Goal: Task Accomplishment & Management: Manage account settings

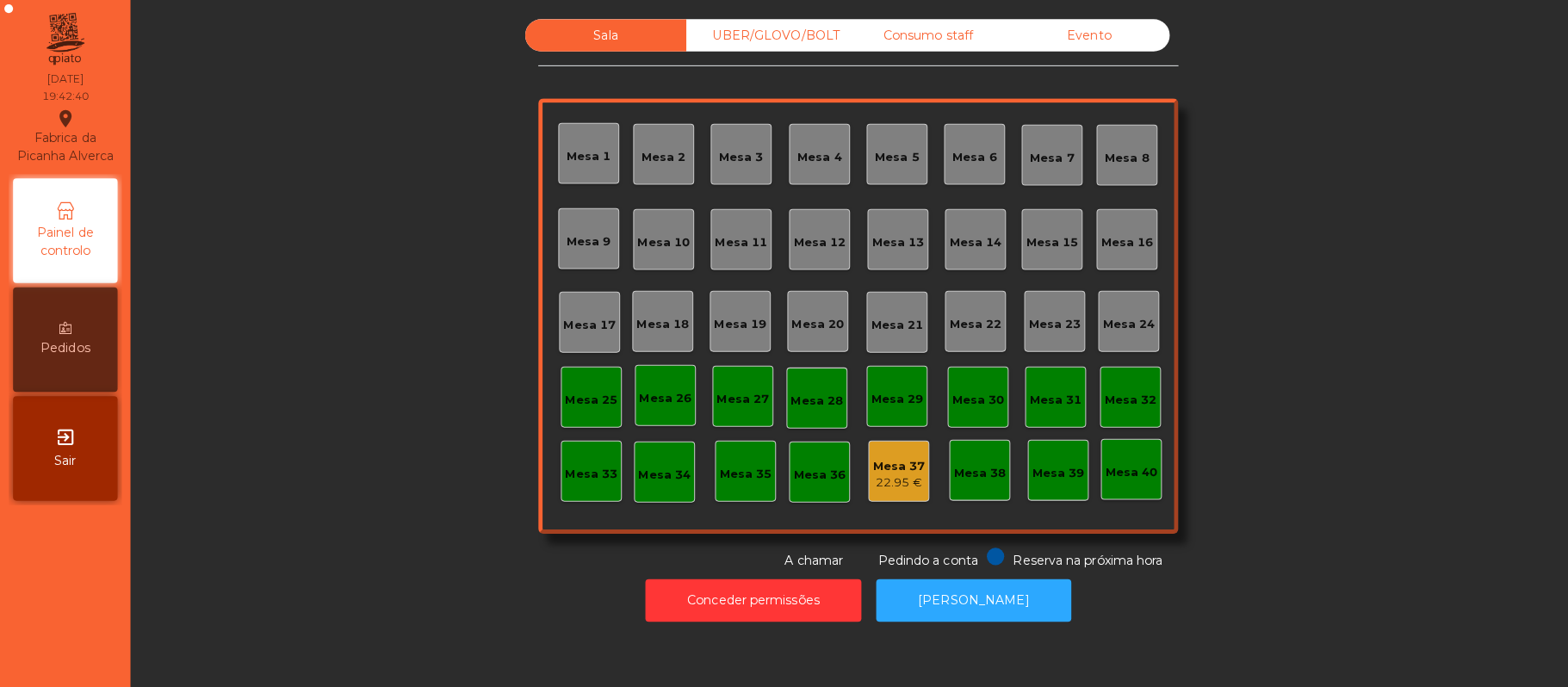
click at [885, 155] on div "Mesa 5" at bounding box center [888, 156] width 44 height 18
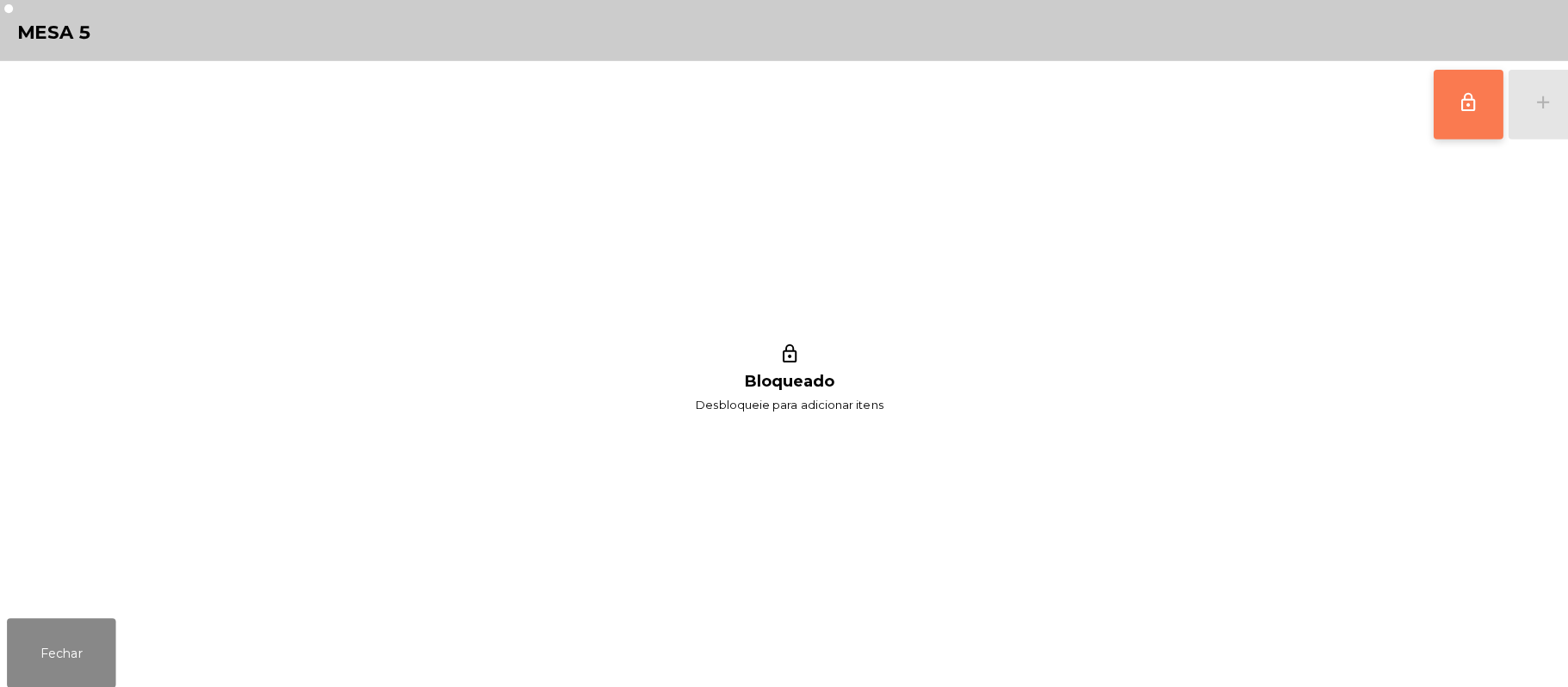
click at [1437, 117] on button "lock_outline" at bounding box center [1452, 103] width 69 height 69
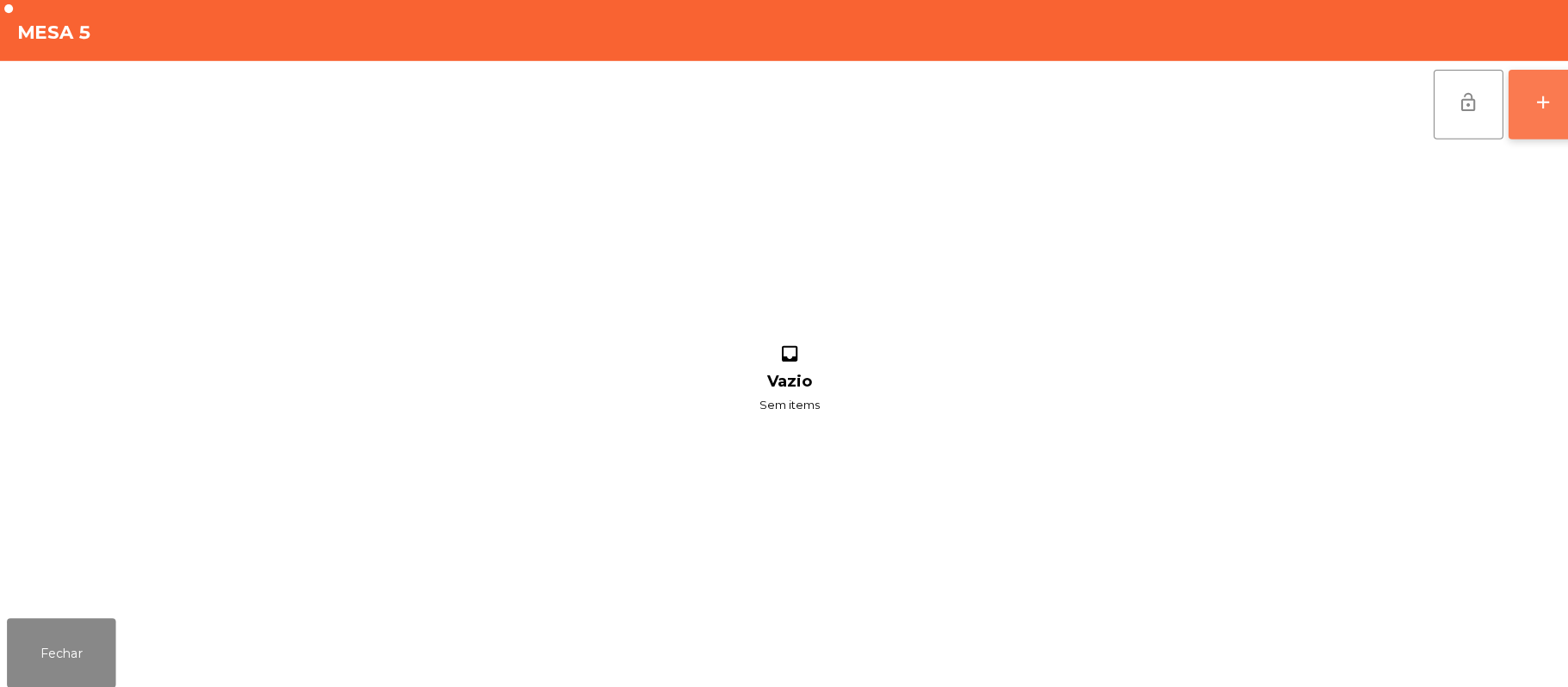
click at [1512, 102] on button "add" at bounding box center [1526, 103] width 69 height 69
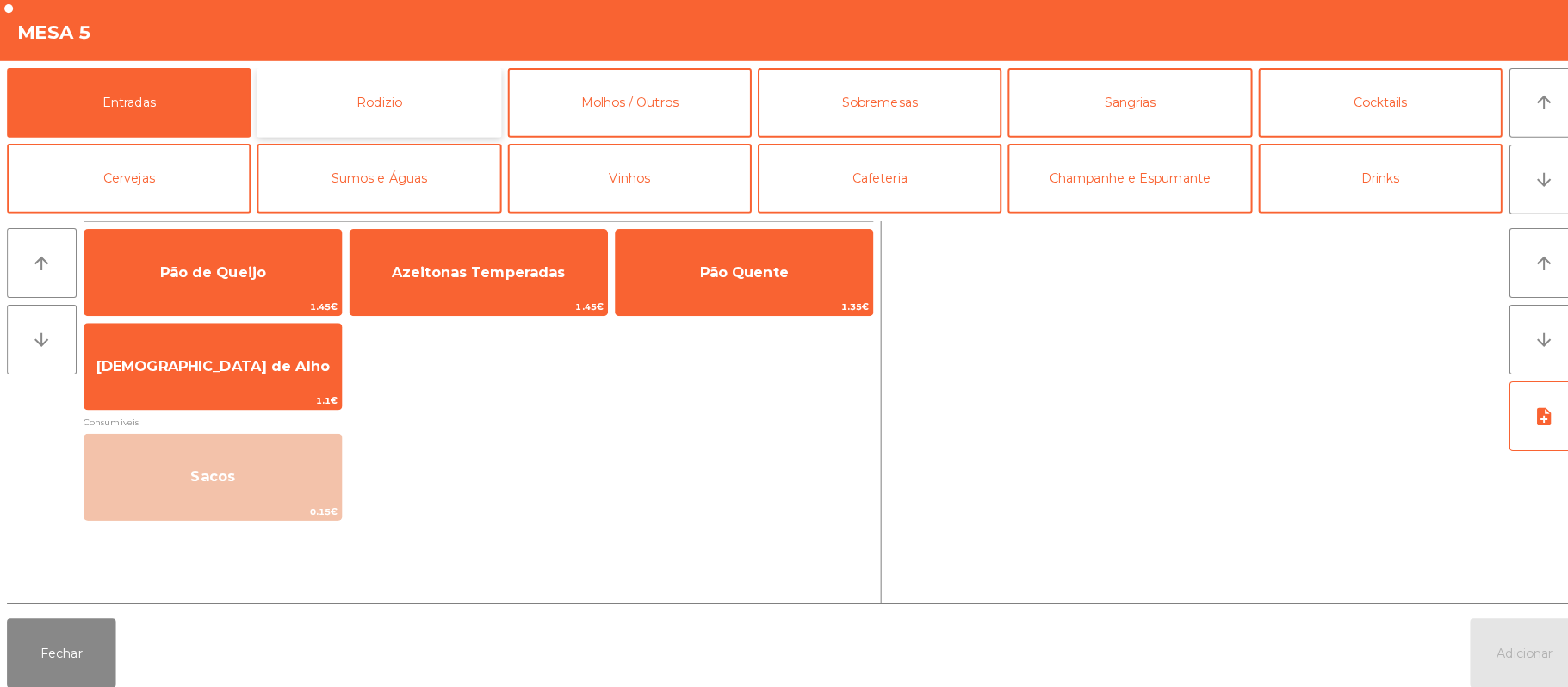
click at [406, 132] on button "Rodizio" at bounding box center [374, 102] width 241 height 69
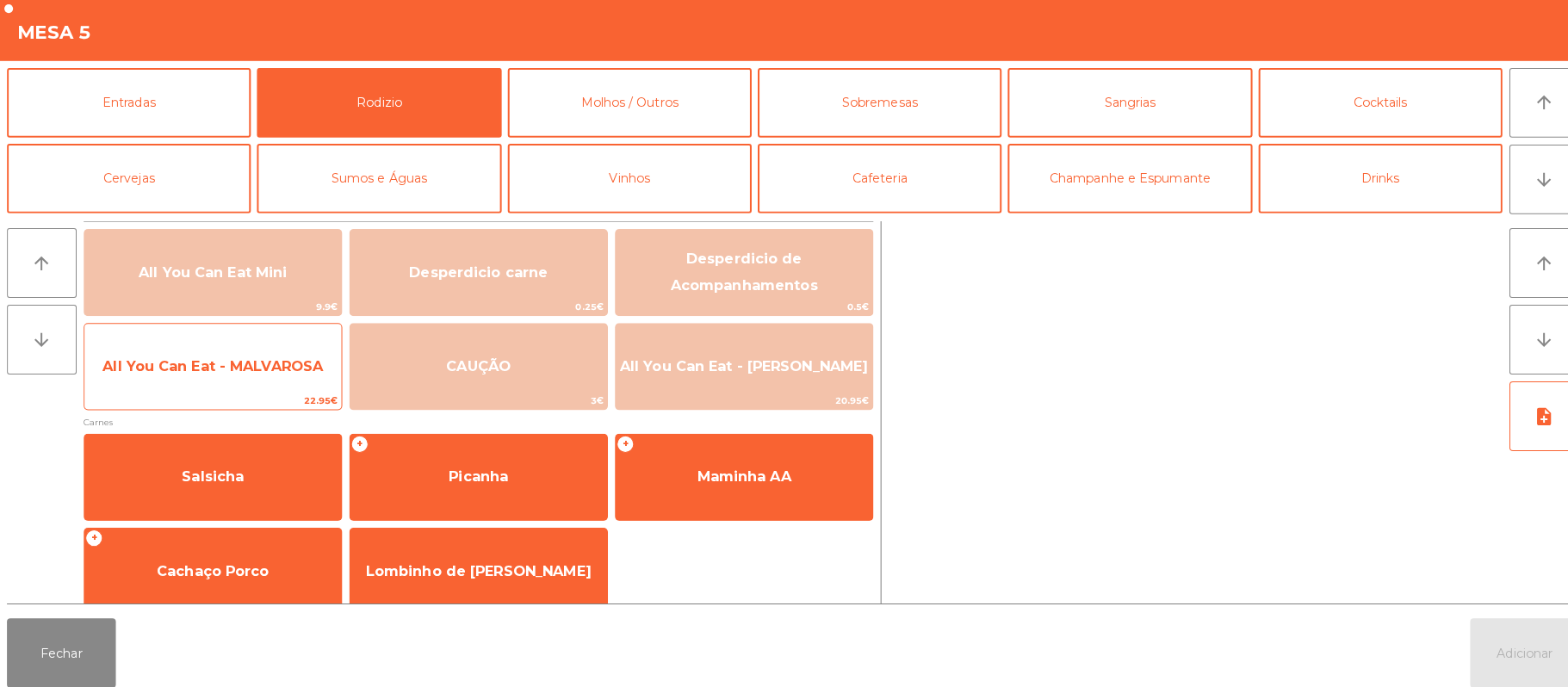
click at [284, 372] on span "All You Can Eat - MALVAROSA" at bounding box center [210, 362] width 254 height 46
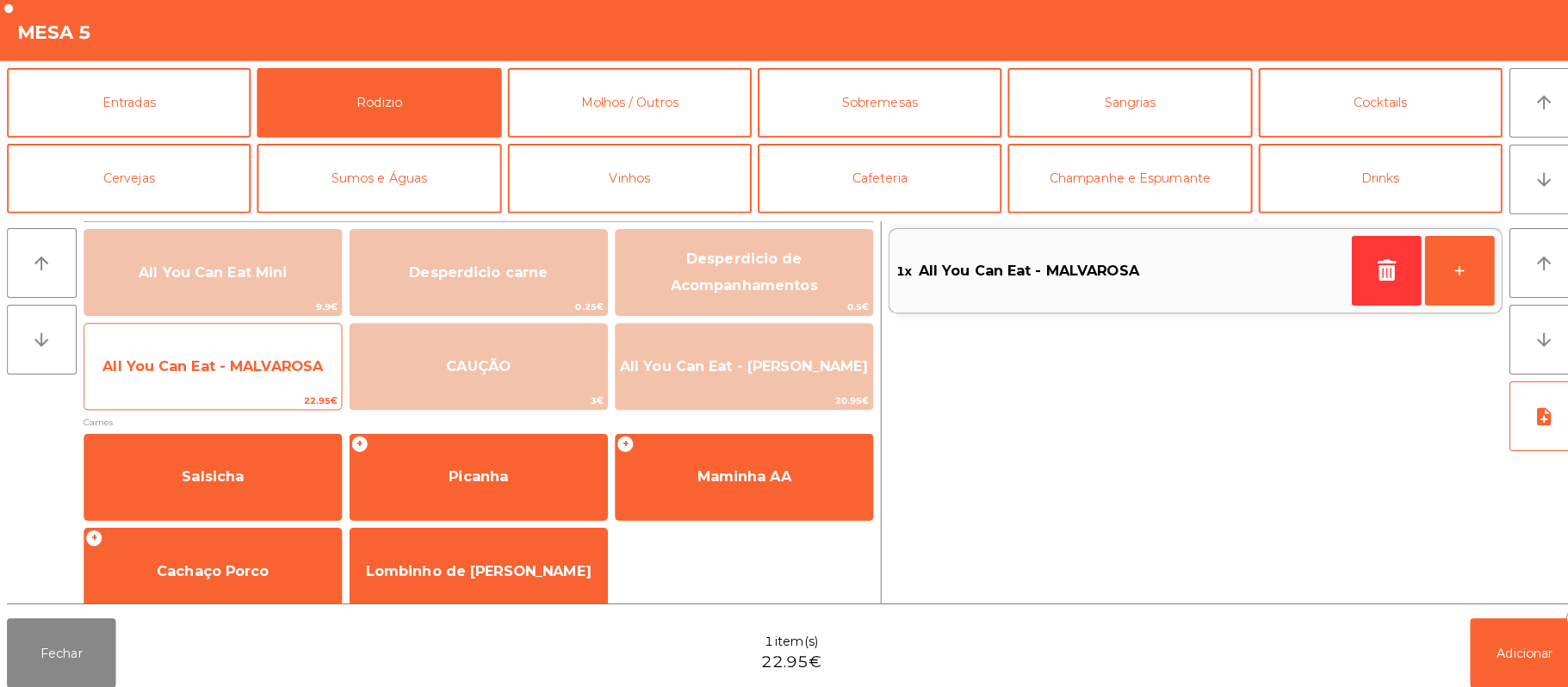
click at [277, 387] on div "All You Can Eat - MALVAROSA 22.95€" at bounding box center [210, 362] width 256 height 86
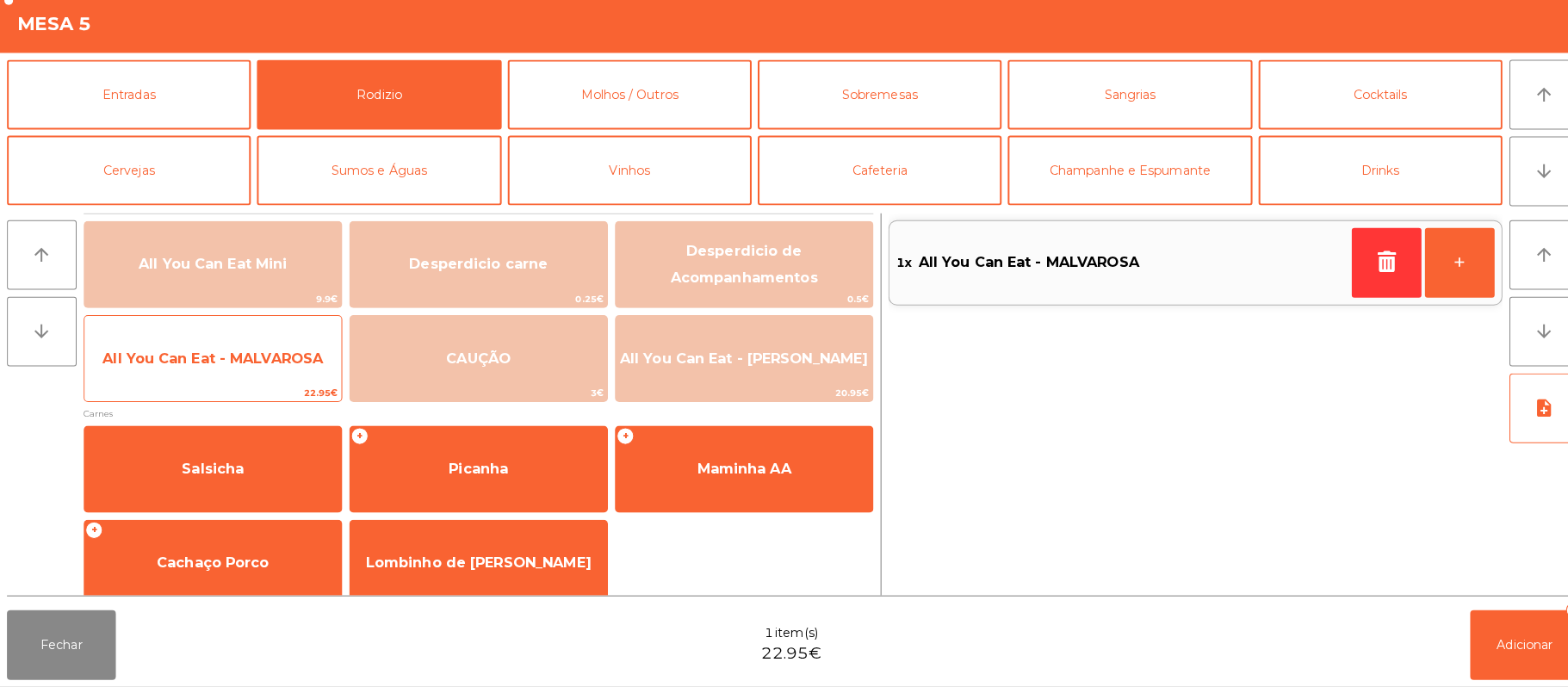
click at [277, 383] on span "All You Can Eat - MALVAROSA" at bounding box center [210, 362] width 254 height 46
click at [274, 387] on div "All You Can Eat - MALVAROSA 22.95€" at bounding box center [210, 362] width 256 height 86
click at [272, 380] on span "All You Can Eat - MALVAROSA" at bounding box center [210, 362] width 254 height 46
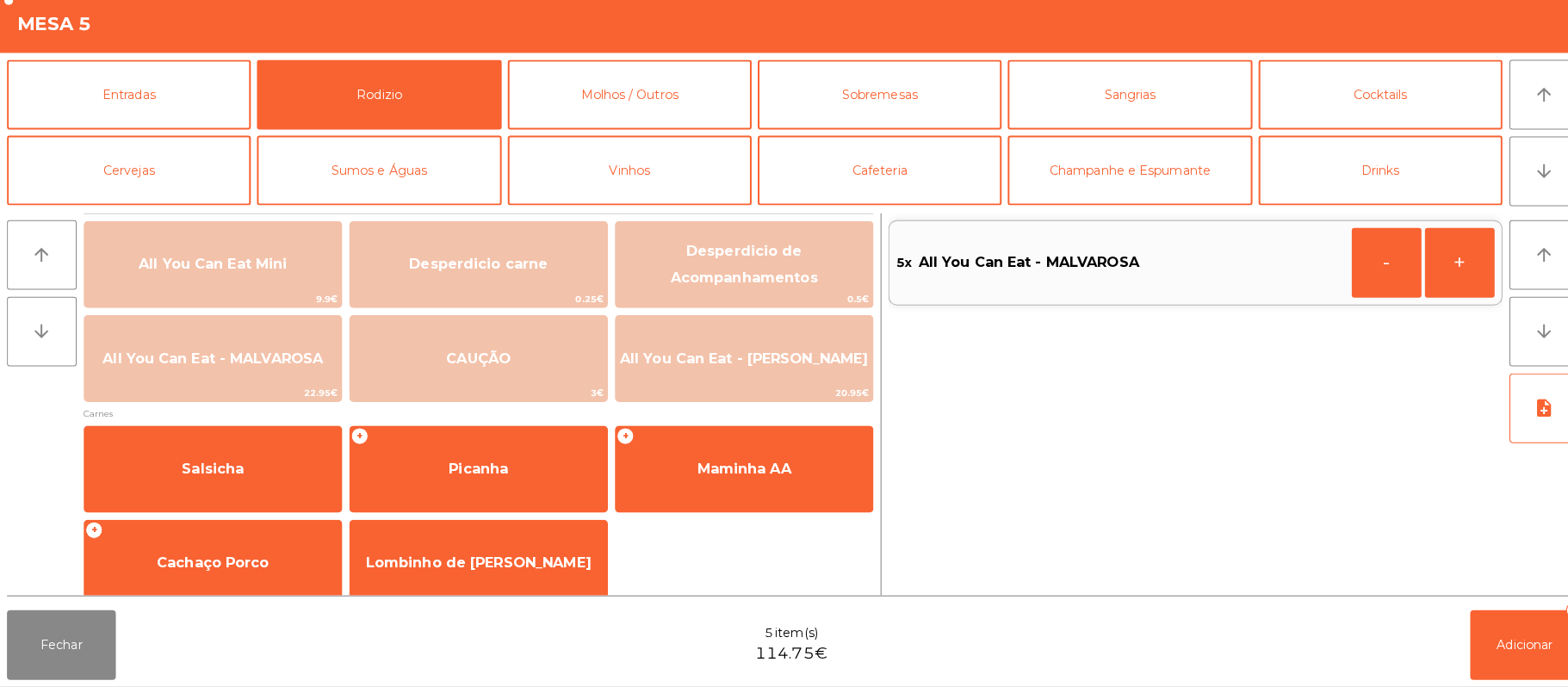
click at [1483, 683] on div "Fechar 5 item(s) 114.75€ Adicionar 5" at bounding box center [784, 645] width 1568 height 82
click at [1487, 655] on button "Adicionar 5" at bounding box center [1507, 645] width 108 height 69
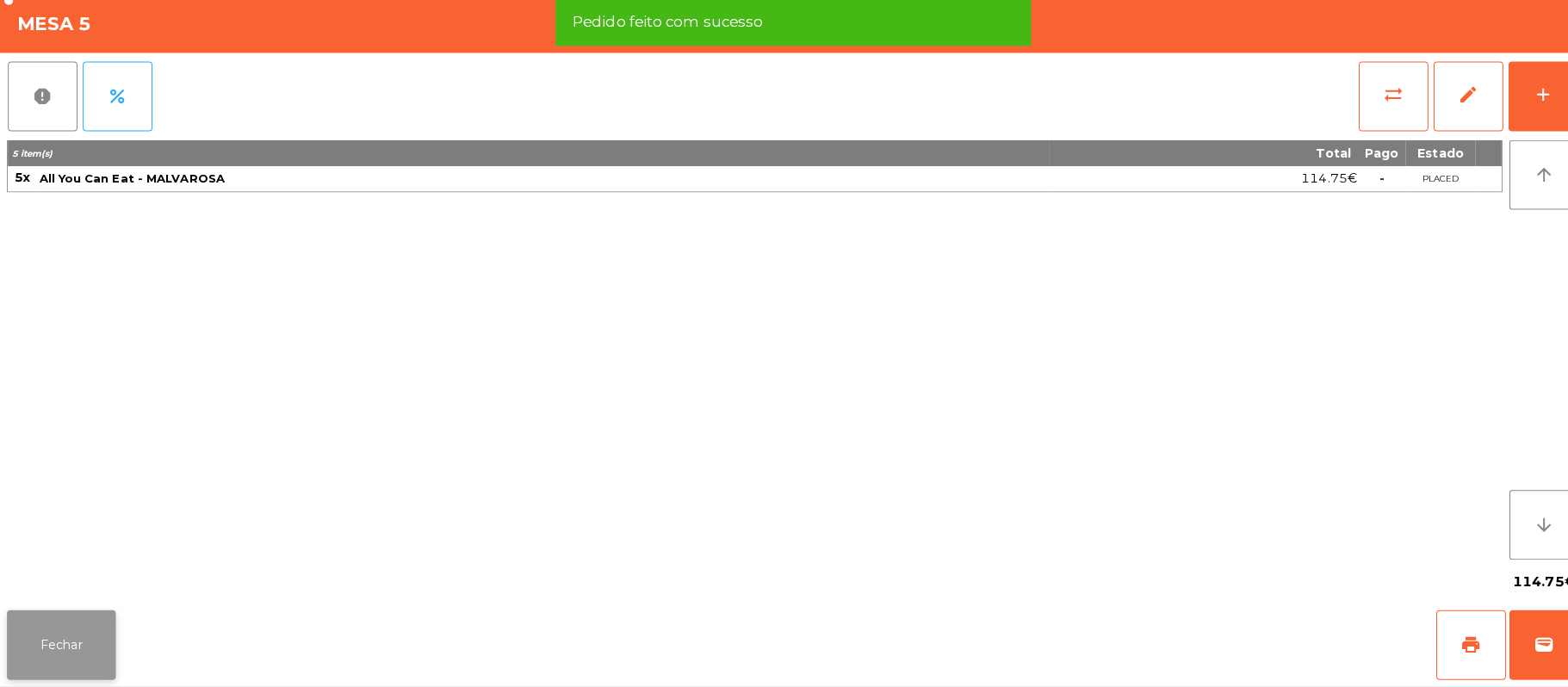
click at [107, 673] on button "Fechar" at bounding box center [60, 645] width 108 height 69
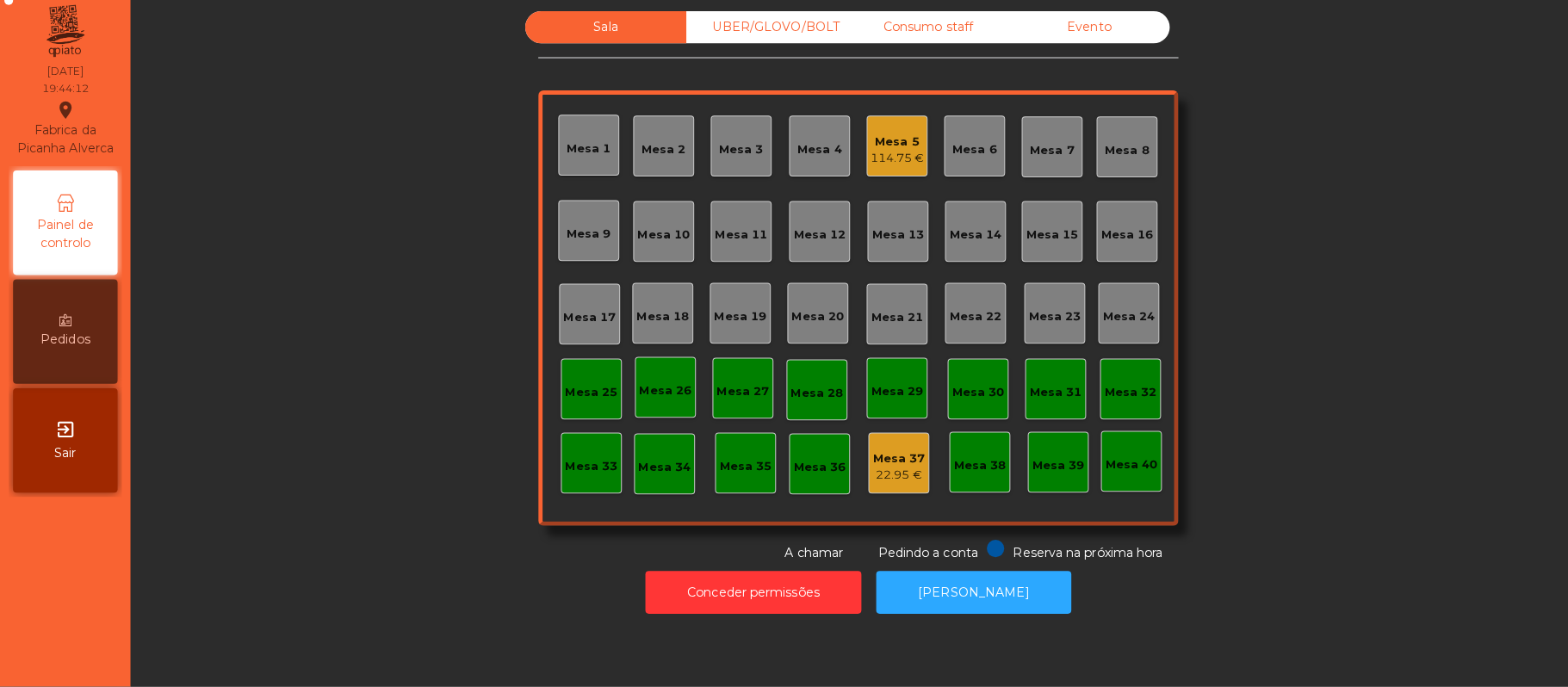
click at [793, 28] on div "UBER/GLOVO/BOLT" at bounding box center [758, 35] width 159 height 32
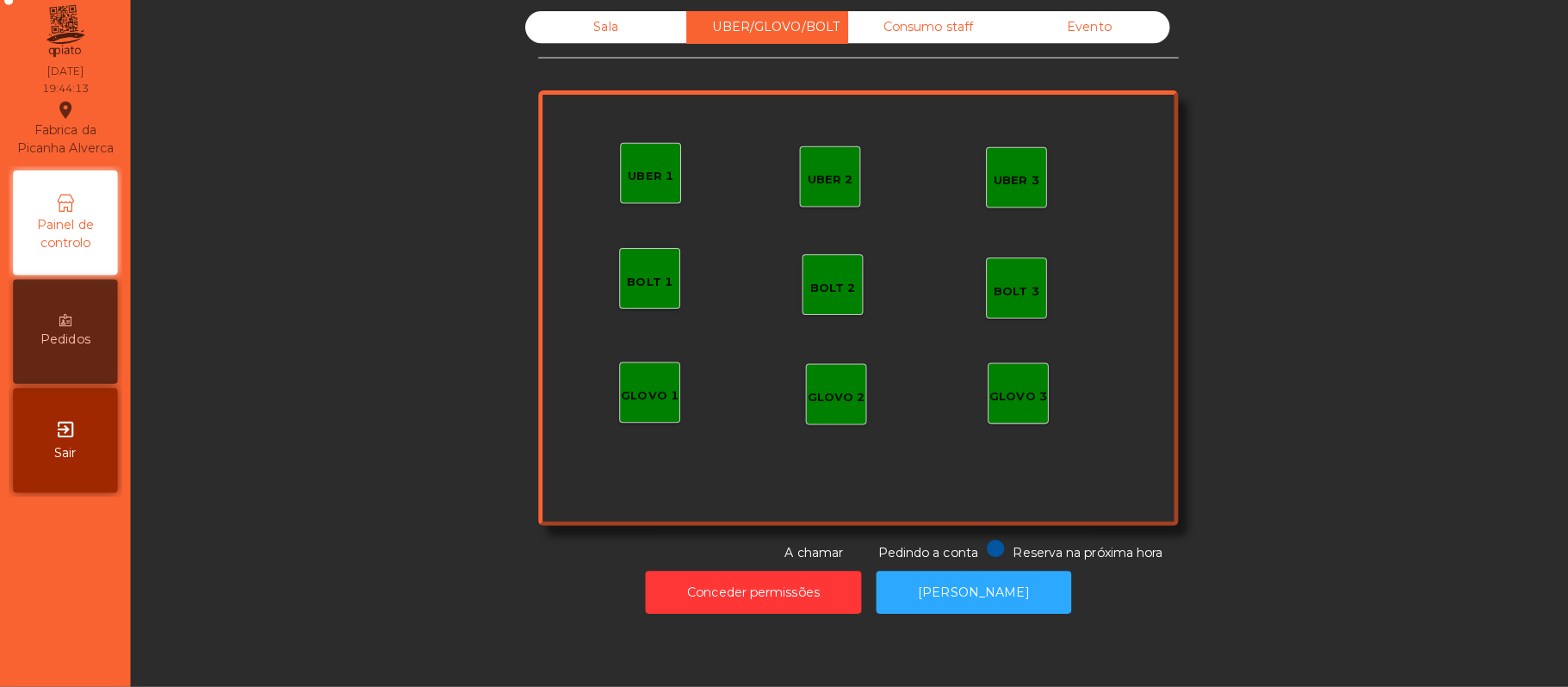
click at [882, 32] on div "Consumo staff" at bounding box center [918, 35] width 159 height 32
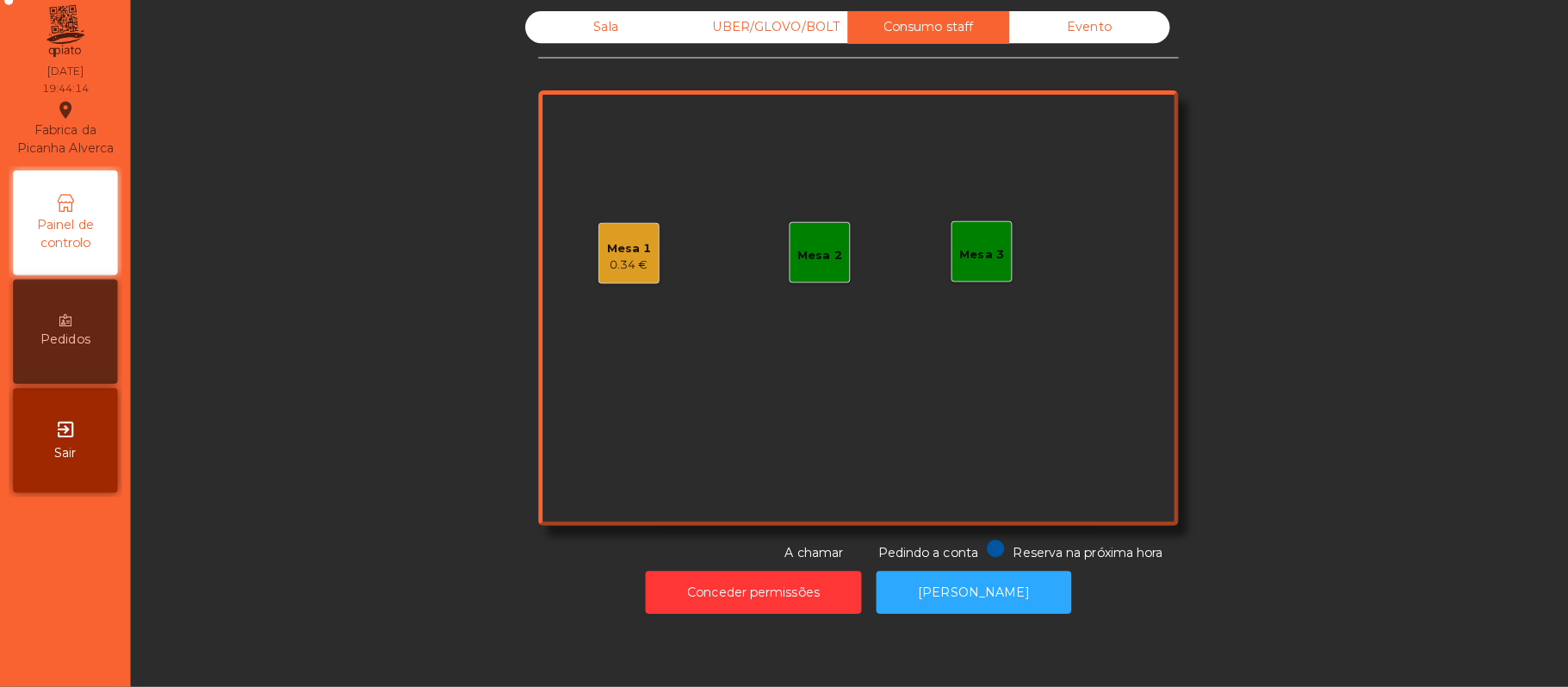
click at [621, 245] on div "Mesa 1" at bounding box center [622, 254] width 44 height 18
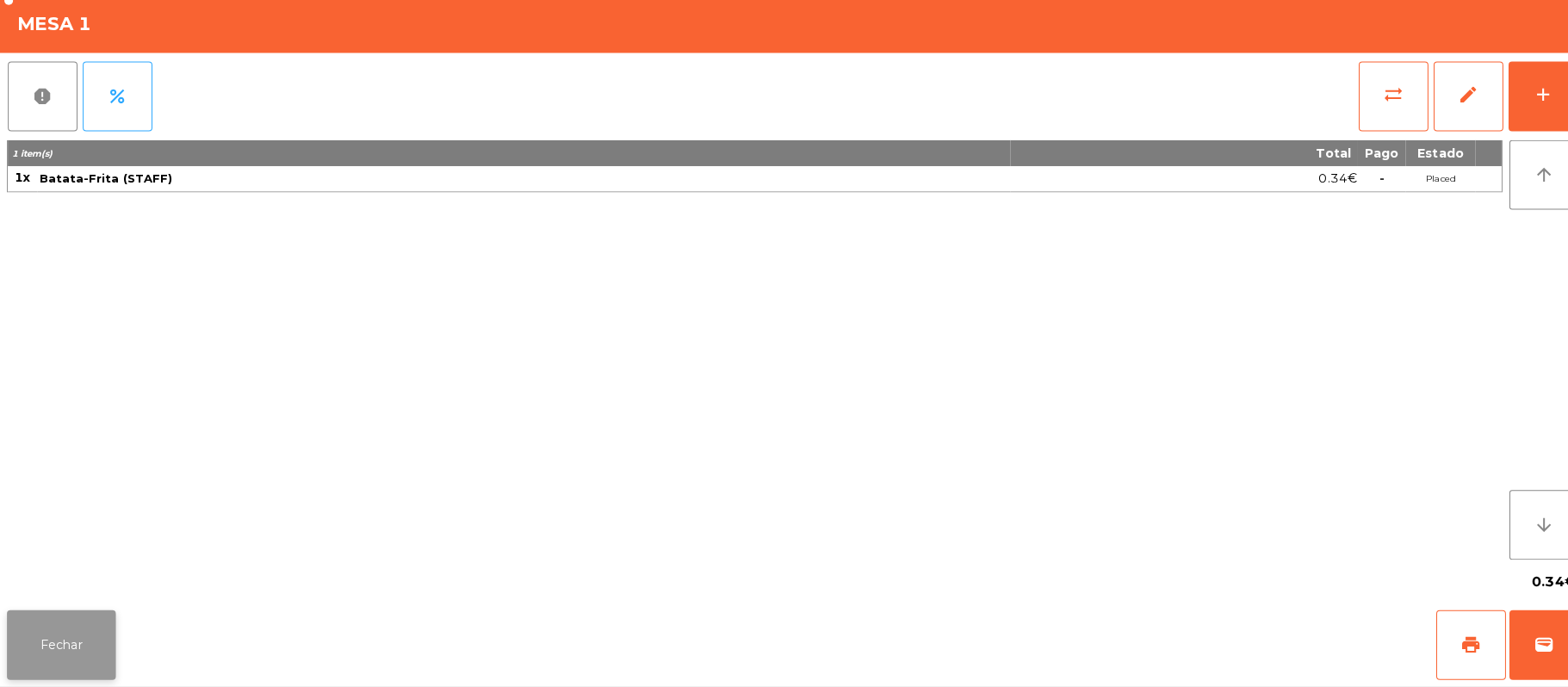
click at [22, 631] on button "Fechar" at bounding box center [60, 645] width 108 height 69
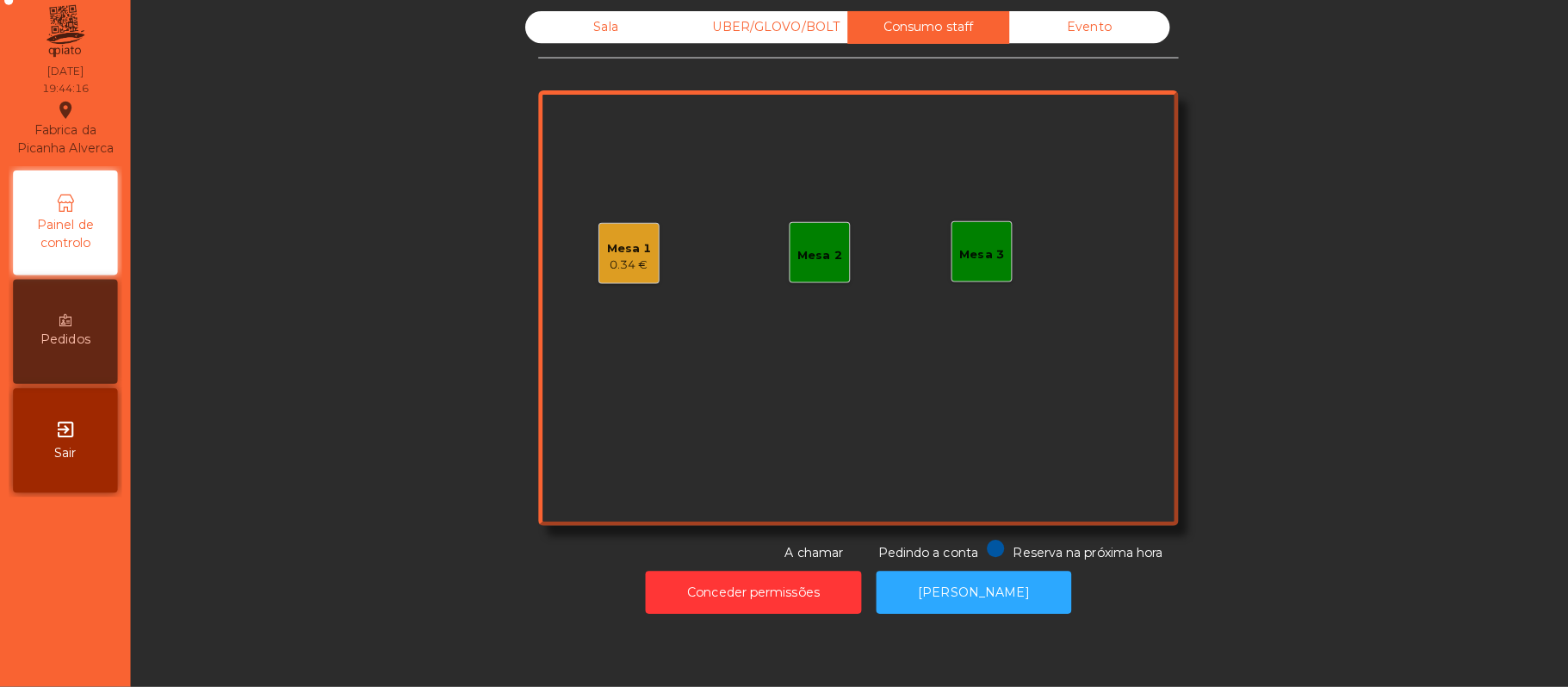
click at [590, 34] on div "Sala" at bounding box center [599, 35] width 159 height 32
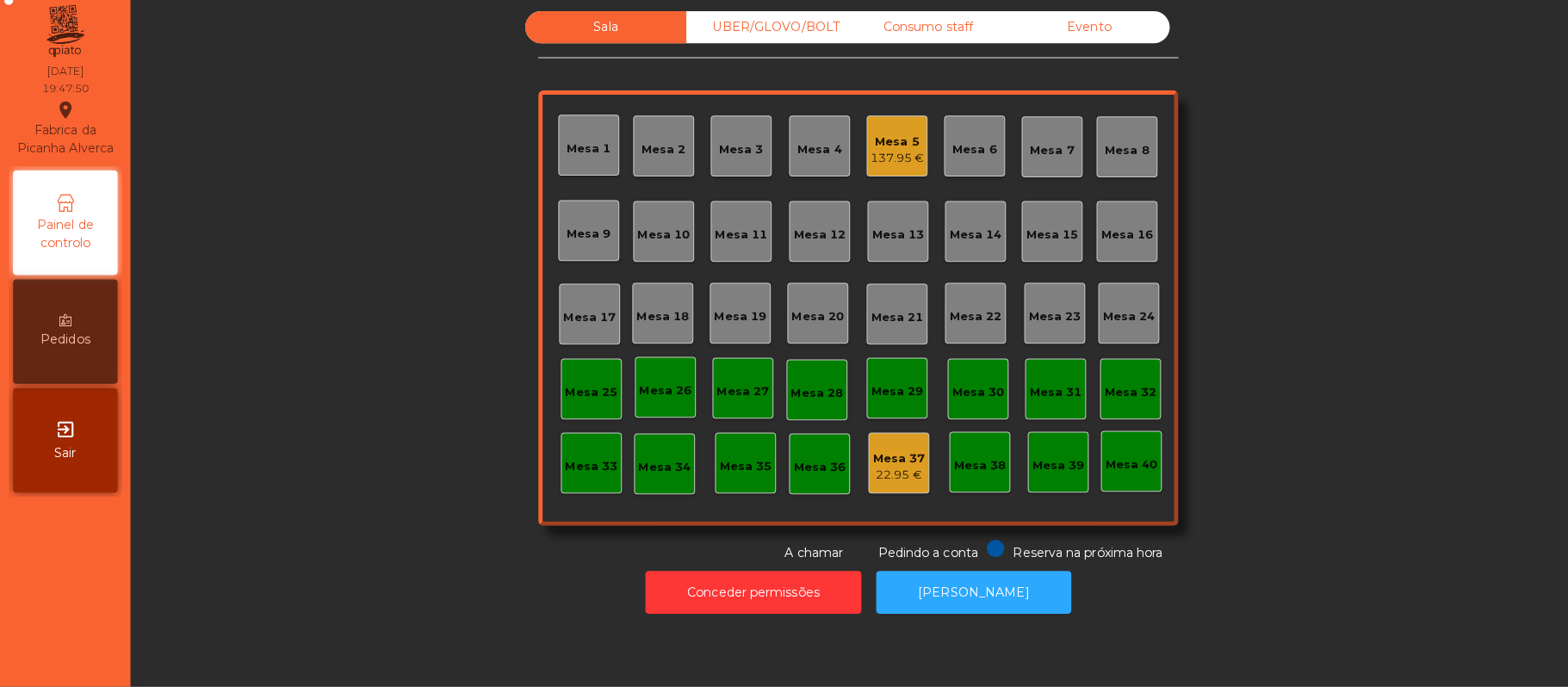
click at [896, 448] on div "Mesa 37 22.95 €" at bounding box center [889, 466] width 52 height 40
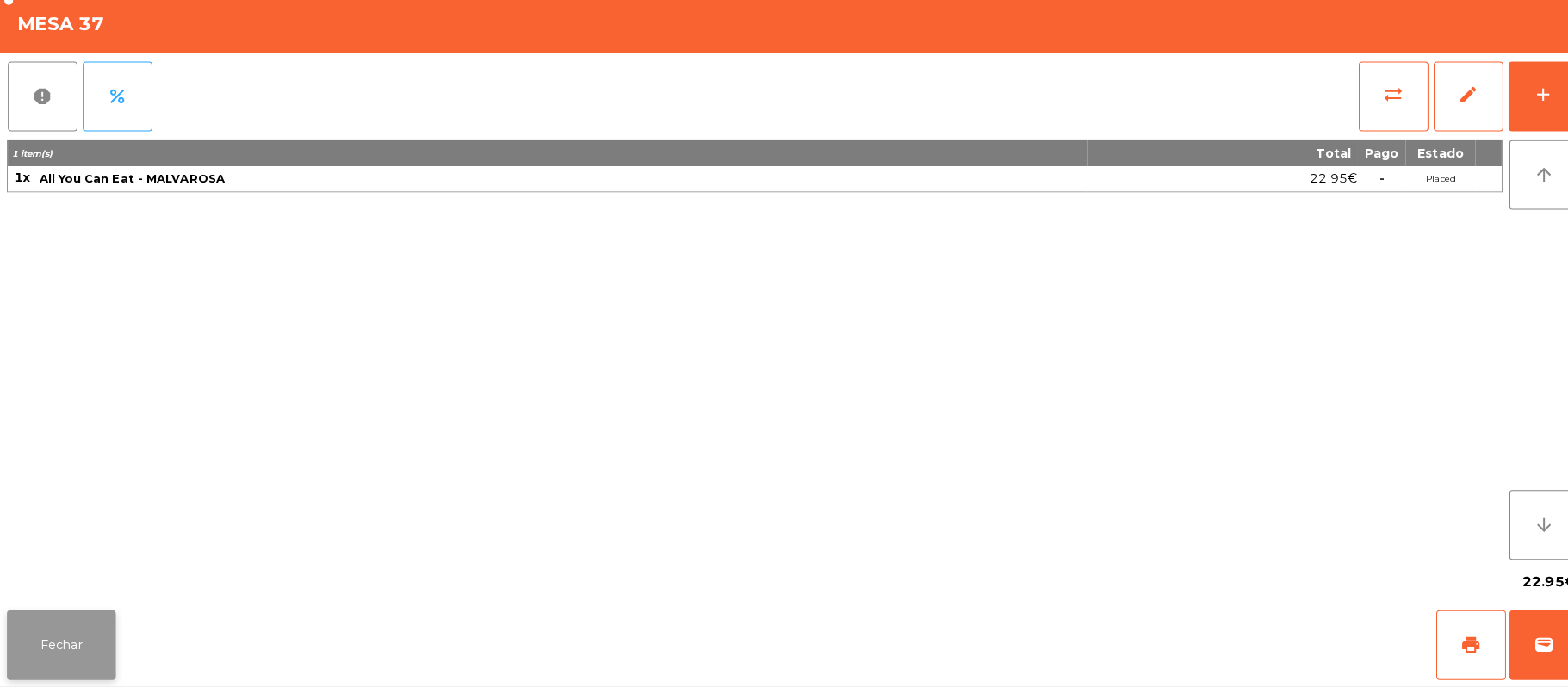
click at [82, 658] on button "Fechar" at bounding box center [60, 645] width 108 height 69
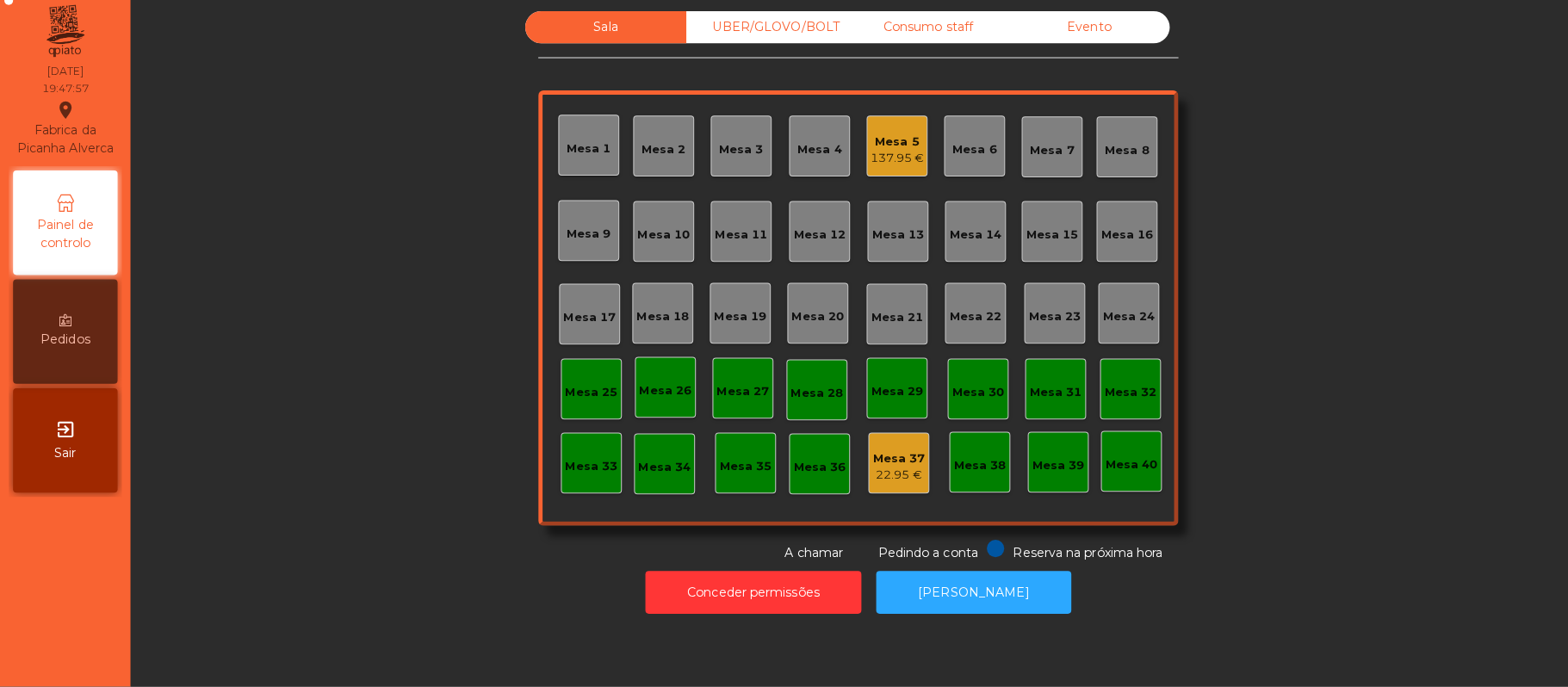
click at [1045, 480] on div "Mesa 39" at bounding box center [1046, 465] width 60 height 60
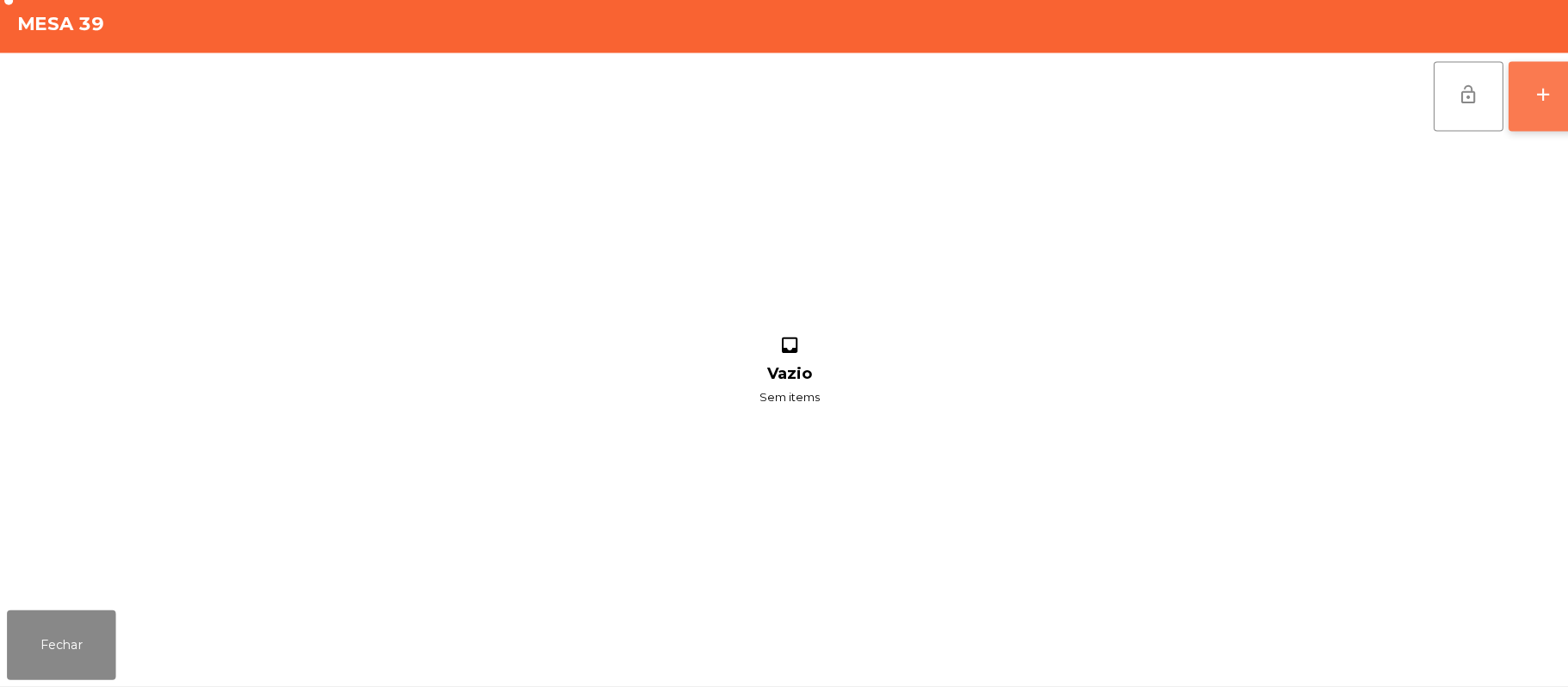
click at [1537, 111] on button "add" at bounding box center [1526, 103] width 69 height 69
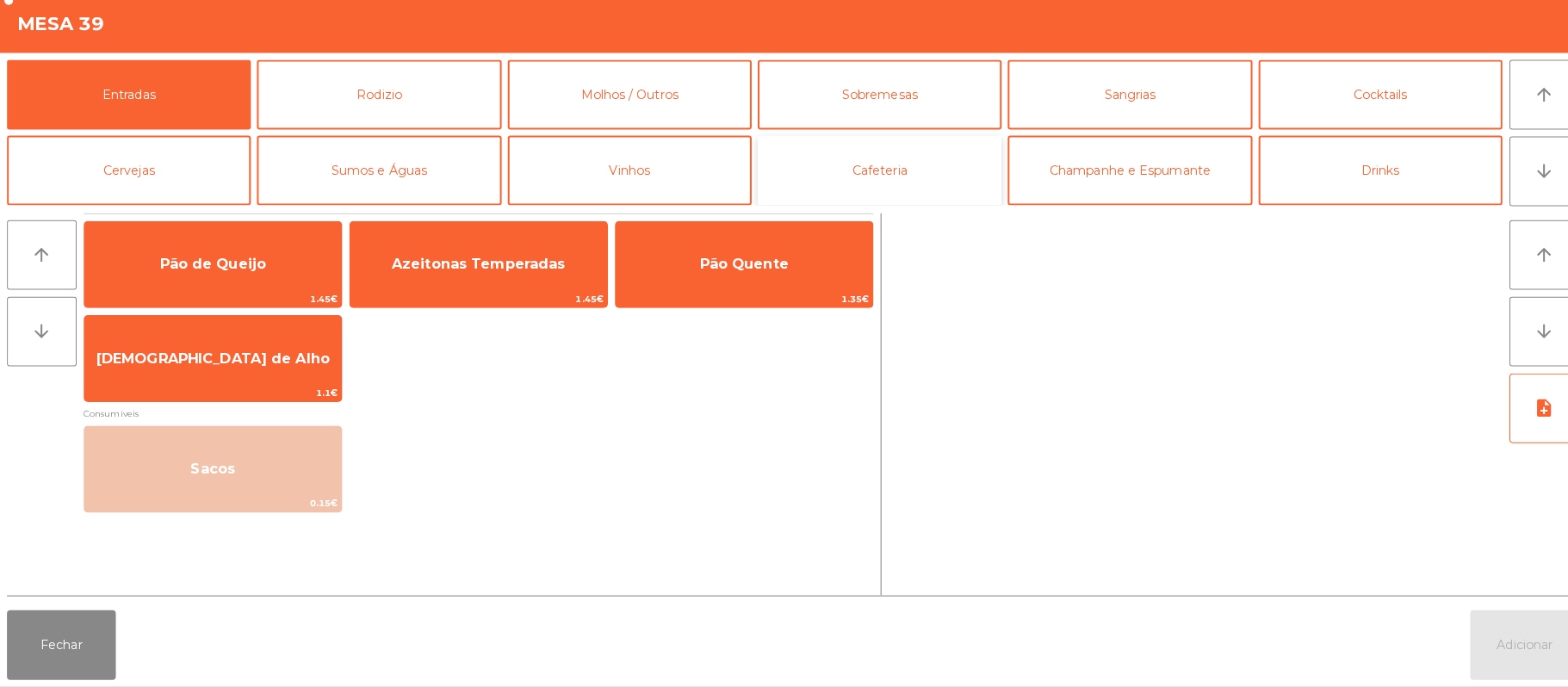
click at [817, 186] on button "Cafeteria" at bounding box center [869, 176] width 241 height 69
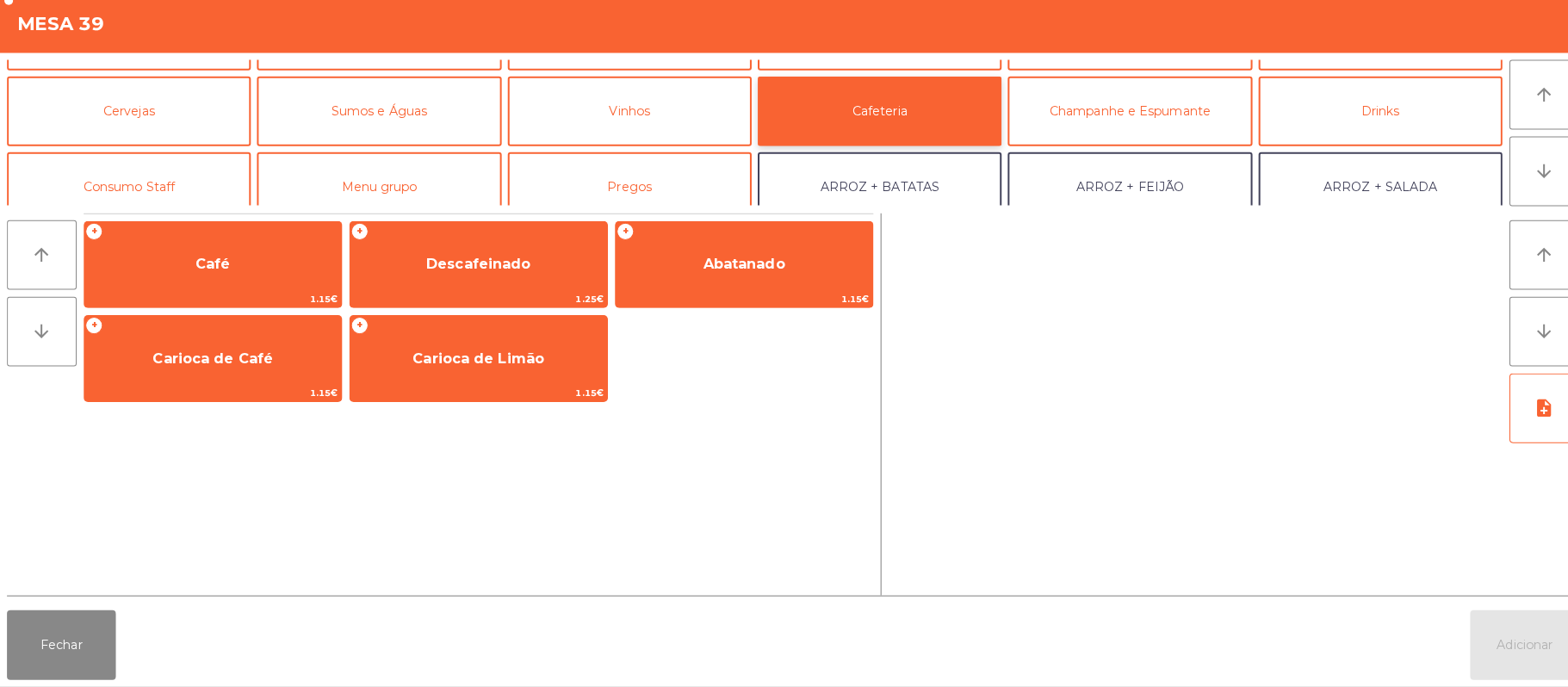
scroll to position [66, 0]
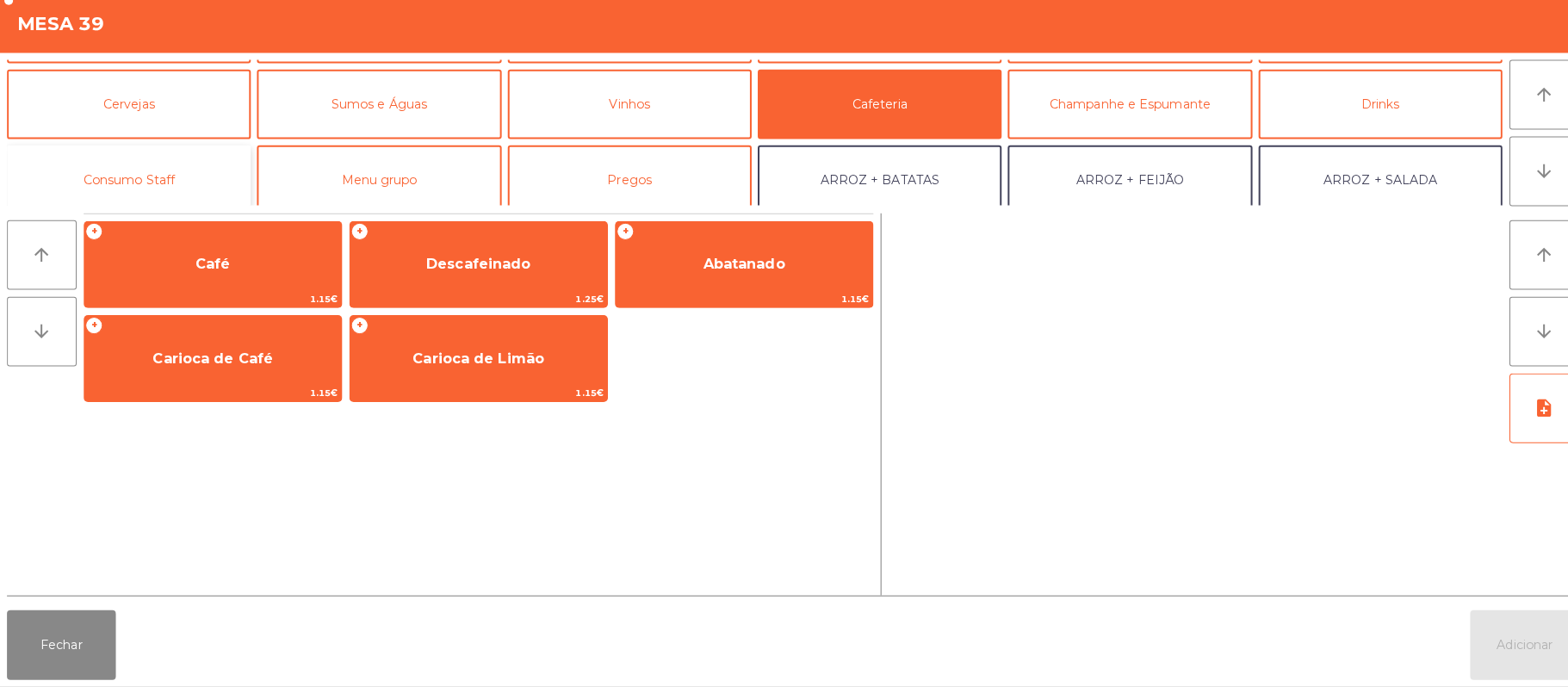
click at [173, 174] on button "Consumo Staff" at bounding box center [127, 186] width 241 height 69
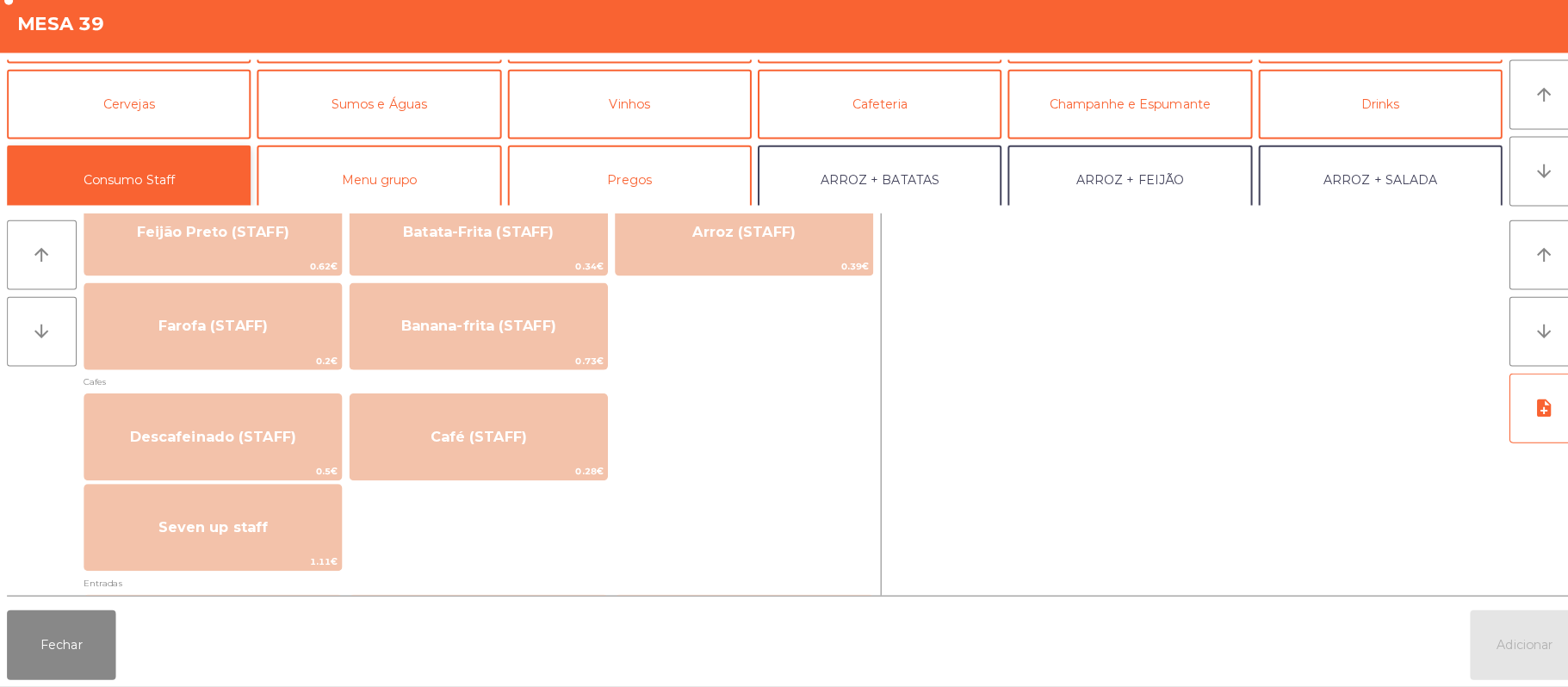
scroll to position [844, 0]
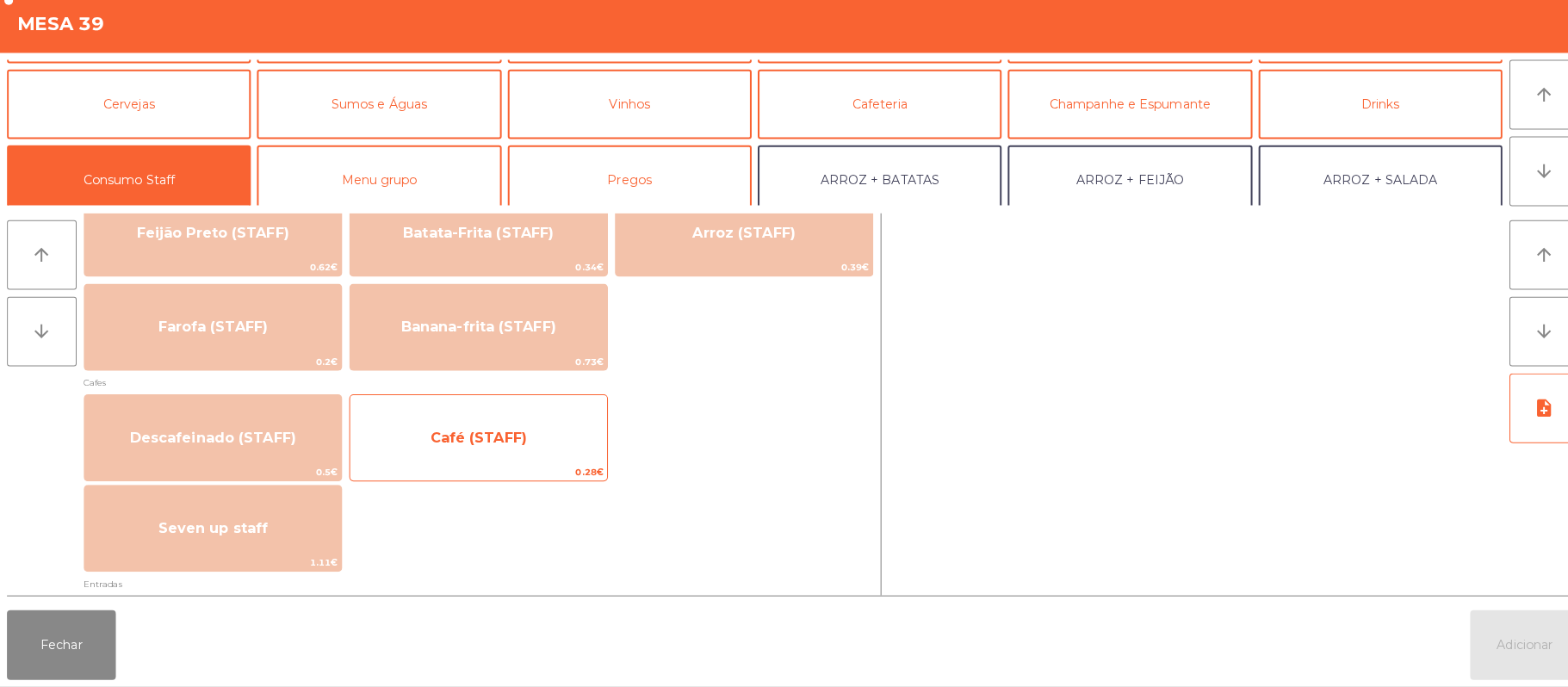
click at [561, 454] on span "Café (STAFF)" at bounding box center [473, 440] width 254 height 46
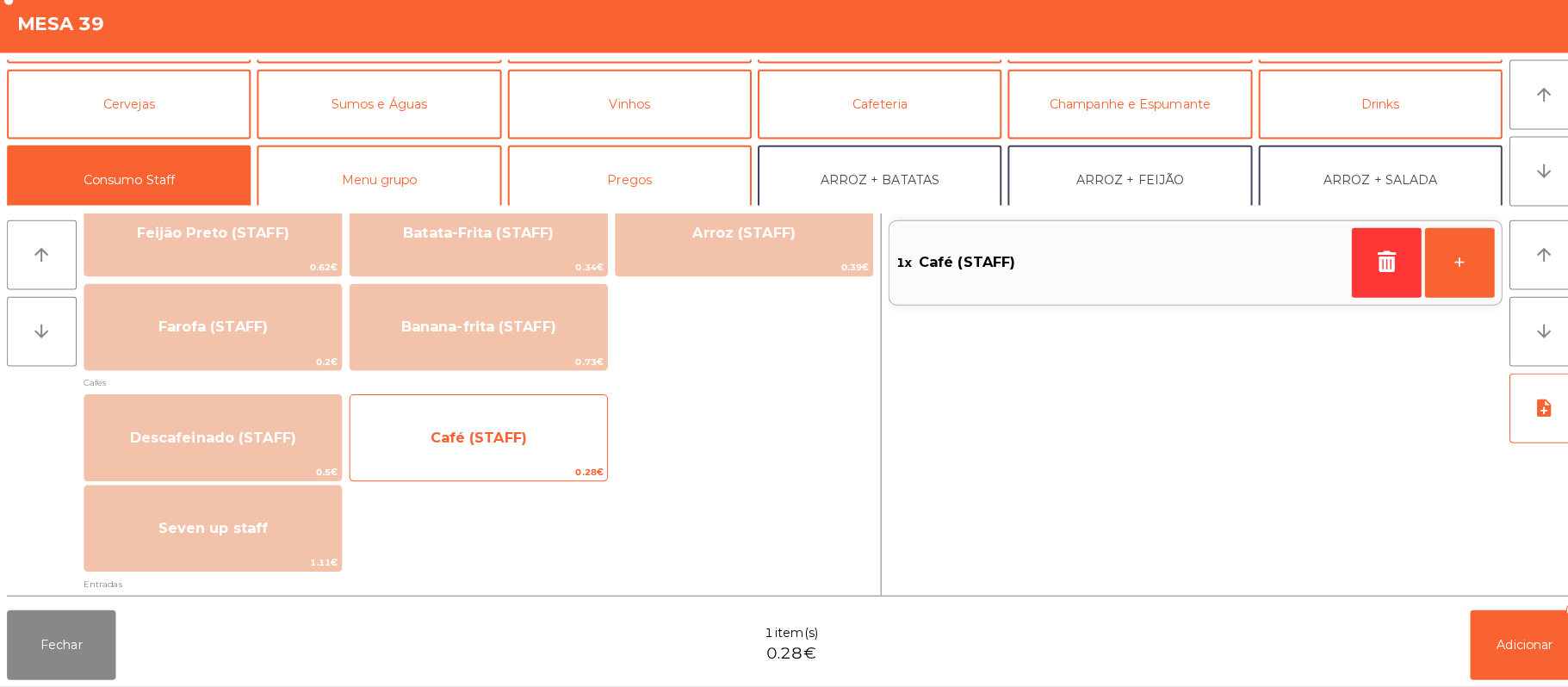
click at [545, 449] on span "Café (STAFF)" at bounding box center [473, 440] width 254 height 46
click at [518, 456] on span "Café (STAFF)" at bounding box center [473, 440] width 254 height 46
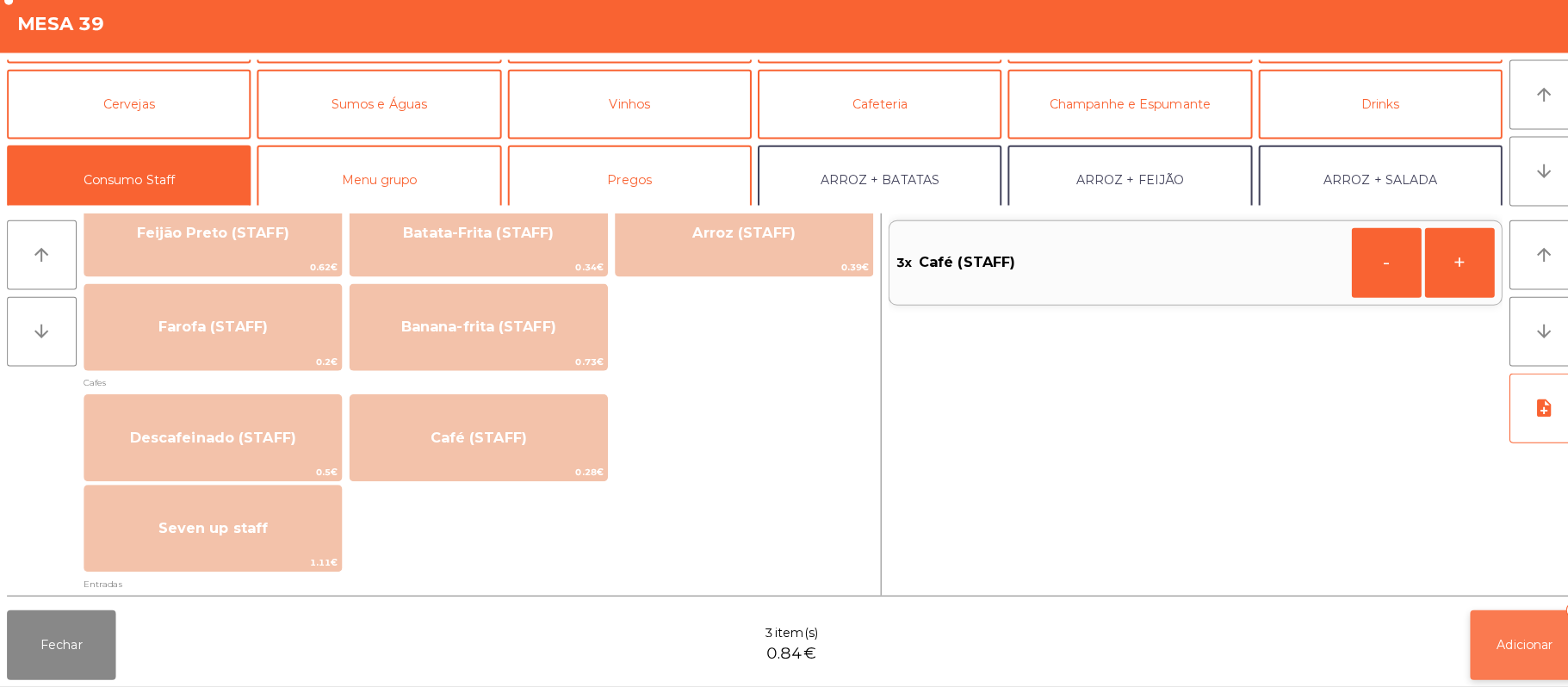
click at [1501, 645] on span "Adicionar" at bounding box center [1508, 646] width 55 height 16
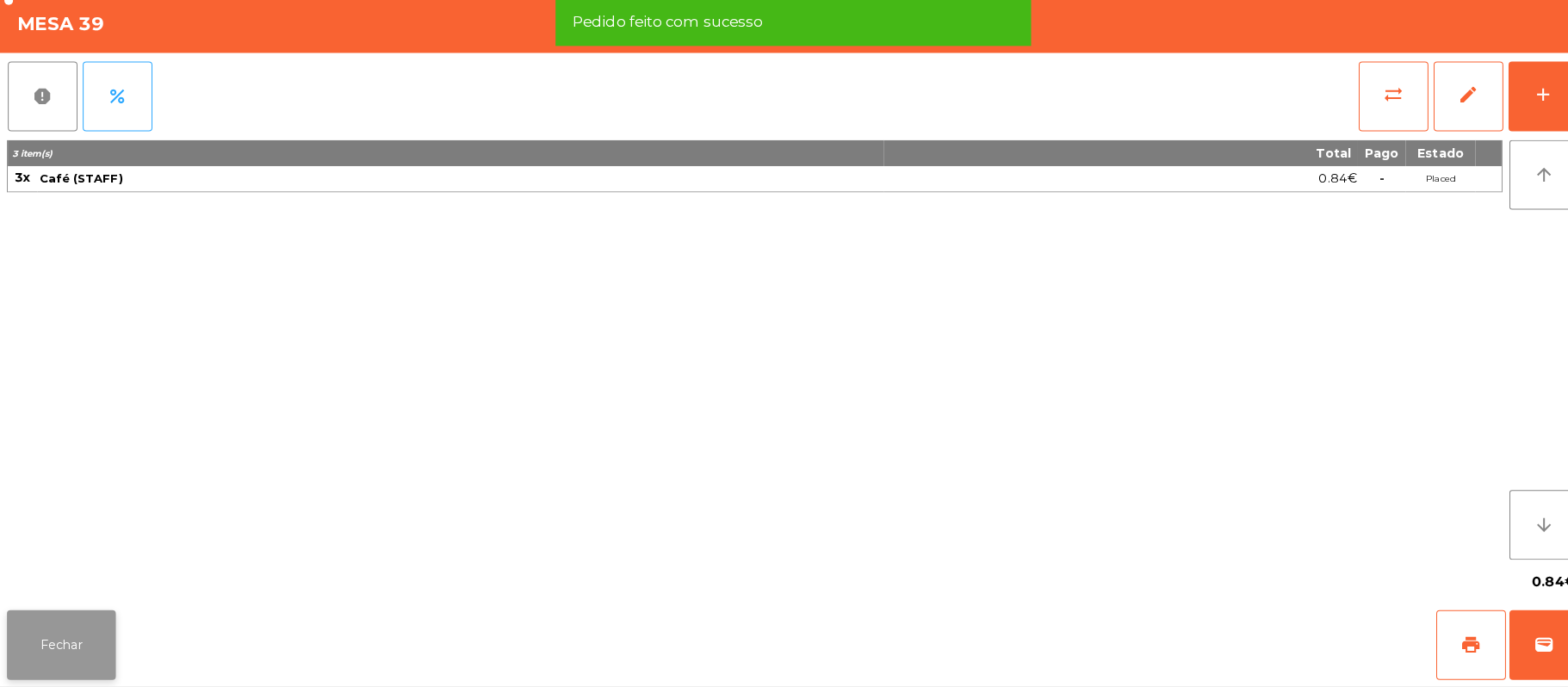
click at [109, 648] on button "Fechar" at bounding box center [60, 645] width 108 height 69
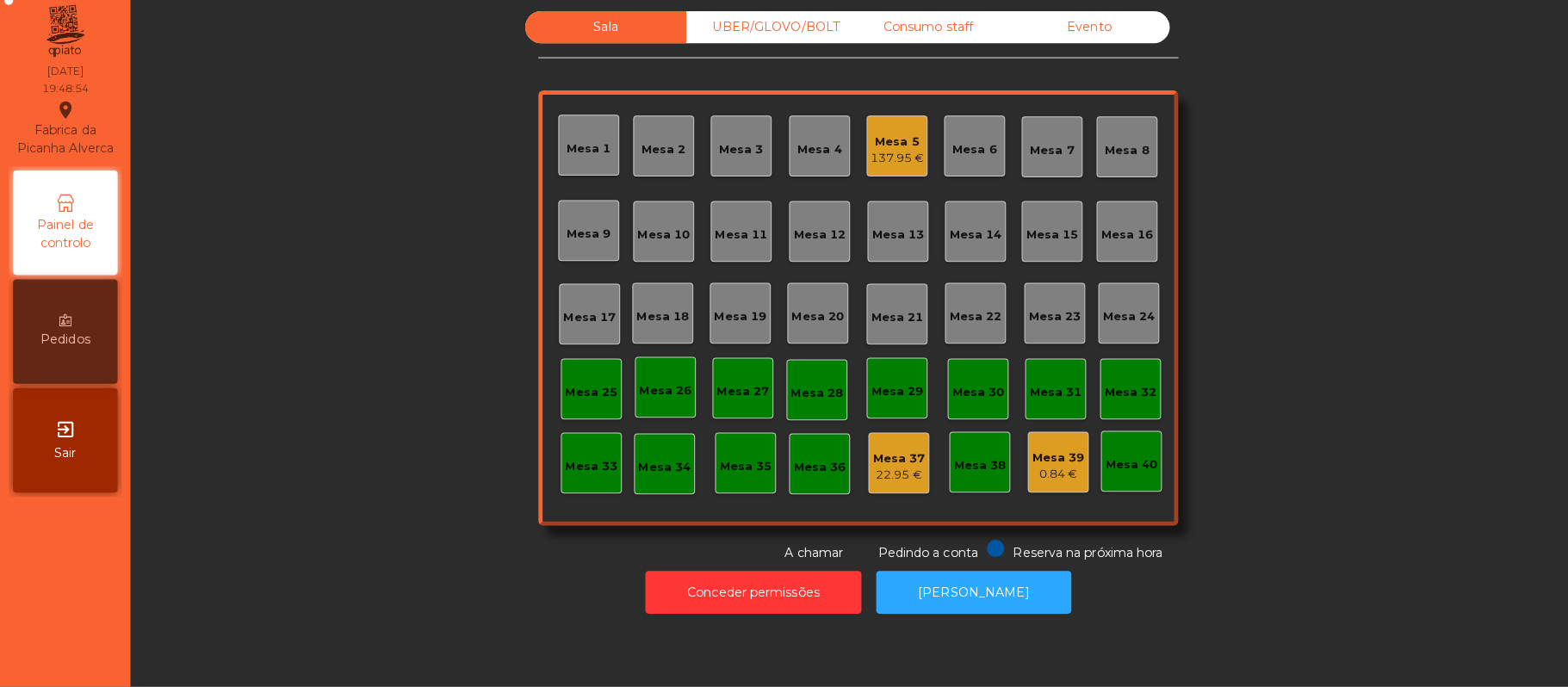
click at [590, 313] on div "Mesa 17" at bounding box center [582, 322] width 52 height 18
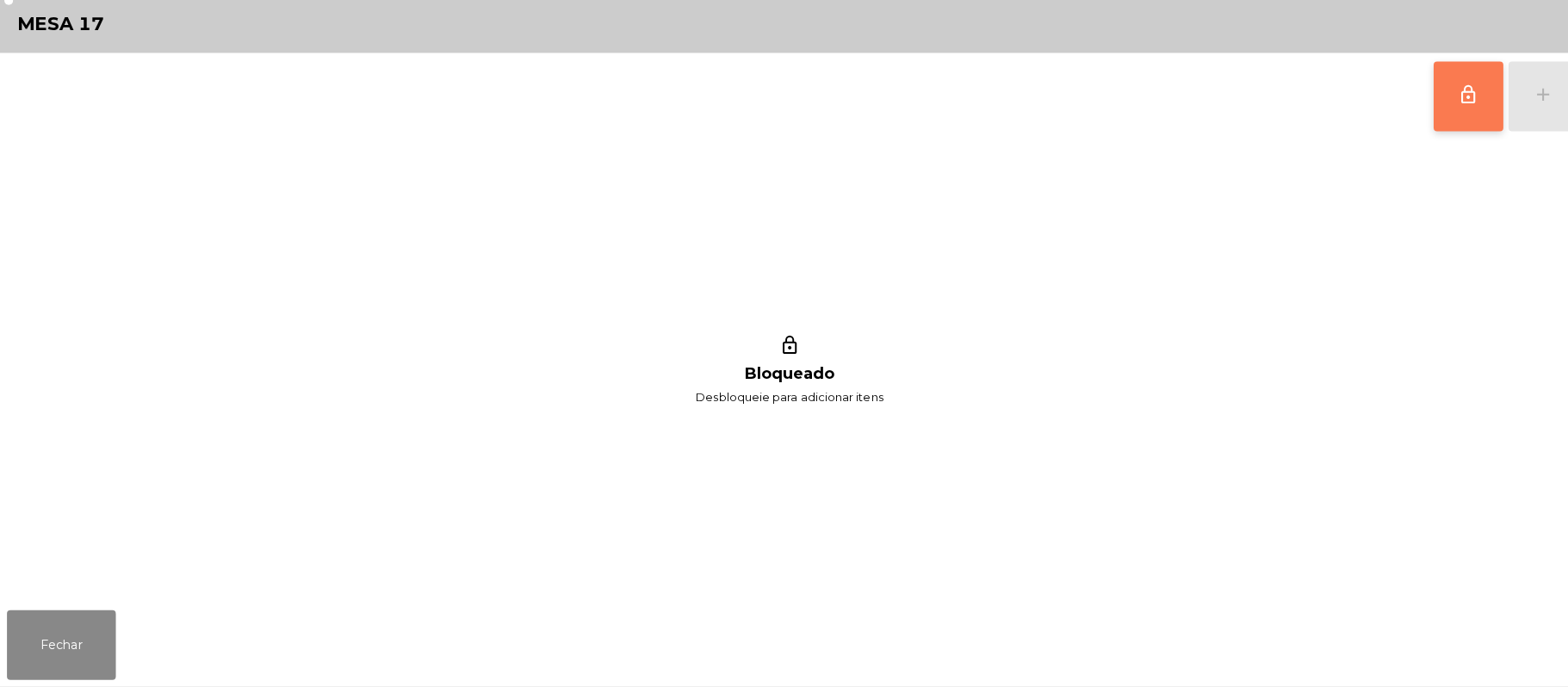
click at [1433, 103] on button "lock_outline" at bounding box center [1452, 103] width 69 height 69
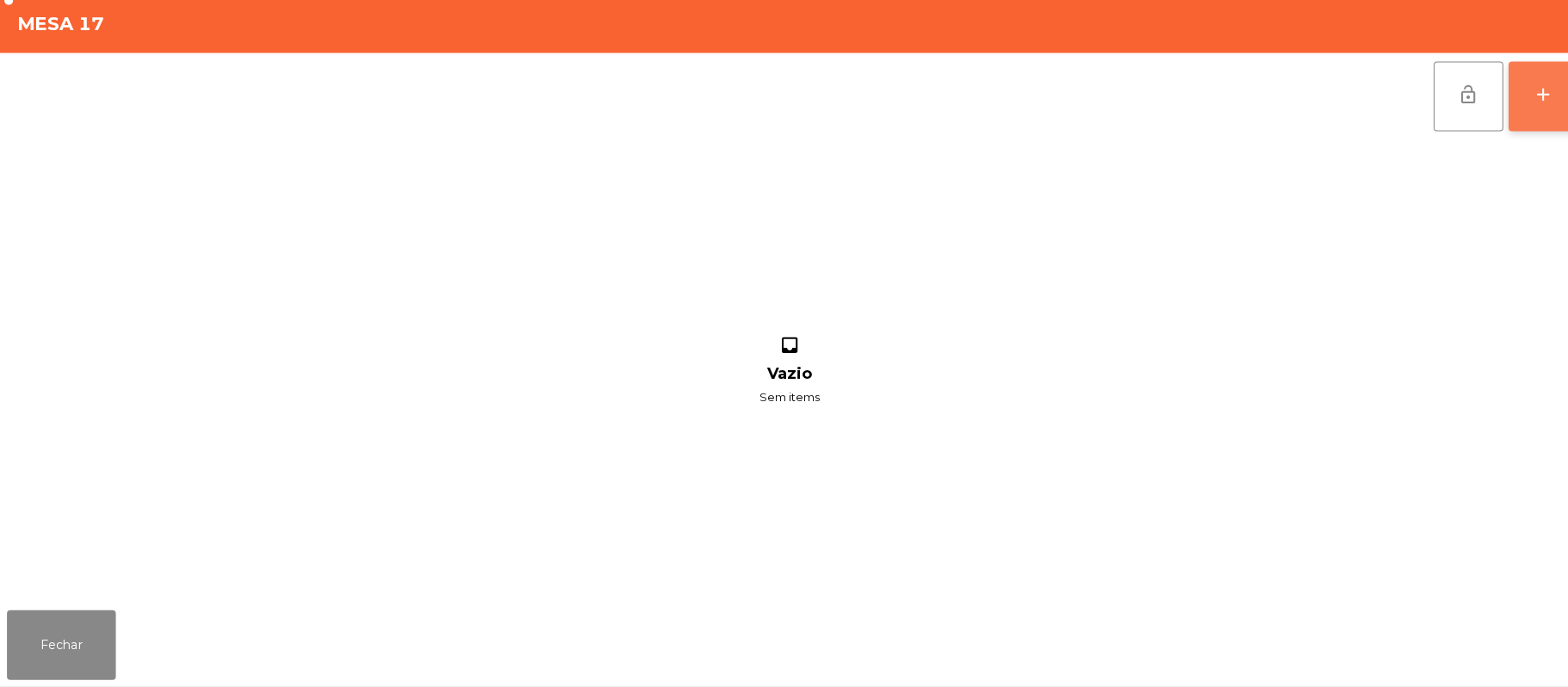
click at [1514, 93] on button "add" at bounding box center [1526, 103] width 69 height 69
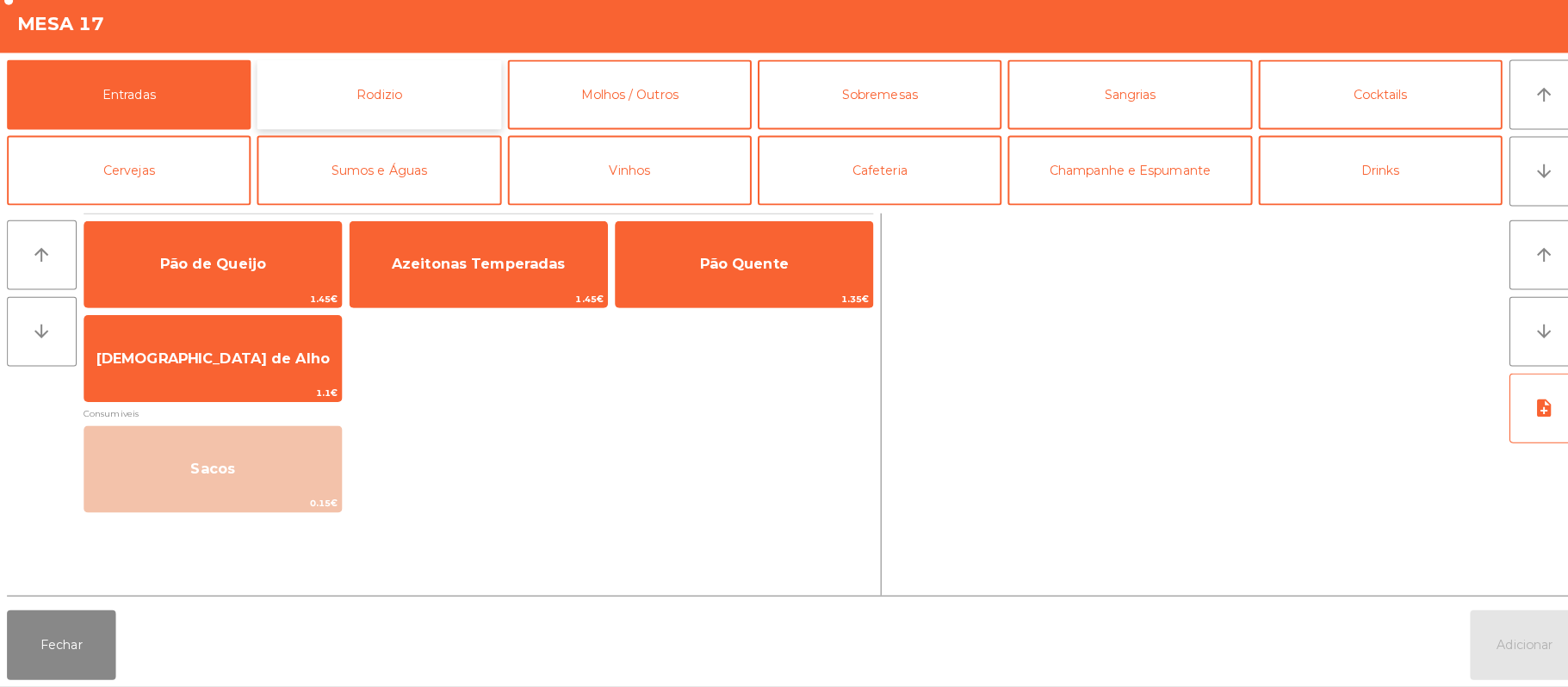
click at [411, 117] on button "Rodizio" at bounding box center [374, 102] width 241 height 69
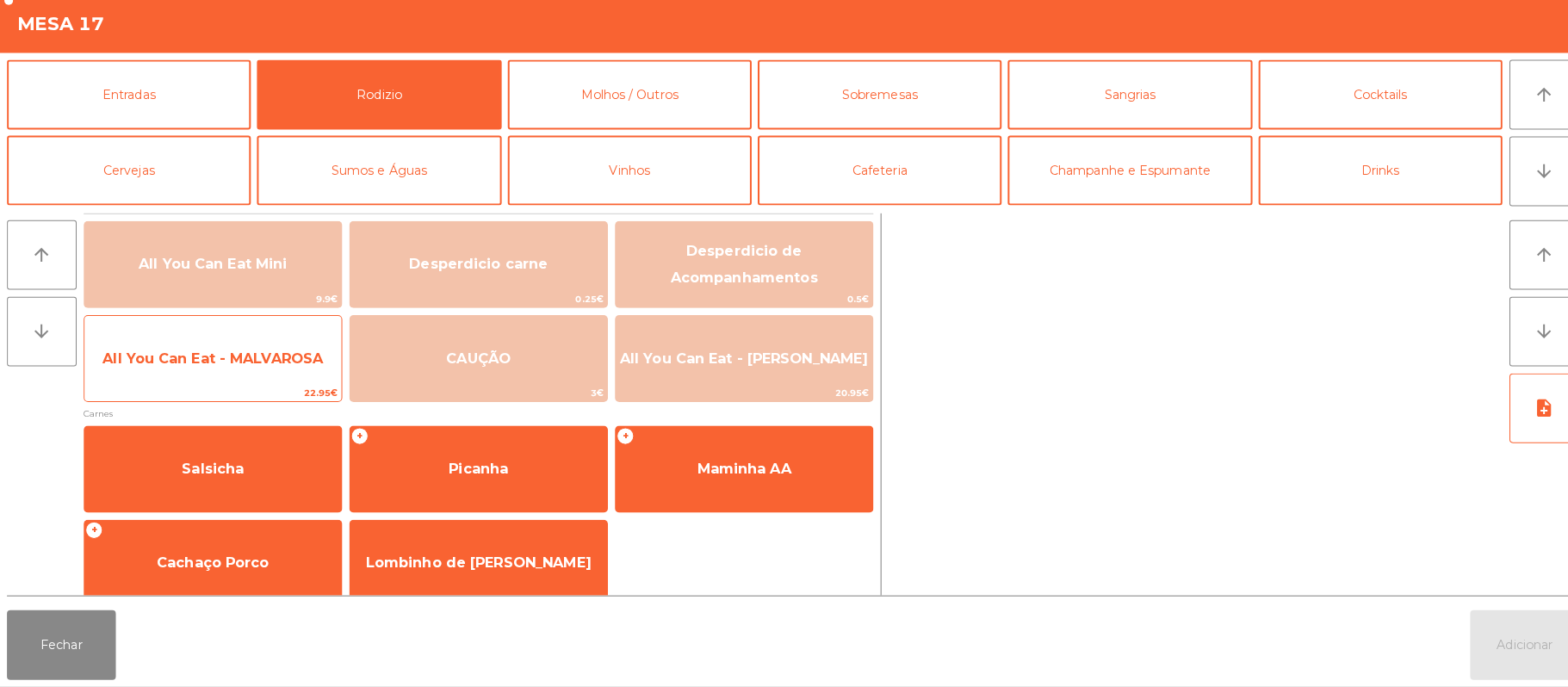
click at [232, 349] on span "All You Can Eat - MALVAROSA" at bounding box center [210, 362] width 254 height 46
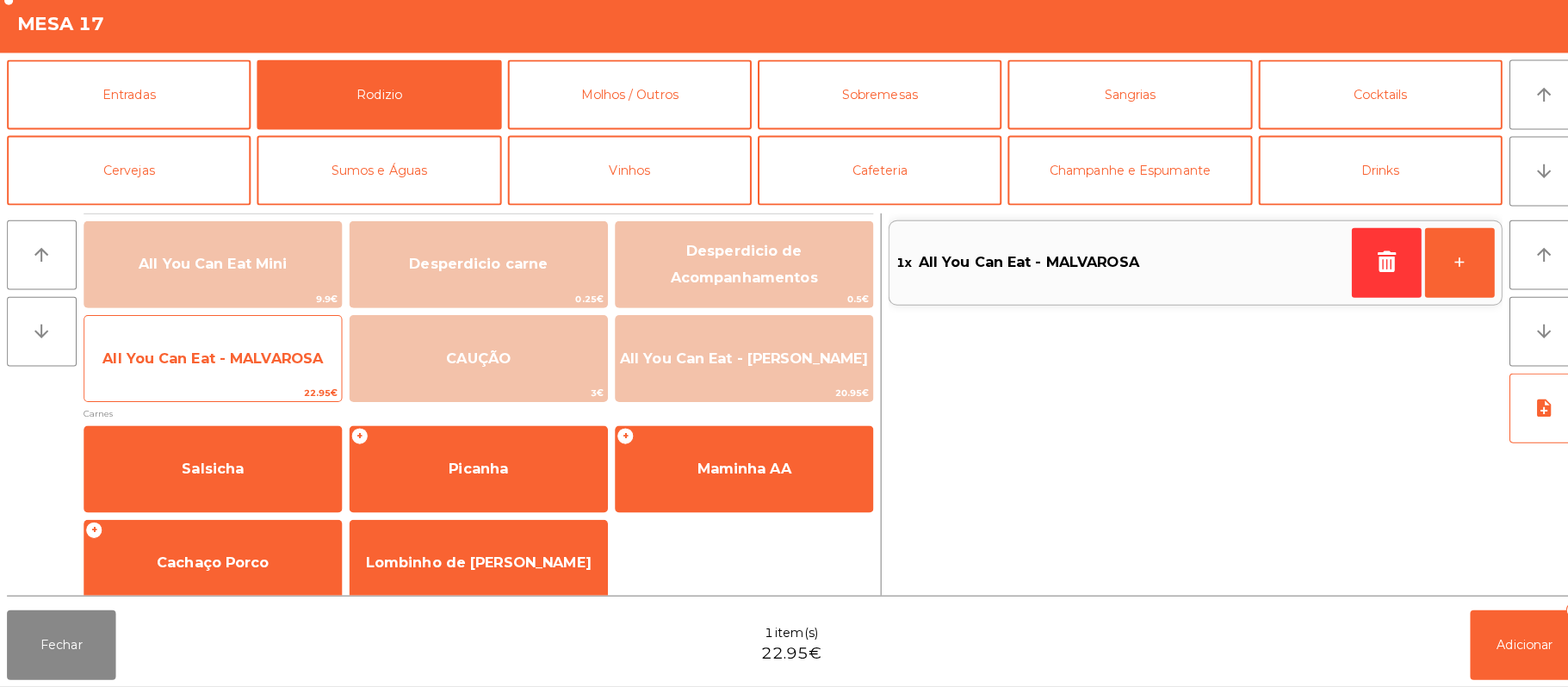
click at [244, 382] on span "All You Can Eat - MALVAROSA" at bounding box center [210, 362] width 254 height 46
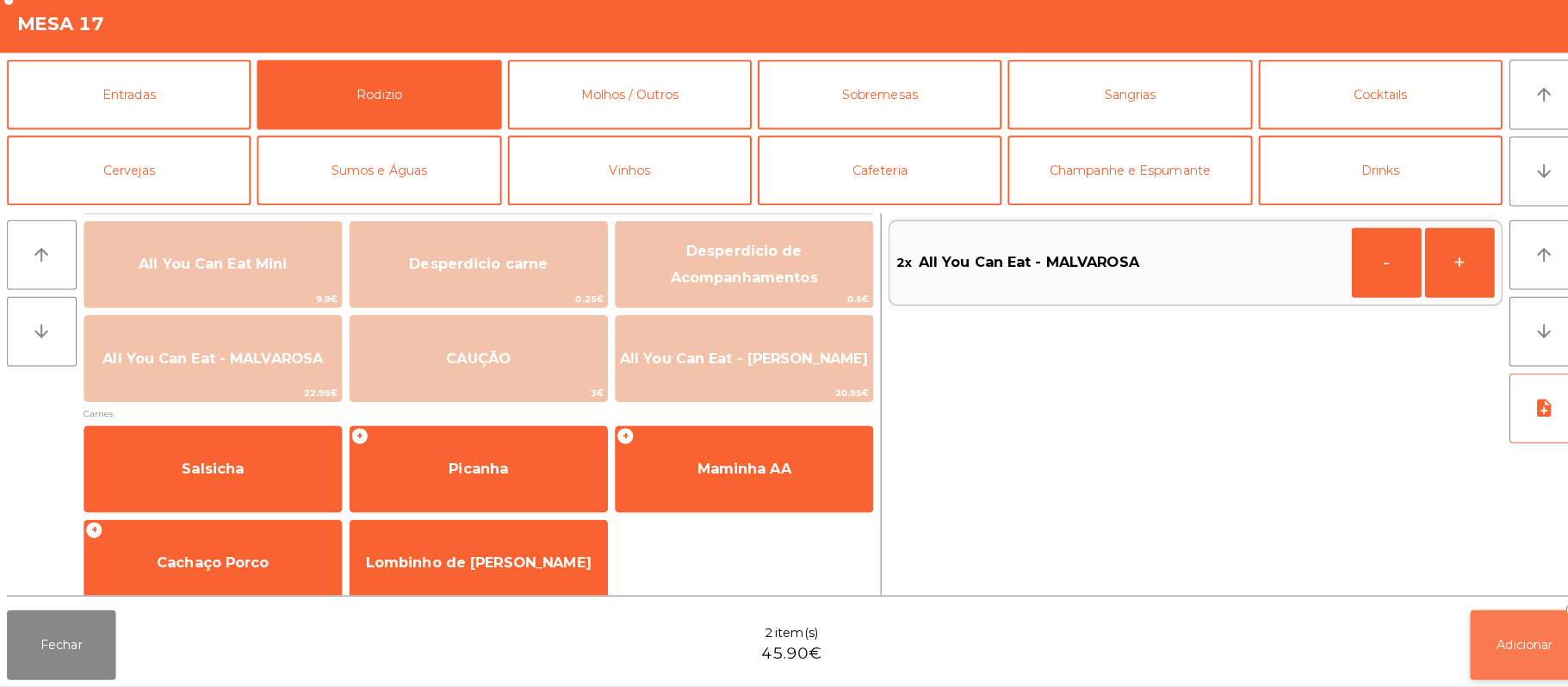
click at [1538, 645] on button "Adicionar 2" at bounding box center [1507, 645] width 108 height 69
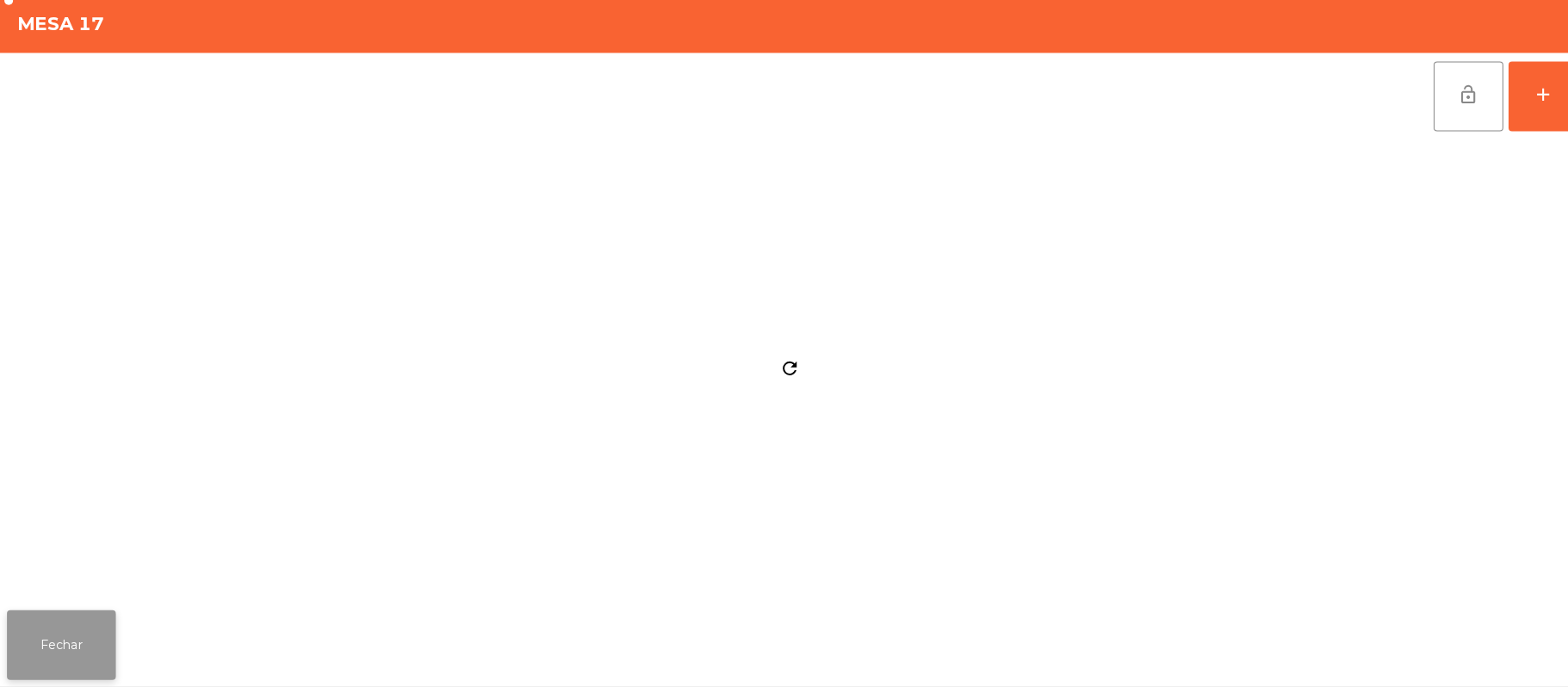
click at [49, 639] on button "Fechar" at bounding box center [60, 645] width 108 height 69
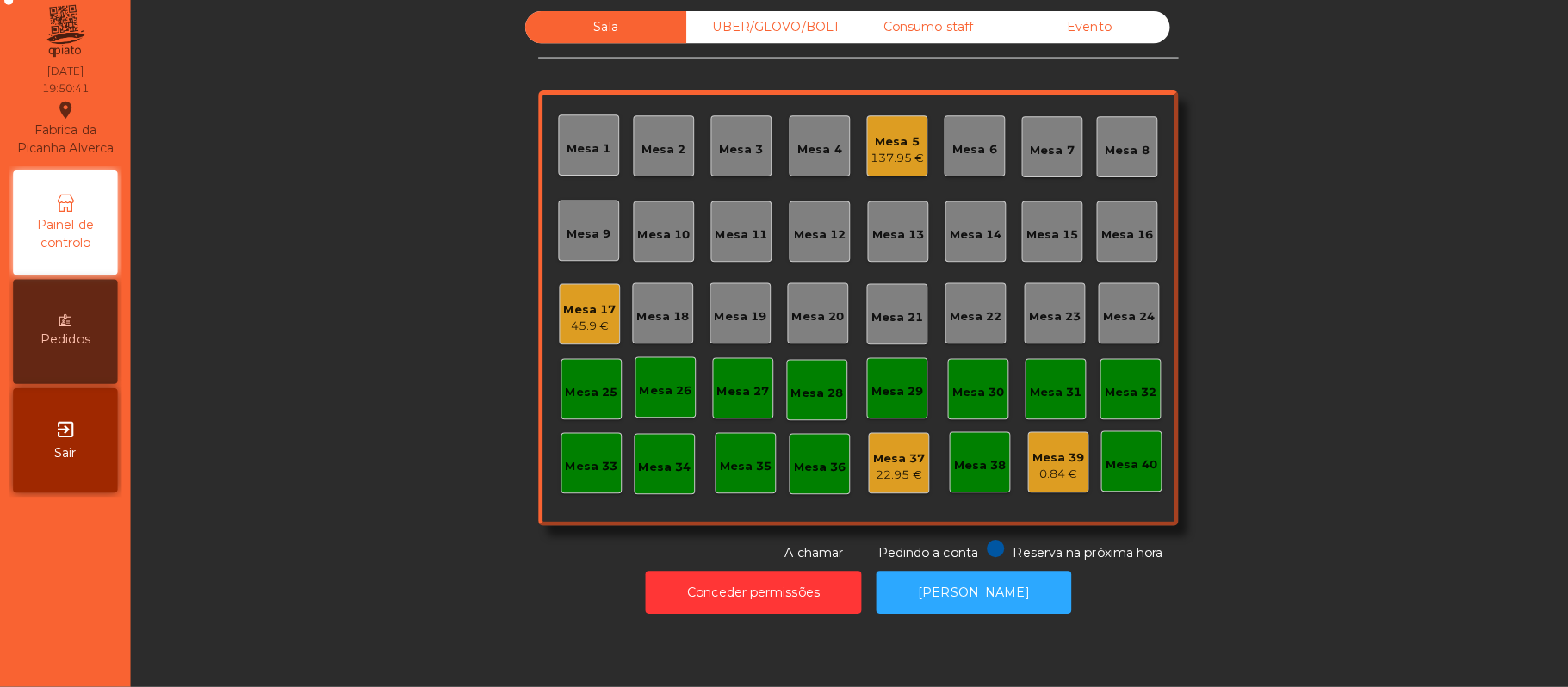
click at [878, 163] on div "137.95 €" at bounding box center [887, 165] width 53 height 18
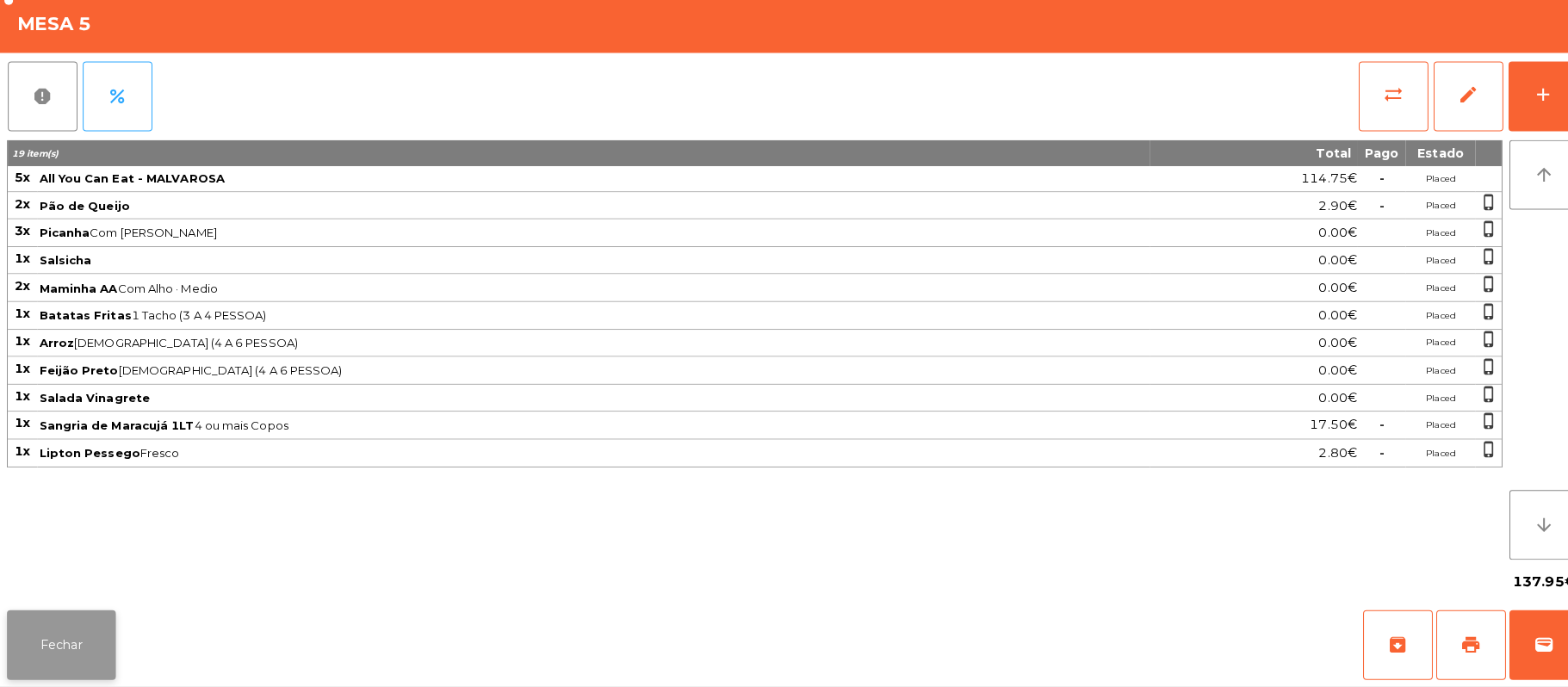
click at [87, 627] on button "Fechar" at bounding box center [60, 645] width 108 height 69
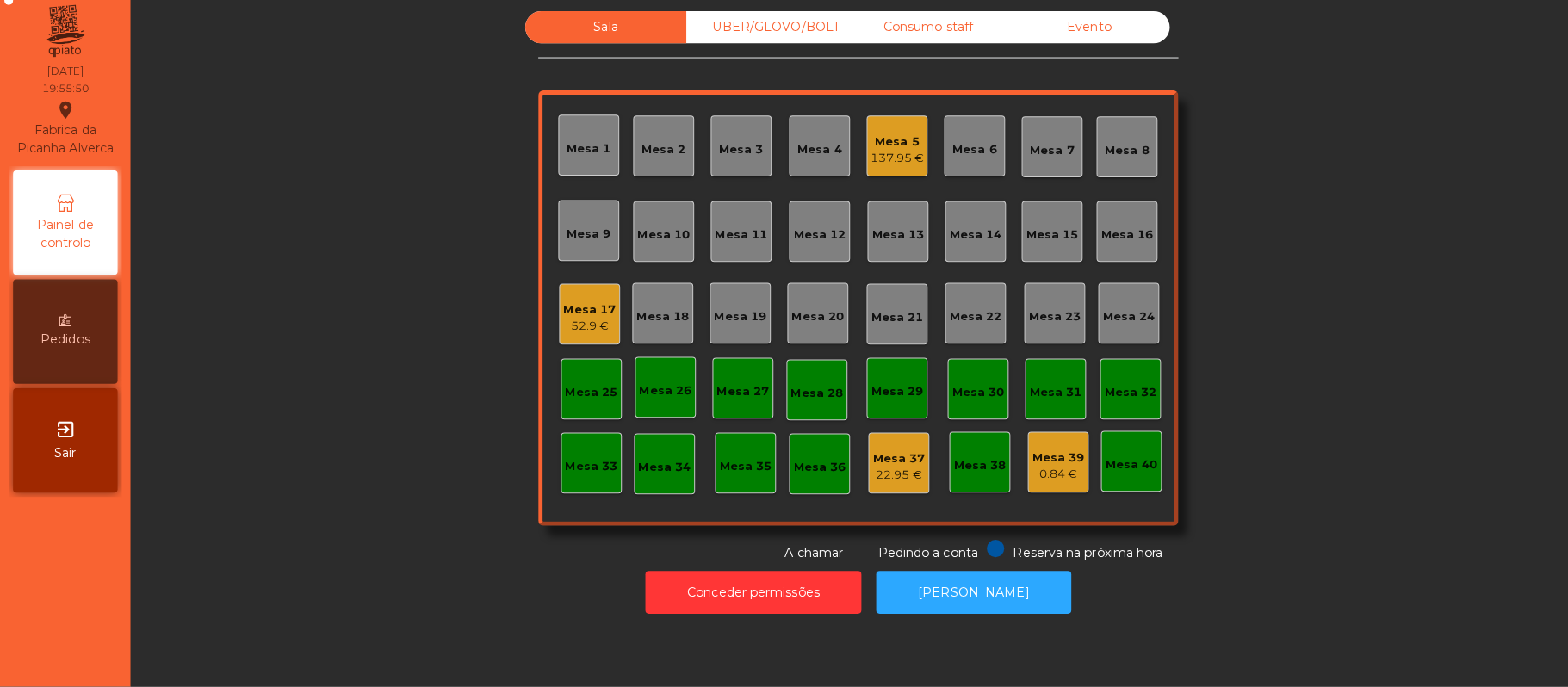
click at [887, 158] on div "137.95 €" at bounding box center [887, 165] width 53 height 18
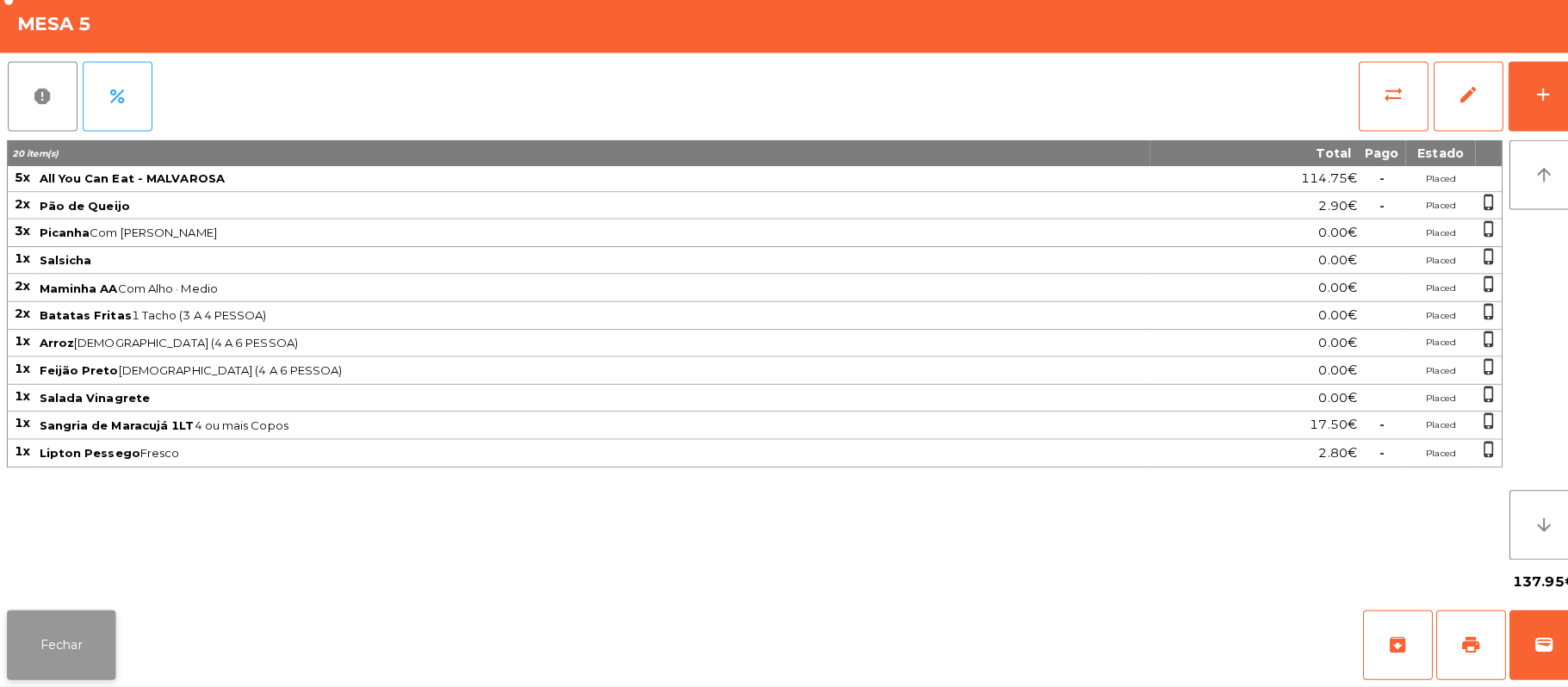
click at [49, 634] on button "Fechar" at bounding box center [60, 645] width 108 height 69
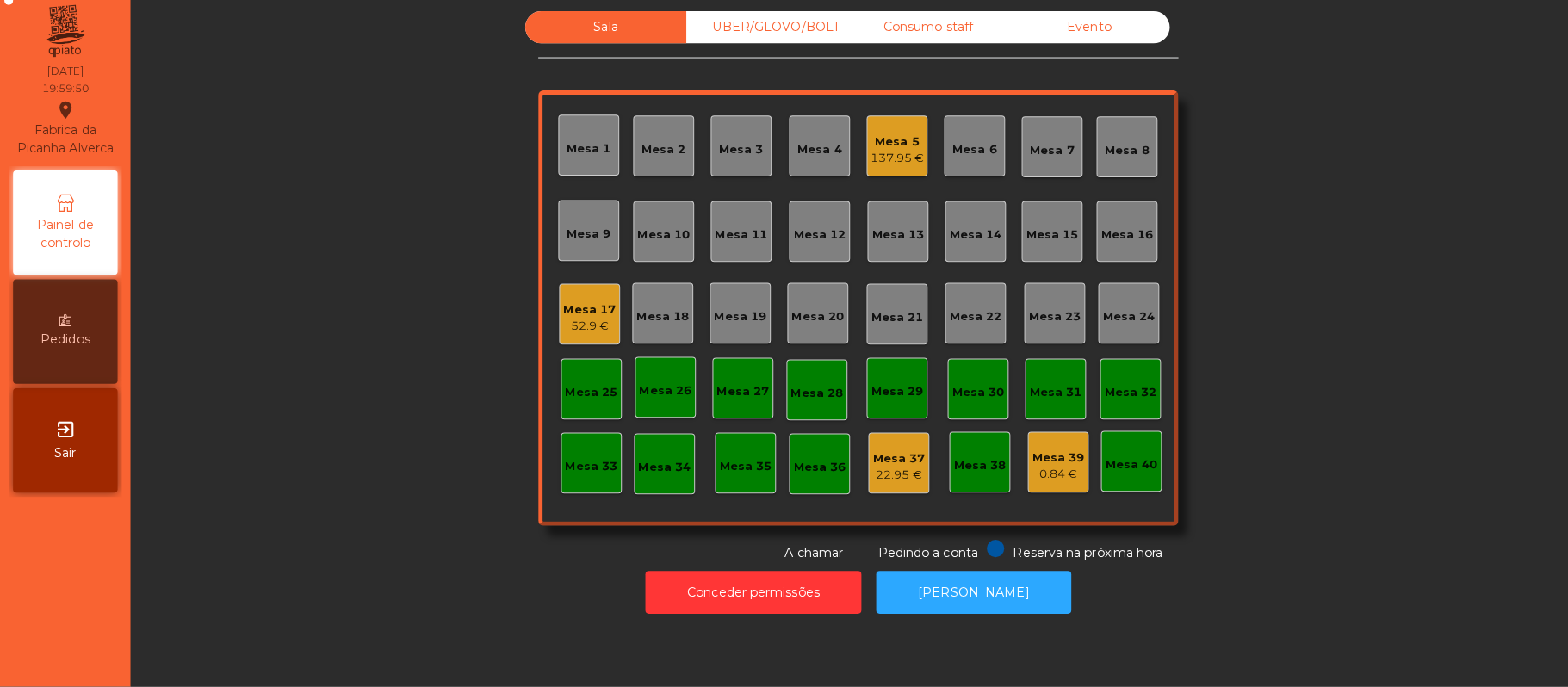
click at [773, 39] on div "UBER/GLOVO/BOLT" at bounding box center [758, 35] width 159 height 32
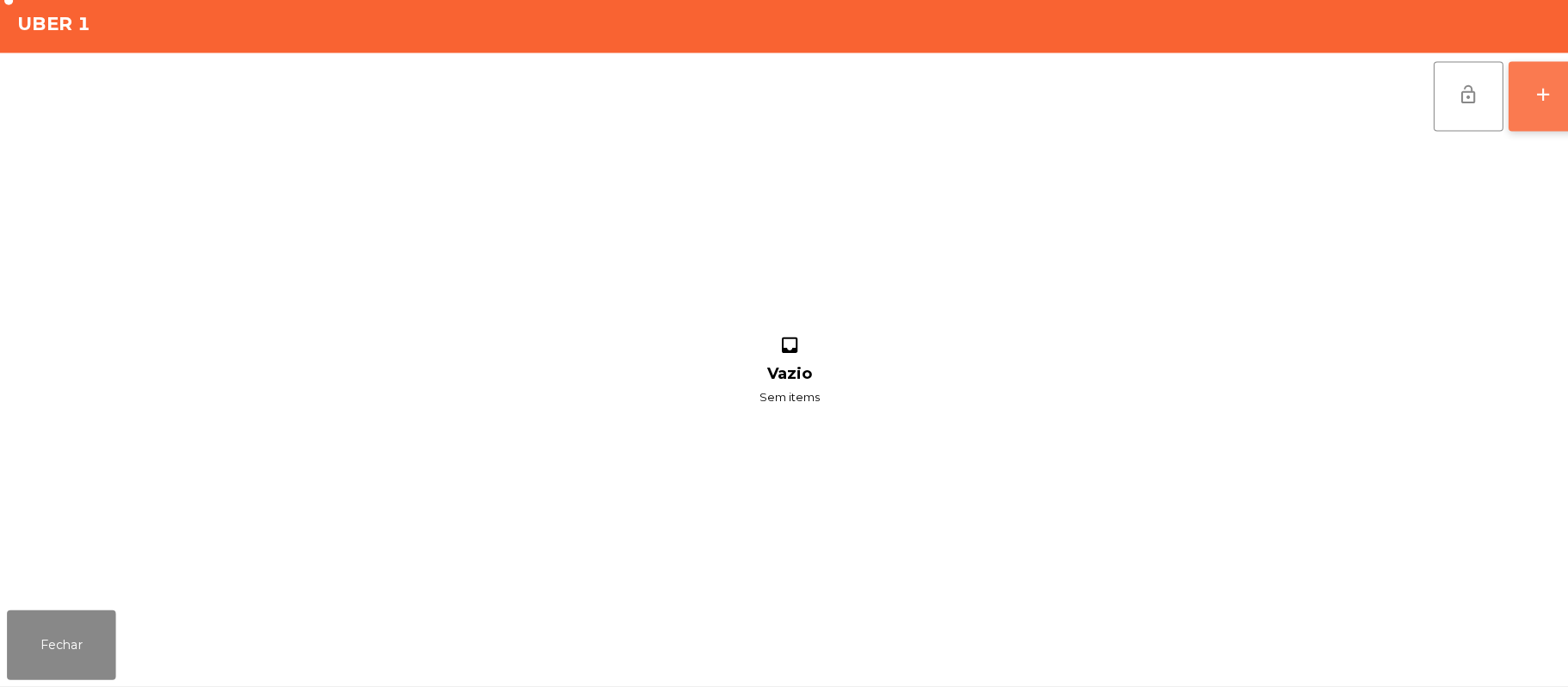
click at [1506, 116] on button "add" at bounding box center [1526, 103] width 69 height 69
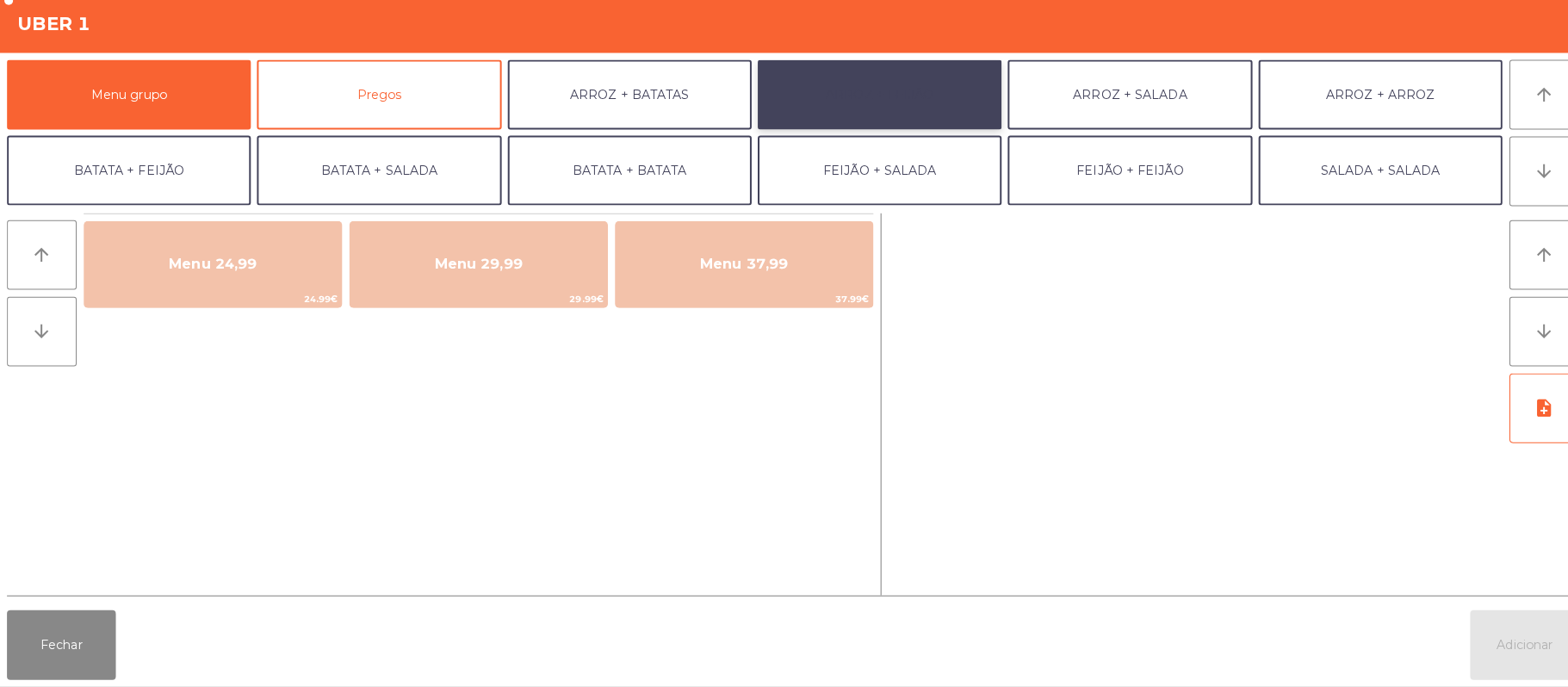
click at [893, 105] on button "ARROZ + FEIJÃO" at bounding box center [869, 102] width 241 height 69
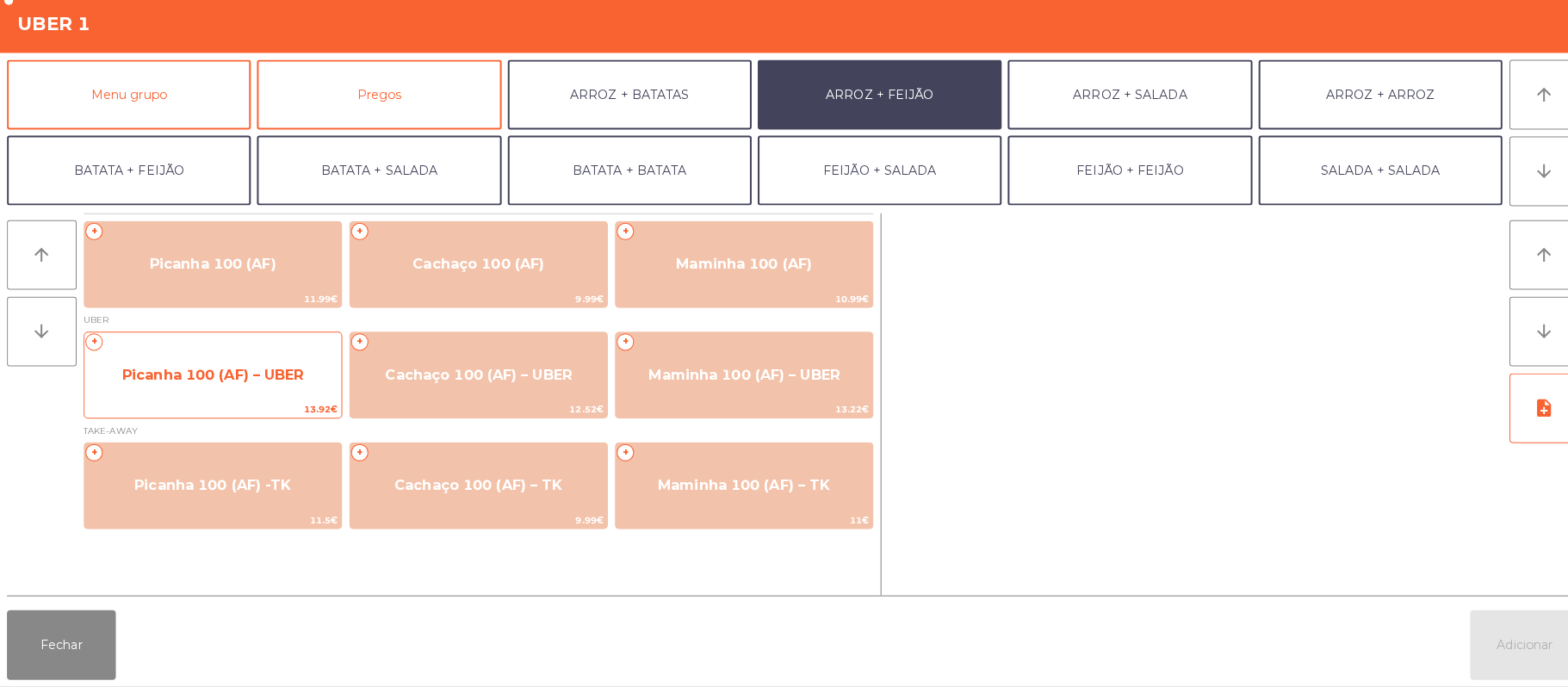
click at [242, 393] on span "Picanha 100 (AF) – UBER" at bounding box center [210, 378] width 254 height 46
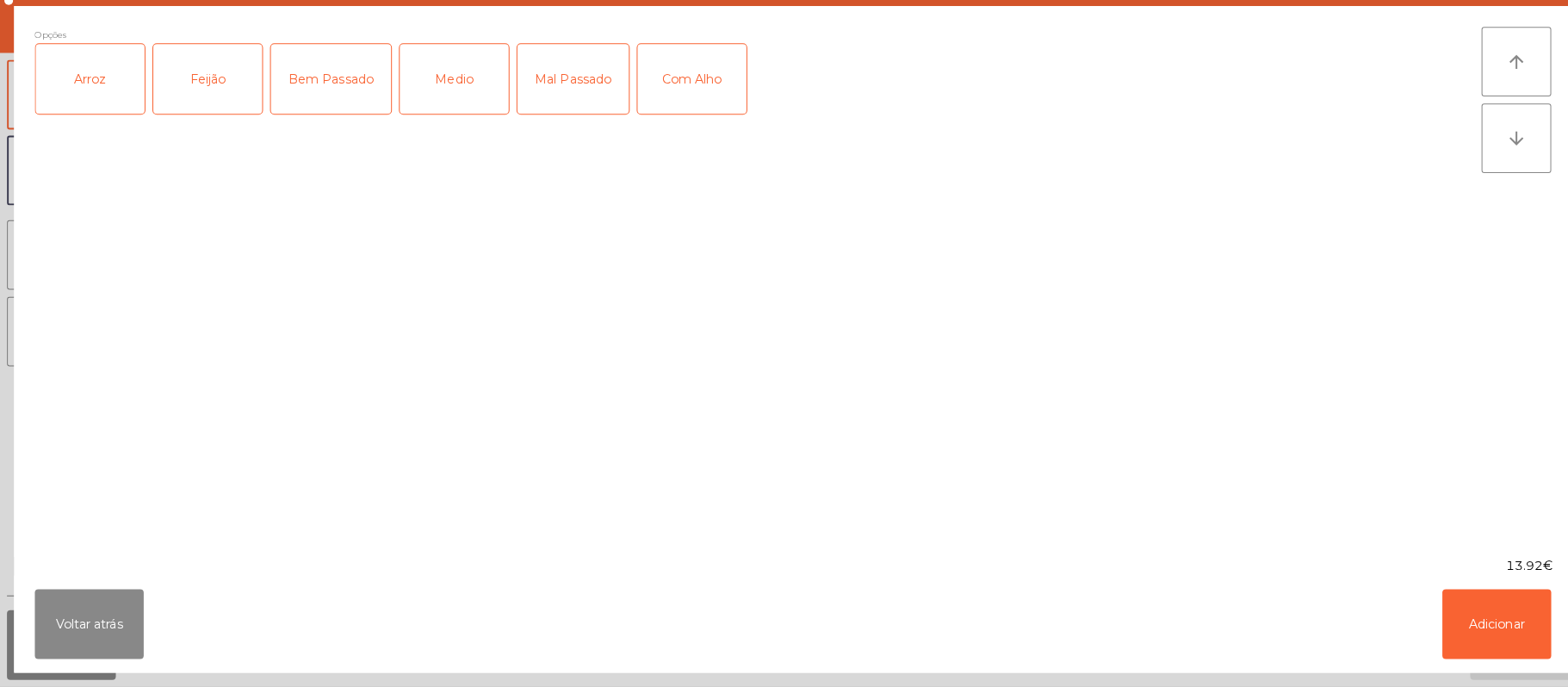
click at [94, 86] on div "Arroz" at bounding box center [88, 86] width 108 height 69
click at [214, 87] on div "Feijão" at bounding box center [205, 86] width 108 height 69
click at [475, 119] on div "Medio" at bounding box center [448, 86] width 108 height 69
click at [1471, 597] on button "Adicionar" at bounding box center [1480, 625] width 108 height 69
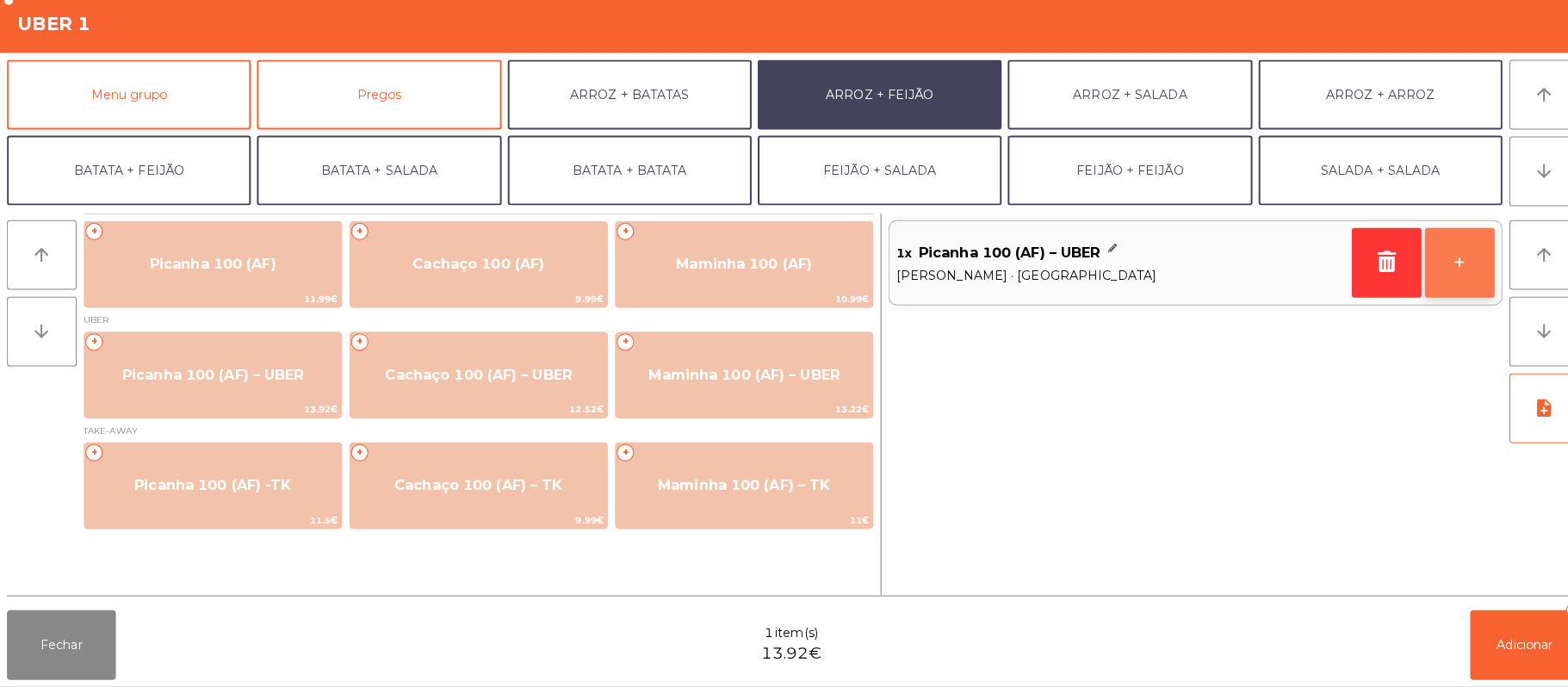
click at [1446, 273] on button "+" at bounding box center [1443, 268] width 69 height 69
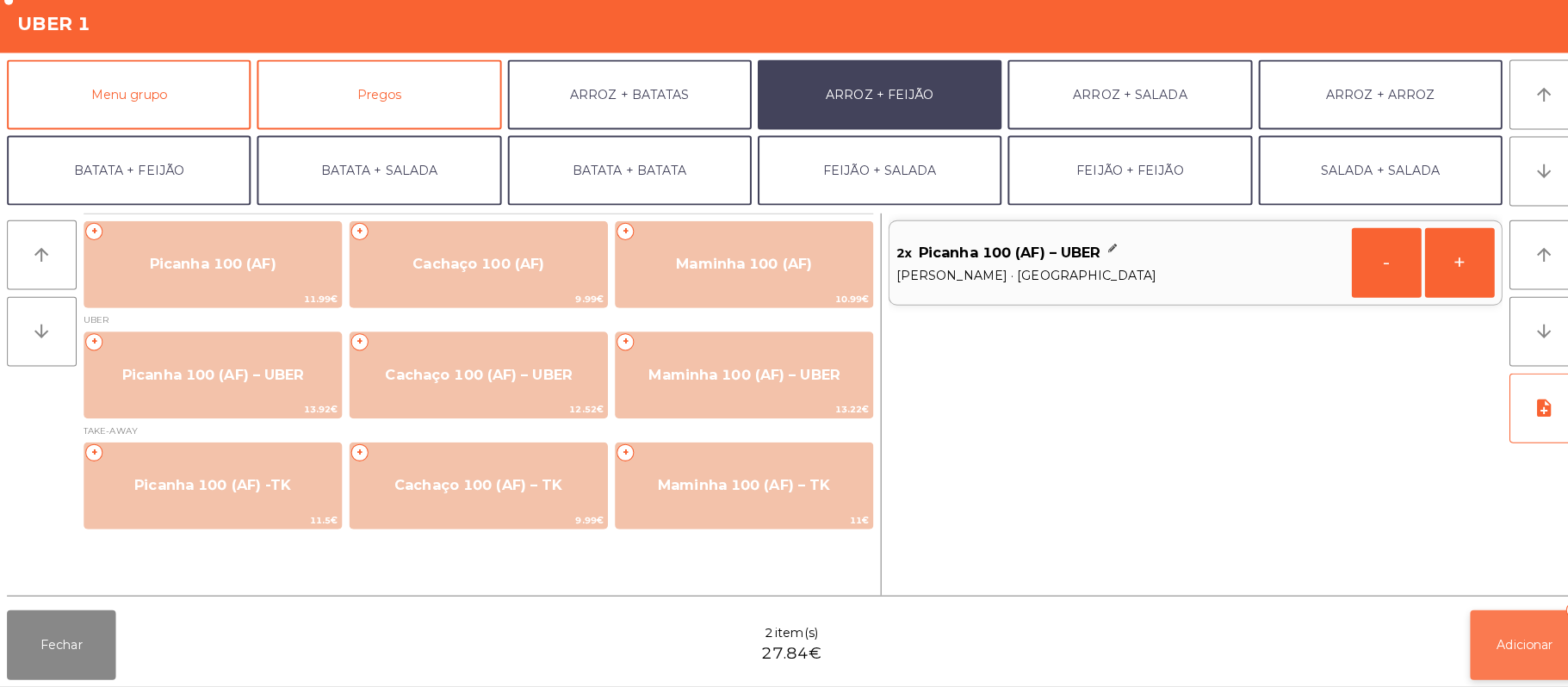
click at [1507, 649] on span "Adicionar" at bounding box center [1508, 646] width 55 height 16
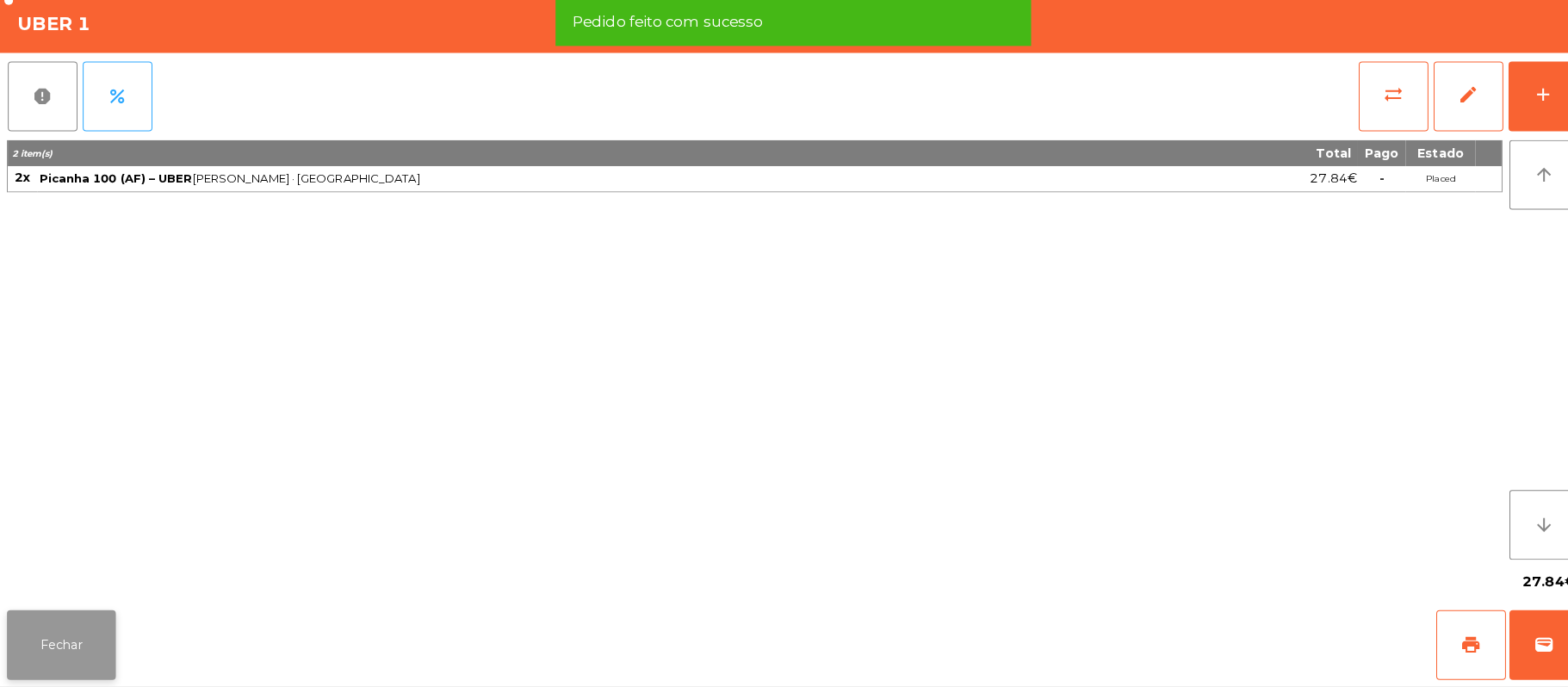
click at [73, 659] on button "Fechar" at bounding box center [60, 645] width 108 height 69
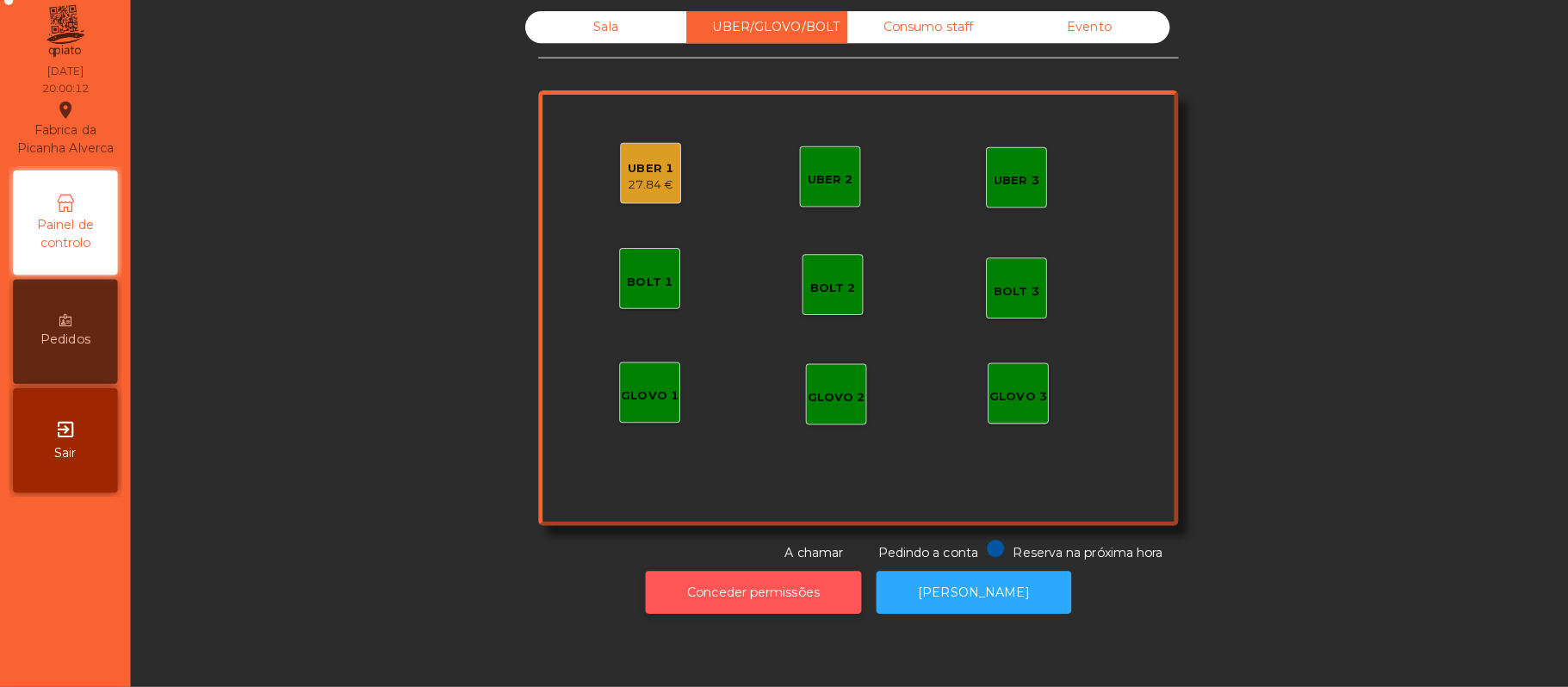
click at [707, 613] on button "Conceder permissões" at bounding box center [745, 593] width 214 height 42
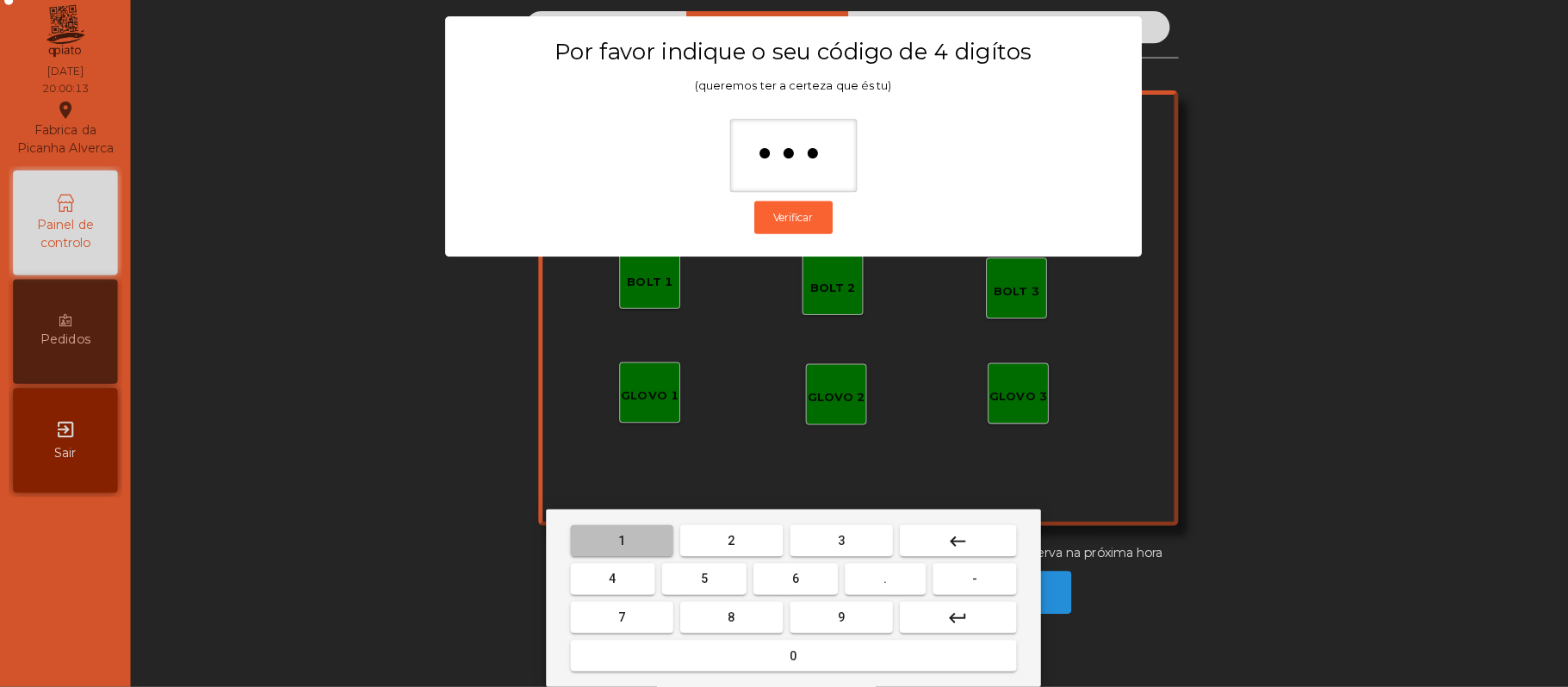
type input "****"
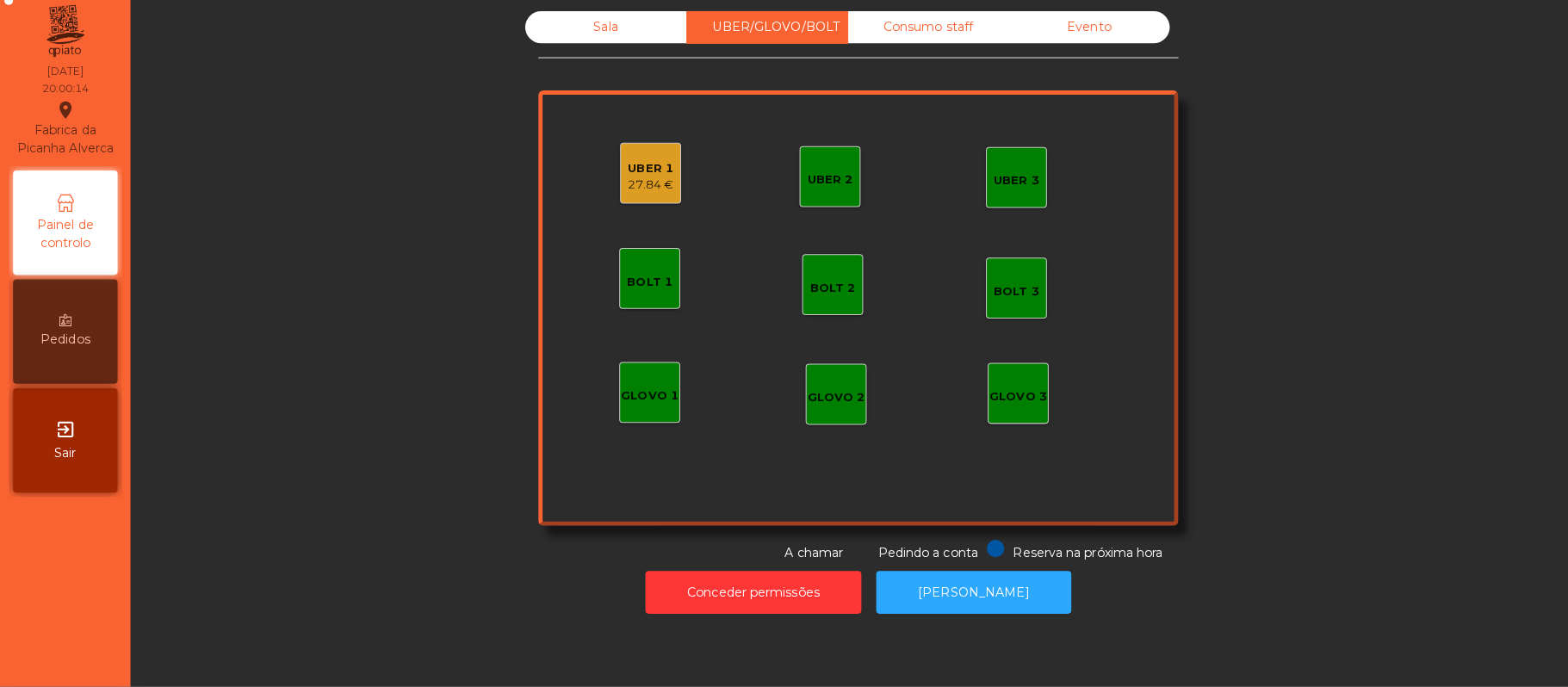
click at [623, 162] on div "UBER 1 27.84 €" at bounding box center [643, 179] width 46 height 40
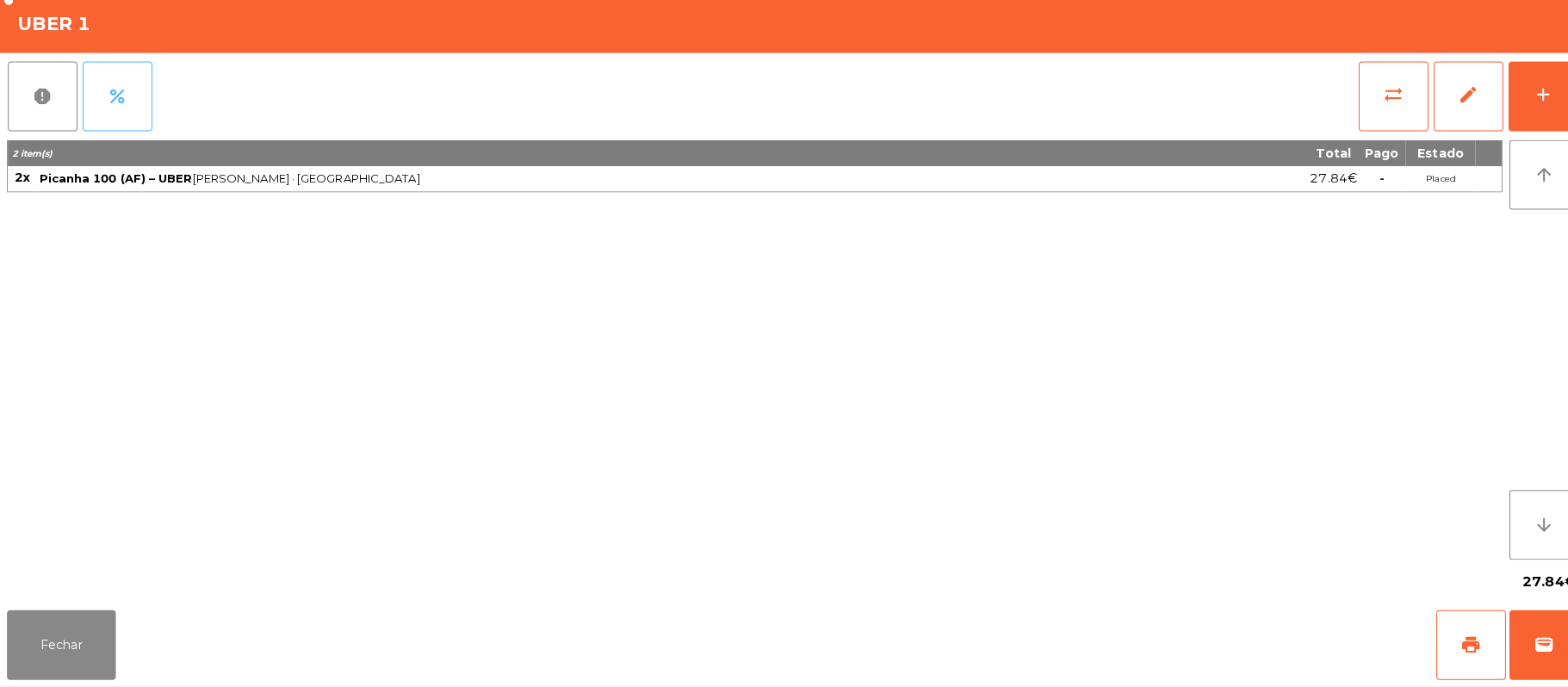
click at [141, 110] on button "percent" at bounding box center [116, 103] width 69 height 69
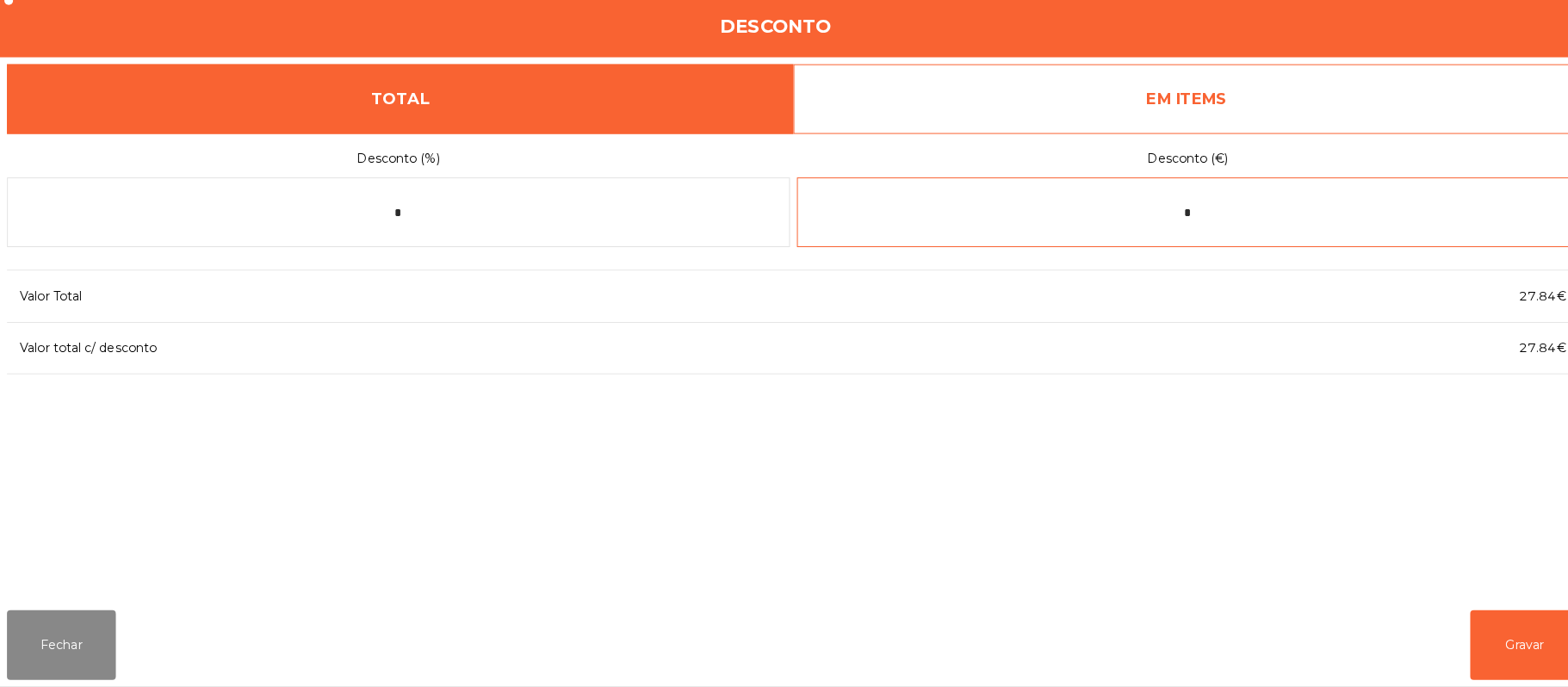
click at [1309, 212] on input "*" at bounding box center [1175, 218] width 774 height 69
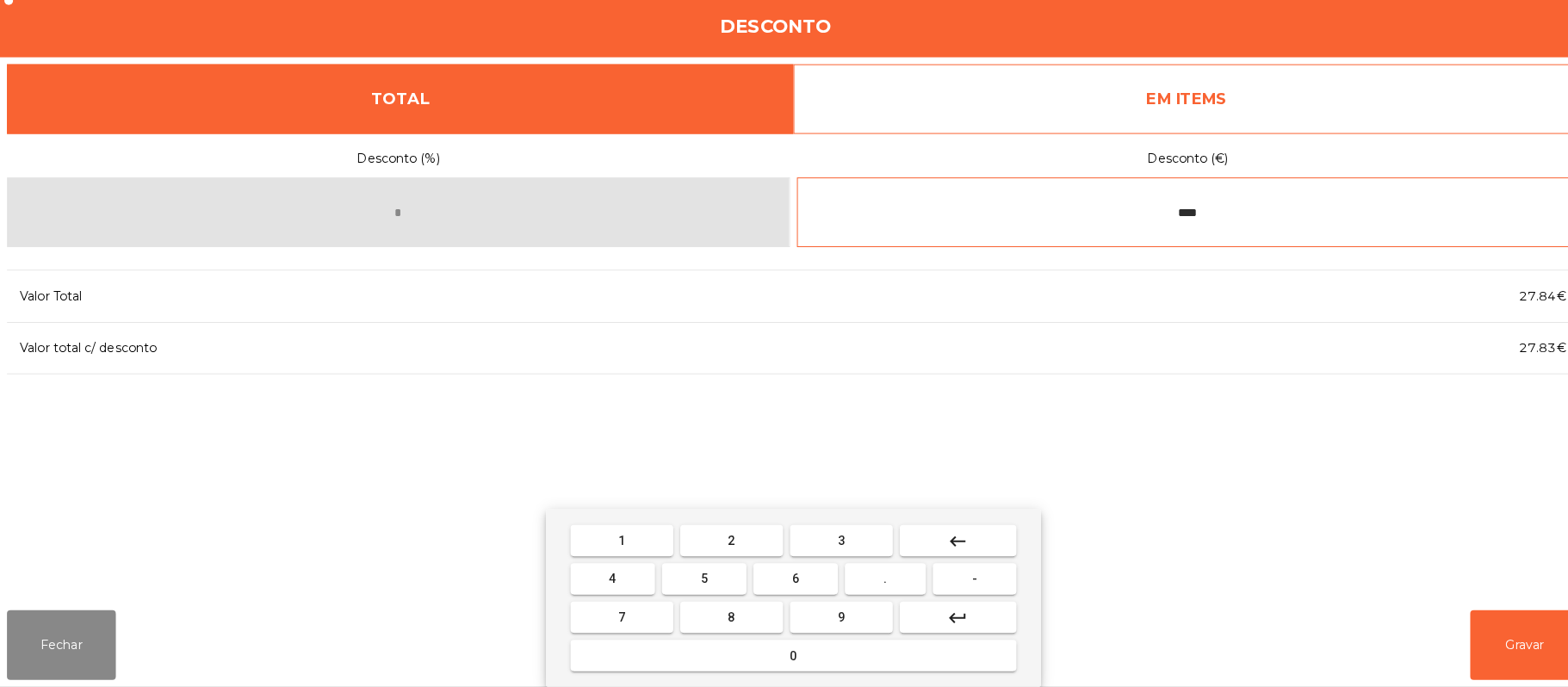
type input "****"
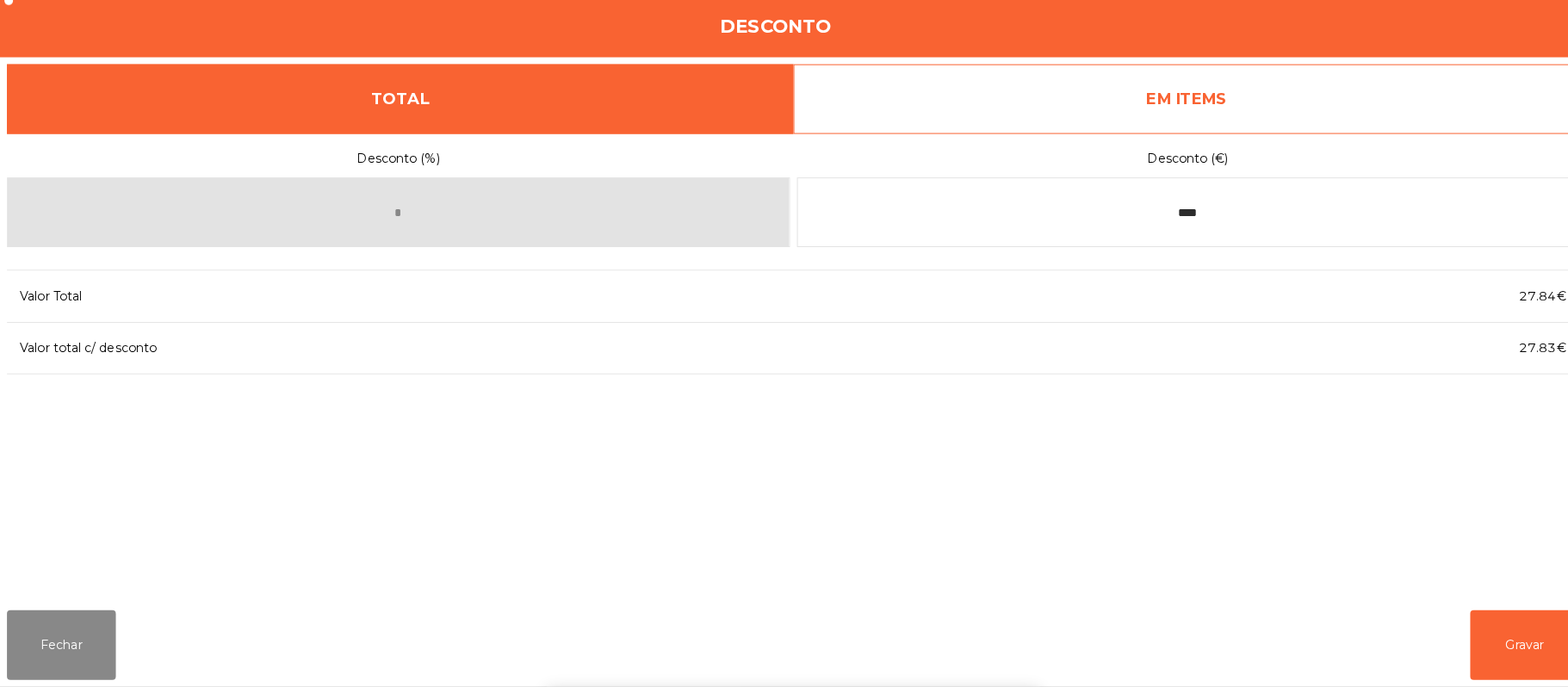
click at [1542, 639] on div "1 2 3 keyboard_backspace 4 5 6 . - 7 8 9 keyboard_return 0" at bounding box center [784, 599] width 1568 height 176
click at [1522, 641] on button "Gravar" at bounding box center [1507, 645] width 108 height 69
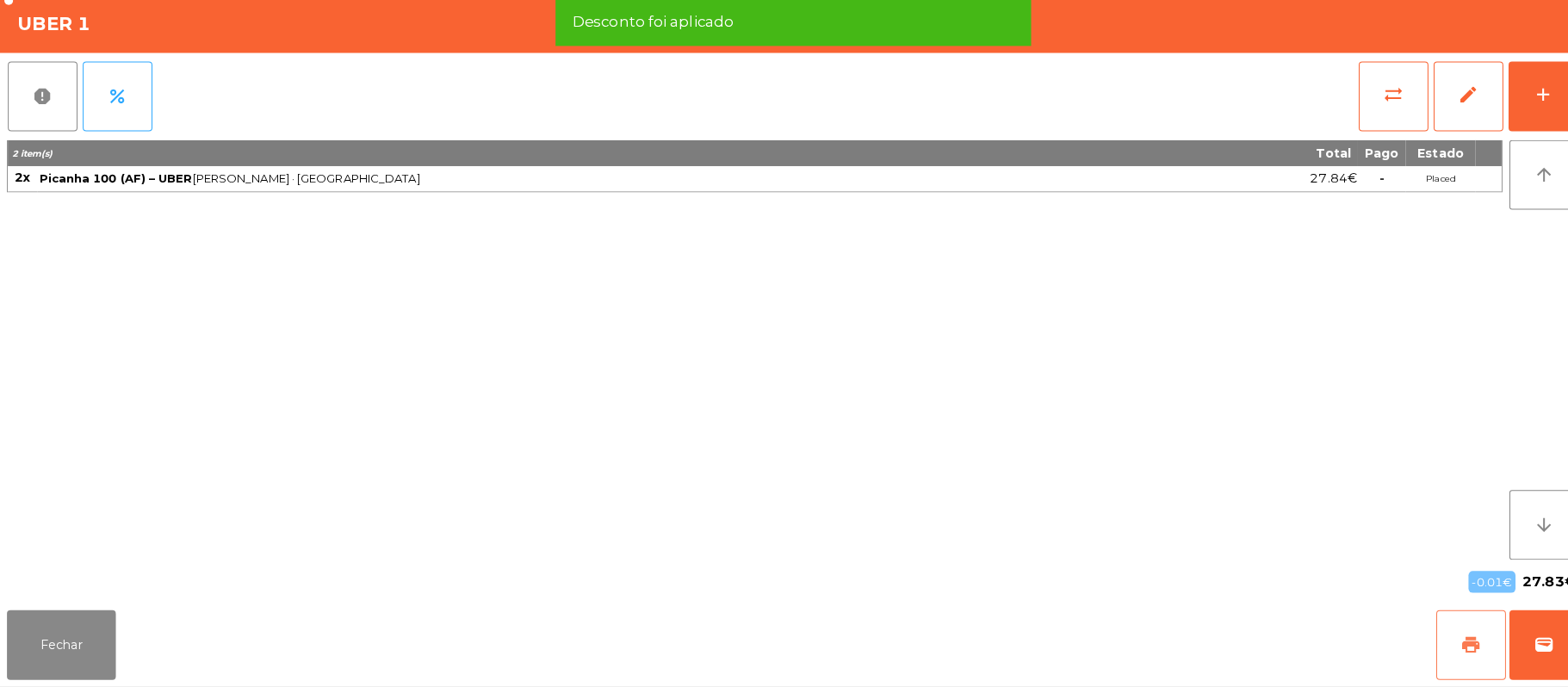
click at [1447, 644] on span "print" at bounding box center [1454, 646] width 21 height 21
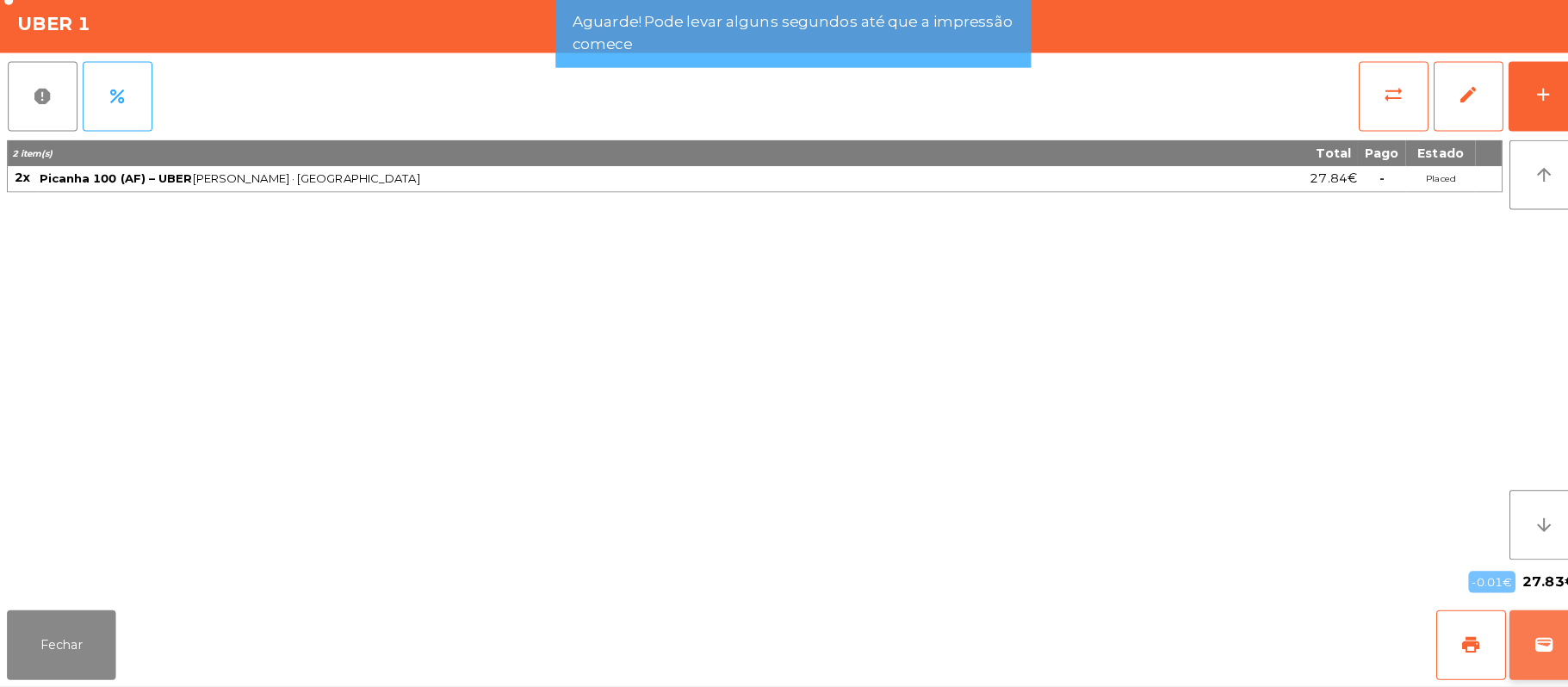
click at [1548, 645] on button "wallet" at bounding box center [1527, 645] width 69 height 69
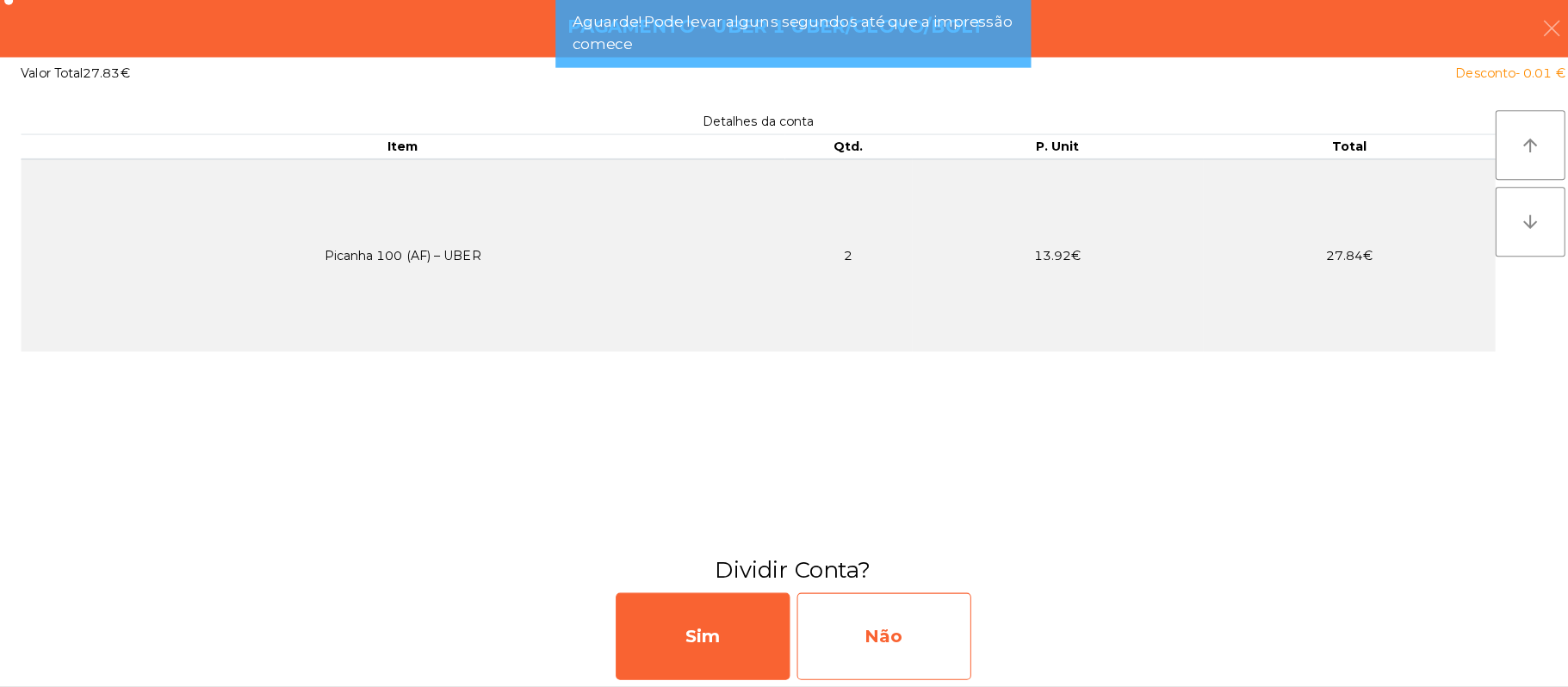
click at [901, 635] on div "Não" at bounding box center [874, 637] width 172 height 86
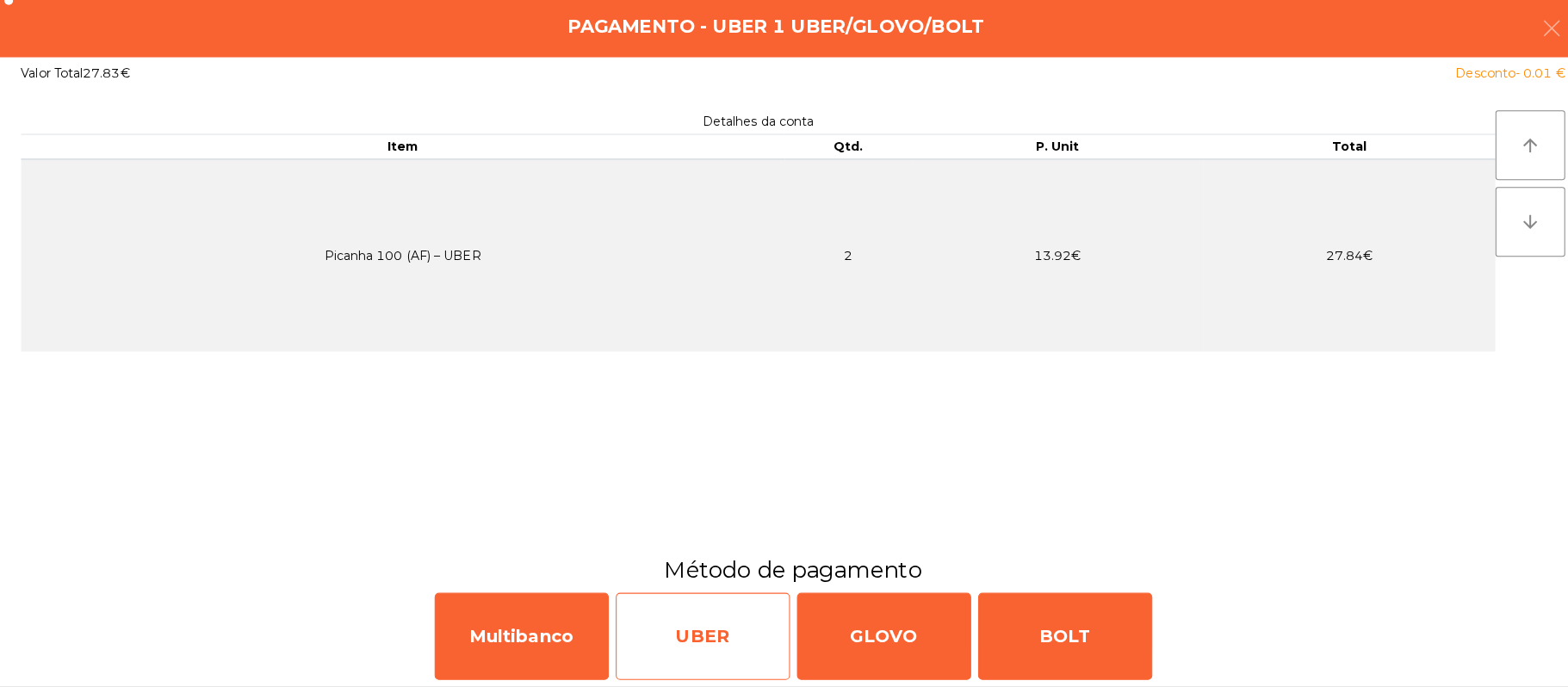
click at [709, 645] on div "UBER" at bounding box center [694, 637] width 172 height 86
select select "**"
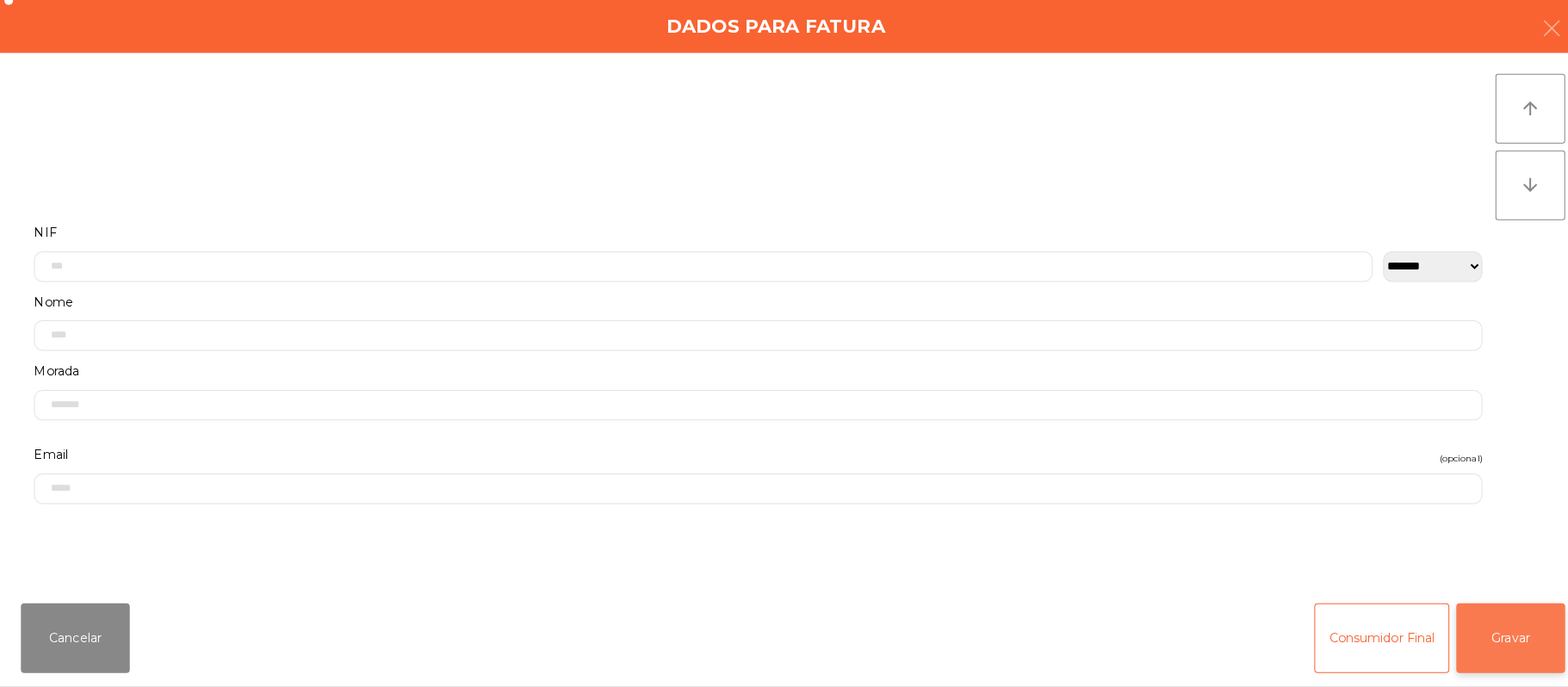
click at [1522, 662] on button "Gravar" at bounding box center [1494, 638] width 108 height 69
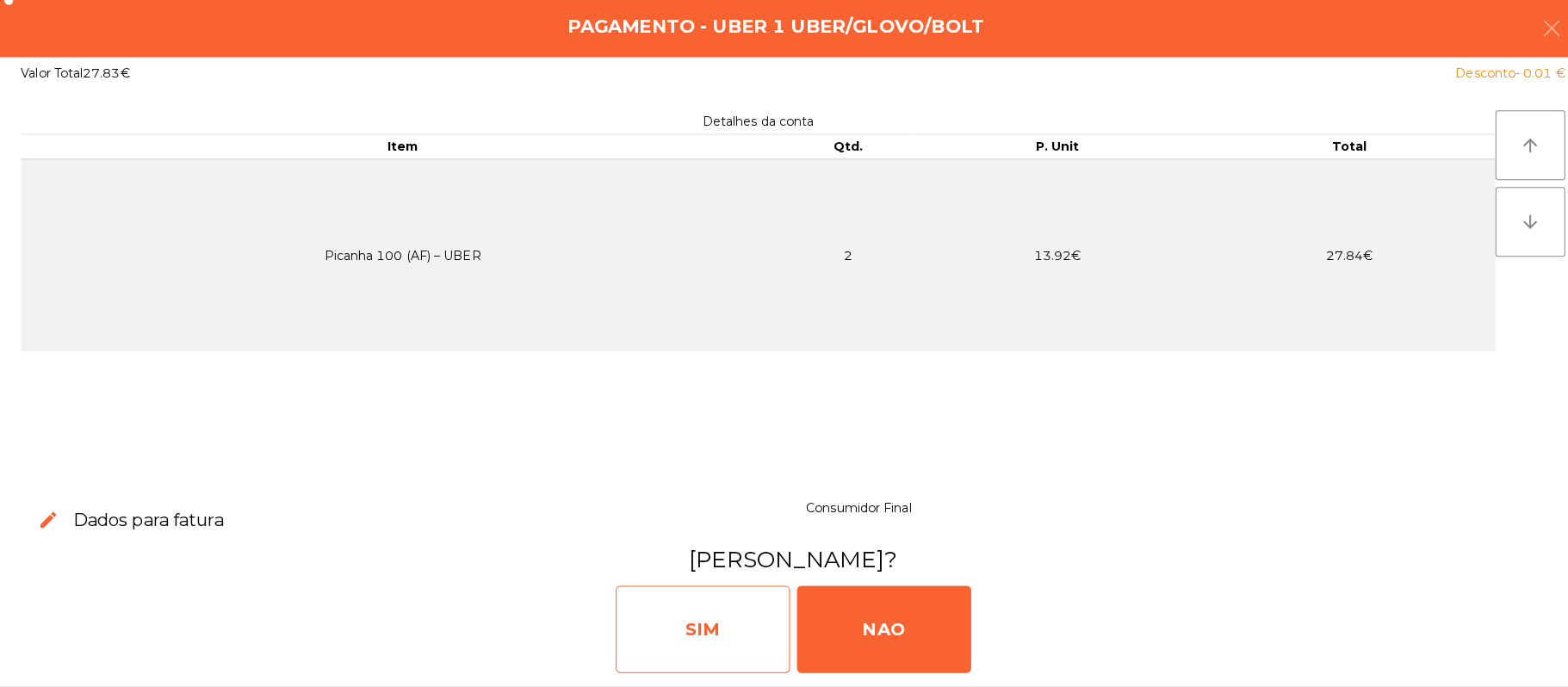
click at [717, 624] on div "SIM" at bounding box center [694, 630] width 172 height 86
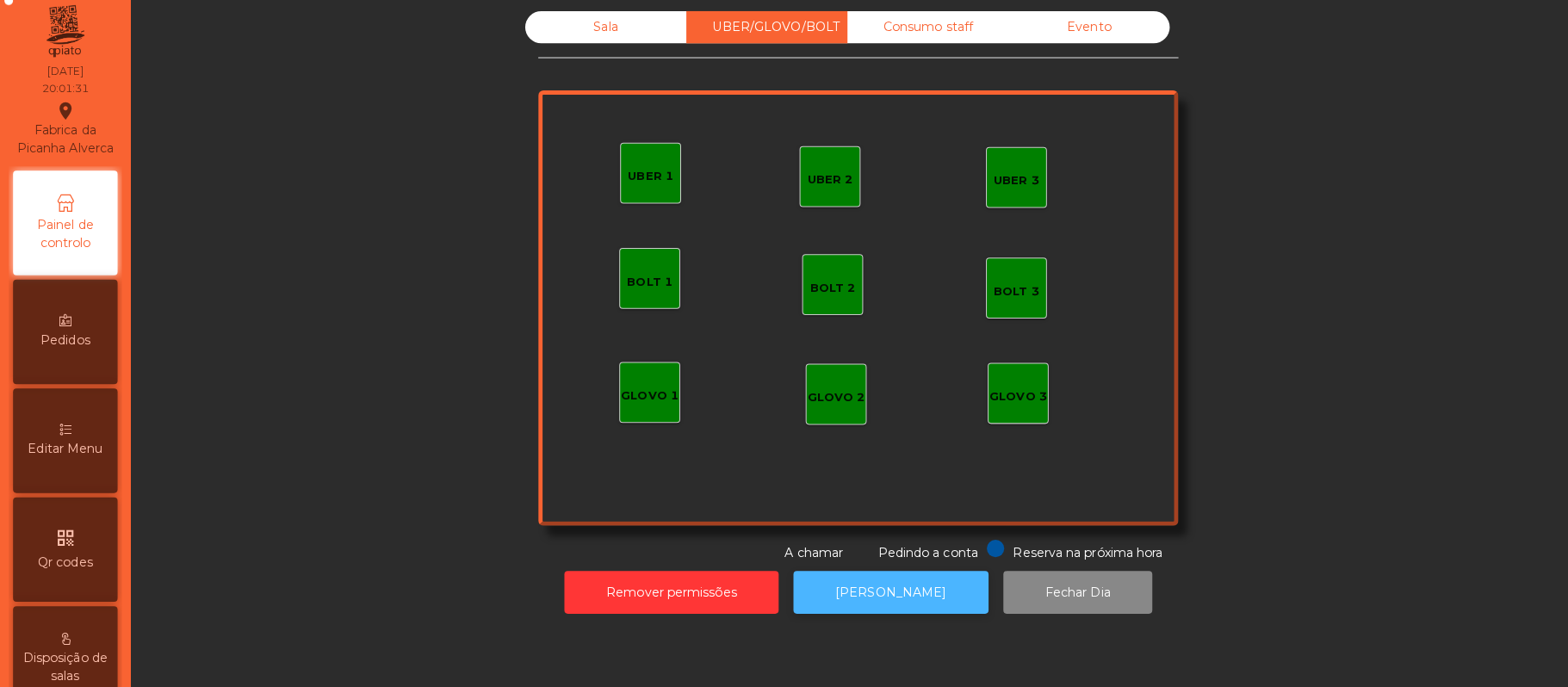
click at [866, 593] on button "[PERSON_NAME]" at bounding box center [881, 593] width 193 height 42
click at [559, 28] on div "Sala" at bounding box center [599, 35] width 159 height 32
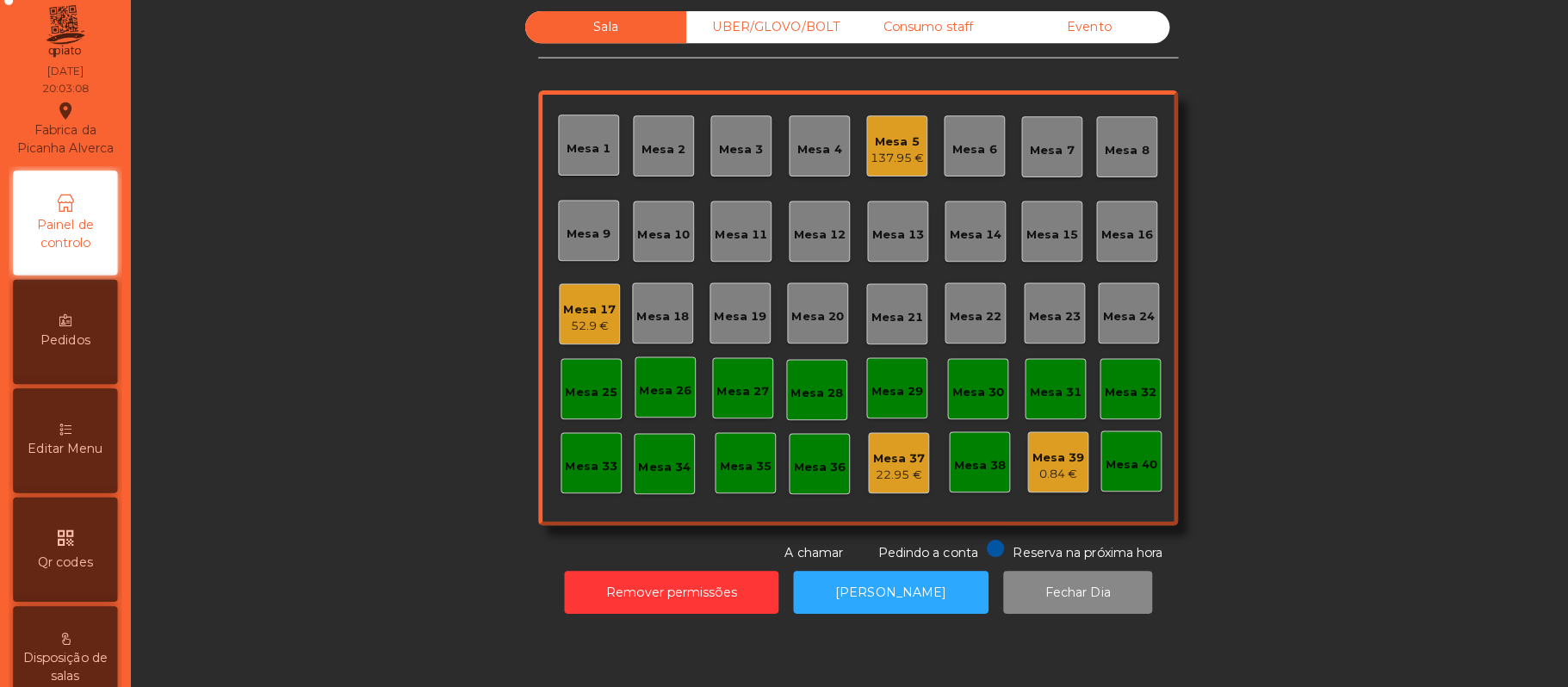
click at [731, 235] on div "Mesa 11" at bounding box center [733, 241] width 52 height 18
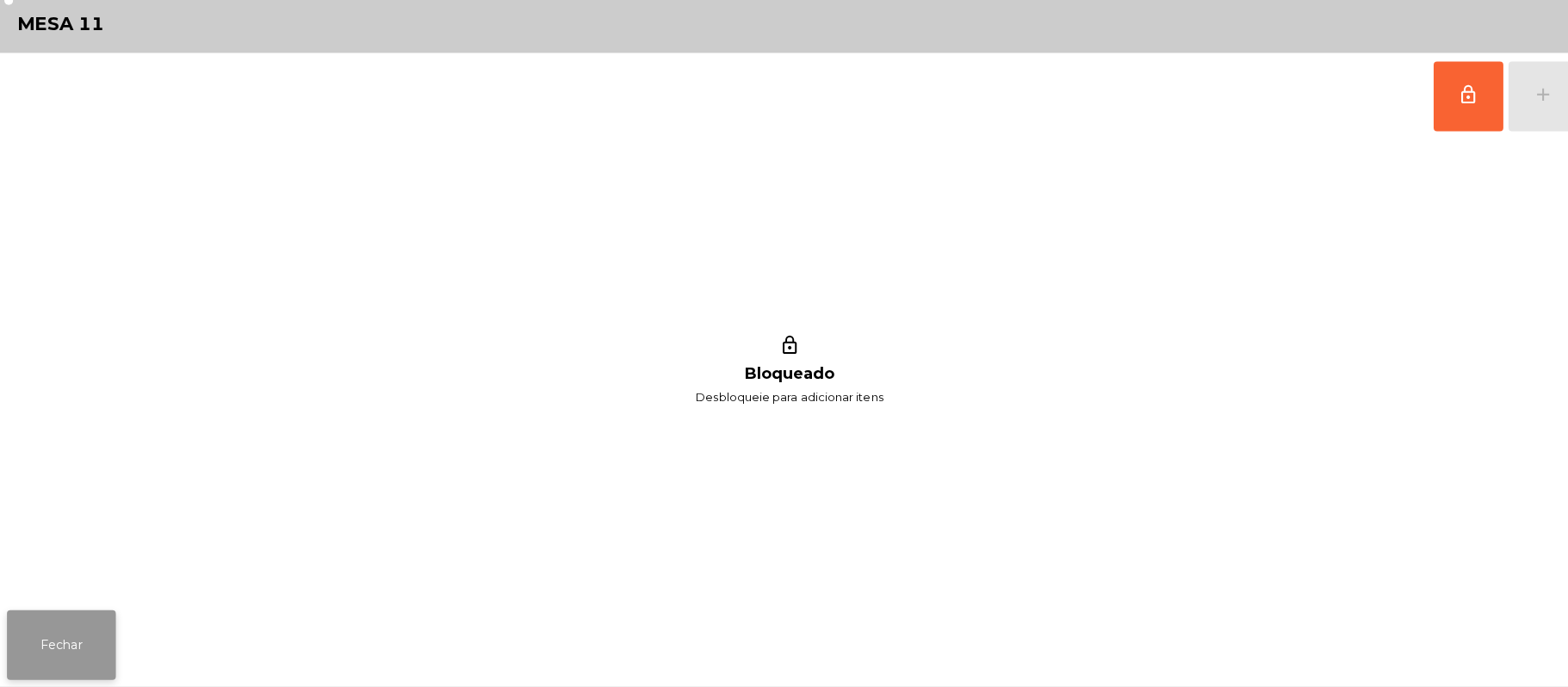
click at [77, 627] on button "Fechar" at bounding box center [60, 645] width 108 height 69
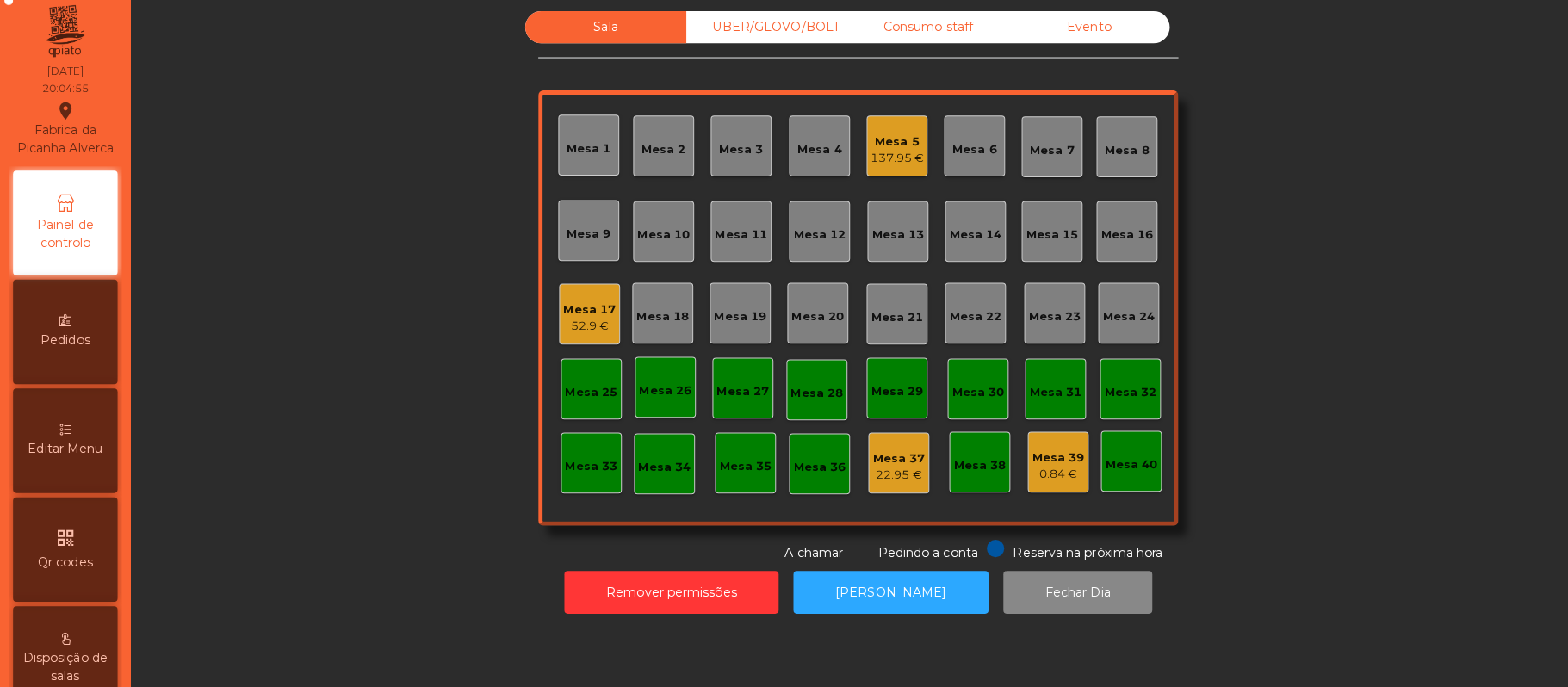
click at [735, 305] on div "Mesa 19" at bounding box center [732, 318] width 52 height 25
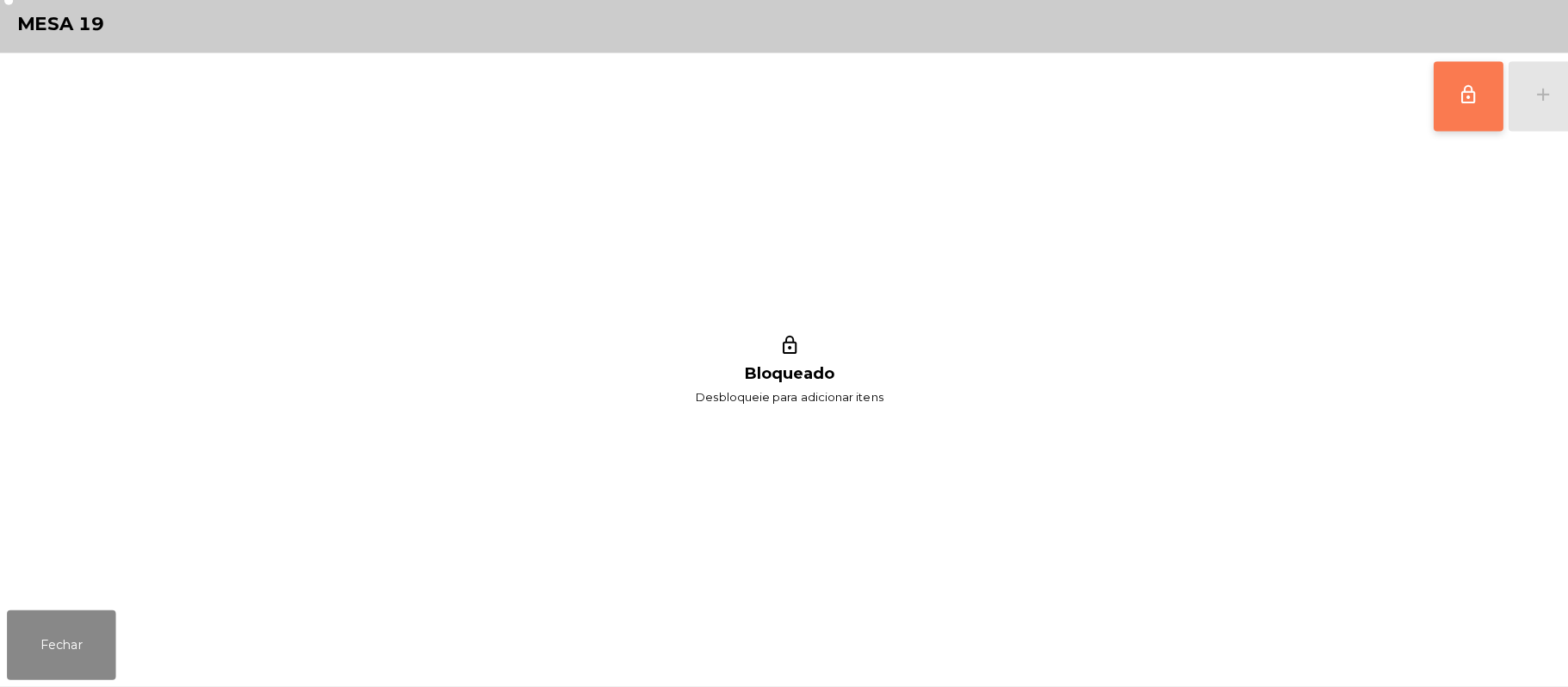
click at [1447, 93] on span "lock_outline" at bounding box center [1452, 102] width 21 height 21
click at [1520, 105] on div "add" at bounding box center [1526, 102] width 21 height 21
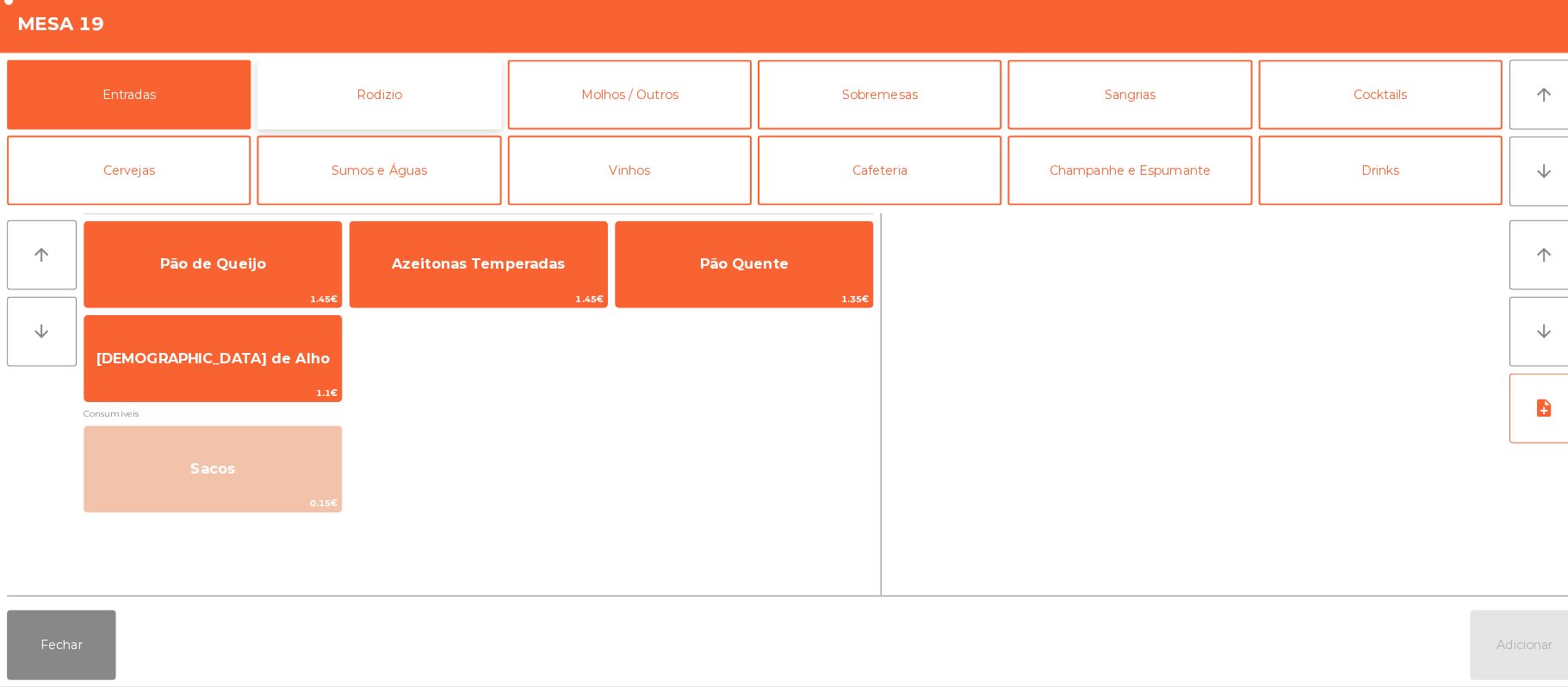
click at [391, 109] on button "Rodizio" at bounding box center [374, 102] width 241 height 69
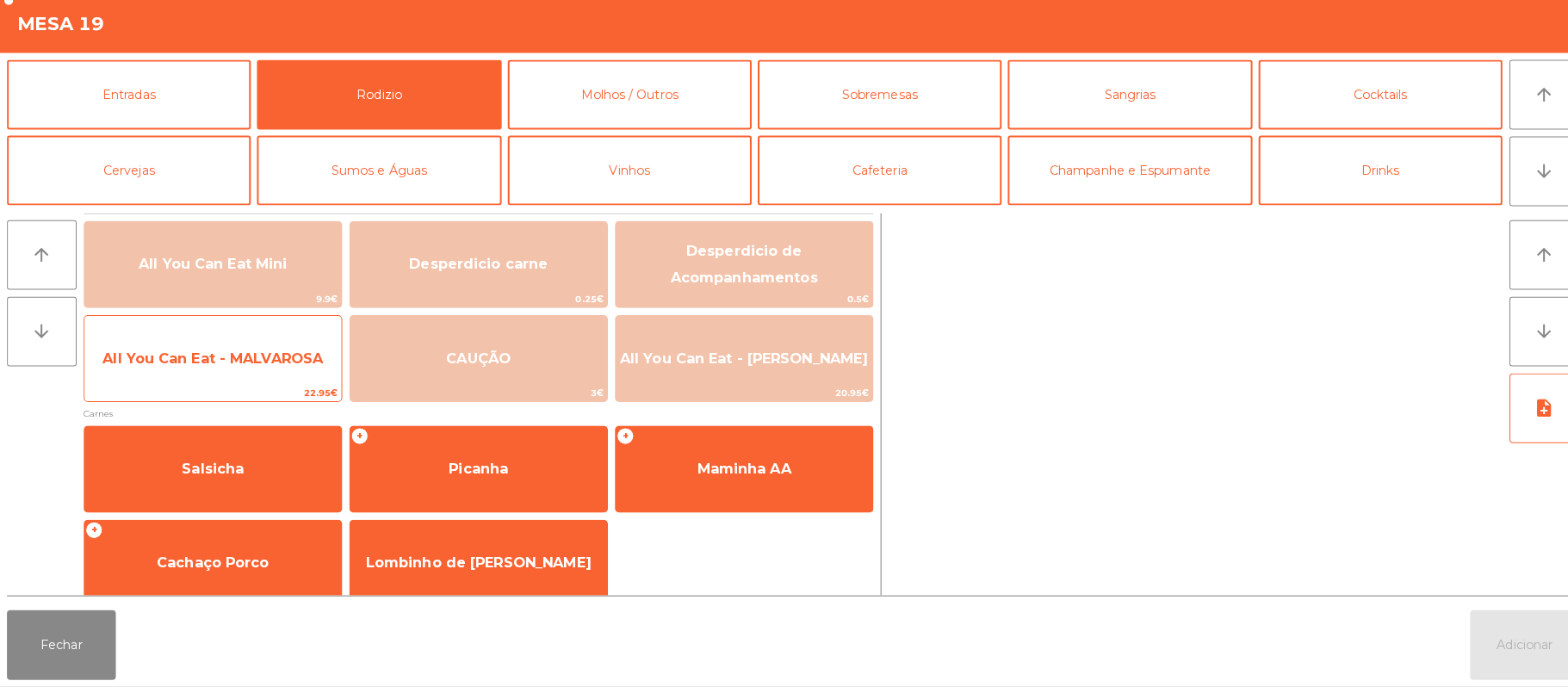
click at [266, 391] on span "22.95€" at bounding box center [210, 396] width 254 height 17
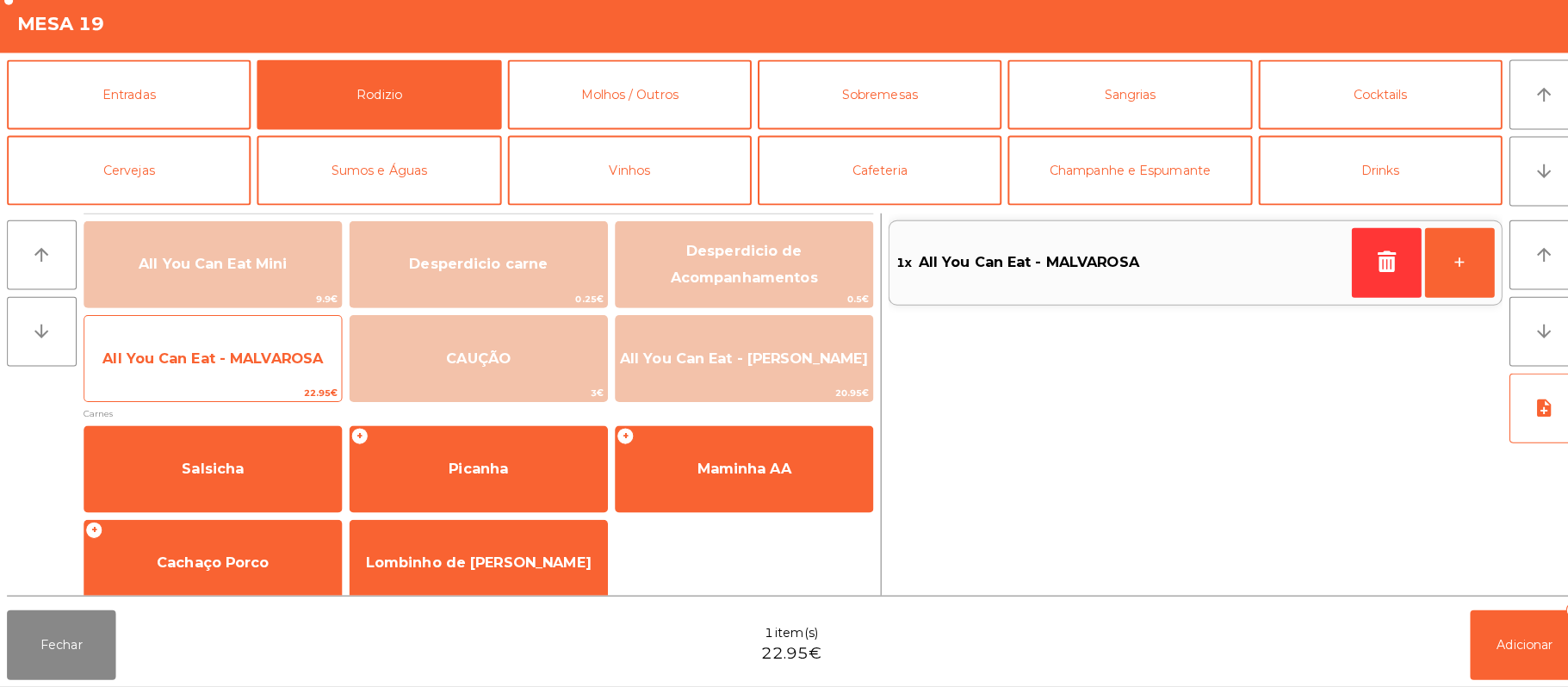
click at [264, 386] on span "All You Can Eat - MALVAROSA" at bounding box center [210, 362] width 254 height 46
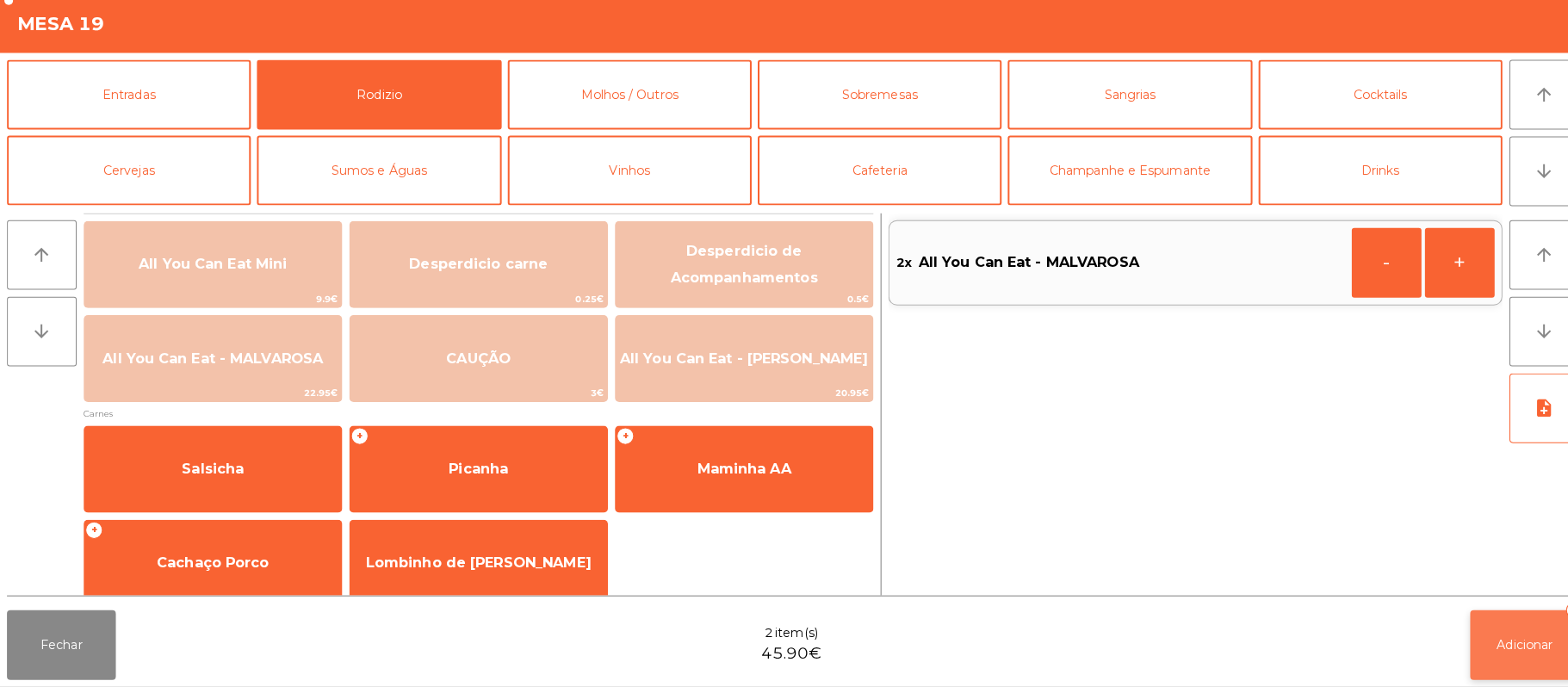
click at [1538, 648] on button "Adicionar 2" at bounding box center [1507, 645] width 108 height 69
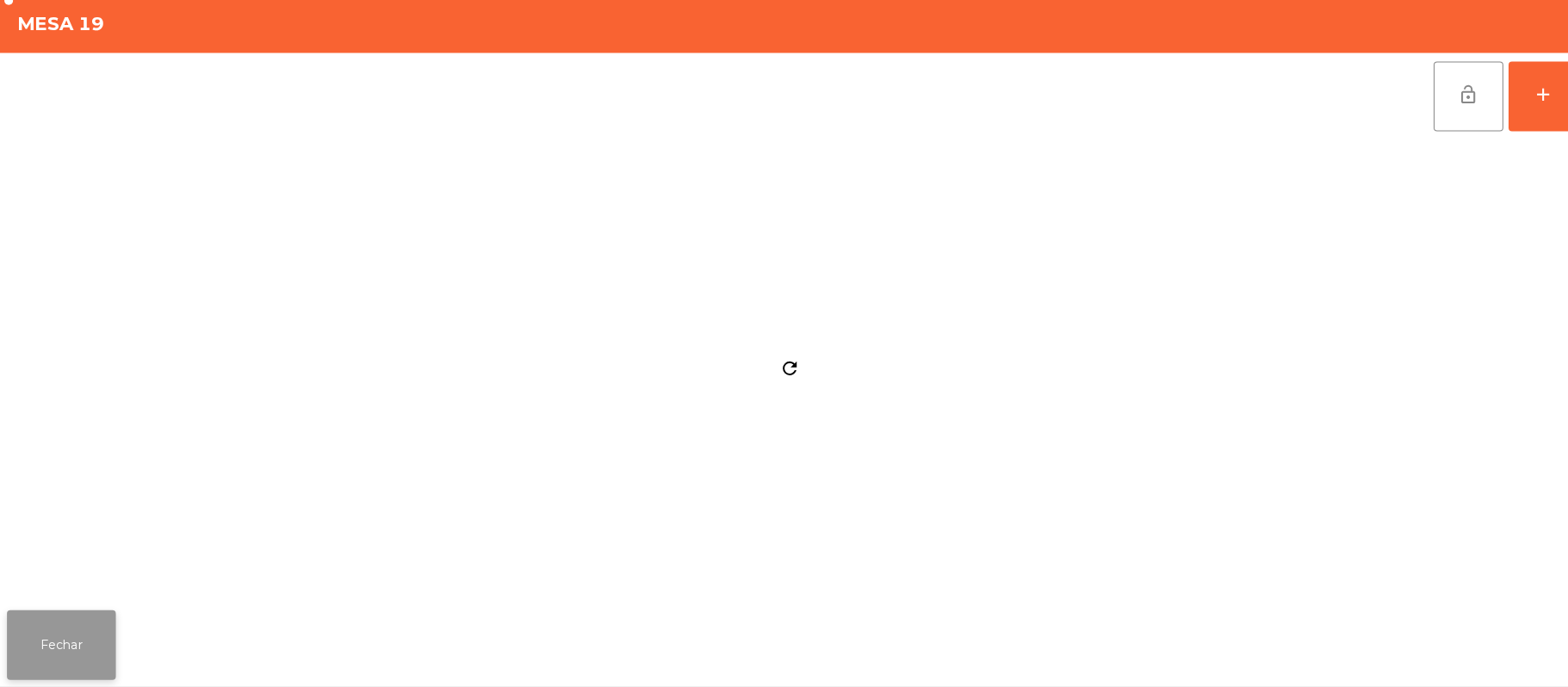
click at [39, 634] on button "Fechar" at bounding box center [60, 645] width 108 height 69
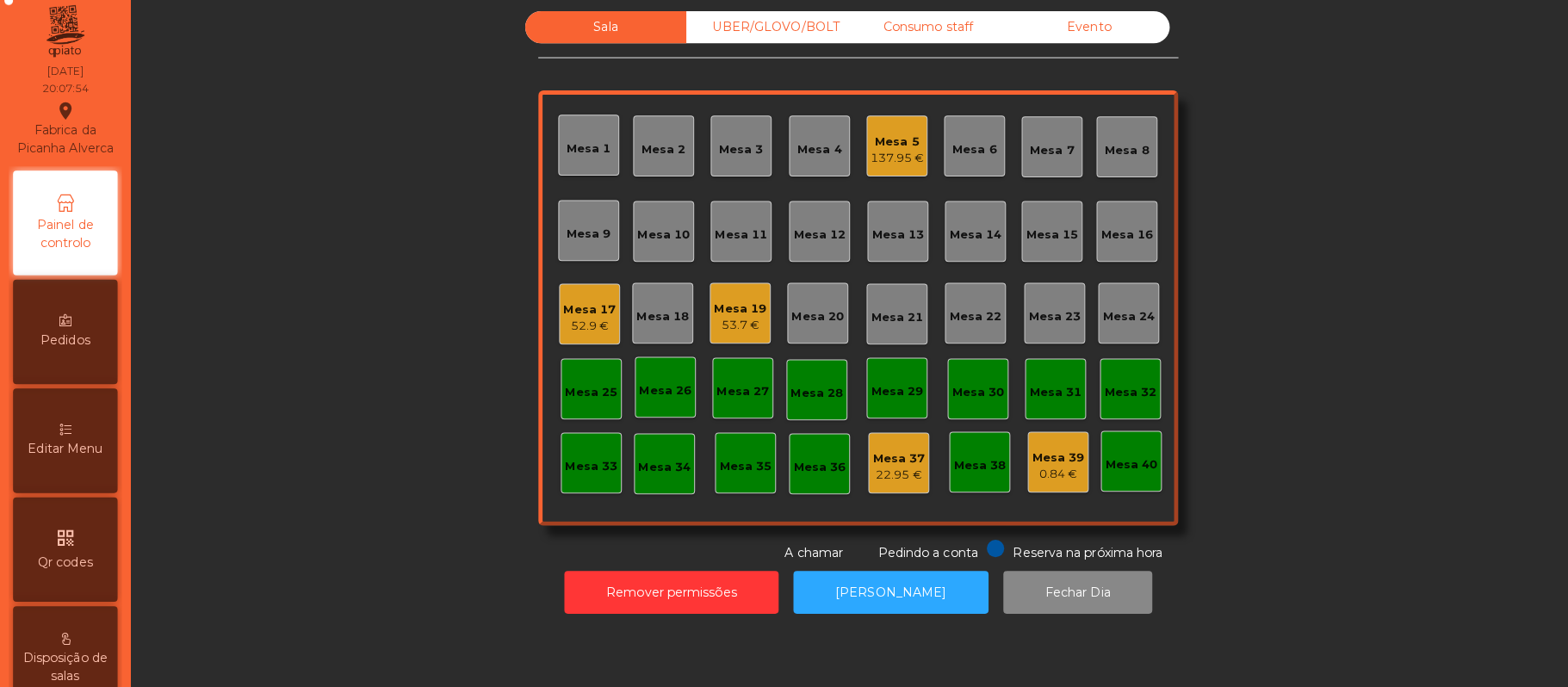
click at [798, 328] on div "Mesa 20" at bounding box center [808, 321] width 52 height 18
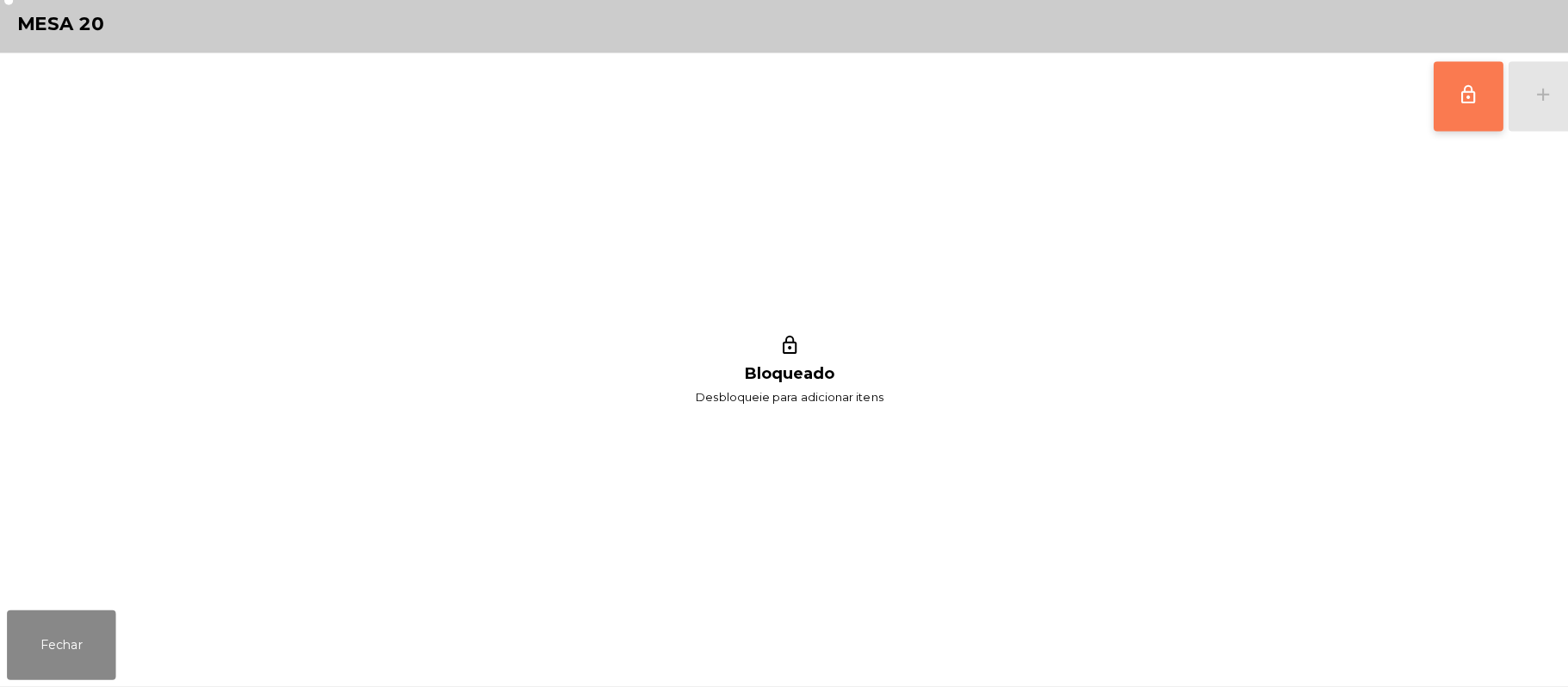
click at [1437, 105] on button "lock_outline" at bounding box center [1452, 103] width 69 height 69
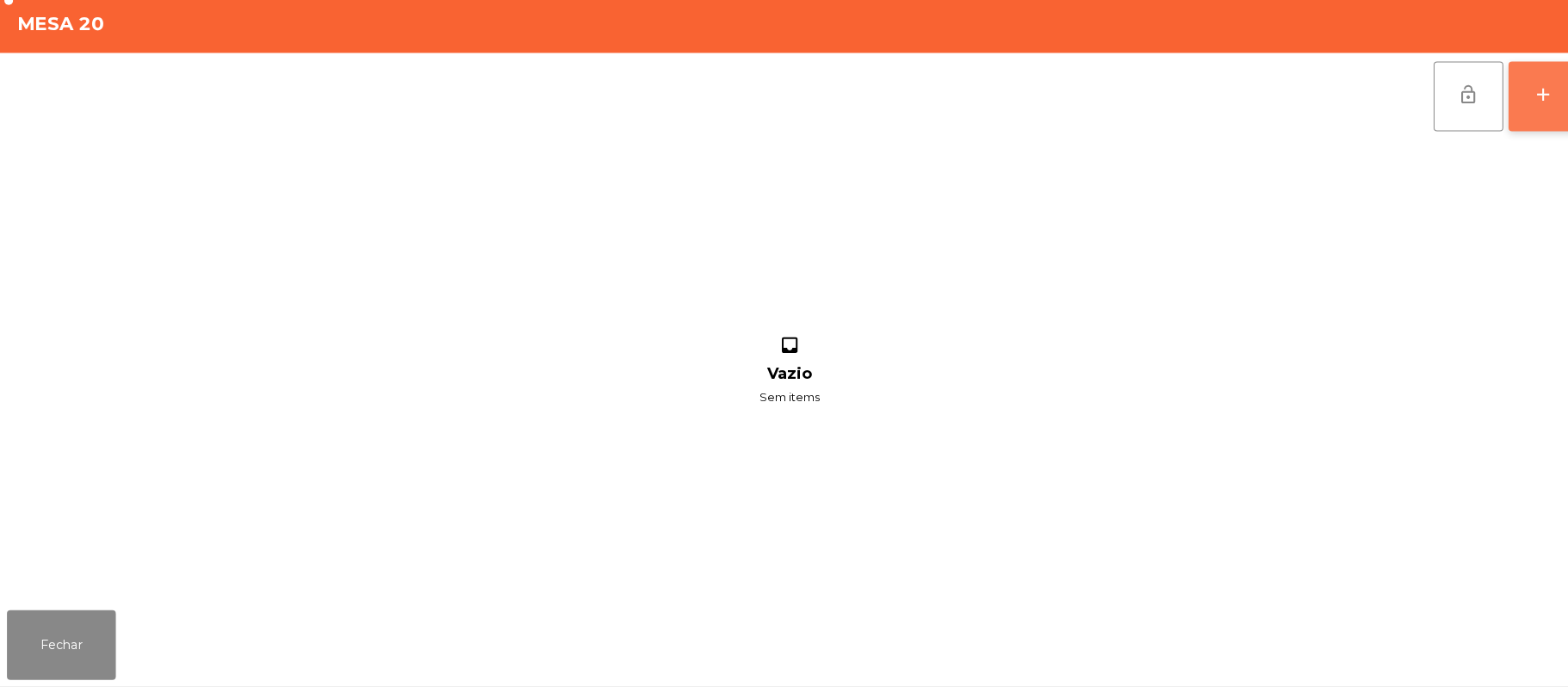
click at [1531, 108] on div "add" at bounding box center [1526, 102] width 21 height 21
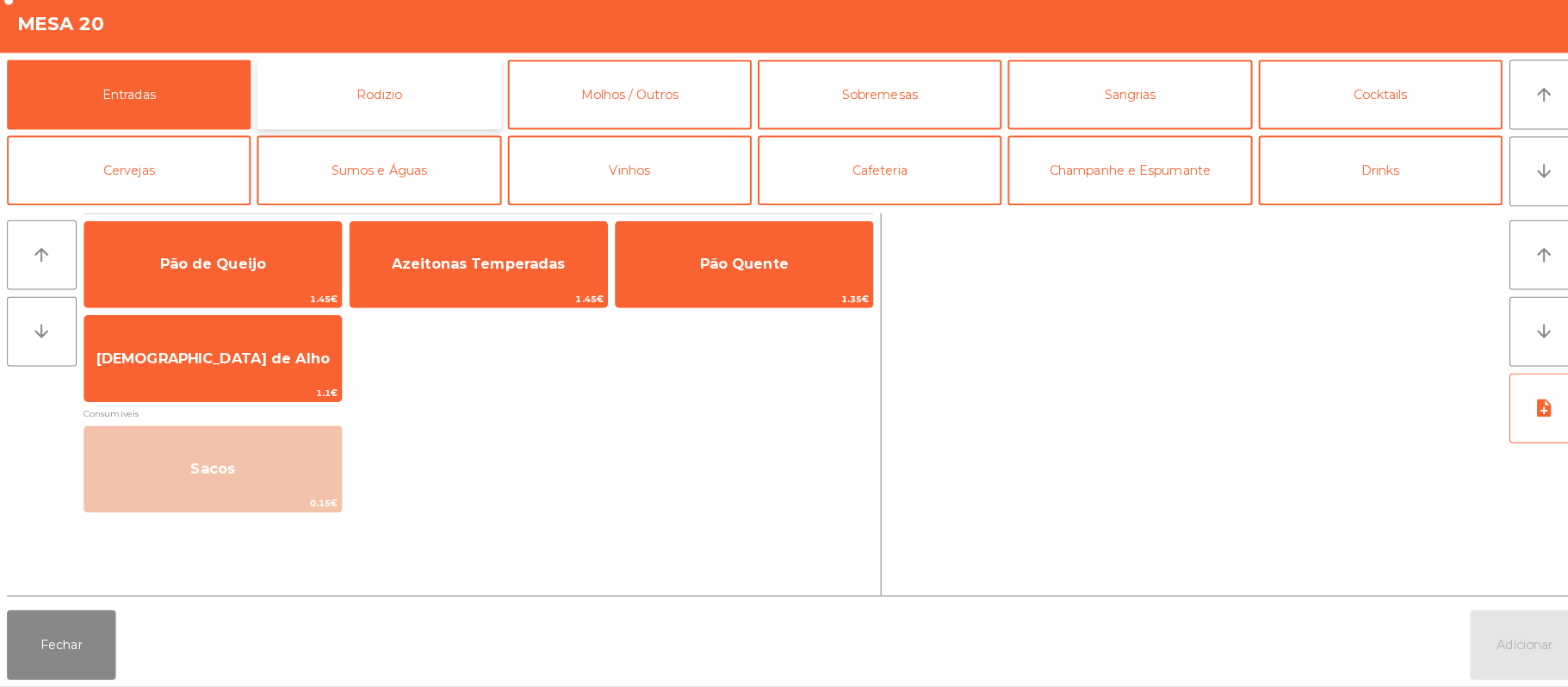
click at [401, 89] on button "Rodizio" at bounding box center [374, 102] width 241 height 69
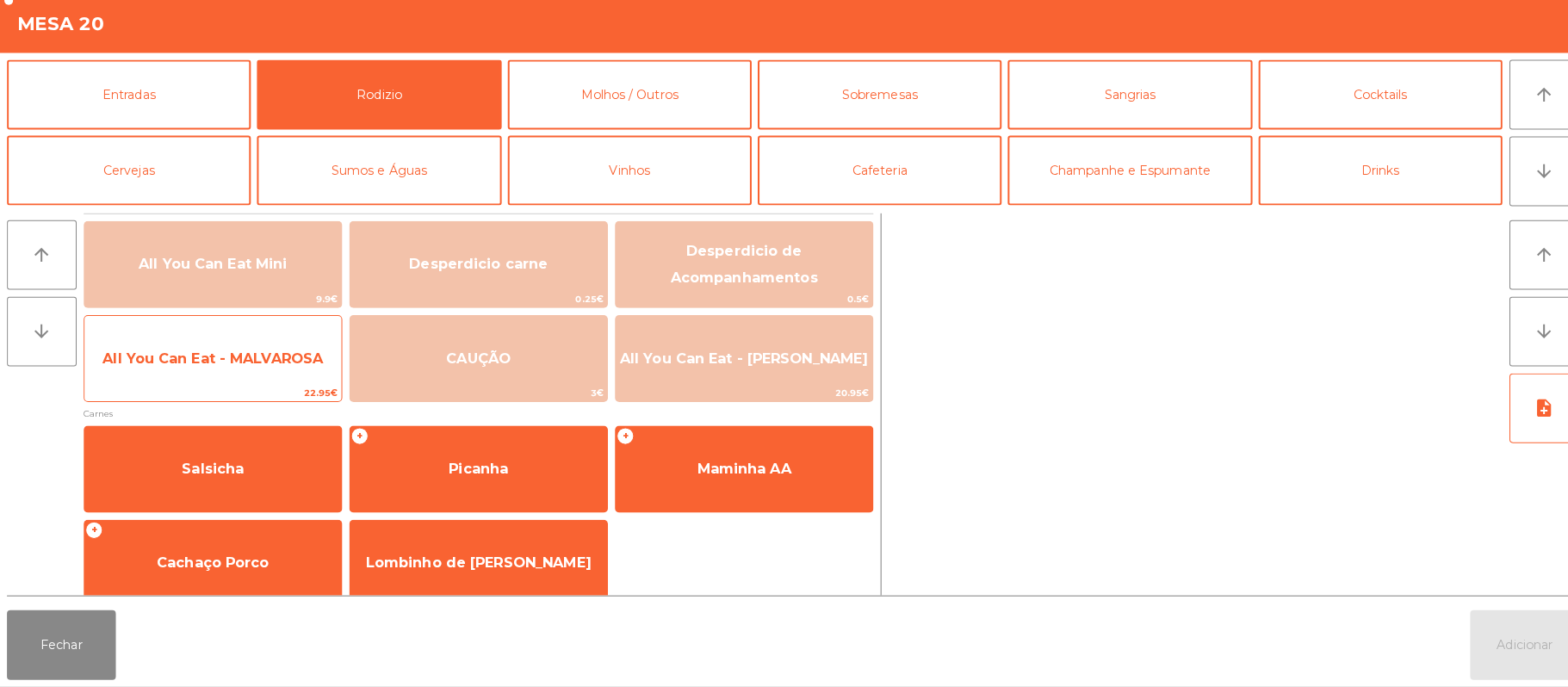
click at [251, 356] on span "All You Can Eat - MALVAROSA" at bounding box center [210, 361] width 218 height 17
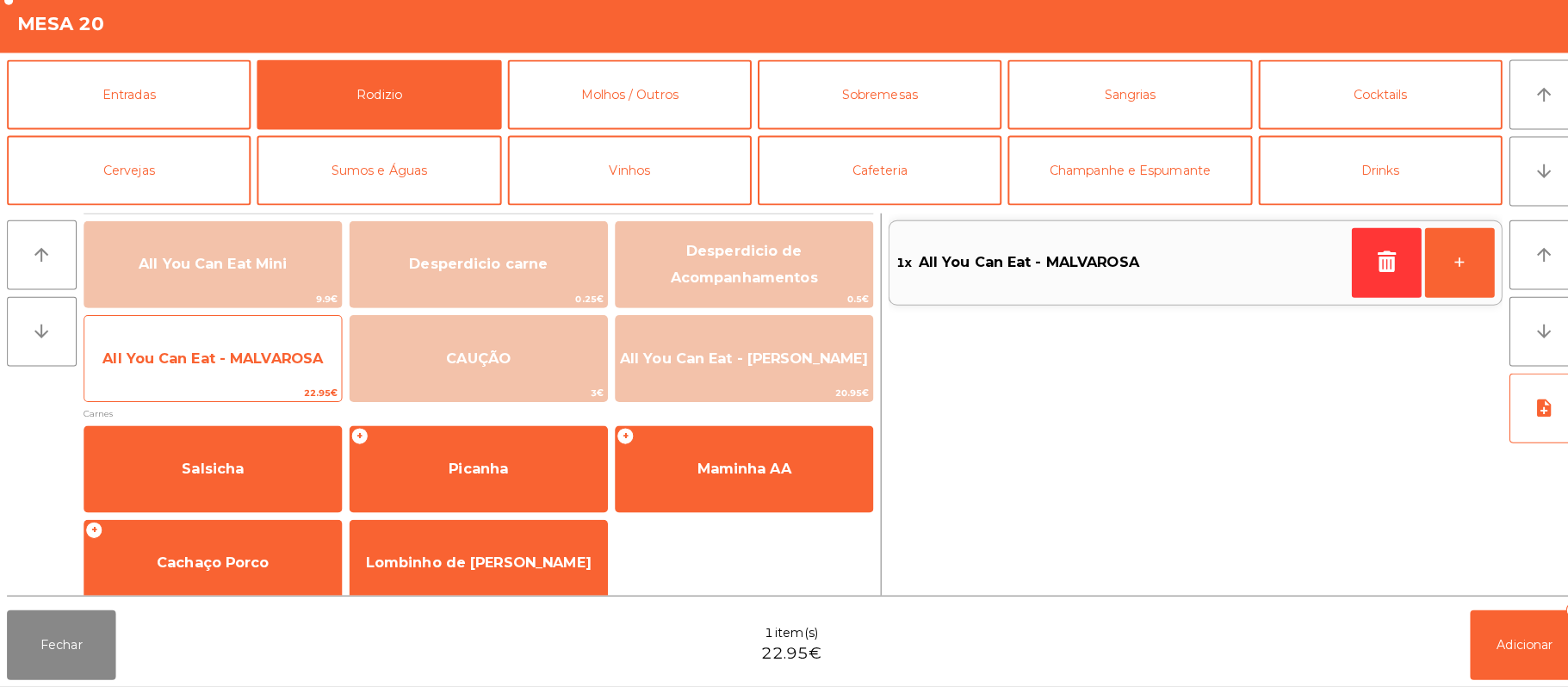
click at [276, 376] on span "All You Can Eat - MALVAROSA" at bounding box center [210, 362] width 254 height 46
click at [283, 355] on span "All You Can Eat - MALVAROSA" at bounding box center [210, 361] width 218 height 17
click at [277, 359] on span "All You Can Eat - MALVAROSA" at bounding box center [210, 361] width 218 height 17
click at [274, 356] on span "All You Can Eat - MALVAROSA" at bounding box center [210, 361] width 218 height 17
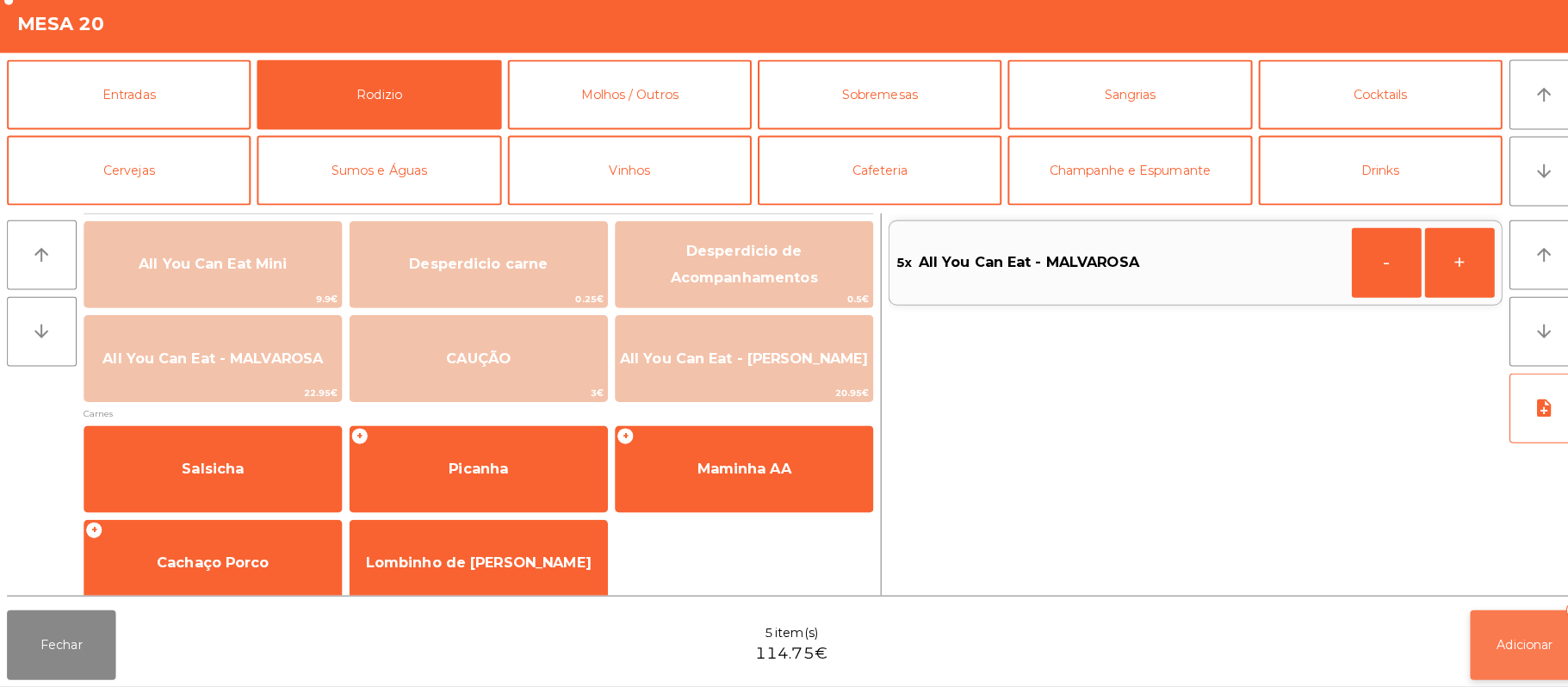
click at [1487, 662] on button "Adicionar 5" at bounding box center [1507, 645] width 108 height 69
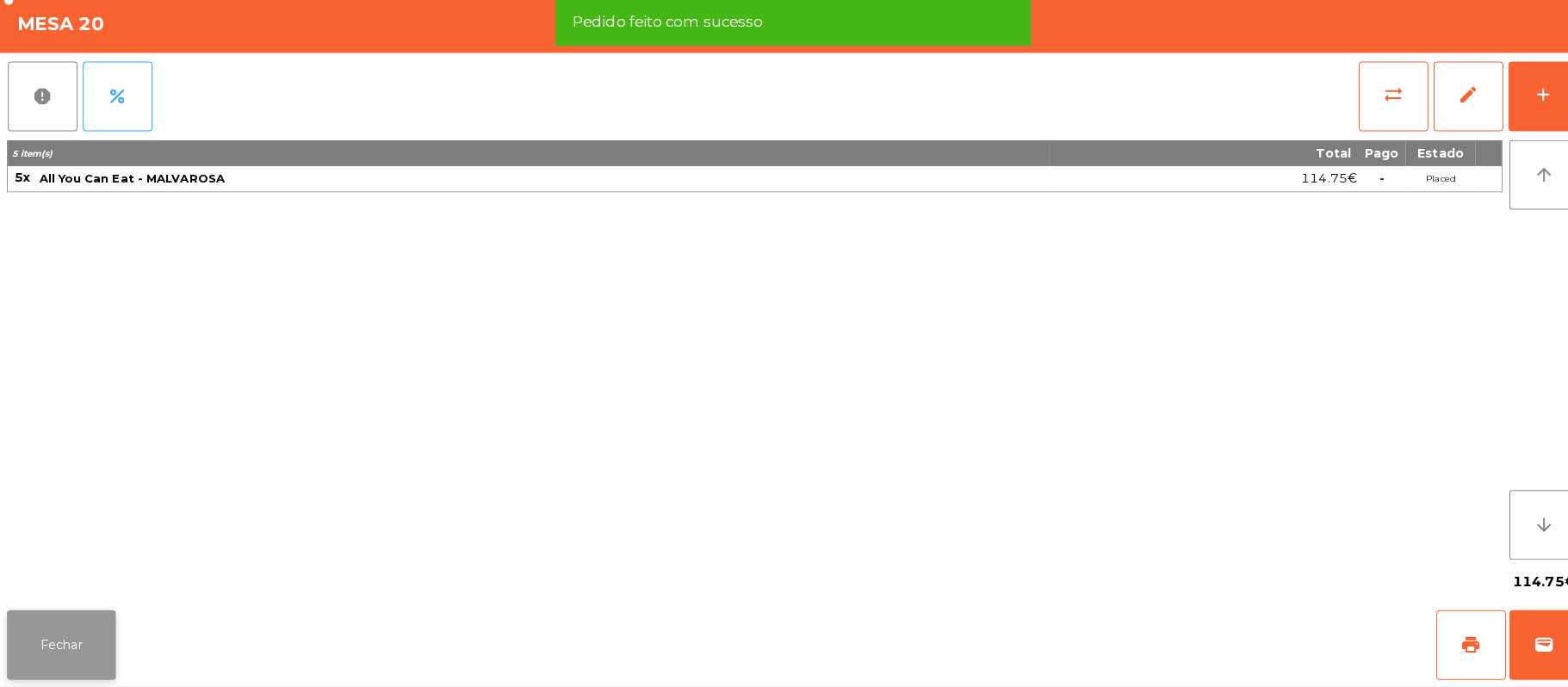
click at [91, 620] on button "Fechar" at bounding box center [60, 645] width 108 height 69
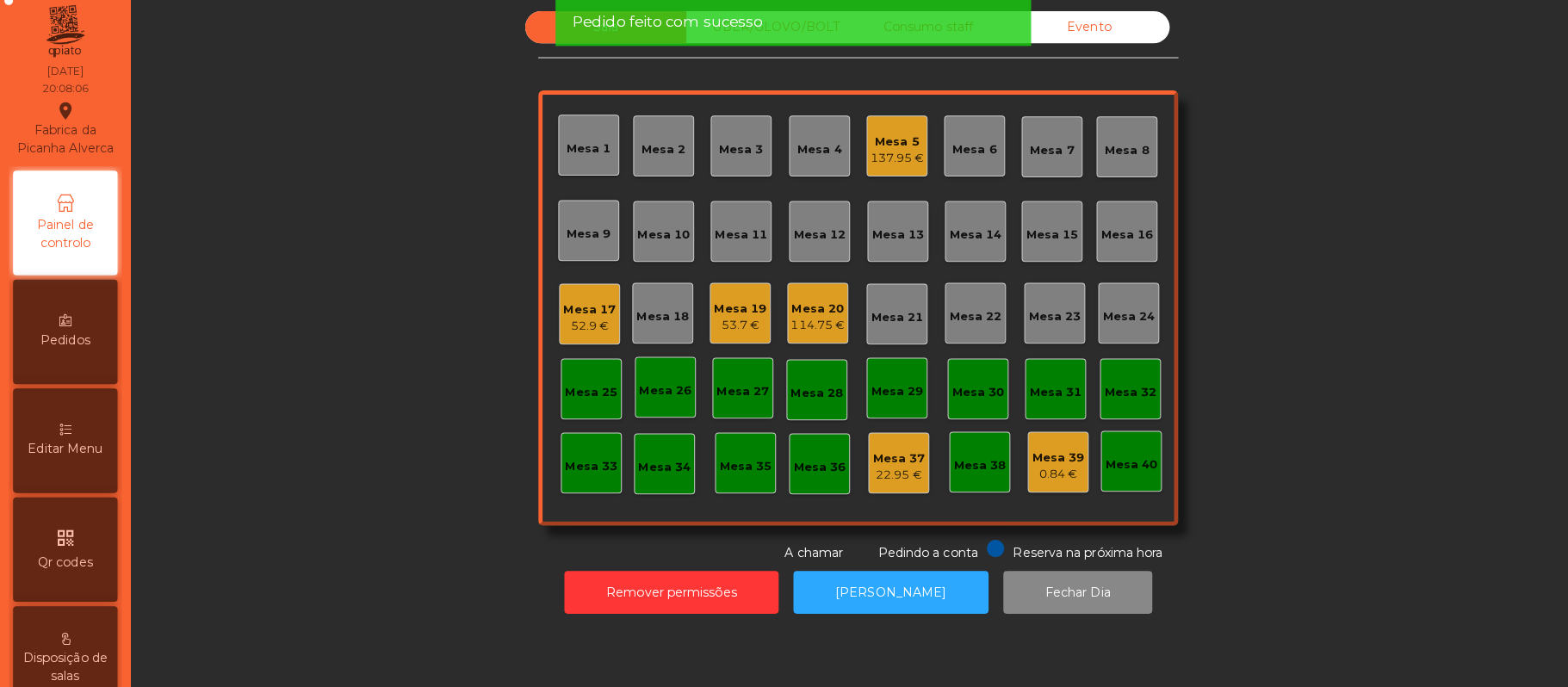
click at [961, 306] on div "Mesa 22" at bounding box center [964, 318] width 52 height 25
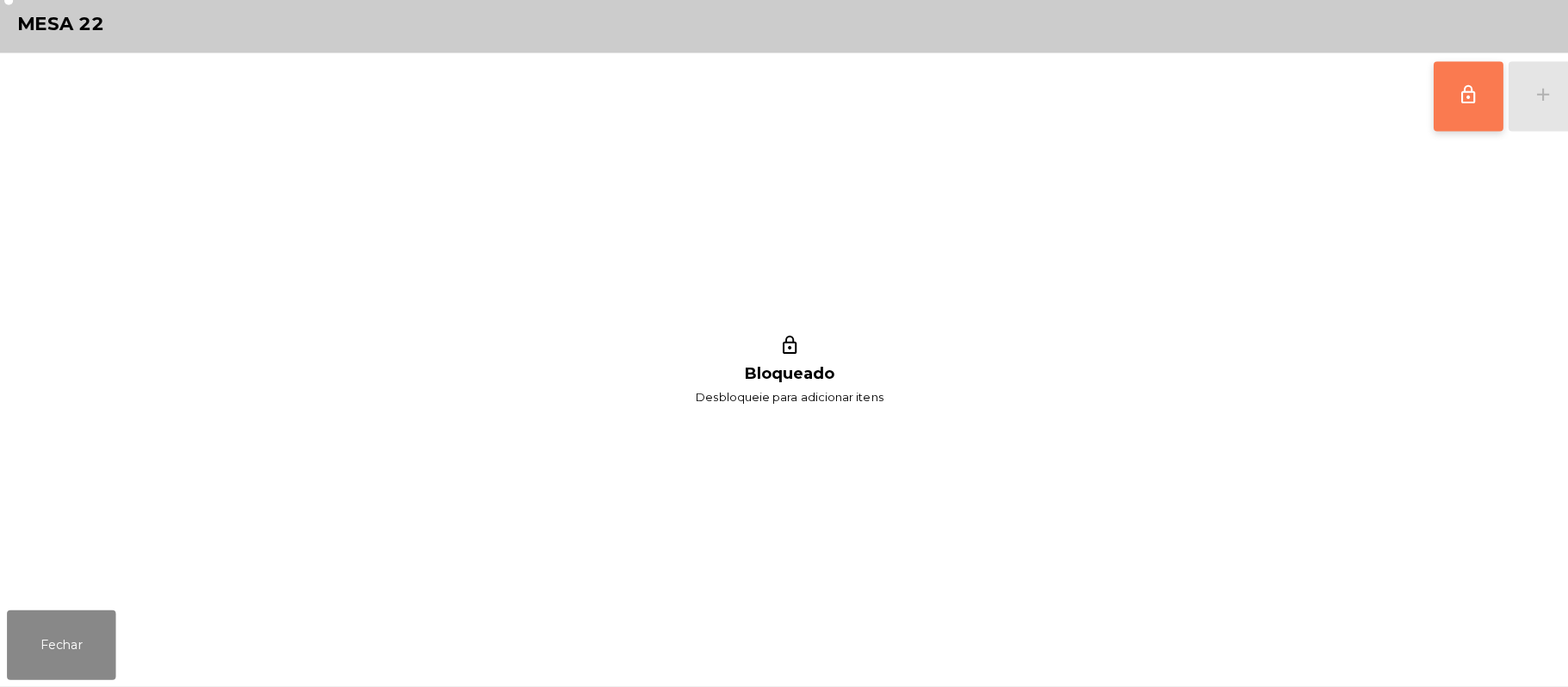
click at [1446, 100] on span "lock_outline" at bounding box center [1452, 102] width 21 height 21
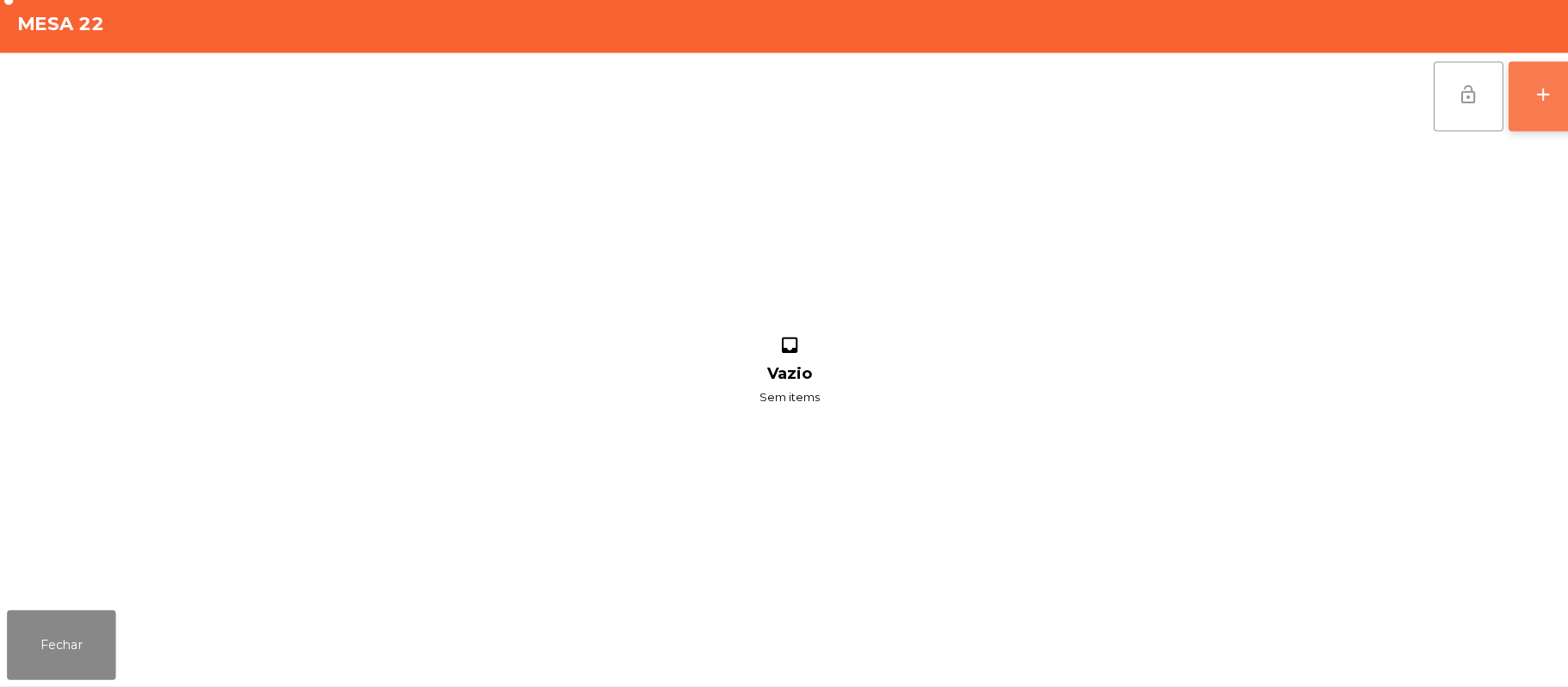
click at [1506, 119] on button "add" at bounding box center [1526, 103] width 69 height 69
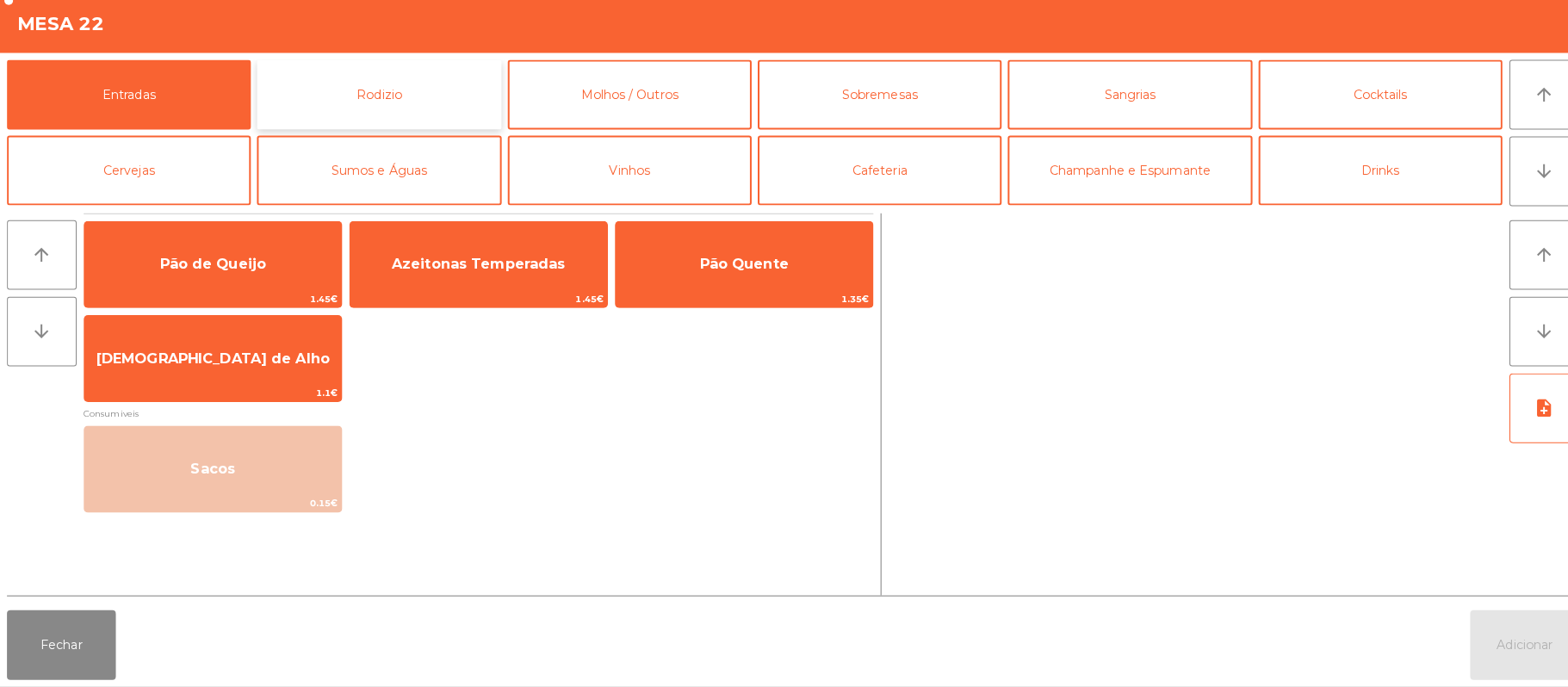
click at [418, 78] on button "Rodizio" at bounding box center [374, 102] width 241 height 69
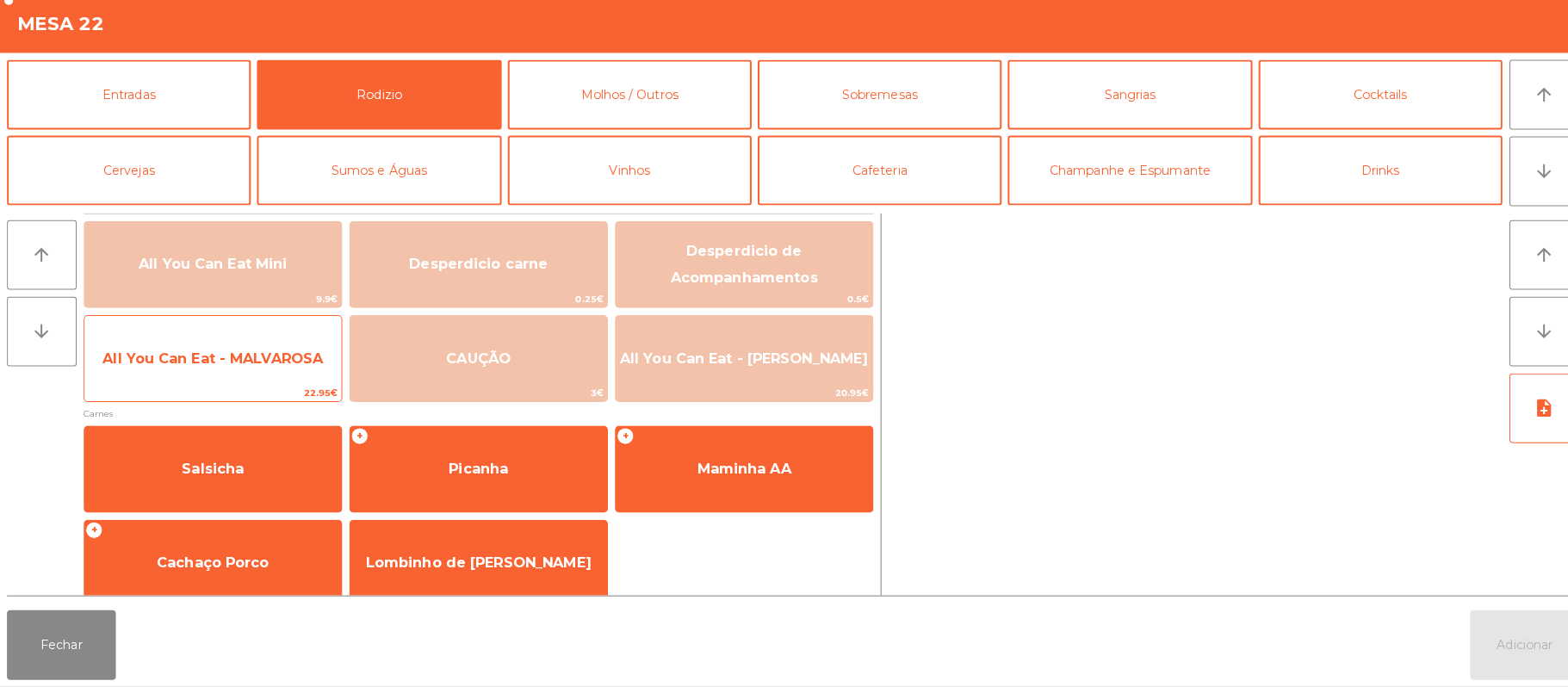
click at [252, 361] on span "All You Can Eat - MALVAROSA" at bounding box center [210, 361] width 218 height 17
click at [271, 361] on span "All You Can Eat - MALVAROSA" at bounding box center [210, 361] width 218 height 17
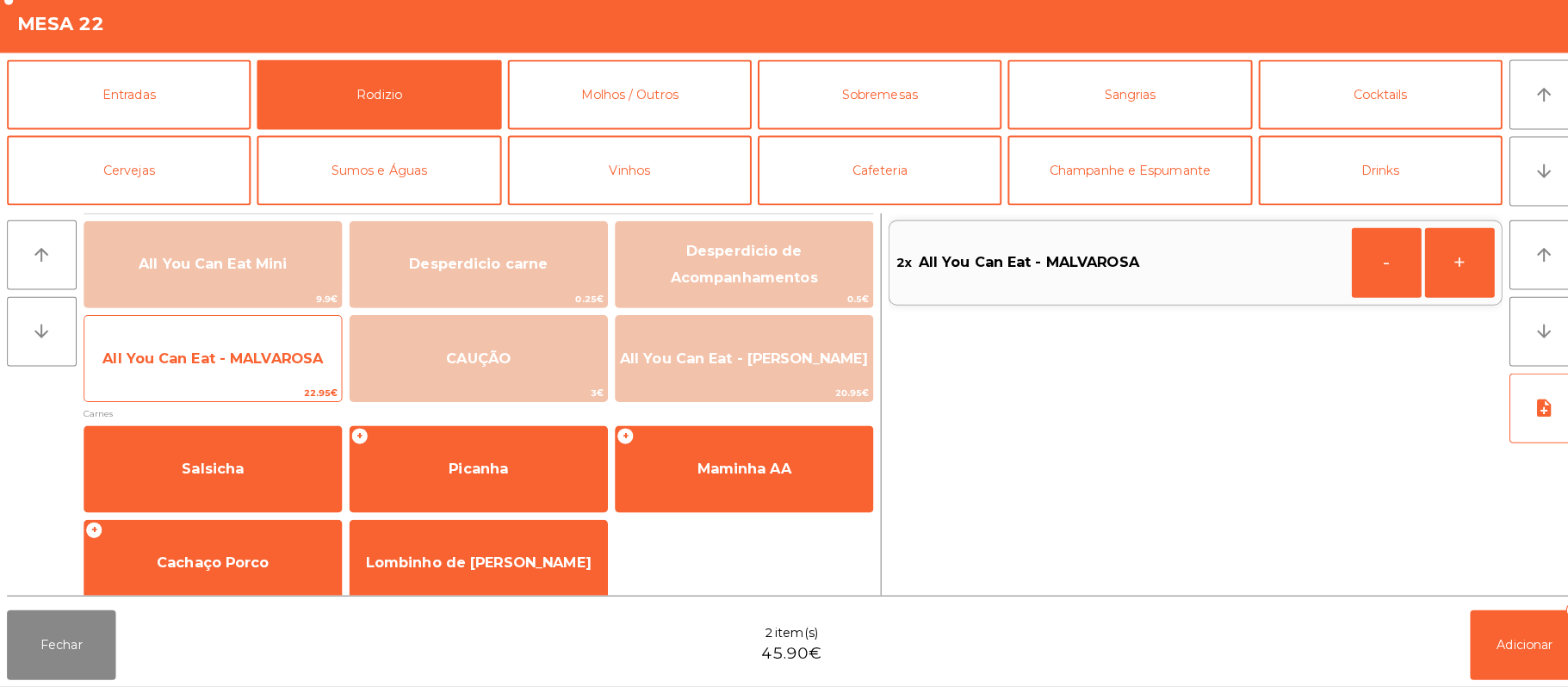
click at [285, 348] on span "All You Can Eat - MALVAROSA" at bounding box center [210, 362] width 254 height 46
click at [287, 349] on span "All You Can Eat - MALVAROSA" at bounding box center [210, 362] width 254 height 46
click at [294, 347] on span "All You Can Eat - MALVAROSA" at bounding box center [210, 362] width 254 height 46
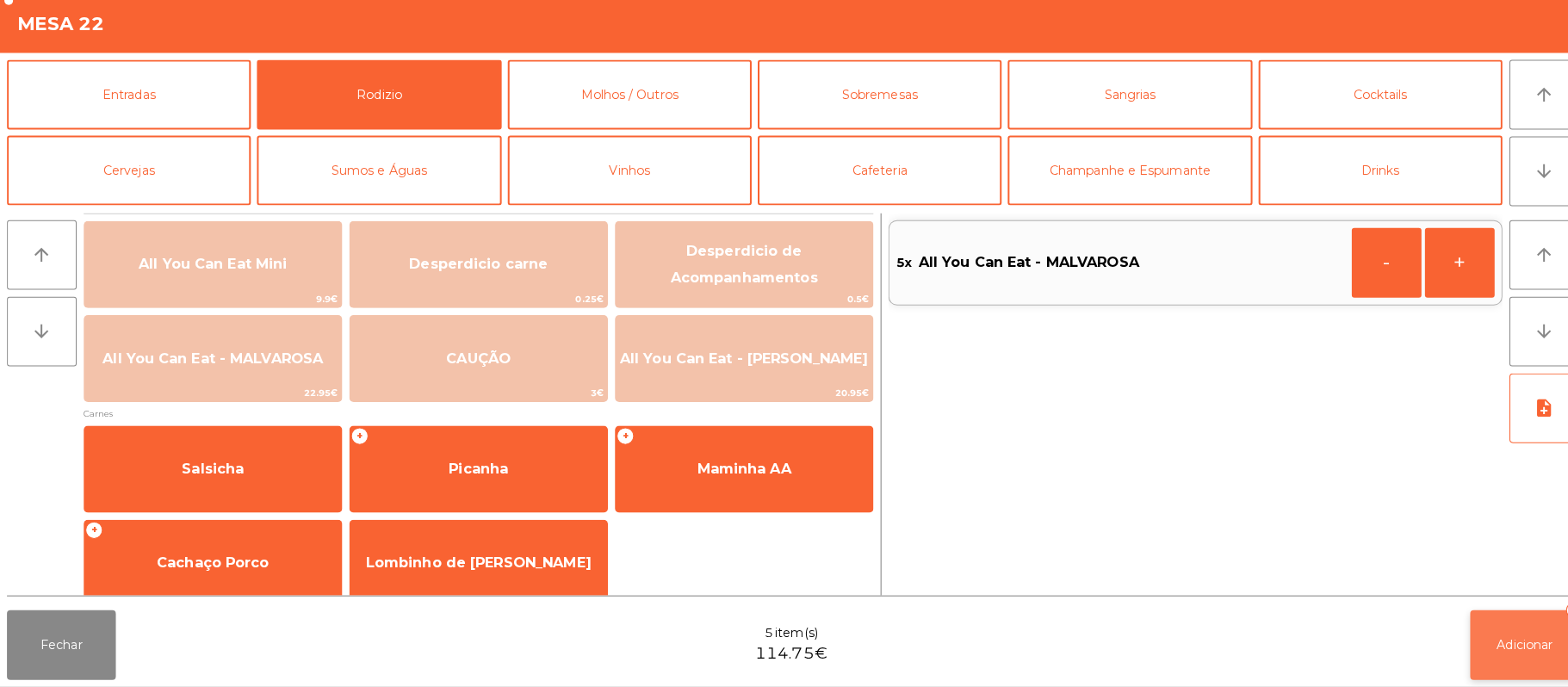
click at [1548, 613] on button "Adicionar 5" at bounding box center [1507, 645] width 108 height 69
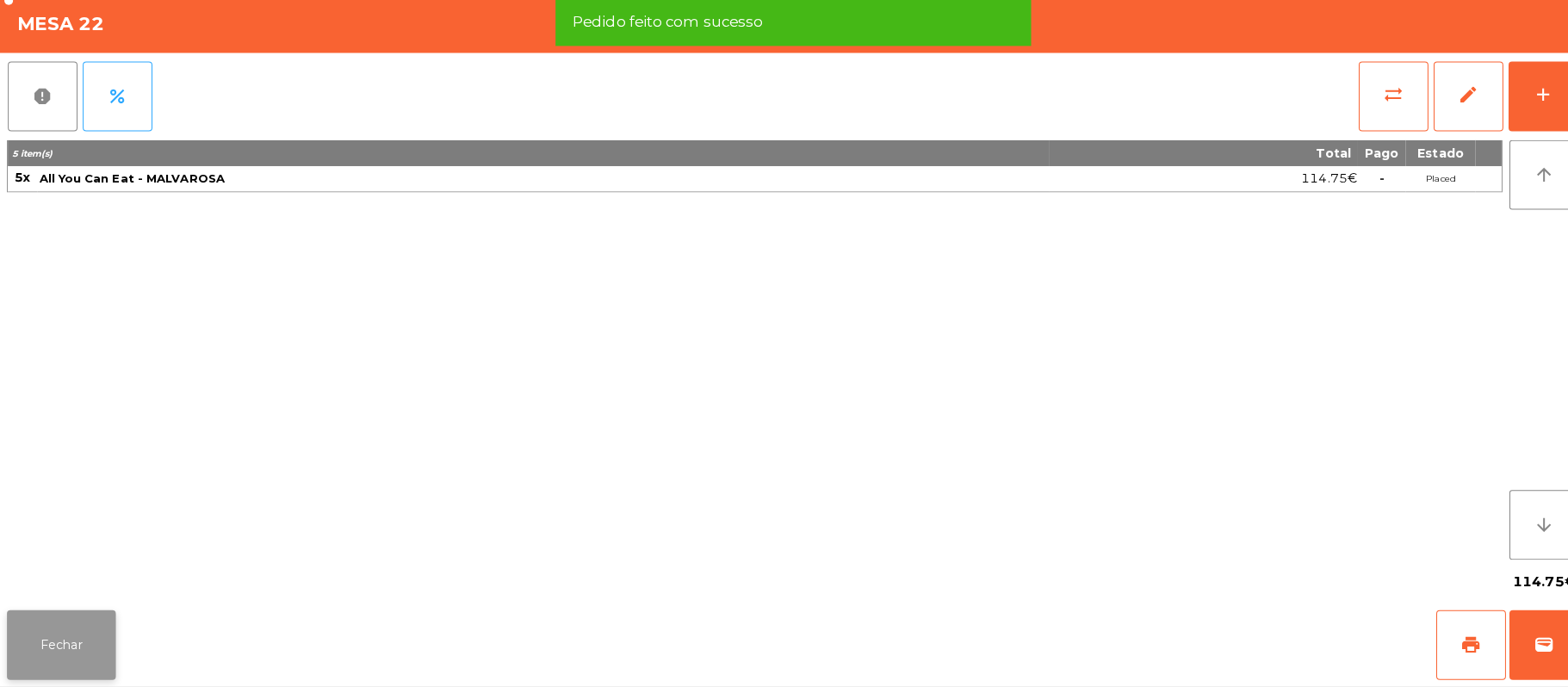
click at [63, 664] on button "Fechar" at bounding box center [60, 645] width 108 height 69
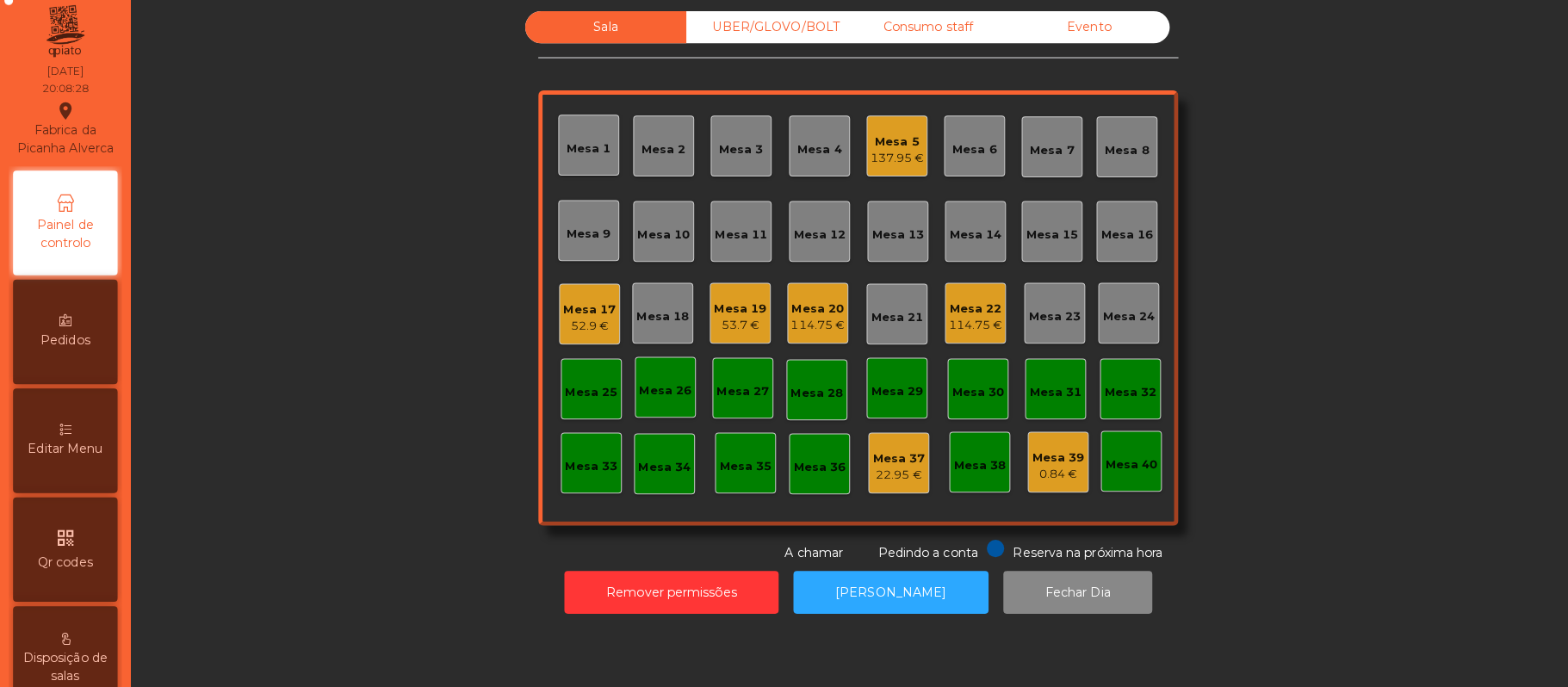
click at [742, 27] on div "UBER/GLOVO/BOLT" at bounding box center [758, 35] width 159 height 32
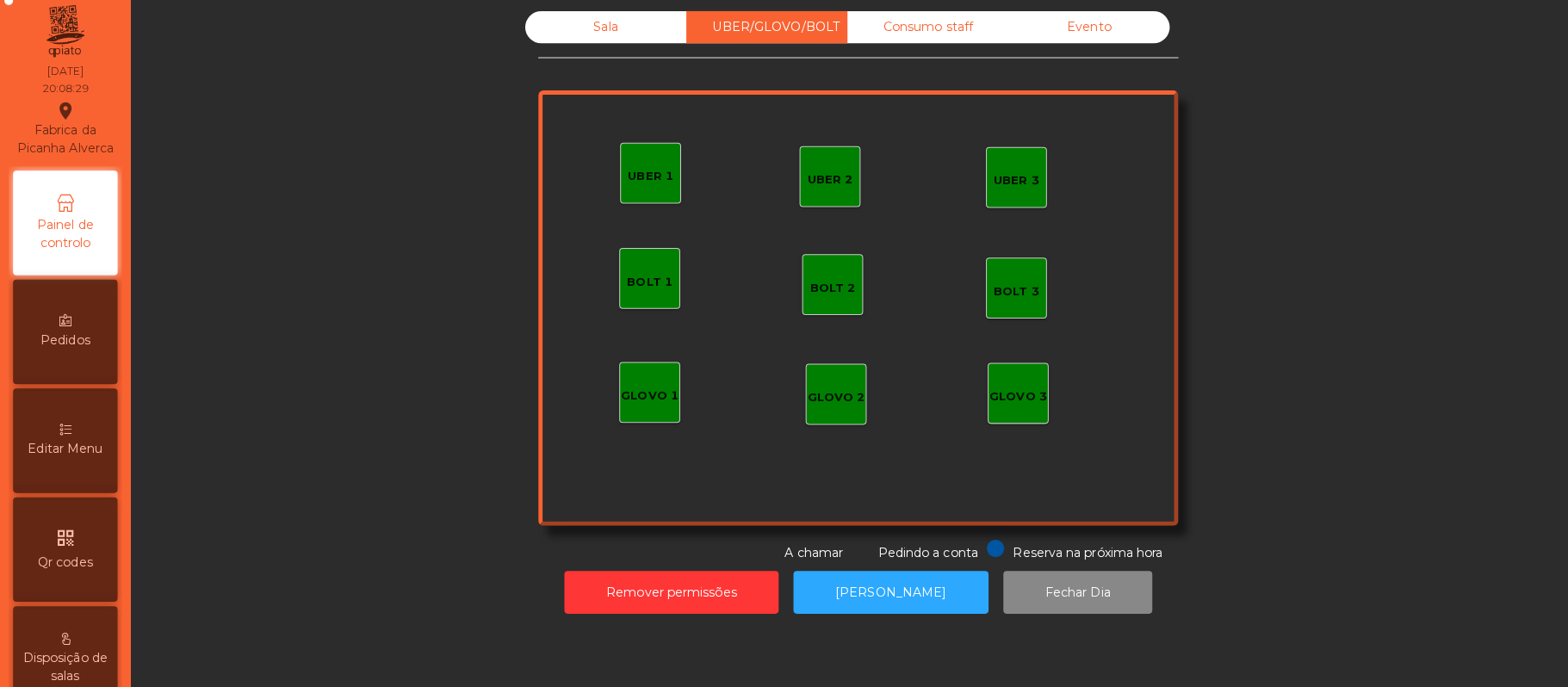
click at [896, 34] on div "Consumo staff" at bounding box center [918, 35] width 159 height 32
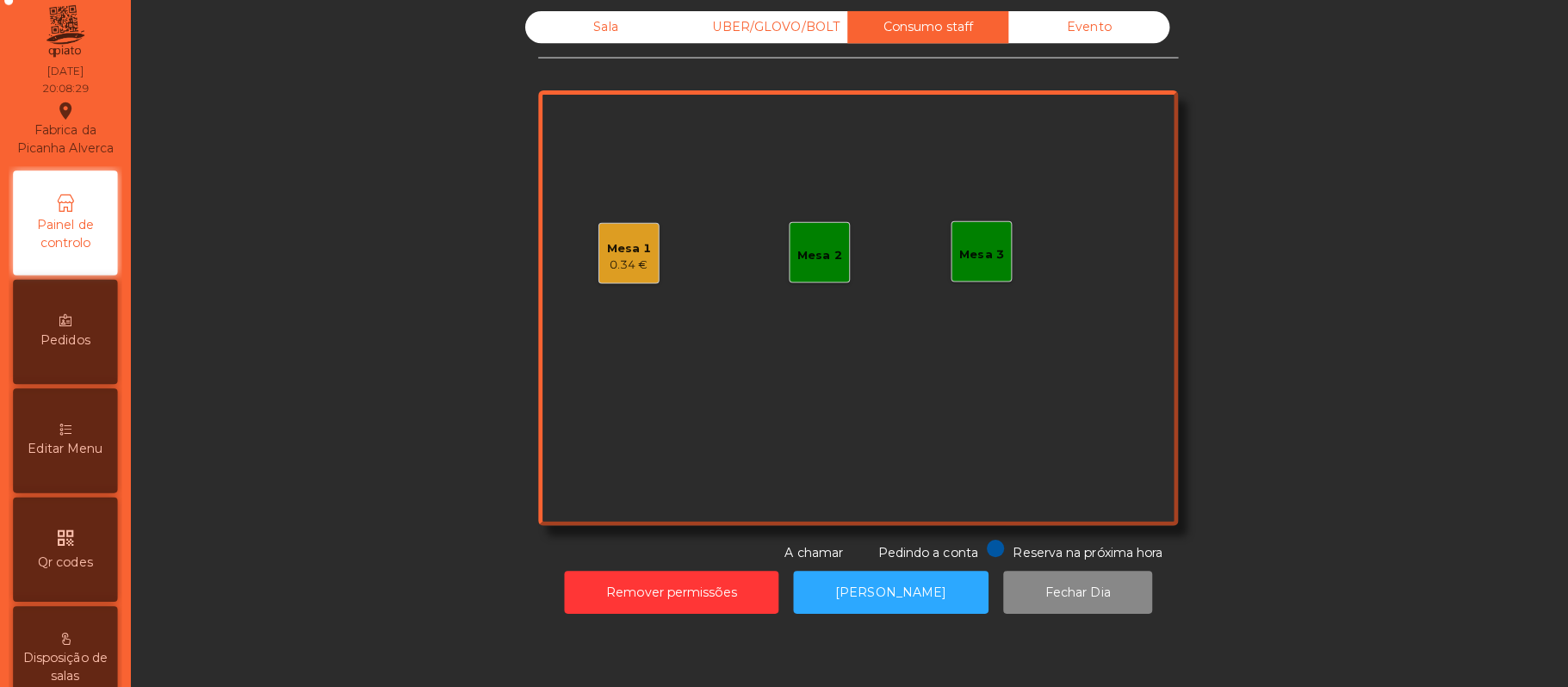
click at [1051, 32] on div "Evento" at bounding box center [1077, 35] width 159 height 32
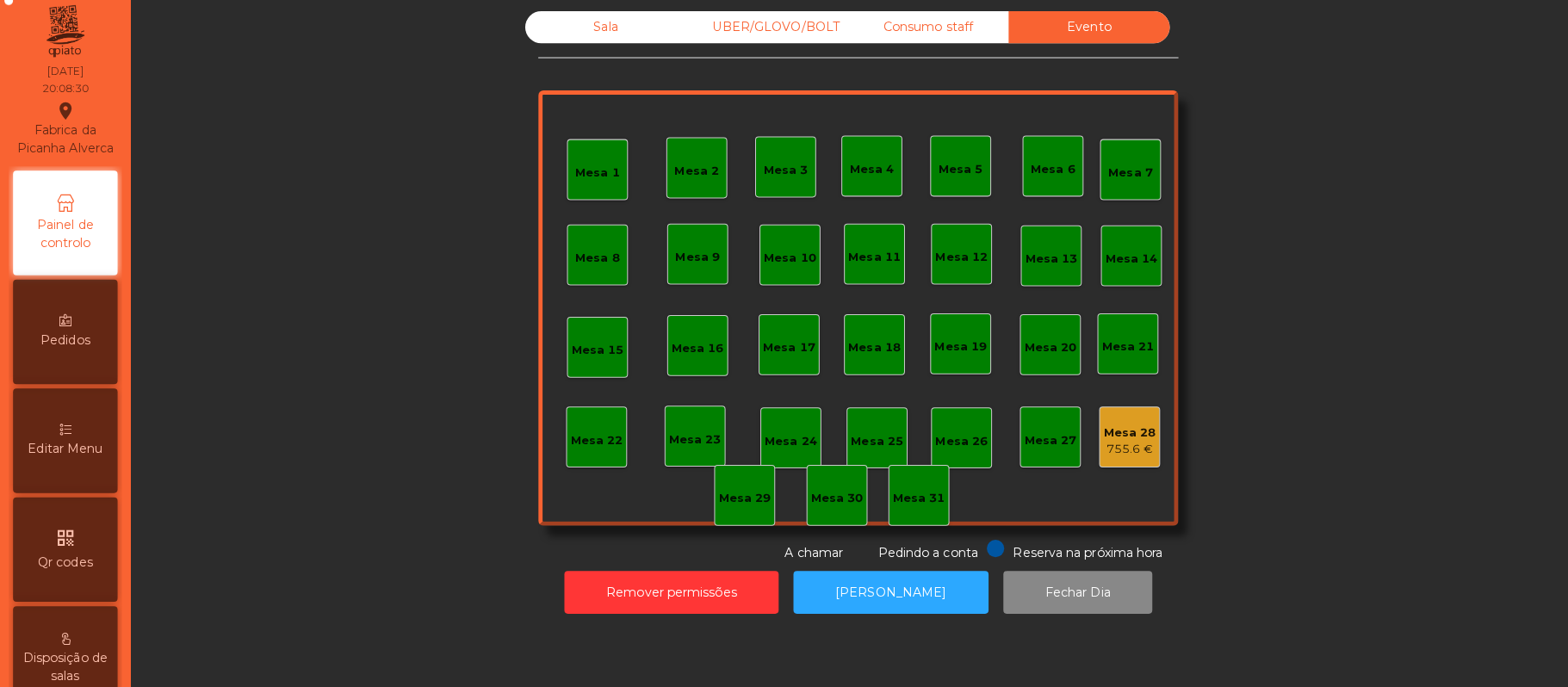
click at [549, 42] on div "Sala" at bounding box center [599, 35] width 159 height 32
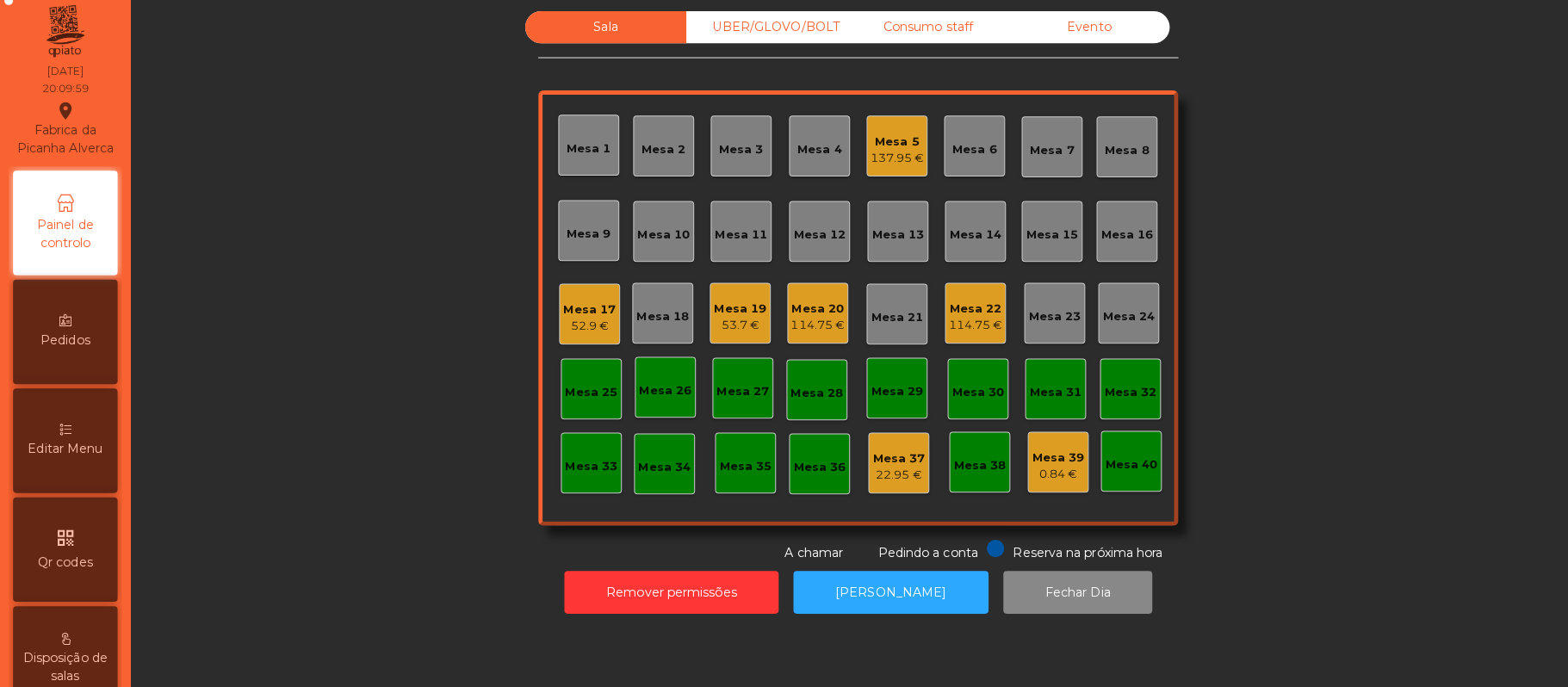
click at [663, 308] on div "Mesa 18" at bounding box center [655, 318] width 52 height 25
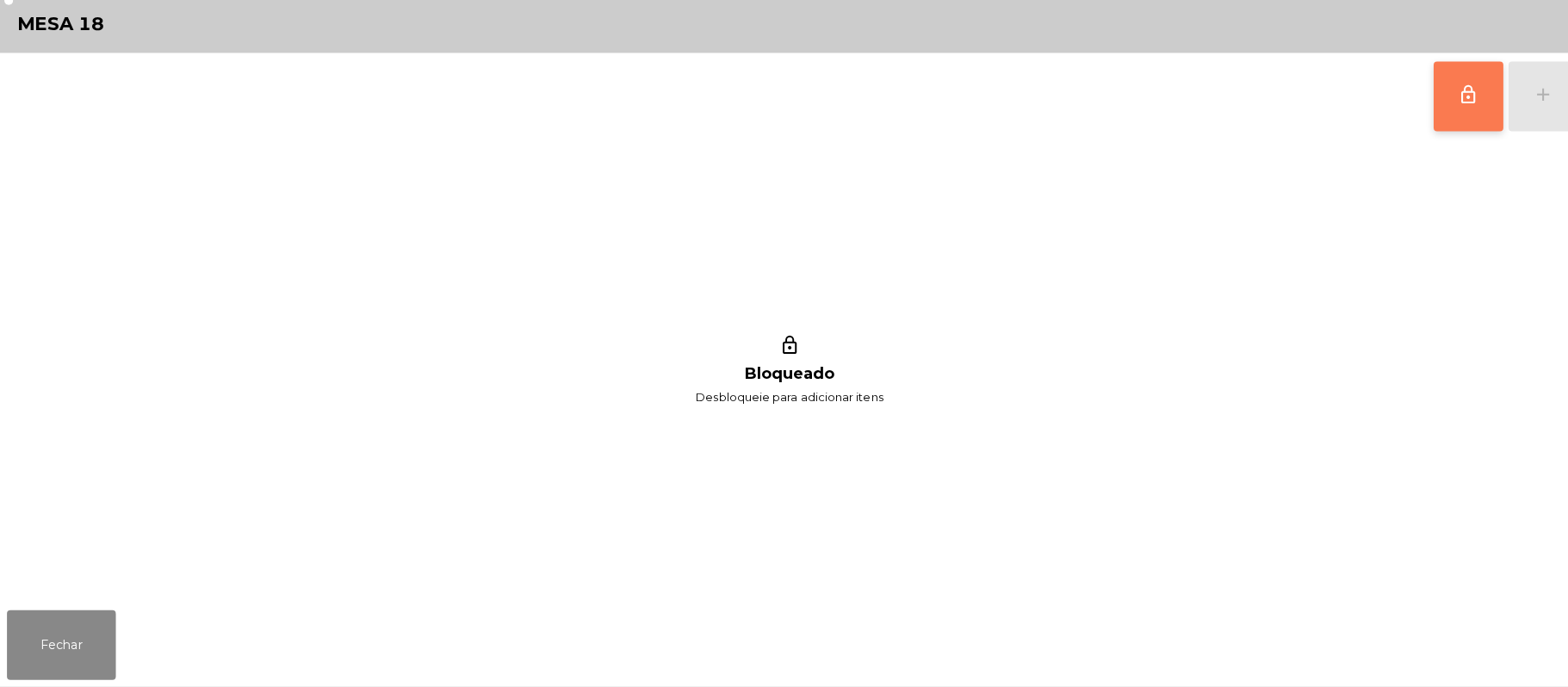
click at [1424, 112] on button "lock_outline" at bounding box center [1452, 103] width 69 height 69
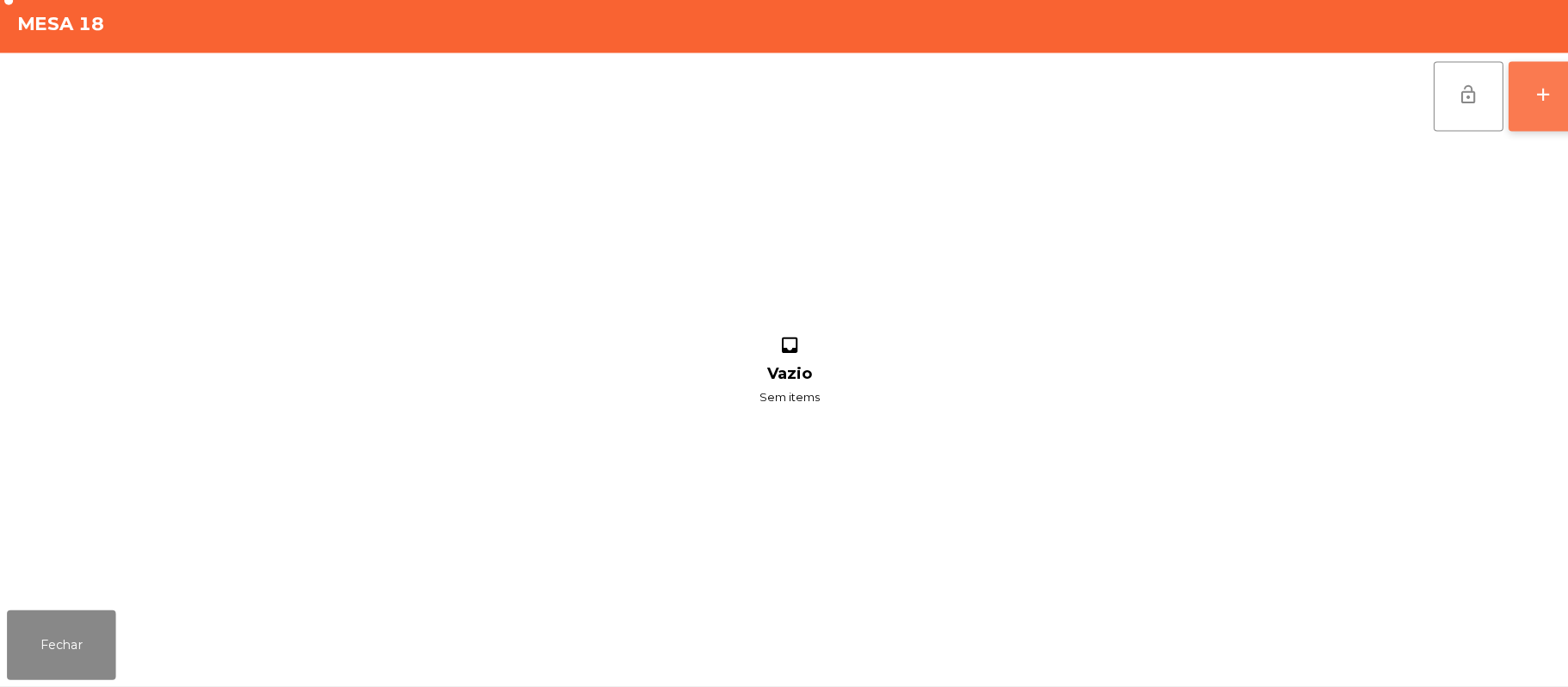
click at [1547, 108] on button "add" at bounding box center [1526, 103] width 69 height 69
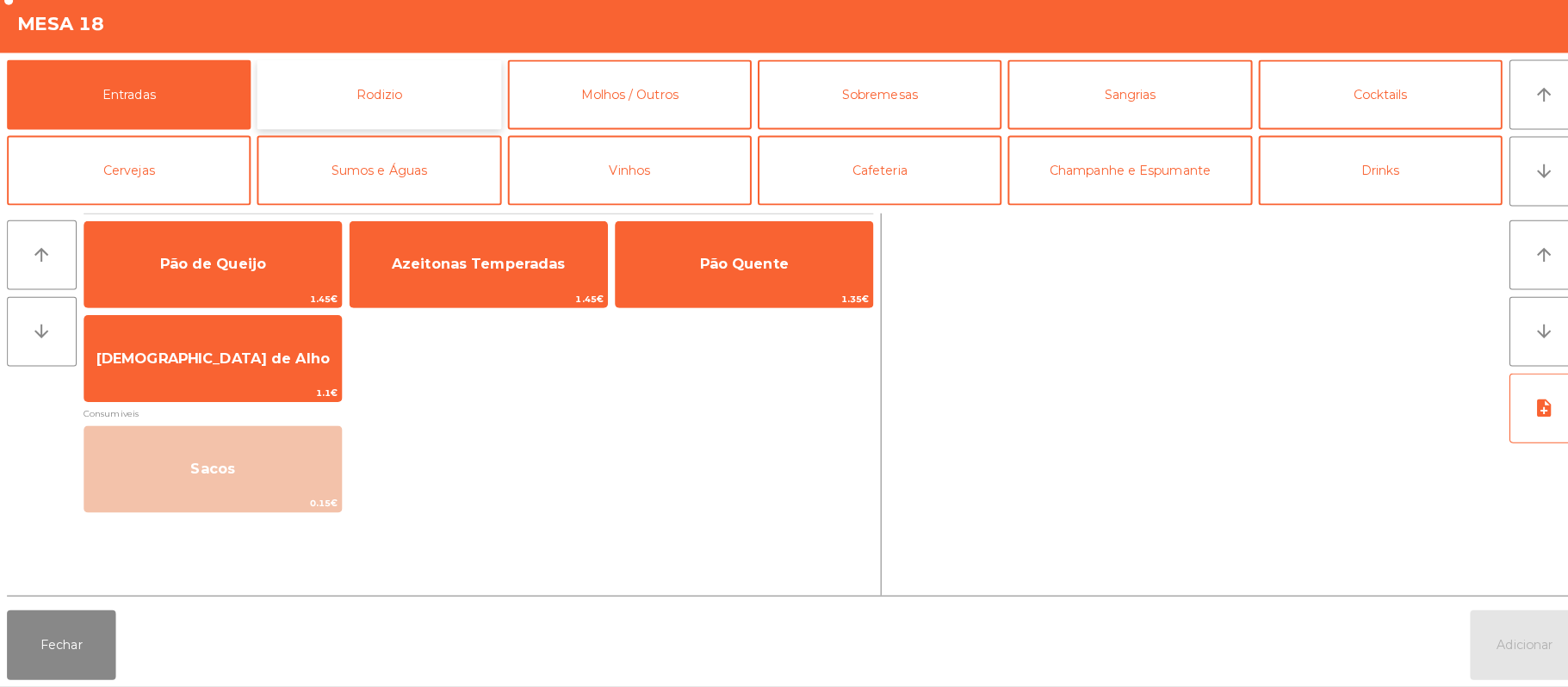
click at [439, 105] on button "Rodizio" at bounding box center [374, 102] width 241 height 69
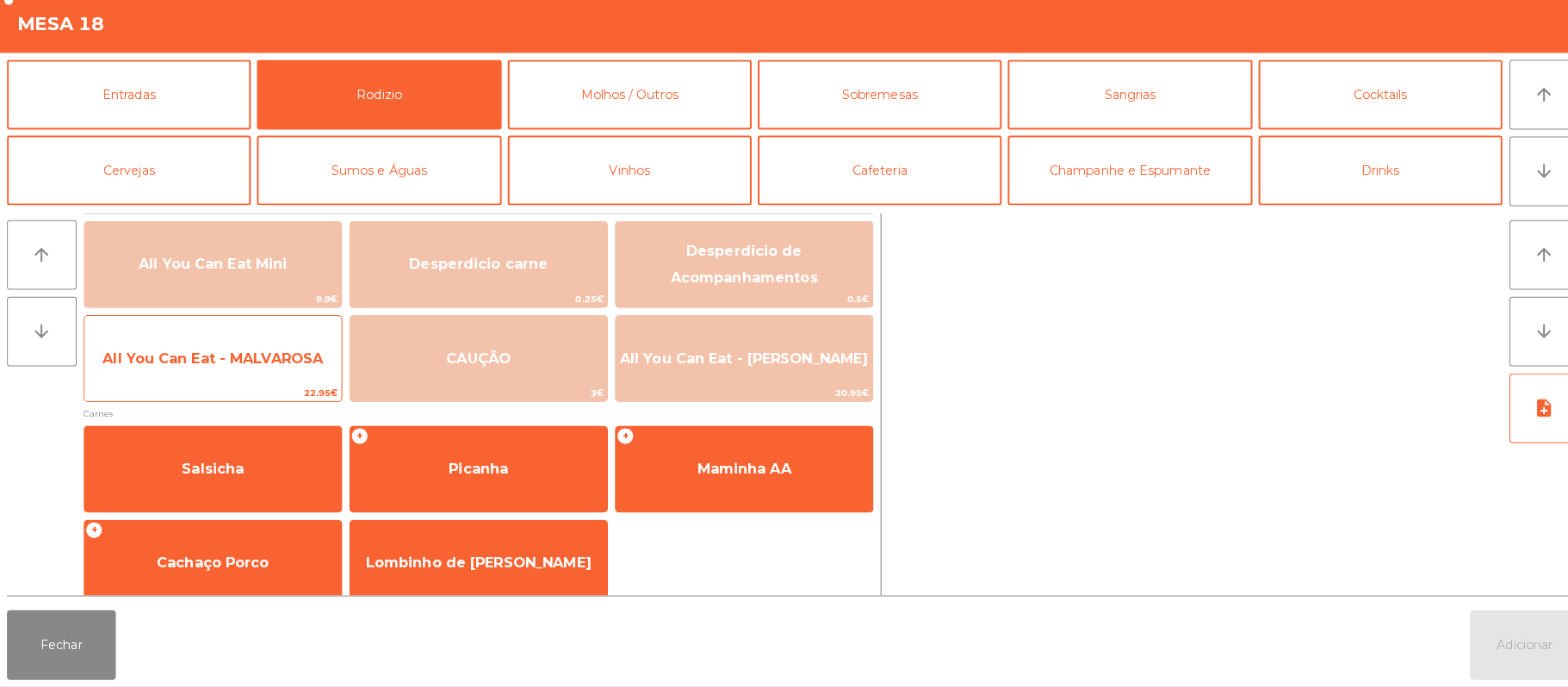
click at [252, 368] on span "All You Can Eat - MALVAROSA" at bounding box center [210, 361] width 218 height 17
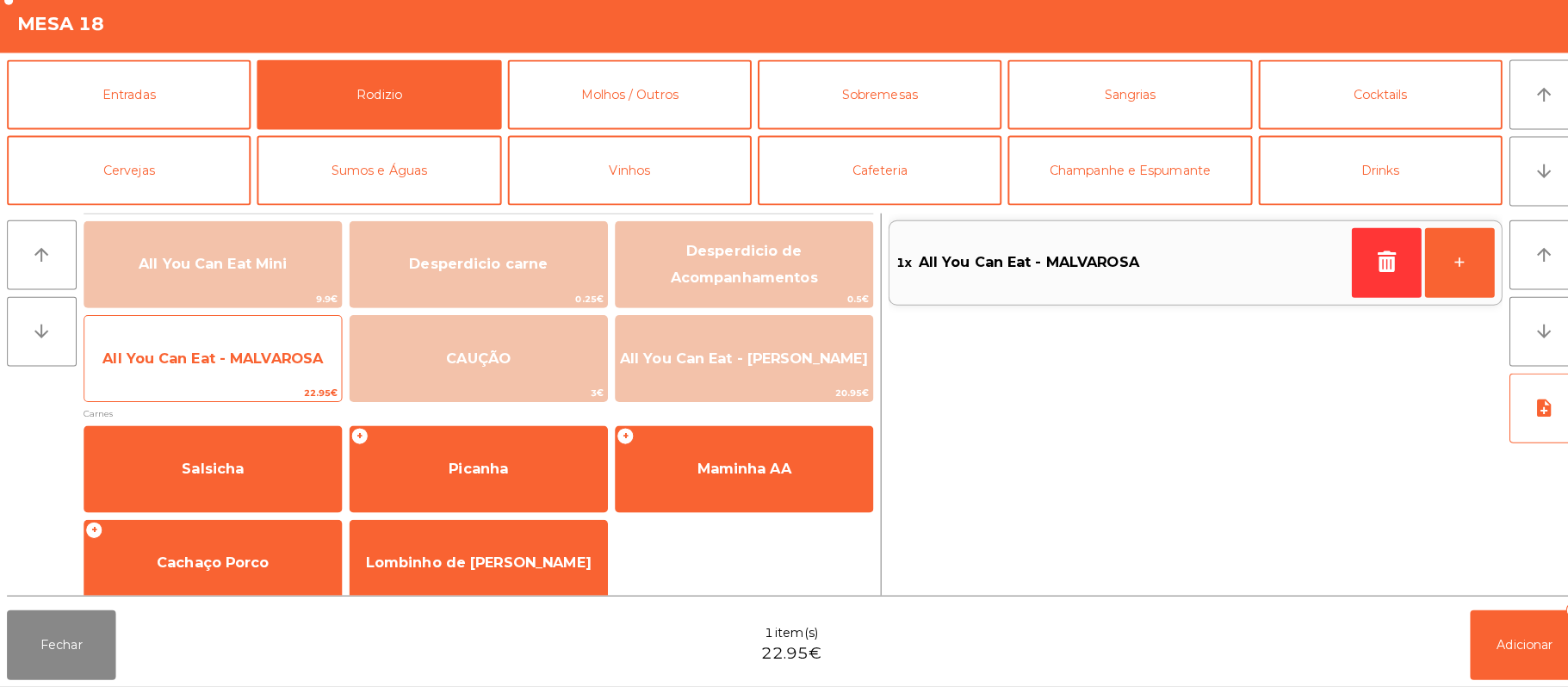
click at [269, 367] on span "All You Can Eat - MALVAROSA" at bounding box center [210, 361] width 218 height 17
click at [249, 355] on span "All You Can Eat - MALVAROSA" at bounding box center [210, 361] width 218 height 17
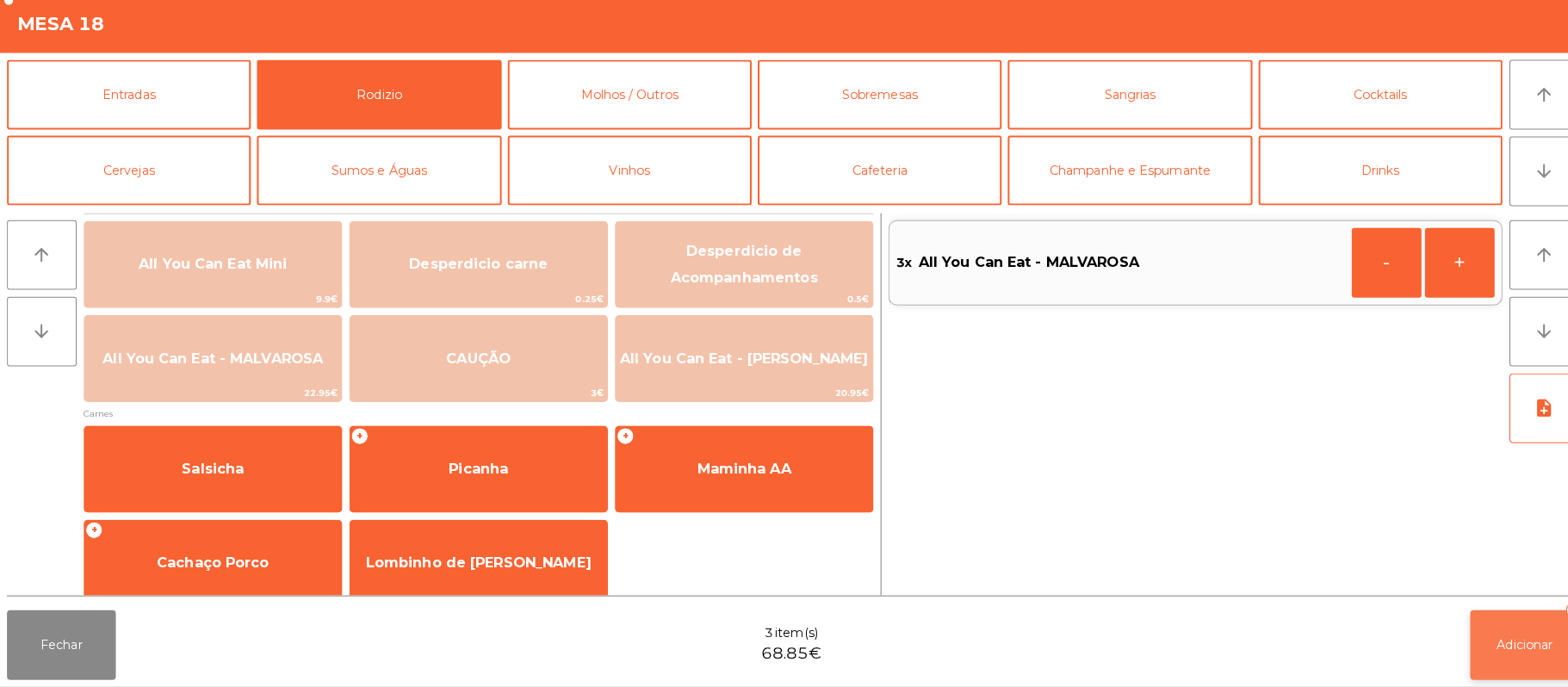
click at [1496, 649] on span "Adicionar" at bounding box center [1508, 646] width 55 height 16
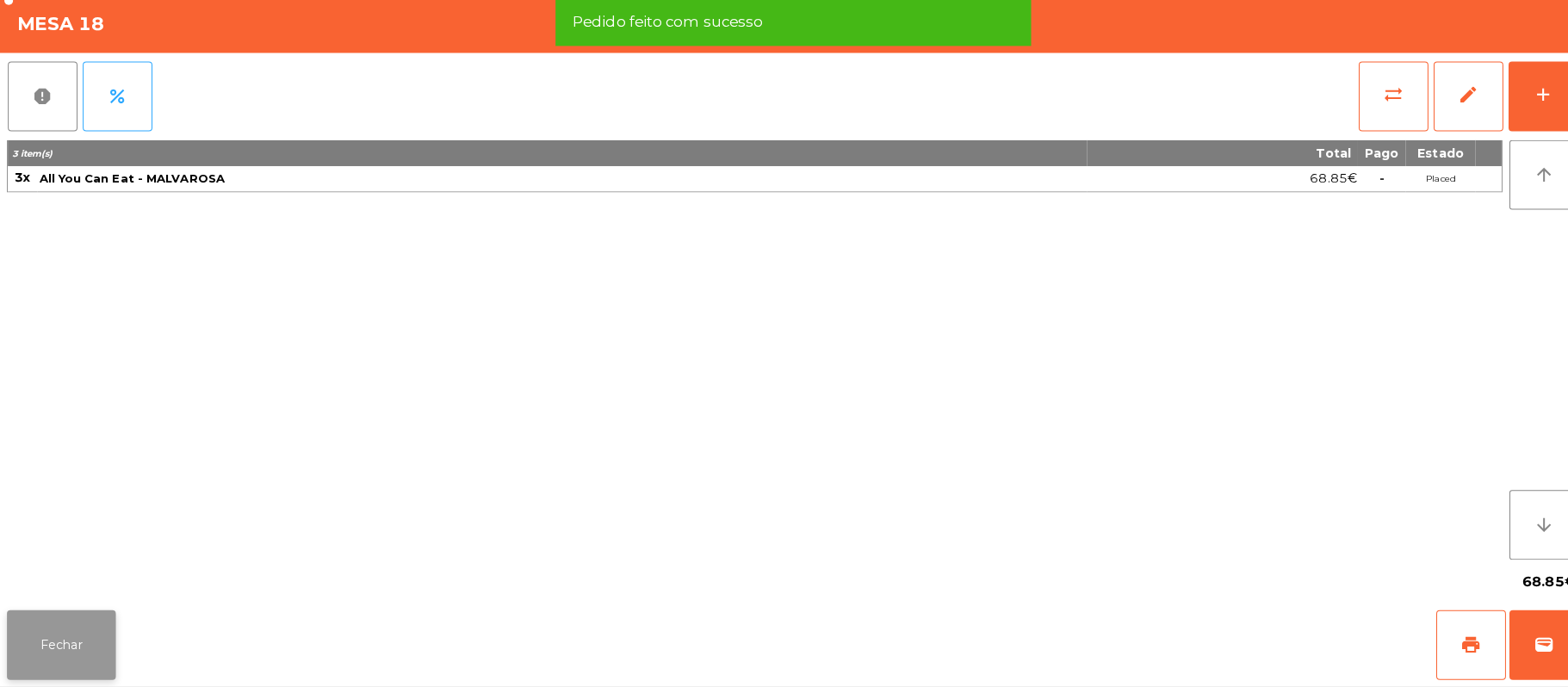
click at [69, 645] on button "Fechar" at bounding box center [60, 645] width 108 height 69
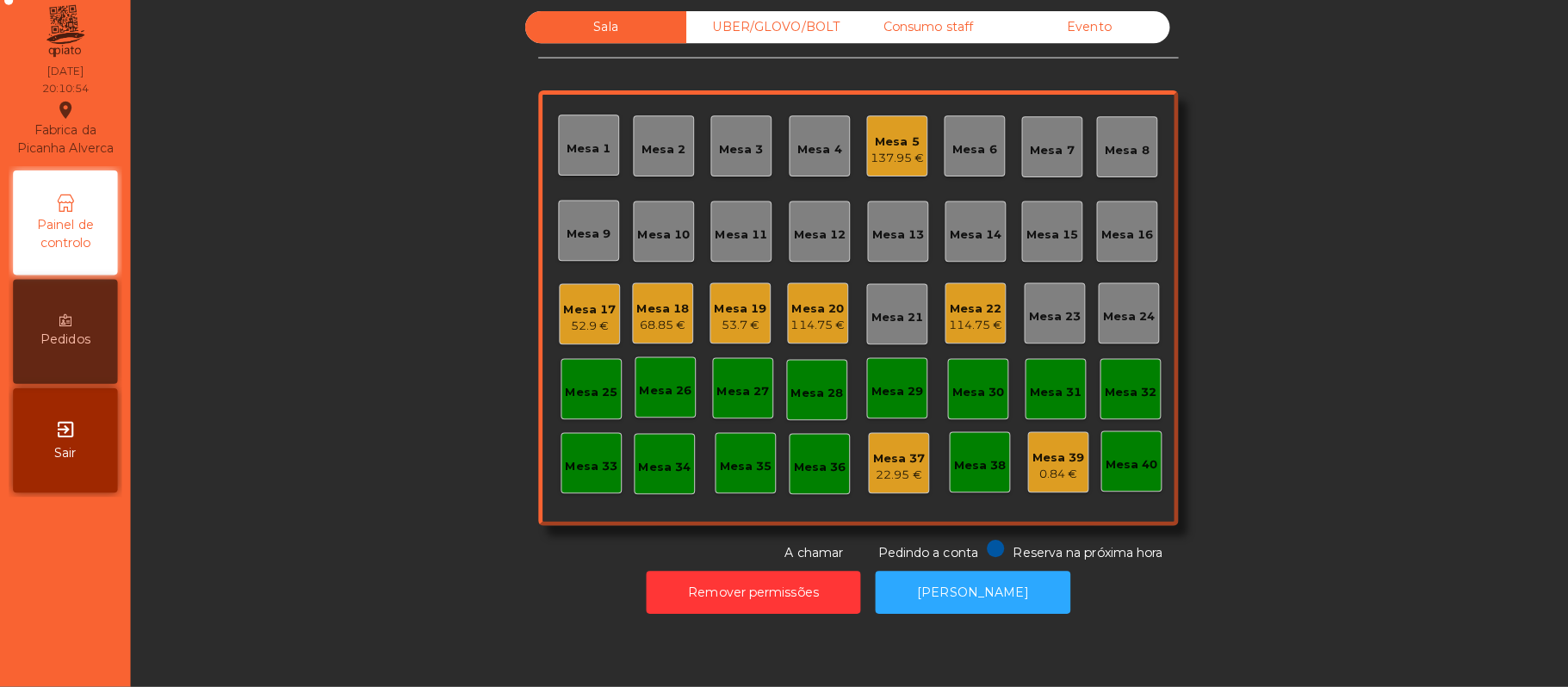
click at [804, 259] on div "Mesa 12" at bounding box center [810, 236] width 60 height 60
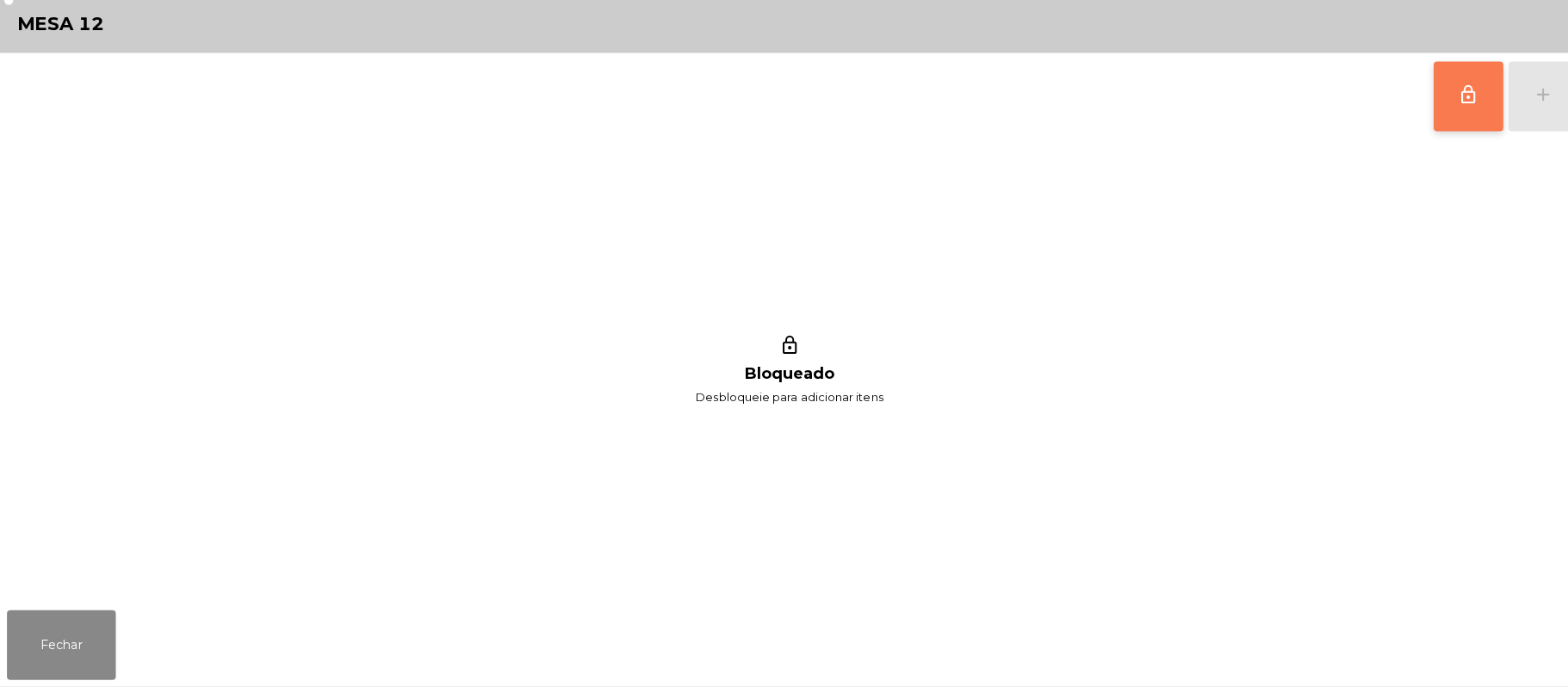
click at [1461, 108] on span "lock_outline" at bounding box center [1452, 102] width 21 height 21
click at [1520, 103] on div "lock_outline add" at bounding box center [1488, 103] width 144 height 86
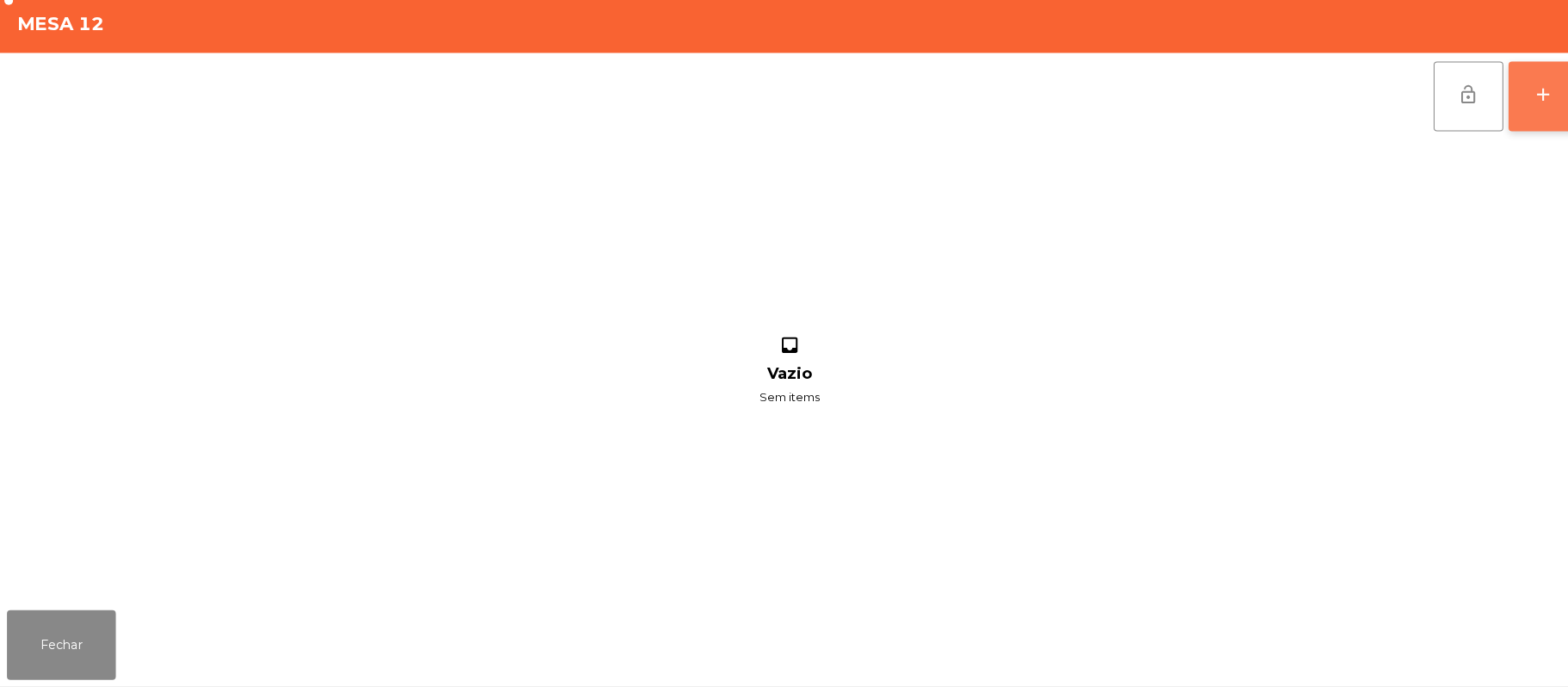
click at [1538, 101] on button "add" at bounding box center [1526, 103] width 69 height 69
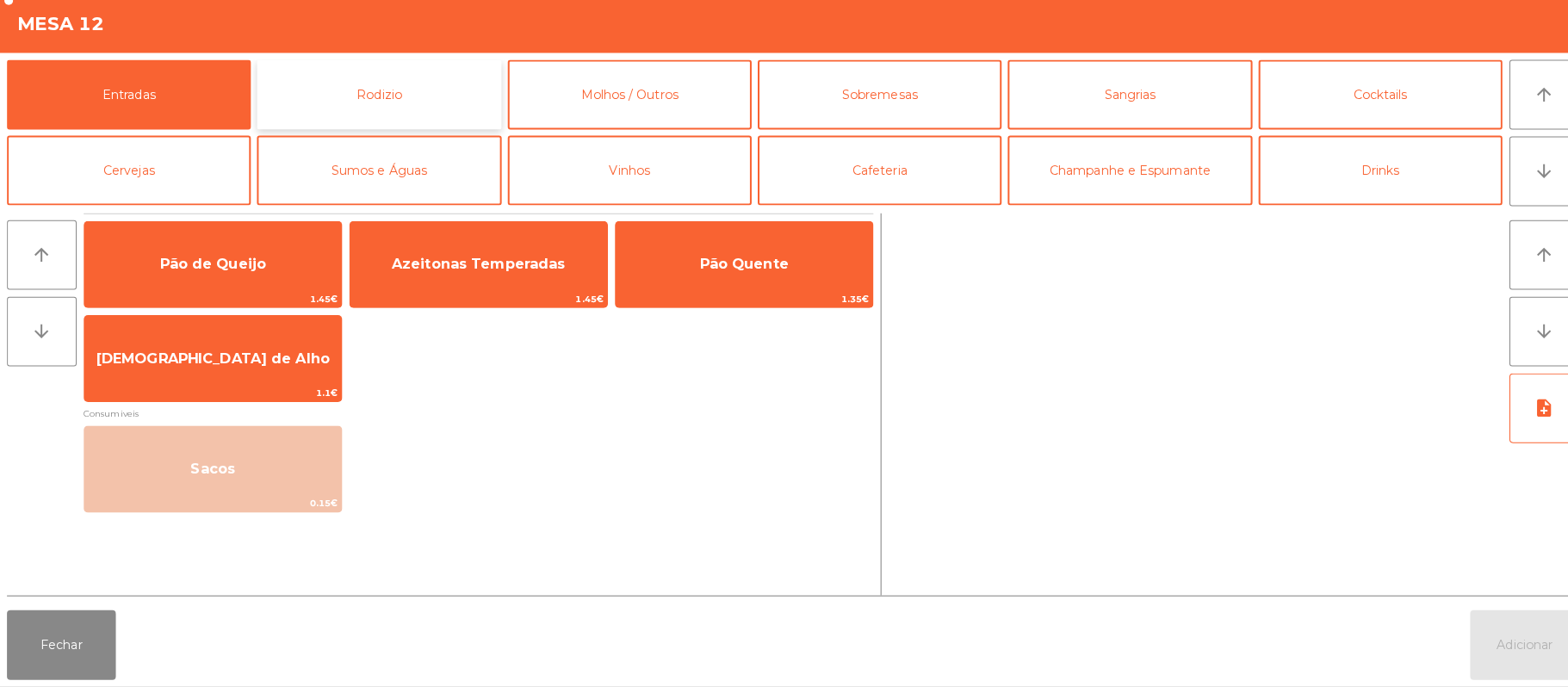
click at [408, 97] on button "Rodizio" at bounding box center [374, 102] width 241 height 69
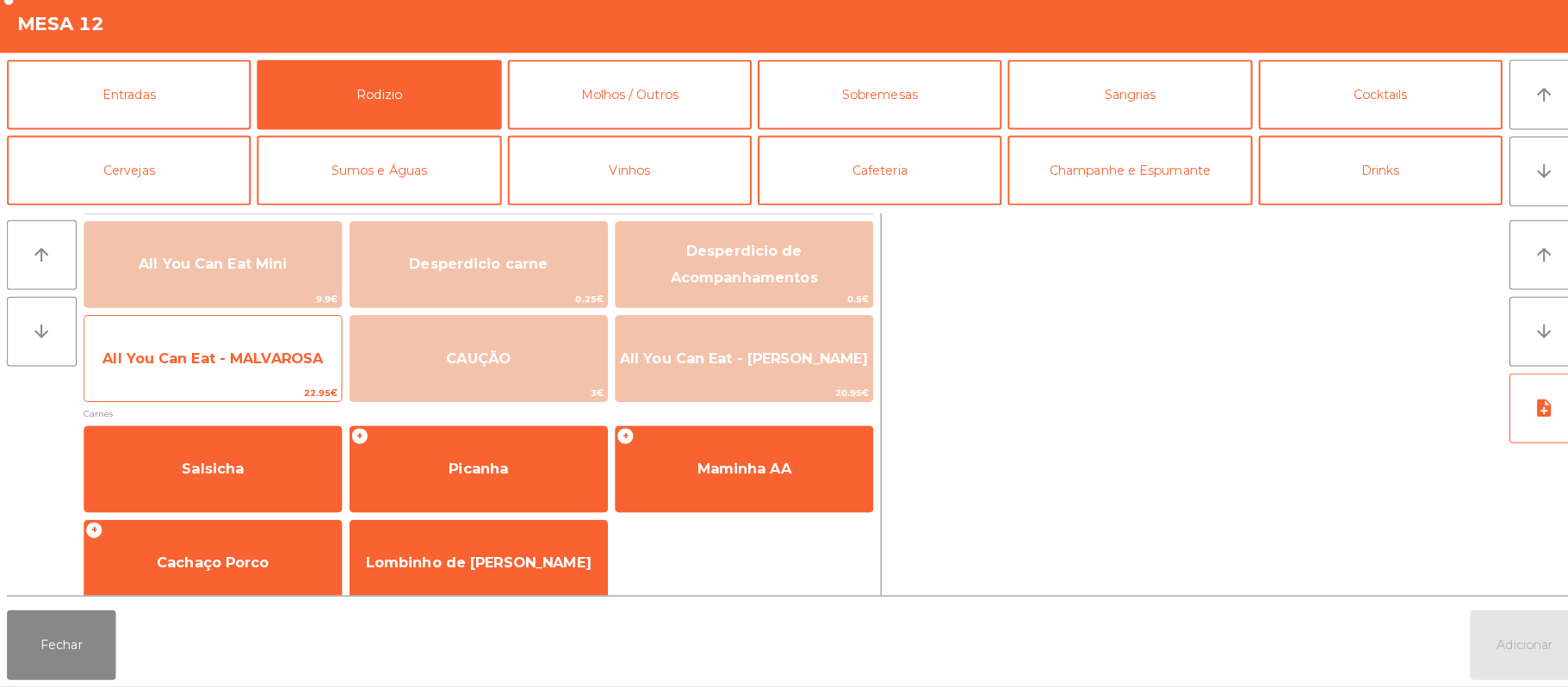
click at [258, 374] on span "All You Can Eat - MALVAROSA" at bounding box center [210, 362] width 254 height 46
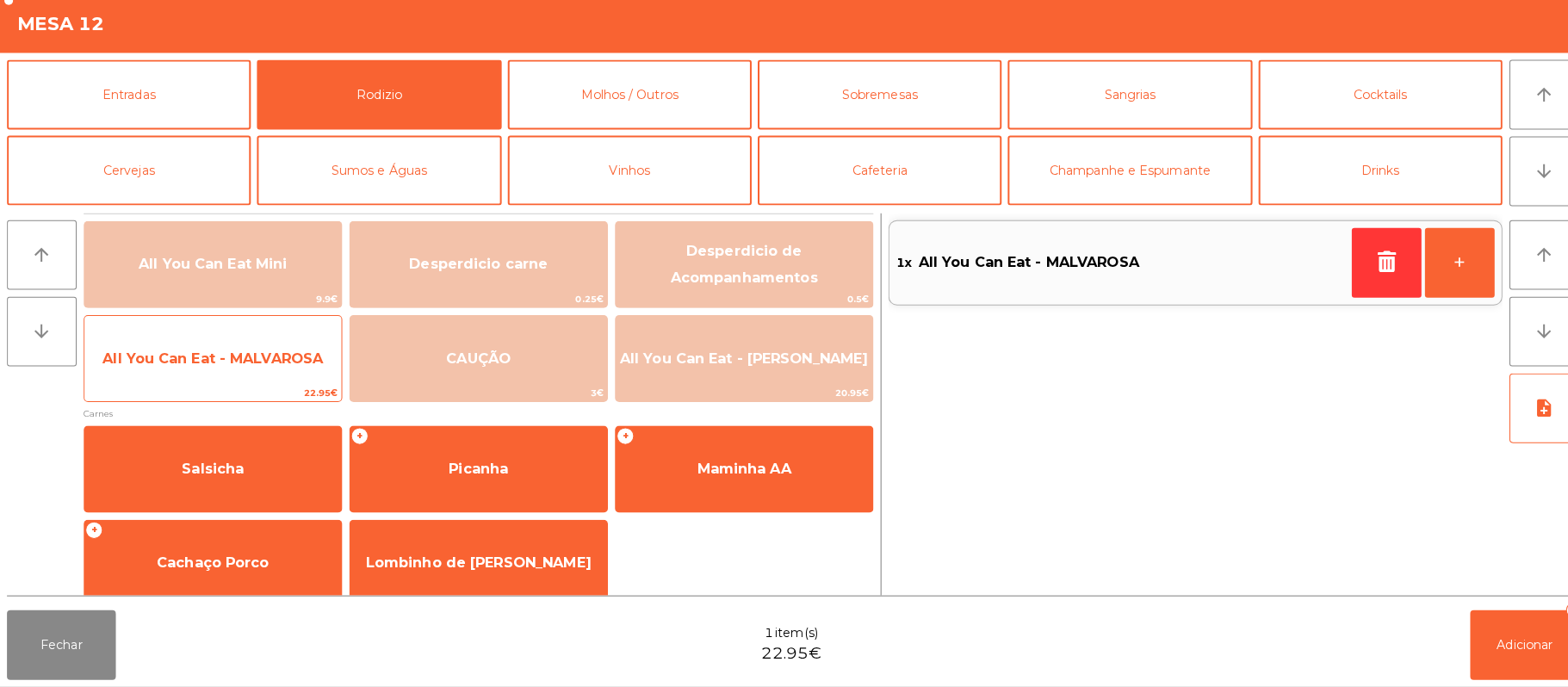
click at [253, 383] on span "All You Can Eat - MALVAROSA" at bounding box center [210, 362] width 254 height 46
click at [278, 358] on span "All You Can Eat - MALVAROSA" at bounding box center [210, 361] width 218 height 17
click at [280, 379] on span "All You Can Eat - MALVAROSA" at bounding box center [210, 362] width 254 height 46
click at [279, 380] on span "All You Can Eat - MALVAROSA" at bounding box center [210, 362] width 254 height 46
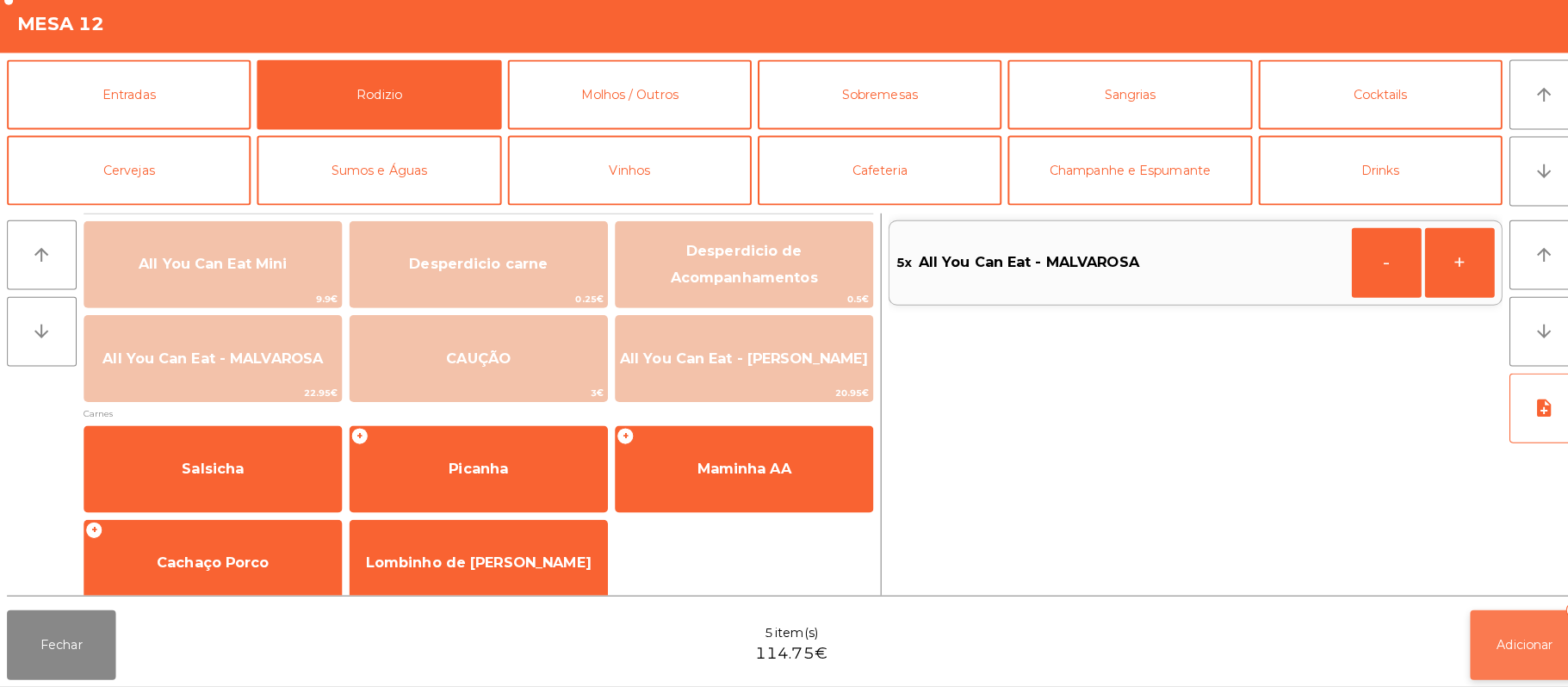
click at [1548, 678] on button "Adicionar 5" at bounding box center [1507, 645] width 108 height 69
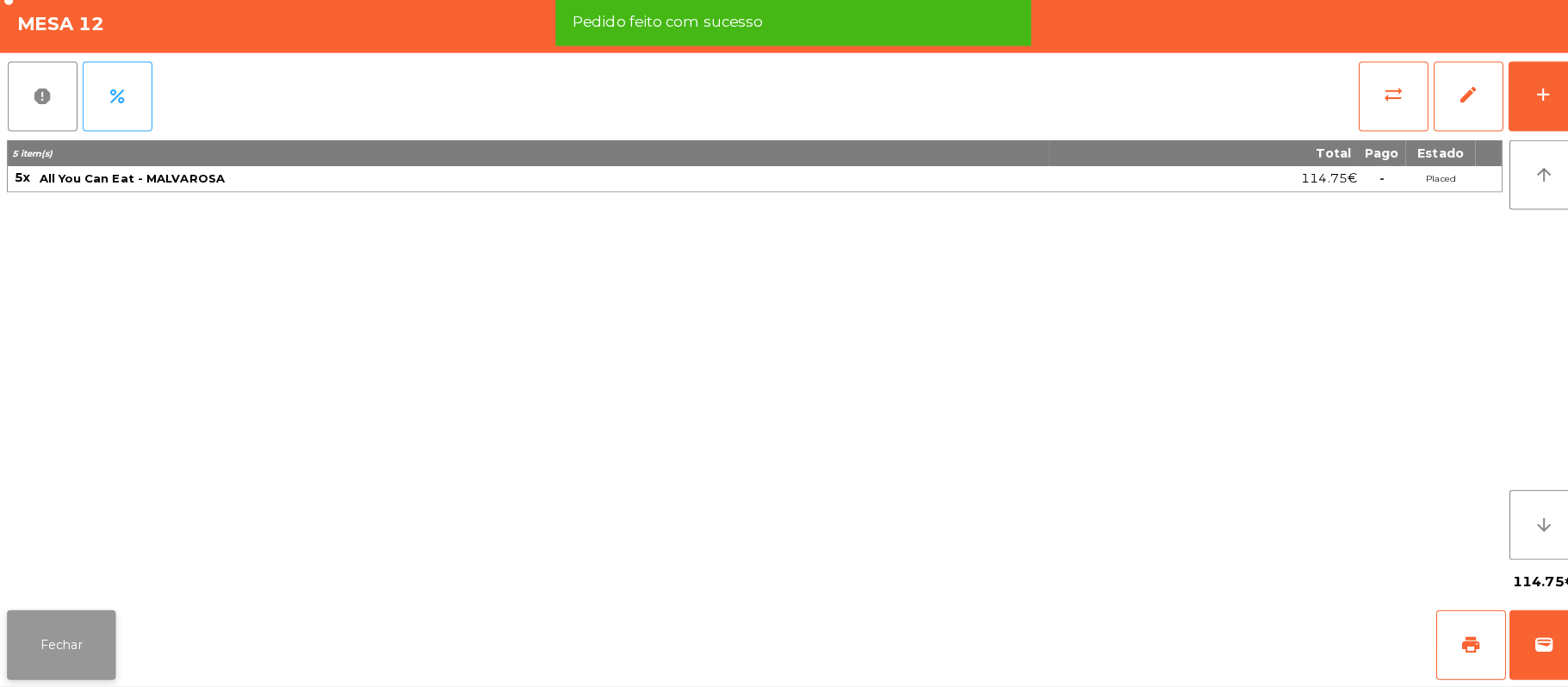
click at [14, 648] on button "Fechar" at bounding box center [60, 645] width 108 height 69
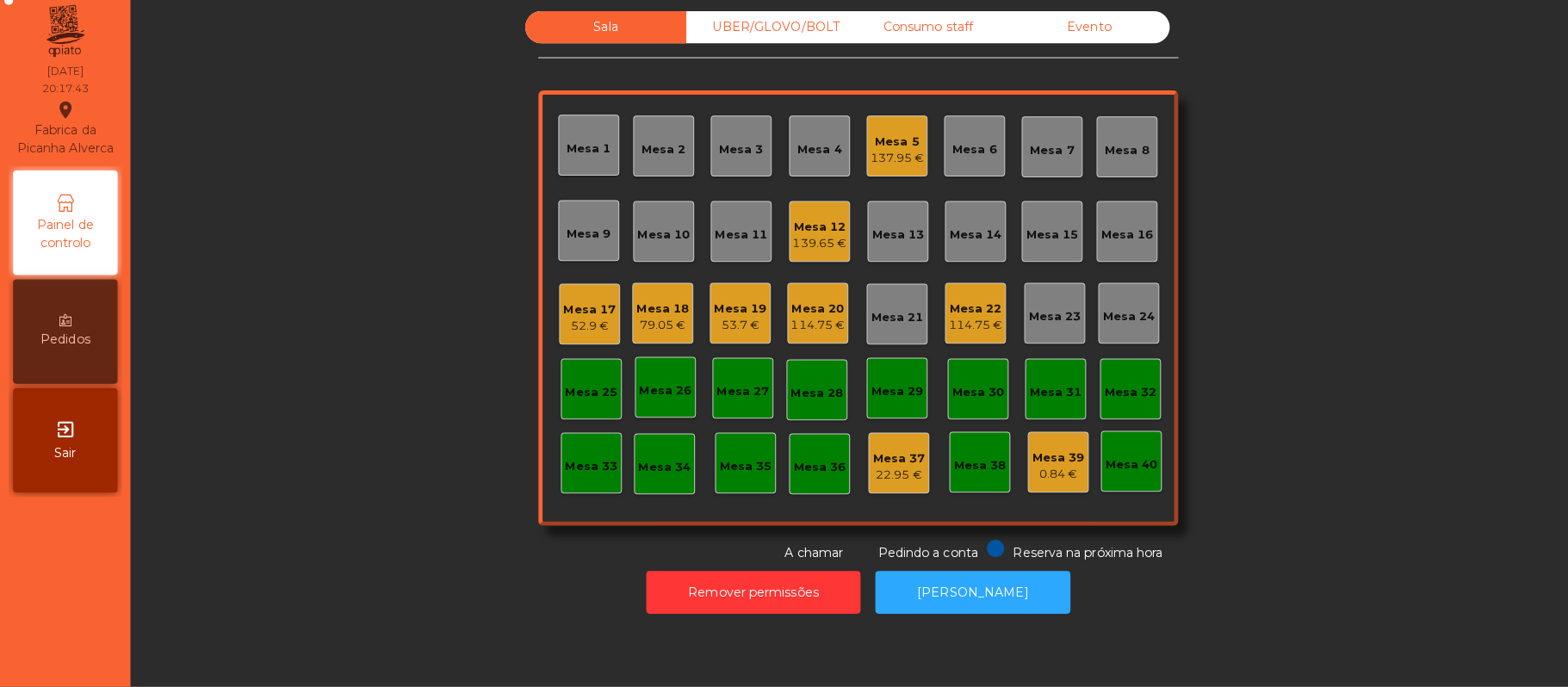
click at [643, 311] on div "Mesa 18" at bounding box center [655, 313] width 52 height 18
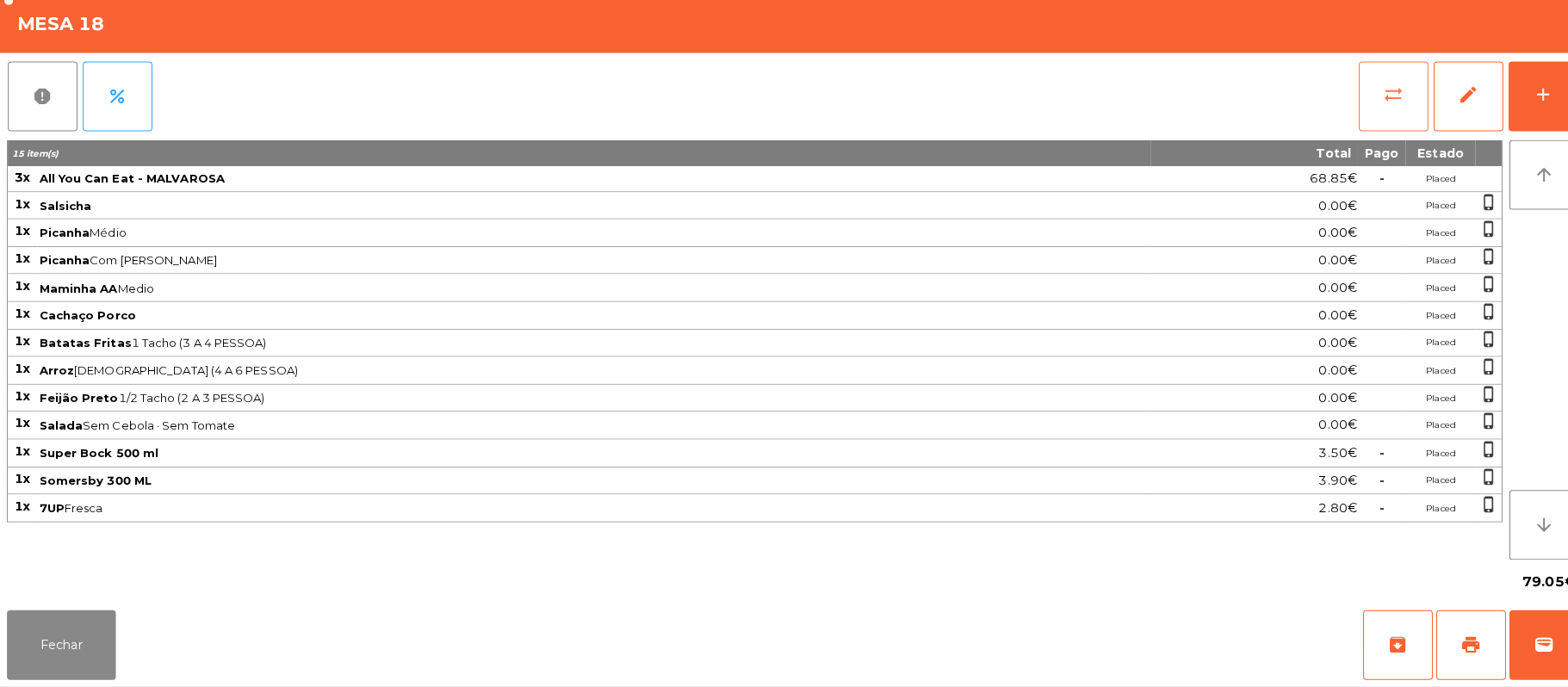
click at [1352, 84] on button "sync_alt" at bounding box center [1377, 103] width 69 height 69
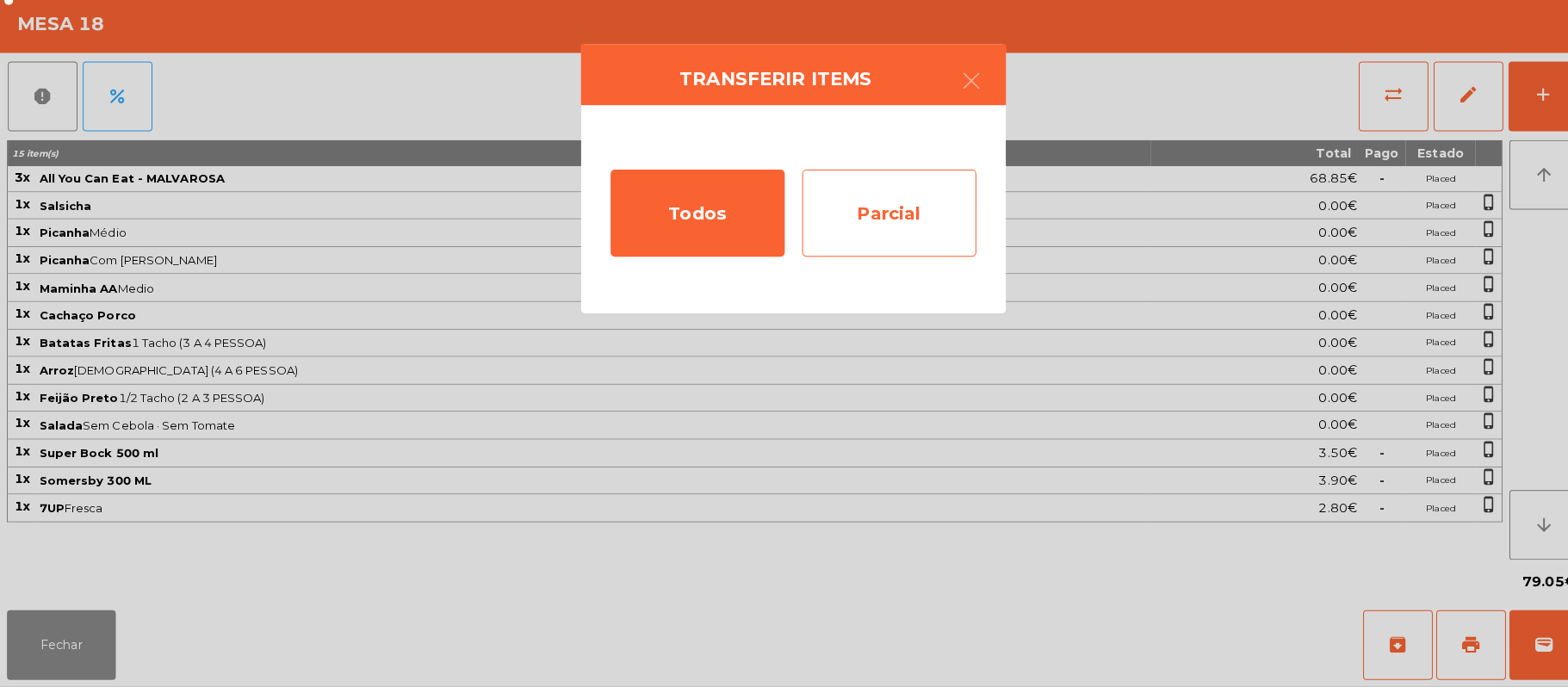
click at [893, 205] on div "Parcial" at bounding box center [879, 219] width 172 height 86
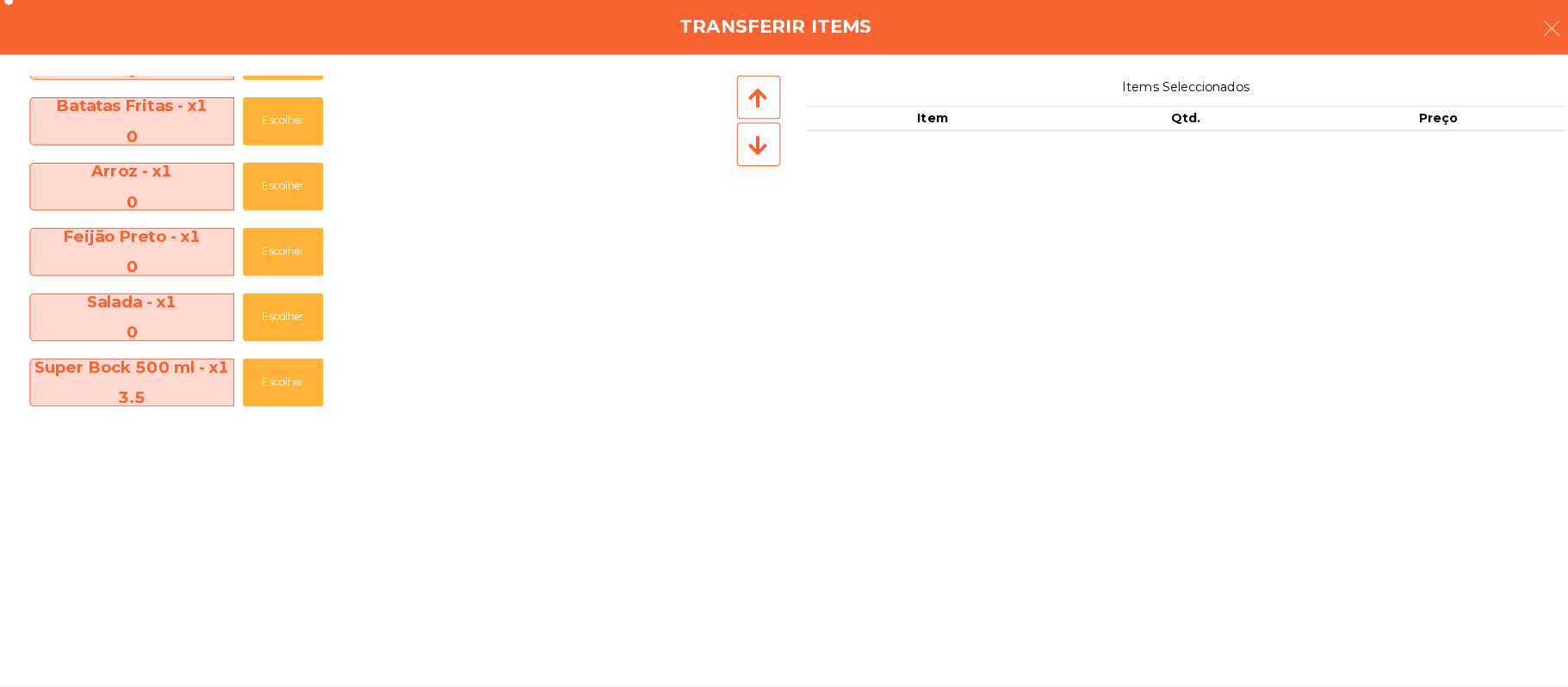
scroll to position [447, 0]
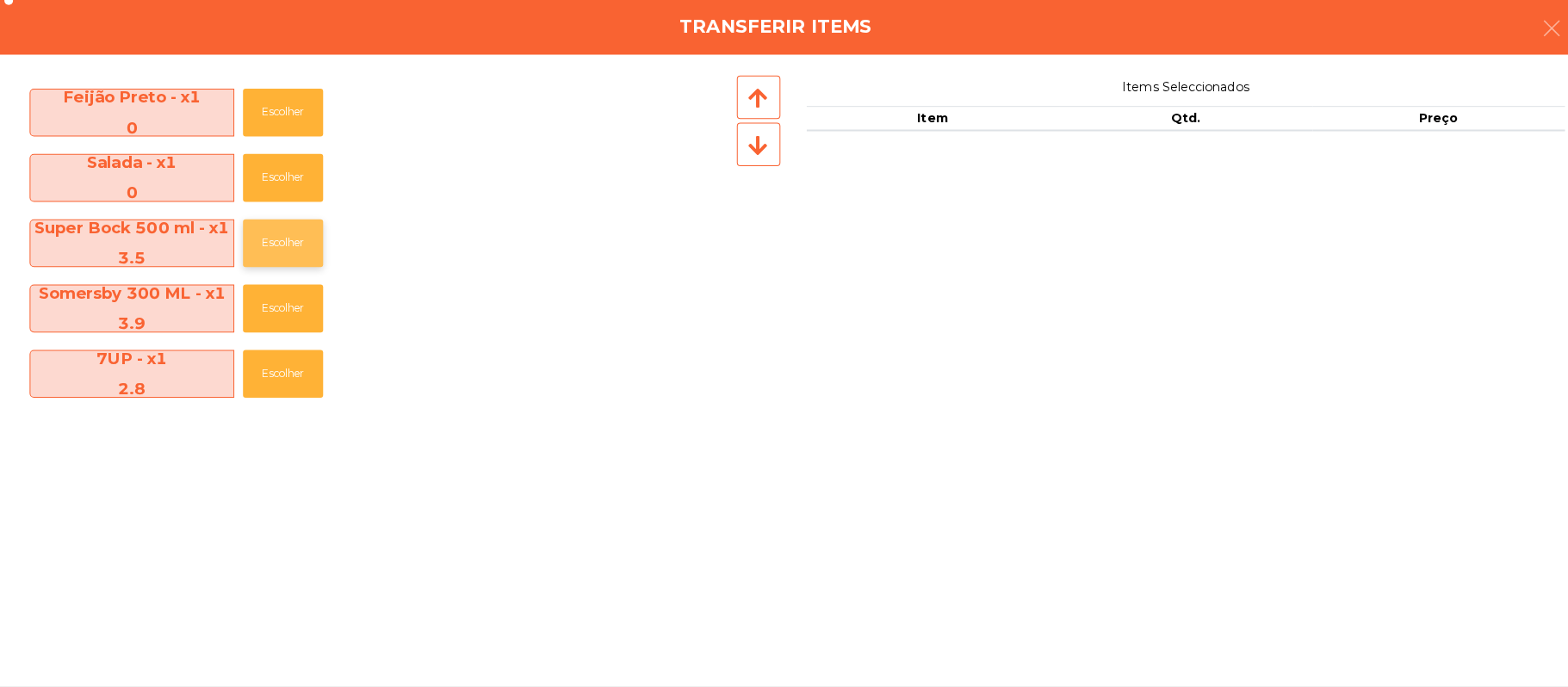
click at [311, 241] on button "Escolher" at bounding box center [279, 249] width 79 height 47
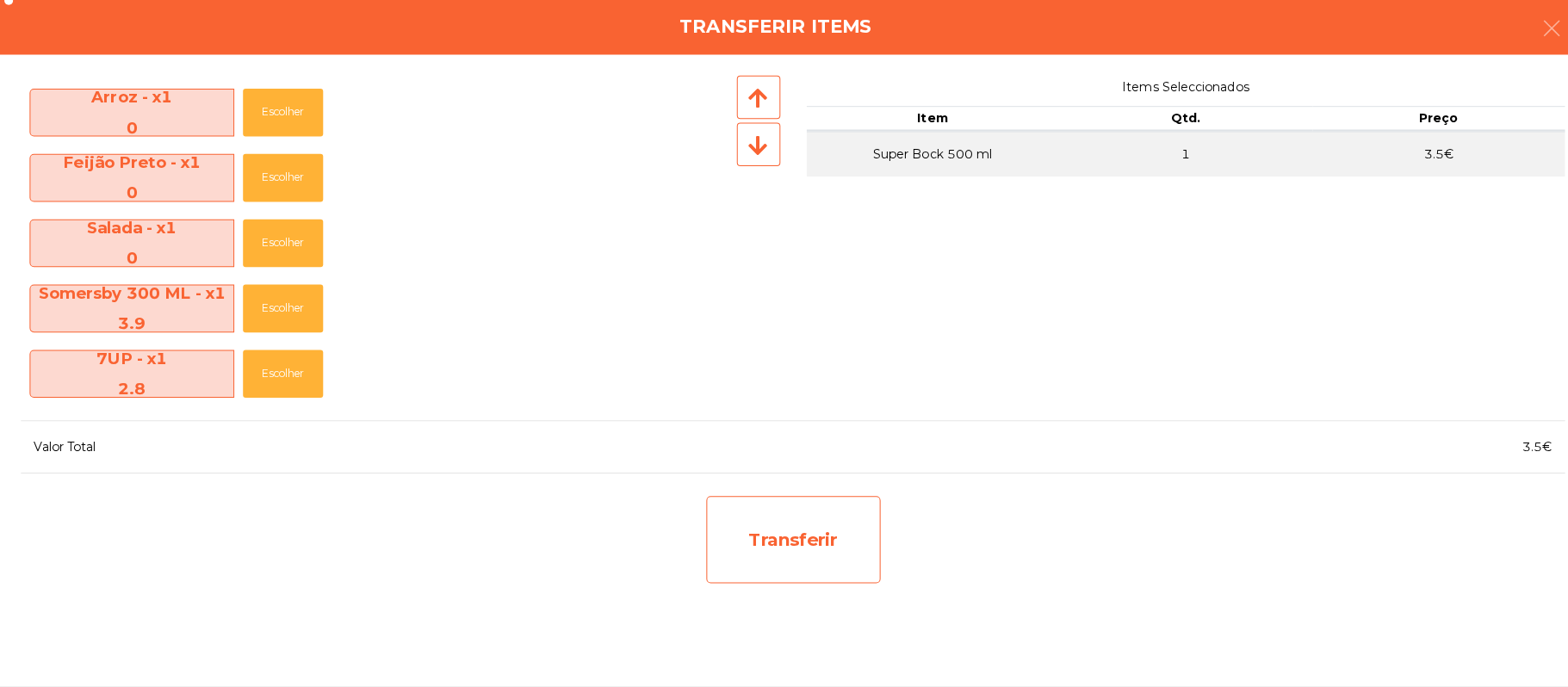
click at [789, 529] on div "Transferir" at bounding box center [784, 542] width 172 height 86
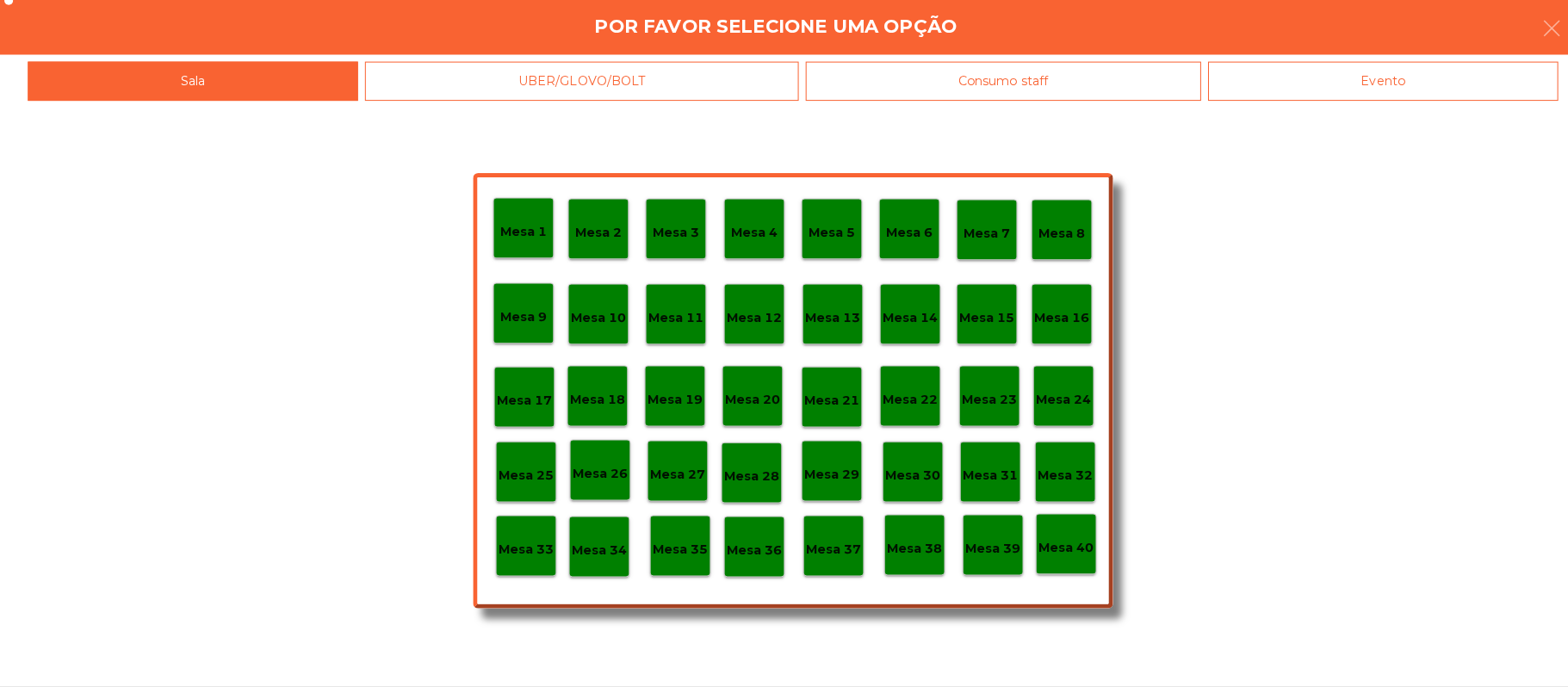
click at [814, 535] on div "Mesa 37" at bounding box center [824, 548] width 55 height 26
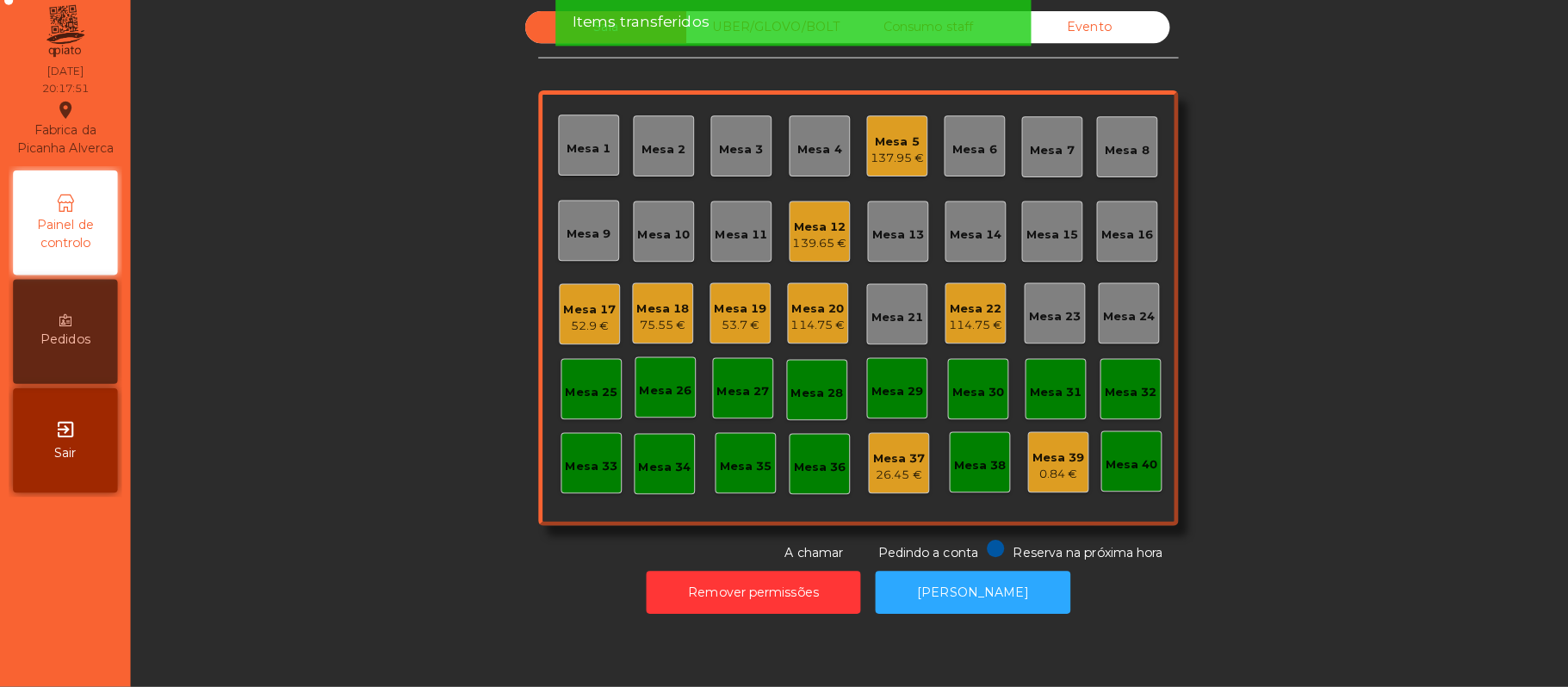
click at [661, 331] on div "75.55 €" at bounding box center [655, 330] width 52 height 18
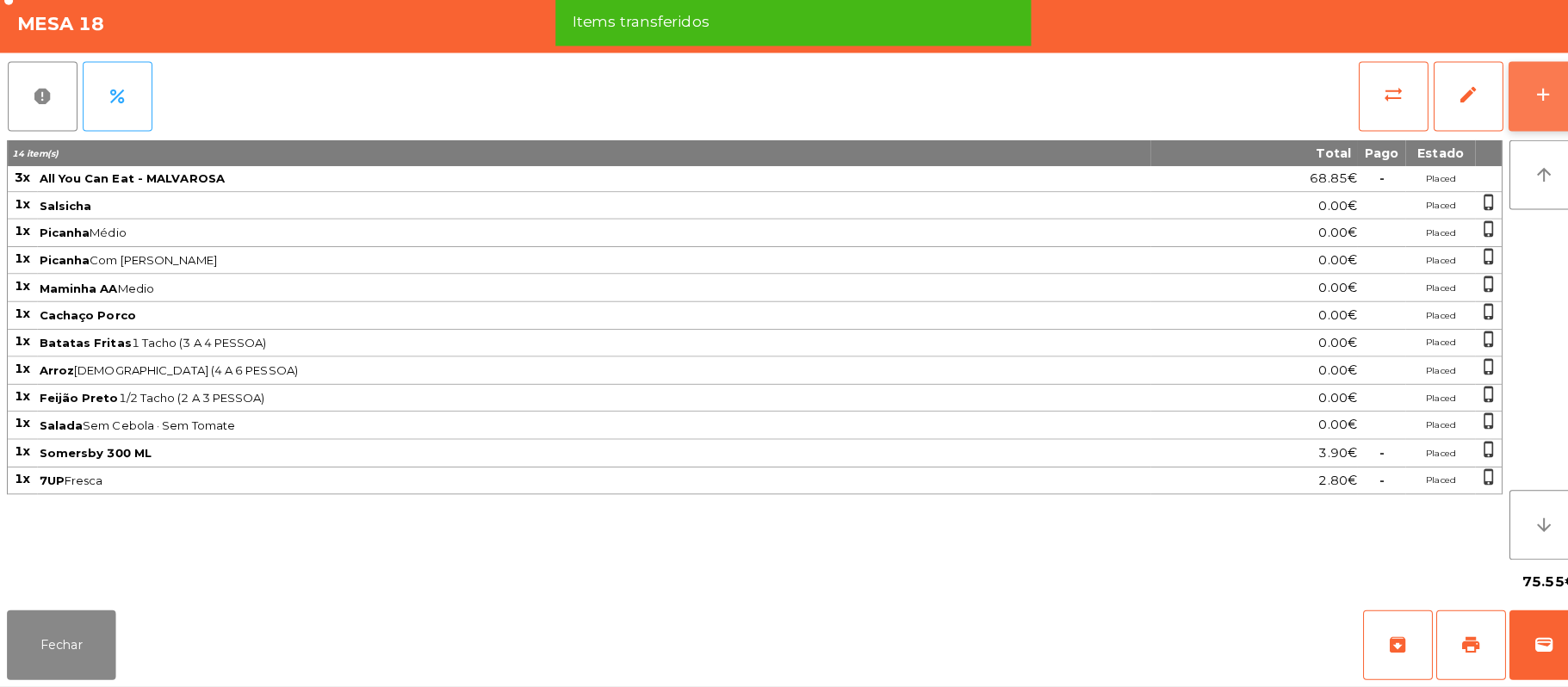
click at [1507, 98] on button "add" at bounding box center [1526, 103] width 69 height 69
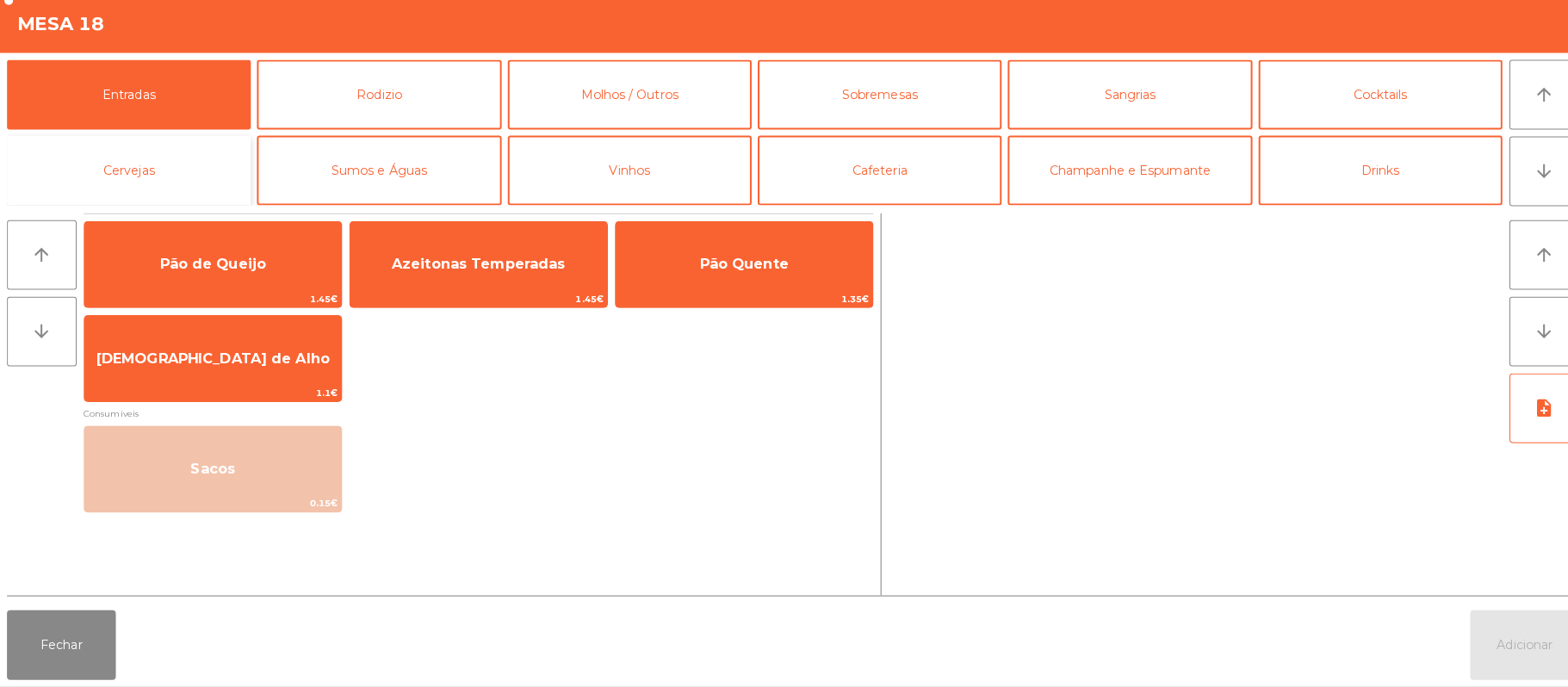
click at [184, 178] on button "Cervejas" at bounding box center [127, 176] width 241 height 69
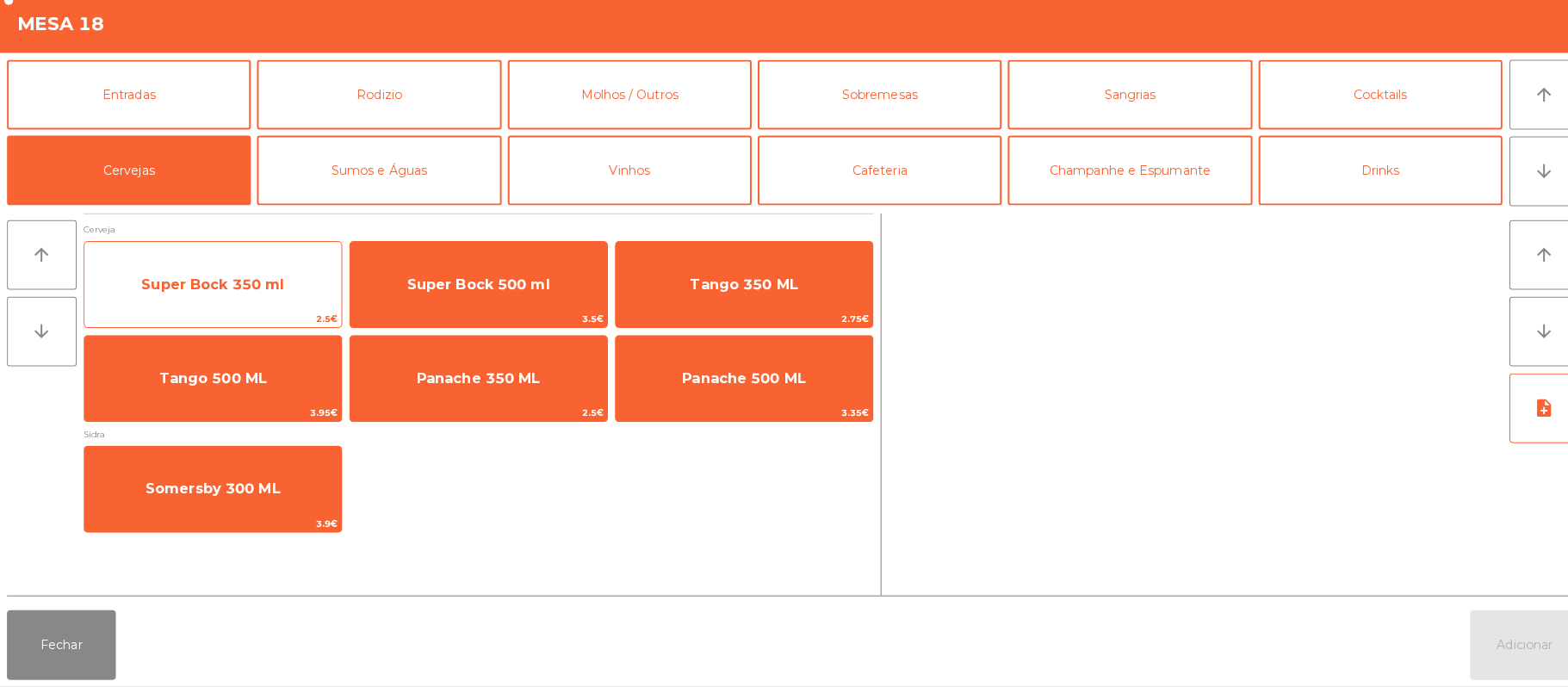
click at [269, 305] on span "Super Bock 350 ml" at bounding box center [210, 289] width 254 height 46
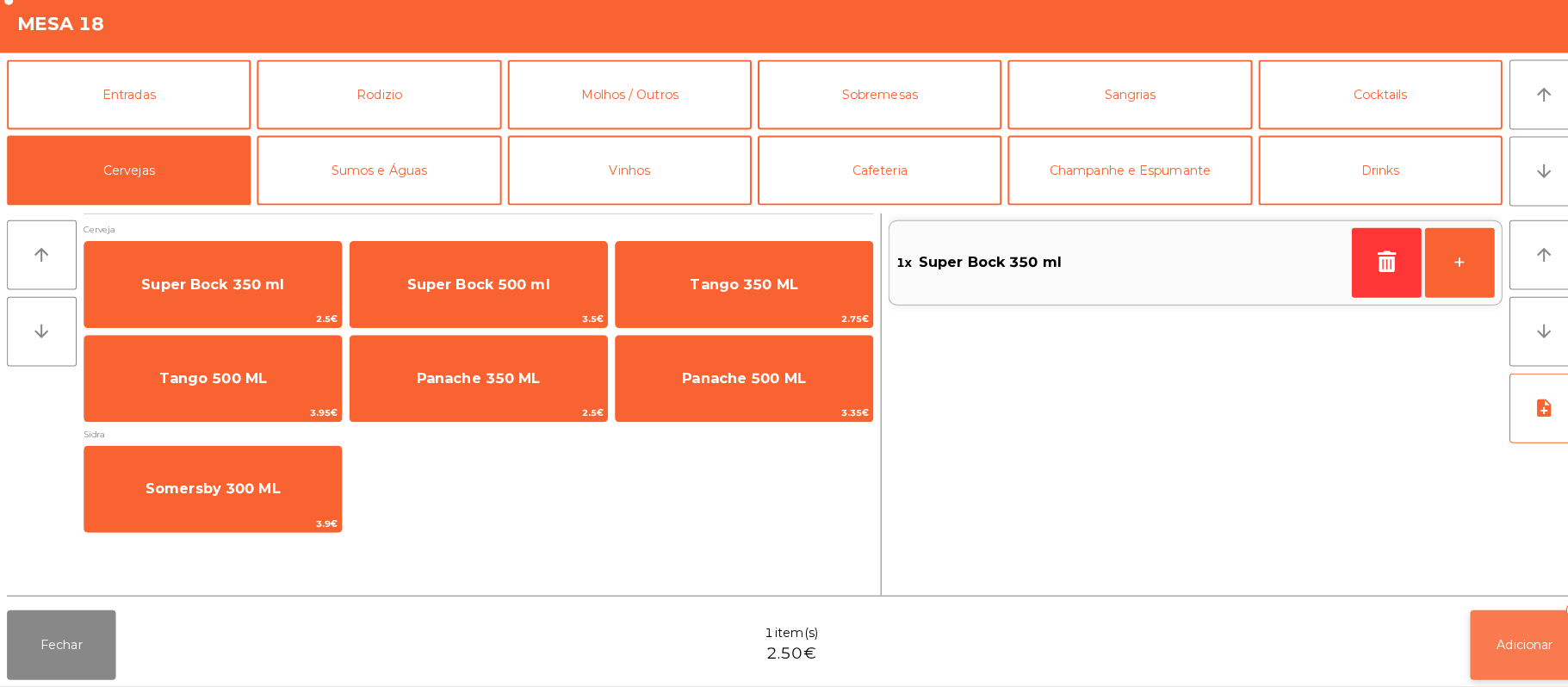
click at [1387, 614] on div "Fechar 1 item(s) 2.50€ Adicionar 1" at bounding box center [784, 645] width 1568 height 82
click at [1462, 617] on button "Adicionar 1" at bounding box center [1507, 645] width 108 height 69
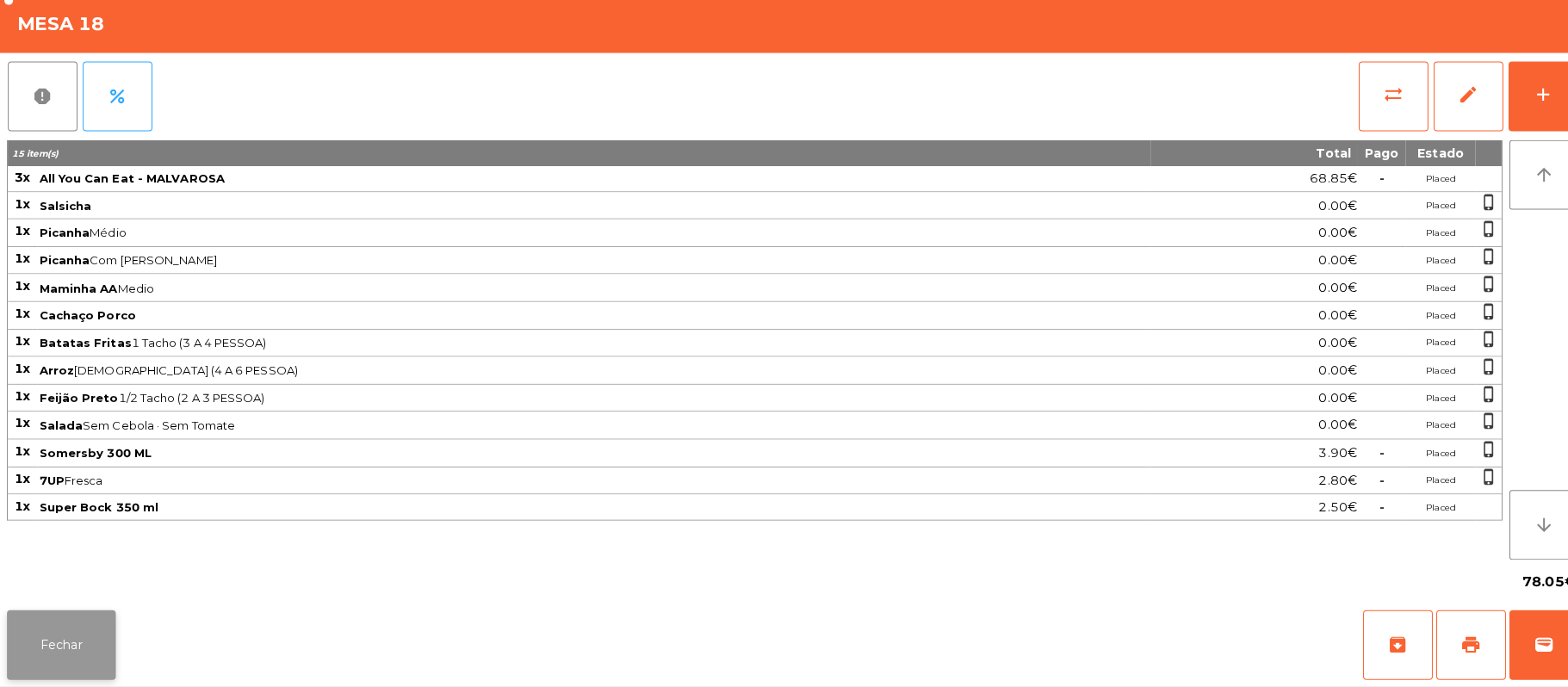
click at [48, 638] on button "Fechar" at bounding box center [60, 645] width 108 height 69
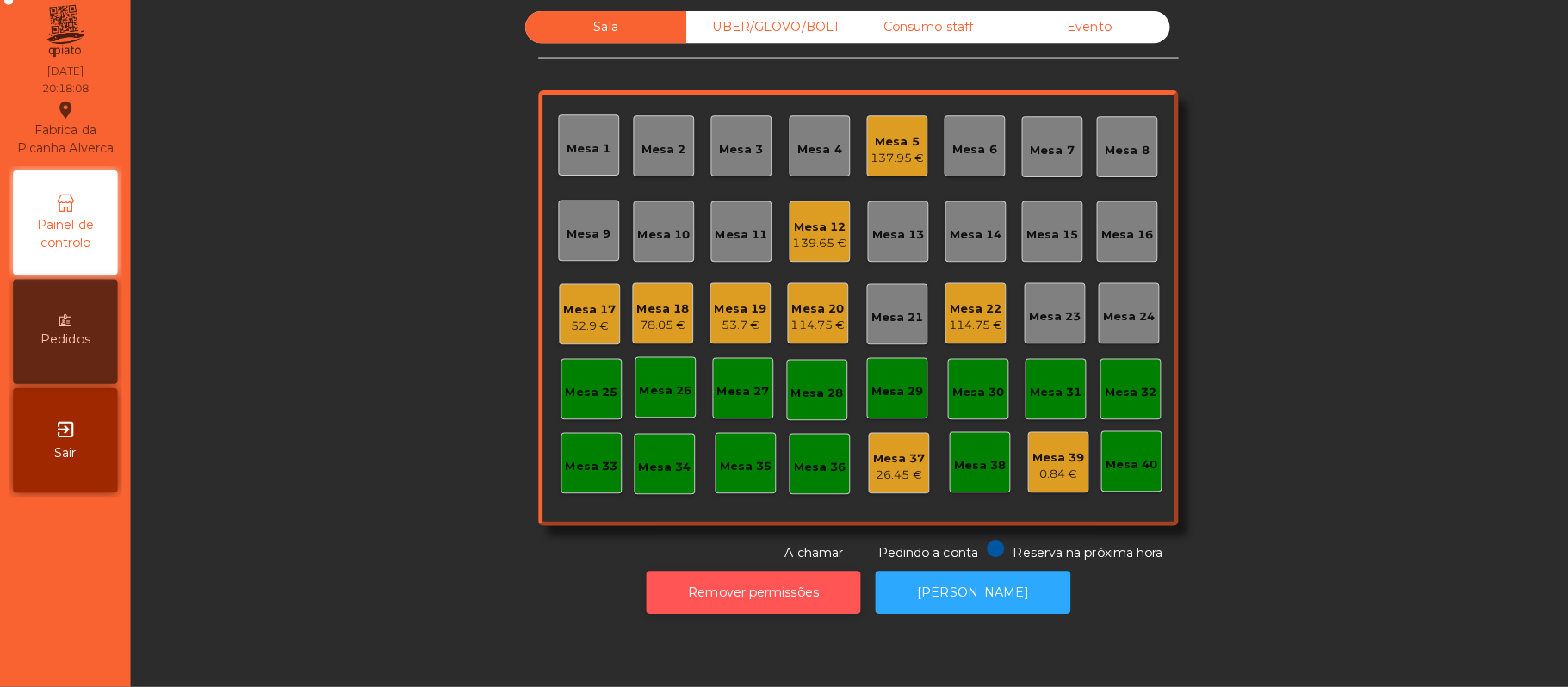
click at [744, 600] on button "Remover permissões" at bounding box center [745, 593] width 212 height 42
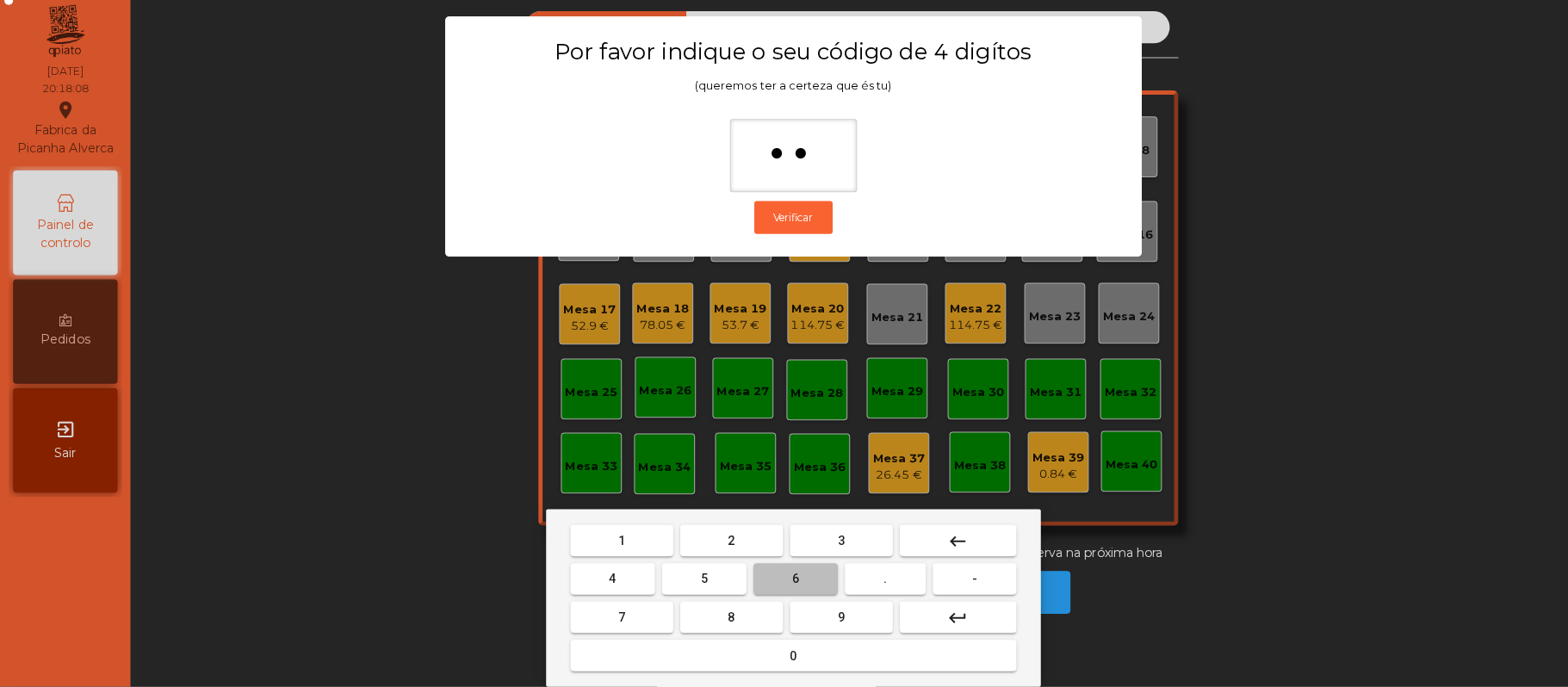
type input "***"
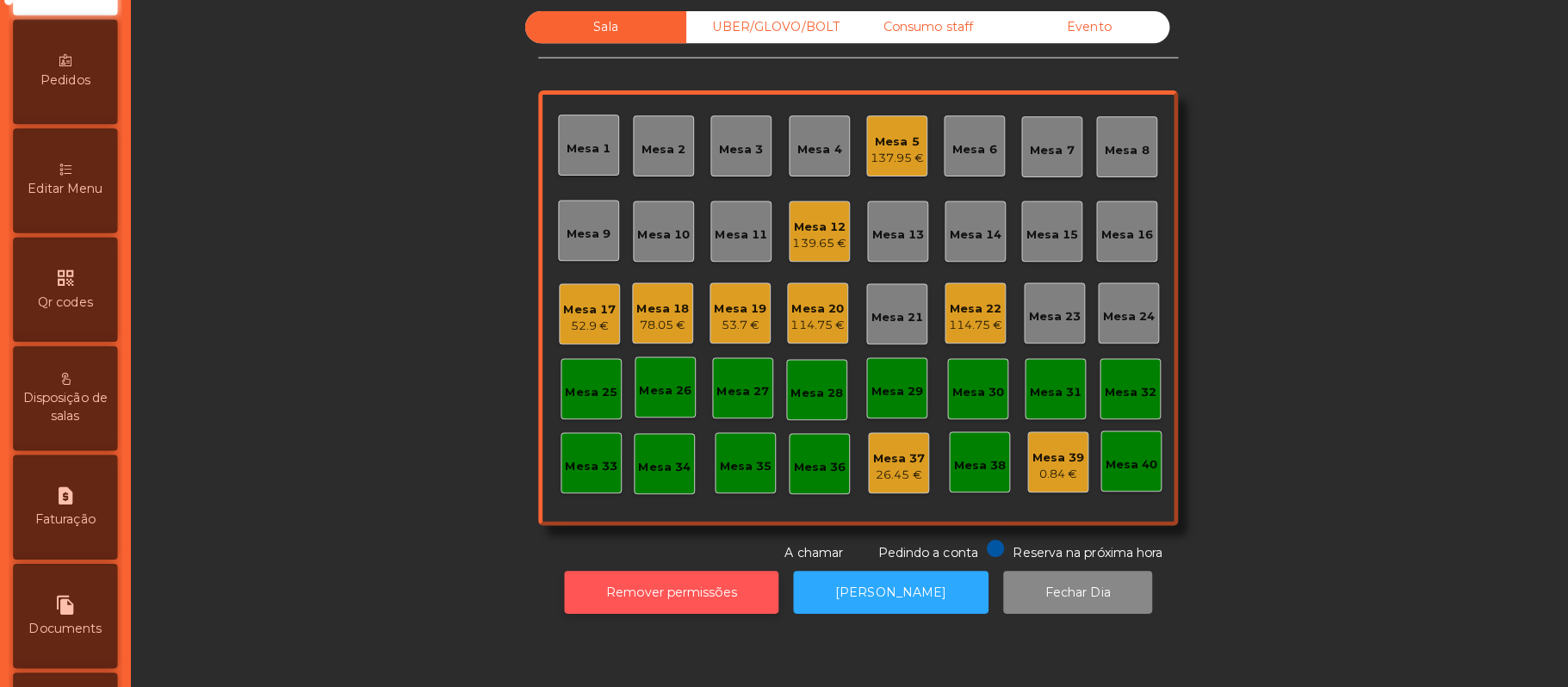
scroll to position [484, 0]
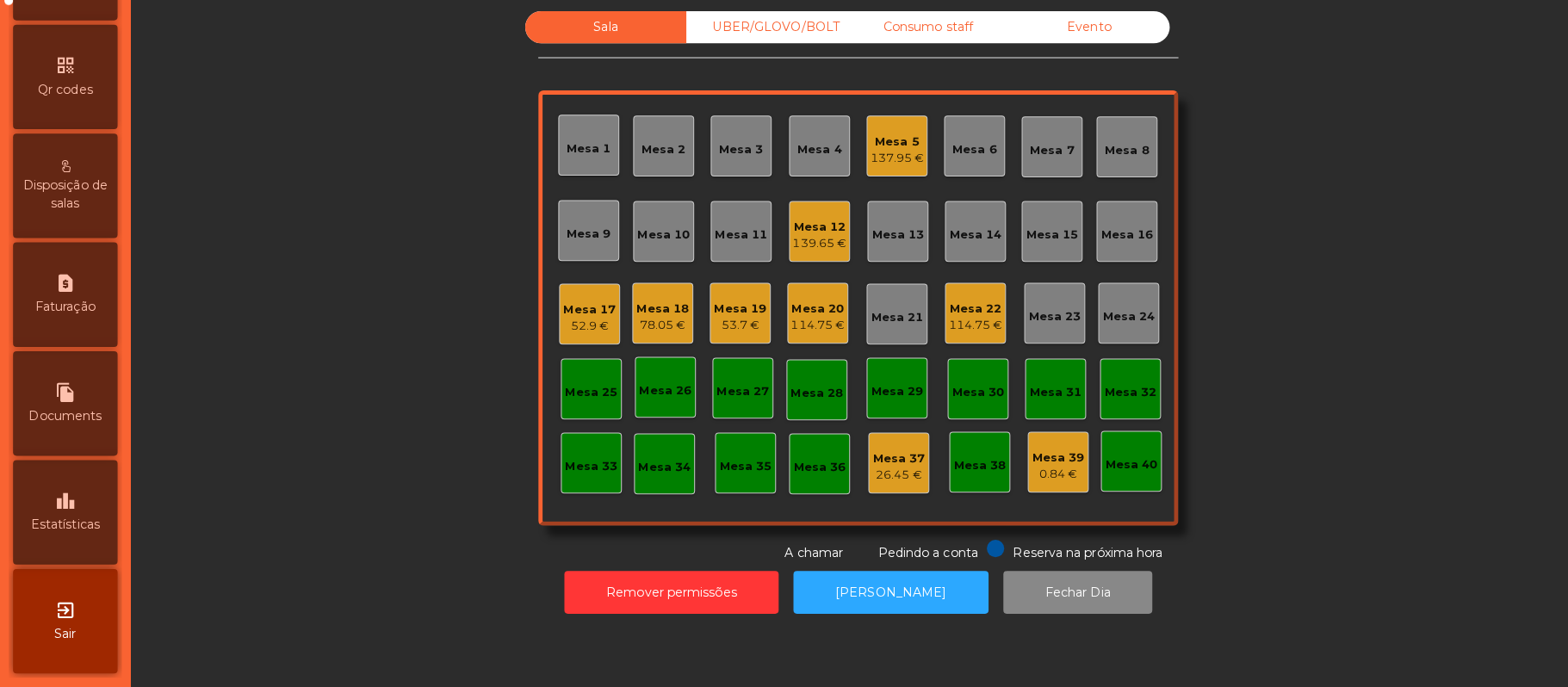
click at [111, 184] on span "Disposição de salas" at bounding box center [65, 200] width 95 height 36
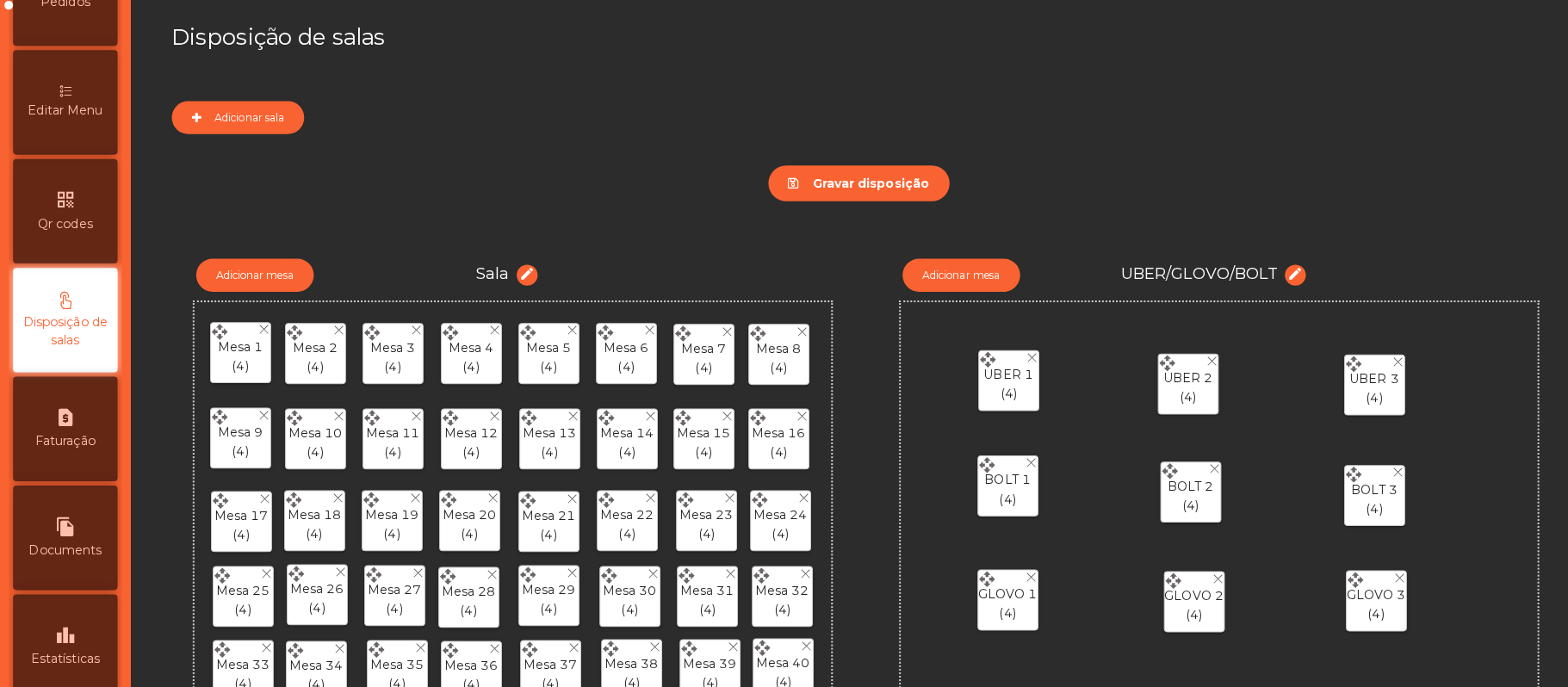
scroll to position [333, 0]
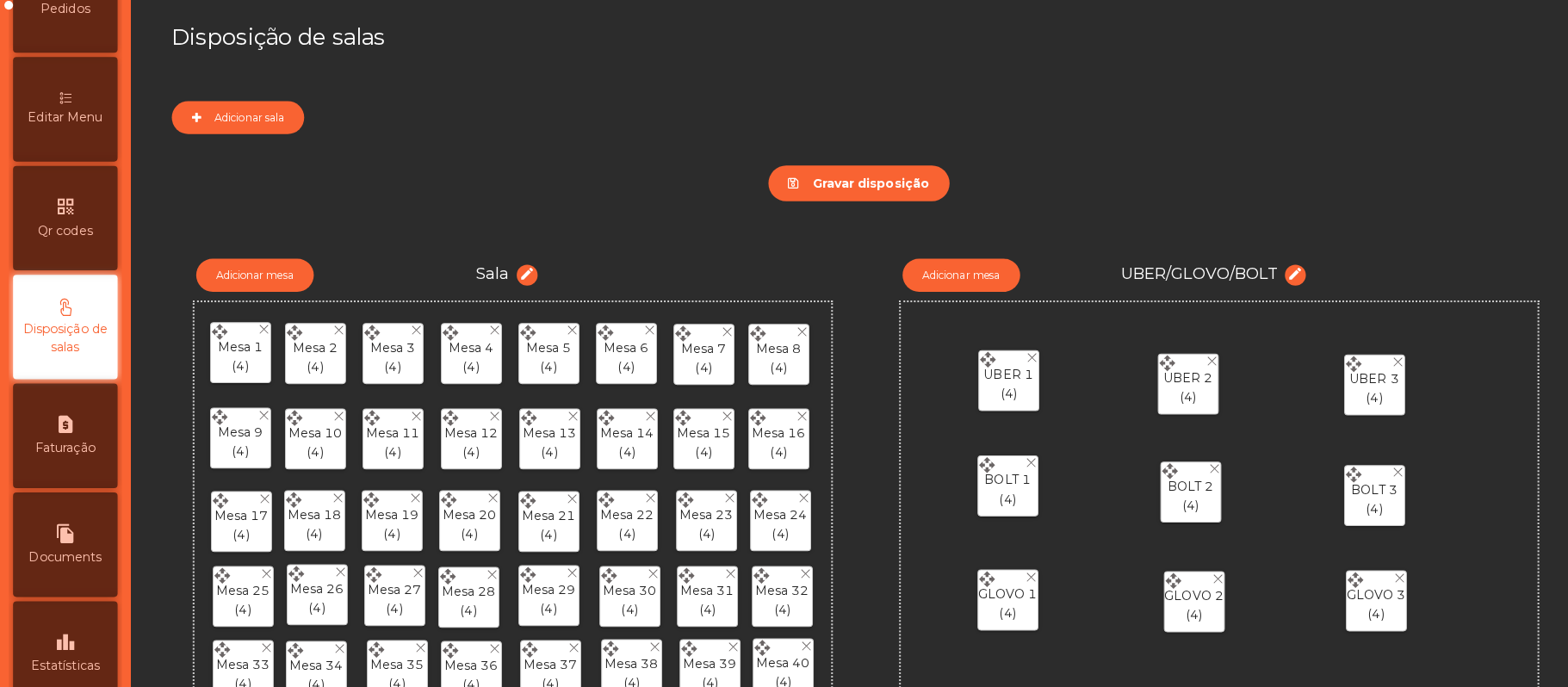
click at [95, 455] on span "Faturação" at bounding box center [65, 446] width 60 height 18
select select "*"
select select "****"
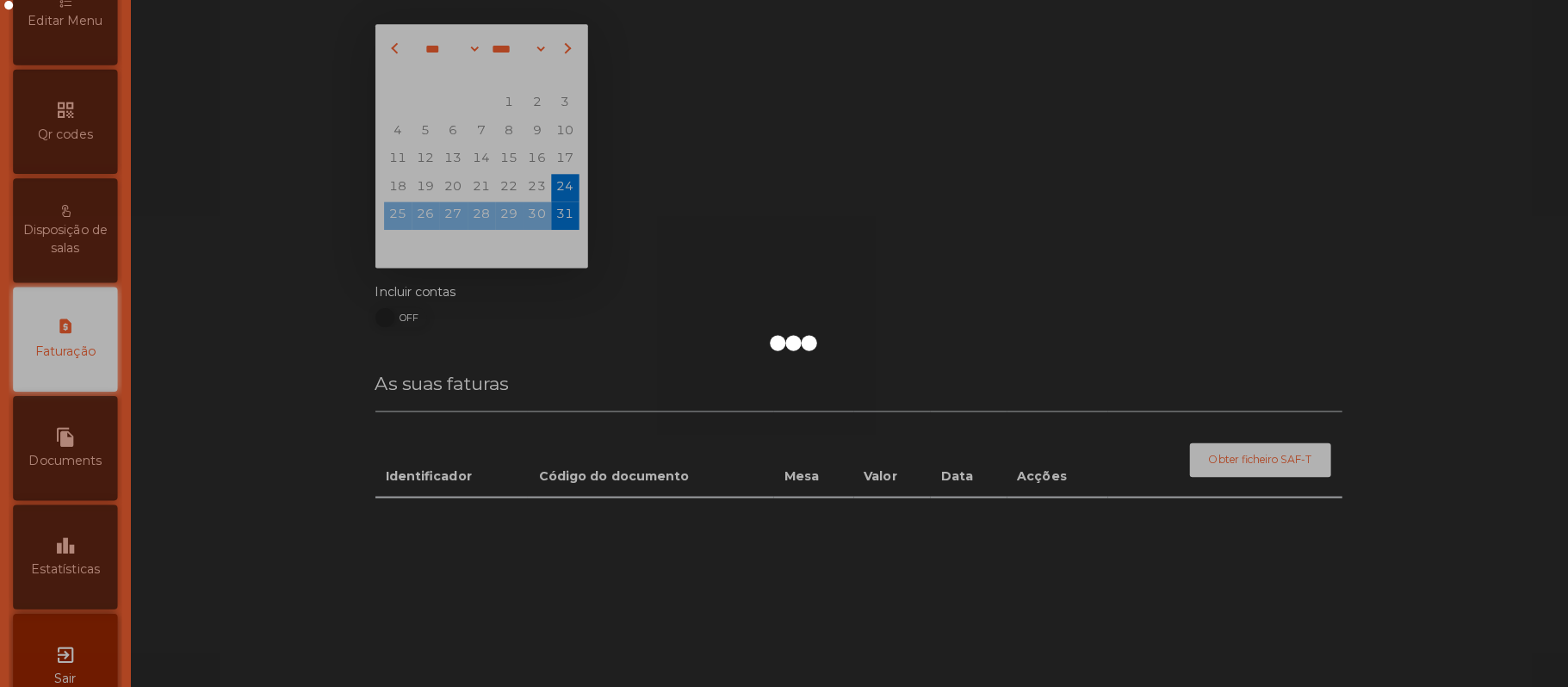
scroll to position [441, 0]
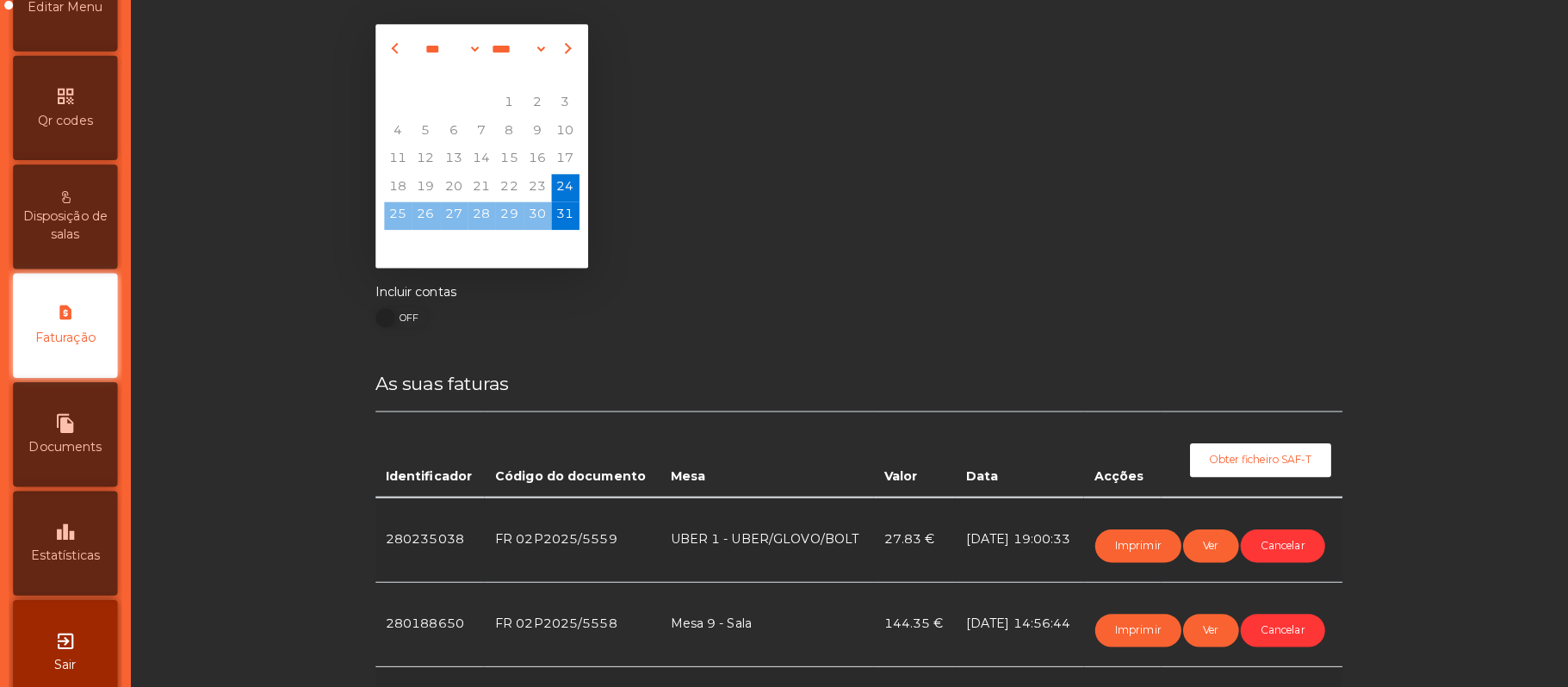
click at [97, 41] on div "Editar Menu" at bounding box center [65, 3] width 103 height 103
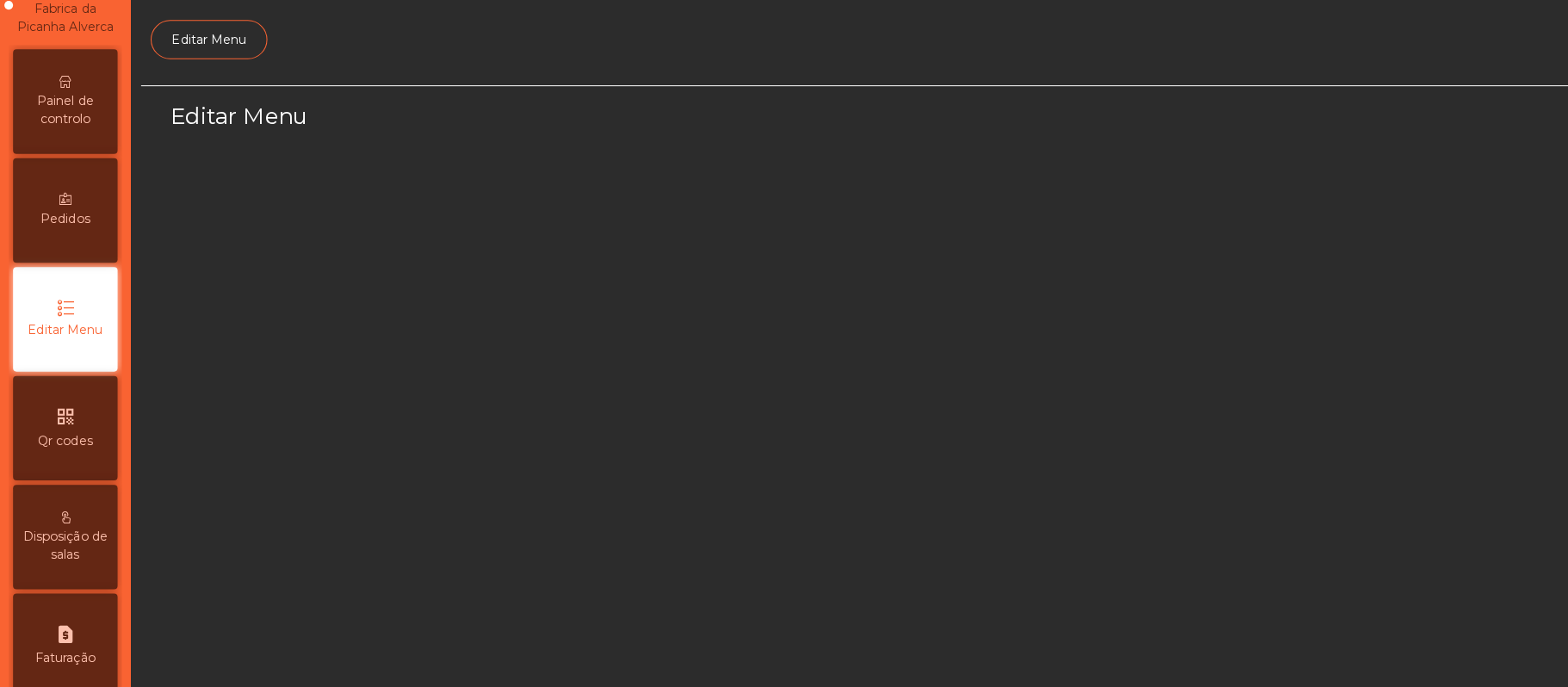
select select "*"
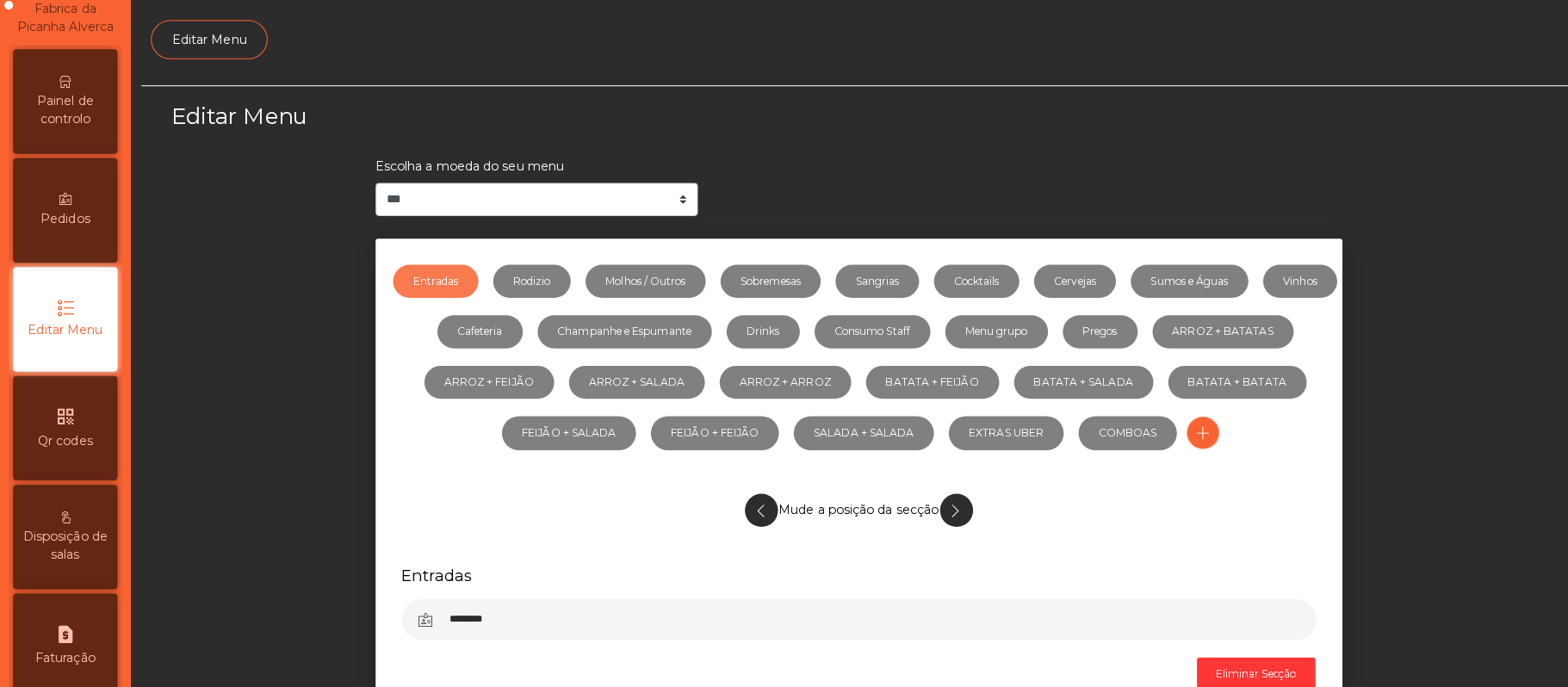
scroll to position [118, 0]
click at [1248, 298] on link "Vinhos" at bounding box center [1285, 281] width 74 height 32
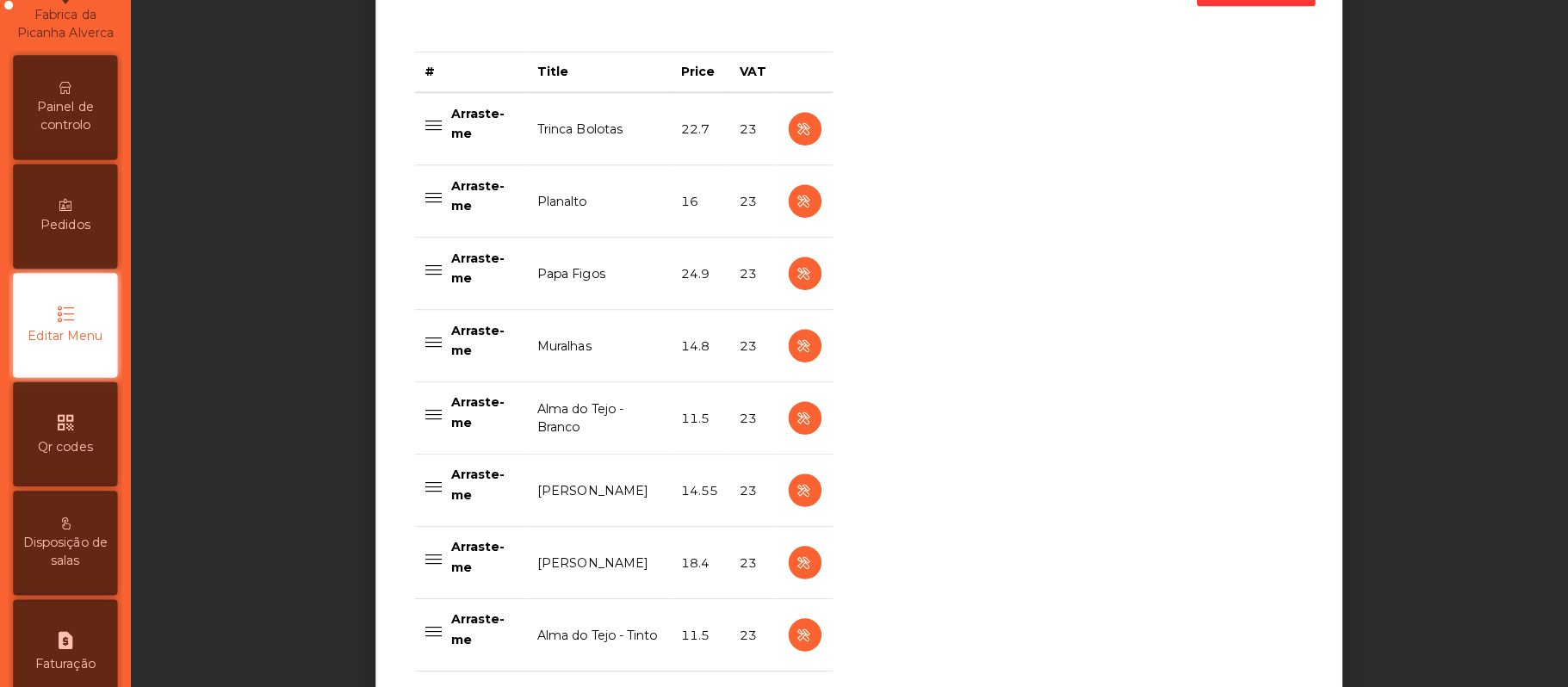
scroll to position [673, 0]
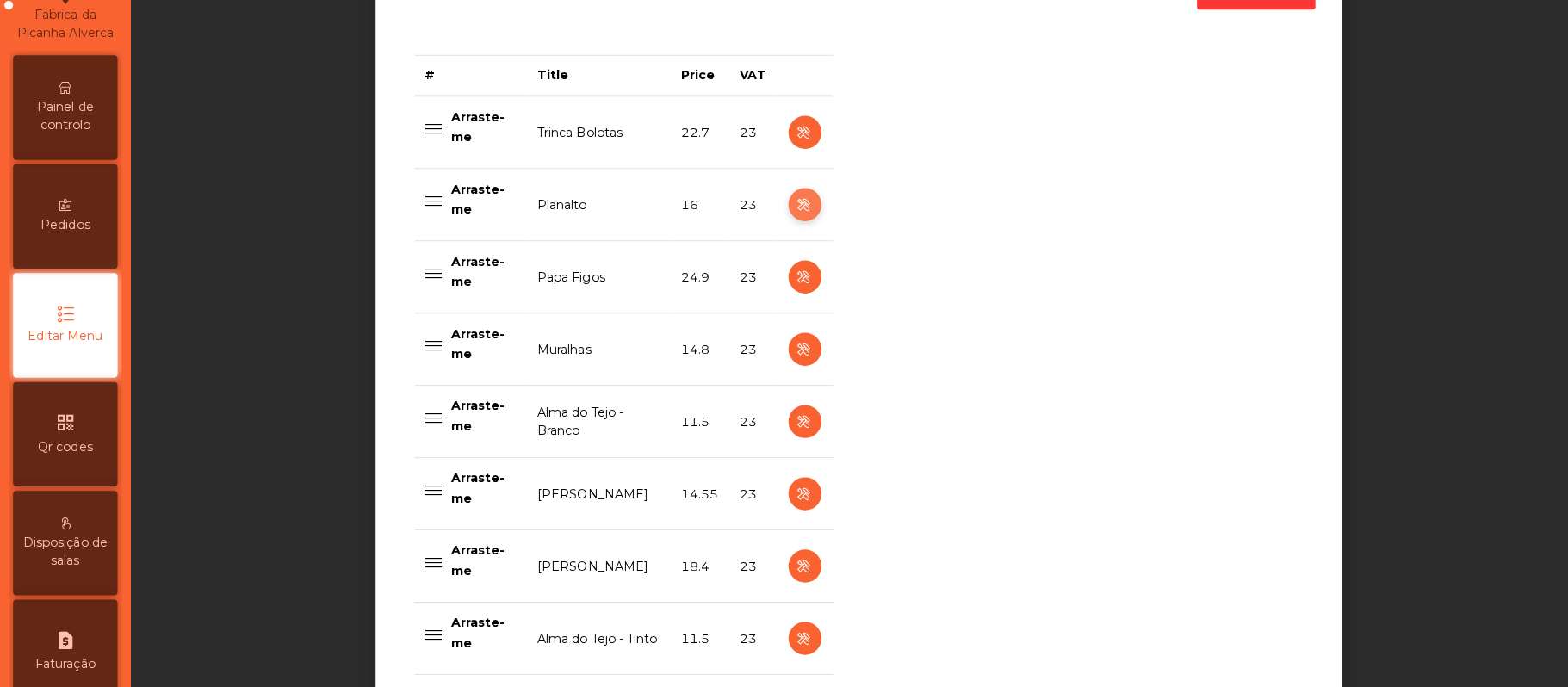
click at [786, 207] on icon "button" at bounding box center [795, 206] width 20 height 22
select select "***"
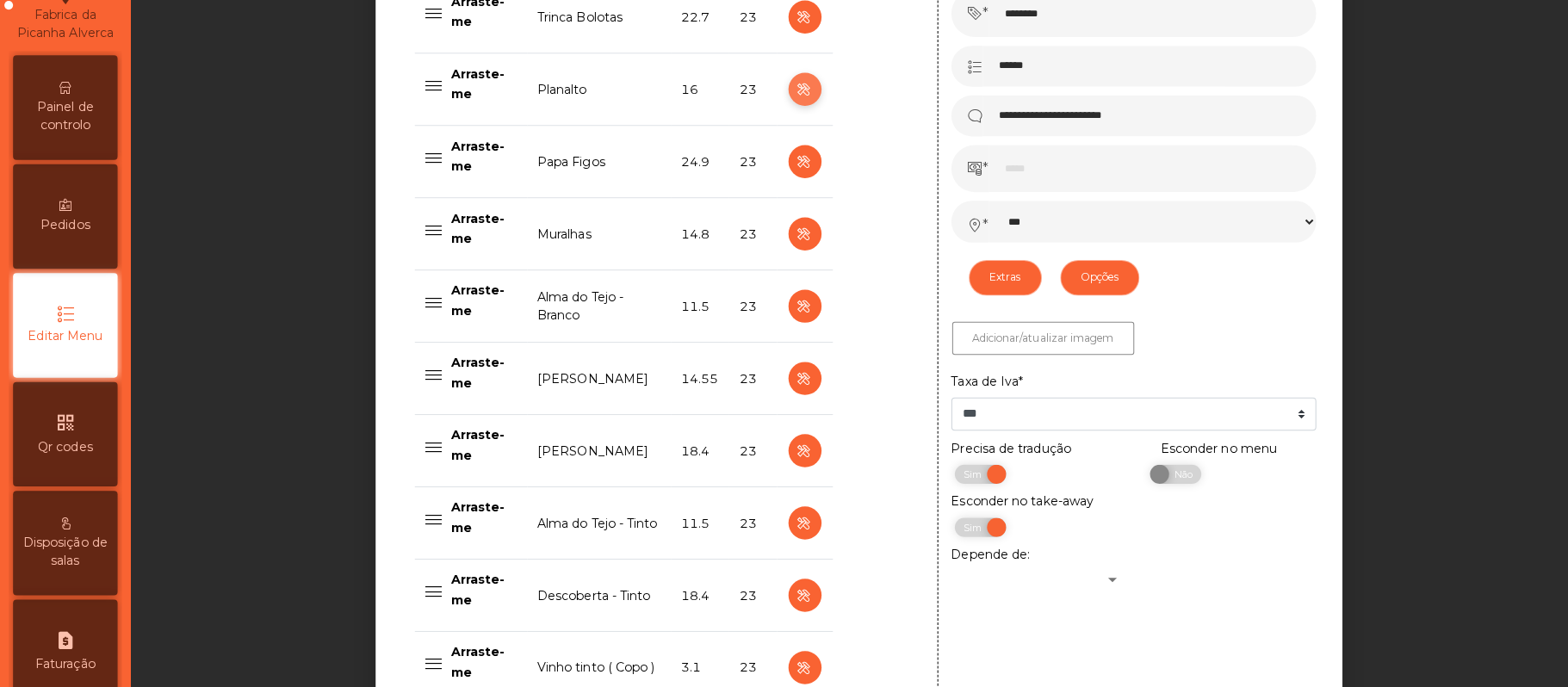
scroll to position [786, 0]
click at [1148, 473] on span "Não" at bounding box center [1167, 473] width 43 height 19
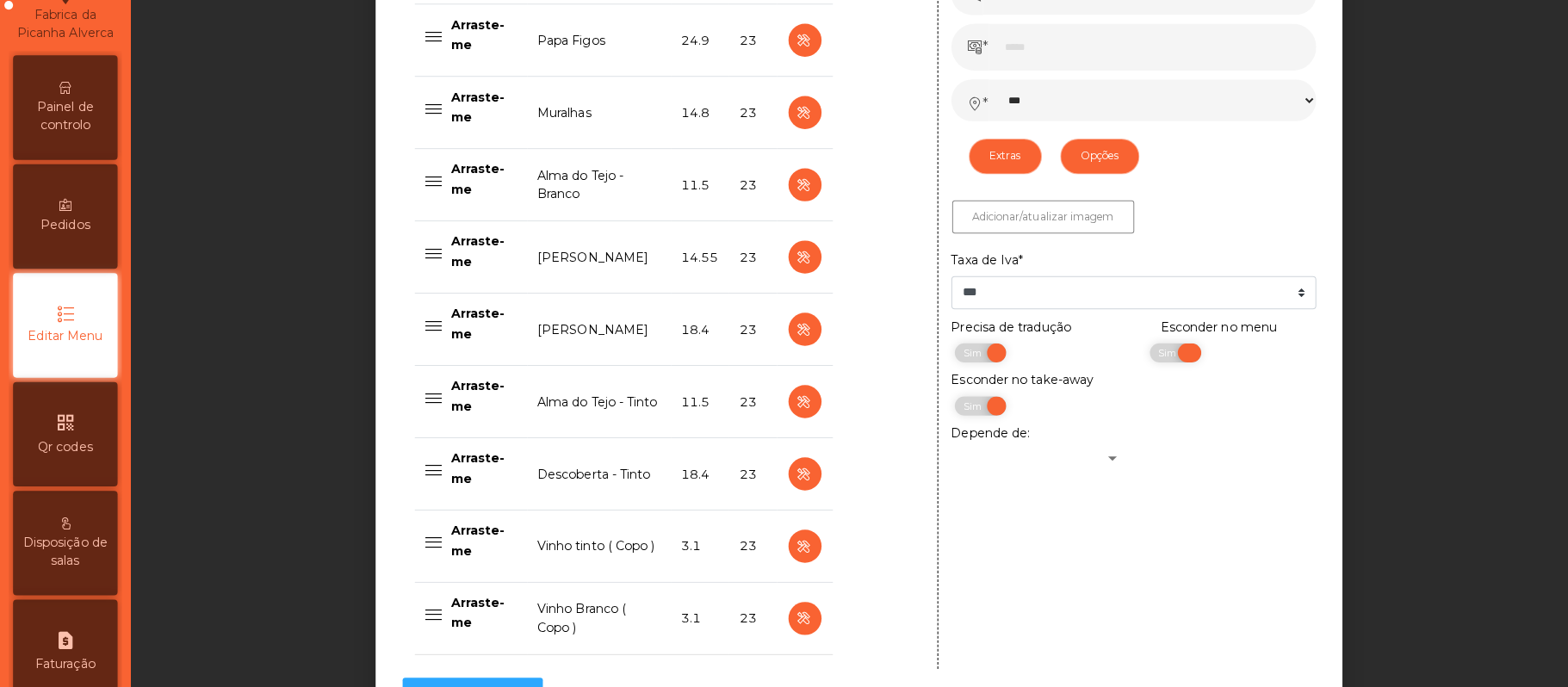
scroll to position [1095, 0]
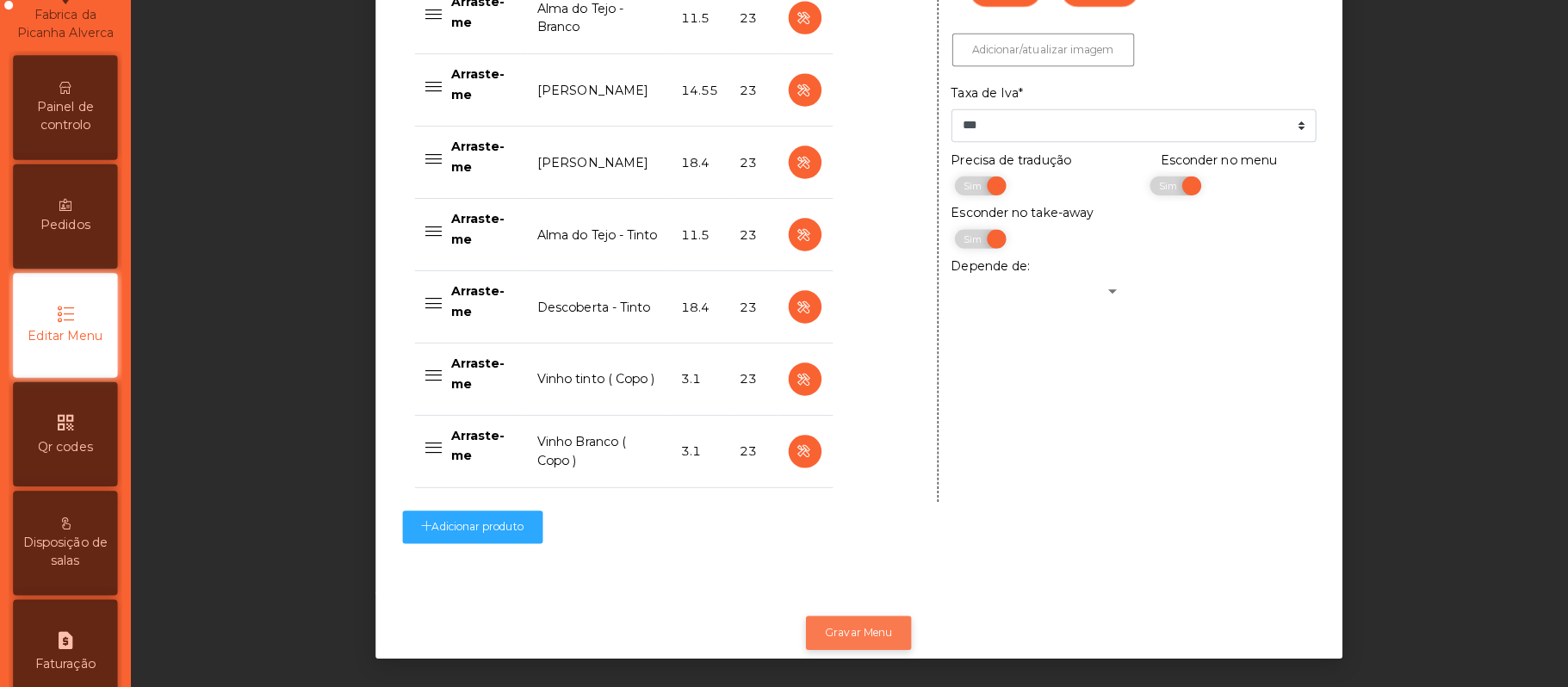
click at [856, 612] on button "Gravar Menu" at bounding box center [848, 627] width 104 height 32
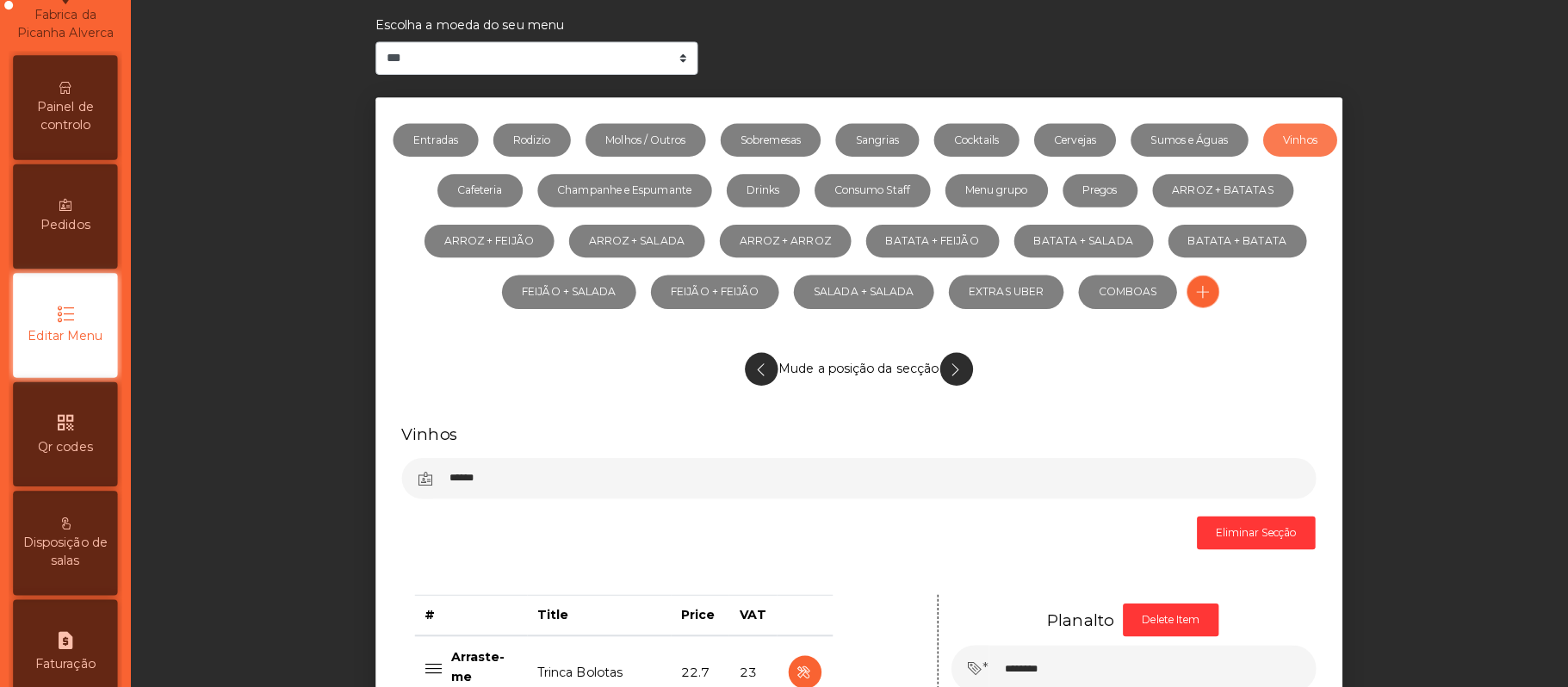
scroll to position [0, 0]
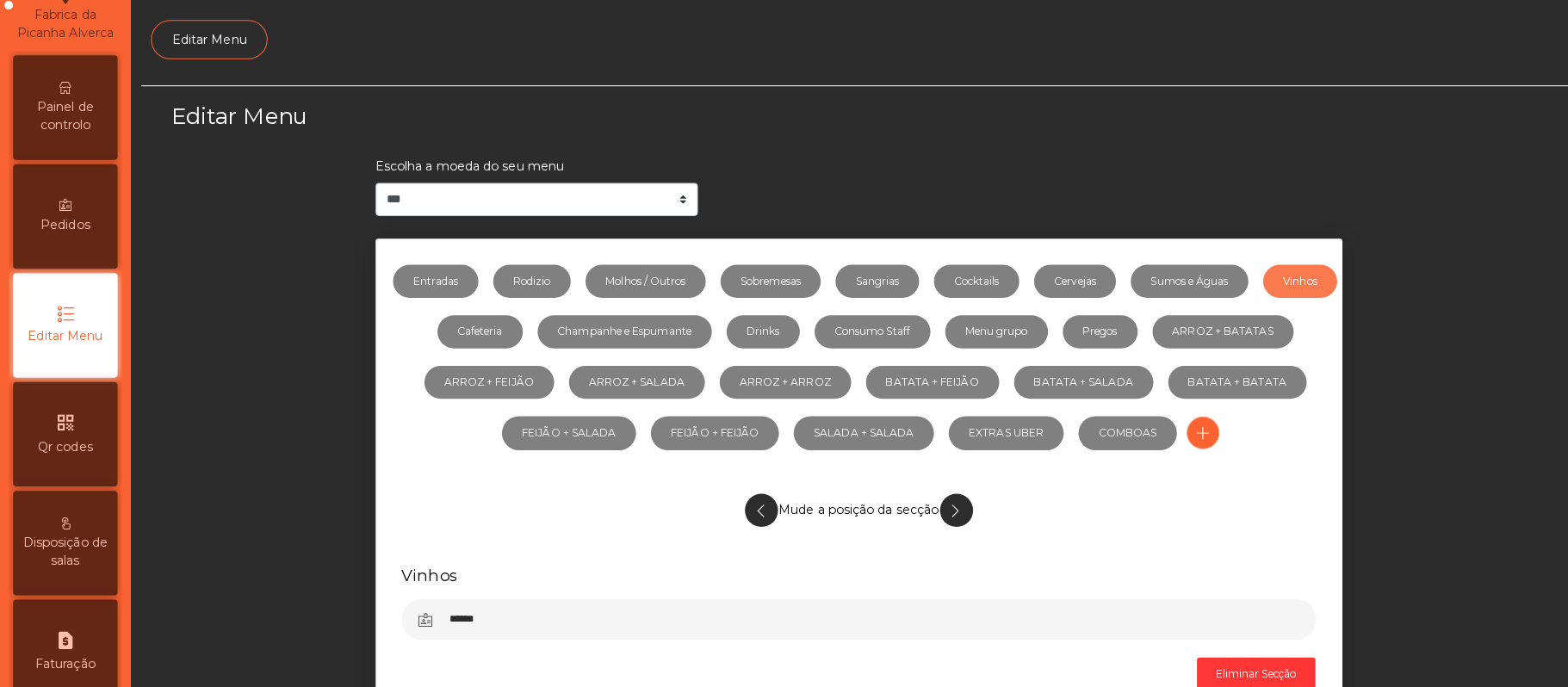
click at [114, 162] on div "Painel de controlo" at bounding box center [65, 110] width 103 height 103
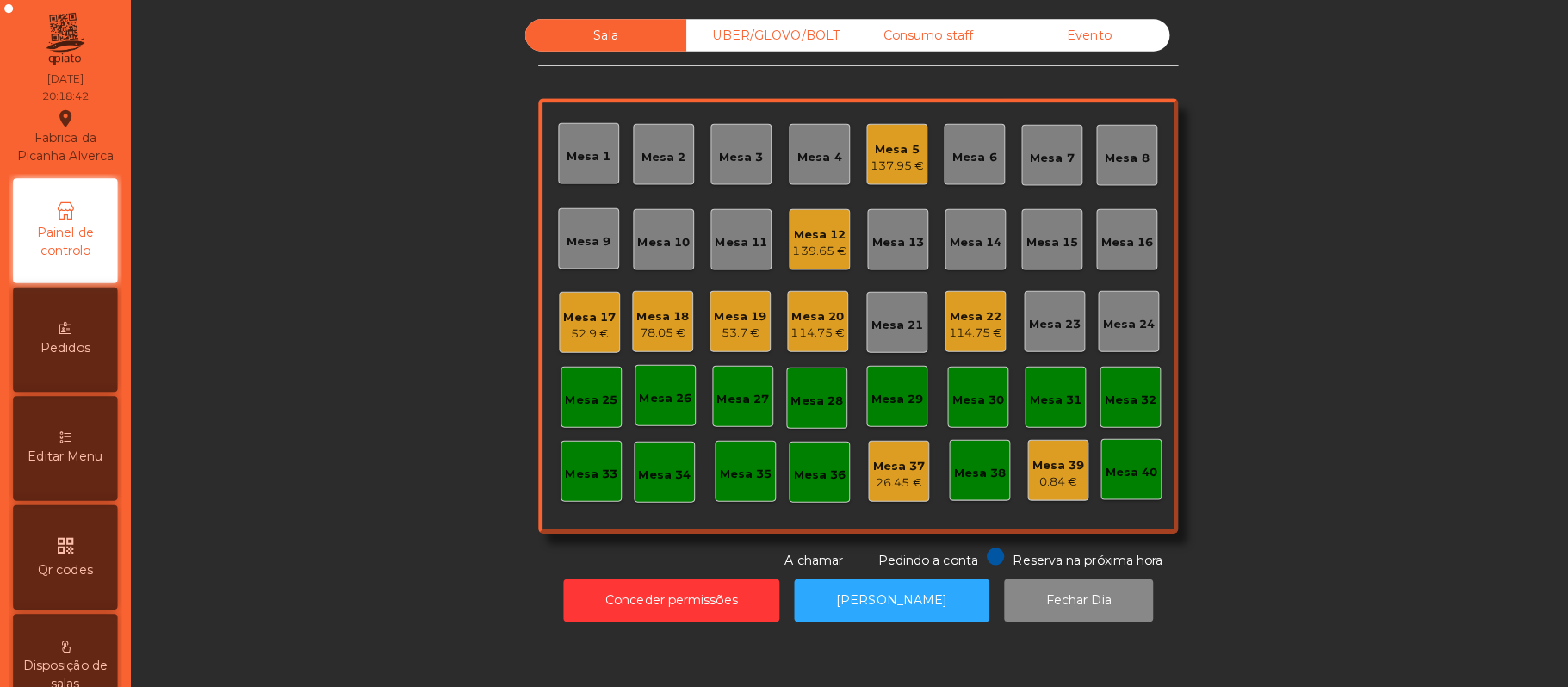
click at [718, 38] on div "UBER/GLOVO/BOLT" at bounding box center [758, 35] width 159 height 32
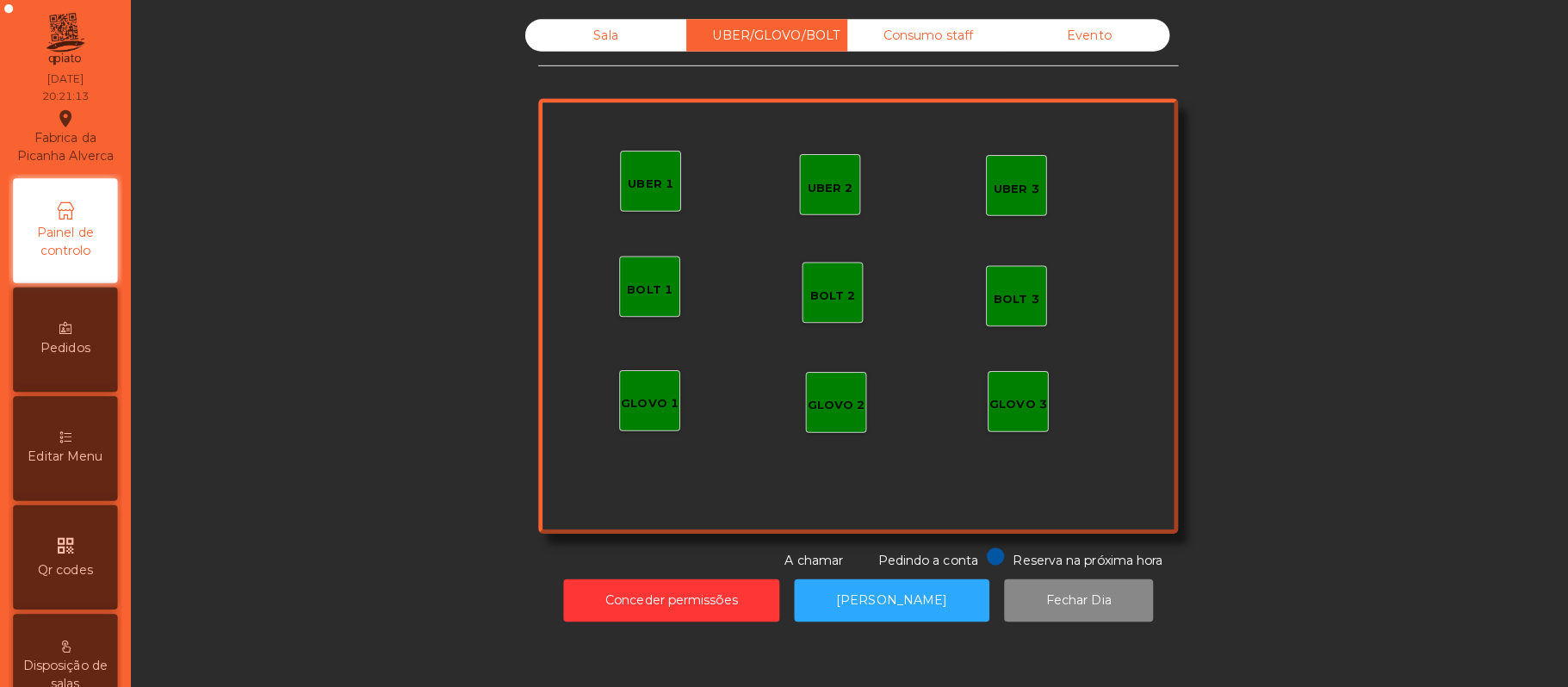
click at [587, 50] on div "Sala" at bounding box center [599, 35] width 159 height 32
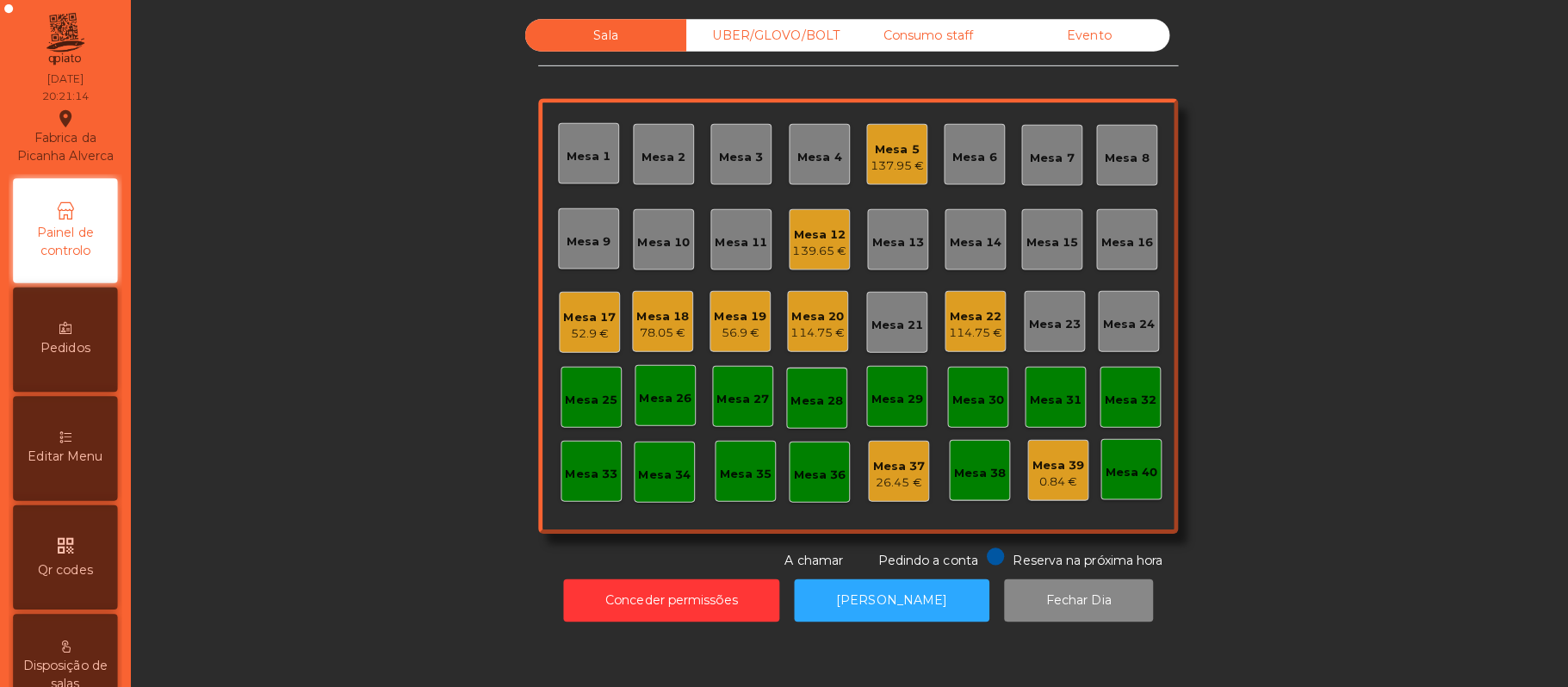
click at [1042, 232] on div "Mesa 15" at bounding box center [1040, 241] width 52 height 18
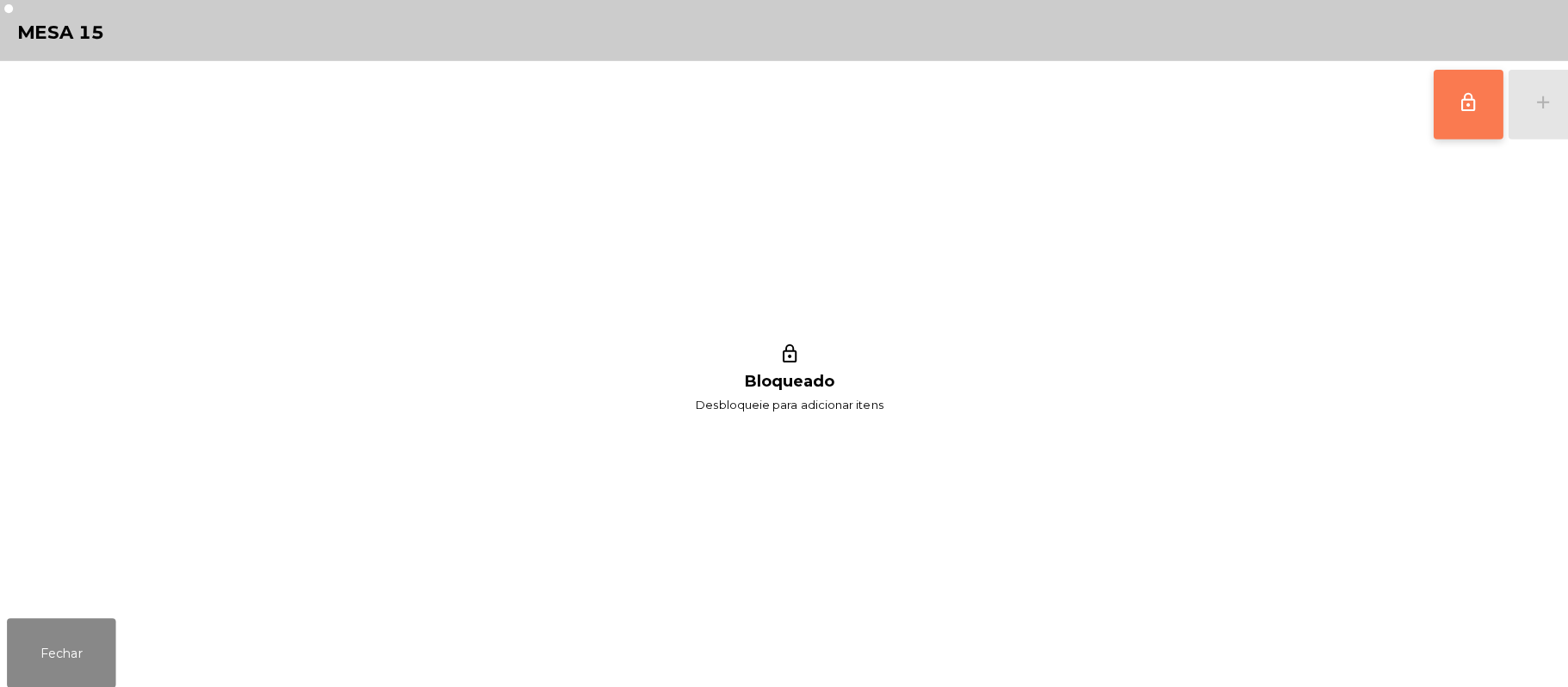
click at [1459, 96] on span "lock_outline" at bounding box center [1452, 102] width 21 height 21
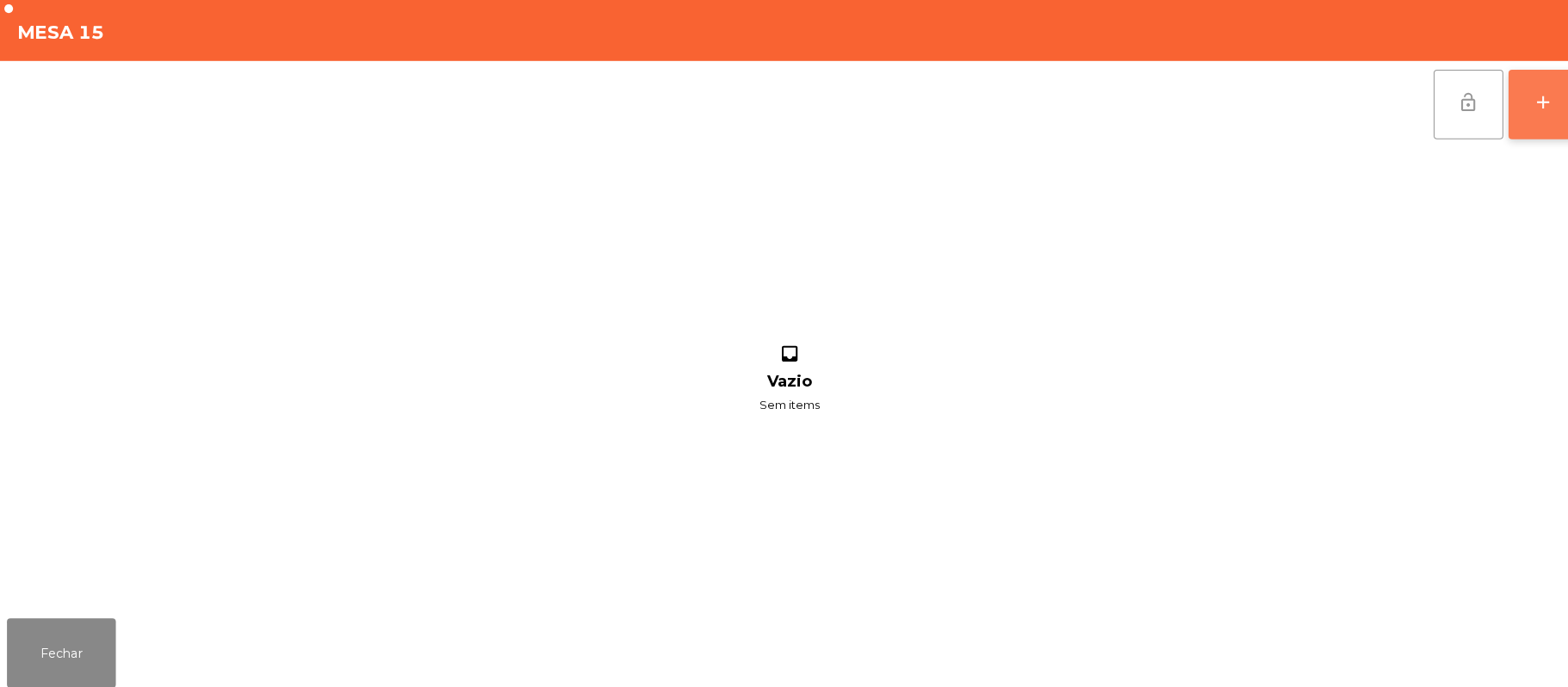
click at [1541, 110] on button "add" at bounding box center [1526, 103] width 69 height 69
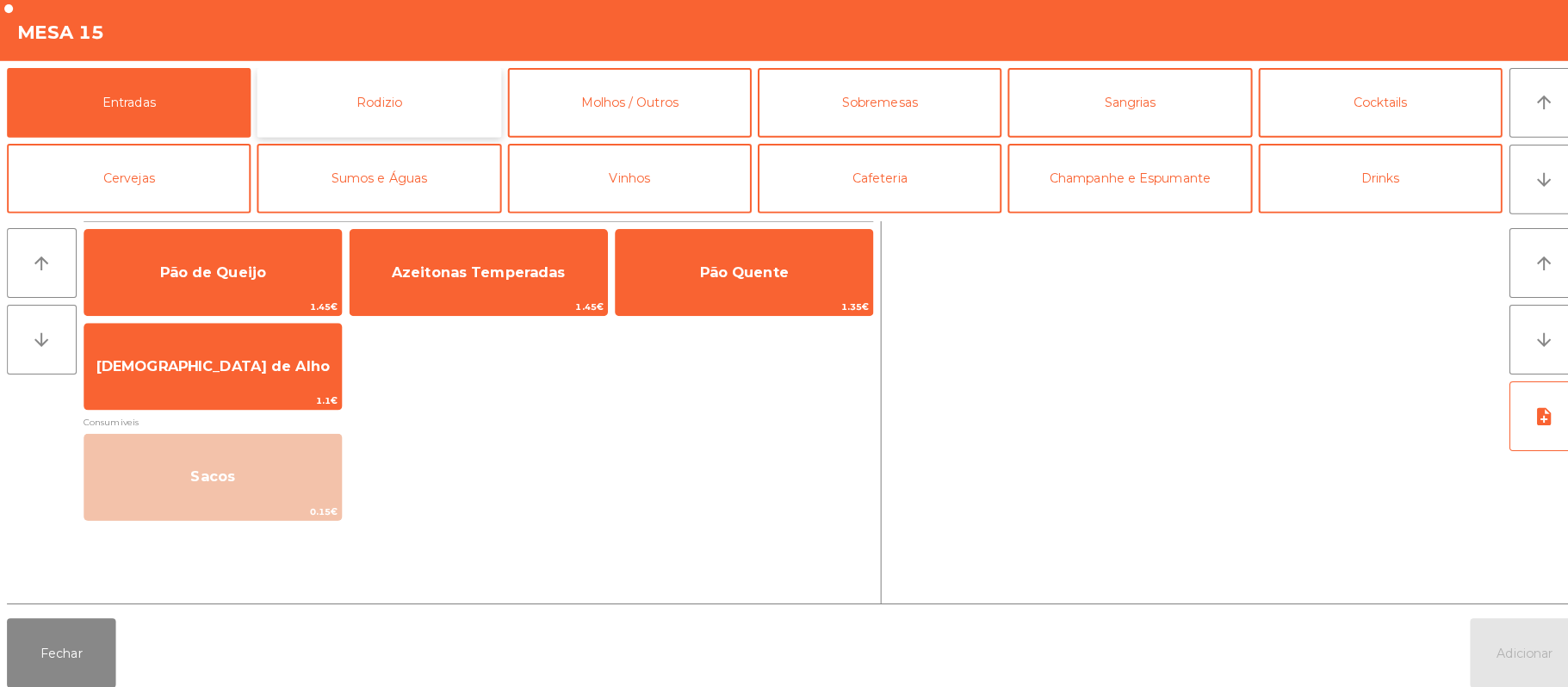
click at [394, 98] on button "Rodizio" at bounding box center [374, 102] width 241 height 69
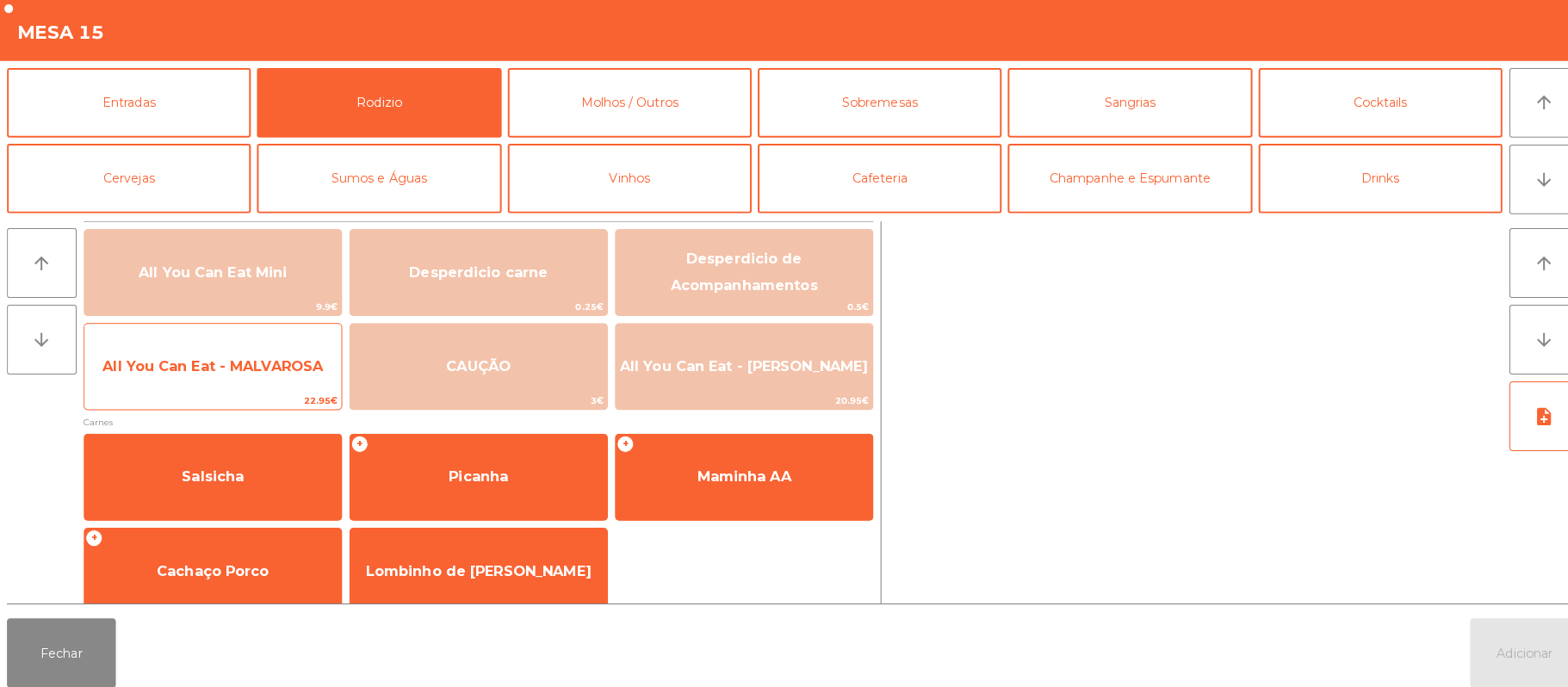
click at [249, 393] on span "22.95€" at bounding box center [210, 396] width 254 height 17
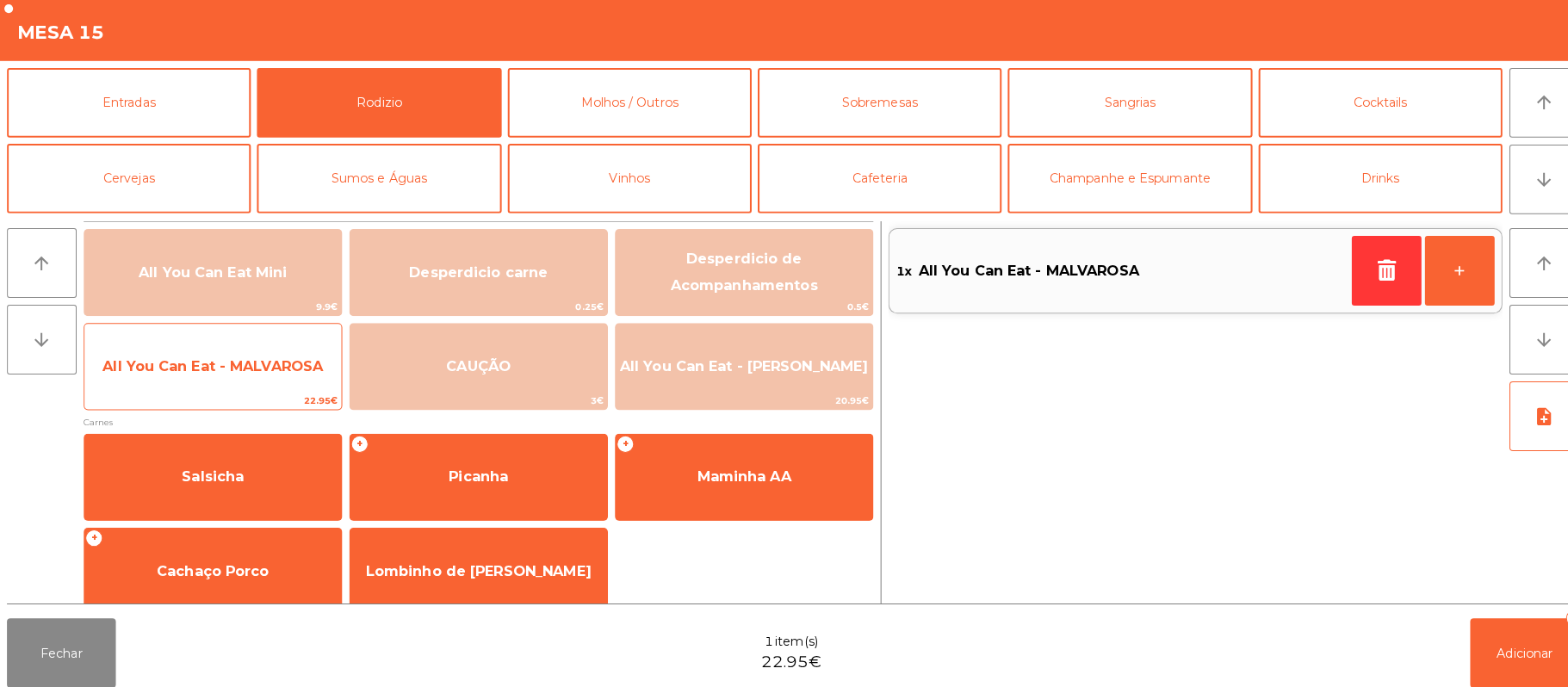
click at [255, 389] on span "22.95€" at bounding box center [210, 396] width 254 height 17
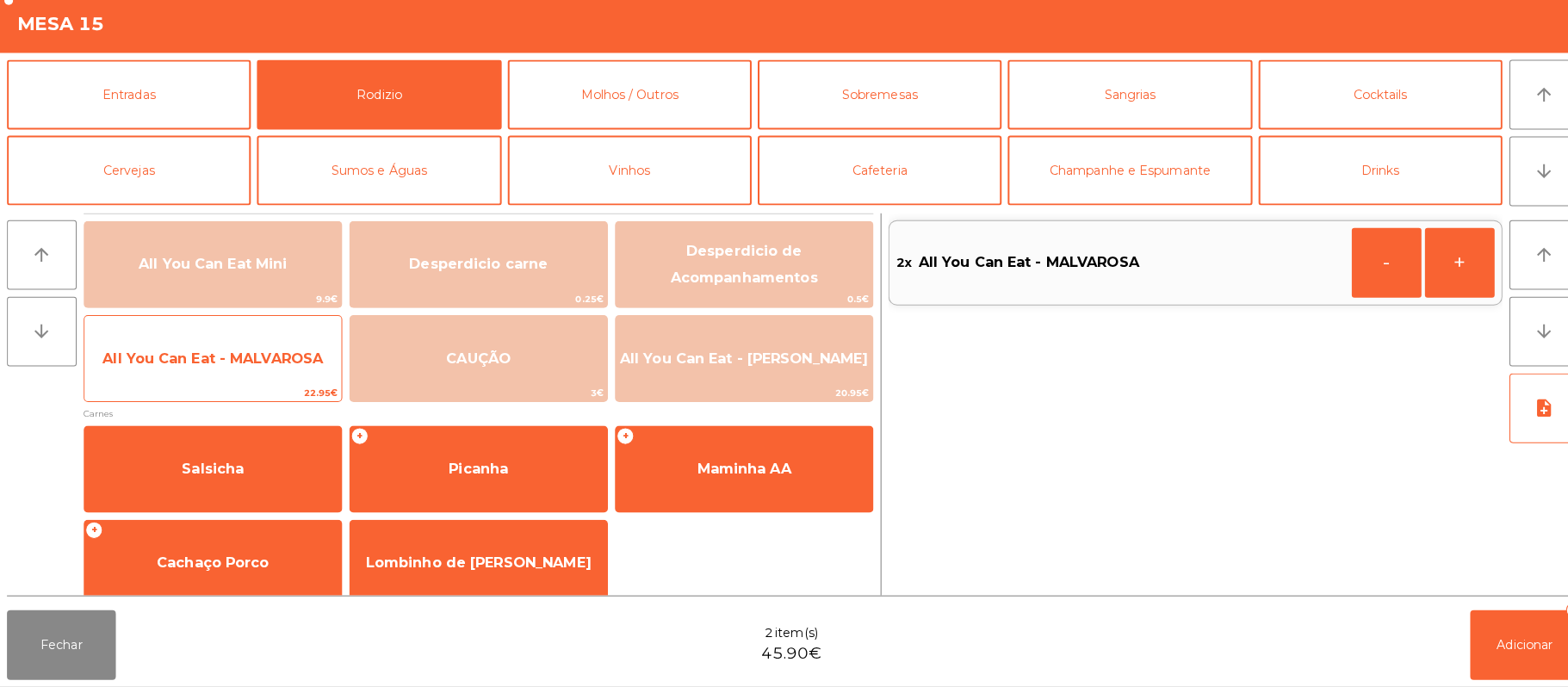
click at [270, 380] on span "All You Can Eat - MALVAROSA" at bounding box center [210, 362] width 254 height 46
click at [266, 372] on span "All You Can Eat - MALVAROSA" at bounding box center [210, 362] width 254 height 46
click at [260, 374] on span "All You Can Eat - MALVAROSA" at bounding box center [210, 362] width 254 height 46
click at [265, 356] on span "All You Can Eat - MALVAROSA" at bounding box center [210, 361] width 218 height 17
click at [271, 351] on span "All You Can Eat - MALVAROSA" at bounding box center [210, 362] width 254 height 46
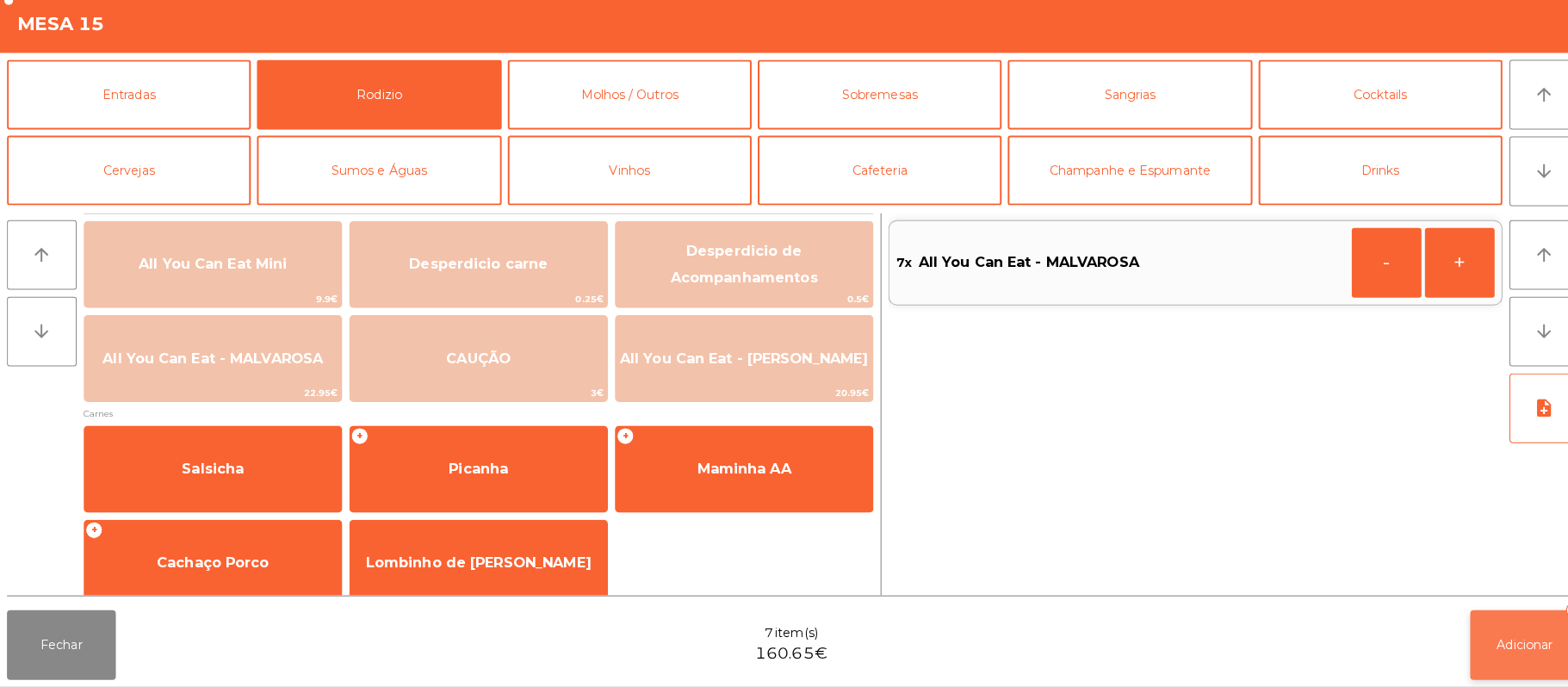
click at [1521, 646] on span "Adicionar" at bounding box center [1508, 646] width 55 height 16
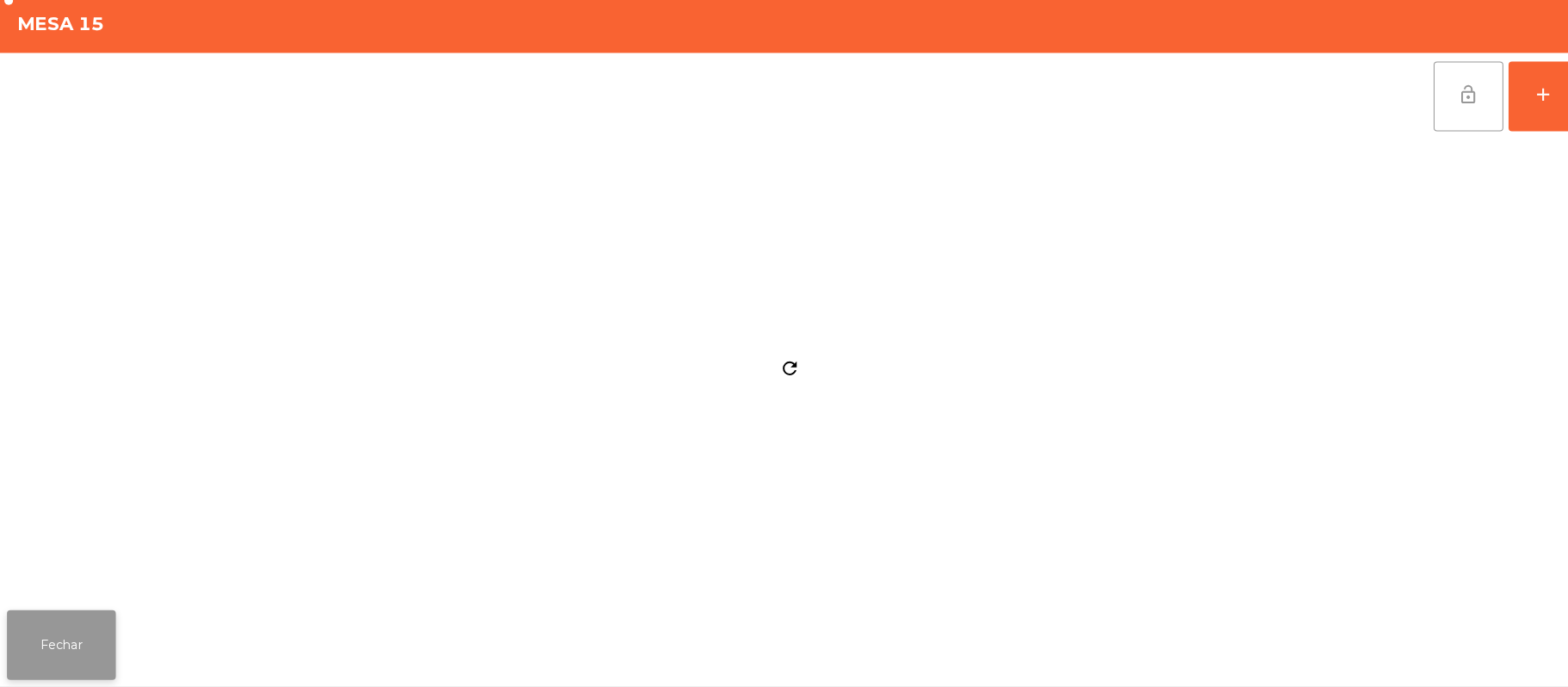
click at [39, 635] on button "Fechar" at bounding box center [60, 645] width 108 height 69
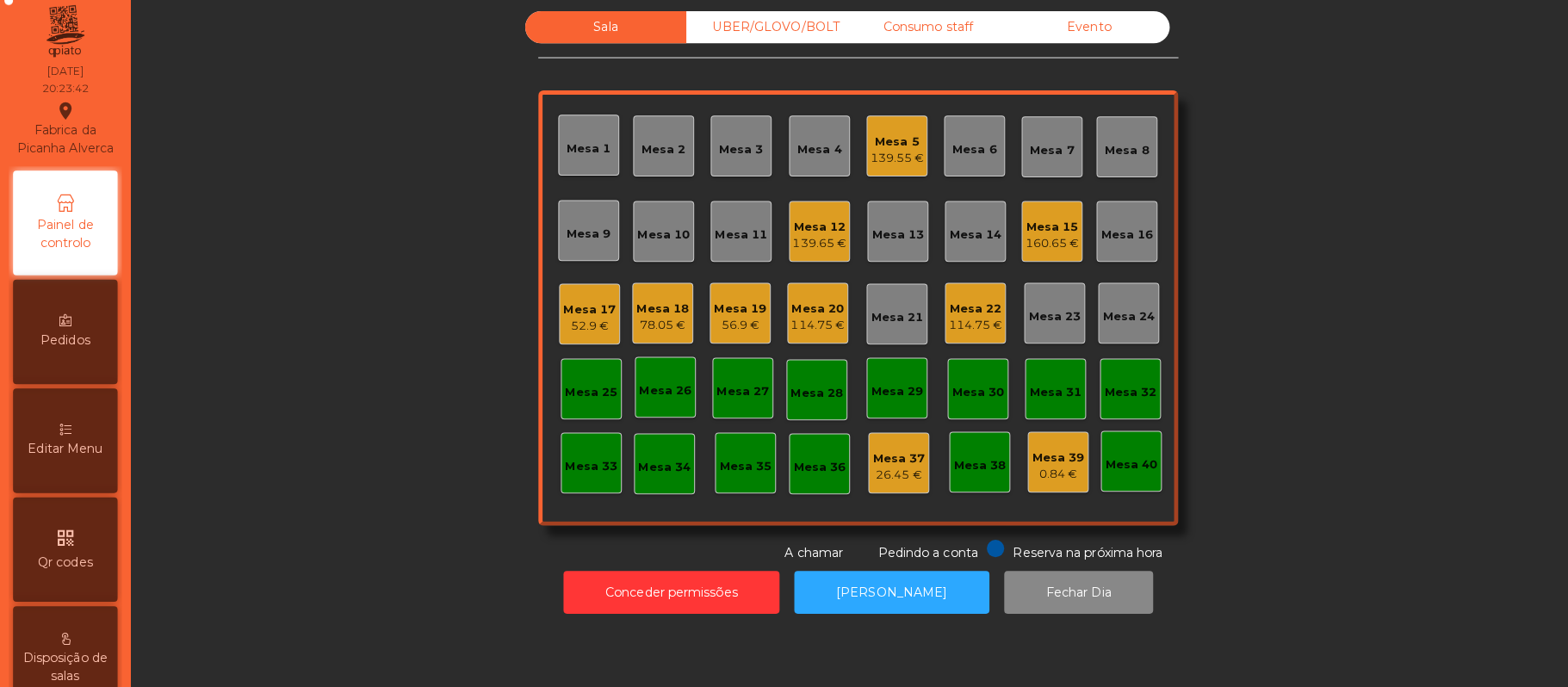
click at [1093, 153] on div "Mesa 8" at bounding box center [1114, 157] width 44 height 18
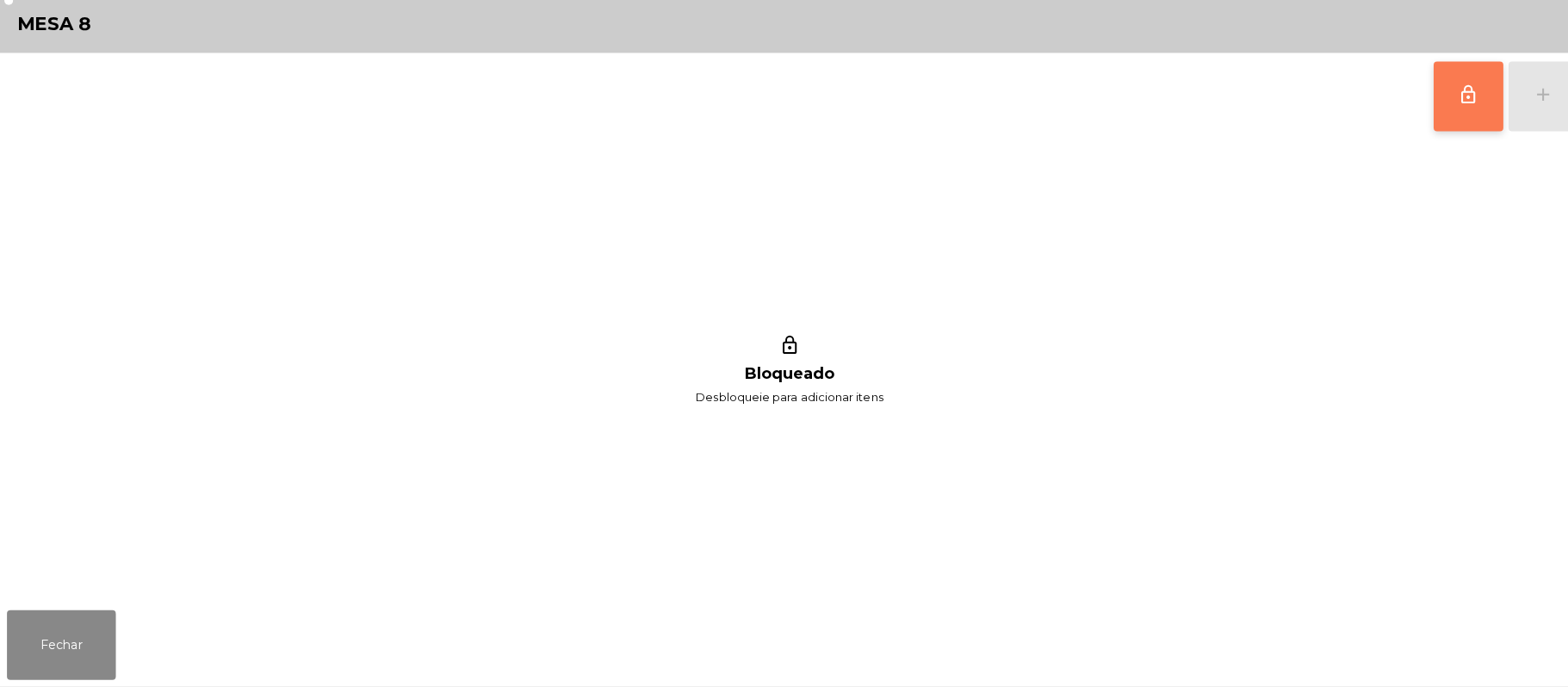
click at [1417, 114] on button "lock_outline" at bounding box center [1452, 103] width 69 height 69
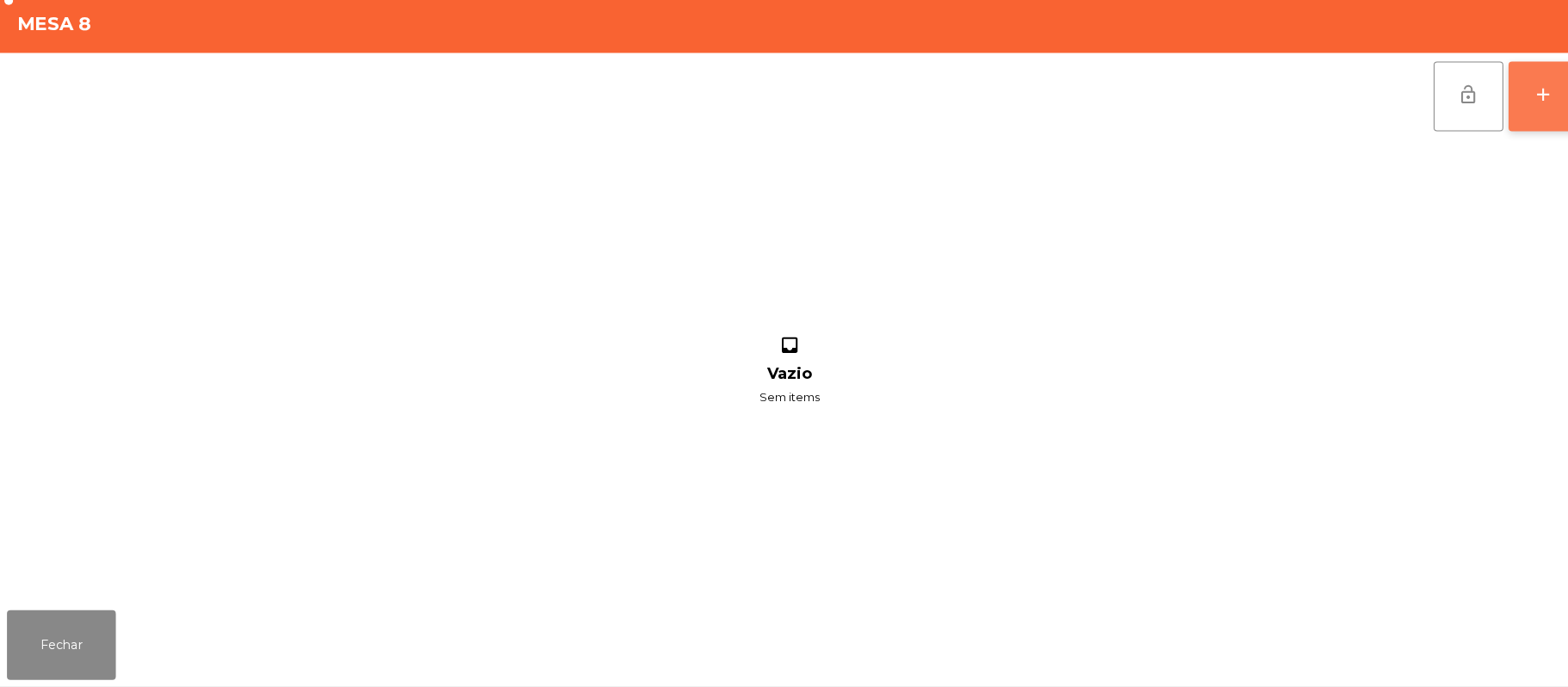
click at [1535, 122] on button "add" at bounding box center [1526, 103] width 69 height 69
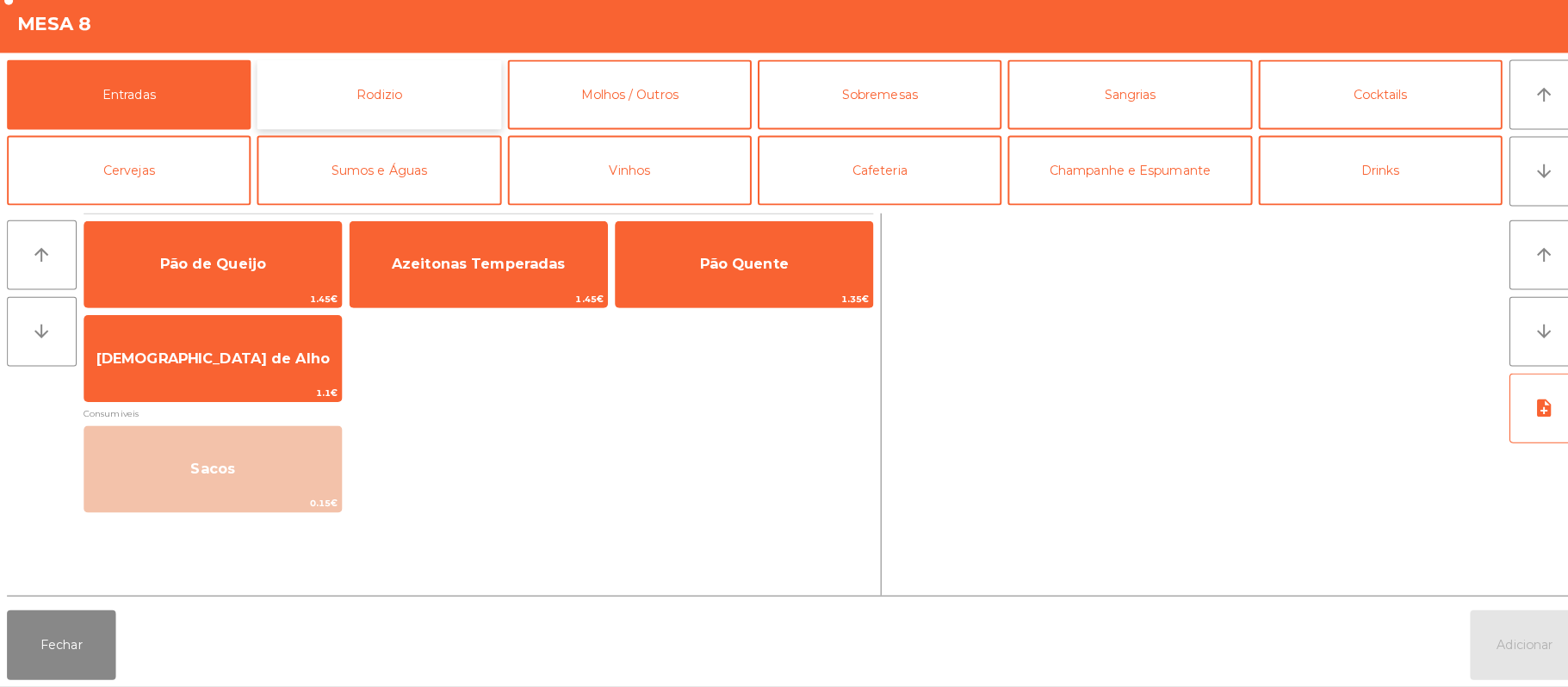
click at [352, 104] on button "Rodizio" at bounding box center [374, 102] width 241 height 69
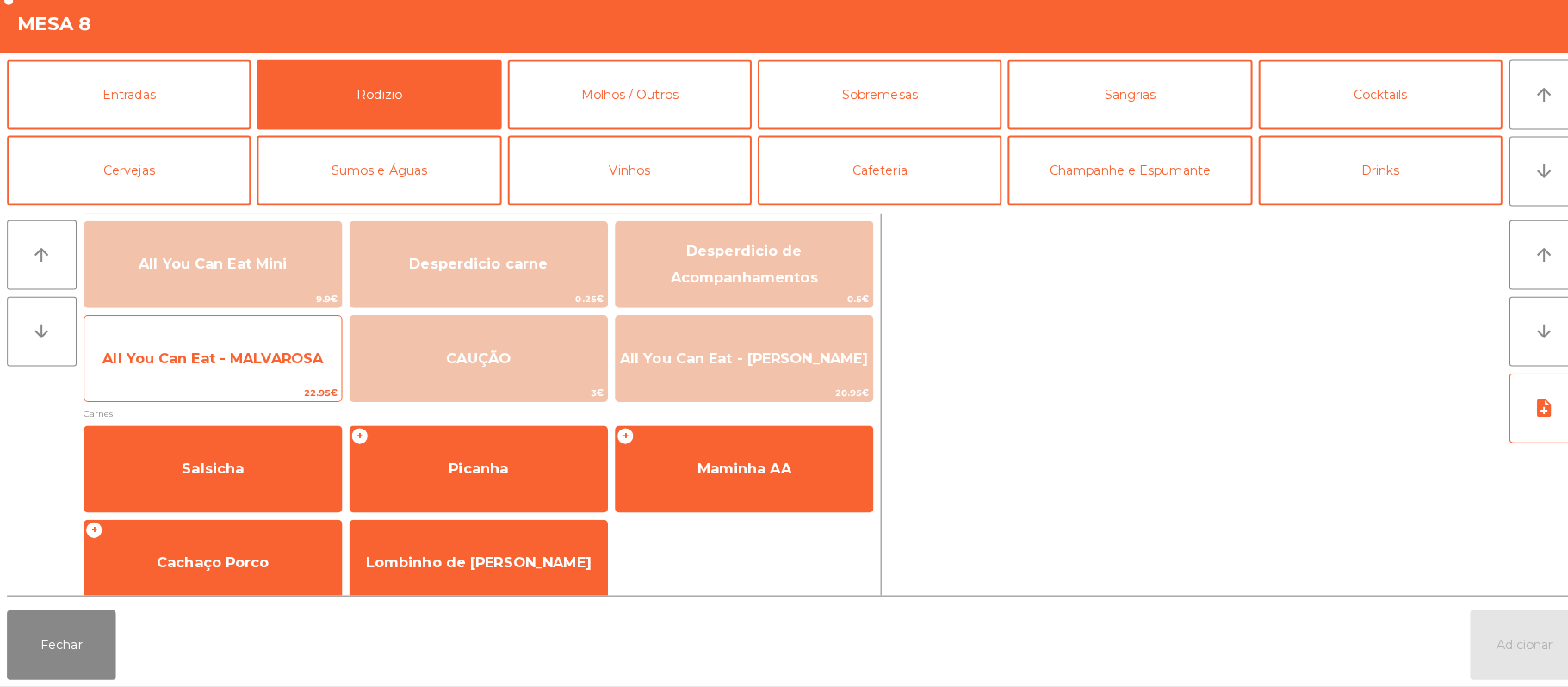
click at [266, 377] on span "All You Can Eat - MALVAROSA" at bounding box center [210, 362] width 254 height 46
click at [249, 380] on span "All You Can Eat - MALVAROSA" at bounding box center [210, 362] width 254 height 46
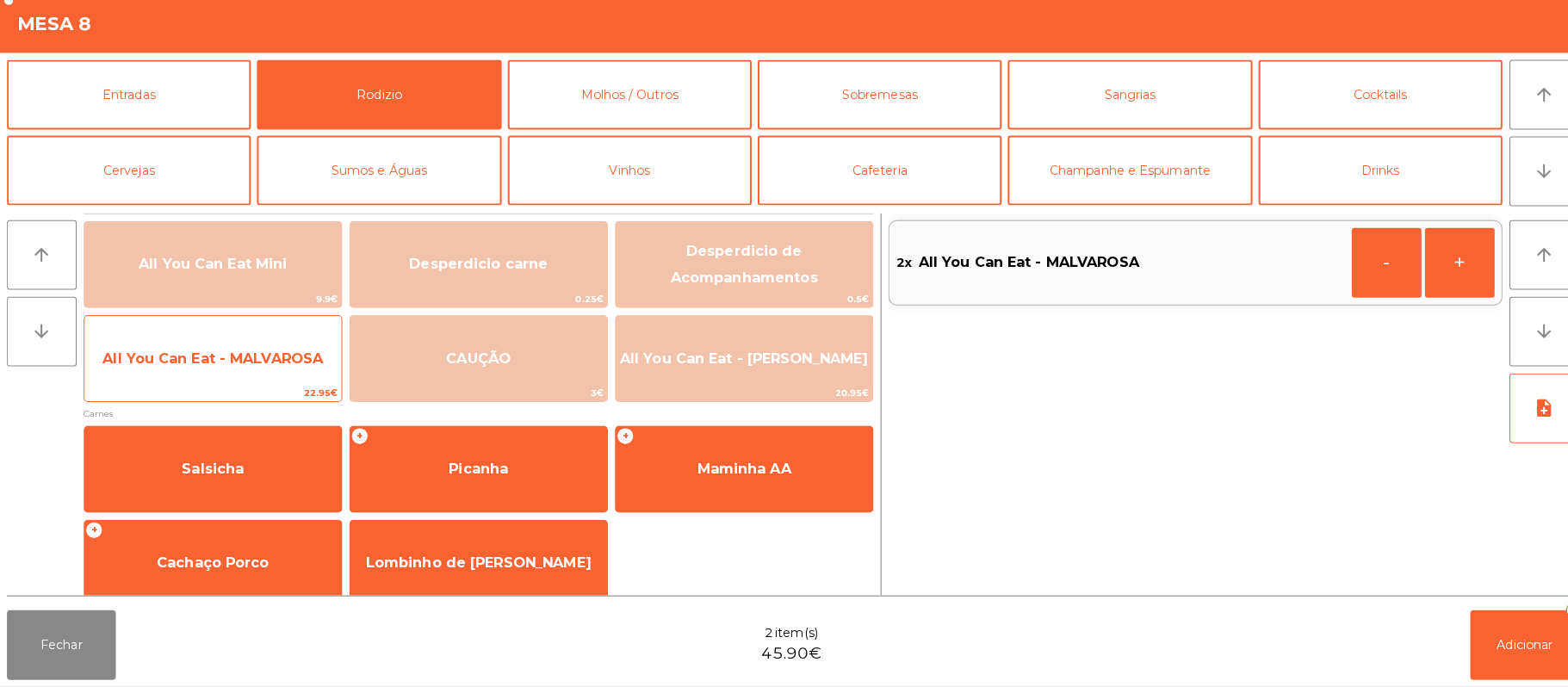
click at [245, 376] on span "All You Can Eat - MALVAROSA" at bounding box center [210, 362] width 254 height 46
click at [241, 380] on span "All You Can Eat - MALVAROSA" at bounding box center [210, 362] width 254 height 46
click at [238, 375] on span "All You Can Eat - MALVAROSA" at bounding box center [210, 362] width 254 height 46
click at [225, 376] on span "All You Can Eat - MALVAROSA" at bounding box center [210, 362] width 254 height 46
click at [221, 376] on span "All You Can Eat - MALVAROSA" at bounding box center [210, 362] width 254 height 46
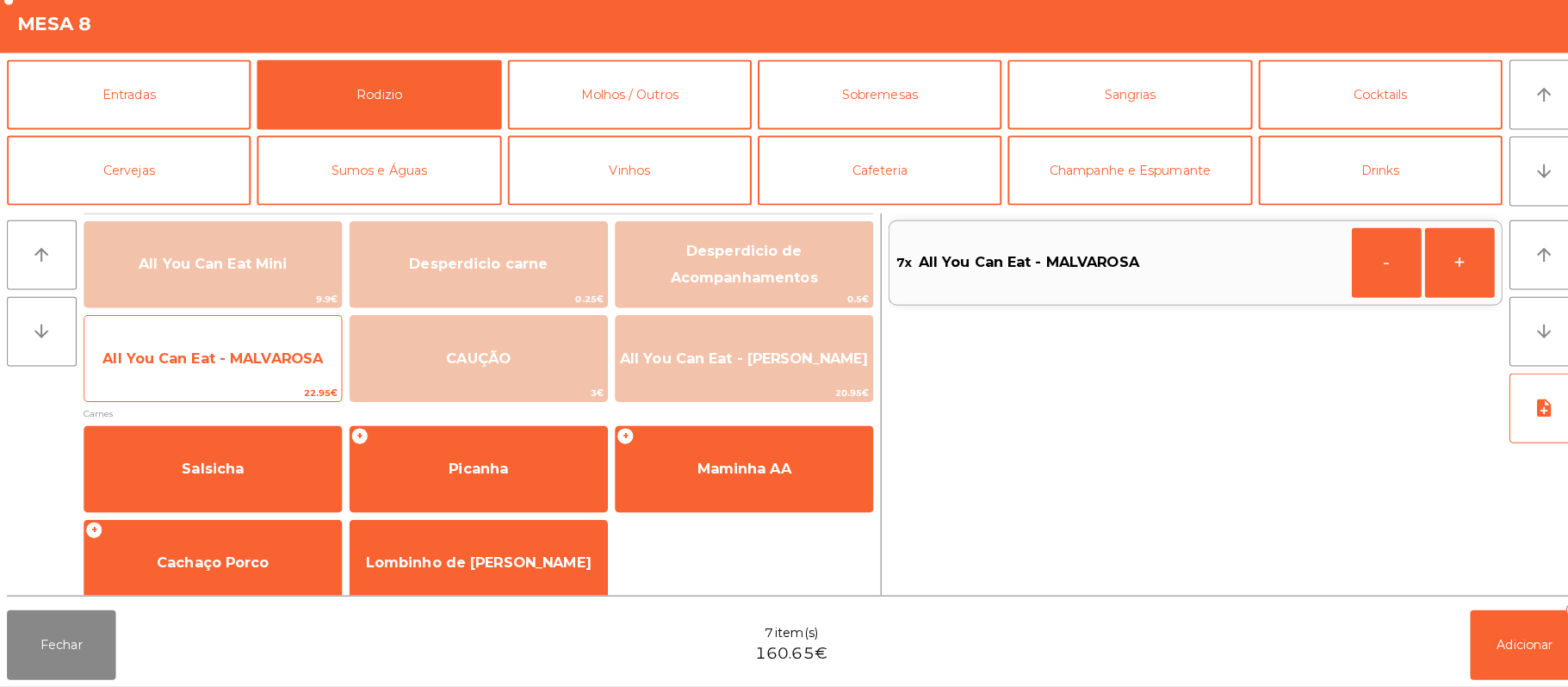
click at [218, 377] on span "All You Can Eat - MALVAROSA" at bounding box center [210, 362] width 254 height 46
click at [236, 368] on span "All You Can Eat - MALVAROSA" at bounding box center [210, 361] width 218 height 17
click at [245, 377] on span "All You Can Eat - MALVAROSA" at bounding box center [210, 362] width 254 height 46
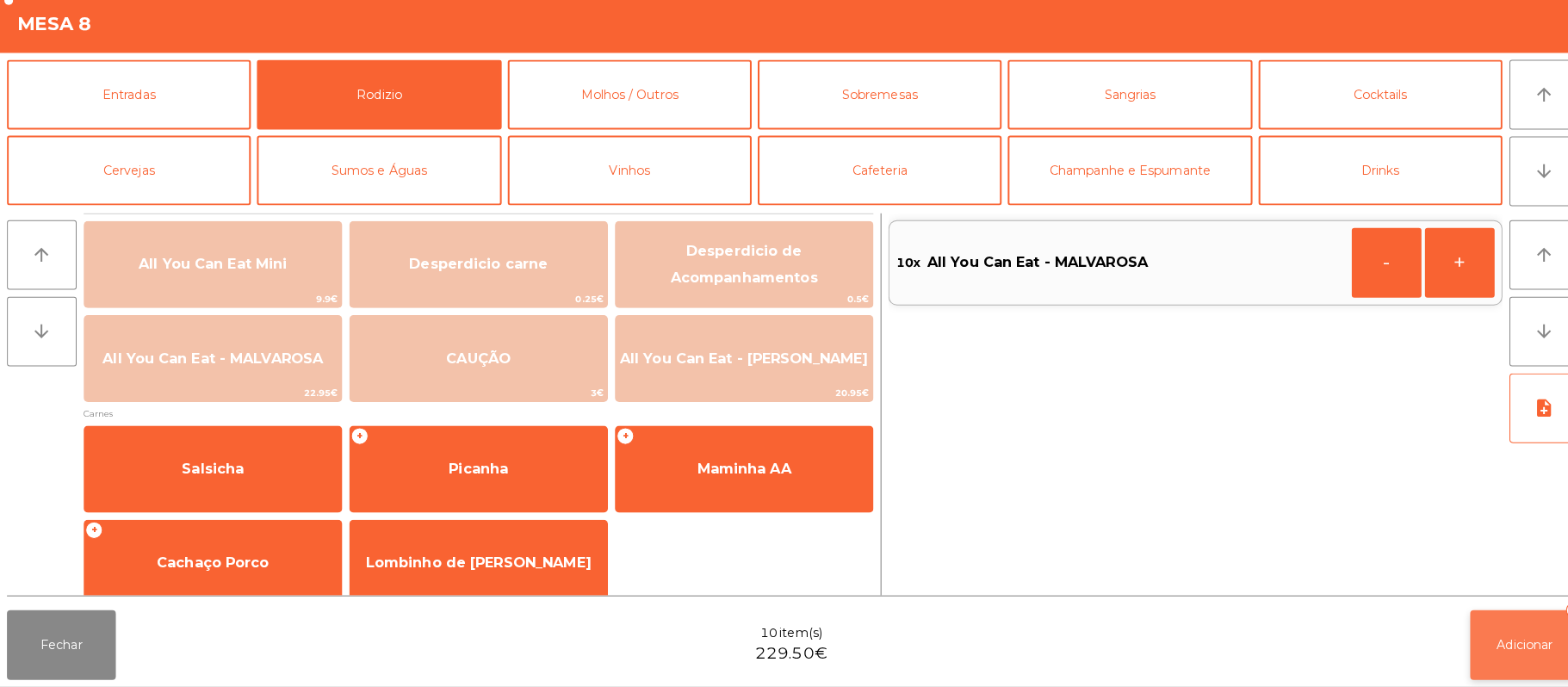
click at [1489, 635] on button "Adicionar 10" at bounding box center [1507, 645] width 108 height 69
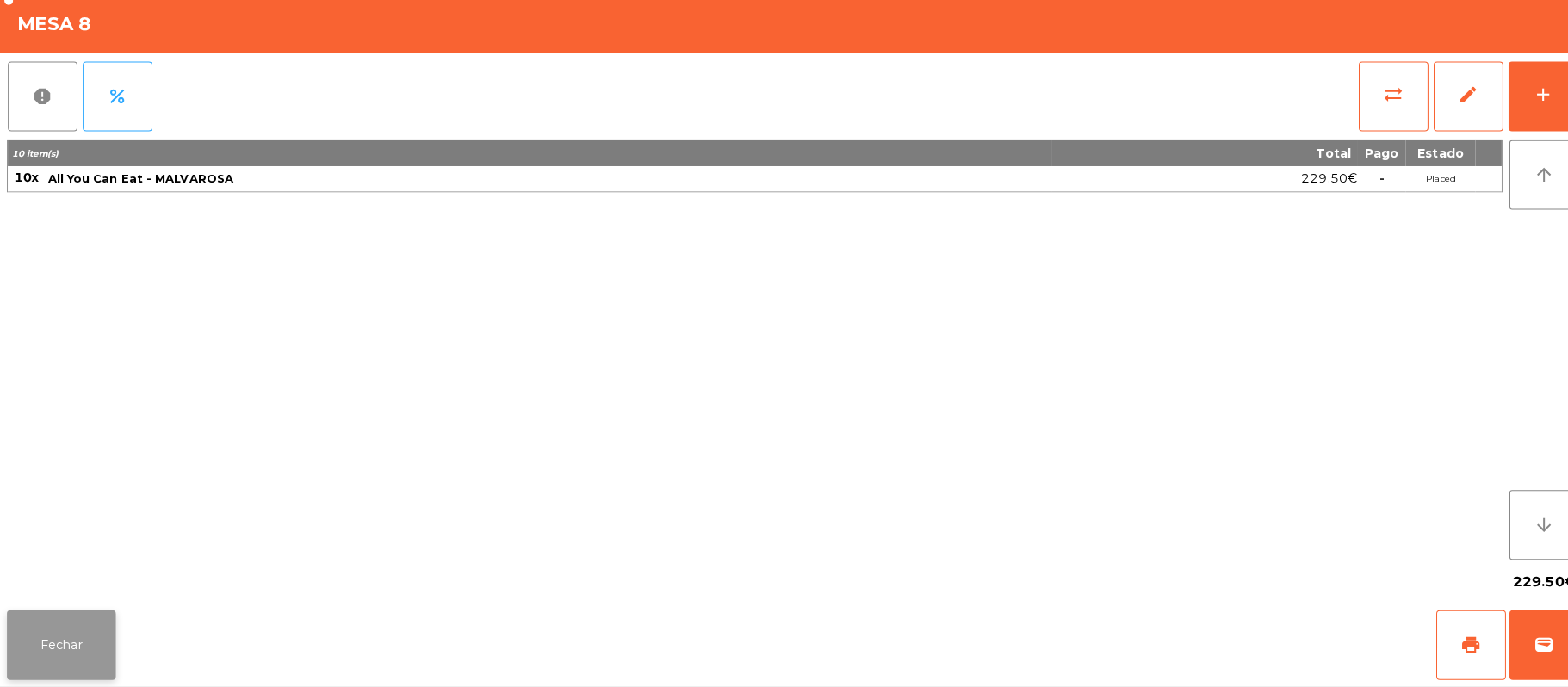
click at [107, 648] on button "Fechar" at bounding box center [60, 645] width 108 height 69
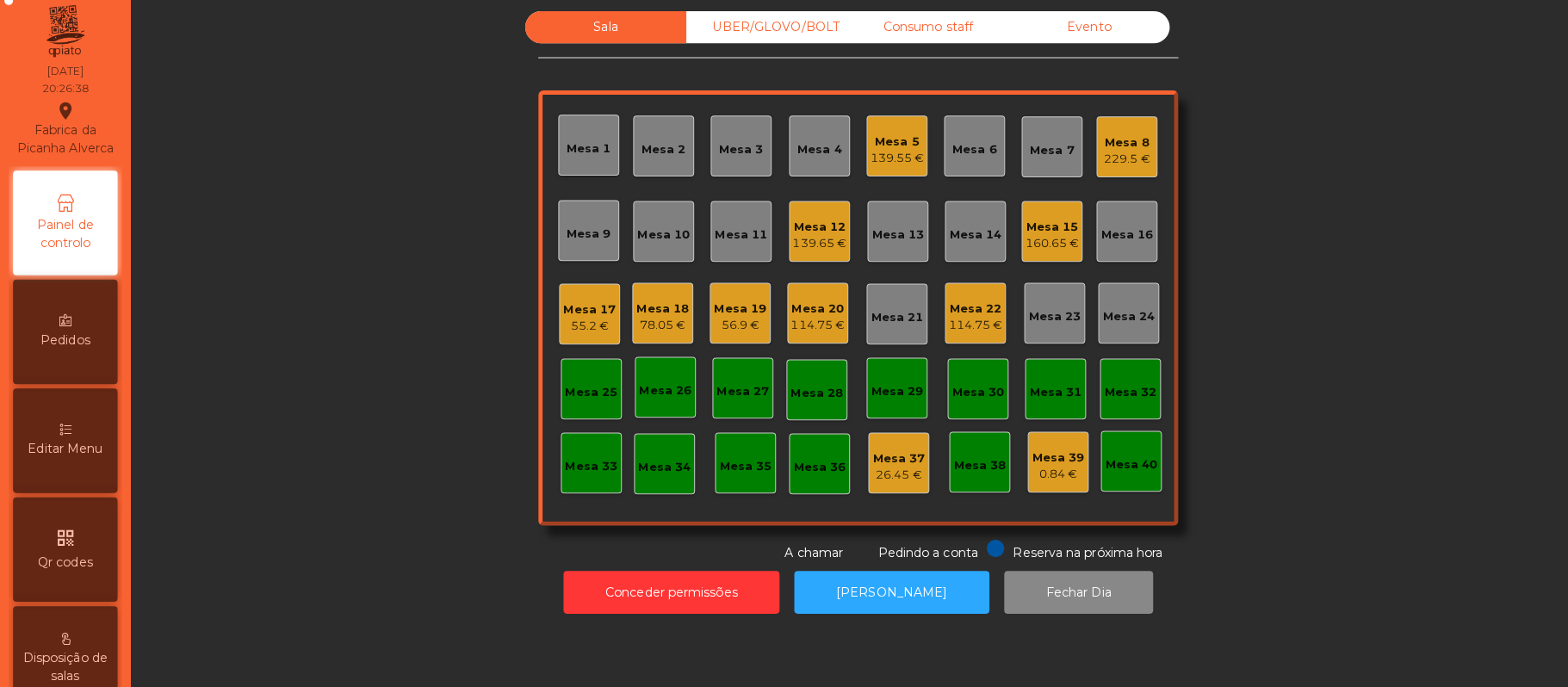
click at [735, 236] on div "Mesa 11" at bounding box center [733, 241] width 52 height 18
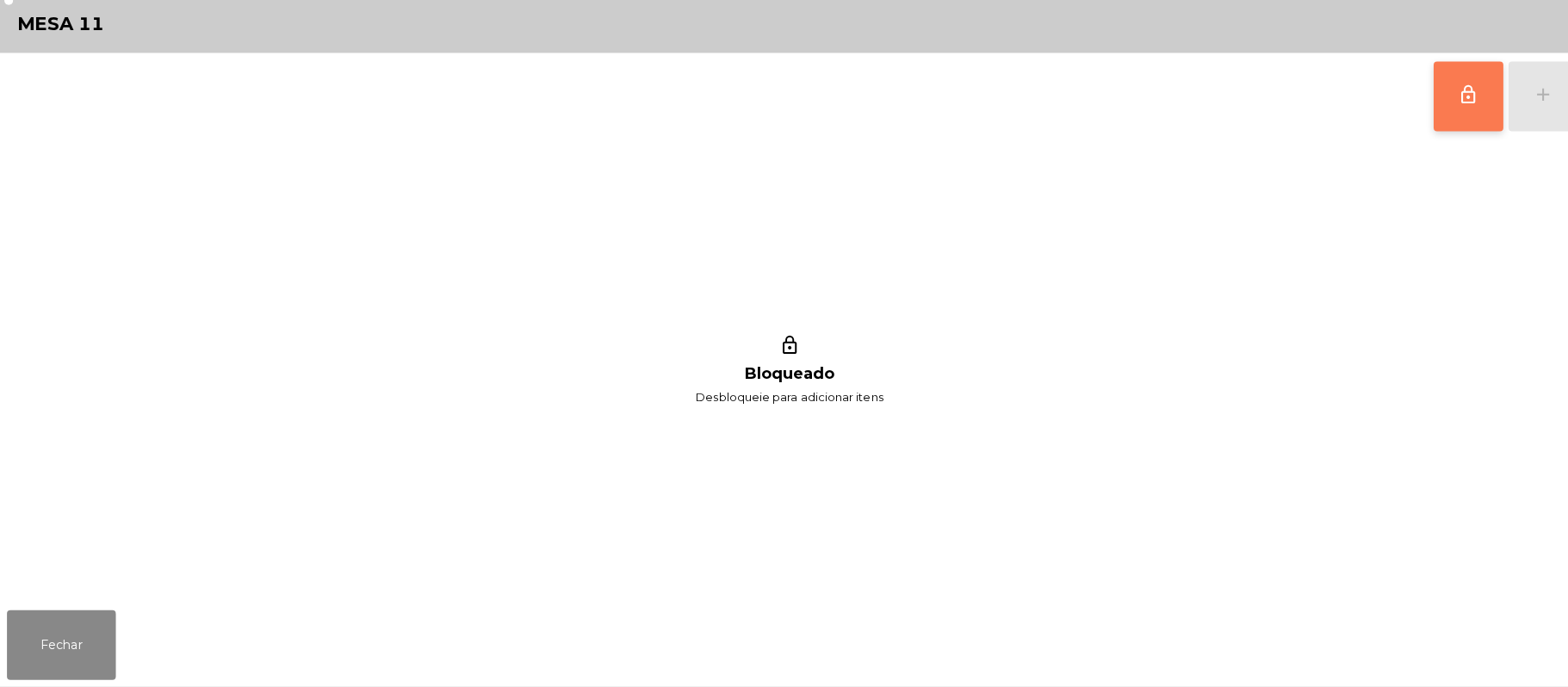
click at [1428, 112] on button "lock_outline" at bounding box center [1452, 103] width 69 height 69
click at [1508, 102] on button "add" at bounding box center [1526, 103] width 69 height 69
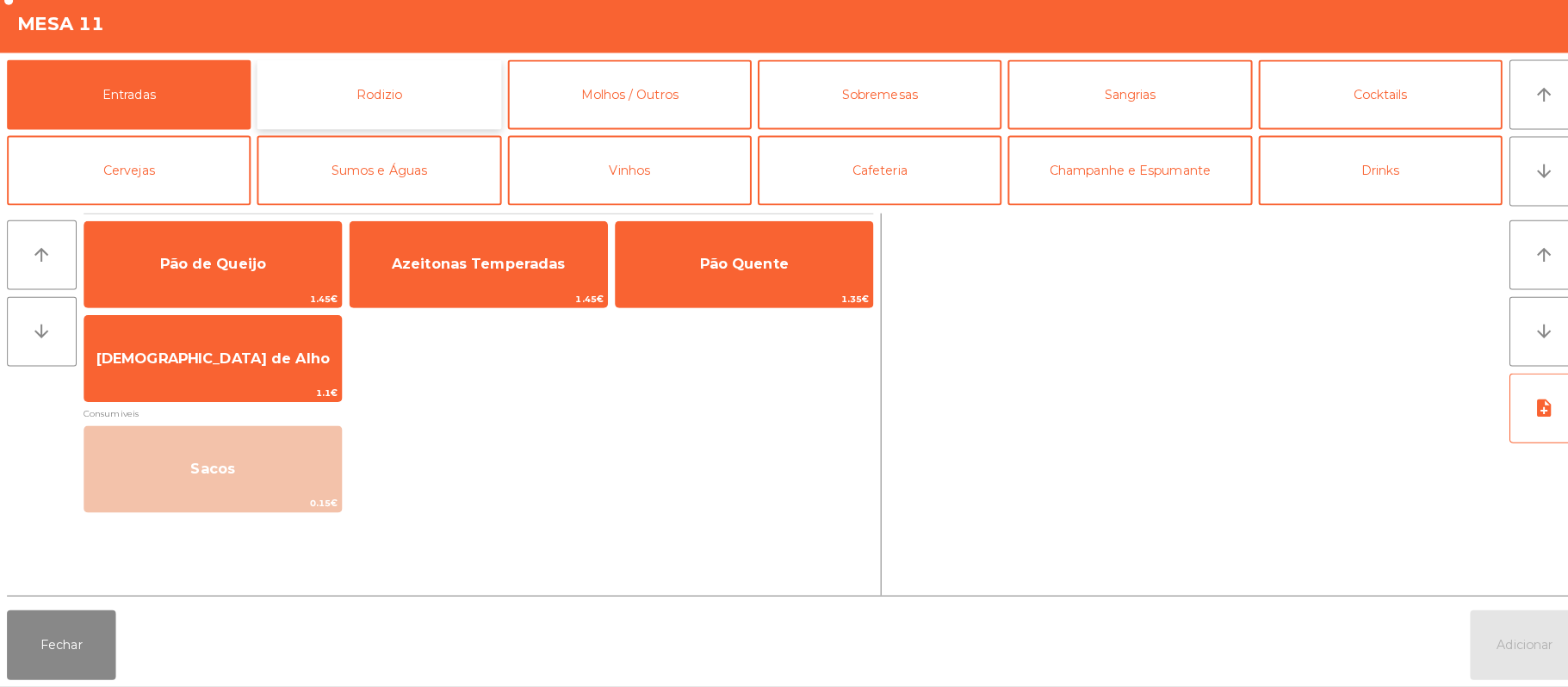
click at [390, 96] on button "Rodizio" at bounding box center [374, 102] width 241 height 69
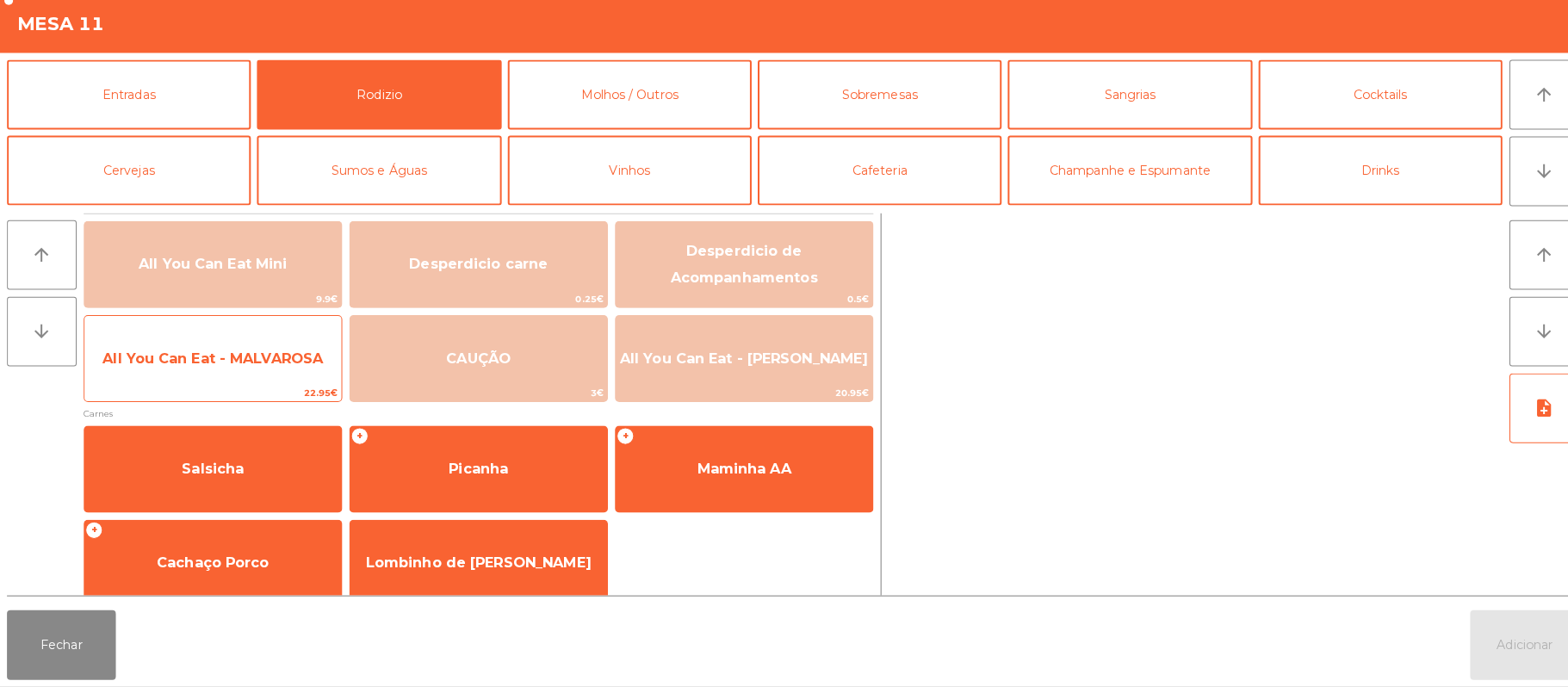
click at [284, 373] on span "All You Can Eat - MALVAROSA" at bounding box center [210, 362] width 254 height 46
click at [277, 377] on span "All You Can Eat - MALVAROSA" at bounding box center [210, 362] width 254 height 46
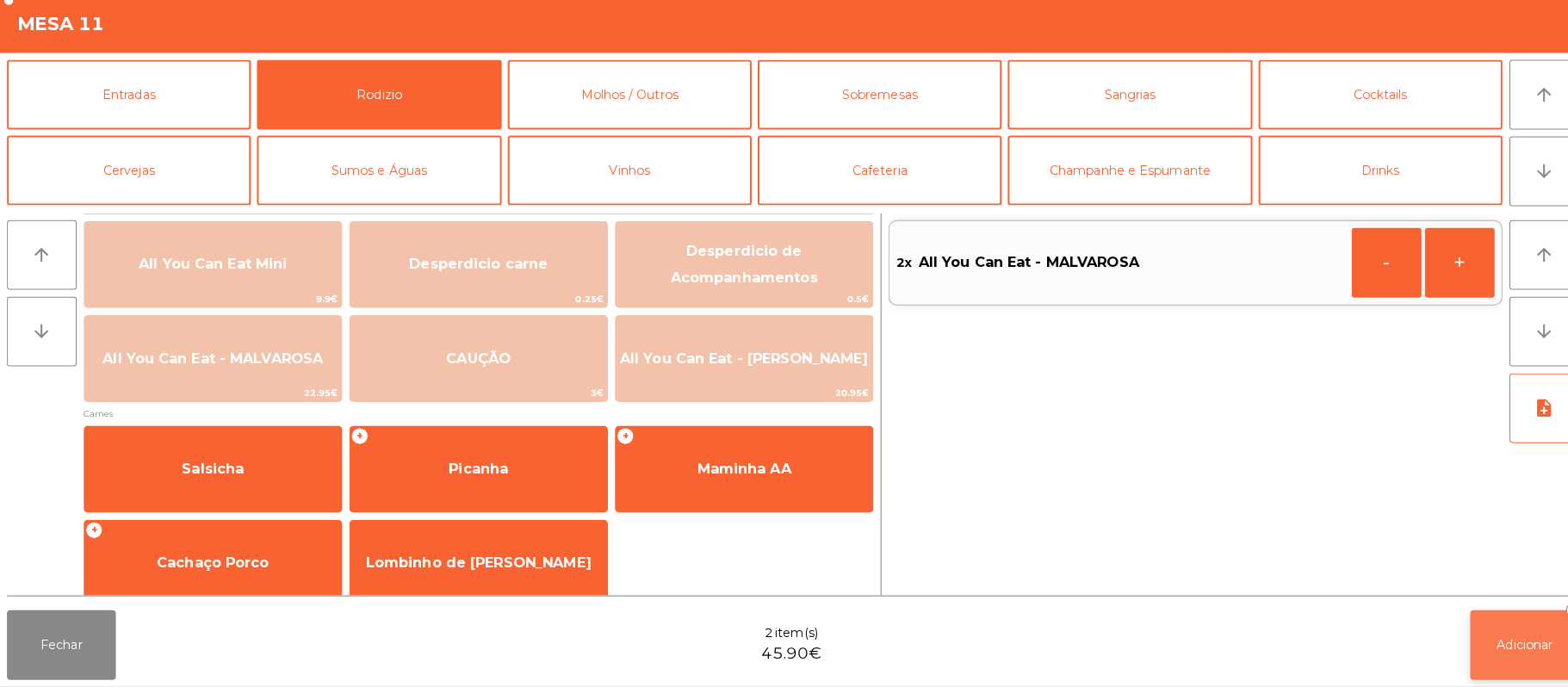
click at [1545, 641] on button "Adicionar 2" at bounding box center [1507, 645] width 108 height 69
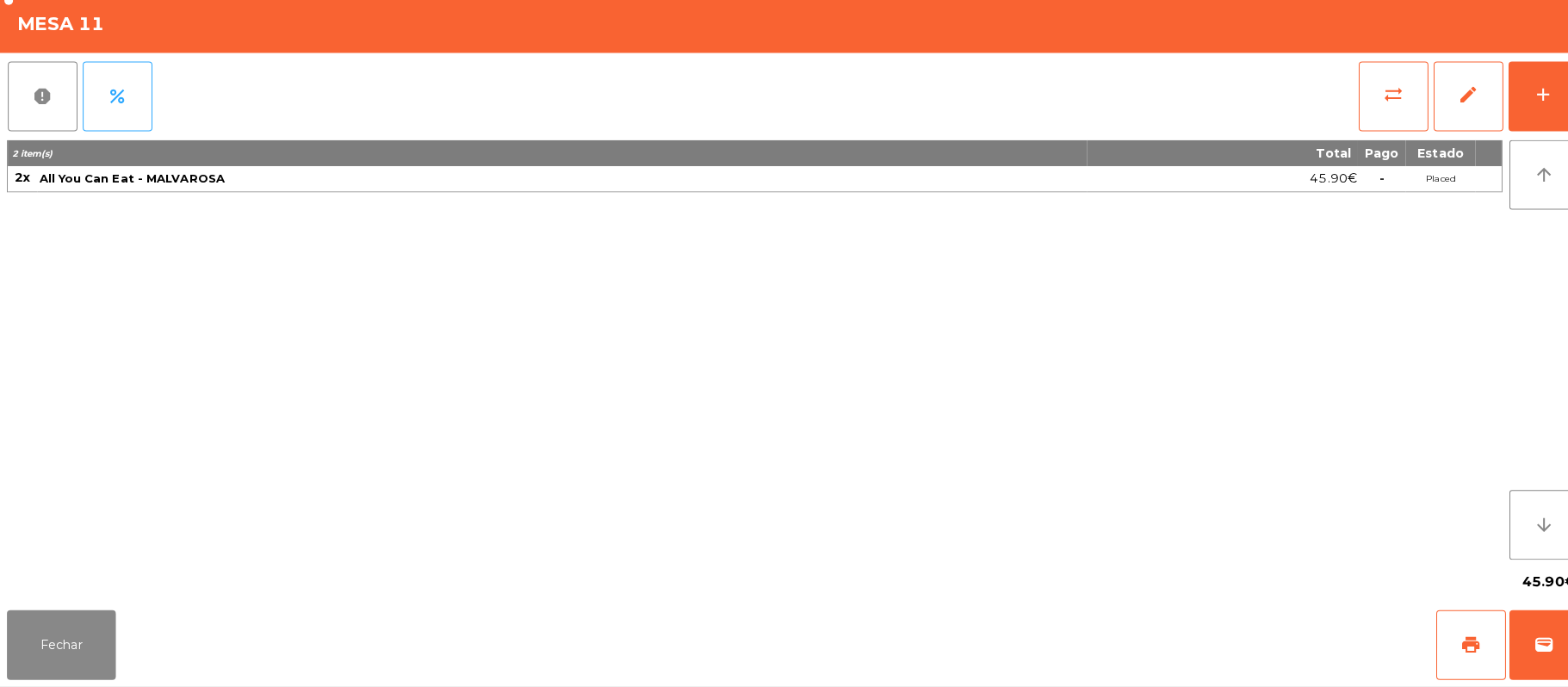
click at [73, 683] on div "Fechar print wallet" at bounding box center [784, 645] width 1568 height 82
click at [73, 634] on button "Fechar" at bounding box center [60, 645] width 108 height 69
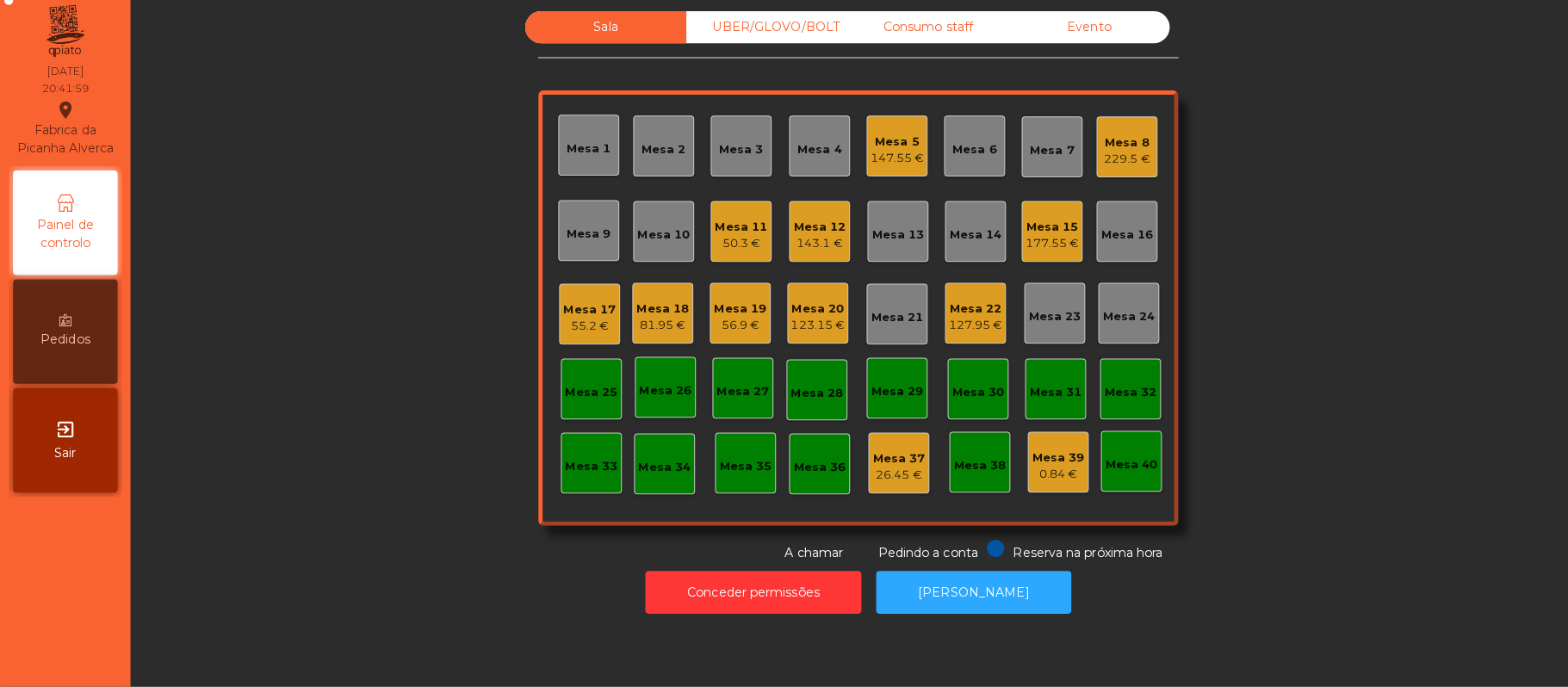
click at [1022, 256] on div "177.55 €" at bounding box center [1040, 249] width 53 height 18
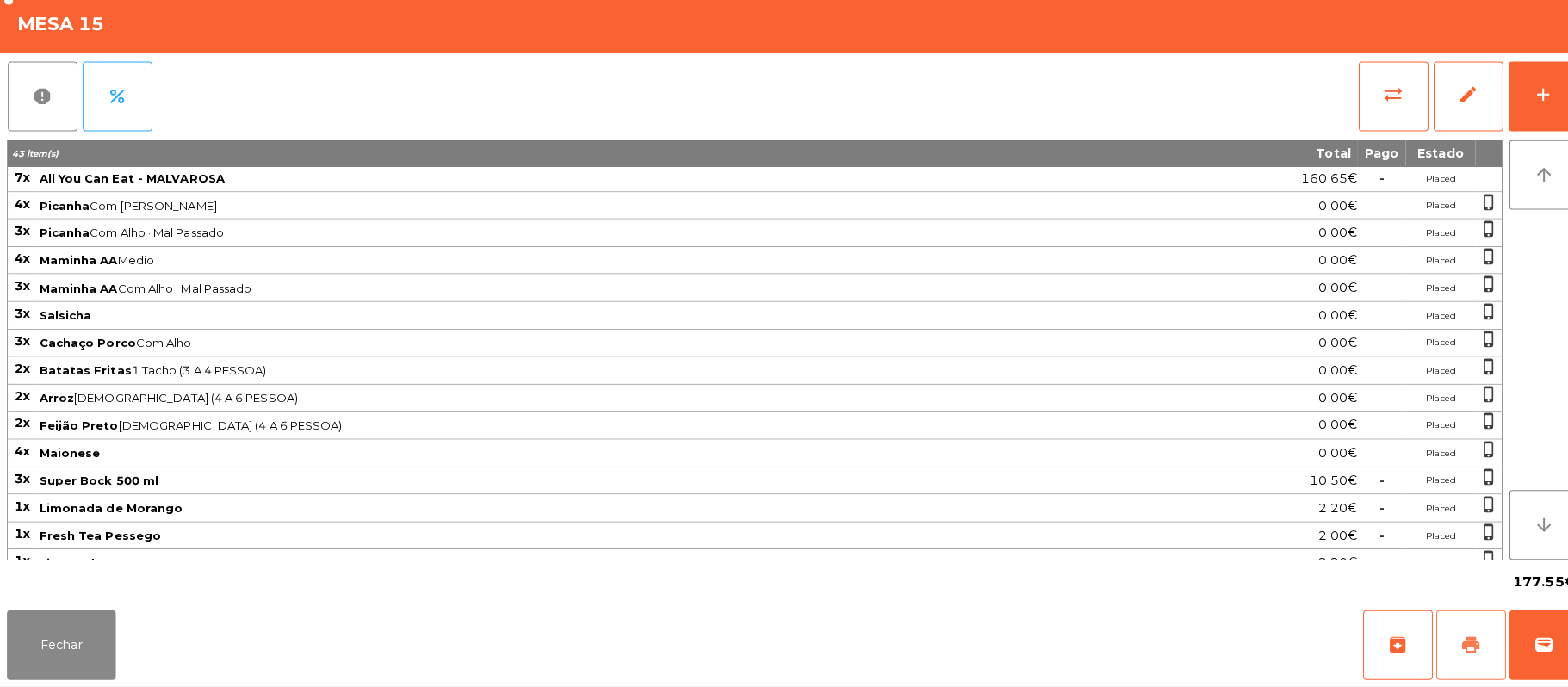
click at [1424, 645] on button "print" at bounding box center [1454, 645] width 69 height 69
click at [89, 613] on button "Fechar" at bounding box center [60, 645] width 108 height 69
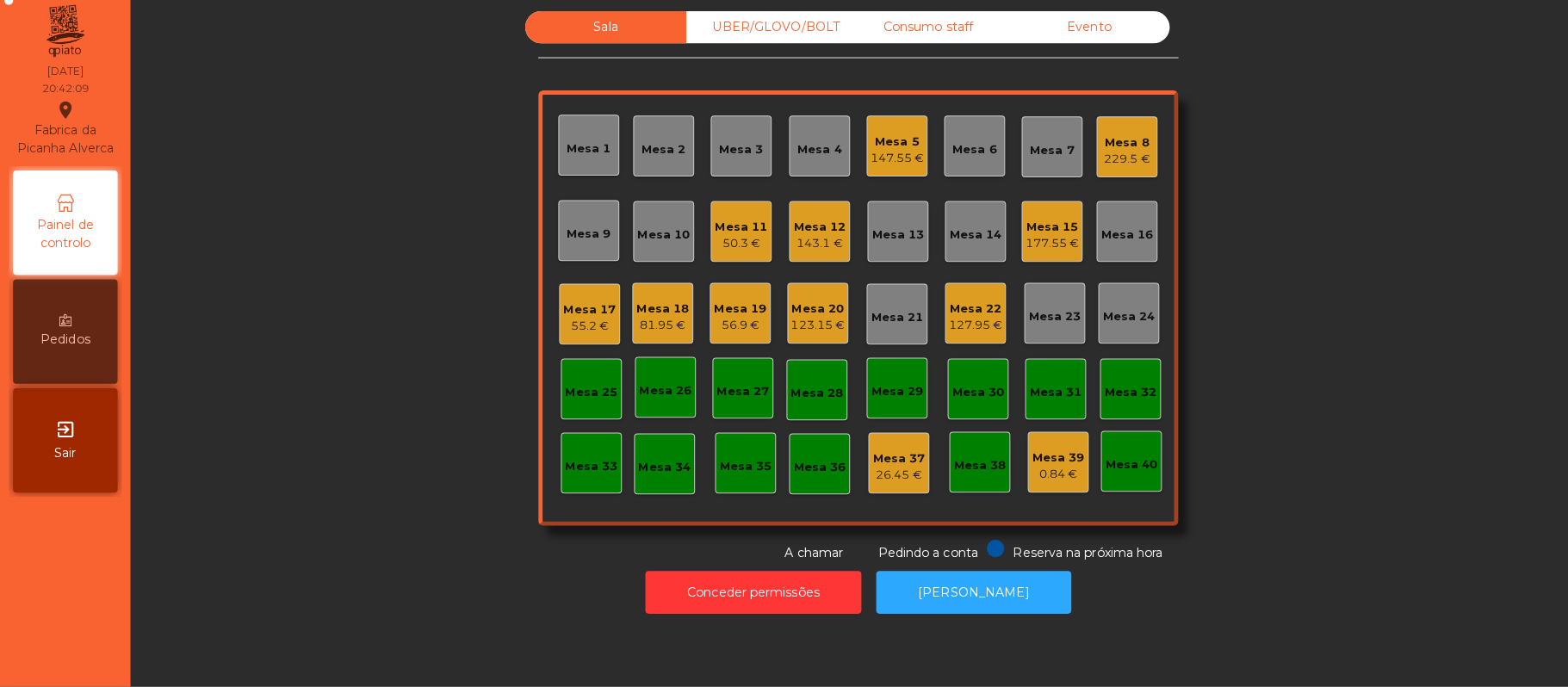
click at [583, 331] on div "55.2 €" at bounding box center [582, 331] width 52 height 18
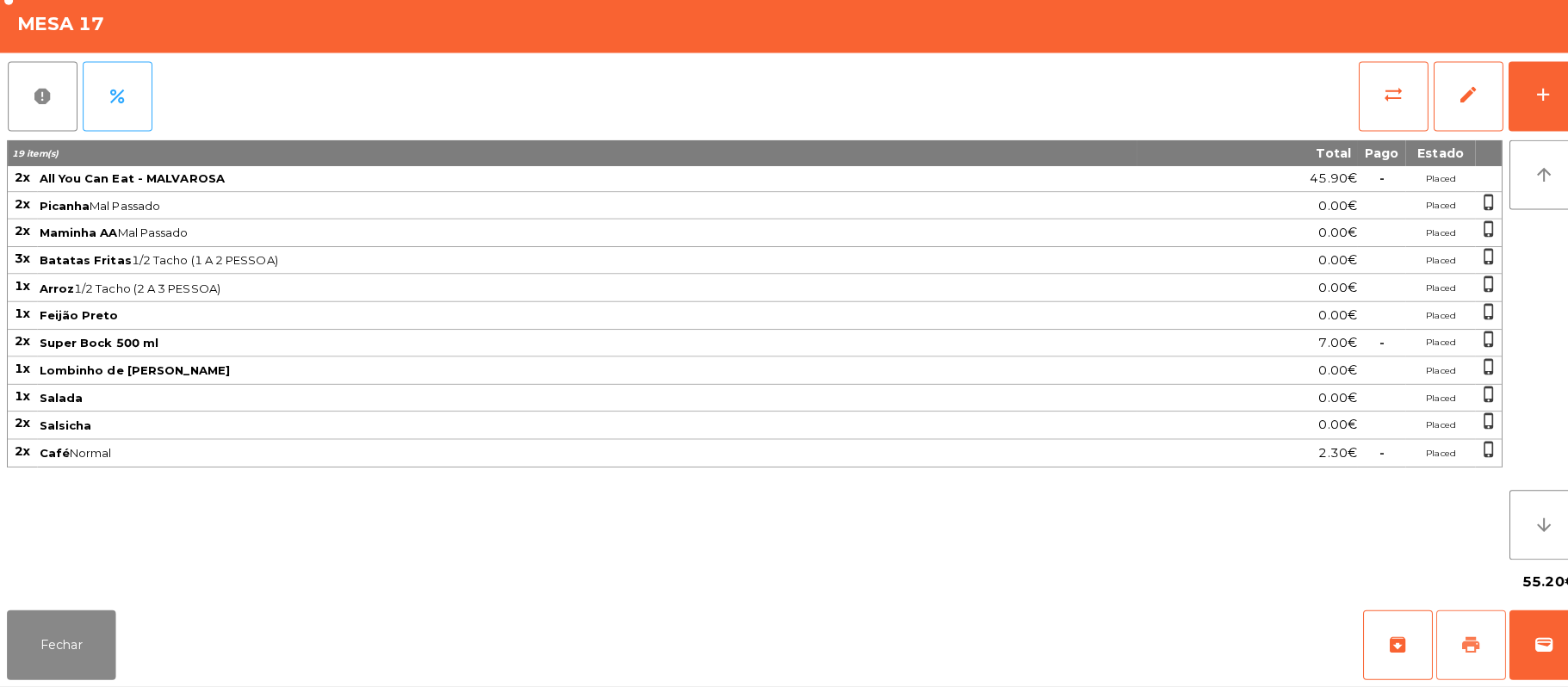
click at [1454, 651] on span "print" at bounding box center [1454, 646] width 21 height 21
click at [1450, 644] on span "print" at bounding box center [1454, 646] width 21 height 21
click at [1368, 111] on button "sync_alt" at bounding box center [1377, 103] width 69 height 69
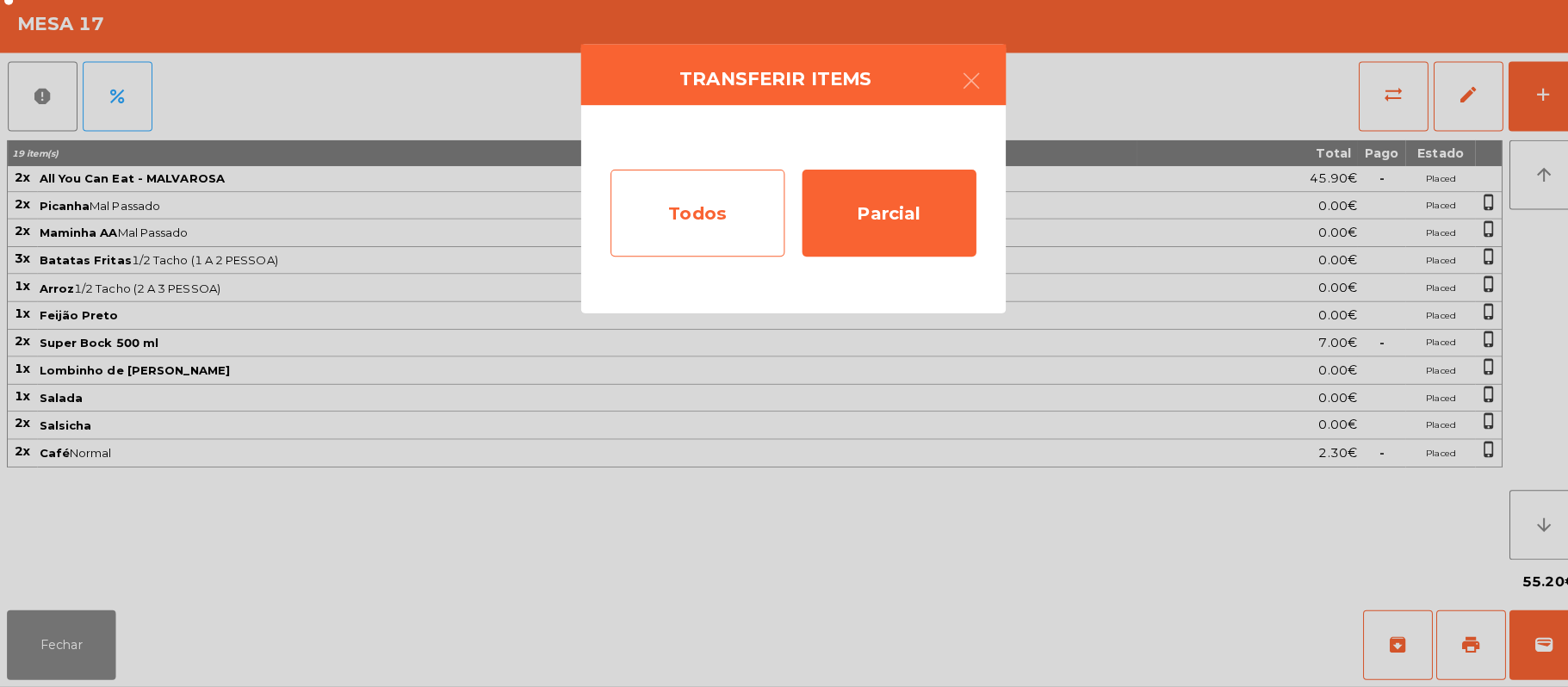
click at [683, 236] on div "Todos" at bounding box center [689, 219] width 172 height 86
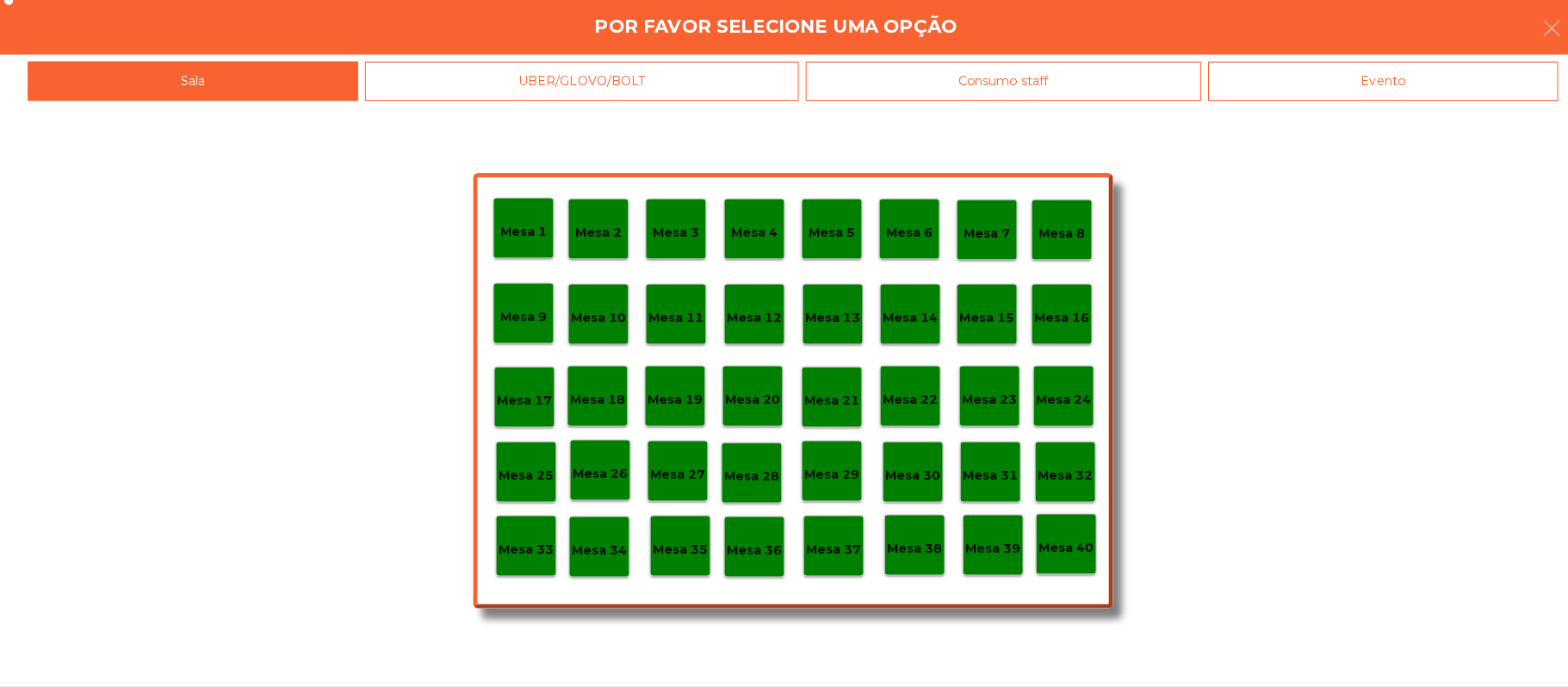
click at [1382, 84] on div "Evento" at bounding box center [1367, 88] width 346 height 39
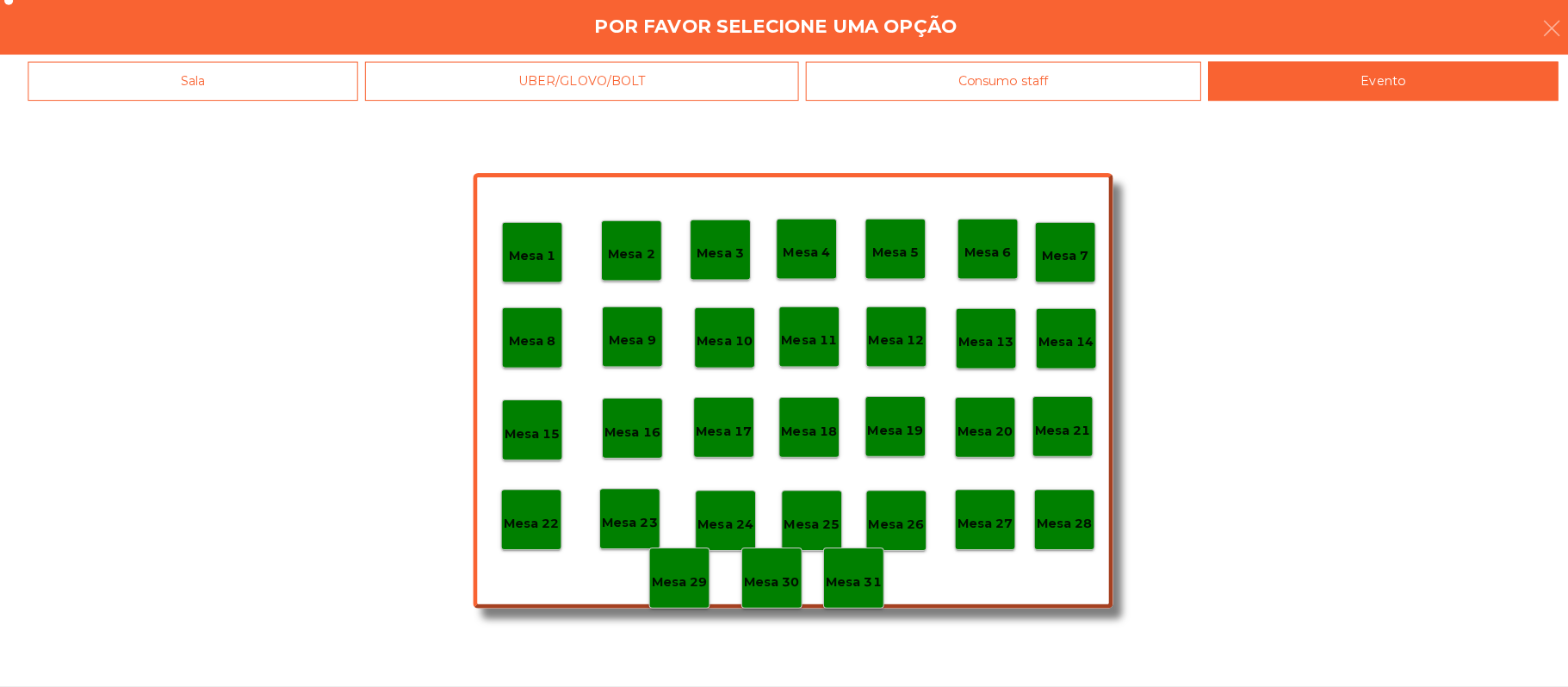
click at [1052, 537] on div "Mesa 28" at bounding box center [1052, 522] width 60 height 60
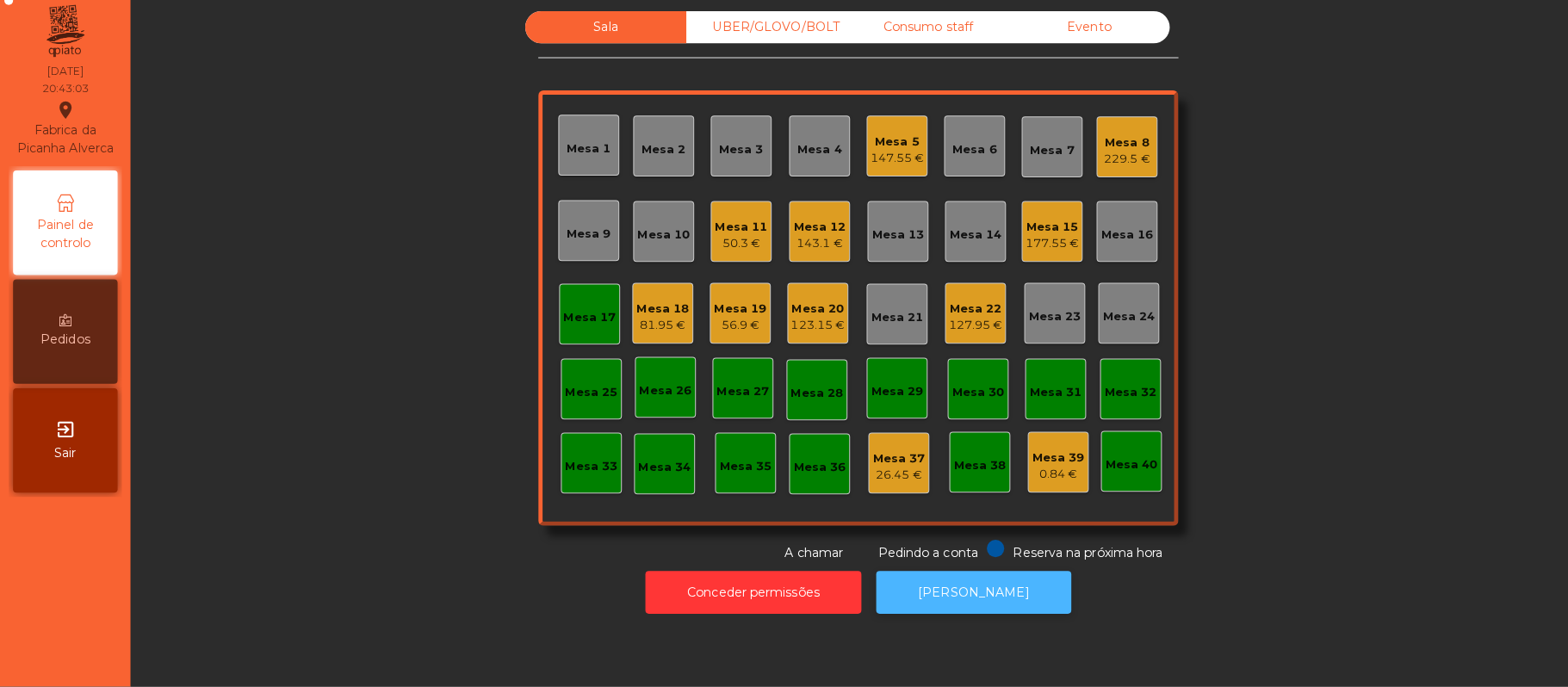
click at [932, 610] on button "[PERSON_NAME]" at bounding box center [962, 593] width 193 height 42
click at [582, 340] on div "Mesa 17" at bounding box center [582, 319] width 60 height 60
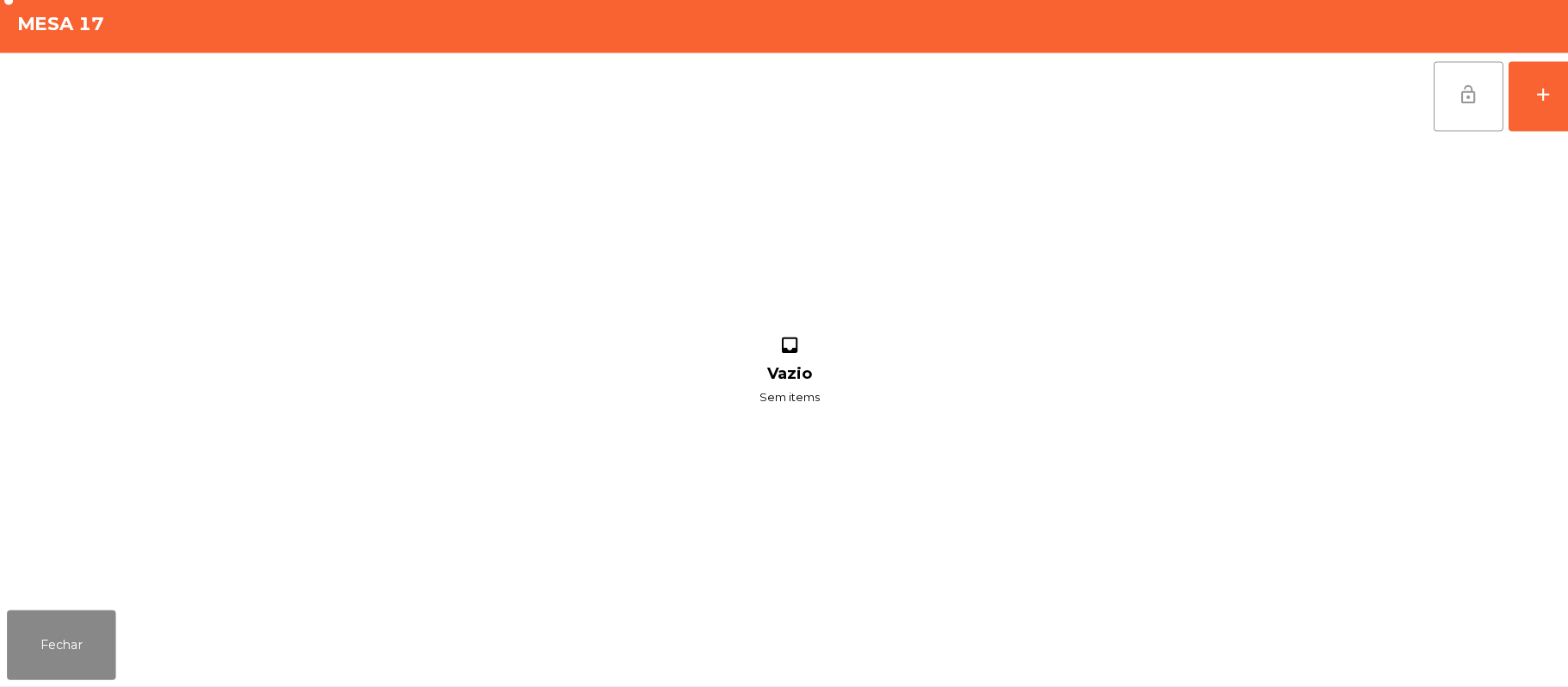
click at [1437, 114] on button "lock_open" at bounding box center [1452, 103] width 69 height 69
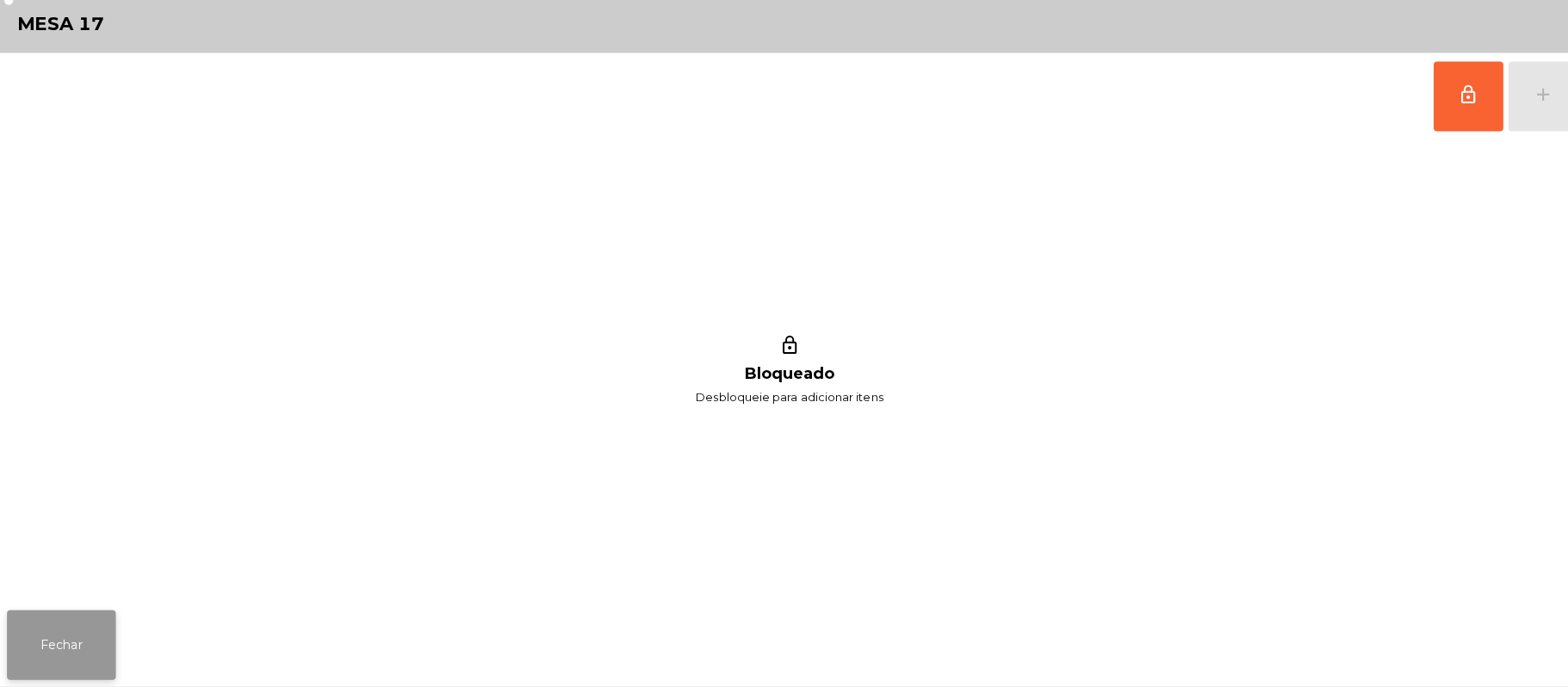
click at [50, 672] on button "Fechar" at bounding box center [60, 645] width 108 height 69
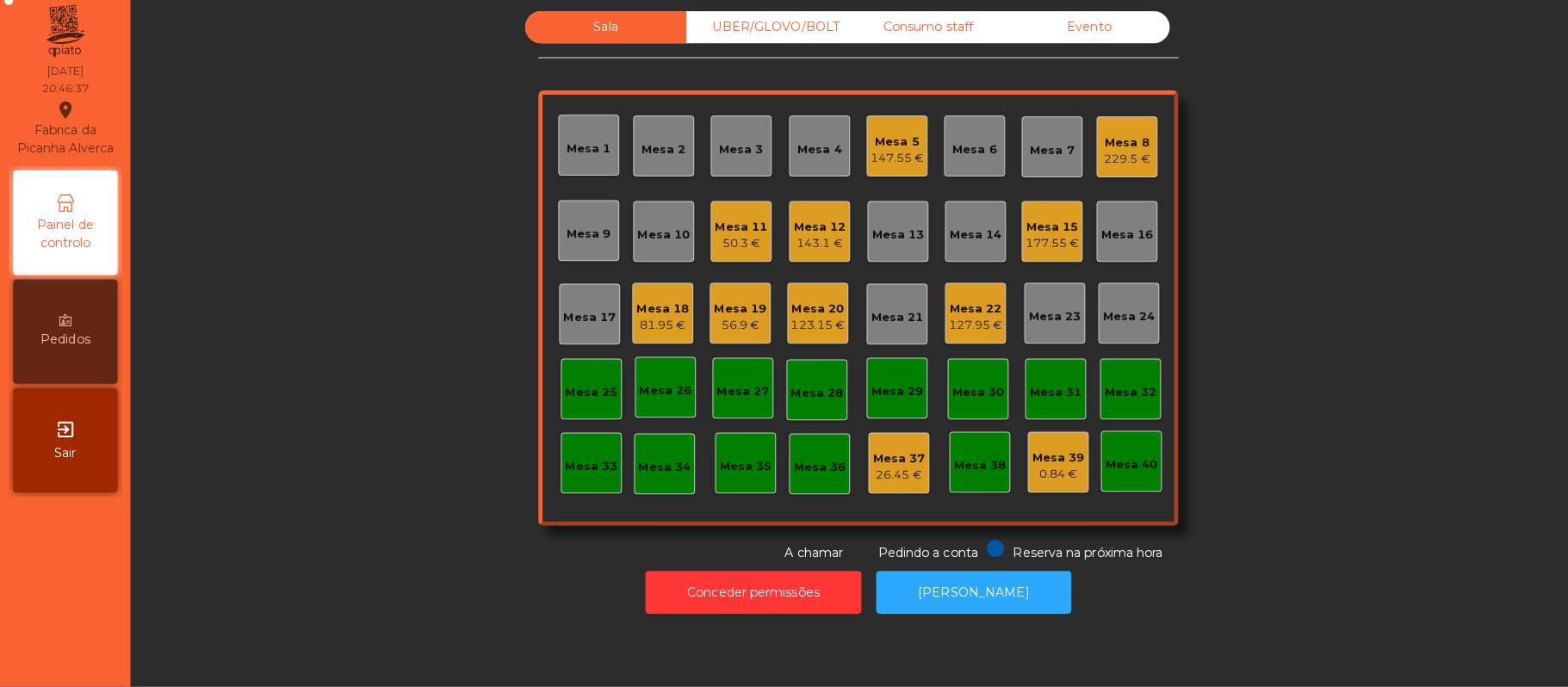
click at [893, 148] on div "Mesa 5" at bounding box center [887, 148] width 53 height 18
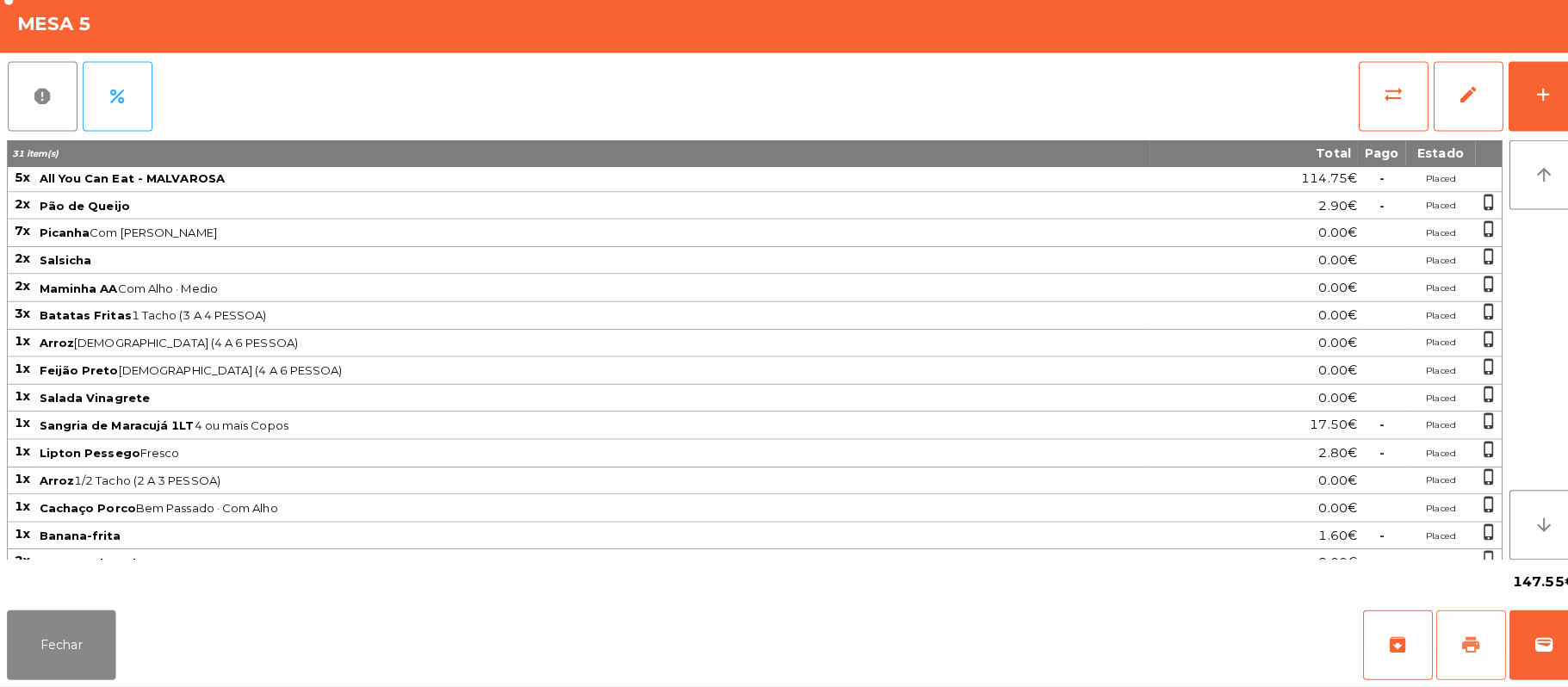
click at [1465, 649] on button "print" at bounding box center [1454, 645] width 69 height 69
click at [1545, 628] on button "wallet" at bounding box center [1527, 645] width 69 height 69
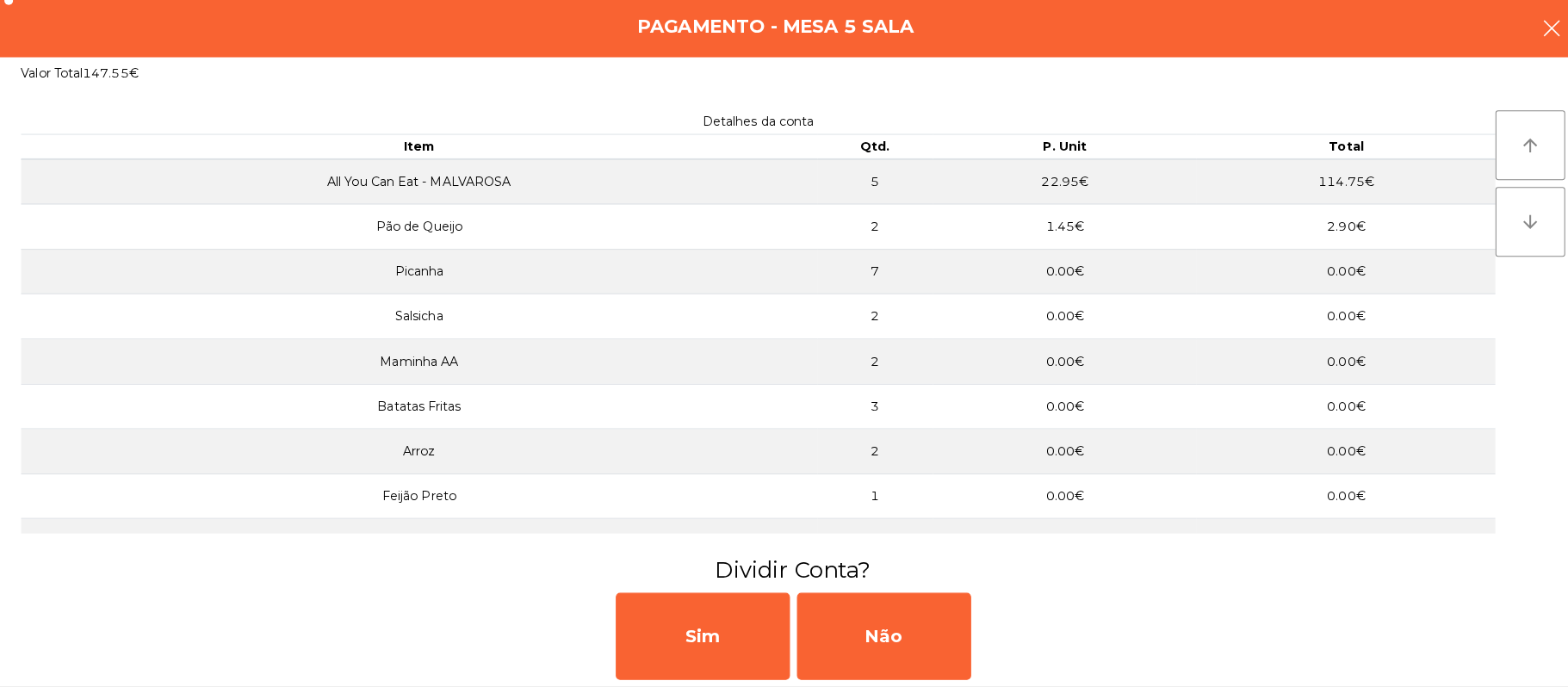
click at [1548, 38] on button "button" at bounding box center [1534, 38] width 48 height 52
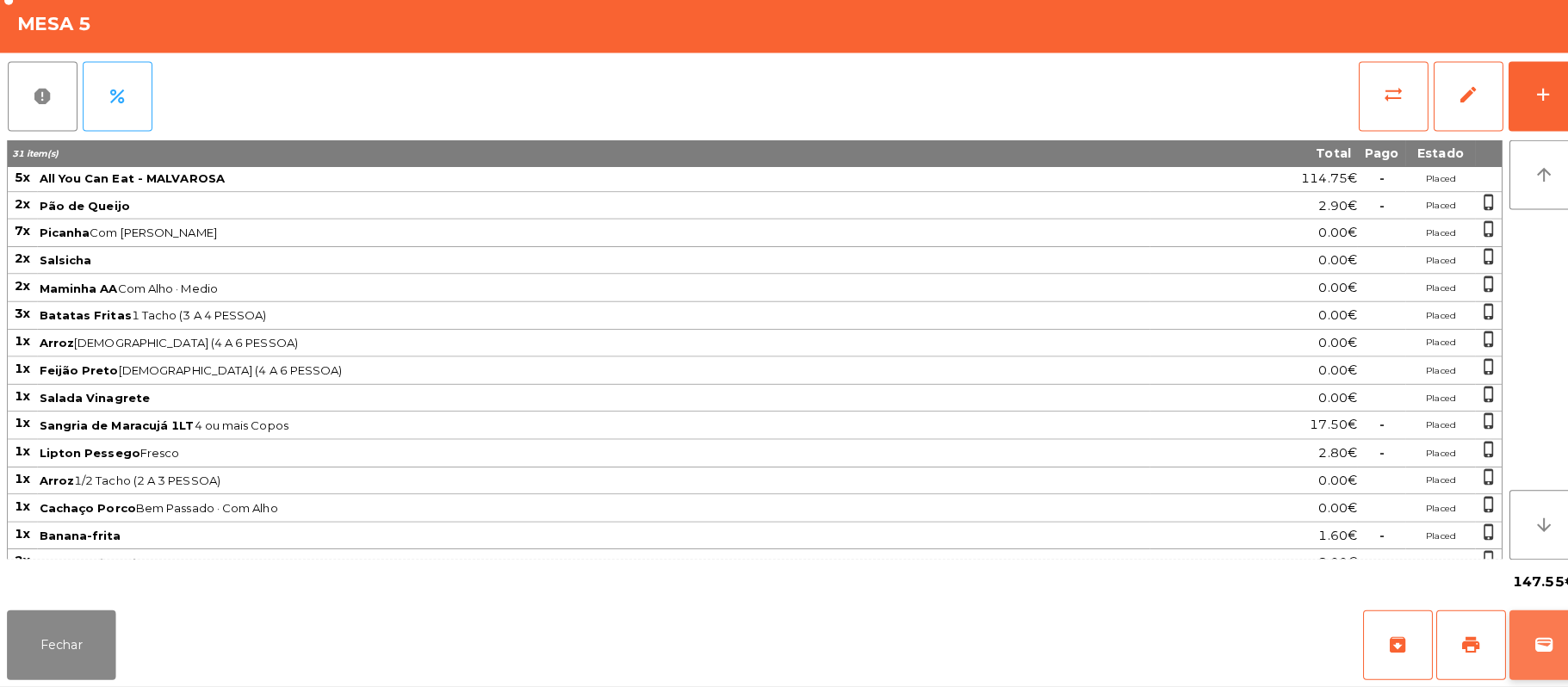
click at [1537, 648] on button "wallet" at bounding box center [1527, 645] width 69 height 69
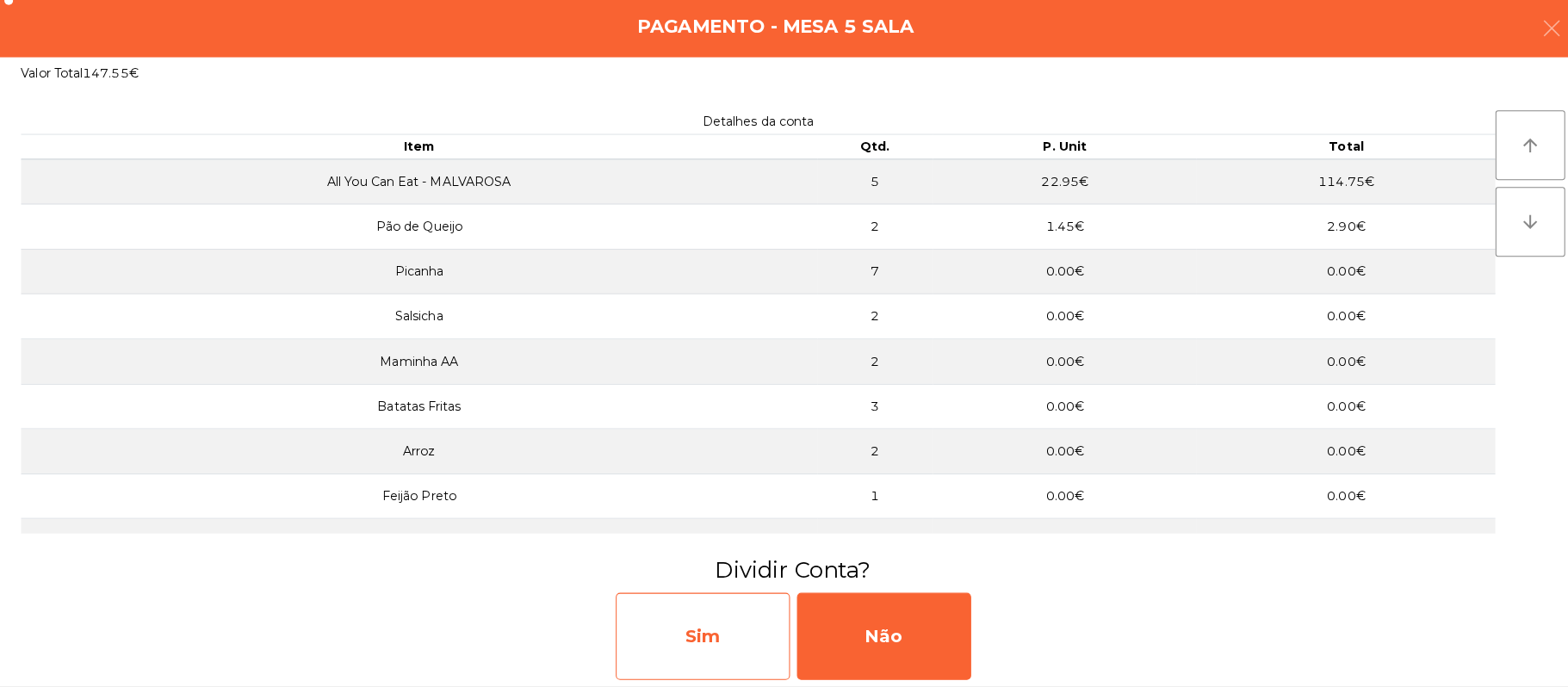
click at [704, 644] on div "Sim" at bounding box center [694, 637] width 172 height 86
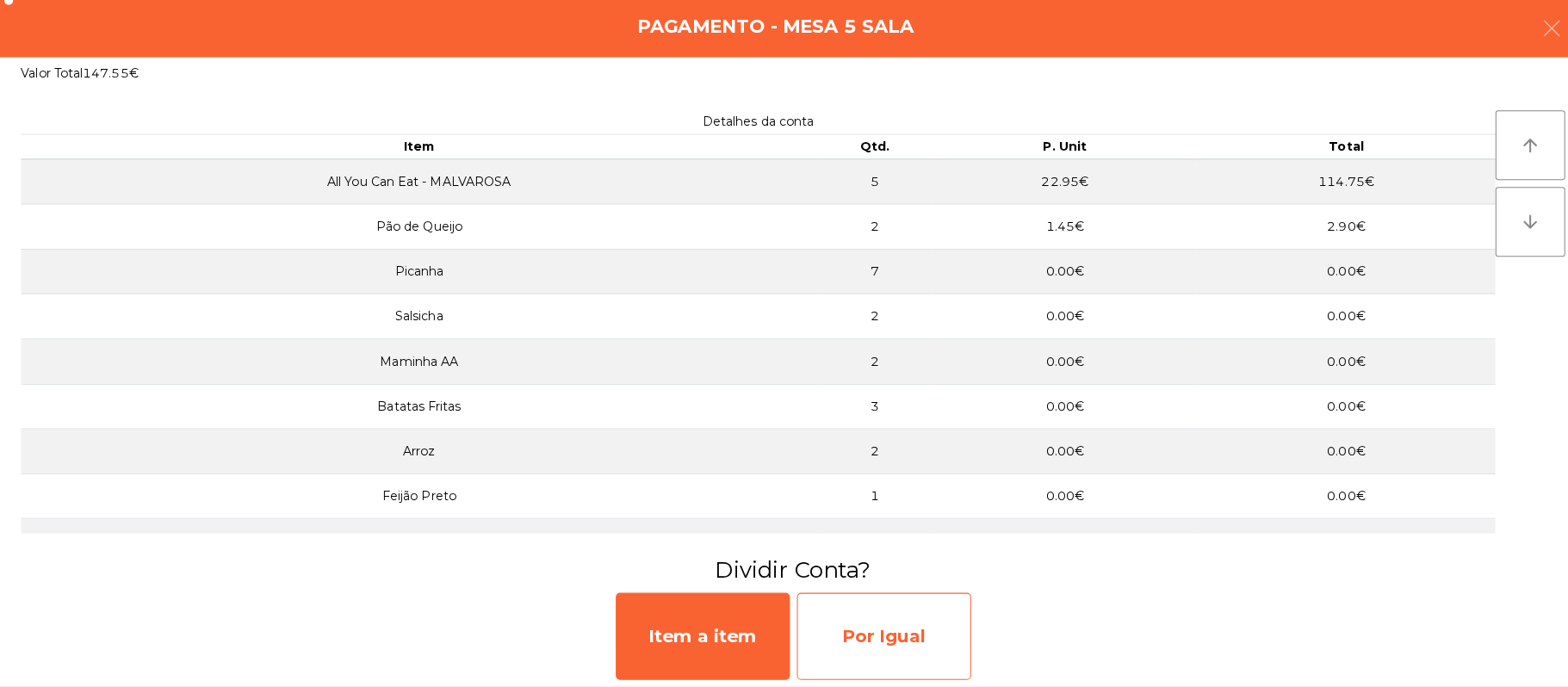
click at [882, 644] on div "Por Igual" at bounding box center [874, 637] width 172 height 86
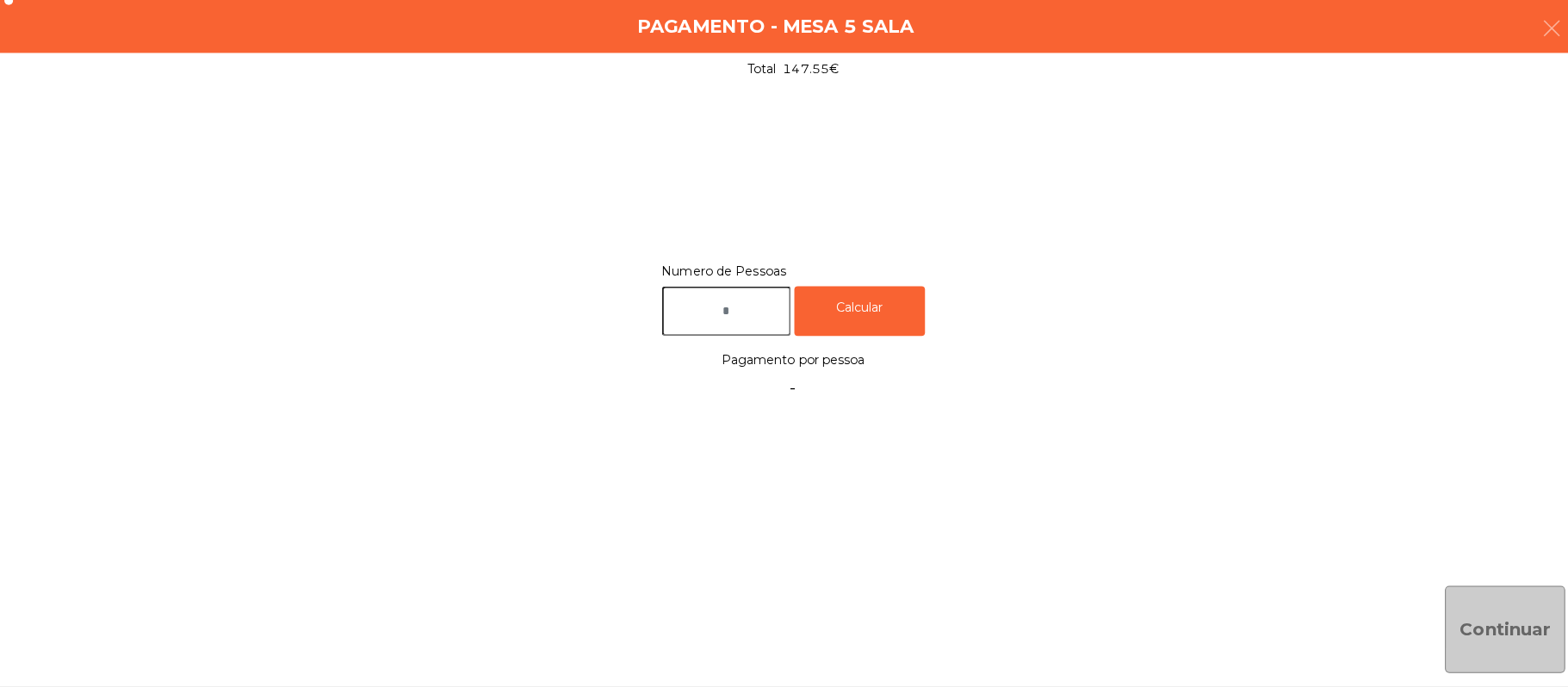
click at [735, 312] on input "text" at bounding box center [719, 315] width 128 height 49
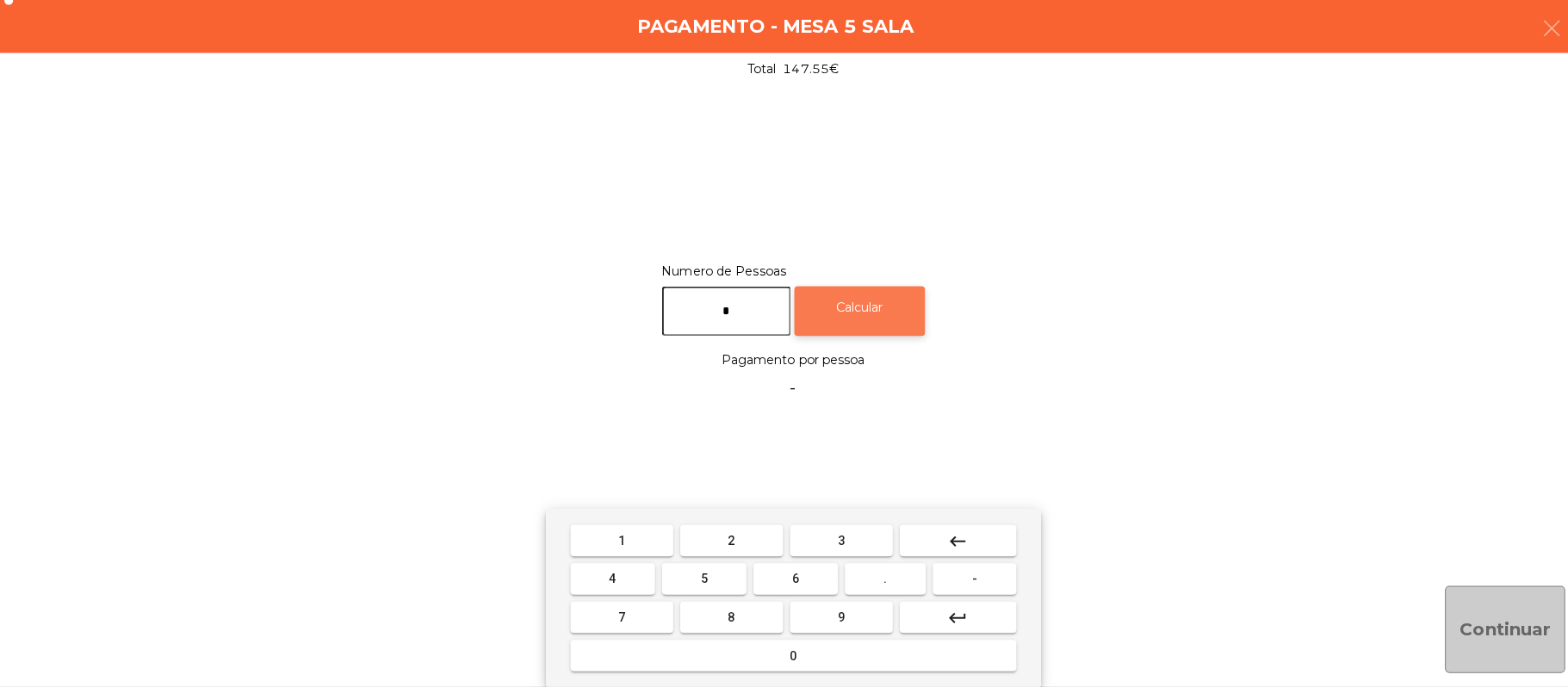
type input "*"
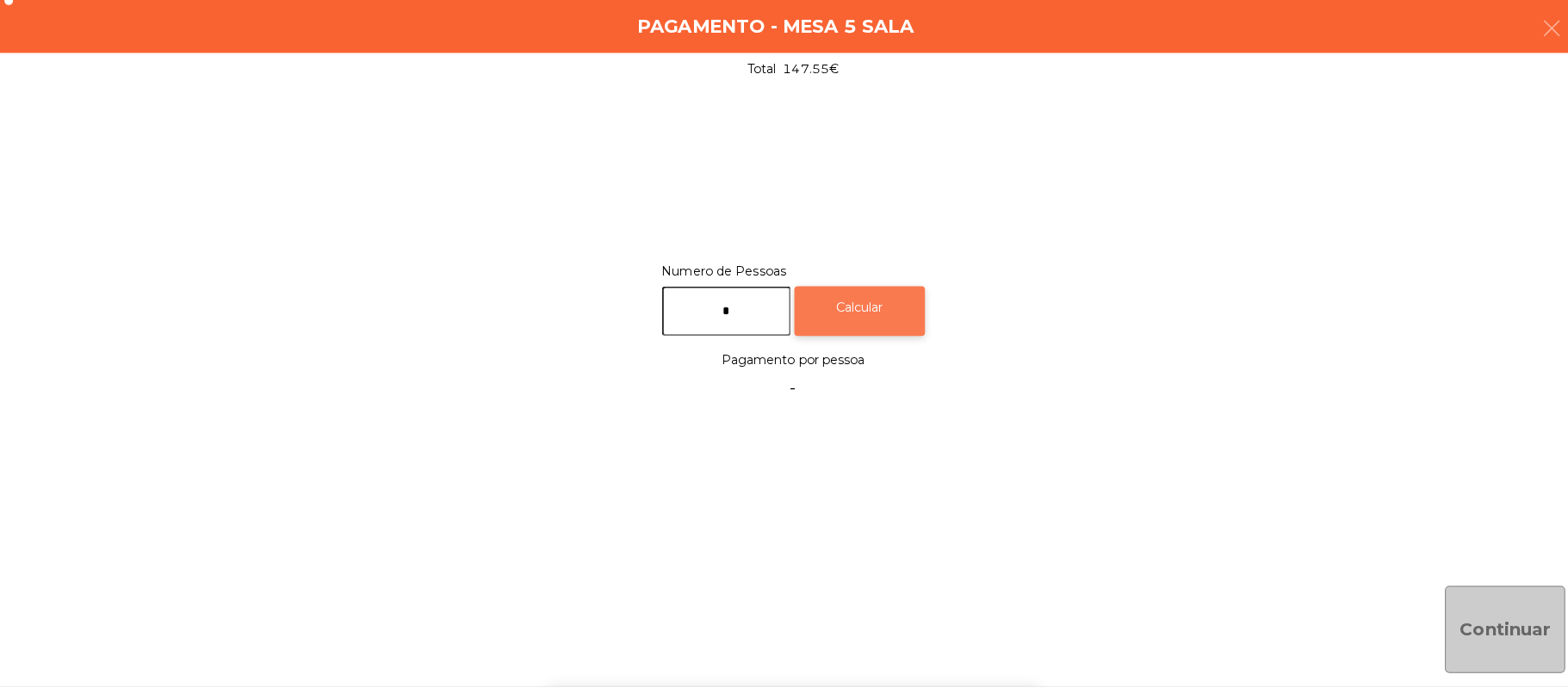
click at [914, 314] on div "Calcular" at bounding box center [850, 315] width 130 height 49
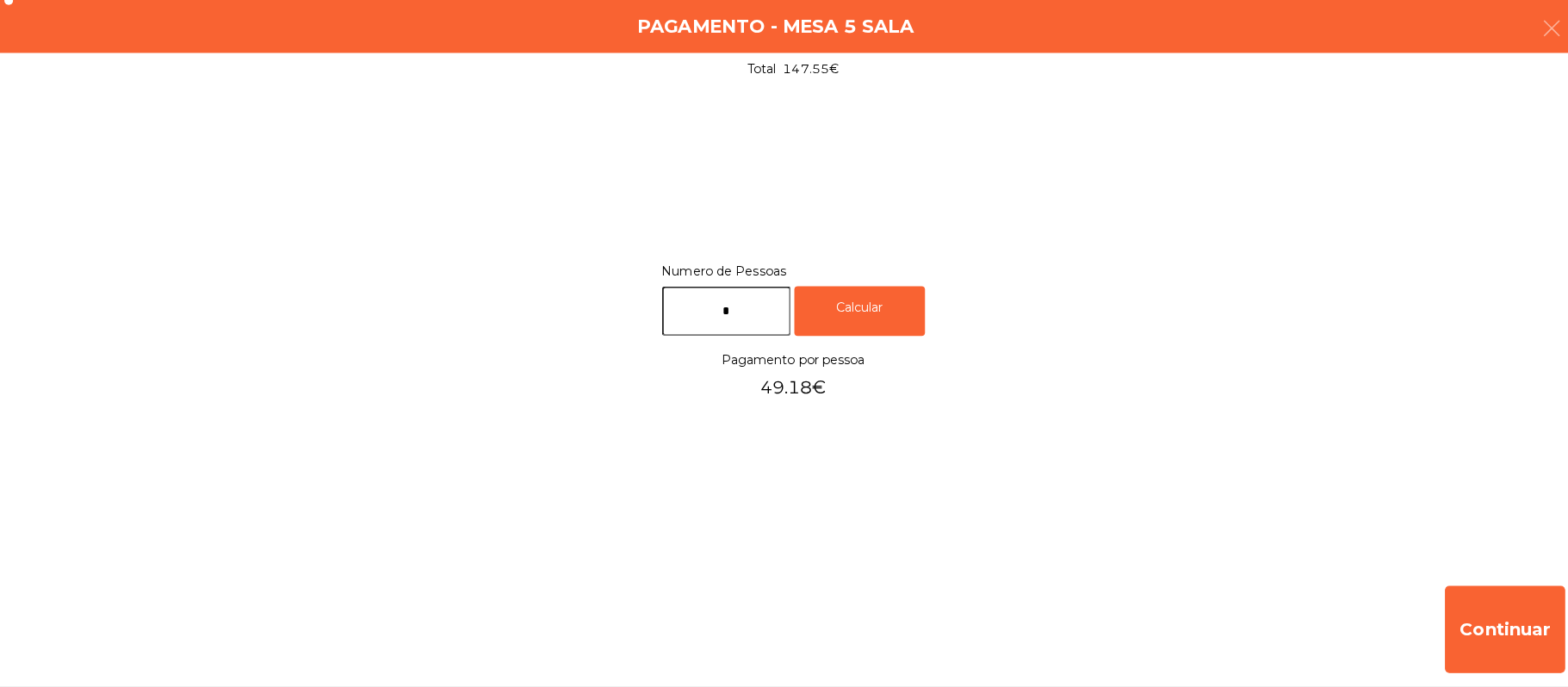
click at [742, 312] on input "*" at bounding box center [719, 315] width 128 height 49
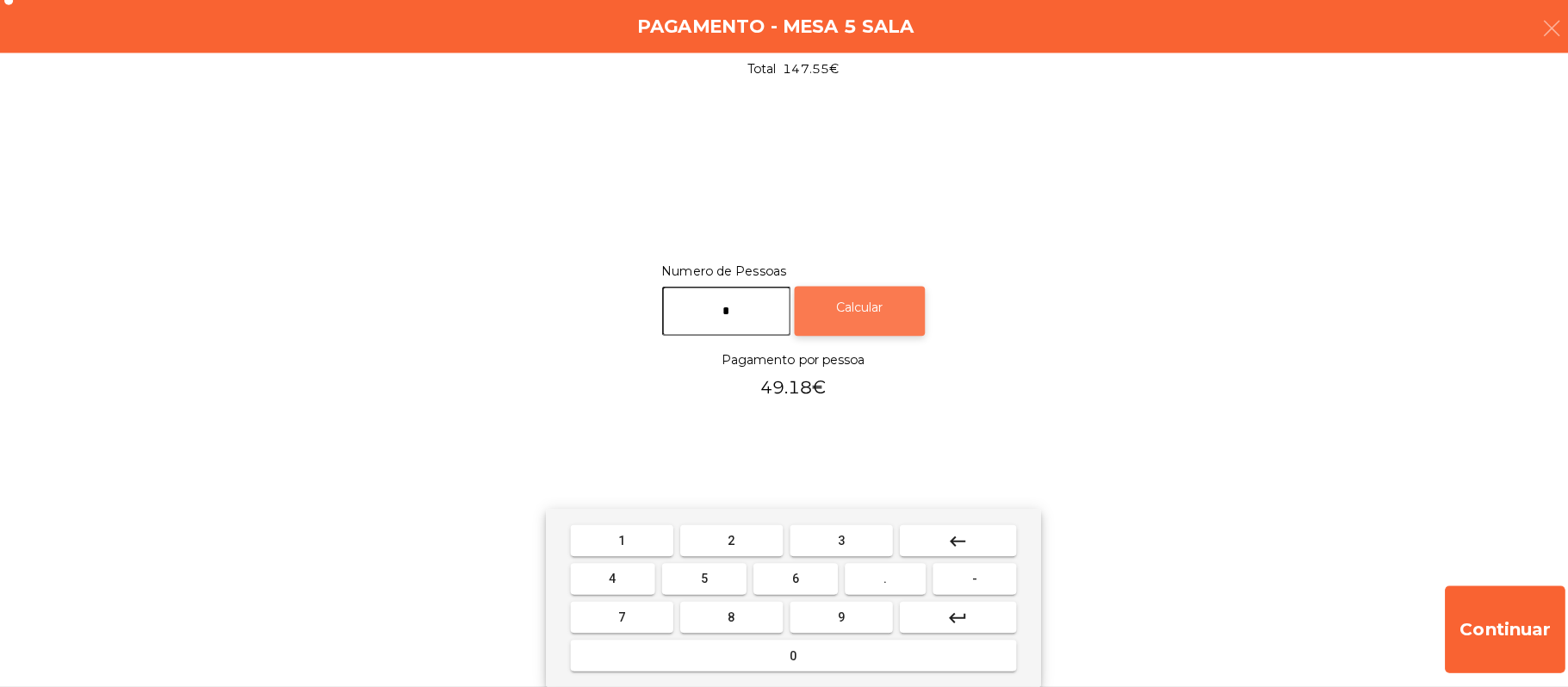
type input "*"
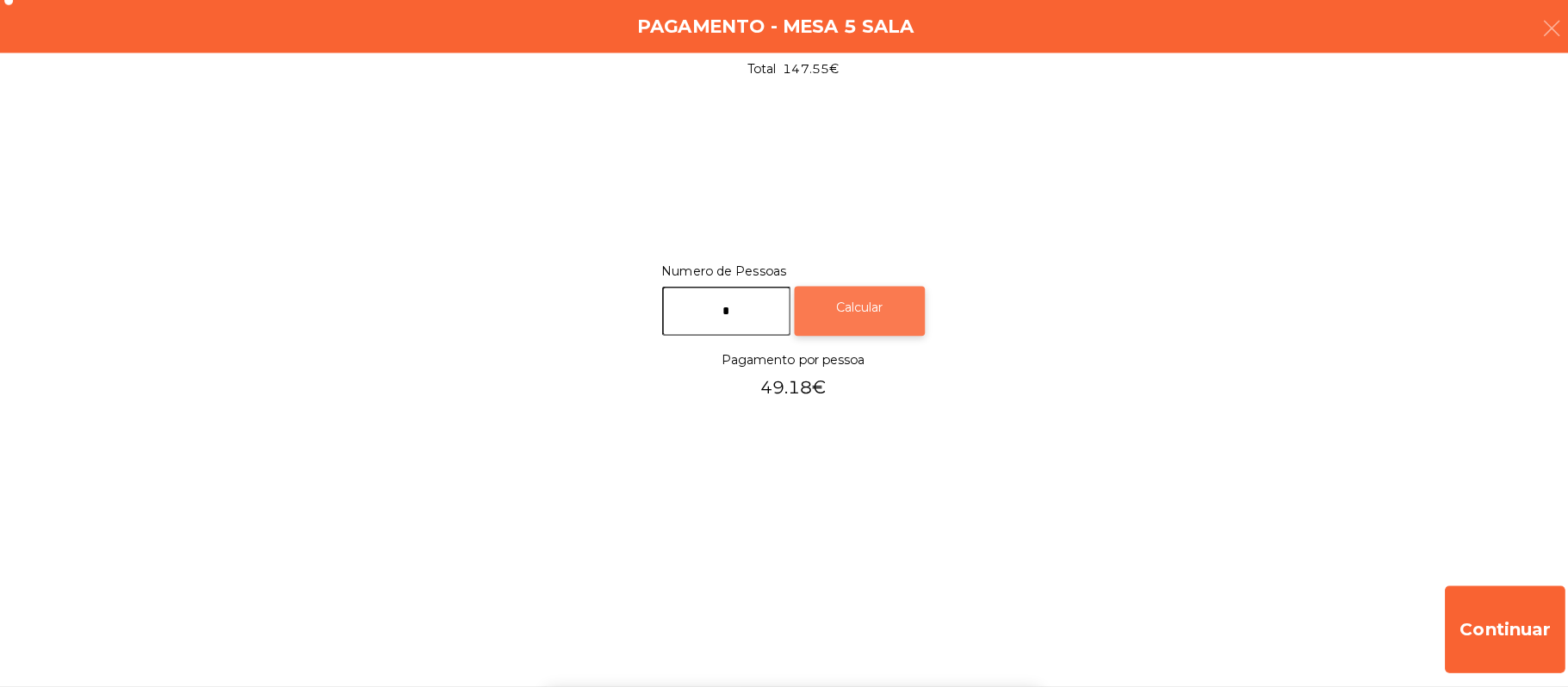
click at [901, 334] on div "Calcular" at bounding box center [850, 315] width 130 height 49
click at [897, 314] on div "Calcular" at bounding box center [850, 315] width 130 height 49
click at [1541, 48] on button "button" at bounding box center [1534, 38] width 48 height 52
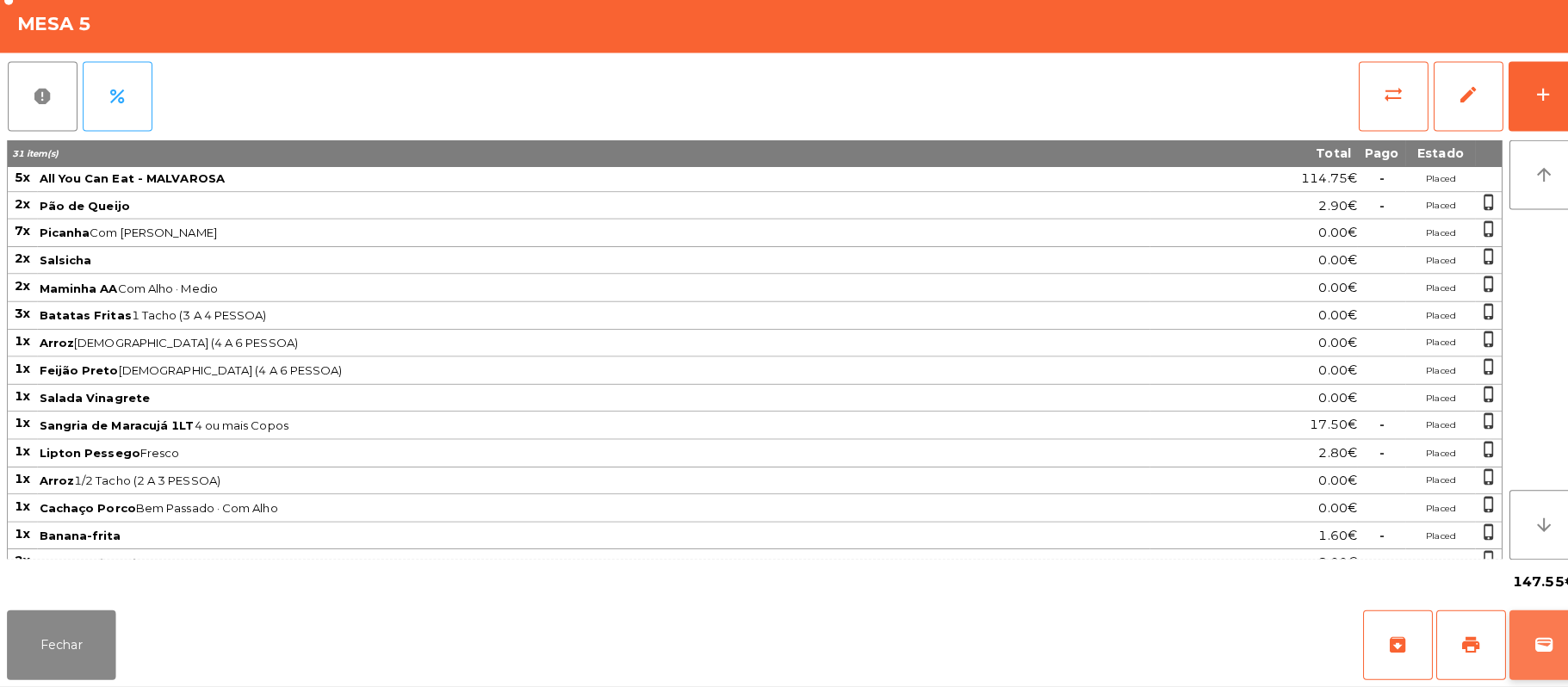
click at [1544, 648] on button "wallet" at bounding box center [1527, 645] width 69 height 69
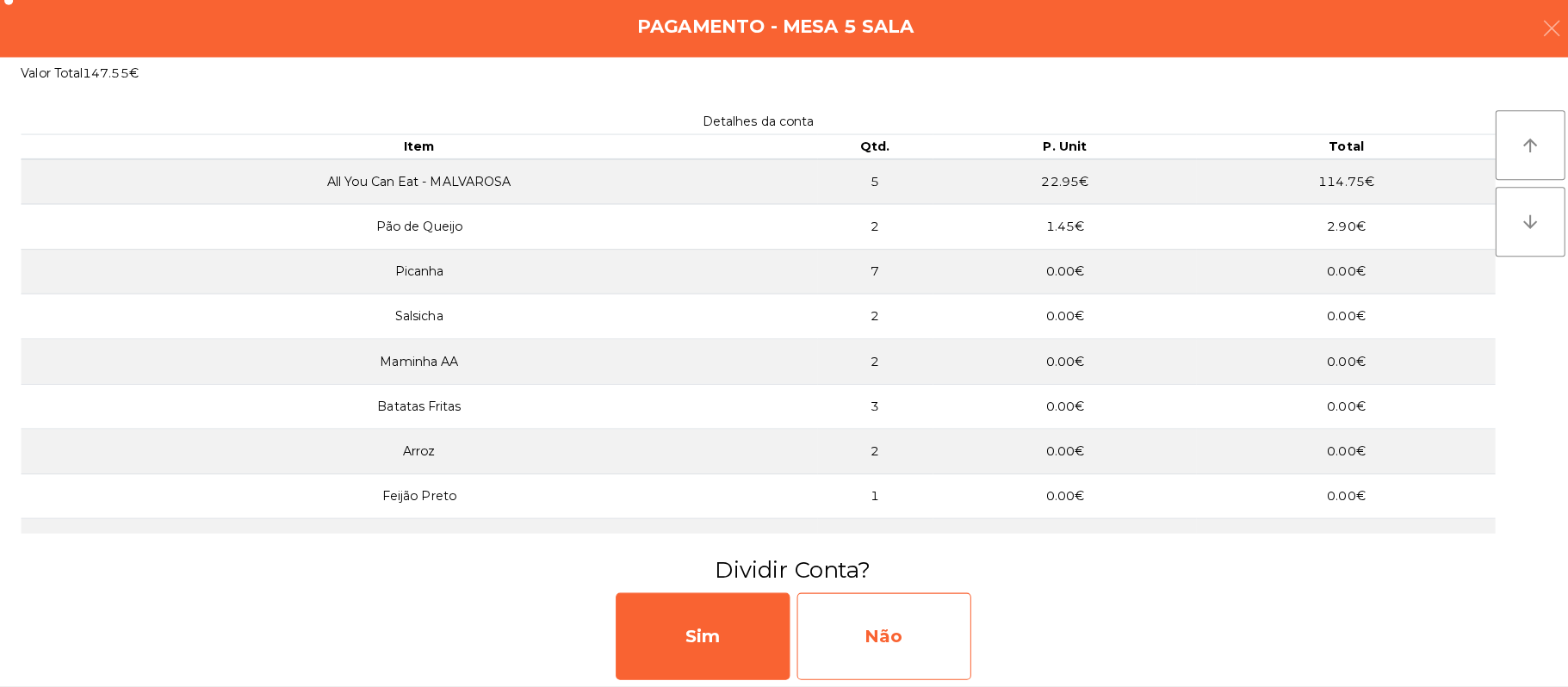
click at [907, 646] on div "Não" at bounding box center [874, 637] width 172 height 86
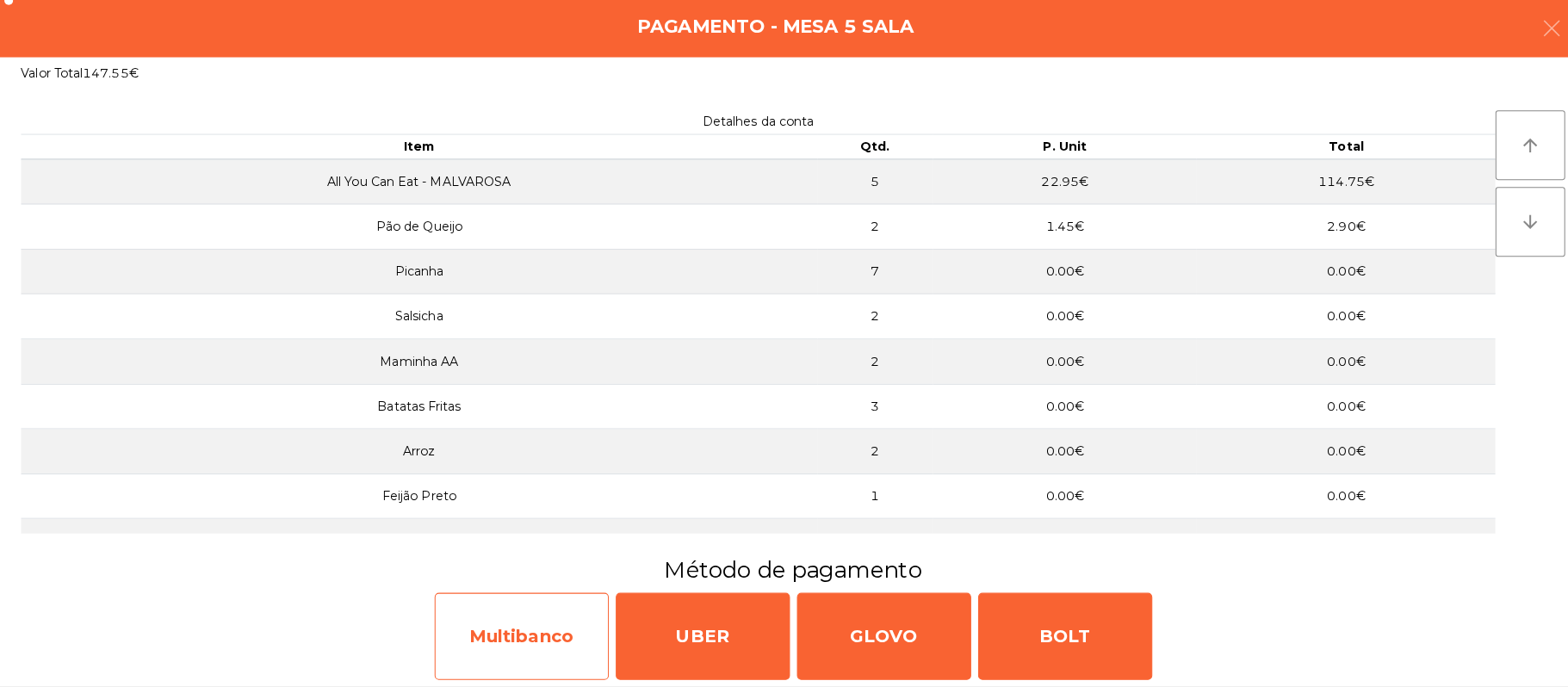
click at [521, 625] on div "Multibanco" at bounding box center [516, 637] width 172 height 86
select select "**"
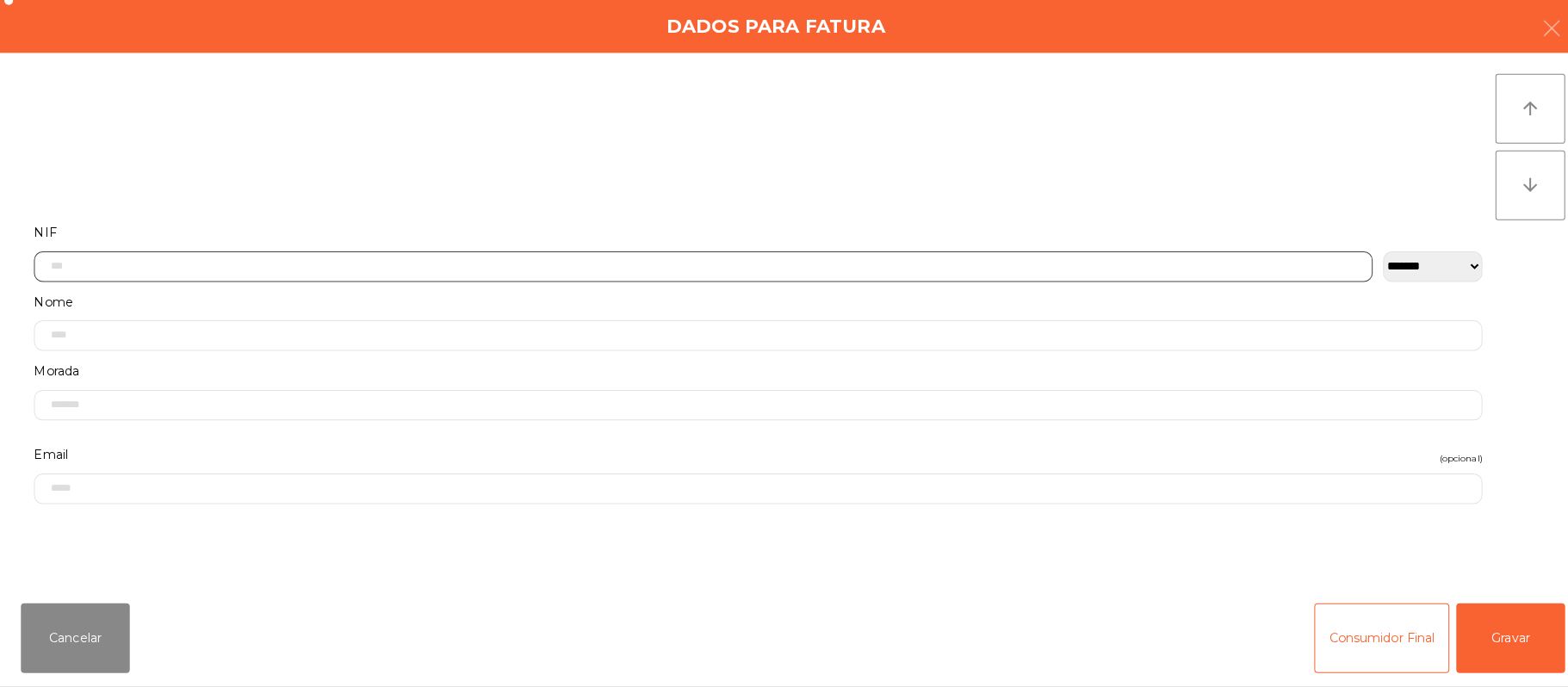
click at [742, 269] on input "text" at bounding box center [695, 271] width 1324 height 30
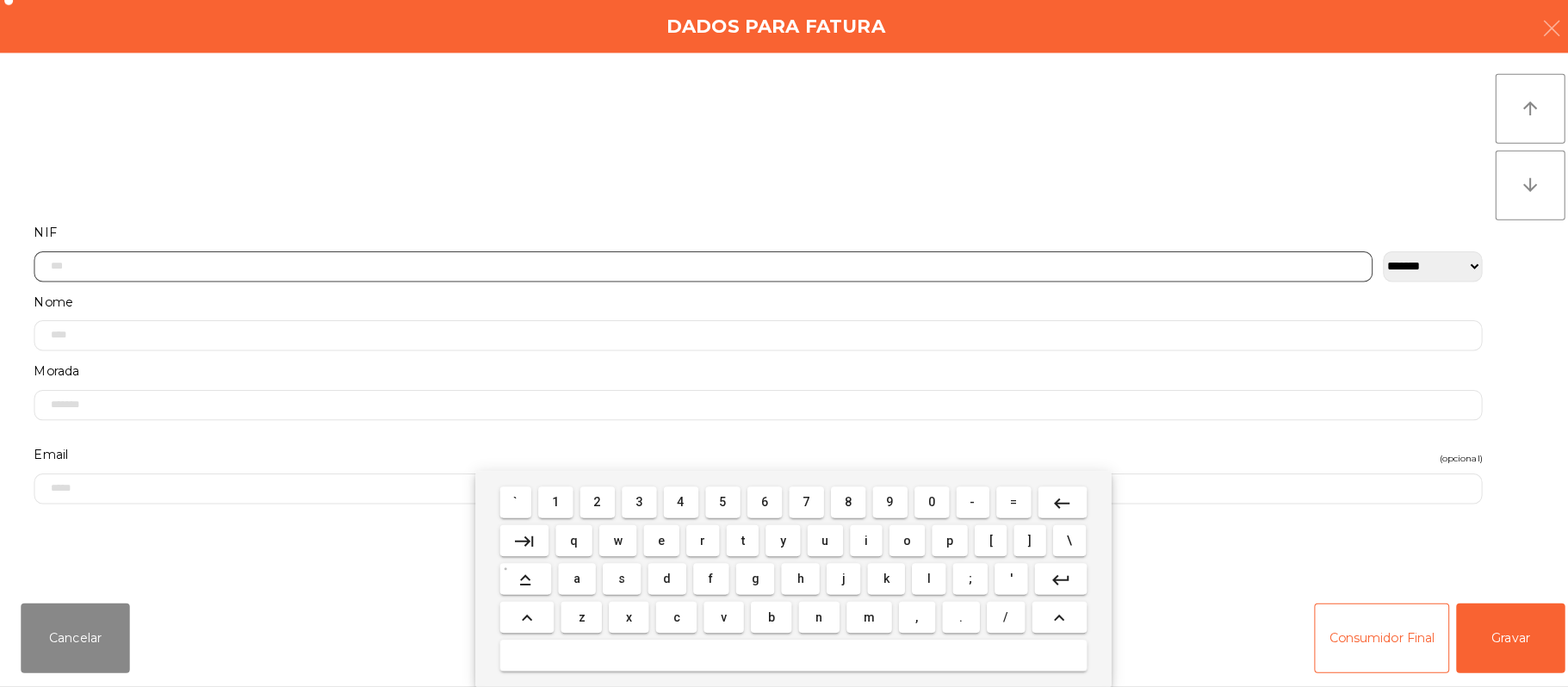
scroll to position [144, 0]
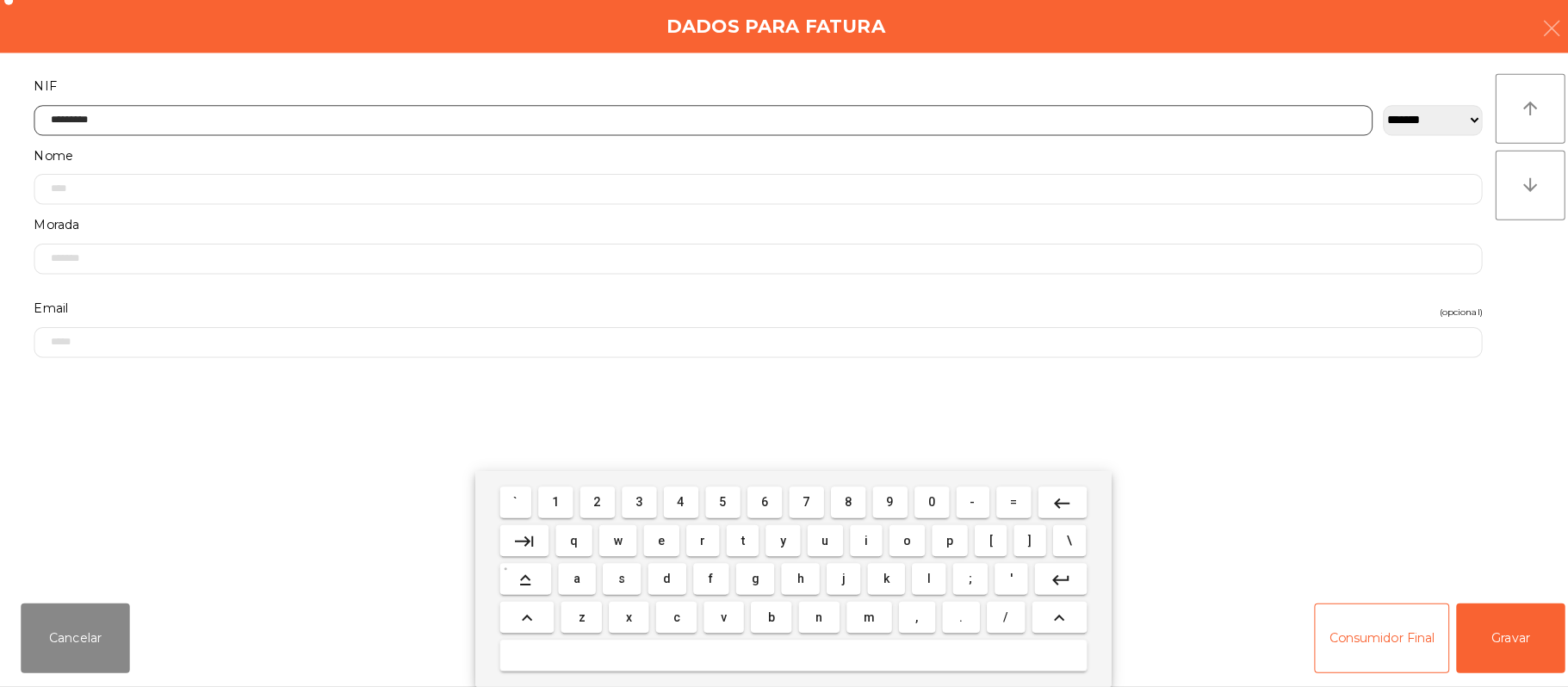
type input "*********"
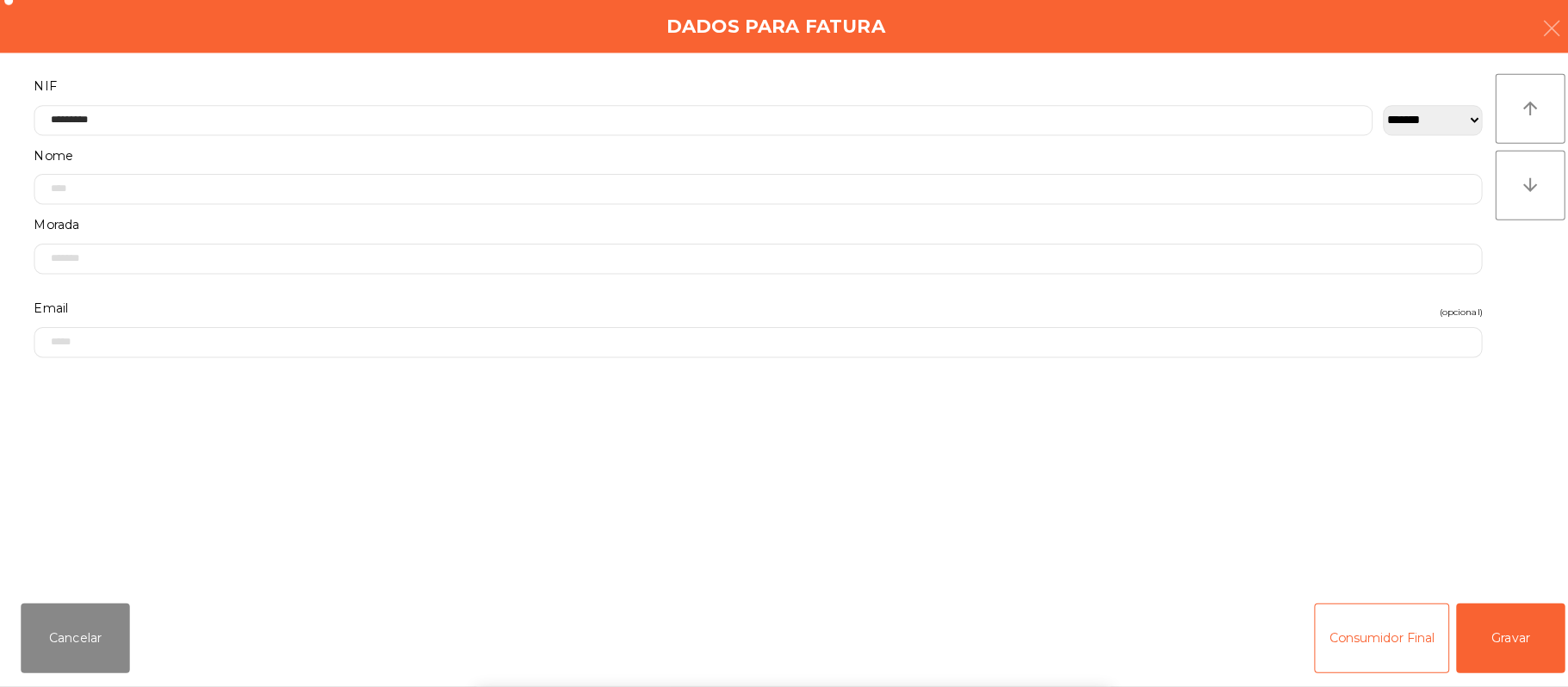
click at [1543, 661] on div "` 1 2 3 4 5 6 7 8 9 0 - = keyboard_backspace keyboard_tab q w e r t y u i o p […" at bounding box center [784, 580] width 1568 height 214
click at [1530, 632] on div "` 1 2 3 4 5 6 7 8 9 0 - = keyboard_backspace keyboard_tab q w e r t y u i o p […" at bounding box center [784, 580] width 1568 height 214
click at [1522, 638] on button "Gravar" at bounding box center [1494, 638] width 108 height 69
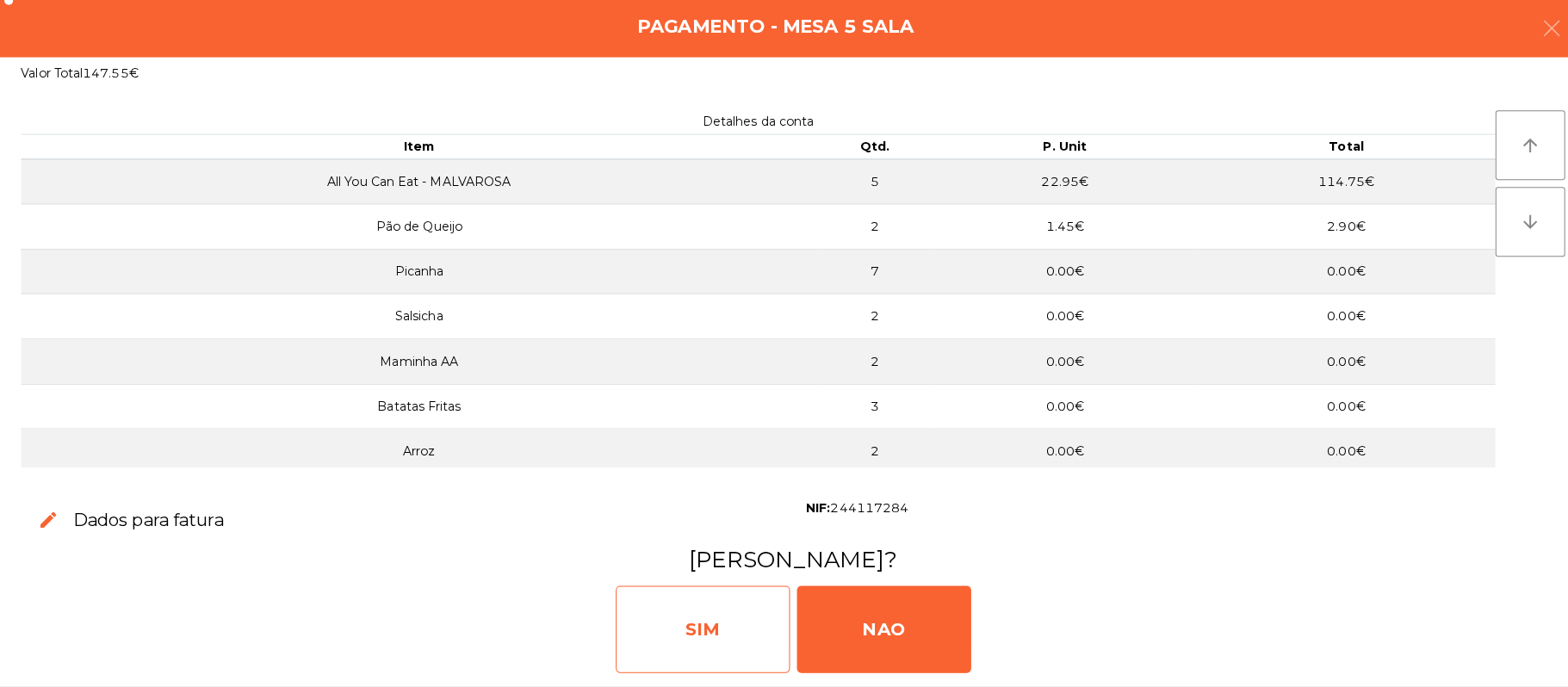
click at [686, 607] on div "SIM" at bounding box center [694, 630] width 172 height 86
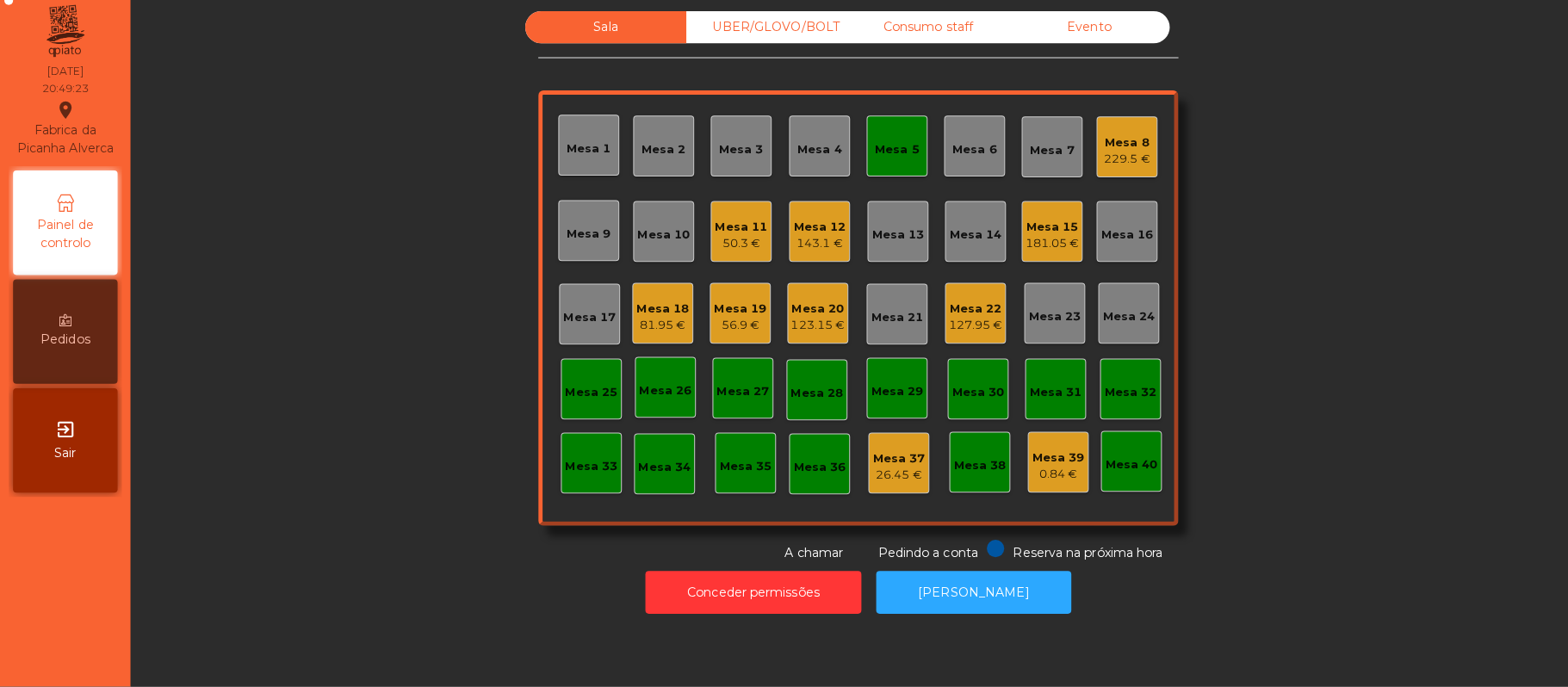
click at [866, 132] on div "Mesa 5" at bounding box center [887, 152] width 60 height 60
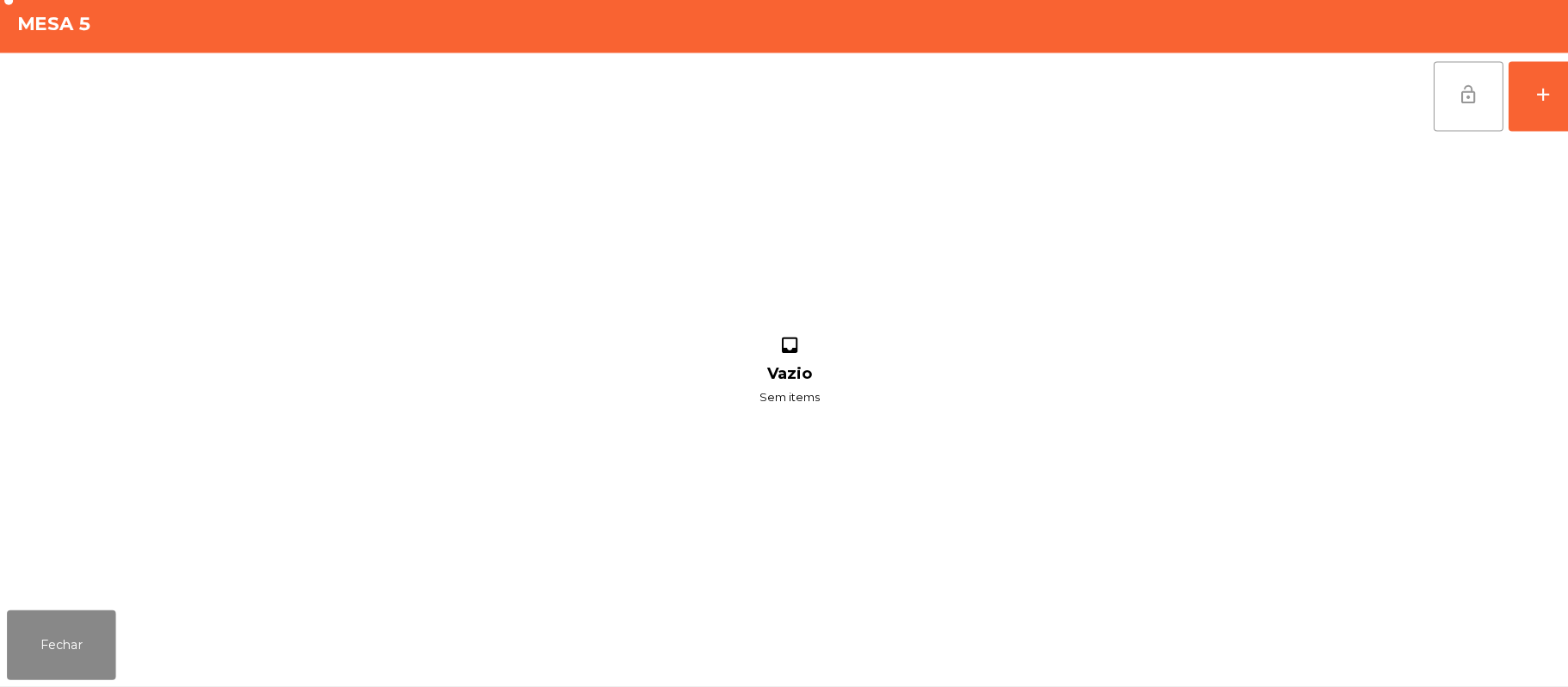
click at [1454, 103] on span "lock_open" at bounding box center [1452, 102] width 21 height 21
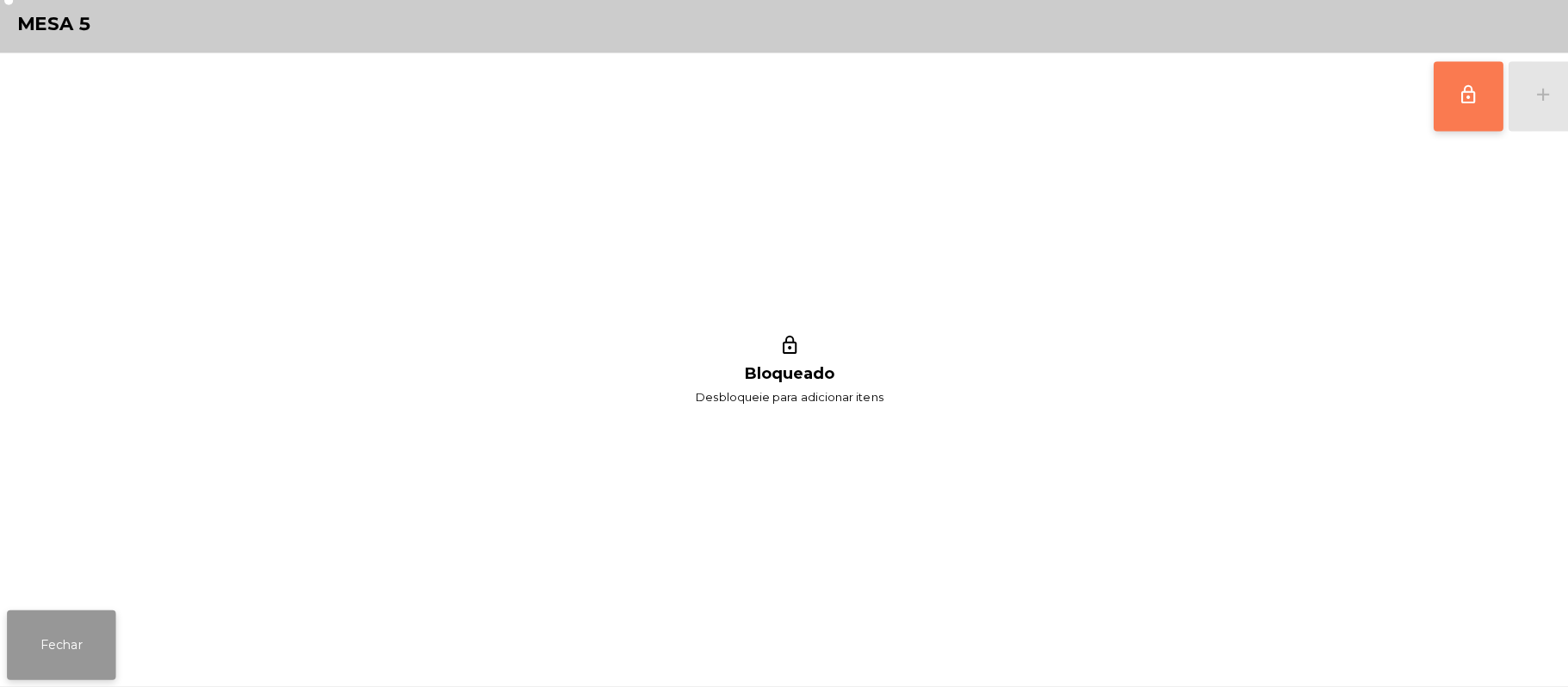
click at [14, 632] on button "Fechar" at bounding box center [60, 645] width 108 height 69
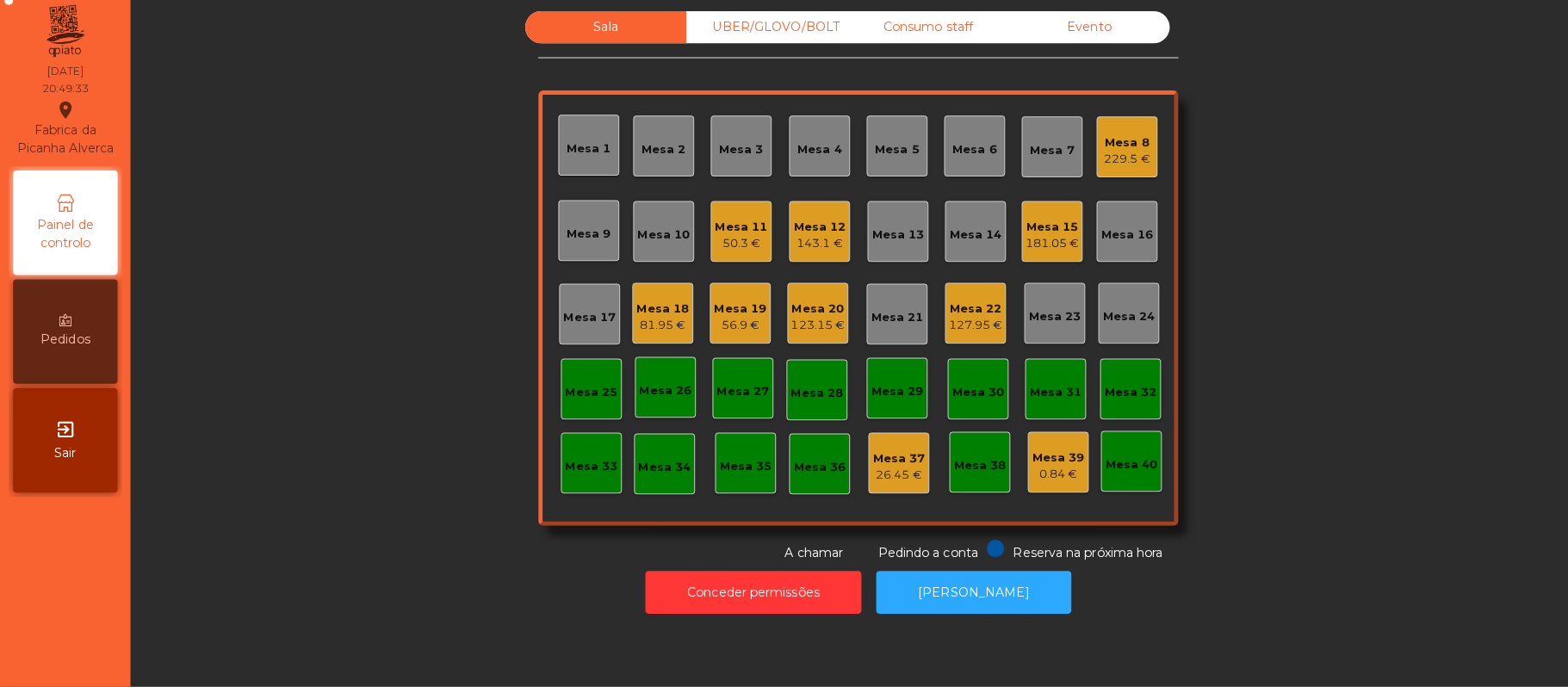
click at [89, 339] on div "Pedidos" at bounding box center [65, 336] width 103 height 103
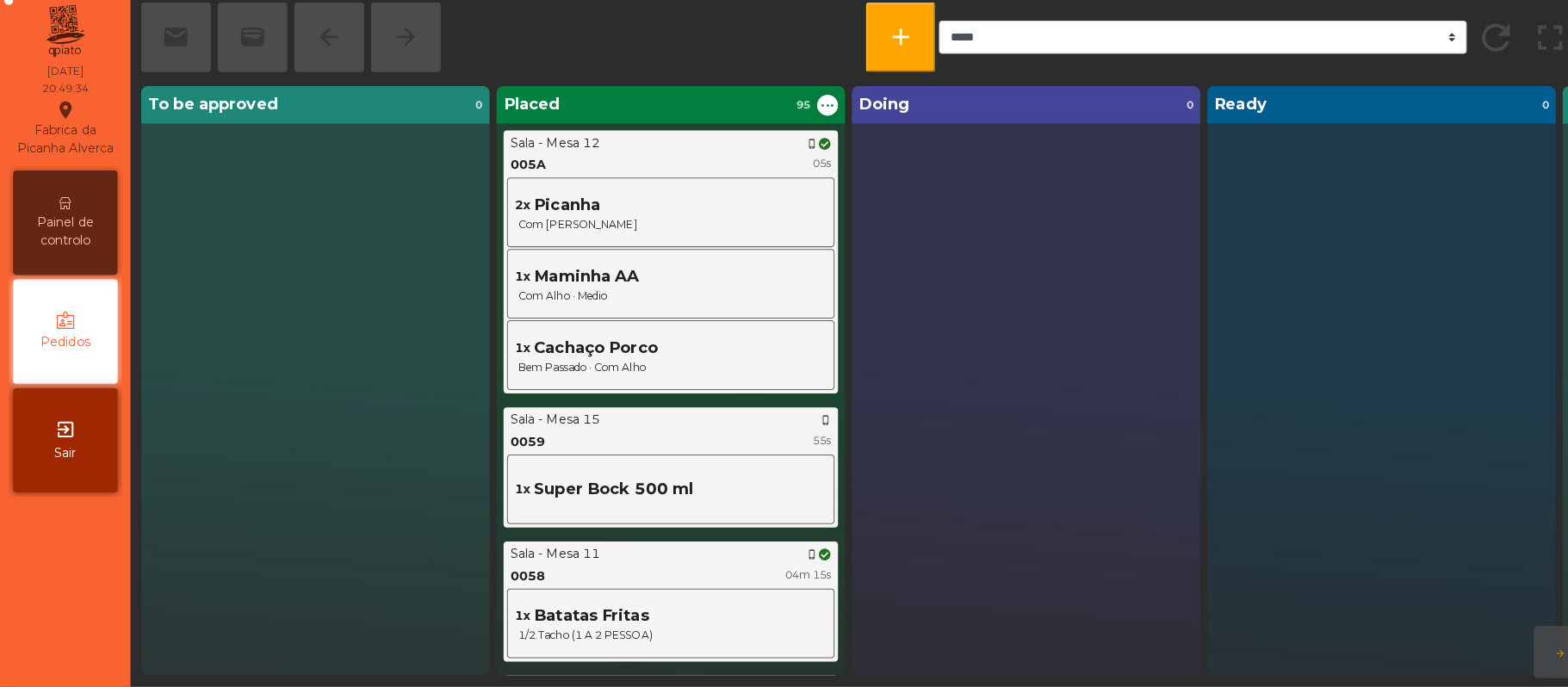
click at [81, 242] on span "Painel de controlo" at bounding box center [65, 236] width 95 height 36
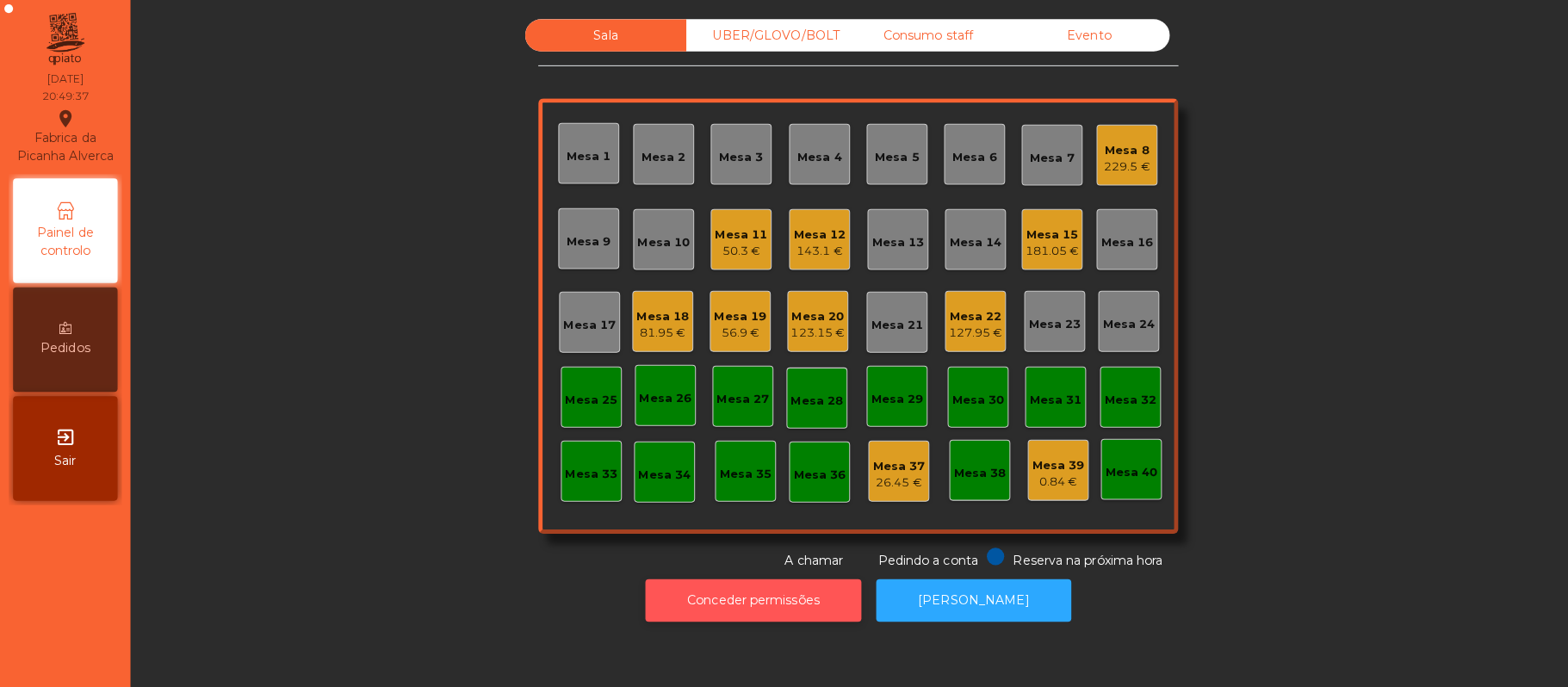
click at [760, 609] on button "Conceder permissões" at bounding box center [745, 593] width 214 height 42
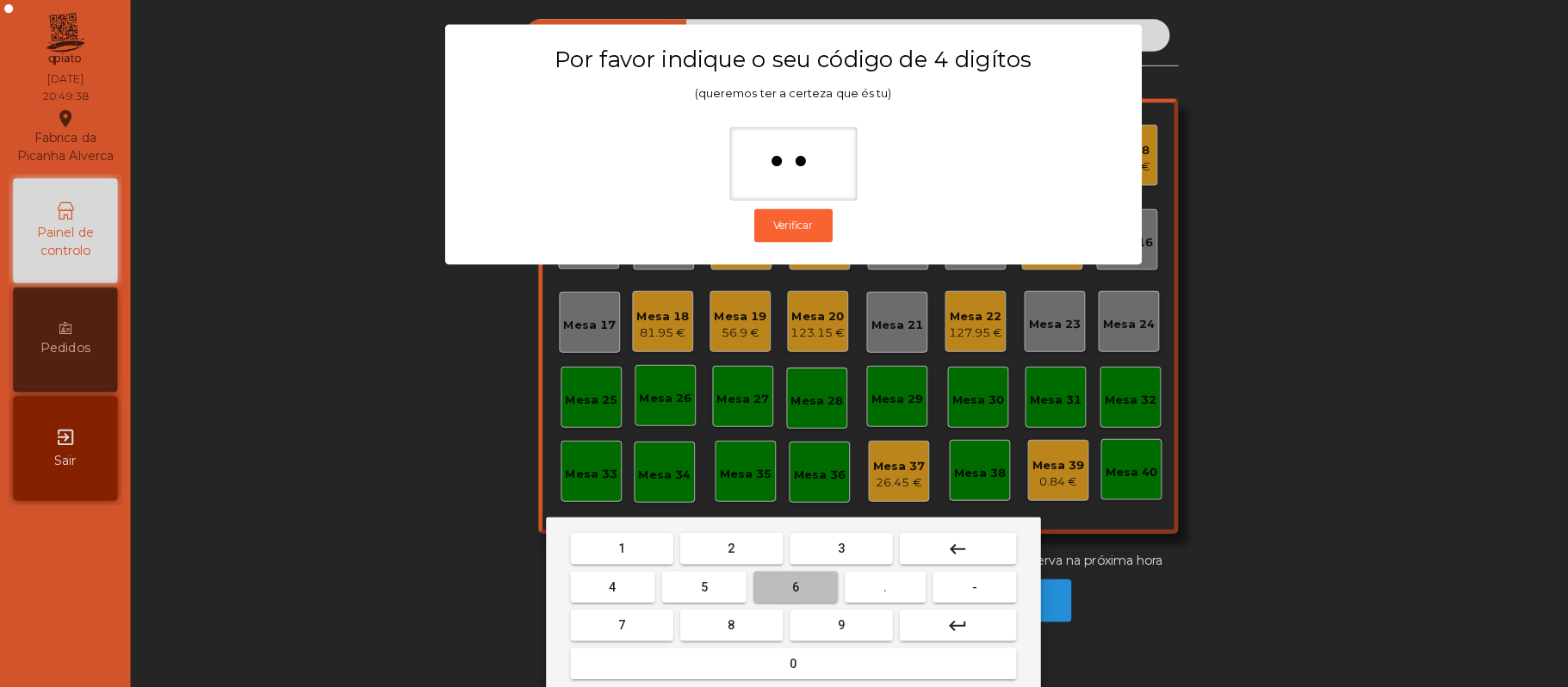
type input "***"
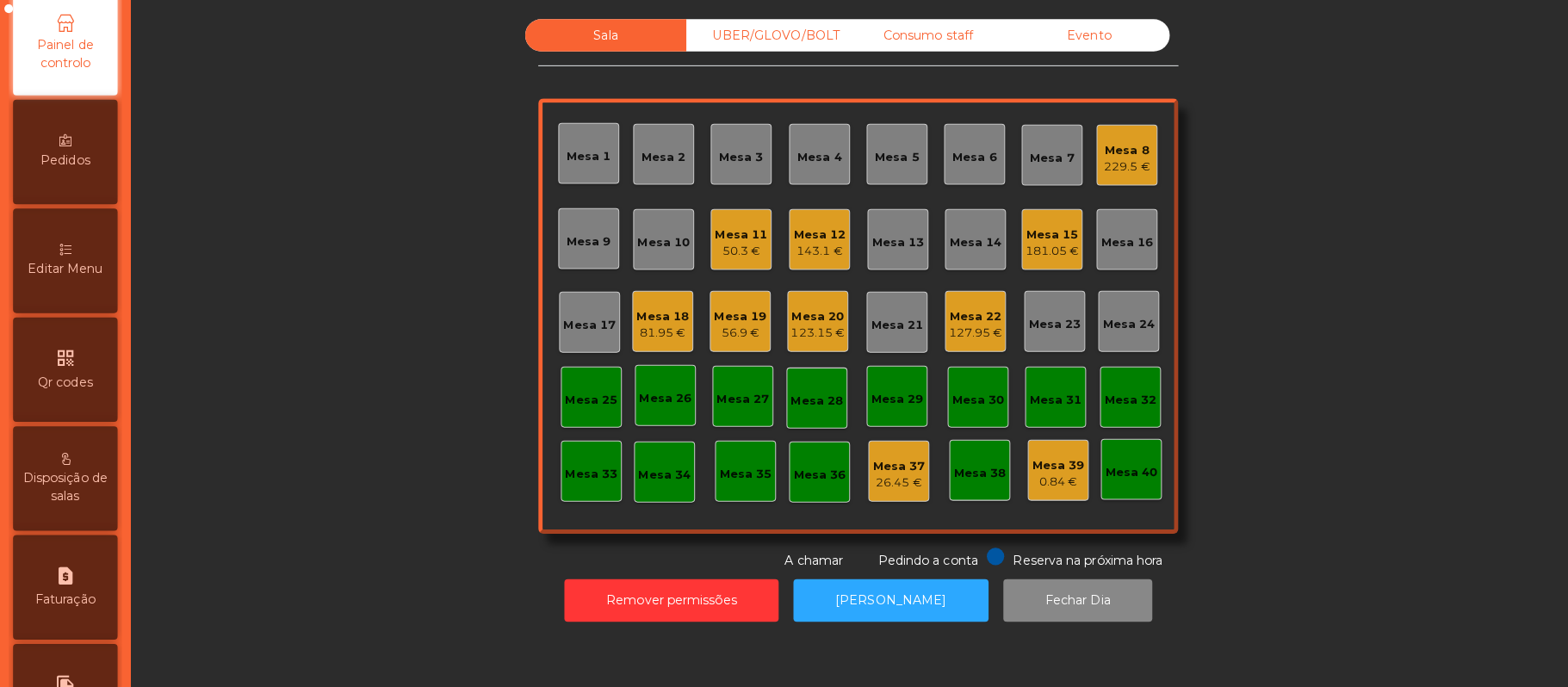
click at [90, 572] on div "request_page Faturação" at bounding box center [65, 580] width 103 height 103
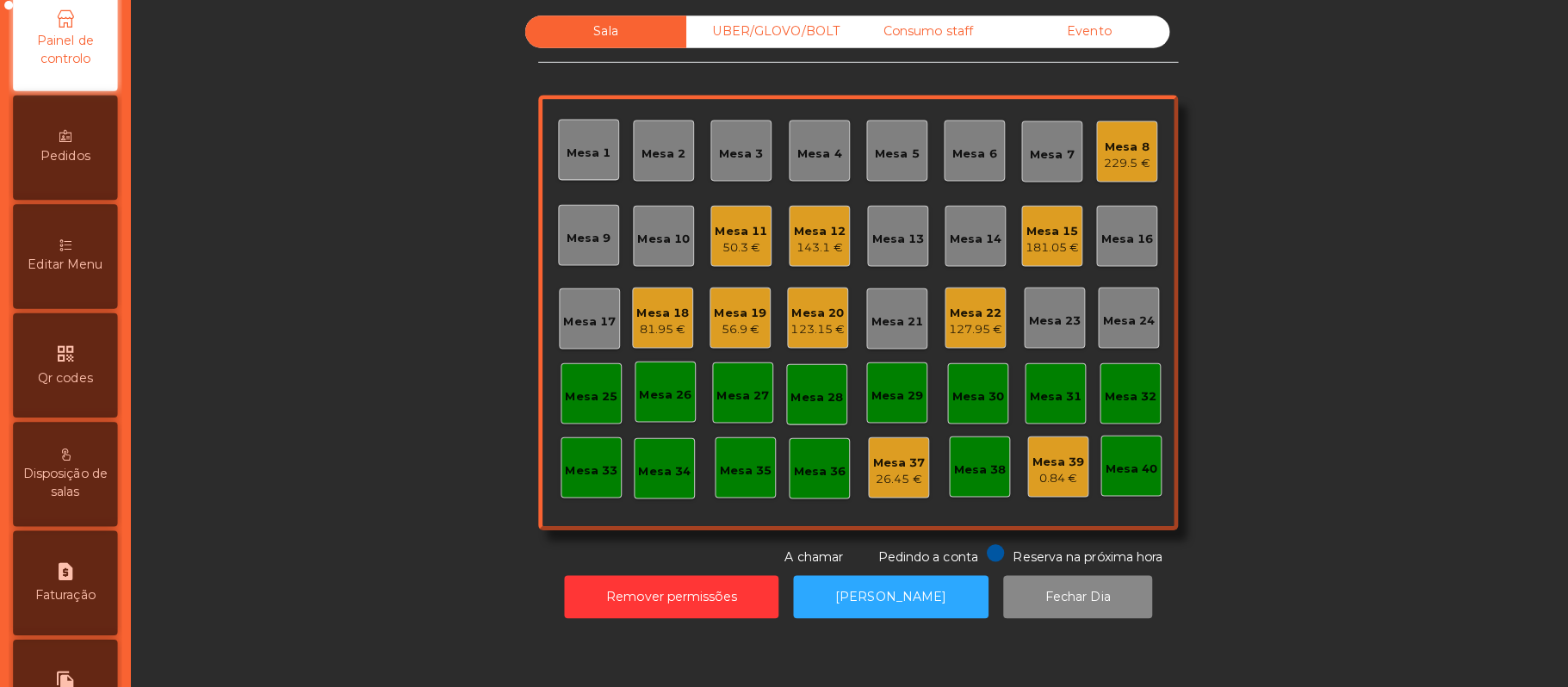
select select "*"
select select "****"
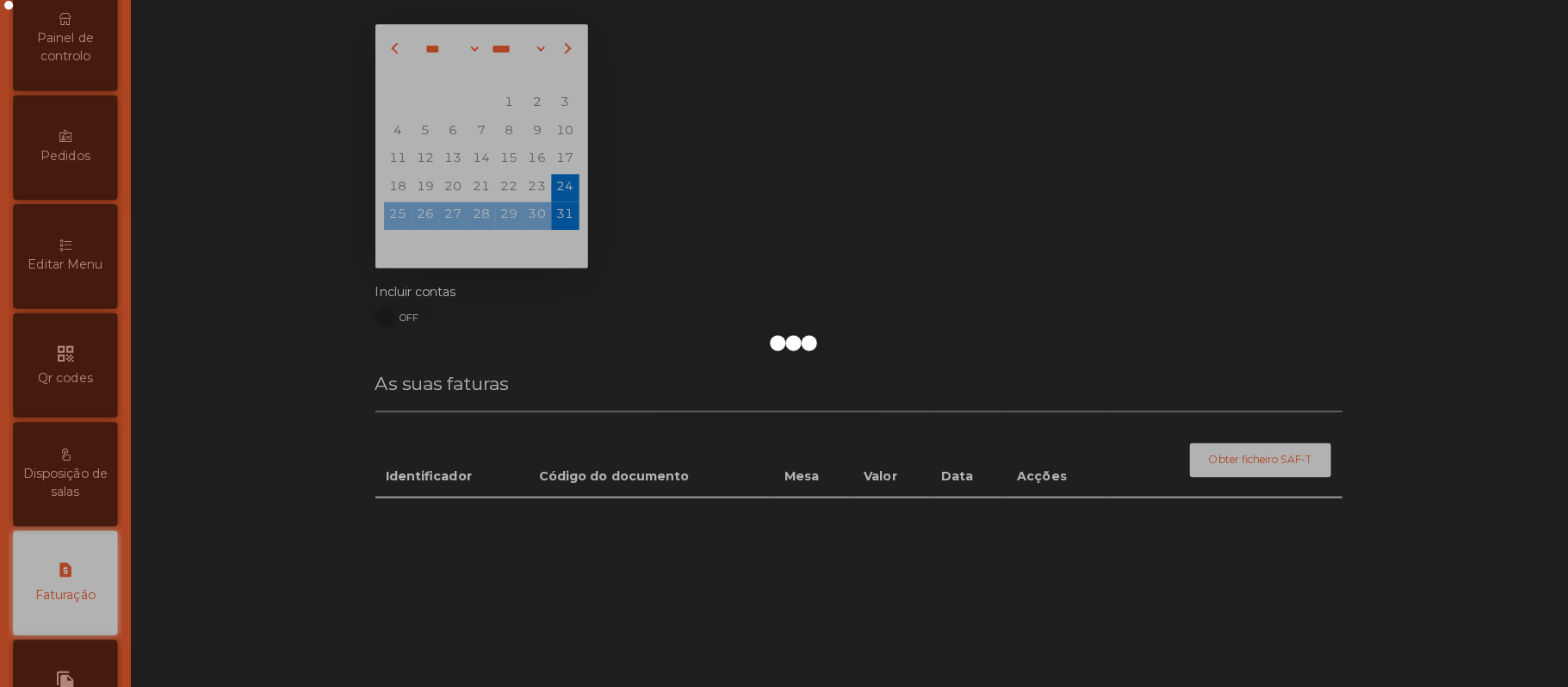
scroll to position [441, 0]
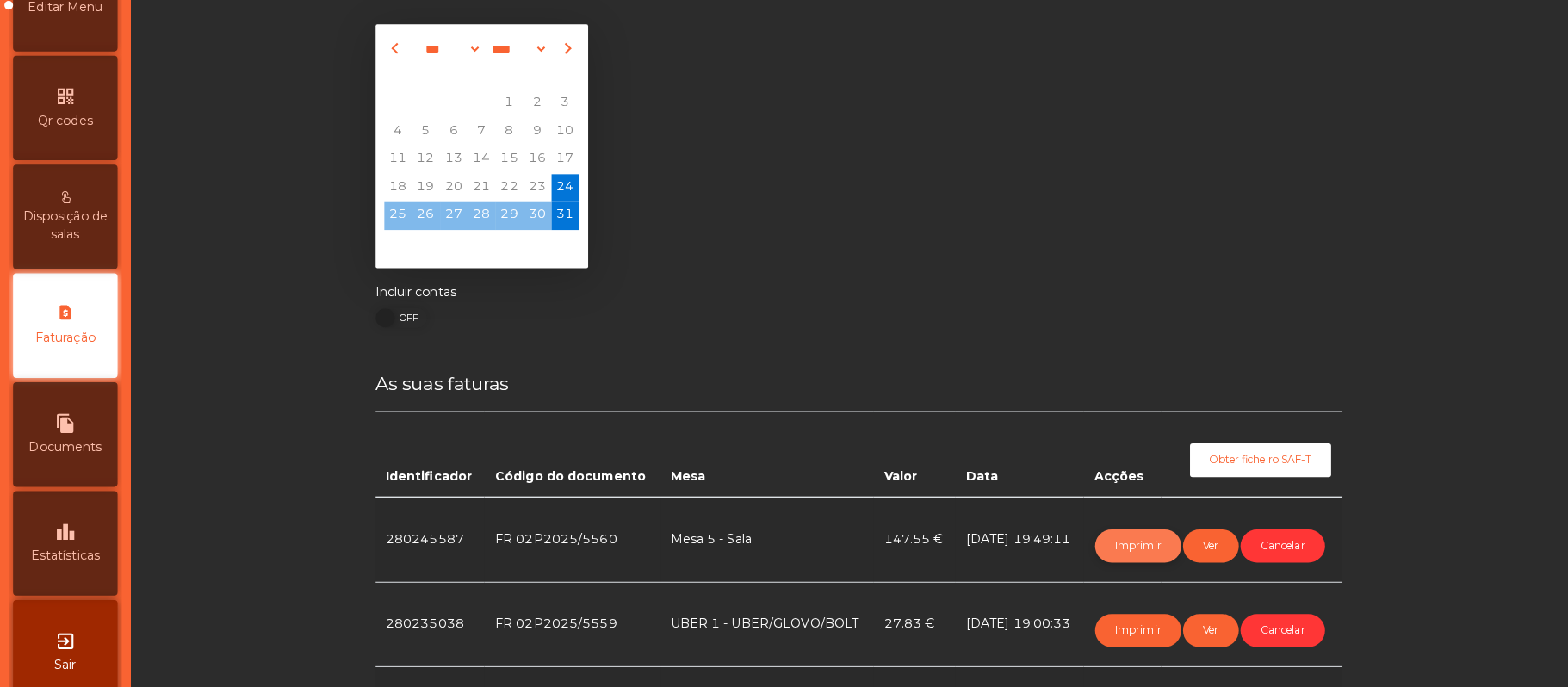
click at [1110, 541] on button "Imprimir" at bounding box center [1124, 543] width 85 height 32
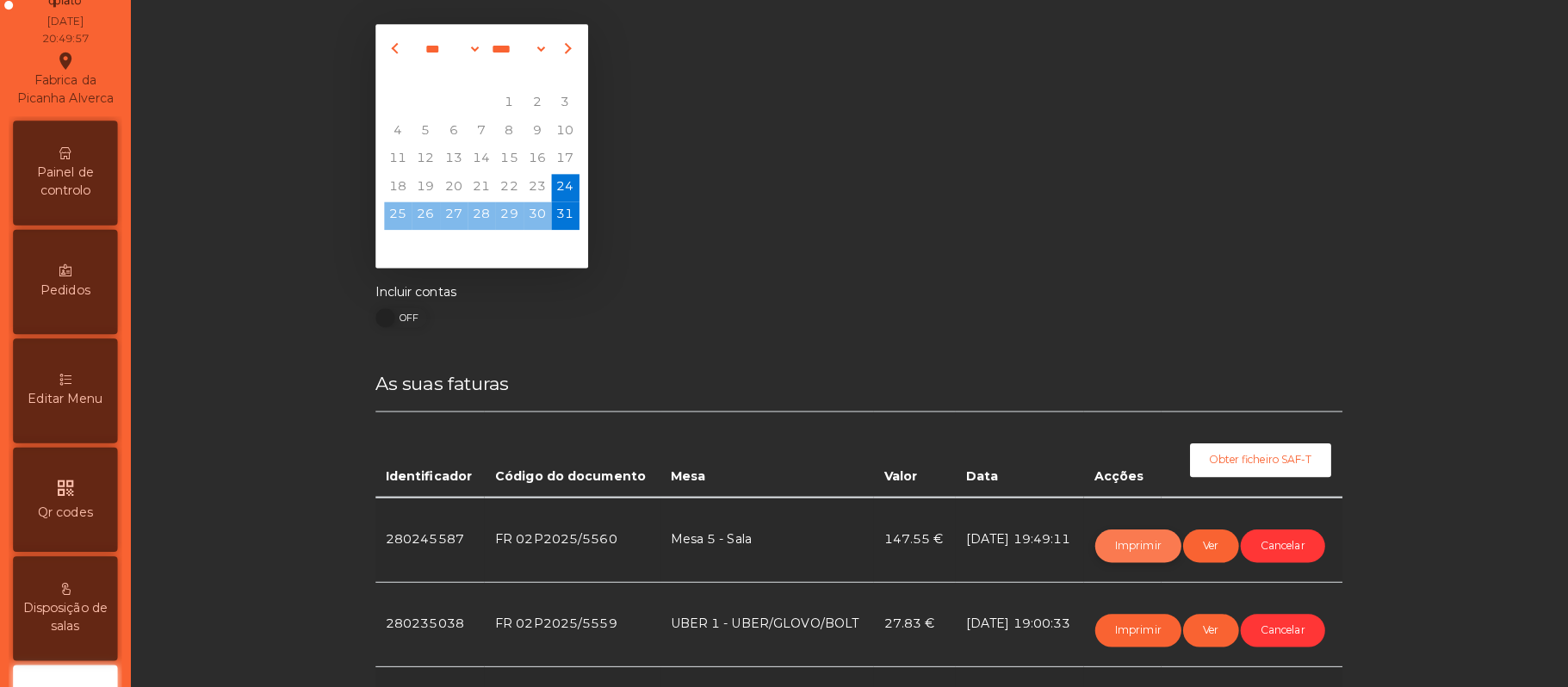
scroll to position [0, 0]
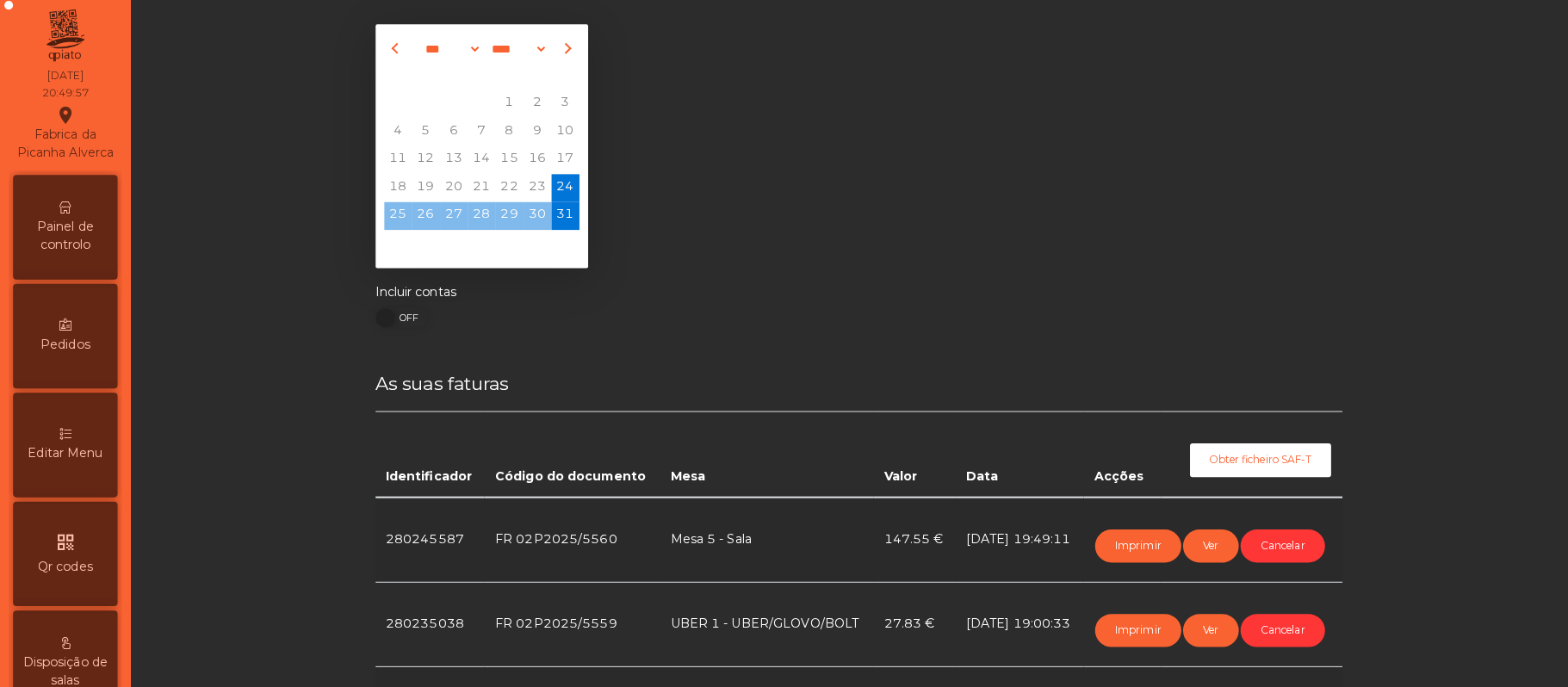
click at [60, 214] on div "Painel de controlo" at bounding box center [65, 228] width 103 height 103
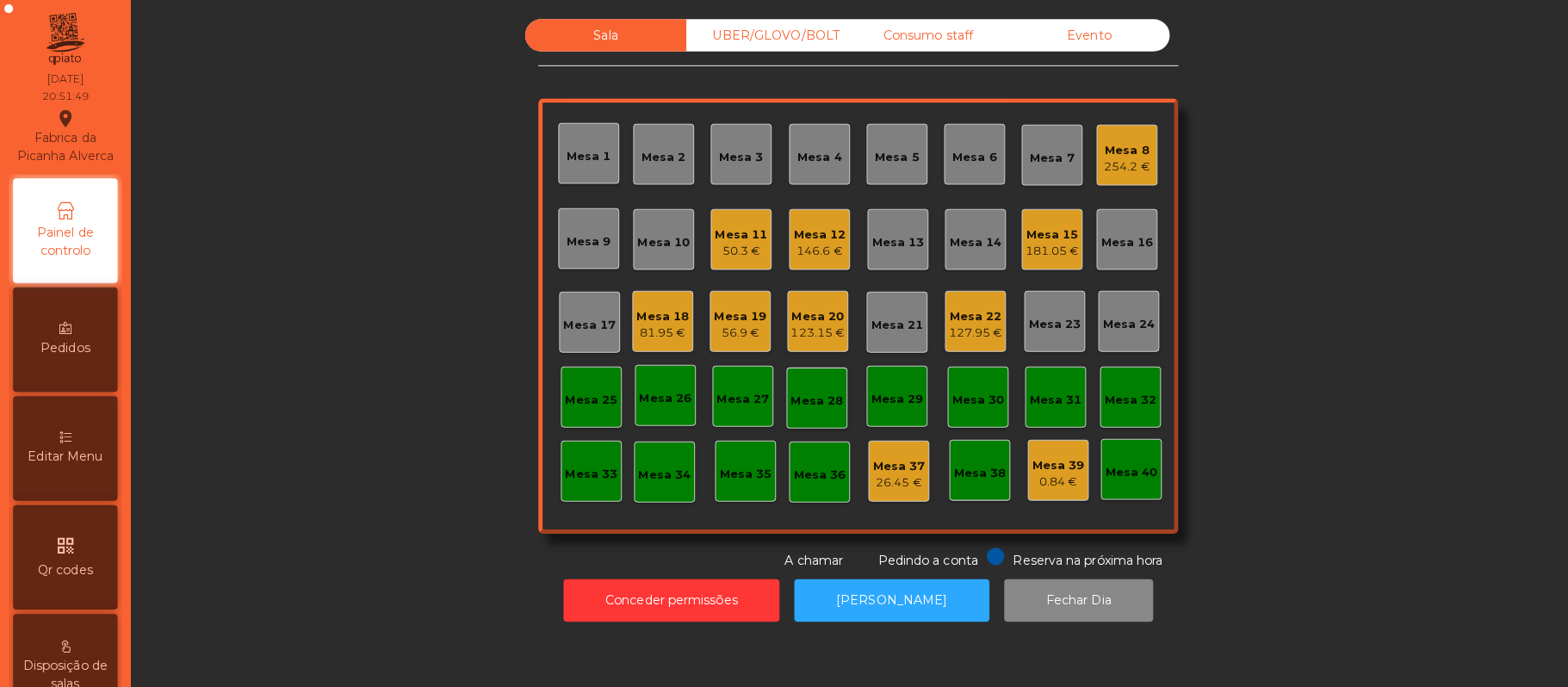
click at [952, 156] on div "Mesa 6" at bounding box center [964, 156] width 44 height 18
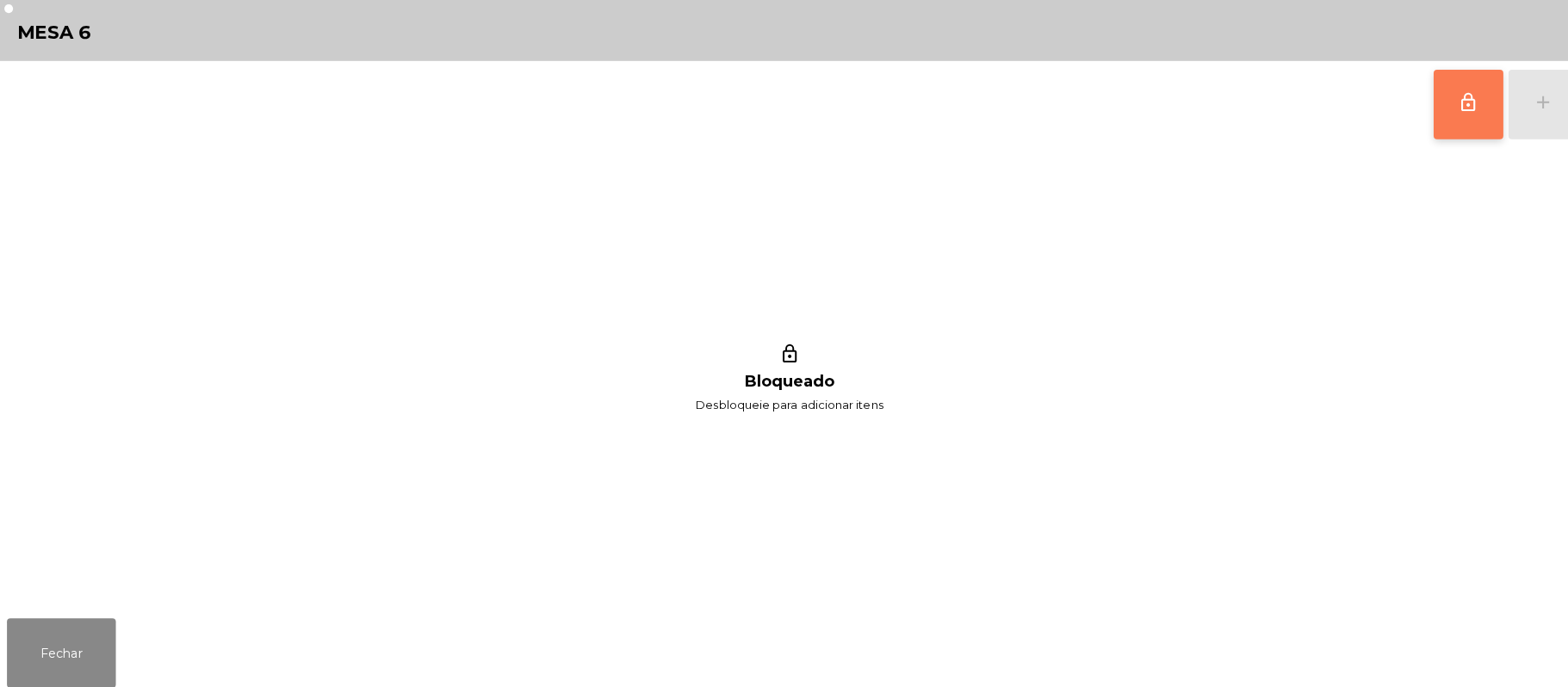
click at [1448, 122] on button "lock_outline" at bounding box center [1452, 103] width 69 height 69
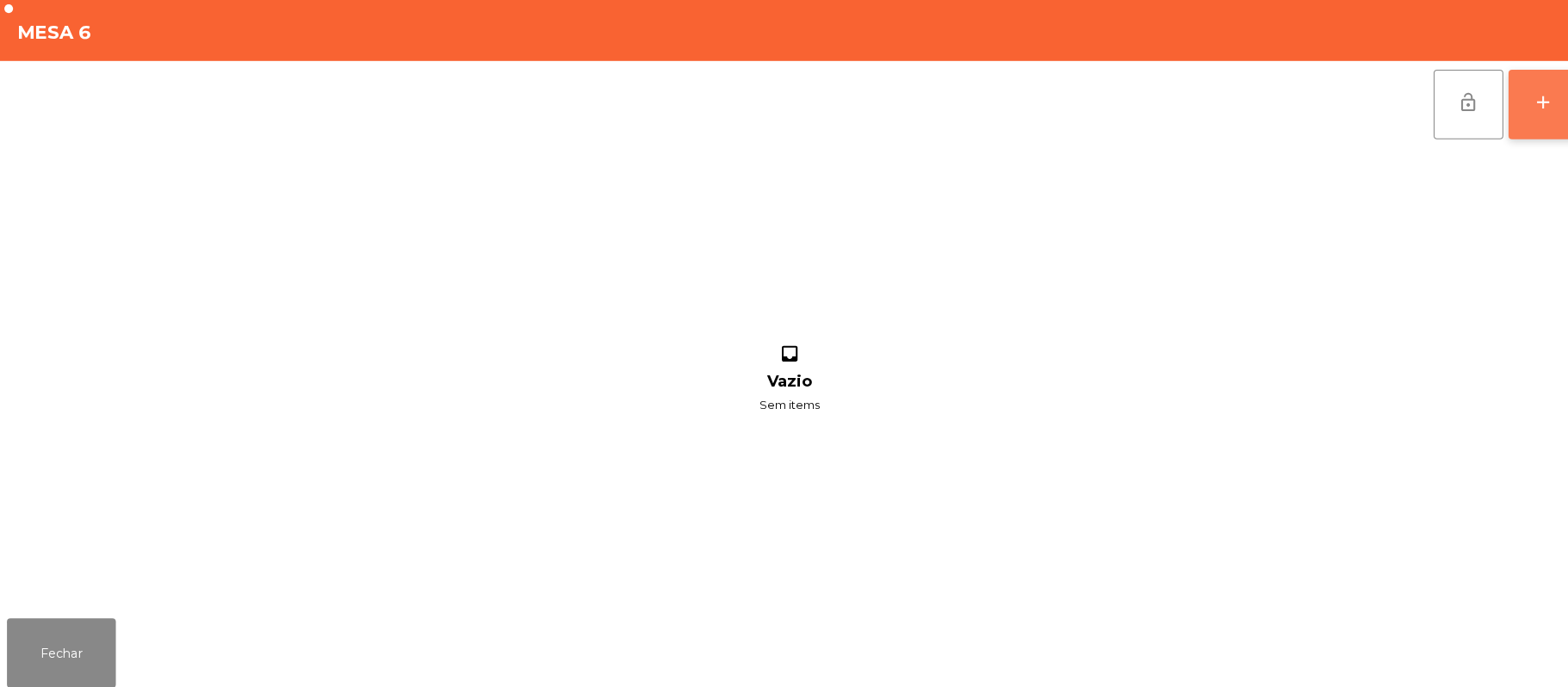
click at [1534, 108] on div "add" at bounding box center [1526, 102] width 21 height 21
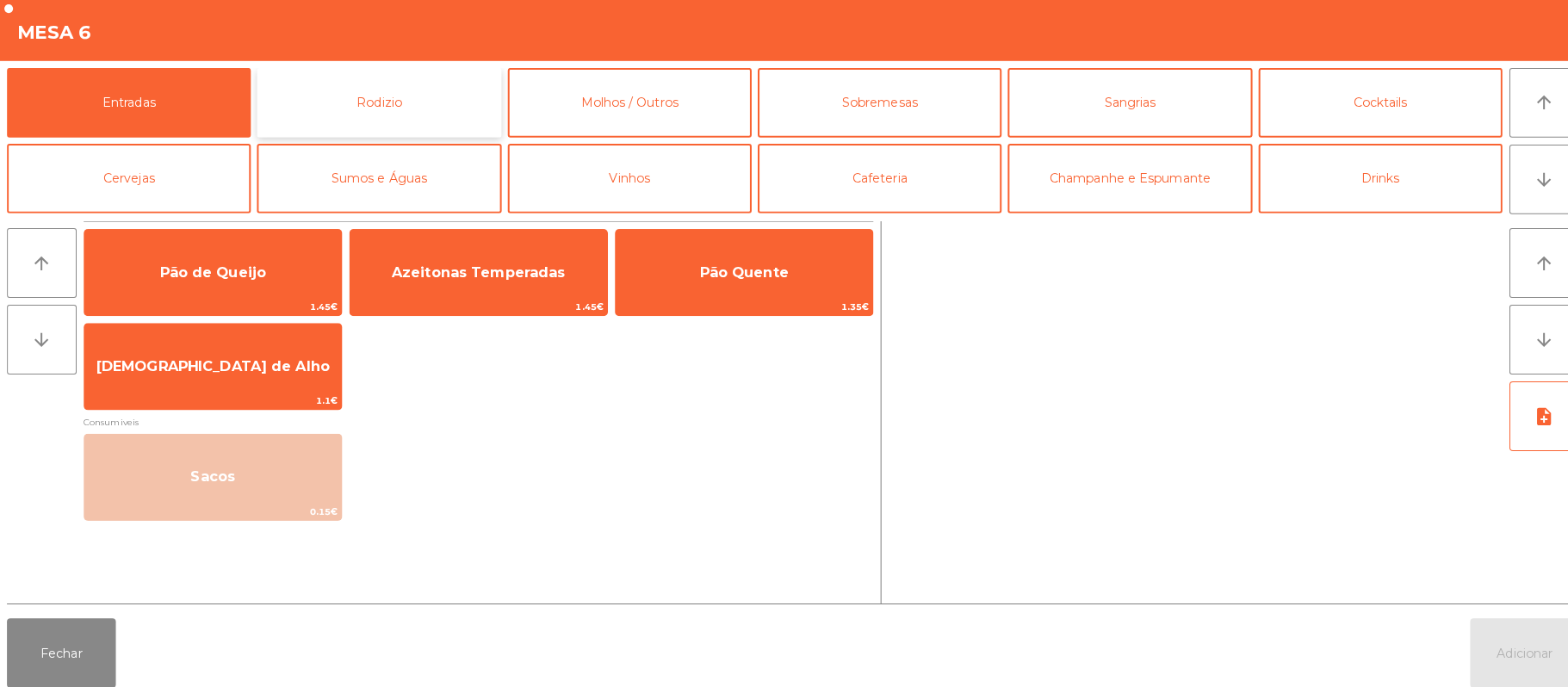
click at [425, 96] on button "Rodizio" at bounding box center [374, 102] width 241 height 69
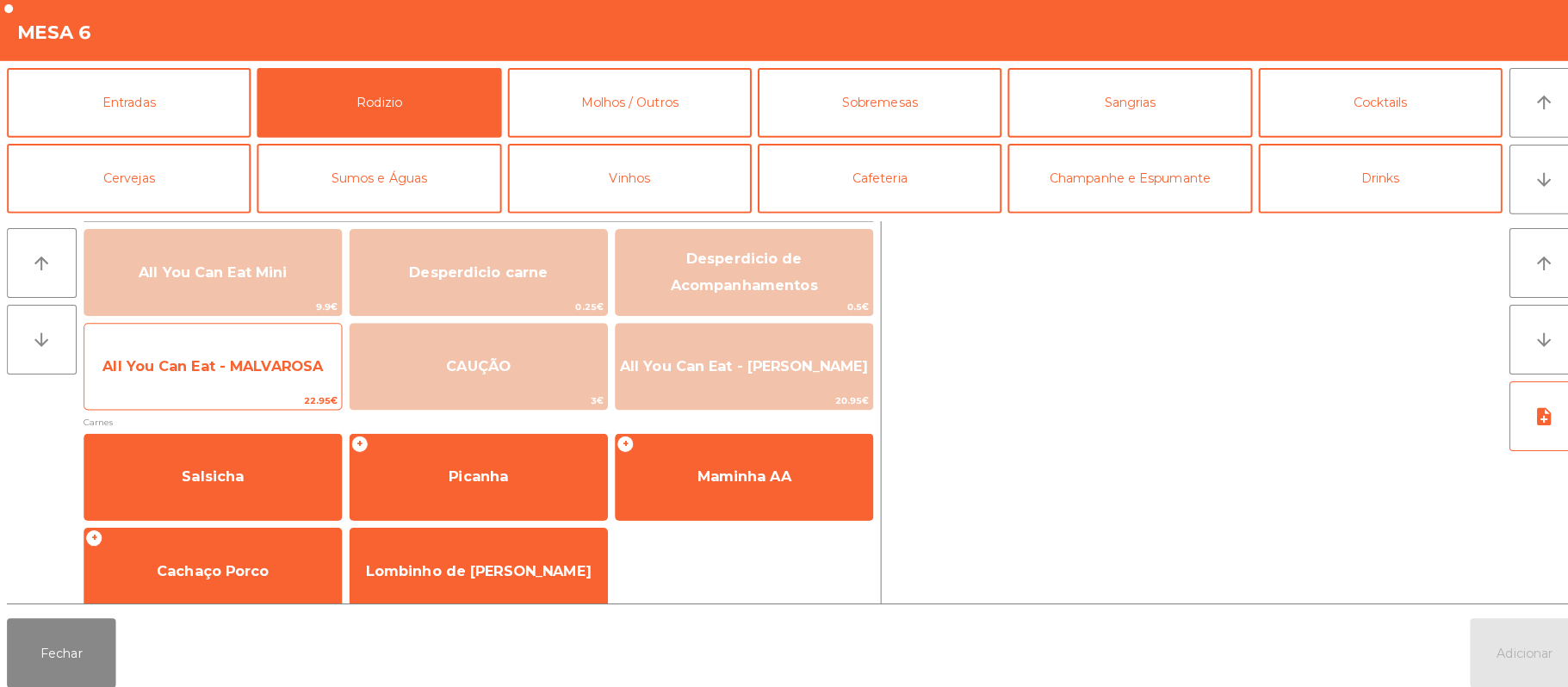
click at [238, 354] on span "All You Can Eat - MALVAROSA" at bounding box center [210, 361] width 218 height 17
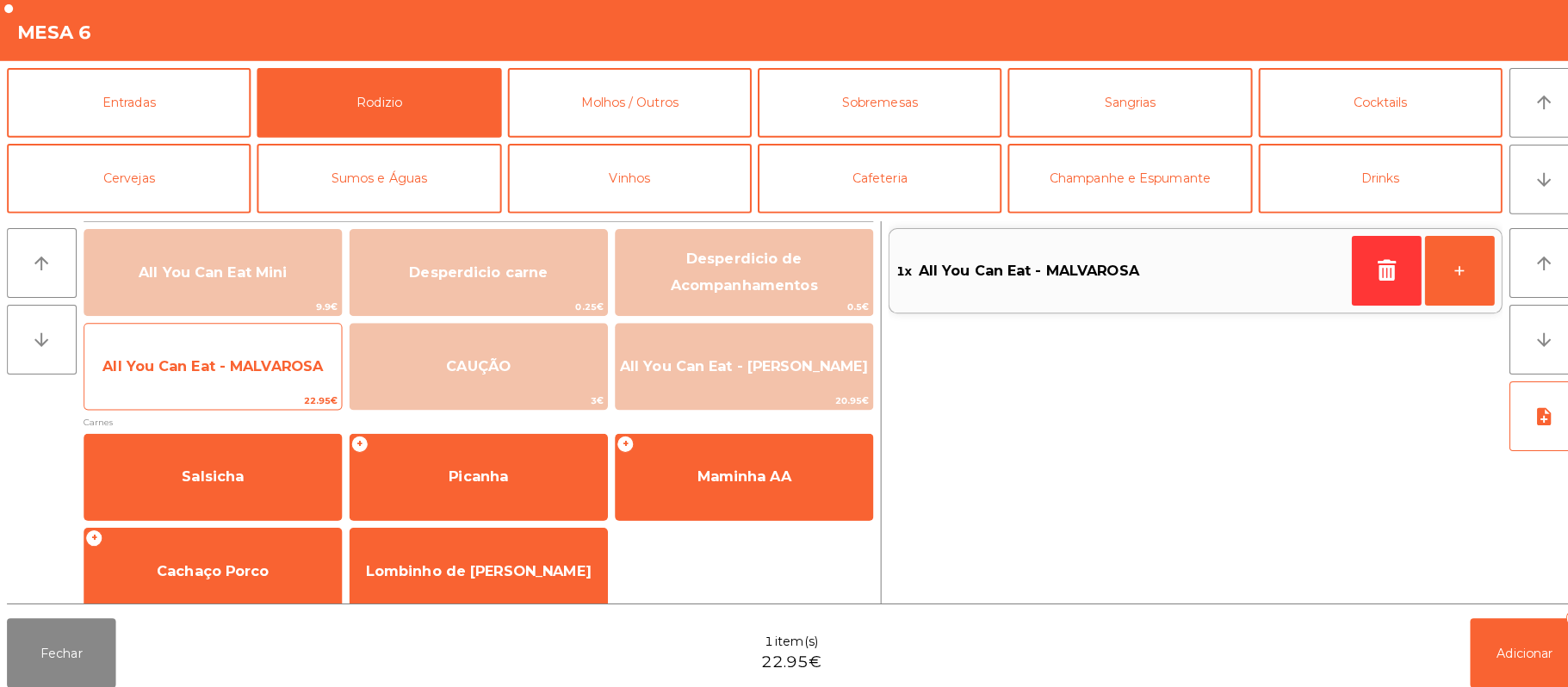
click at [245, 366] on span "All You Can Eat - MALVAROSA" at bounding box center [210, 361] width 218 height 17
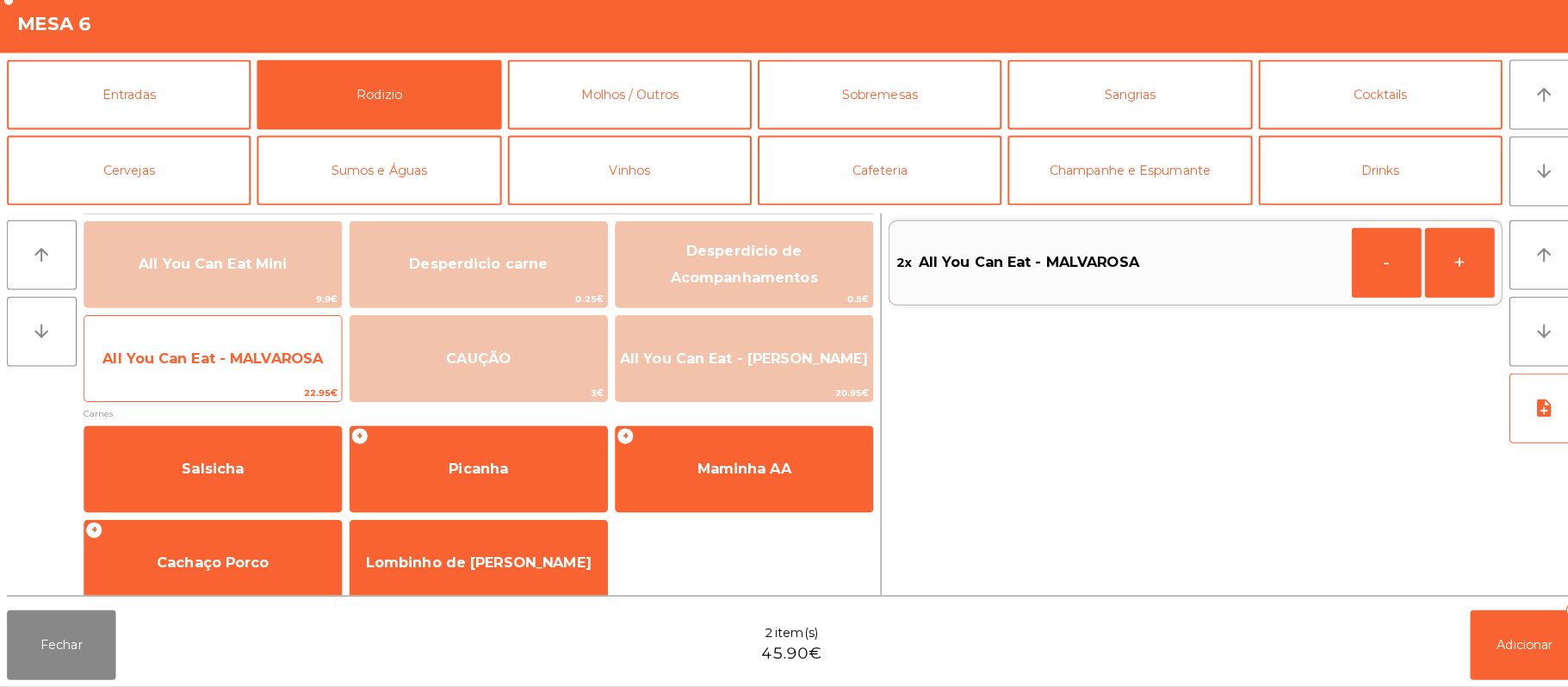
click at [239, 380] on span "All You Can Eat - MALVAROSA" at bounding box center [210, 362] width 254 height 46
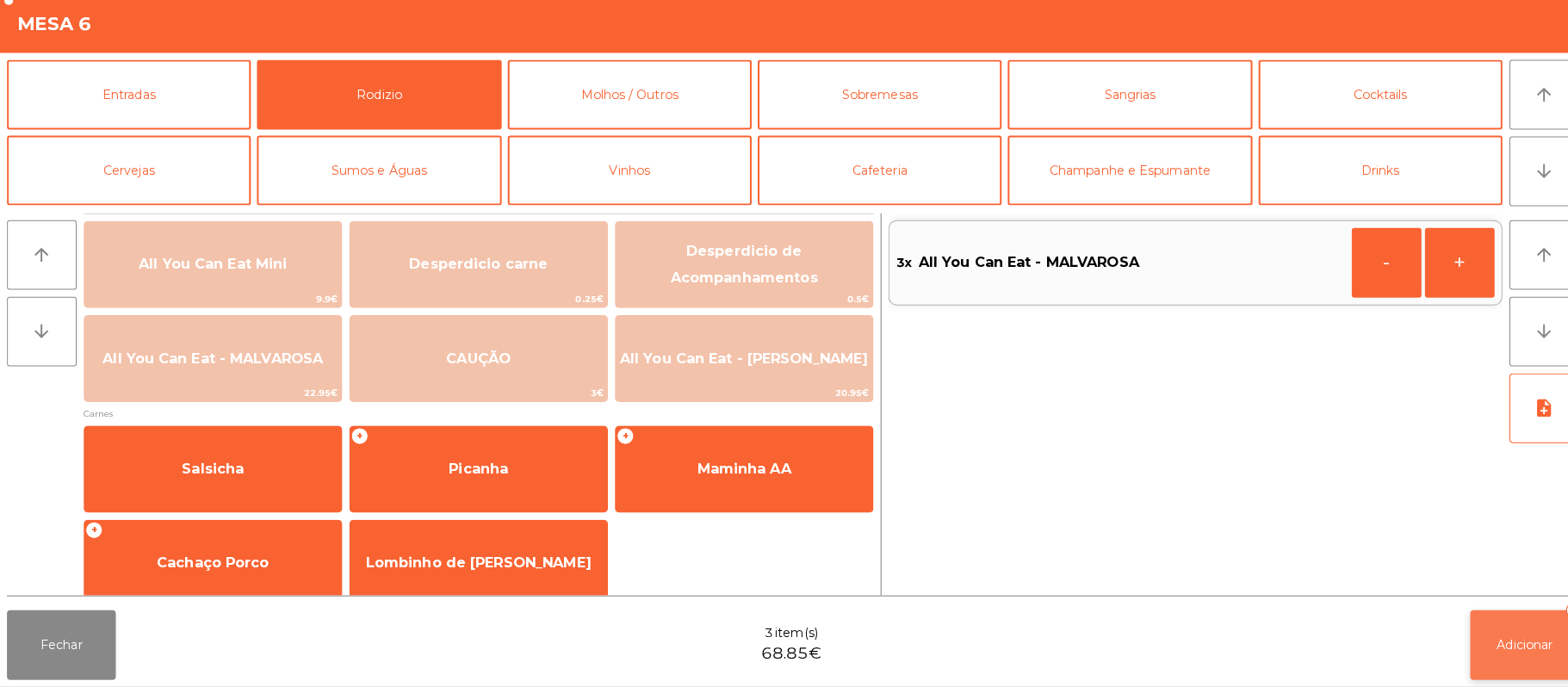
click at [1496, 616] on button "Adicionar 3" at bounding box center [1507, 645] width 108 height 69
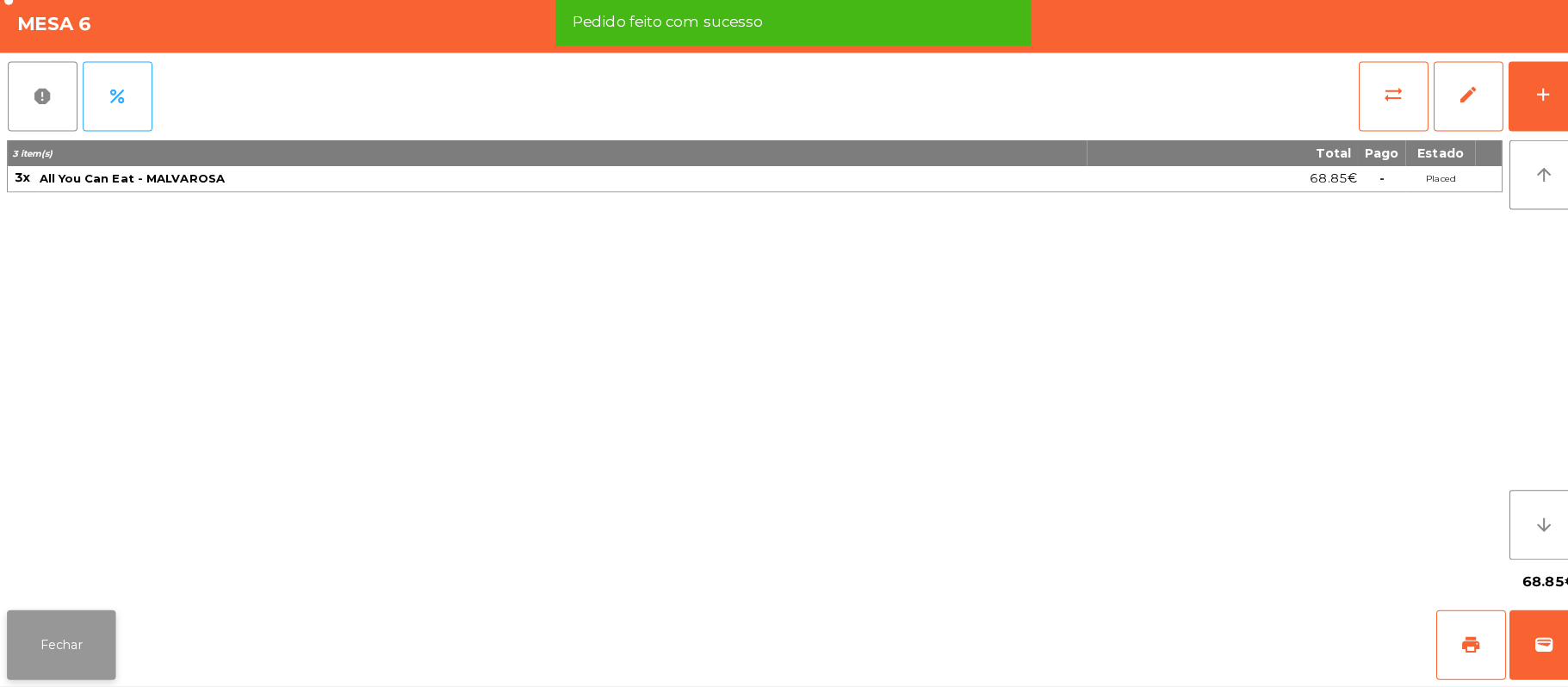
click at [66, 664] on button "Fechar" at bounding box center [60, 645] width 108 height 69
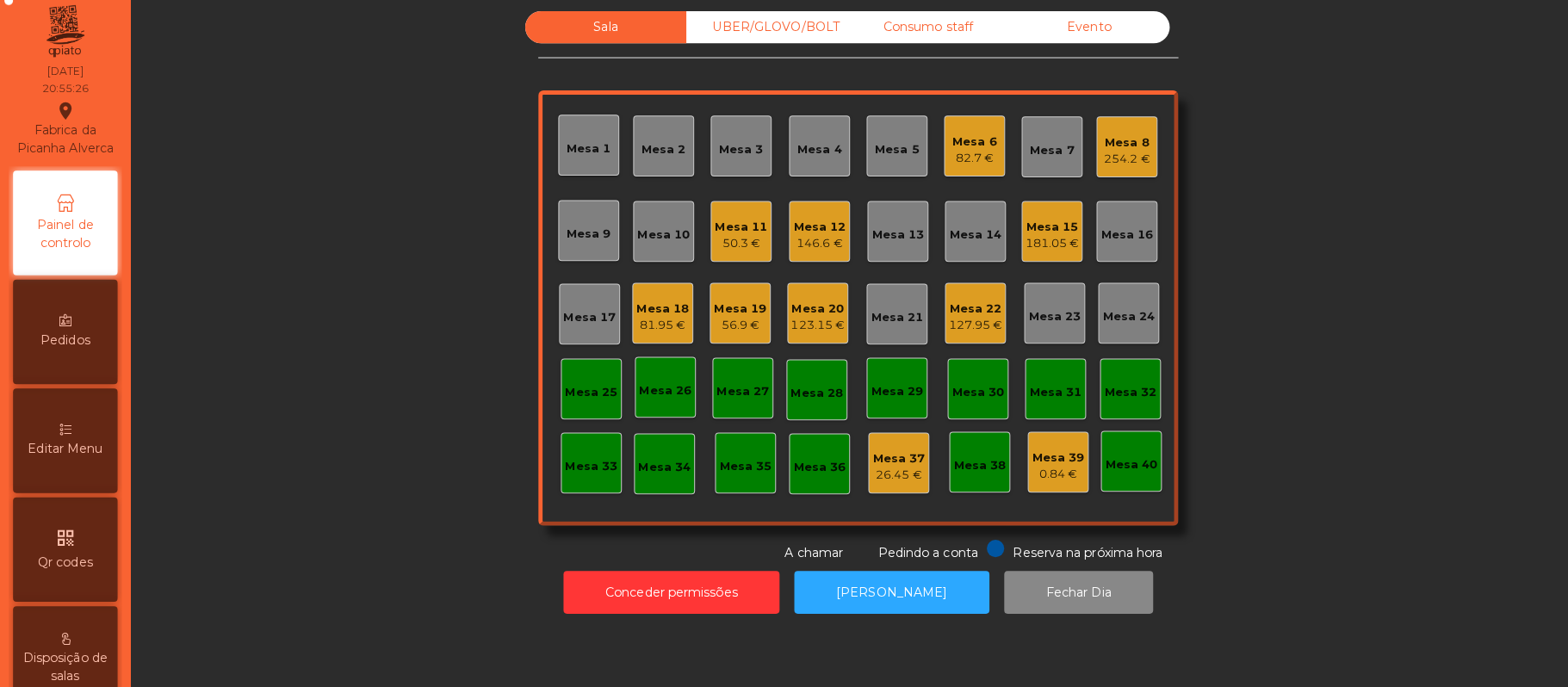
click at [664, 140] on div "Mesa 2" at bounding box center [657, 152] width 44 height 25
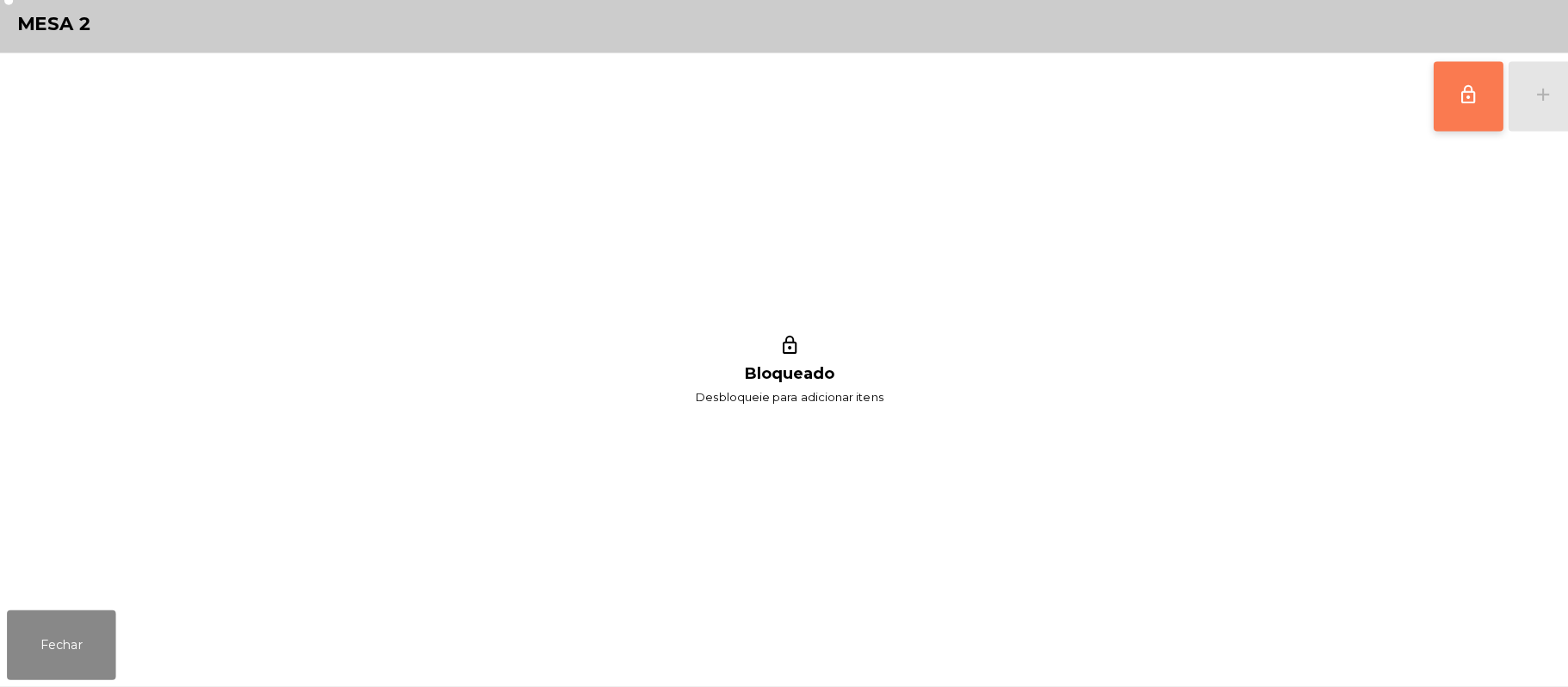
click at [1430, 74] on button "lock_outline" at bounding box center [1452, 103] width 69 height 69
click at [1509, 110] on div "lock_outline add" at bounding box center [1488, 103] width 144 height 86
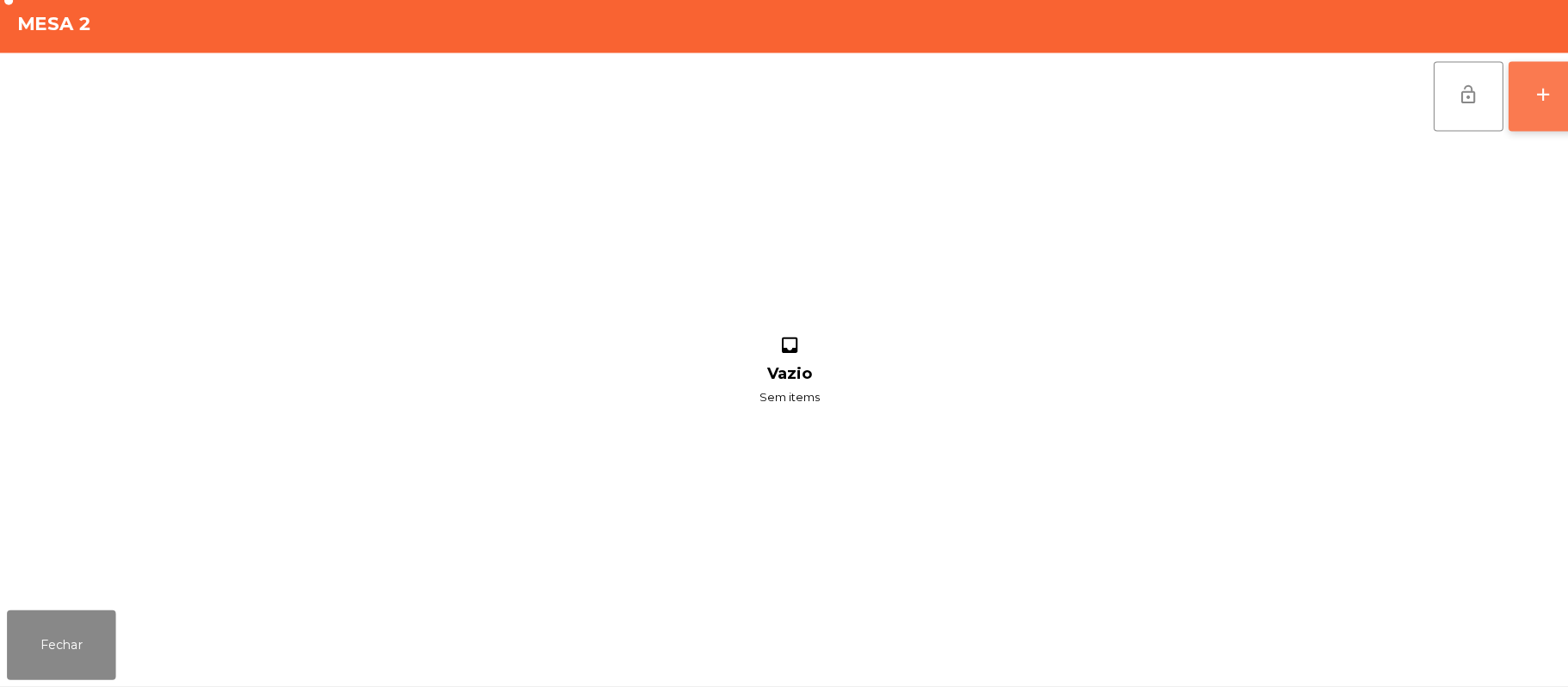
click at [1542, 110] on button "add" at bounding box center [1526, 103] width 69 height 69
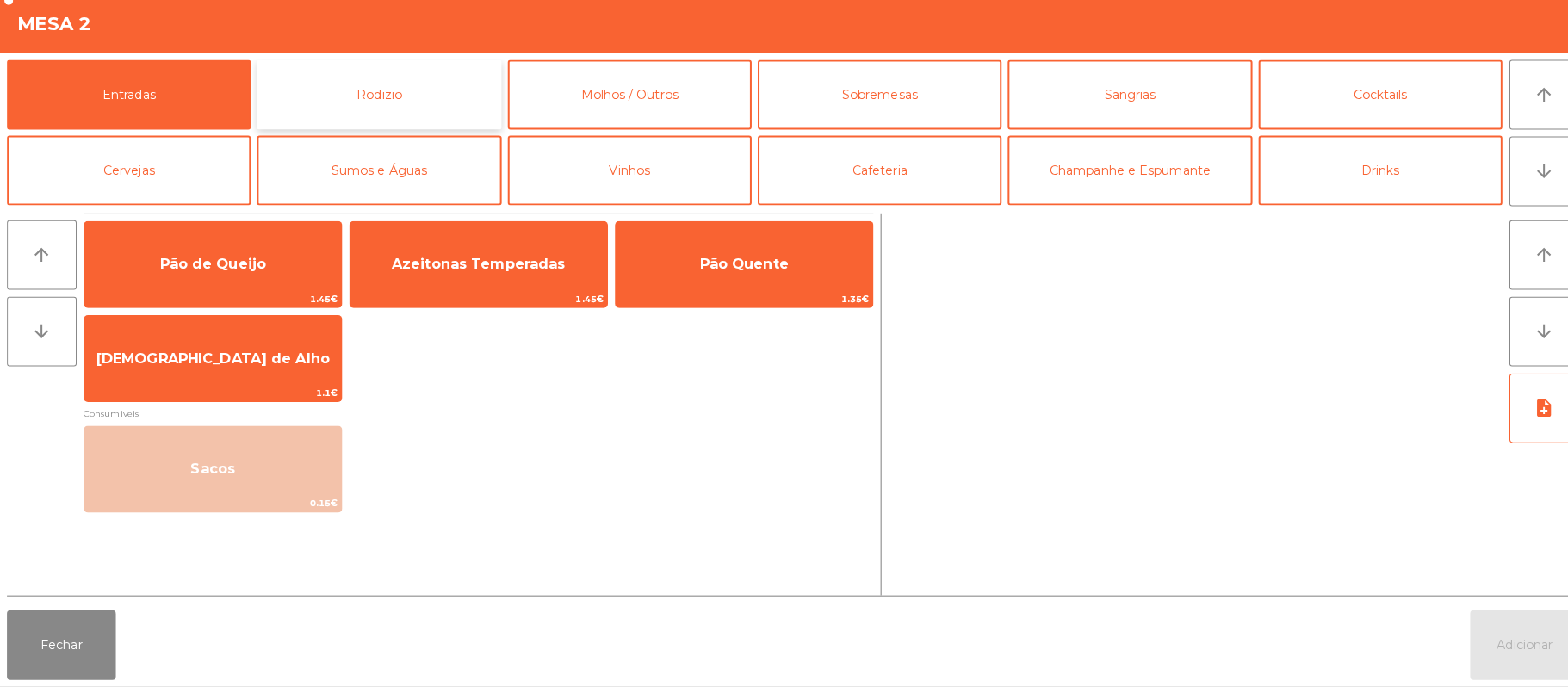
click at [387, 118] on button "Rodizio" at bounding box center [374, 102] width 241 height 69
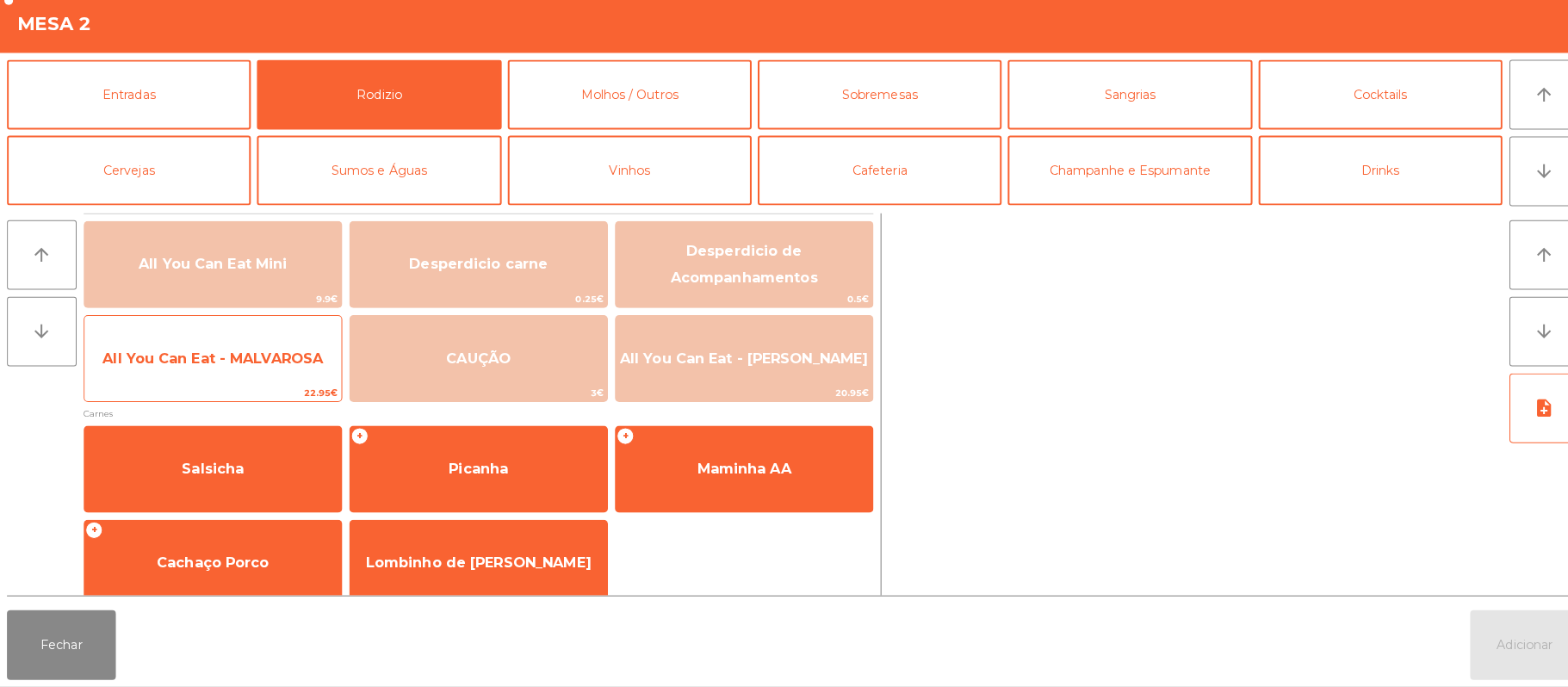
click at [289, 368] on span "All You Can Eat - MALVAROSA" at bounding box center [210, 361] width 218 height 17
click at [285, 382] on span "All You Can Eat - MALVAROSA" at bounding box center [210, 362] width 254 height 46
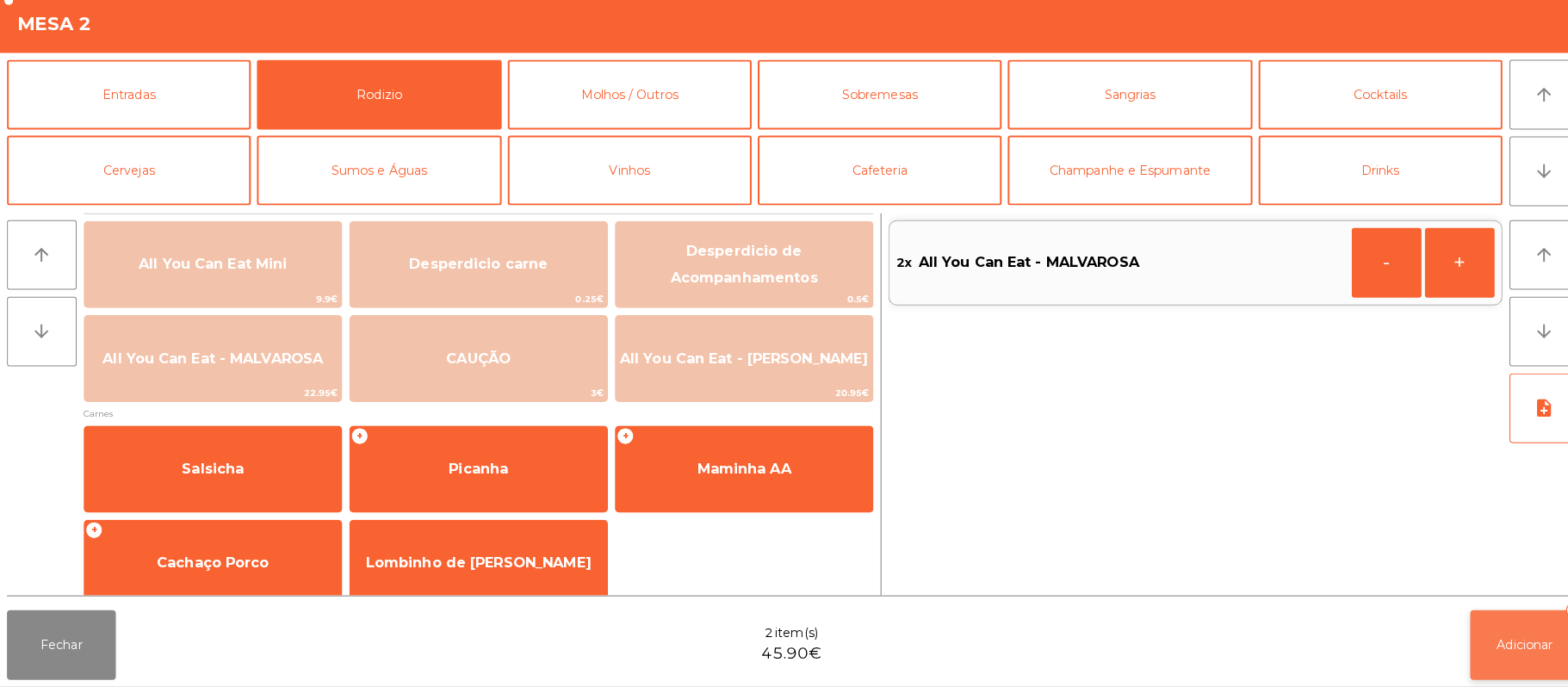
click at [1474, 634] on button "Adicionar 2" at bounding box center [1507, 645] width 108 height 69
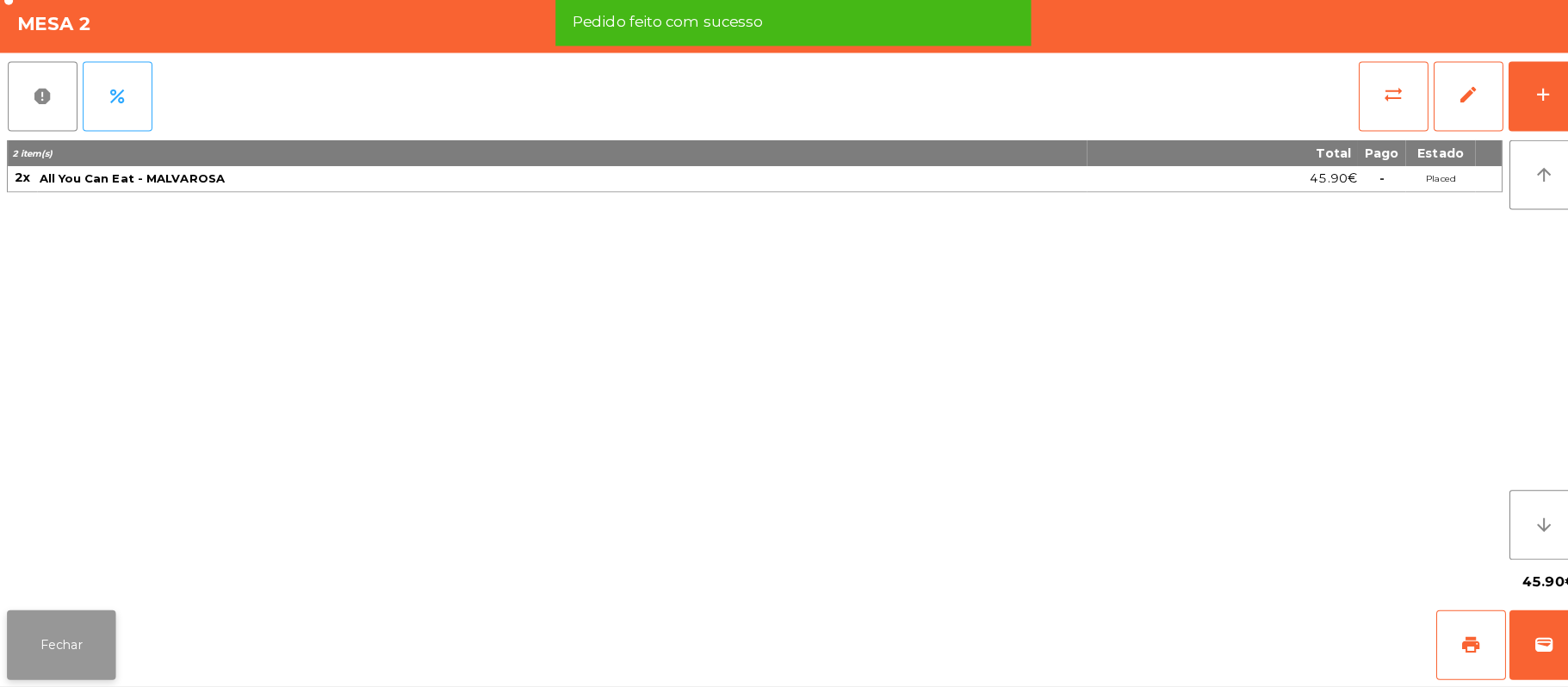
click at [41, 637] on button "Fechar" at bounding box center [60, 645] width 108 height 69
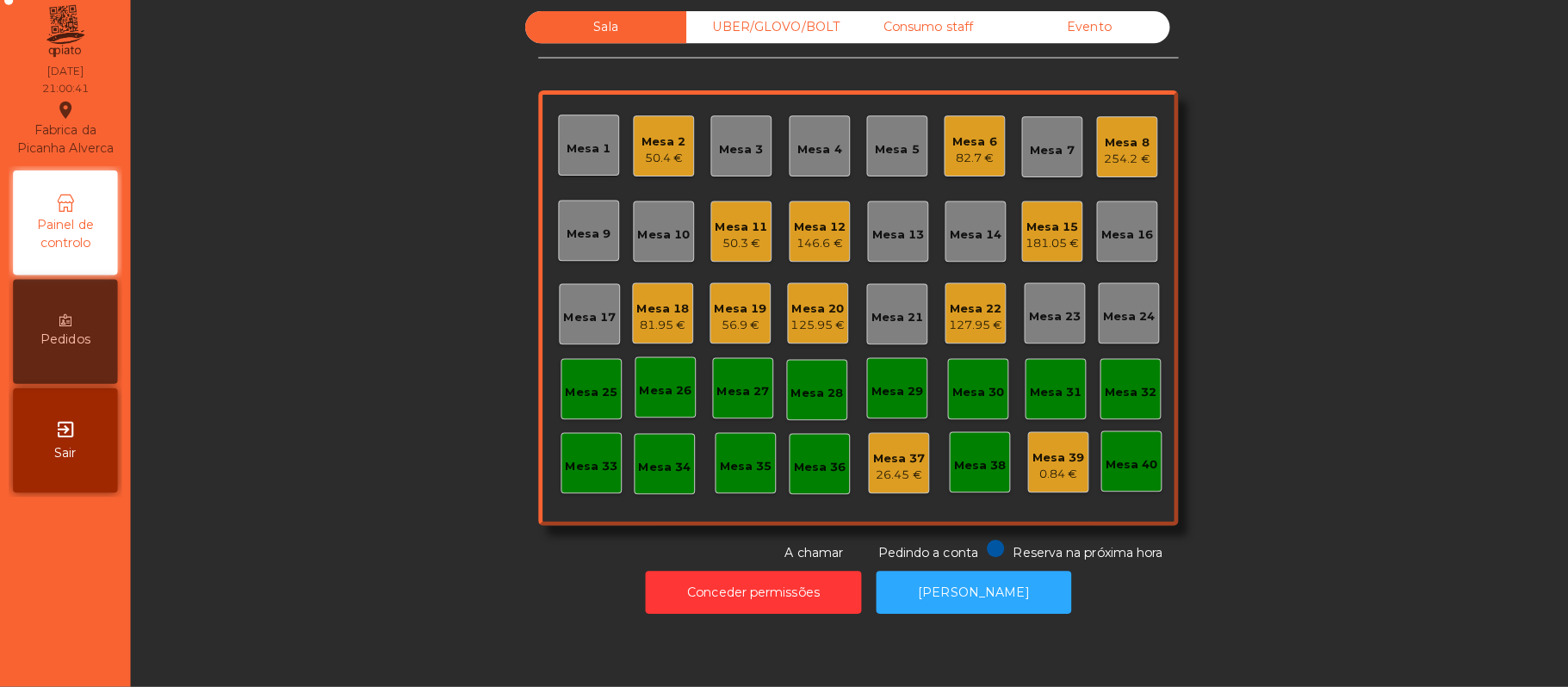
click at [812, 328] on div "125.95 €" at bounding box center [808, 330] width 53 height 18
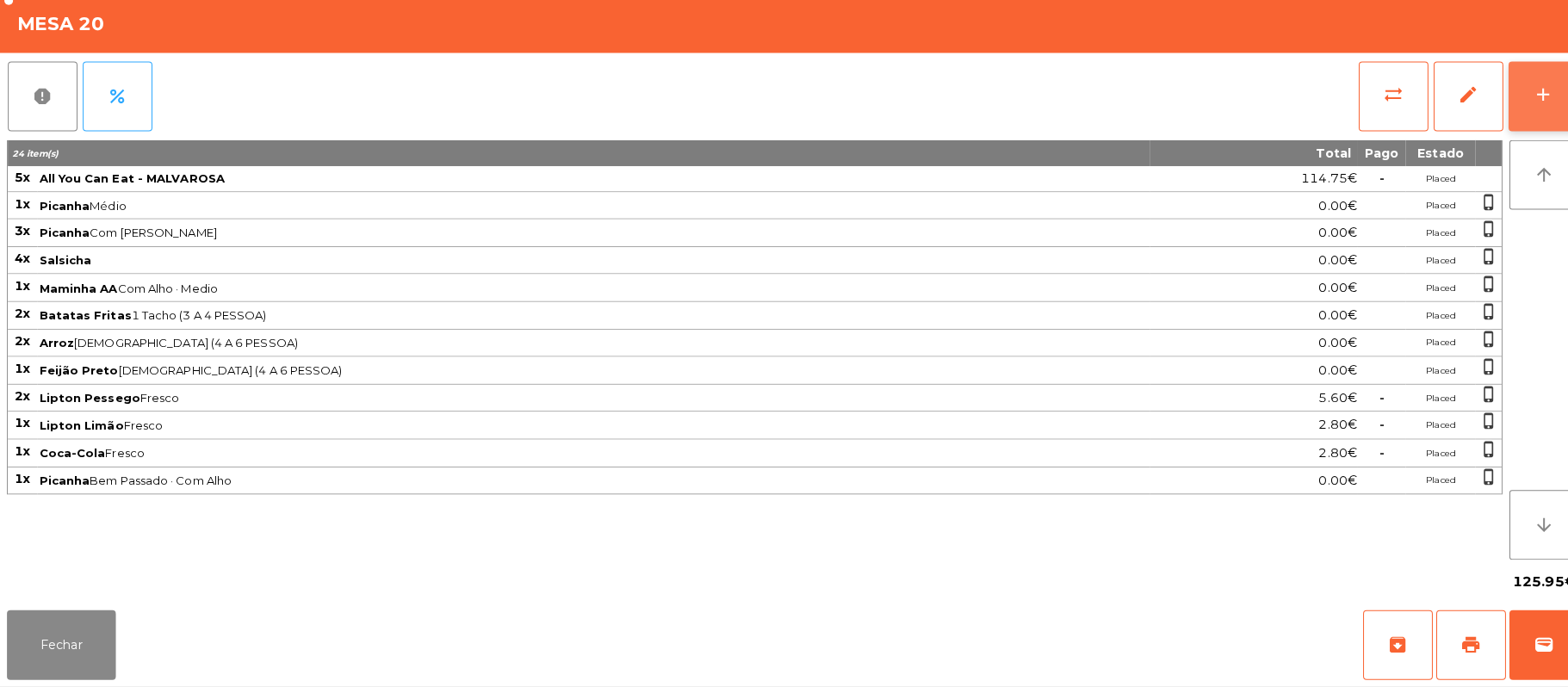
click at [1549, 104] on button "add" at bounding box center [1526, 103] width 69 height 69
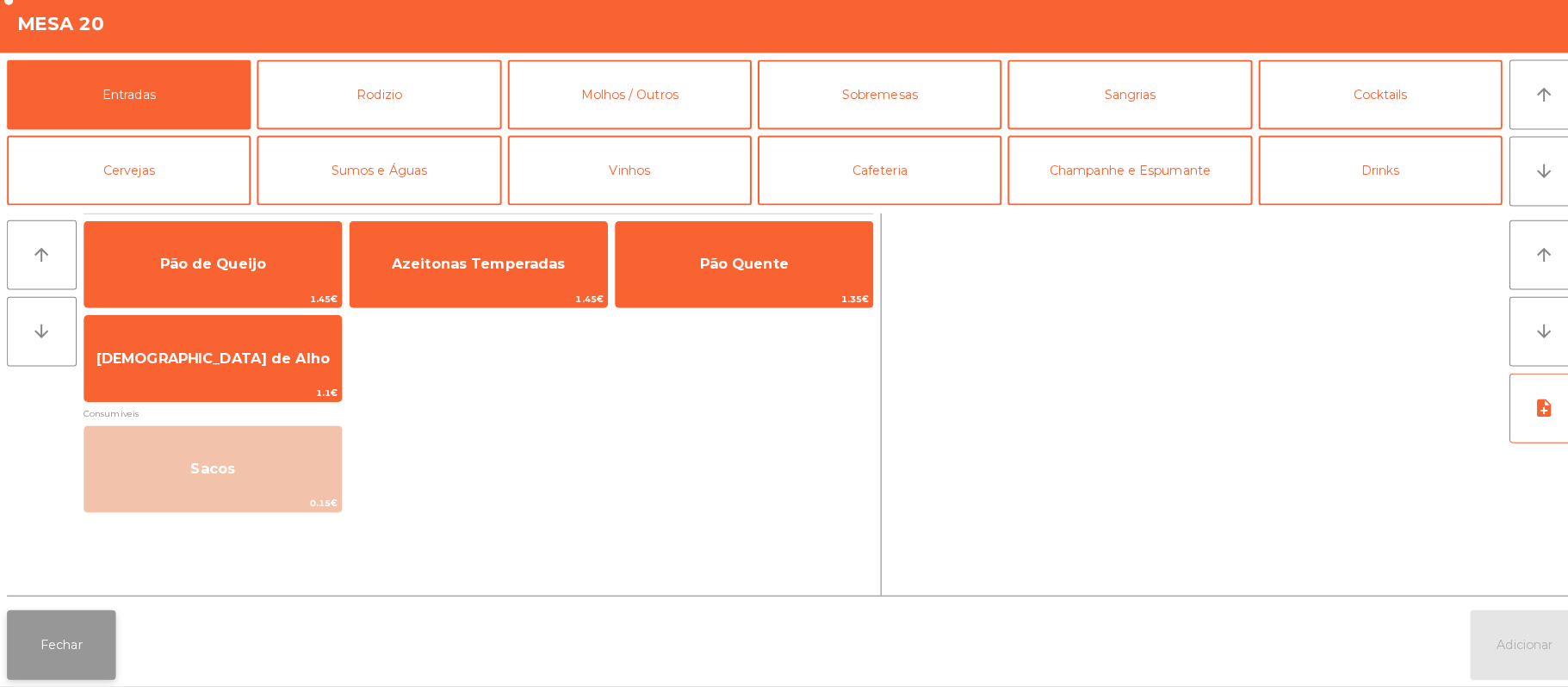
click at [59, 657] on button "Fechar" at bounding box center [60, 645] width 108 height 69
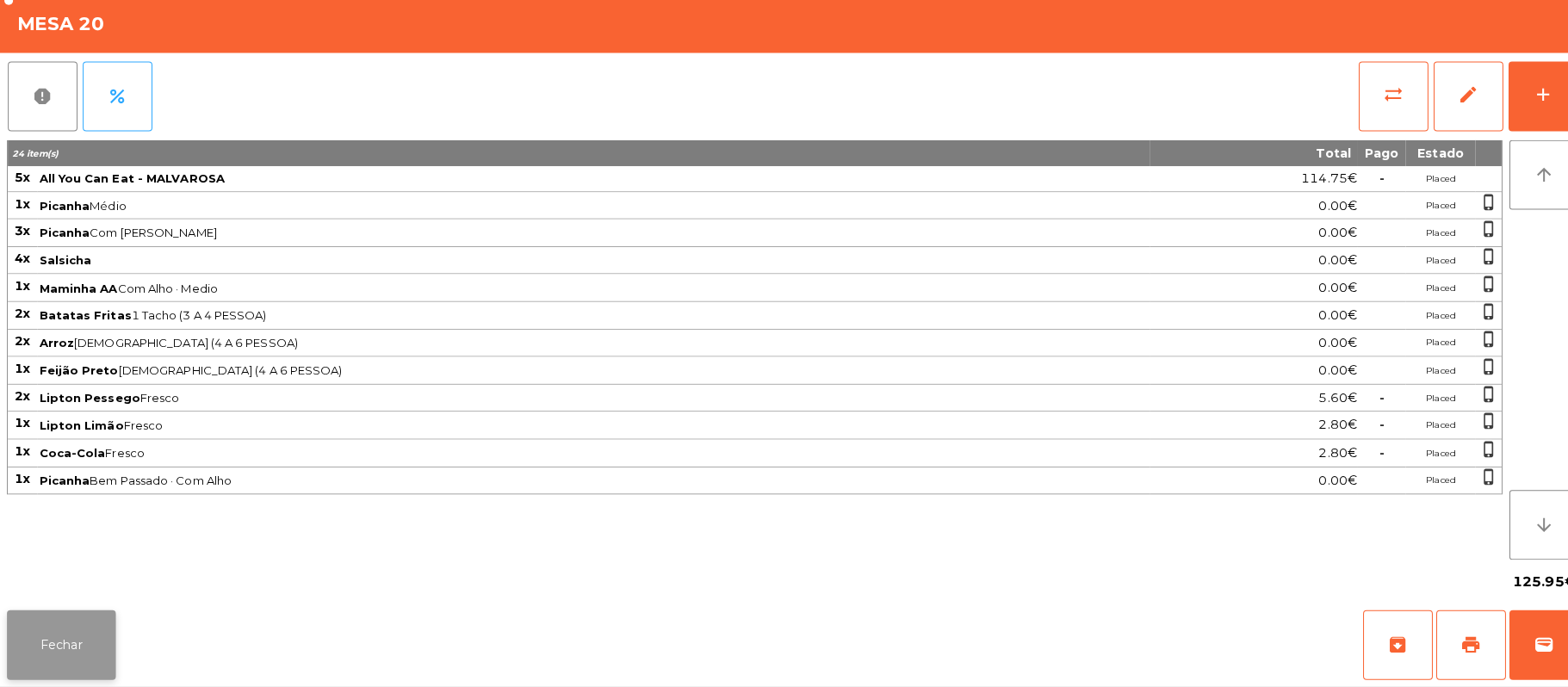
click at [49, 645] on button "Fechar" at bounding box center [60, 645] width 108 height 69
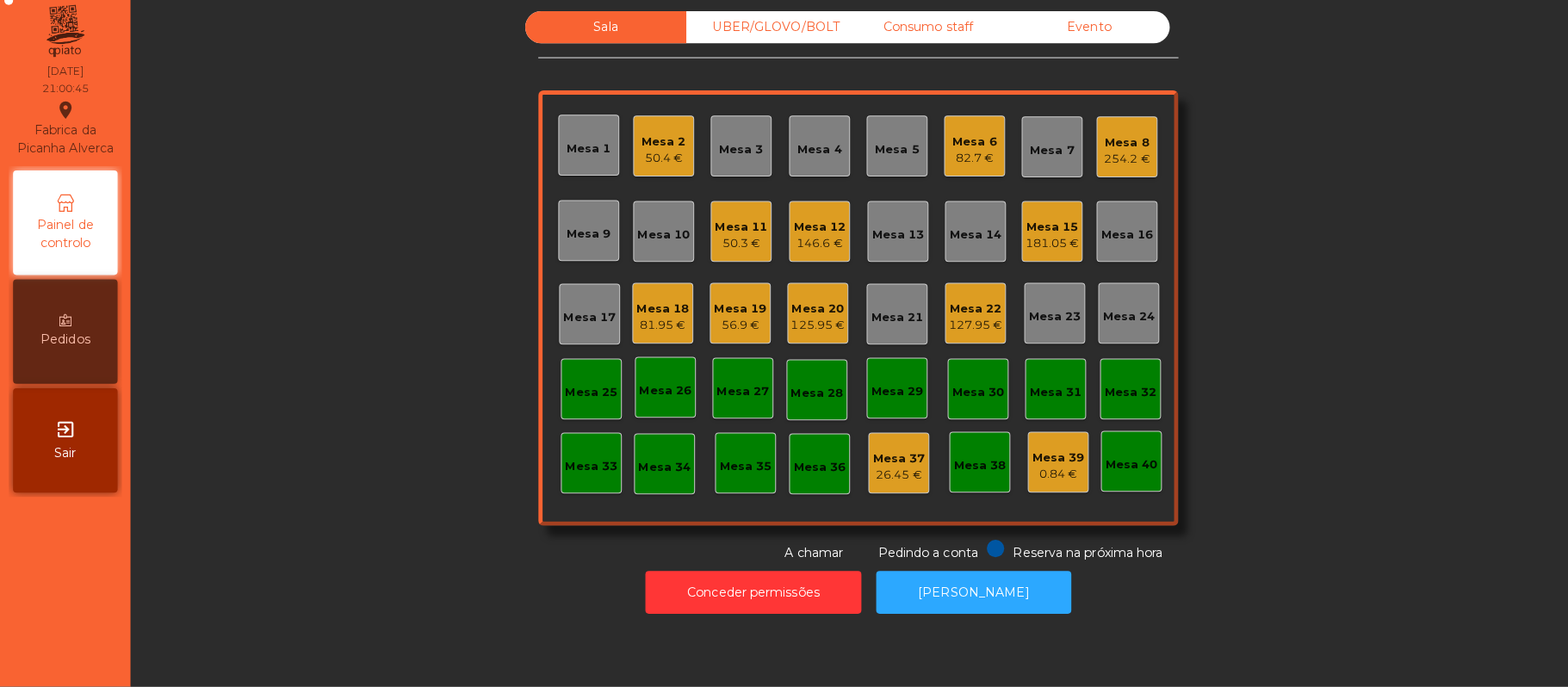
click at [958, 333] on div "127.95 €" at bounding box center [964, 330] width 53 height 18
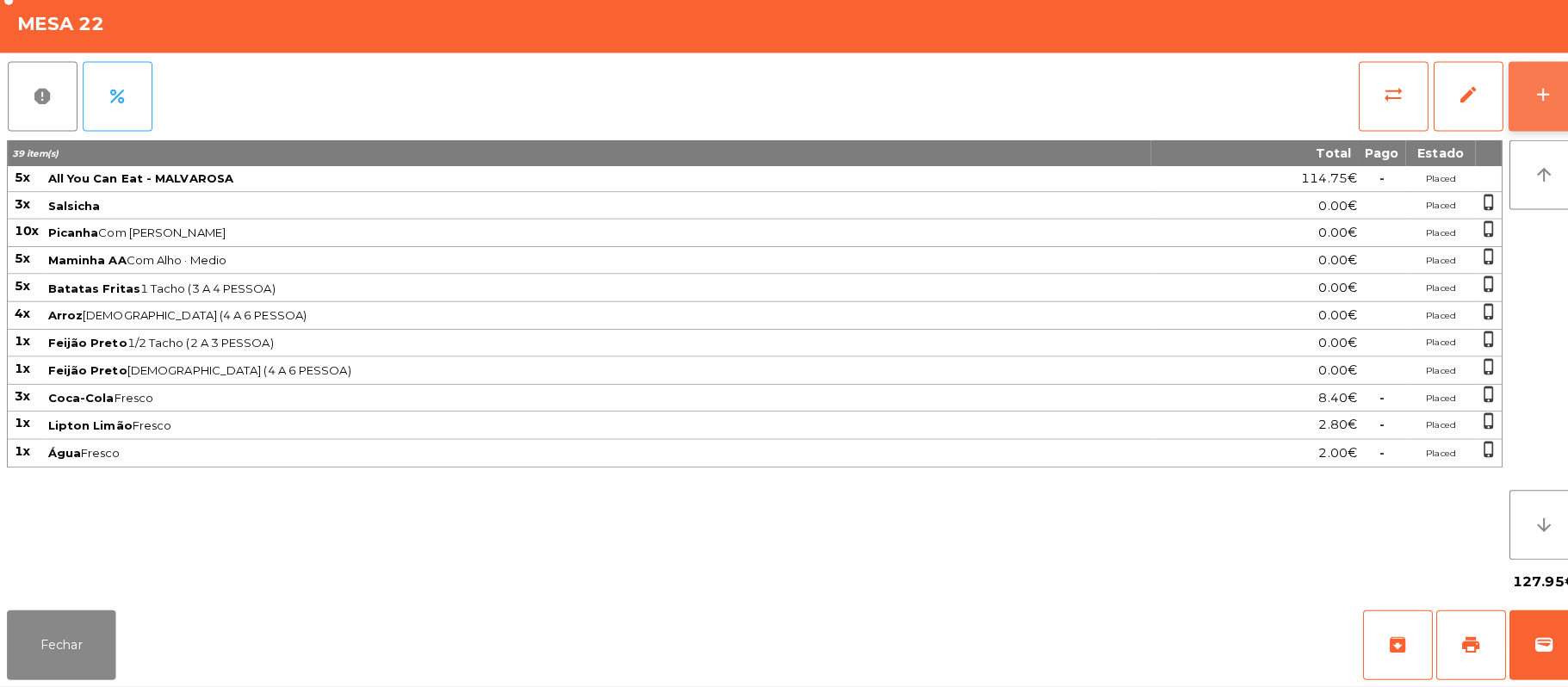
click at [1519, 125] on button "add" at bounding box center [1526, 103] width 69 height 69
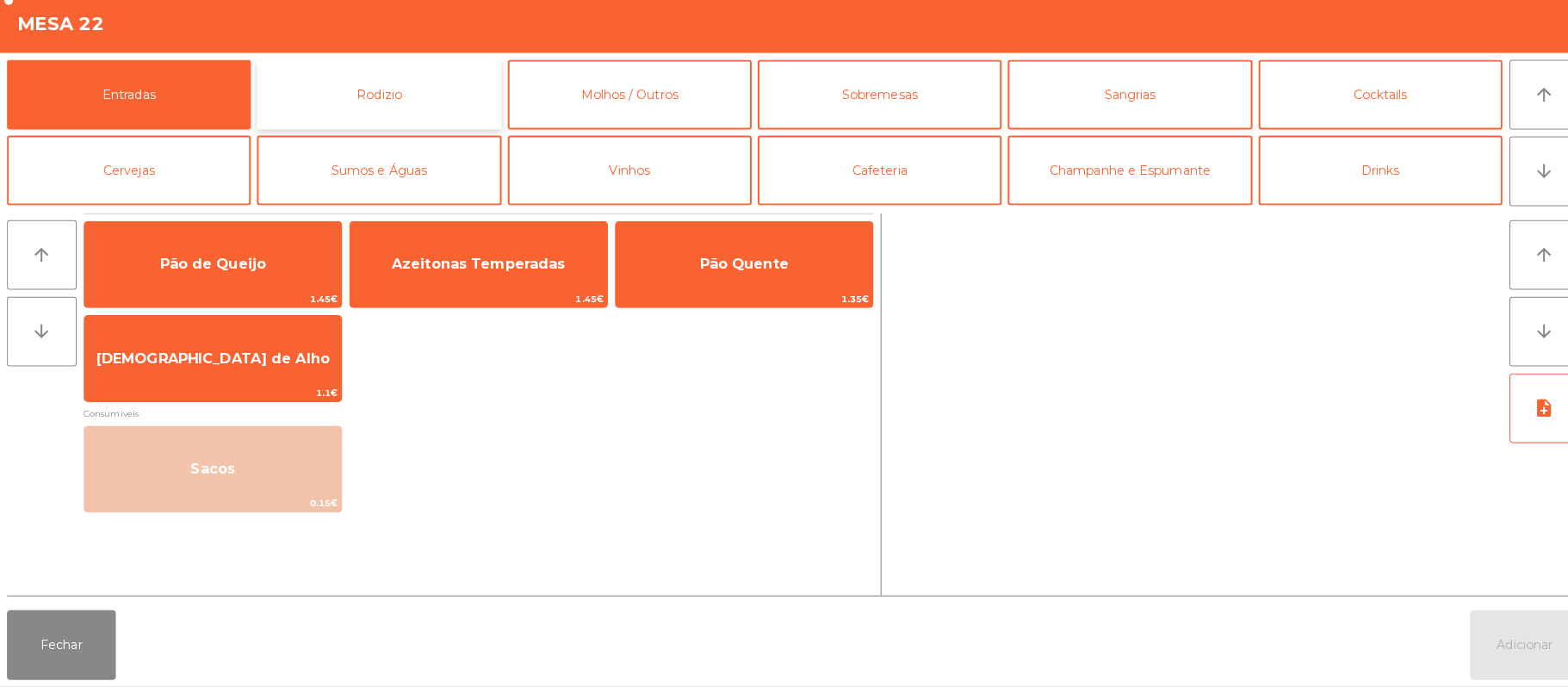
click at [335, 103] on button "Rodizio" at bounding box center [374, 102] width 241 height 69
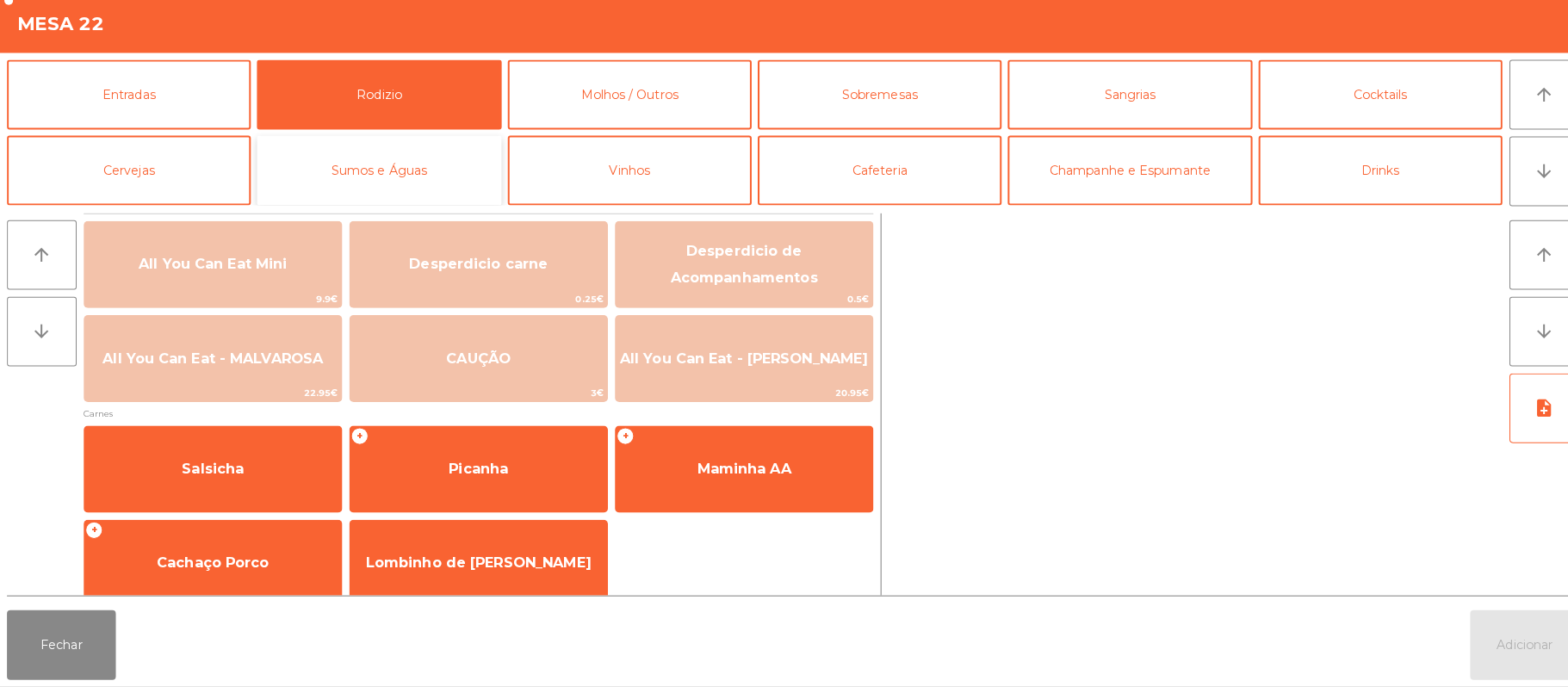
click at [441, 197] on button "Sumos e Águas" at bounding box center [374, 176] width 241 height 69
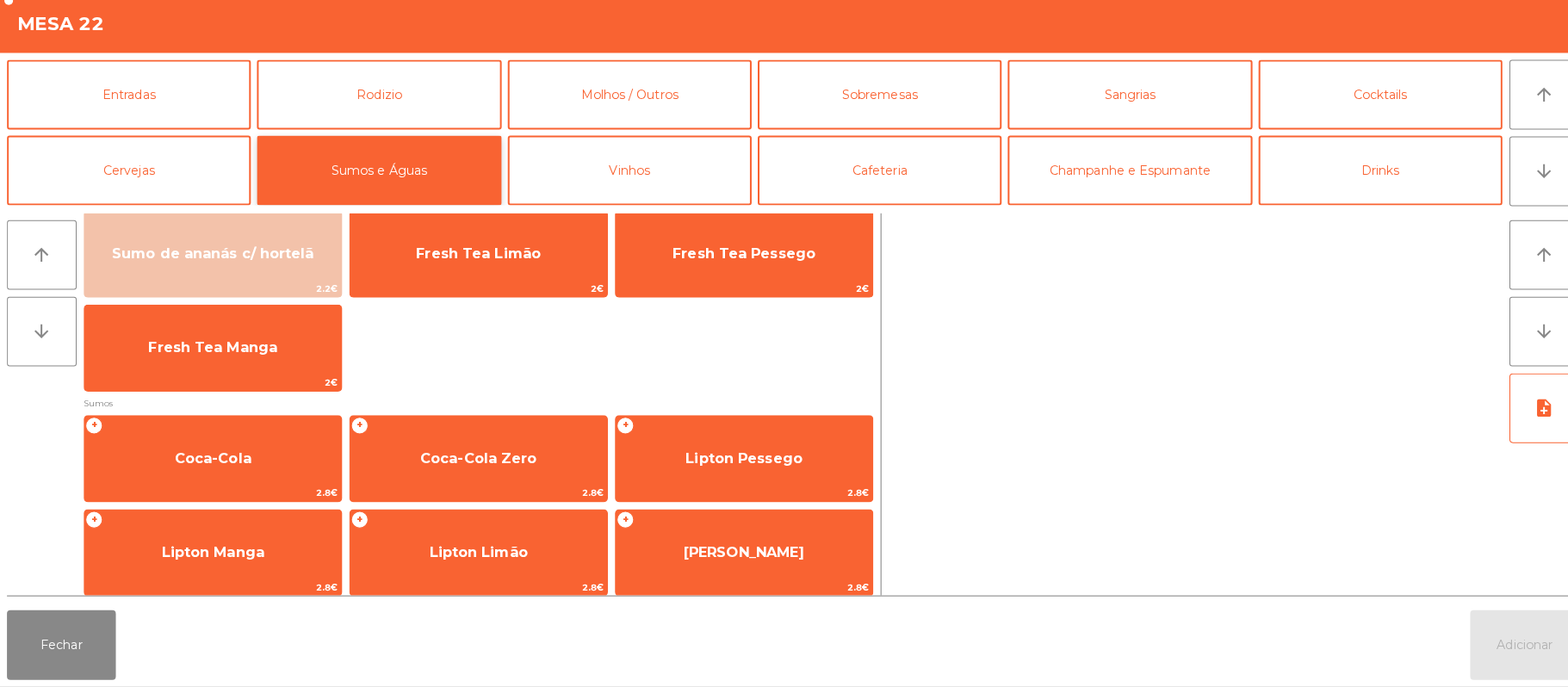
scroll to position [114, 0]
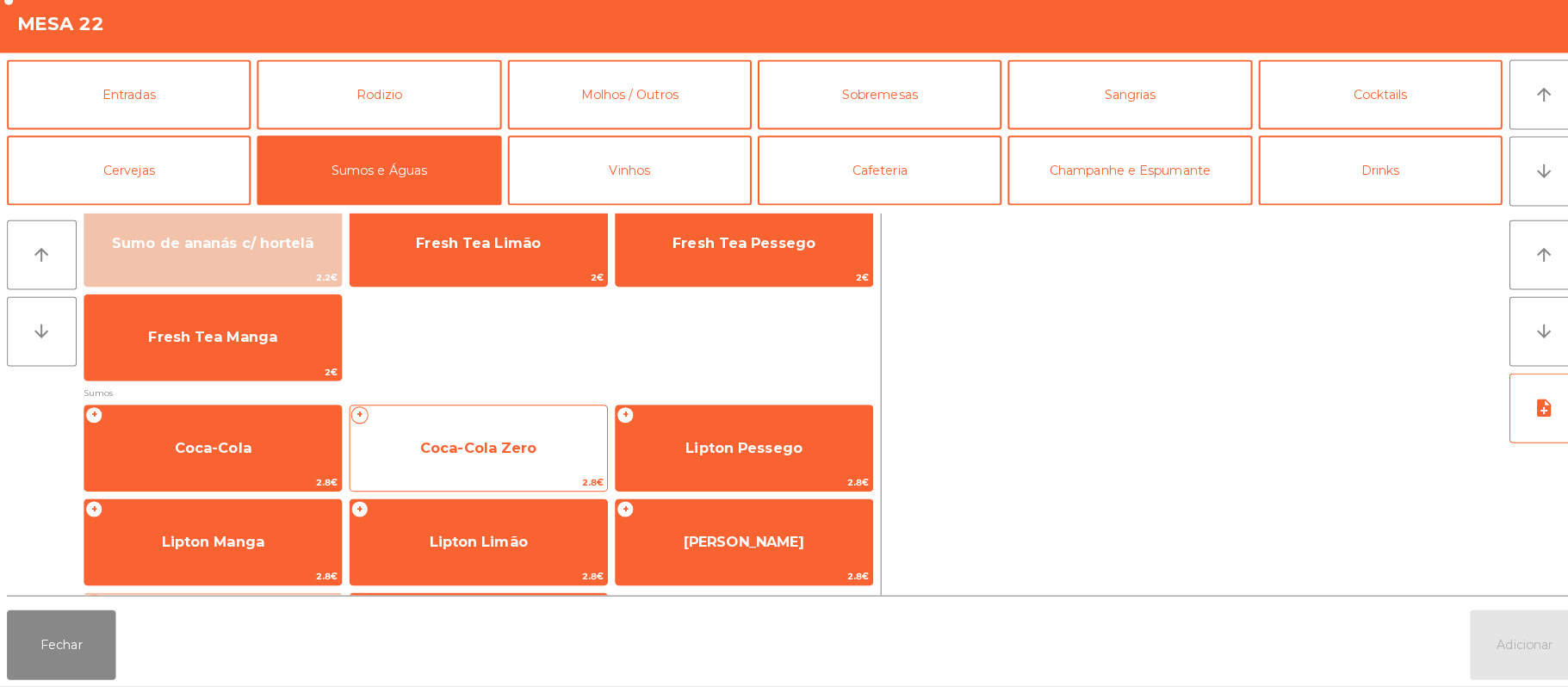
click at [520, 472] on span "Coca-Cola Zero" at bounding box center [473, 451] width 254 height 46
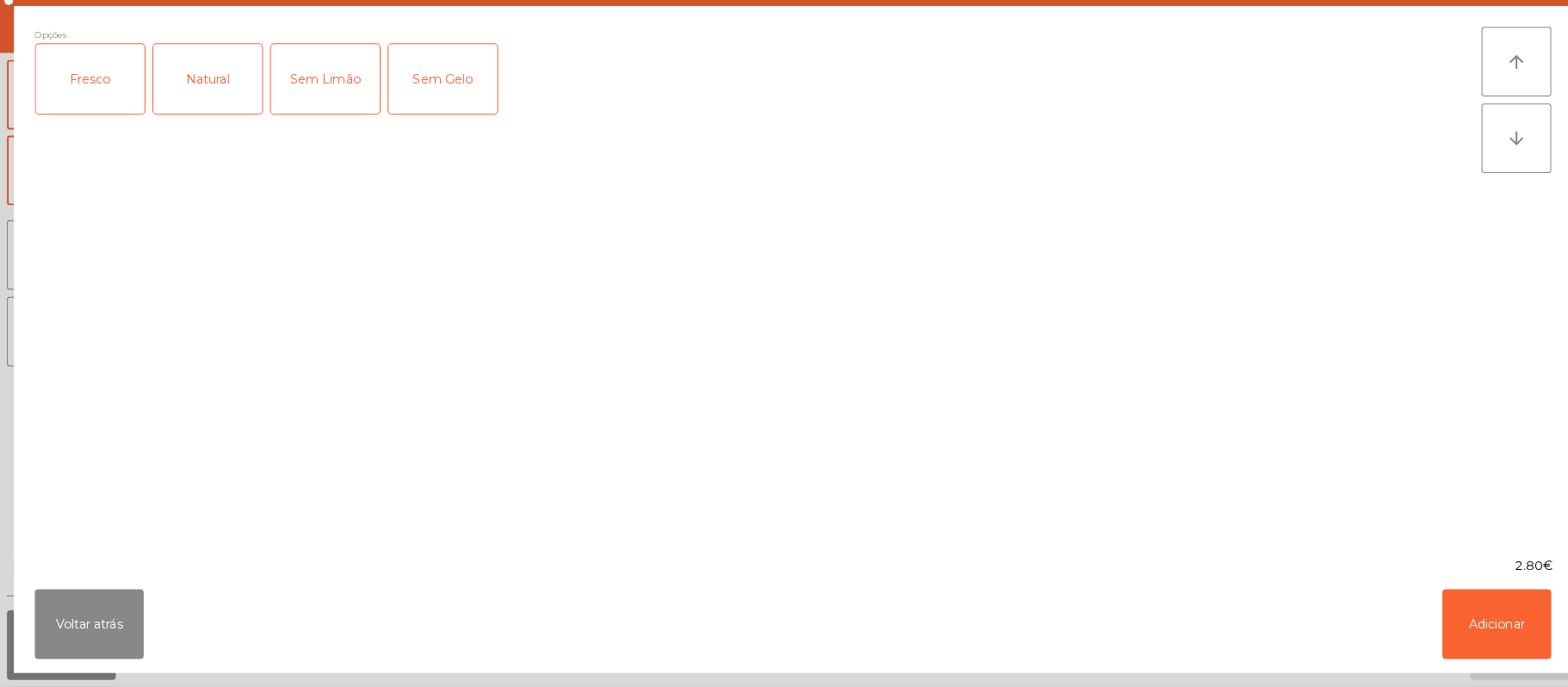
click at [80, 103] on div "Fresco" at bounding box center [88, 86] width 108 height 69
click at [1487, 645] on button "Adicionar" at bounding box center [1480, 625] width 108 height 69
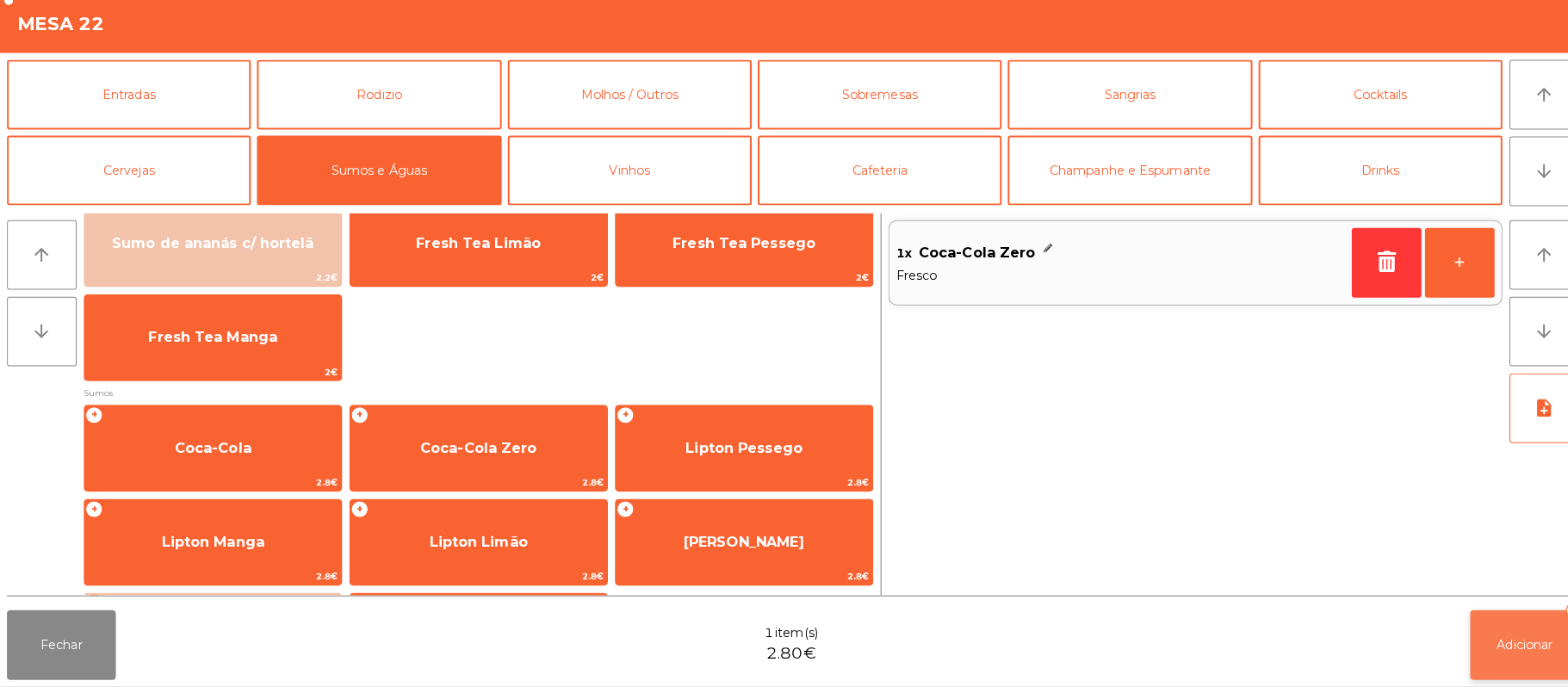
click at [1526, 645] on span "Adicionar" at bounding box center [1508, 646] width 55 height 16
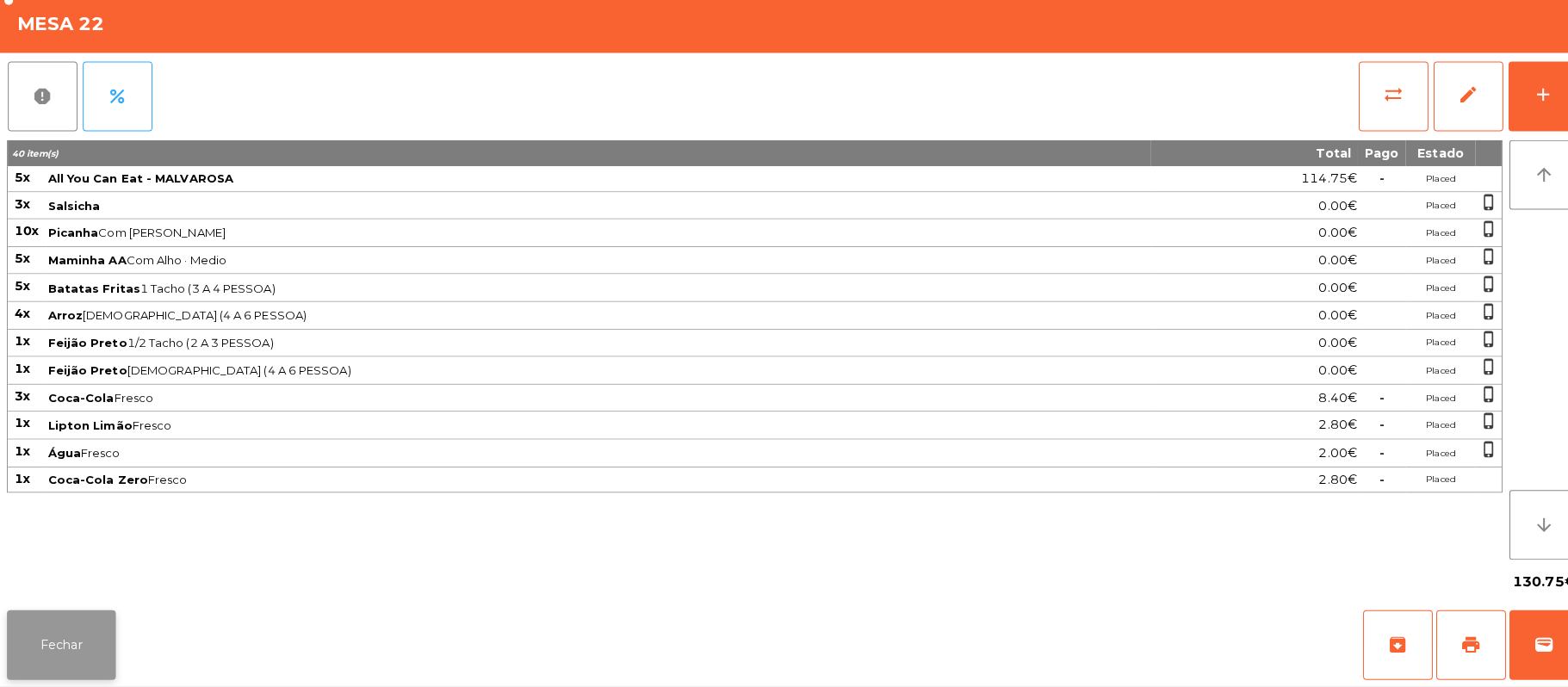
click at [69, 652] on button "Fechar" at bounding box center [60, 645] width 108 height 69
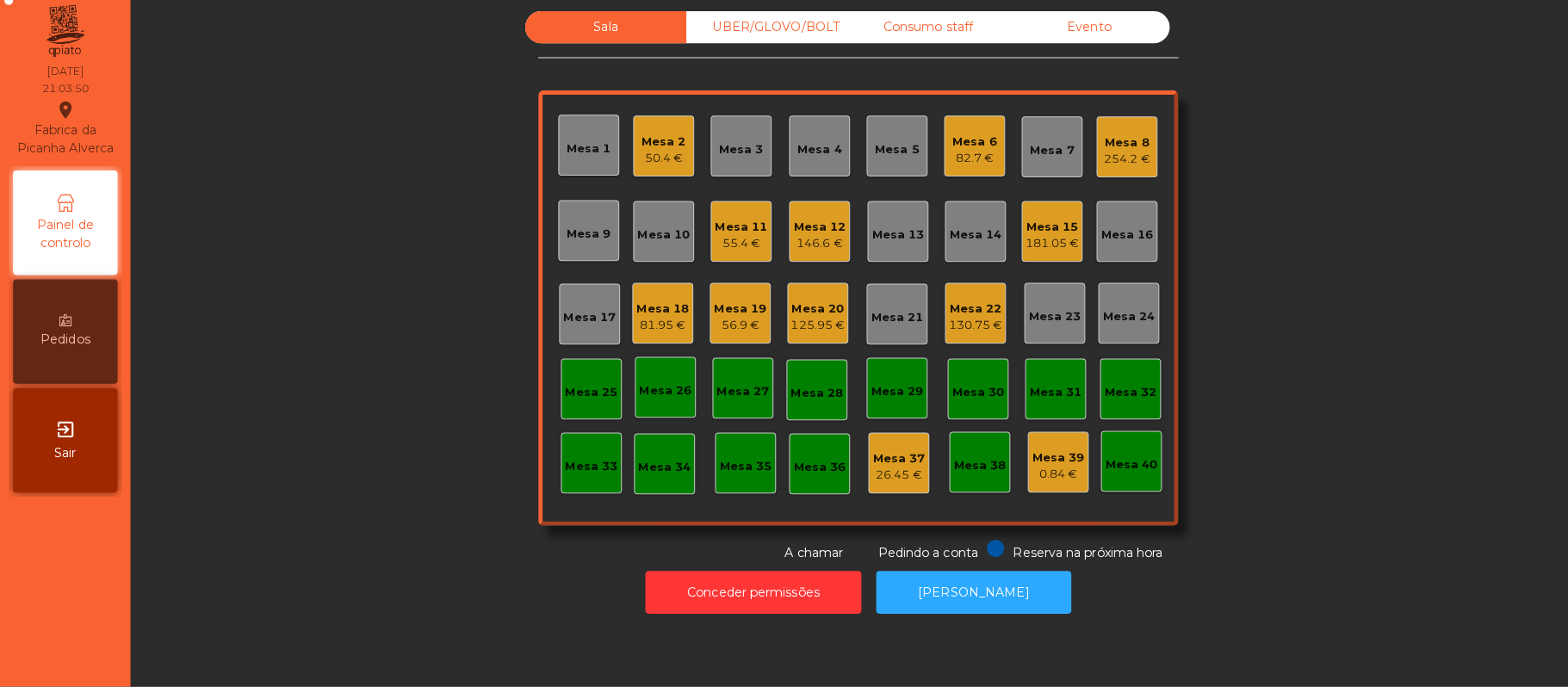
click at [974, 150] on div "Mesa 6" at bounding box center [964, 148] width 44 height 18
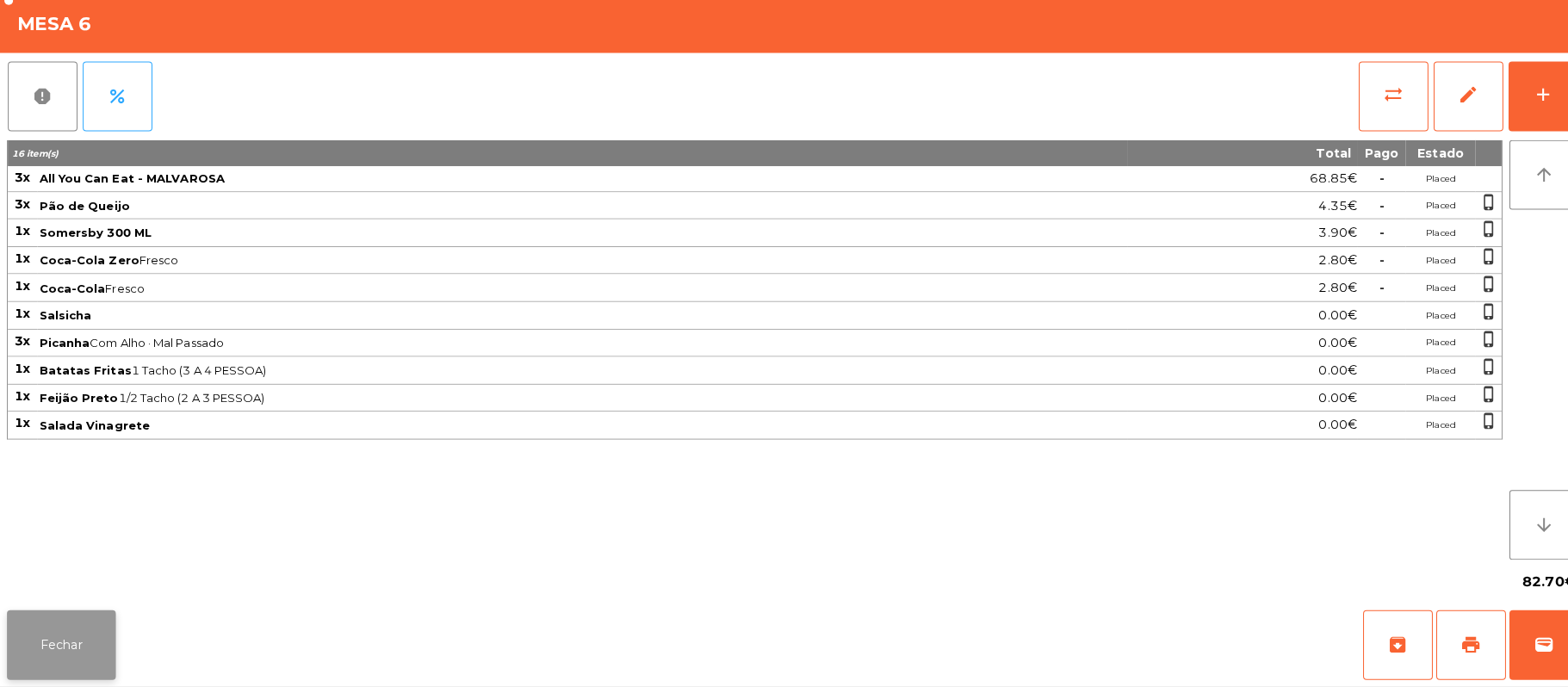
click at [46, 614] on button "Fechar" at bounding box center [60, 645] width 108 height 69
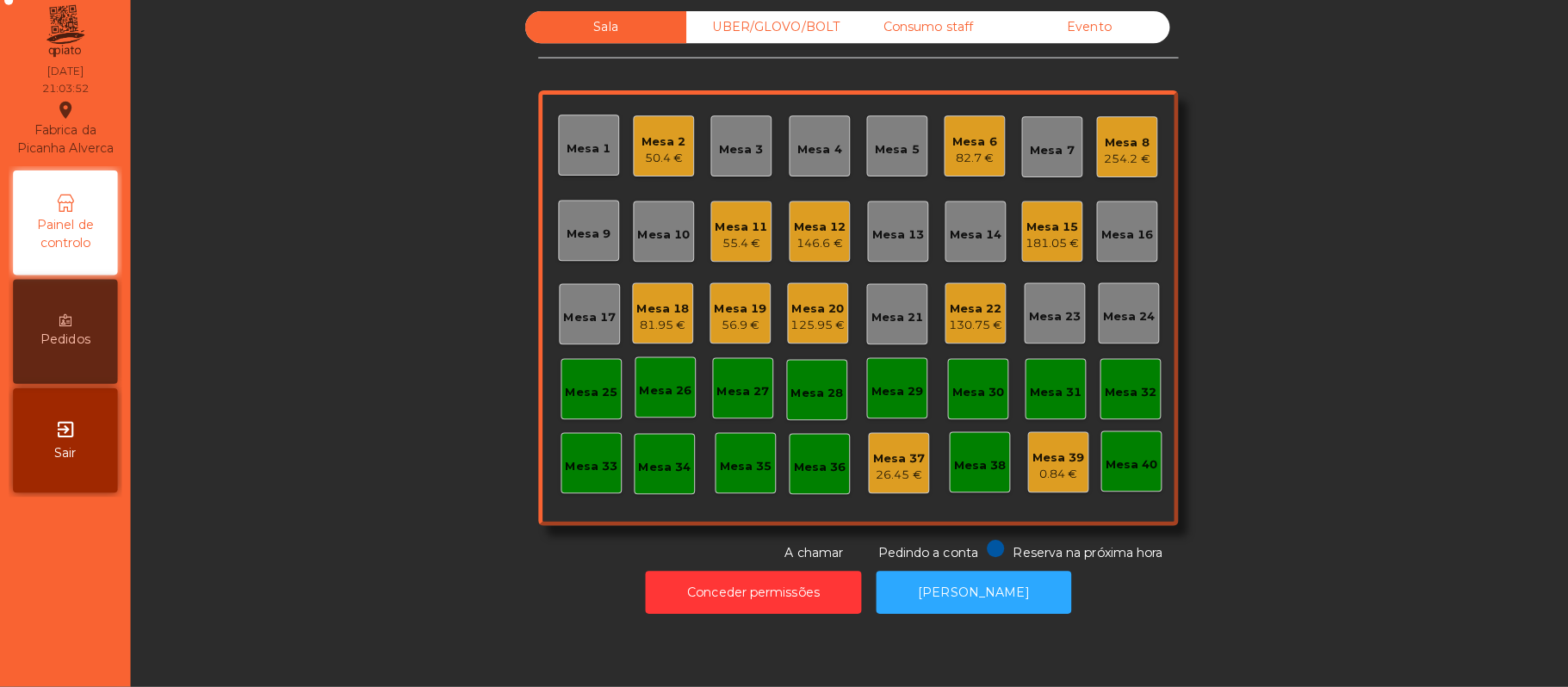
click at [1104, 163] on div "254.2 €" at bounding box center [1114, 165] width 46 height 18
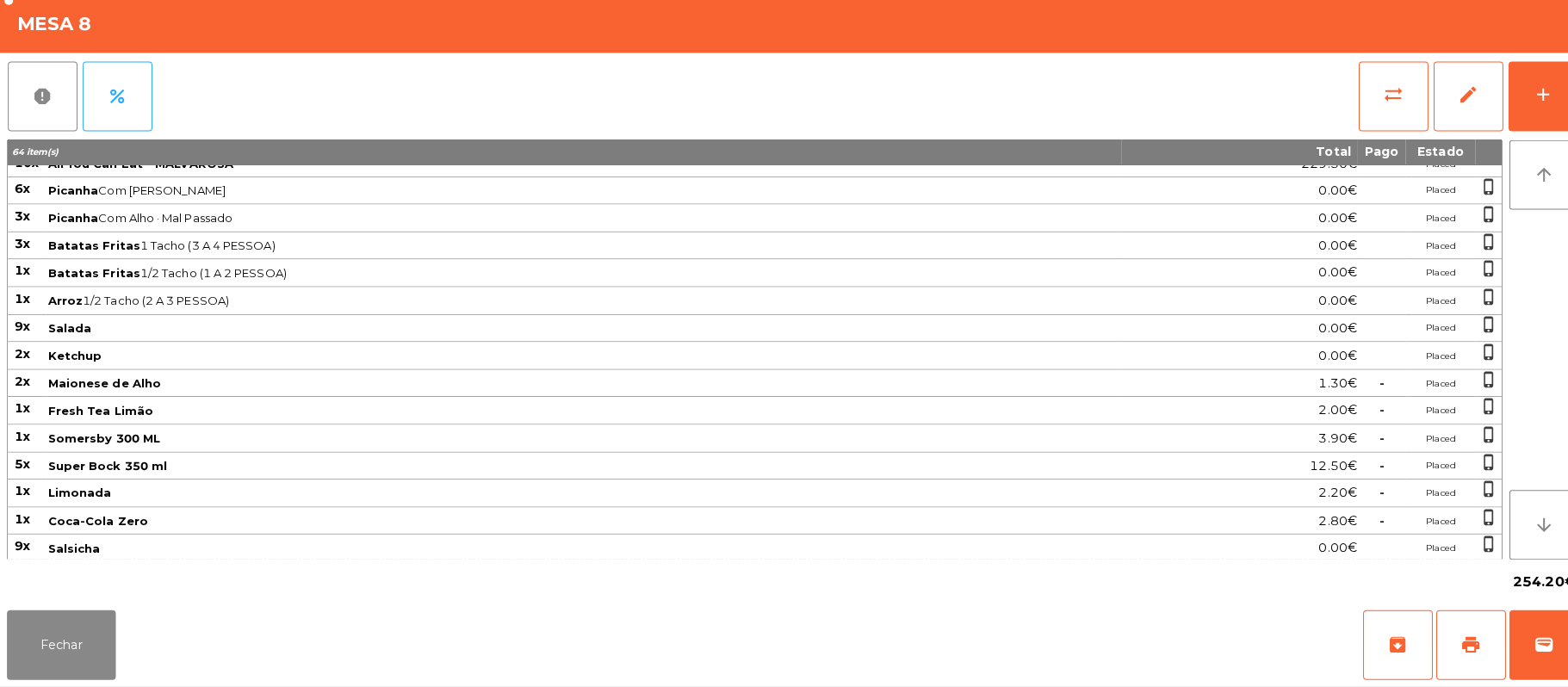
scroll to position [0, 0]
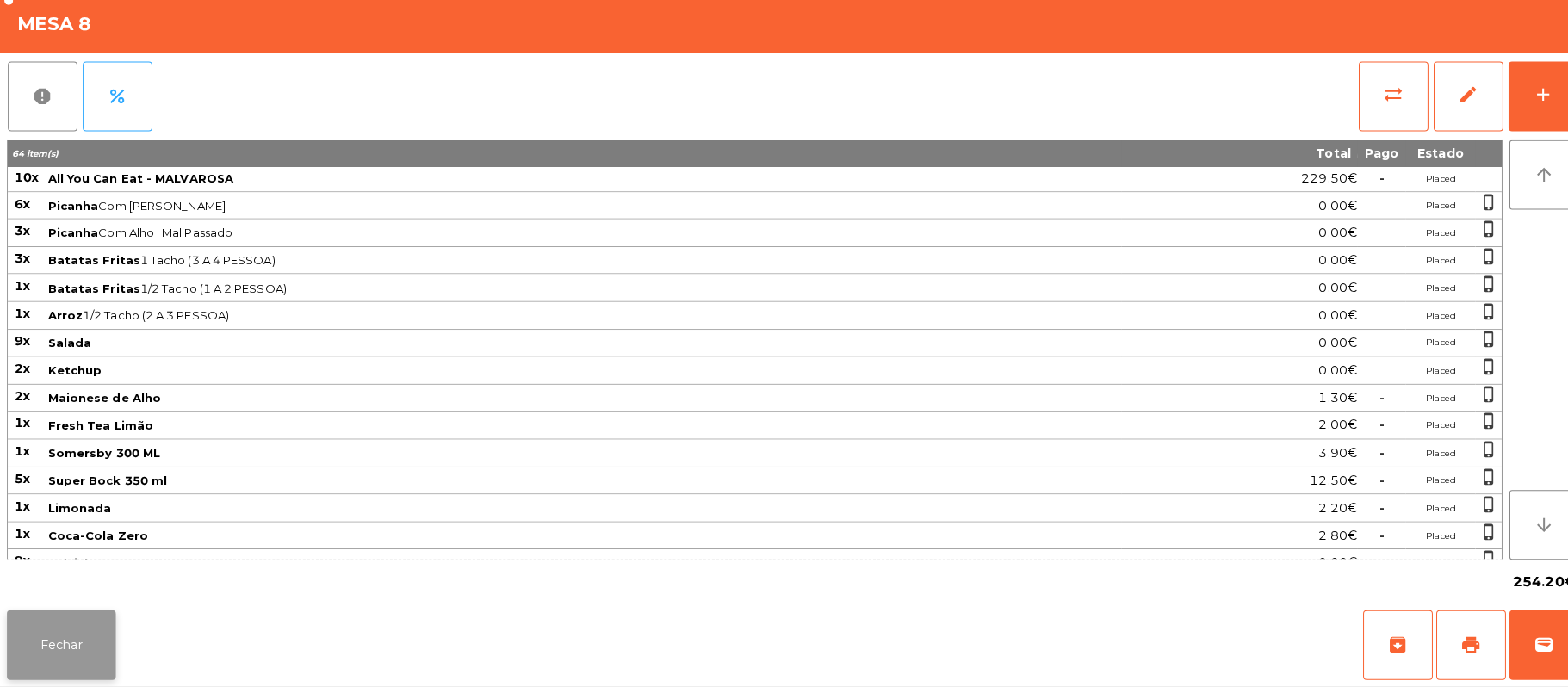
click at [52, 642] on button "Fechar" at bounding box center [60, 645] width 108 height 69
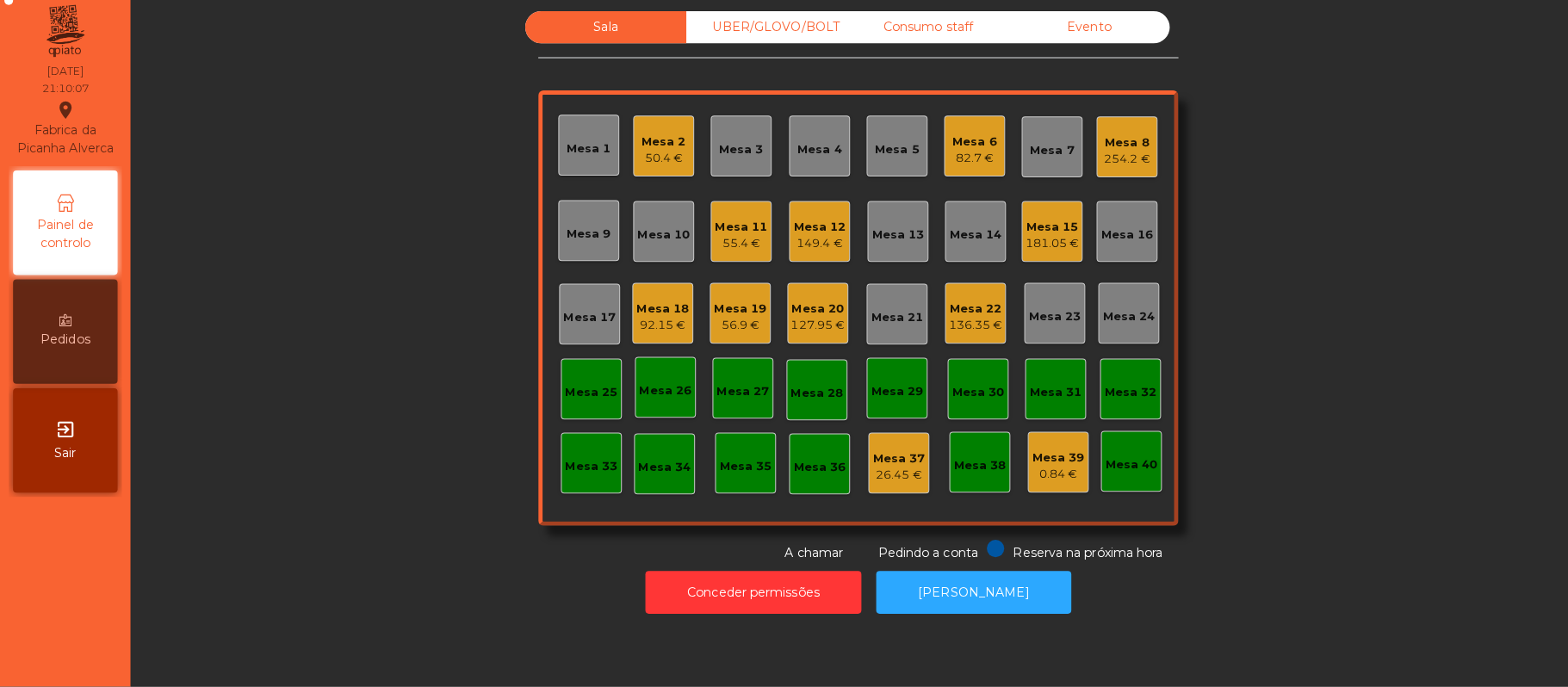
click at [942, 148] on div "Mesa 6" at bounding box center [964, 148] width 44 height 18
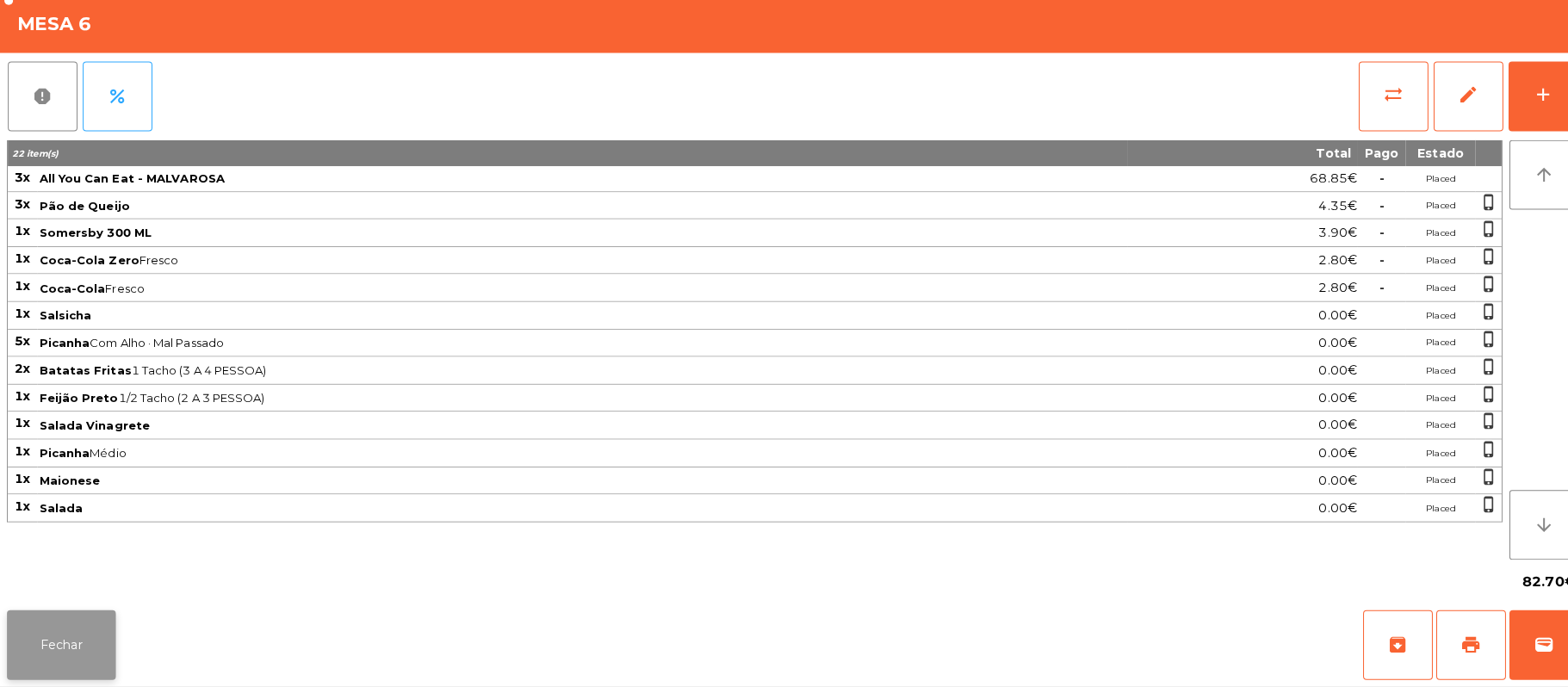
click at [59, 655] on button "Fechar" at bounding box center [60, 645] width 108 height 69
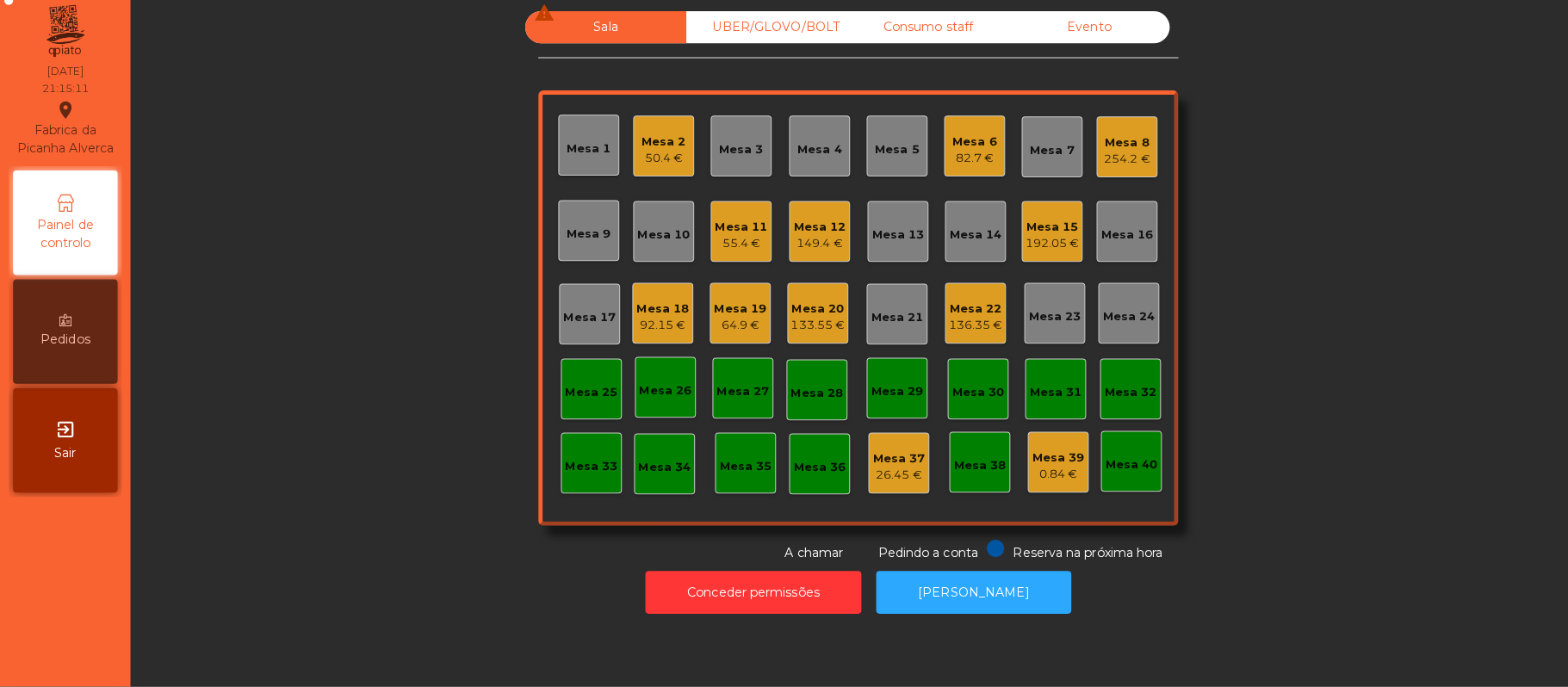
click at [651, 239] on div "Mesa 10" at bounding box center [656, 241] width 52 height 18
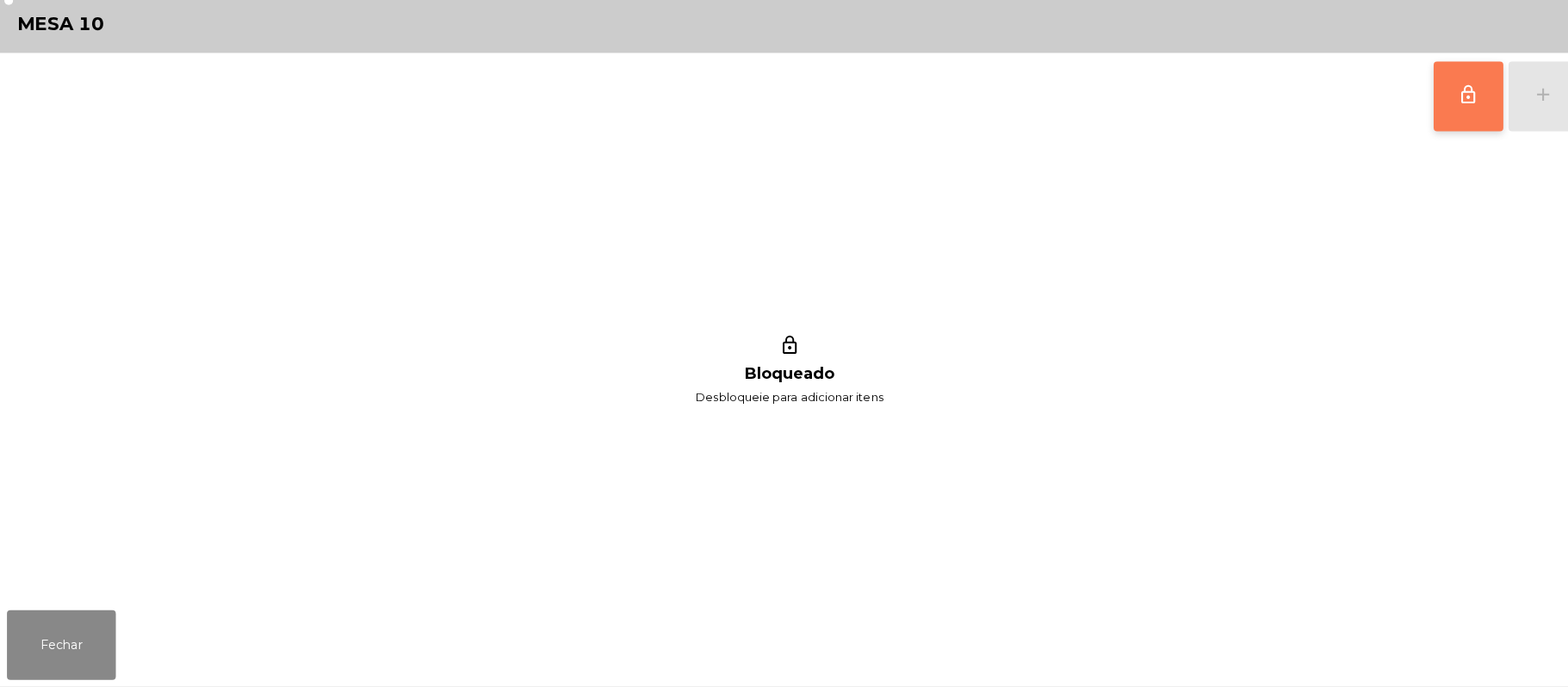
click at [1437, 117] on button "lock_outline" at bounding box center [1452, 103] width 69 height 69
click at [1502, 97] on button "add" at bounding box center [1526, 103] width 69 height 69
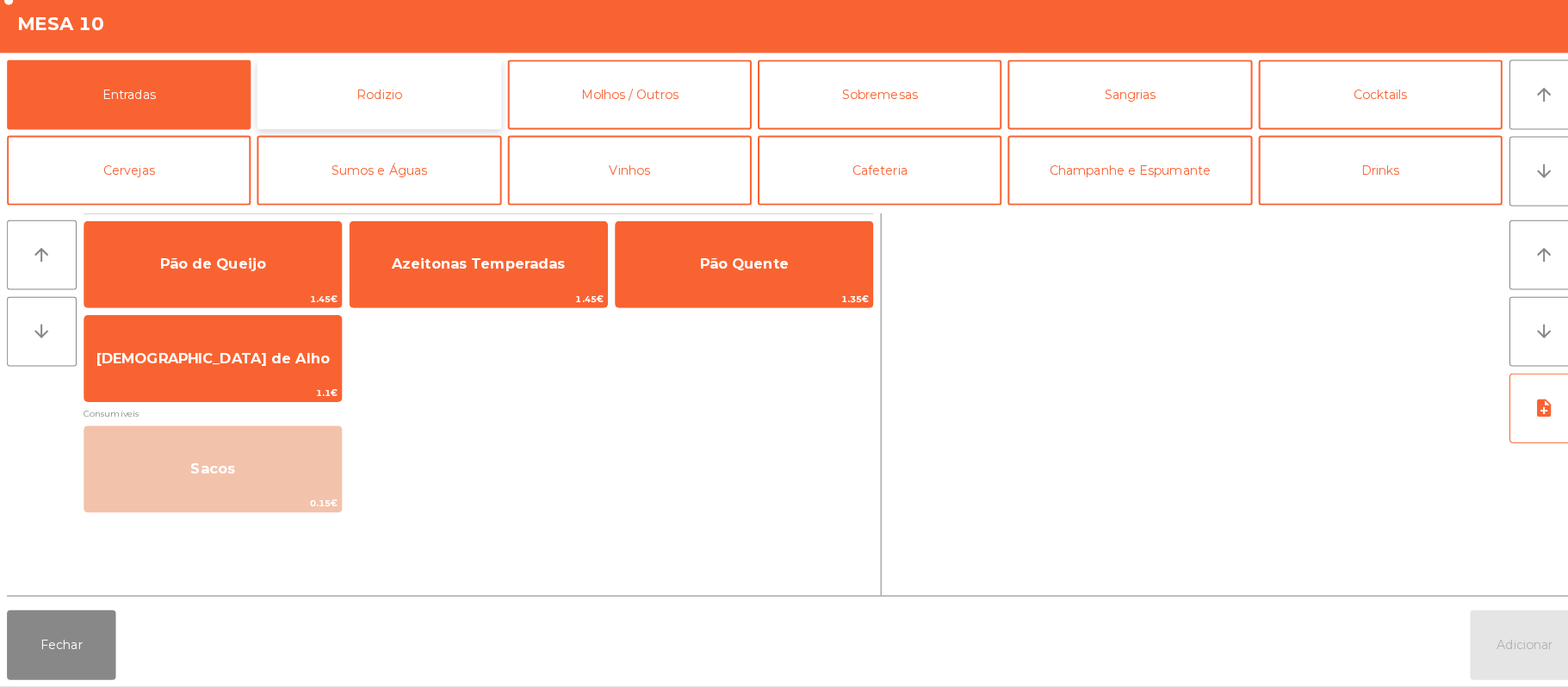
click at [420, 108] on button "Rodizio" at bounding box center [374, 102] width 241 height 69
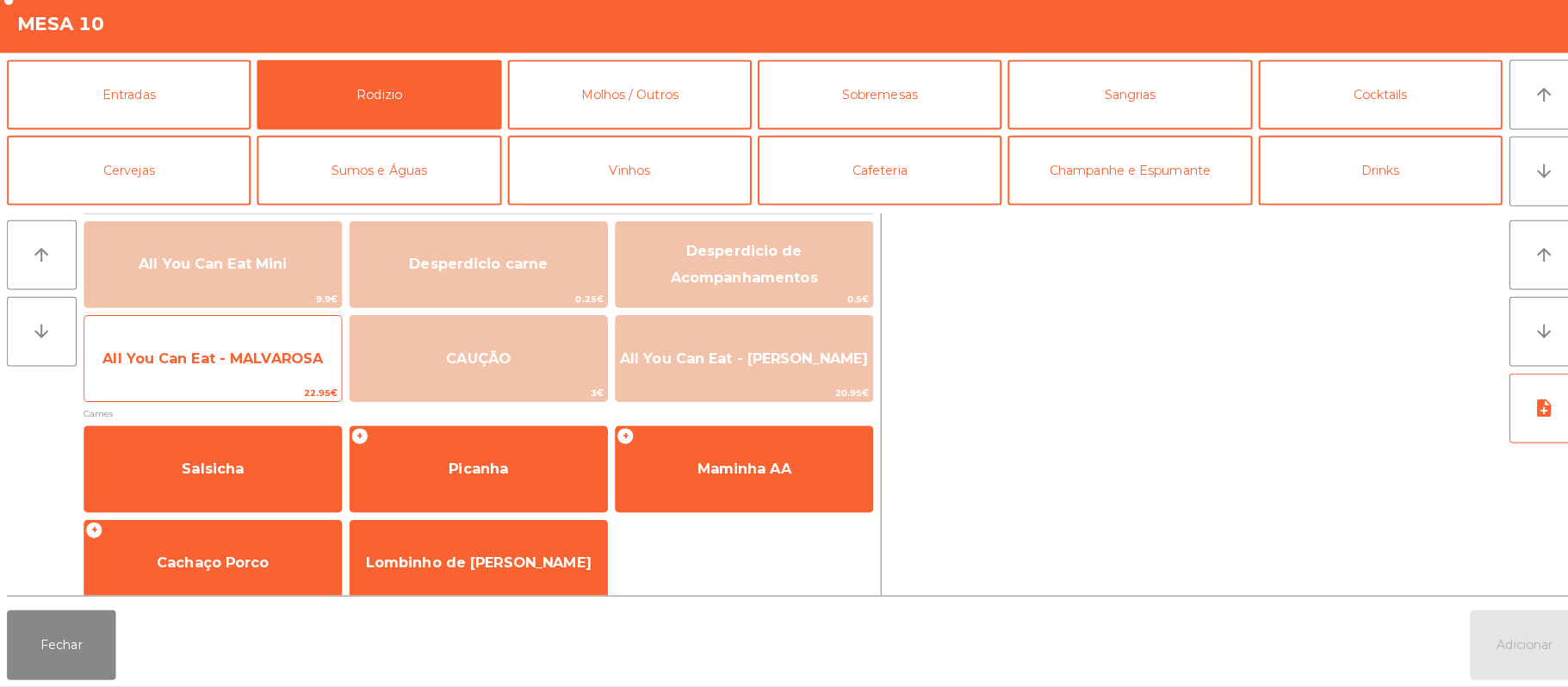
click at [273, 367] on span "All You Can Eat - MALVAROSA" at bounding box center [210, 361] width 218 height 17
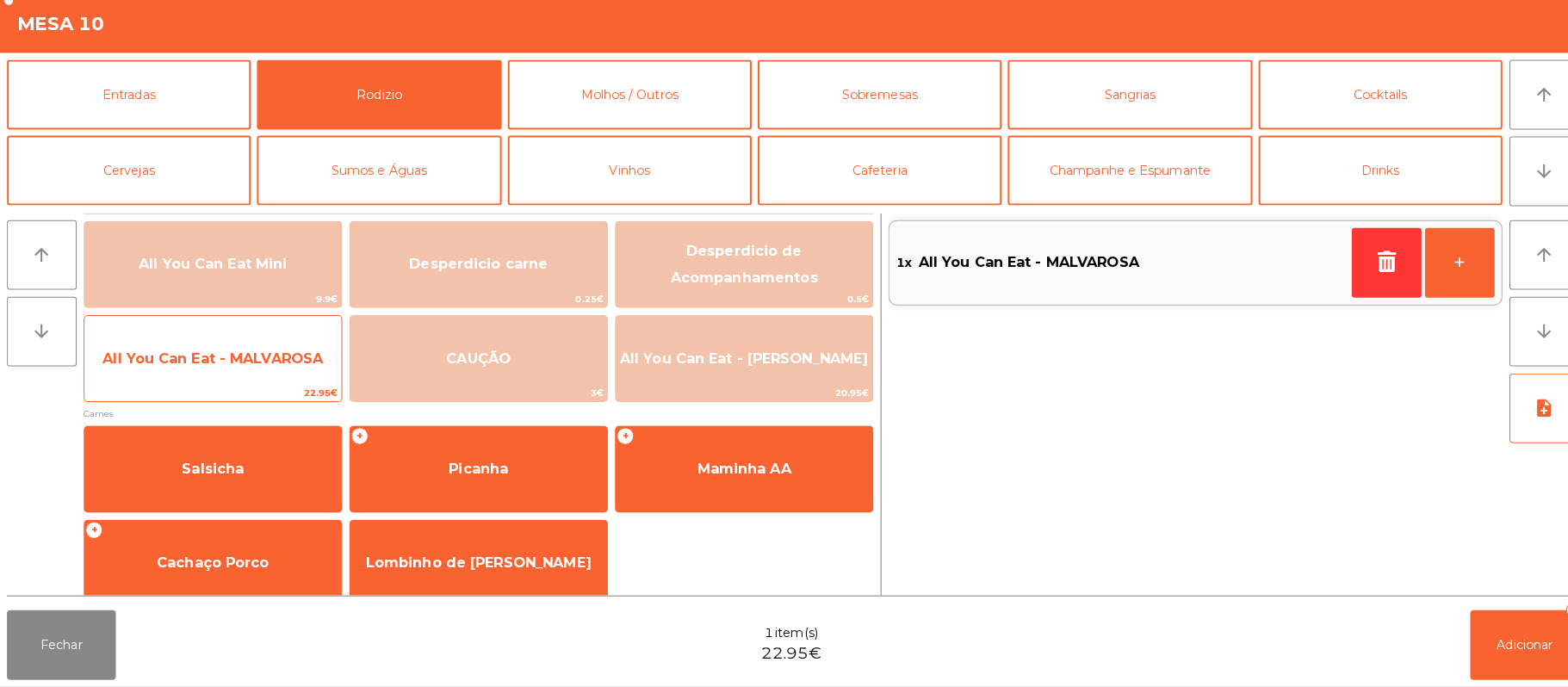
click at [279, 375] on span "All You Can Eat - MALVAROSA" at bounding box center [210, 362] width 254 height 46
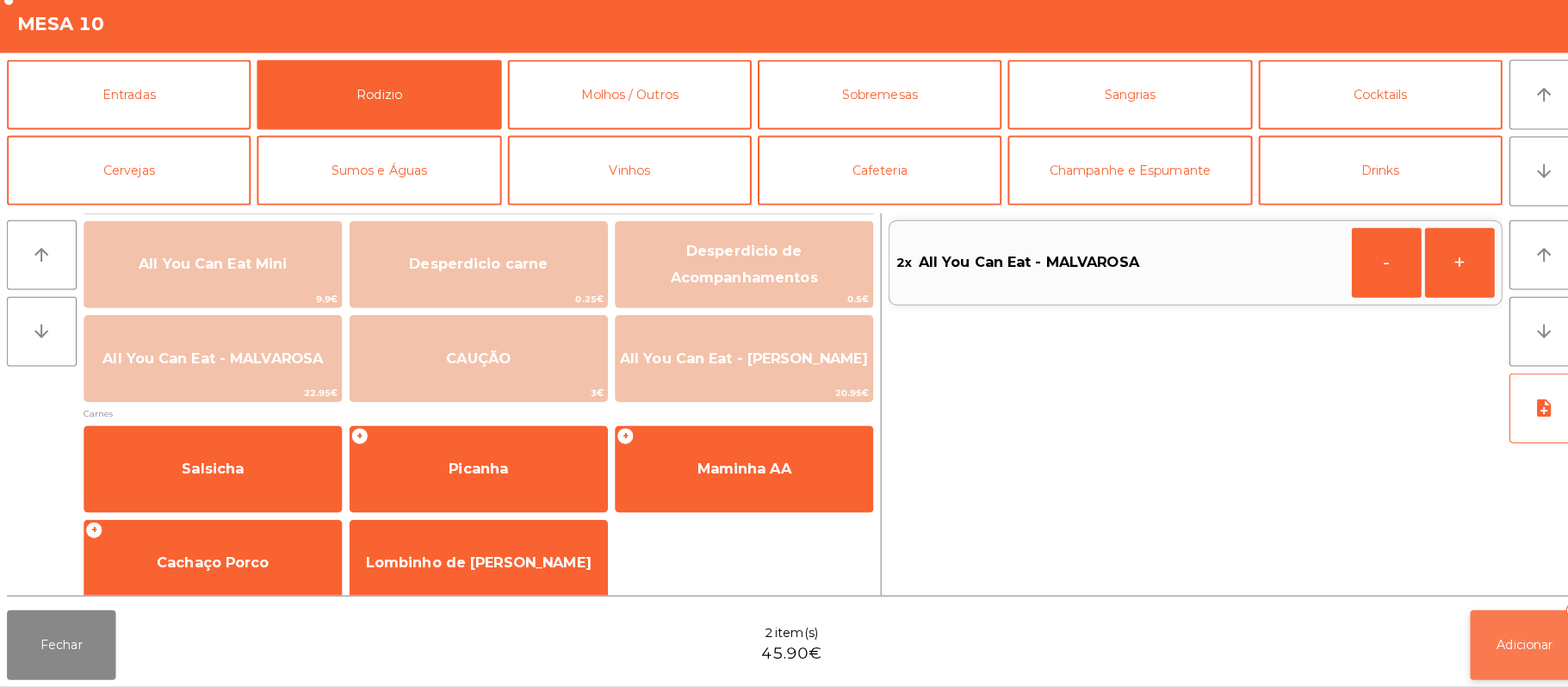
click at [1500, 662] on button "Adicionar 2" at bounding box center [1507, 645] width 108 height 69
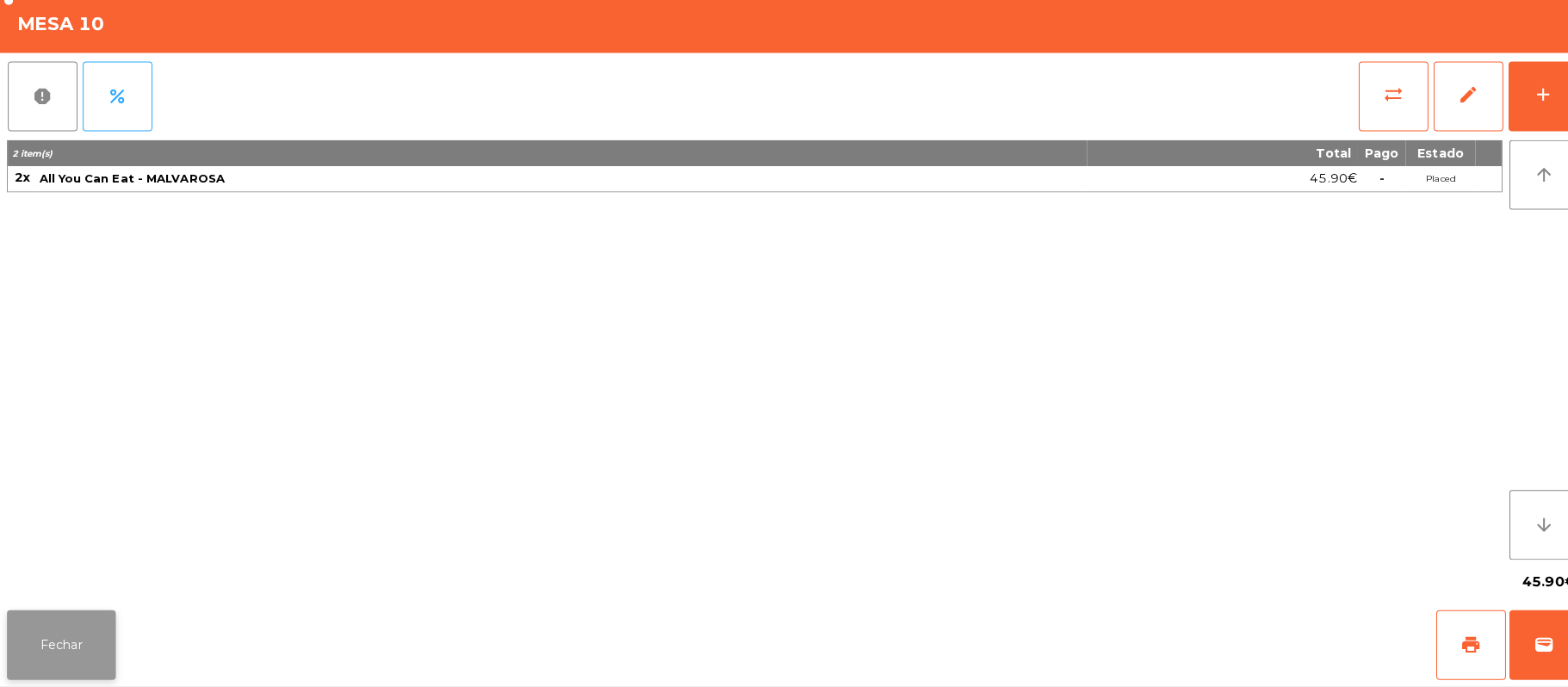
click at [88, 623] on button "Fechar" at bounding box center [60, 645] width 108 height 69
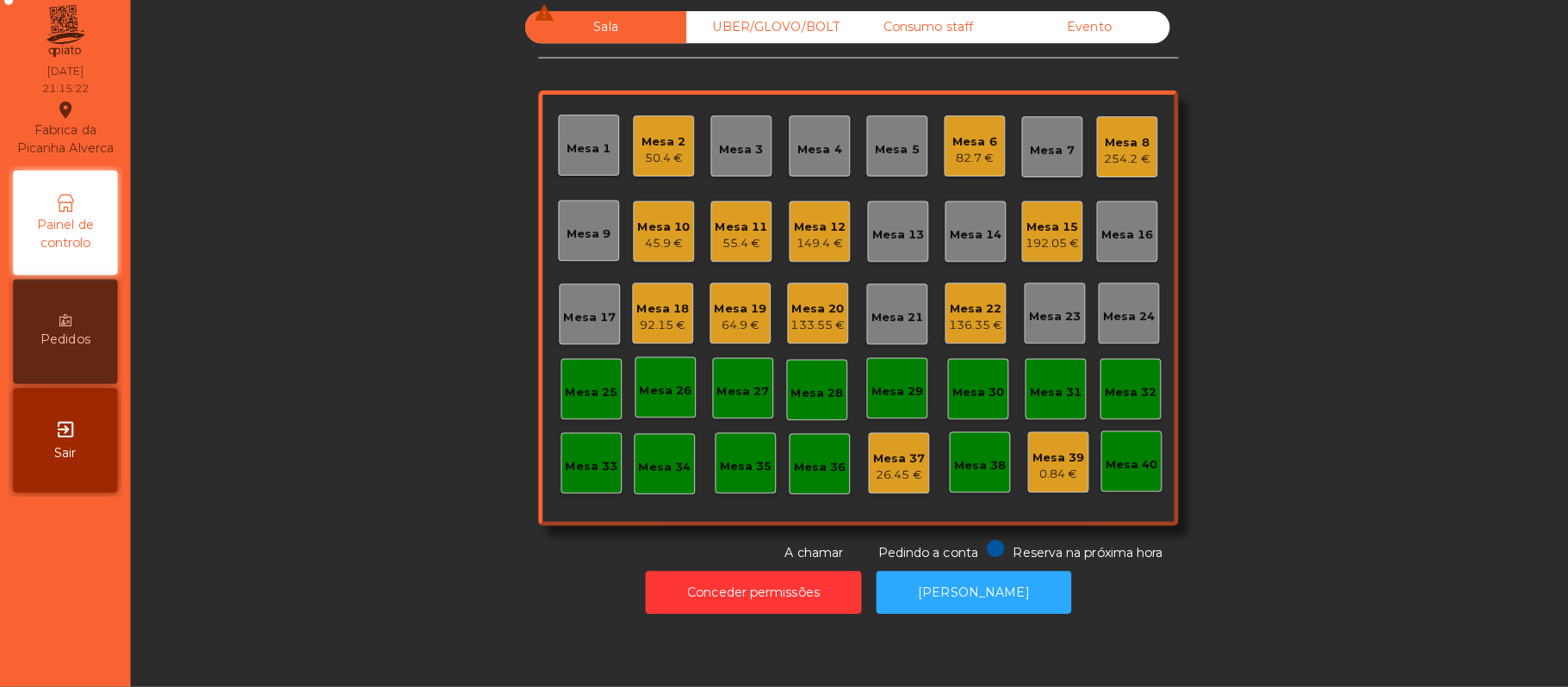
click at [648, 242] on div "45.9 €" at bounding box center [656, 249] width 52 height 18
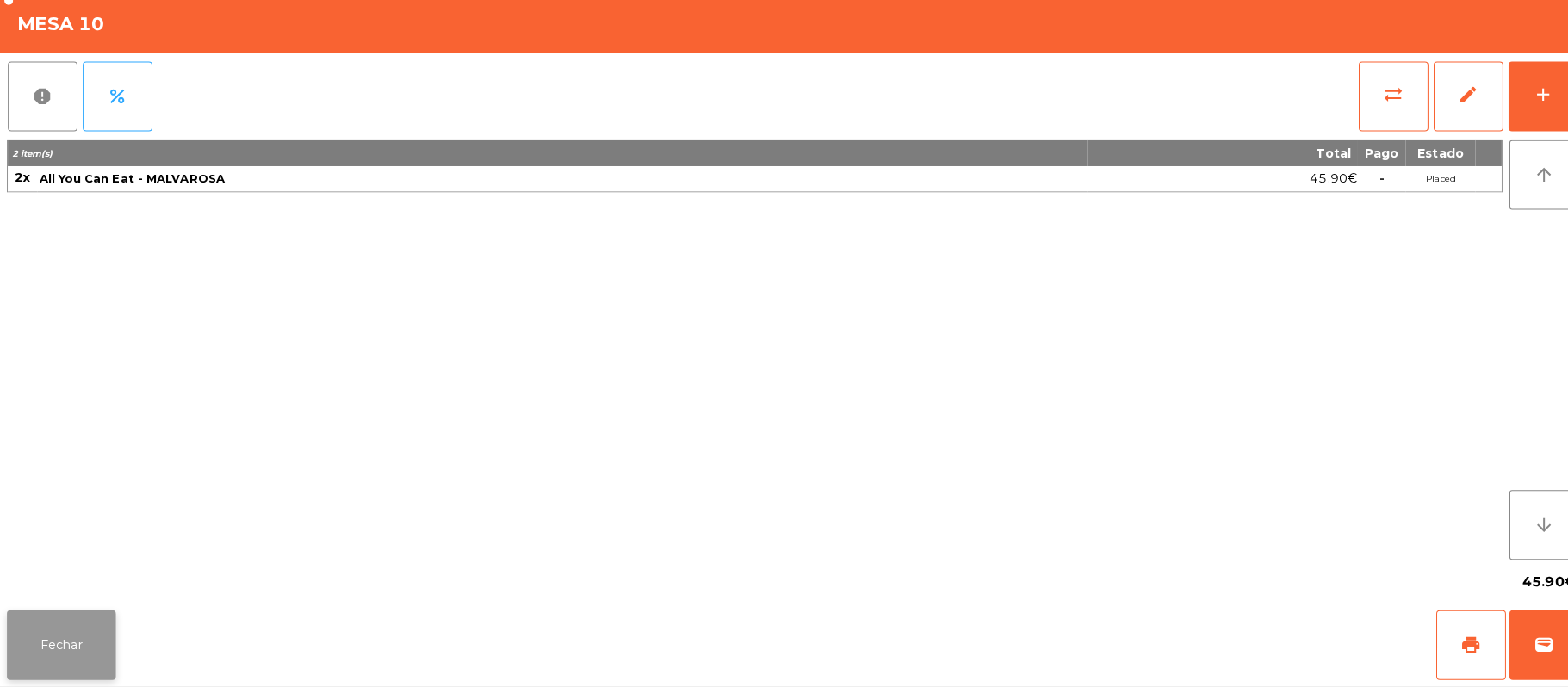
click at [60, 672] on button "Fechar" at bounding box center [60, 645] width 108 height 69
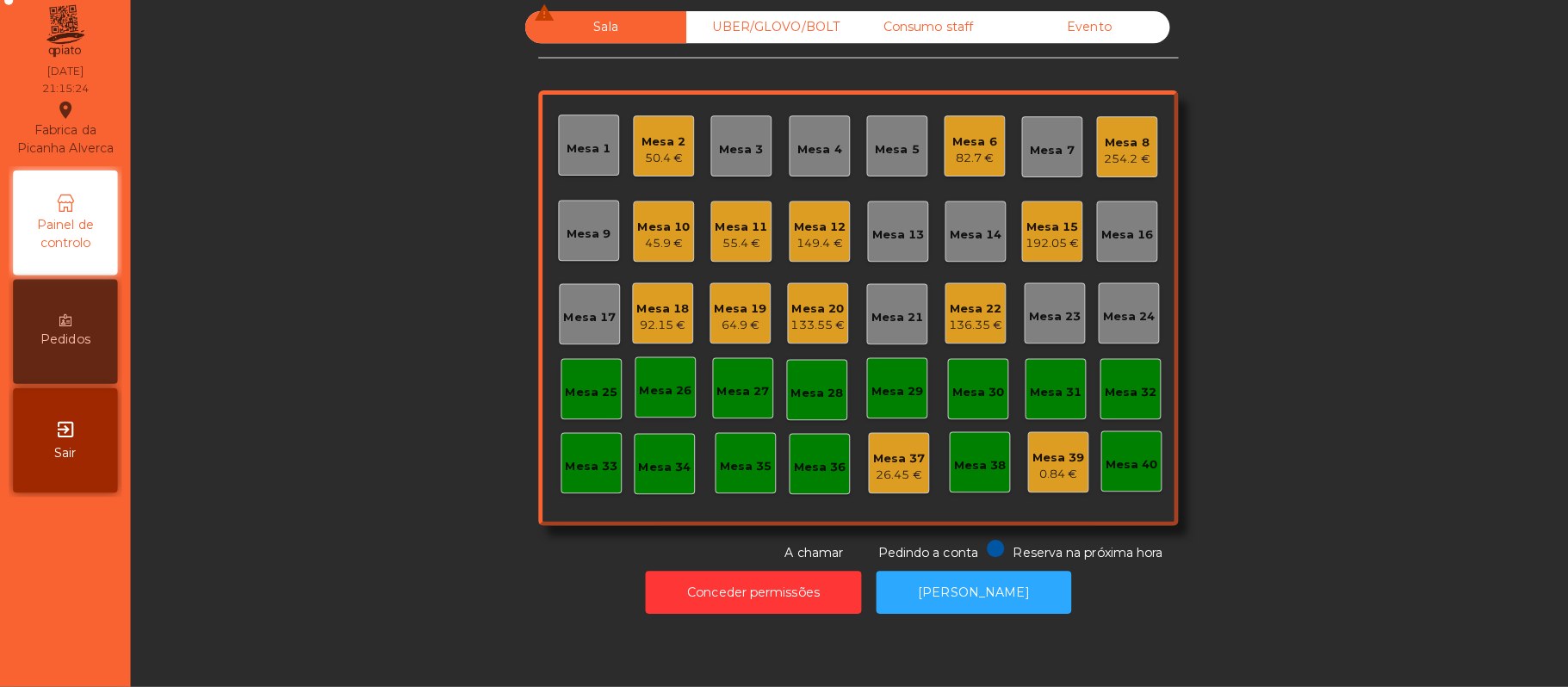
click at [707, 318] on div "Mesa 19" at bounding box center [732, 313] width 52 height 18
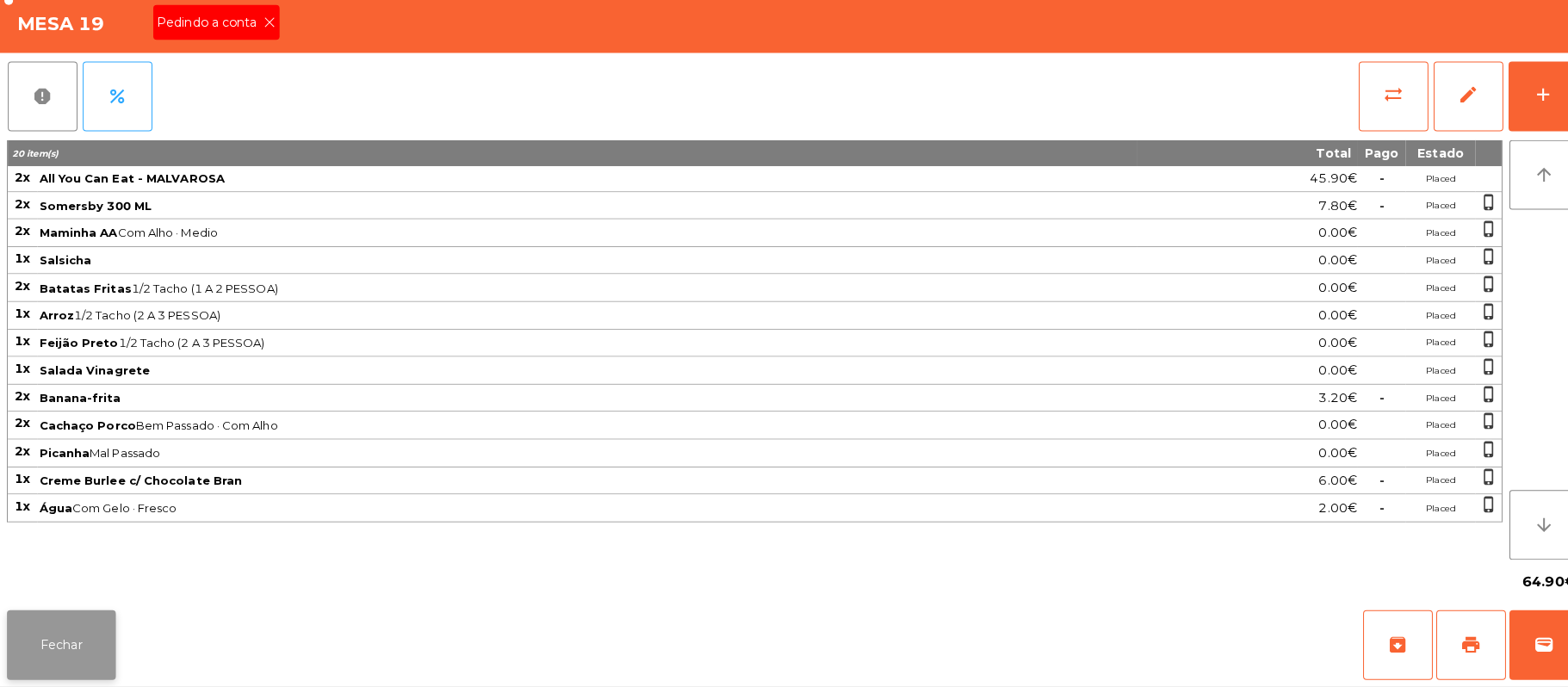
click at [104, 678] on button "Fechar" at bounding box center [60, 645] width 108 height 69
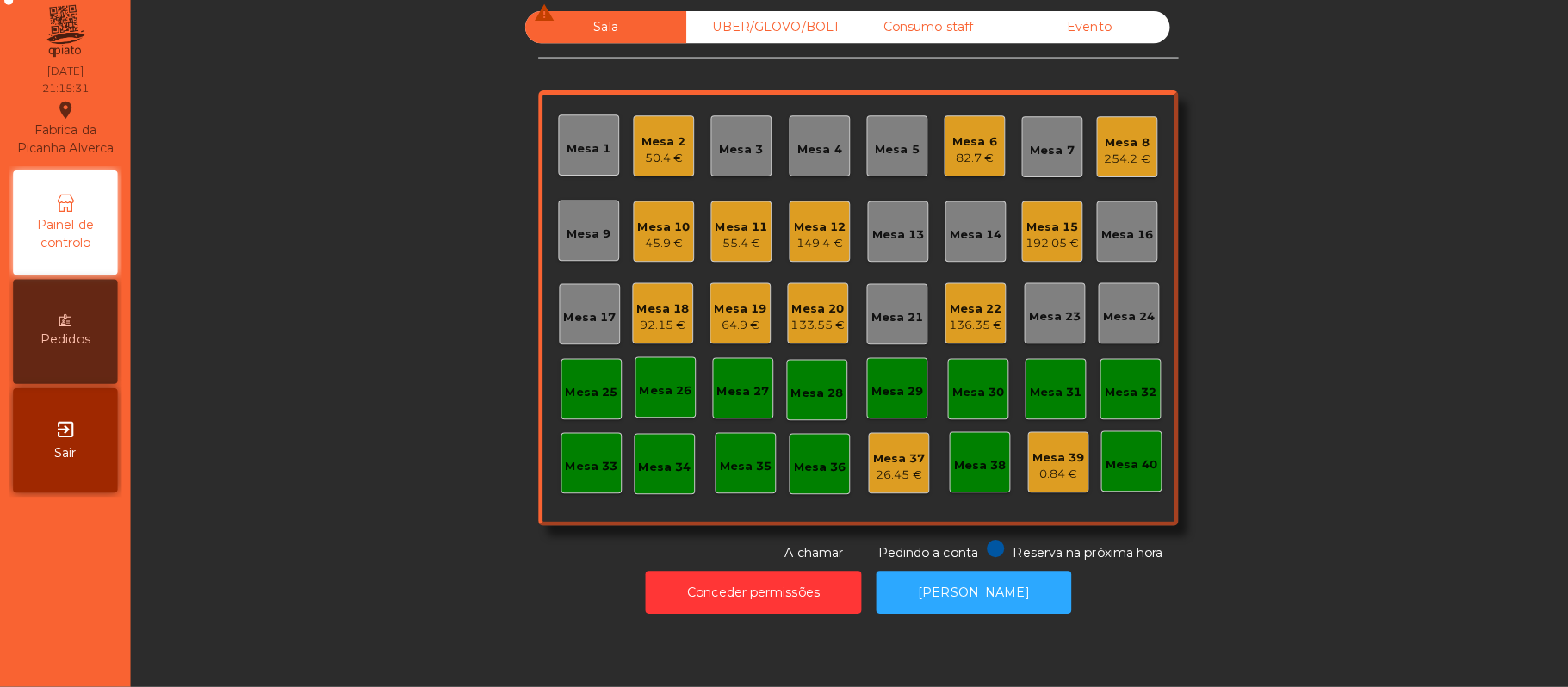
click at [735, 318] on div "Mesa 19" at bounding box center [732, 313] width 52 height 18
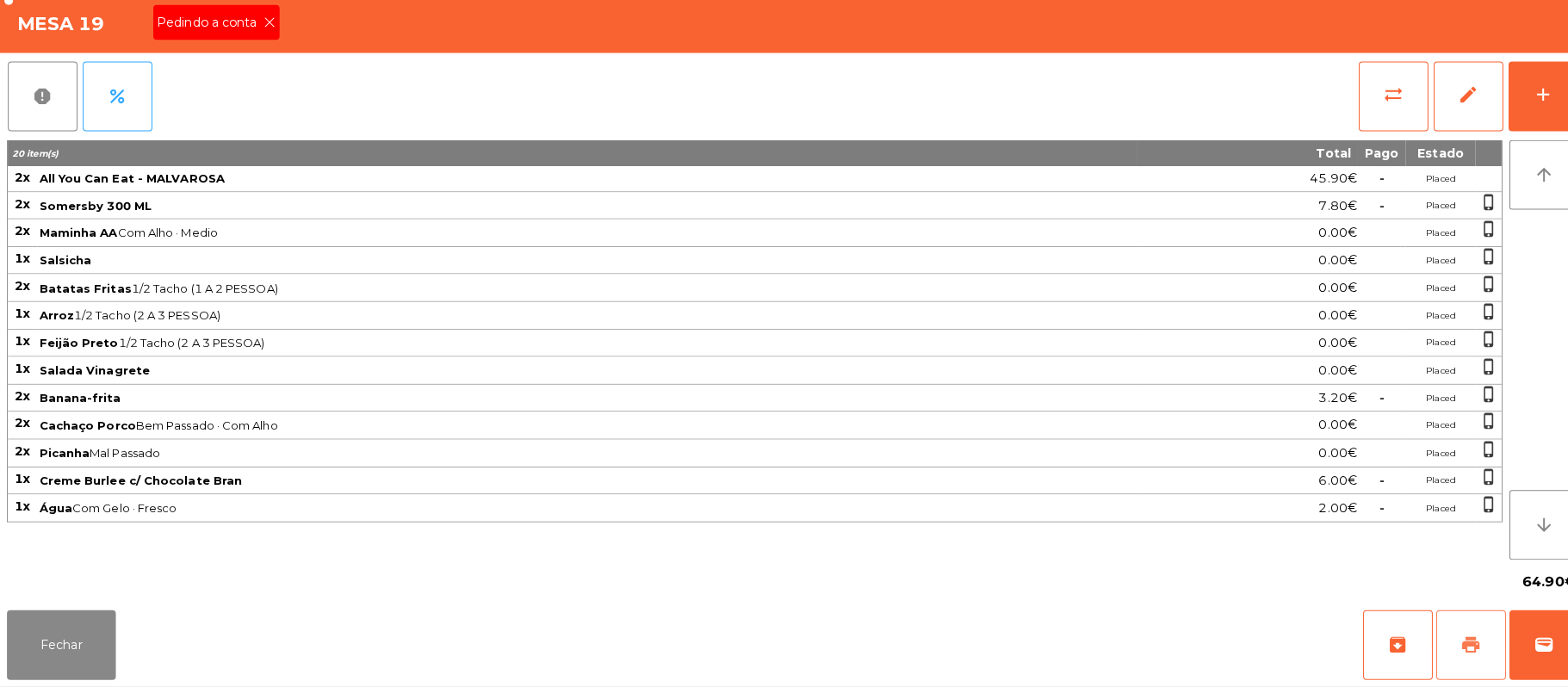
click at [1442, 641] on button "print" at bounding box center [1454, 645] width 69 height 69
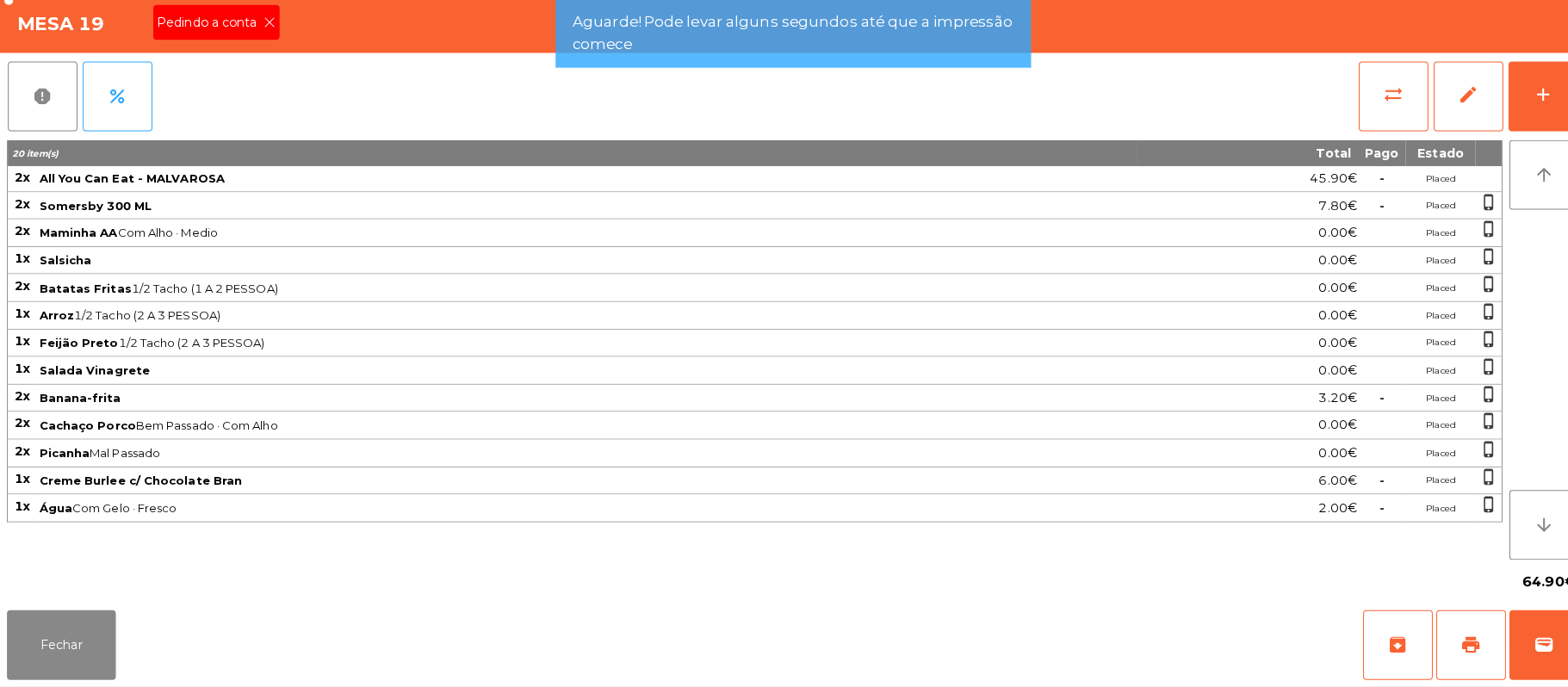
click at [267, 29] on icon at bounding box center [267, 31] width 12 height 12
click at [244, 31] on span "Pedindo a conta" at bounding box center [207, 31] width 106 height 18
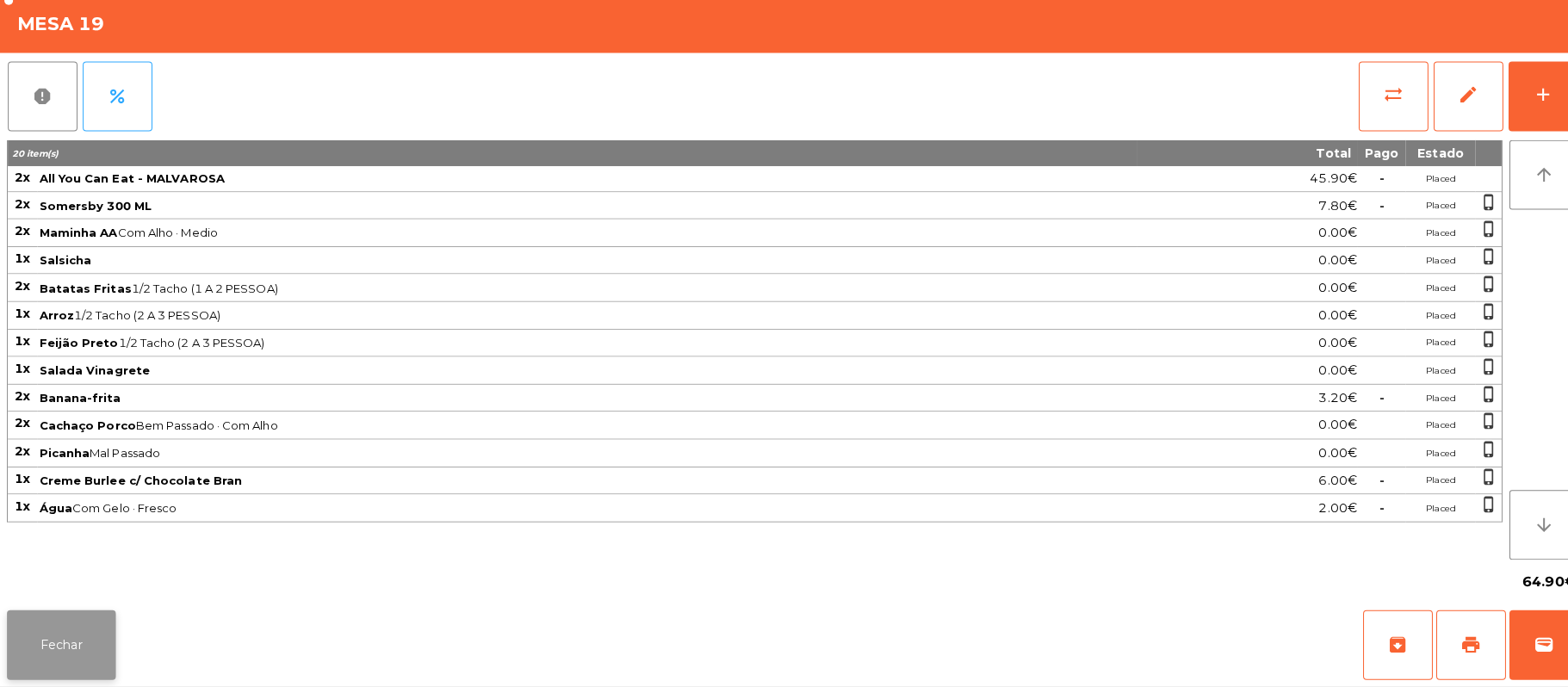
click at [63, 638] on button "Fechar" at bounding box center [60, 645] width 108 height 69
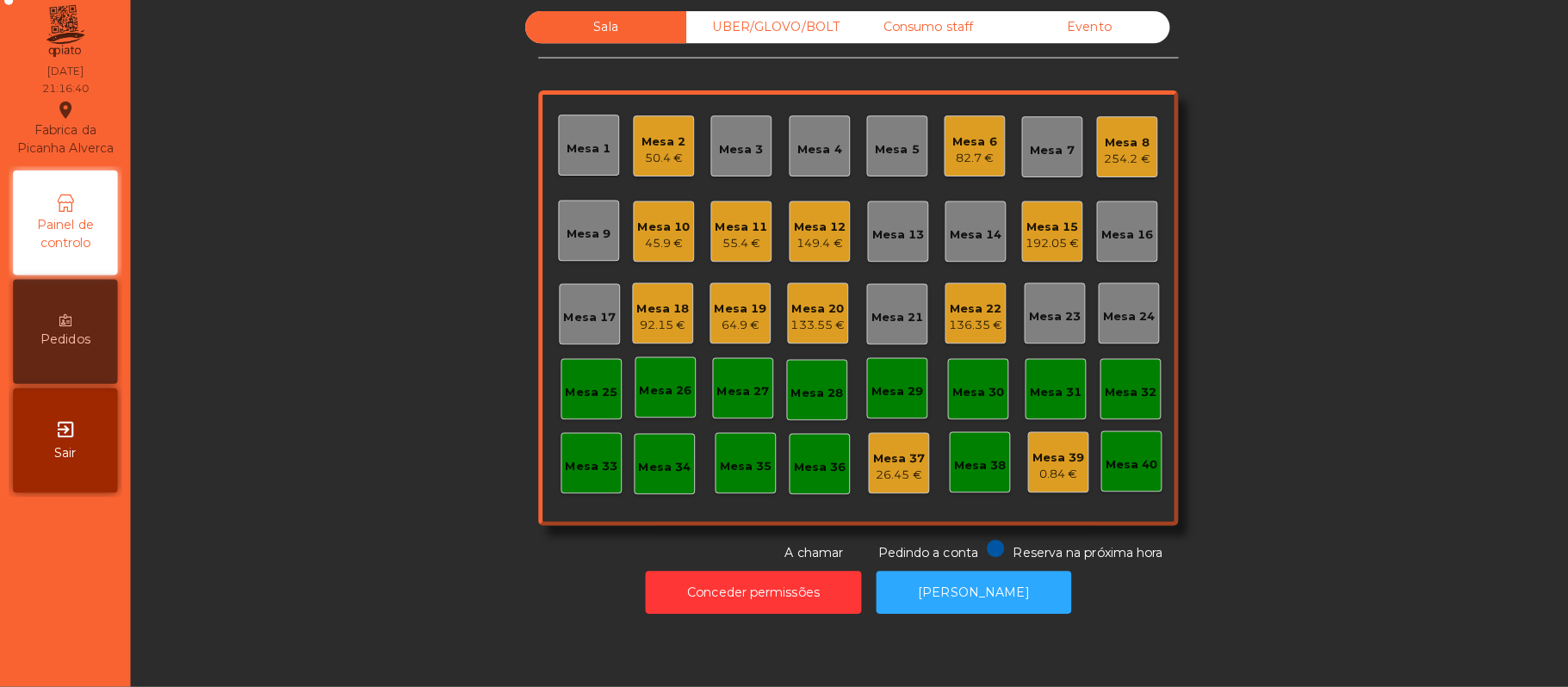
click at [1026, 249] on div "192.05 €" at bounding box center [1040, 249] width 53 height 18
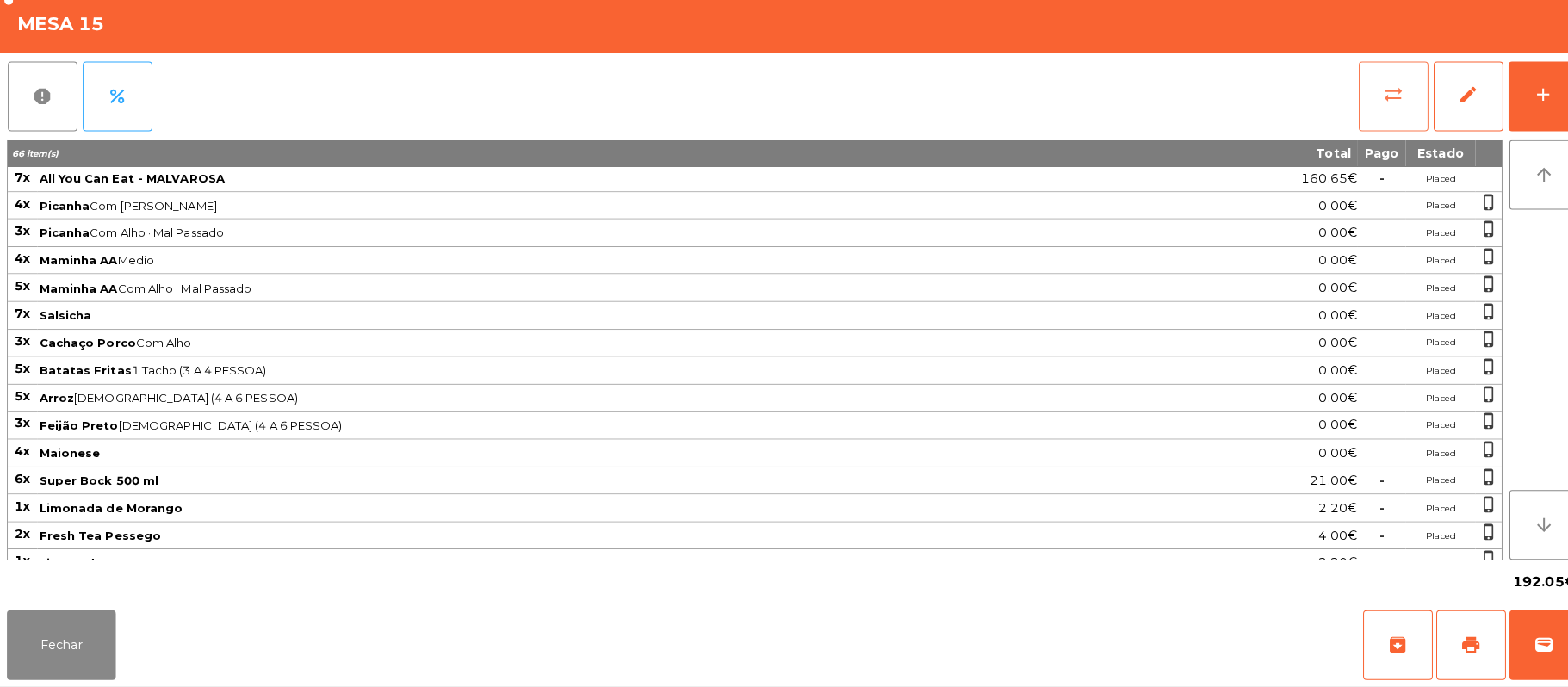
click at [1385, 96] on span "sync_alt" at bounding box center [1378, 102] width 21 height 21
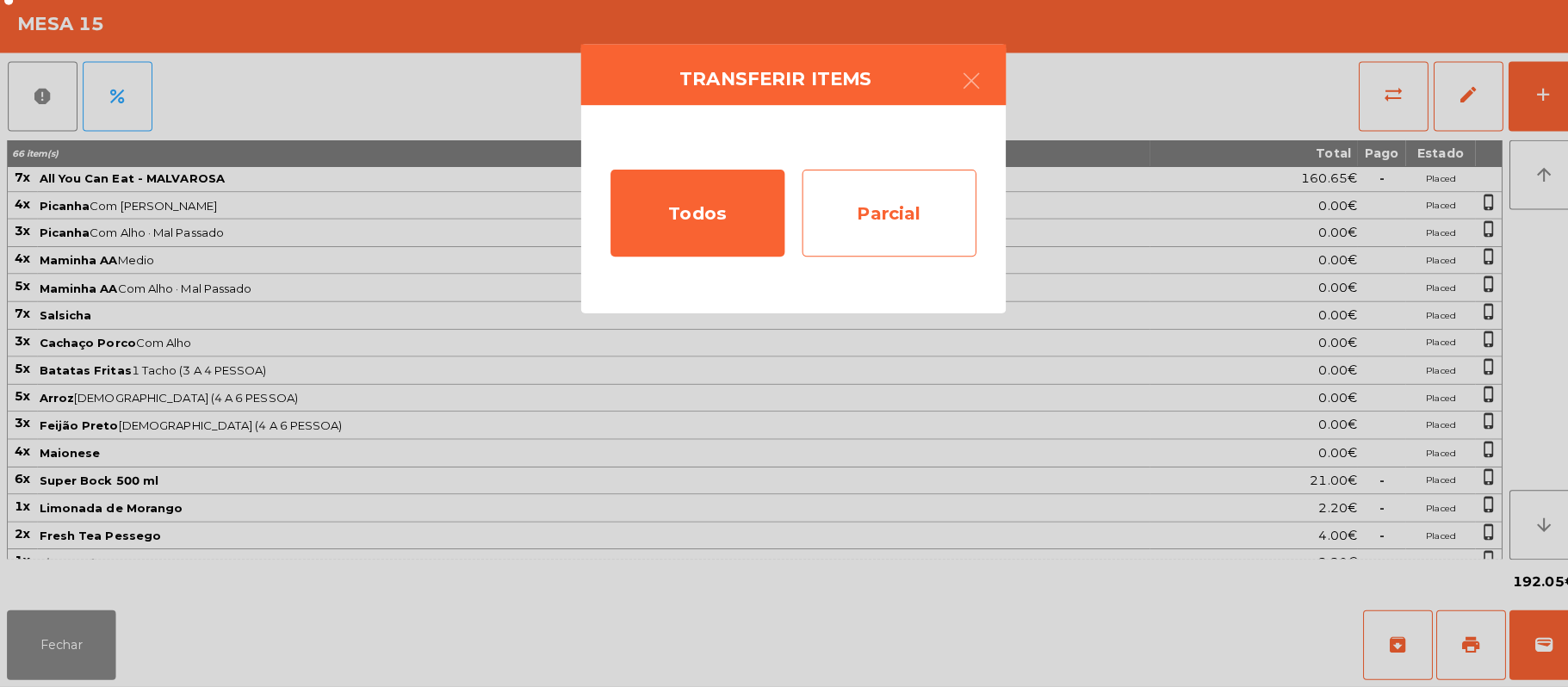
click at [920, 226] on div "Parcial" at bounding box center [879, 219] width 172 height 86
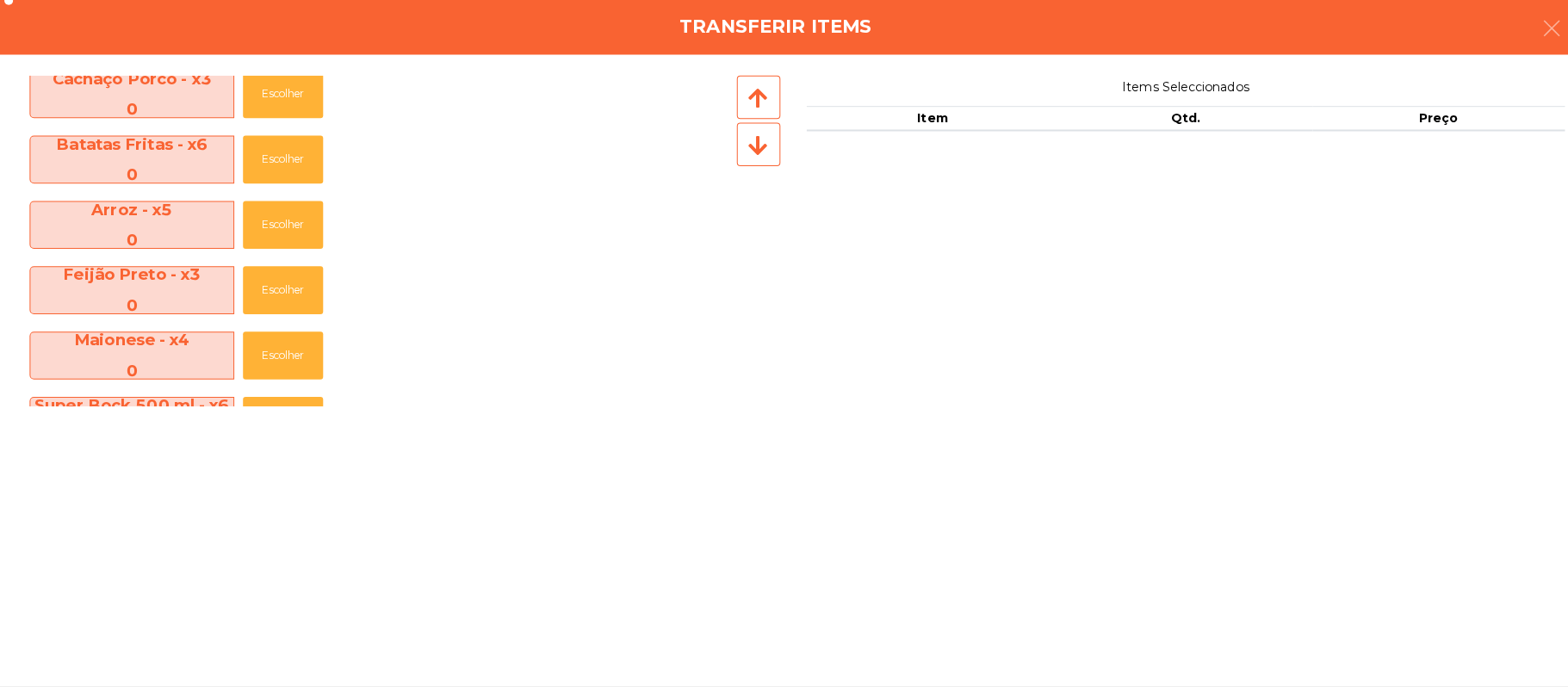
scroll to position [577, 0]
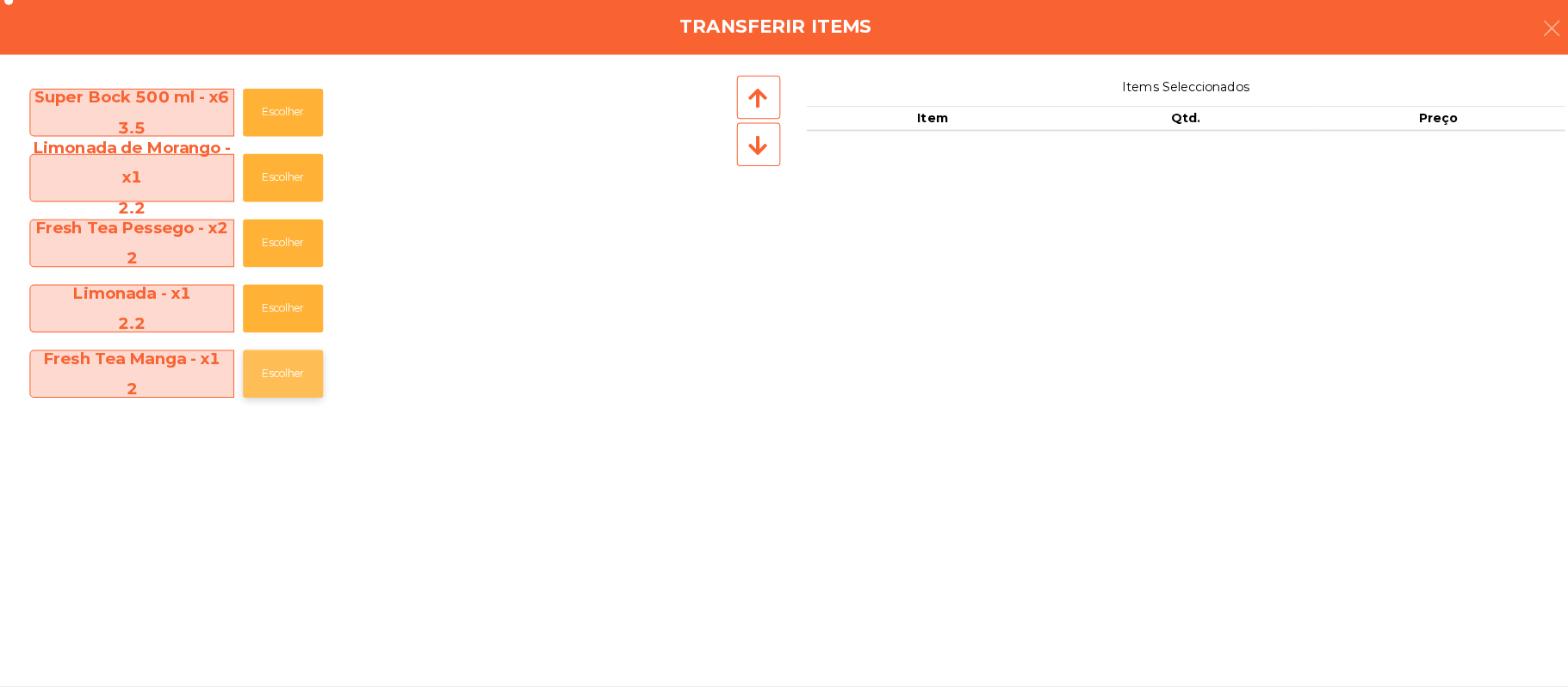
click at [287, 380] on button "Escolher" at bounding box center [279, 377] width 79 height 47
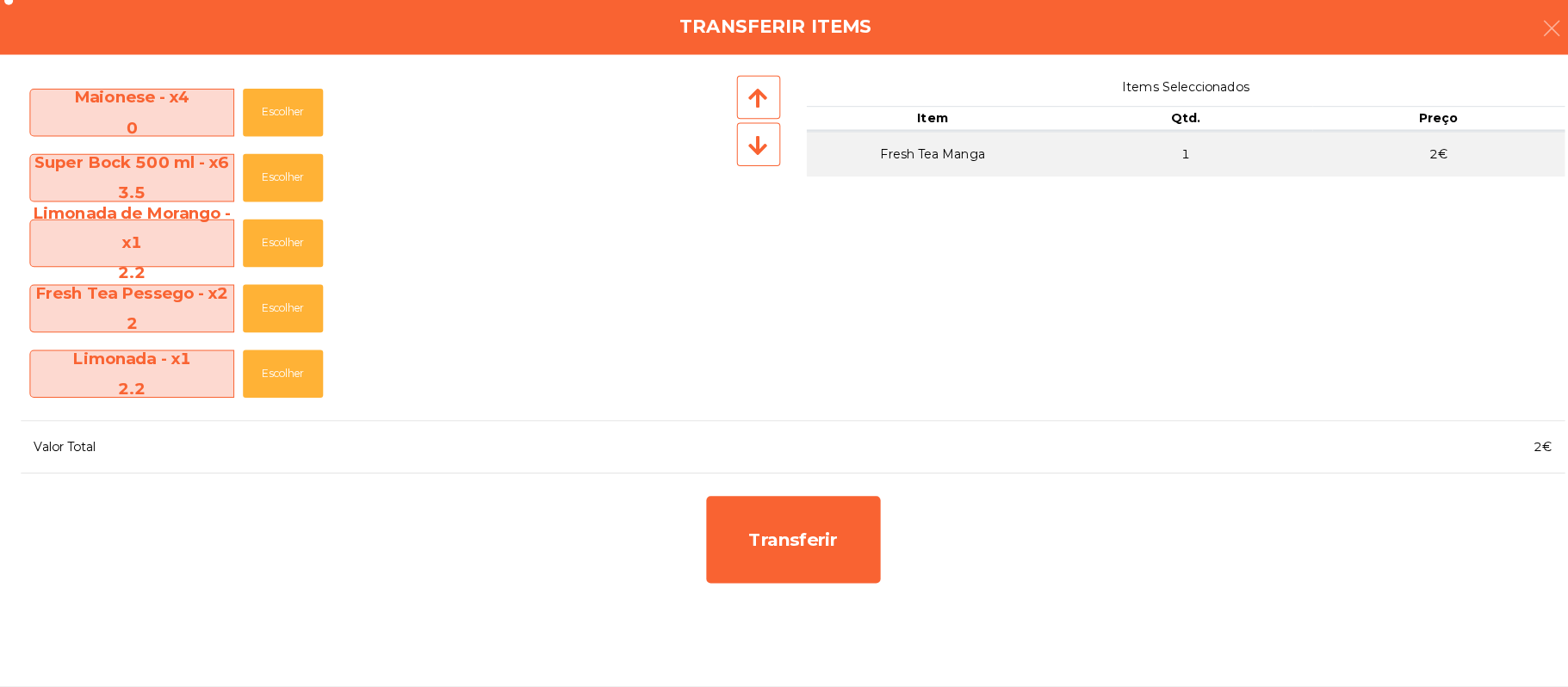
scroll to position [511, 0]
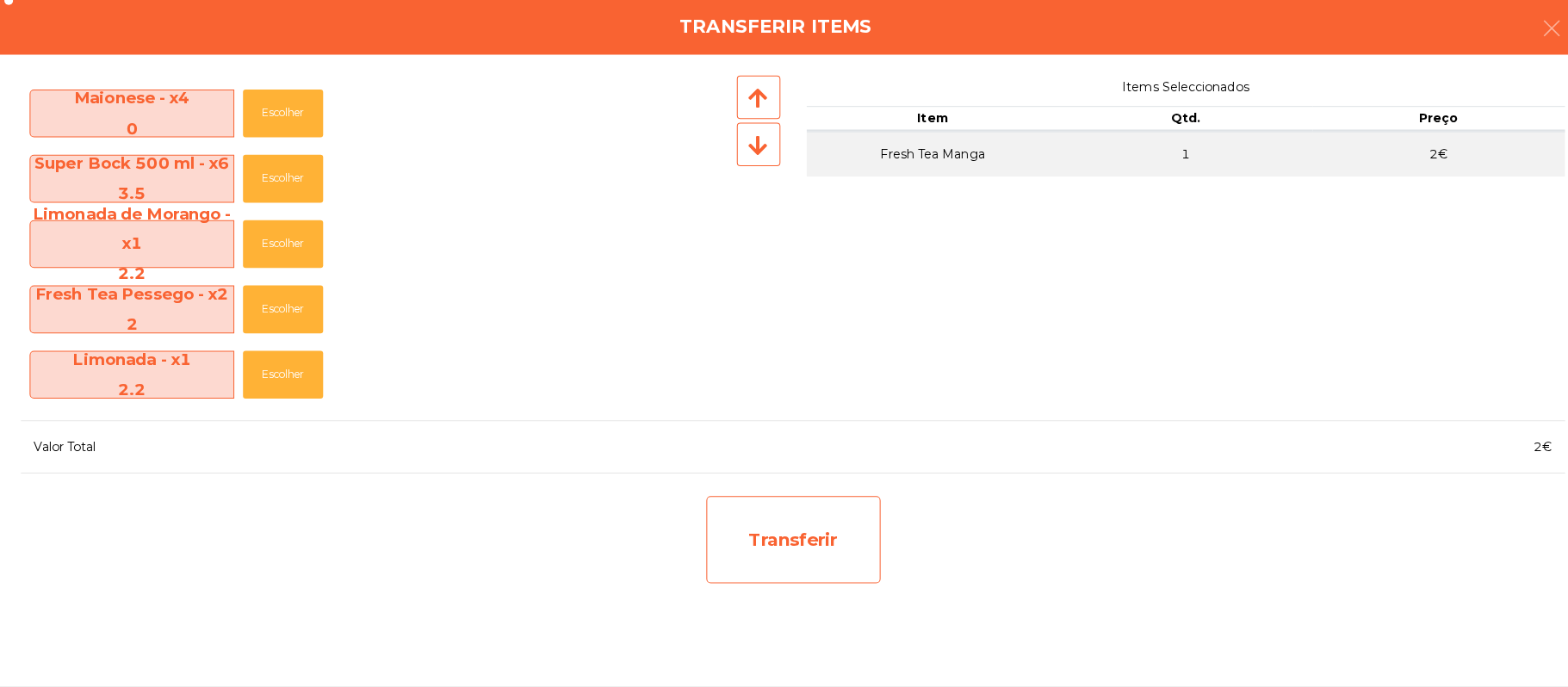
click at [744, 565] on div "Transferir" at bounding box center [784, 542] width 172 height 86
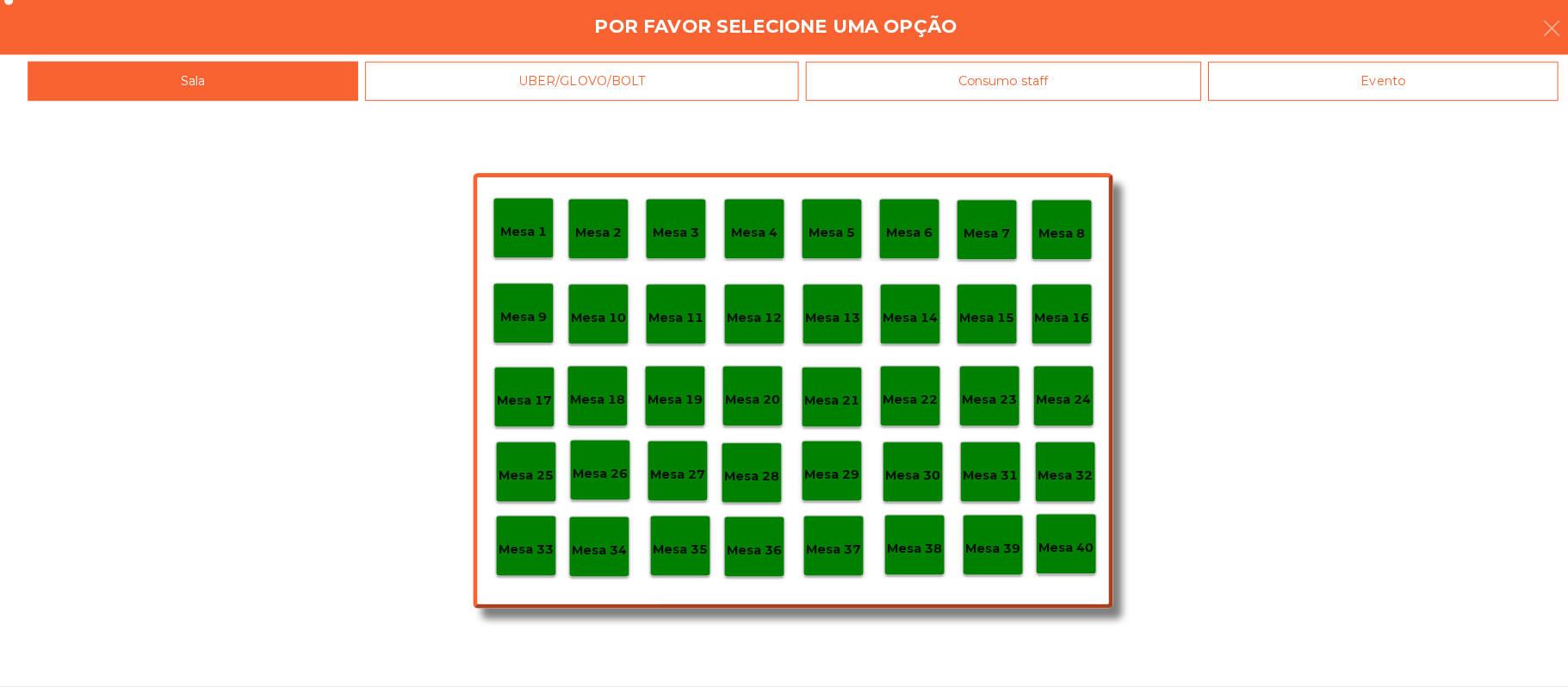
click at [826, 543] on p "Mesa 37" at bounding box center [824, 551] width 55 height 20
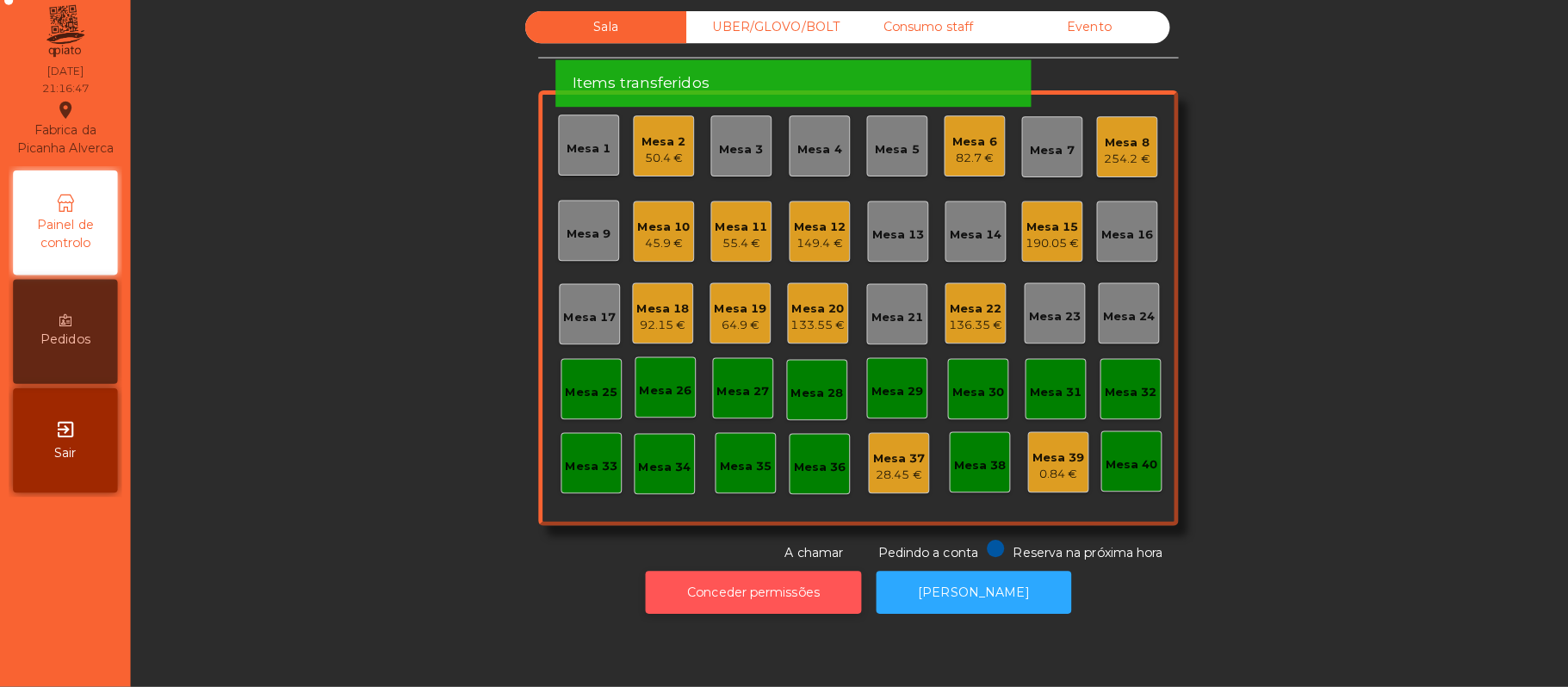
click at [735, 609] on button "Conceder permissões" at bounding box center [745, 593] width 214 height 42
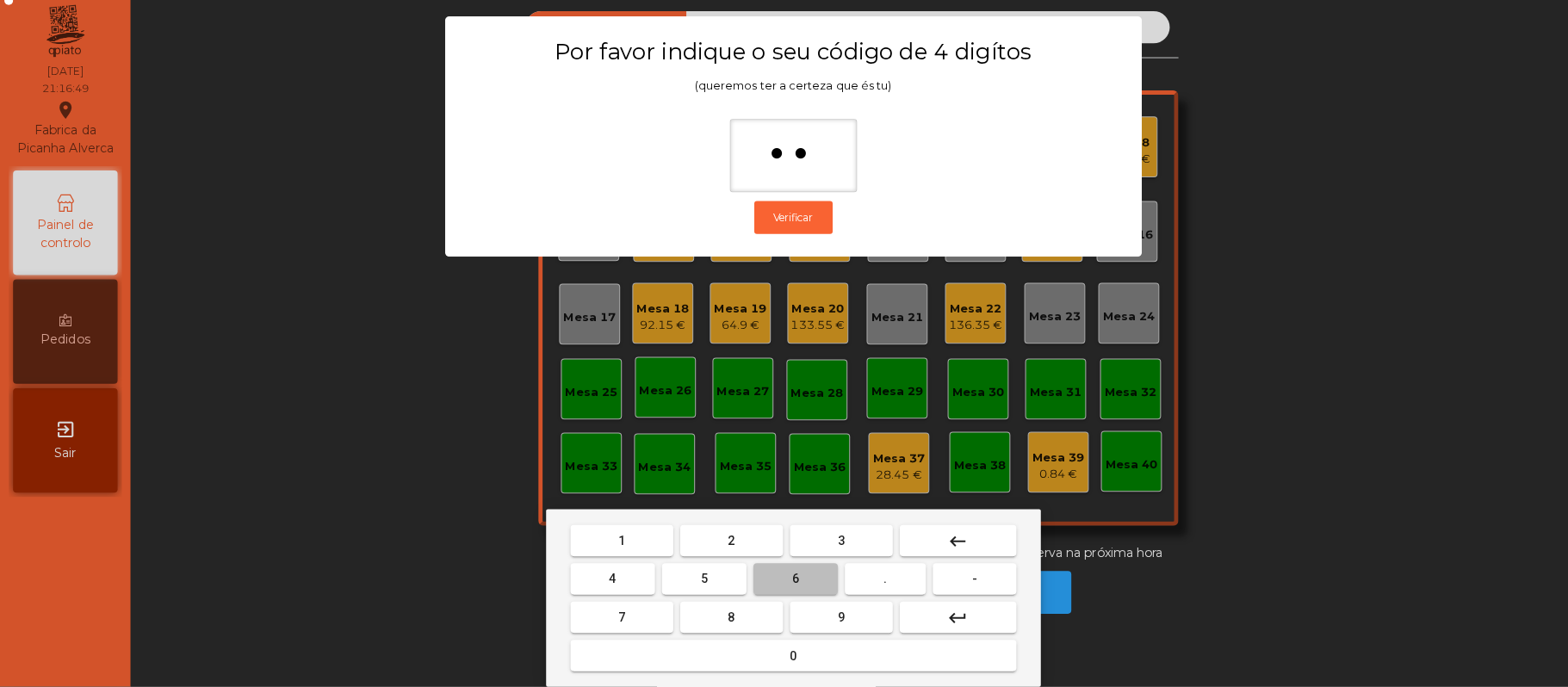
type input "***"
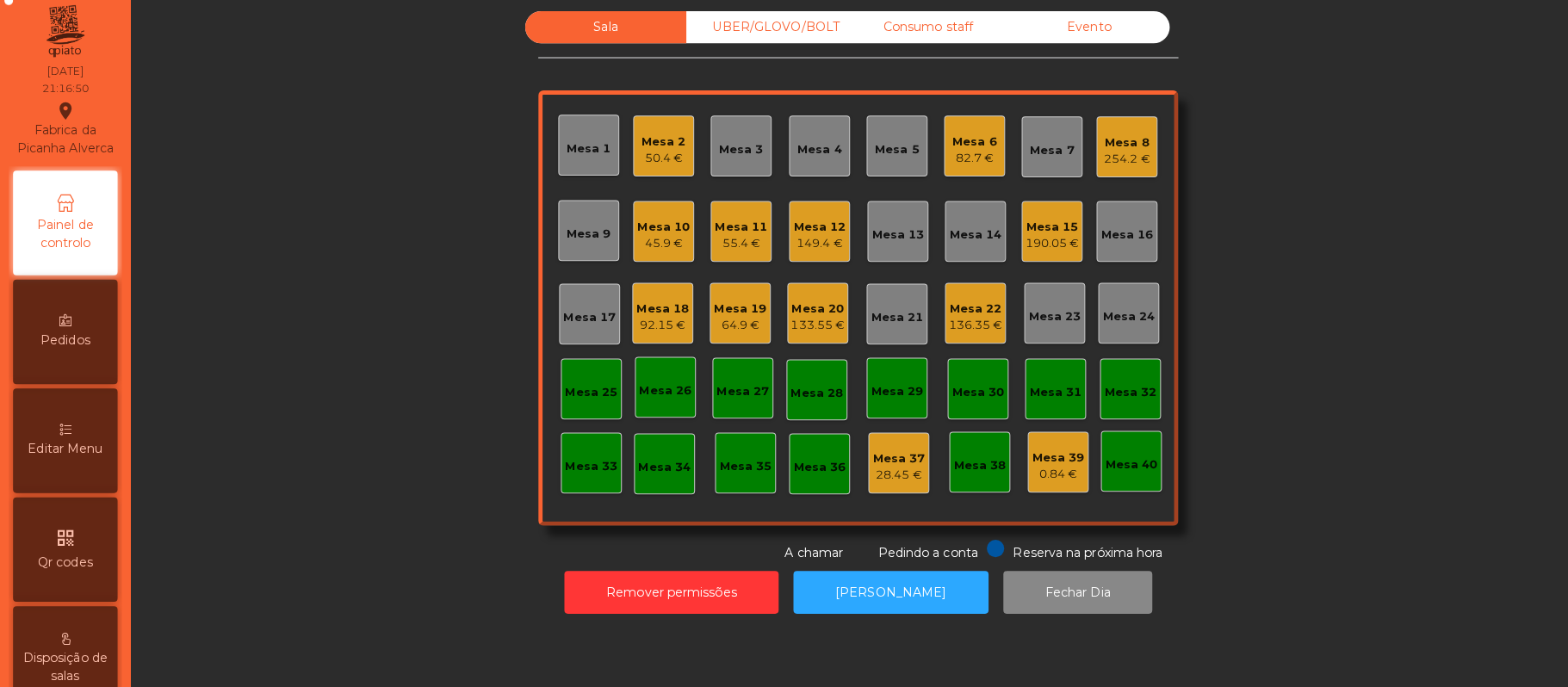
click at [80, 456] on div "Editar Menu" at bounding box center [65, 444] width 103 height 103
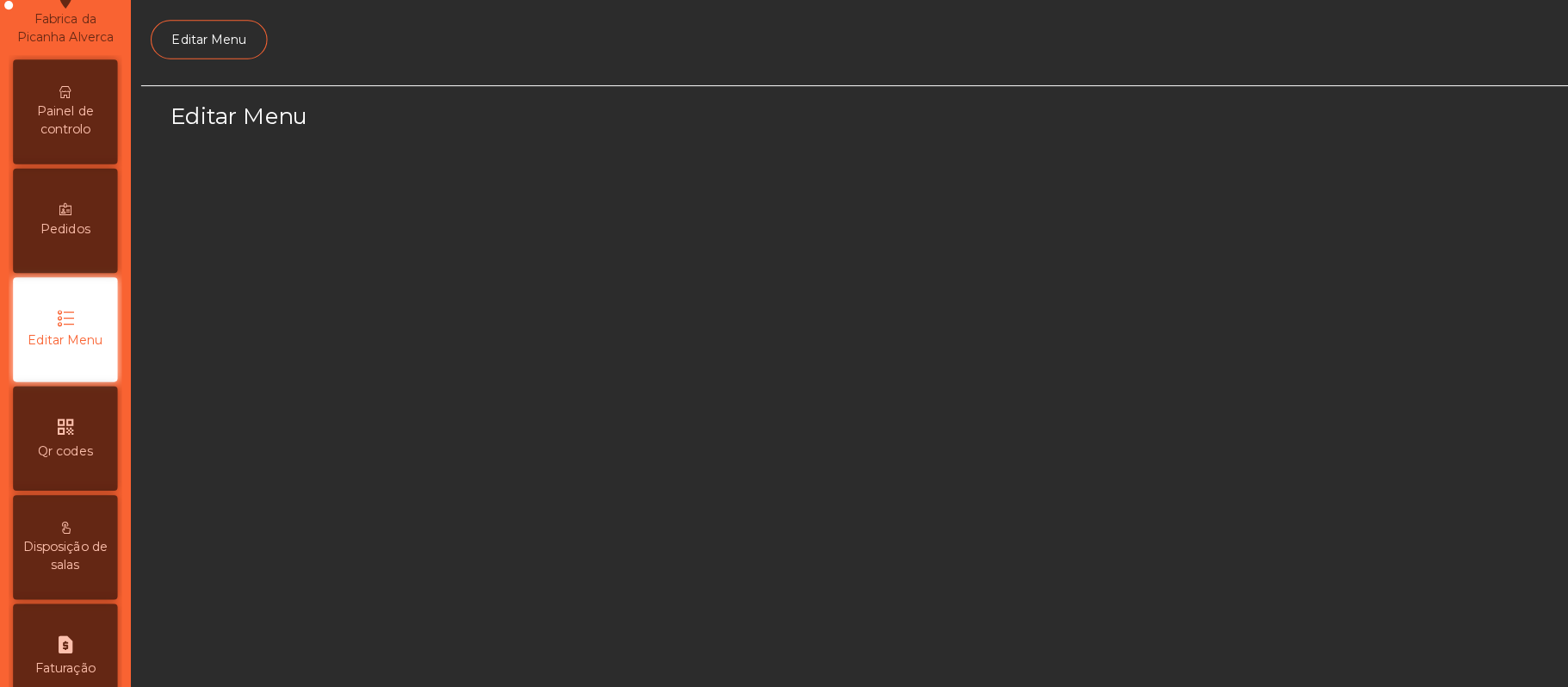
scroll to position [118, 0]
select select "*"
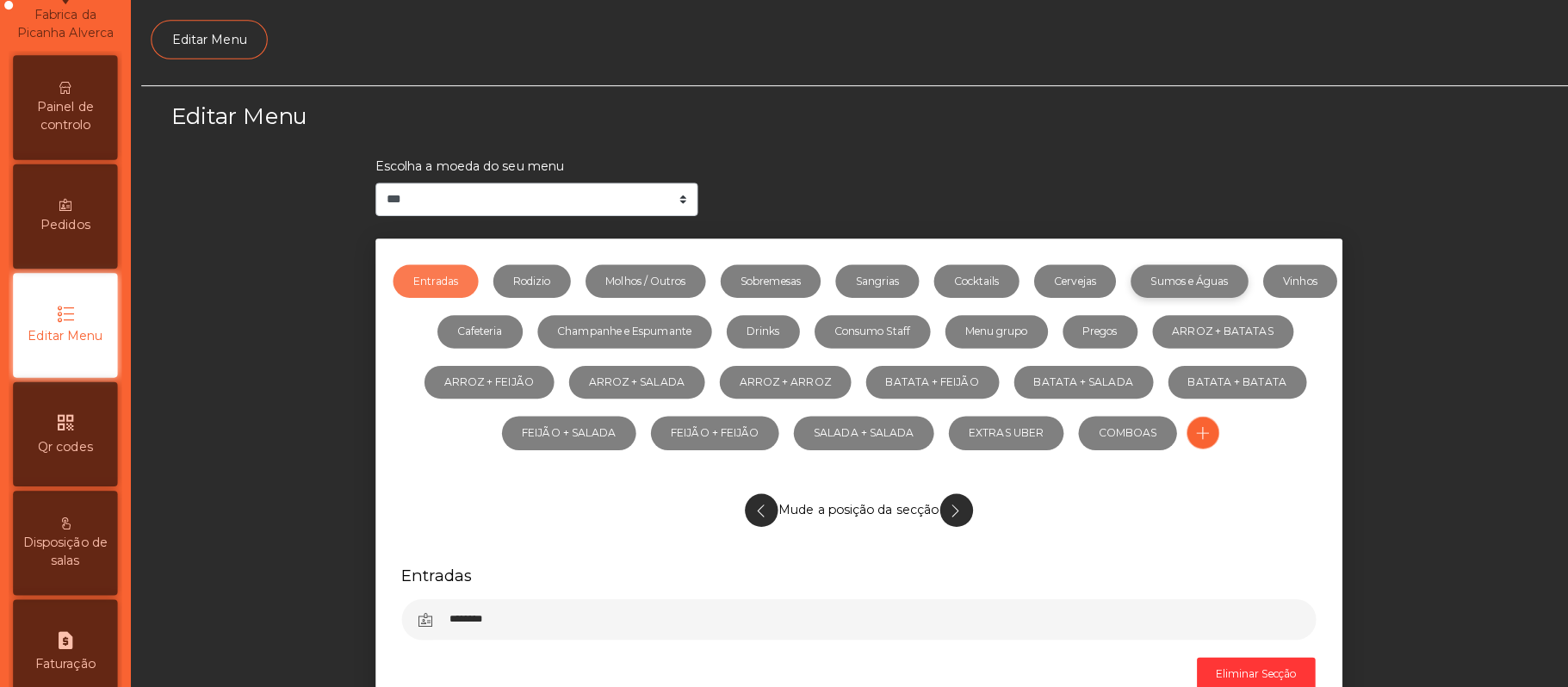
click at [1227, 281] on link "Sumos e Águas" at bounding box center [1176, 281] width 116 height 32
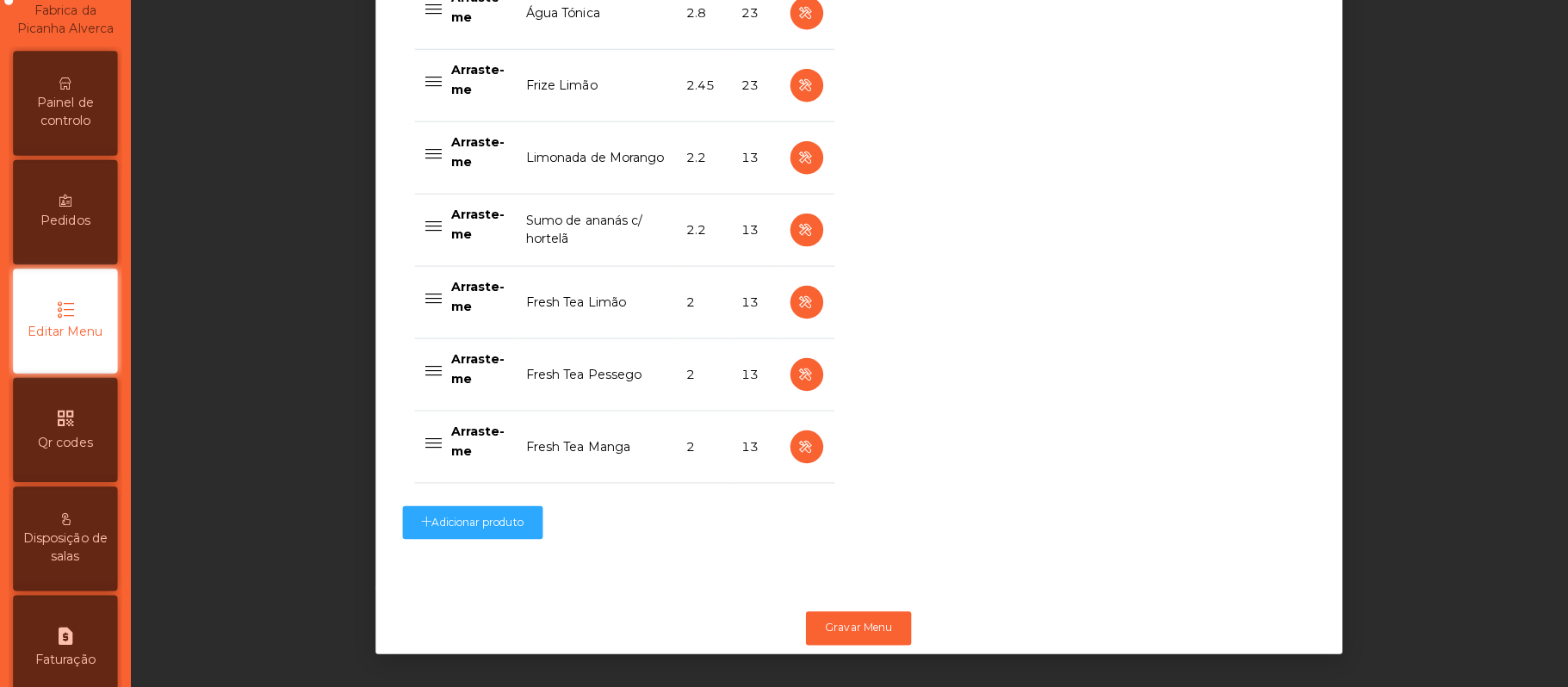
scroll to position [0, 0]
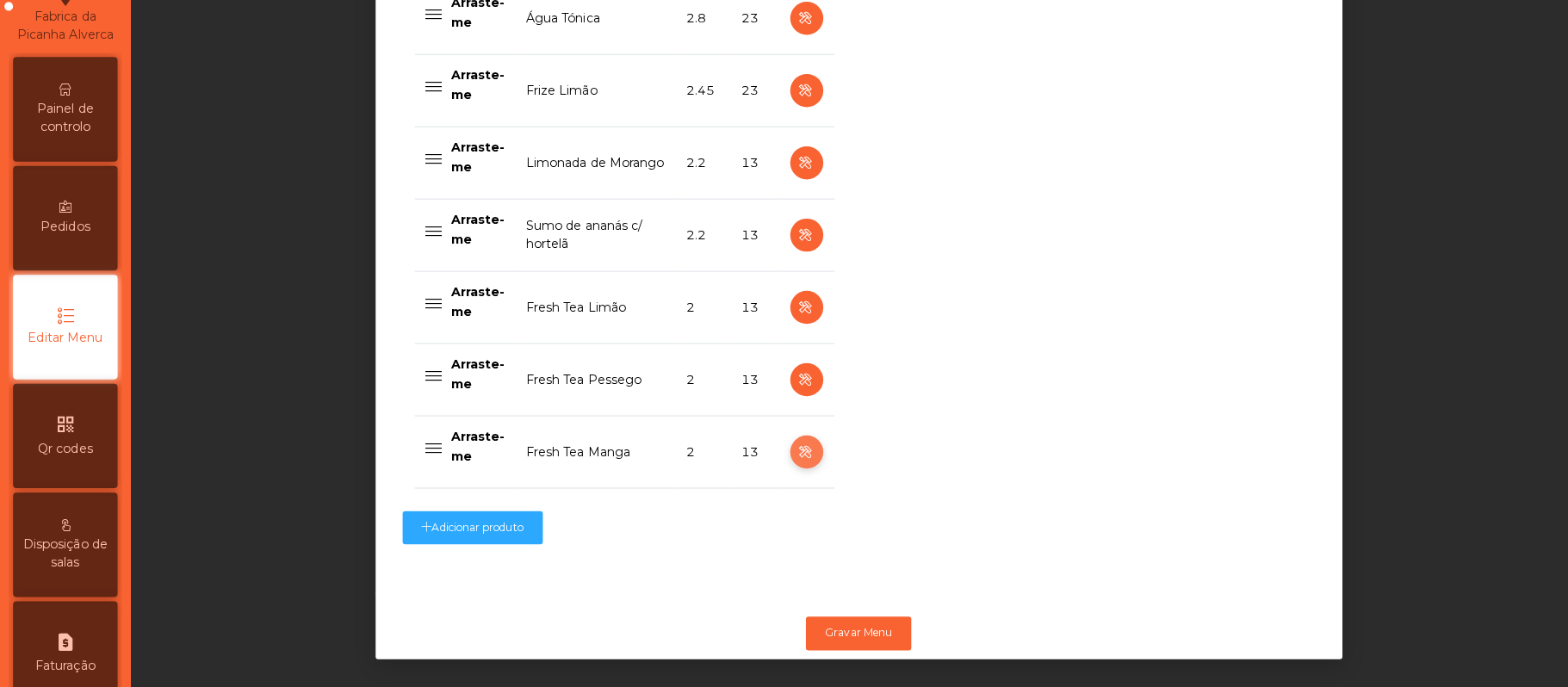
click at [789, 439] on icon "button" at bounding box center [797, 450] width 20 height 22
select select "***"
select select "**"
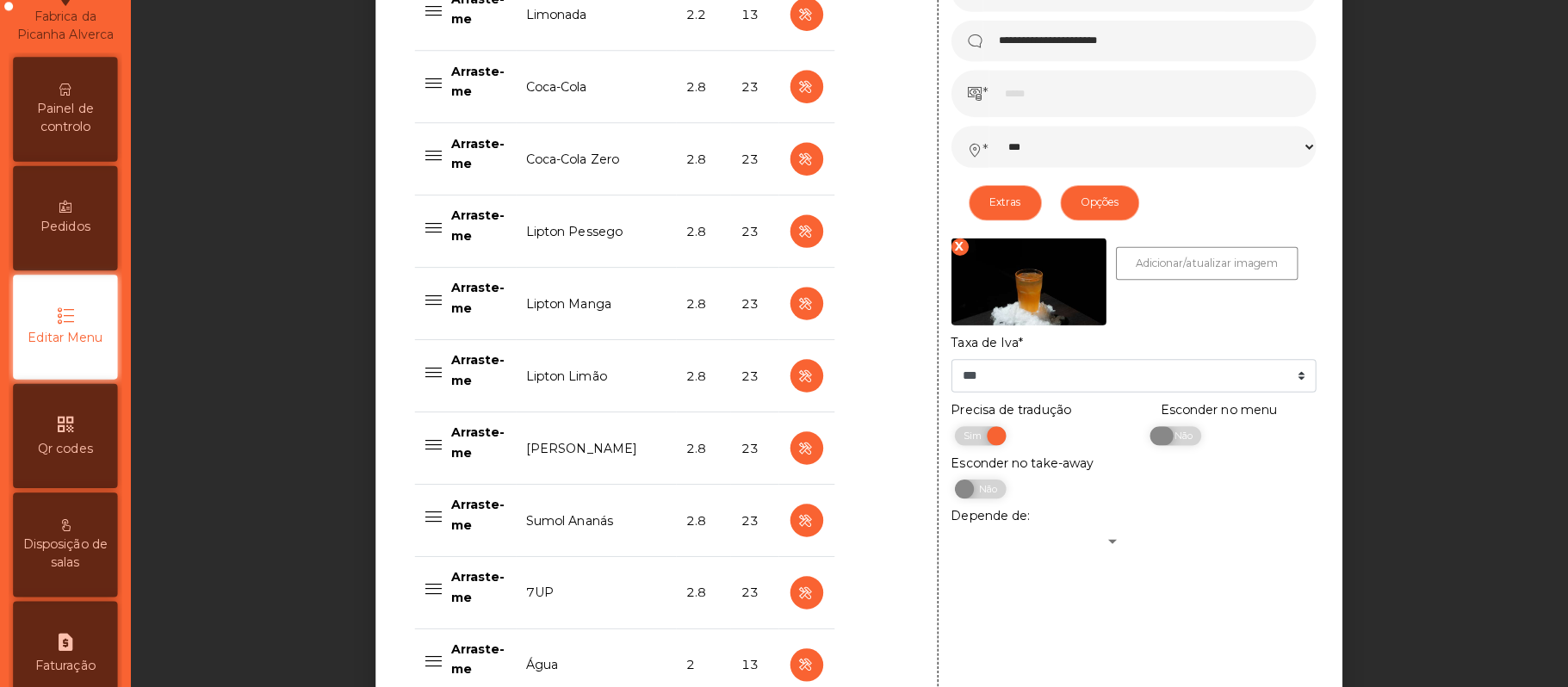
click at [1151, 443] on span "Não" at bounding box center [1167, 433] width 43 height 19
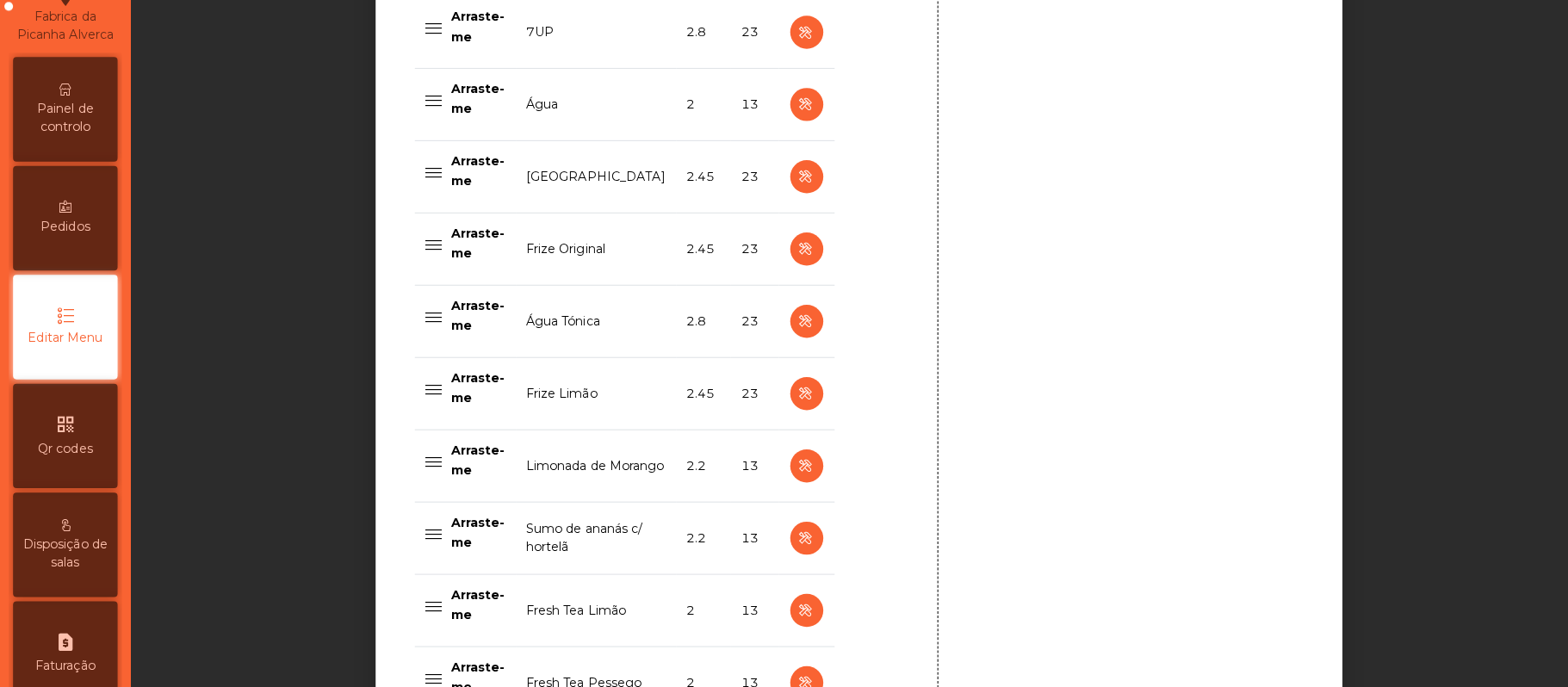
scroll to position [1741, 0]
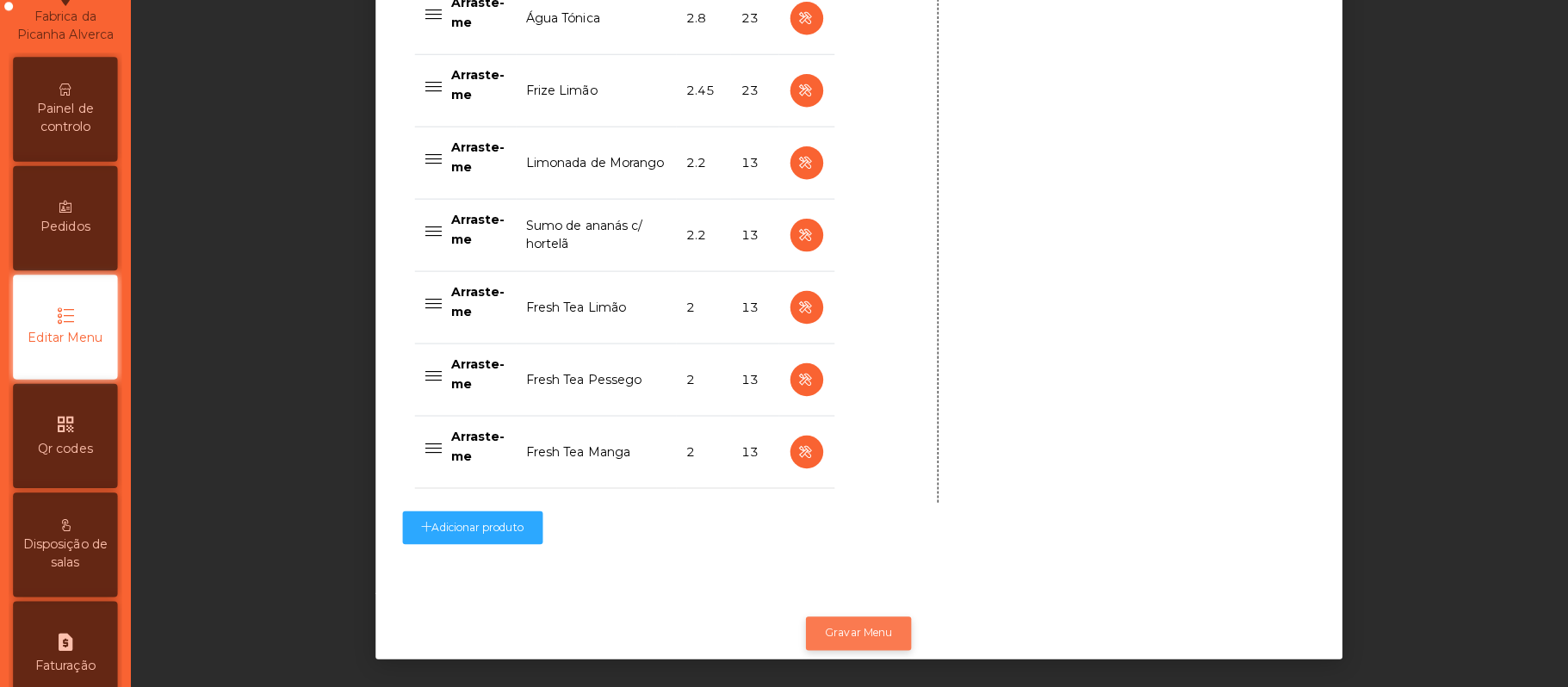
click at [852, 612] on button "Gravar Menu" at bounding box center [848, 627] width 104 height 32
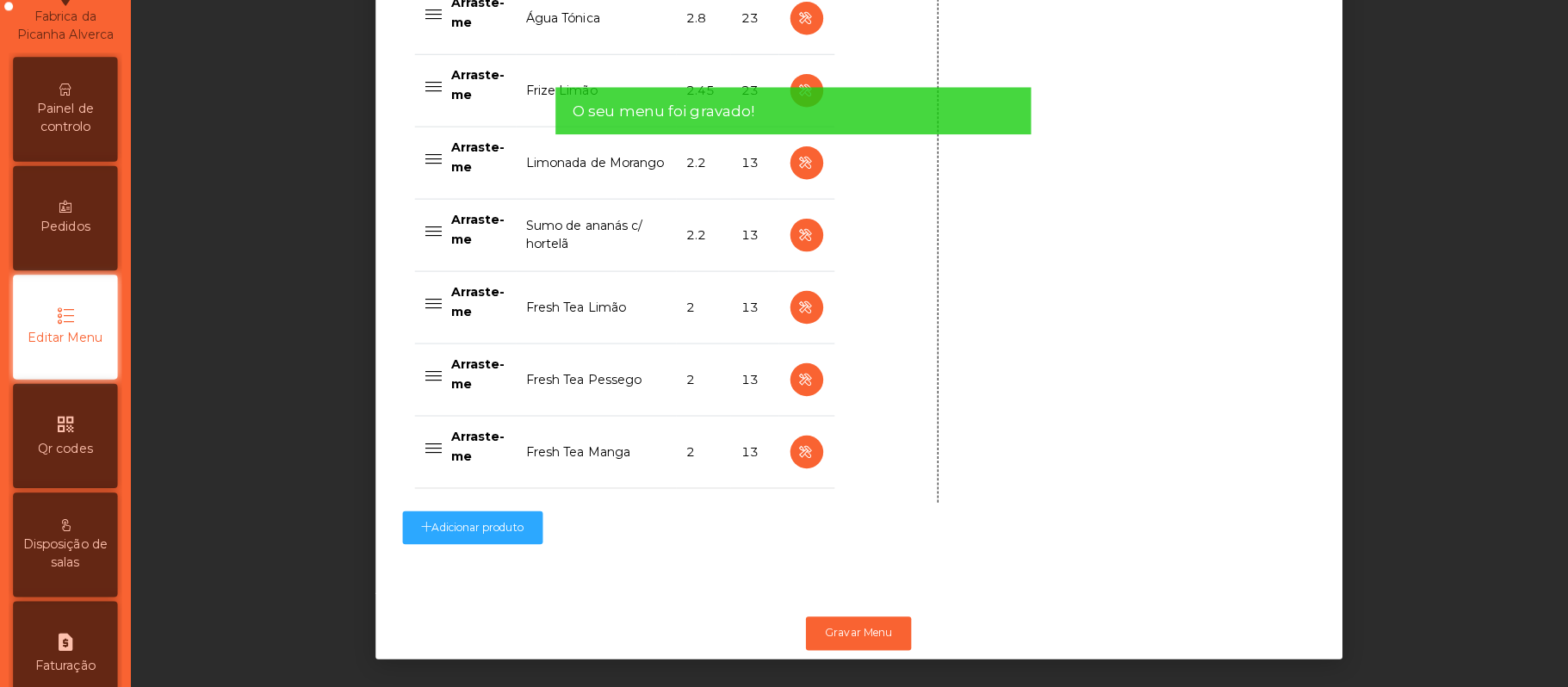
click at [71, 131] on span "Painel de controlo" at bounding box center [65, 118] width 95 height 36
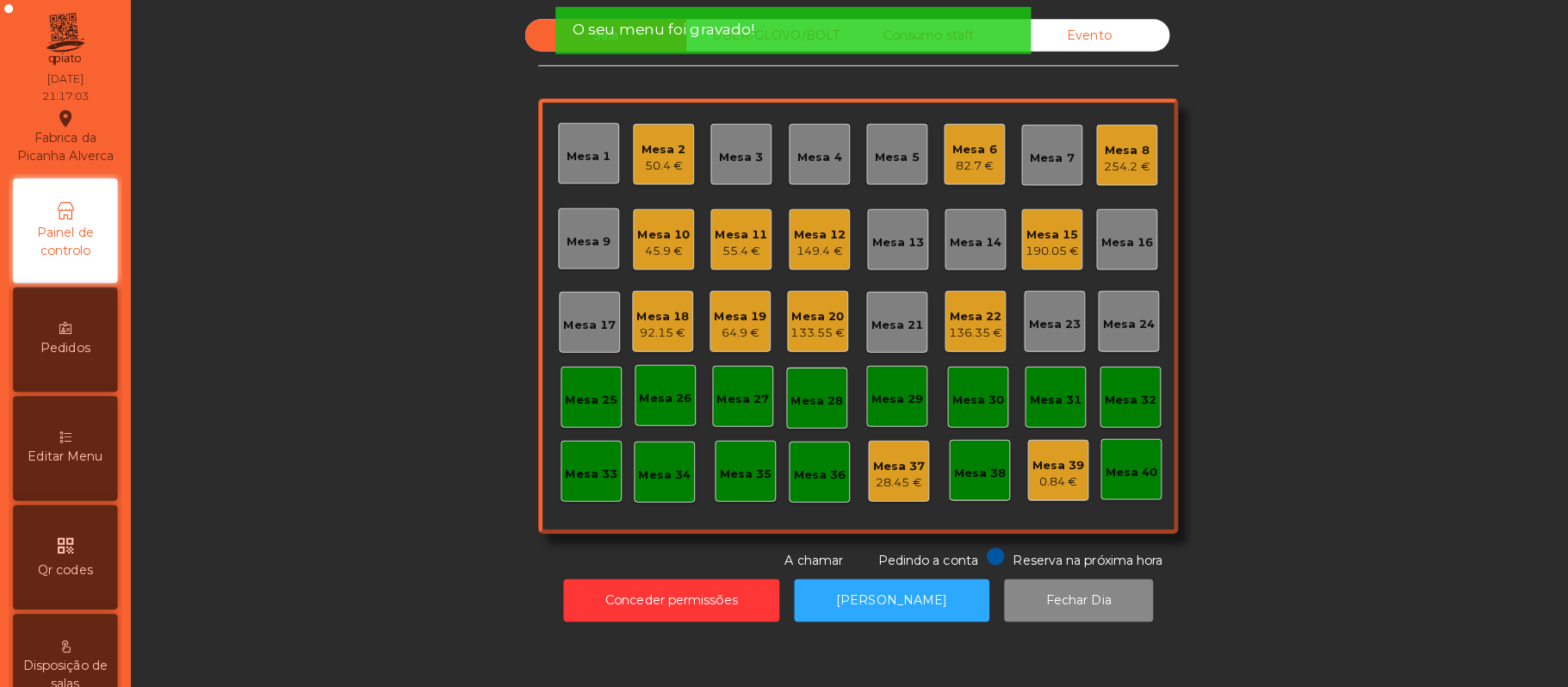
click at [1037, 245] on div "190.05 €" at bounding box center [1040, 249] width 53 height 18
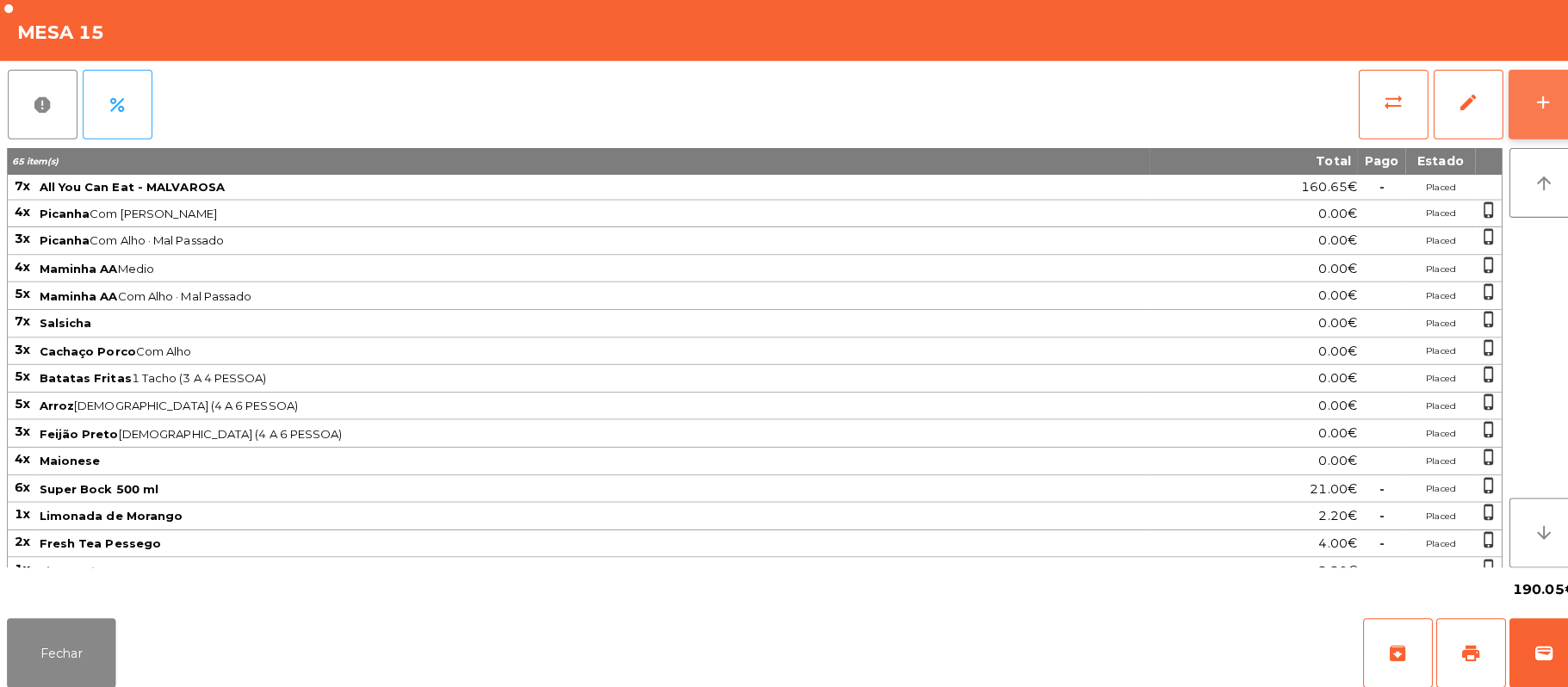
click at [1502, 114] on button "add" at bounding box center [1526, 103] width 69 height 69
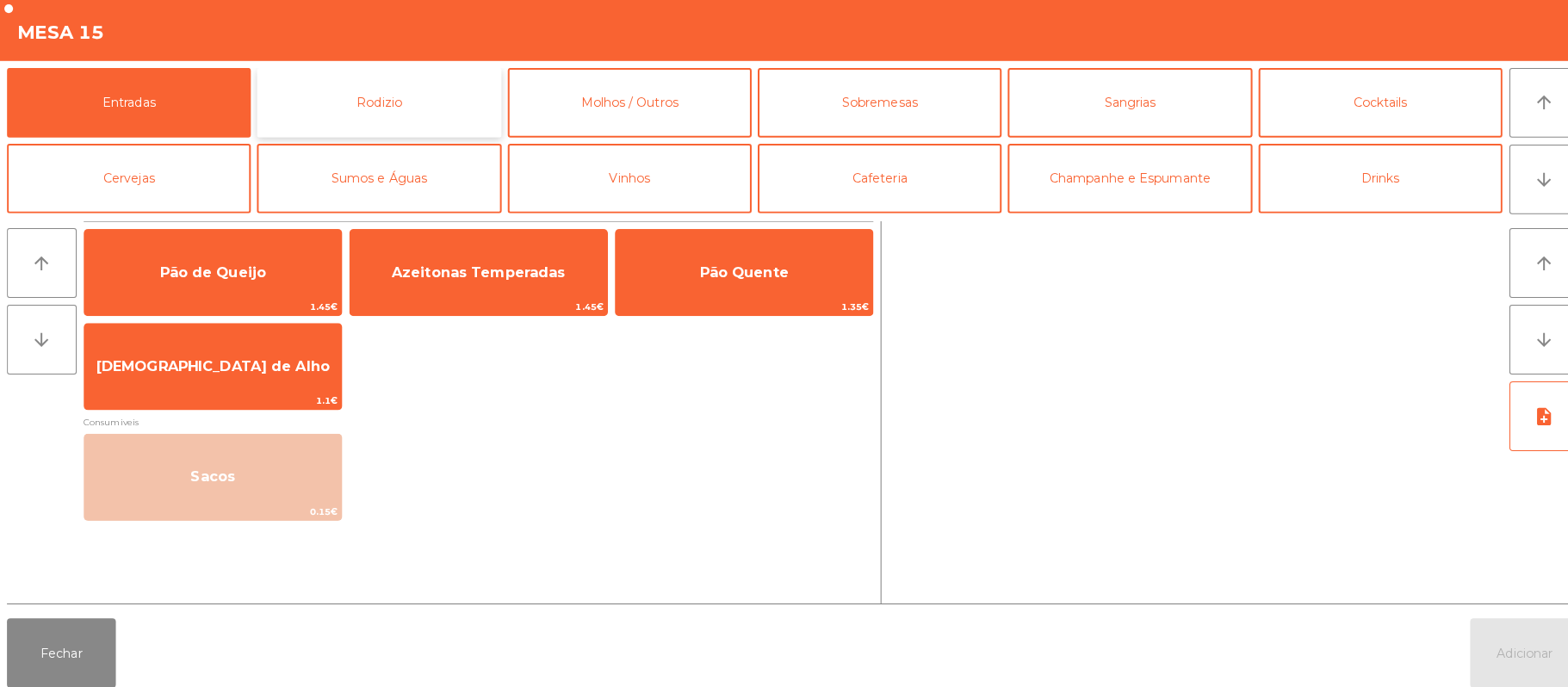
click at [400, 96] on button "Rodizio" at bounding box center [374, 102] width 241 height 69
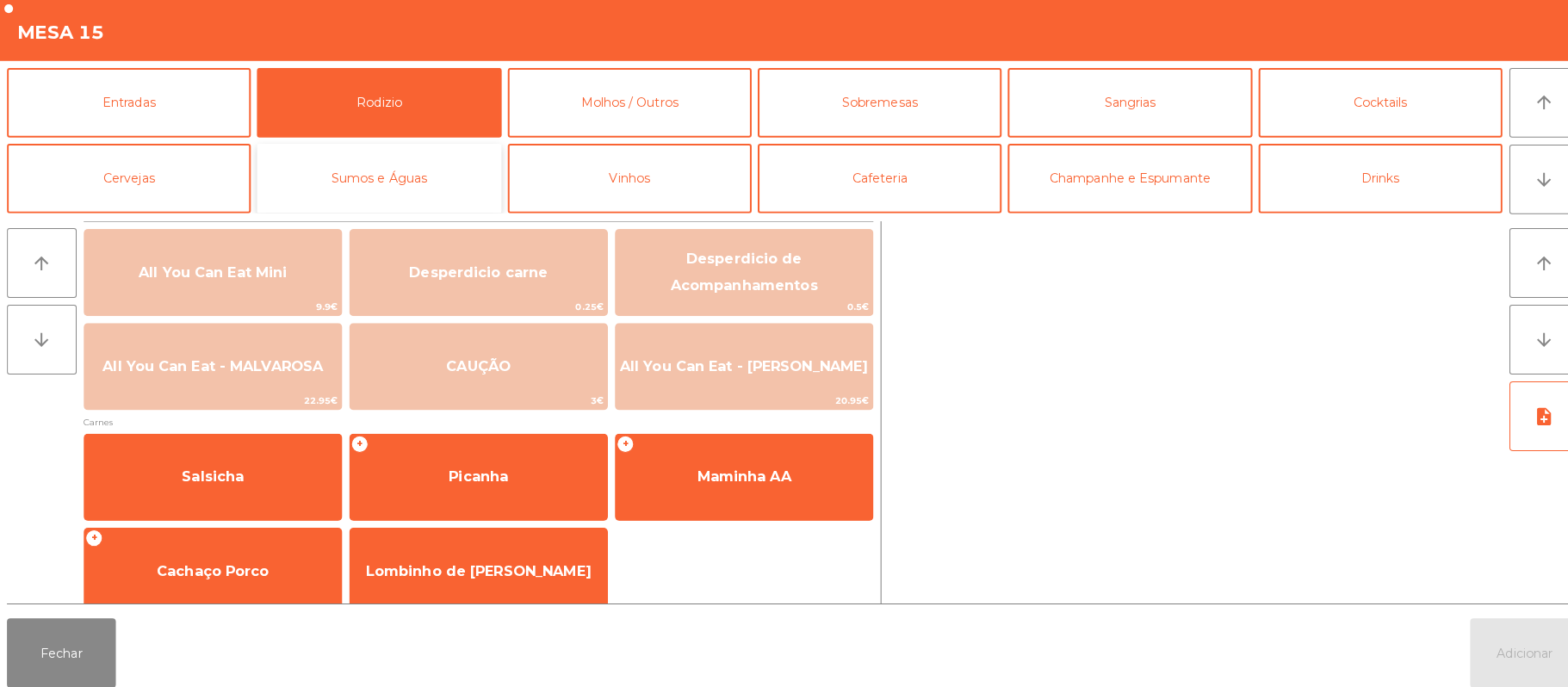
click at [390, 176] on button "Sumos e Águas" at bounding box center [374, 176] width 241 height 69
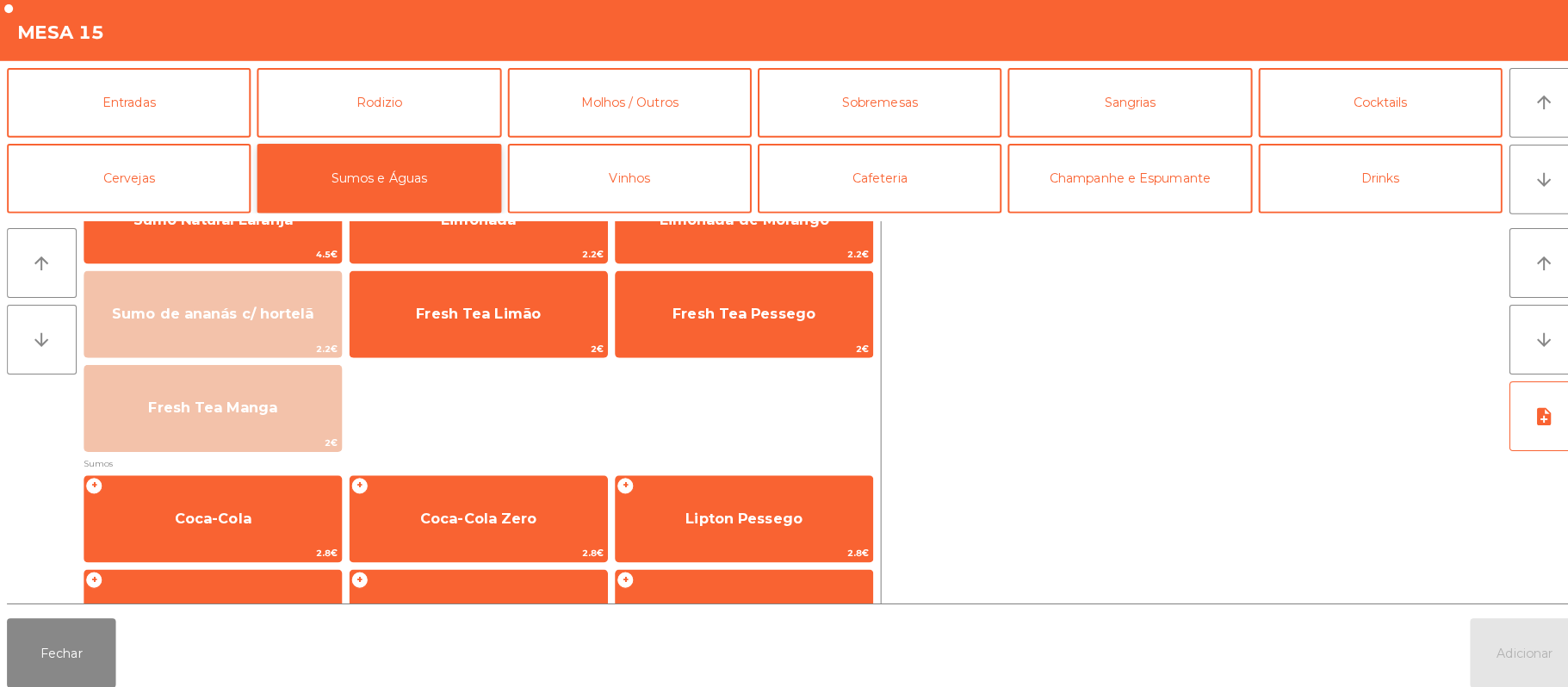
scroll to position [26, 0]
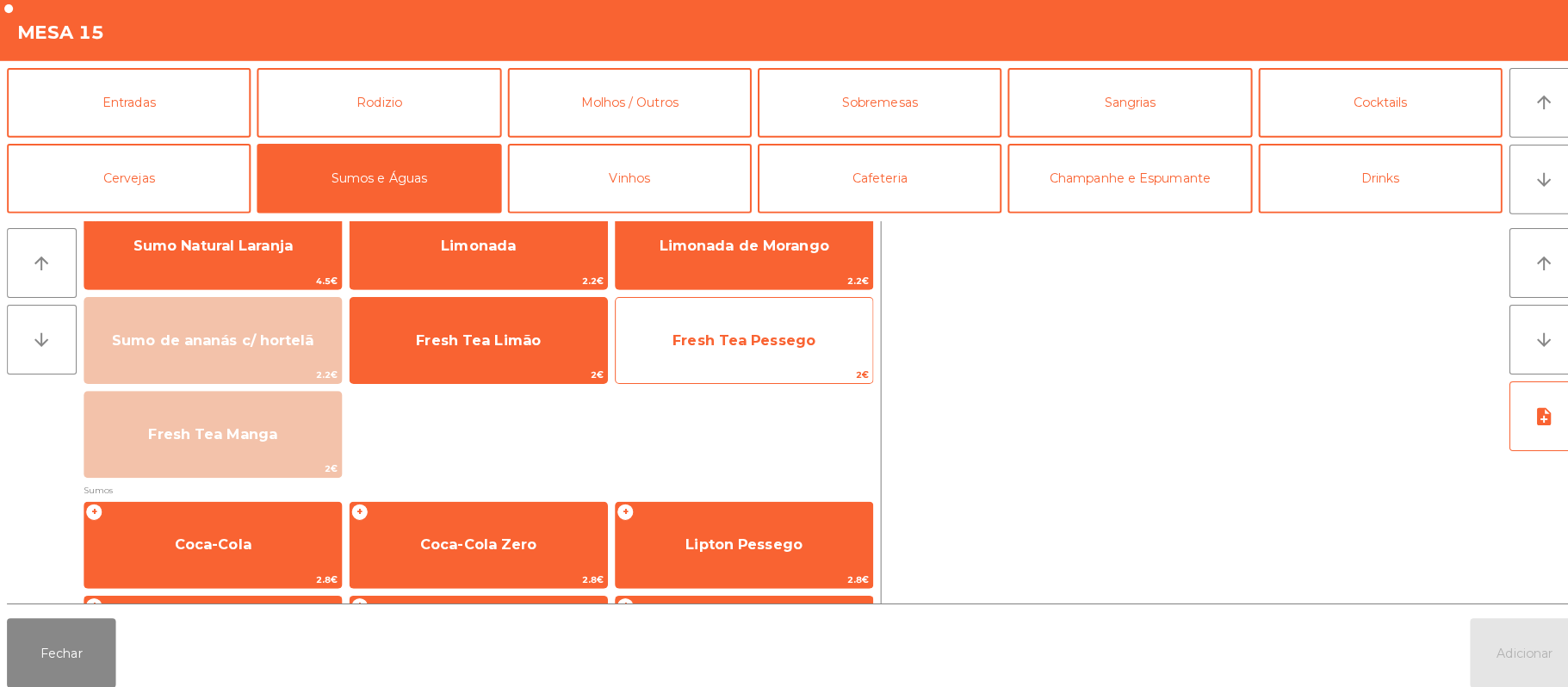
click at [714, 335] on span "Fresh Tea Pessego" at bounding box center [735, 336] width 141 height 17
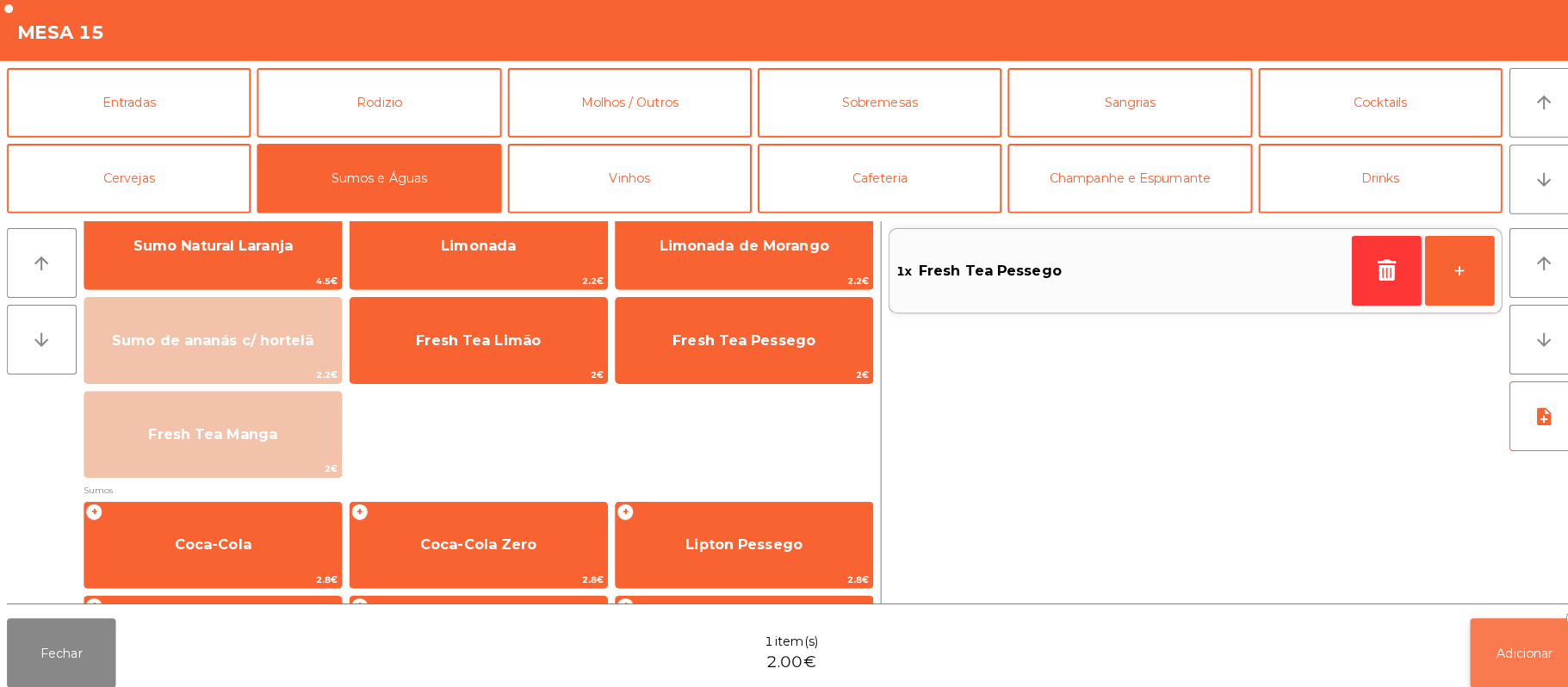
click at [1509, 648] on span "Adicionar" at bounding box center [1508, 646] width 55 height 16
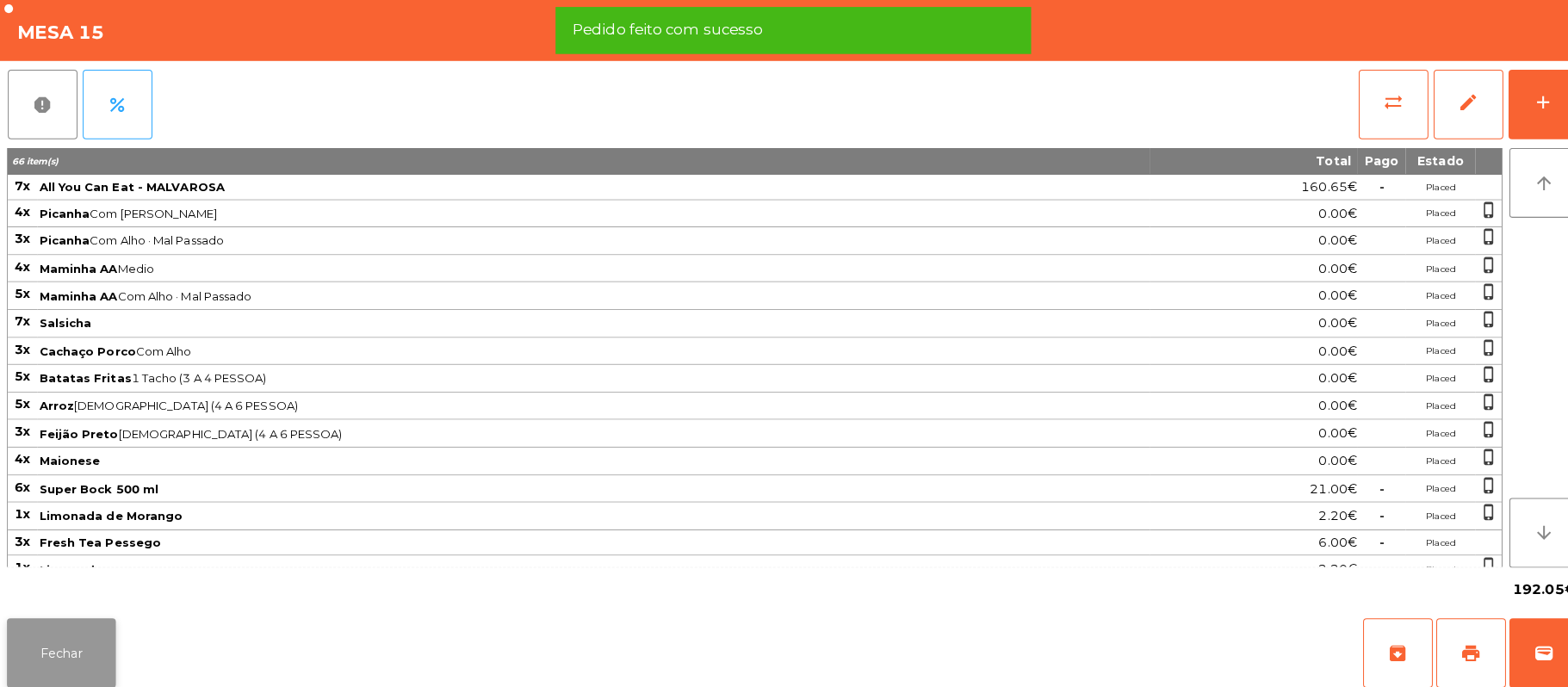
click at [60, 655] on button "Fechar" at bounding box center [60, 645] width 108 height 69
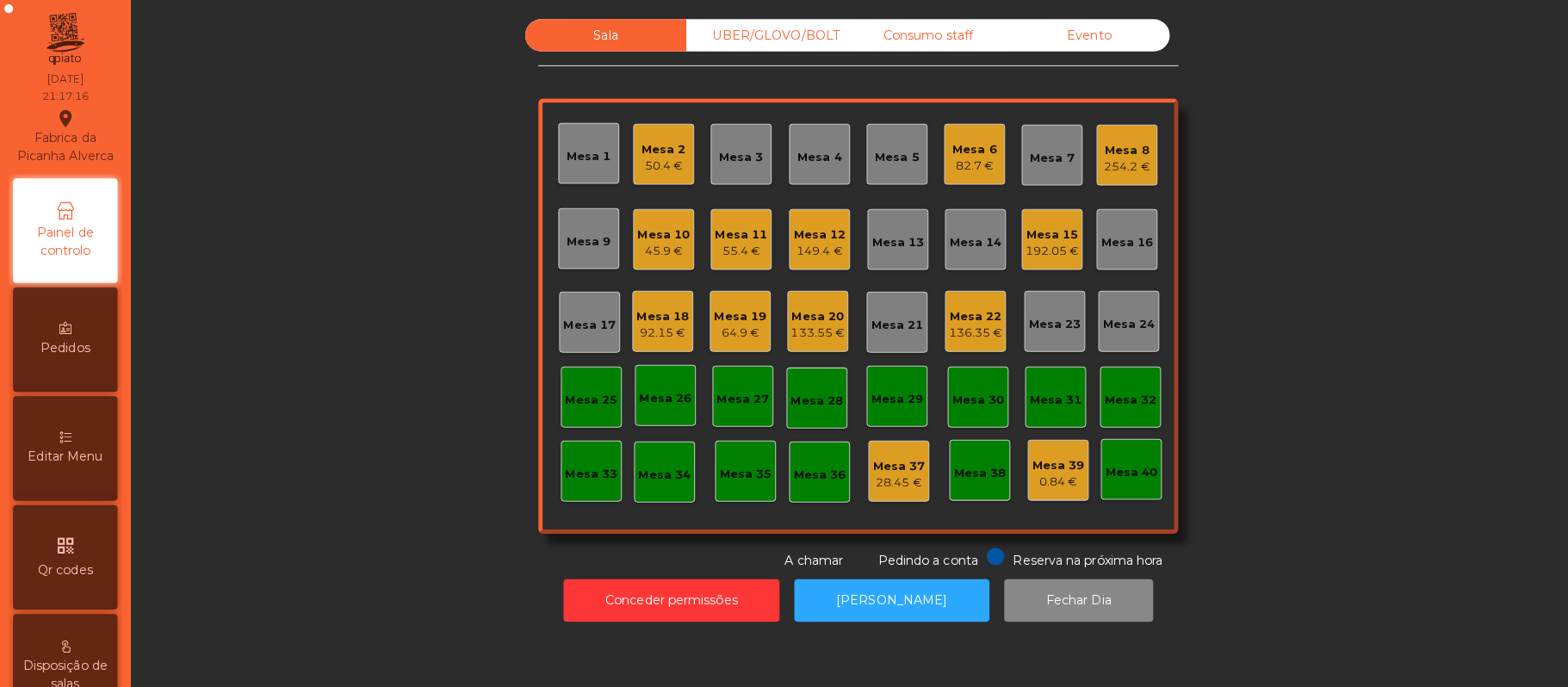
click at [714, 329] on div "64.9 €" at bounding box center [732, 330] width 52 height 18
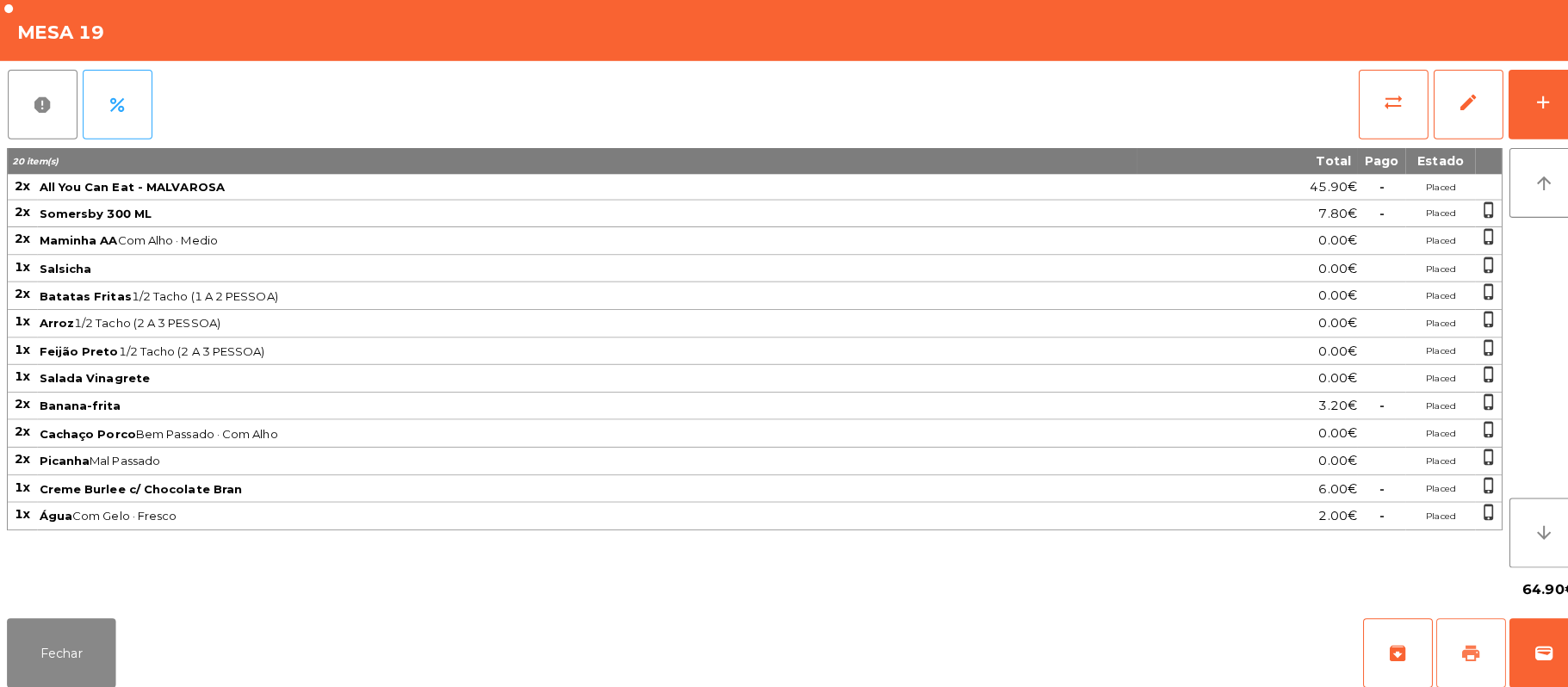
click at [1424, 628] on button "print" at bounding box center [1454, 645] width 69 height 69
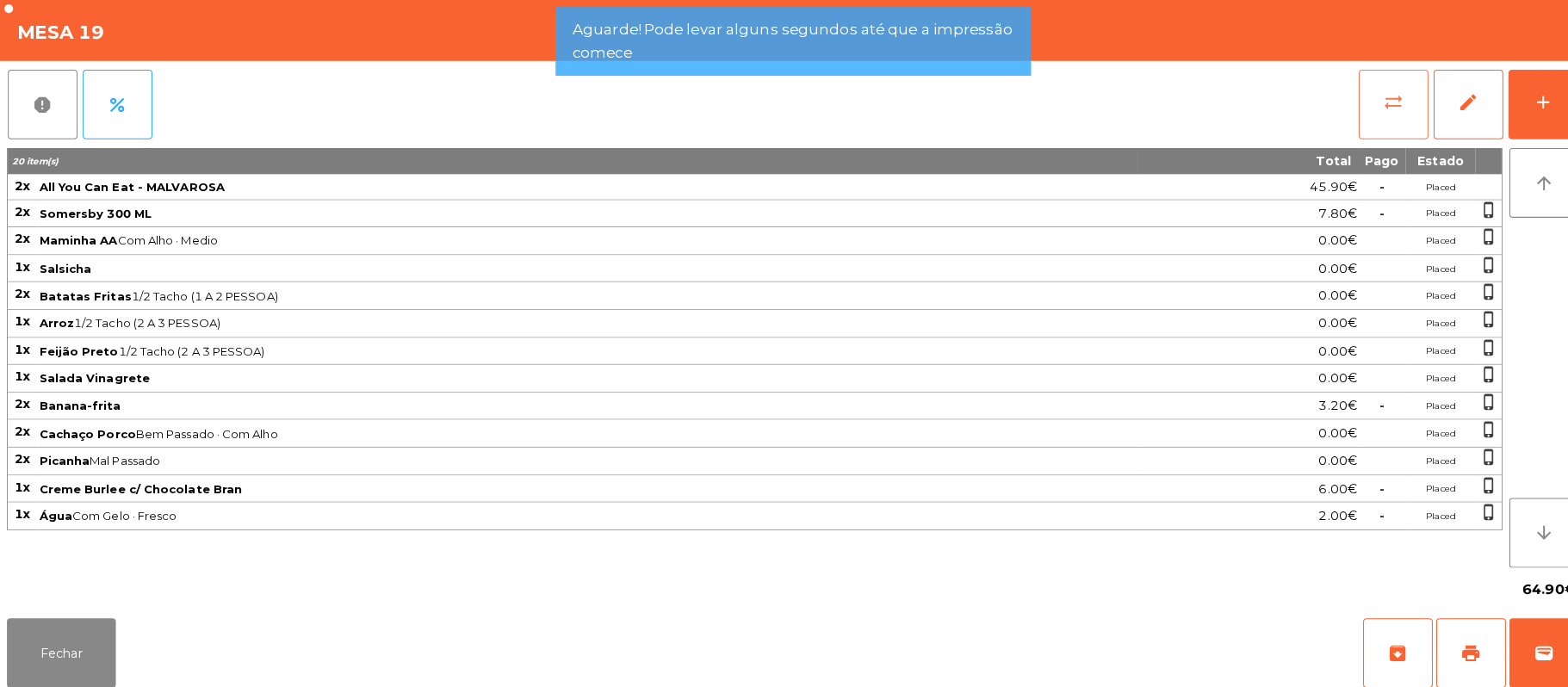
click at [1375, 108] on span "sync_alt" at bounding box center [1378, 102] width 21 height 21
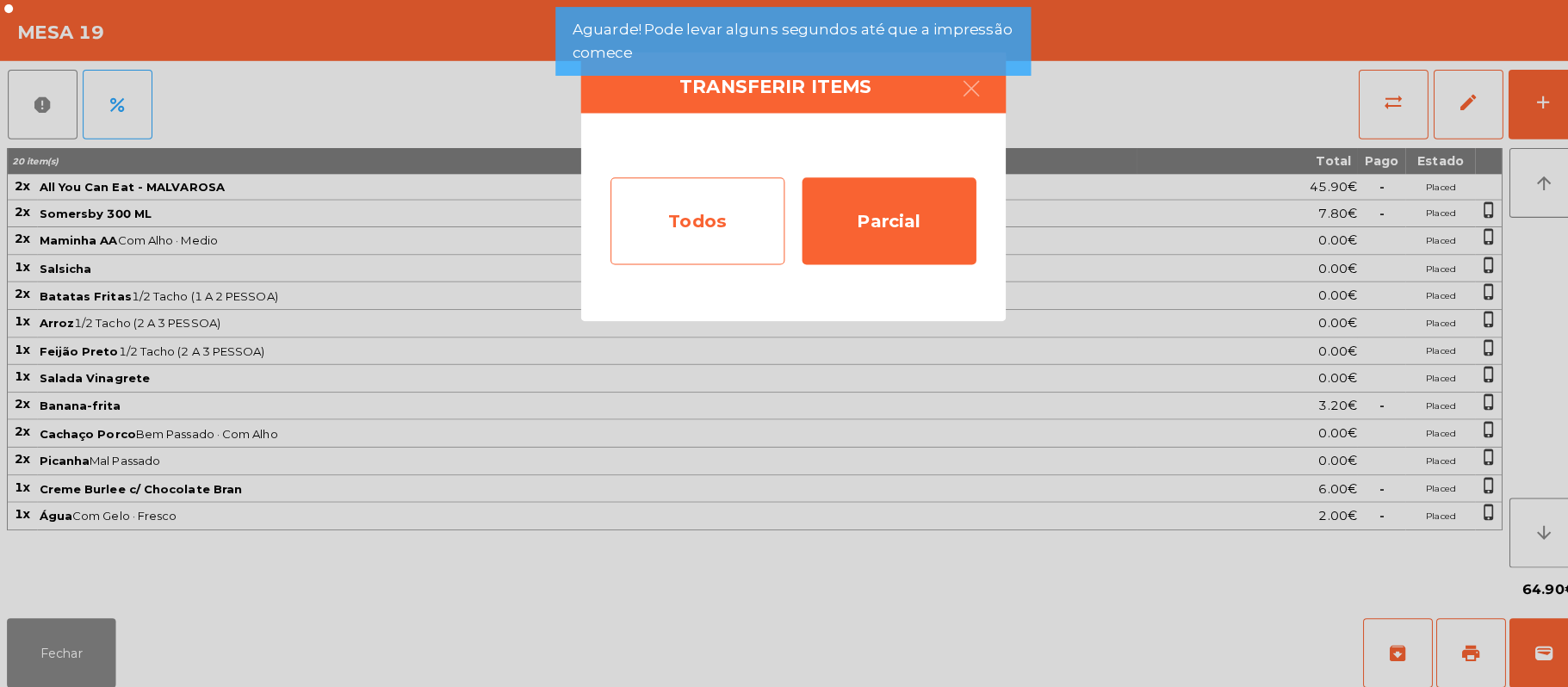
click at [700, 228] on div "Todos" at bounding box center [689, 219] width 172 height 86
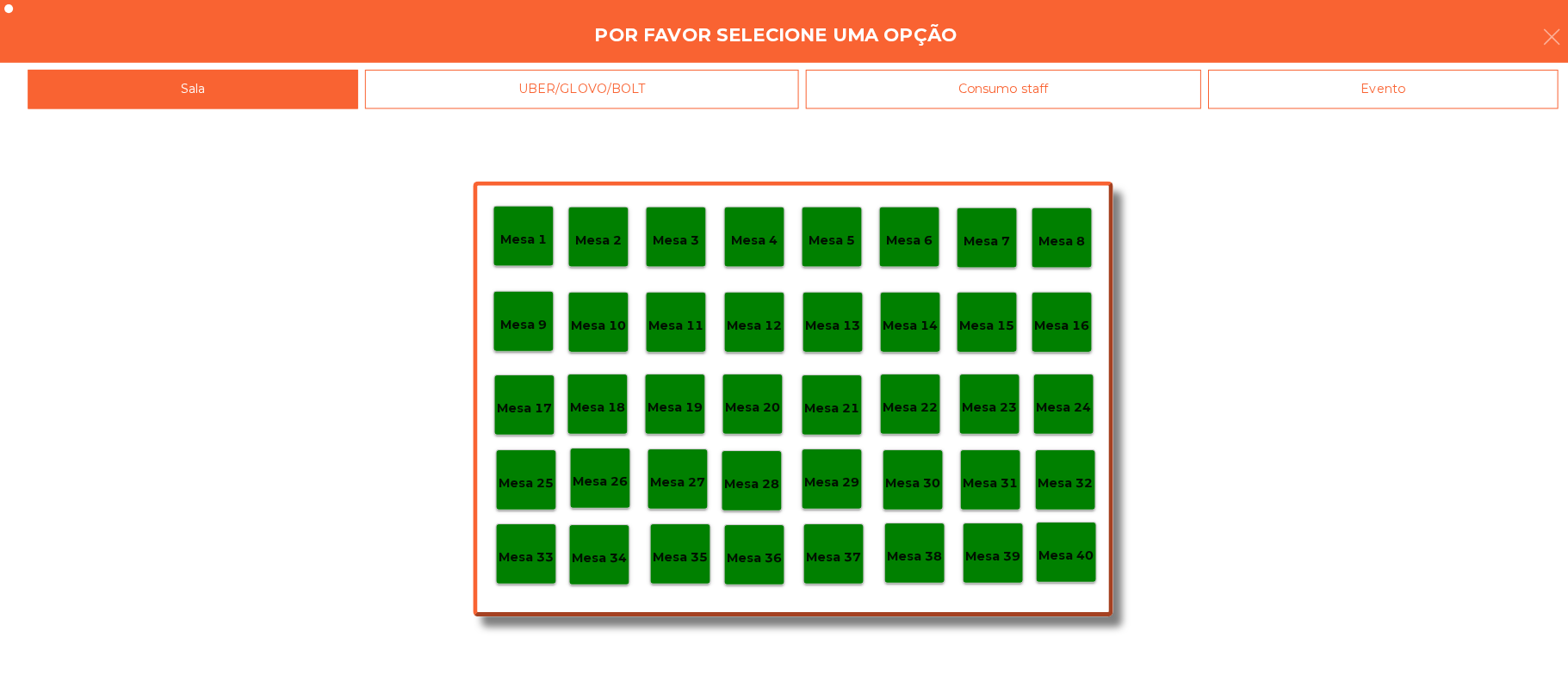
click at [1420, 81] on div "Evento" at bounding box center [1367, 88] width 346 height 39
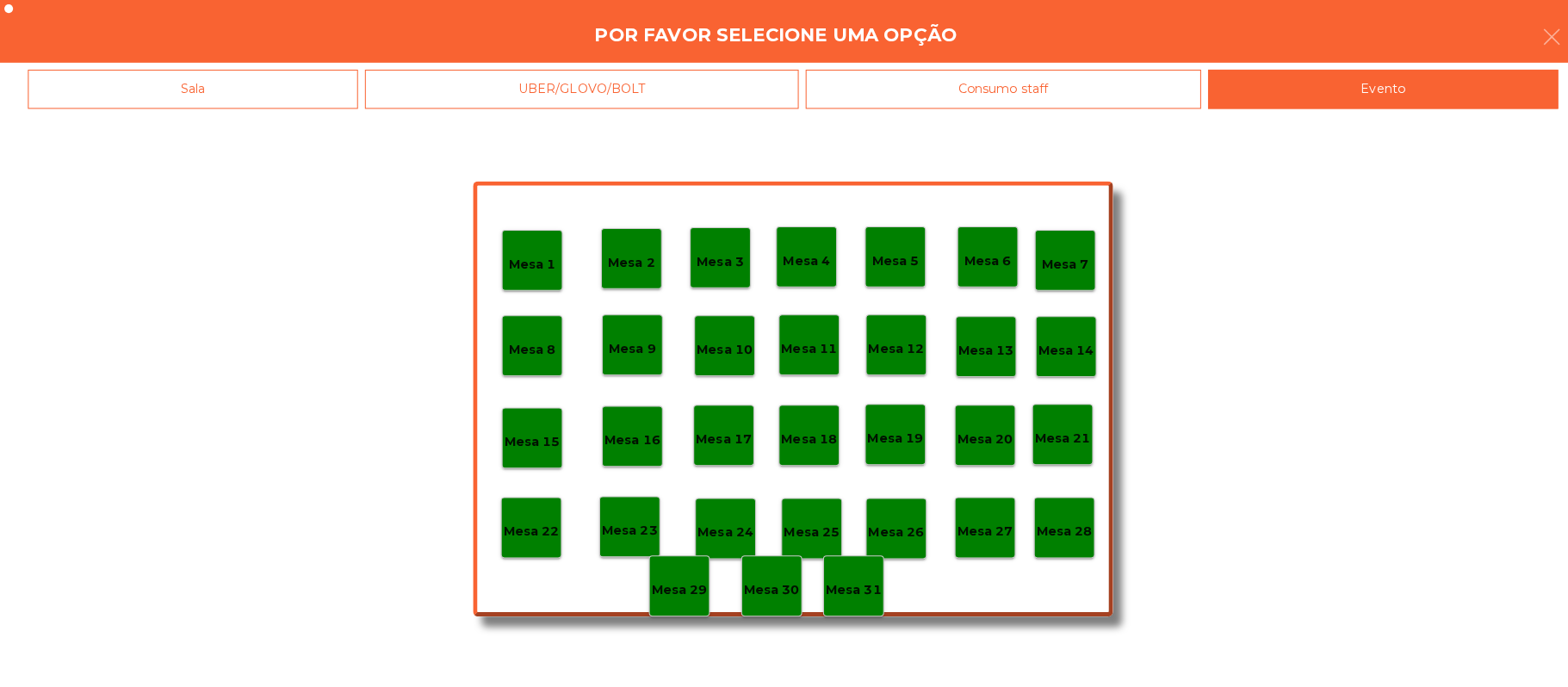
click at [1070, 534] on p "Mesa 28" at bounding box center [1051, 525] width 55 height 20
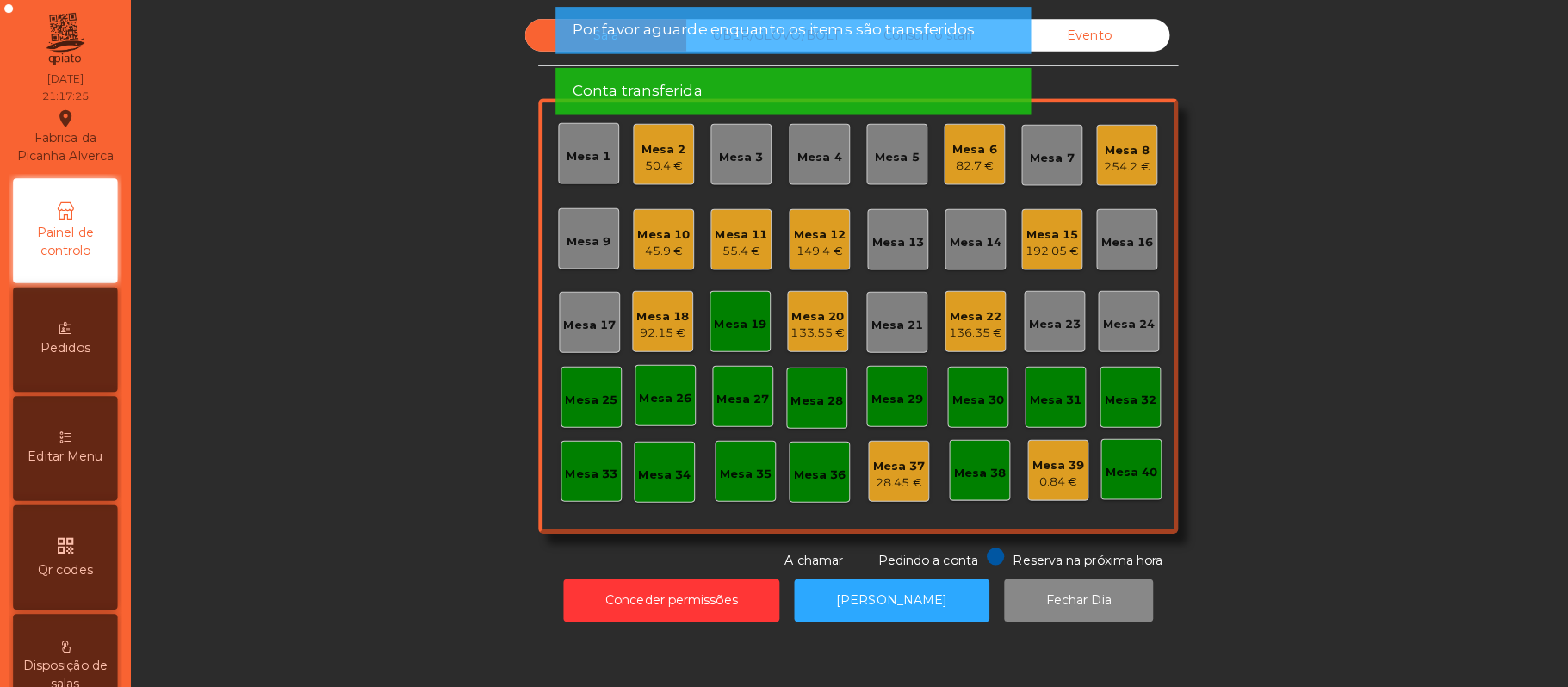
click at [709, 329] on div "Mesa 19" at bounding box center [732, 318] width 60 height 60
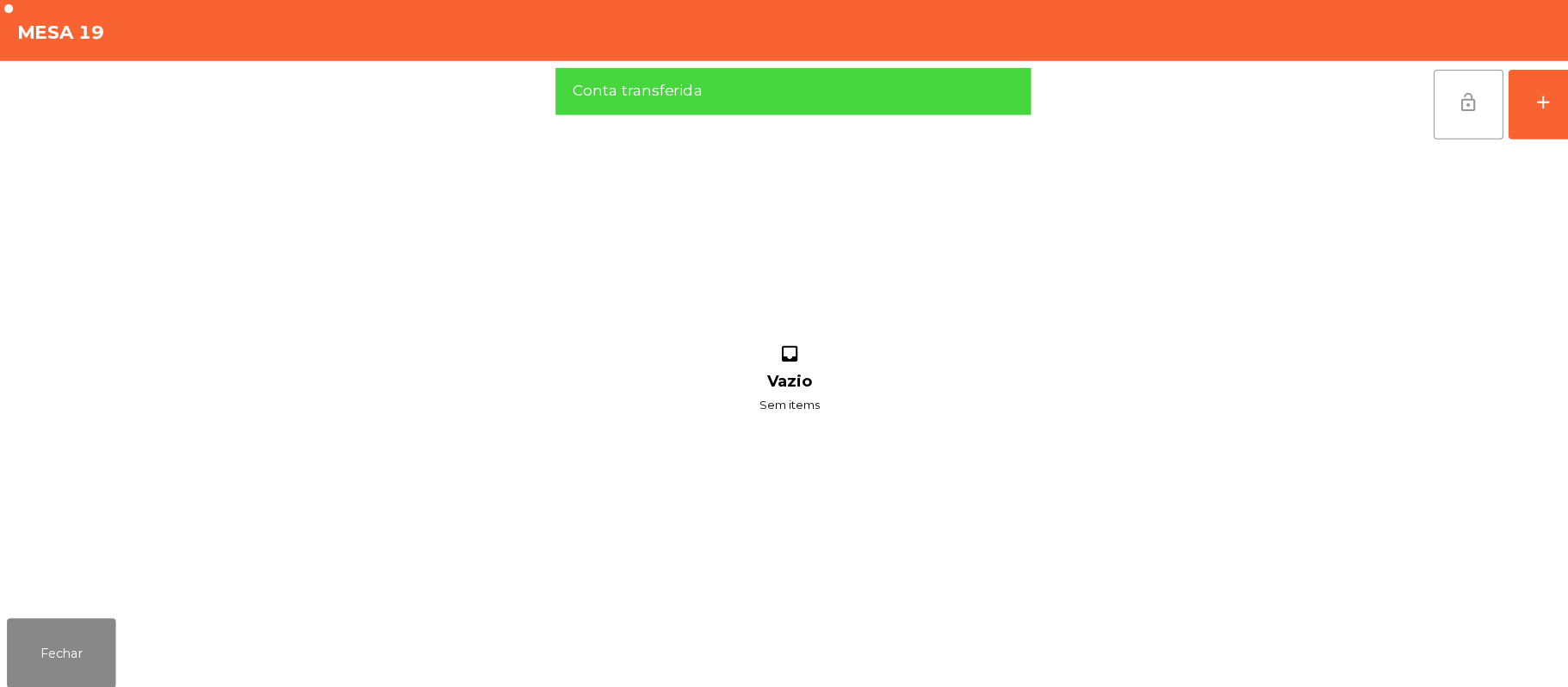
click at [1440, 109] on button "lock_open" at bounding box center [1452, 103] width 69 height 69
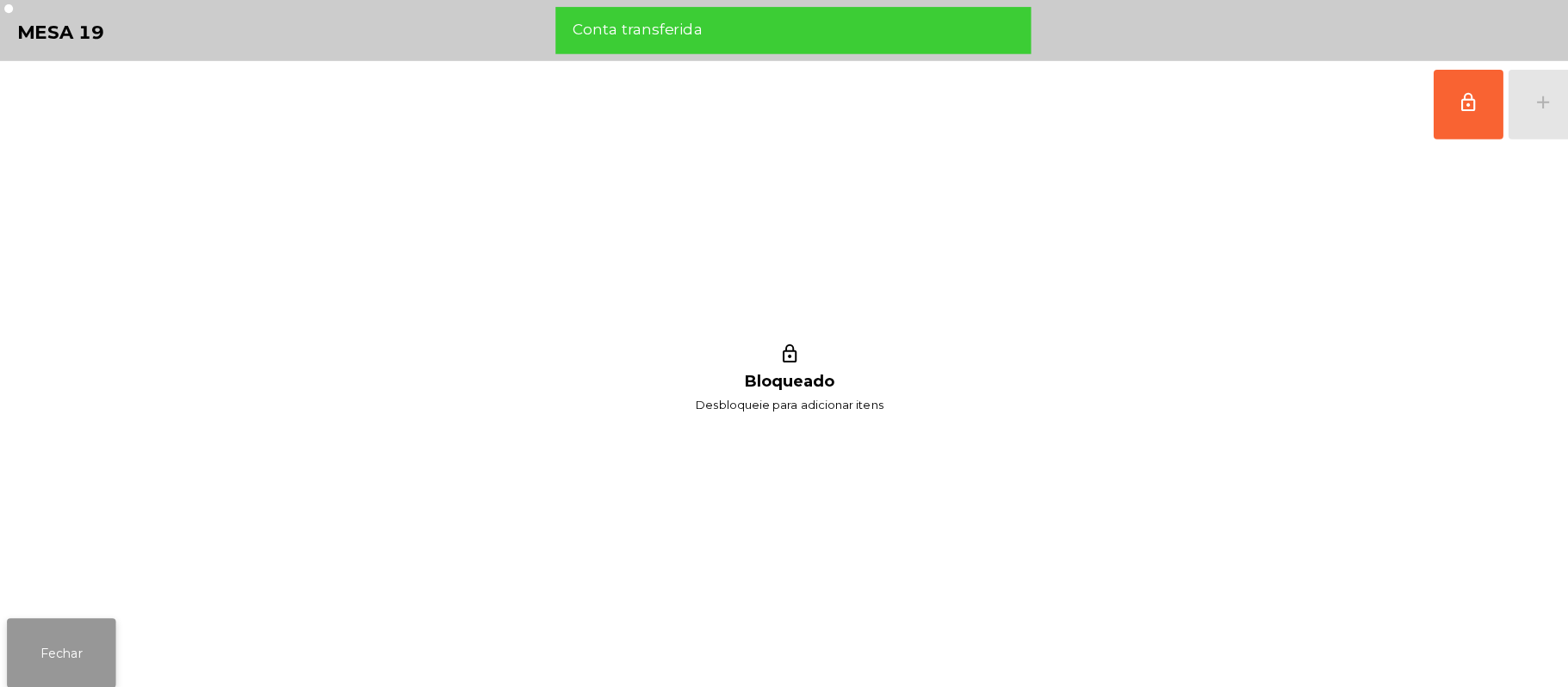
click at [13, 632] on button "Fechar" at bounding box center [60, 645] width 108 height 69
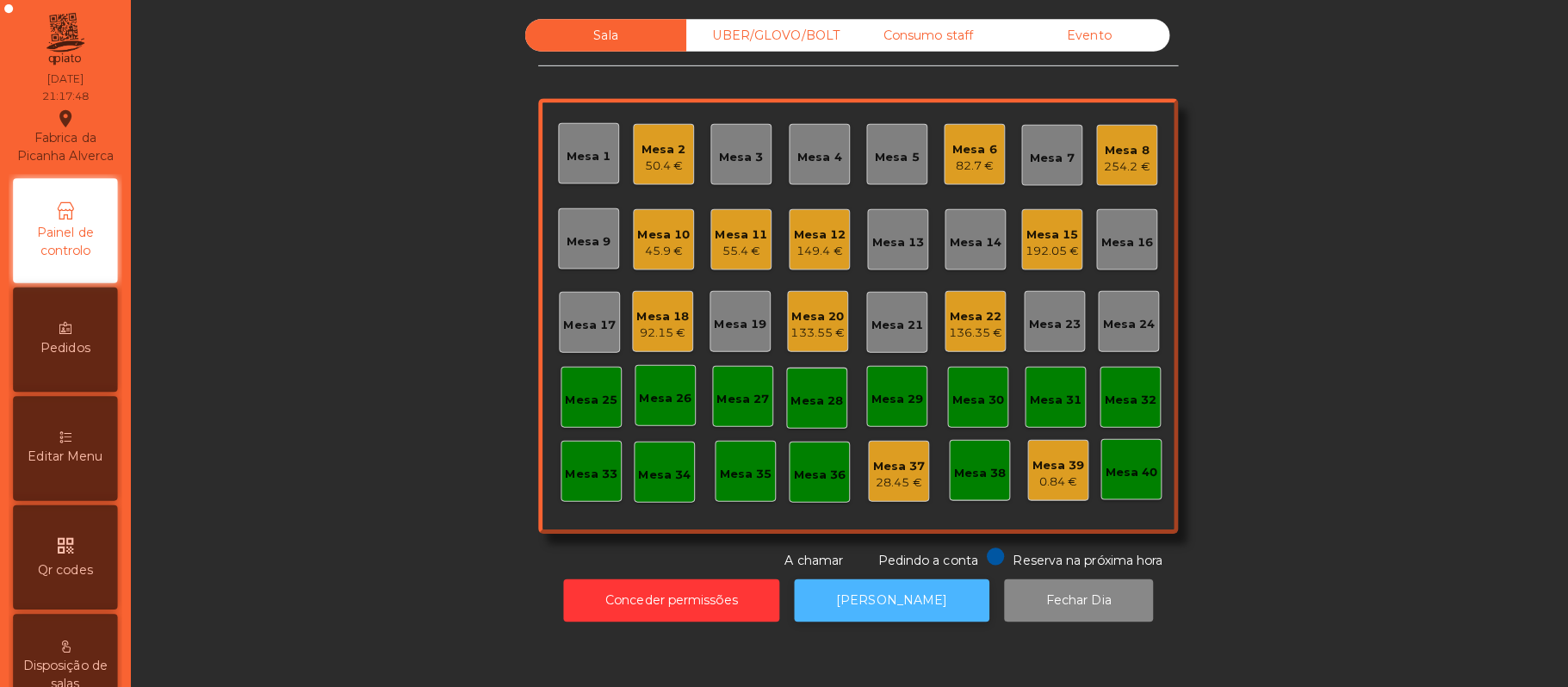
click at [924, 613] on button "[PERSON_NAME]" at bounding box center [882, 593] width 193 height 42
click at [894, 473] on div "28.45 €" at bounding box center [889, 478] width 52 height 18
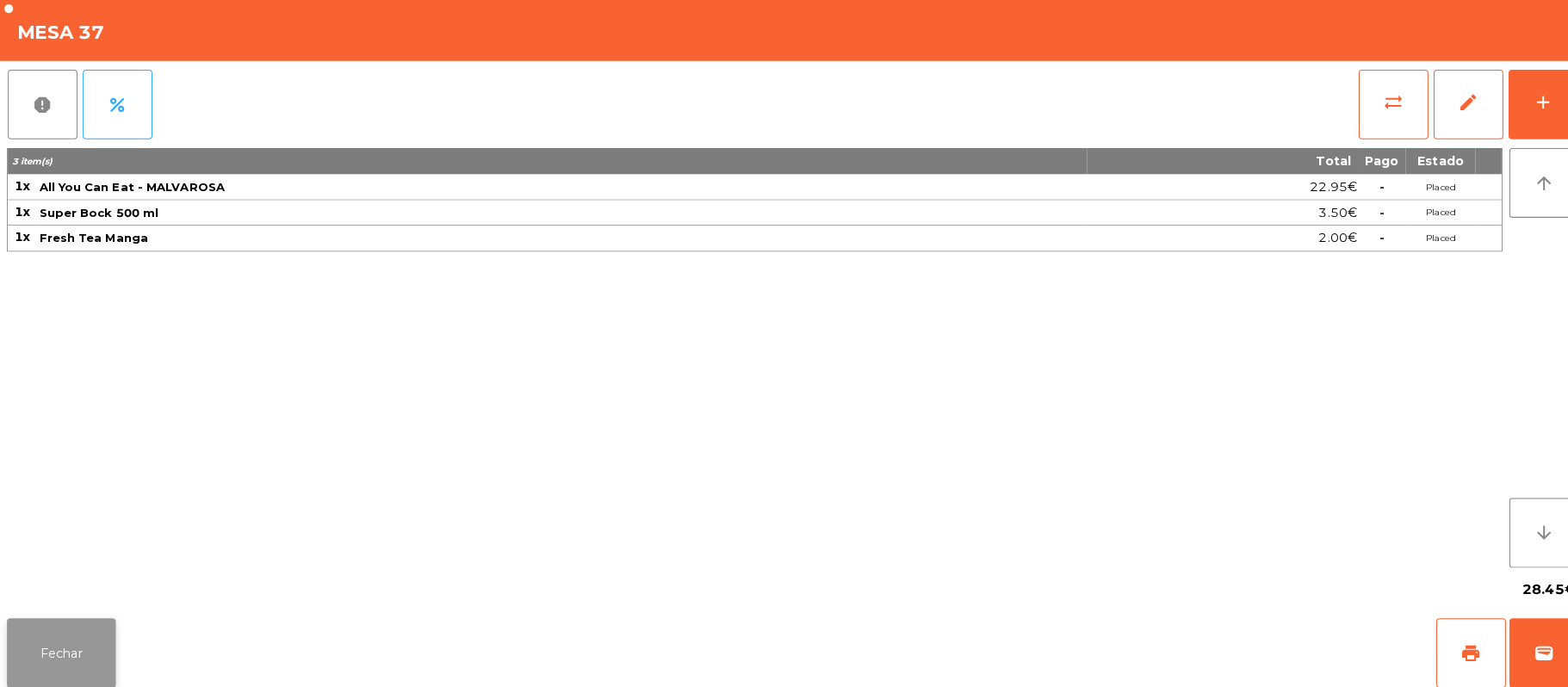
click at [87, 646] on button "Fechar" at bounding box center [60, 645] width 108 height 69
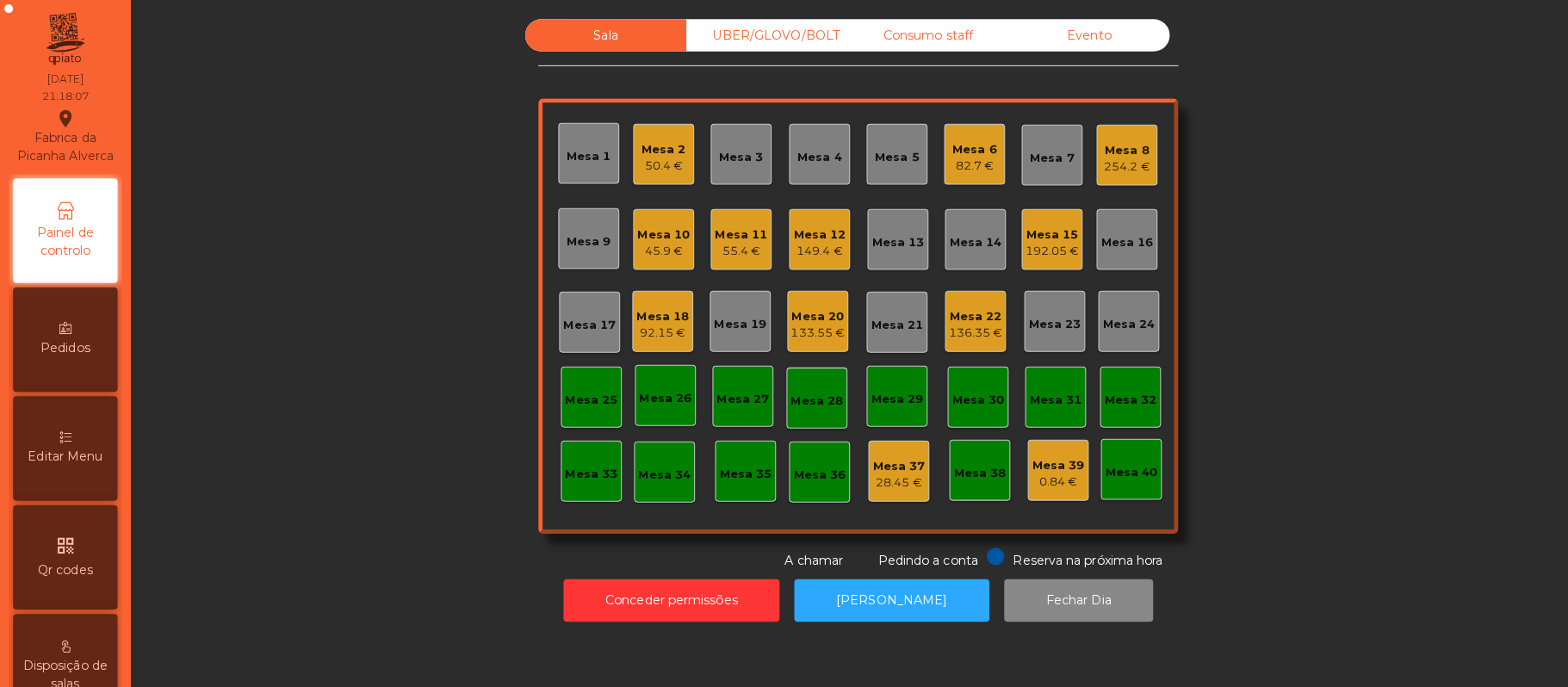
click at [583, 324] on div "Mesa 17" at bounding box center [582, 322] width 52 height 18
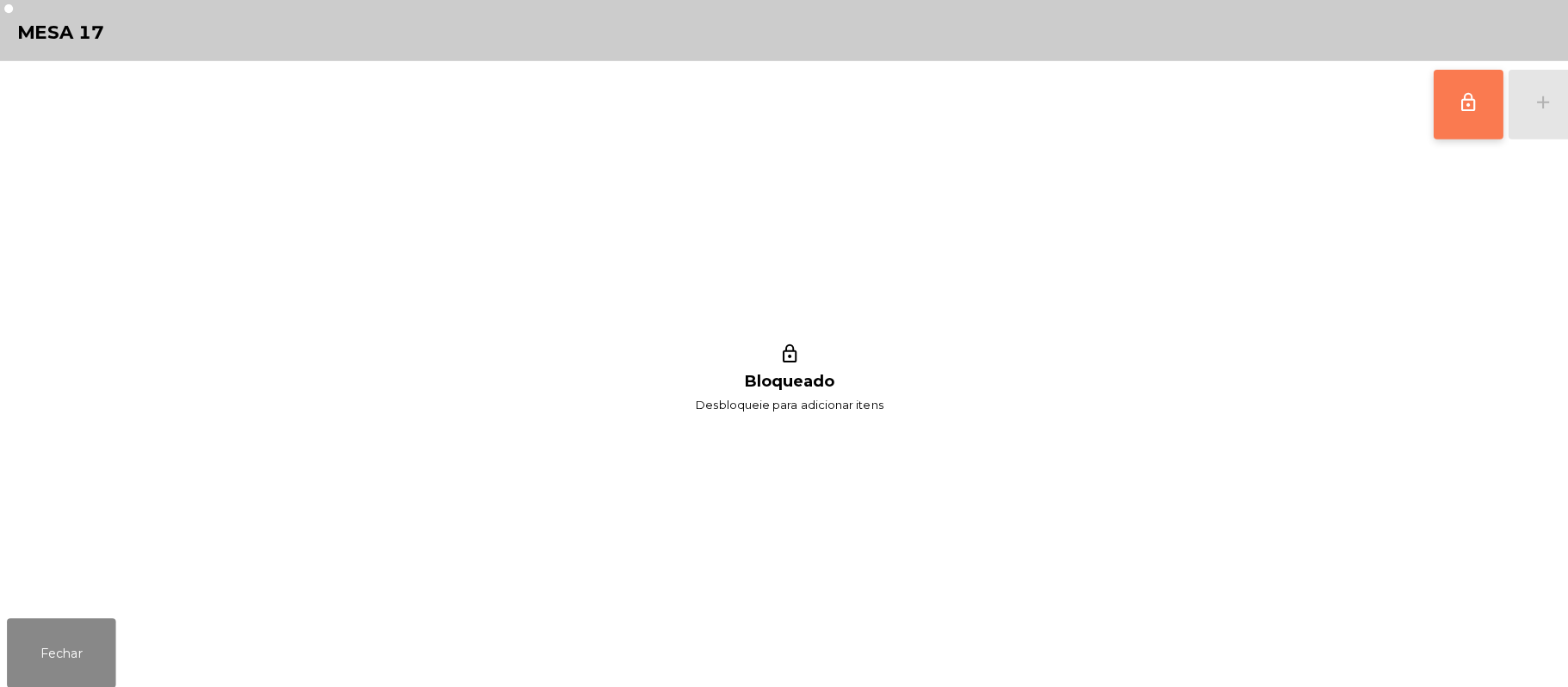
click at [1457, 114] on button "lock_outline" at bounding box center [1452, 103] width 69 height 69
click at [1538, 124] on div "lock_outline add" at bounding box center [1488, 103] width 144 height 86
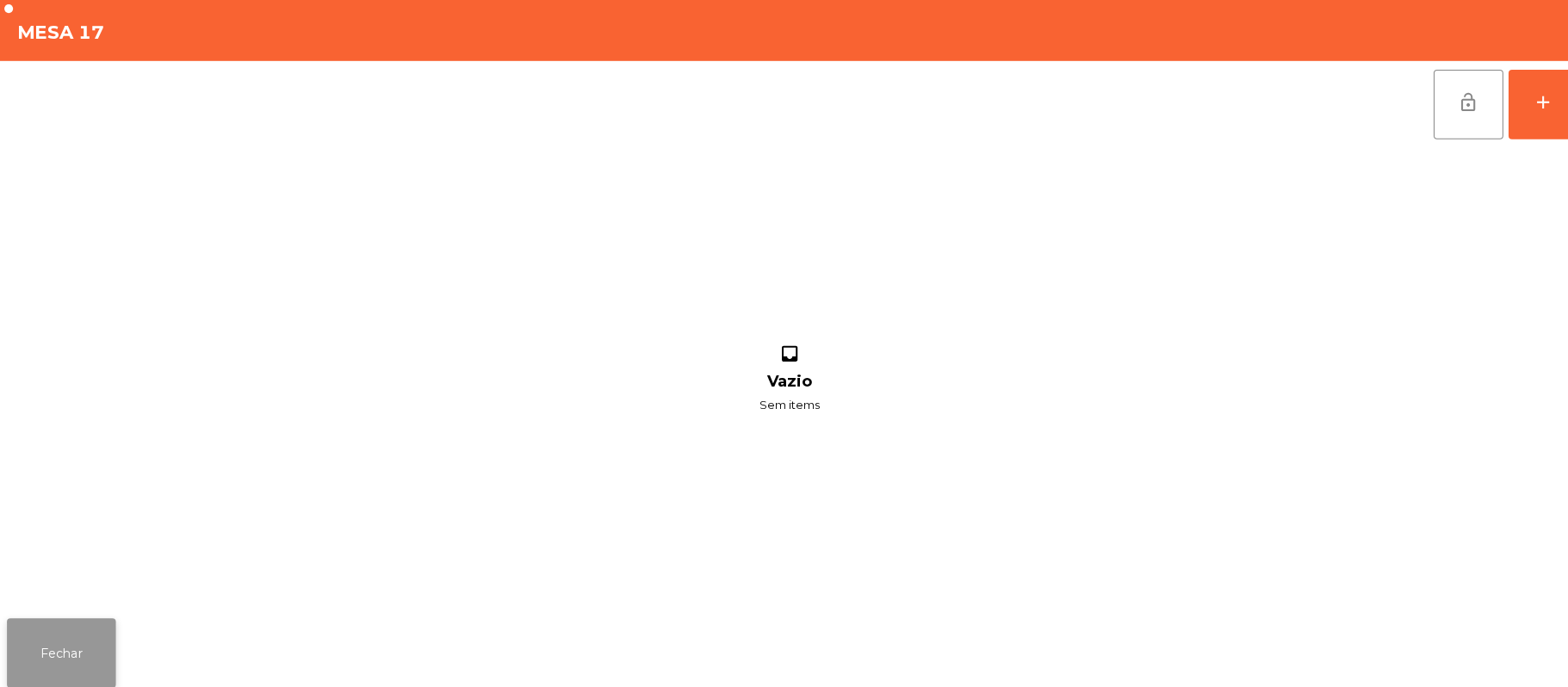
click at [114, 665] on button "Fechar" at bounding box center [60, 645] width 108 height 69
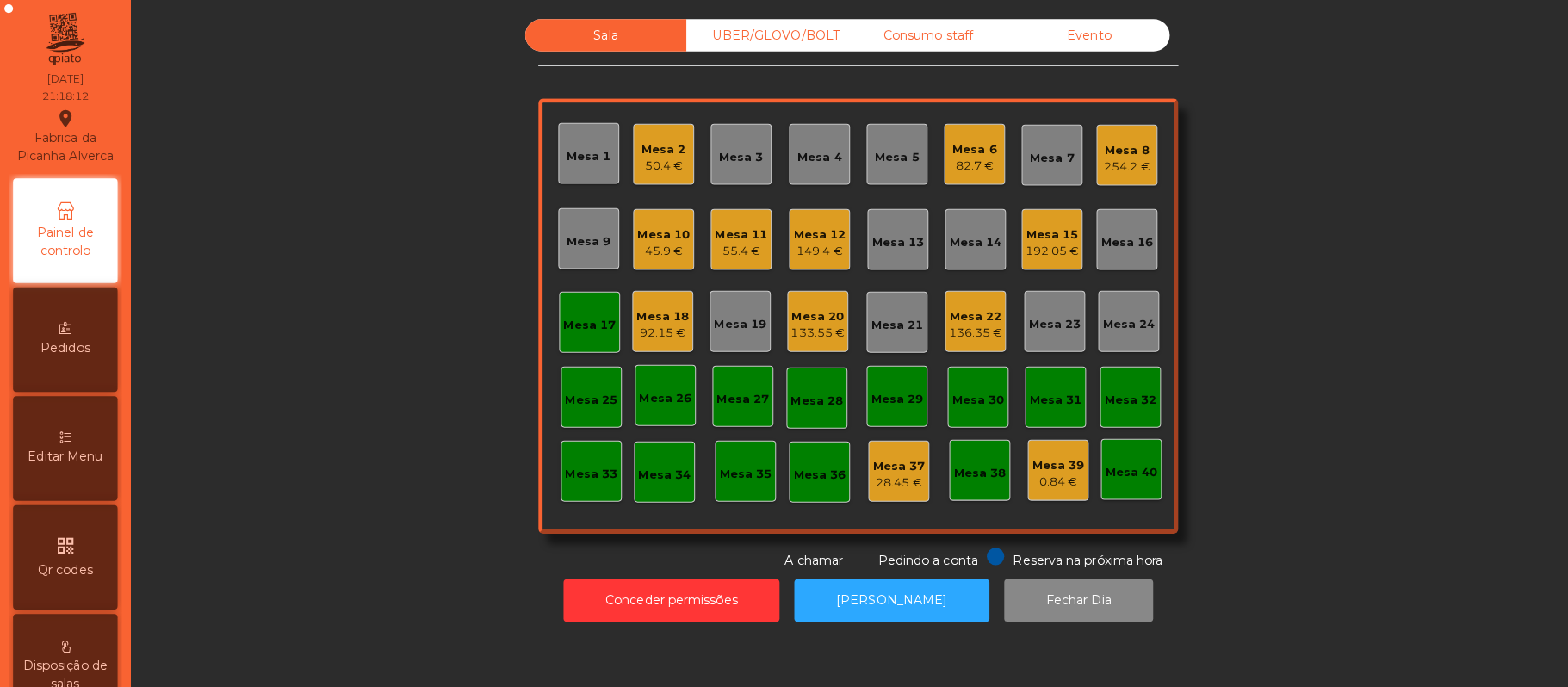
click at [653, 249] on div "45.9 €" at bounding box center [656, 249] width 52 height 18
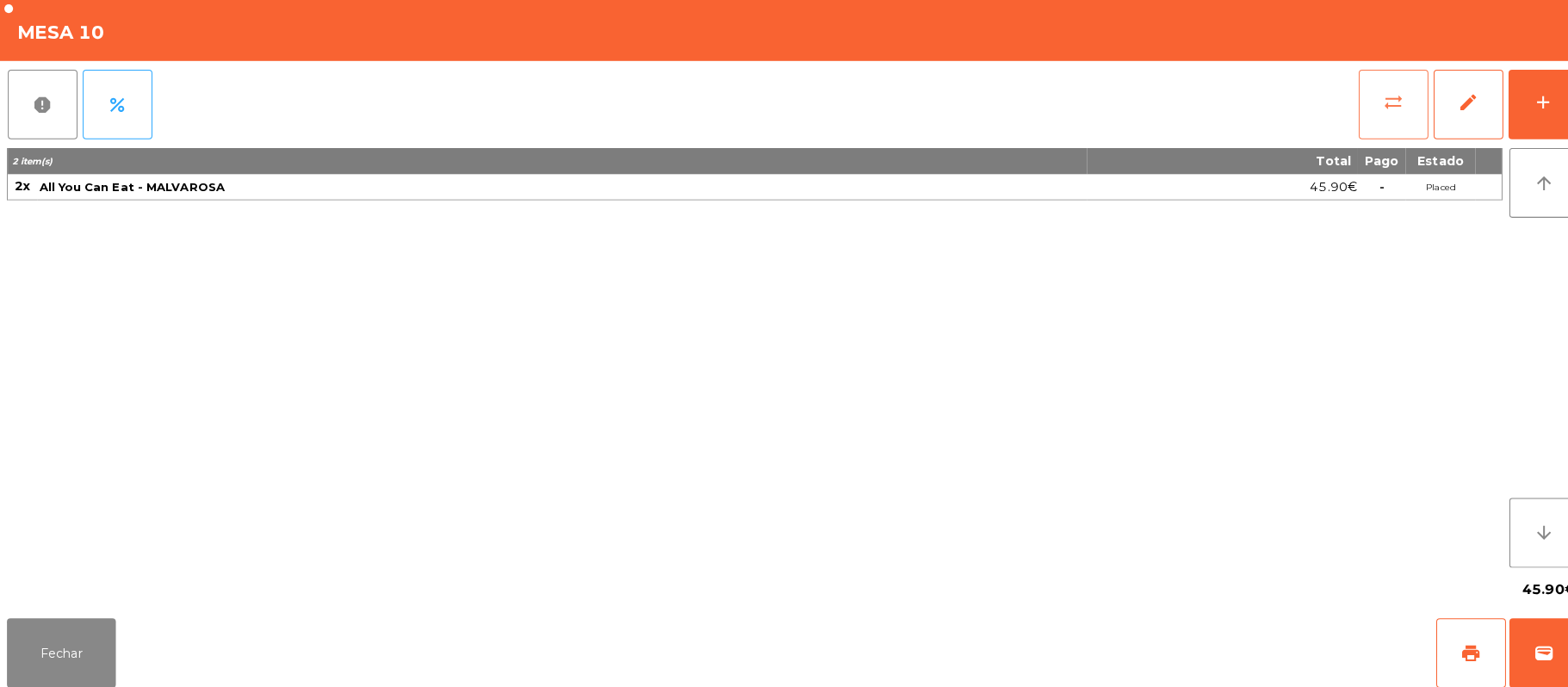
click at [1359, 84] on button "sync_alt" at bounding box center [1377, 103] width 69 height 69
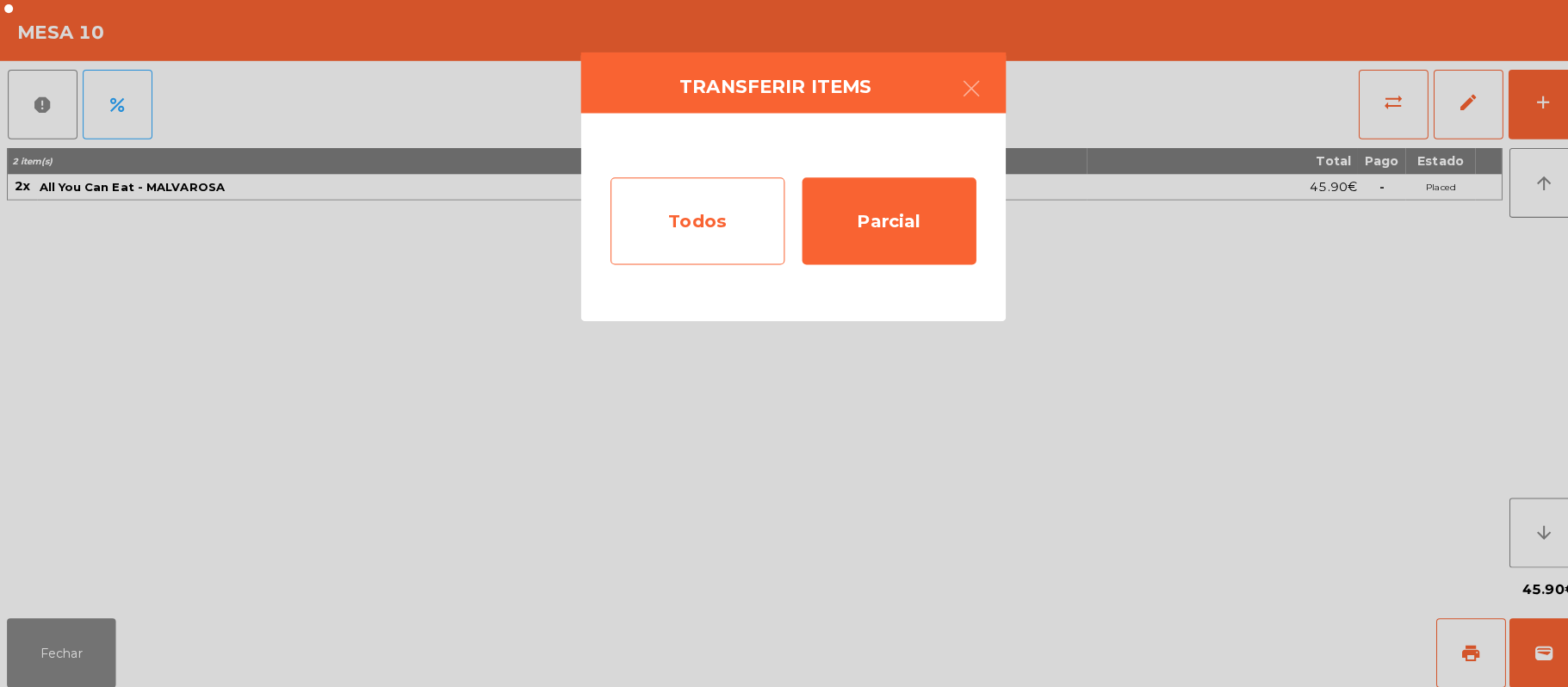
click at [662, 221] on div "Todos" at bounding box center [689, 219] width 172 height 86
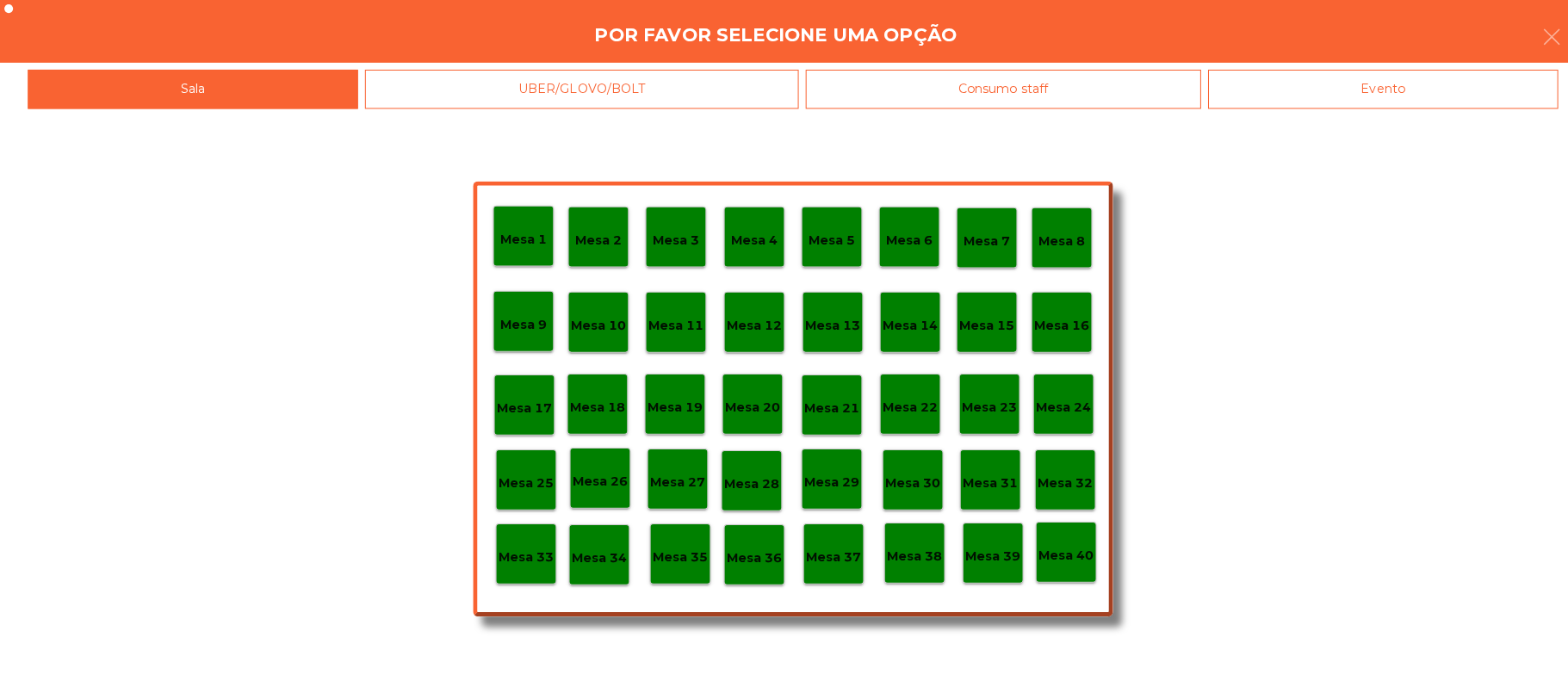
click at [514, 396] on p "Mesa 17" at bounding box center [518, 403] width 55 height 20
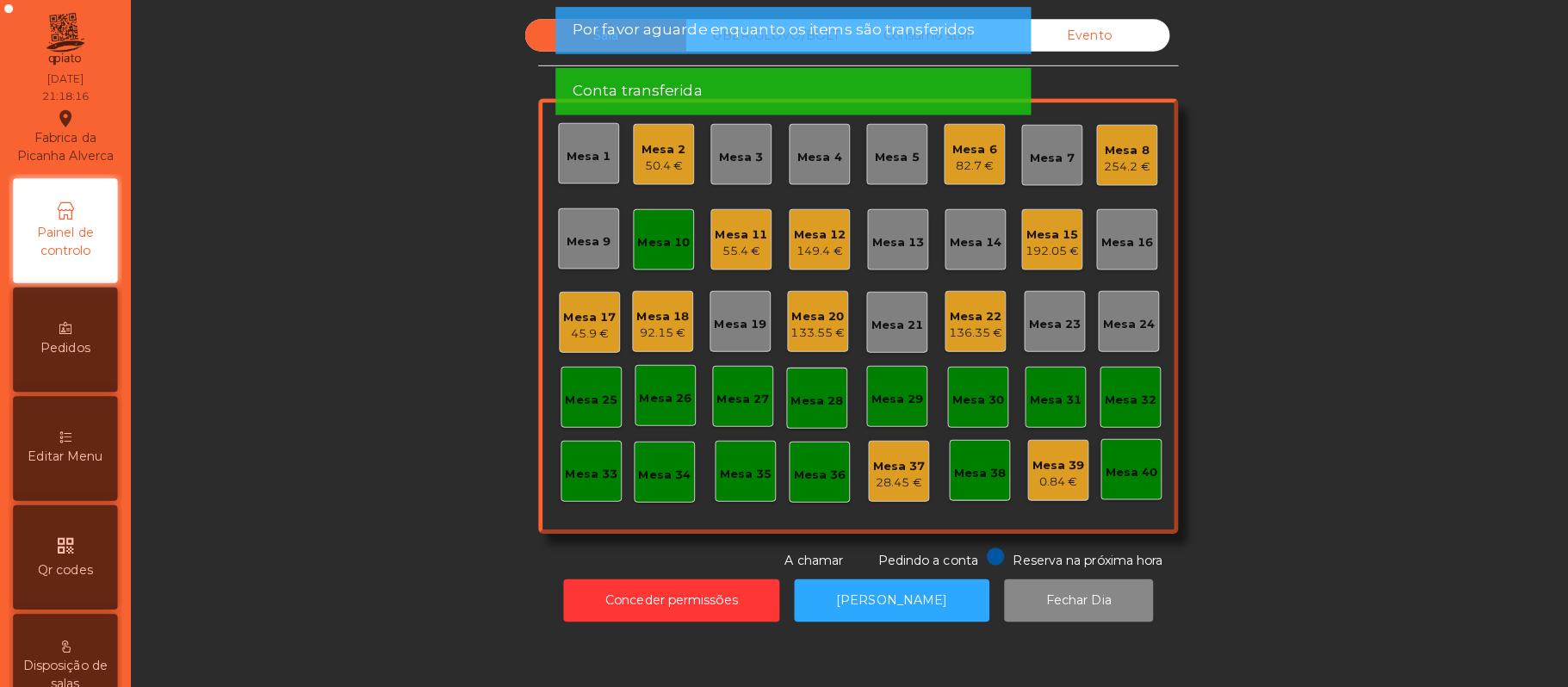
click at [559, 310] on div "Mesa 17" at bounding box center [582, 314] width 52 height 18
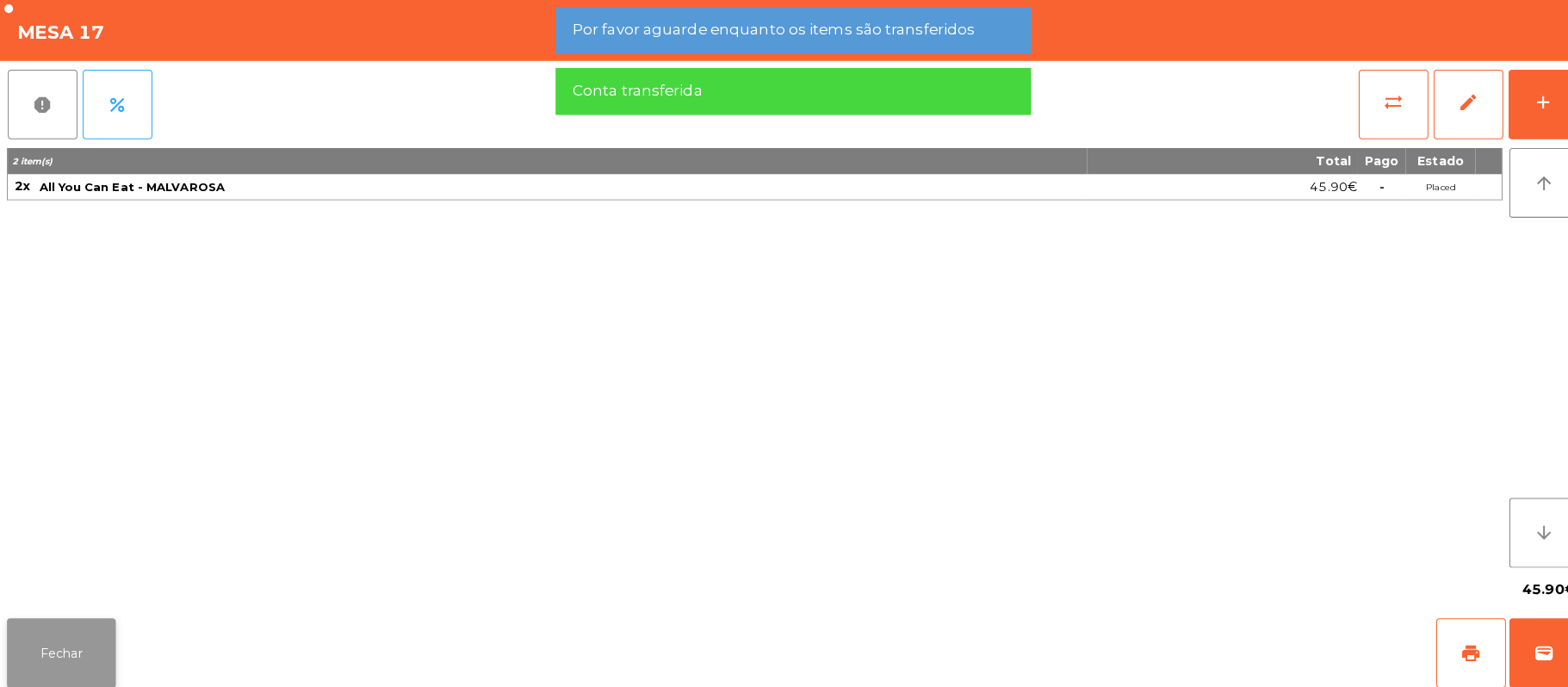
click at [53, 631] on button "Fechar" at bounding box center [60, 645] width 108 height 69
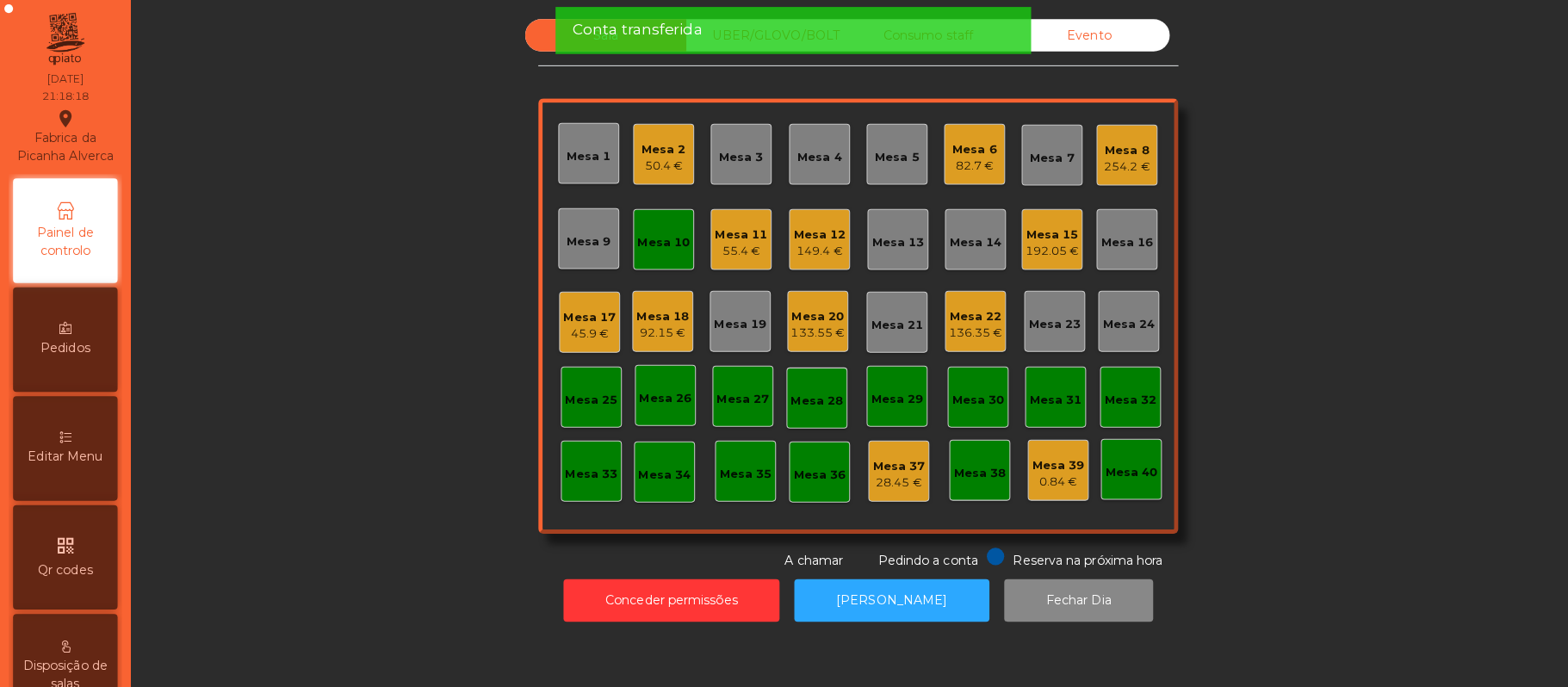
click at [634, 256] on div "Mesa 10" at bounding box center [656, 236] width 60 height 60
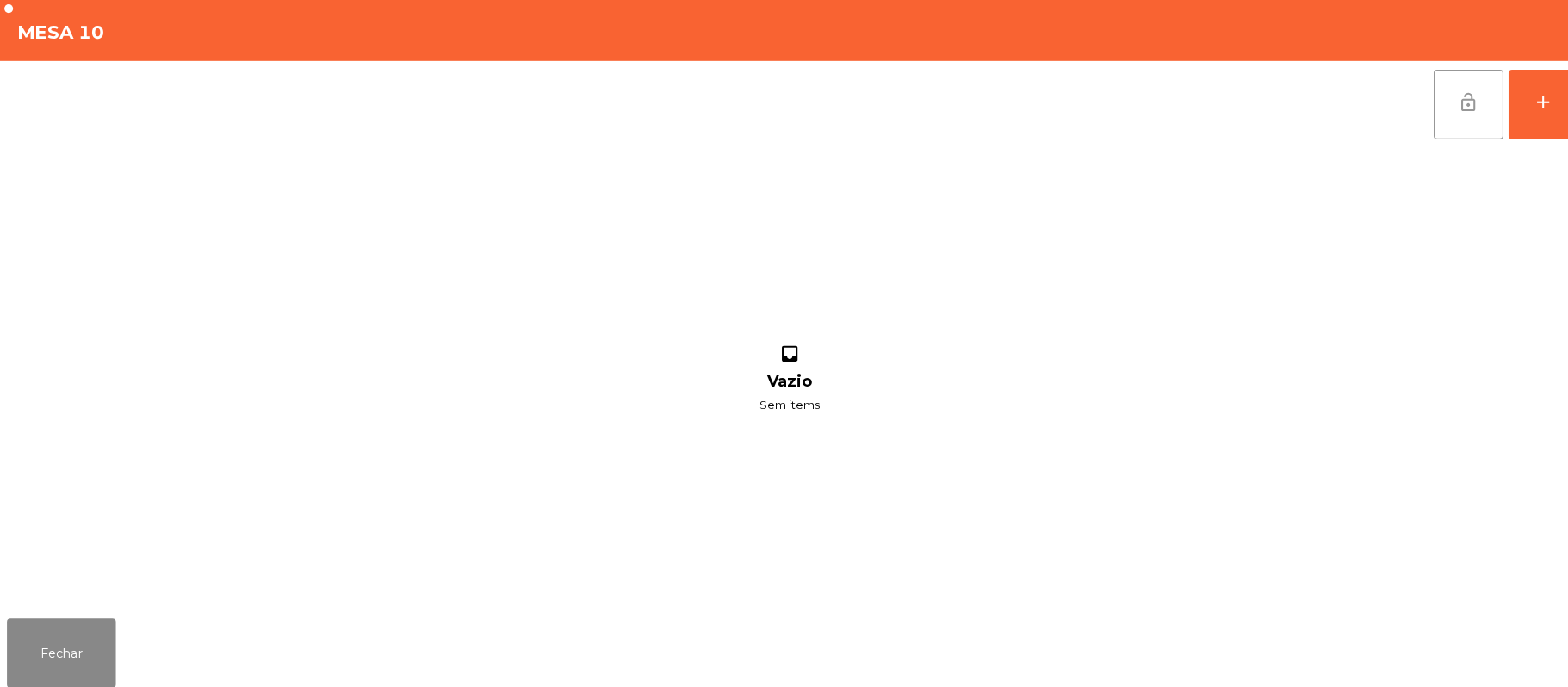
click at [1446, 96] on span "lock_open" at bounding box center [1452, 102] width 21 height 21
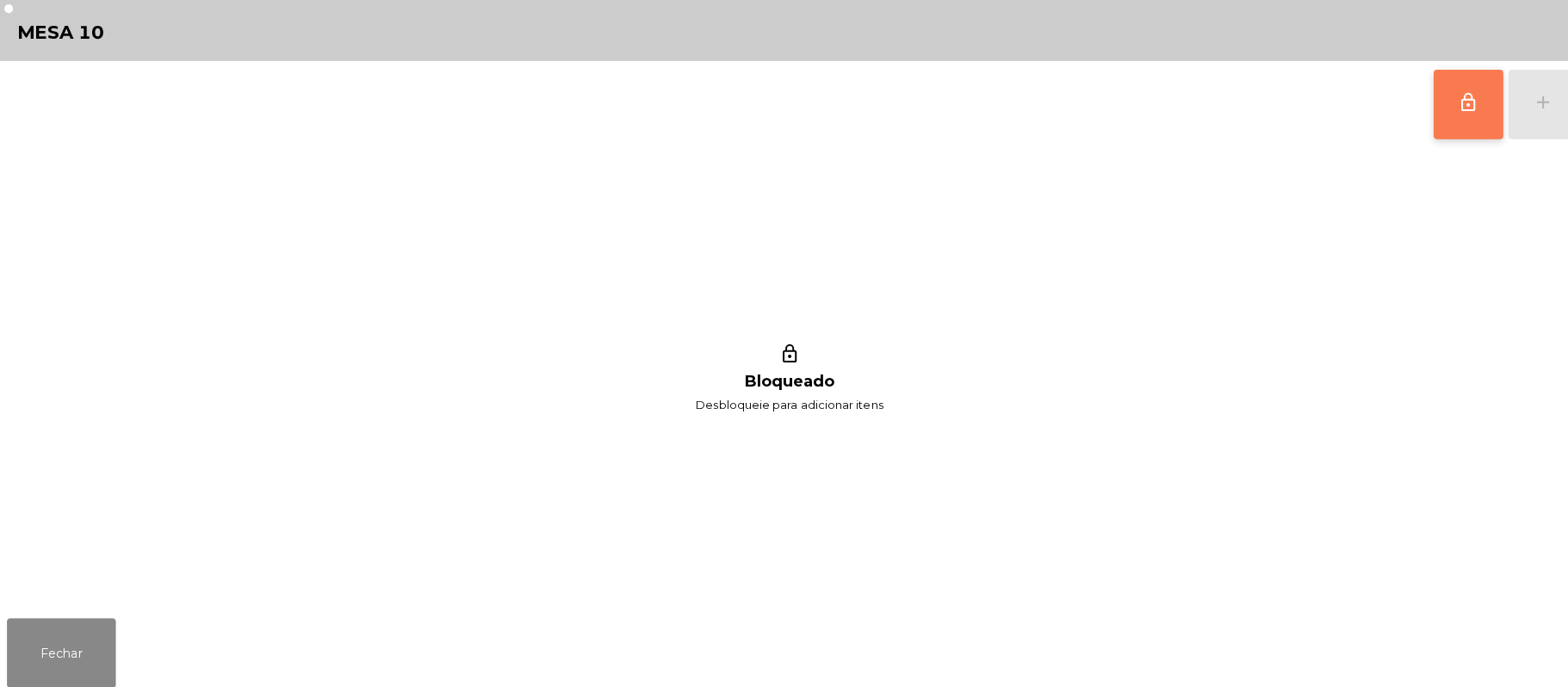
click at [0, 660] on div "Fechar" at bounding box center [784, 645] width 1568 height 82
click at [67, 655] on button "Fechar" at bounding box center [60, 645] width 108 height 69
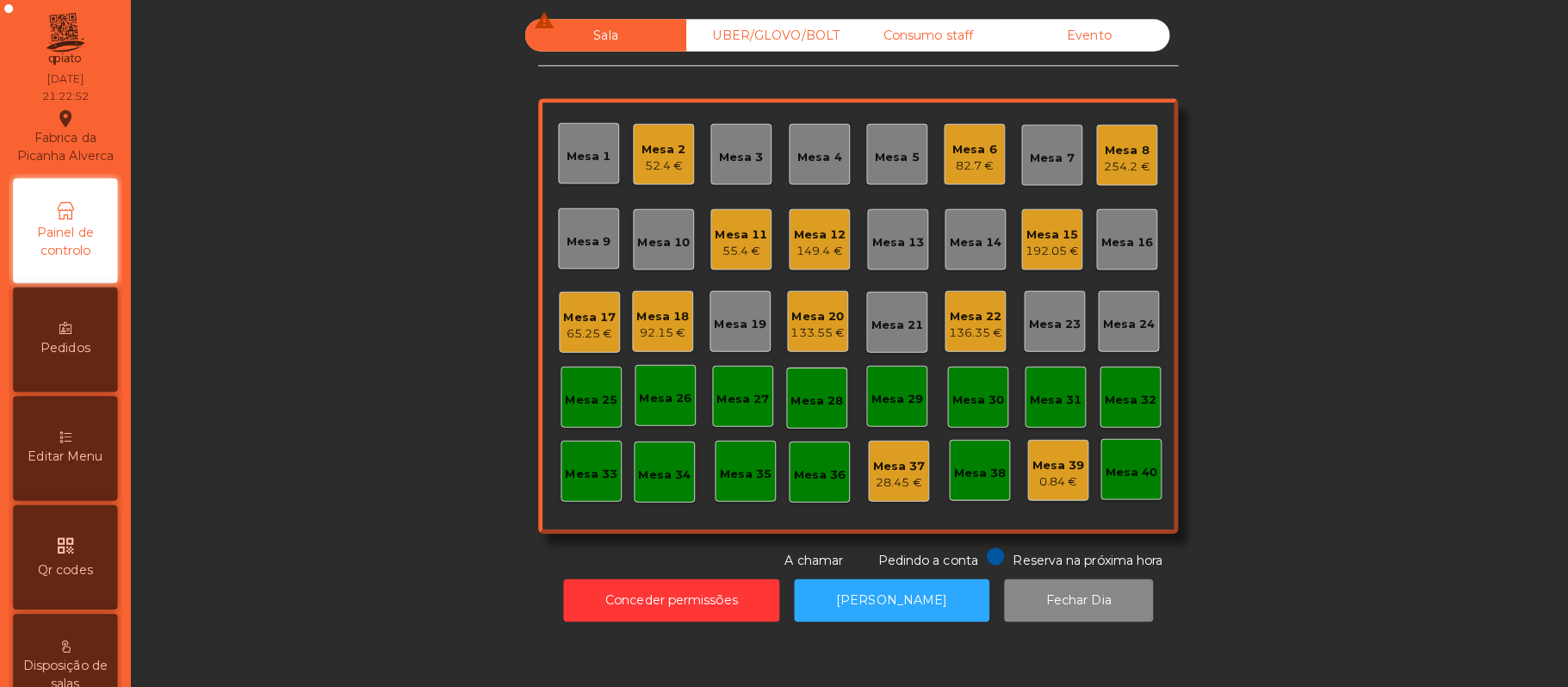
click at [730, 233] on div "Mesa 11" at bounding box center [733, 233] width 52 height 18
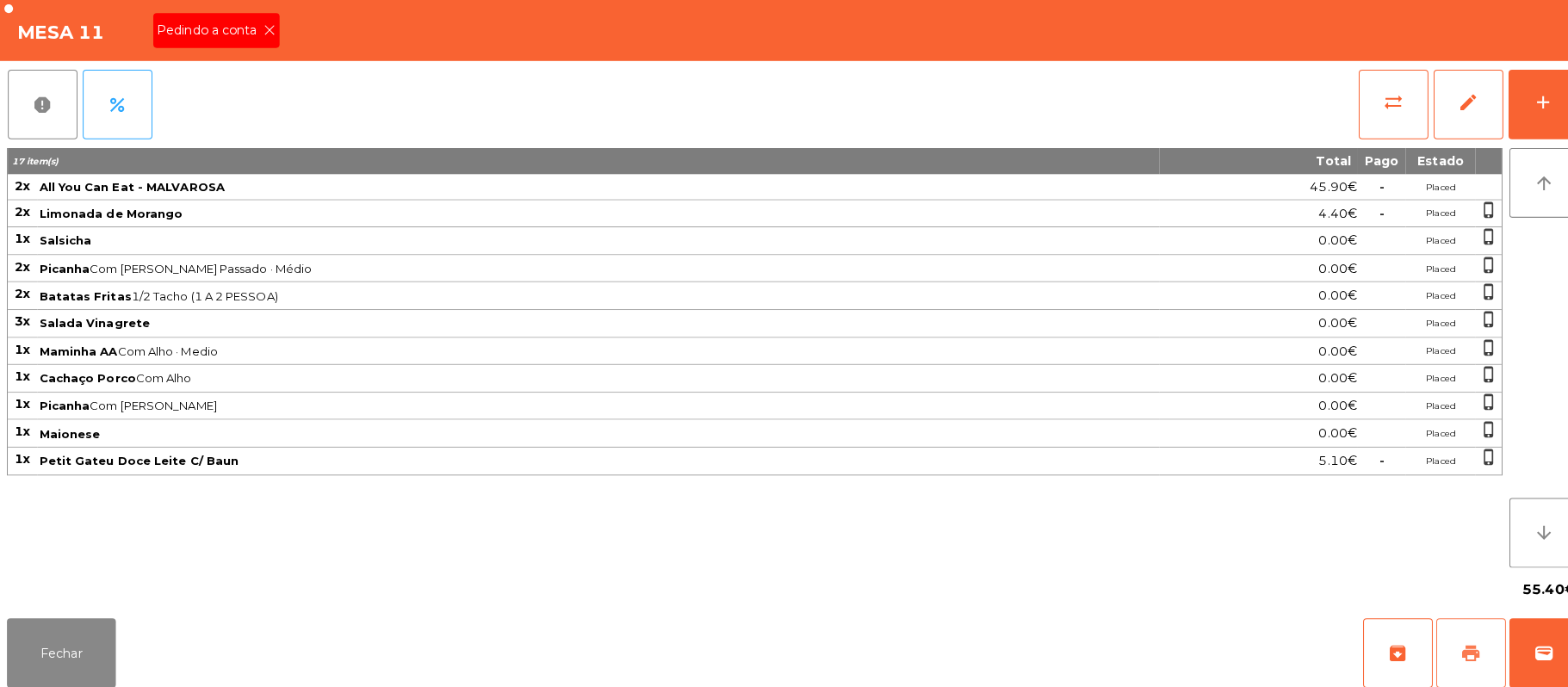
click at [1453, 646] on span "print" at bounding box center [1454, 646] width 21 height 21
click at [269, 45] on div "Pedindo a conta" at bounding box center [214, 30] width 125 height 34
click at [265, 28] on icon at bounding box center [267, 31] width 12 height 12
click at [74, 648] on button "Fechar" at bounding box center [60, 645] width 108 height 69
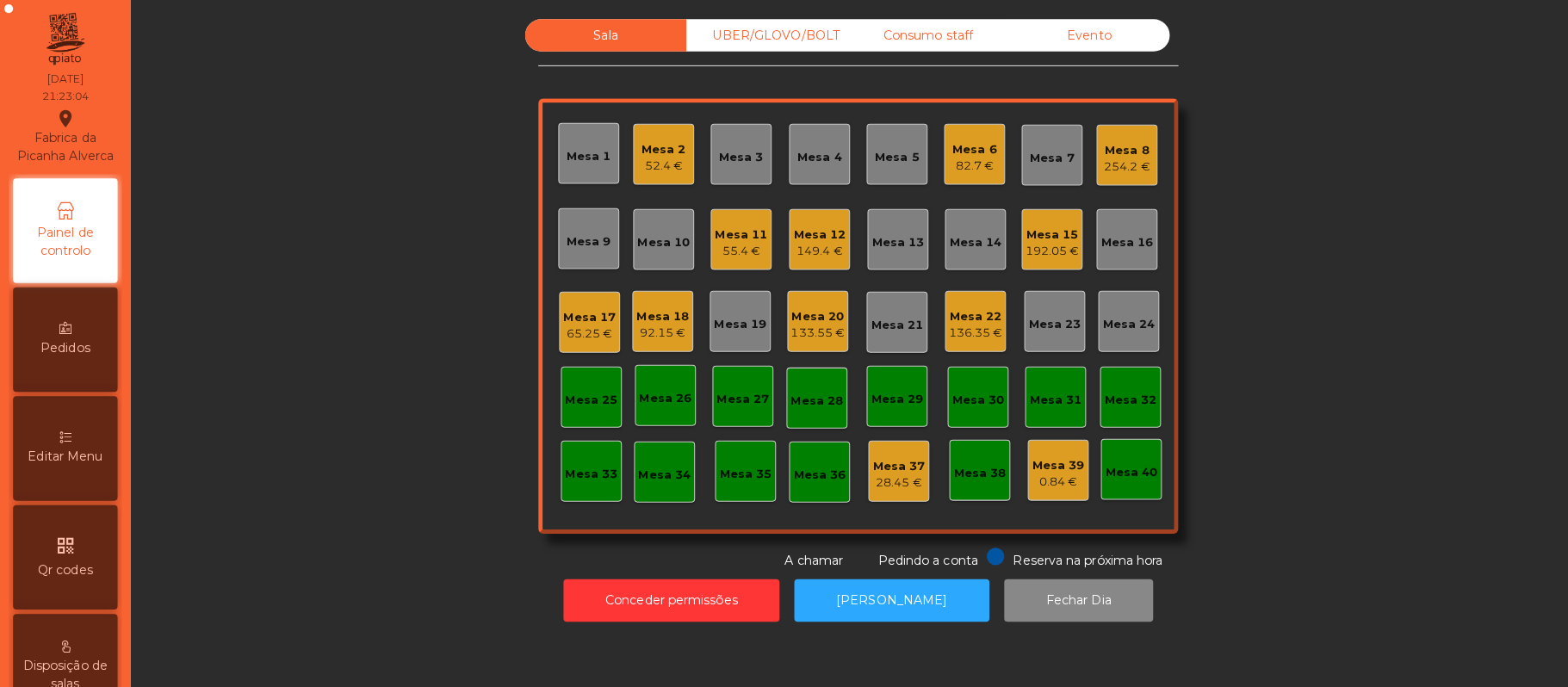
click at [727, 242] on div "55.4 €" at bounding box center [733, 249] width 52 height 18
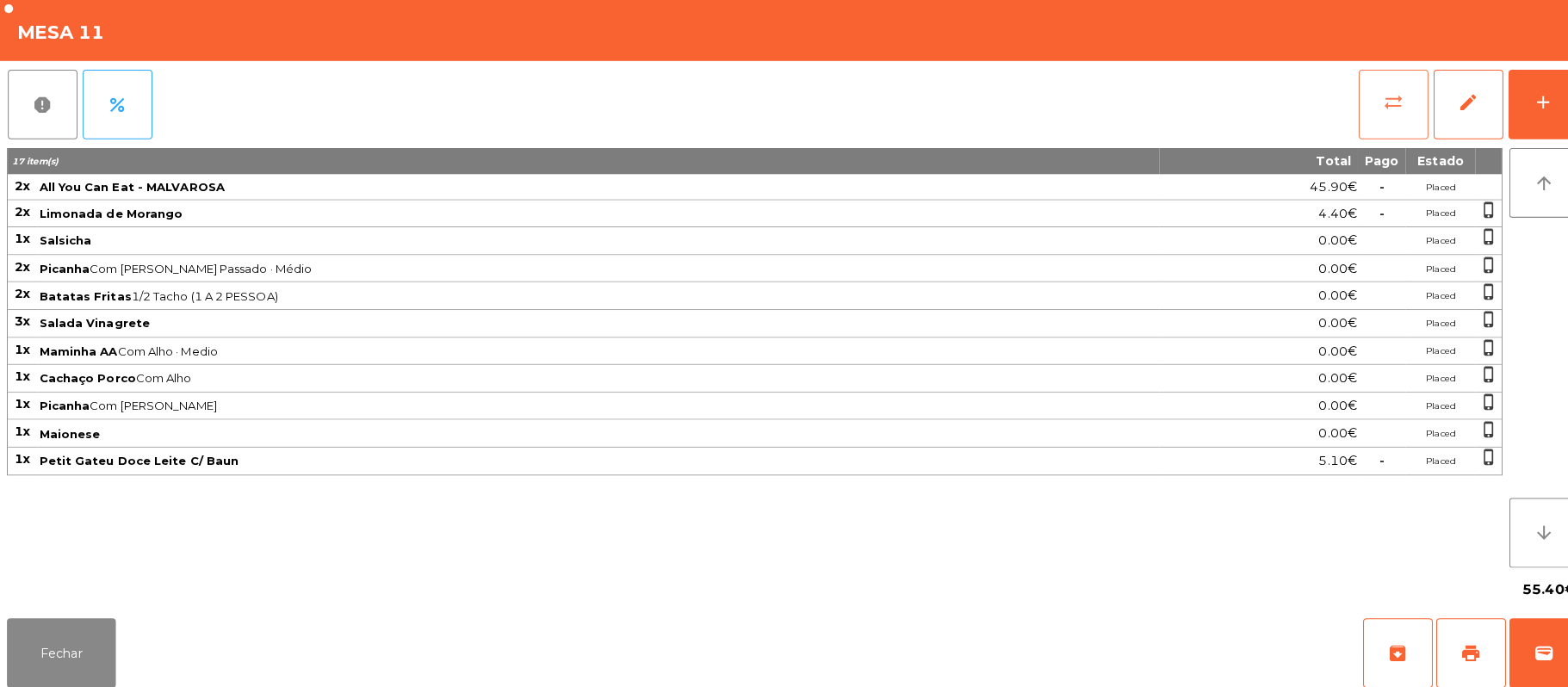
click at [1354, 128] on button "sync_alt" at bounding box center [1377, 103] width 69 height 69
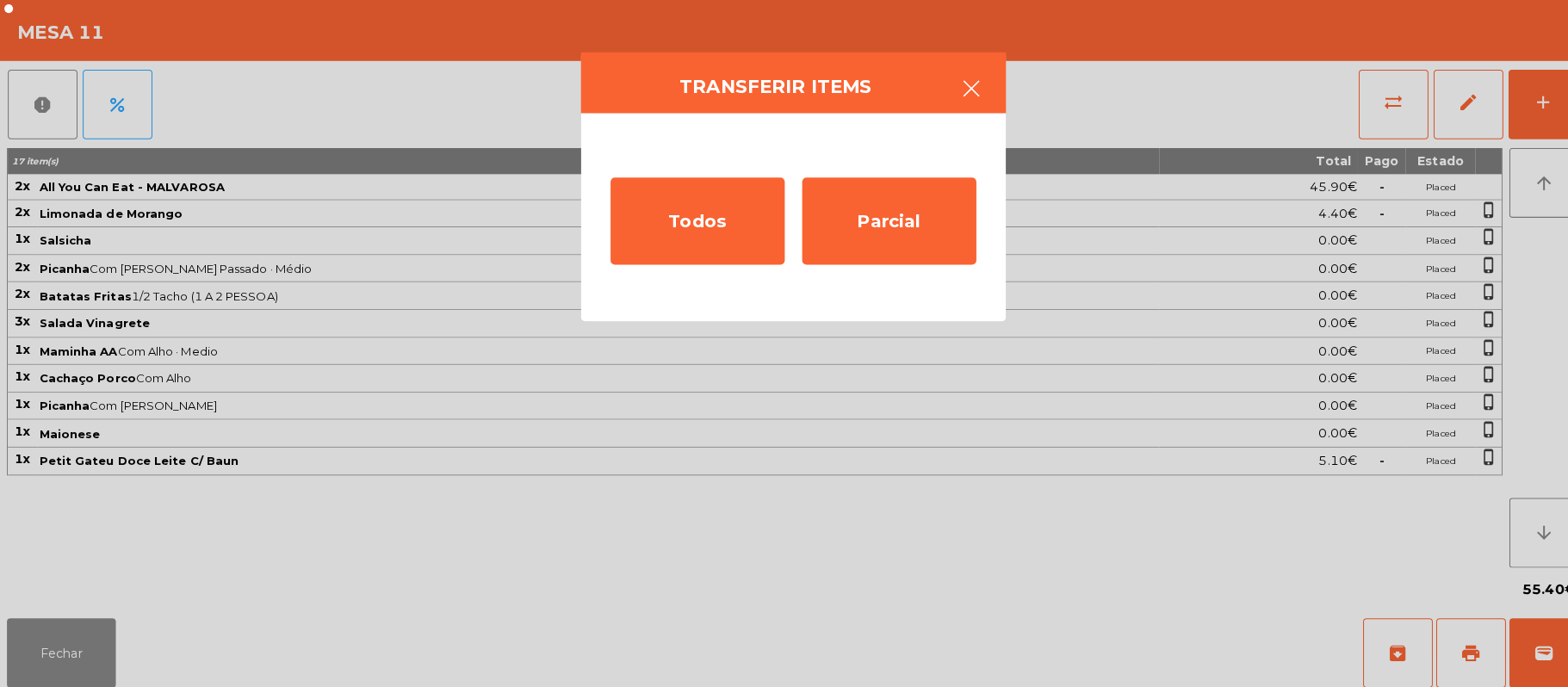
click at [963, 83] on icon "button" at bounding box center [961, 88] width 21 height 21
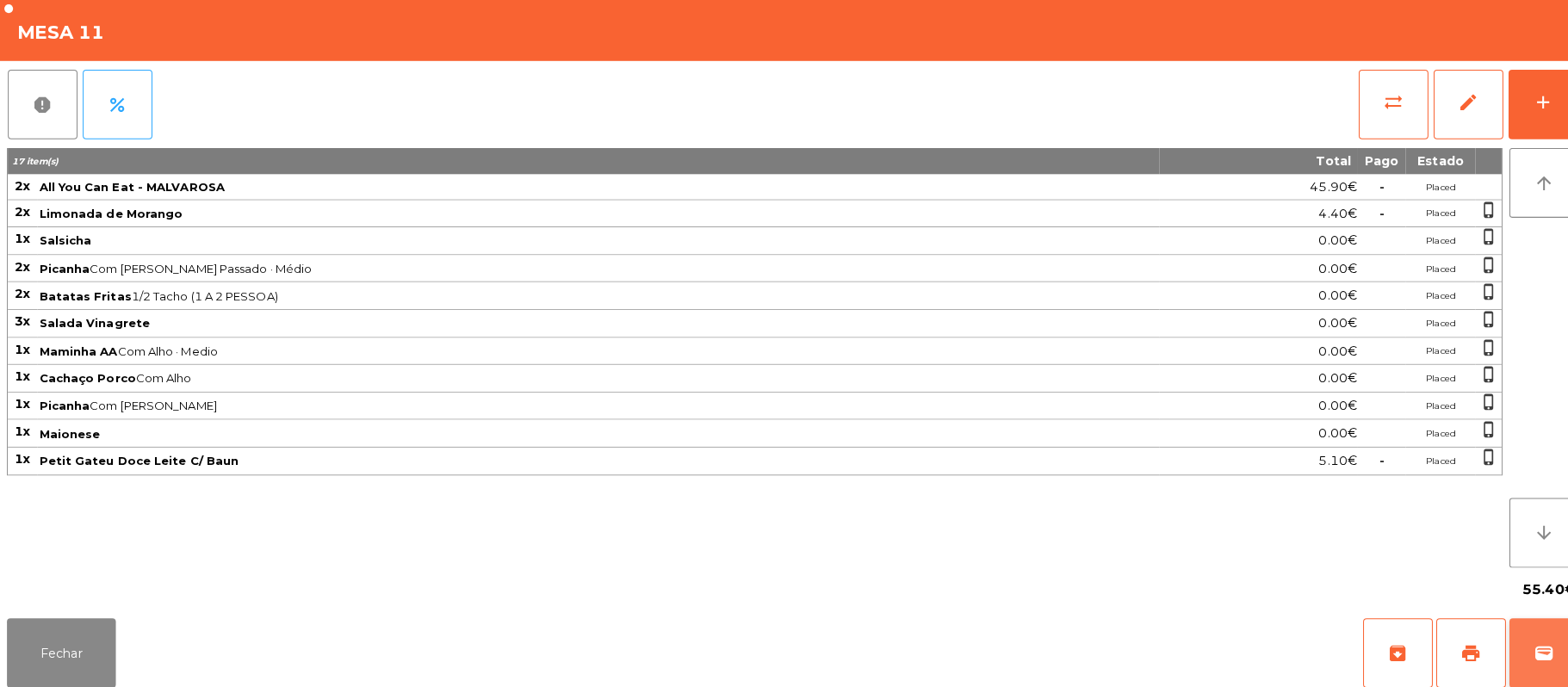
click at [1542, 653] on button "wallet" at bounding box center [1527, 645] width 69 height 69
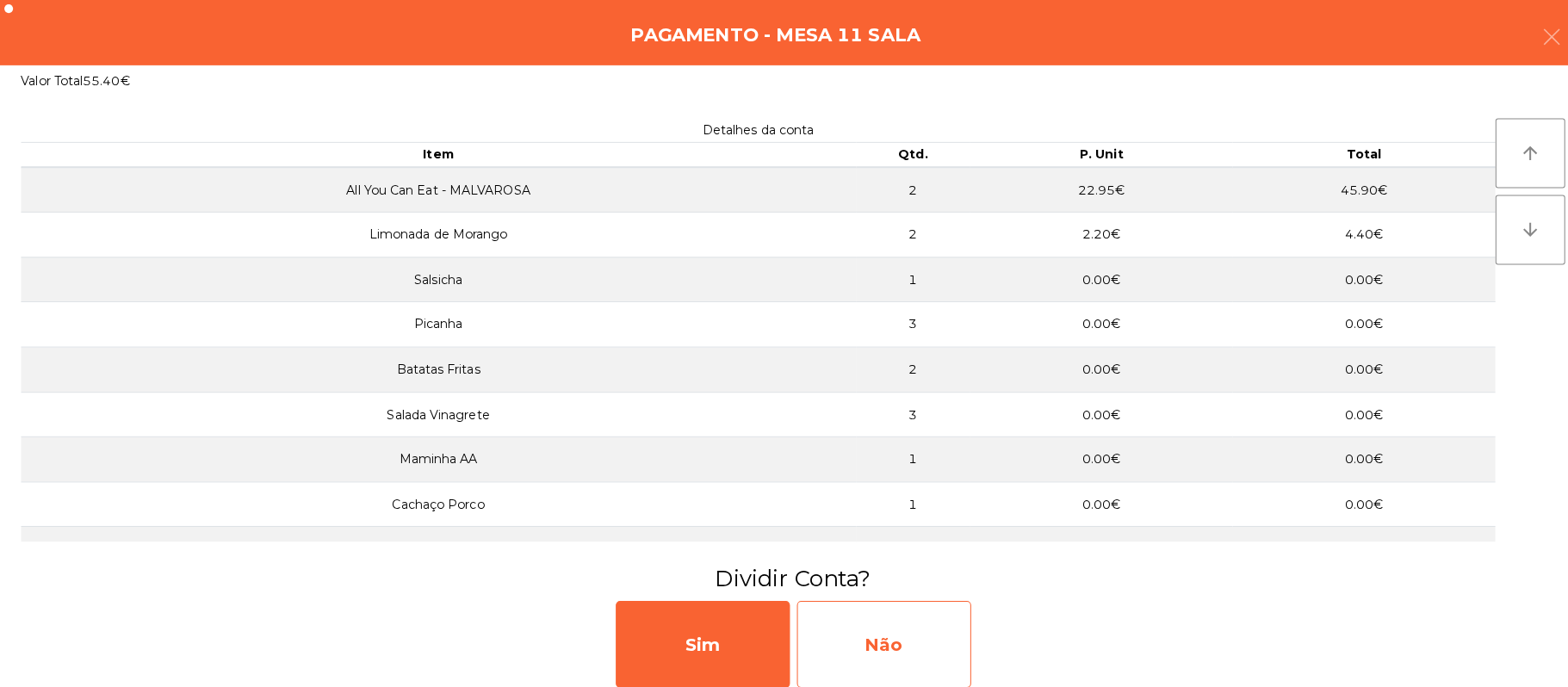
click at [871, 652] on div "Não" at bounding box center [874, 637] width 172 height 86
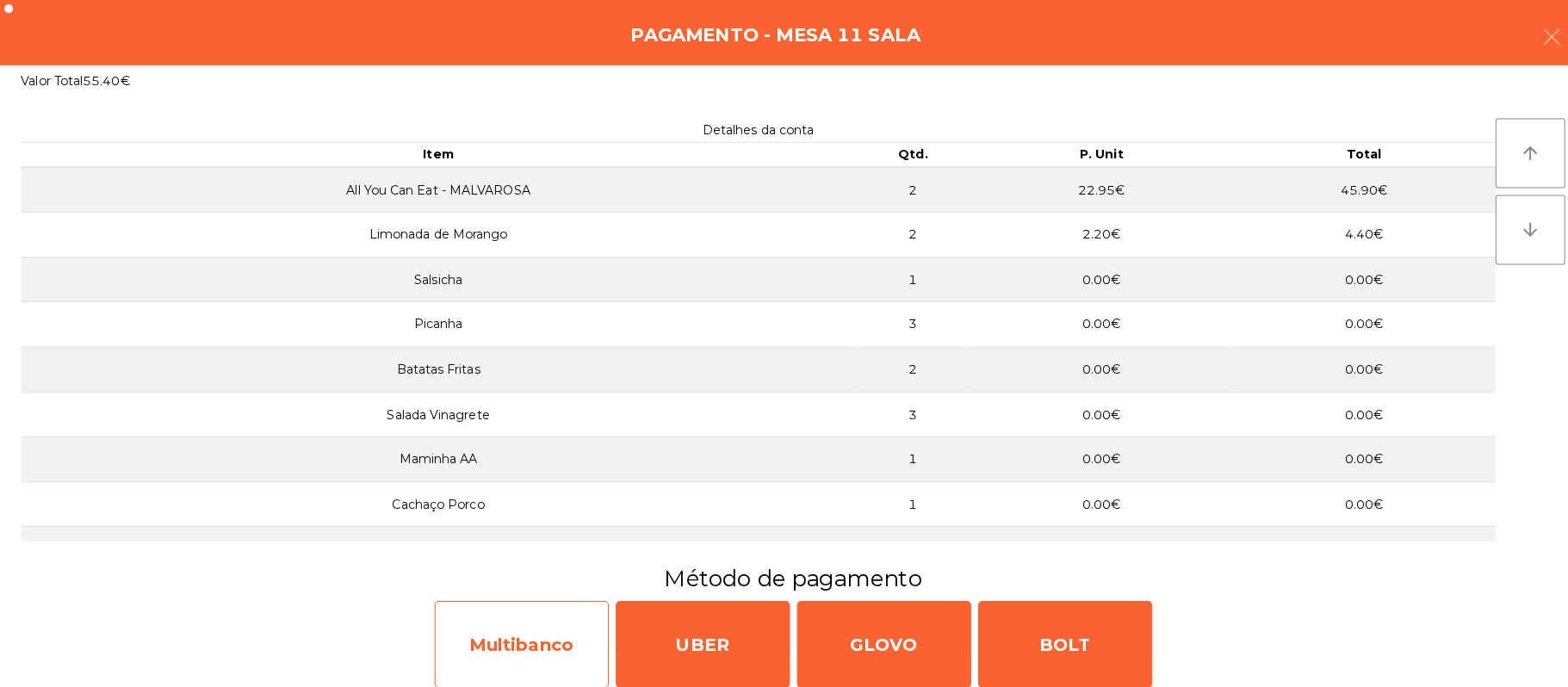
click at [548, 669] on div "Multibanco" at bounding box center [516, 637] width 172 height 86
select select "**"
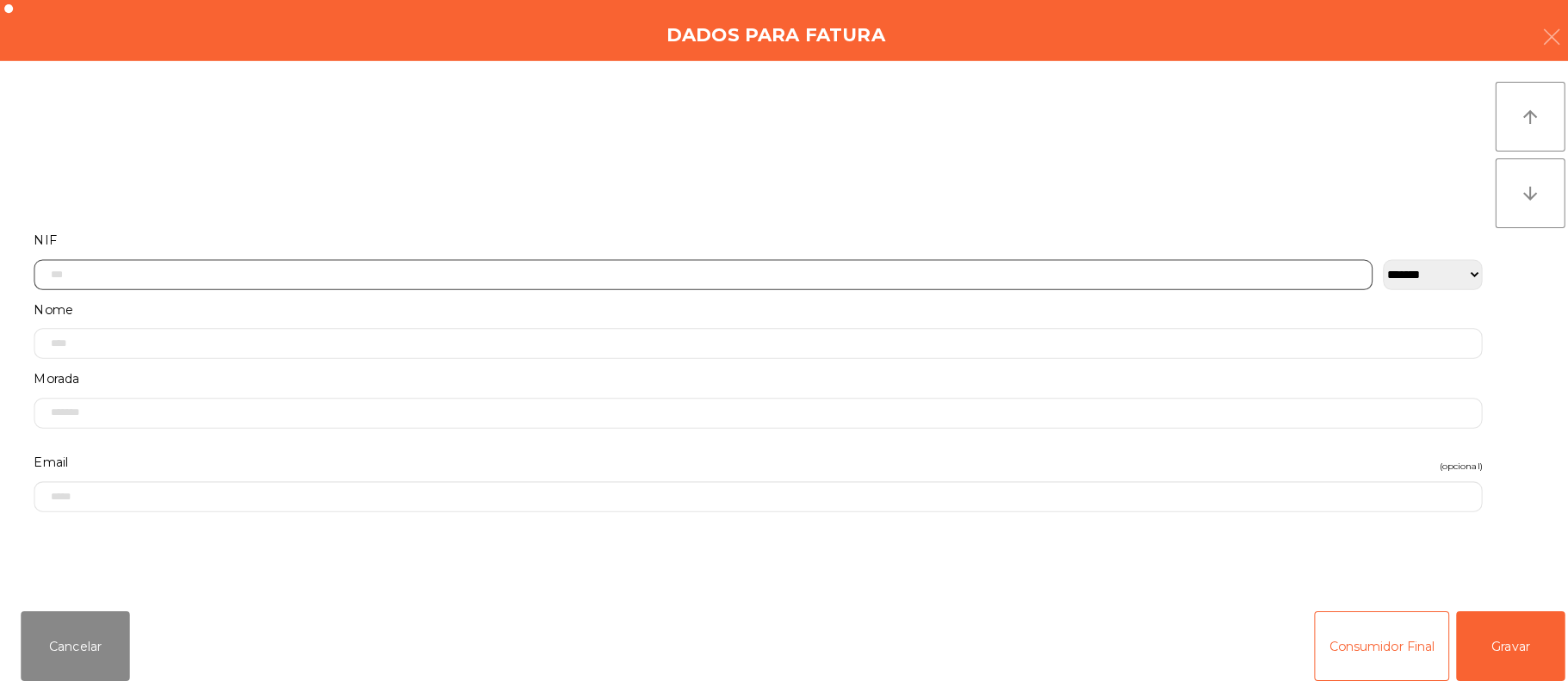
click at [676, 269] on input "text" at bounding box center [695, 271] width 1324 height 30
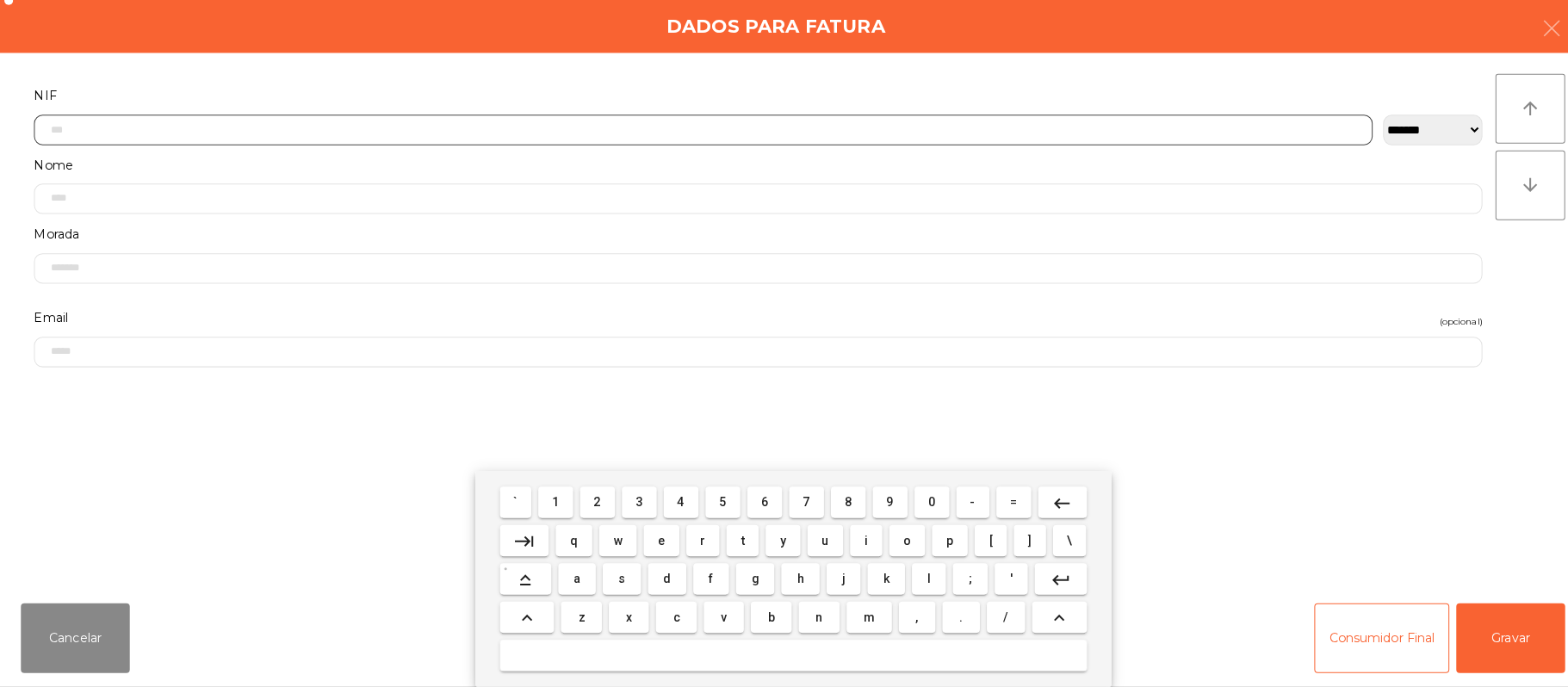
scroll to position [144, 0]
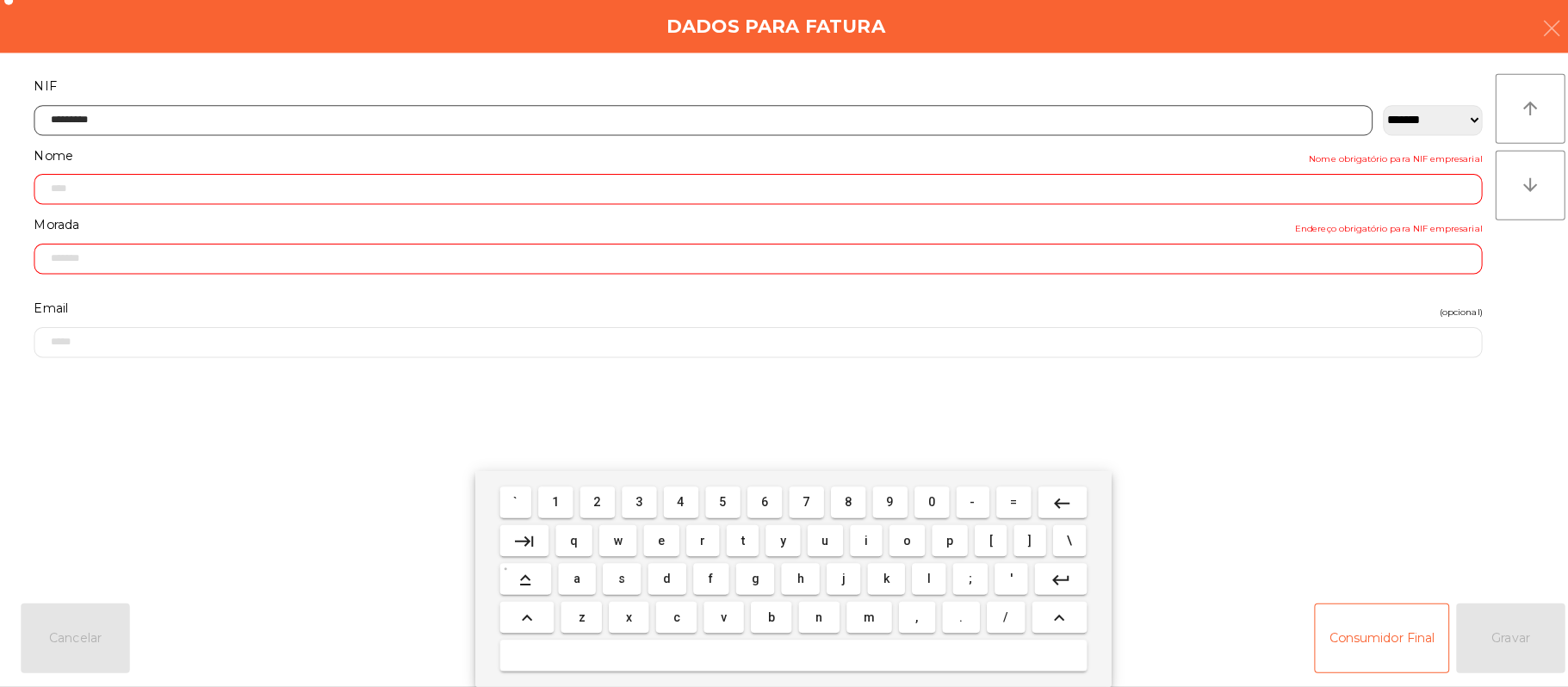
type input "*********"
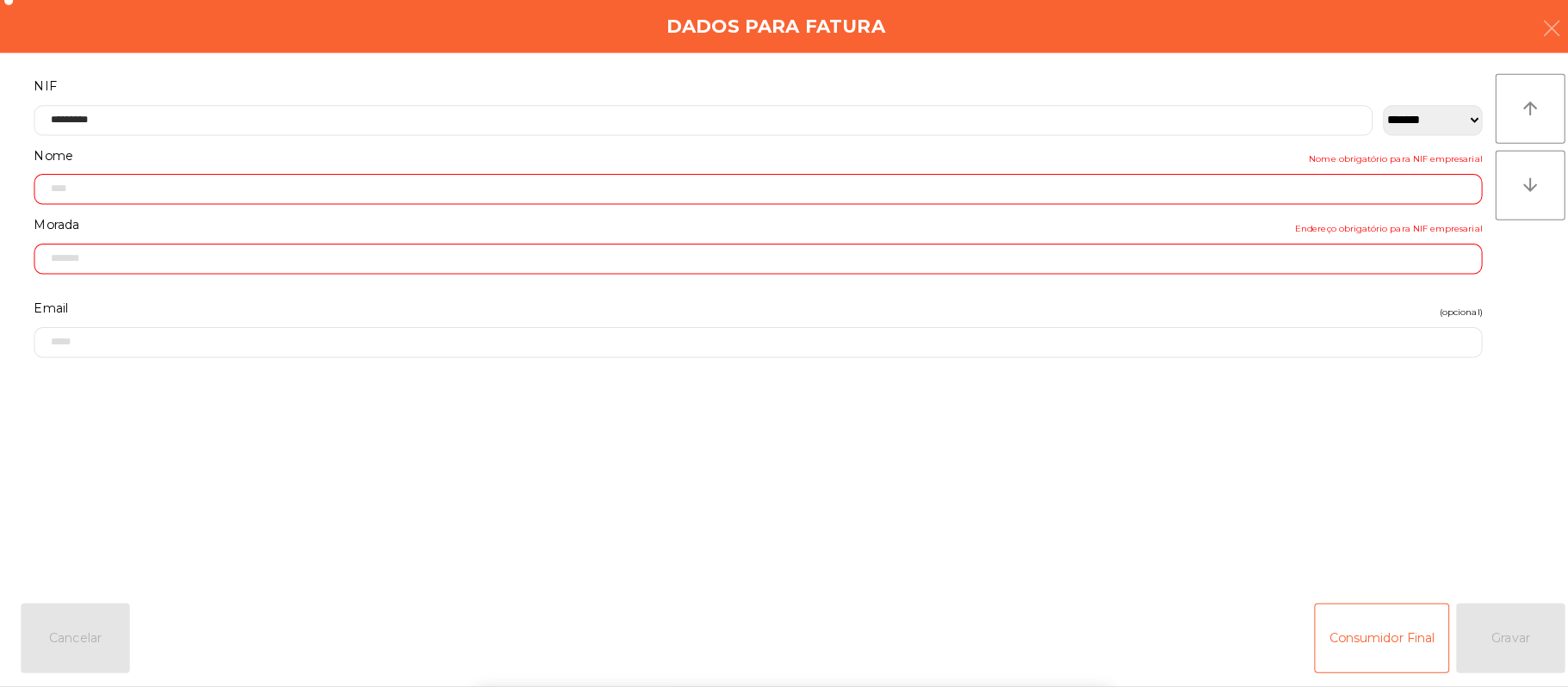
click at [1457, 524] on div "` 1 2 3 4 5 6 7 8 9 0 - = keyboard_backspace keyboard_tab q w e r t y u i o p […" at bounding box center [784, 580] width 1568 height 214
click at [1461, 522] on div "` 1 2 3 4 5 6 7 8 9 0 - = keyboard_backspace keyboard_tab q w e r t y u i o p […" at bounding box center [784, 580] width 1568 height 214
type input "**********"
click at [1479, 523] on div "arrow_upward arrow_downward" at bounding box center [1513, 325] width 69 height 489
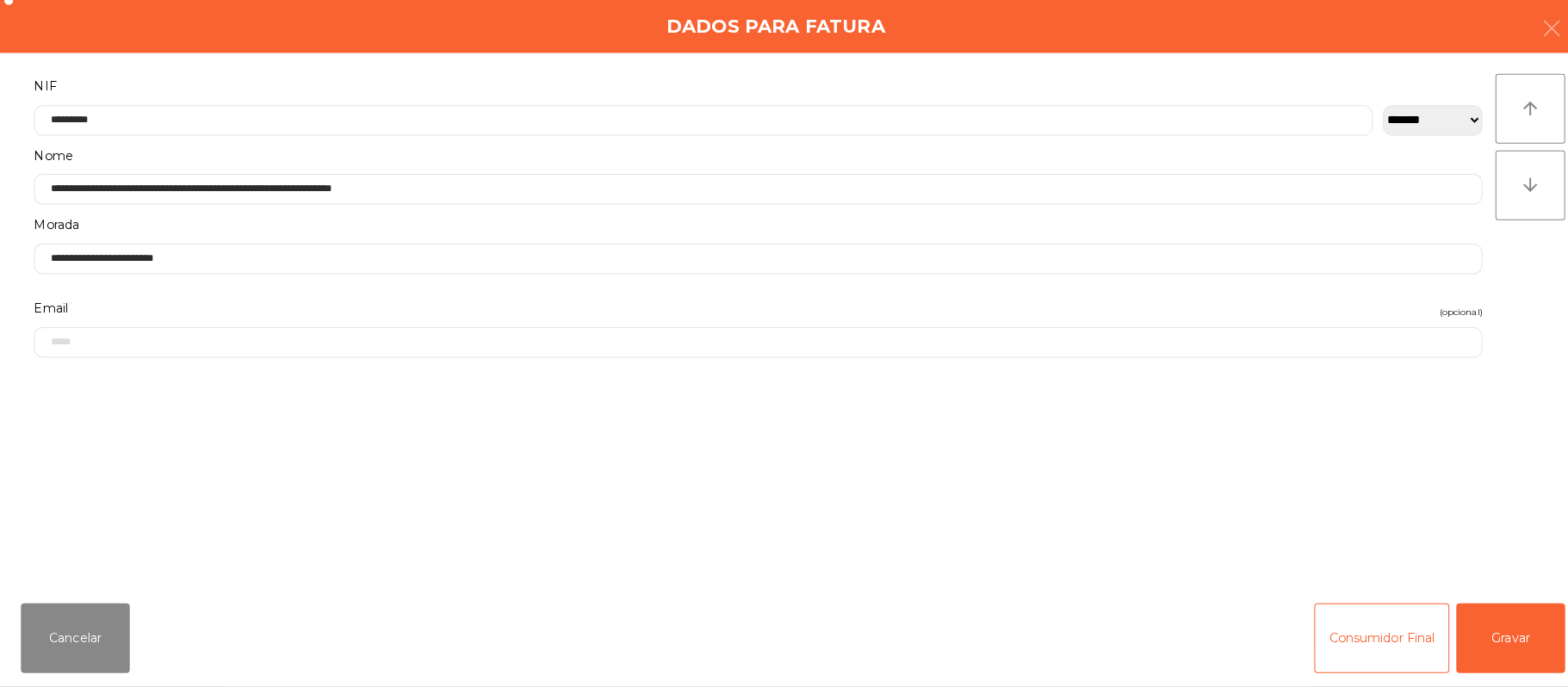
click at [1496, 538] on div "arrow_upward arrow_downward" at bounding box center [1513, 325] width 69 height 489
click at [1501, 624] on button "Gravar" at bounding box center [1494, 638] width 108 height 69
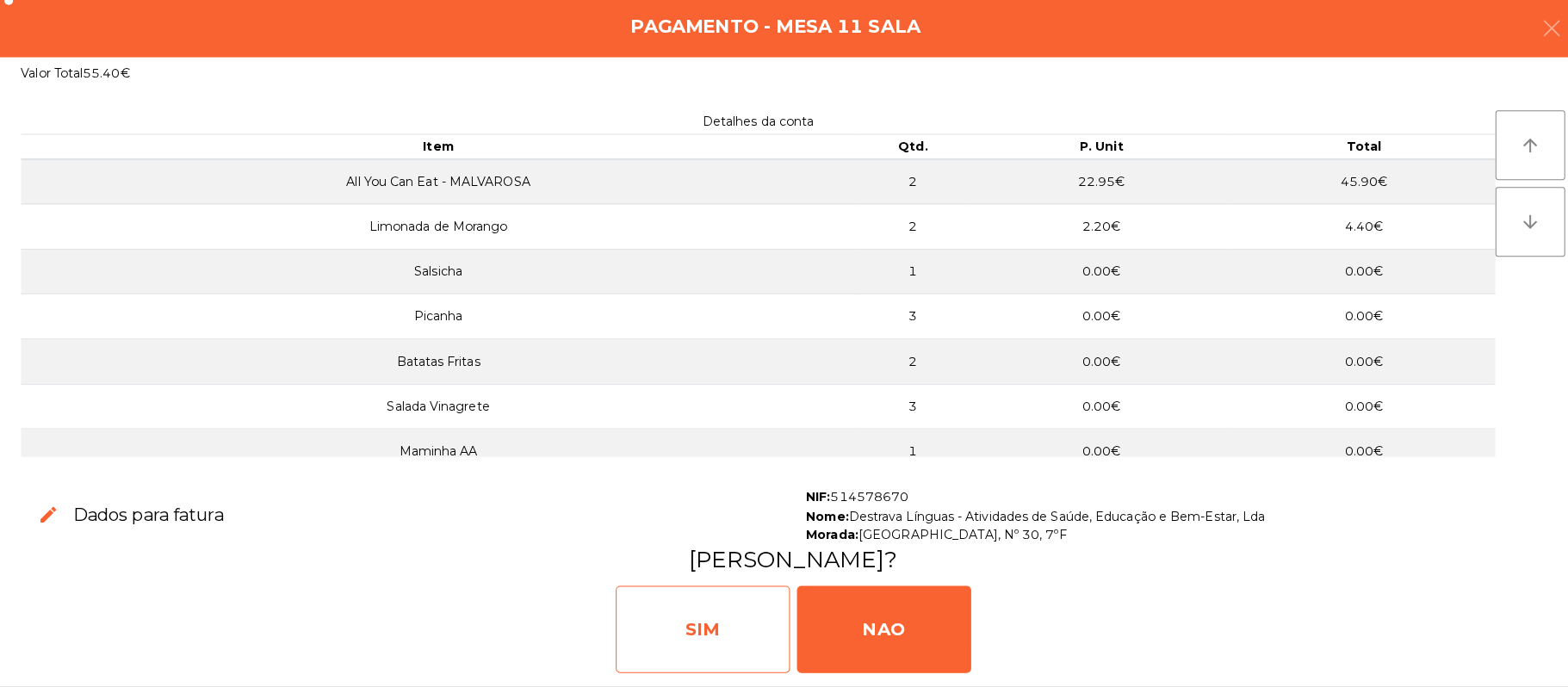
click at [731, 618] on div "SIM" at bounding box center [694, 630] width 172 height 86
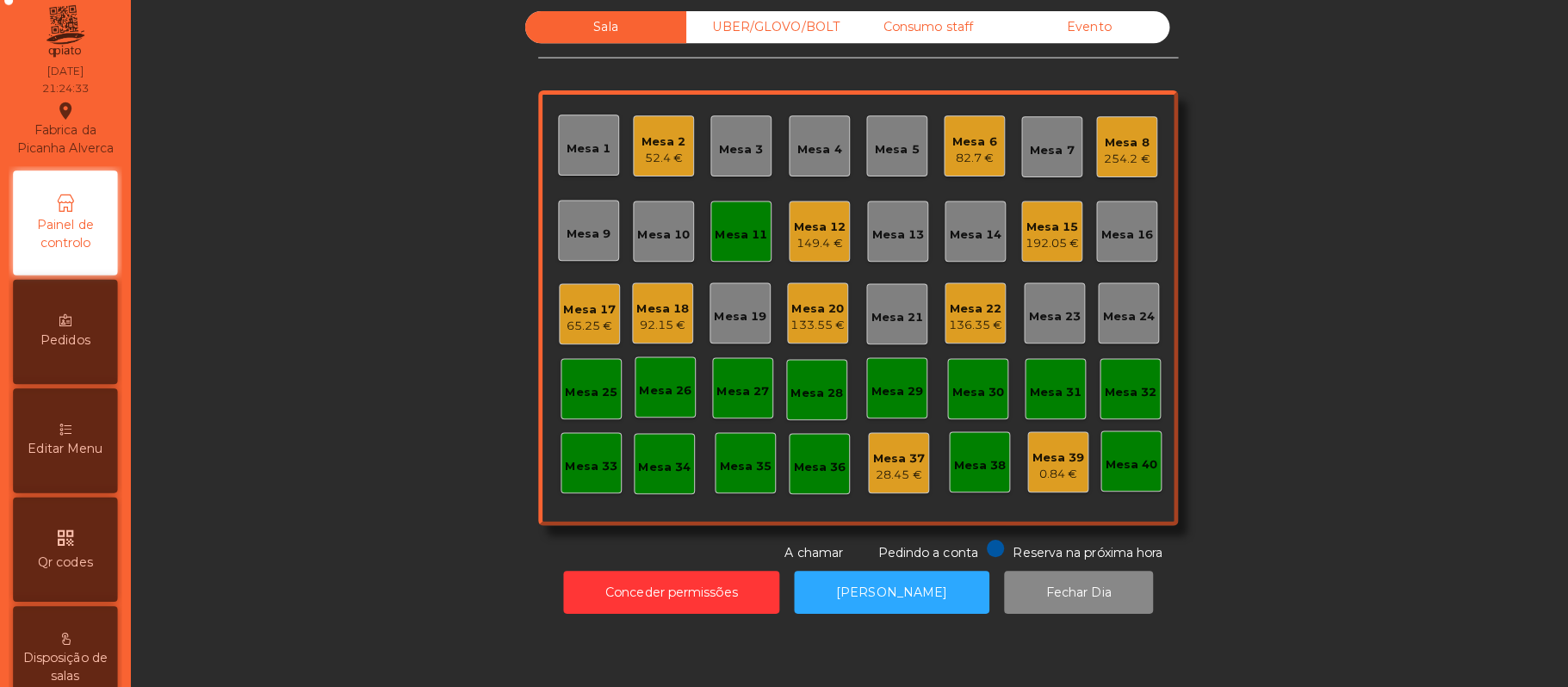
click at [735, 259] on div "Mesa 11" at bounding box center [733, 236] width 60 height 60
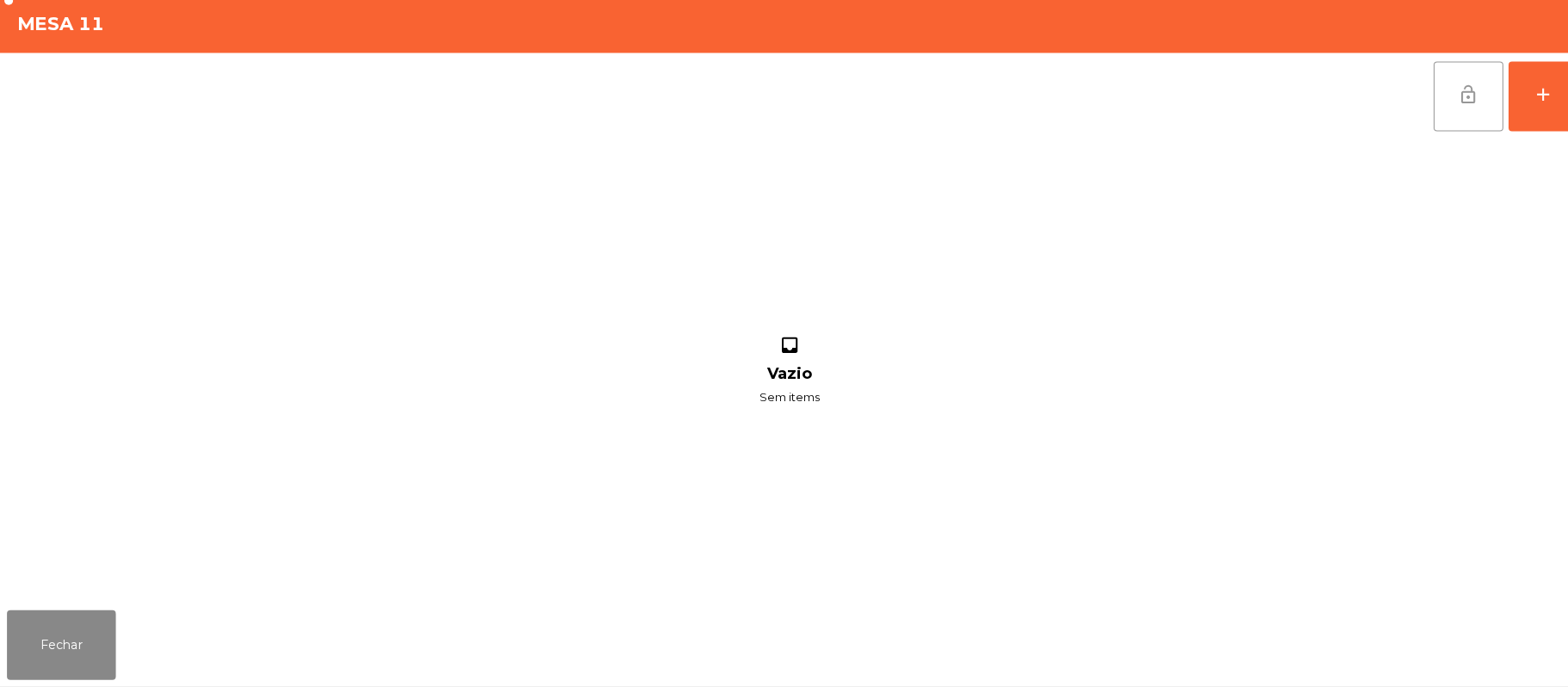
click at [1437, 117] on button "lock_open" at bounding box center [1452, 103] width 69 height 69
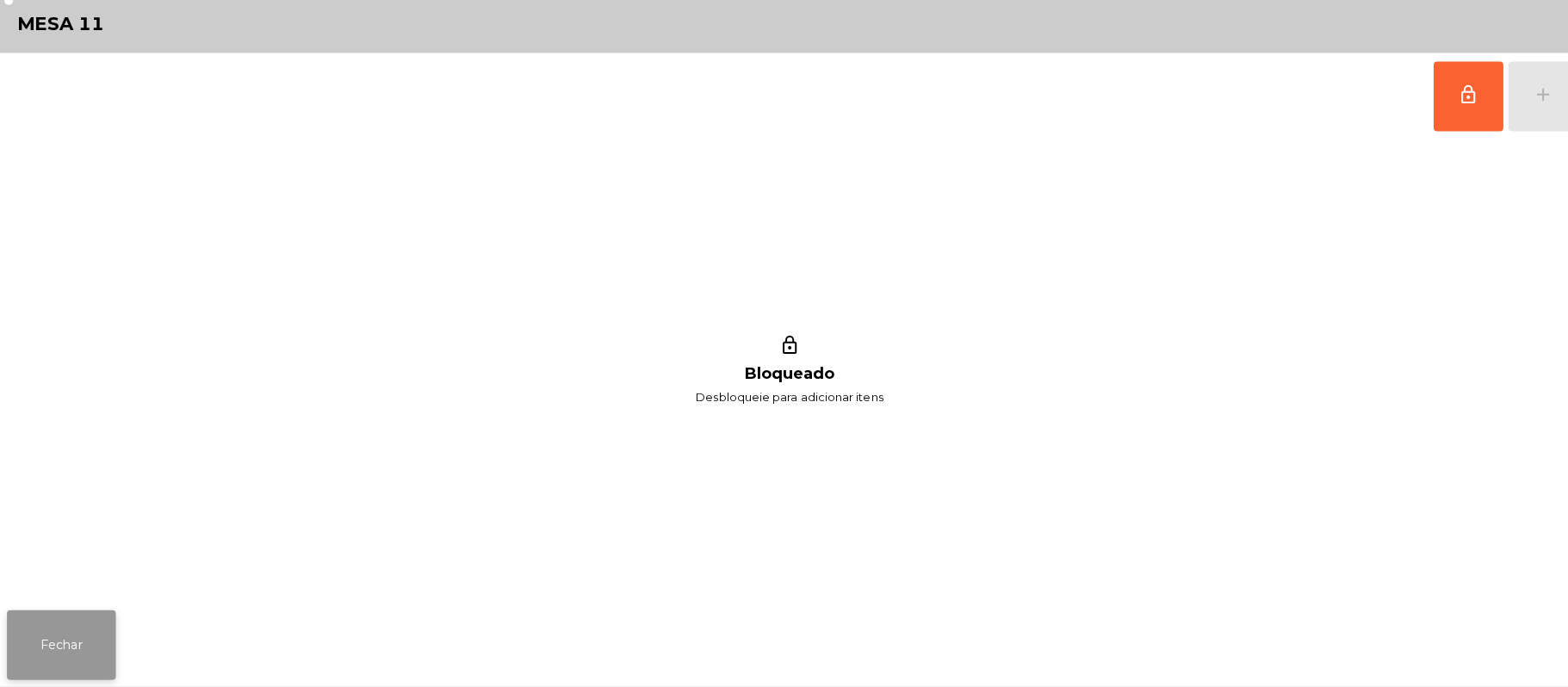
click at [49, 655] on button "Fechar" at bounding box center [60, 645] width 108 height 69
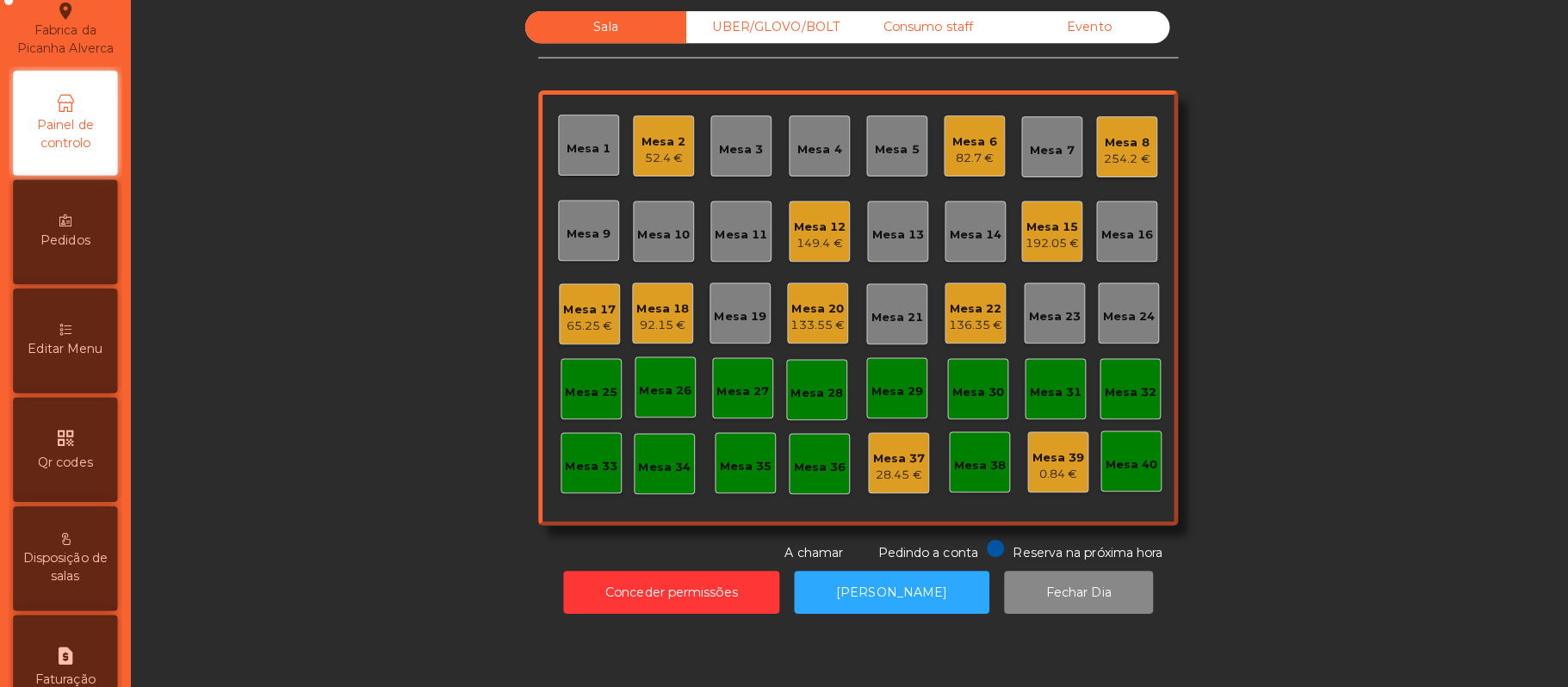
scroll to position [101, 0]
click at [102, 351] on div "Editar Menu" at bounding box center [65, 342] width 103 height 103
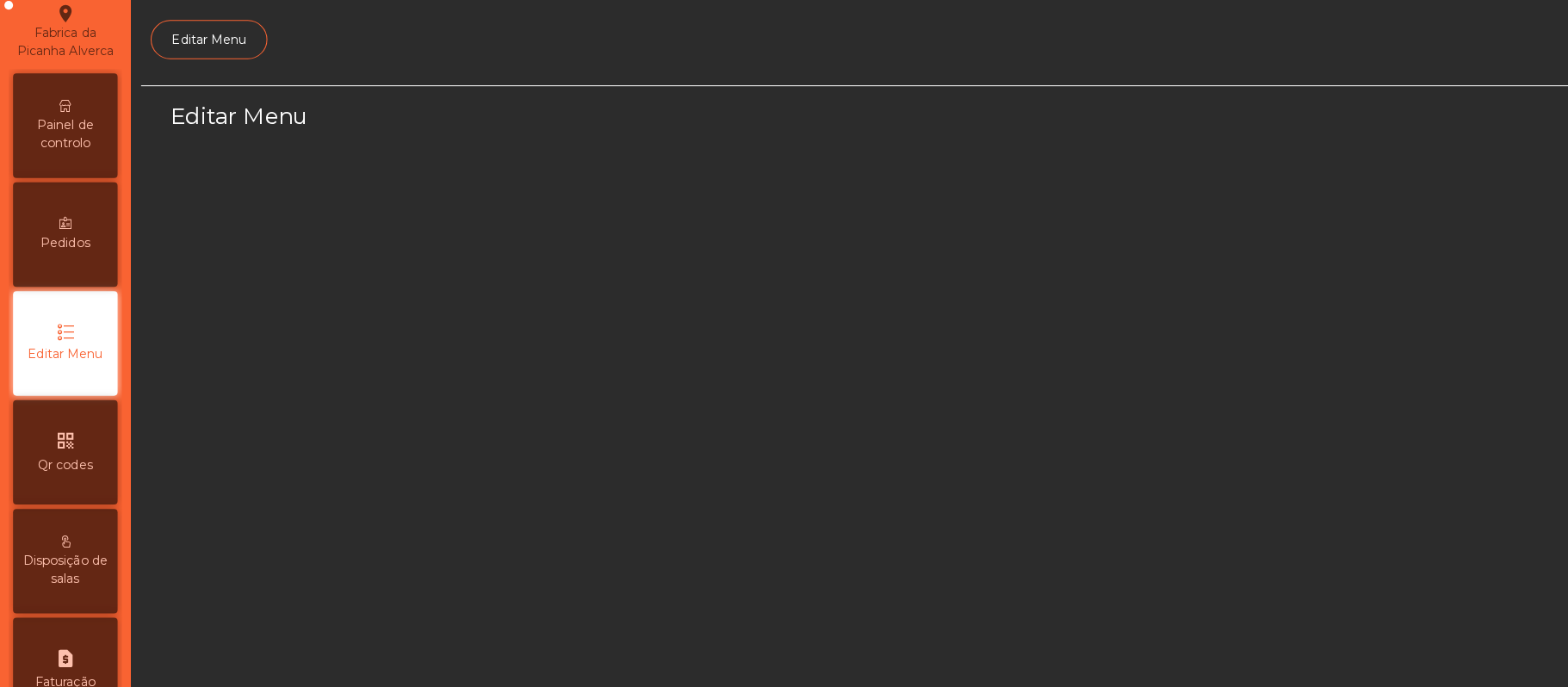
scroll to position [118, 0]
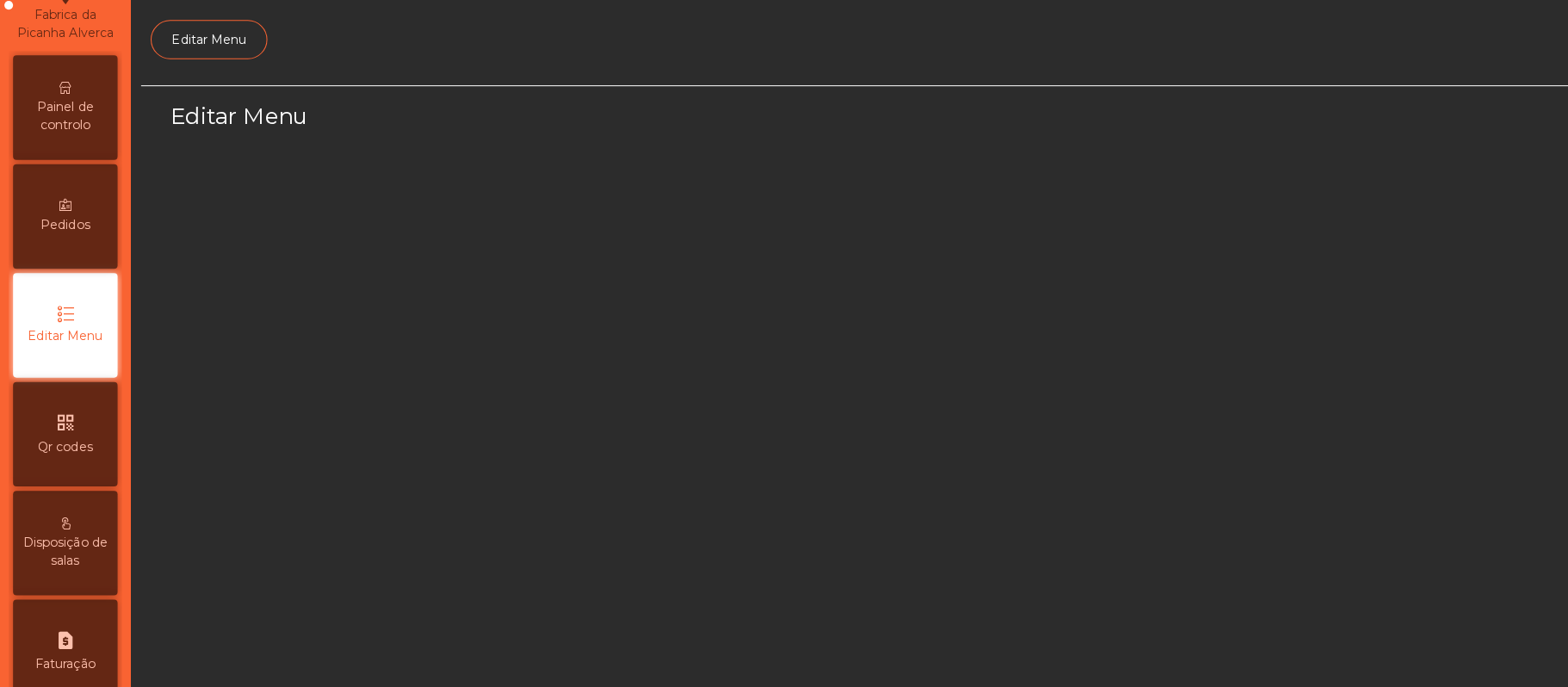
select select "*"
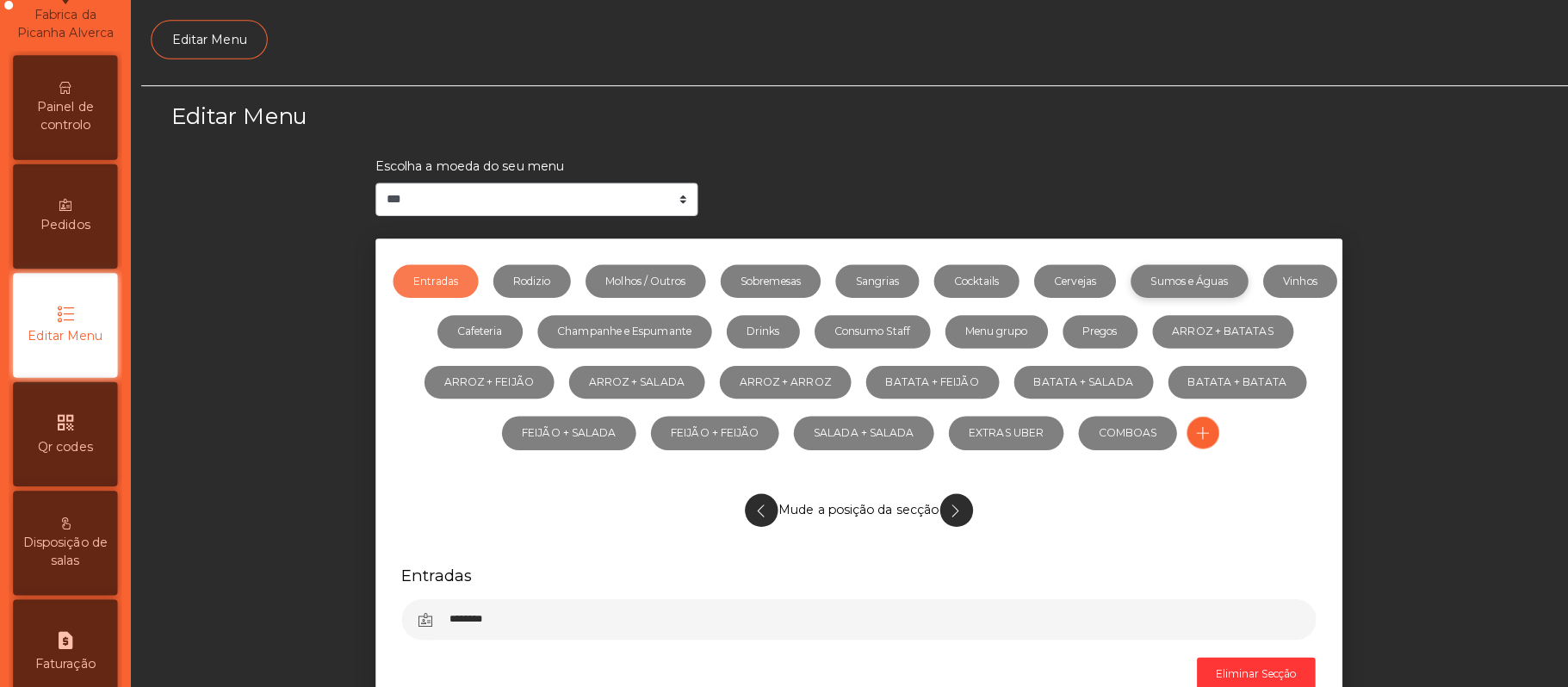
click at [1234, 290] on link "Sumos e Águas" at bounding box center [1176, 281] width 116 height 32
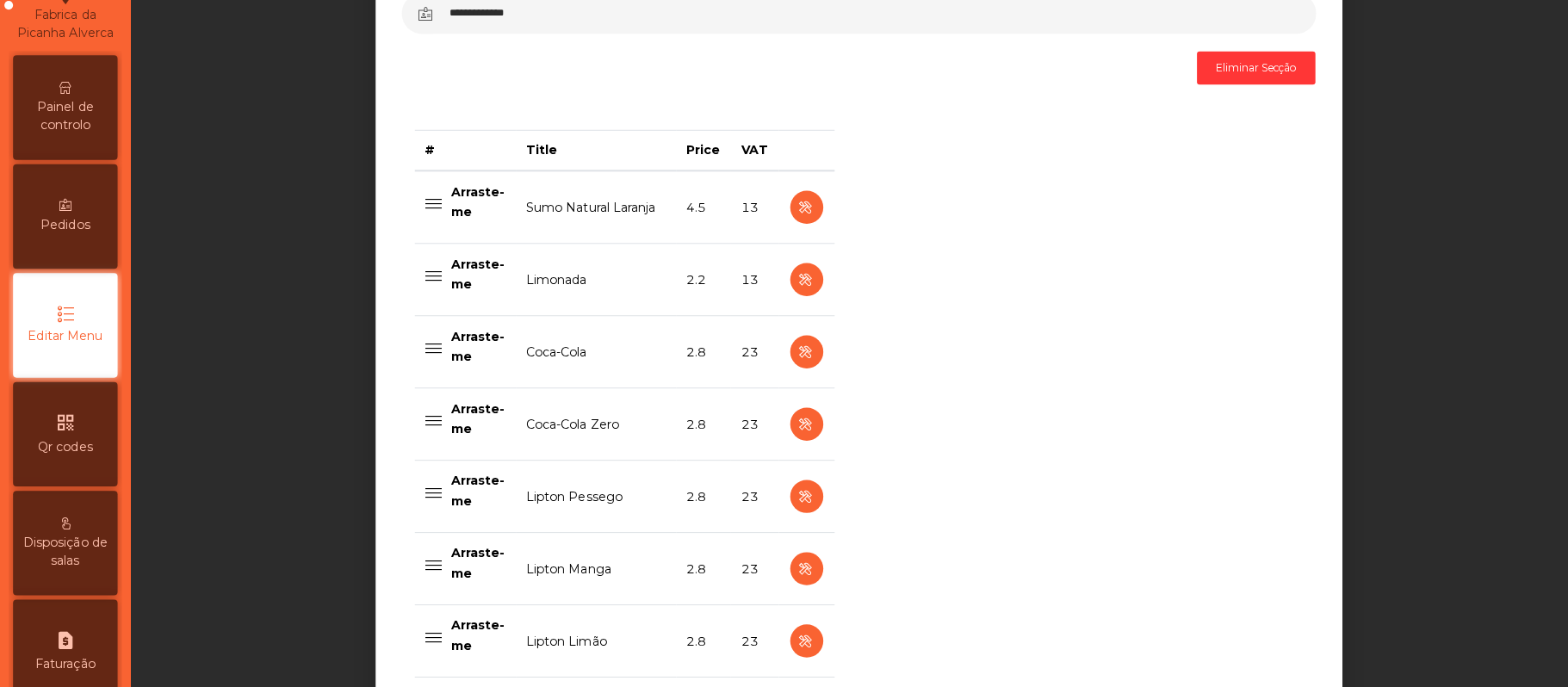
scroll to position [601, 0]
click at [787, 286] on icon "button" at bounding box center [797, 278] width 20 height 22
select select "***"
select select "**"
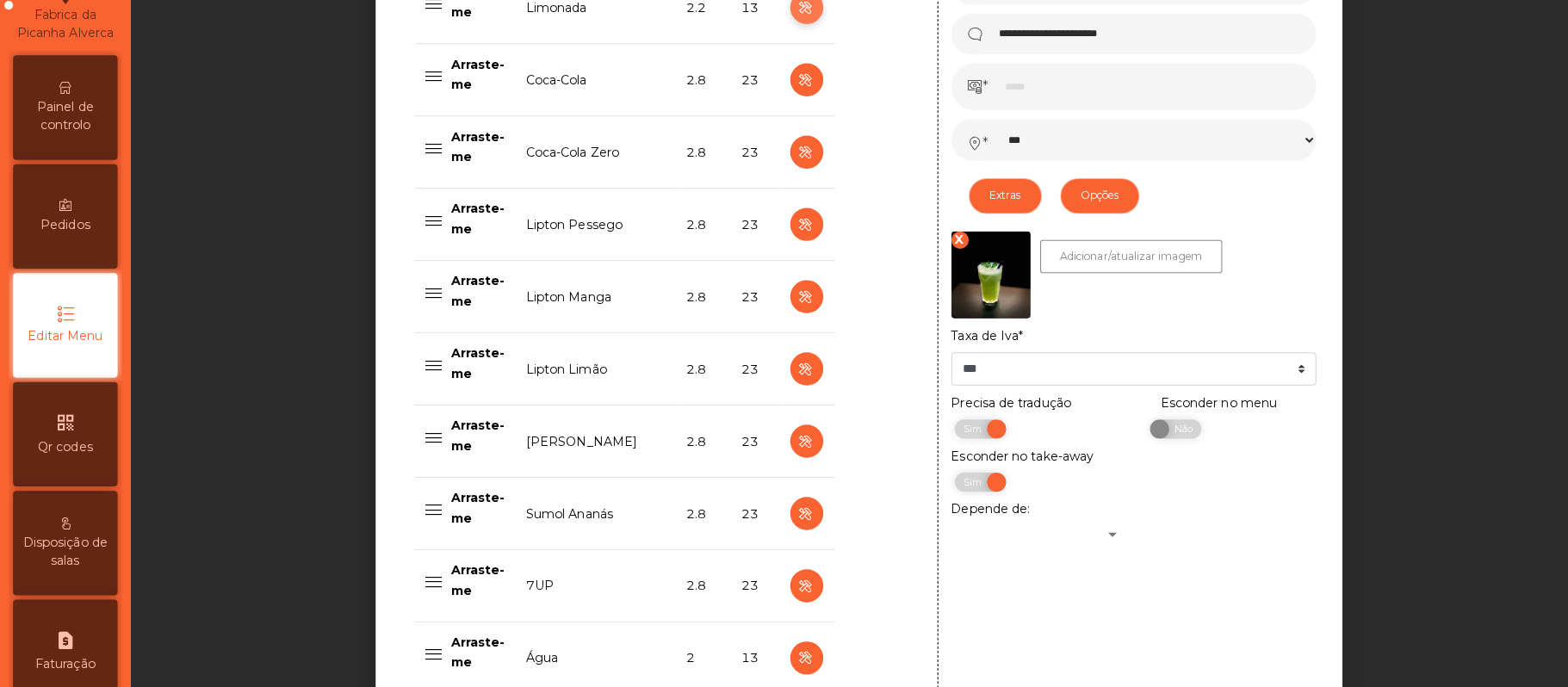
scroll to position [890, 0]
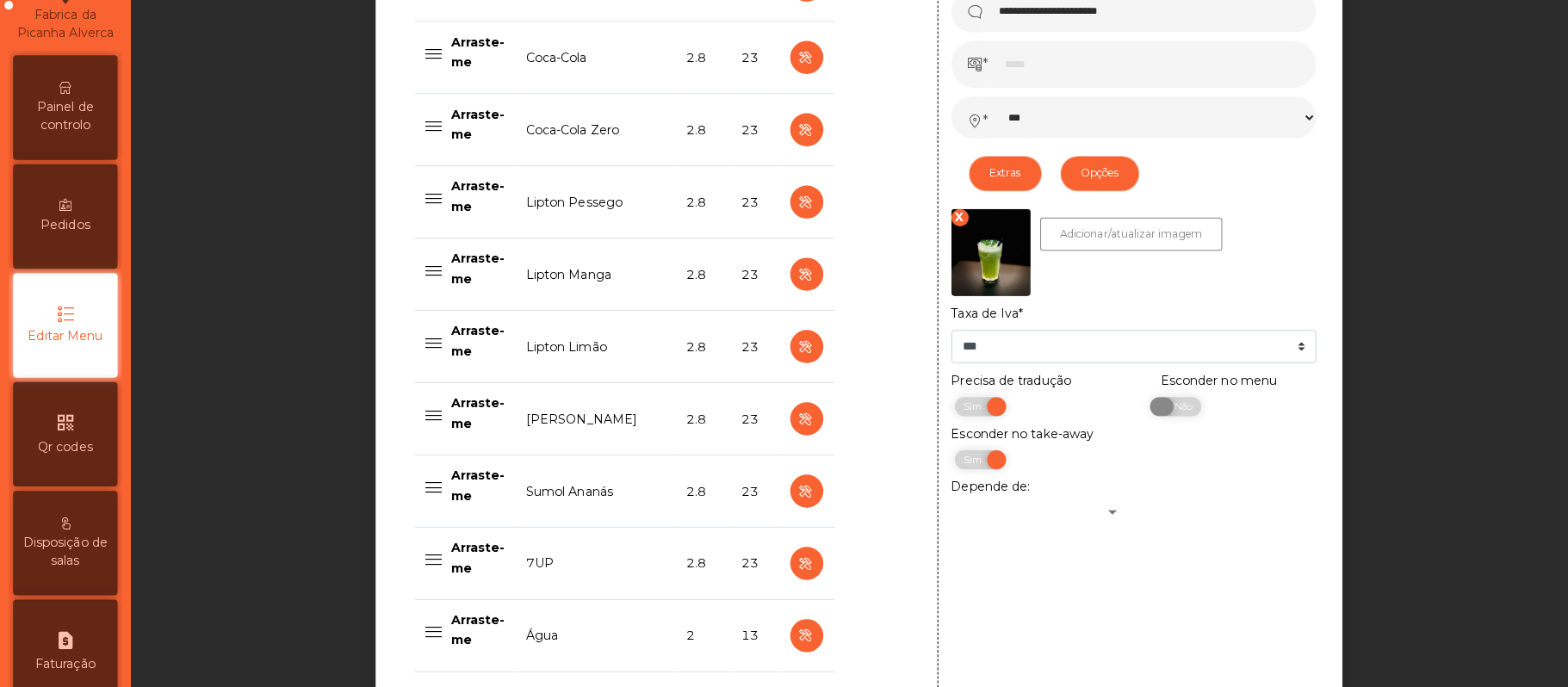
click at [1150, 414] on span "Não" at bounding box center [1167, 405] width 43 height 19
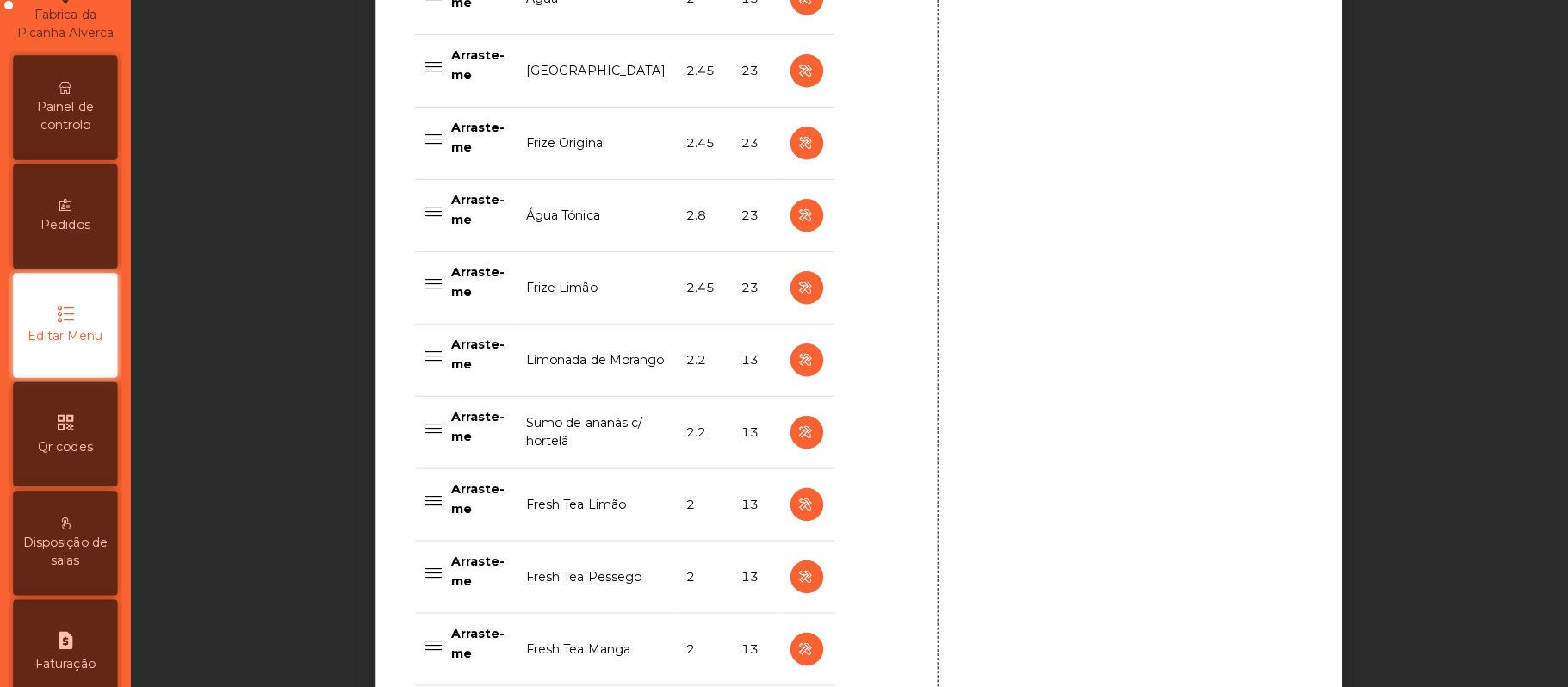
scroll to position [1741, 0]
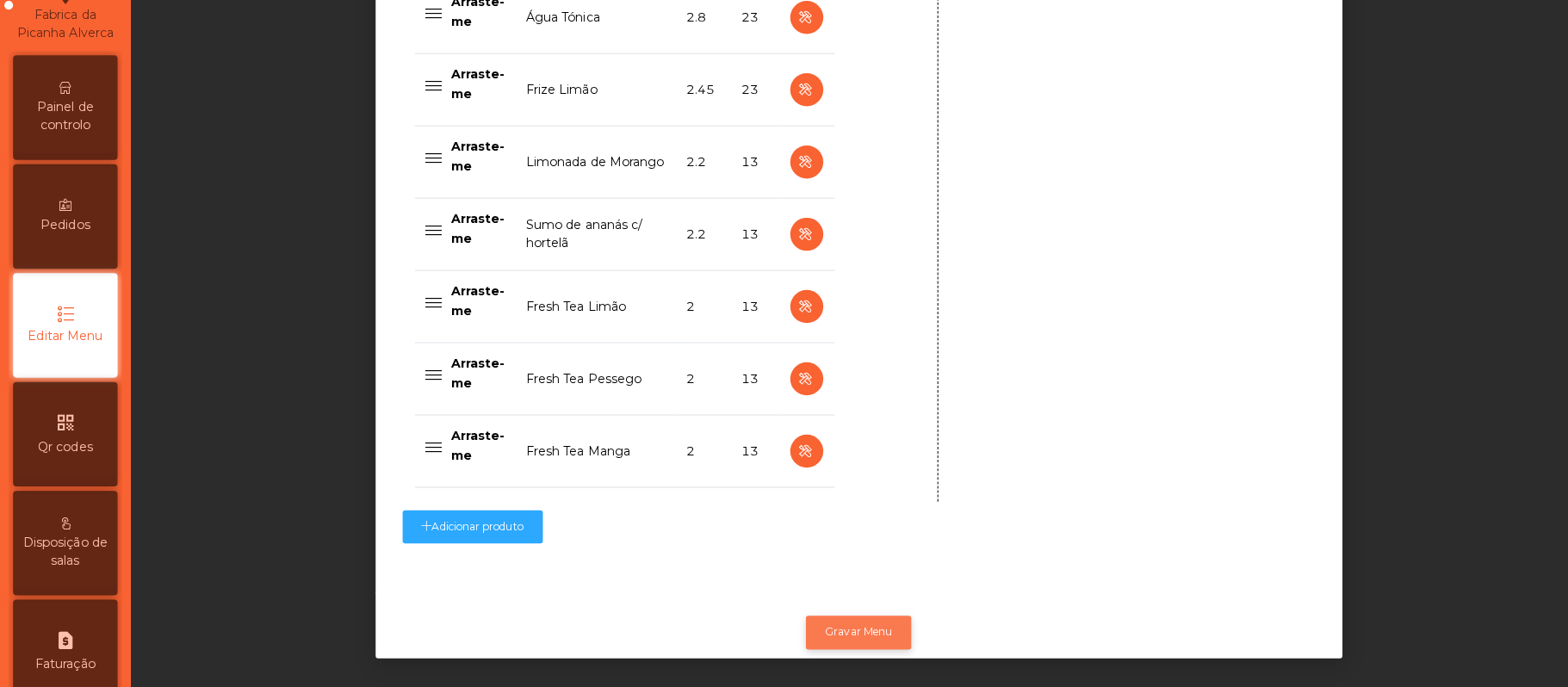
click at [859, 612] on button "Gravar Menu" at bounding box center [848, 627] width 104 height 32
click at [101, 130] on span "Painel de controlo" at bounding box center [65, 118] width 95 height 36
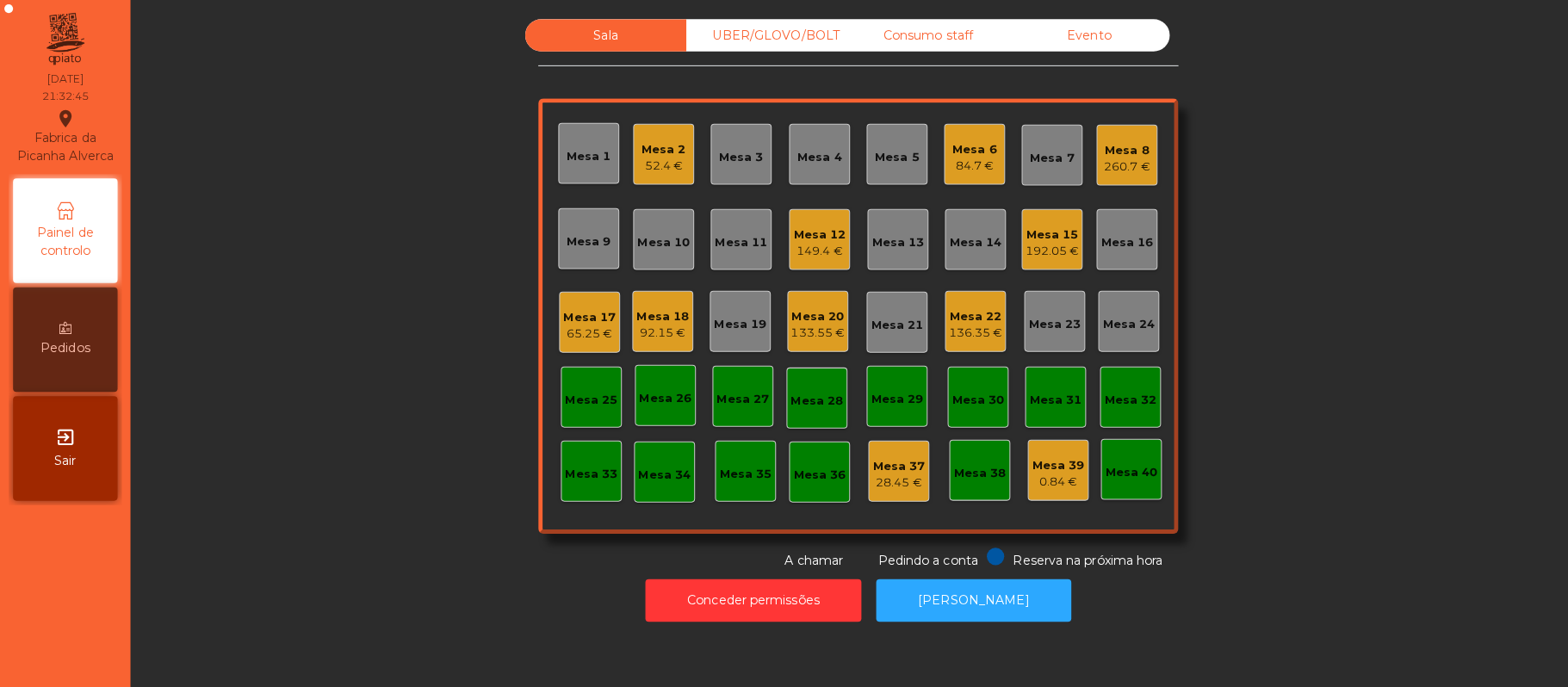
click at [713, 245] on div "Mesa 11" at bounding box center [733, 241] width 52 height 18
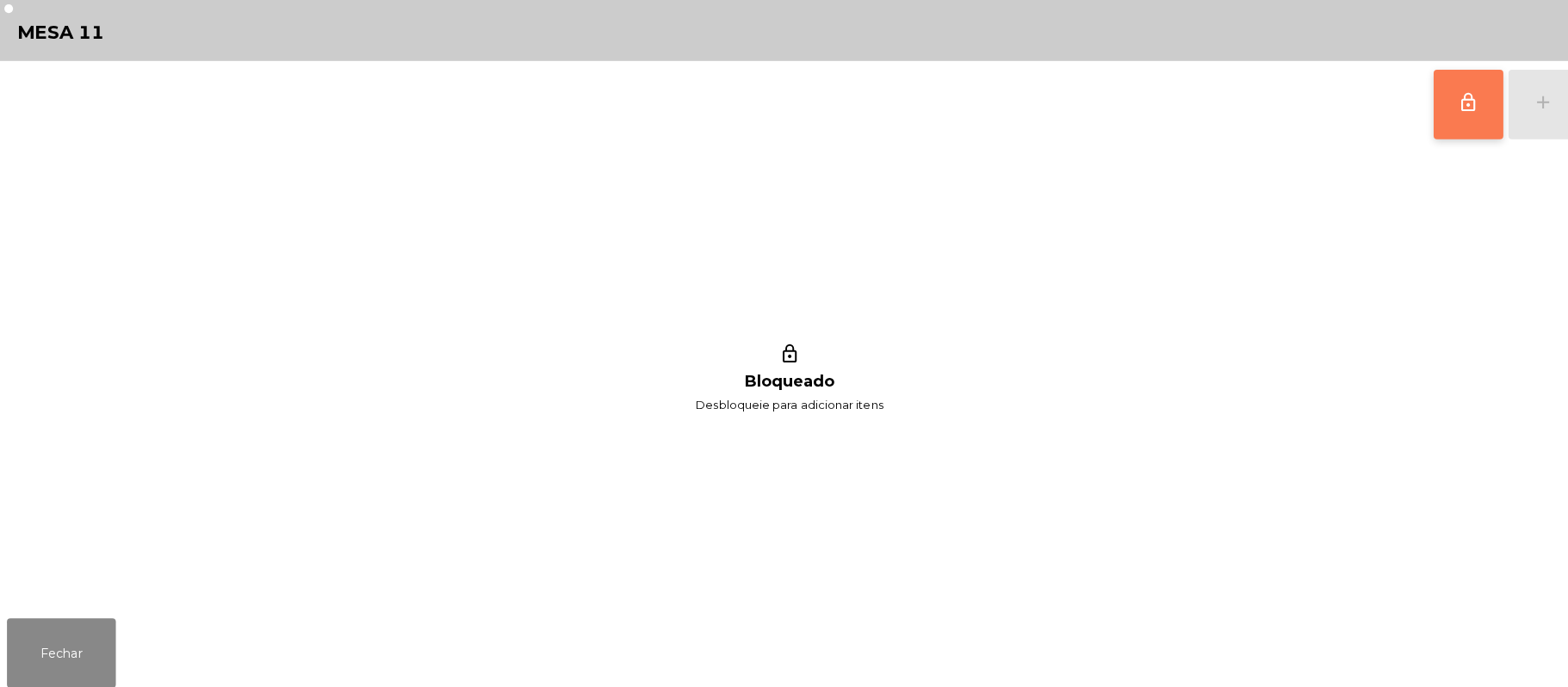
click at [1461, 109] on span "lock_outline" at bounding box center [1452, 102] width 21 height 21
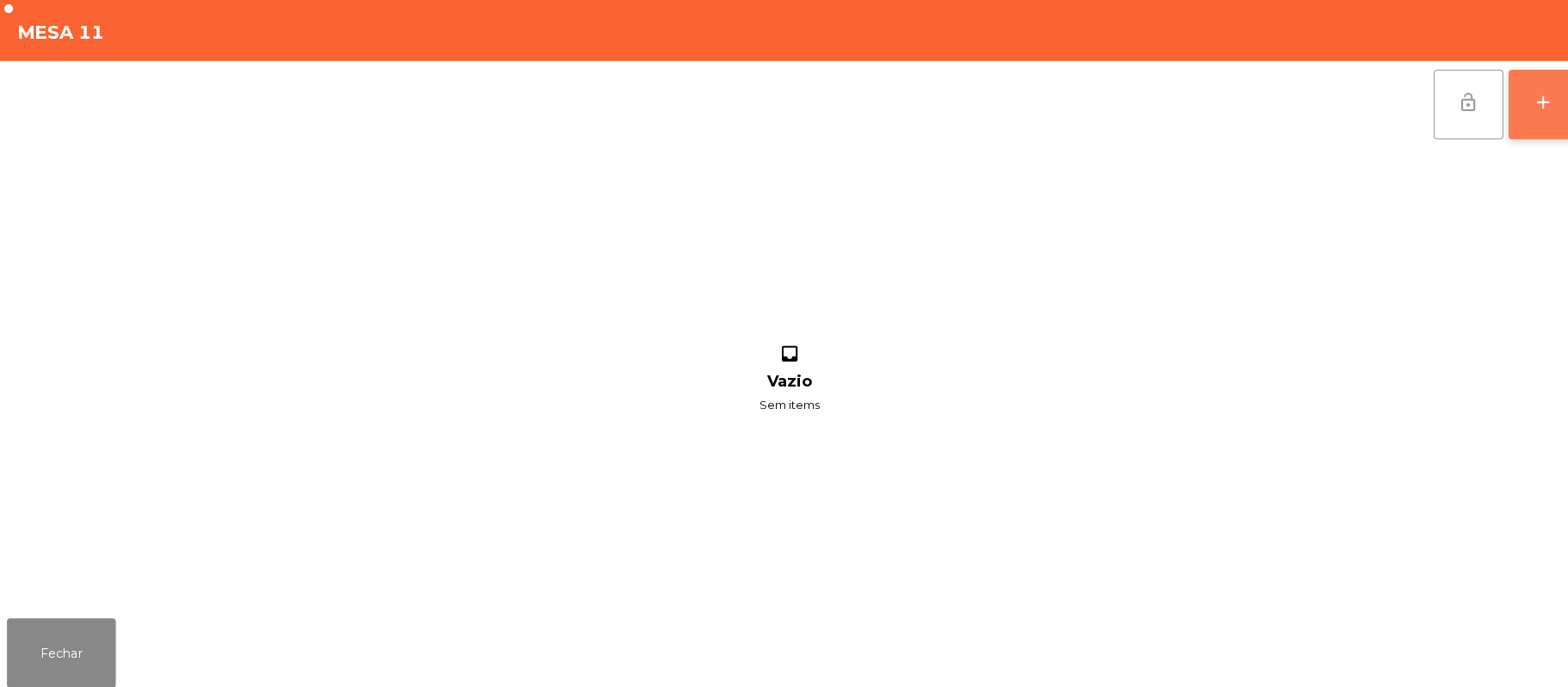
click at [1506, 88] on button "add" at bounding box center [1526, 103] width 69 height 69
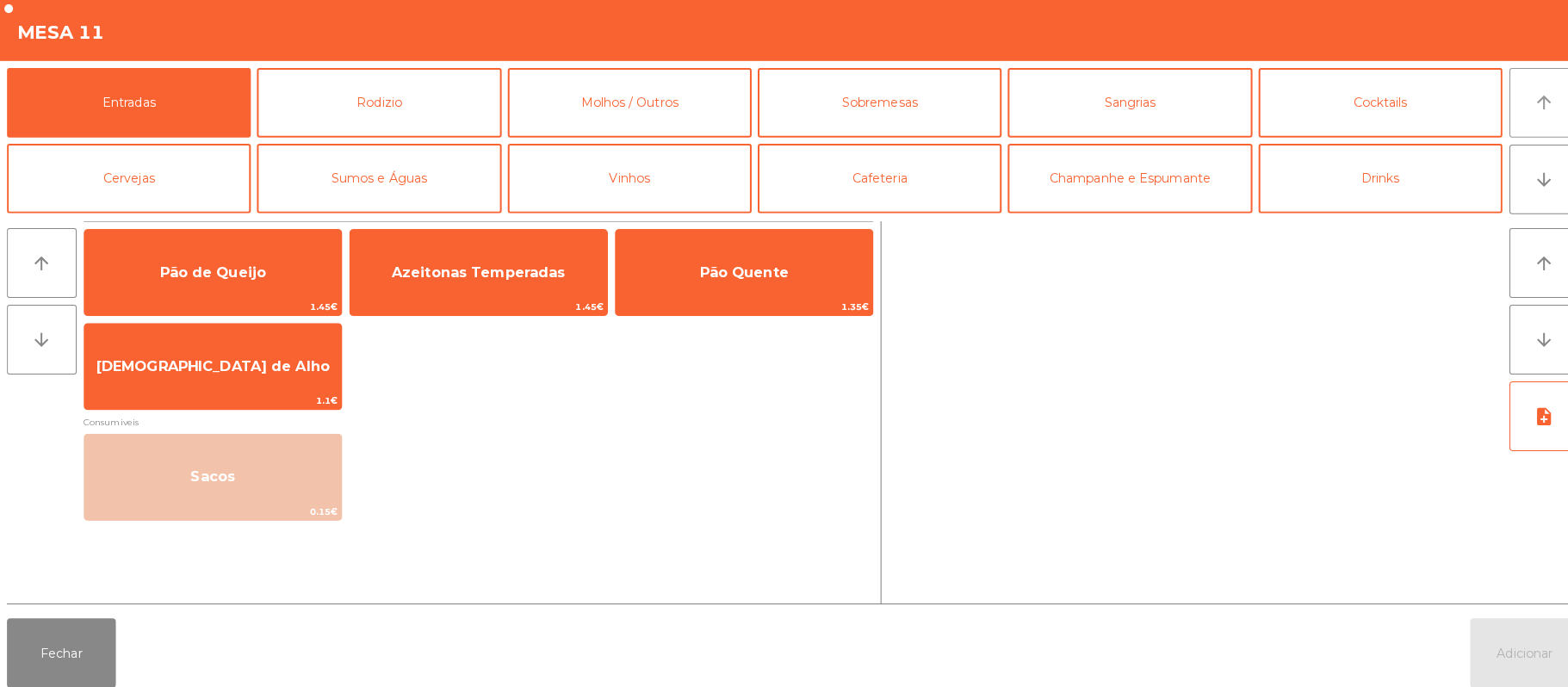
click at [1541, 105] on button "arrow_upward" at bounding box center [1527, 102] width 69 height 69
click at [407, 107] on button "Rodizio" at bounding box center [374, 102] width 241 height 69
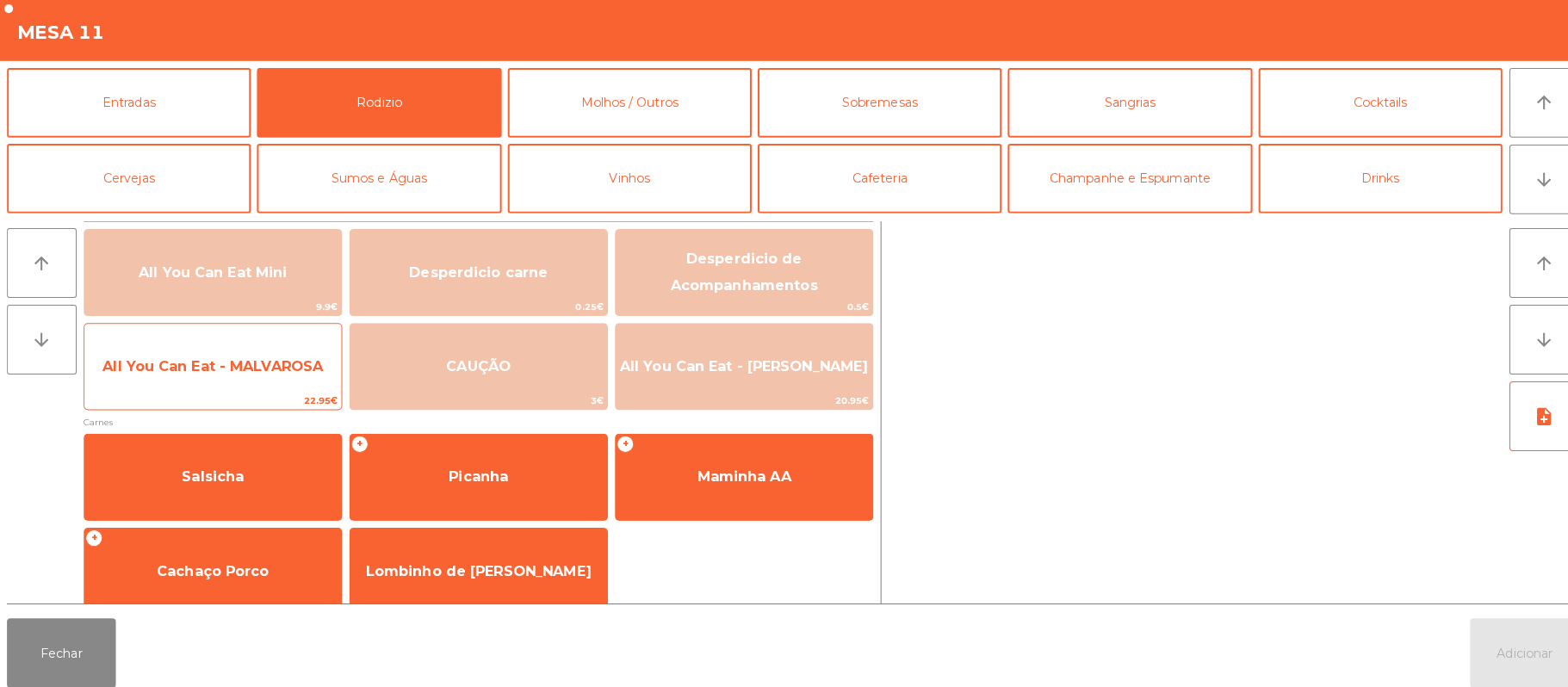
click at [273, 377] on span "All You Can Eat - MALVAROSA" at bounding box center [210, 362] width 254 height 46
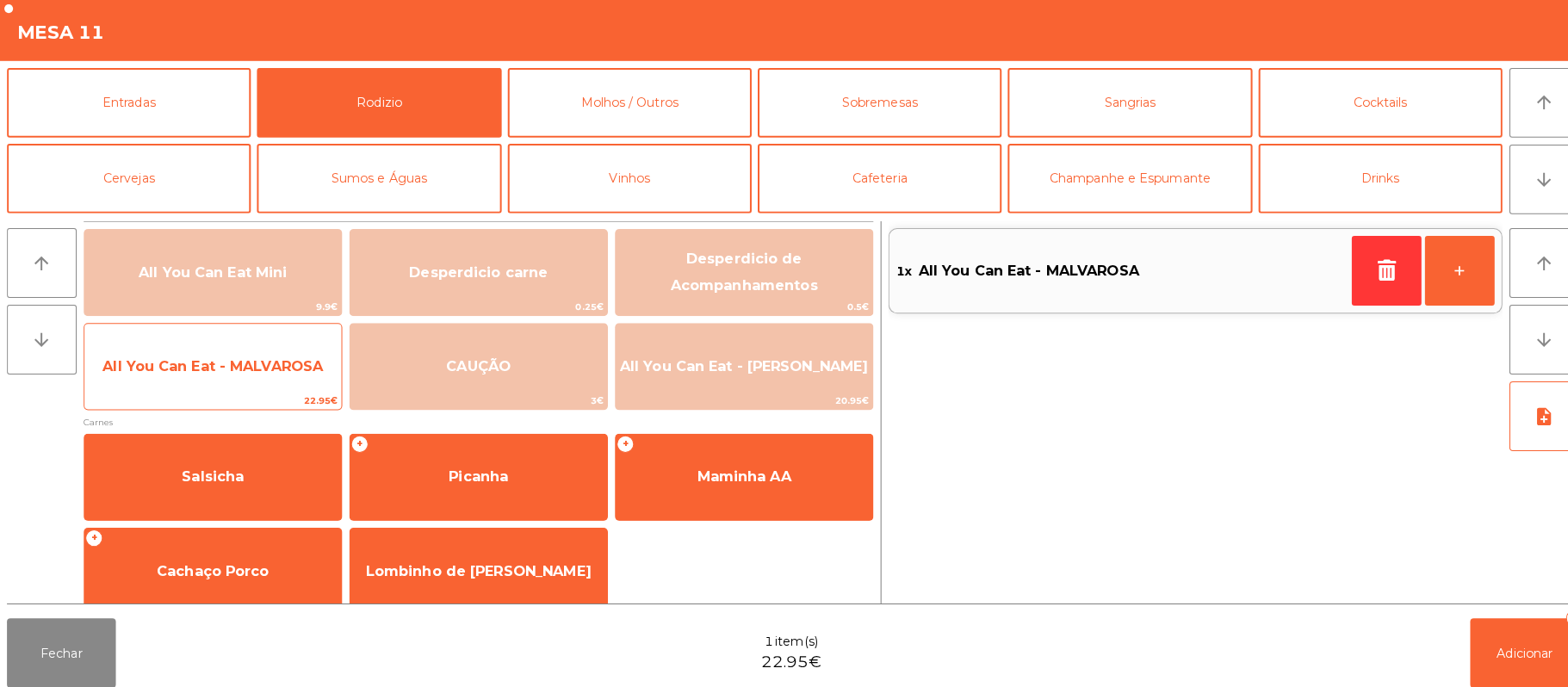
click at [273, 389] on span "22.95€" at bounding box center [210, 396] width 254 height 17
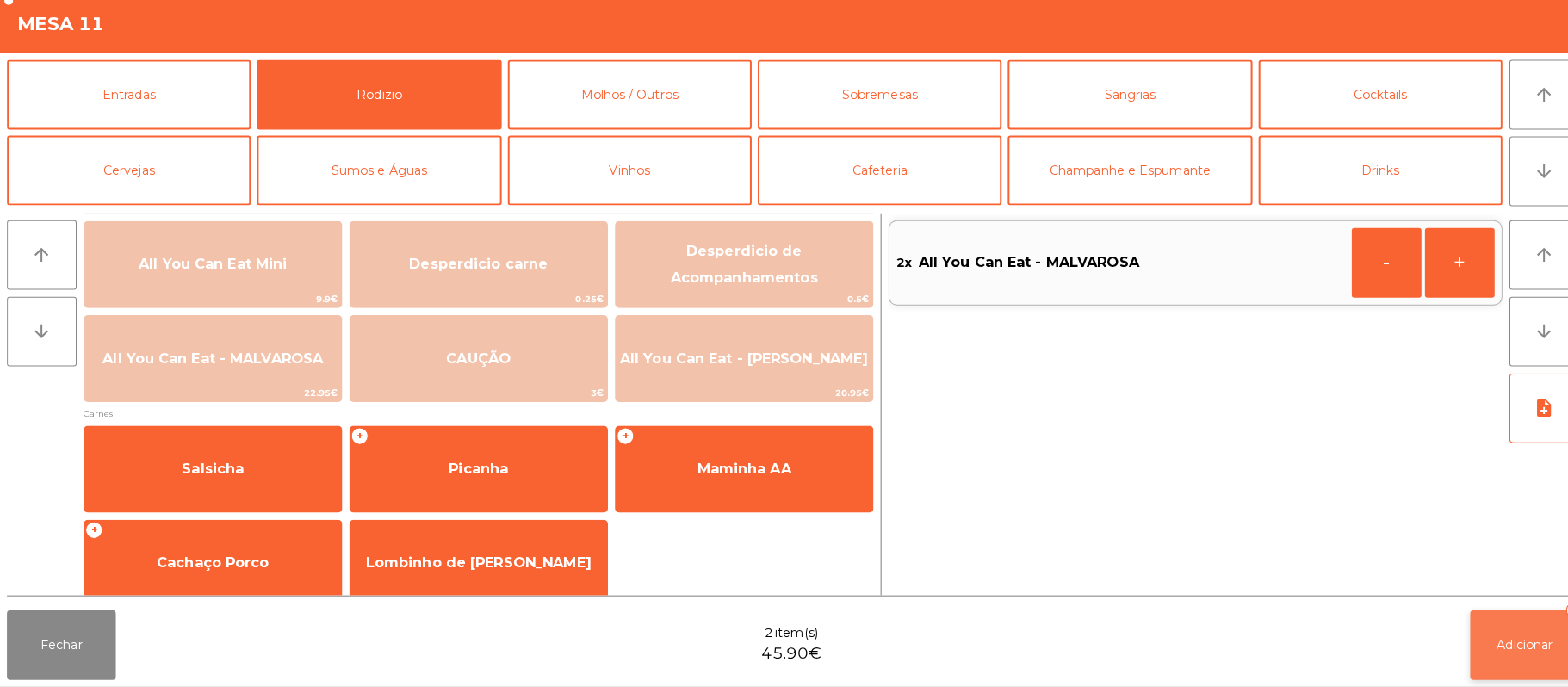
click at [1487, 673] on button "Adicionar 2" at bounding box center [1507, 645] width 108 height 69
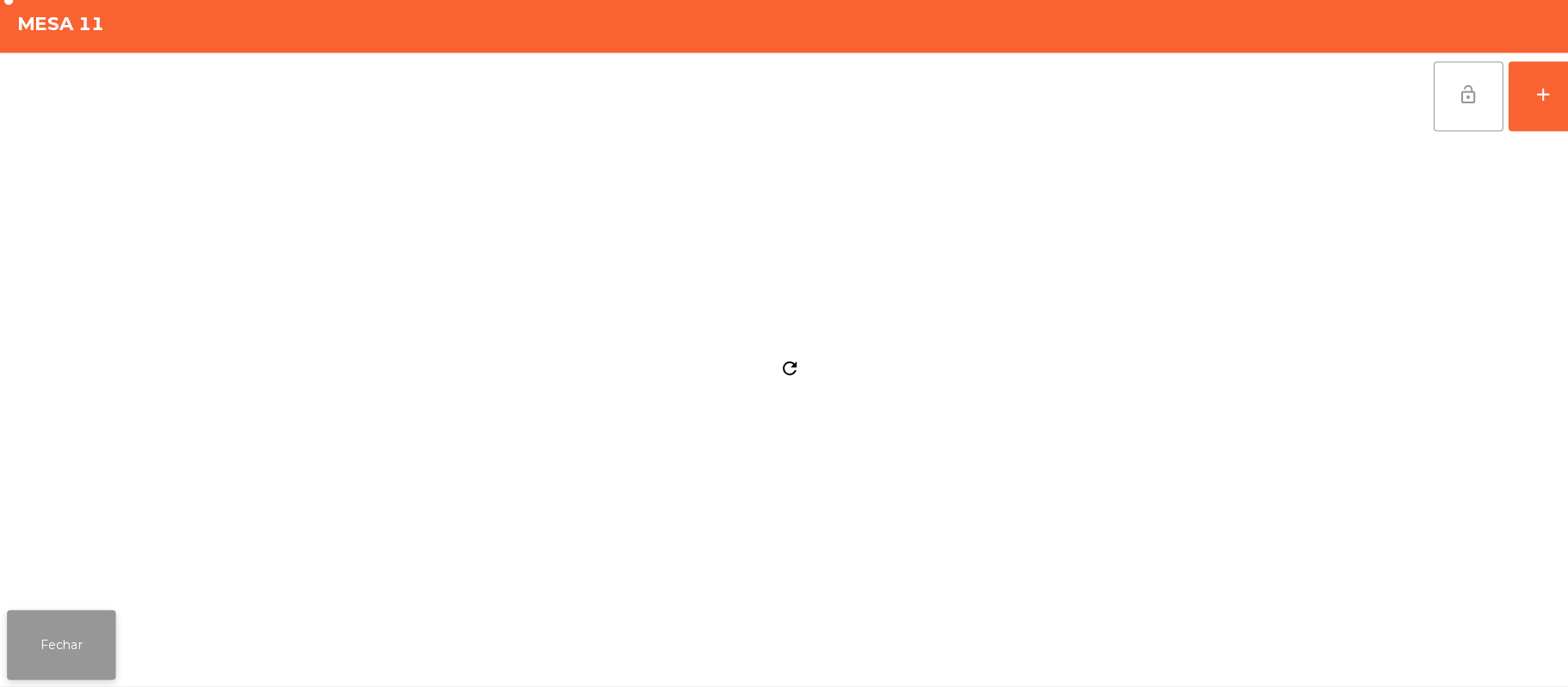
click at [49, 641] on button "Fechar" at bounding box center [60, 645] width 108 height 69
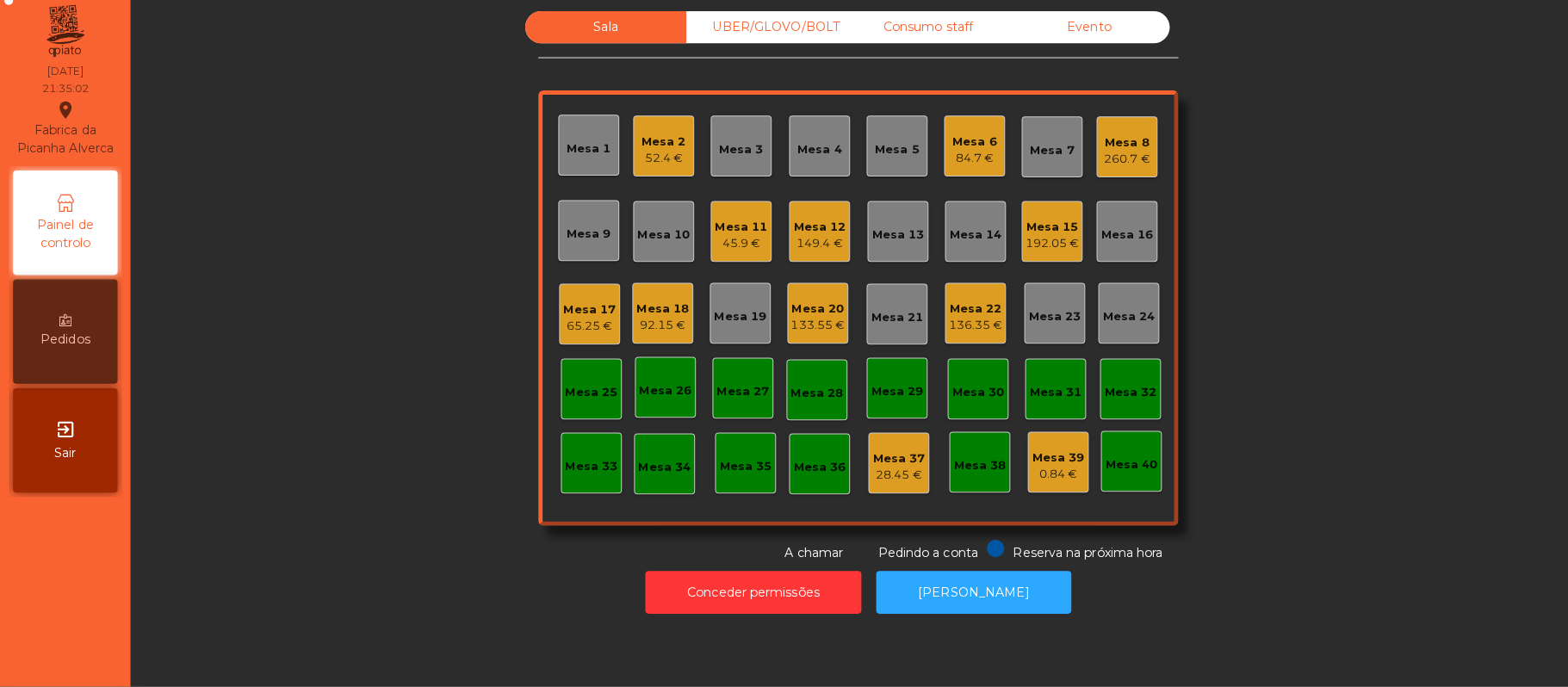
click at [725, 312] on div "Mesa 19" at bounding box center [732, 321] width 52 height 18
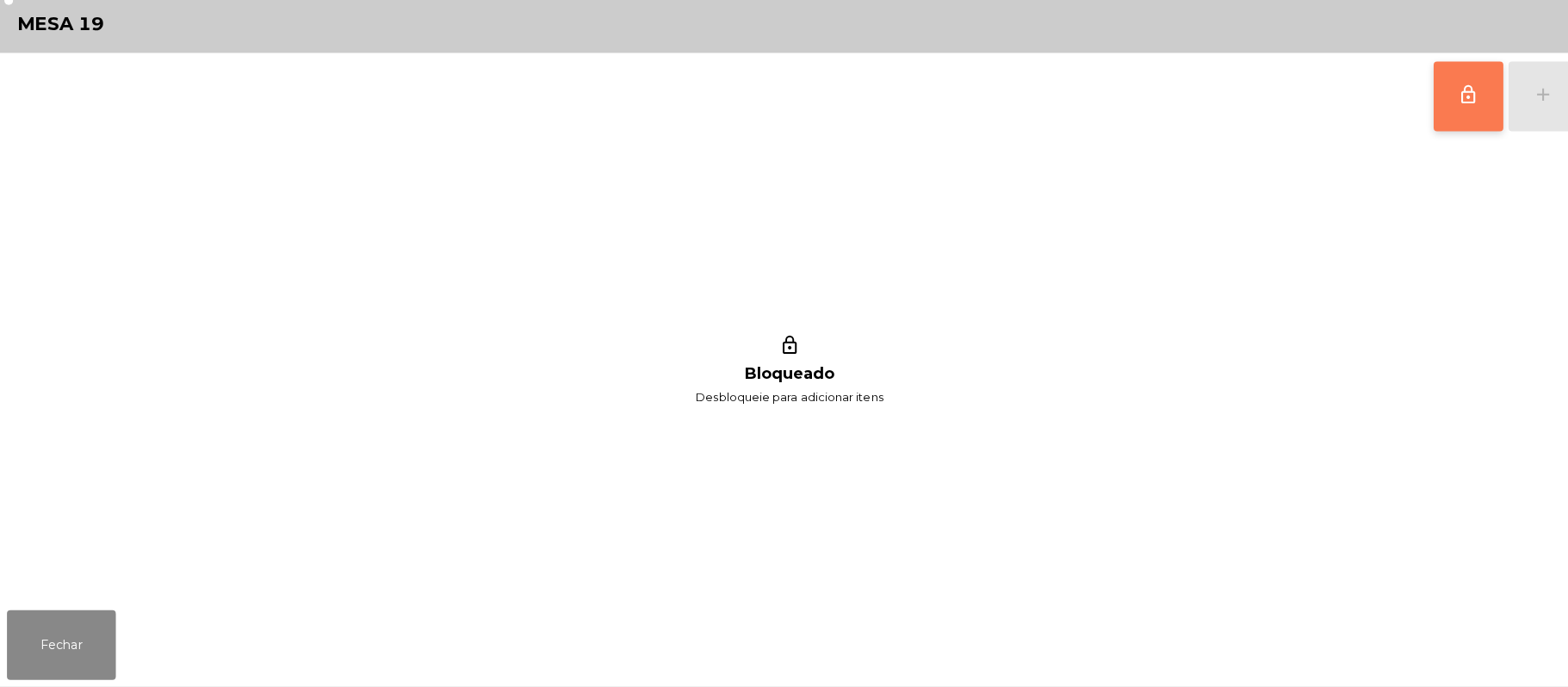
click at [1442, 109] on span "lock_outline" at bounding box center [1452, 102] width 21 height 21
click at [1534, 104] on div "add" at bounding box center [1526, 102] width 21 height 21
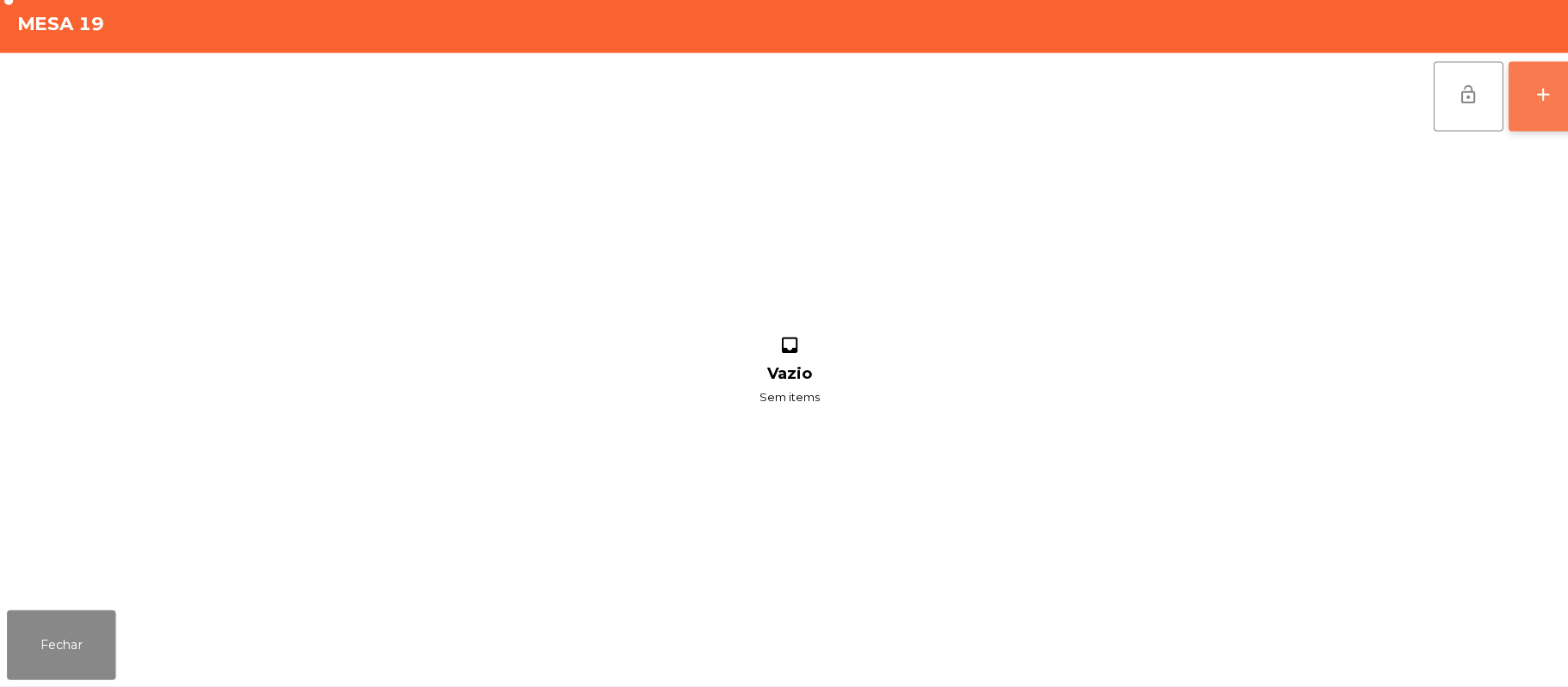
click at [1541, 86] on button "add" at bounding box center [1526, 103] width 69 height 69
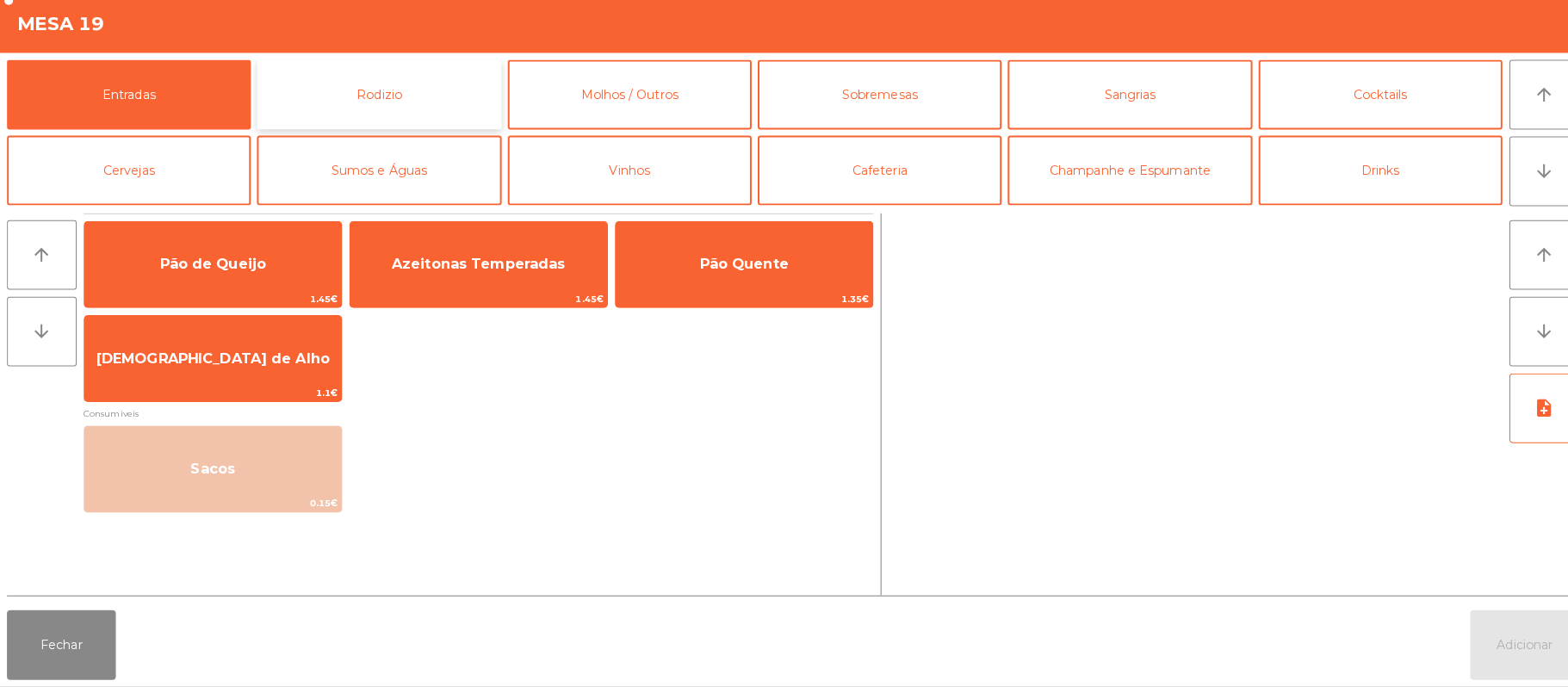
click at [396, 84] on button "Rodizio" at bounding box center [374, 102] width 241 height 69
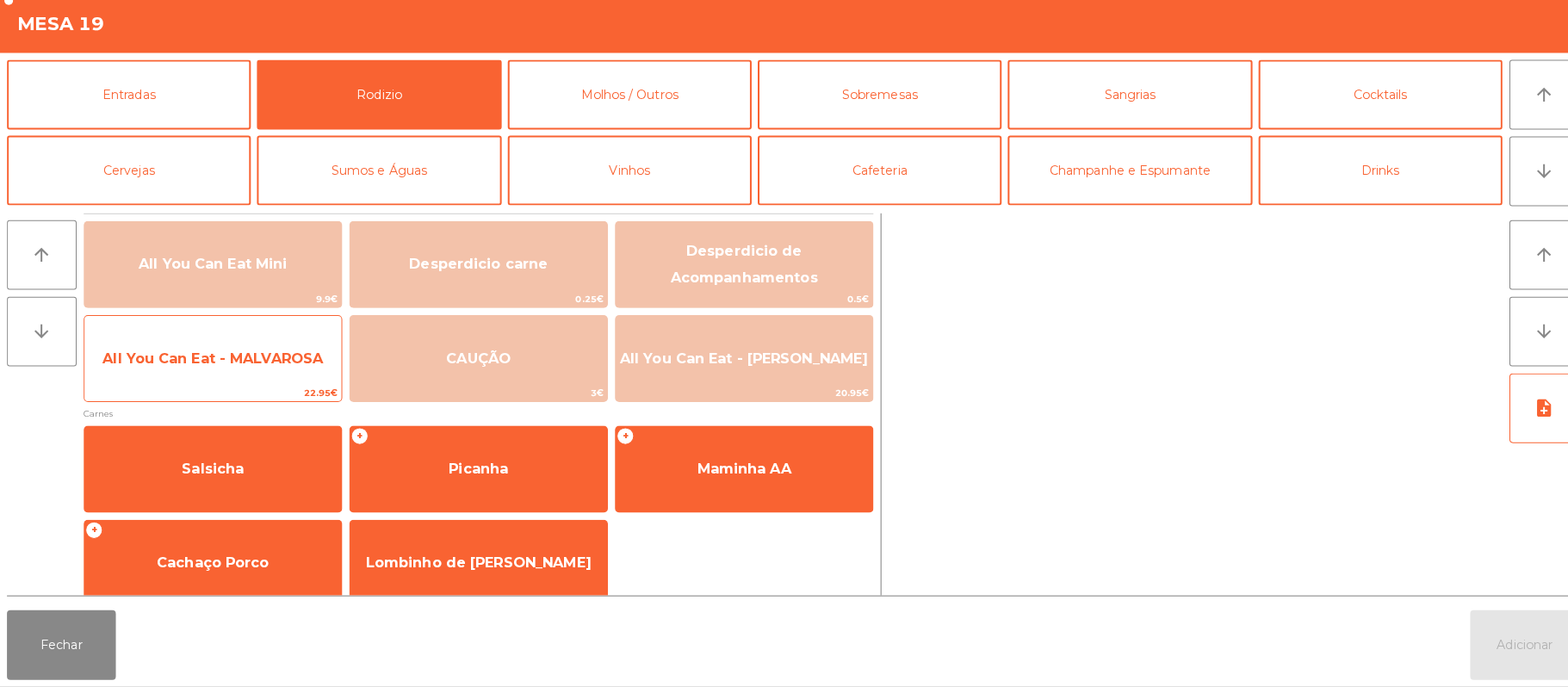
click at [225, 397] on span "22.95€" at bounding box center [210, 396] width 254 height 17
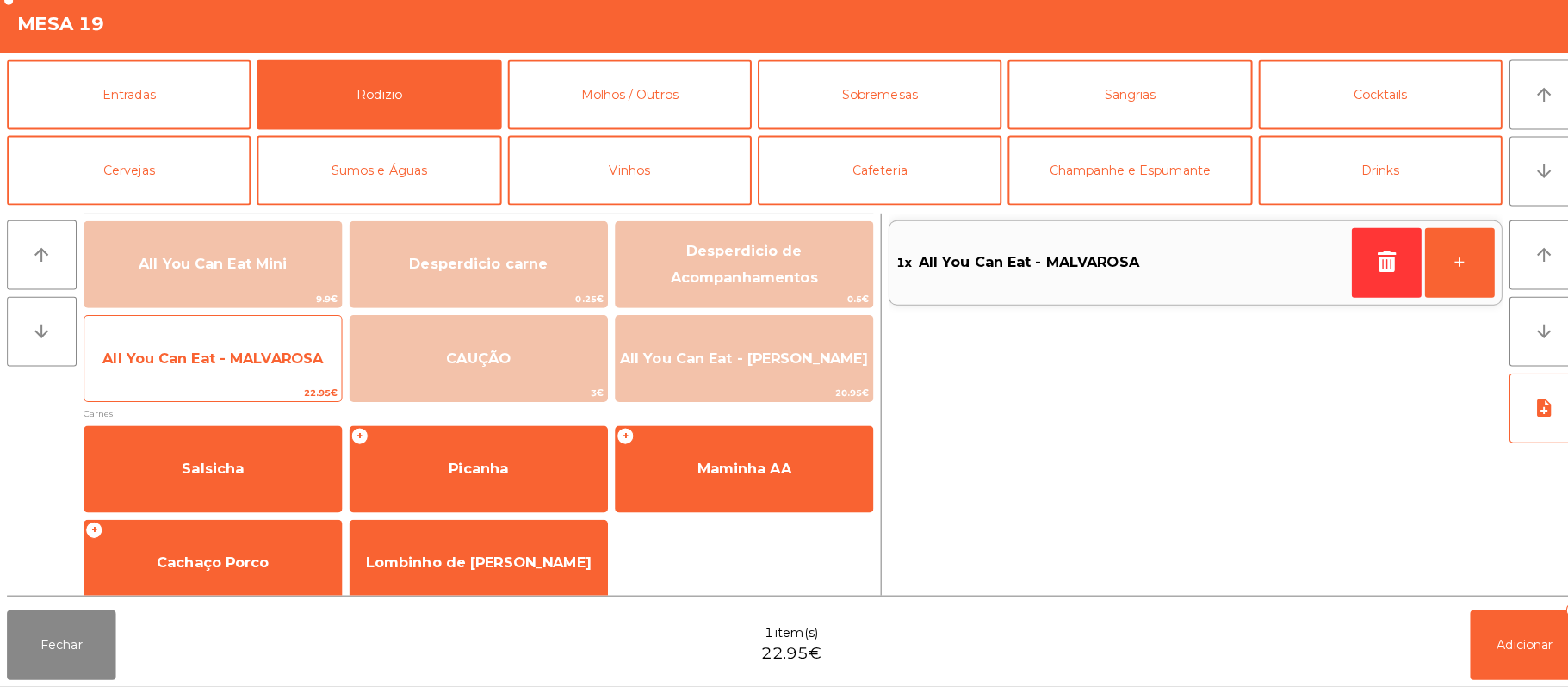
click at [214, 393] on span "22.95€" at bounding box center [210, 396] width 254 height 17
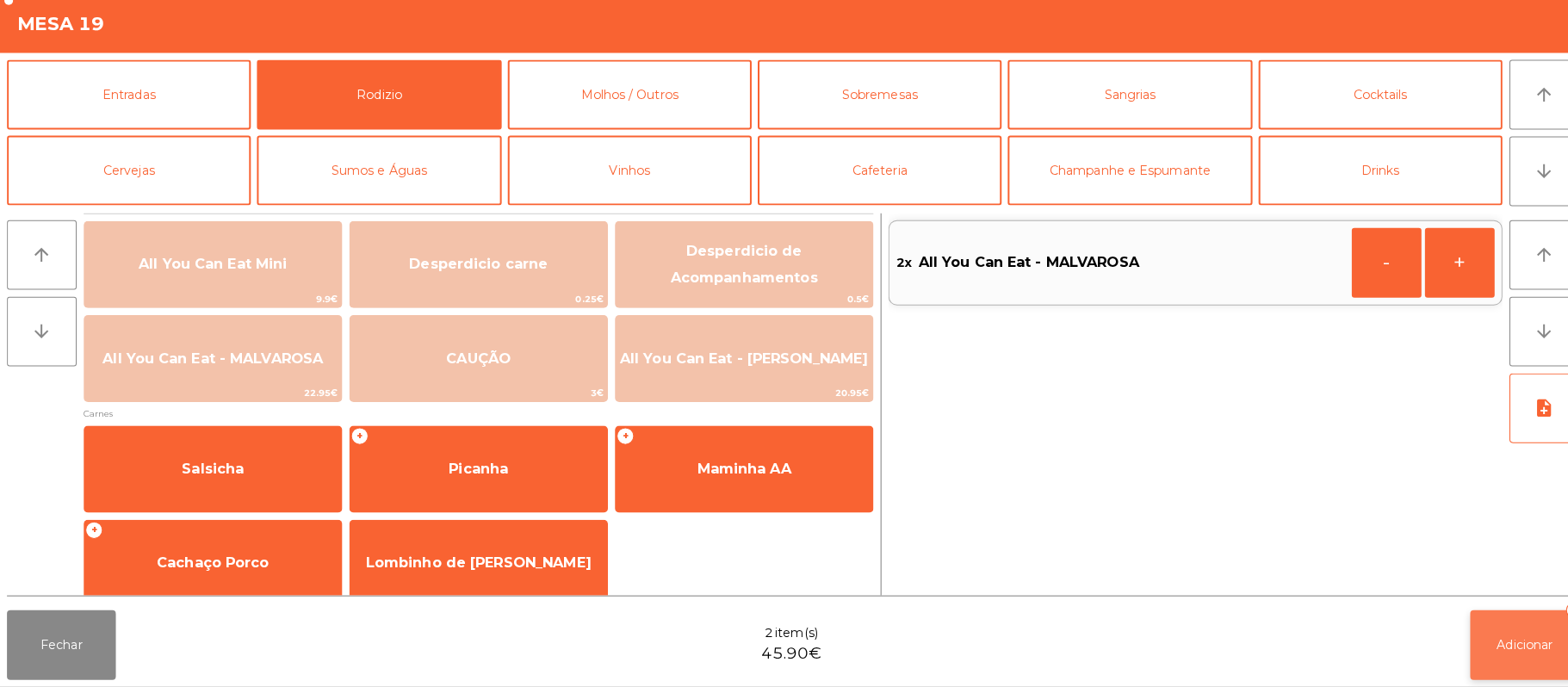
click at [1526, 664] on button "Adicionar 2" at bounding box center [1507, 645] width 108 height 69
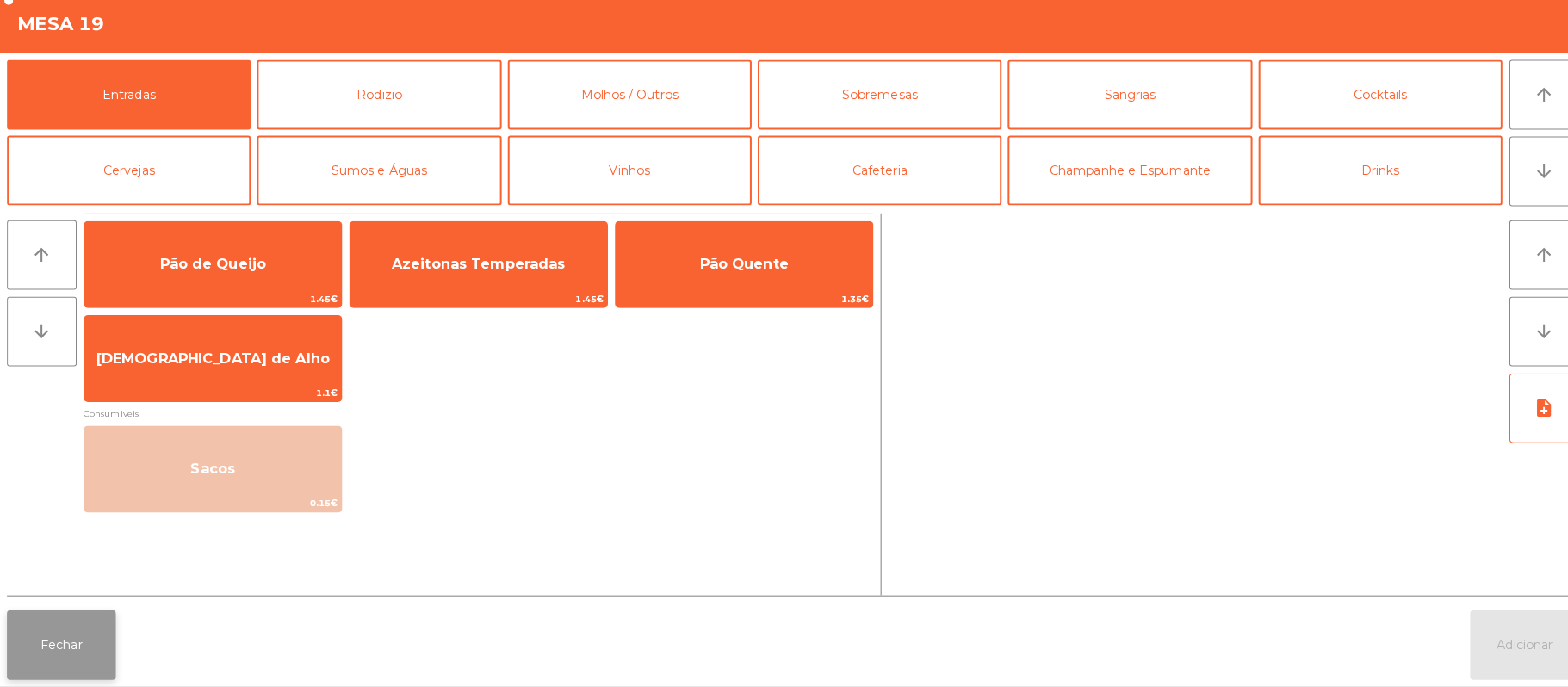
click at [81, 669] on button "Fechar" at bounding box center [60, 645] width 108 height 69
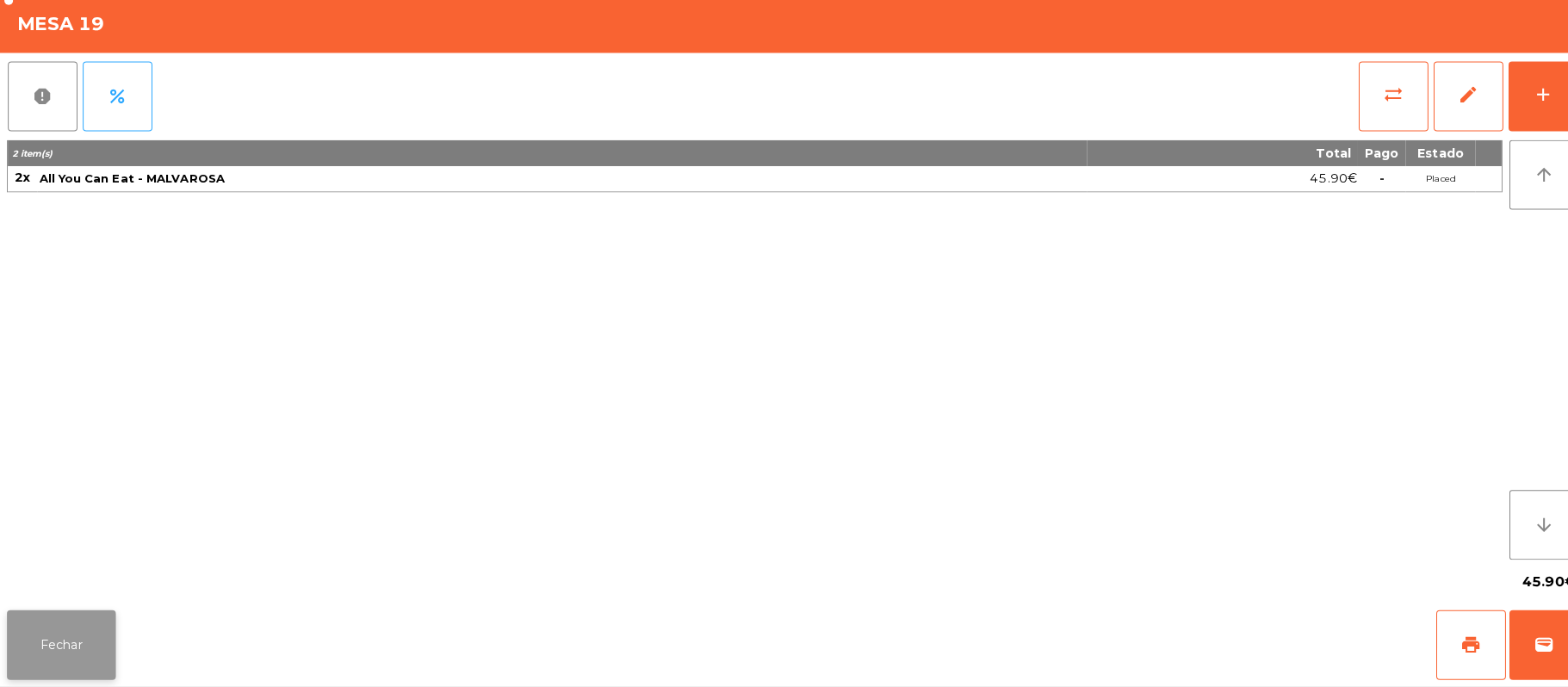
click at [96, 642] on button "Fechar" at bounding box center [60, 645] width 108 height 69
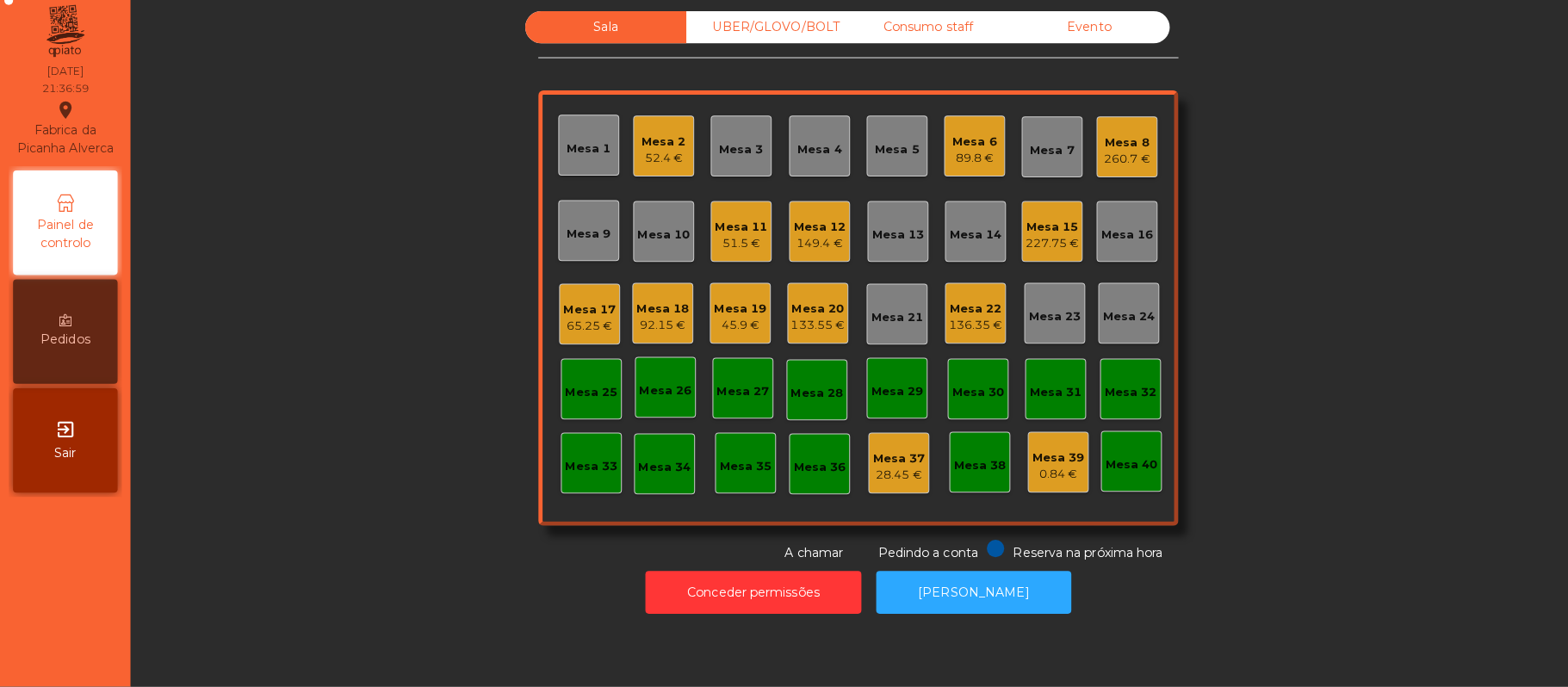
click at [1018, 240] on div "227.75 €" at bounding box center [1040, 249] width 53 height 18
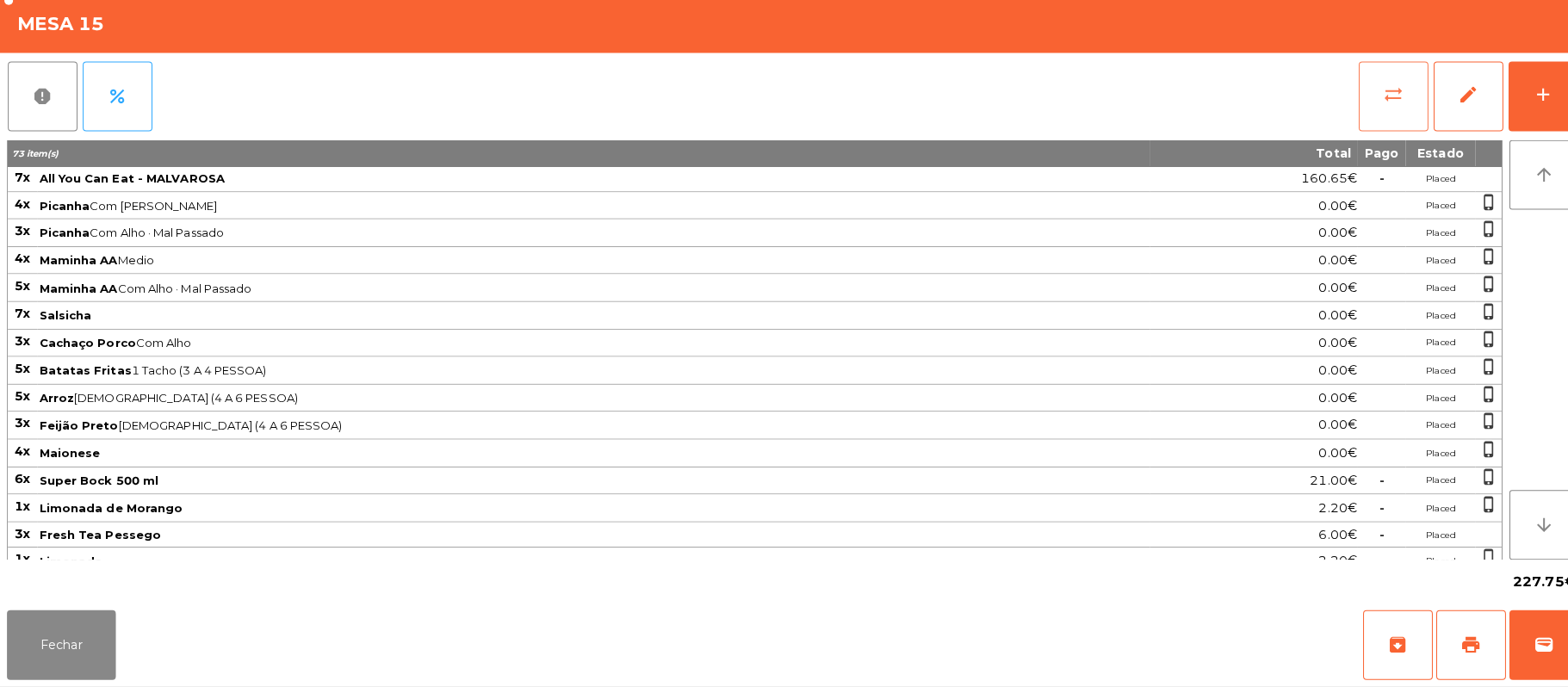
click at [1379, 94] on span "sync_alt" at bounding box center [1378, 102] width 21 height 21
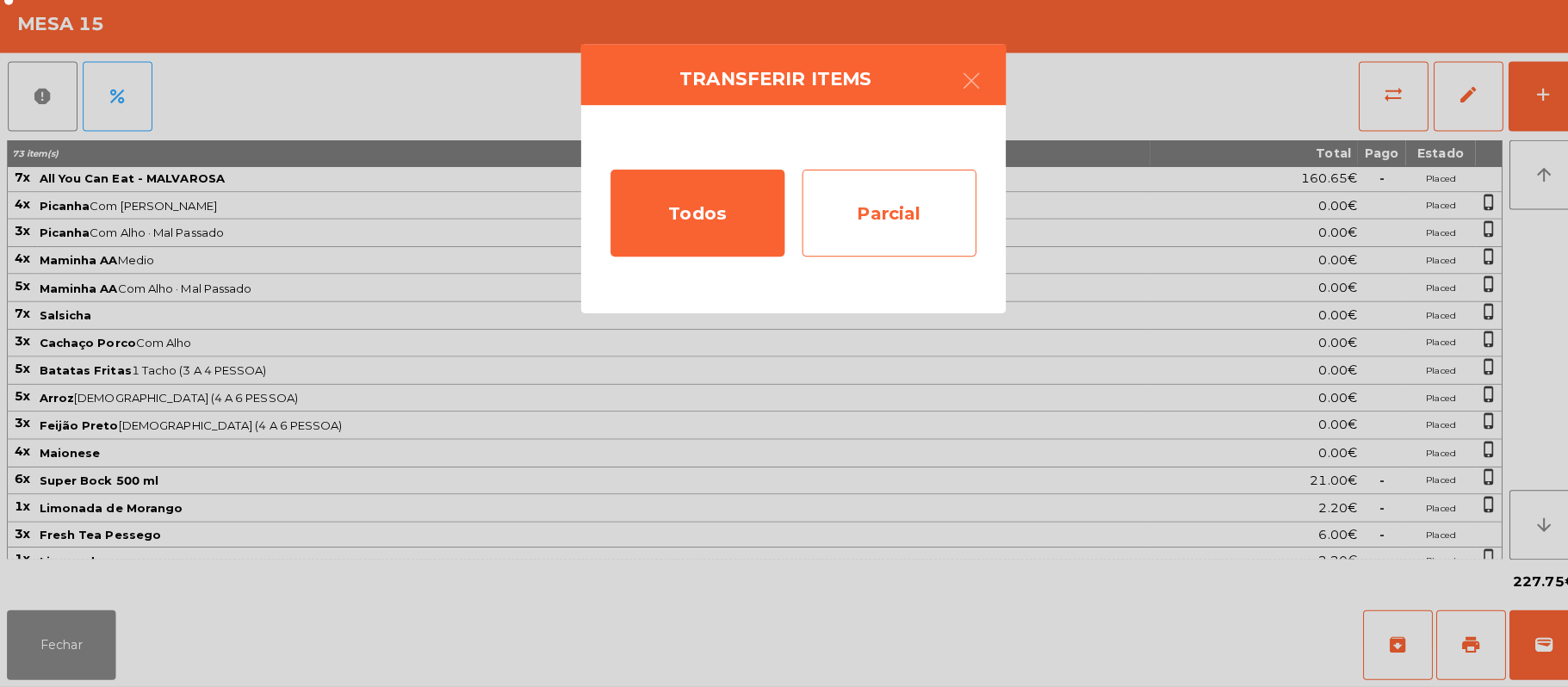
click at [927, 232] on div "Parcial" at bounding box center [879, 219] width 172 height 86
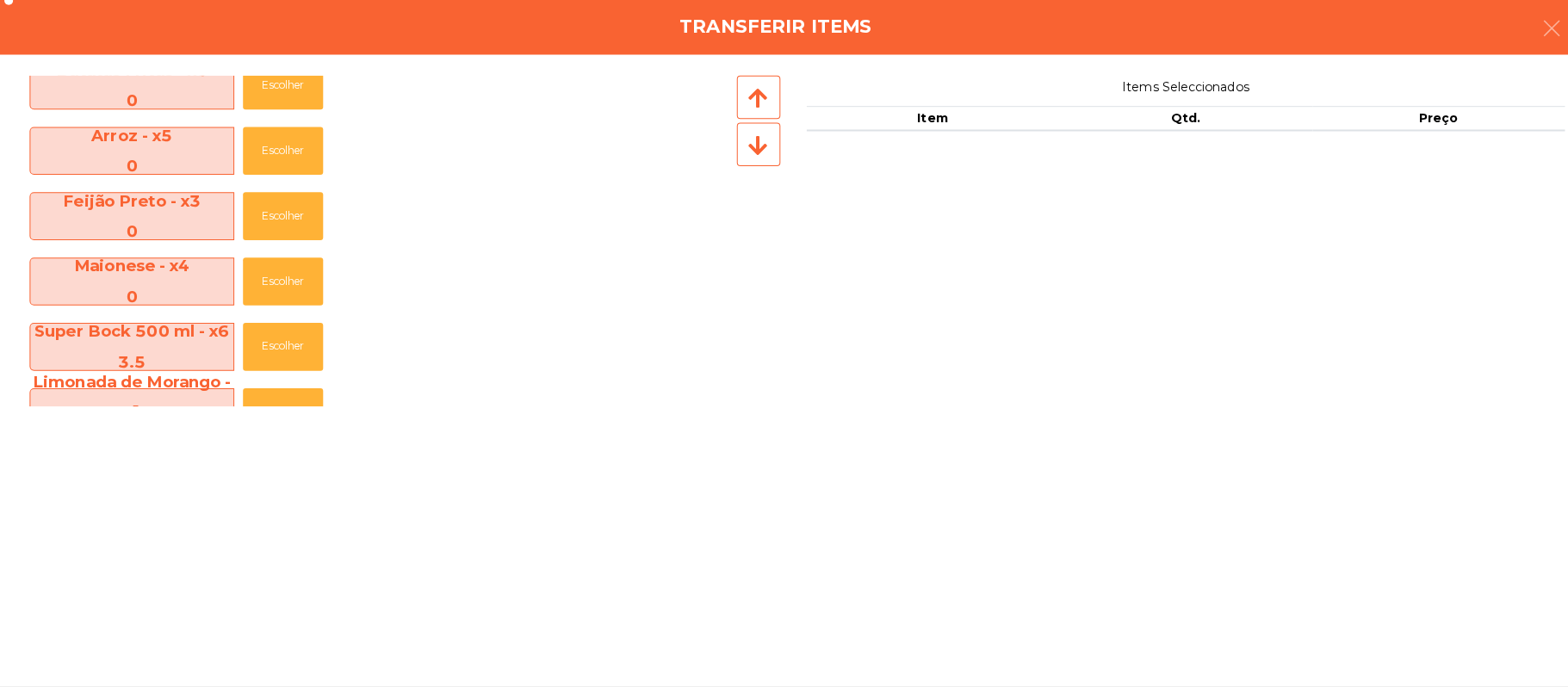
scroll to position [655, 0]
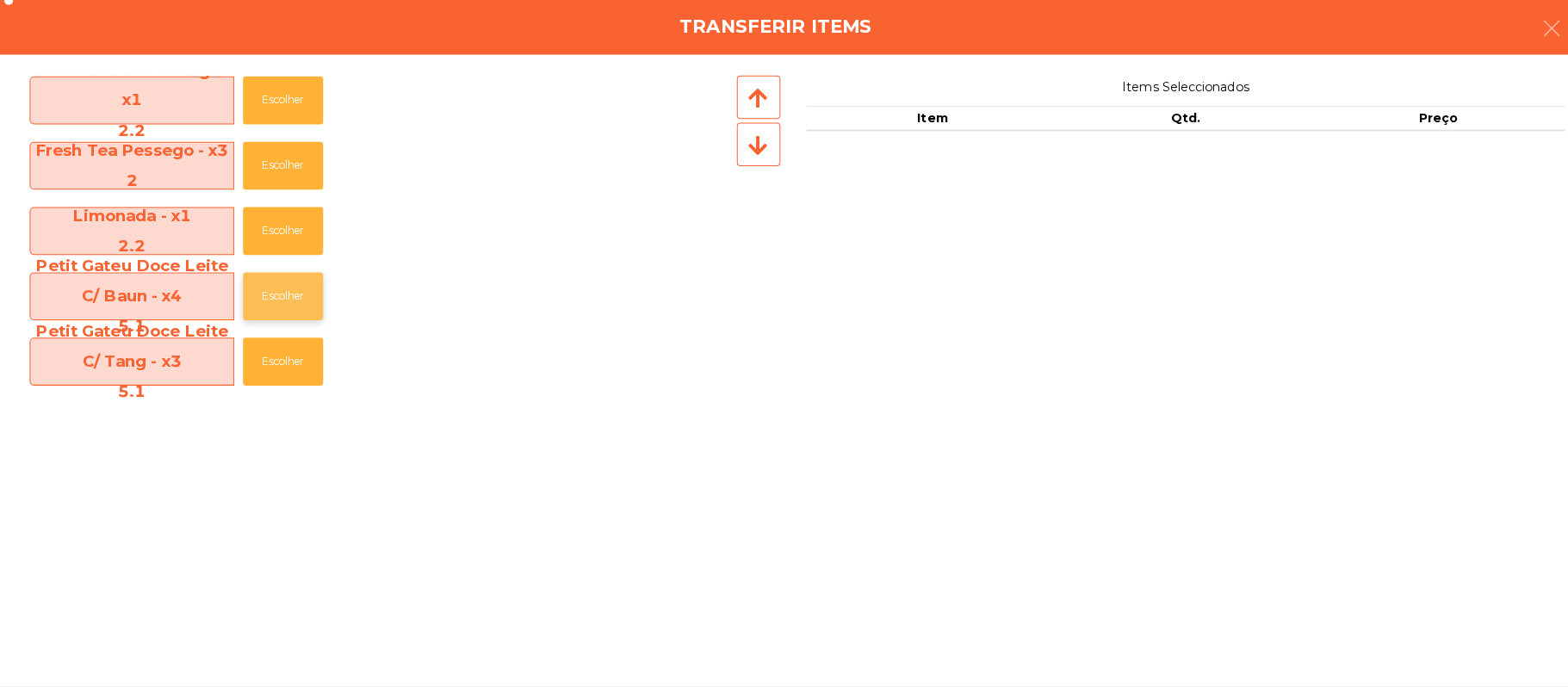
click at [314, 297] on button "Escolher" at bounding box center [279, 301] width 79 height 47
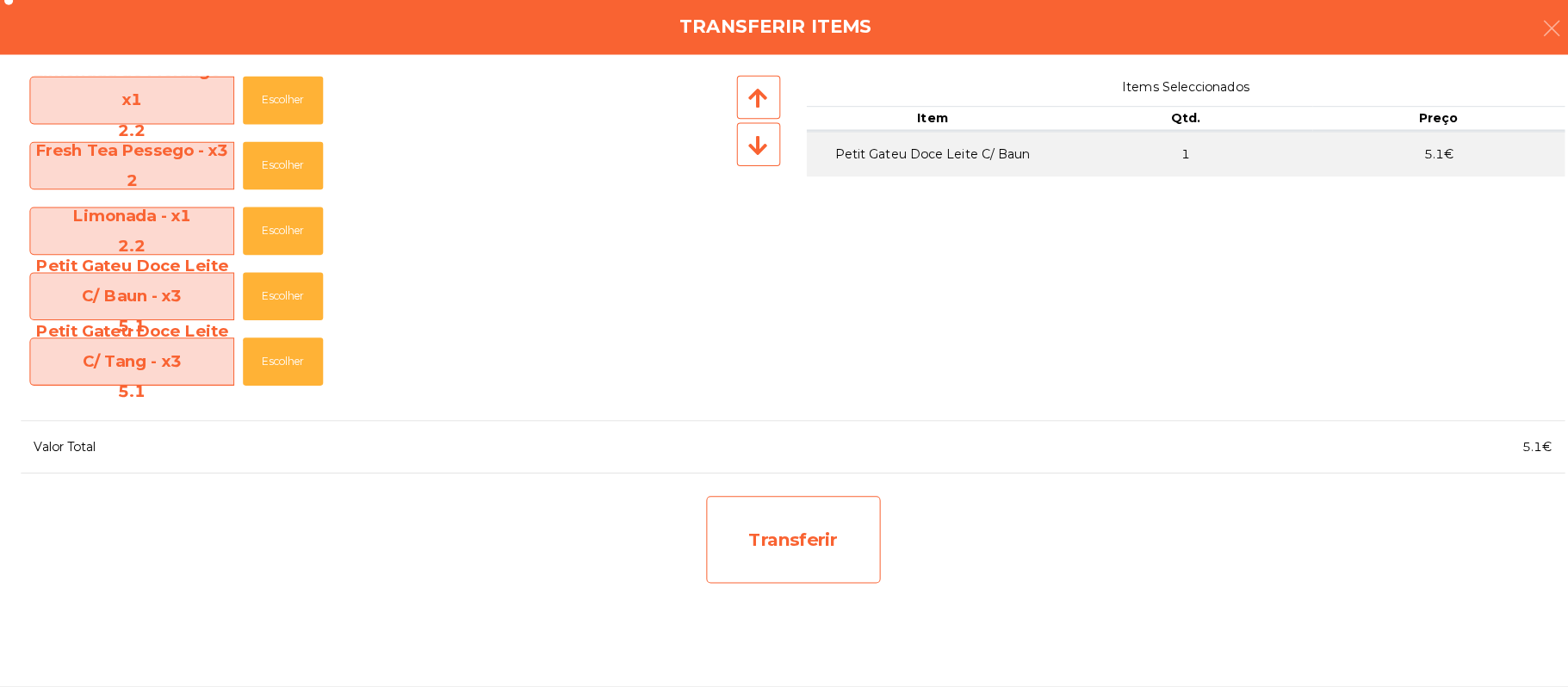
click at [768, 535] on div "Transferir" at bounding box center [784, 542] width 172 height 86
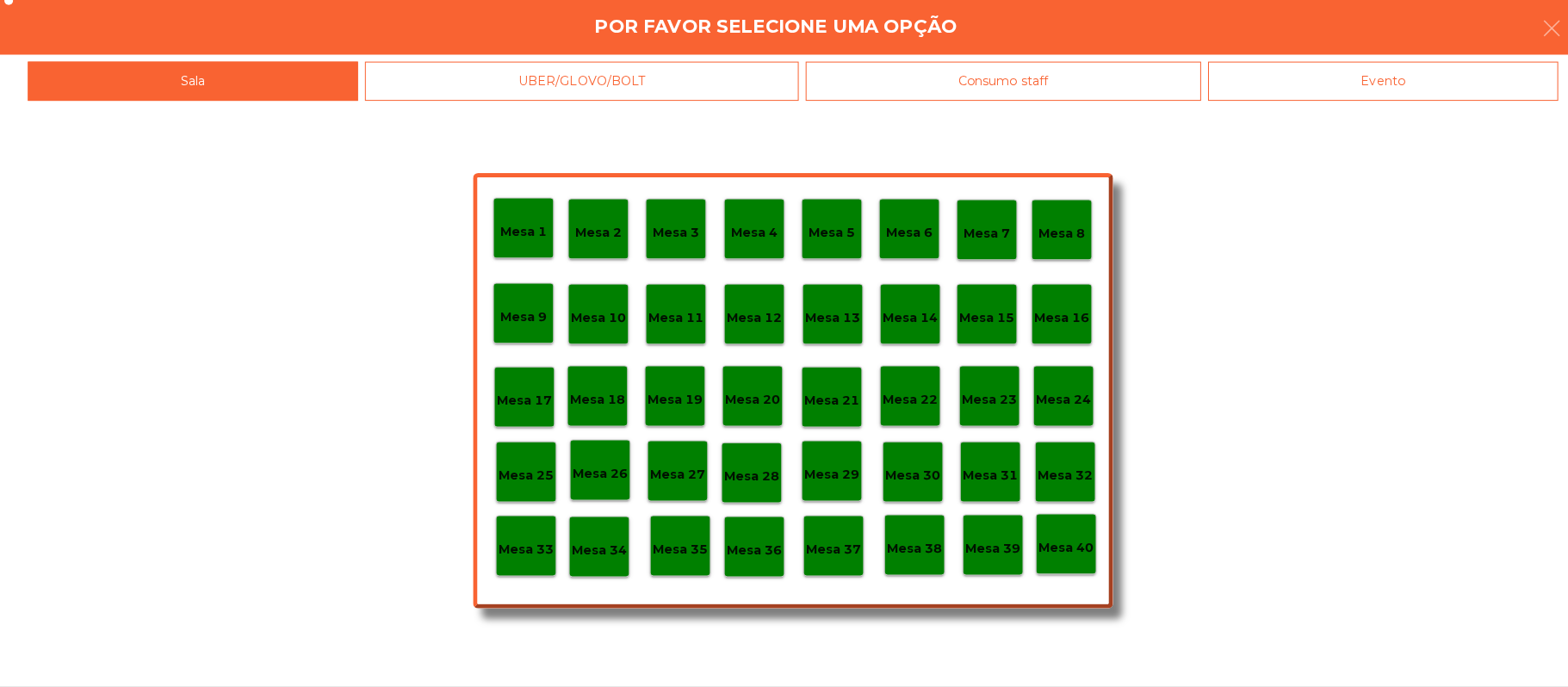
click at [820, 558] on p "Mesa 37" at bounding box center [824, 551] width 55 height 20
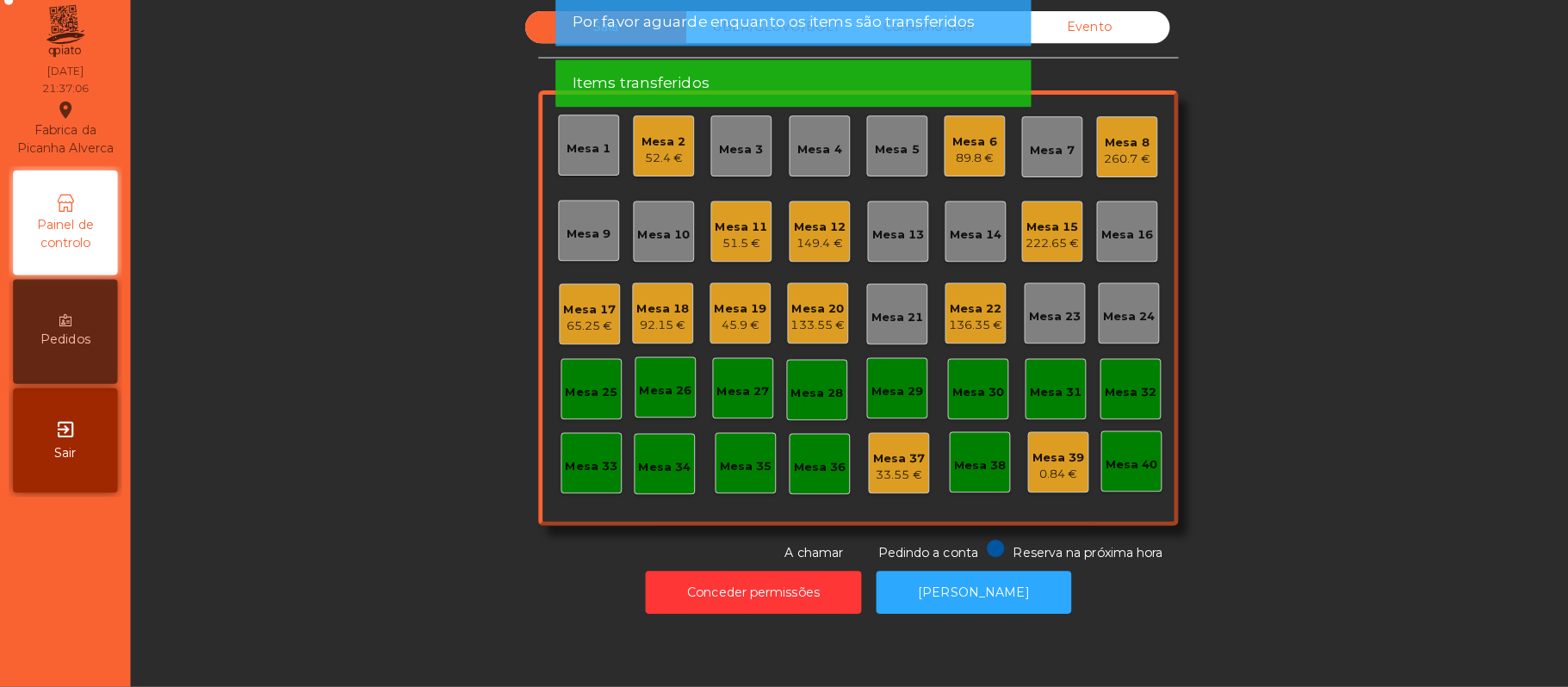
click at [1044, 242] on div "222.65 €" at bounding box center [1040, 249] width 53 height 18
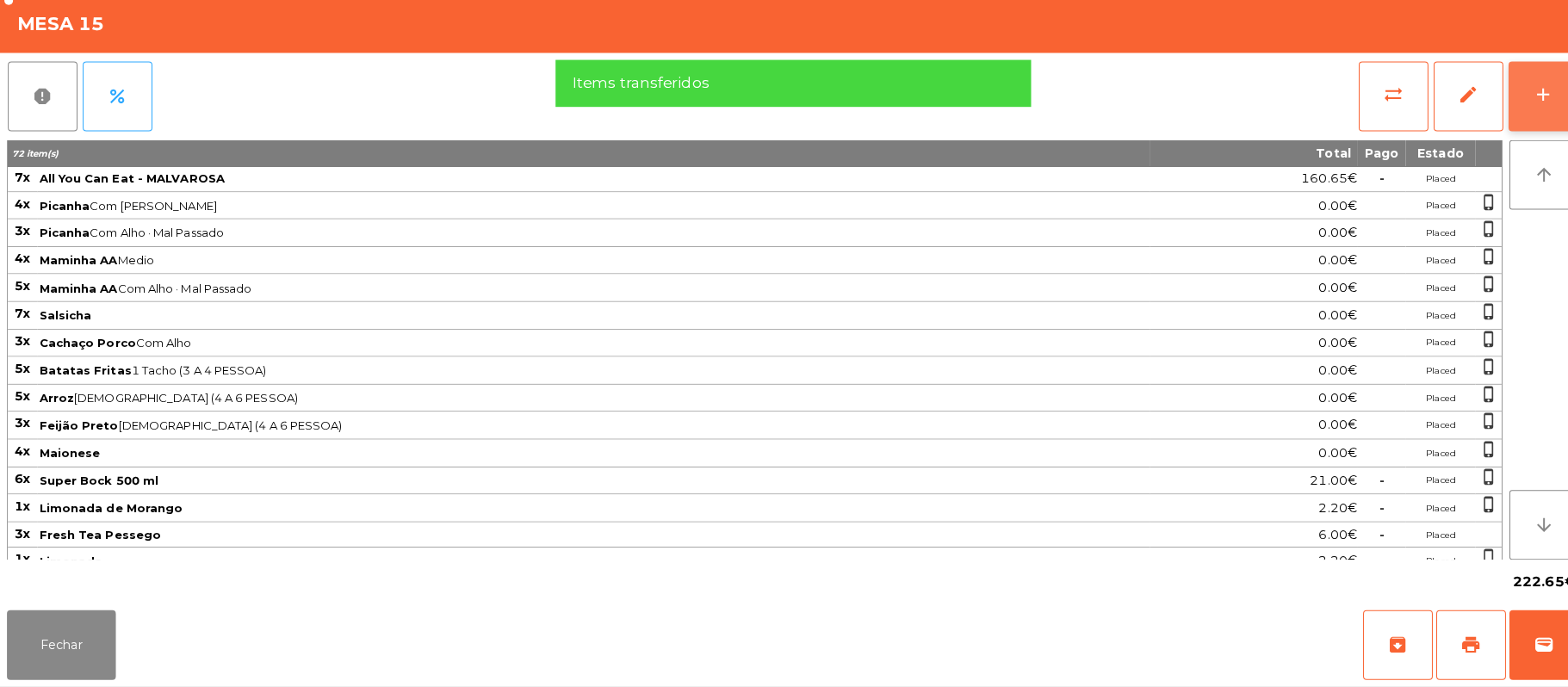
click at [1542, 118] on button "add" at bounding box center [1526, 103] width 69 height 69
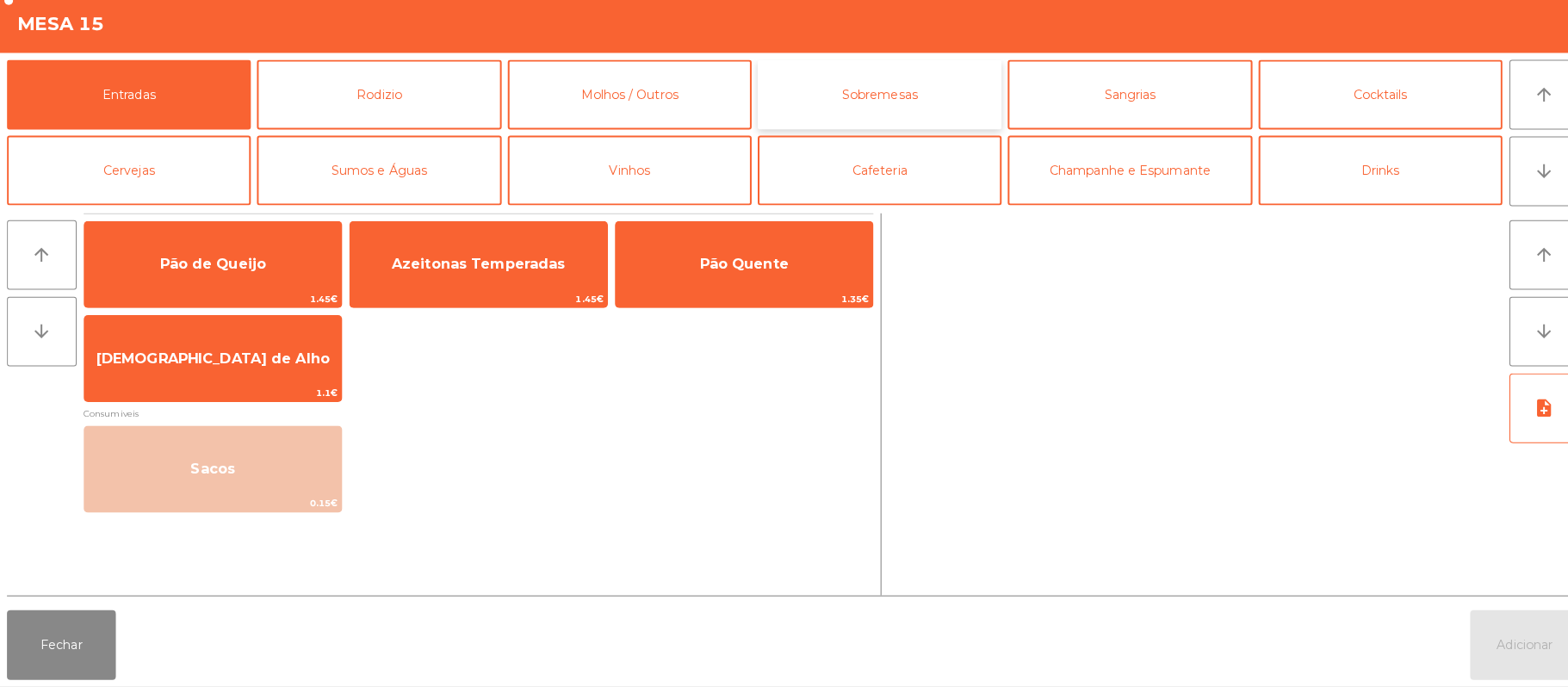
click at [914, 112] on button "Sobremesas" at bounding box center [869, 102] width 241 height 69
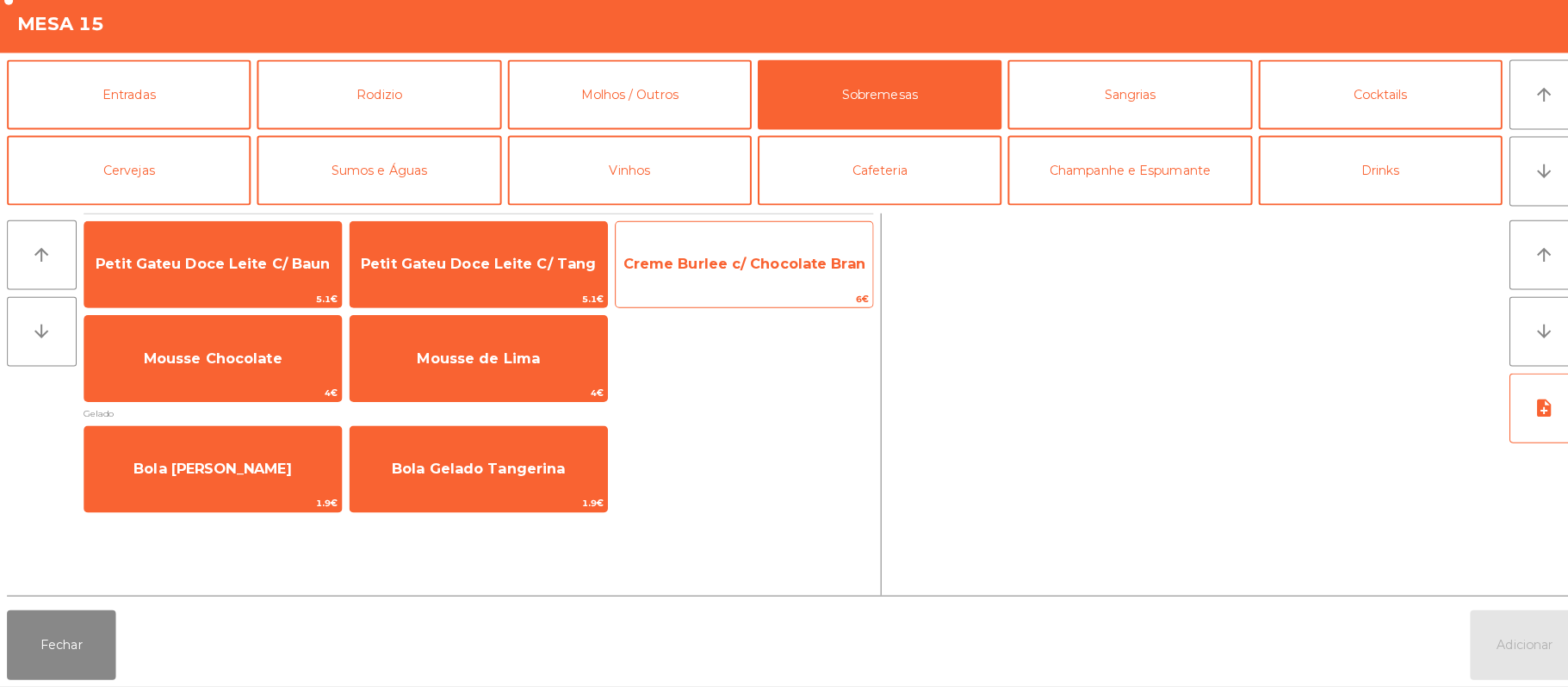
click at [694, 283] on span "Creme Burlee c/ Chocolate Bran" at bounding box center [735, 269] width 254 height 46
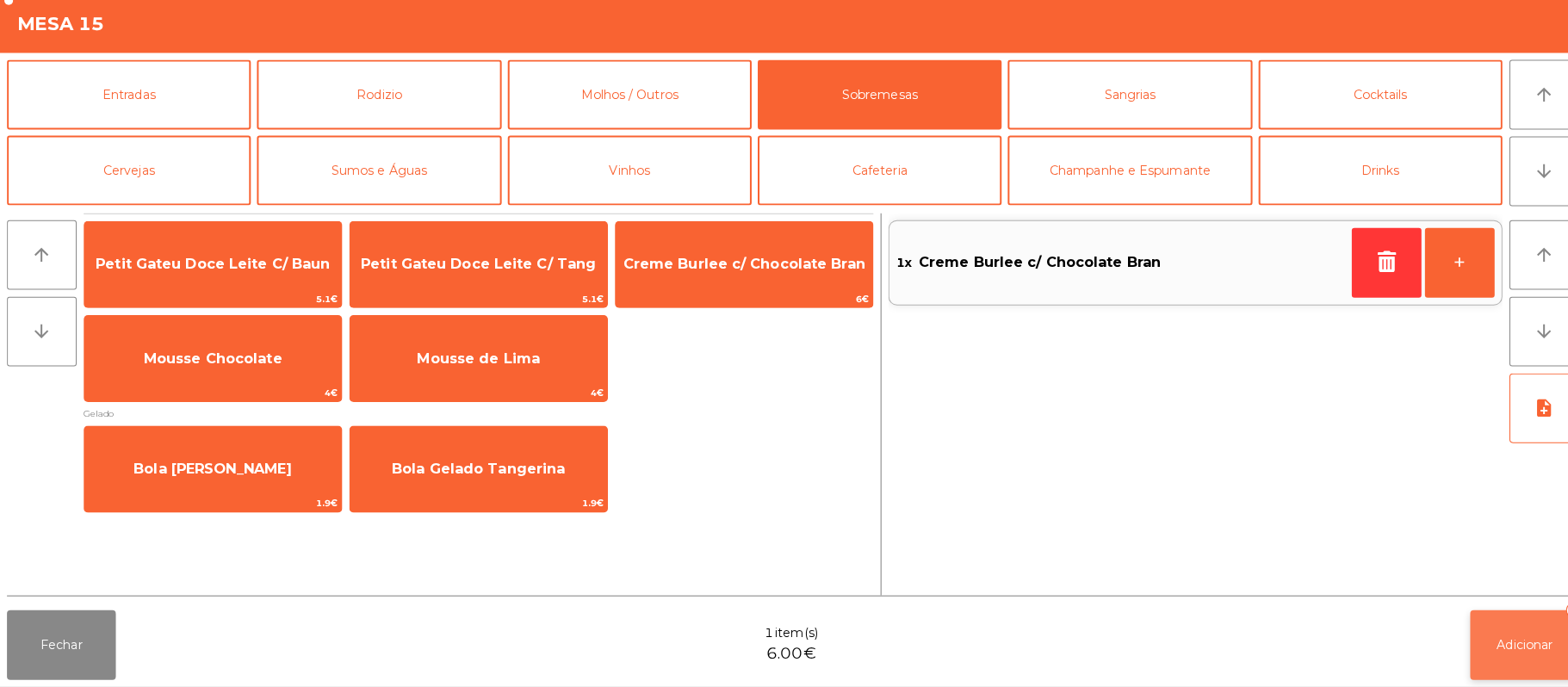
click at [1506, 665] on button "Adicionar 1" at bounding box center [1507, 645] width 108 height 69
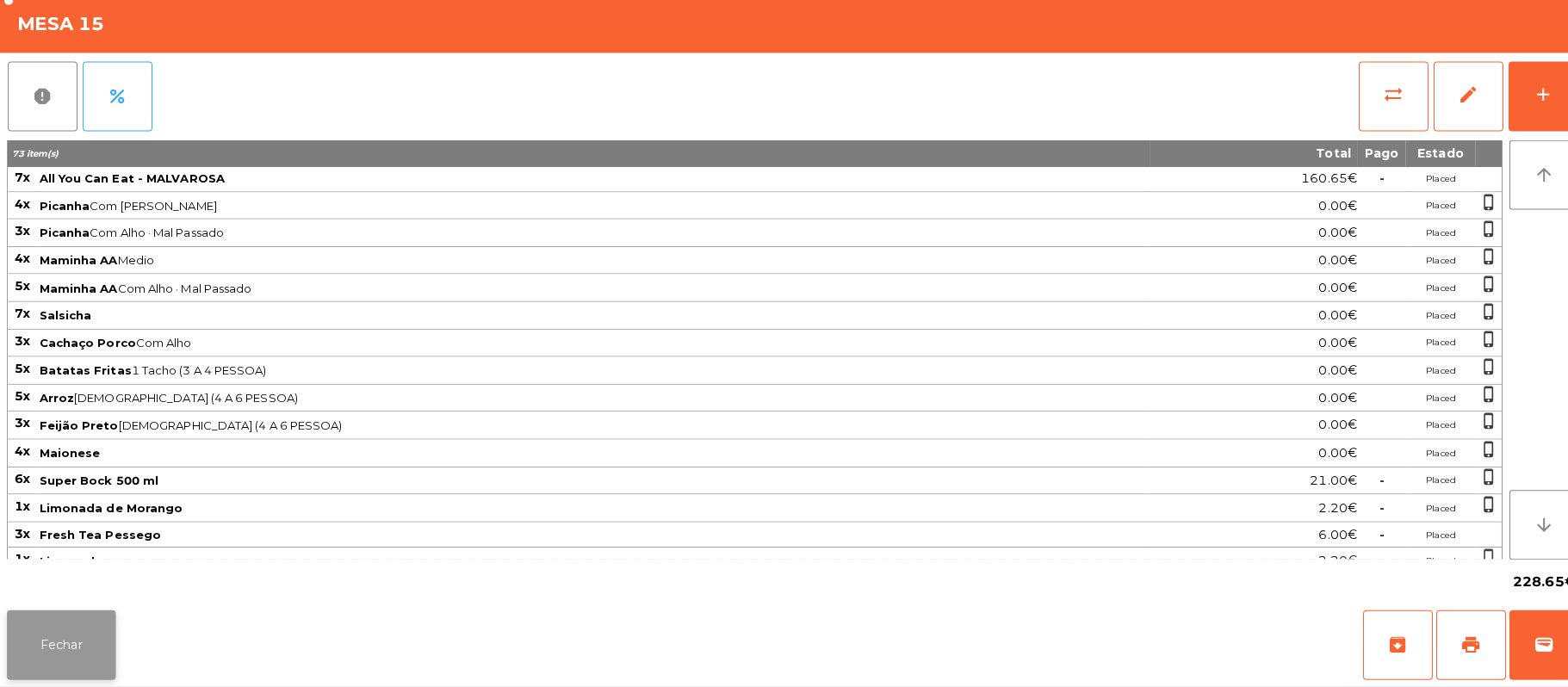
click at [50, 671] on button "Fechar" at bounding box center [60, 645] width 108 height 69
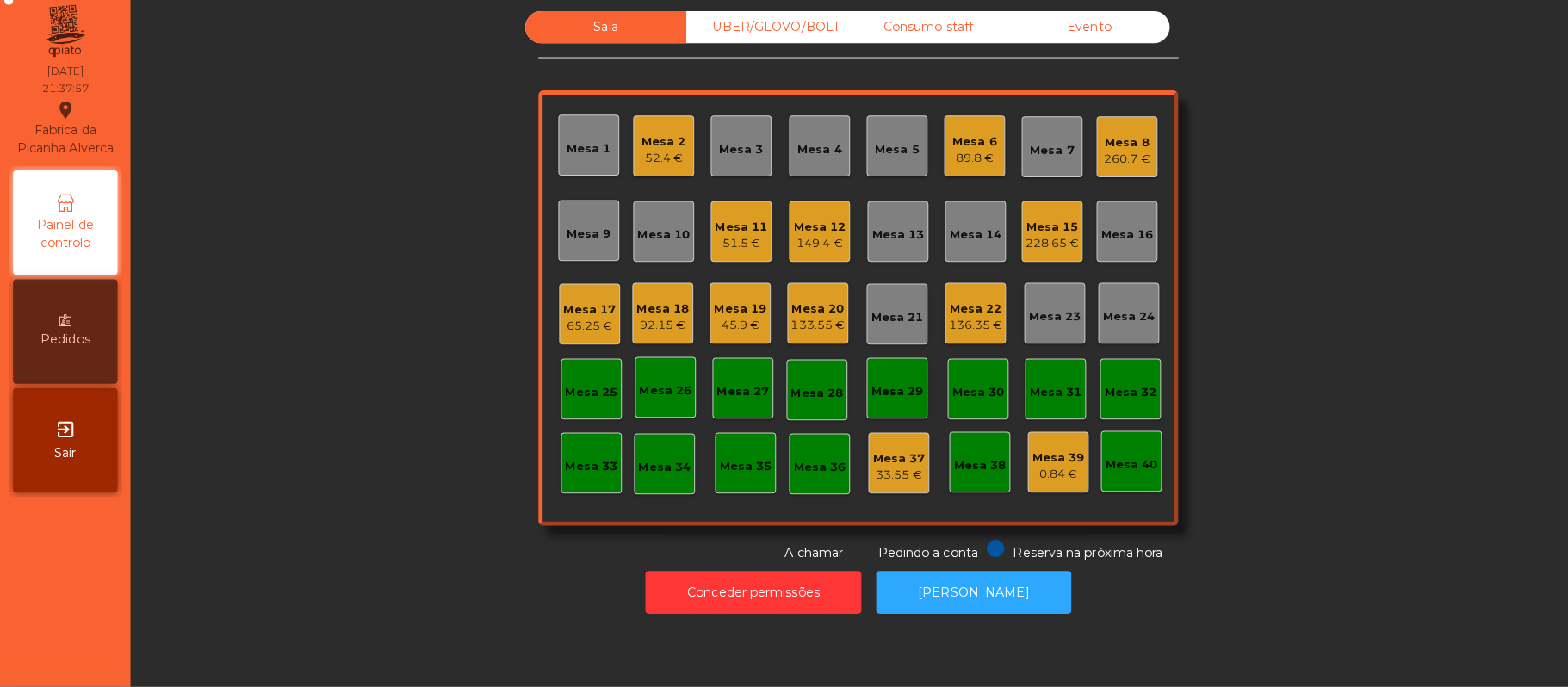
click at [650, 305] on div "Mesa 18" at bounding box center [655, 313] width 52 height 18
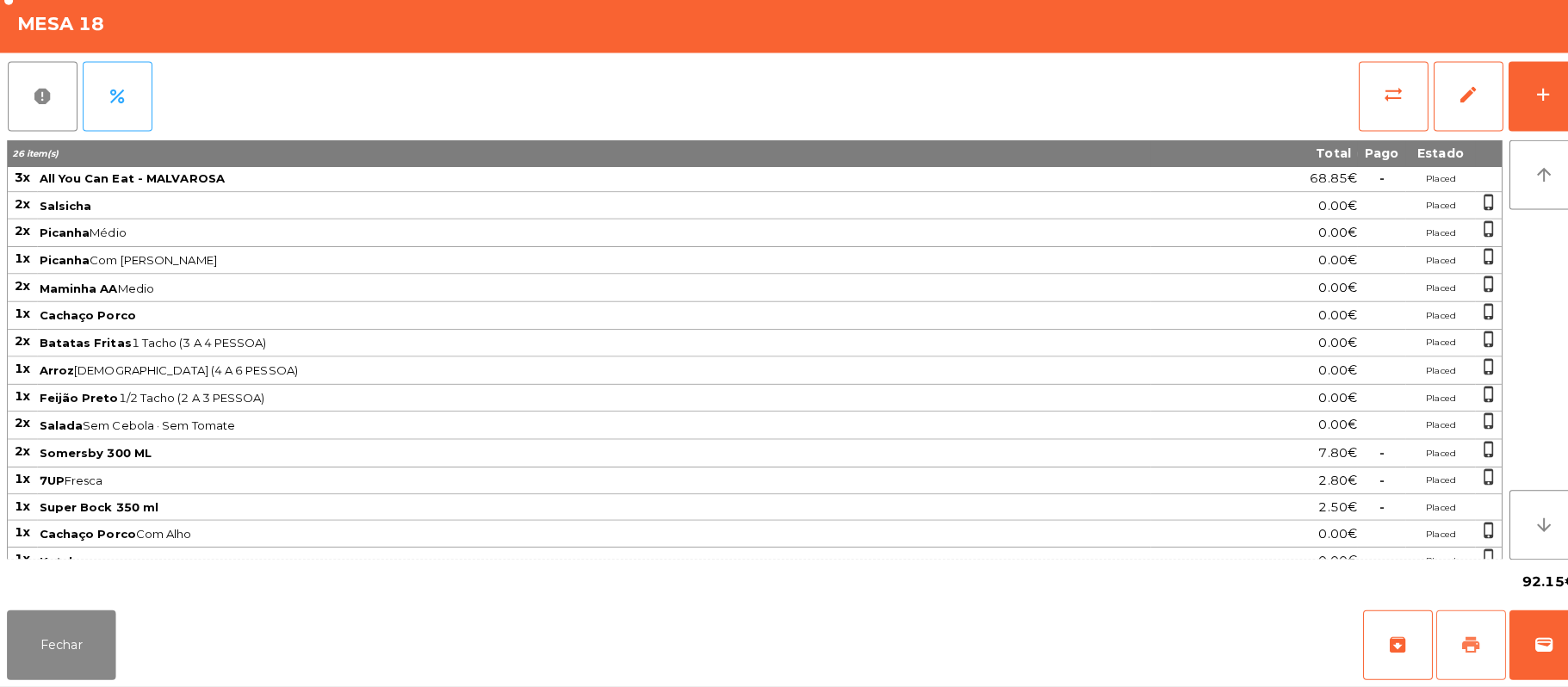
click at [1452, 645] on span "print" at bounding box center [1454, 646] width 21 height 21
click at [1548, 632] on button "wallet" at bounding box center [1527, 645] width 69 height 69
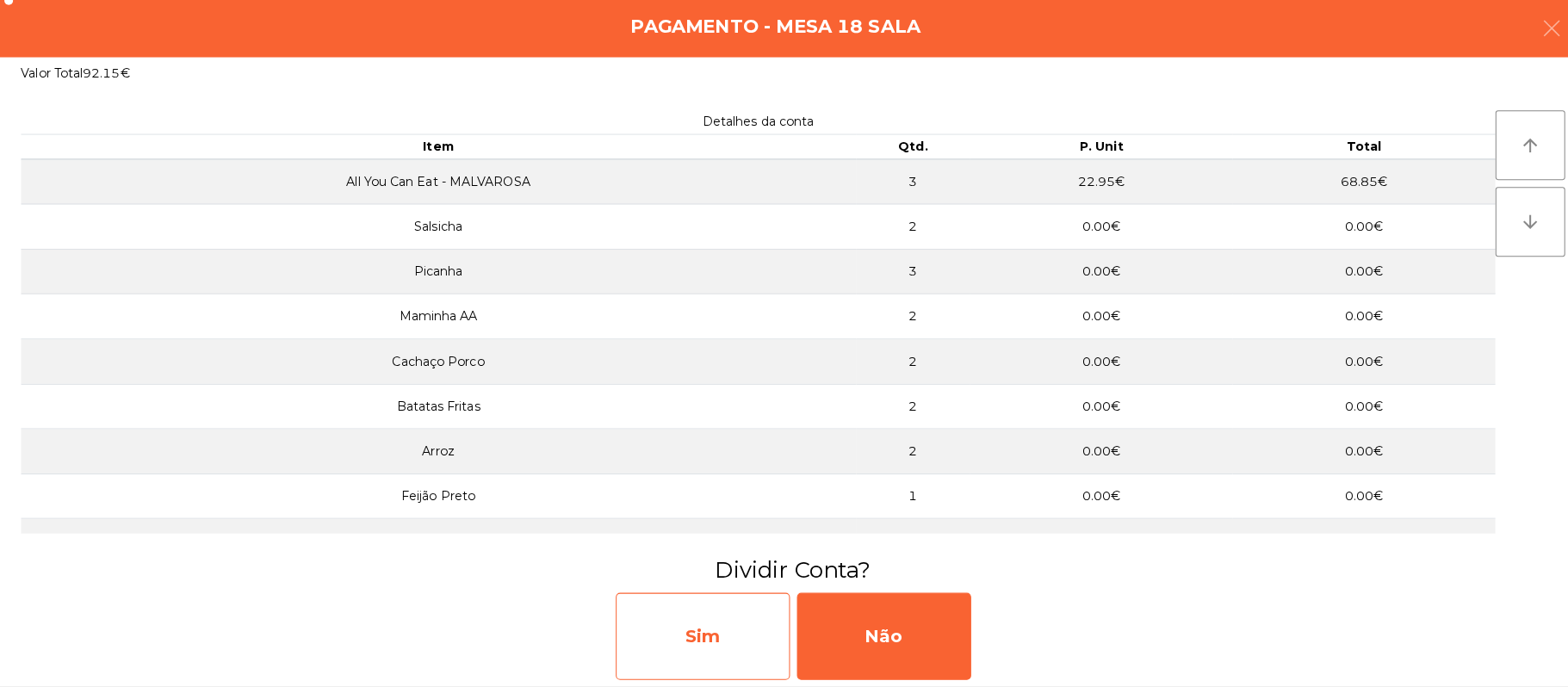
click at [690, 671] on div "Sim" at bounding box center [694, 637] width 172 height 86
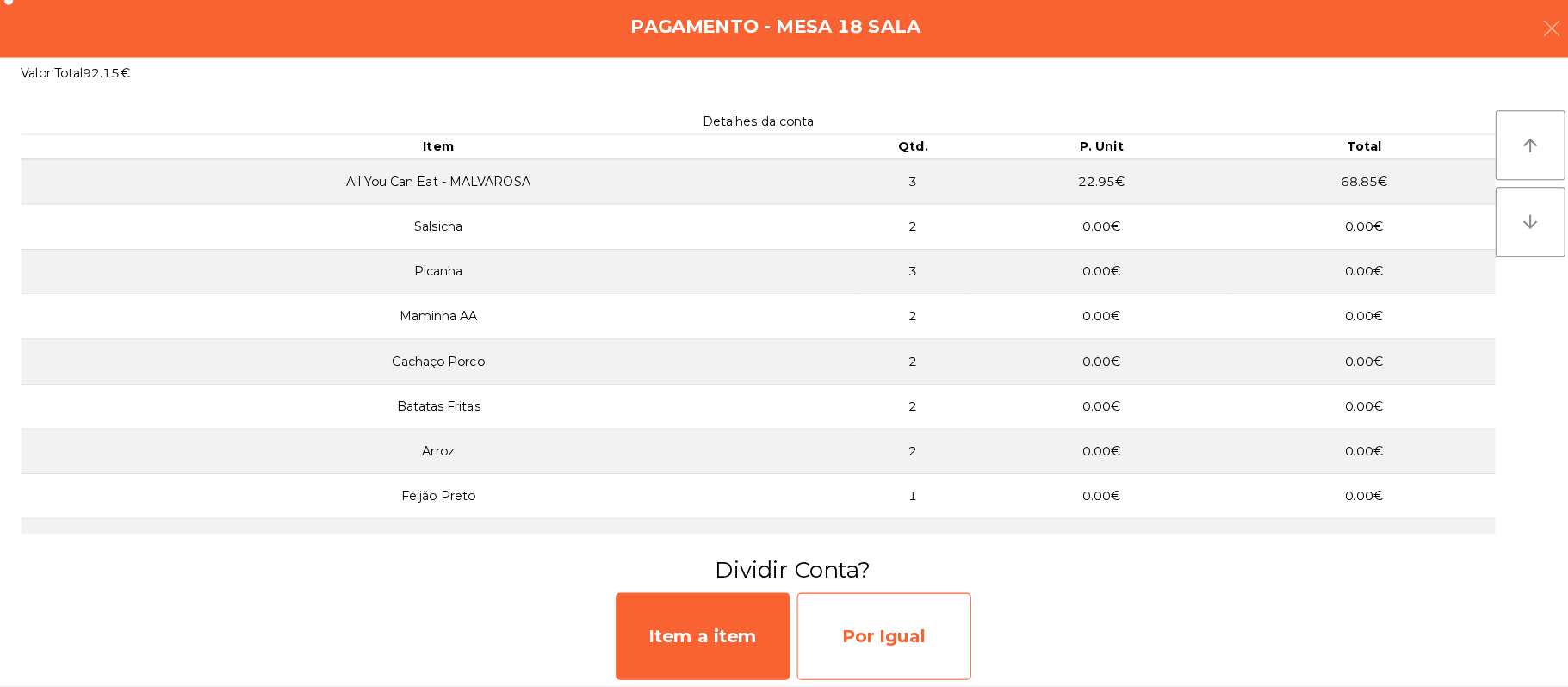
click at [851, 599] on div "Por Igual" at bounding box center [874, 637] width 172 height 86
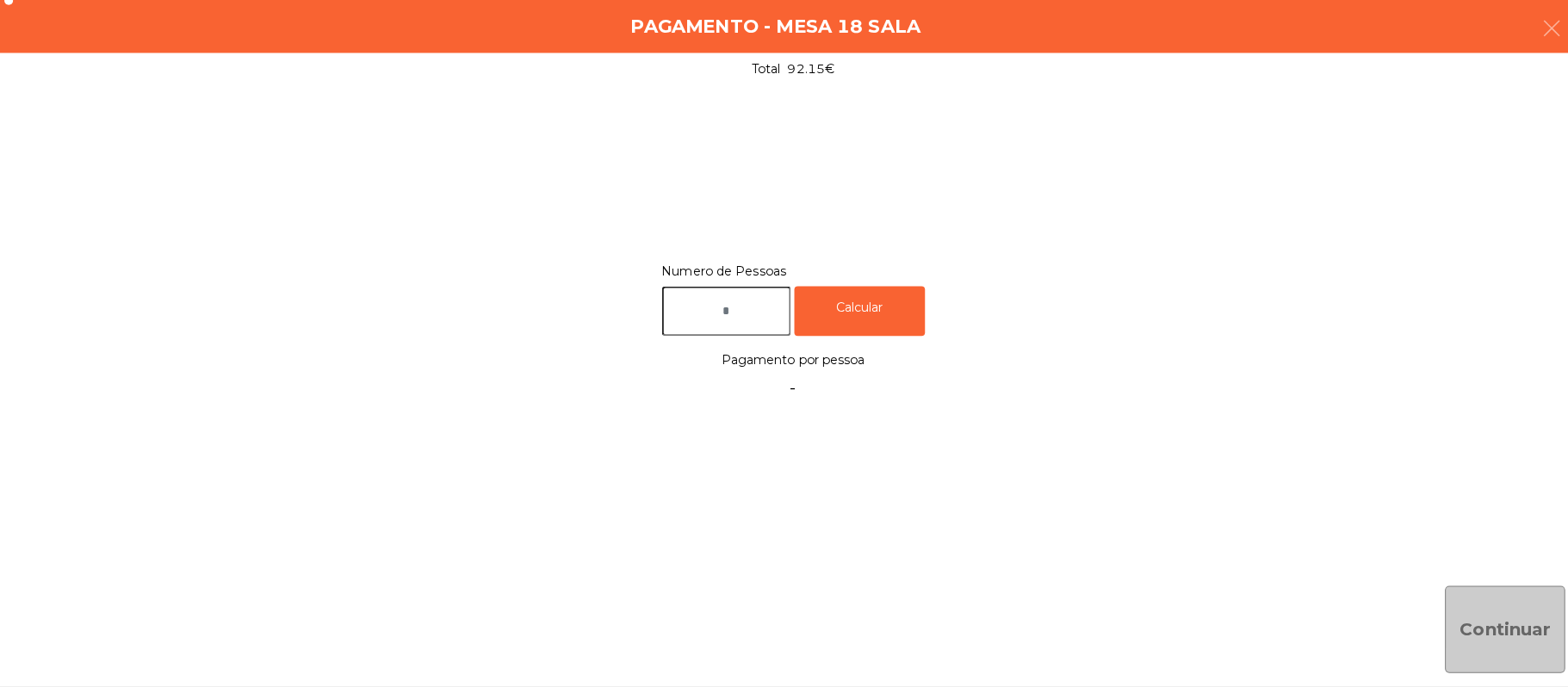
click at [721, 312] on input "text" at bounding box center [719, 315] width 128 height 49
click at [1410, 229] on div "Numero de Pessoas Calcular Pagamento por pessoa -" at bounding box center [784, 333] width 1568 height 481
click at [1527, 43] on icon "button" at bounding box center [1535, 37] width 21 height 21
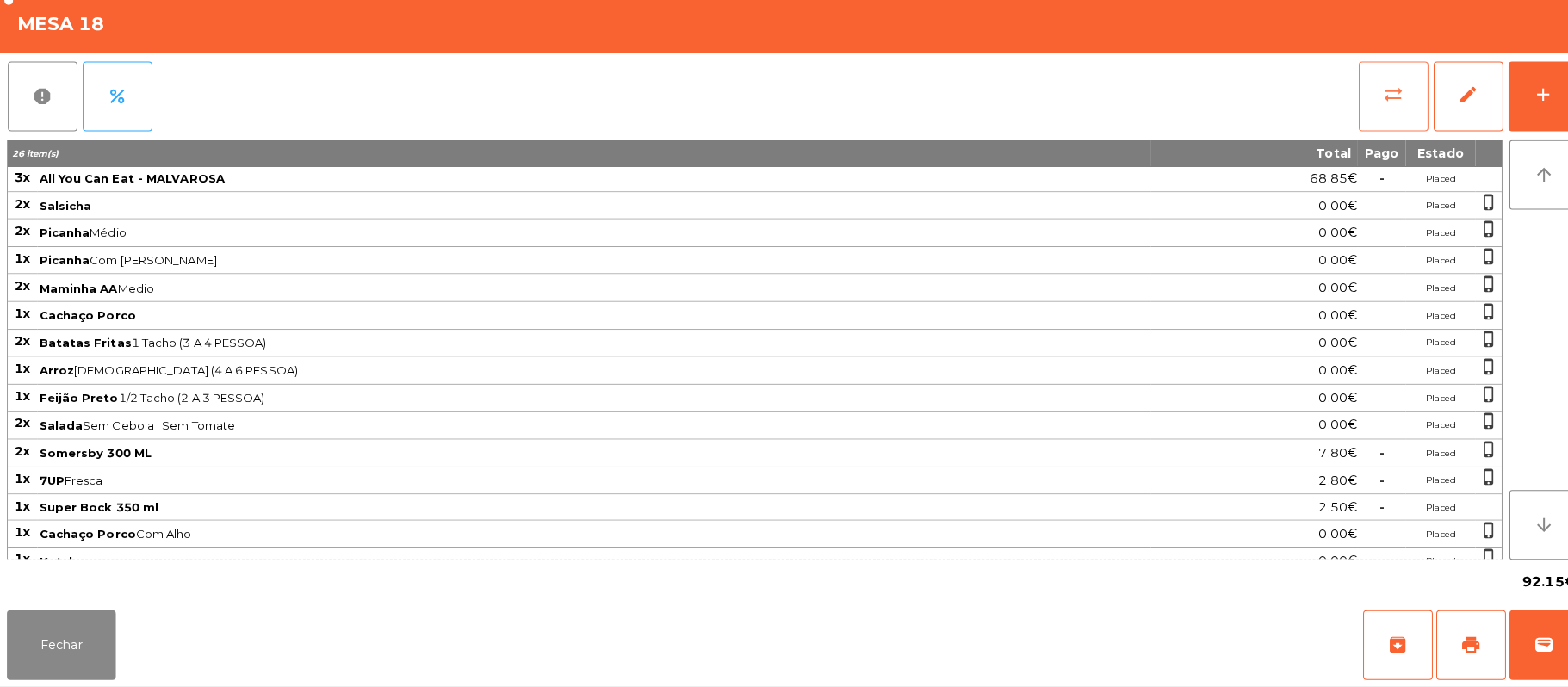
click at [1371, 110] on span "sync_alt" at bounding box center [1378, 102] width 21 height 21
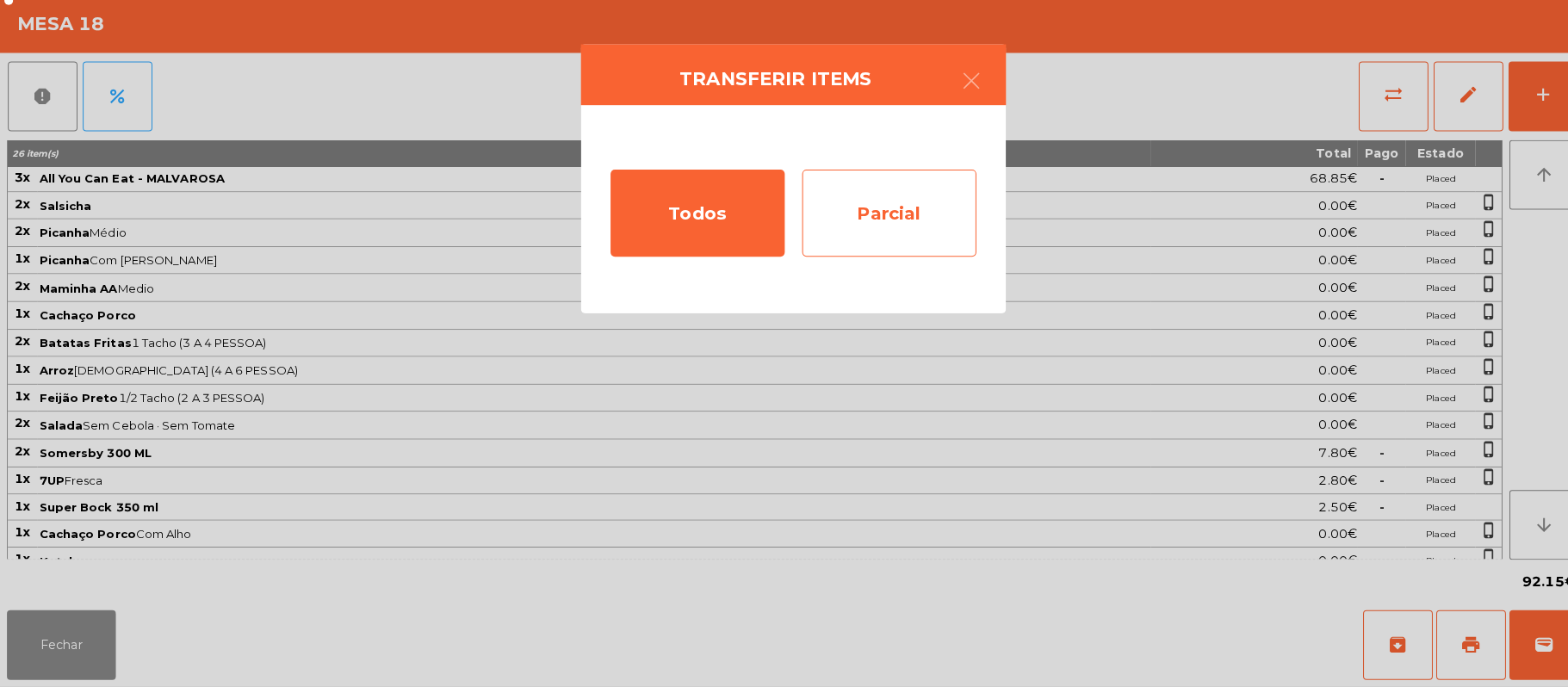
click at [921, 231] on div "Parcial" at bounding box center [879, 219] width 172 height 86
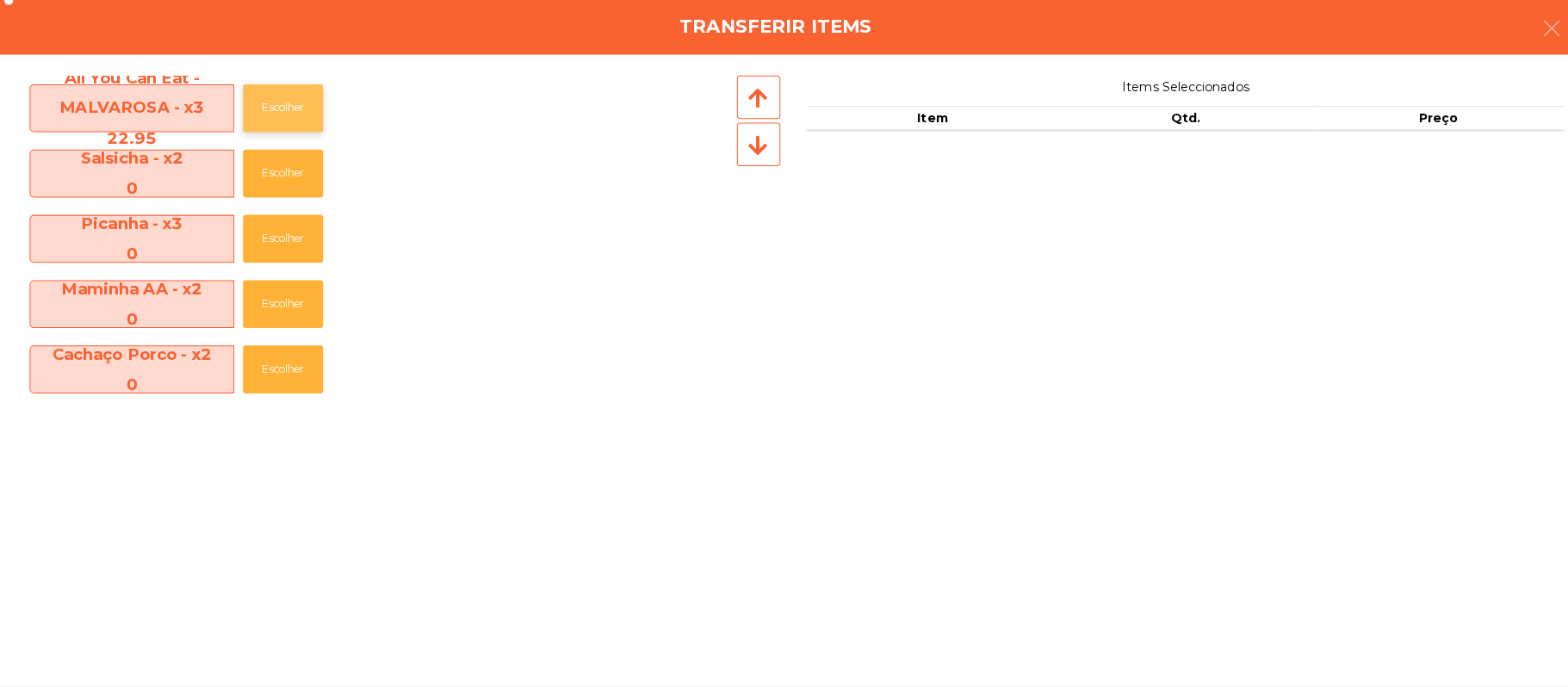
click at [314, 122] on button "Escolher" at bounding box center [279, 115] width 79 height 47
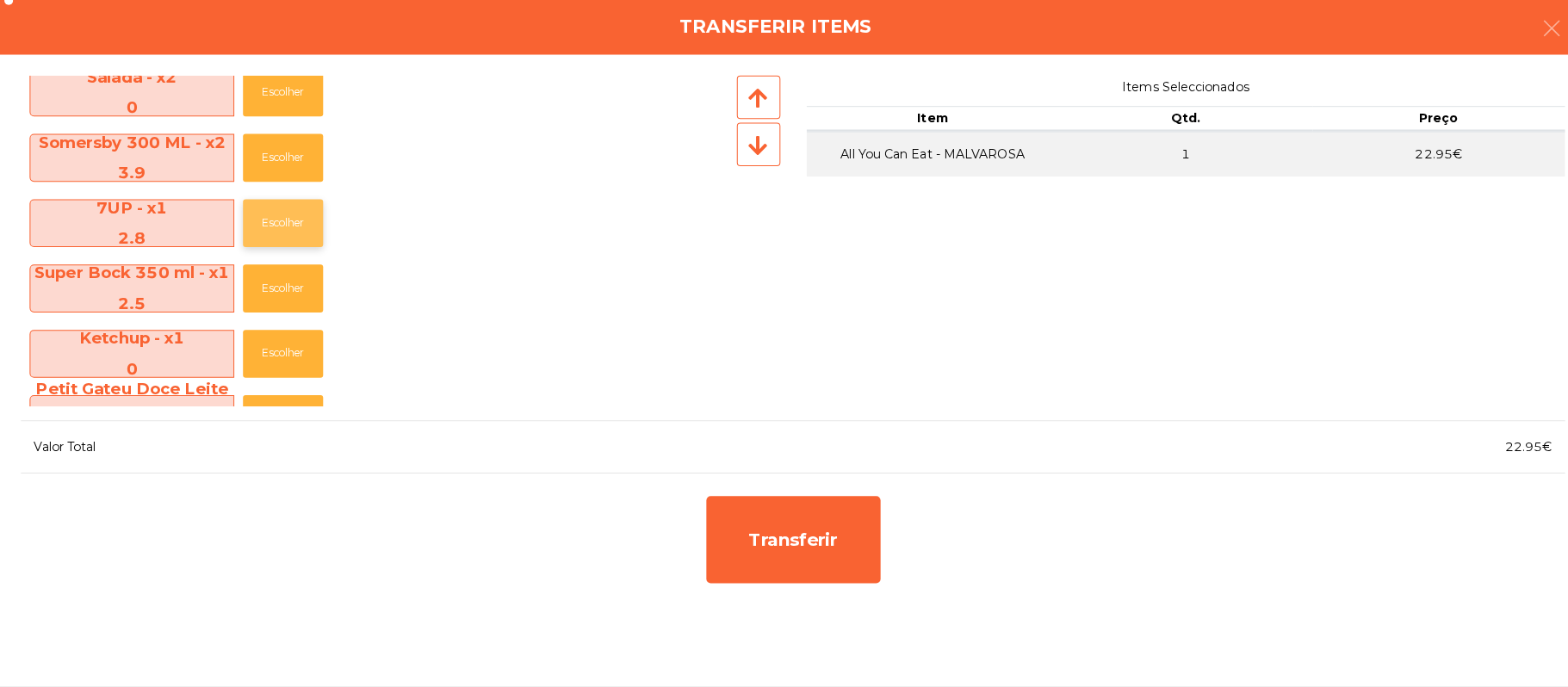
click at [310, 226] on button "Escolher" at bounding box center [279, 228] width 79 height 47
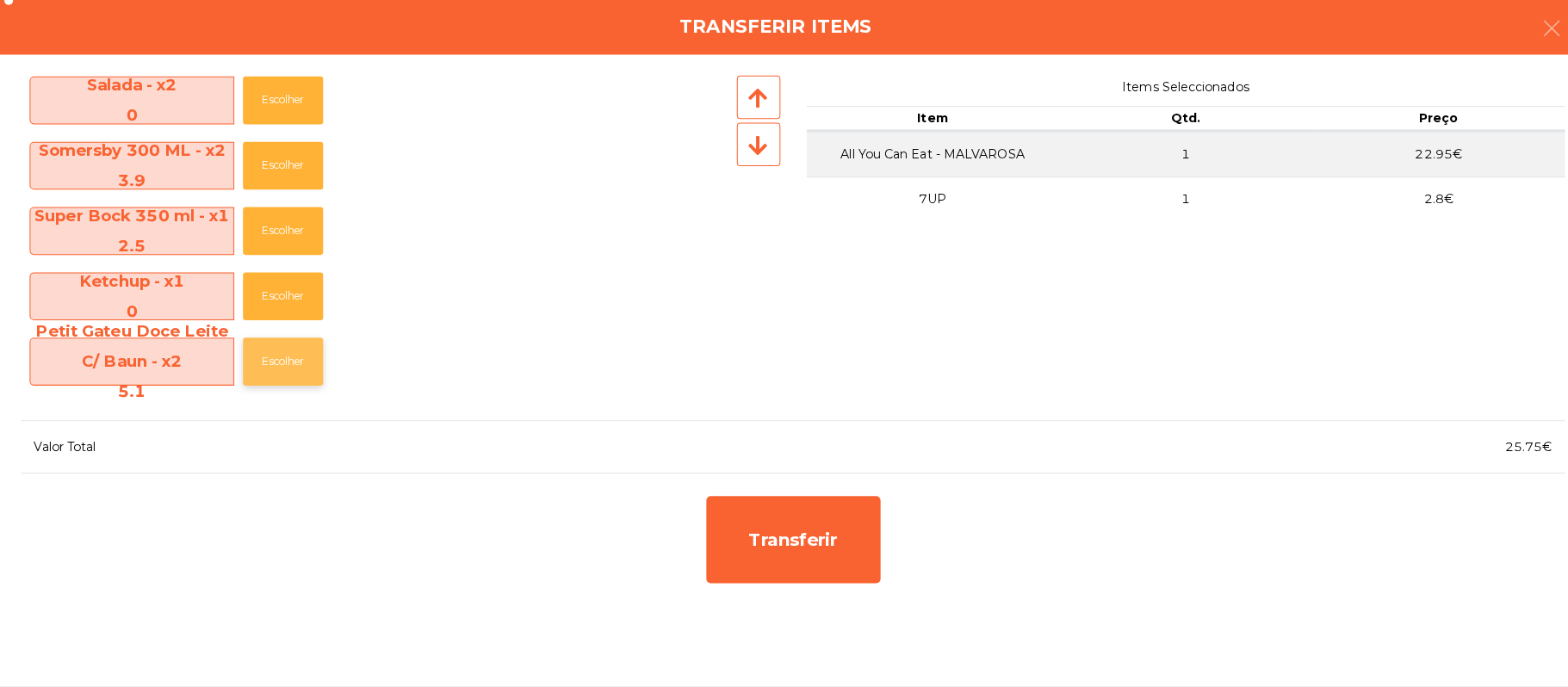
click at [313, 353] on button "Escolher" at bounding box center [279, 365] width 79 height 47
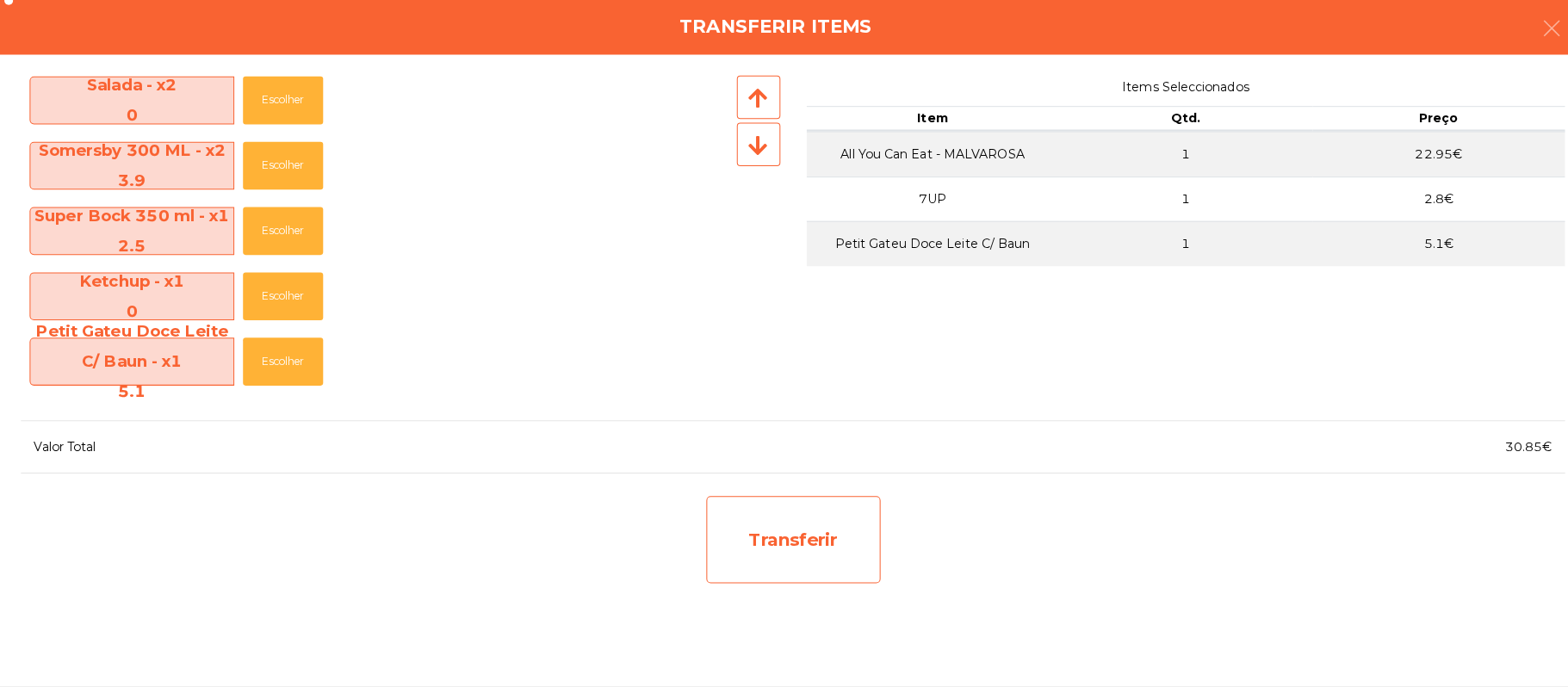
click at [801, 538] on div "Transferir" at bounding box center [784, 542] width 172 height 86
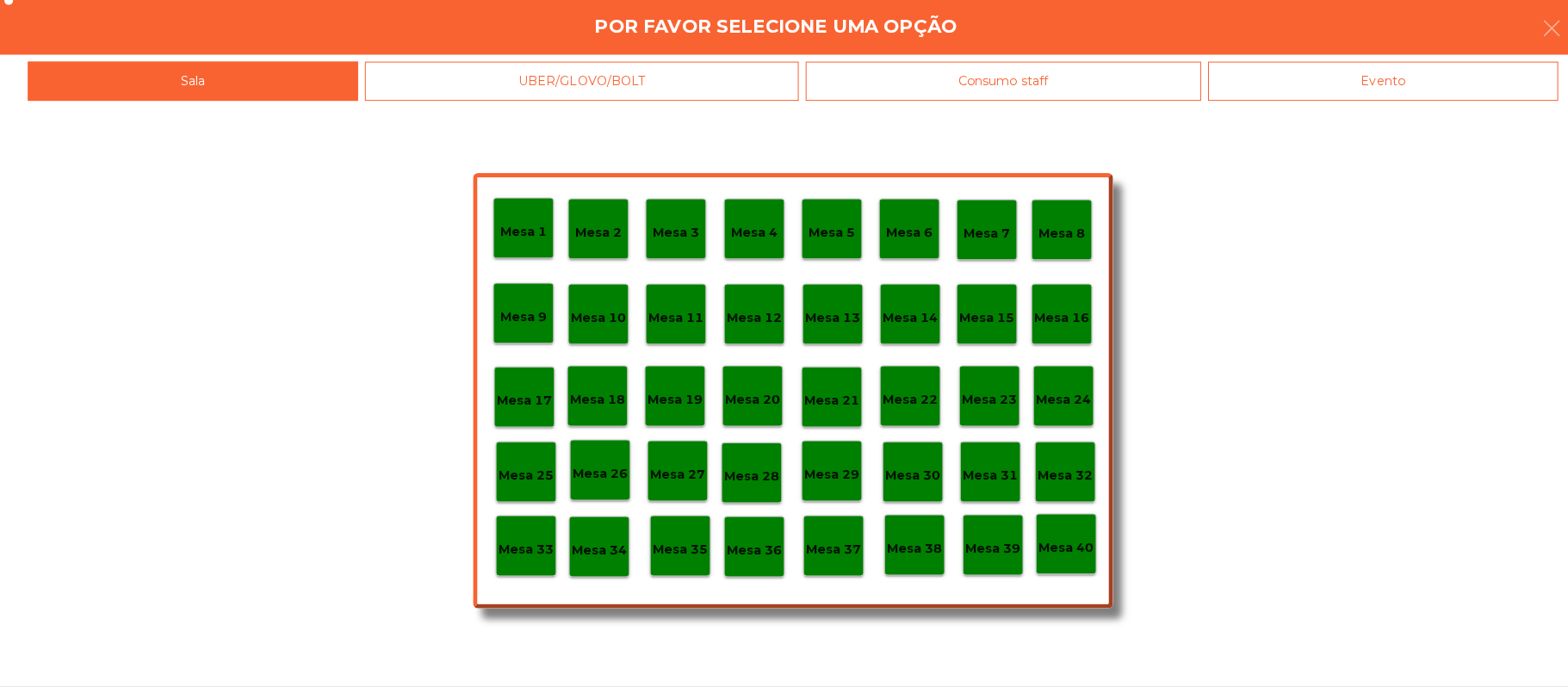
click at [511, 487] on div "Mesa 25" at bounding box center [520, 474] width 60 height 60
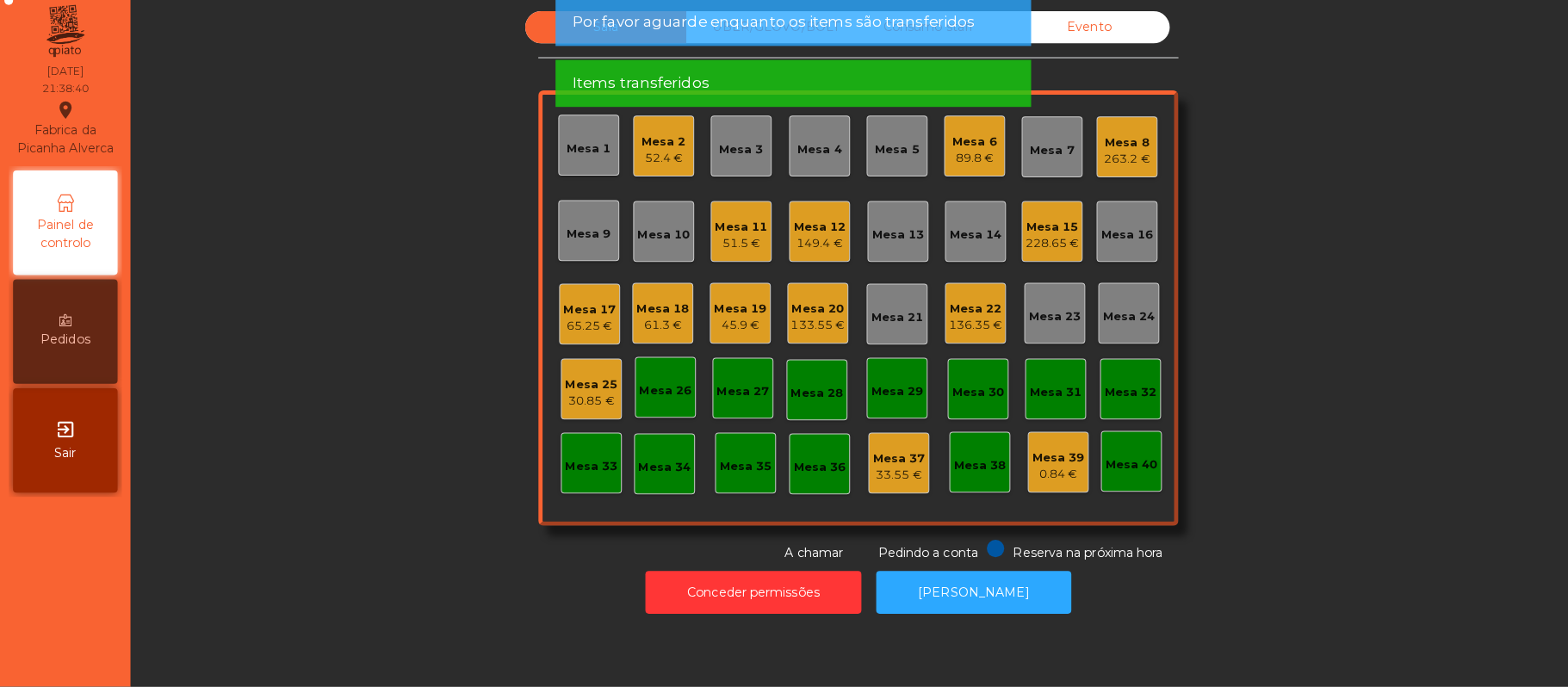
click at [586, 396] on div "30.85 €" at bounding box center [584, 404] width 52 height 18
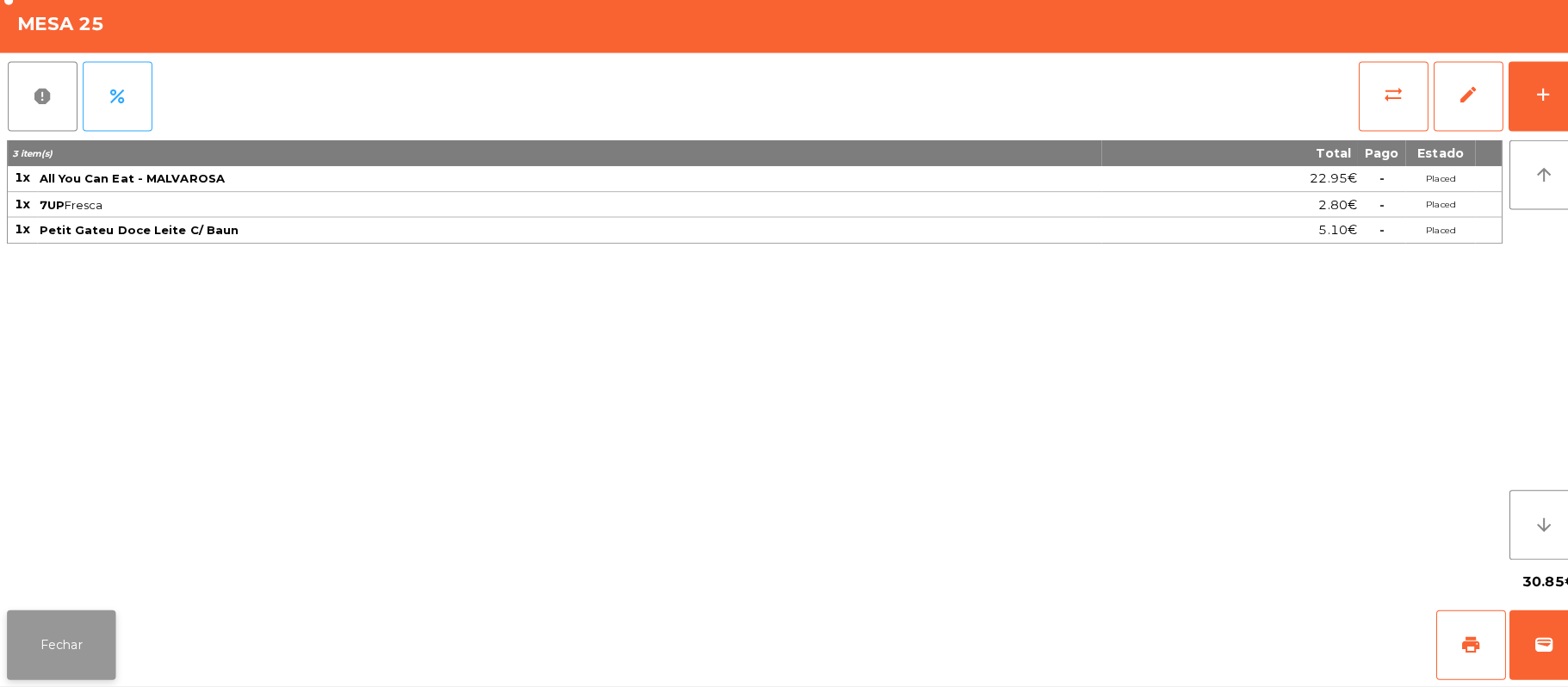
click at [74, 655] on button "Fechar" at bounding box center [60, 645] width 108 height 69
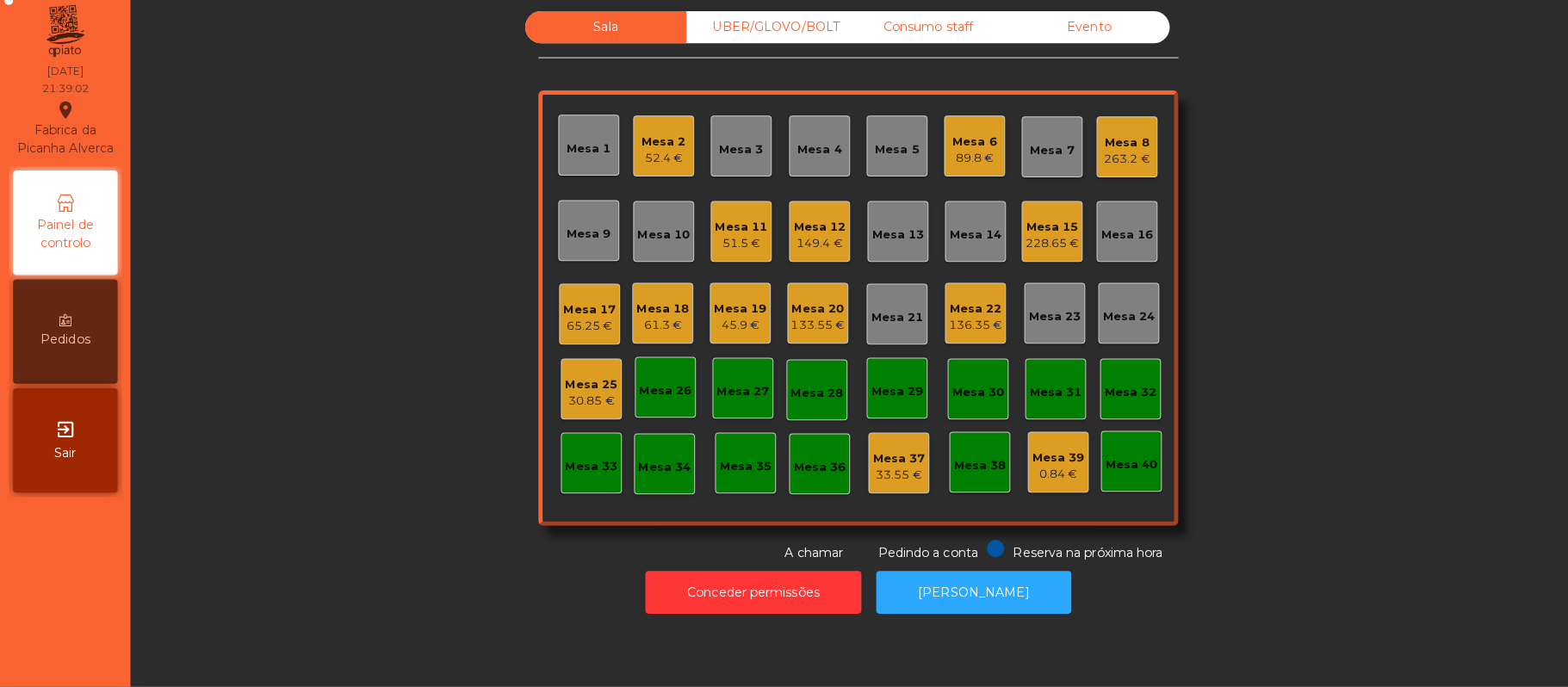
click at [653, 310] on div "Mesa 18" at bounding box center [655, 313] width 52 height 18
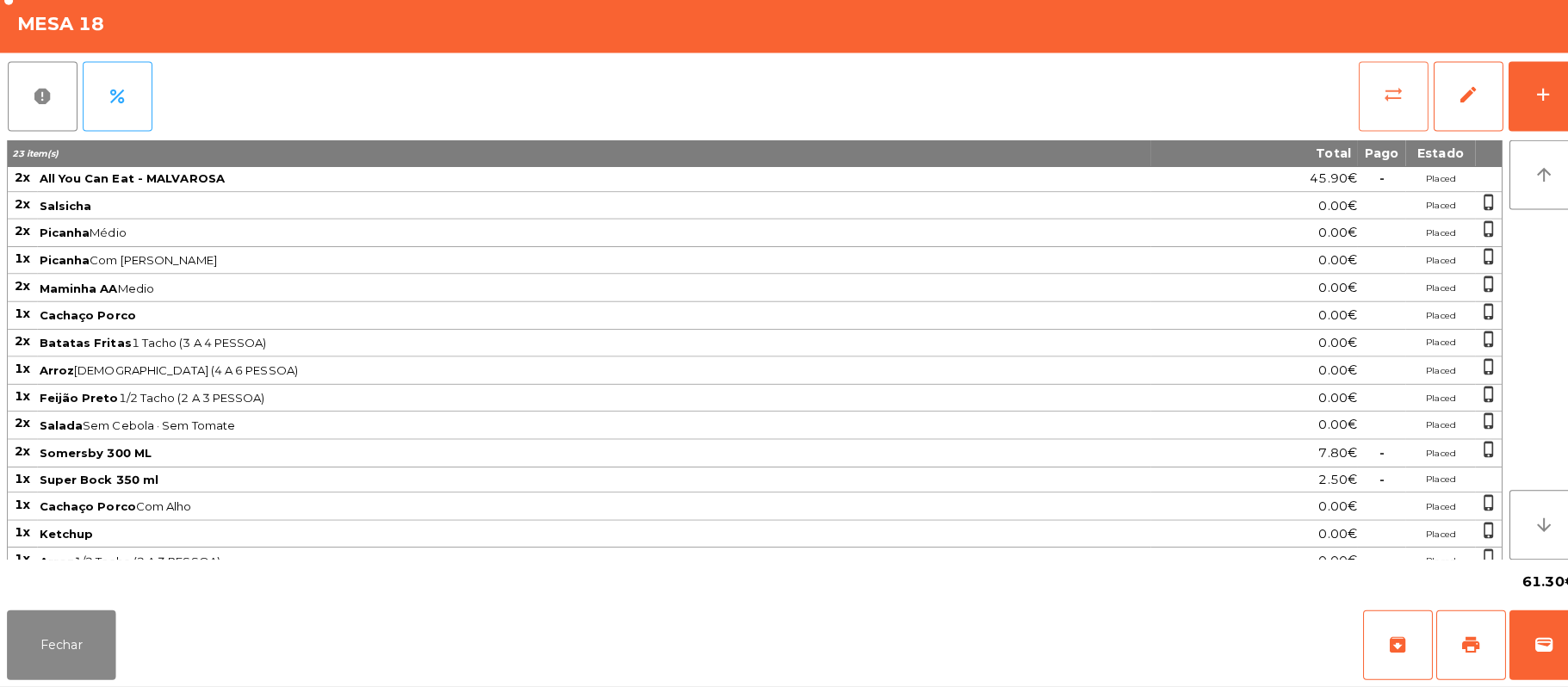
click at [1361, 104] on button "sync_alt" at bounding box center [1377, 103] width 69 height 69
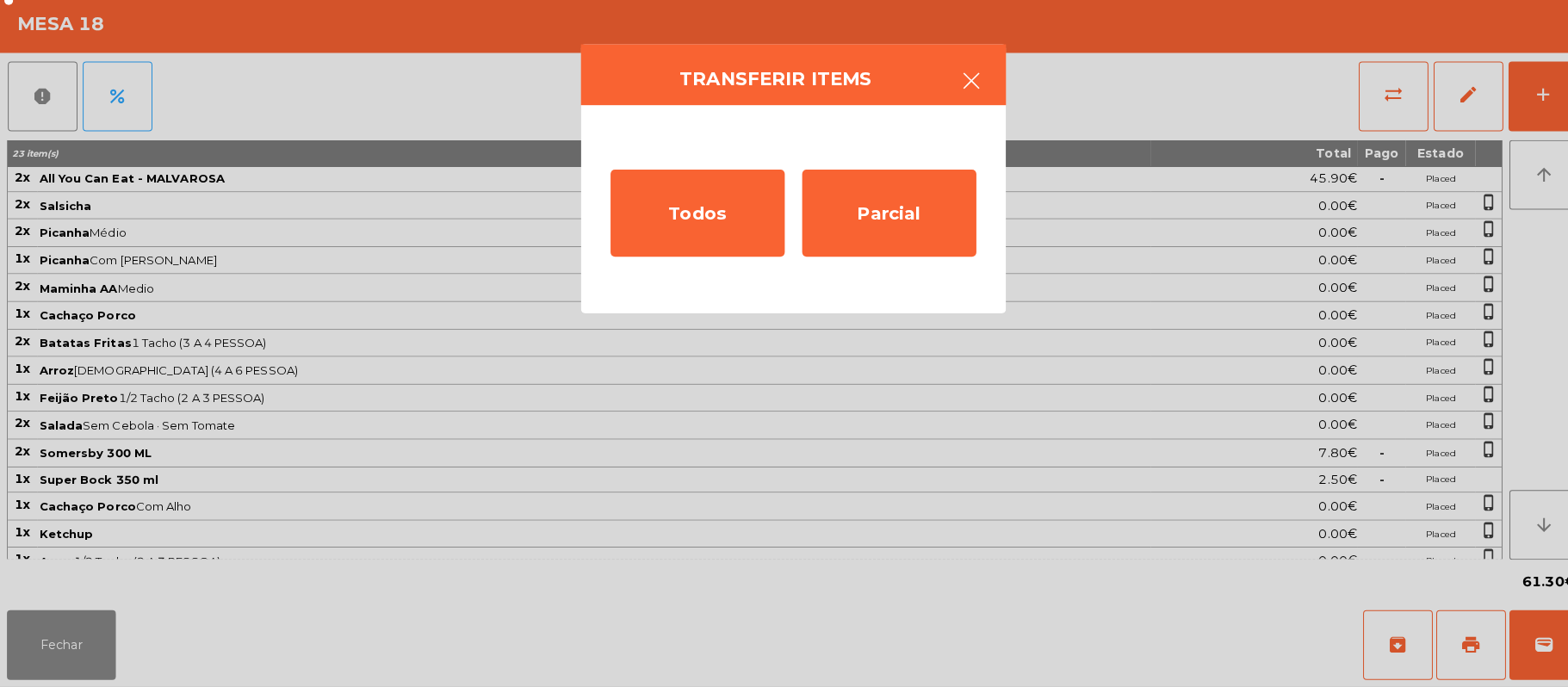
click at [956, 109] on button "button" at bounding box center [960, 89] width 48 height 52
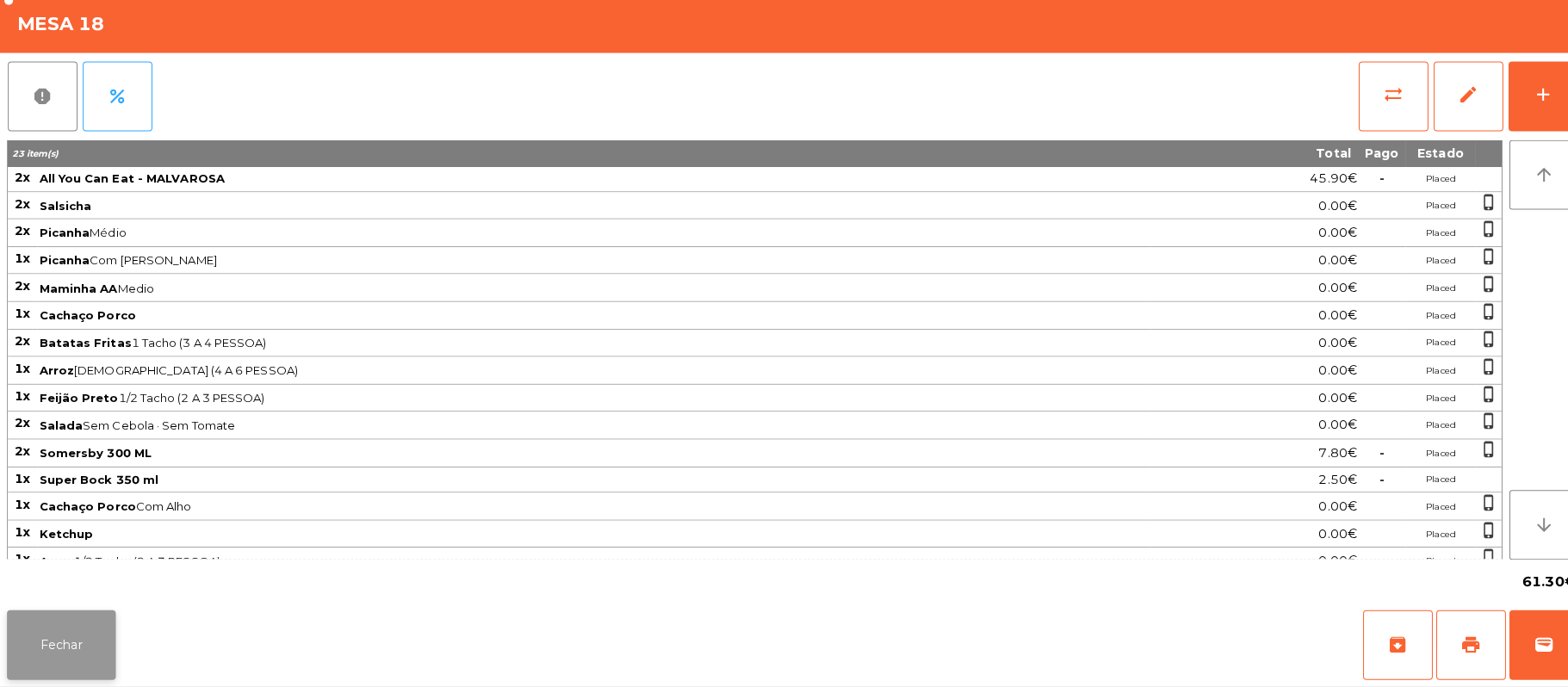
click at [70, 652] on button "Fechar" at bounding box center [60, 645] width 108 height 69
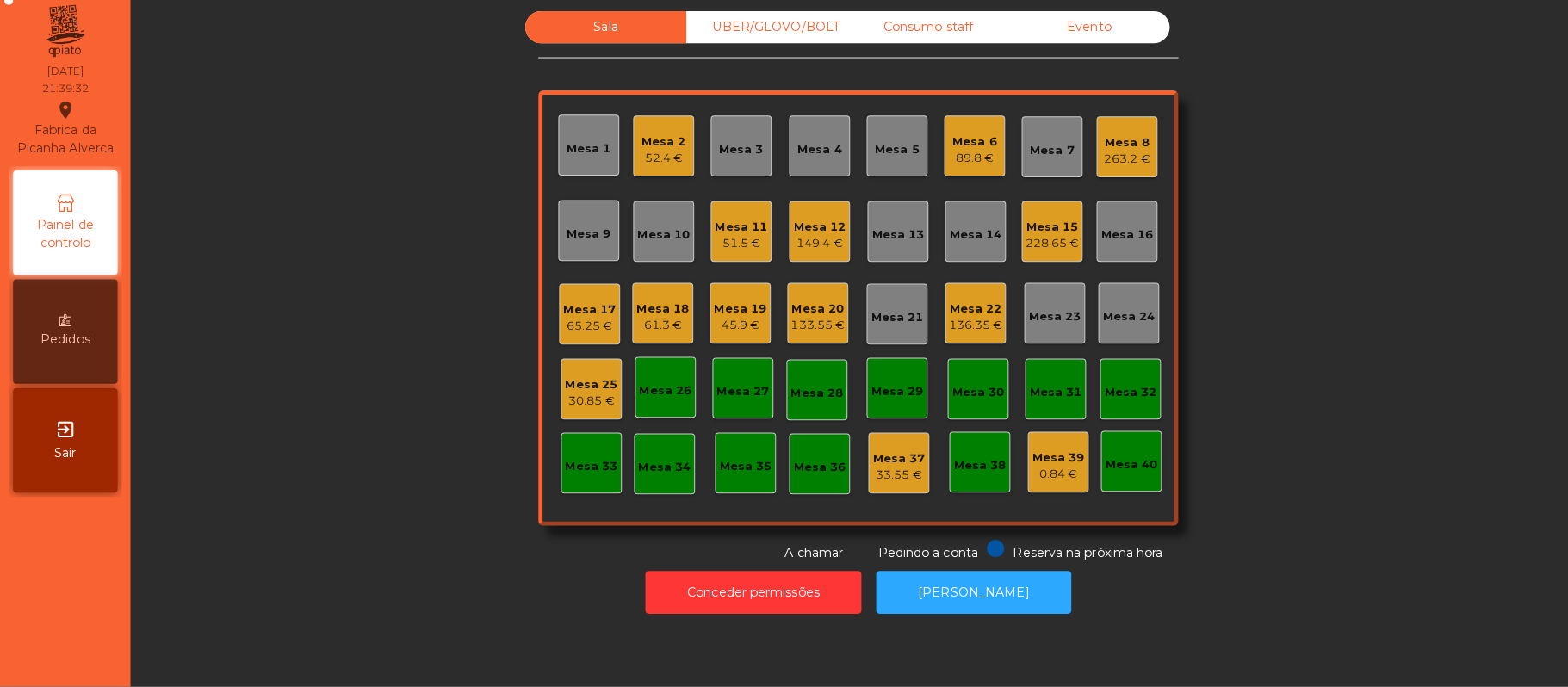
click at [565, 403] on div "30.85 €" at bounding box center [584, 404] width 52 height 18
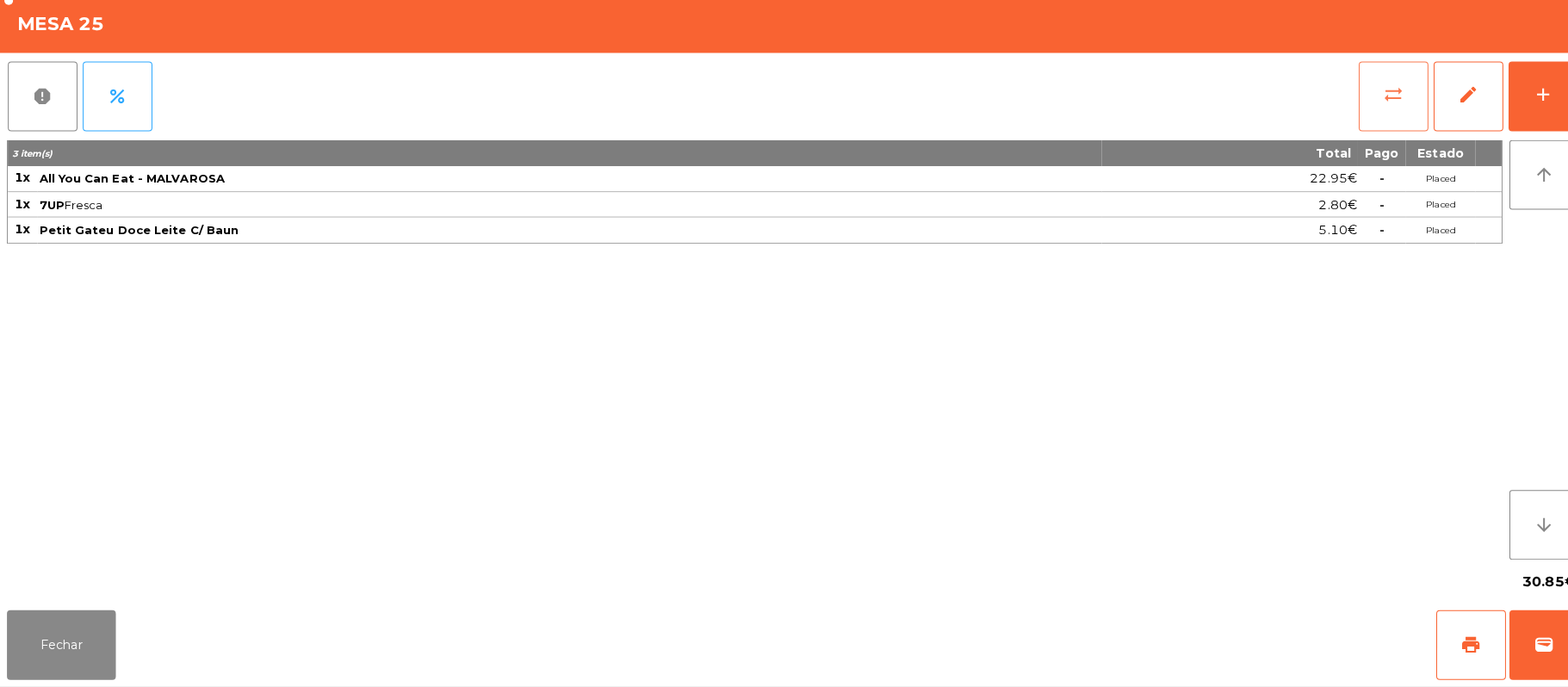
click at [1378, 101] on span "sync_alt" at bounding box center [1378, 102] width 21 height 21
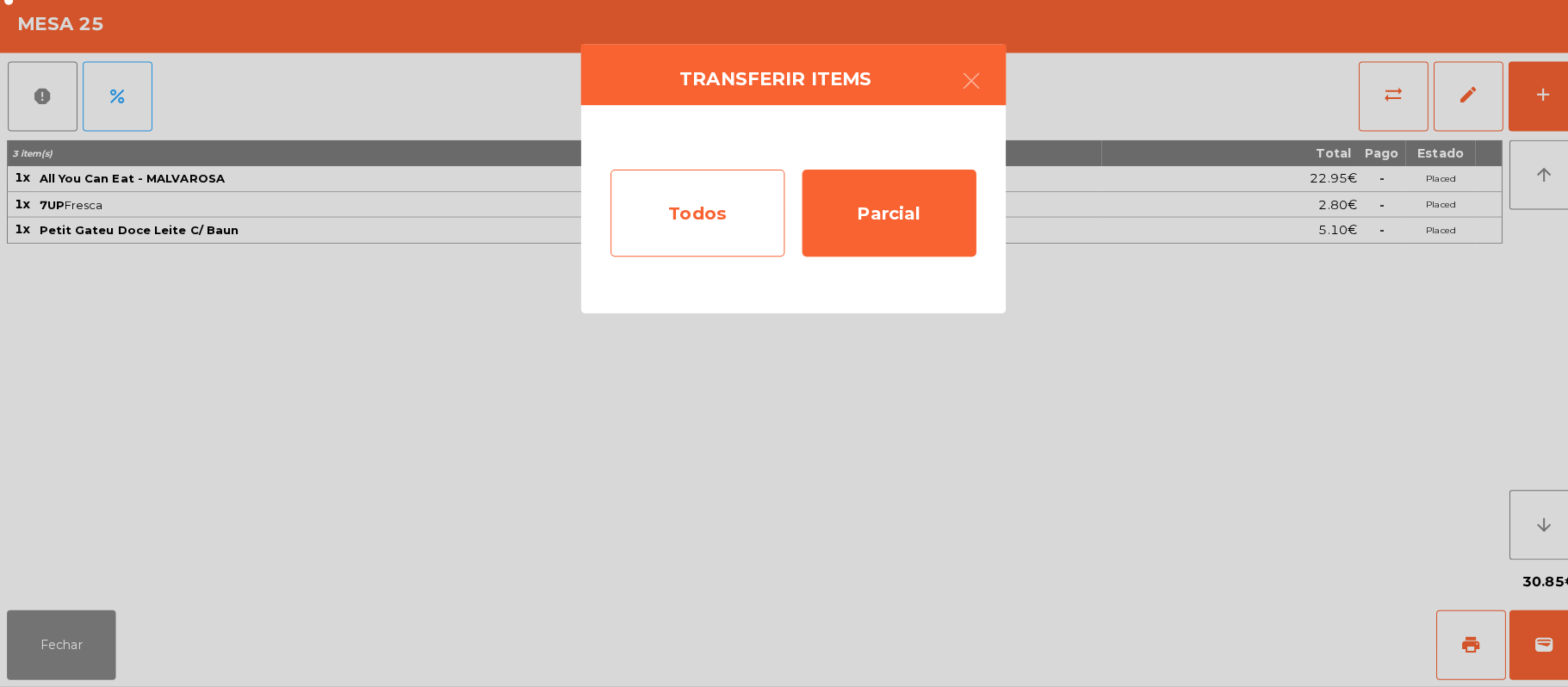
click at [665, 229] on div "Todos" at bounding box center [689, 219] width 172 height 86
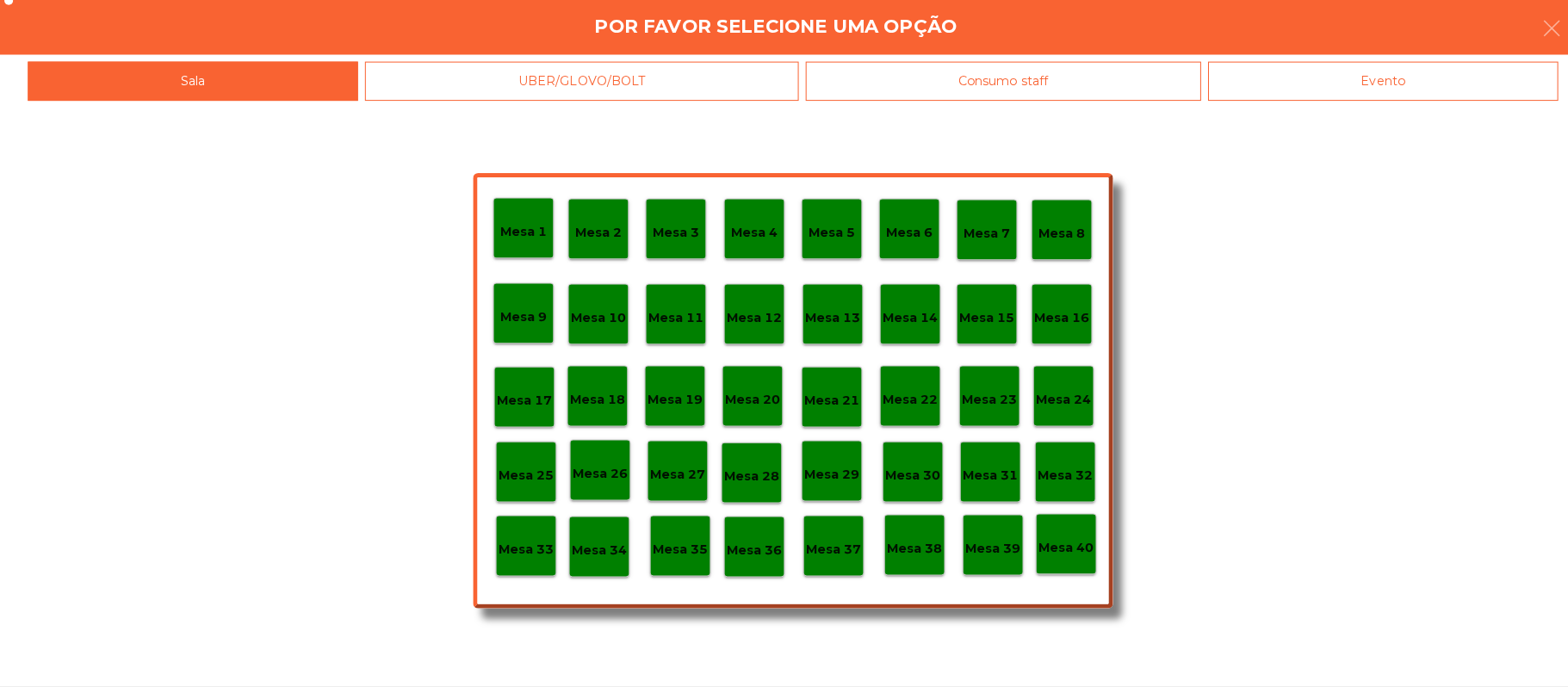
click at [591, 415] on div "Mesa 18" at bounding box center [590, 399] width 60 height 60
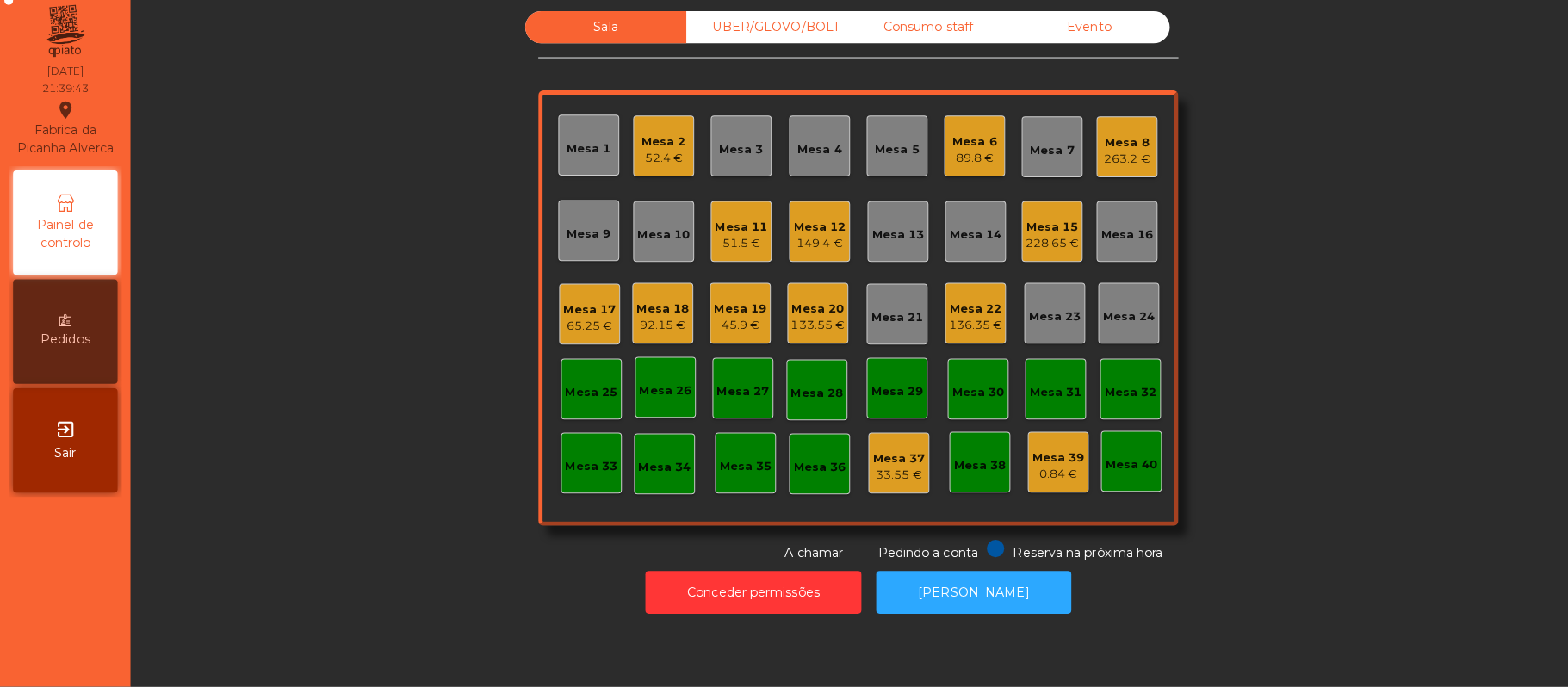
click at [648, 329] on div "92.15 €" at bounding box center [655, 330] width 52 height 18
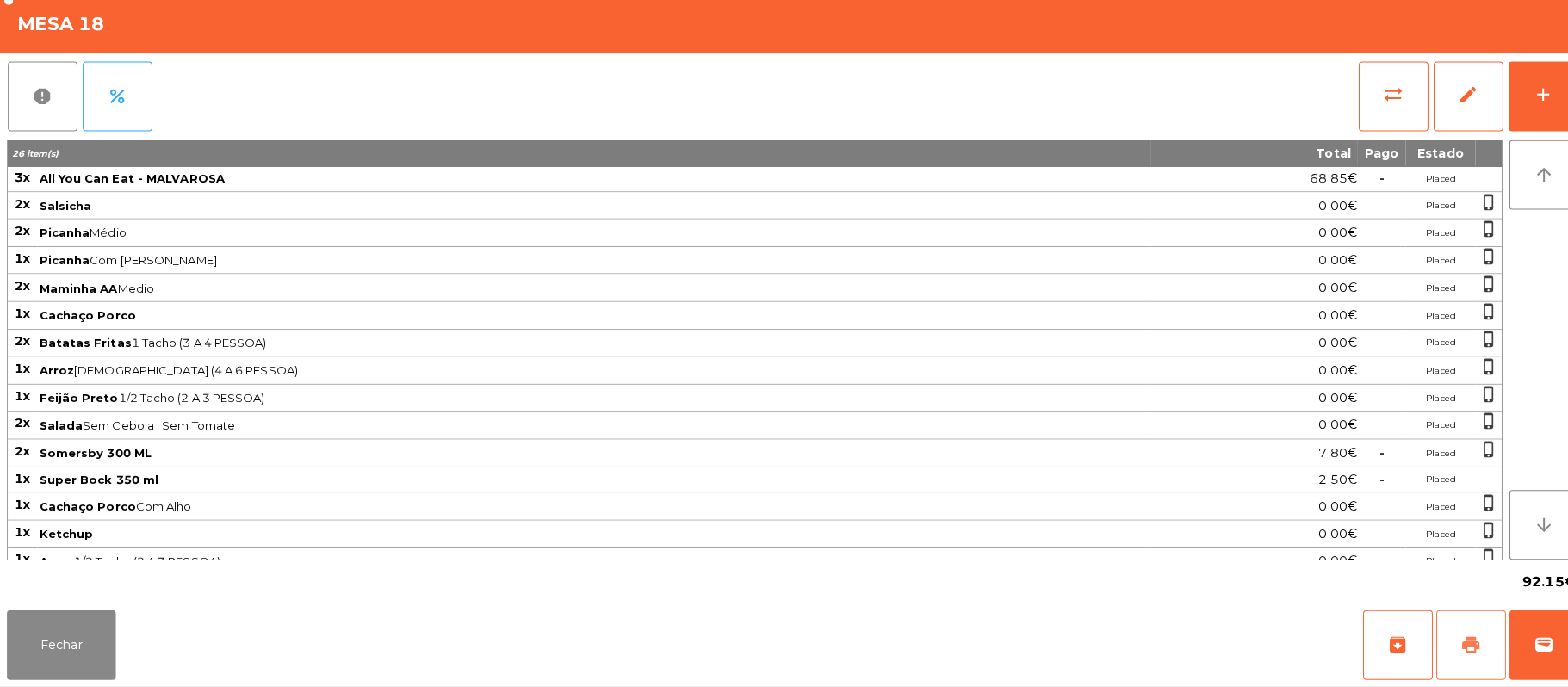
click at [1447, 645] on span "print" at bounding box center [1454, 646] width 21 height 21
click at [78, 632] on button "Fechar" at bounding box center [60, 645] width 108 height 69
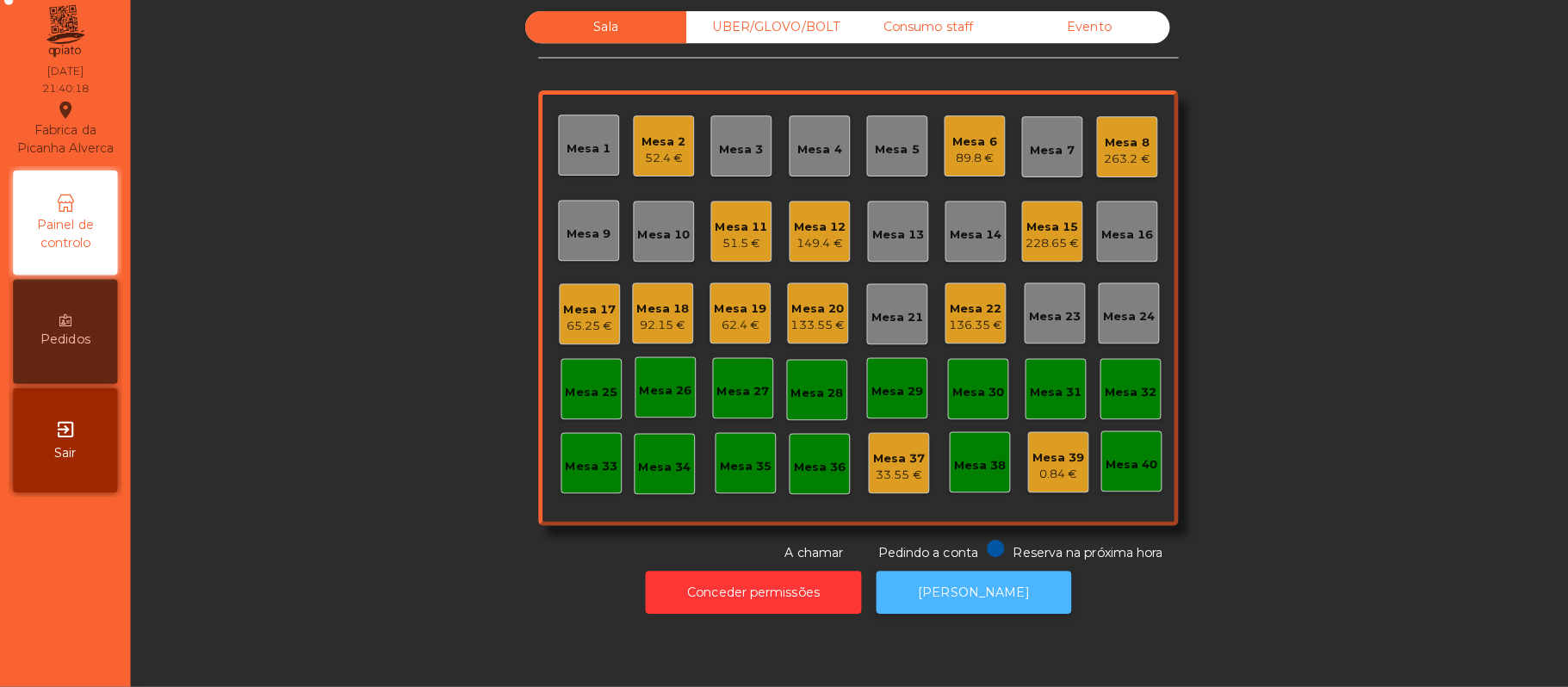
click at [1015, 594] on button "[PERSON_NAME]" at bounding box center [962, 593] width 193 height 42
click at [961, 132] on div "Mesa 6 89.8 €" at bounding box center [964, 152] width 44 height 40
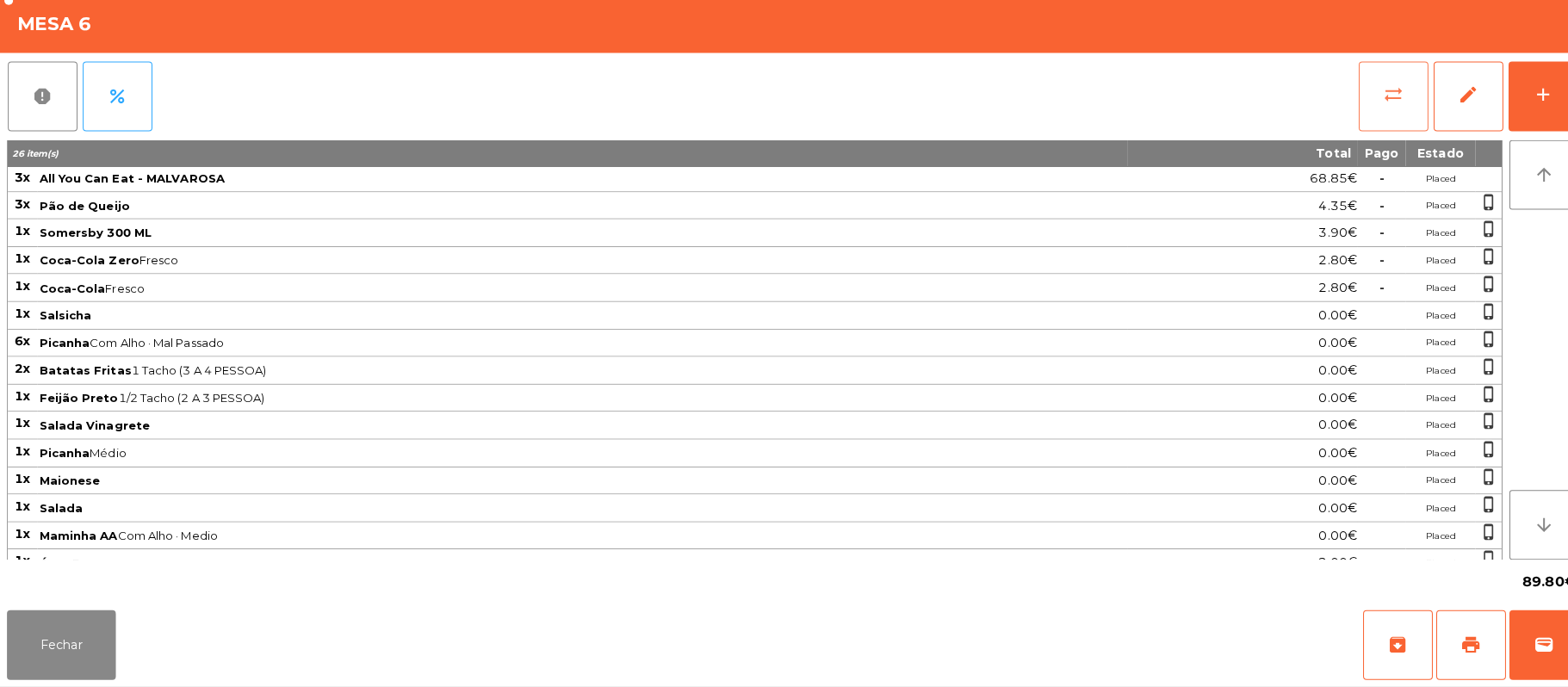
click at [1359, 100] on button "sync_alt" at bounding box center [1377, 103] width 69 height 69
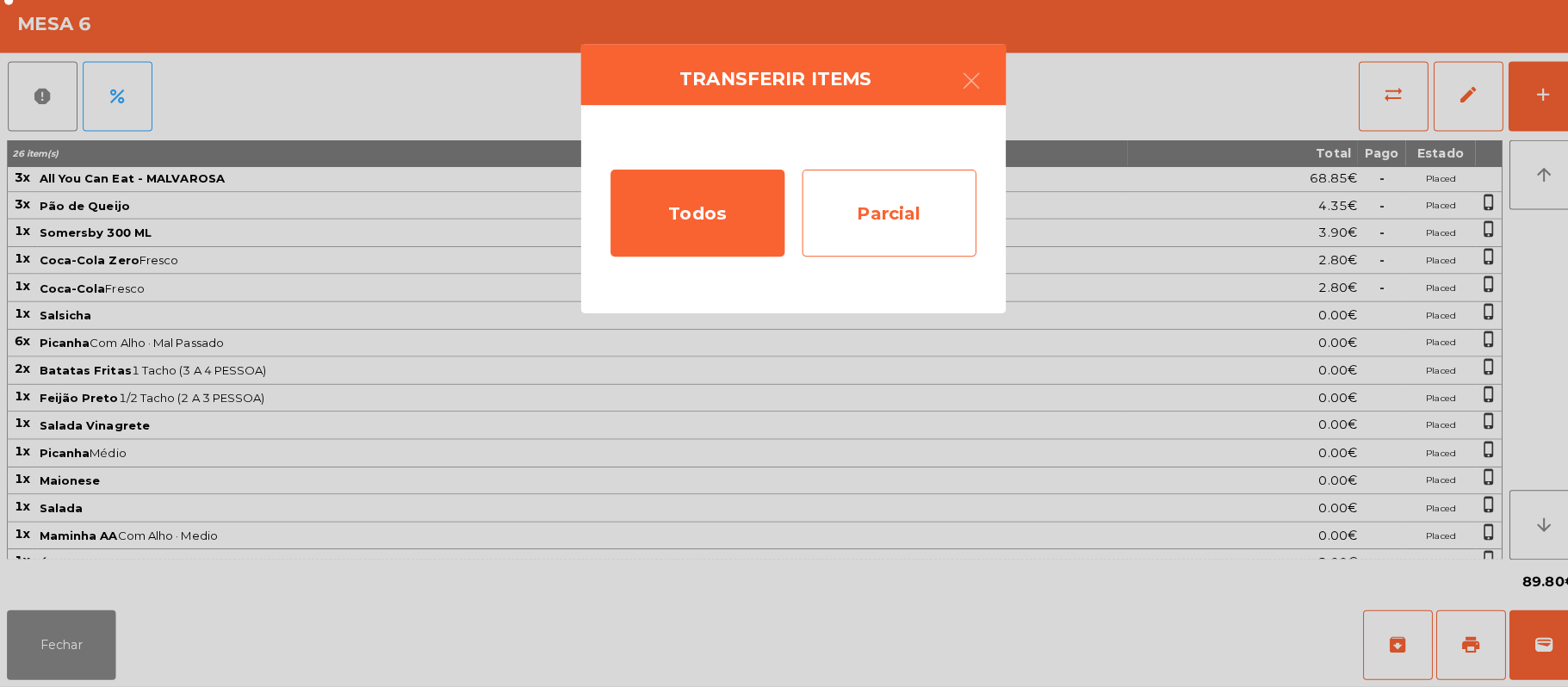
click at [896, 228] on div "Parcial" at bounding box center [879, 219] width 172 height 86
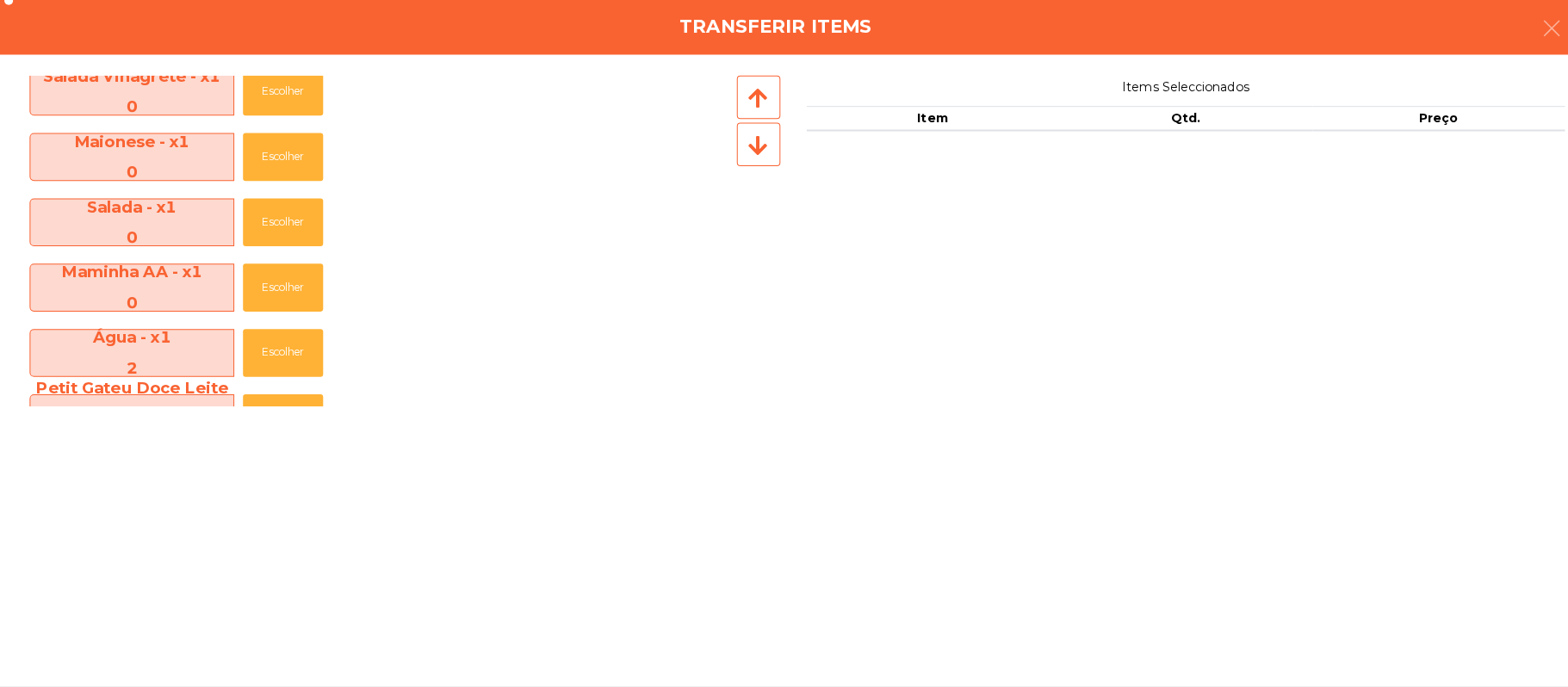
scroll to position [655, 0]
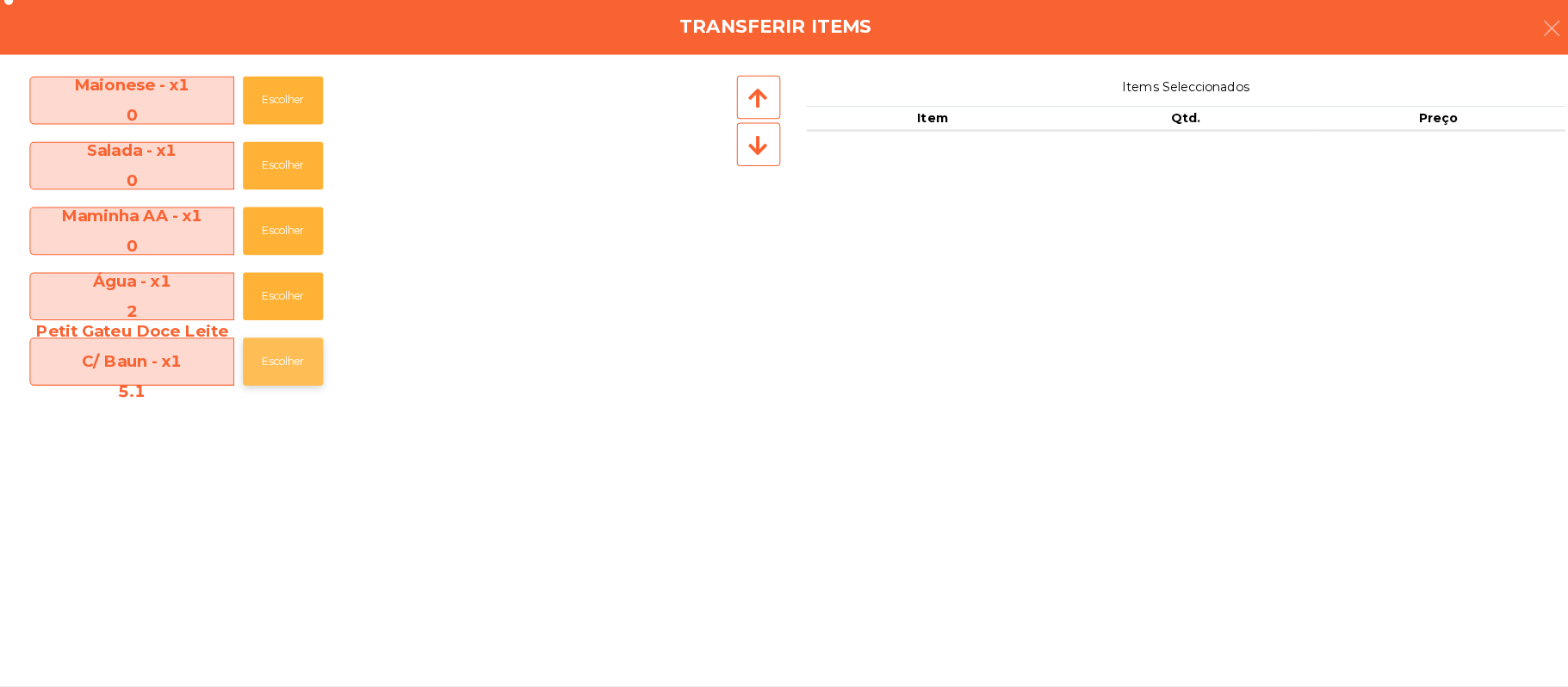
click at [320, 353] on button "Escolher" at bounding box center [279, 365] width 79 height 47
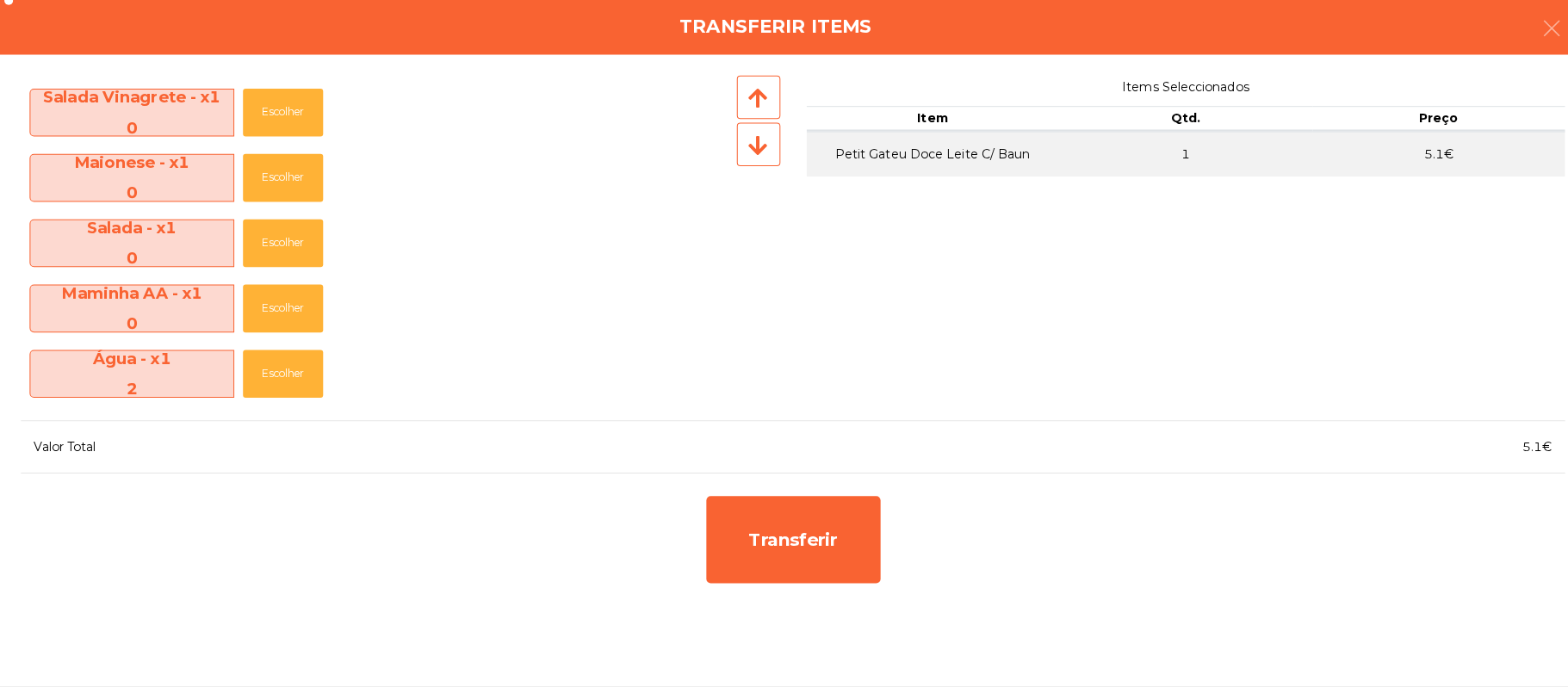
scroll to position [577, 0]
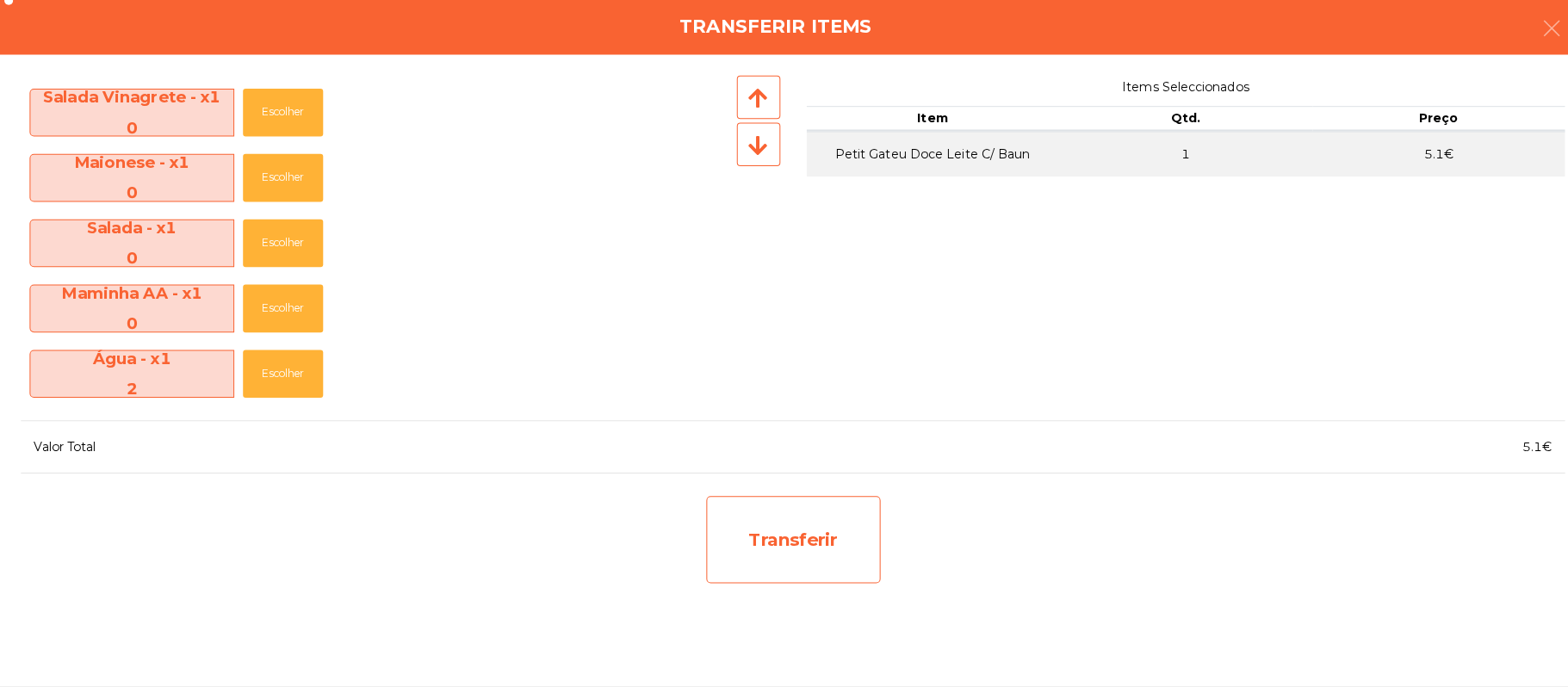
click at [793, 529] on div "Transferir" at bounding box center [784, 542] width 172 height 86
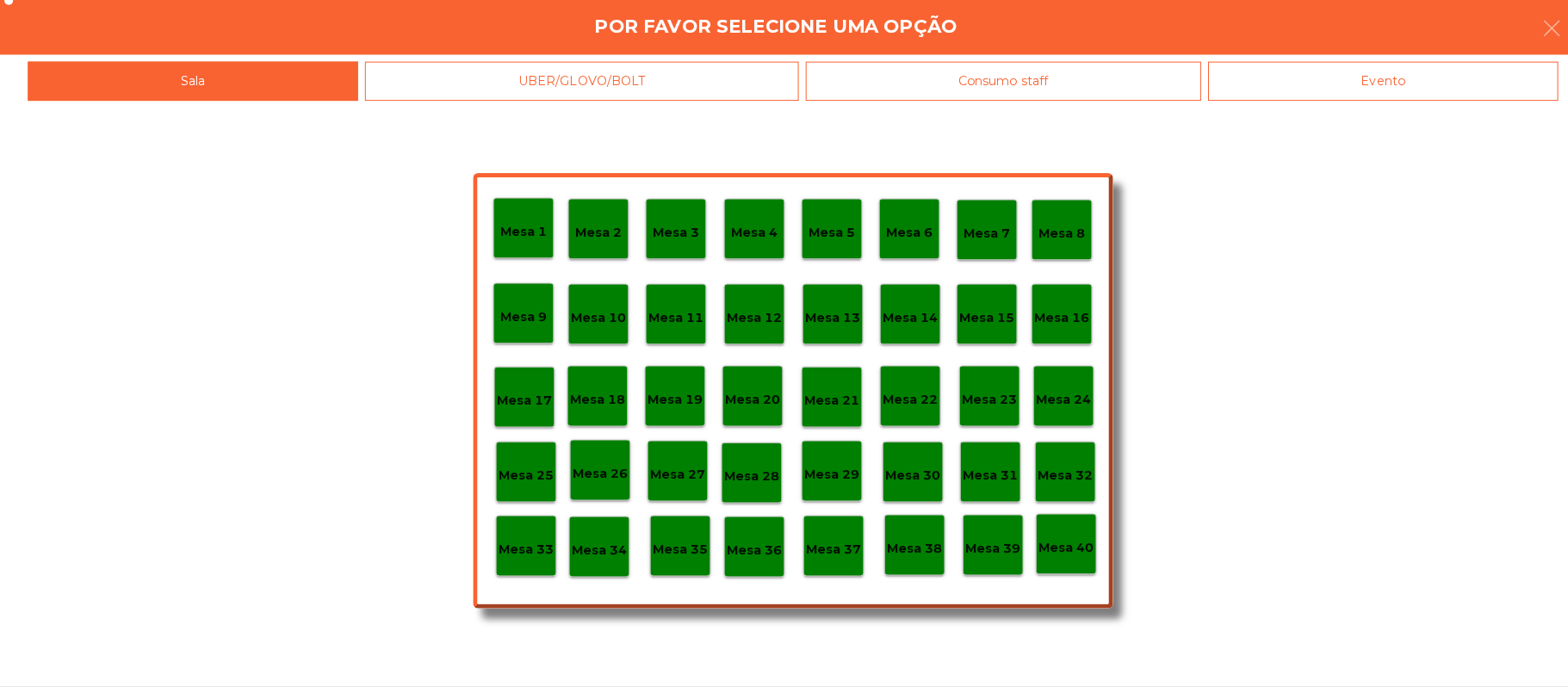
click at [820, 543] on p "Mesa 37" at bounding box center [824, 551] width 55 height 20
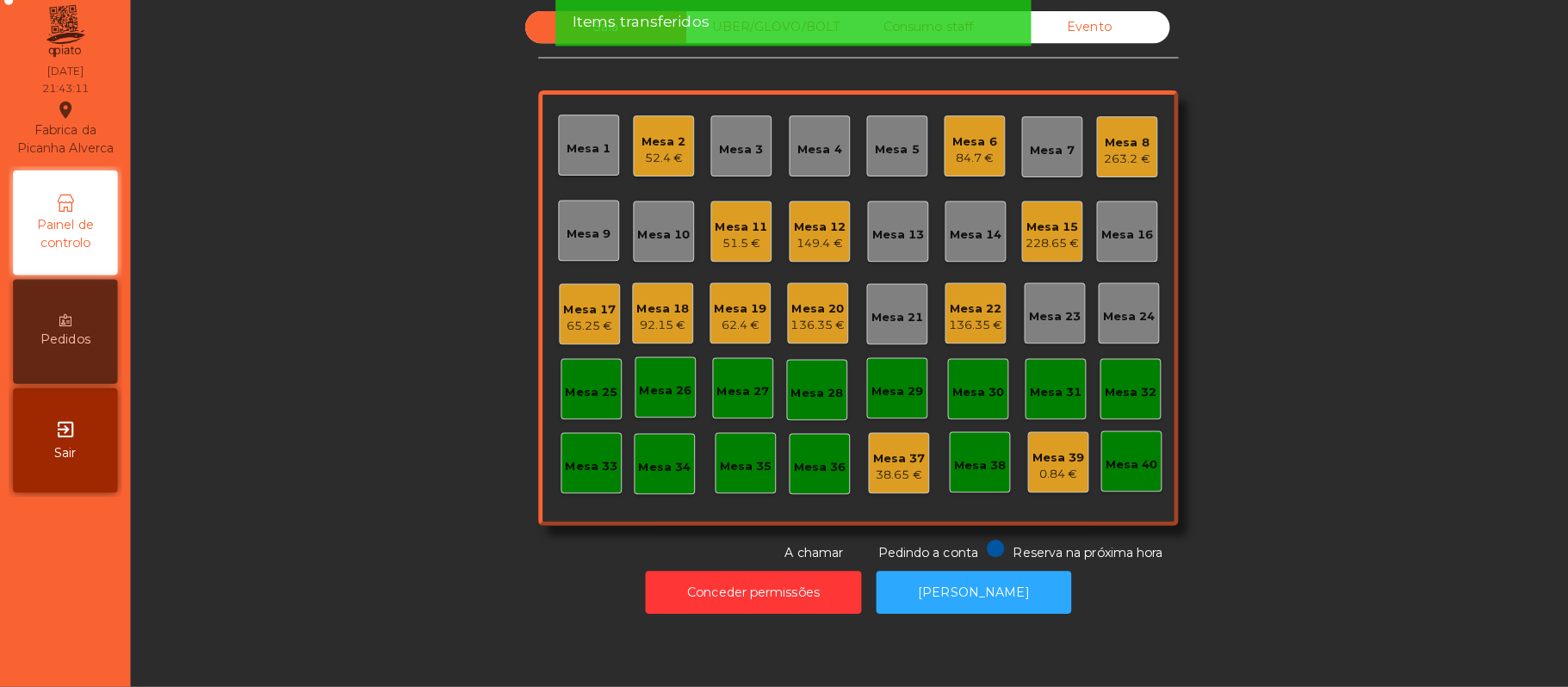
click at [933, 146] on div "Mesa 6 84.7 €" at bounding box center [963, 152] width 60 height 60
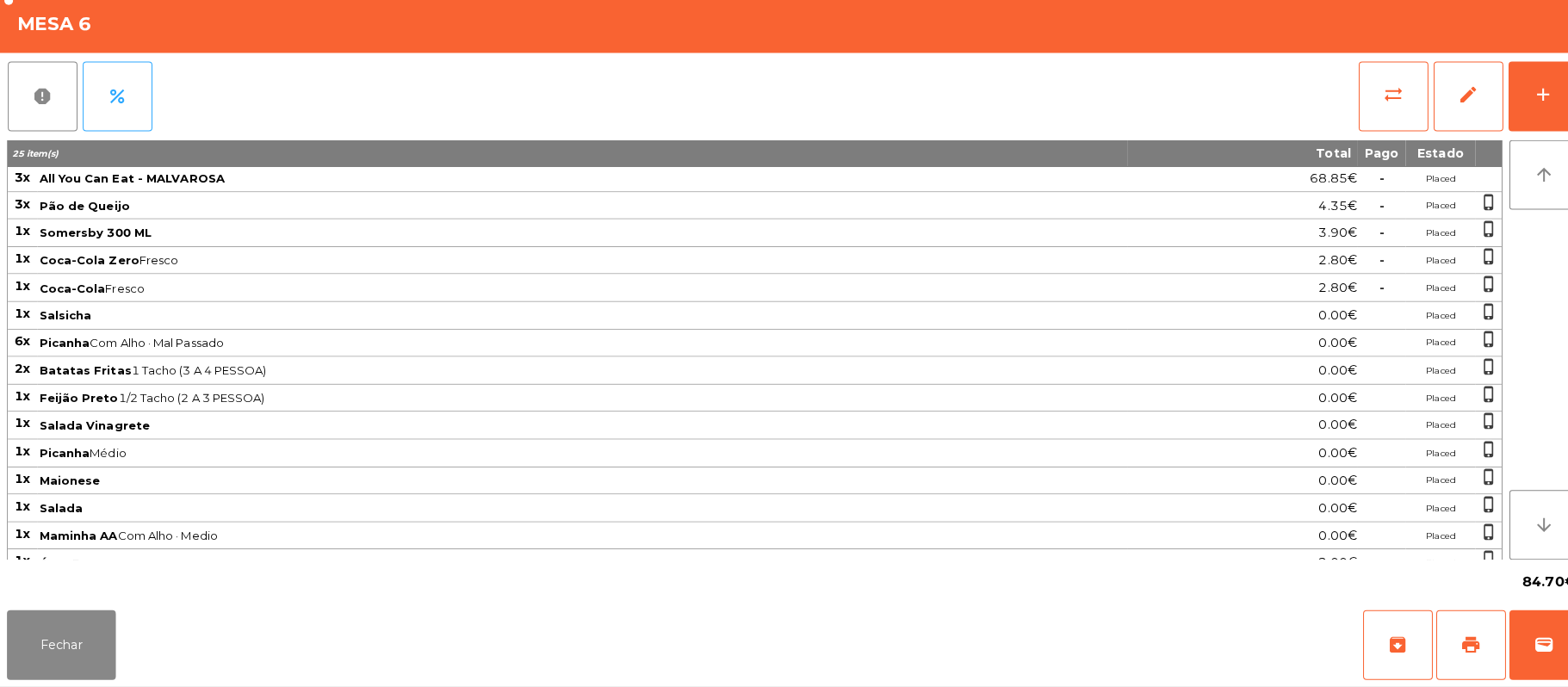
scroll to position [28, 0]
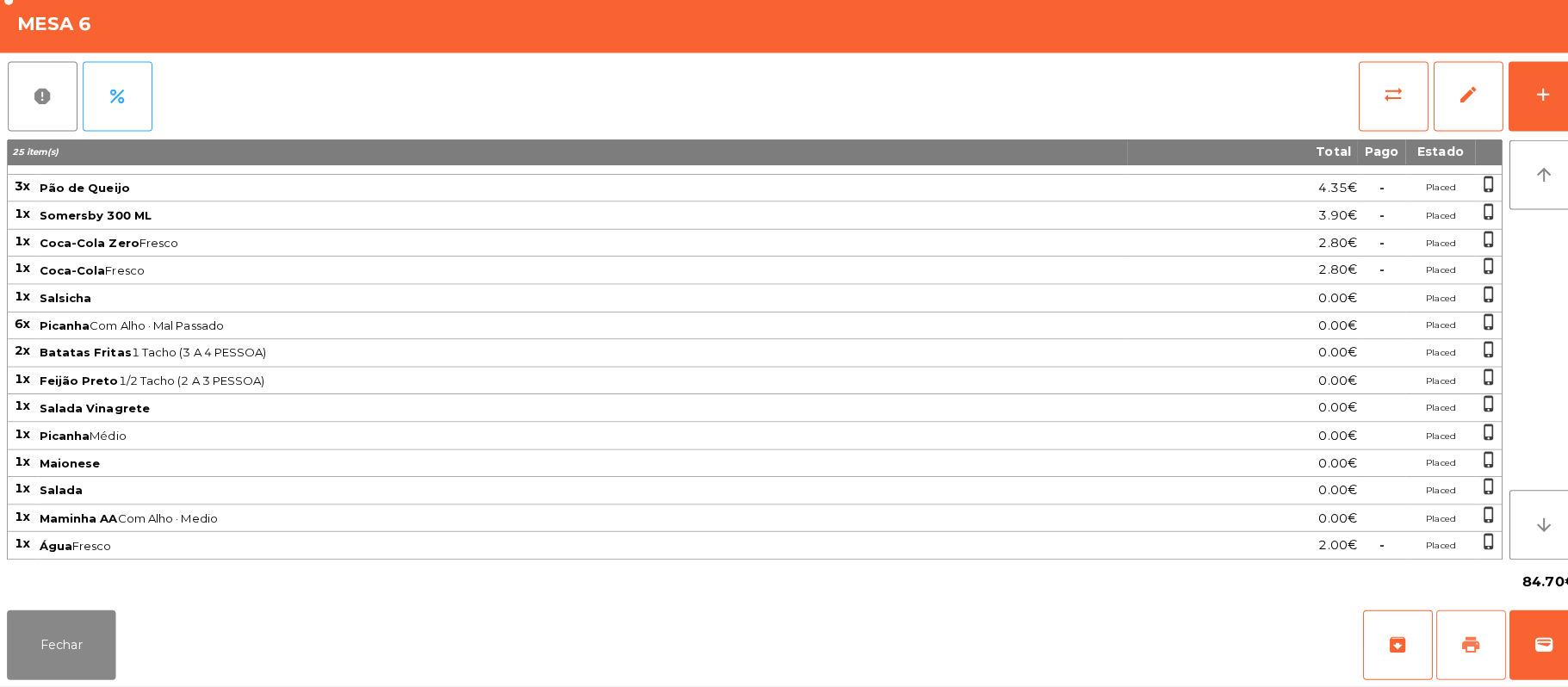
click at [1428, 653] on button "print" at bounding box center [1454, 645] width 69 height 69
click at [1430, 653] on button "print" at bounding box center [1454, 645] width 69 height 69
click at [53, 621] on button "Fechar" at bounding box center [60, 645] width 108 height 69
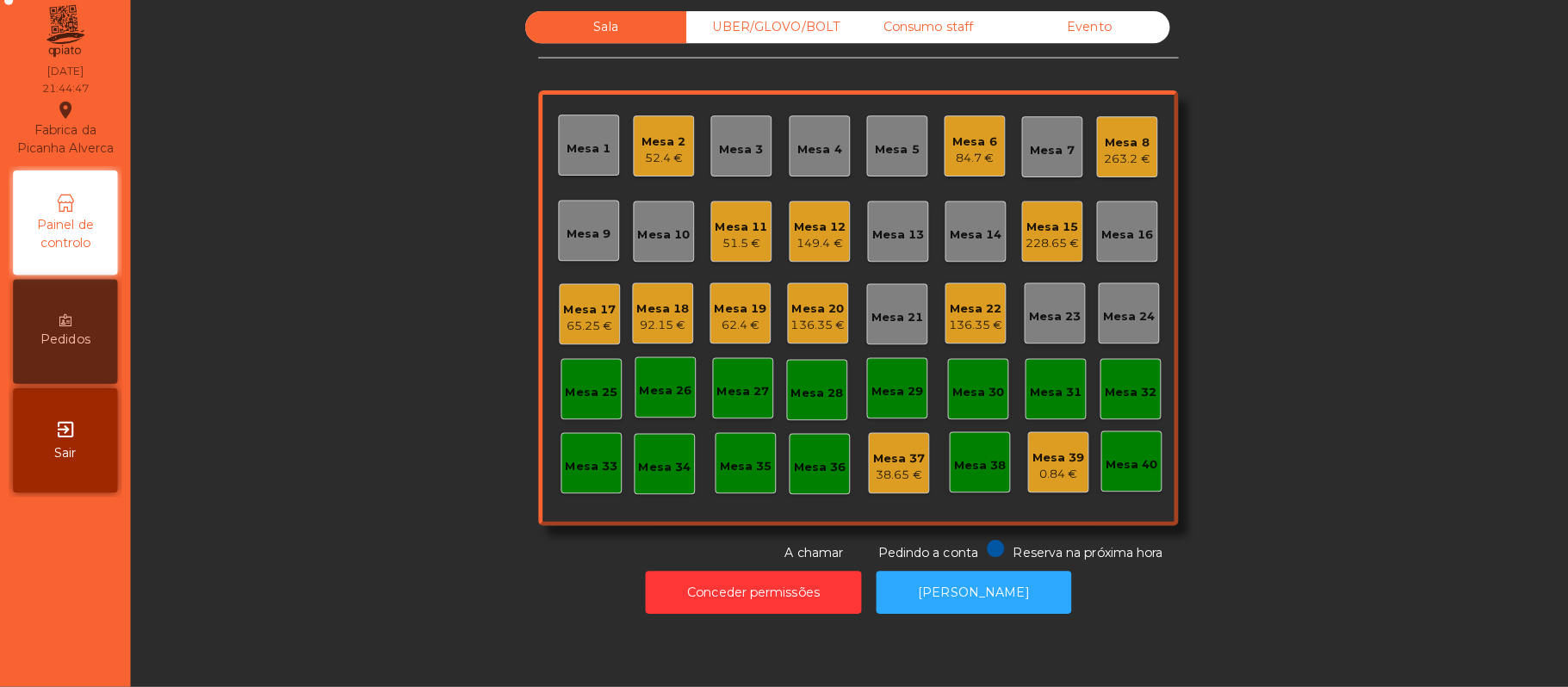
click at [961, 143] on div "Mesa 6" at bounding box center [964, 148] width 44 height 18
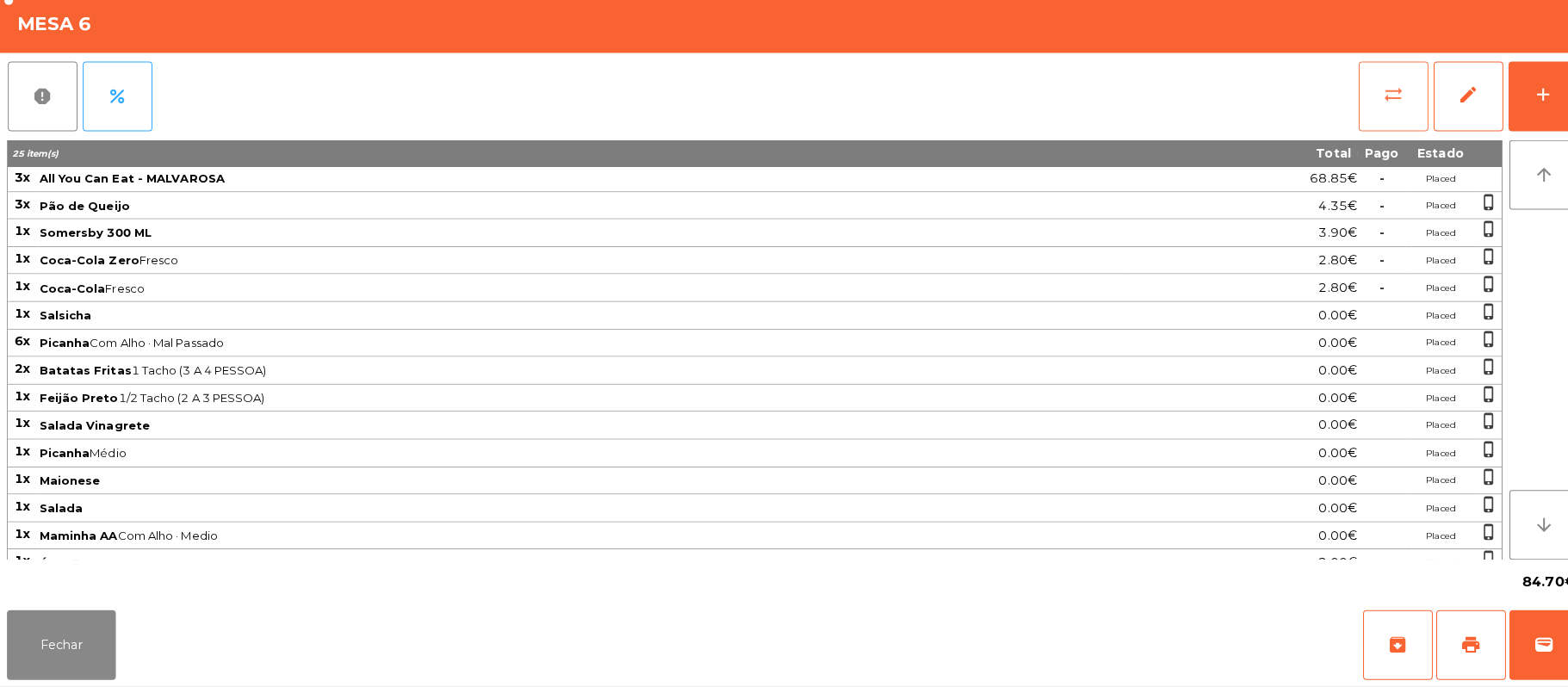
click at [1348, 95] on button "sync_alt" at bounding box center [1377, 103] width 69 height 69
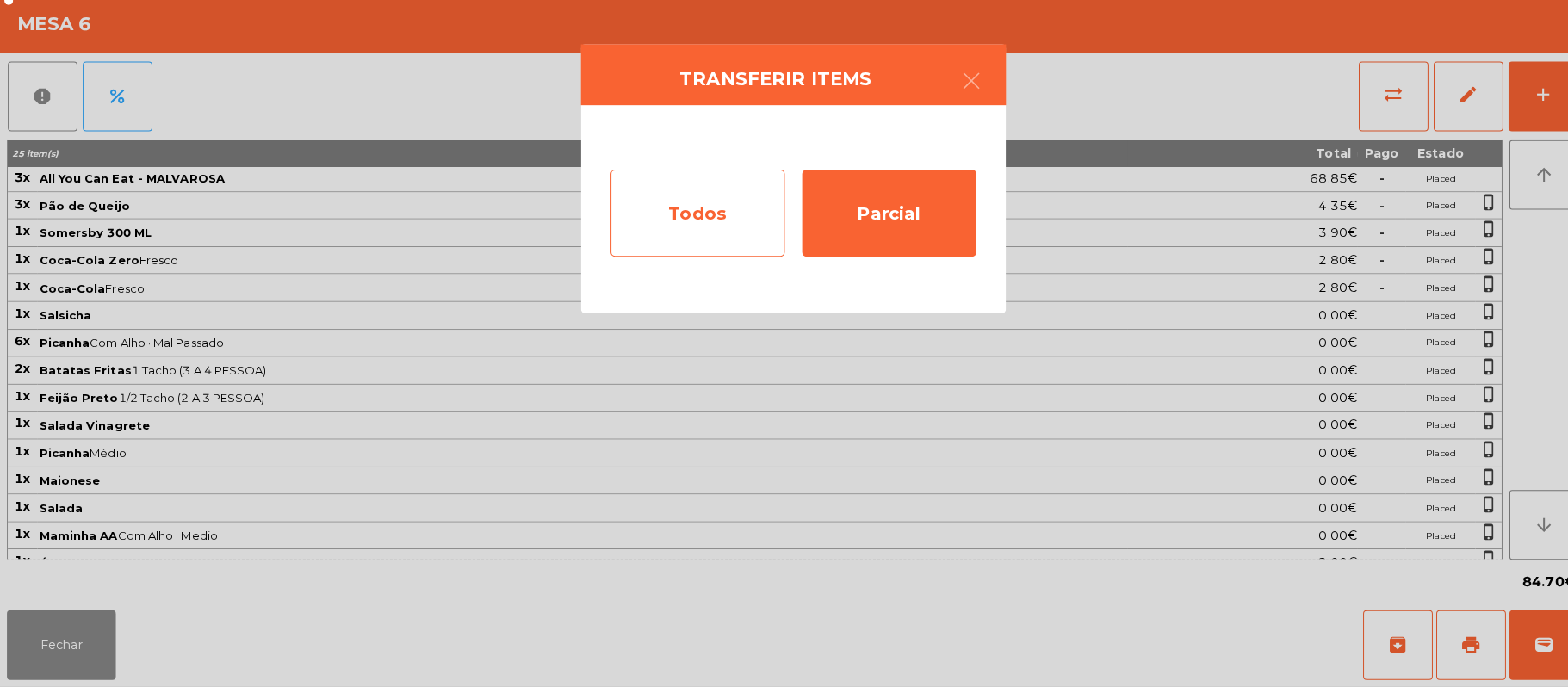
click at [711, 235] on div "Todos" at bounding box center [689, 219] width 172 height 86
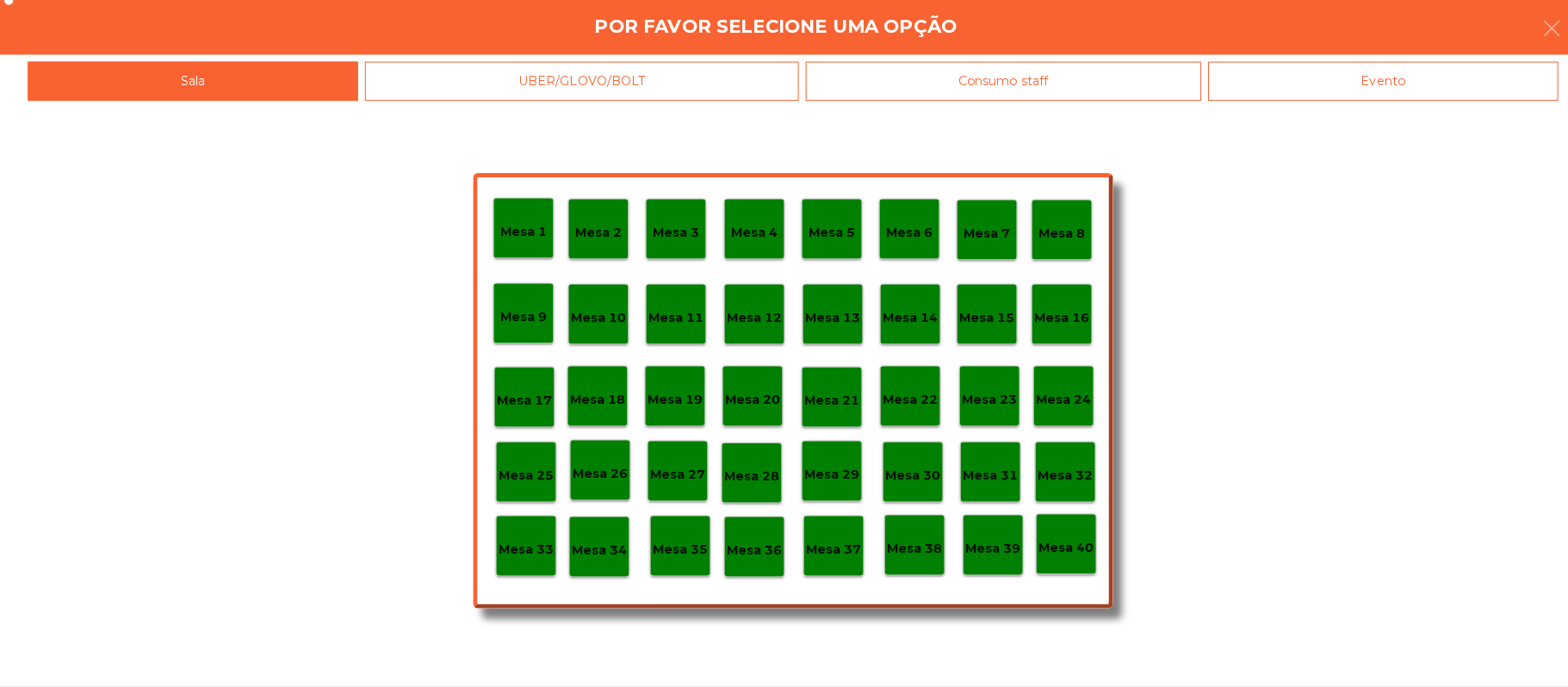
click at [1310, 100] on div "Evento" at bounding box center [1367, 88] width 346 height 39
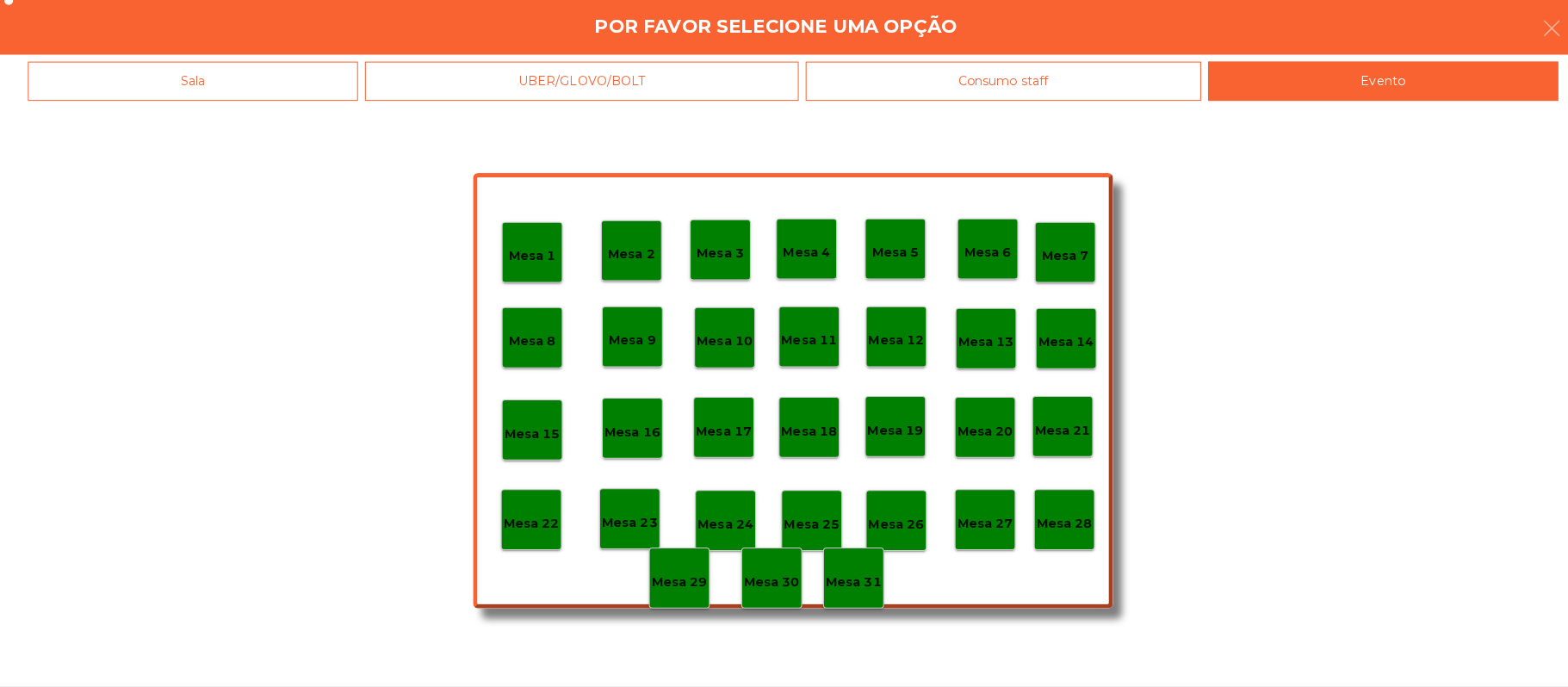
click at [1065, 529] on p "Mesa 28" at bounding box center [1051, 525] width 55 height 20
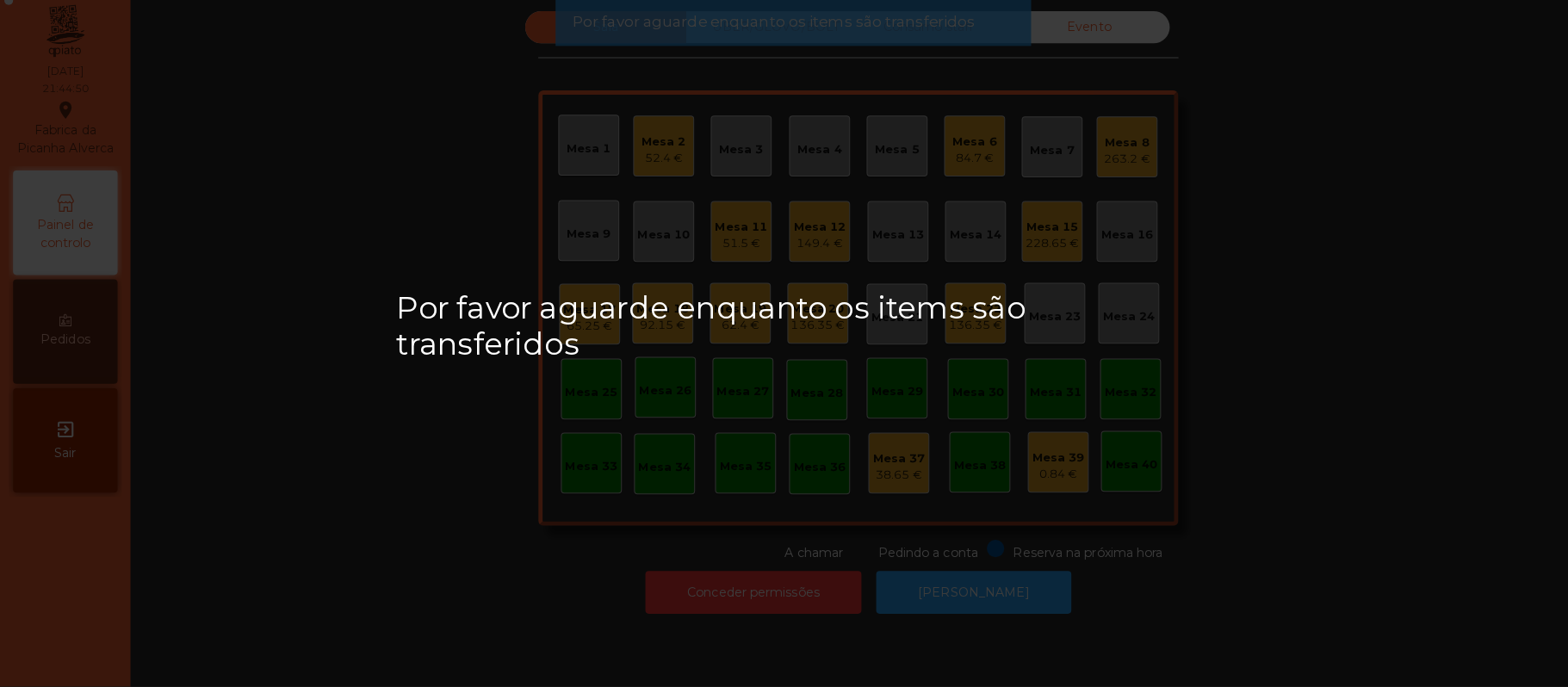
click at [969, 611] on div "Por favor aguarde enquanto os items são transferidos" at bounding box center [784, 343] width 1568 height 687
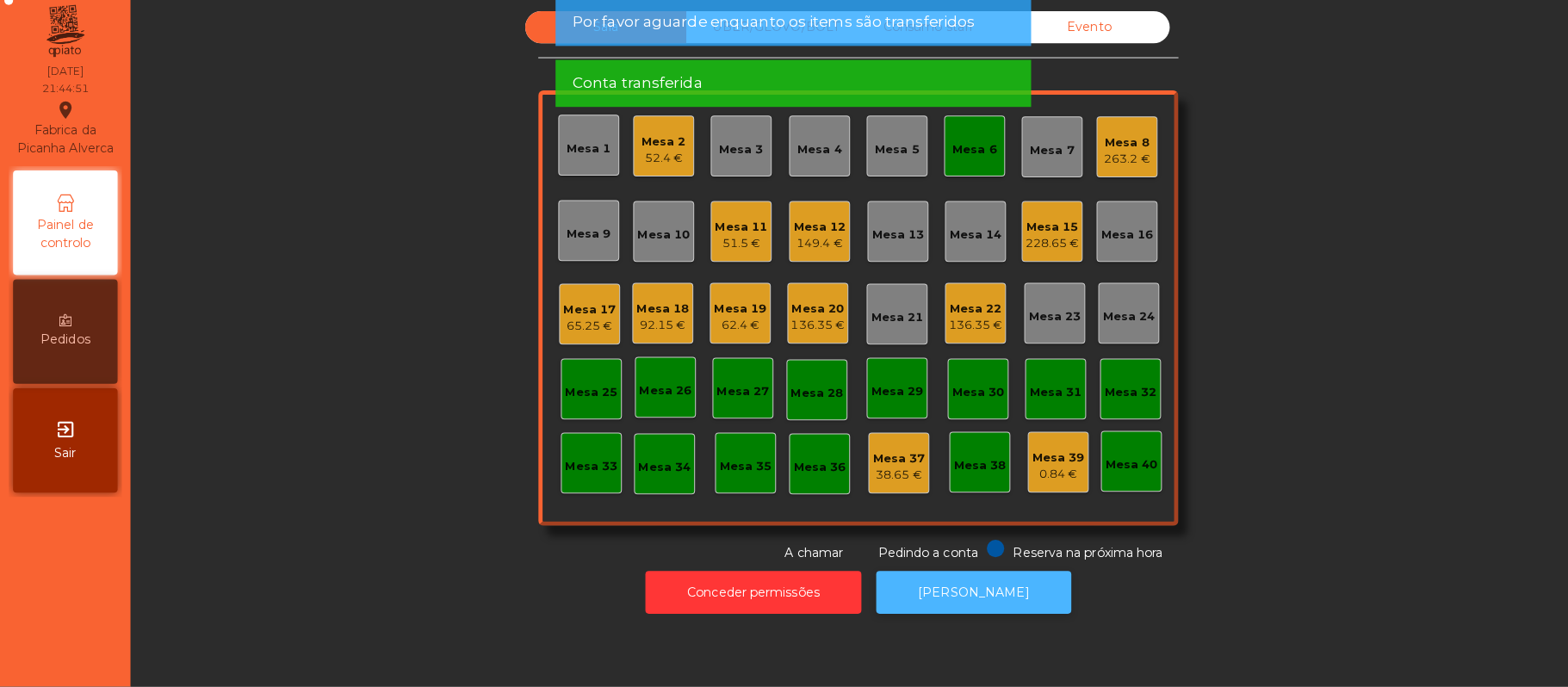
click at [963, 611] on button "[PERSON_NAME]" at bounding box center [962, 593] width 193 height 42
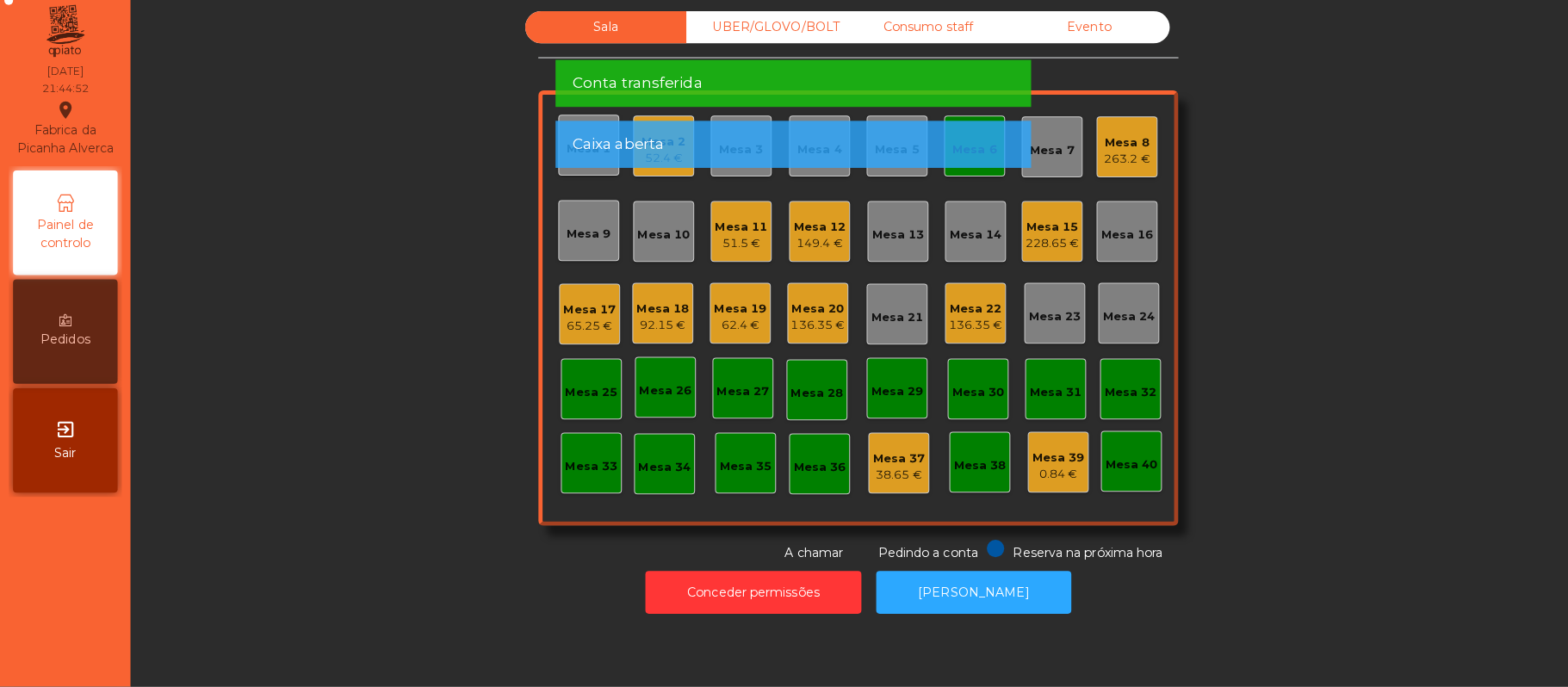
click at [966, 144] on div "Mesa 6" at bounding box center [964, 152] width 44 height 25
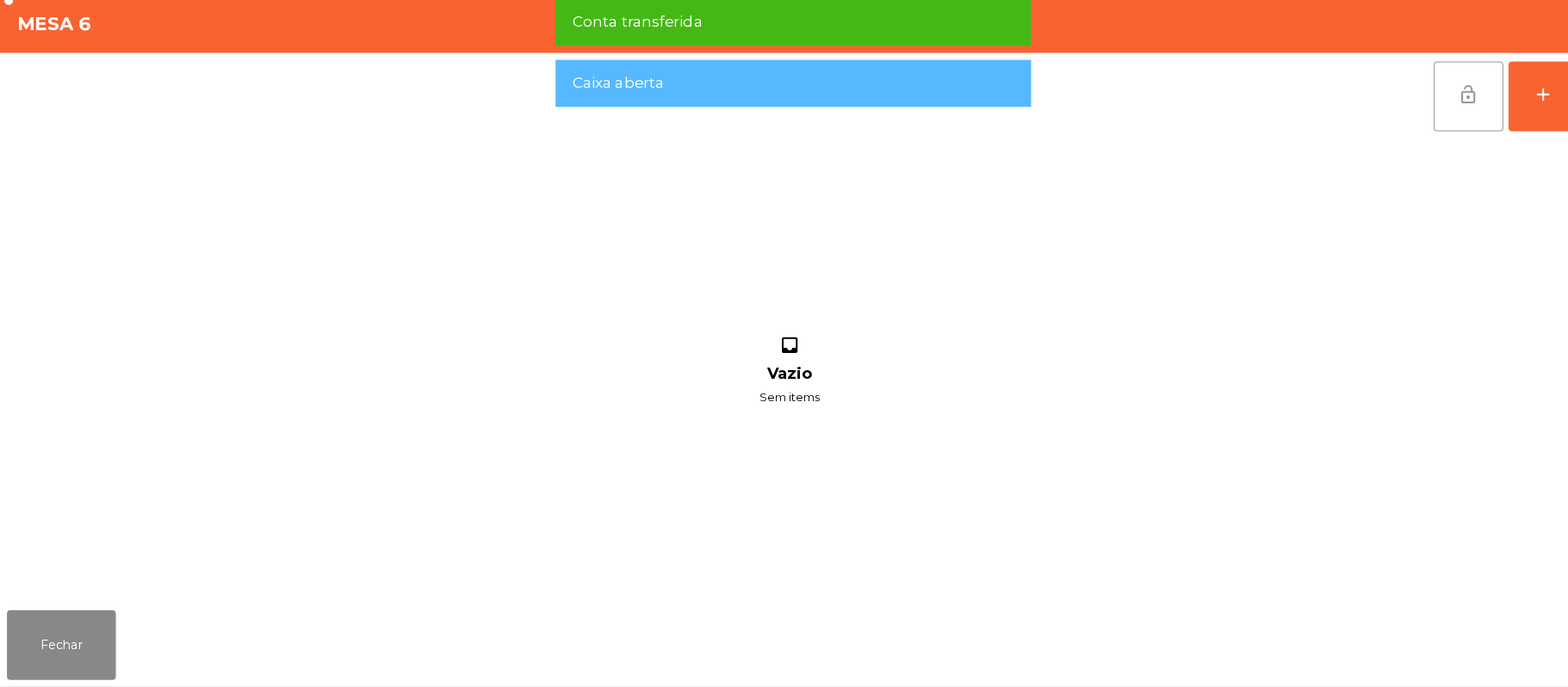
click at [1459, 100] on span "lock_open" at bounding box center [1452, 102] width 21 height 21
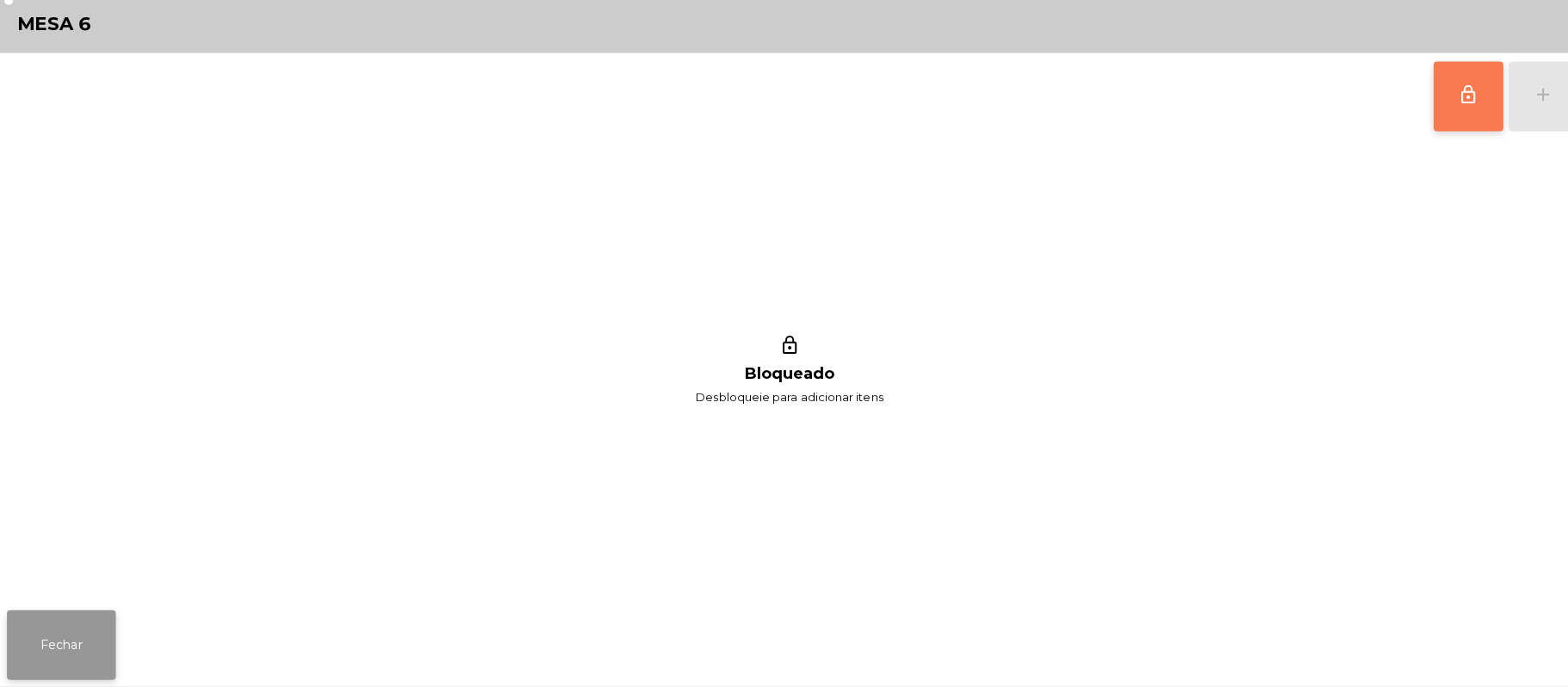
click at [53, 645] on button "Fechar" at bounding box center [60, 645] width 108 height 69
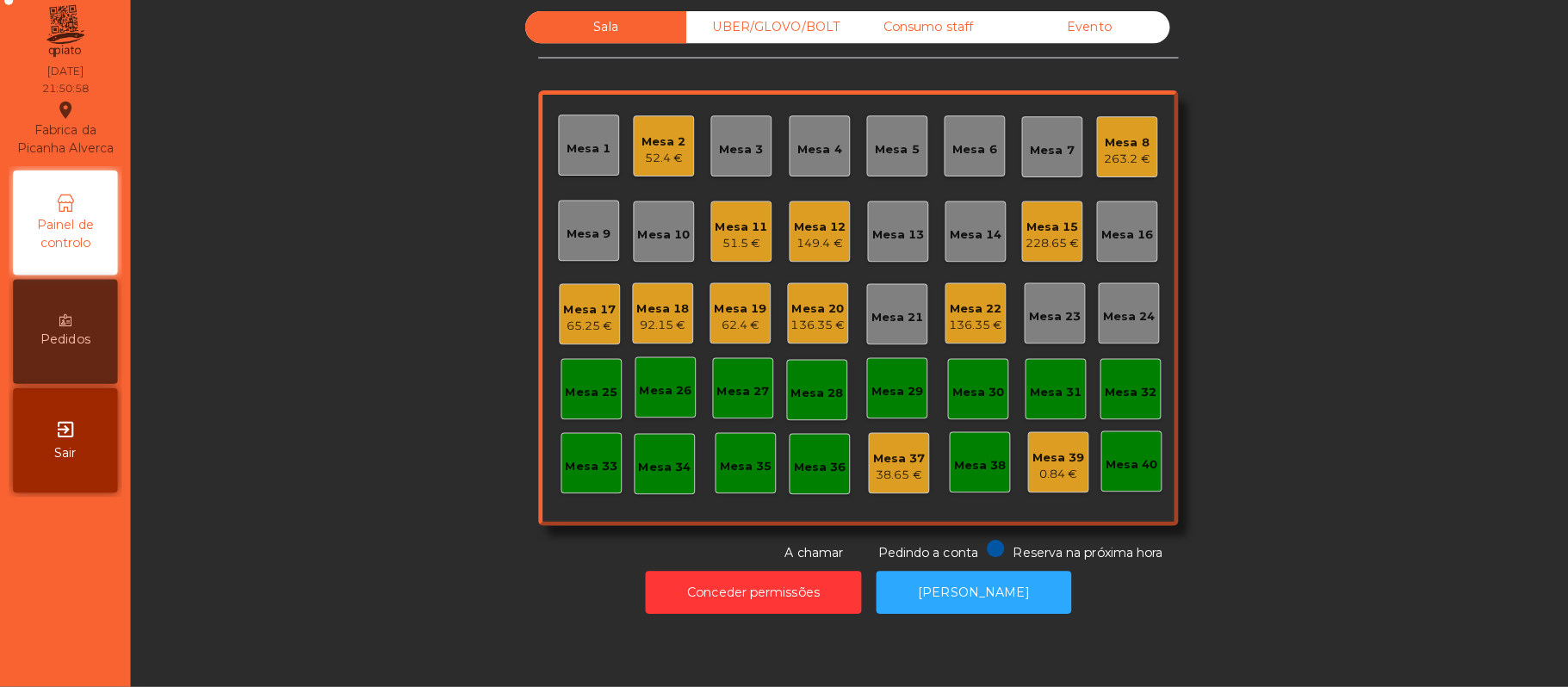
click at [629, 318] on div "Mesa 18" at bounding box center [655, 313] width 52 height 18
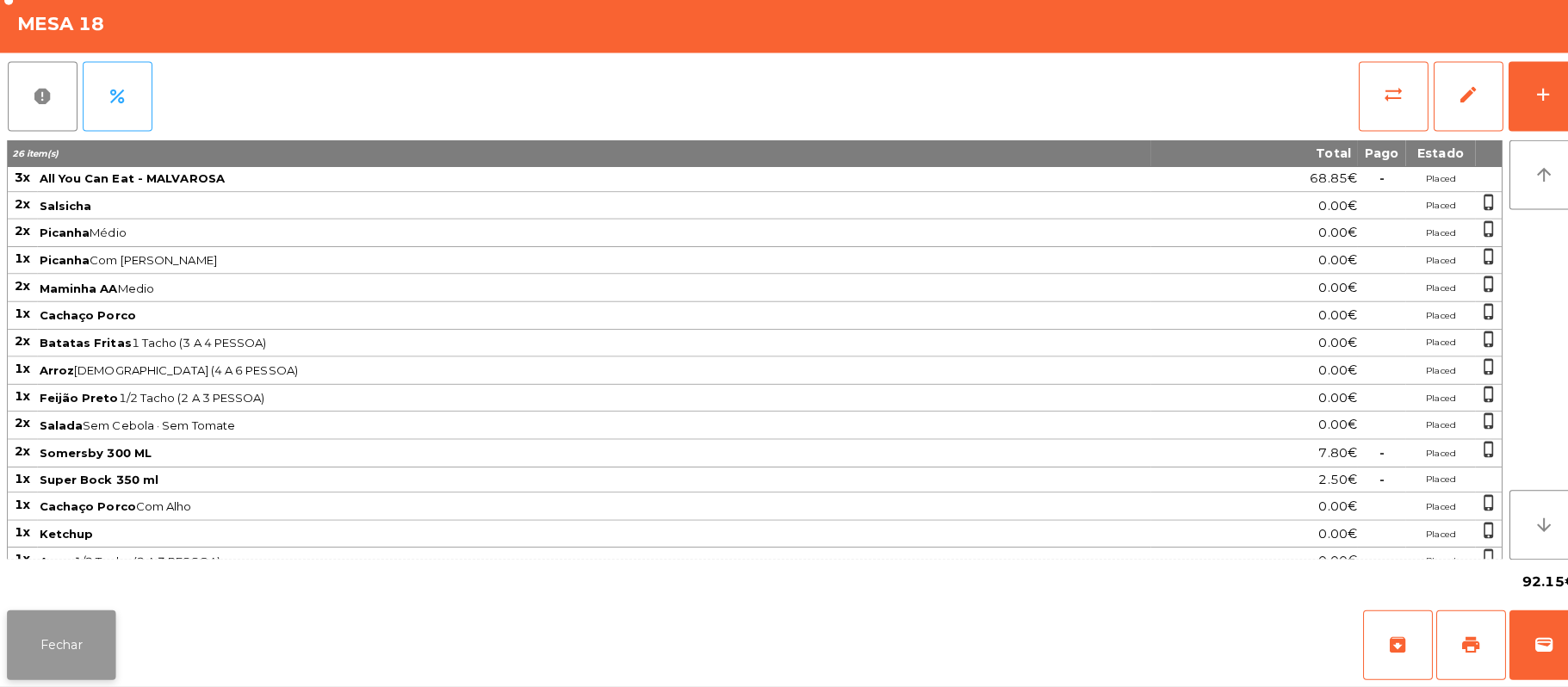
click at [69, 631] on button "Fechar" at bounding box center [60, 645] width 108 height 69
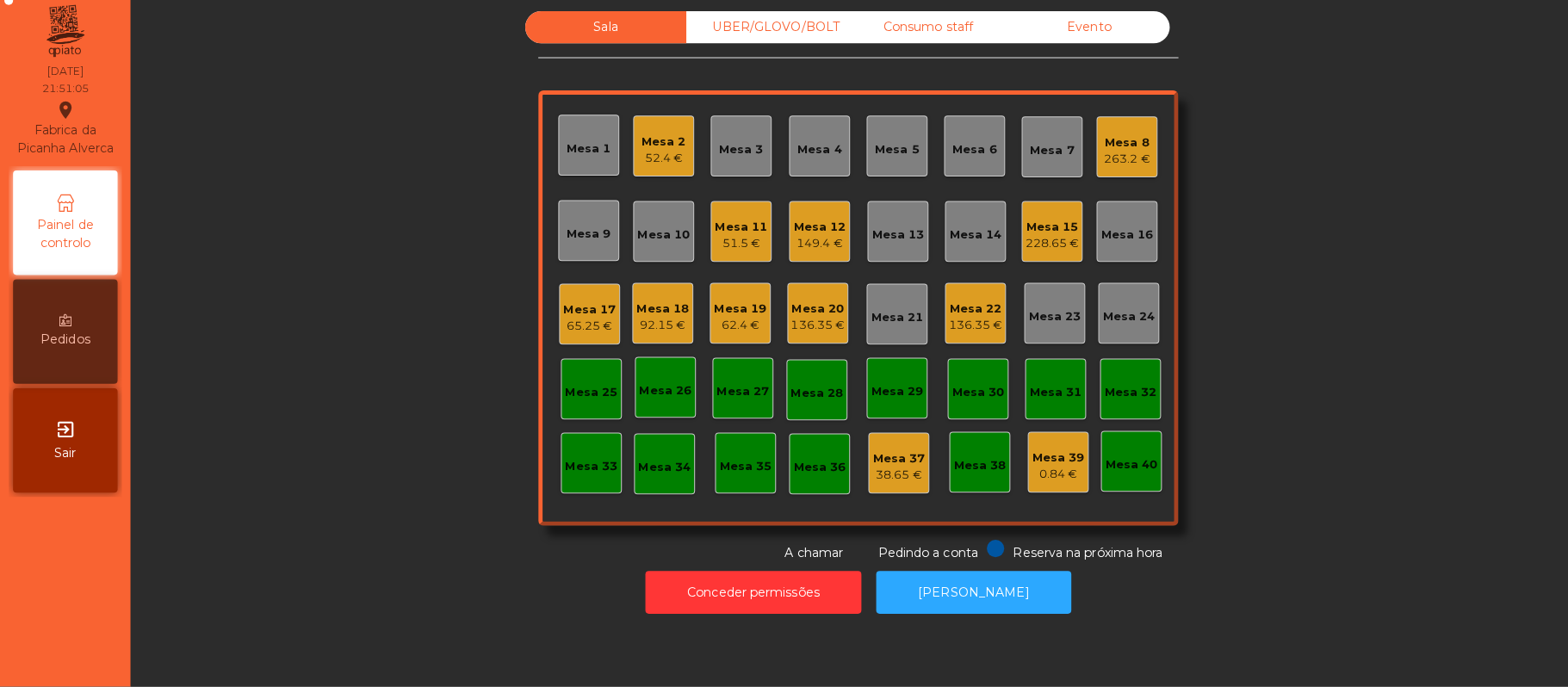
click at [1172, 653] on div "Sala UBER/GLOVO/BOLT Consumo staff Evento Mesa 1 Mesa 2 52.4 € Mesa 3 Mesa 4 Me…" at bounding box center [849, 343] width 1439 height 687
click at [997, 603] on button "[PERSON_NAME]" at bounding box center [962, 593] width 193 height 42
click at [658, 332] on div "92.15 €" at bounding box center [655, 330] width 52 height 18
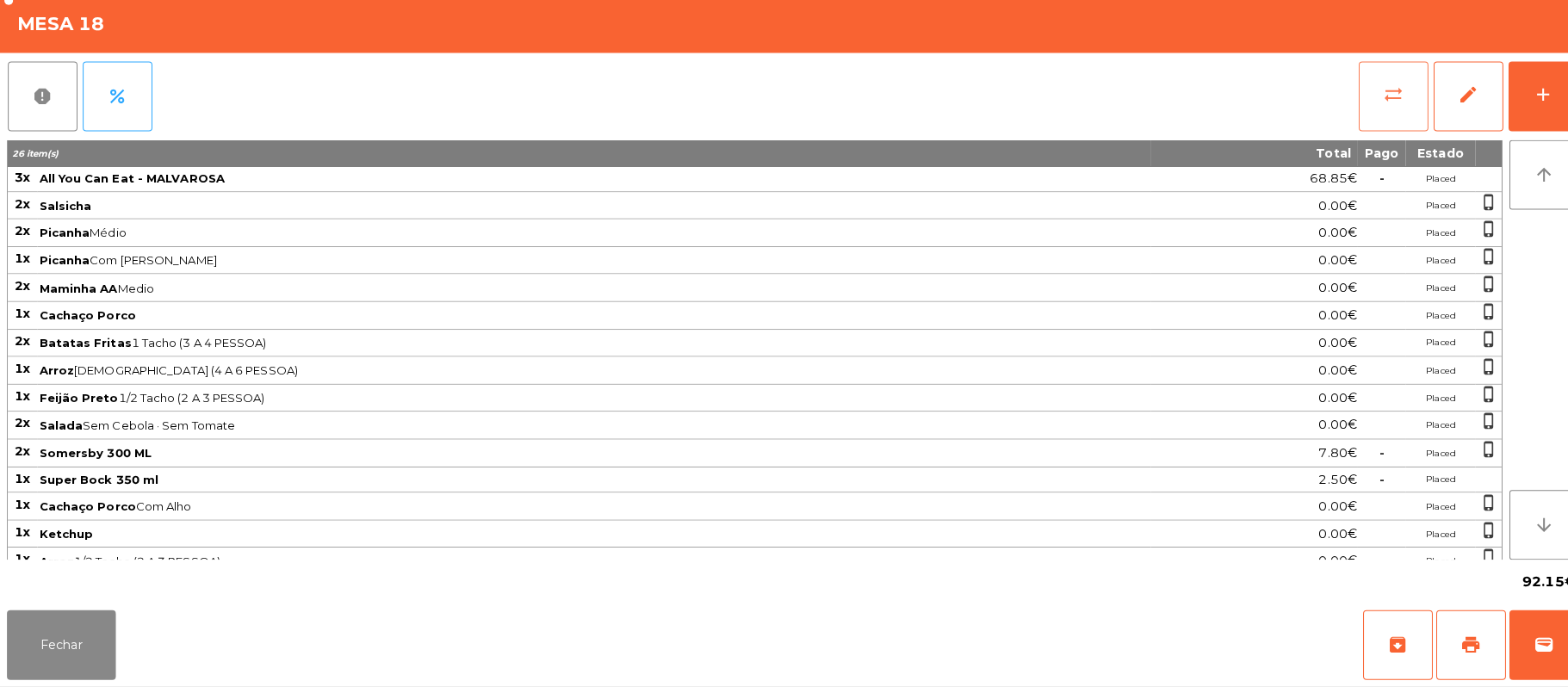
click at [1347, 125] on button "sync_alt" at bounding box center [1377, 103] width 69 height 69
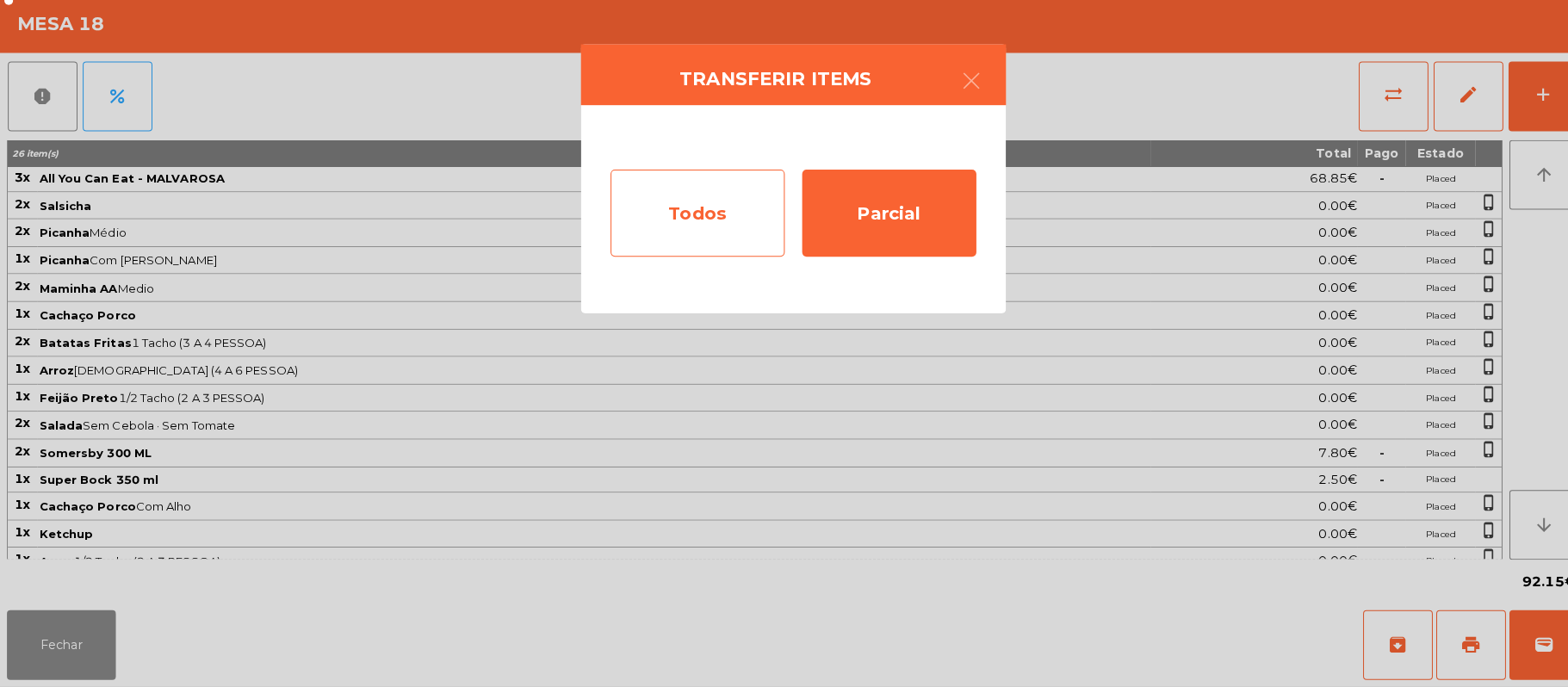
click at [664, 201] on div "Todos" at bounding box center [689, 219] width 172 height 86
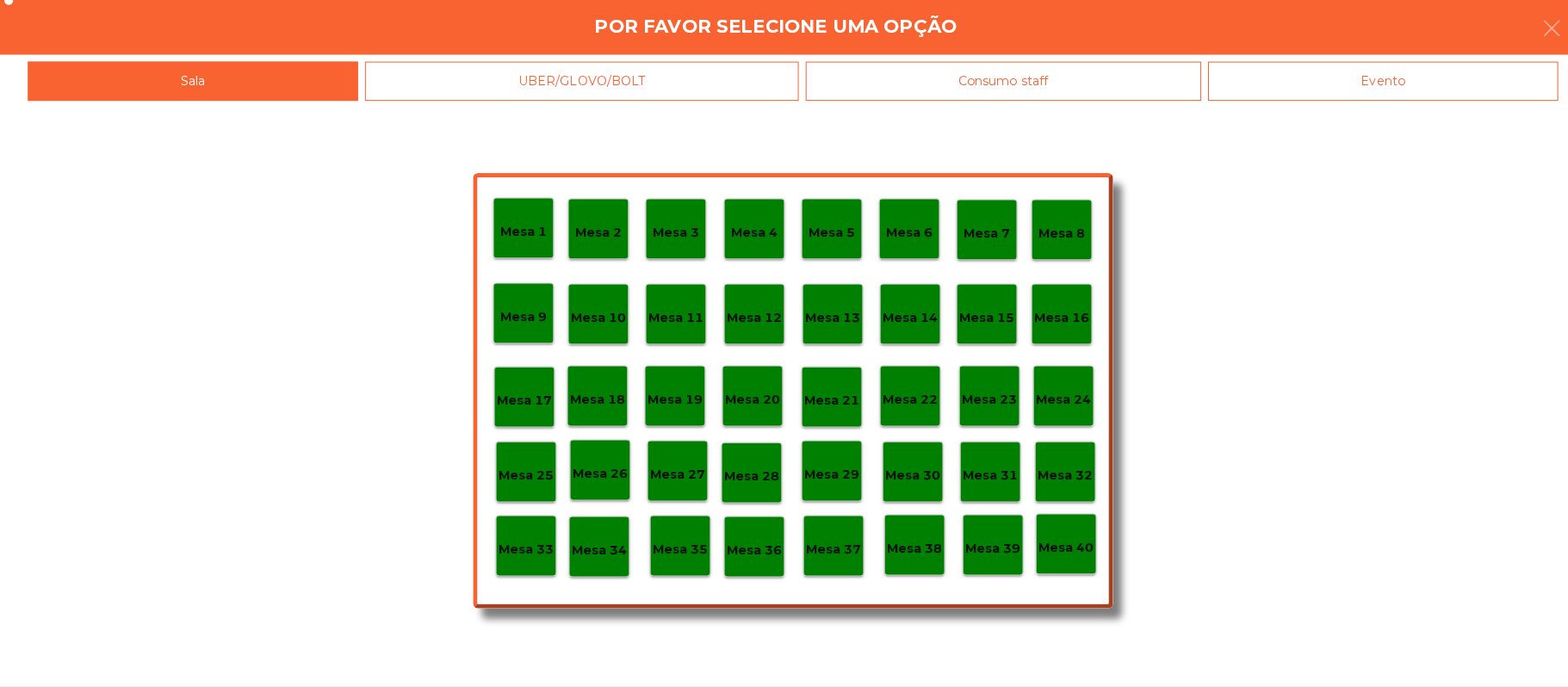
click at [1335, 100] on div "Evento" at bounding box center [1367, 88] width 346 height 39
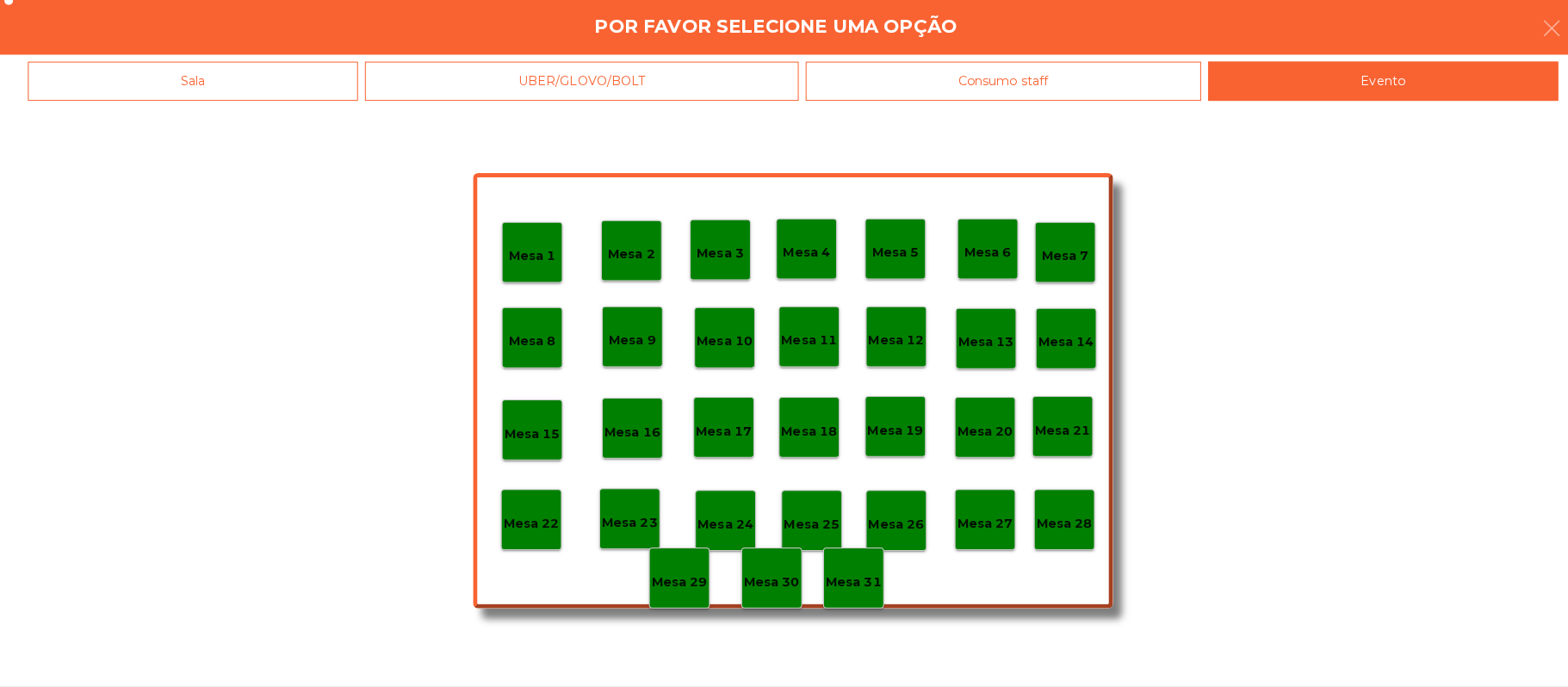
click at [1047, 523] on p "Mesa 28" at bounding box center [1051, 525] width 55 height 20
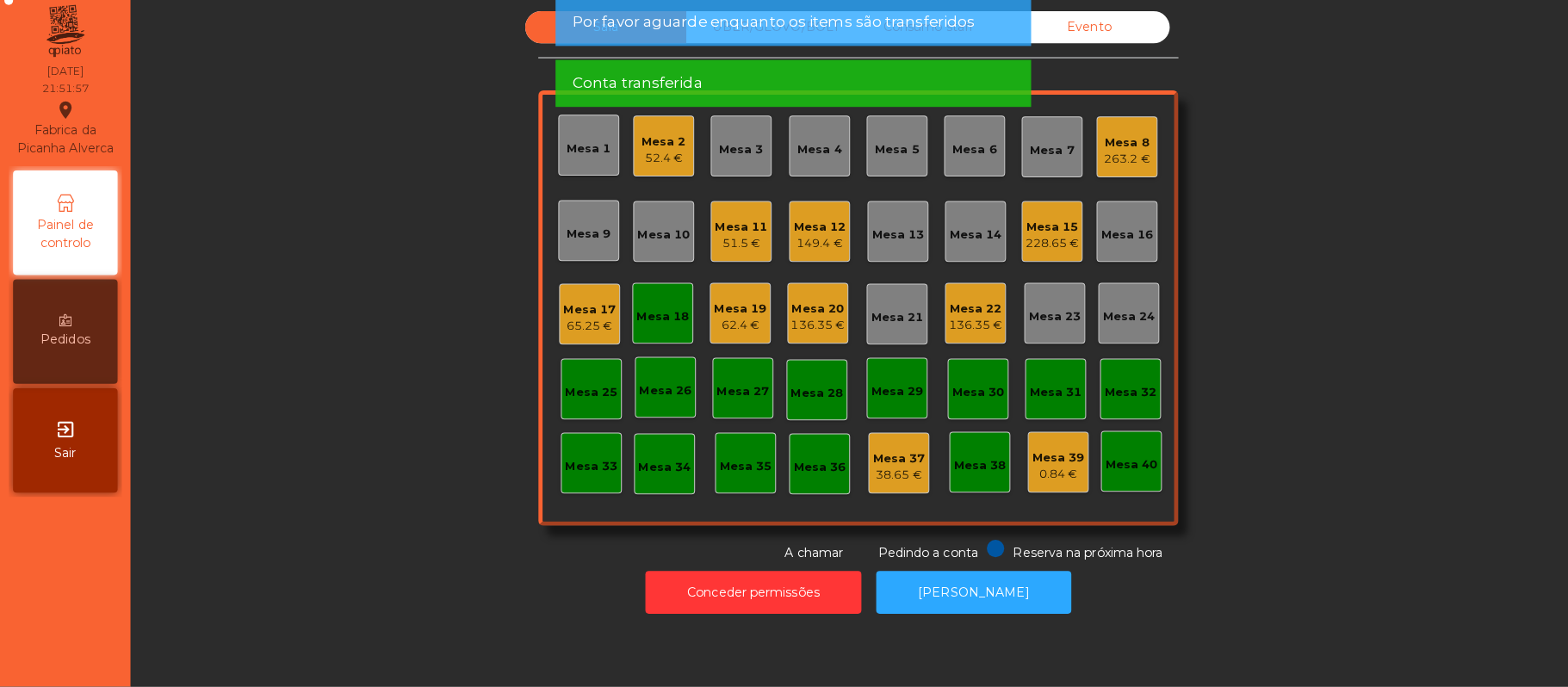
click at [648, 322] on div "Mesa 18" at bounding box center [655, 321] width 52 height 18
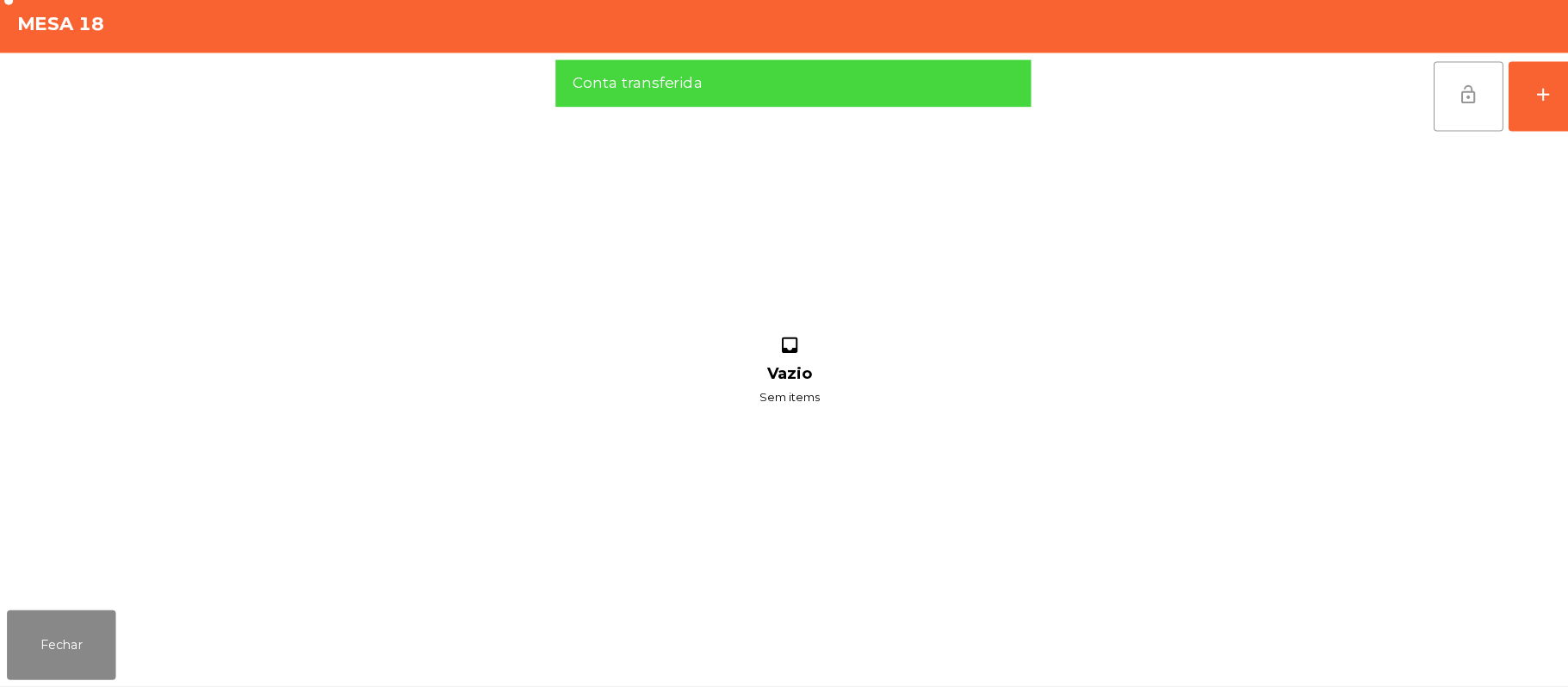
click at [1434, 110] on button "lock_open" at bounding box center [1452, 103] width 69 height 69
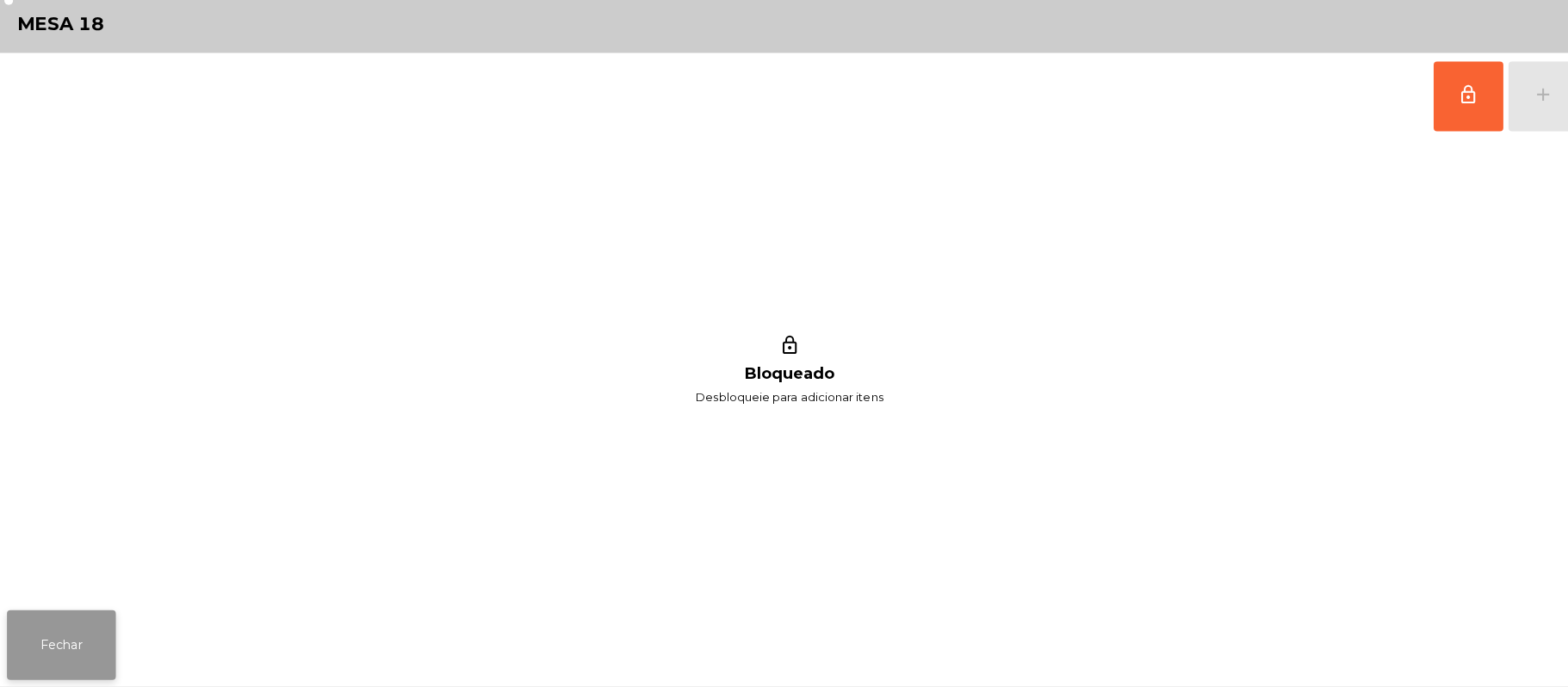
click at [88, 651] on button "Fechar" at bounding box center [60, 645] width 108 height 69
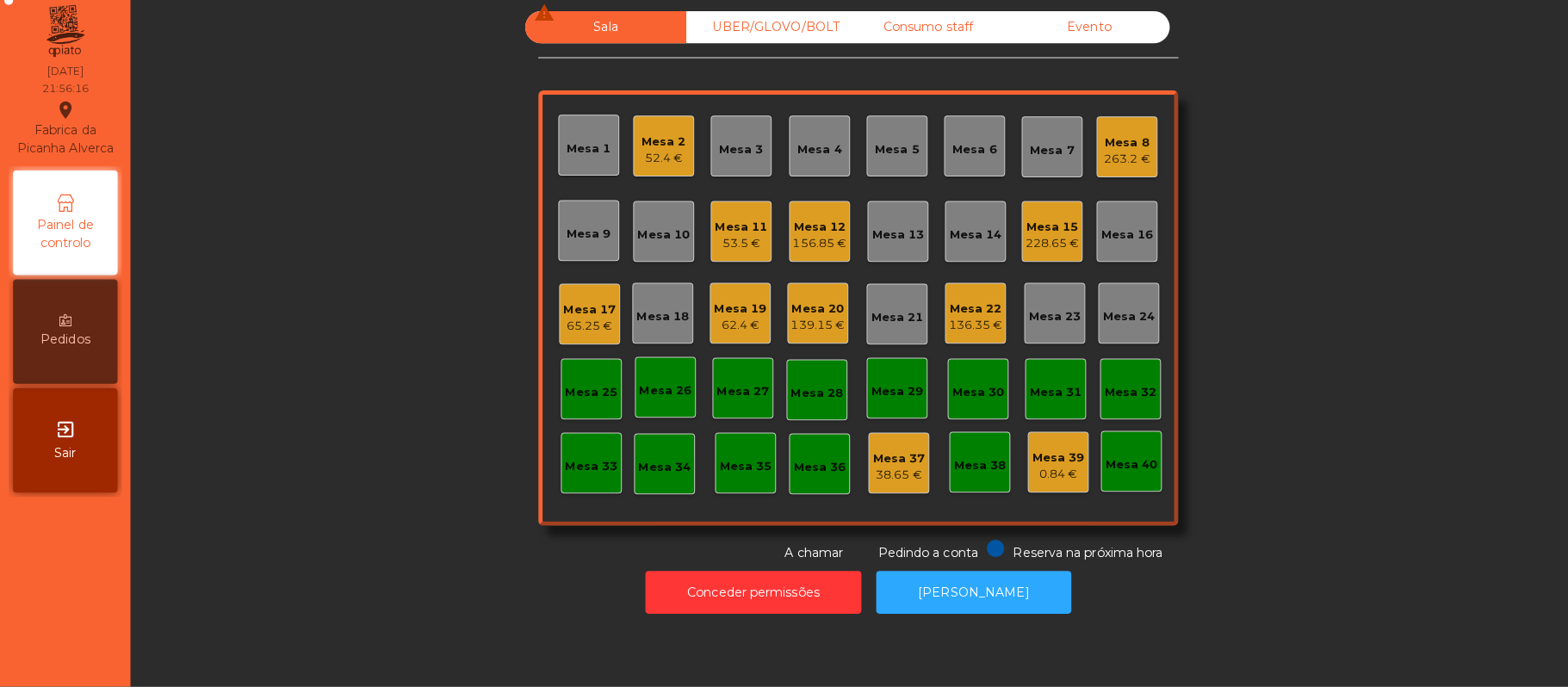
click at [1117, 180] on div "Mesa 8 263.2 €" at bounding box center [1114, 153] width 60 height 60
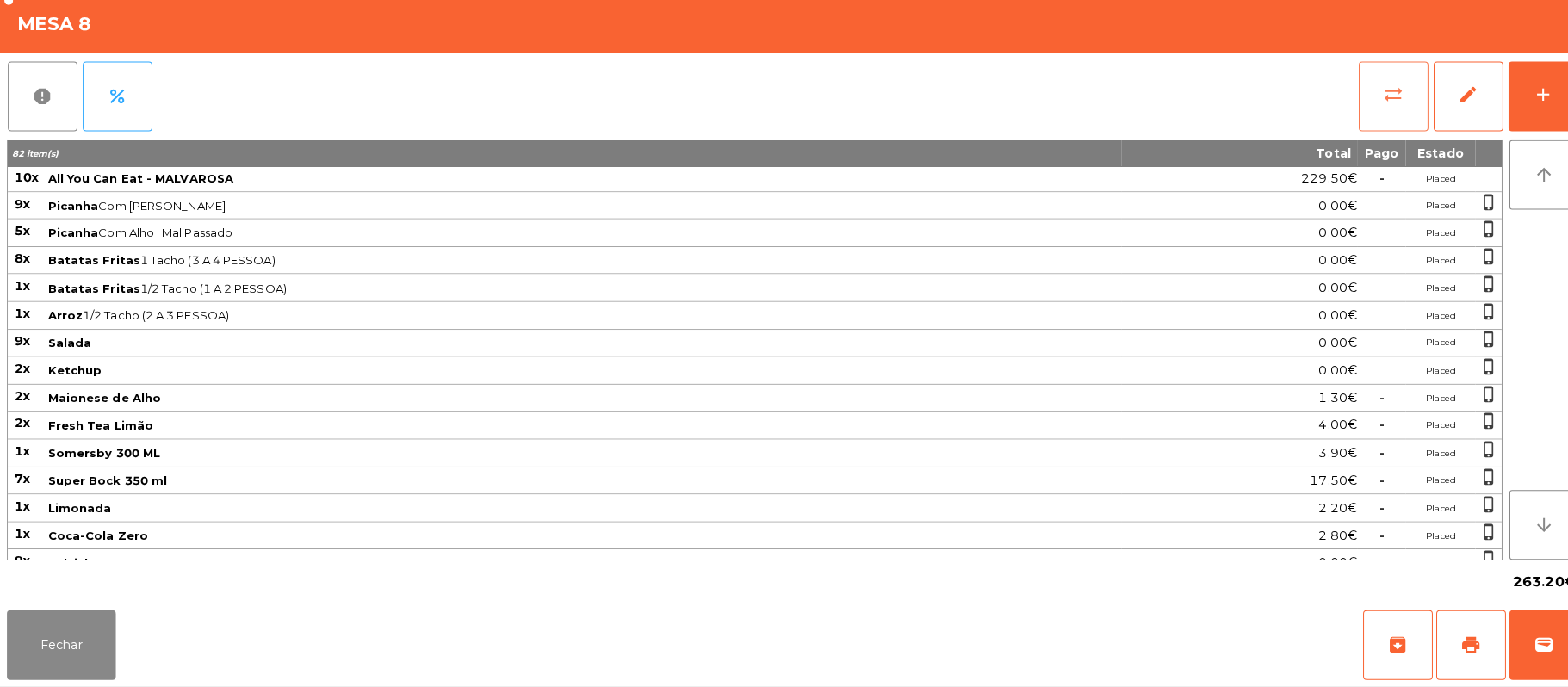
click at [1350, 122] on button "sync_alt" at bounding box center [1377, 103] width 69 height 69
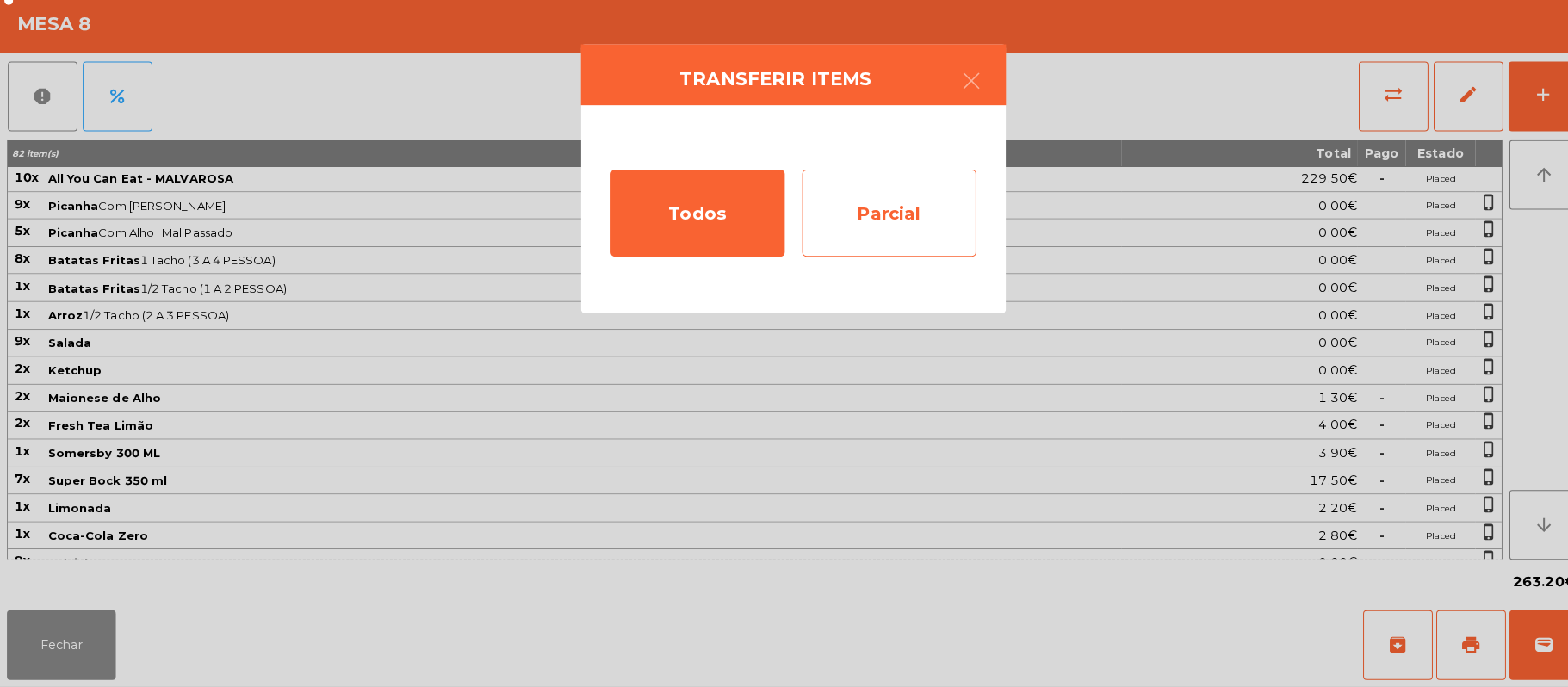
click at [892, 228] on div "Parcial" at bounding box center [879, 219] width 172 height 86
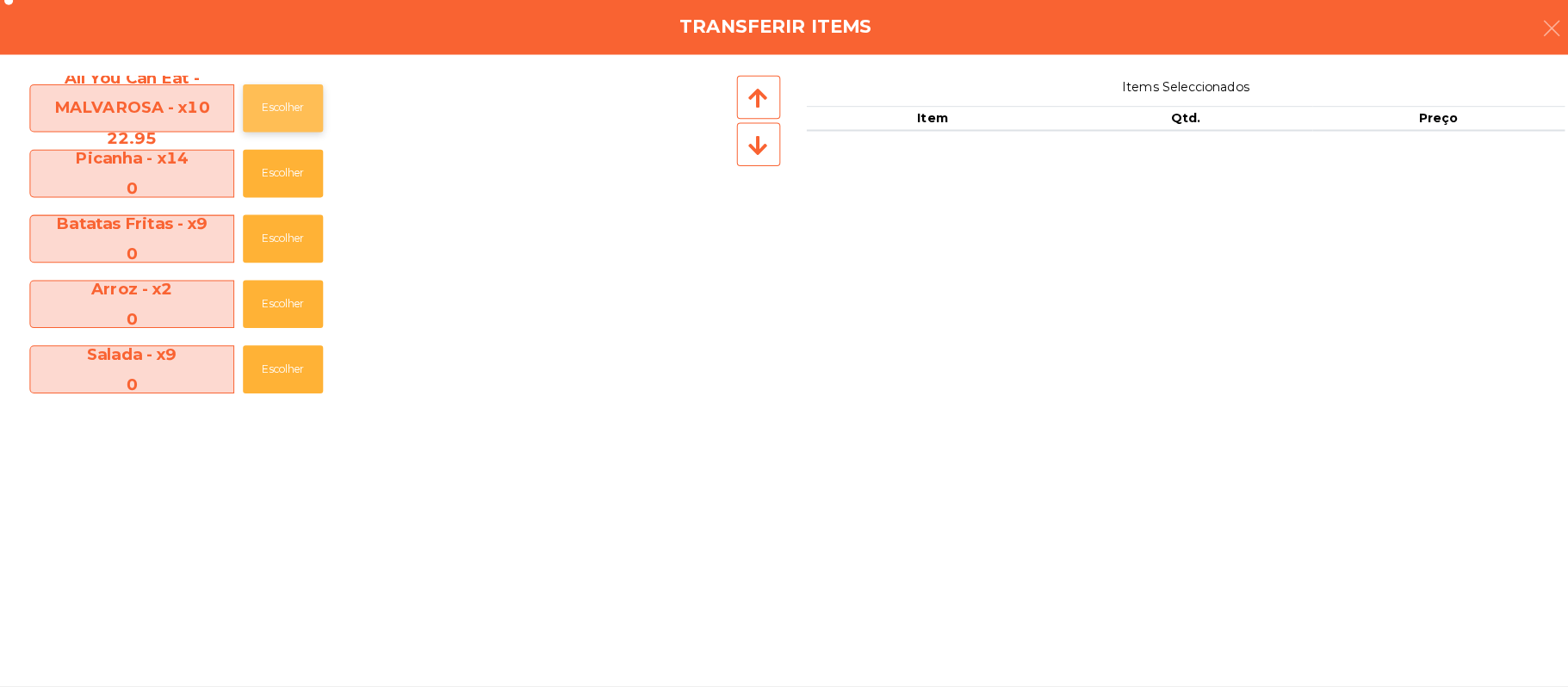
click at [320, 104] on button "Escolher" at bounding box center [279, 115] width 79 height 47
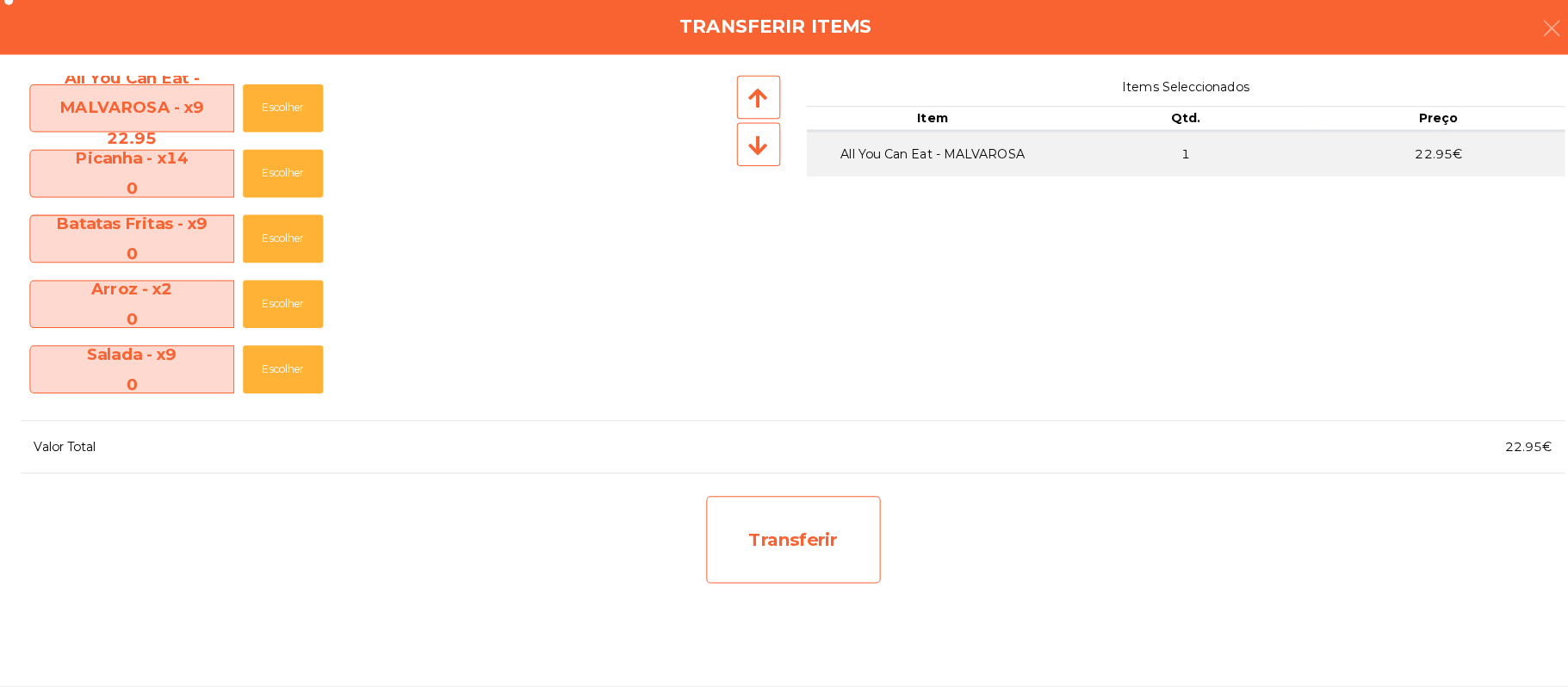
click at [849, 548] on div "Transferir" at bounding box center [784, 542] width 172 height 86
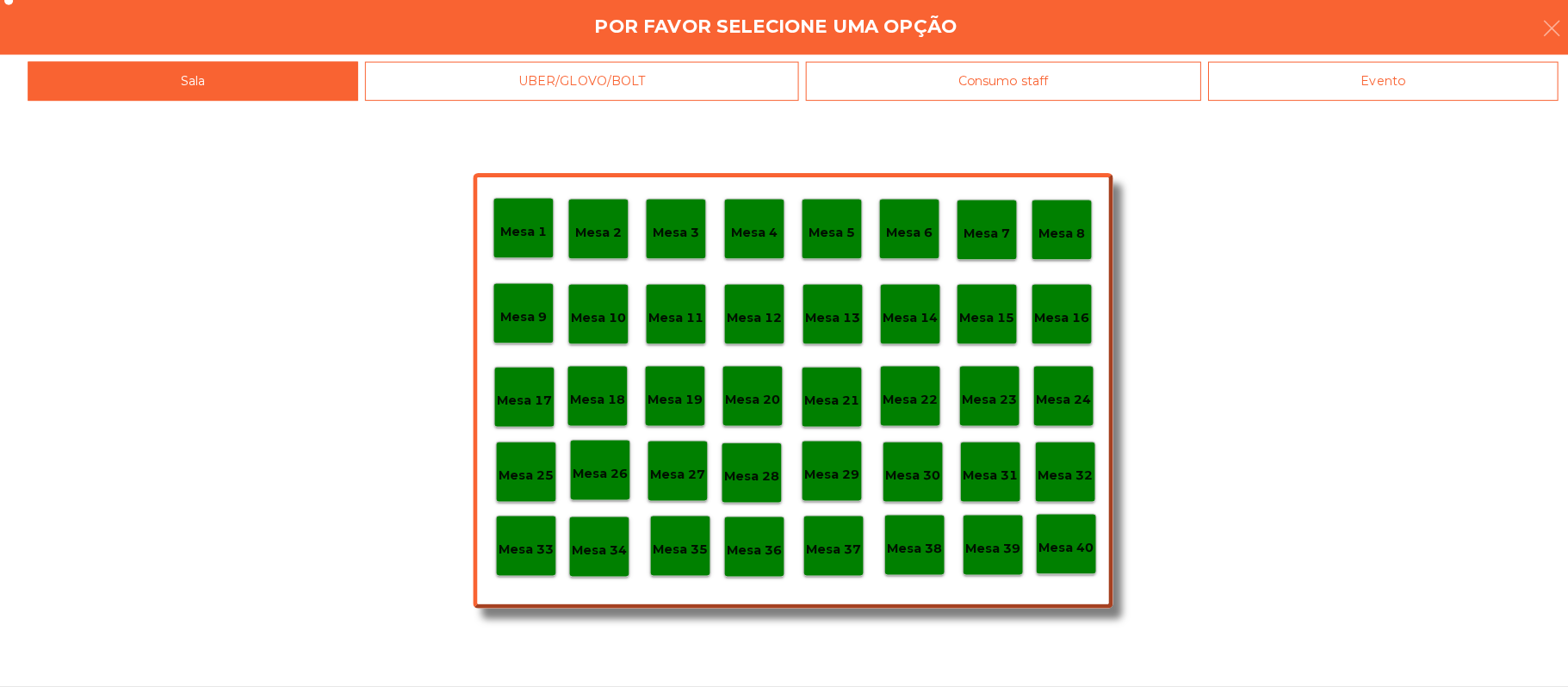
click at [821, 550] on p "Mesa 37" at bounding box center [824, 551] width 55 height 20
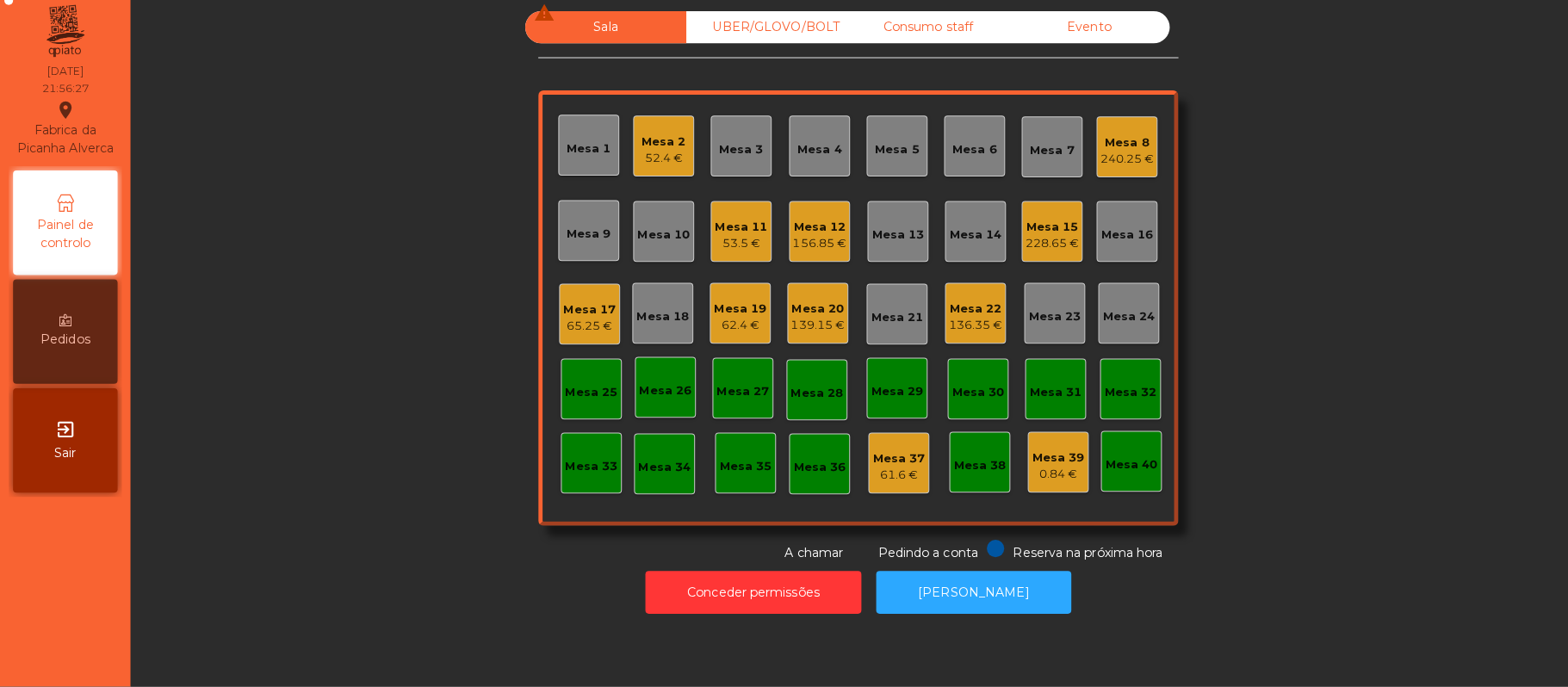
click at [663, 164] on div "52.4 €" at bounding box center [657, 165] width 44 height 18
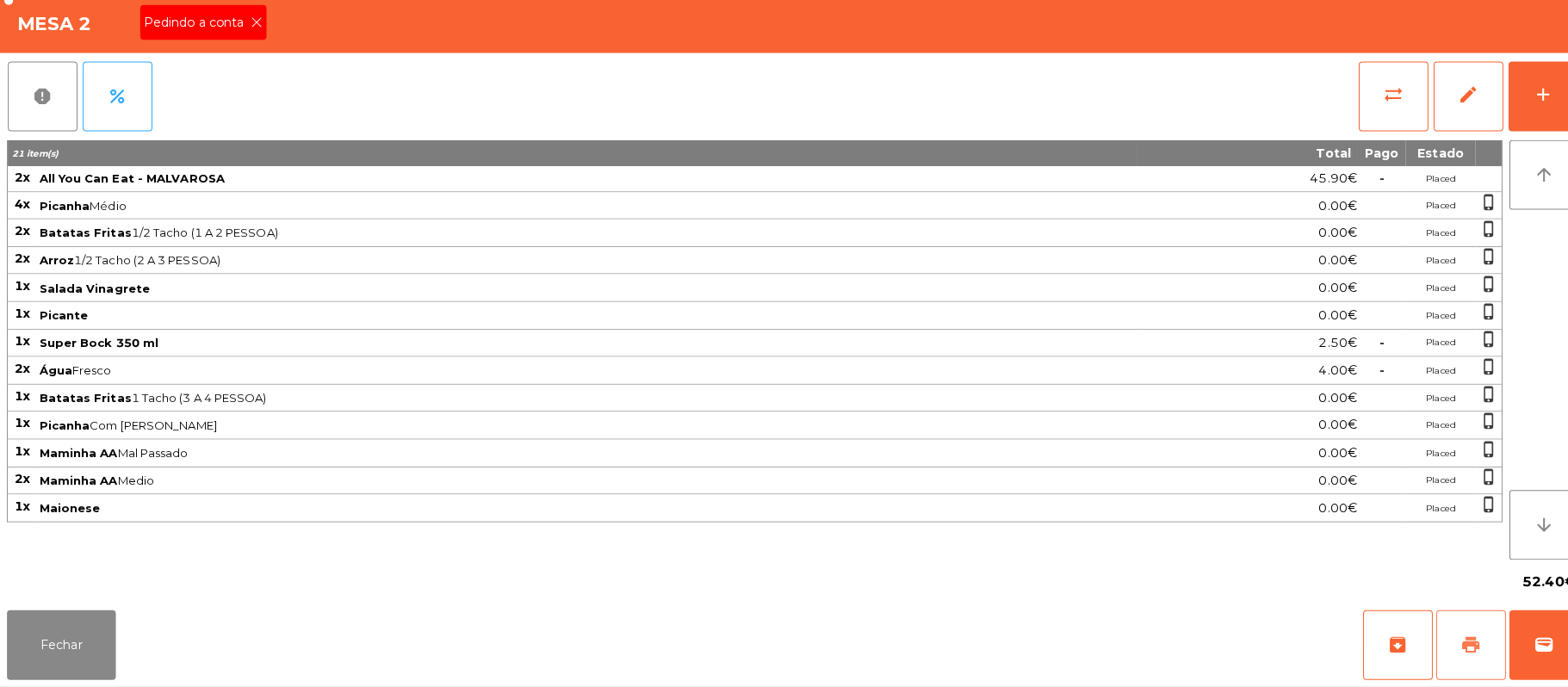
click at [1437, 646] on button "print" at bounding box center [1454, 645] width 69 height 69
click at [15, 635] on button "Fechar" at bounding box center [60, 645] width 108 height 69
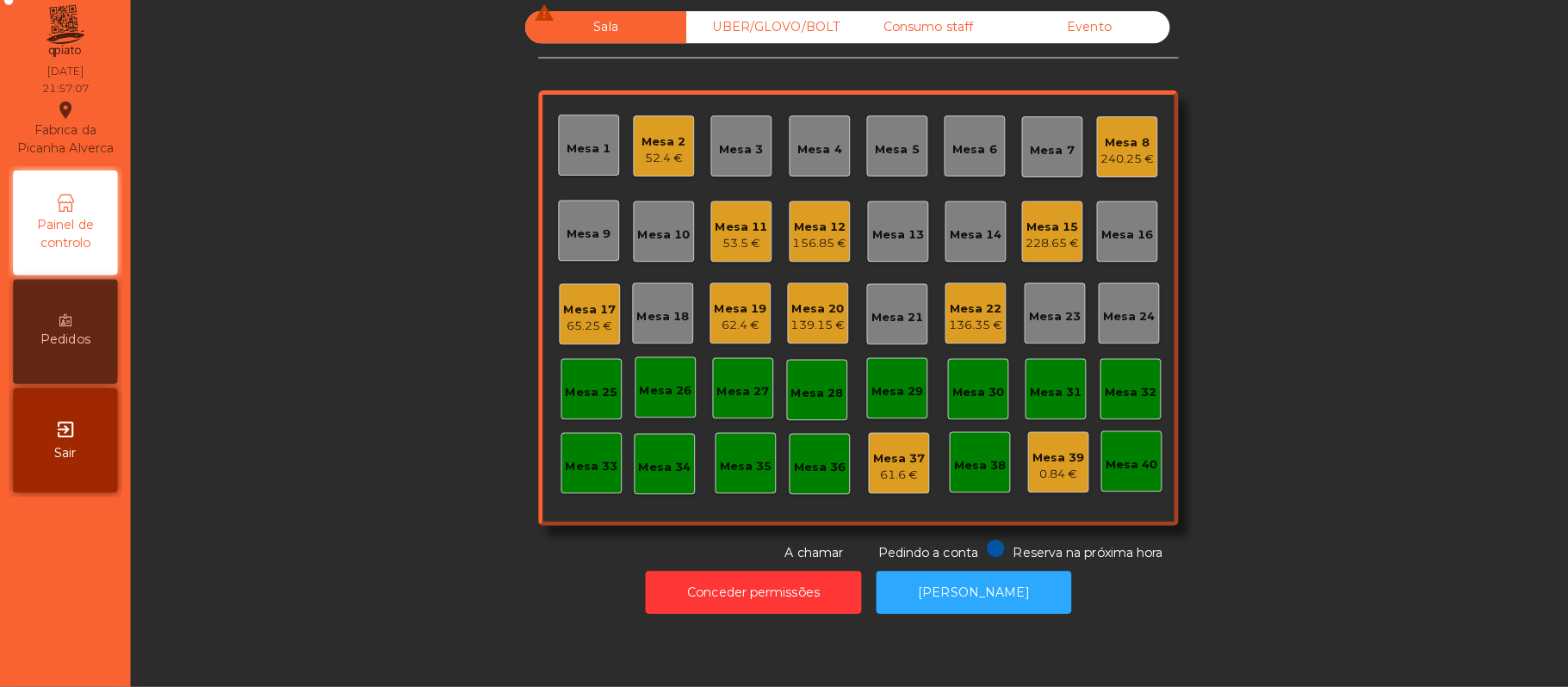
click at [629, 124] on div "Mesa 2 52.4 €" at bounding box center [656, 152] width 60 height 60
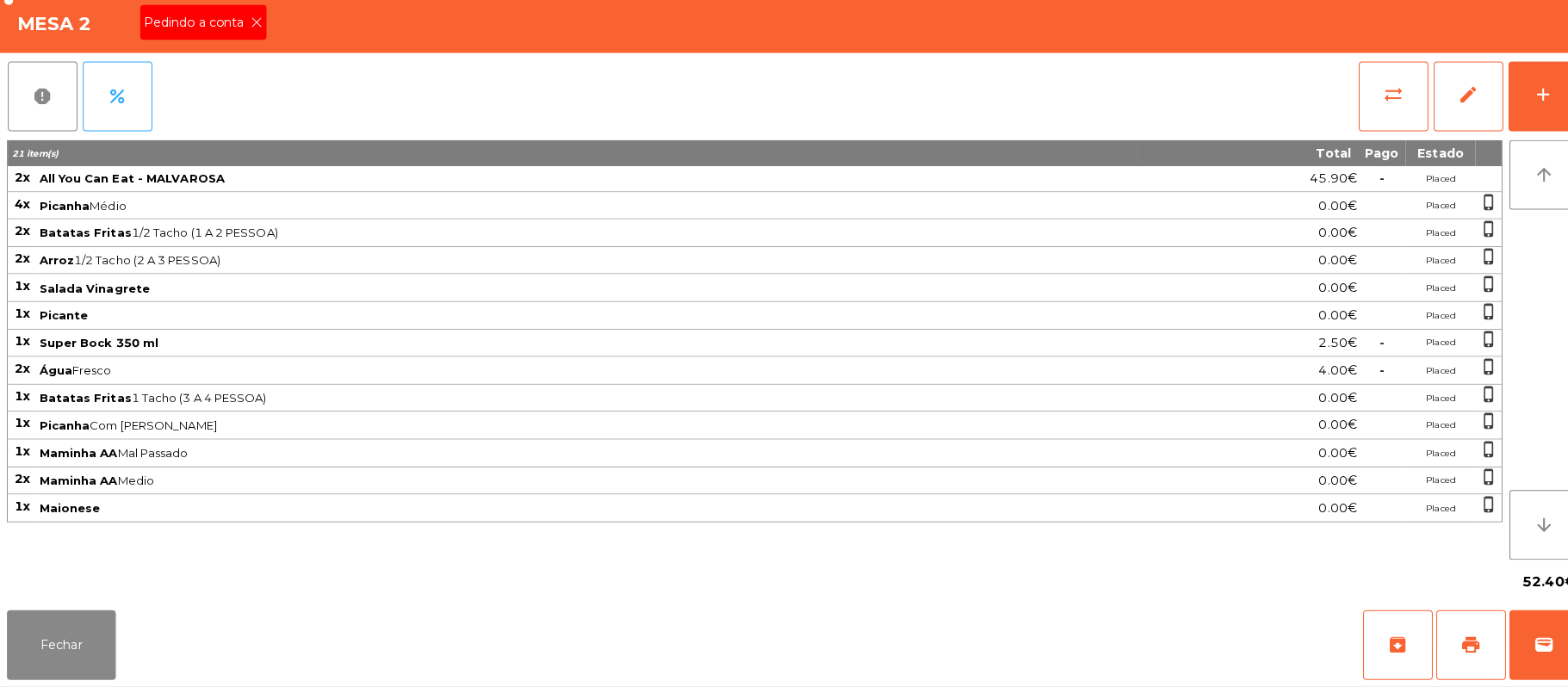
click at [262, 67] on div "report percent sync_alt edit add" at bounding box center [784, 103] width 1554 height 86
click at [248, 32] on icon at bounding box center [254, 31] width 12 height 12
click at [252, 29] on icon at bounding box center [254, 31] width 12 height 12
click at [249, 27] on div "Mesa 2 Pedindo a conta" at bounding box center [784, 30] width 1568 height 60
click at [108, 658] on button "Fechar" at bounding box center [60, 645] width 108 height 69
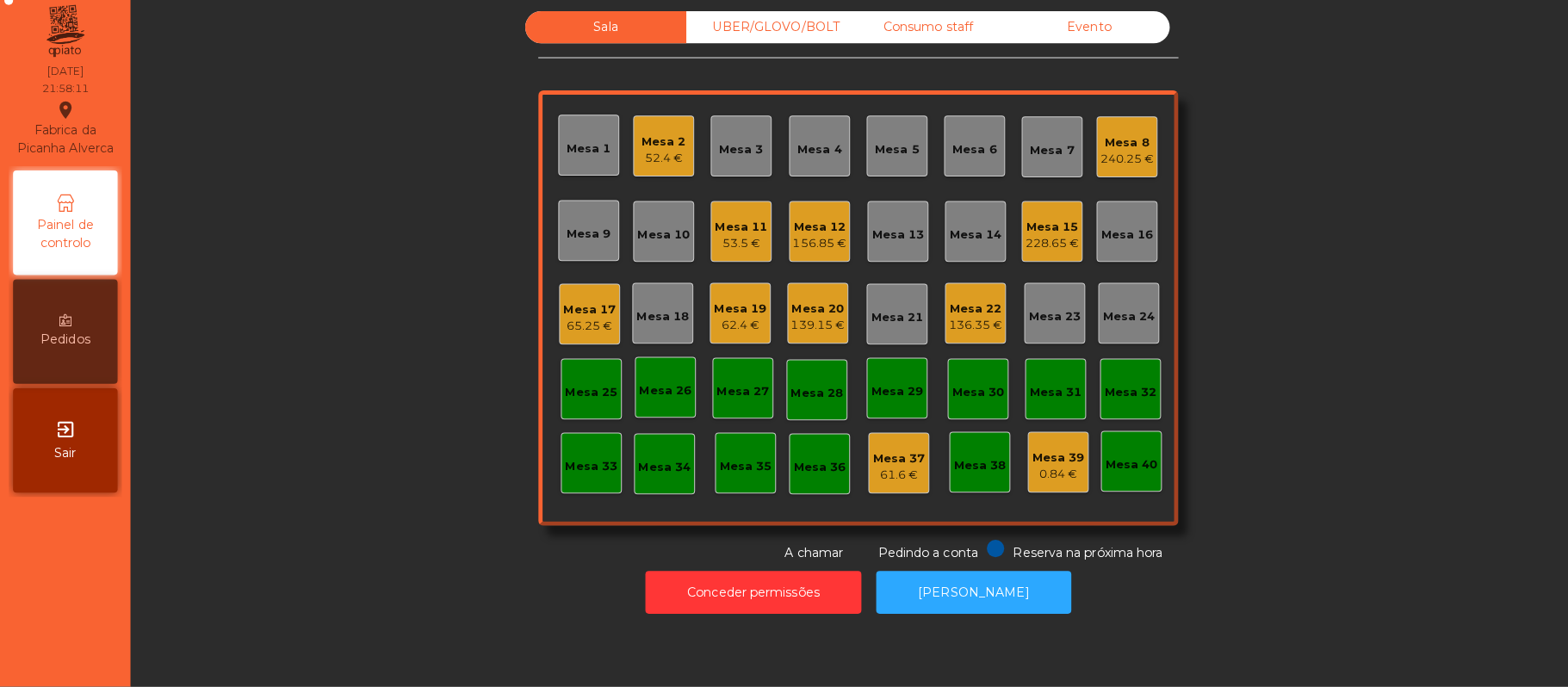
click at [721, 240] on div "53.5 €" at bounding box center [733, 249] width 52 height 18
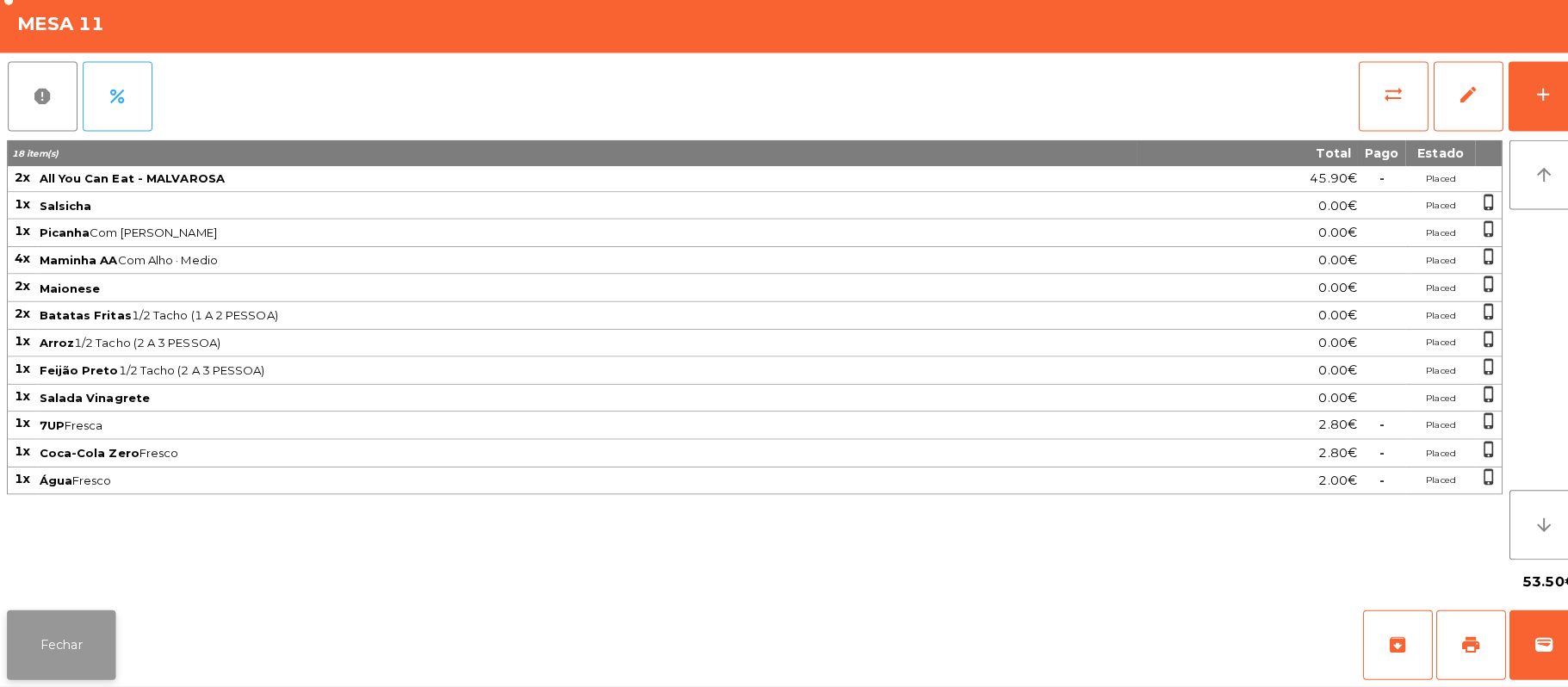
click at [81, 614] on button "Fechar" at bounding box center [60, 645] width 108 height 69
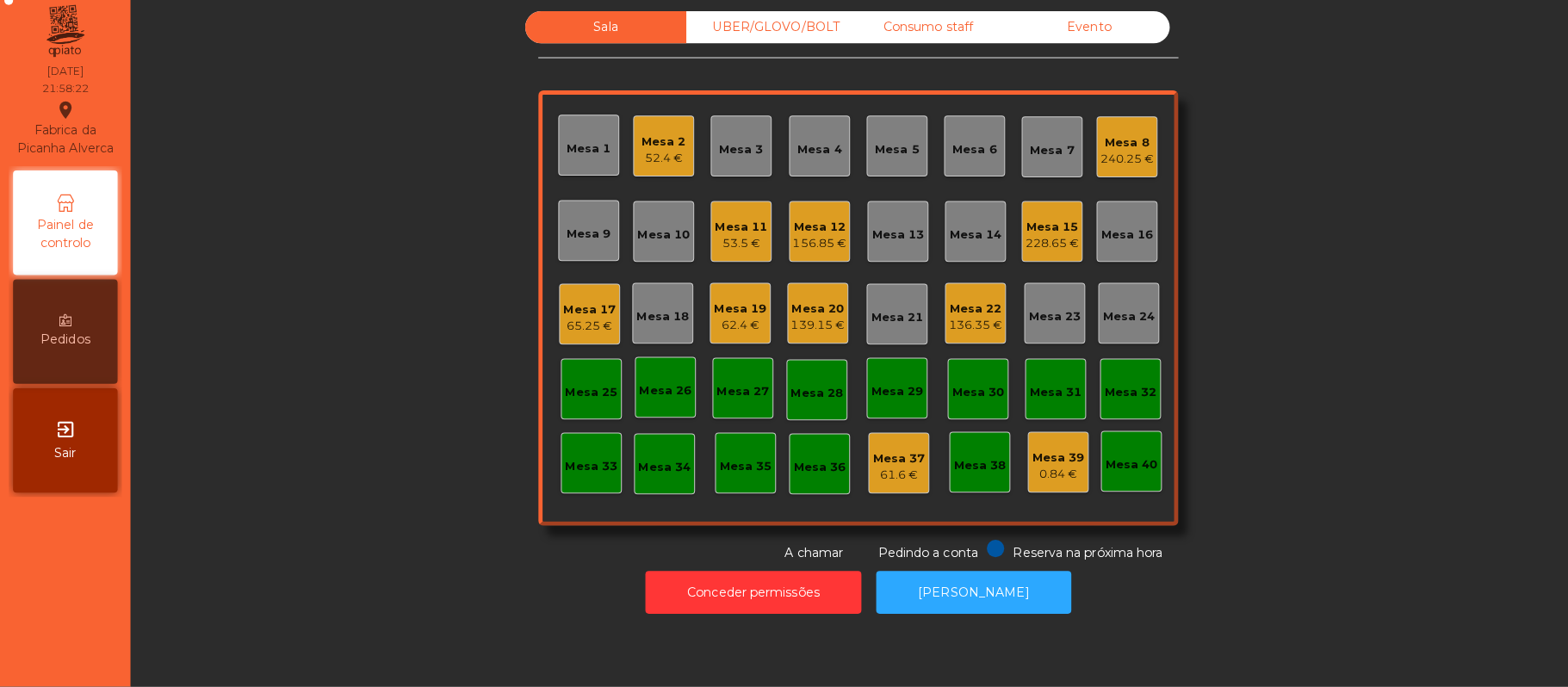
click at [645, 163] on div "52.4 €" at bounding box center [657, 165] width 44 height 18
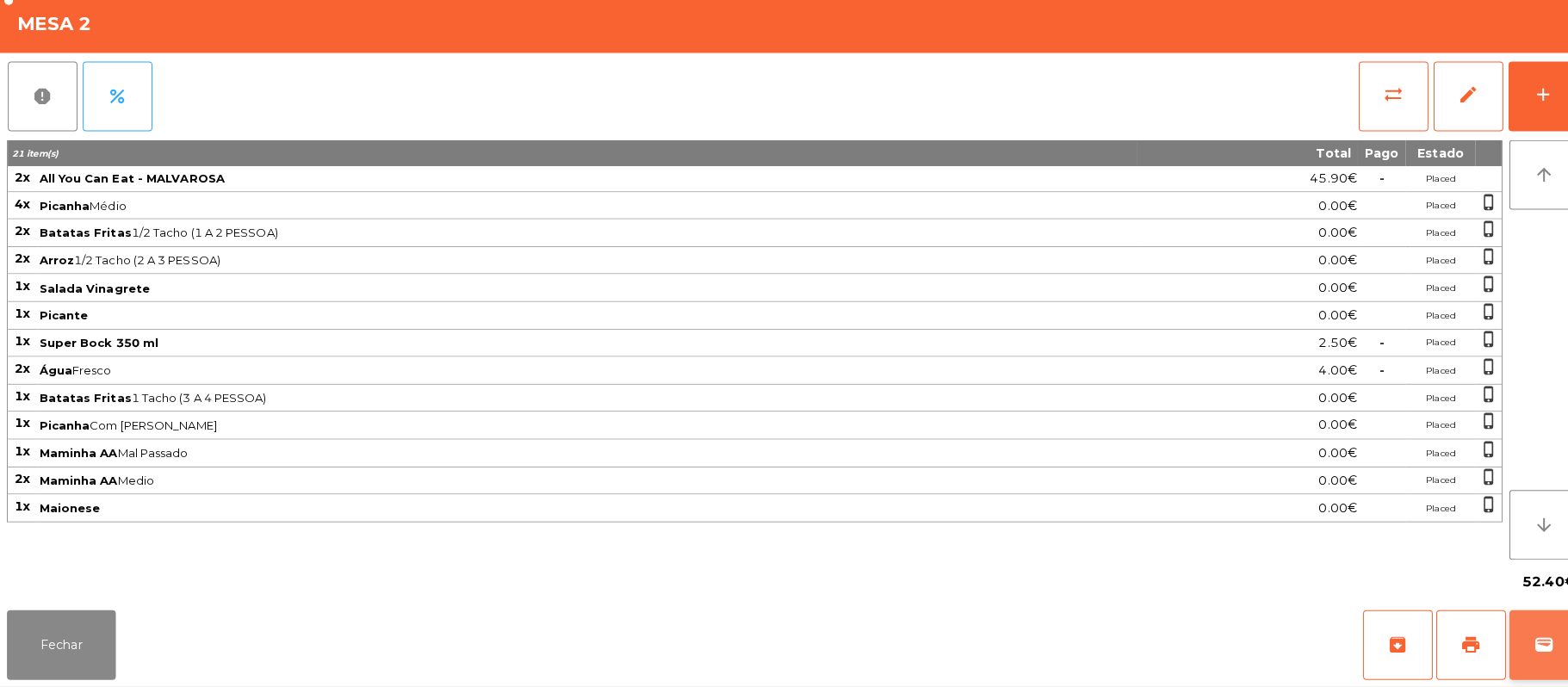
click at [1542, 655] on button "wallet" at bounding box center [1527, 645] width 69 height 69
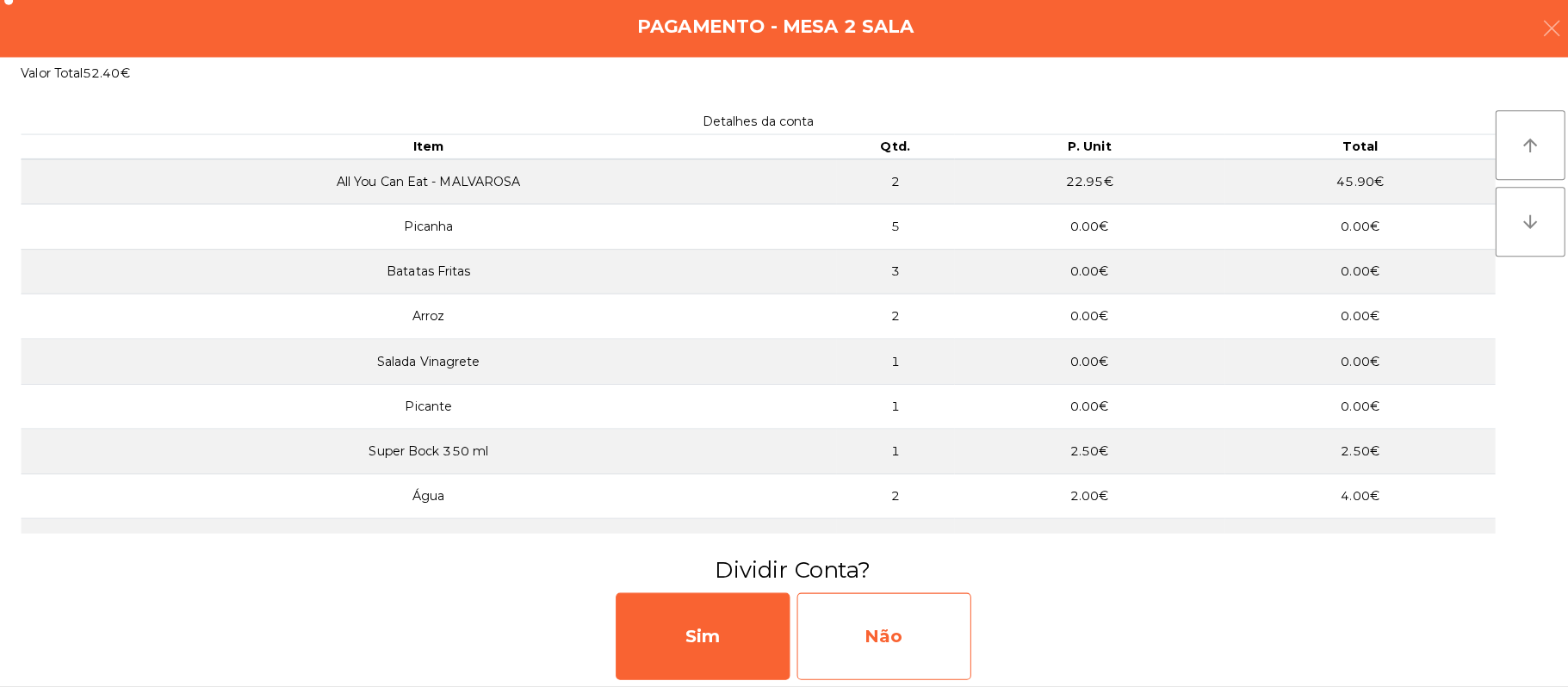
click at [897, 641] on div "Não" at bounding box center [874, 637] width 172 height 86
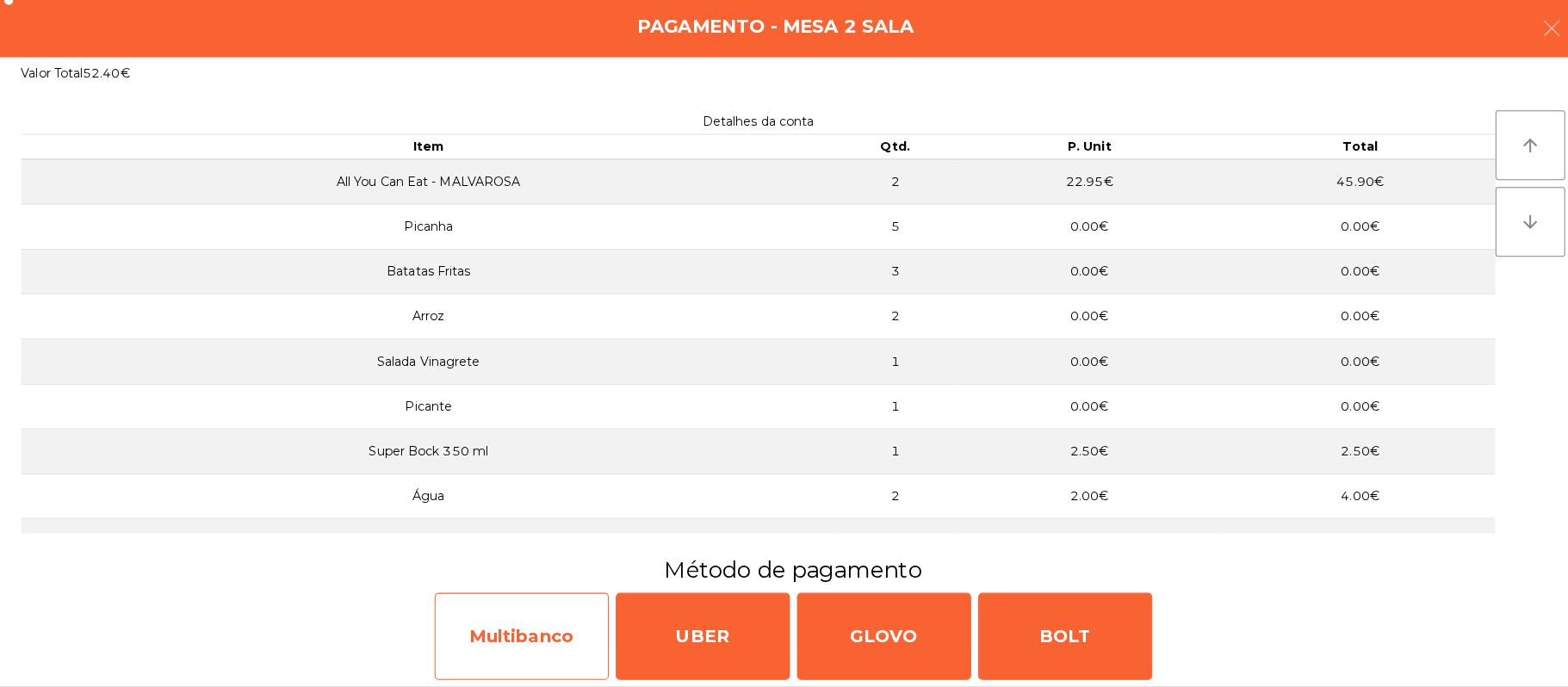
click at [517, 631] on div "Multibanco" at bounding box center [516, 637] width 172 height 86
select select "**"
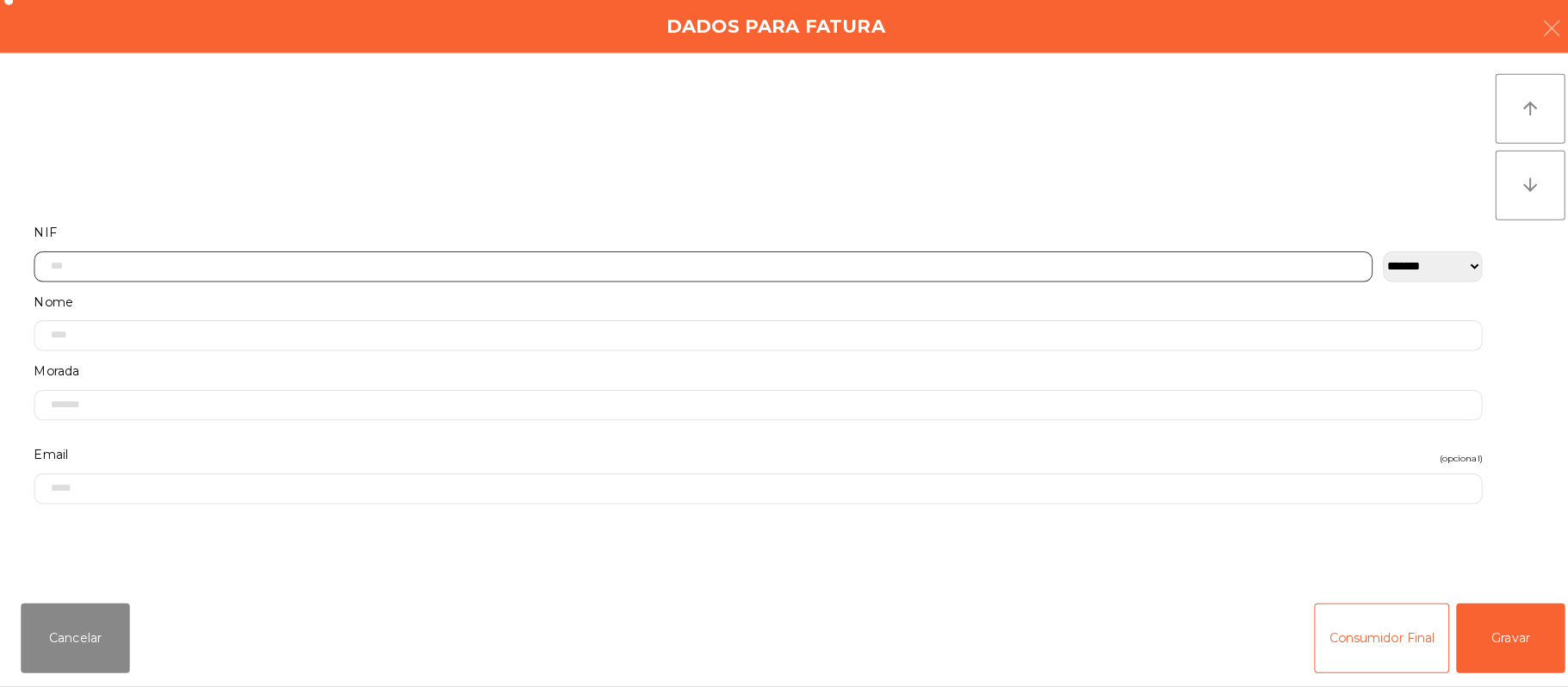
click at [630, 273] on input "text" at bounding box center [695, 271] width 1324 height 30
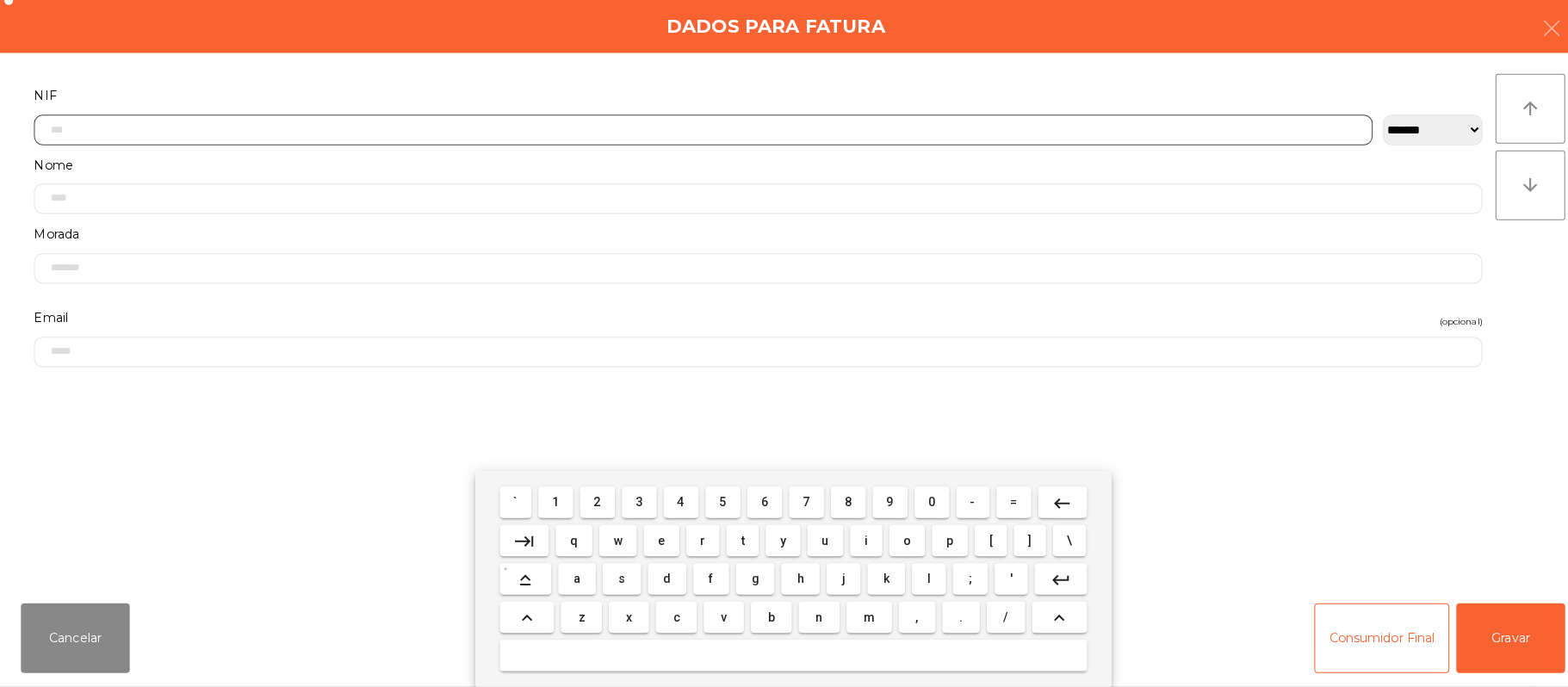
scroll to position [144, 0]
type input "*********"
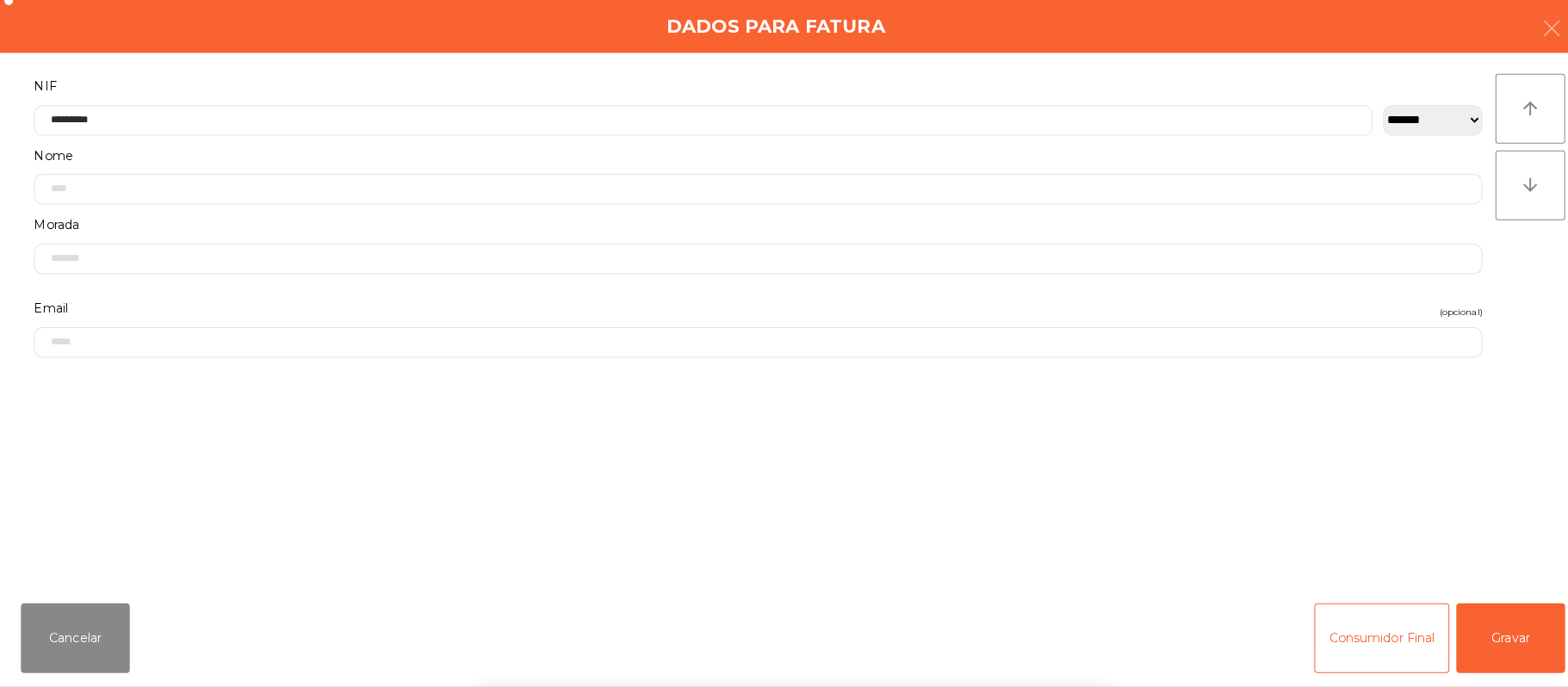
click at [1496, 610] on div "` 1 2 3 4 5 6 7 8 9 0 - = keyboard_backspace keyboard_tab q w e r t y u i o p […" at bounding box center [784, 580] width 1568 height 214
click at [1474, 620] on button "Gravar" at bounding box center [1494, 638] width 108 height 69
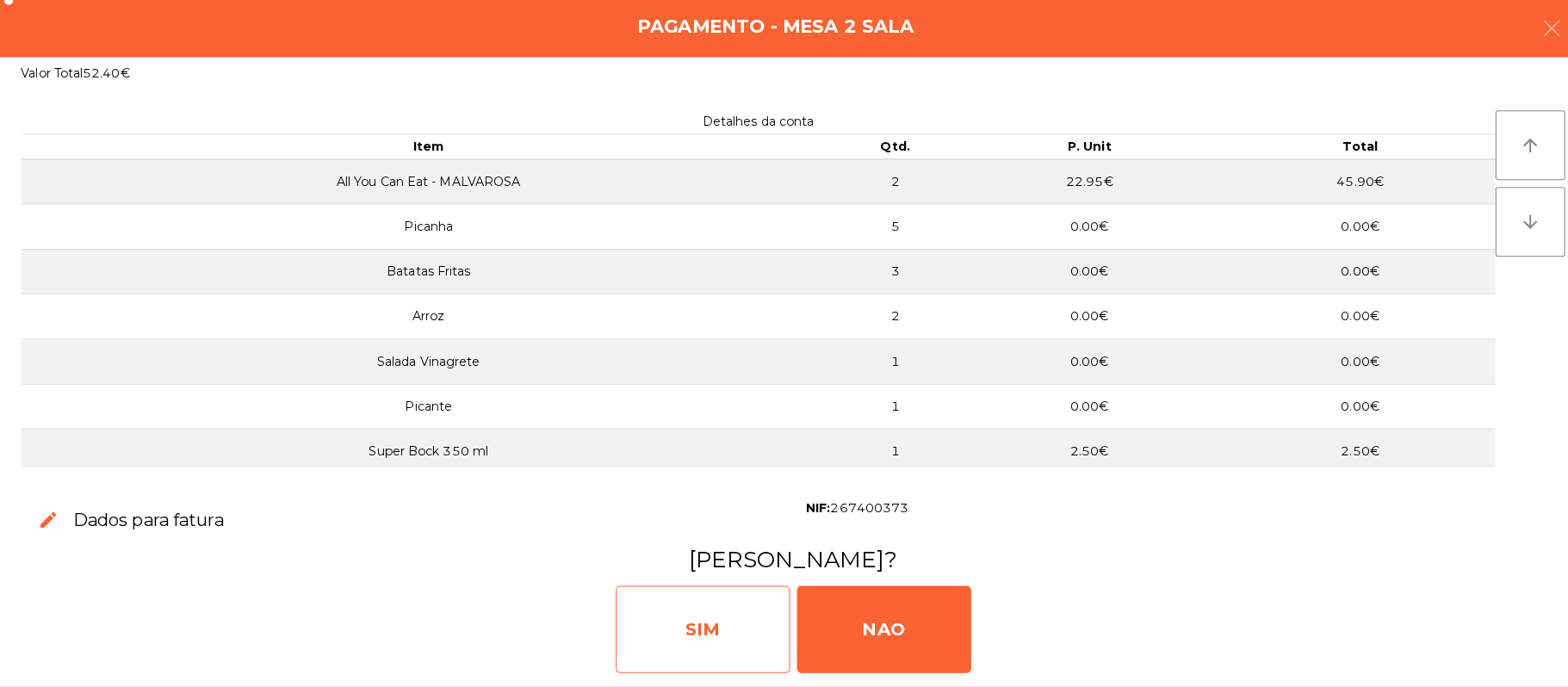
click at [691, 609] on div "SIM" at bounding box center [694, 630] width 172 height 86
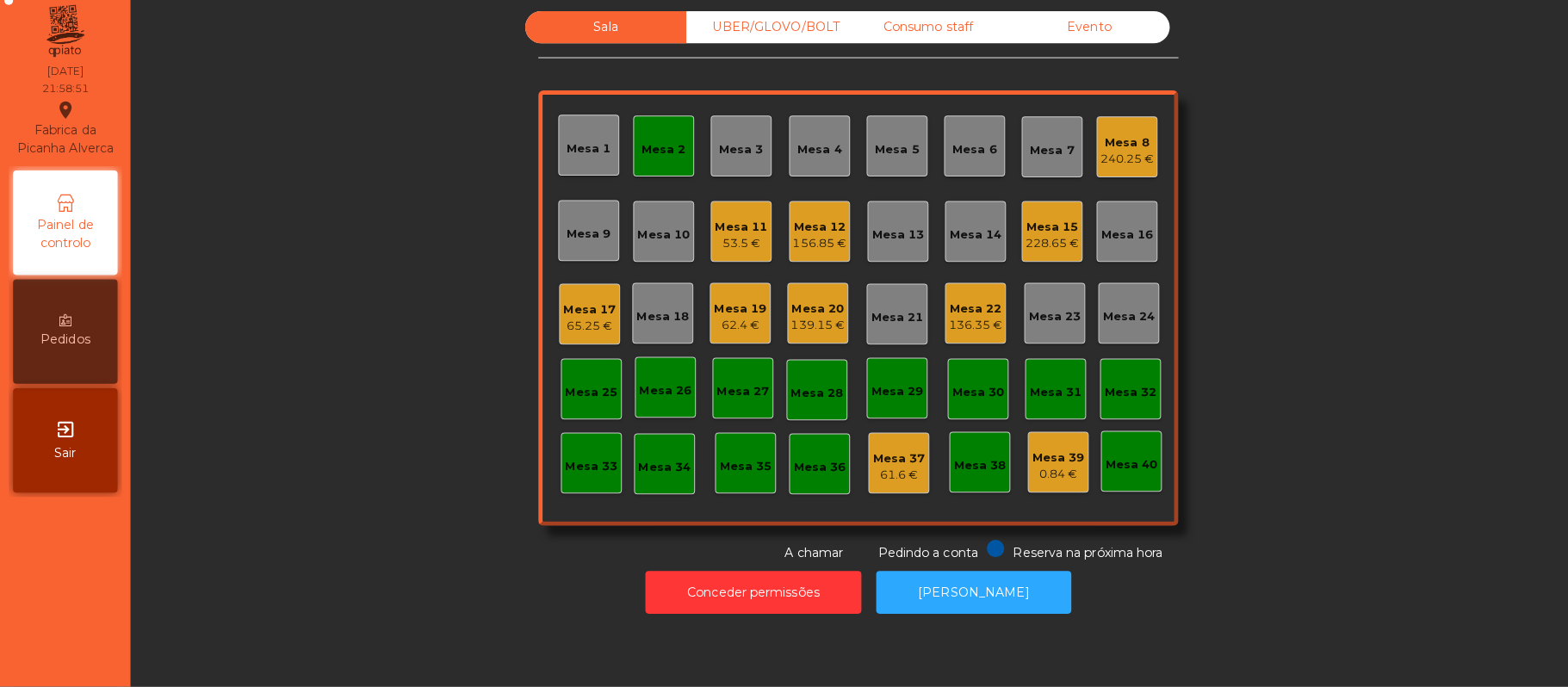
click at [664, 173] on div "Mesa 2" at bounding box center [656, 152] width 60 height 60
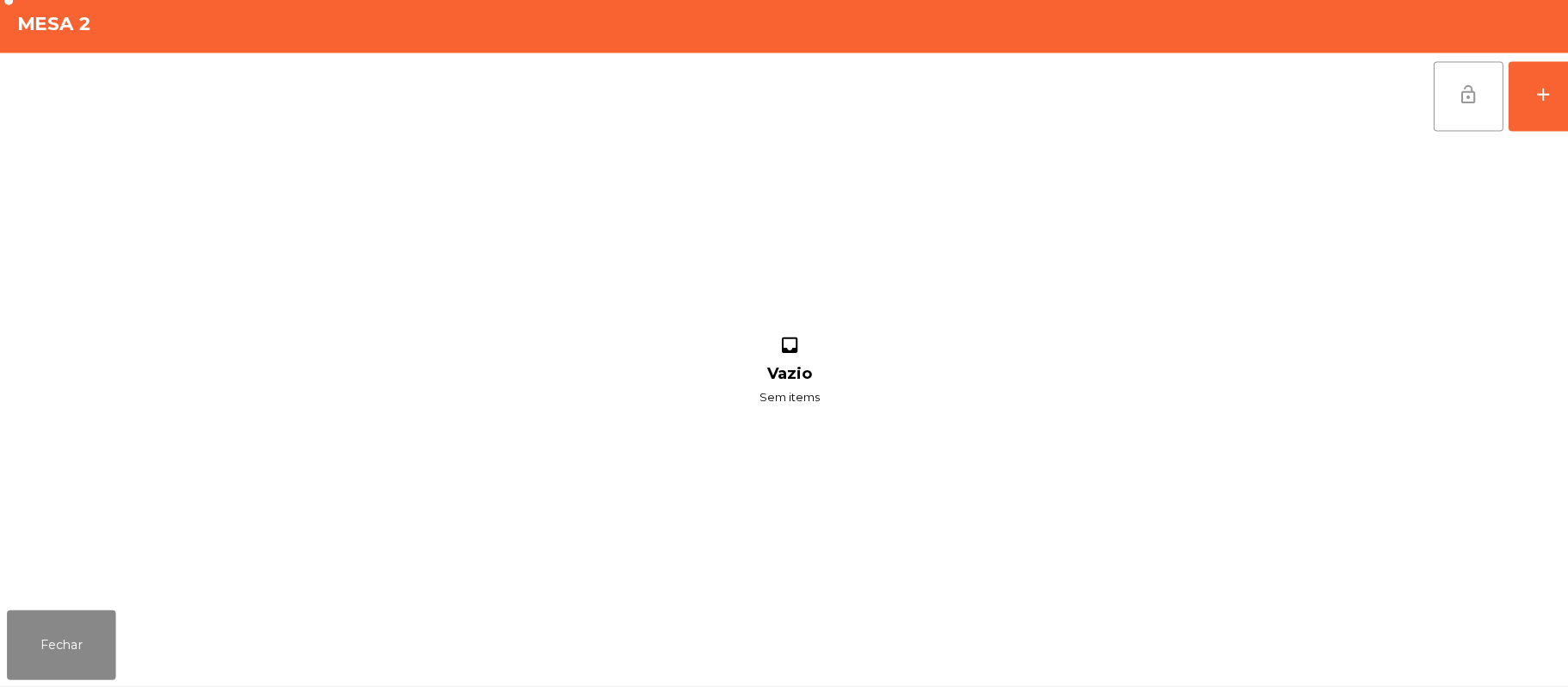
click at [1430, 114] on button "lock_open" at bounding box center [1452, 103] width 69 height 69
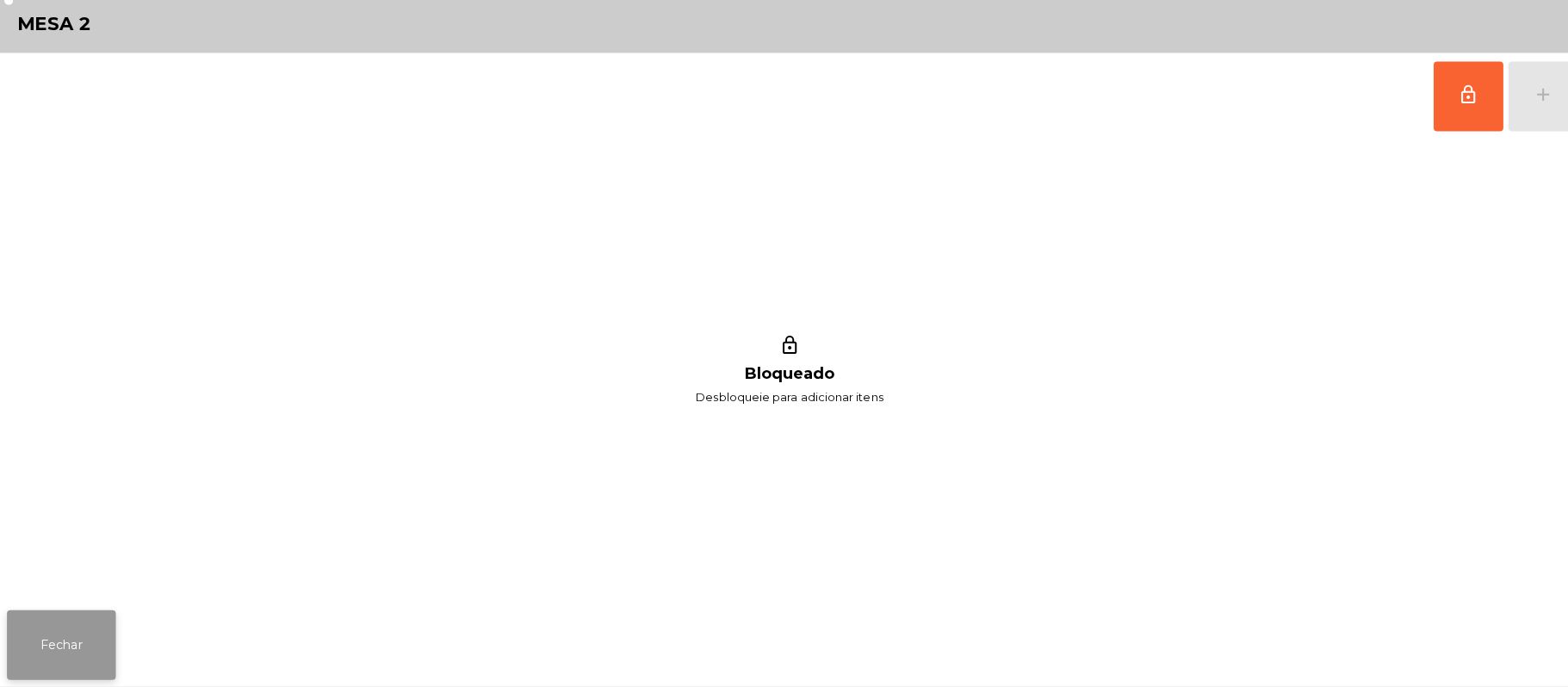
click at [50, 634] on button "Fechar" at bounding box center [60, 645] width 108 height 69
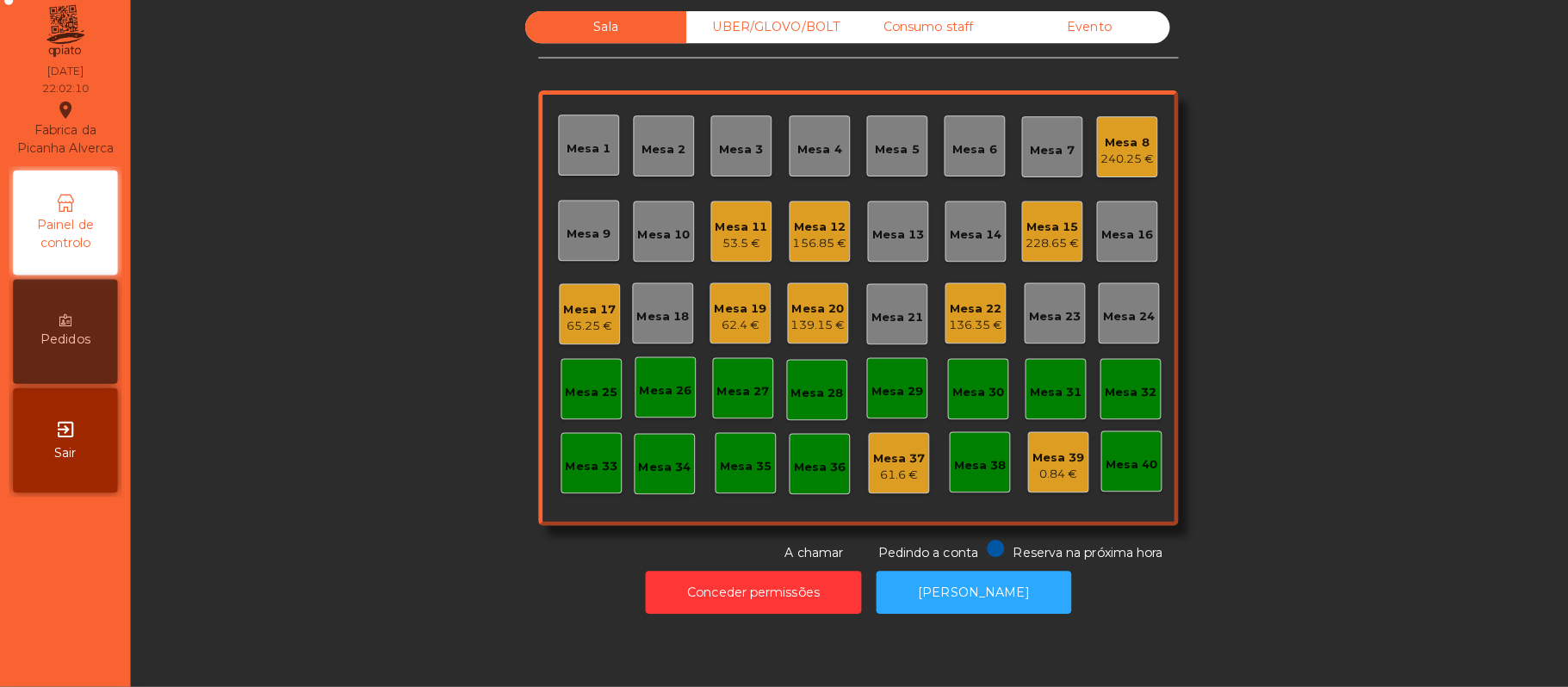
click at [1026, 438] on div "Mesa 39 0.84 €" at bounding box center [1046, 465] width 60 height 60
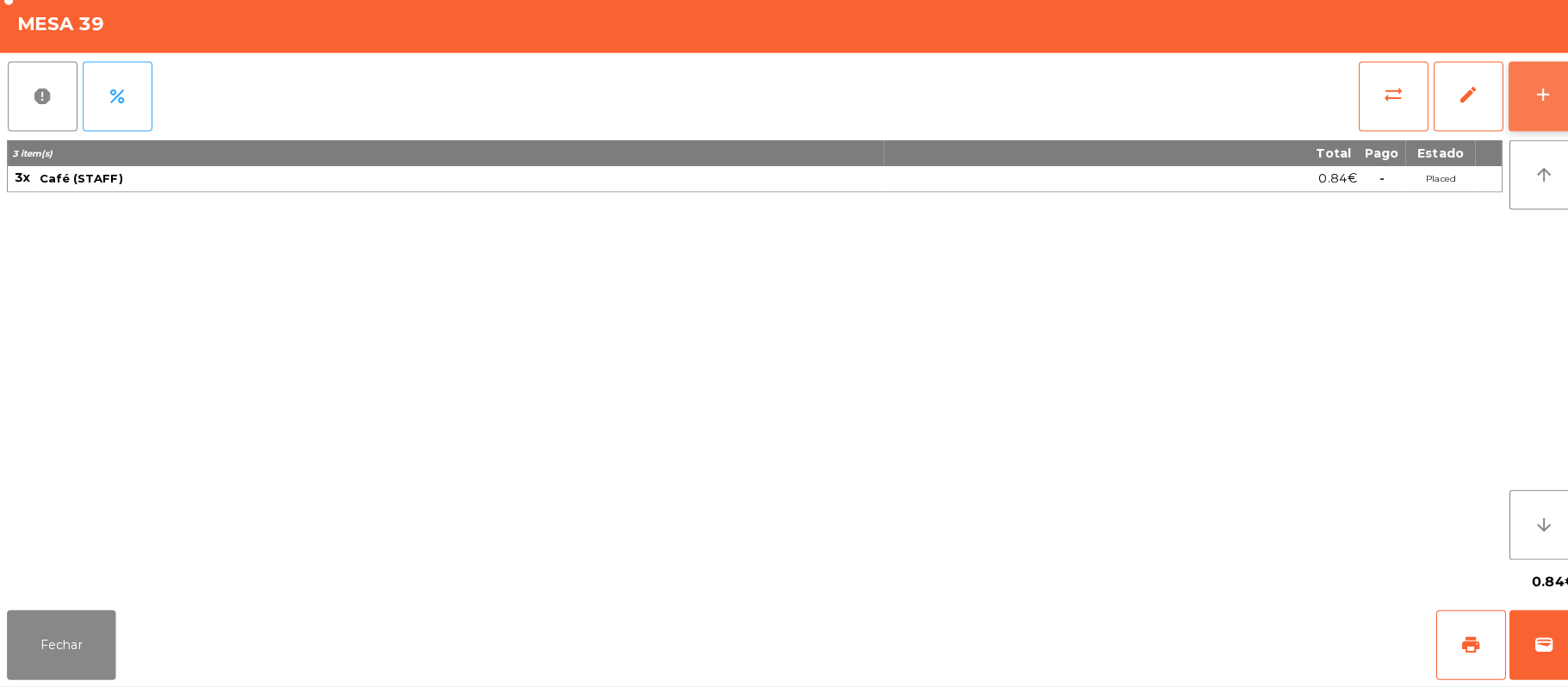
click at [1548, 90] on button "add" at bounding box center [1526, 103] width 69 height 69
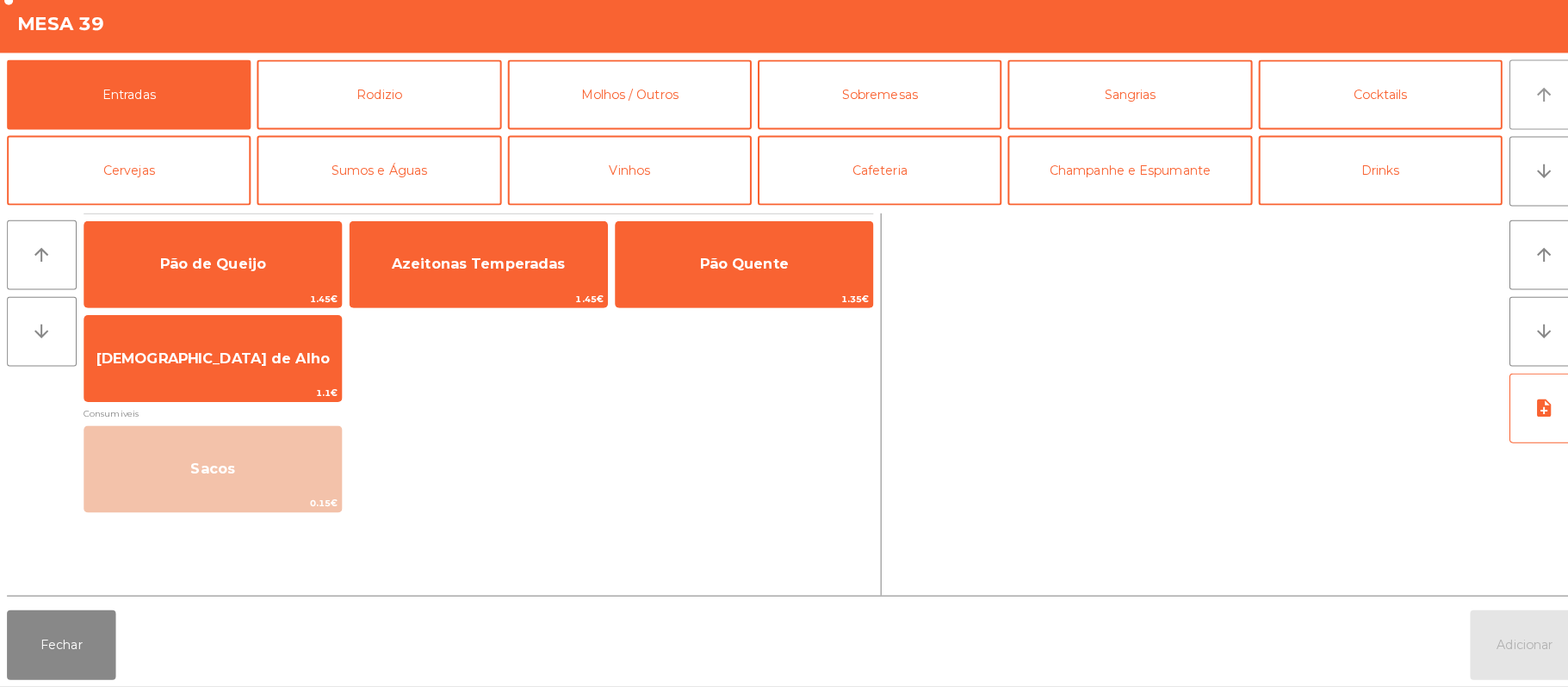
click at [1545, 77] on button "arrow_upward" at bounding box center [1527, 102] width 69 height 69
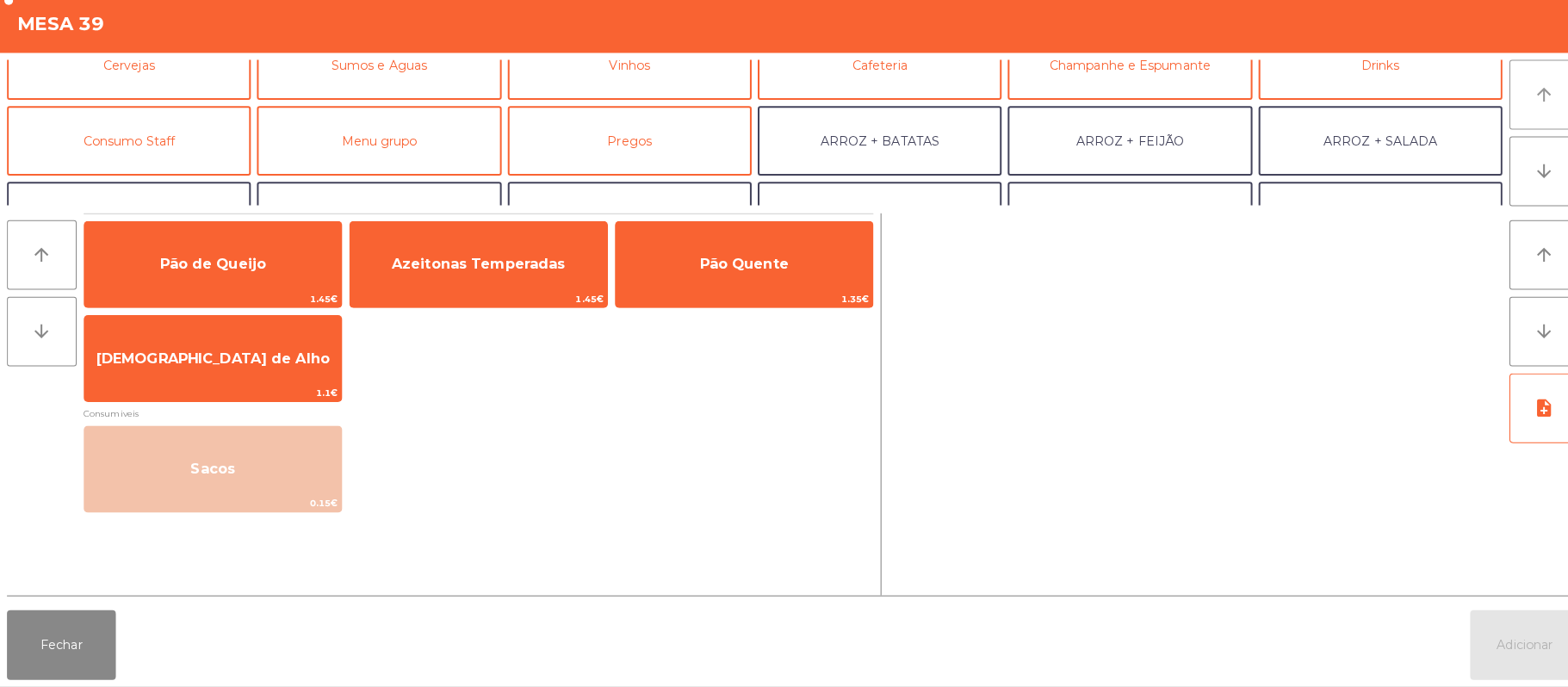
scroll to position [129, 0]
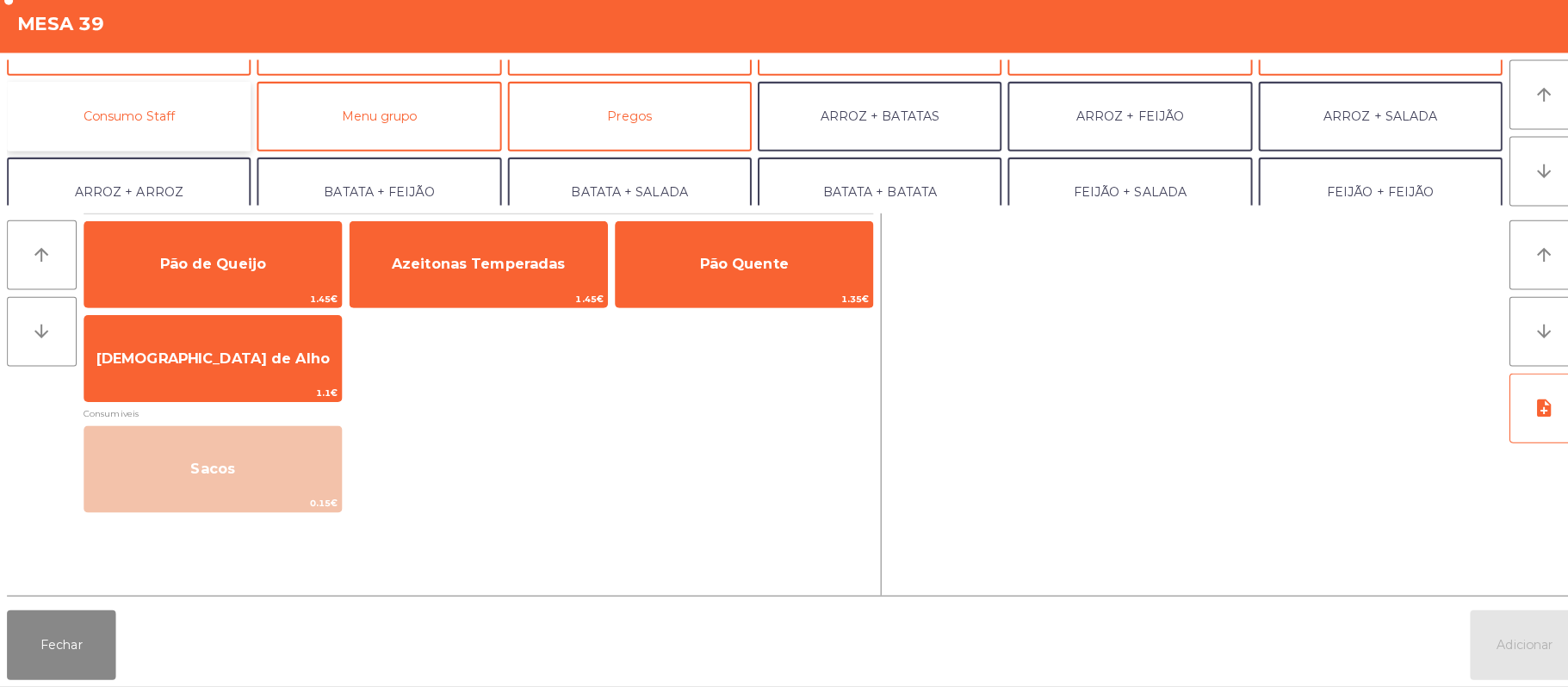
click at [166, 151] on button "Consumo Staff" at bounding box center [127, 123] width 241 height 69
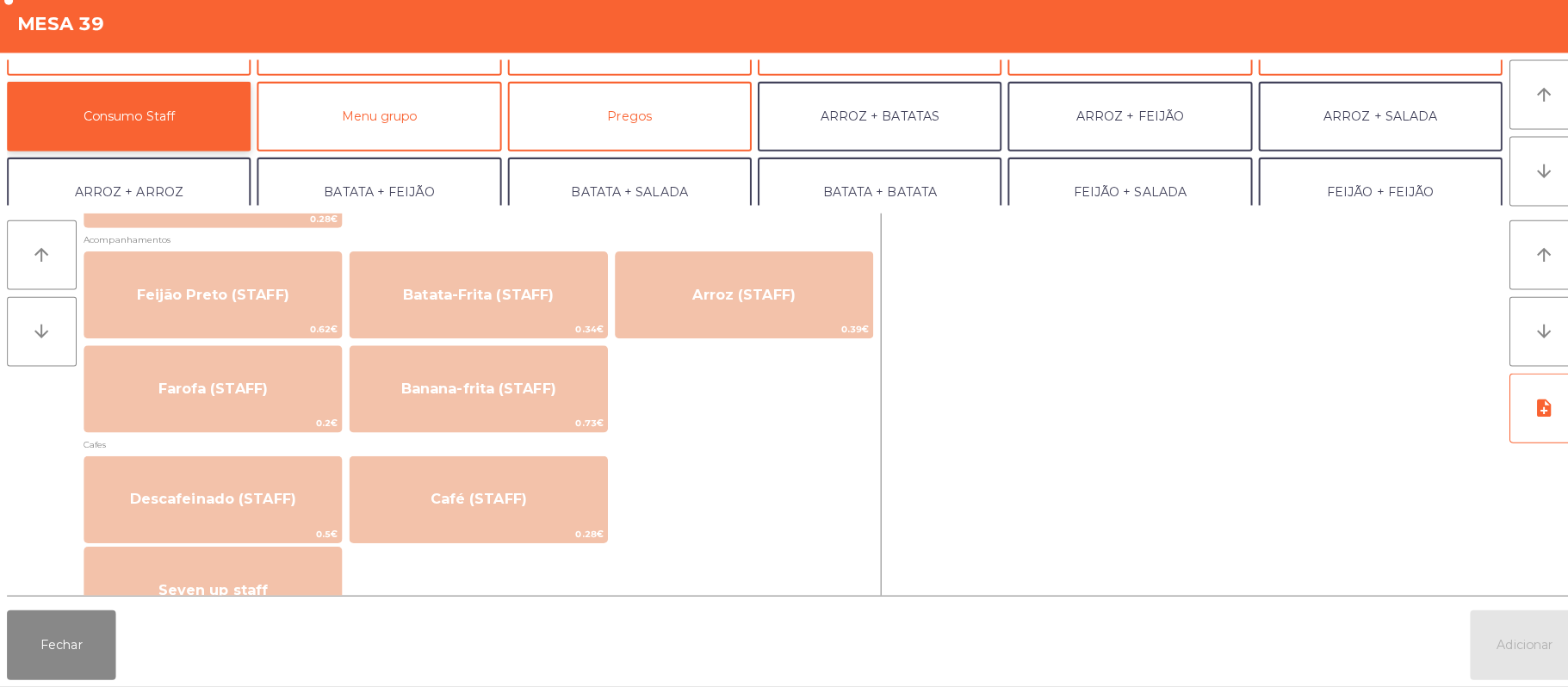
scroll to position [792, 0]
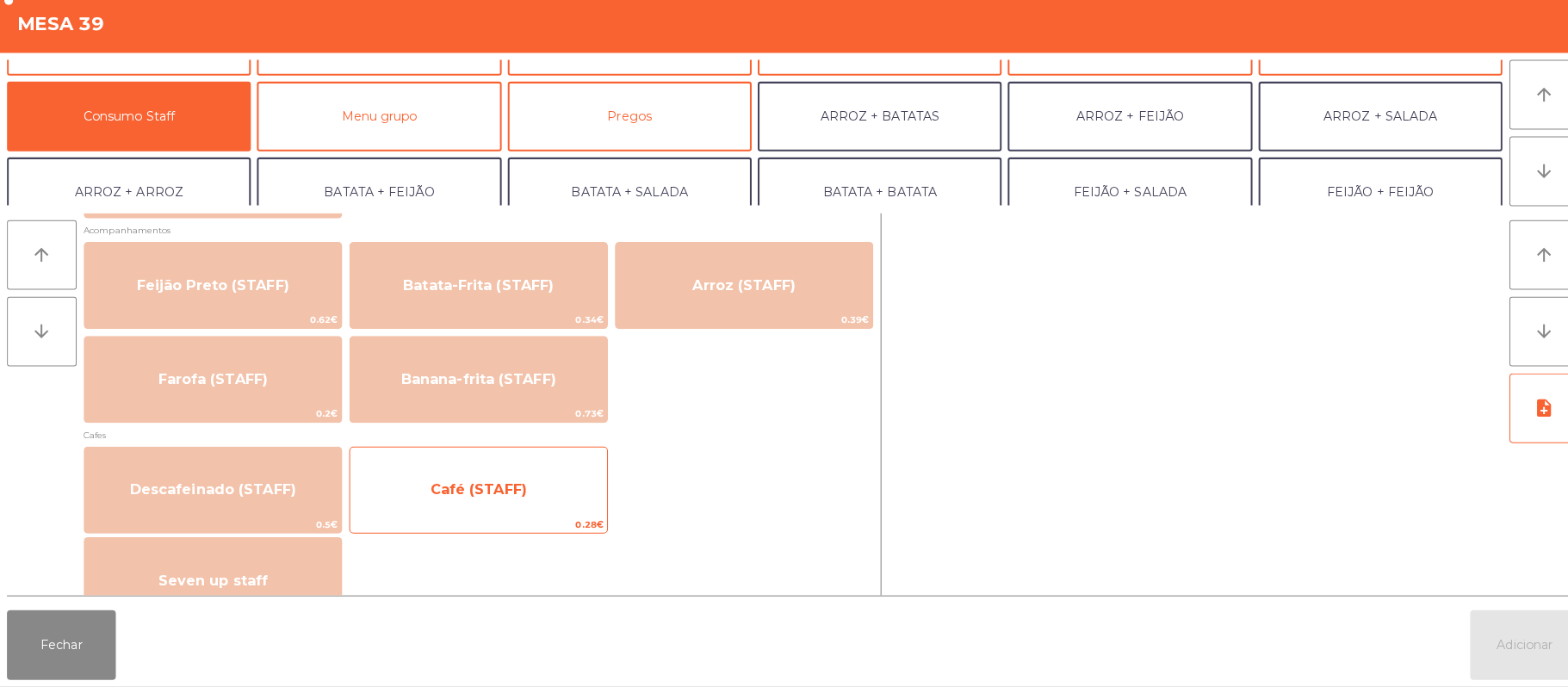
click at [535, 514] on span "Café (STAFF)" at bounding box center [473, 492] width 254 height 46
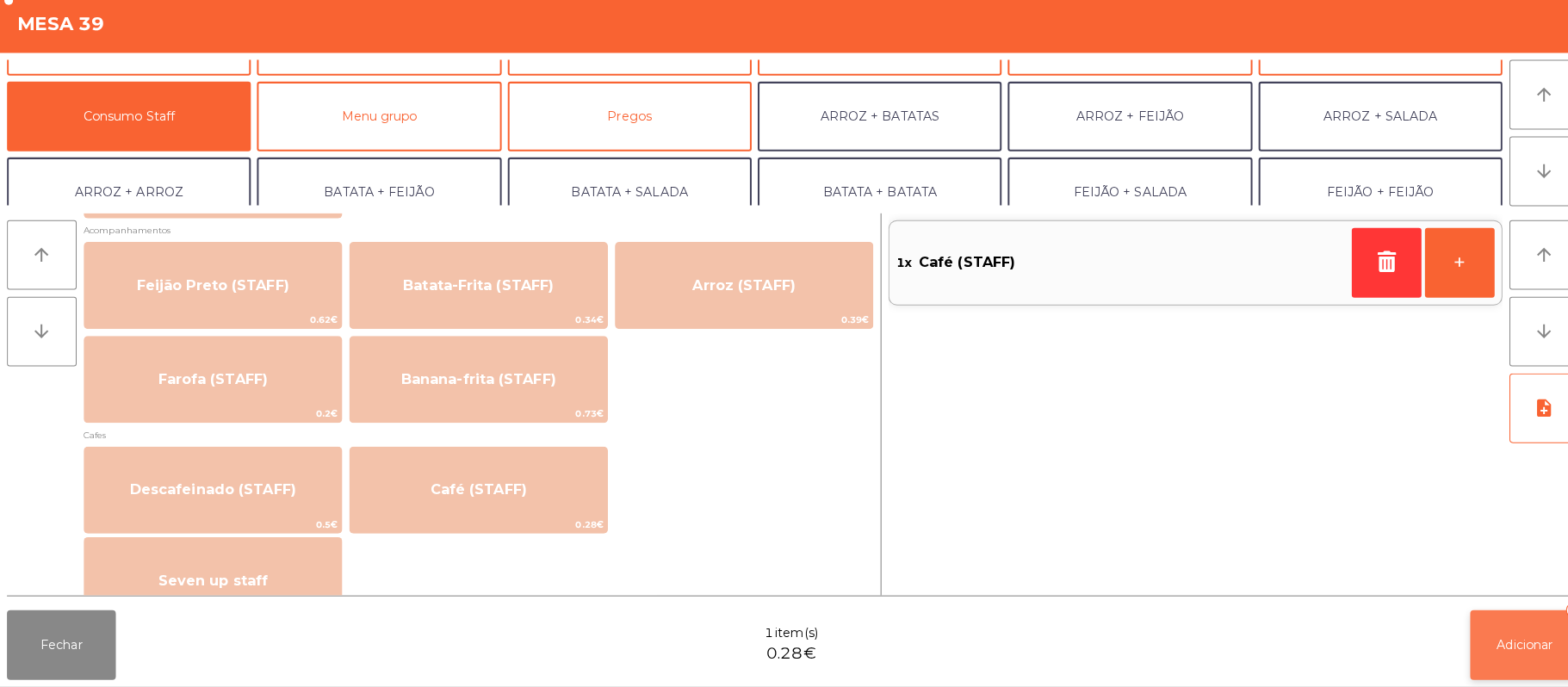
click at [1512, 632] on button "Adicionar 1" at bounding box center [1507, 645] width 108 height 69
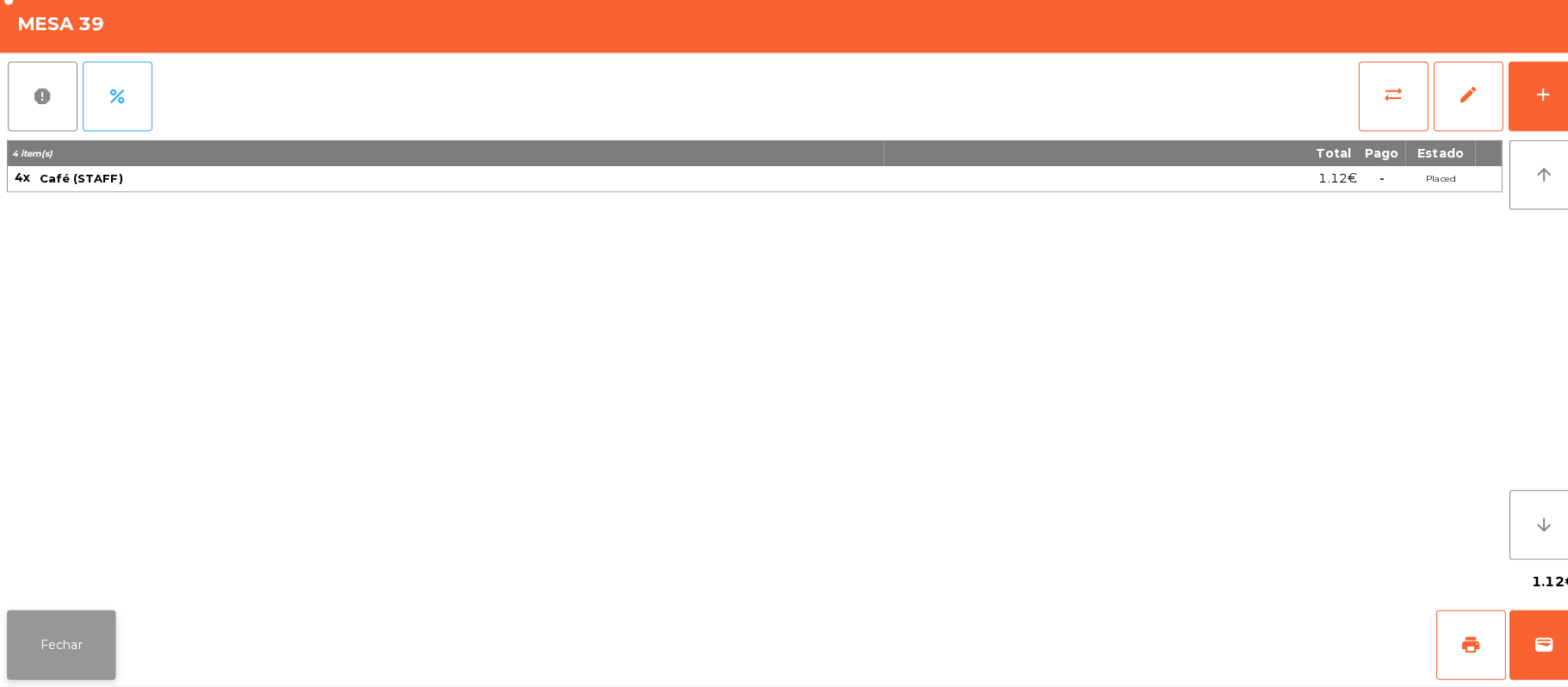
click at [53, 666] on button "Fechar" at bounding box center [60, 645] width 108 height 69
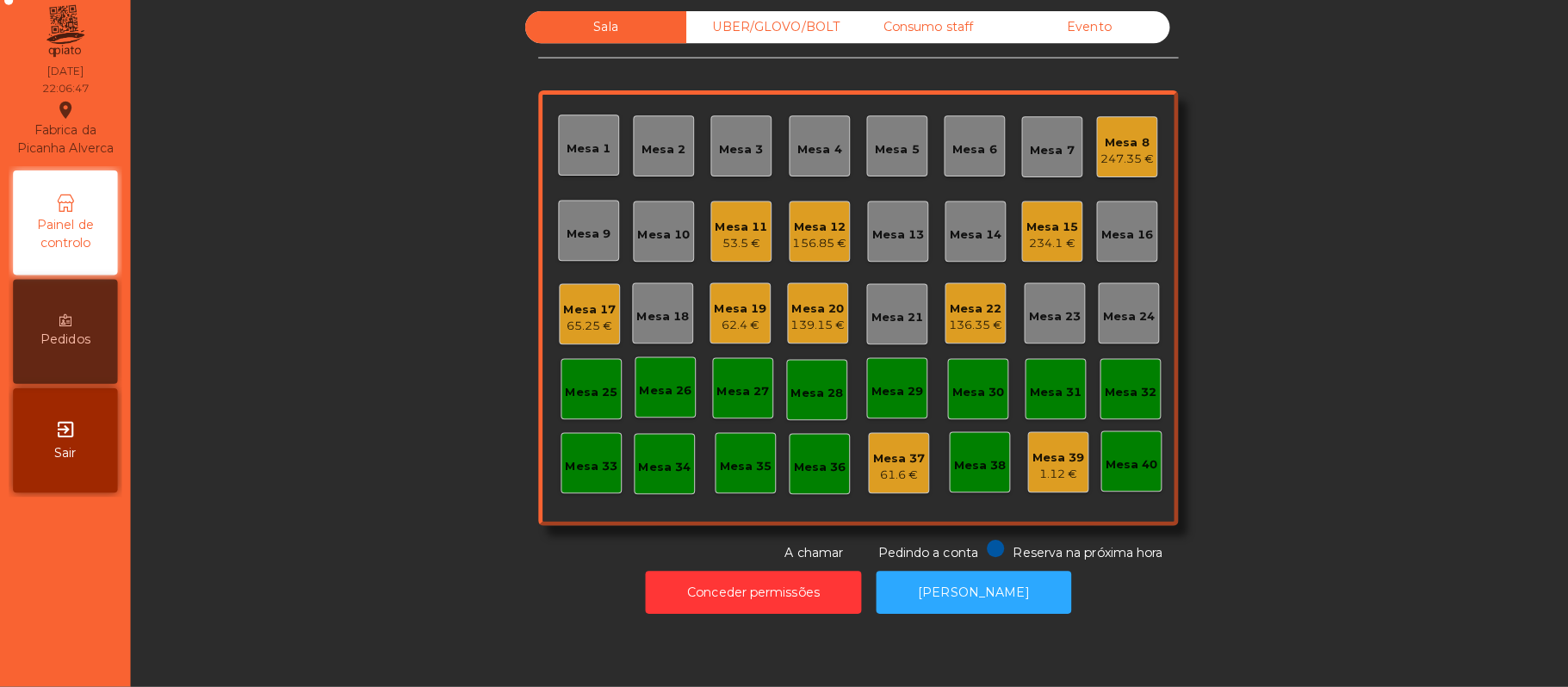
click at [956, 307] on div "Mesa 22" at bounding box center [964, 313] width 53 height 18
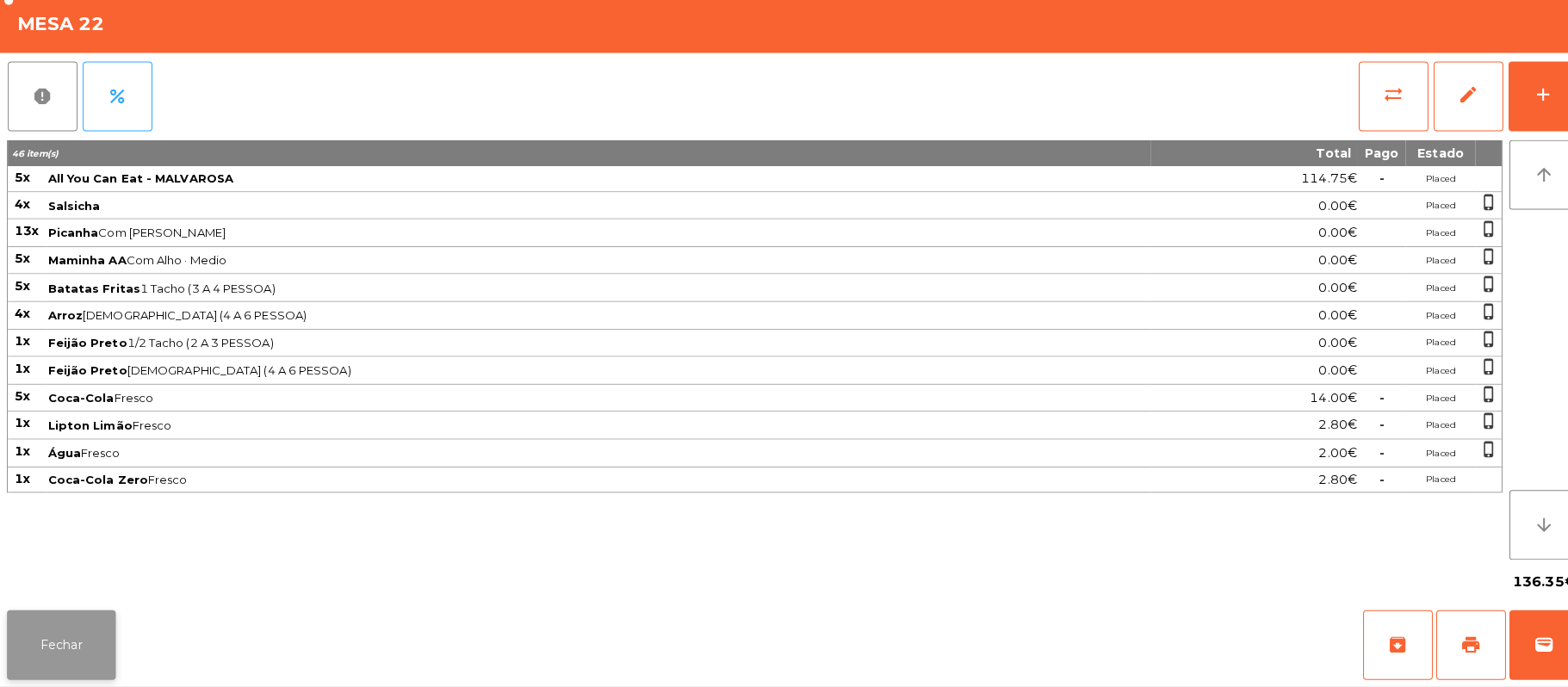
click at [71, 645] on button "Fechar" at bounding box center [60, 645] width 108 height 69
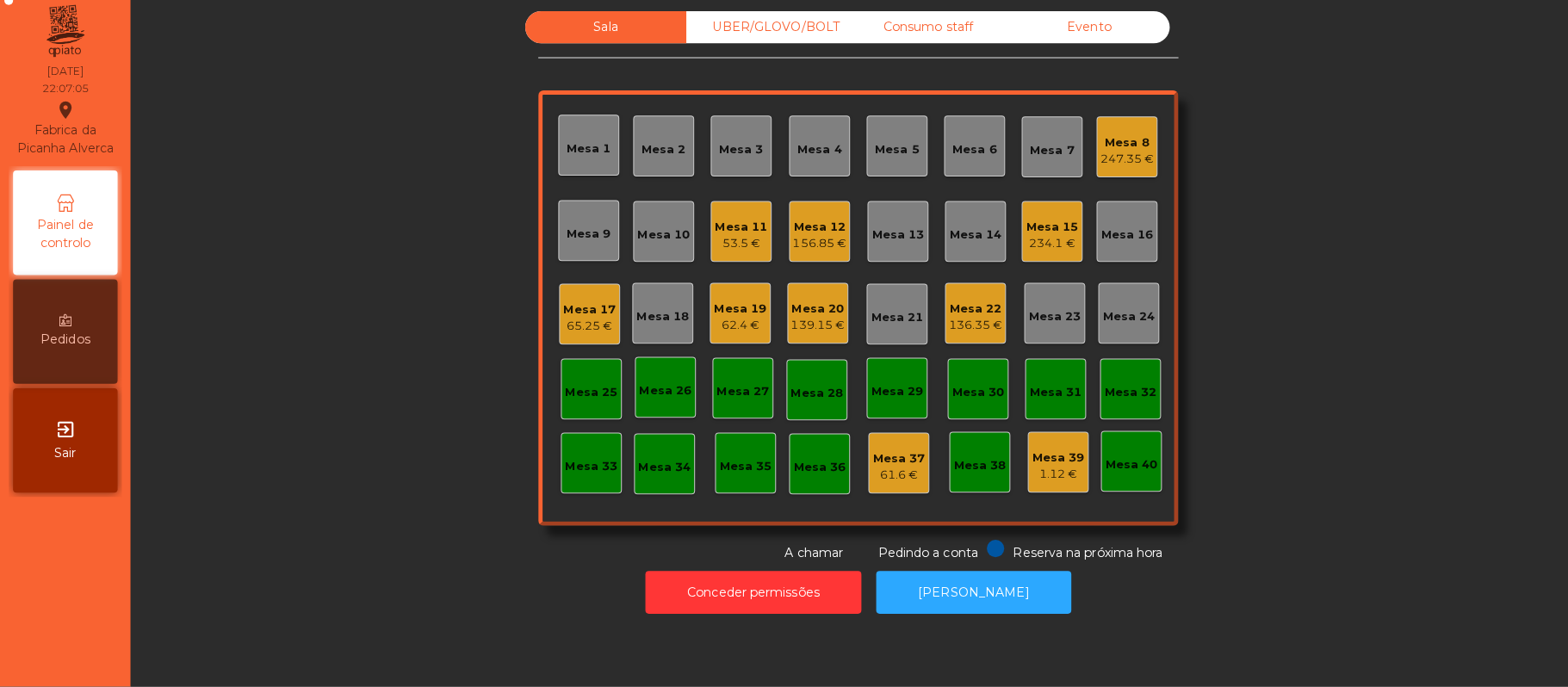
click at [978, 322] on div "136.35 €" at bounding box center [964, 330] width 53 height 18
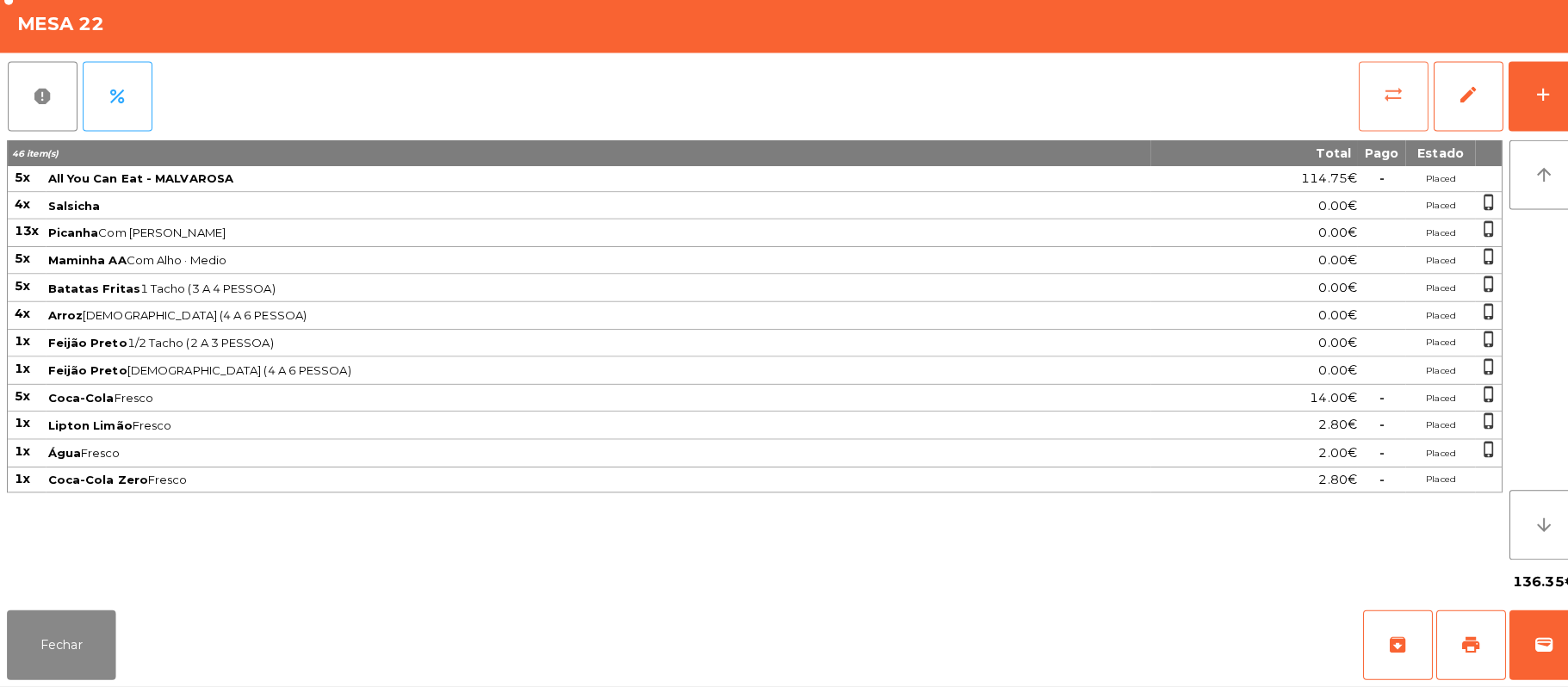
click at [1351, 105] on button "sync_alt" at bounding box center [1377, 103] width 69 height 69
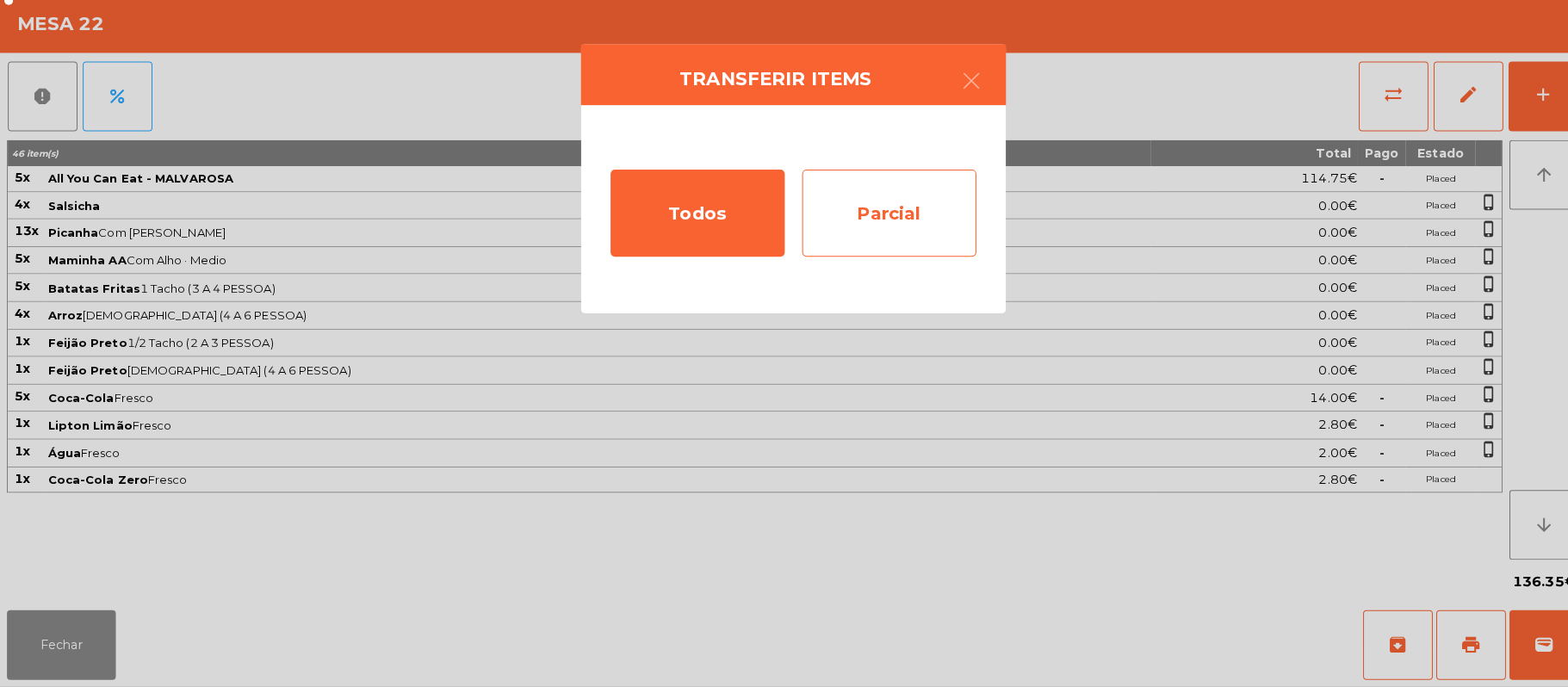
click at [889, 214] on div "Parcial" at bounding box center [879, 219] width 172 height 86
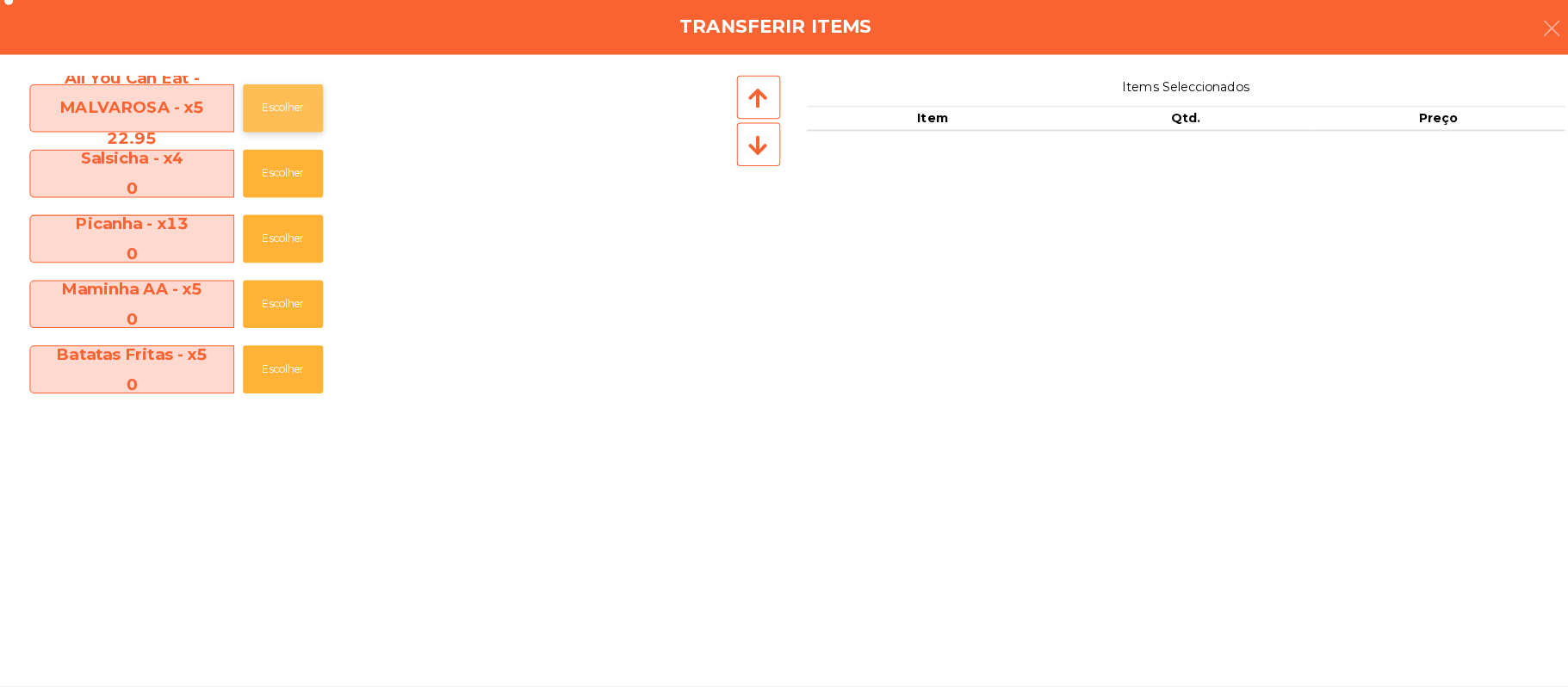
click at [312, 97] on button "Escolher" at bounding box center [279, 115] width 79 height 47
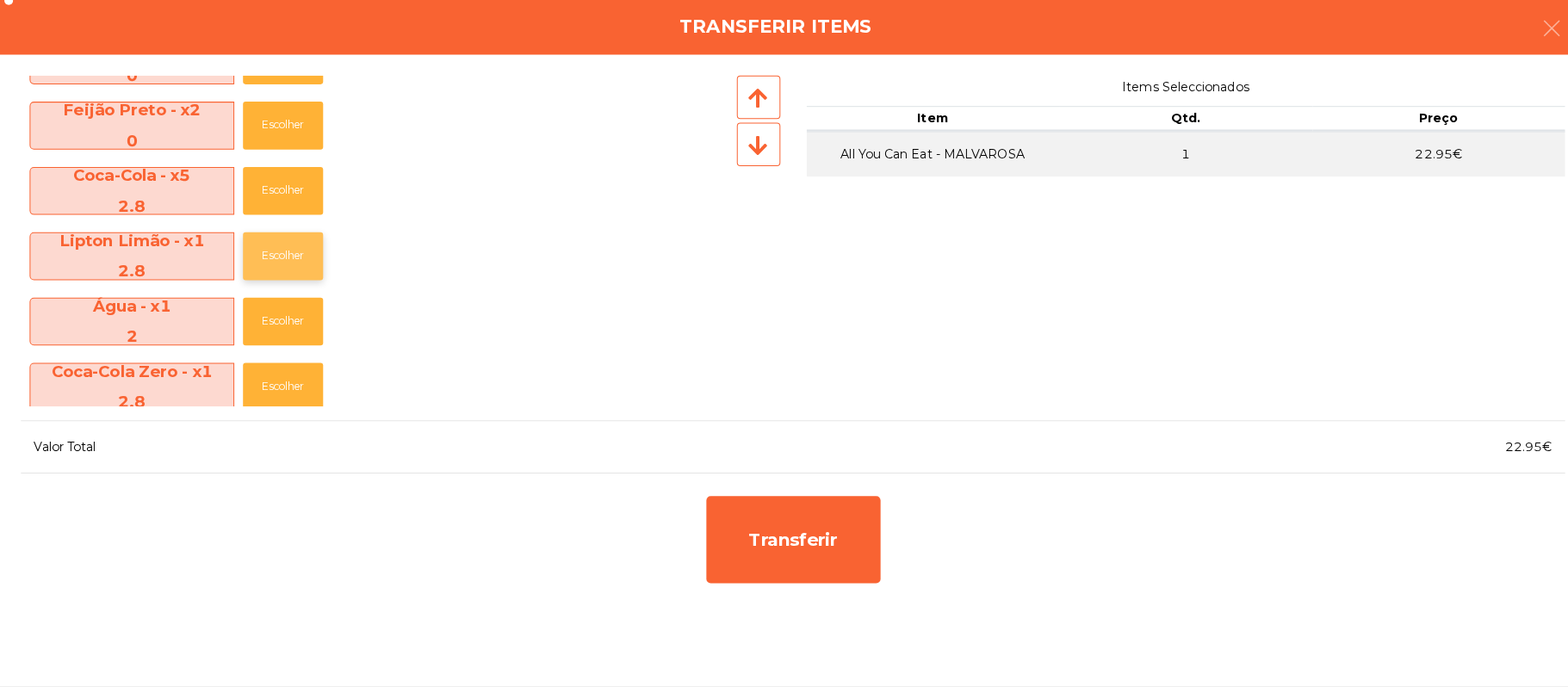
click at [310, 252] on button "Escolher" at bounding box center [279, 261] width 79 height 47
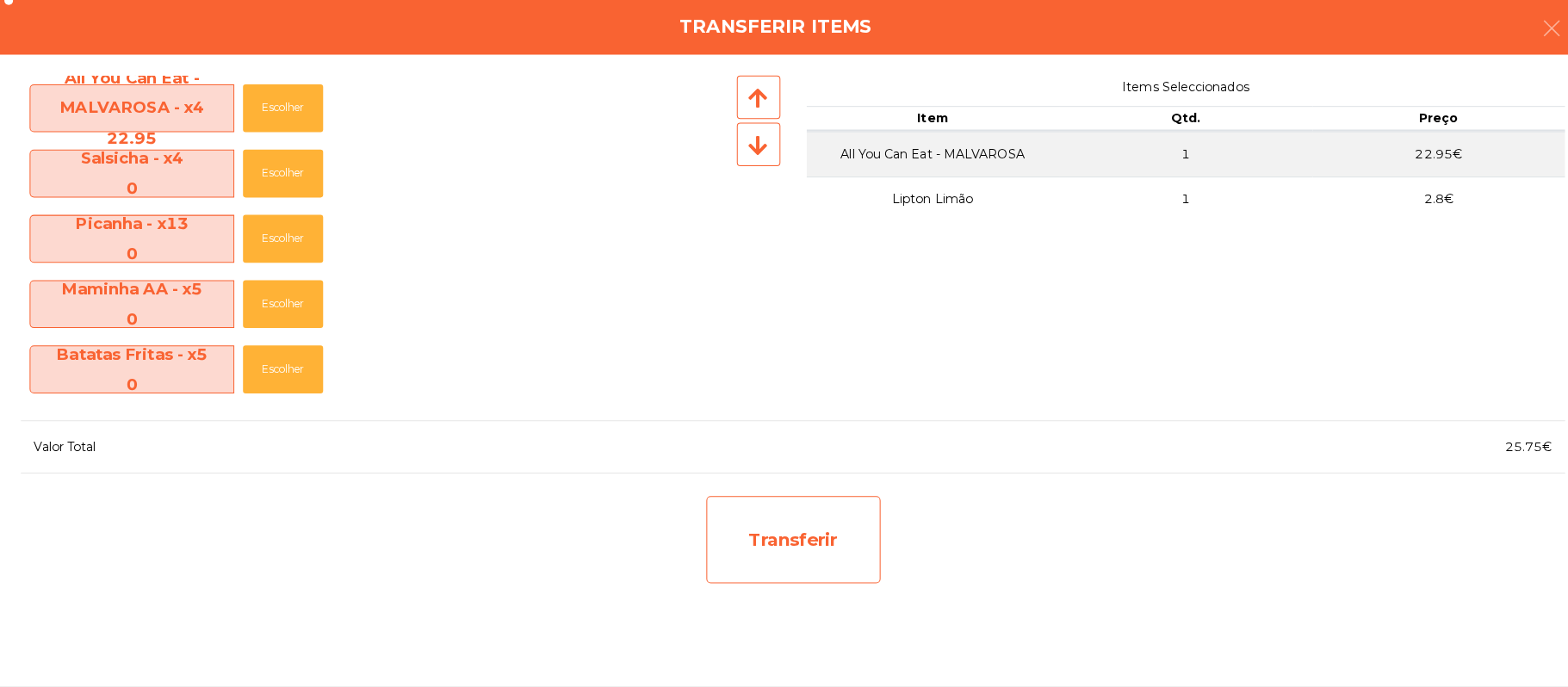
click at [786, 536] on div "Transferir" at bounding box center [784, 542] width 172 height 86
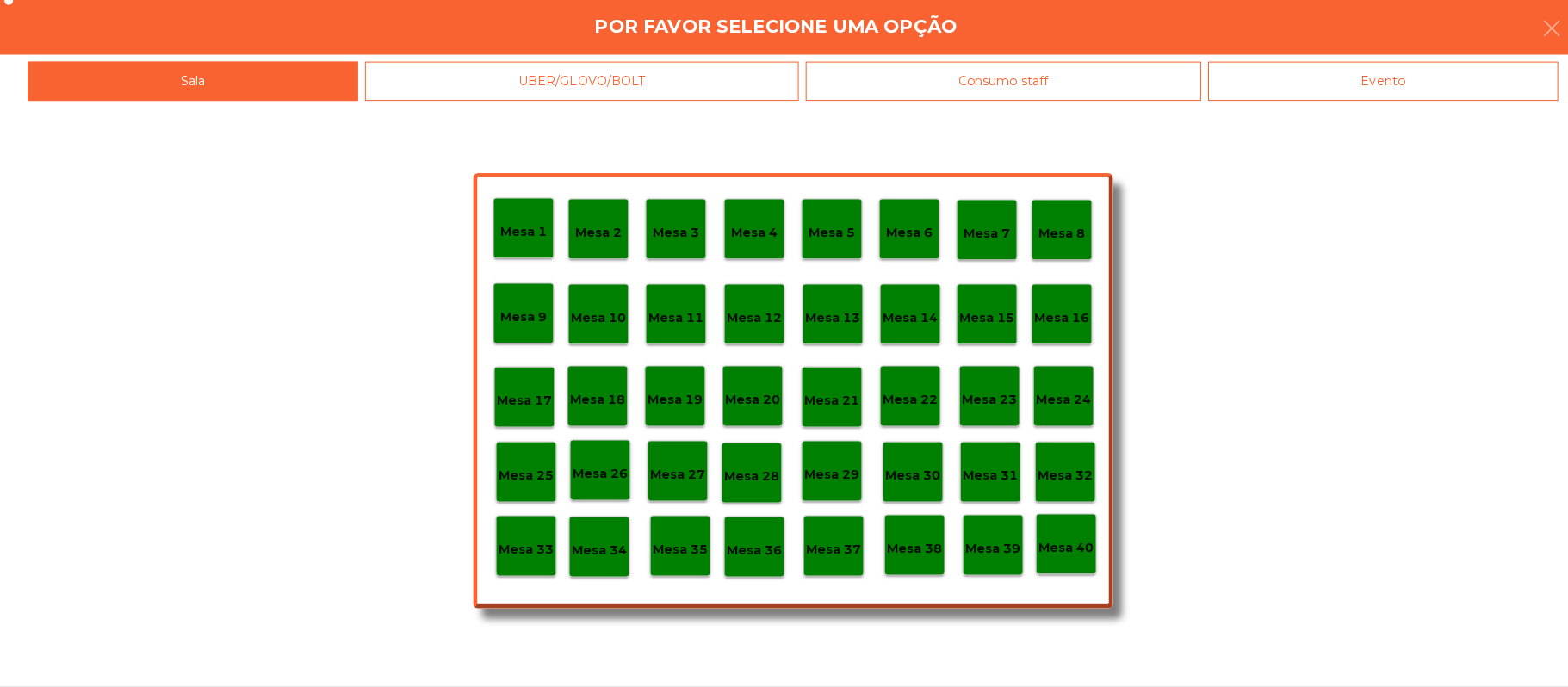
click at [531, 483] on p "Mesa 25" at bounding box center [520, 478] width 55 height 20
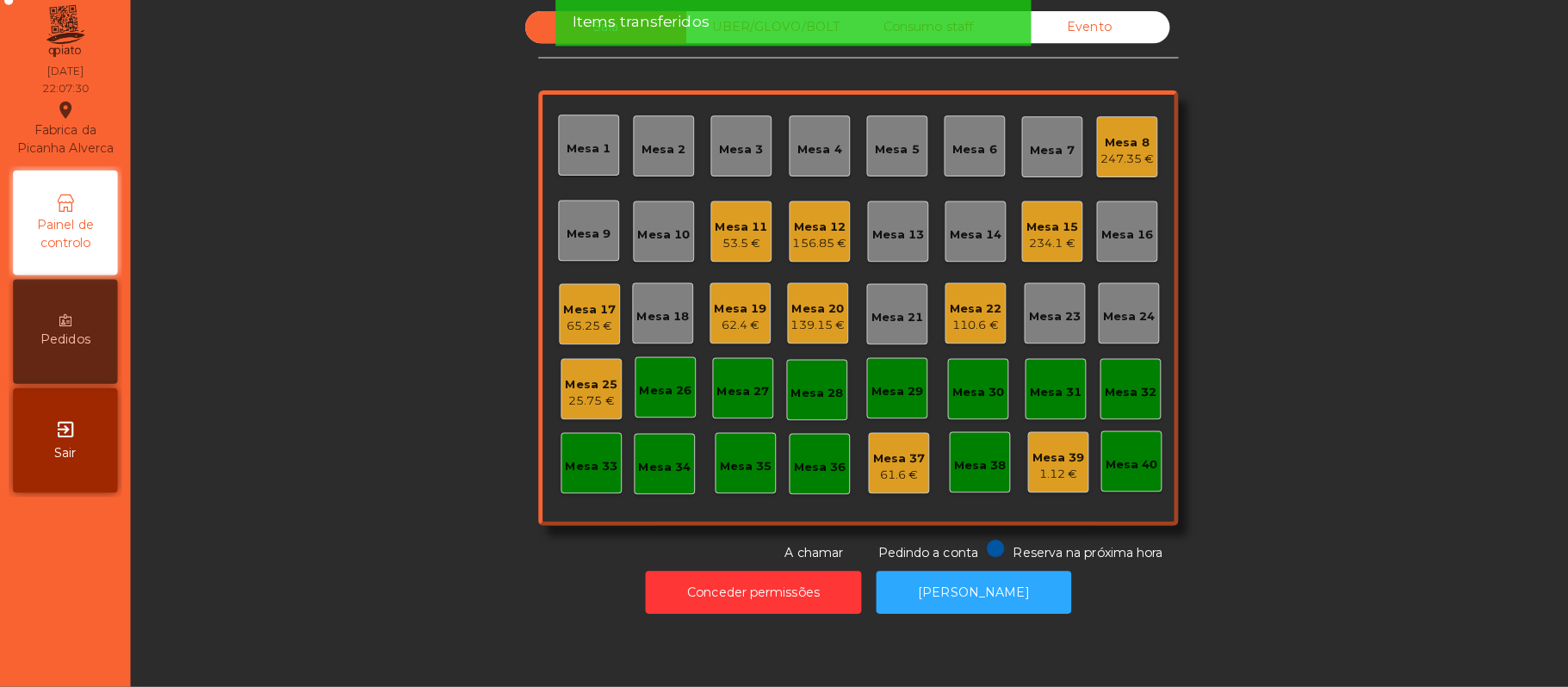
click at [593, 390] on div "Mesa 25" at bounding box center [584, 389] width 52 height 18
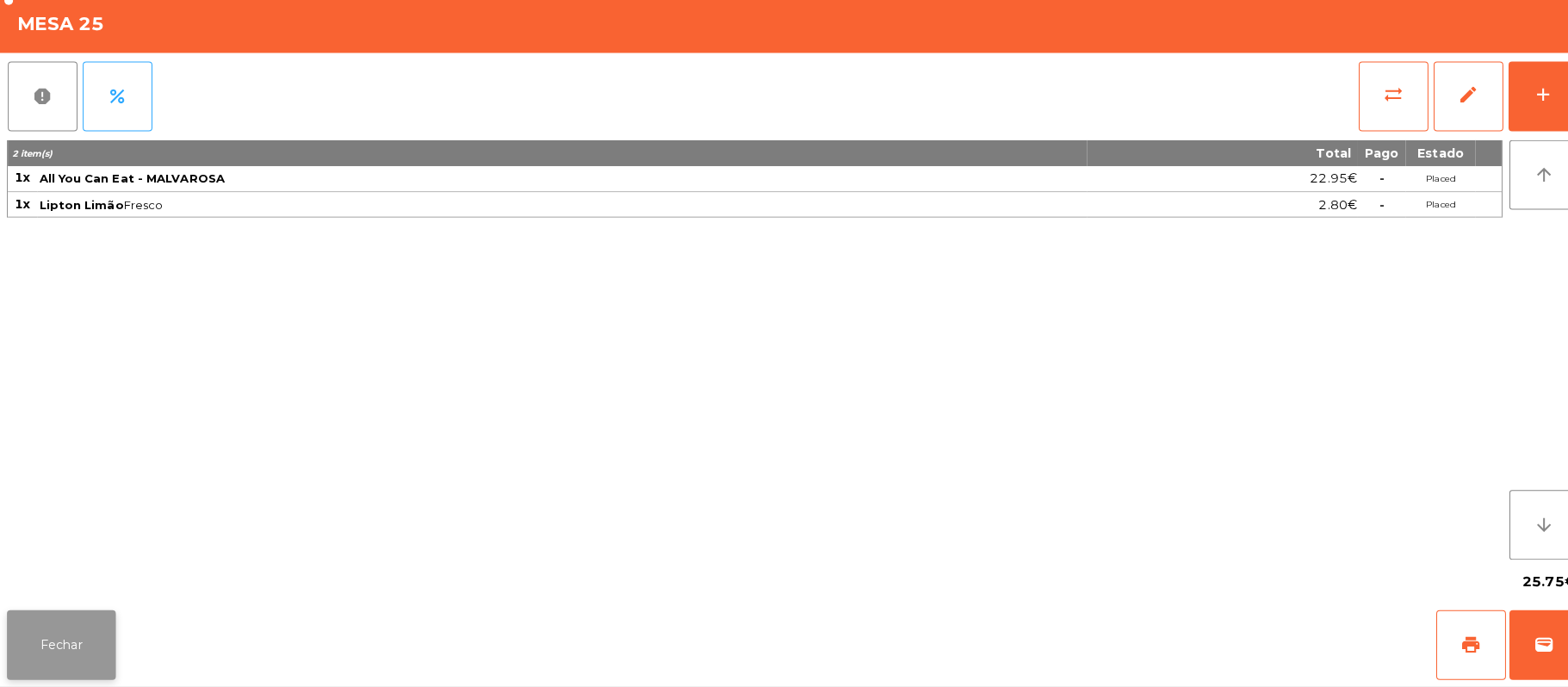
click at [21, 614] on button "Fechar" at bounding box center [60, 645] width 108 height 69
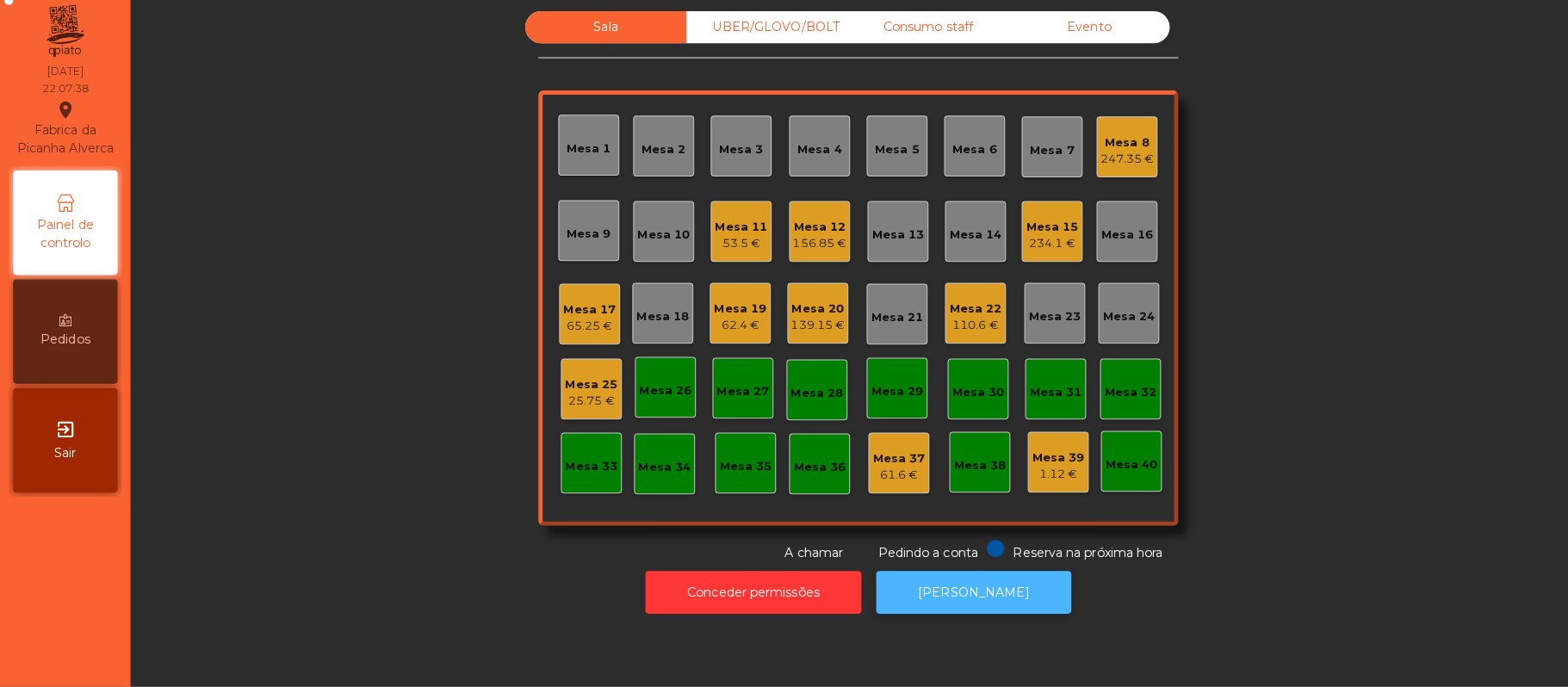
click at [935, 609] on button "[PERSON_NAME]" at bounding box center [962, 593] width 193 height 42
click at [590, 389] on div "Mesa 25" at bounding box center [584, 389] width 52 height 18
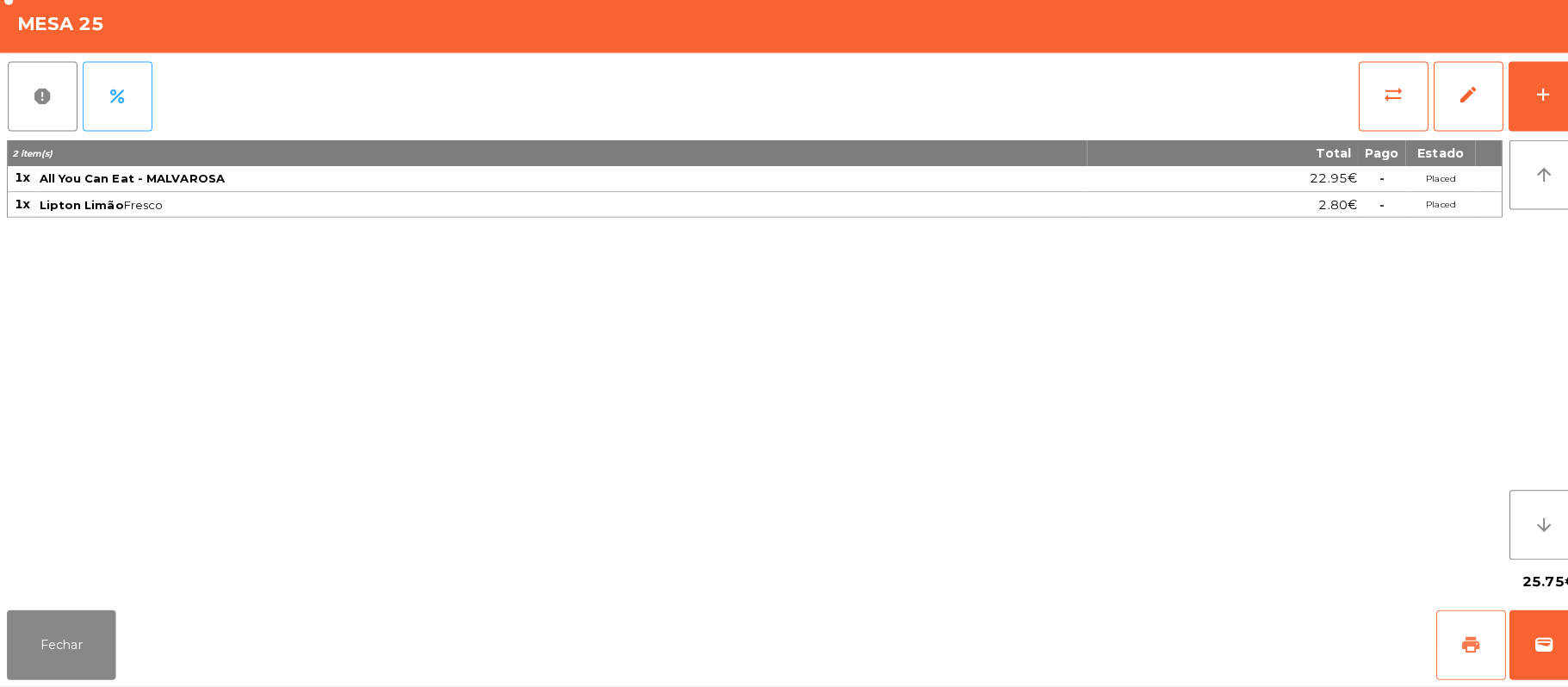
click at [1423, 634] on button "print" at bounding box center [1454, 645] width 69 height 69
click at [90, 664] on button "Fechar" at bounding box center [60, 645] width 108 height 69
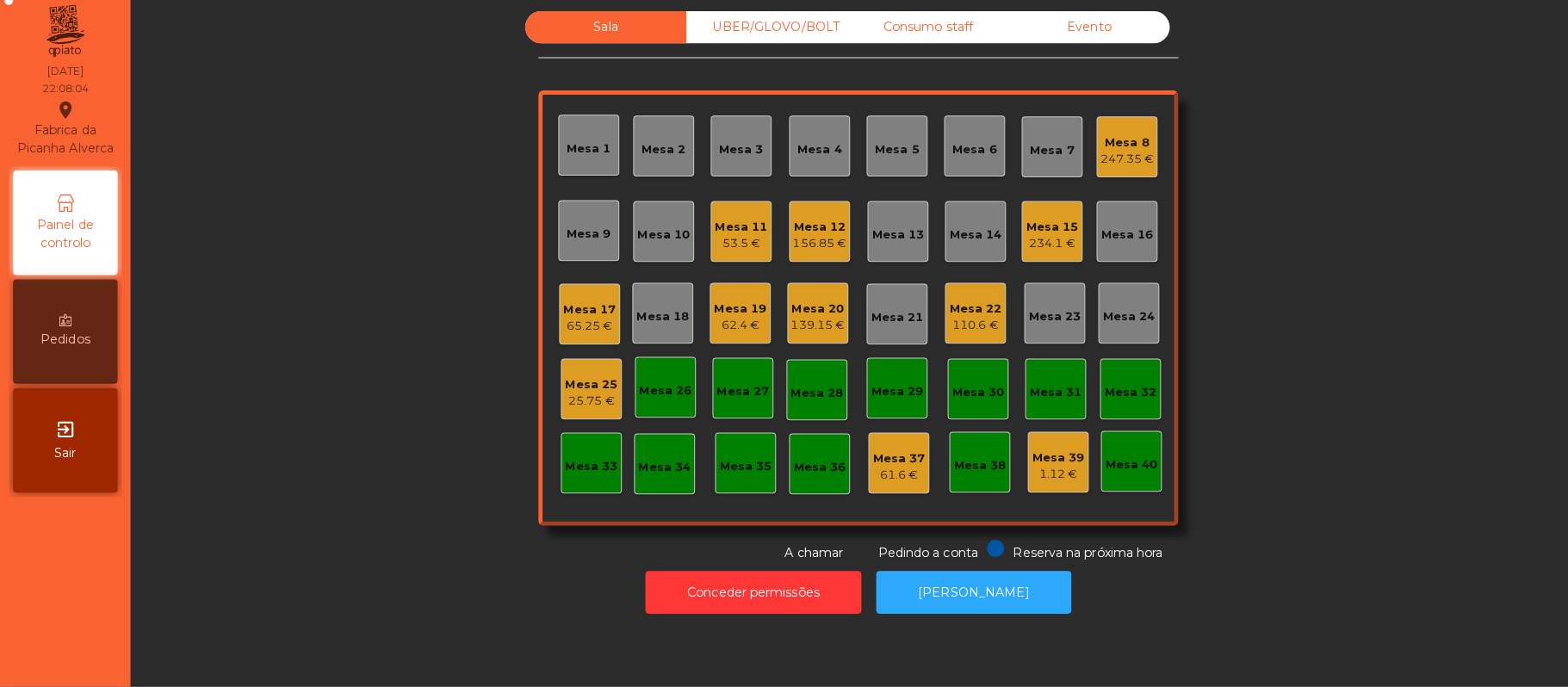
click at [960, 310] on div "Mesa 22" at bounding box center [964, 313] width 52 height 18
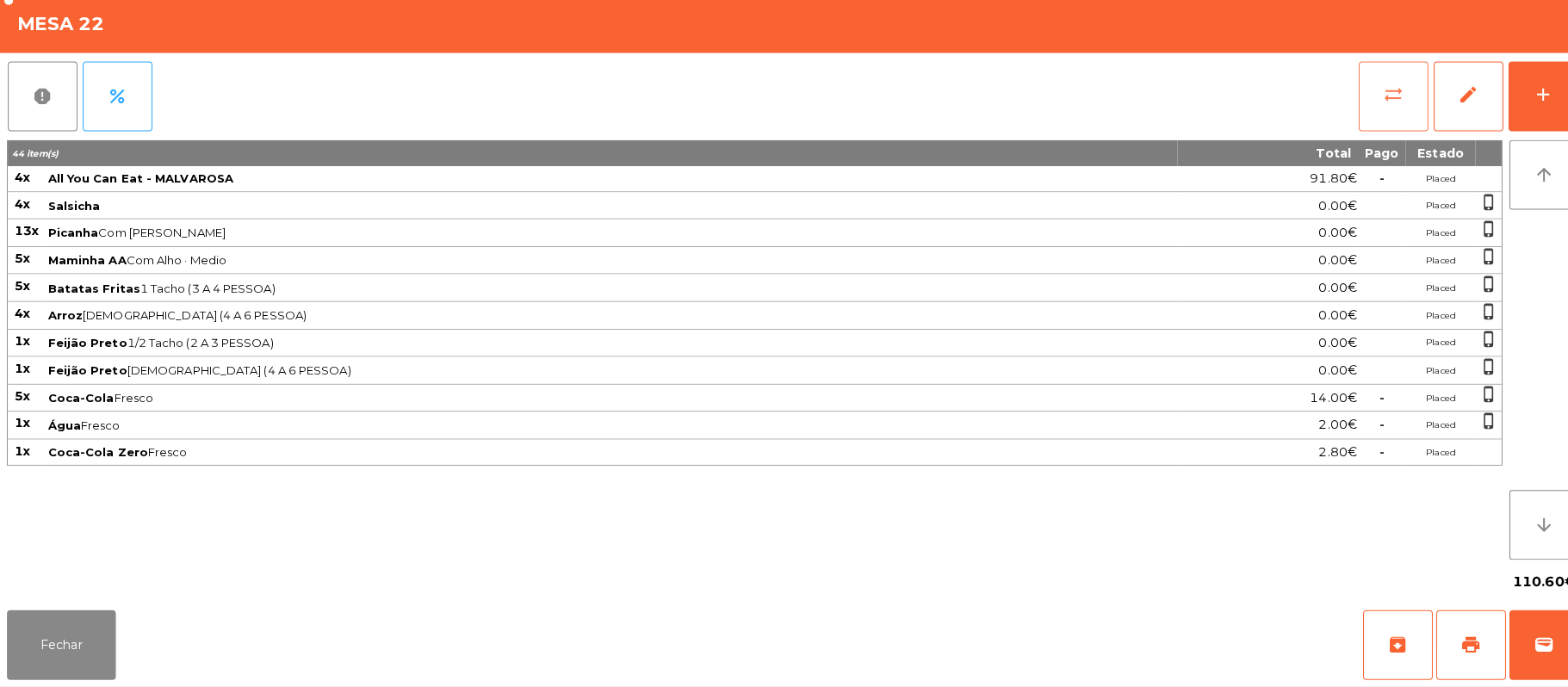
click at [1361, 96] on button "sync_alt" at bounding box center [1377, 103] width 69 height 69
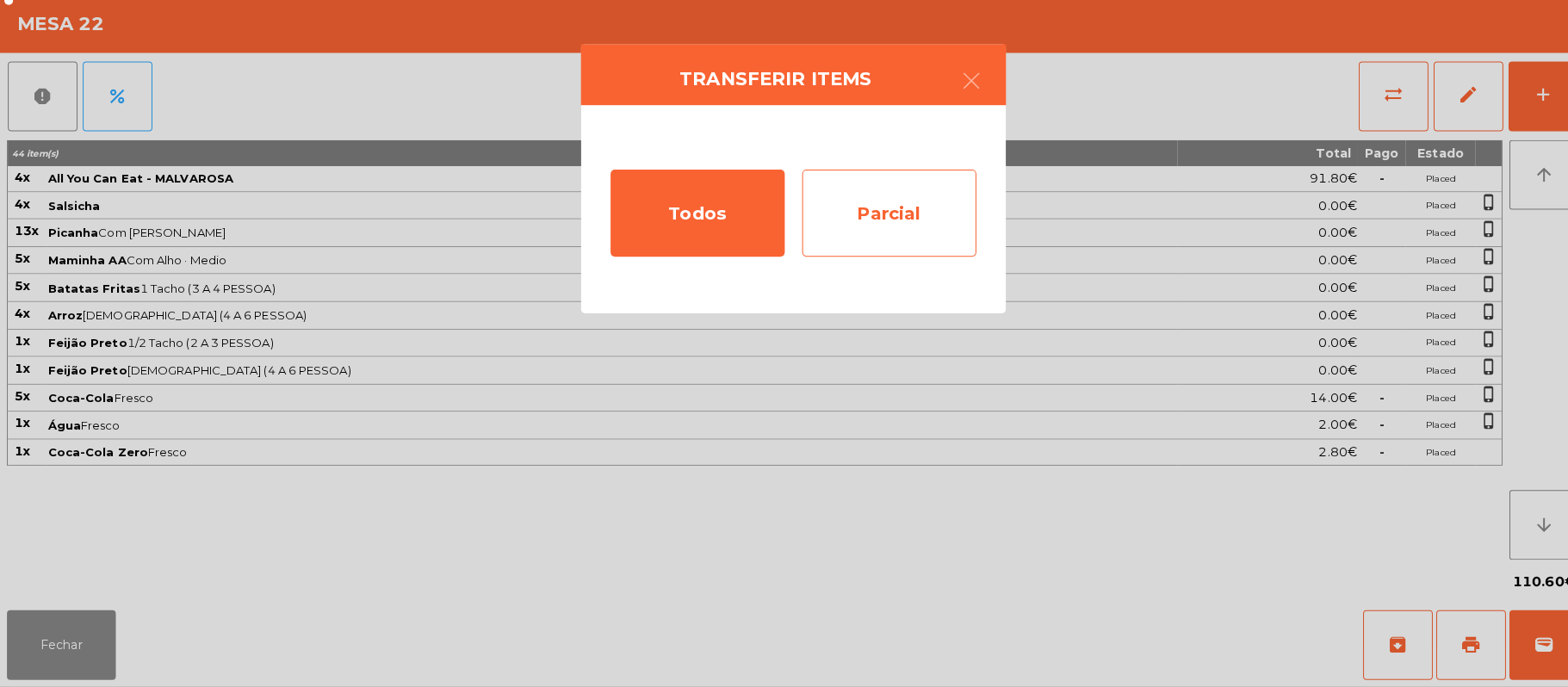
click at [927, 215] on div "Parcial" at bounding box center [879, 219] width 172 height 86
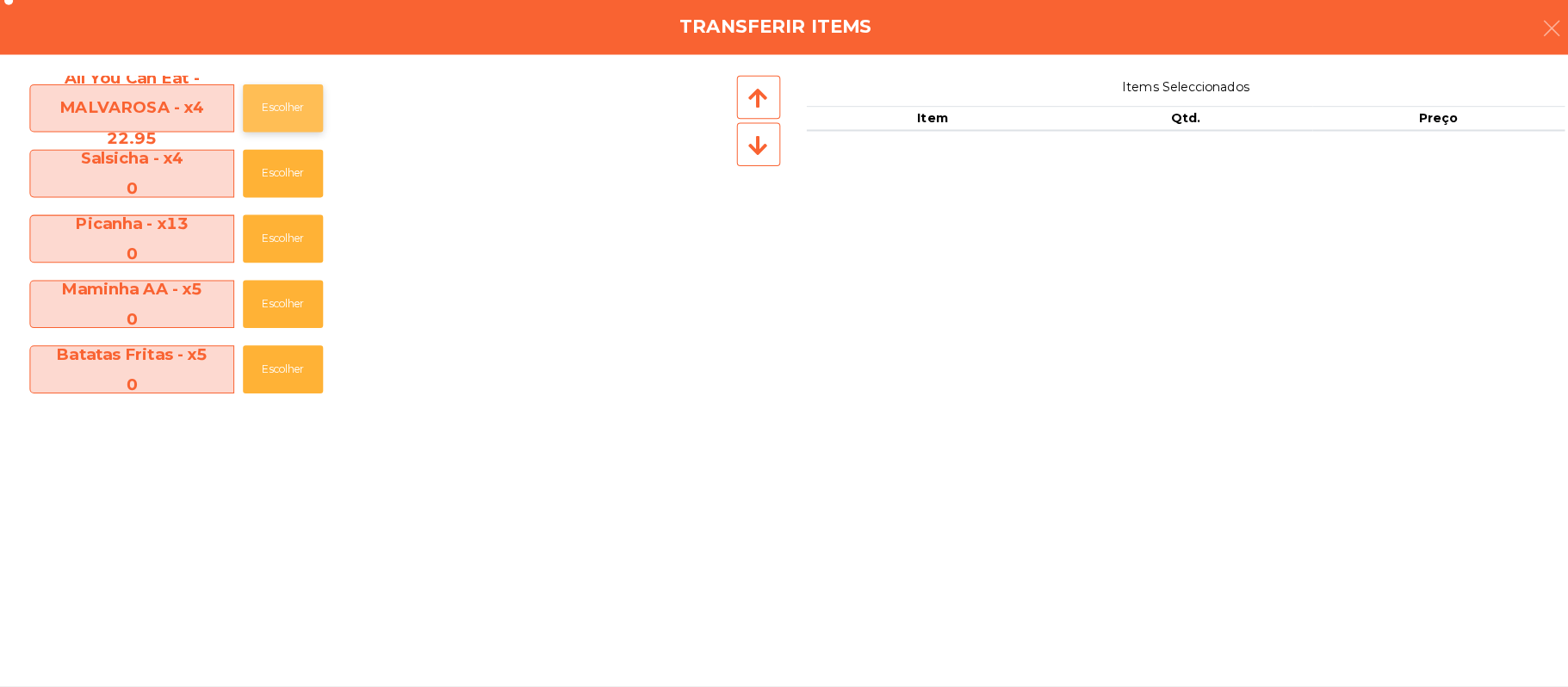
click at [320, 122] on button "Escolher" at bounding box center [279, 115] width 79 height 47
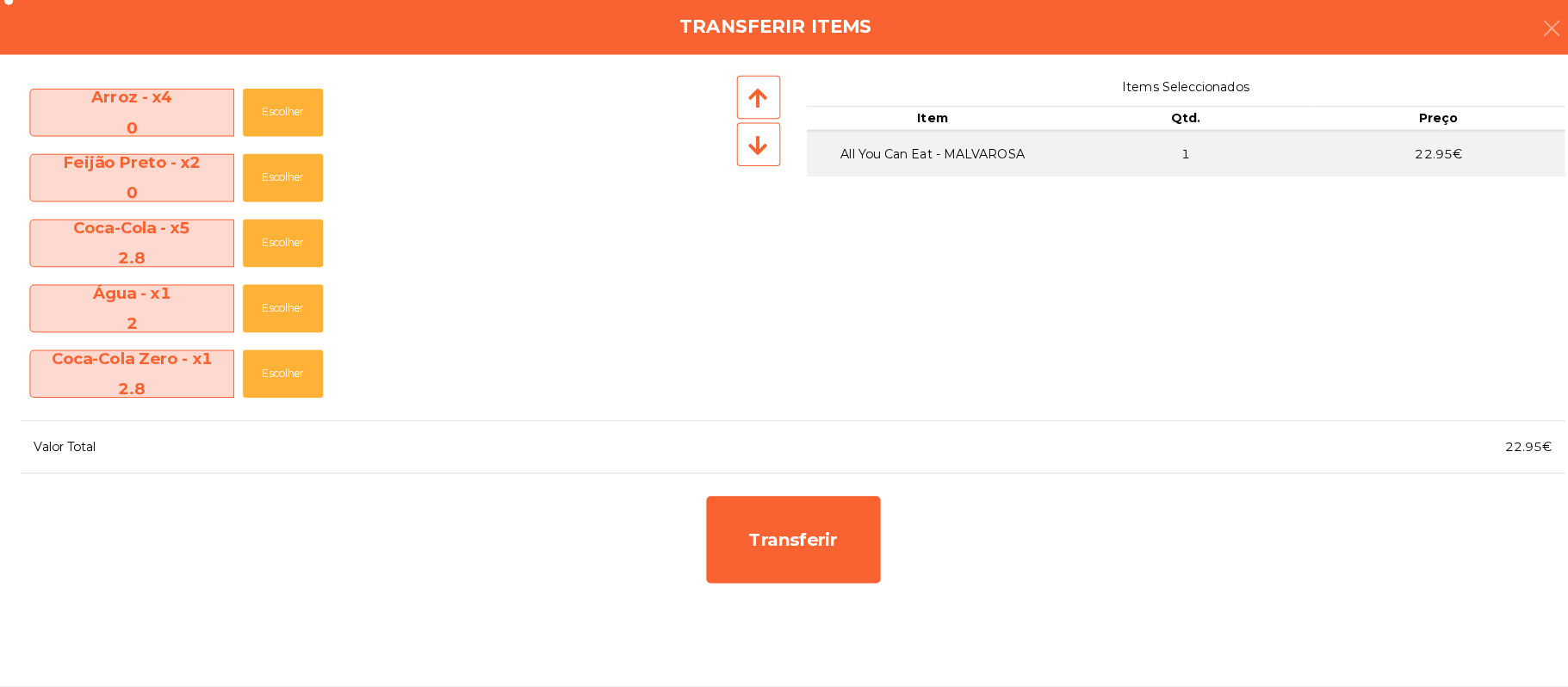
scroll to position [317, 0]
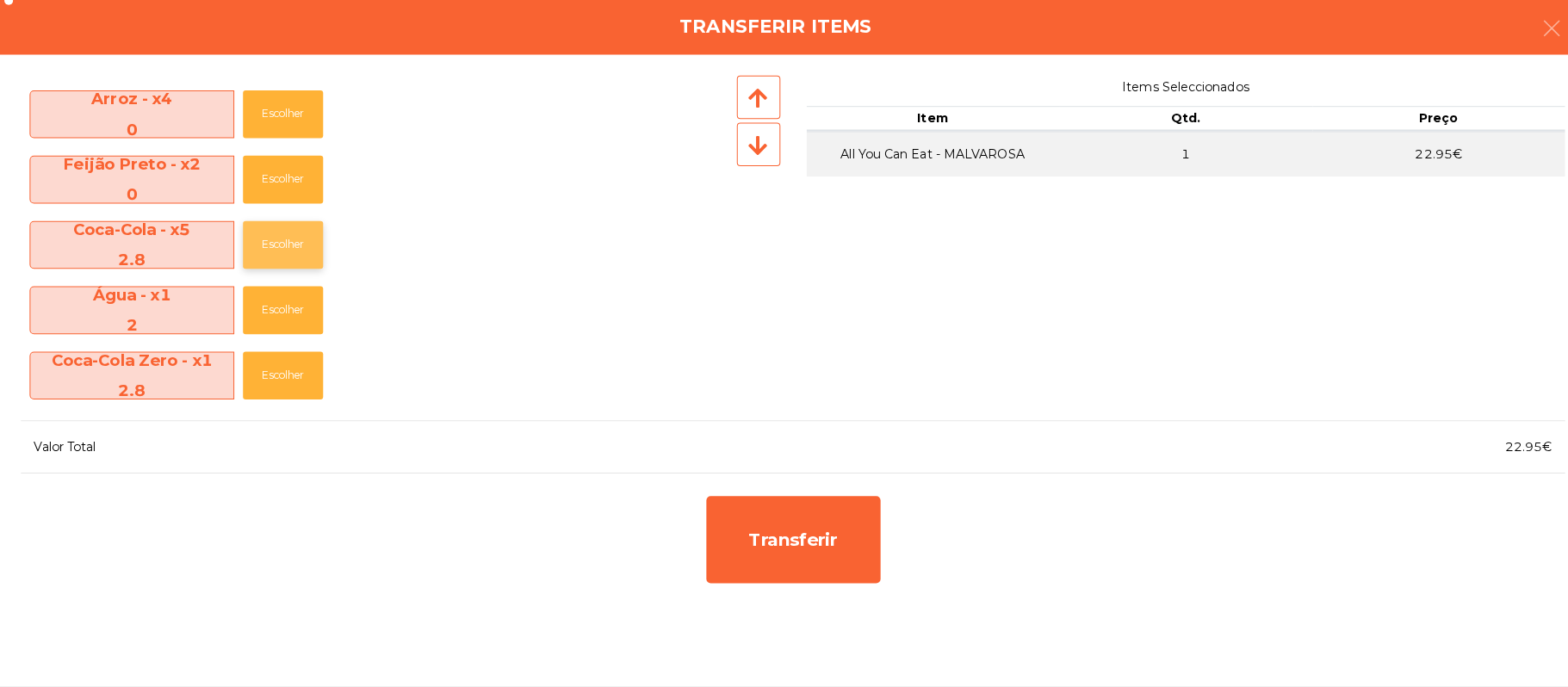
click at [283, 249] on button "Escolher" at bounding box center [279, 250] width 79 height 47
click at [308, 256] on button "Escolher" at bounding box center [279, 250] width 79 height 47
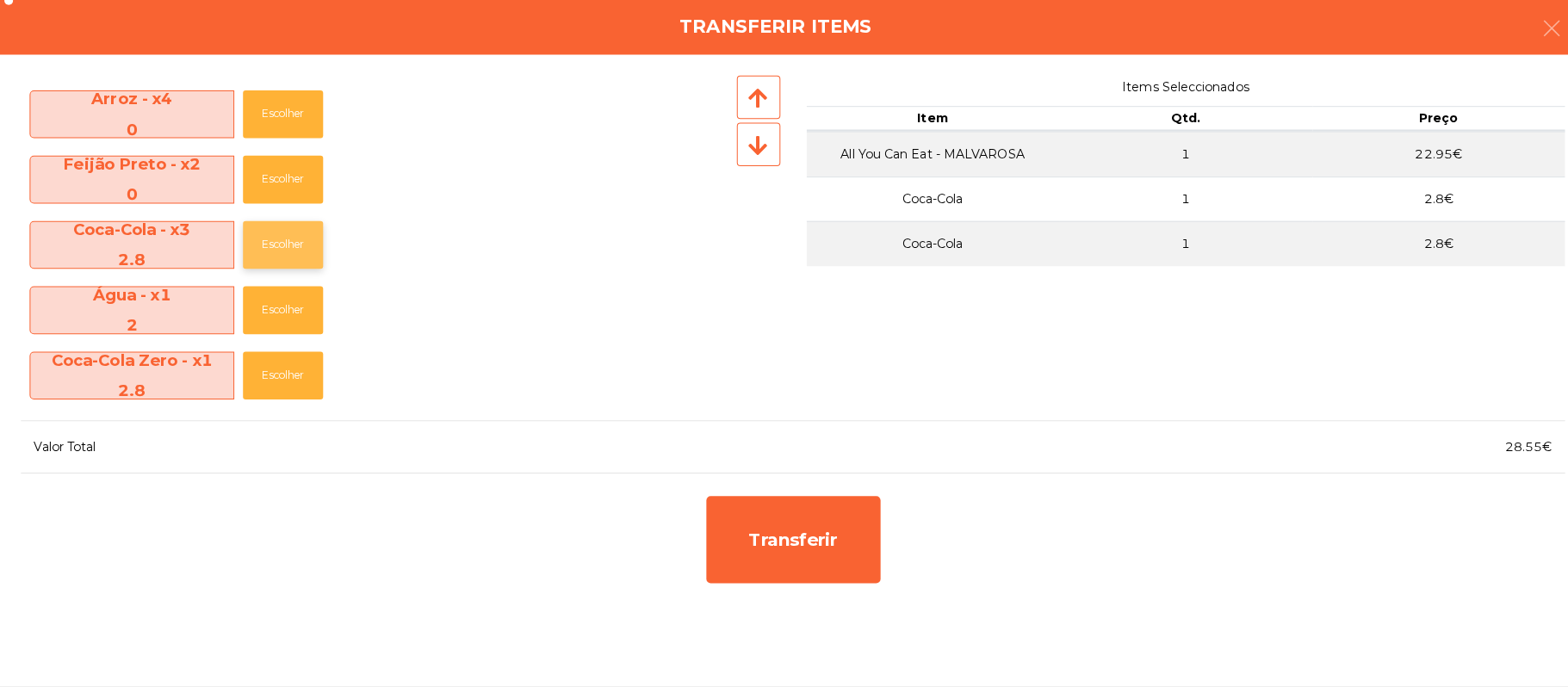
scroll to position [319, 0]
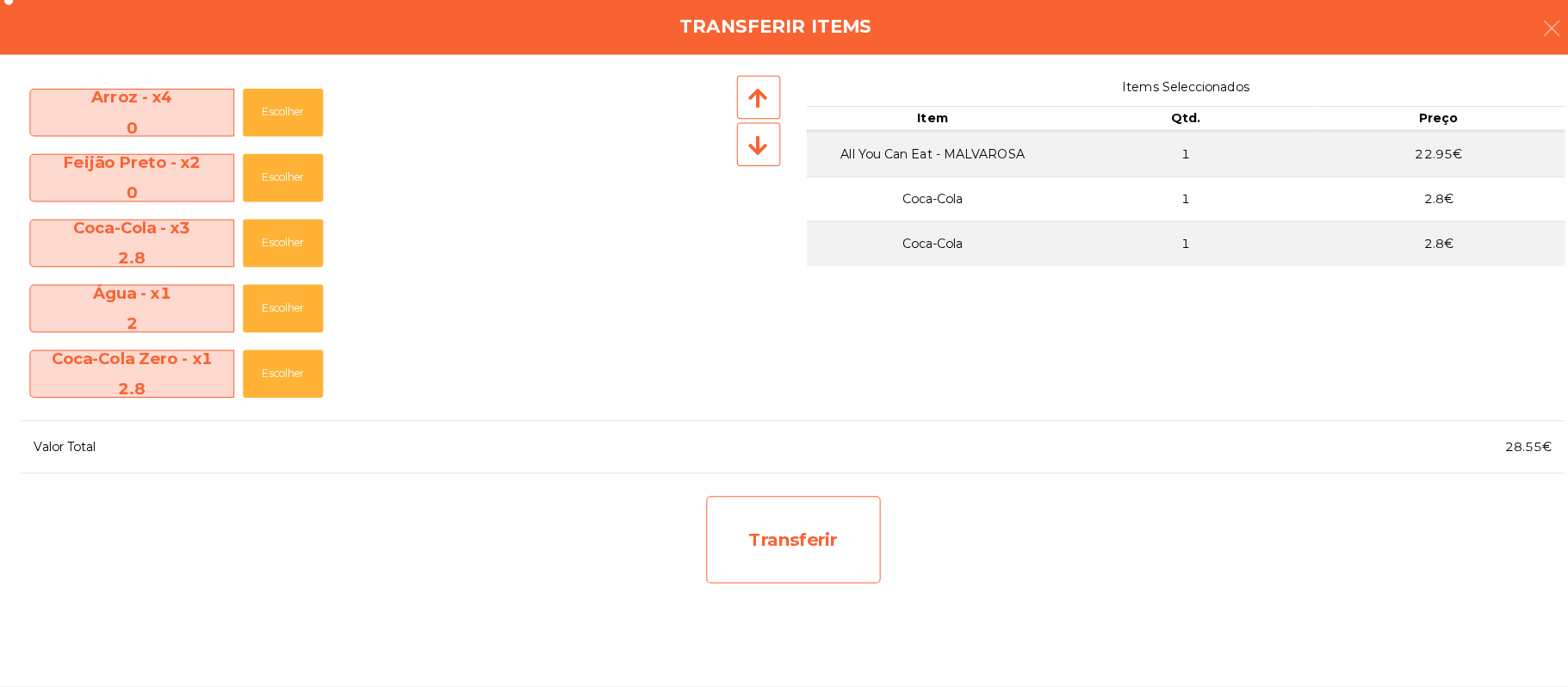
click at [840, 576] on div "Transferir" at bounding box center [784, 542] width 172 height 86
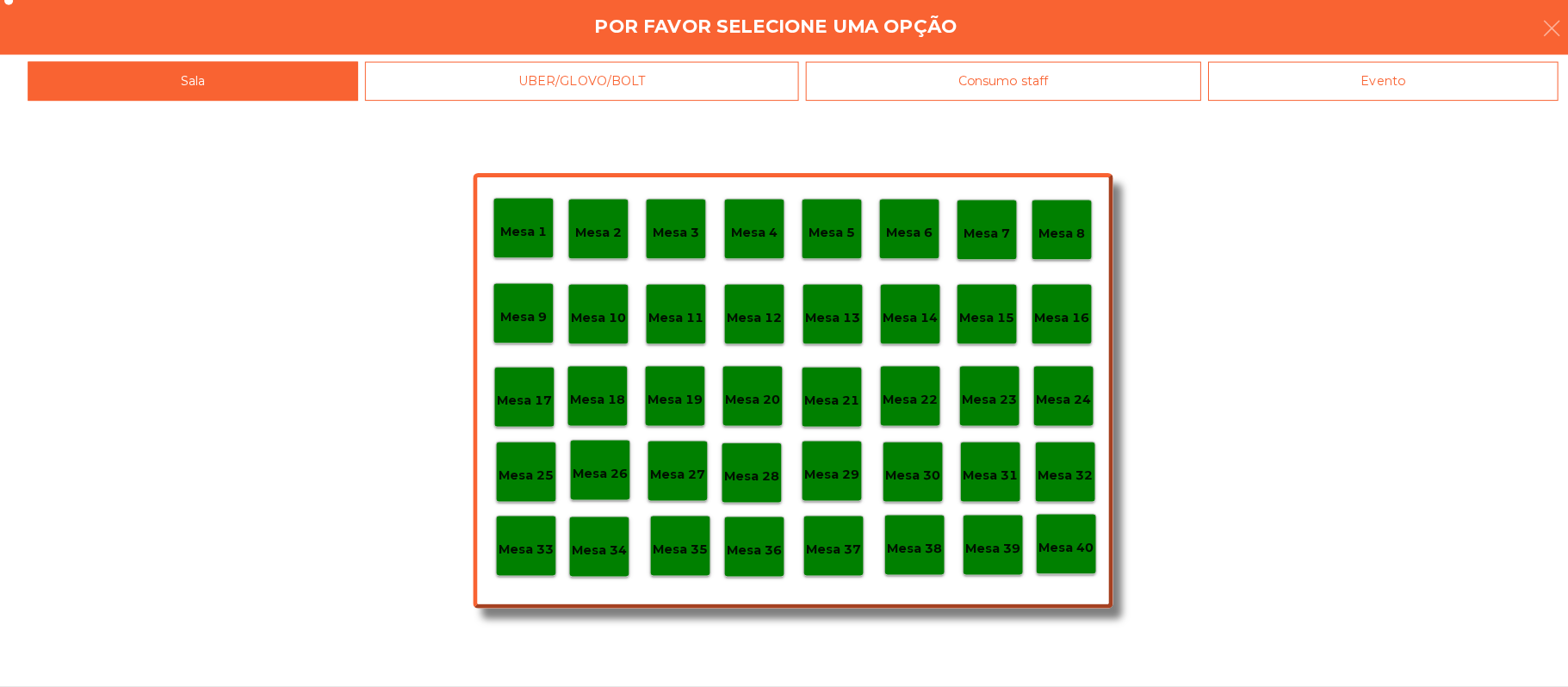
click at [598, 493] on div "Mesa 26" at bounding box center [593, 473] width 60 height 60
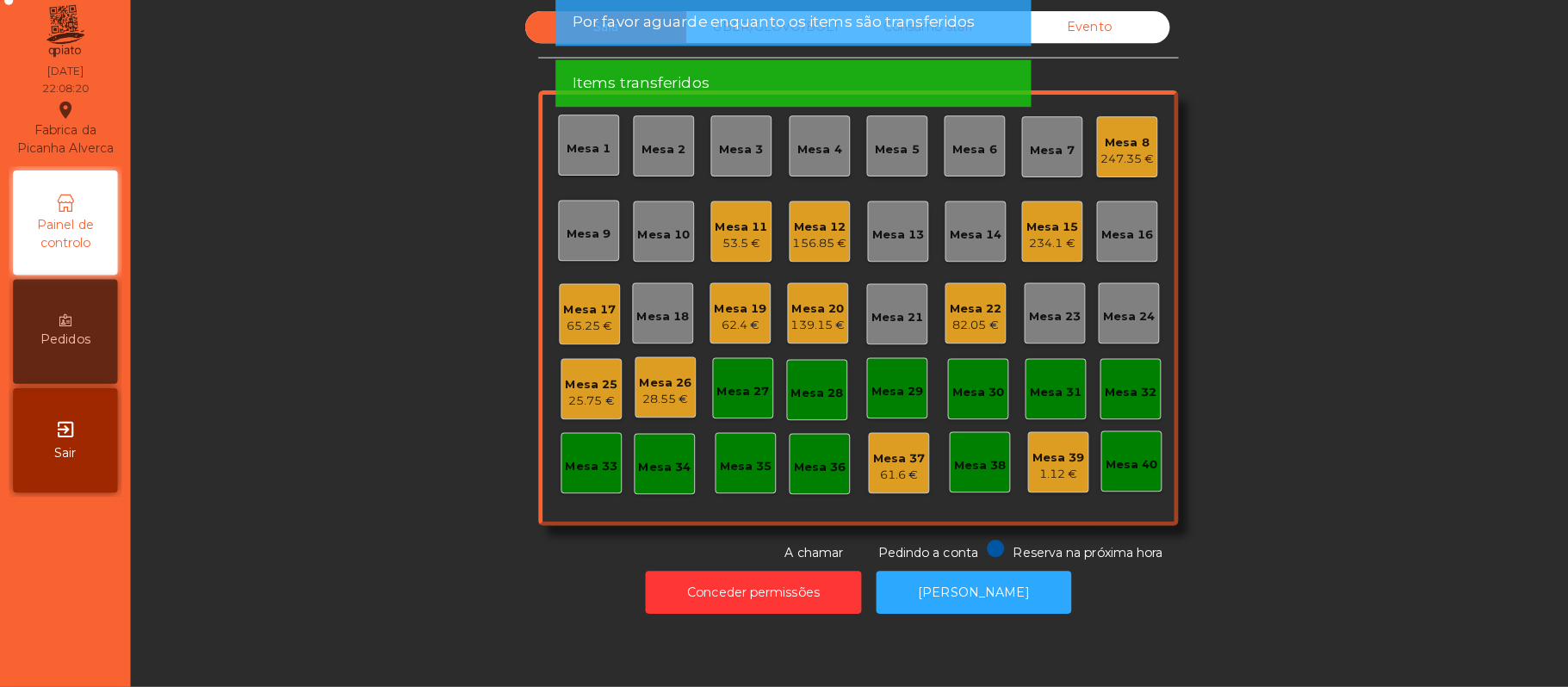
click at [662, 418] on div "Mesa 26 28.55 €" at bounding box center [657, 390] width 60 height 60
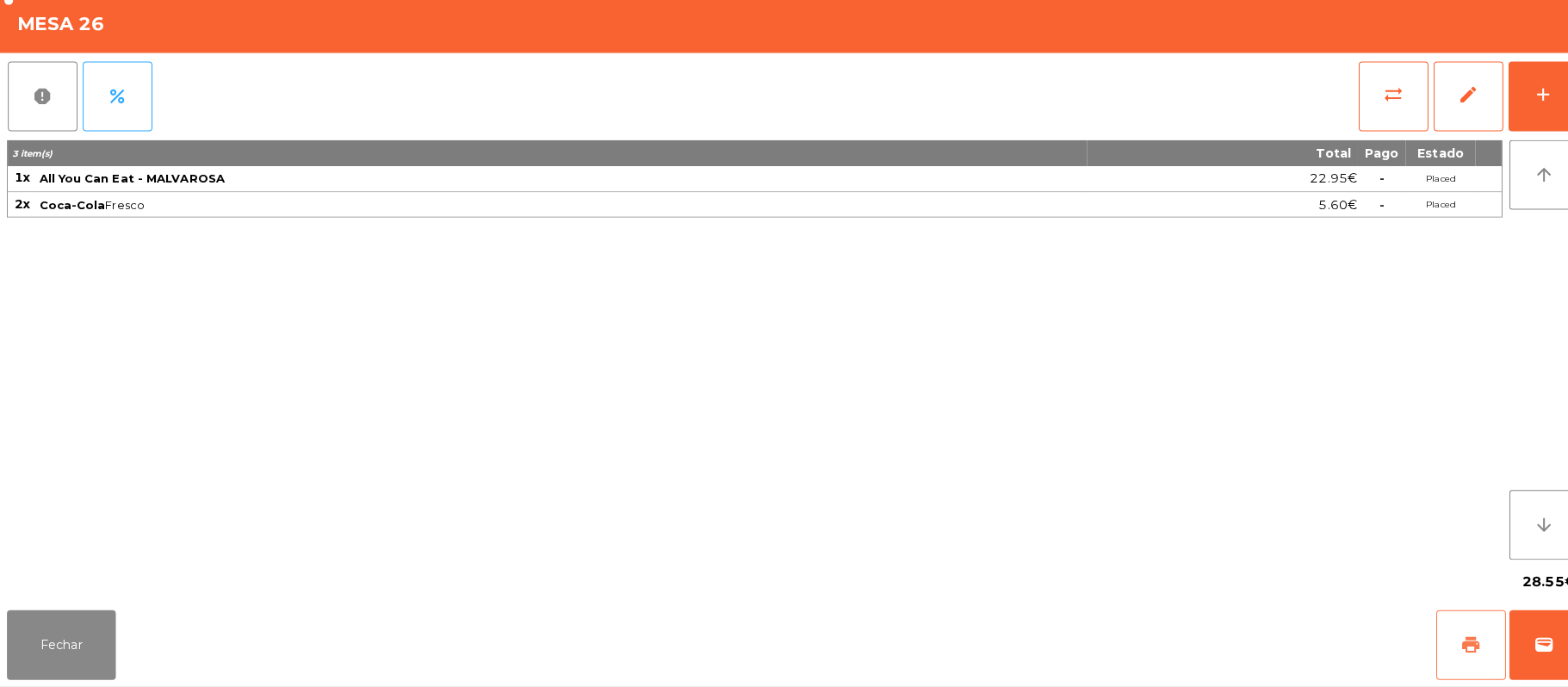
click at [1455, 645] on span "print" at bounding box center [1454, 646] width 21 height 21
click at [1549, 665] on button "wallet" at bounding box center [1527, 645] width 69 height 69
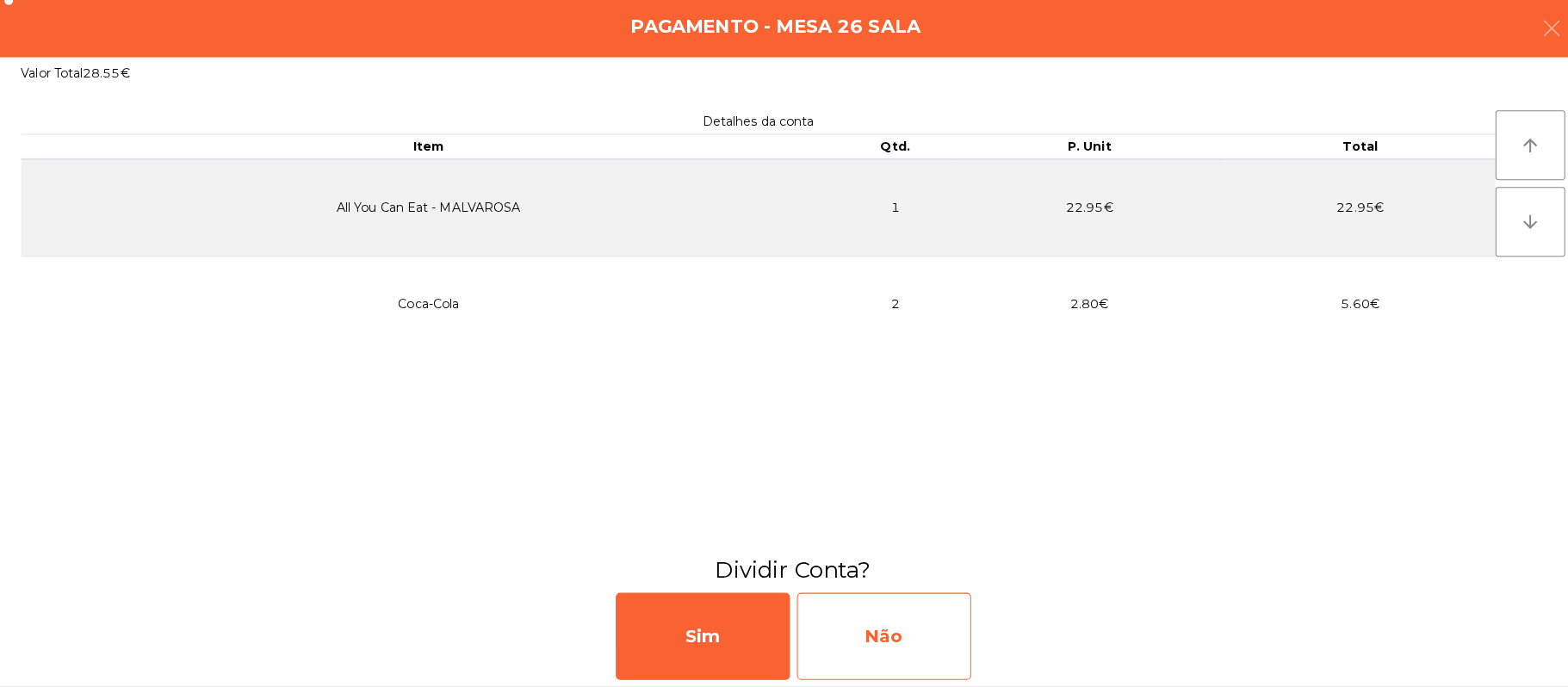
click at [894, 634] on div "Não" at bounding box center [874, 637] width 172 height 86
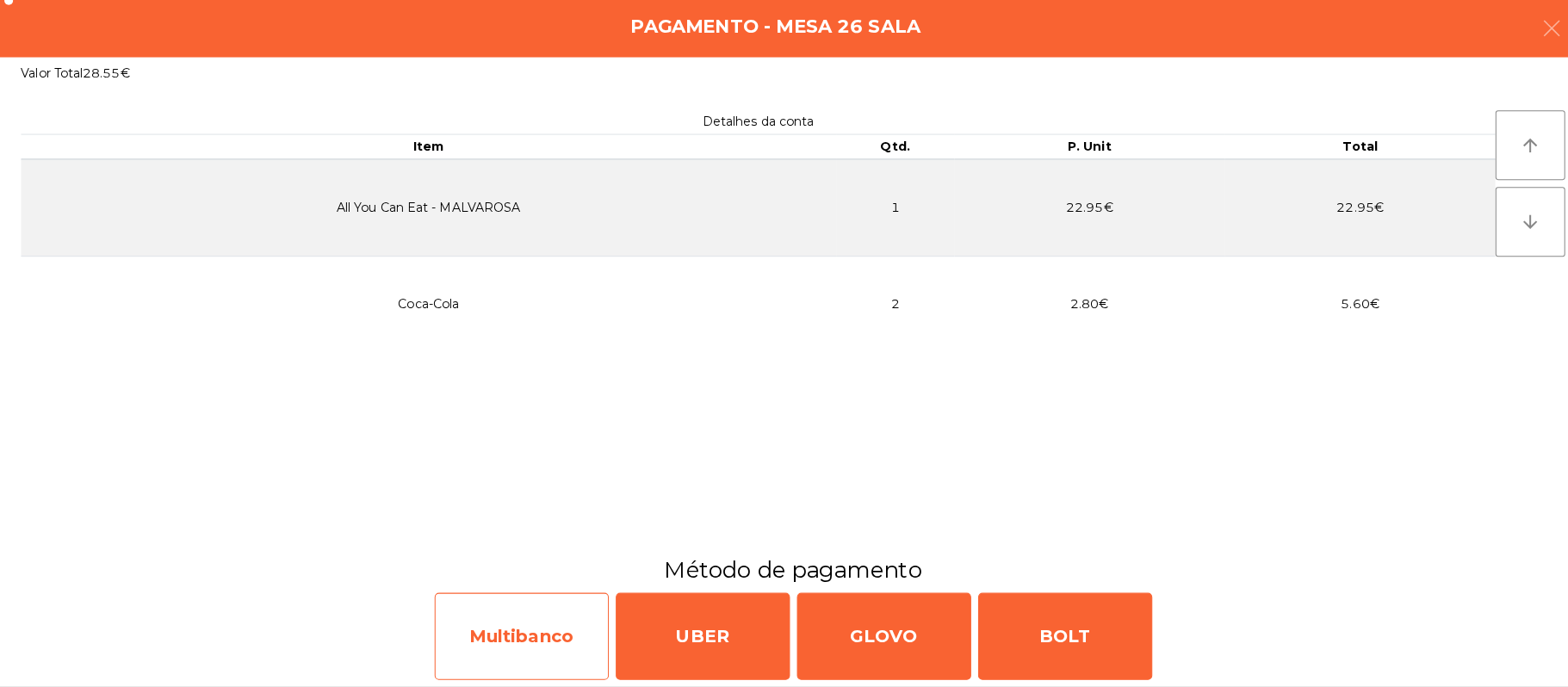
click at [477, 609] on div "Multibanco" at bounding box center [516, 637] width 172 height 86
select select "**"
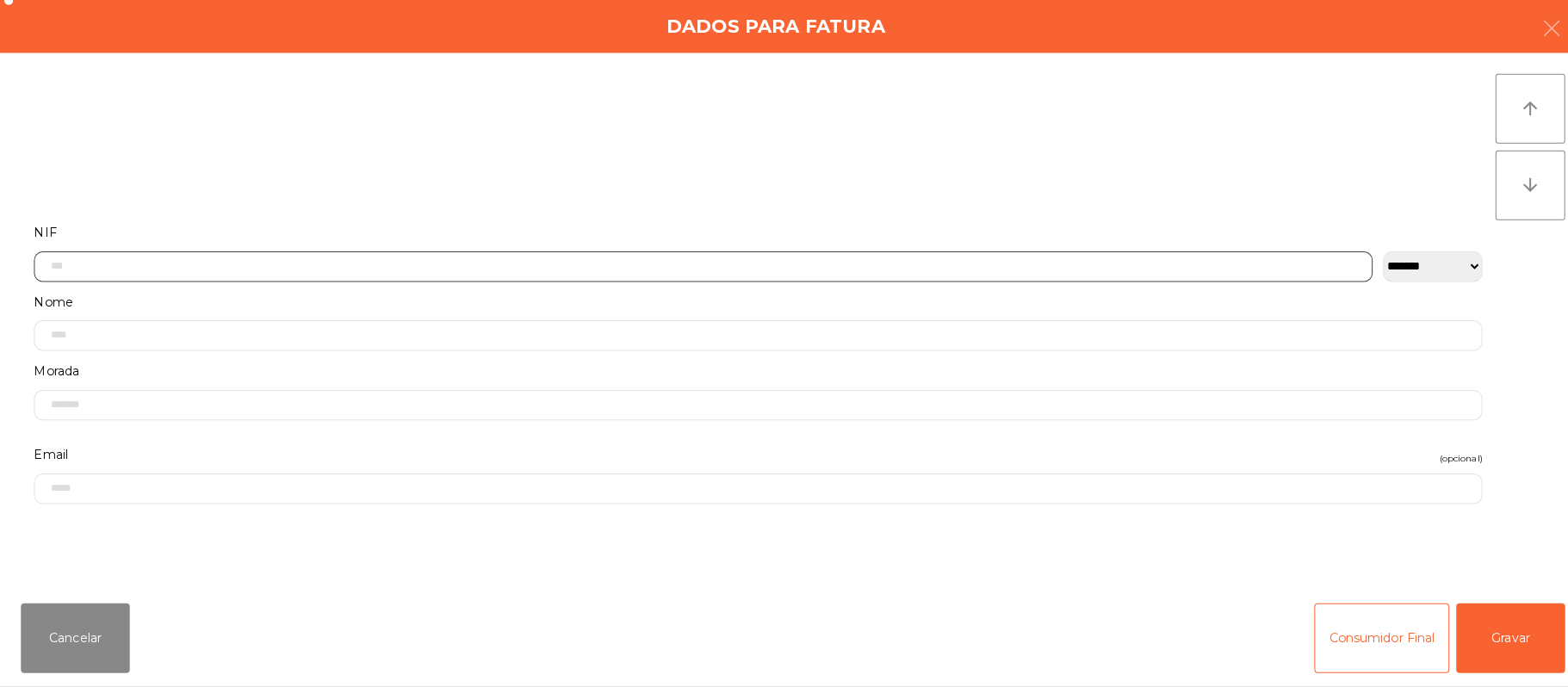
click at [656, 270] on input "text" at bounding box center [695, 271] width 1324 height 30
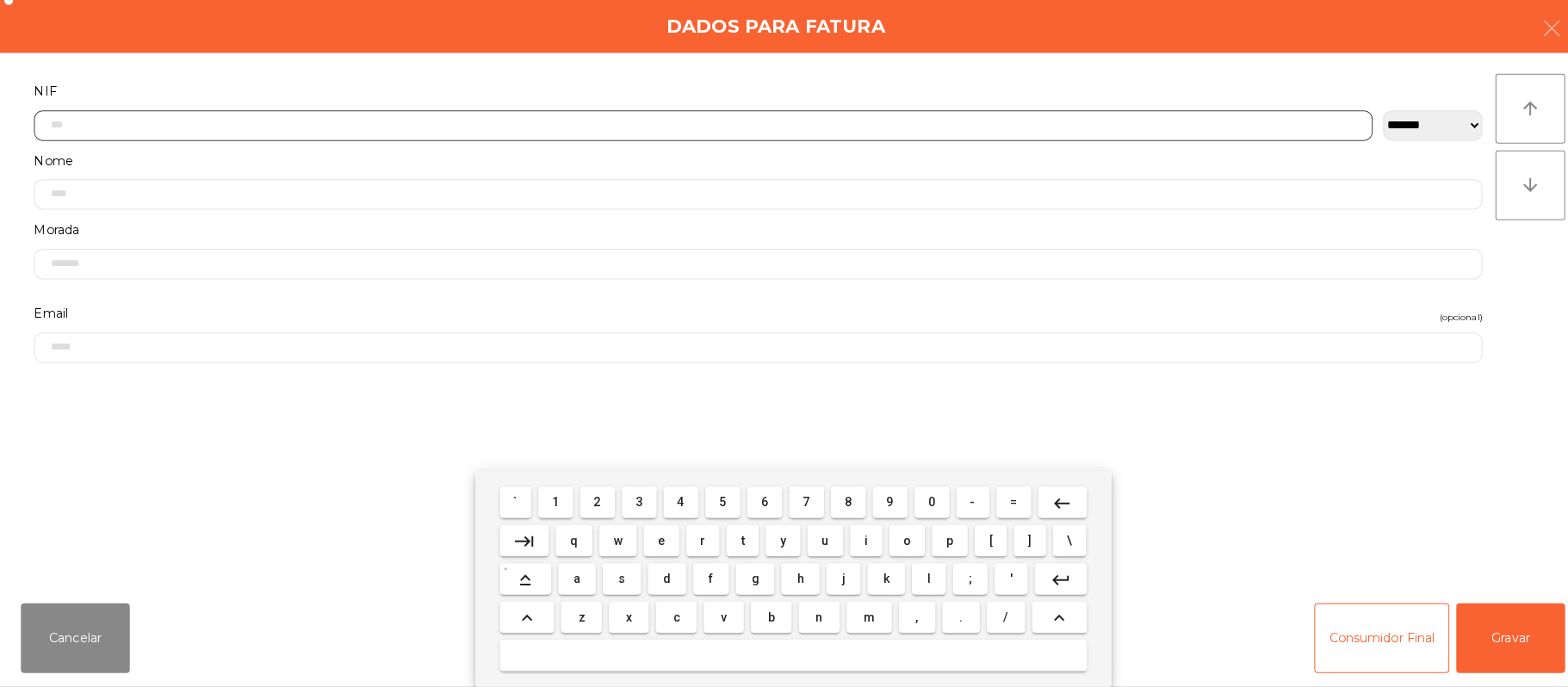
scroll to position [144, 0]
type input "*********"
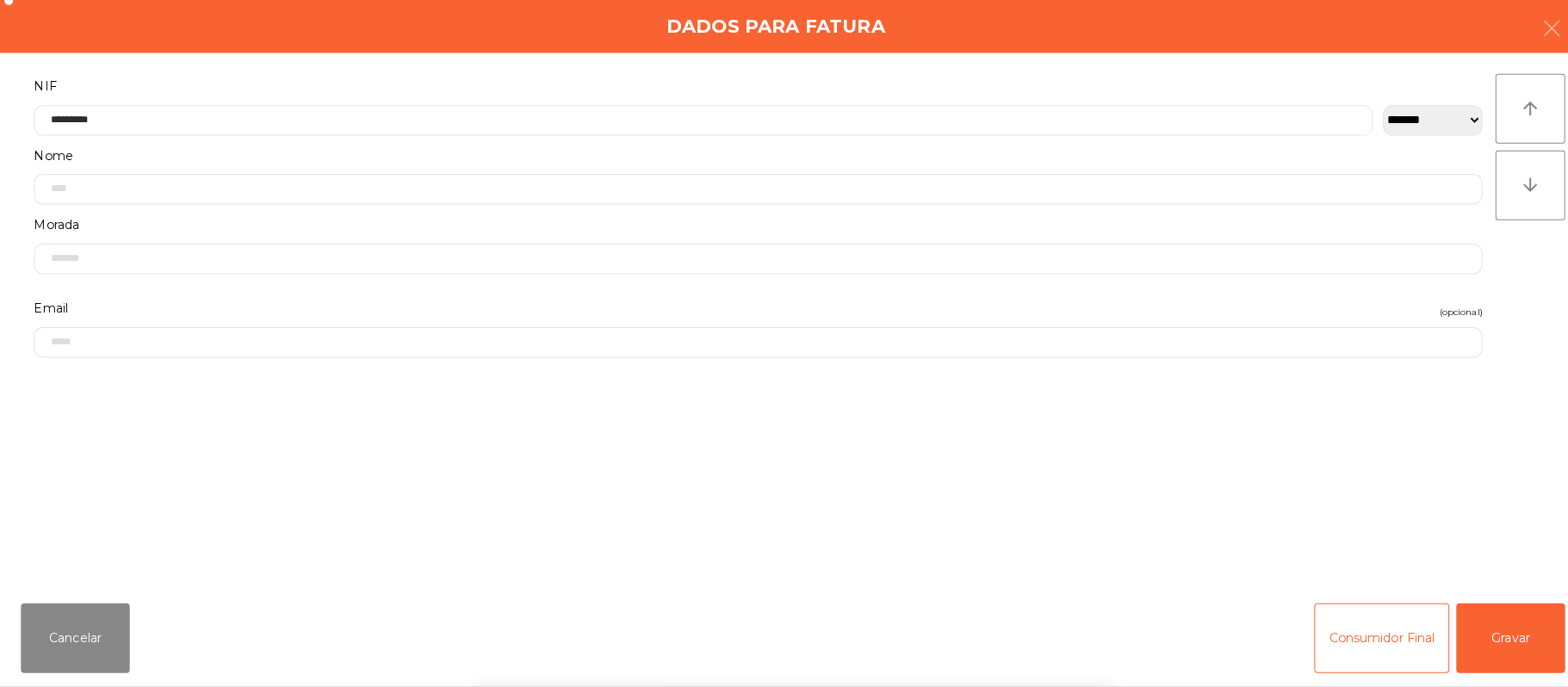
click at [1544, 668] on div "` 1 2 3 4 5 6 7 8 9 0 - = keyboard_backspace keyboard_tab q w e r t y u i o p […" at bounding box center [784, 580] width 1568 height 214
click at [1512, 623] on div "` 1 2 3 4 5 6 7 8 9 0 - = keyboard_backspace keyboard_tab q w e r t y u i o p […" at bounding box center [784, 580] width 1568 height 214
click at [1496, 623] on button "Gravar" at bounding box center [1494, 638] width 108 height 69
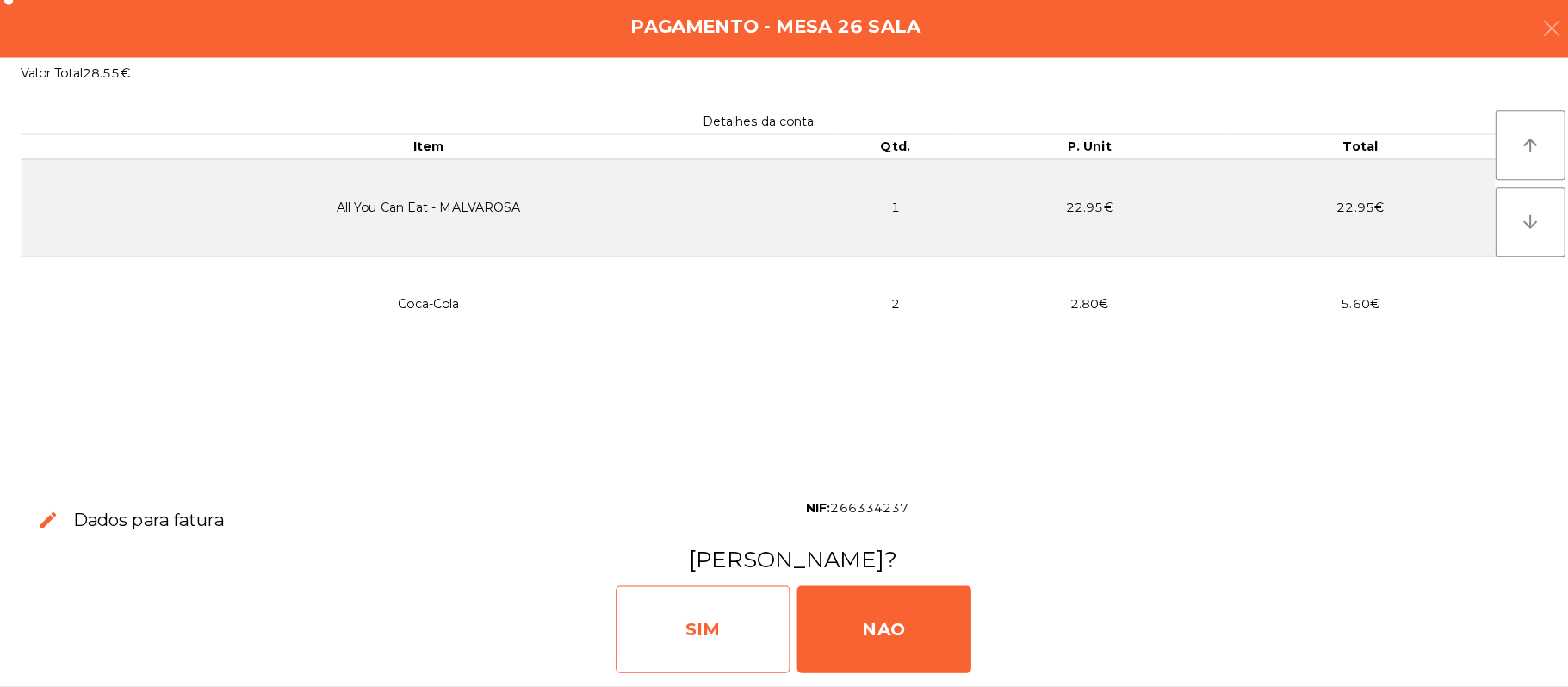
click at [665, 603] on div "SIM" at bounding box center [694, 630] width 172 height 86
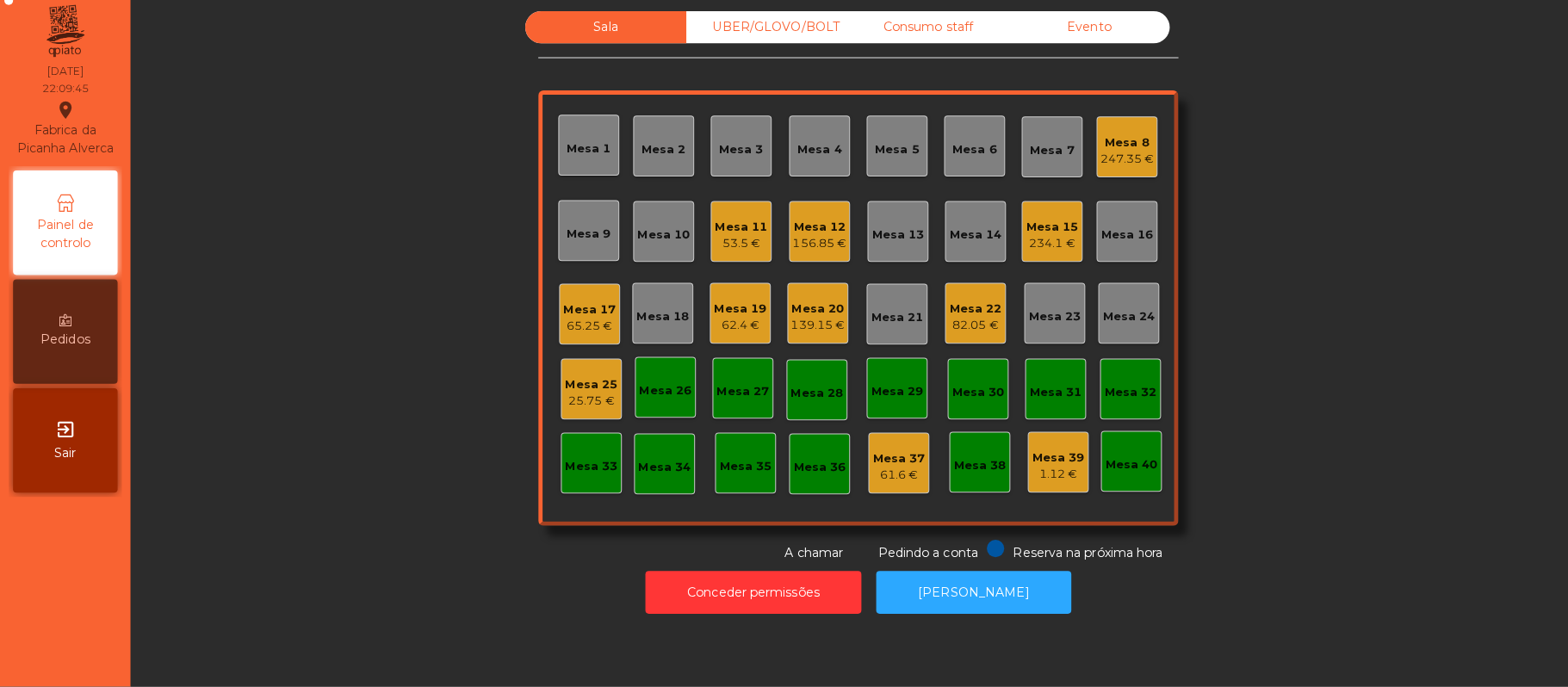
click at [593, 399] on div "25.75 €" at bounding box center [584, 404] width 52 height 18
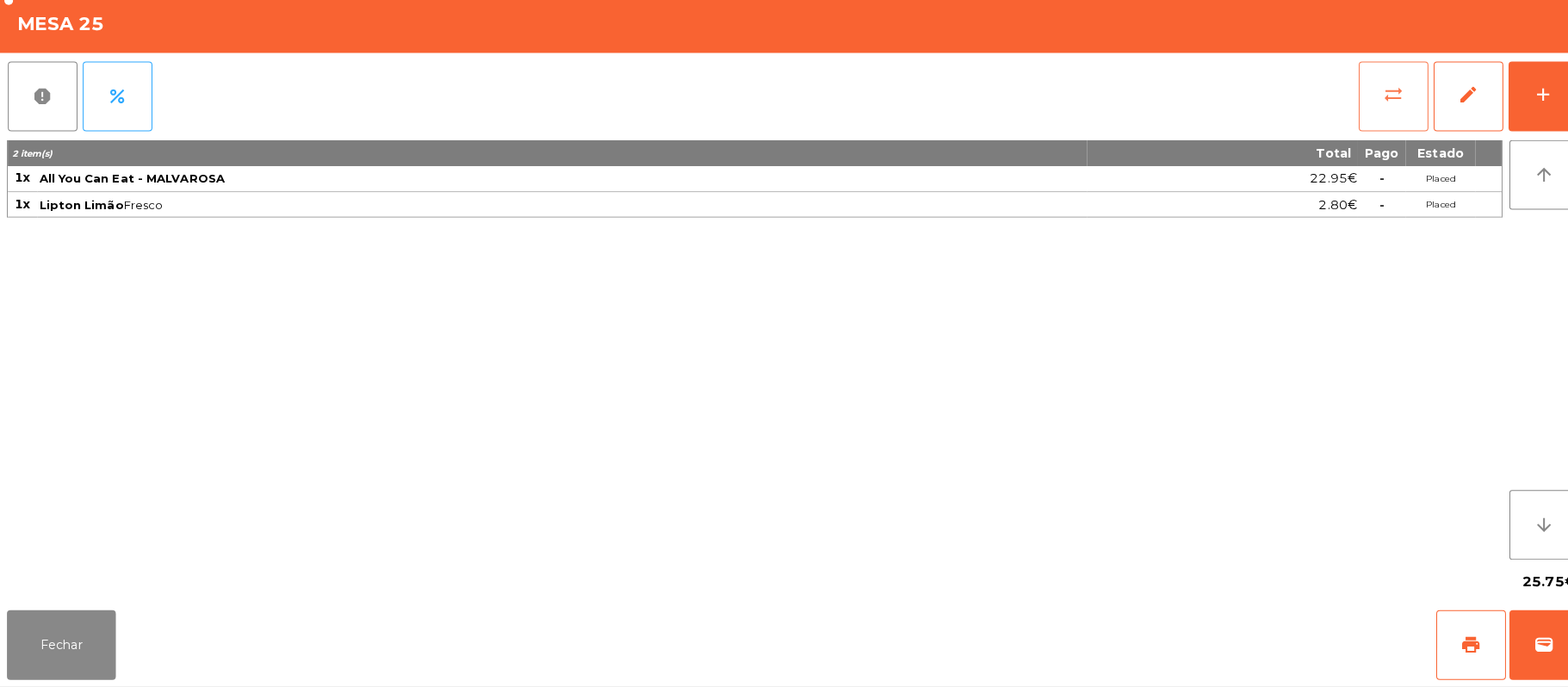
click at [1347, 98] on button "sync_alt" at bounding box center [1377, 103] width 69 height 69
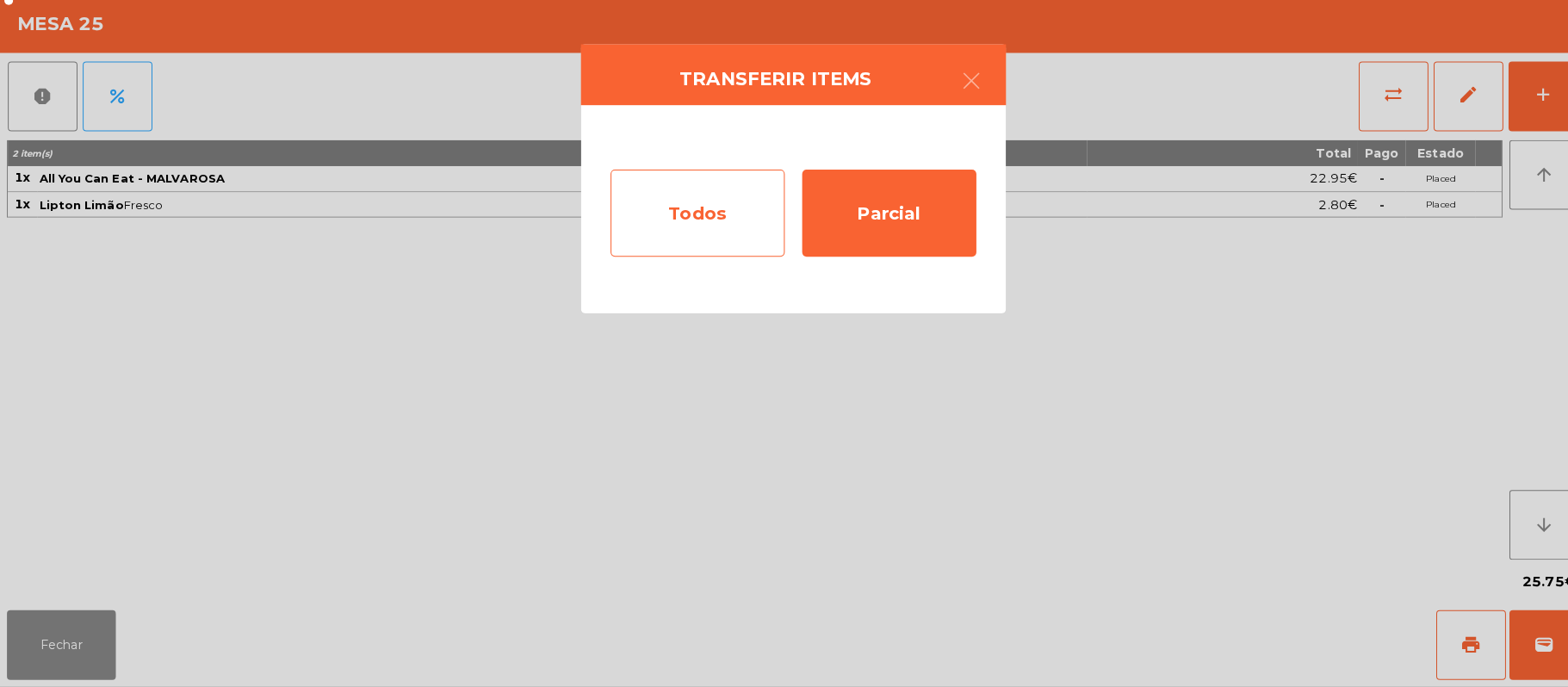
click at [675, 215] on div "Todos" at bounding box center [689, 219] width 172 height 86
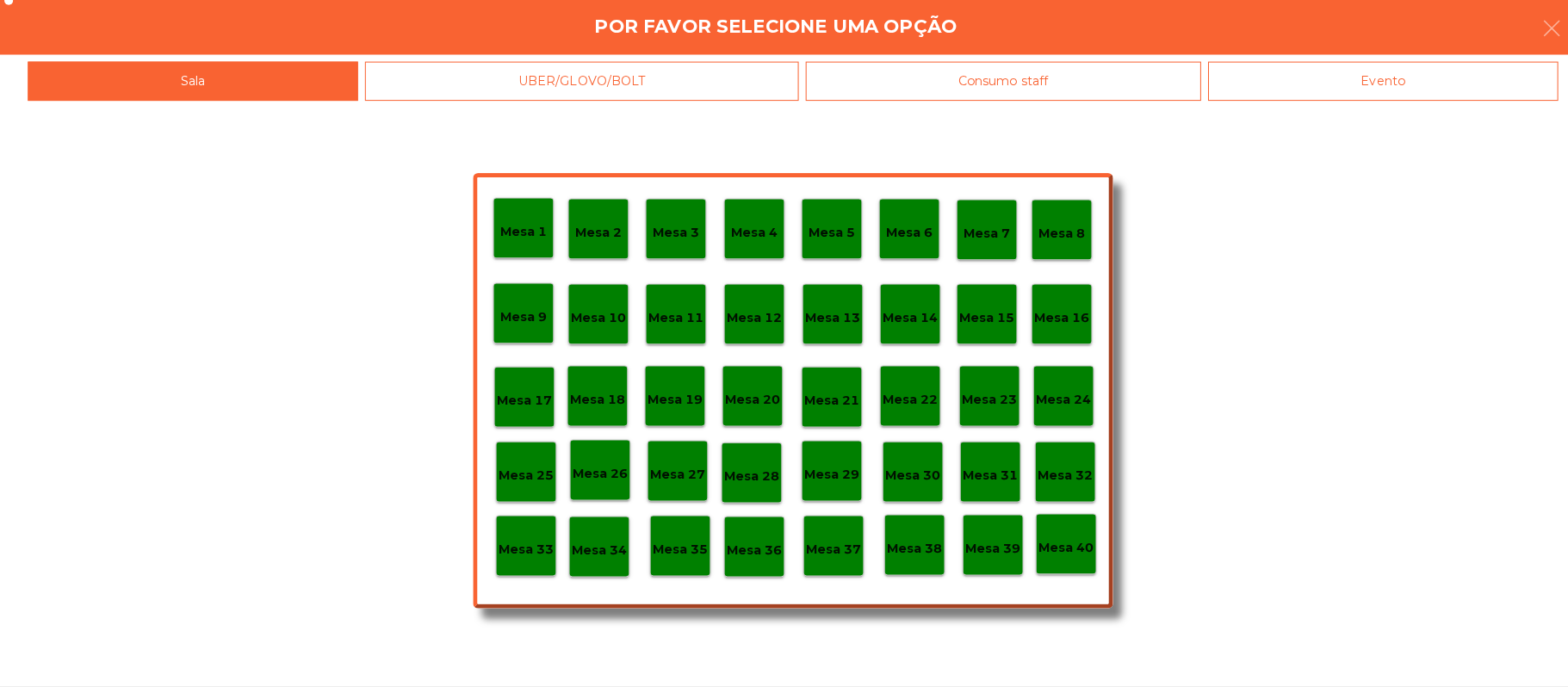
click at [1337, 108] on div "Mesa 1 Mesa 2 Mesa 3 Mesa 4 Mesa 5 Mesa 6 Mesa 7 Mesa 8 [GEOGRAPHIC_DATA] 9 [GE…" at bounding box center [784, 397] width 1568 height 579
click at [1373, 88] on div "Evento" at bounding box center [1367, 88] width 346 height 39
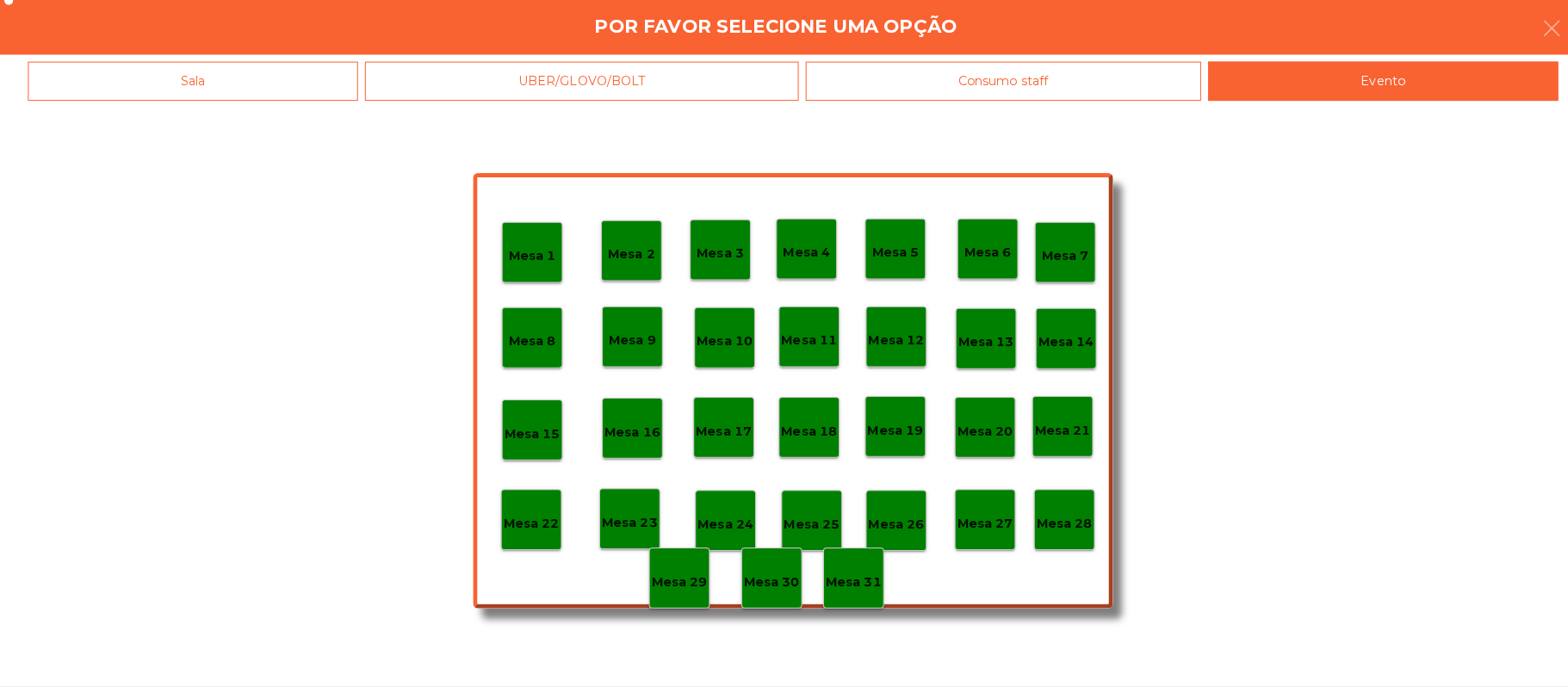
click at [1063, 518] on p "Mesa 28" at bounding box center [1051, 525] width 55 height 20
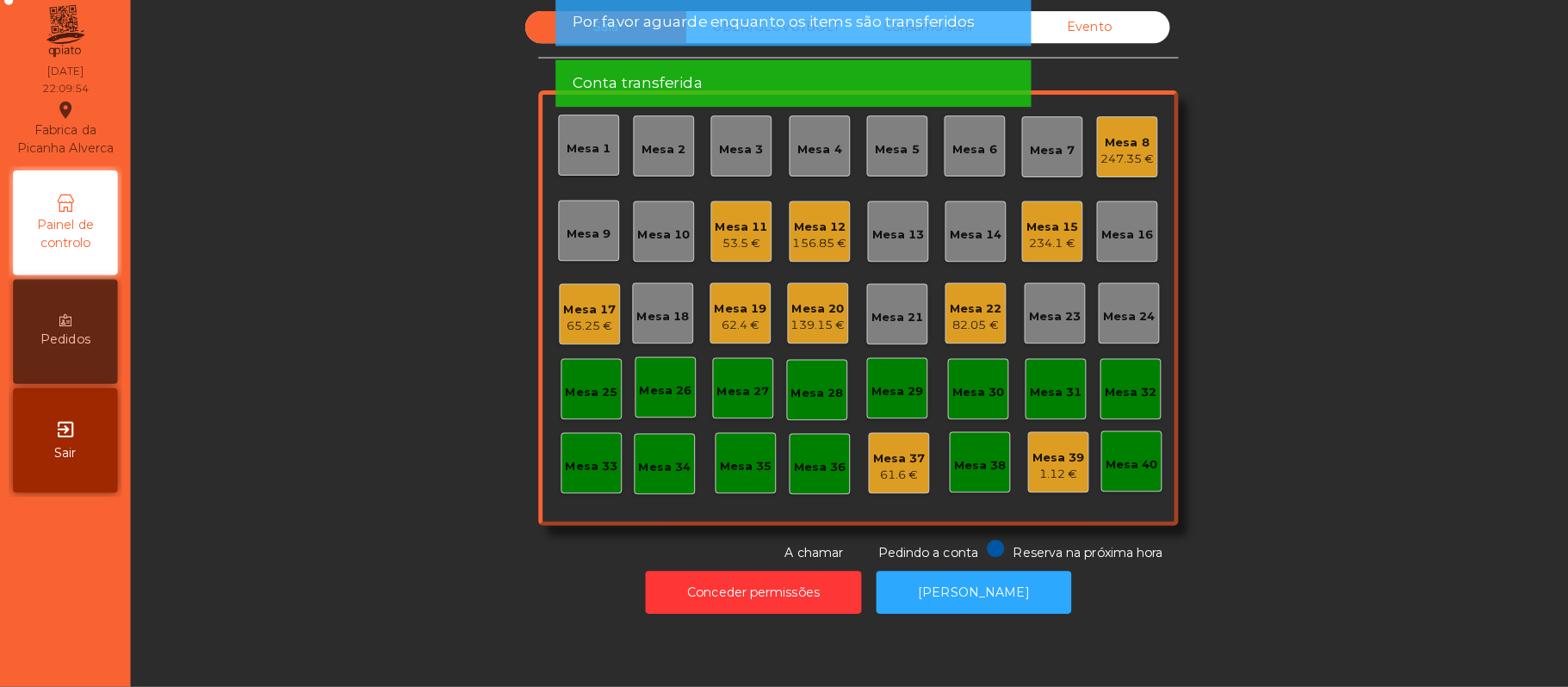
click at [804, 319] on div "Mesa 20" at bounding box center [808, 313] width 53 height 18
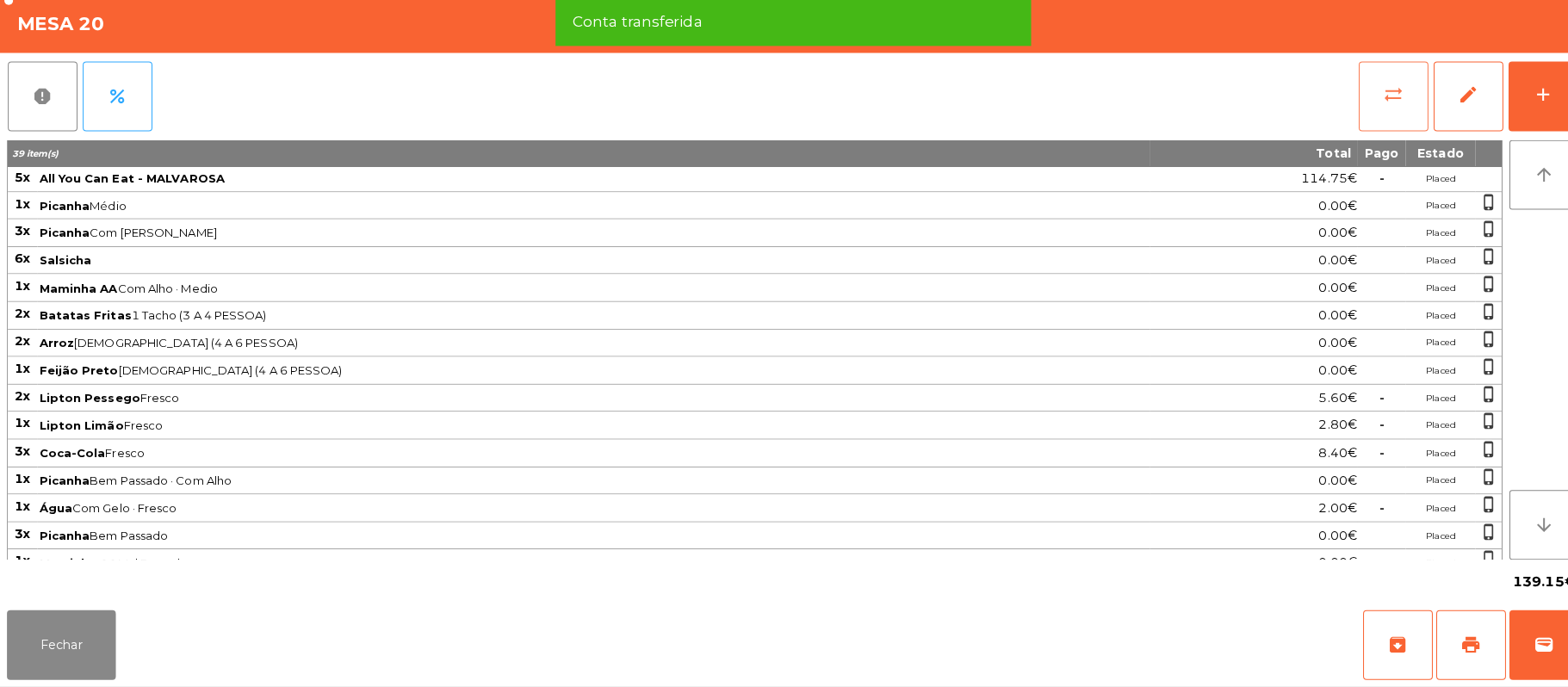
click at [1355, 94] on button "sync_alt" at bounding box center [1377, 103] width 69 height 69
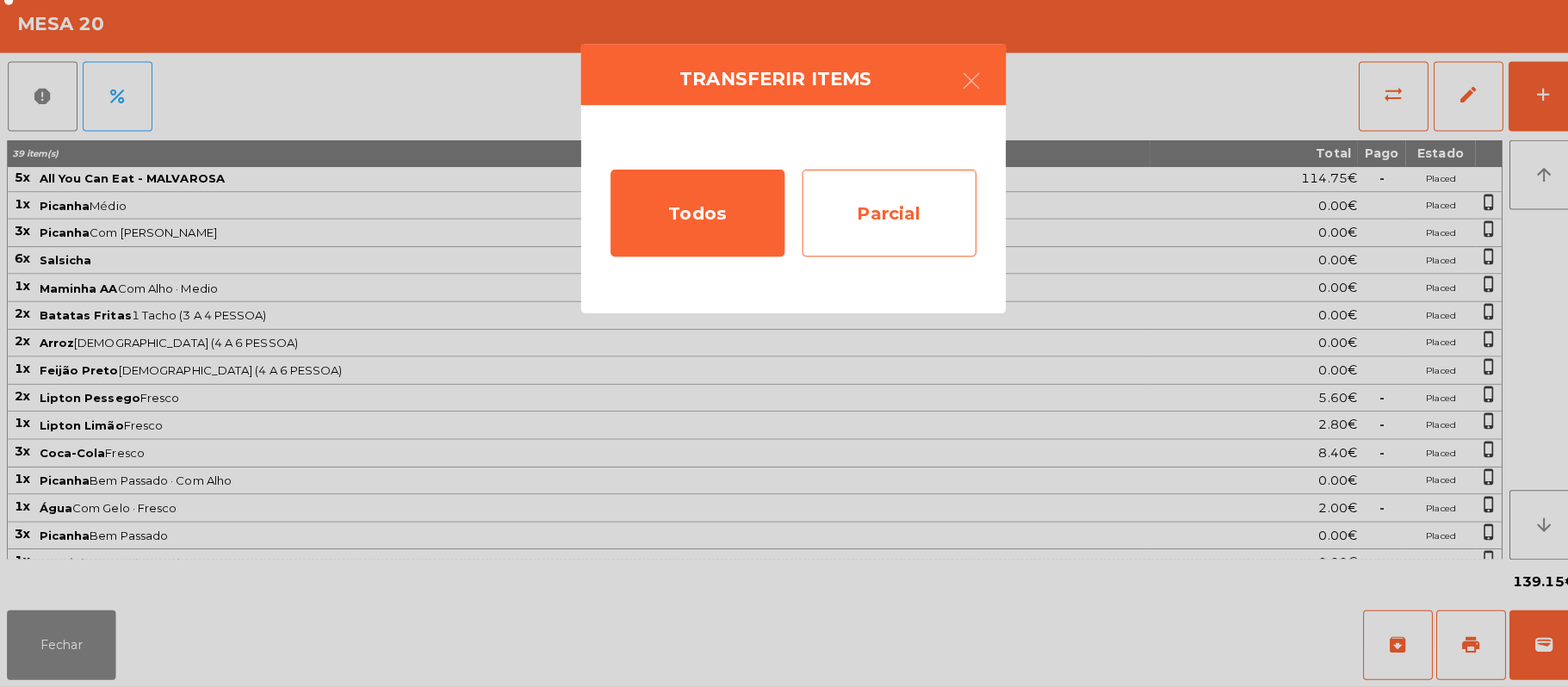
click at [885, 222] on div "Parcial" at bounding box center [879, 219] width 172 height 86
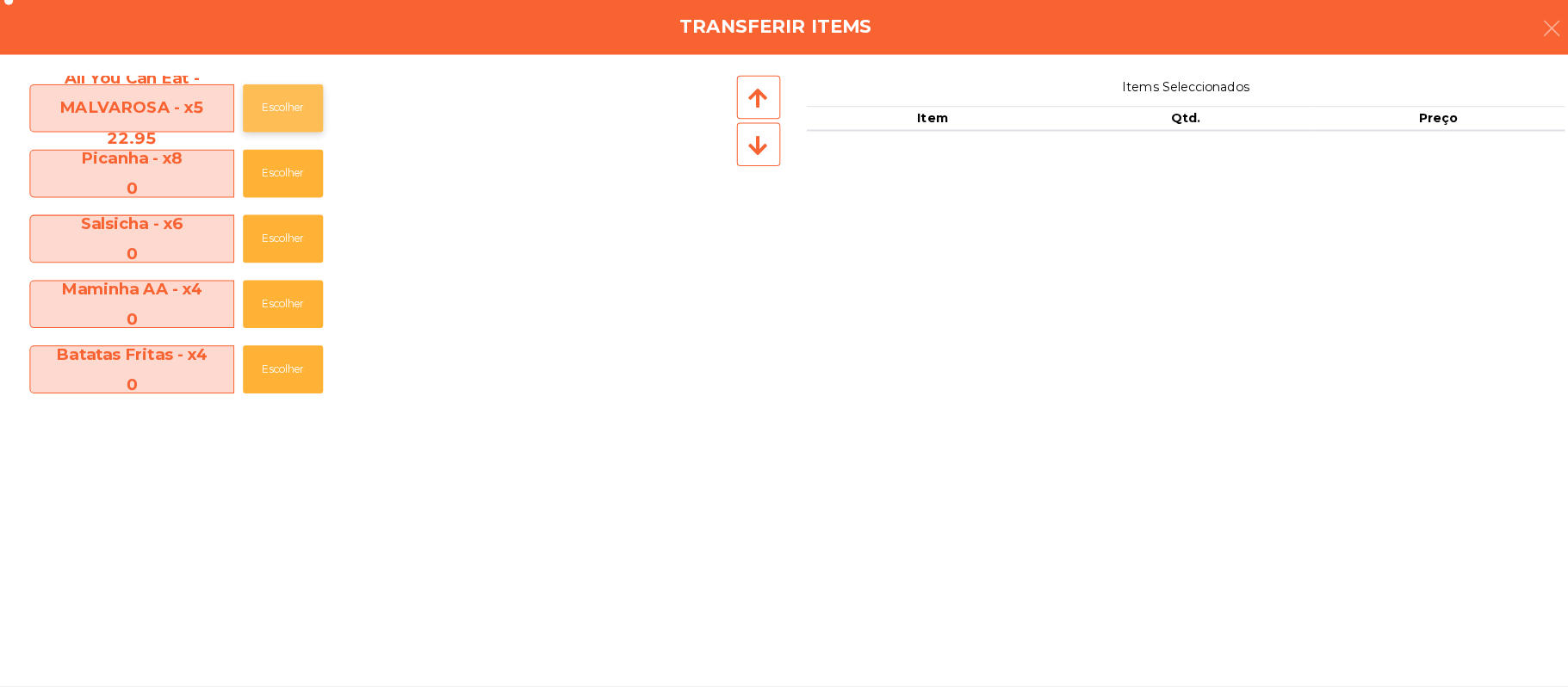
click at [291, 116] on button "Escolher" at bounding box center [279, 115] width 79 height 47
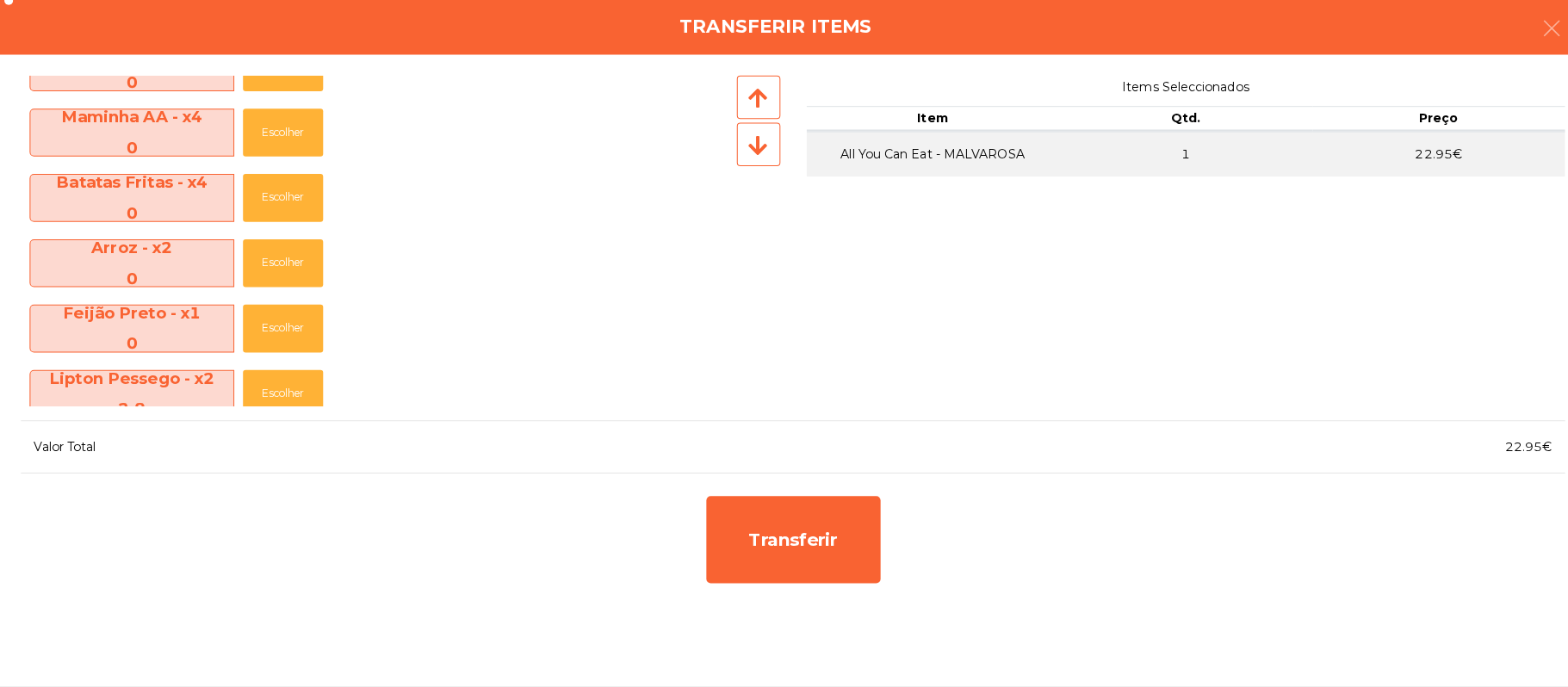
click at [524, 379] on div "Lipton Pessego - x2 2.8 Escolher" at bounding box center [373, 397] width 705 height 65
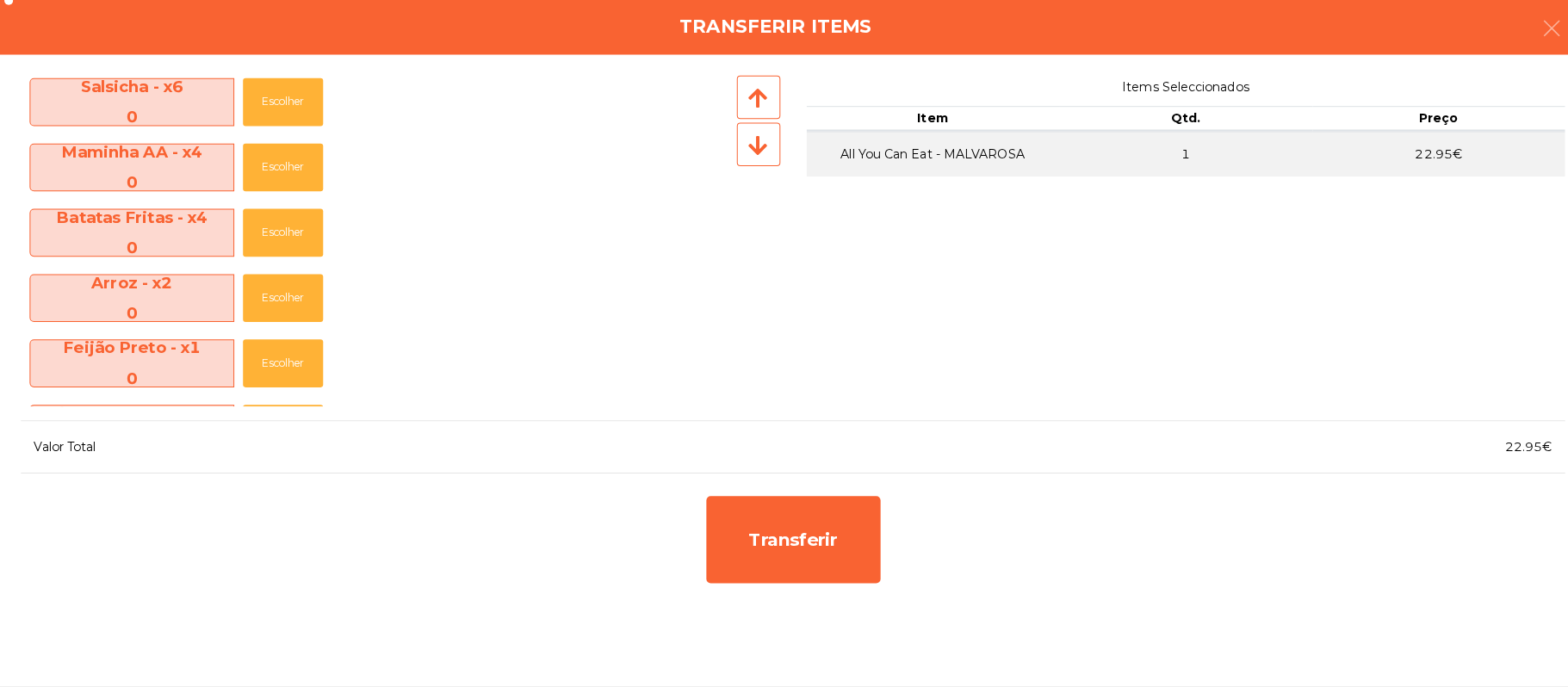
scroll to position [0, 0]
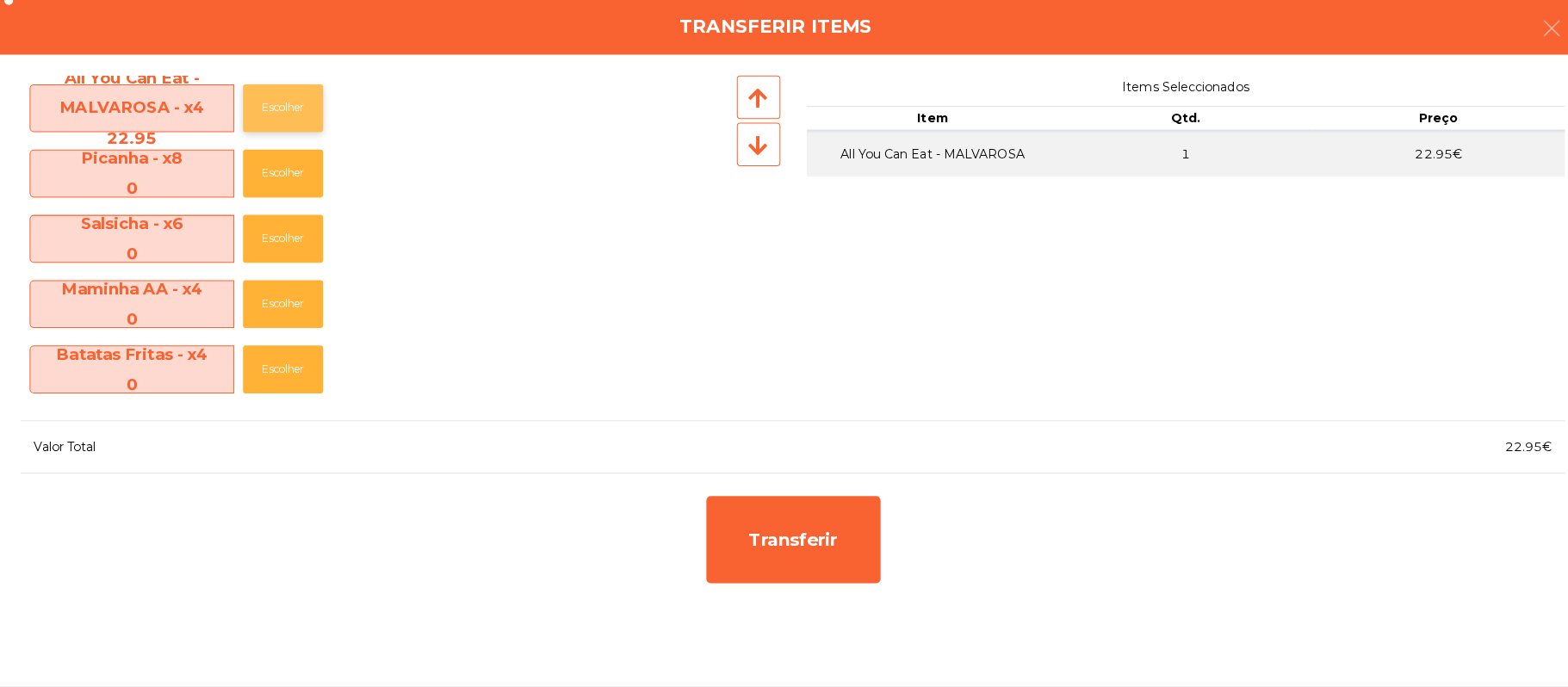
click at [293, 112] on button "Escolher" at bounding box center [279, 115] width 79 height 47
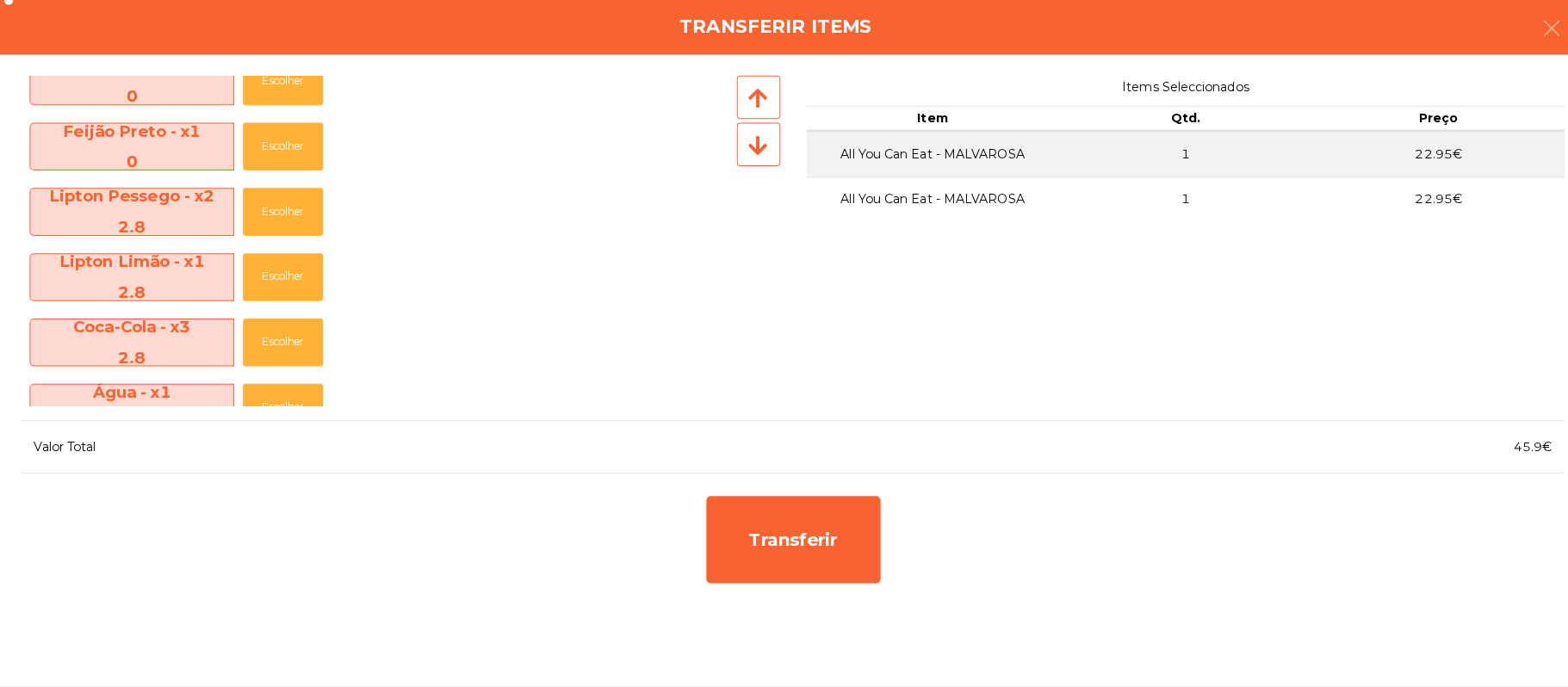
scroll to position [347, 0]
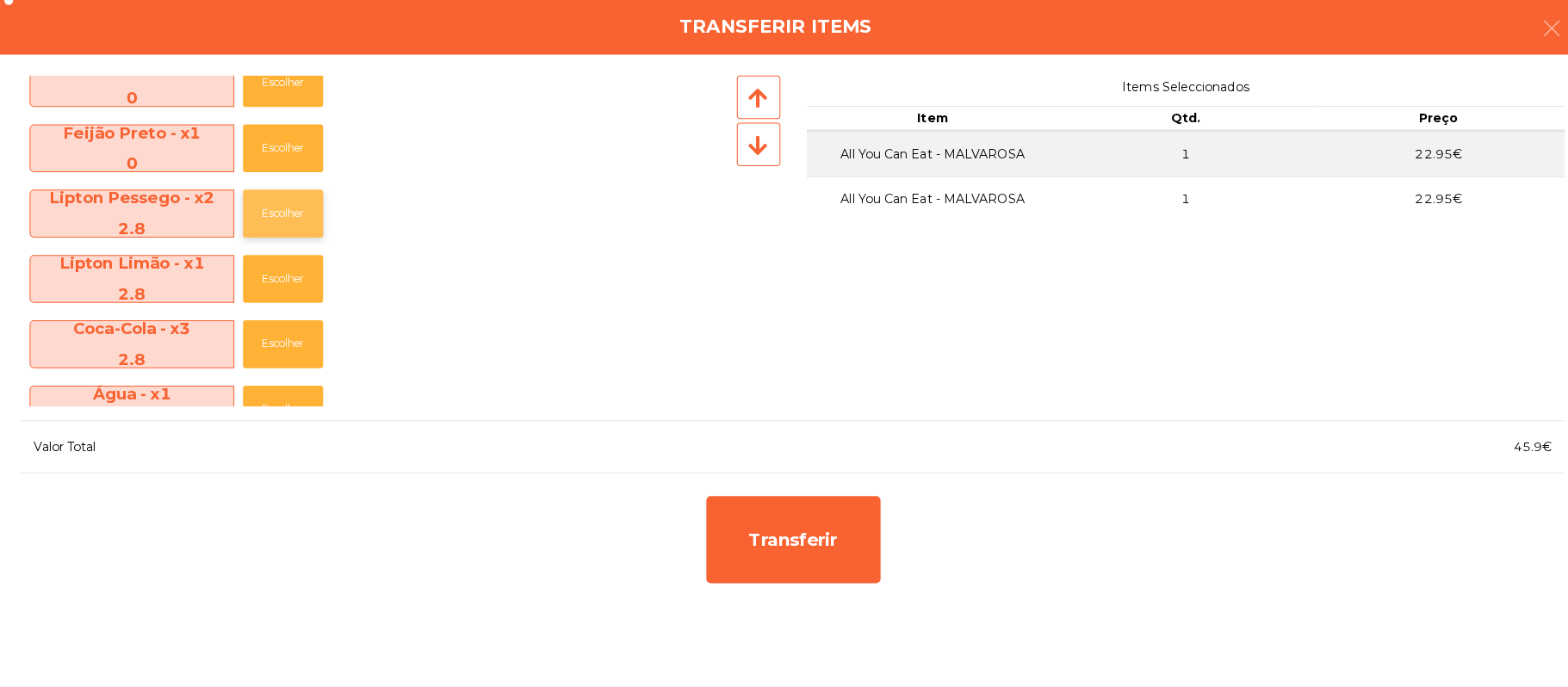
click at [311, 205] on button "Escolher" at bounding box center [279, 219] width 79 height 47
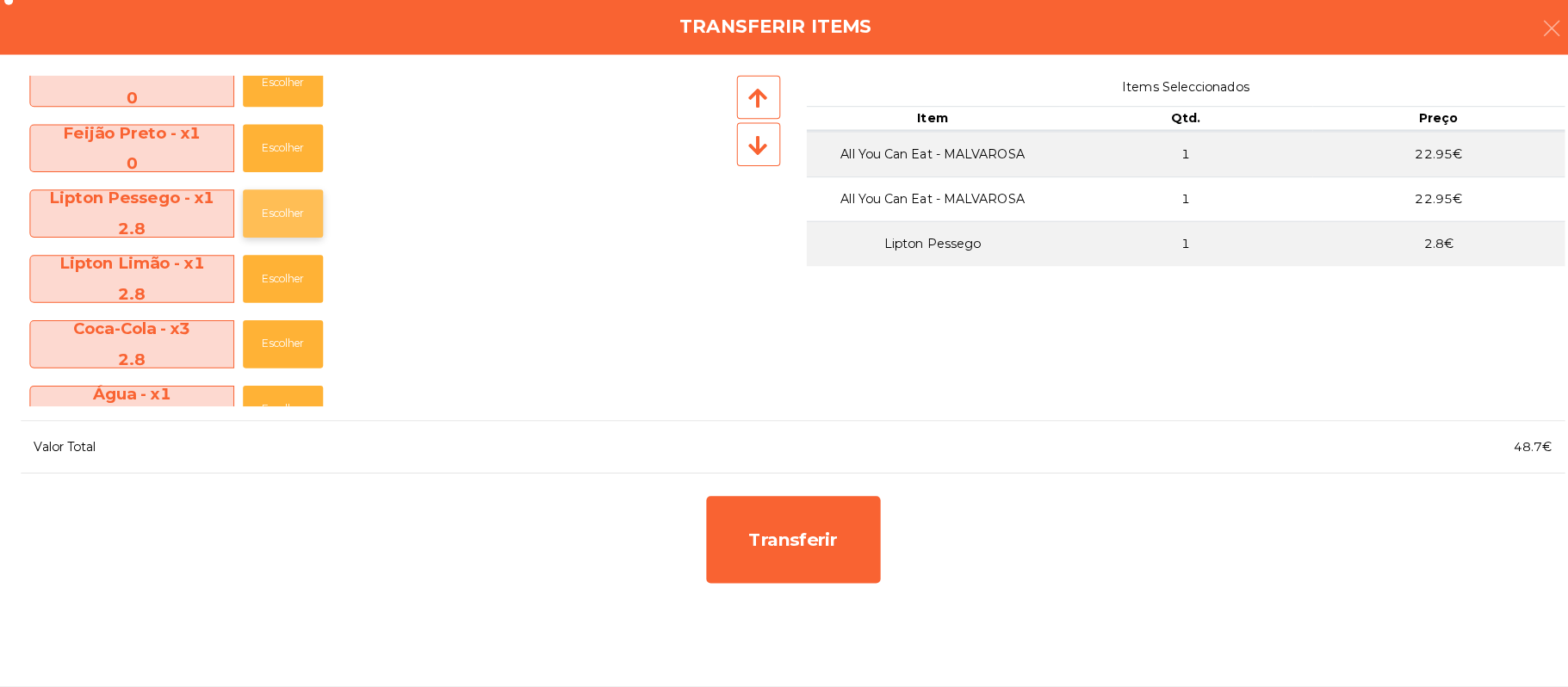
click at [307, 226] on button "Escolher" at bounding box center [279, 219] width 79 height 47
click at [320, 225] on button "Escolher" at bounding box center [279, 219] width 79 height 47
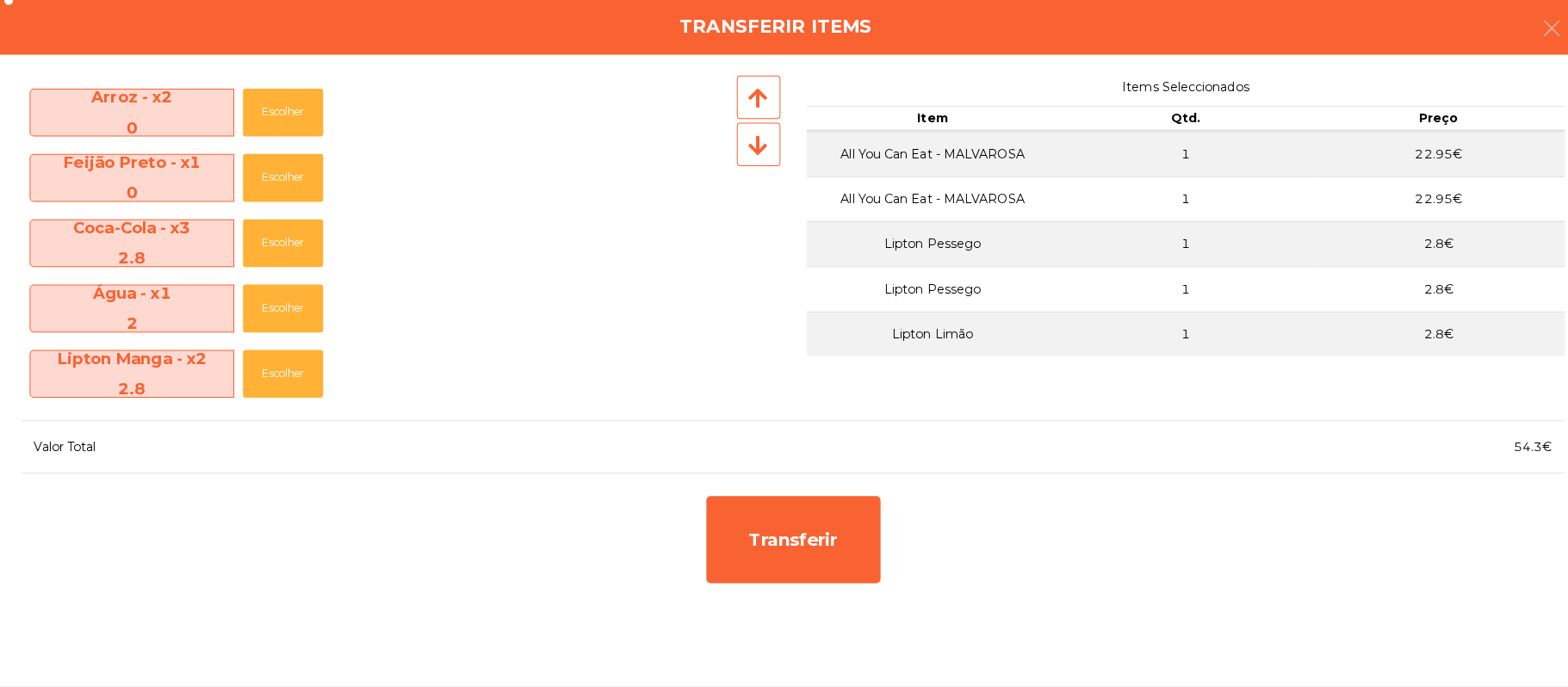
scroll to position [0, 0]
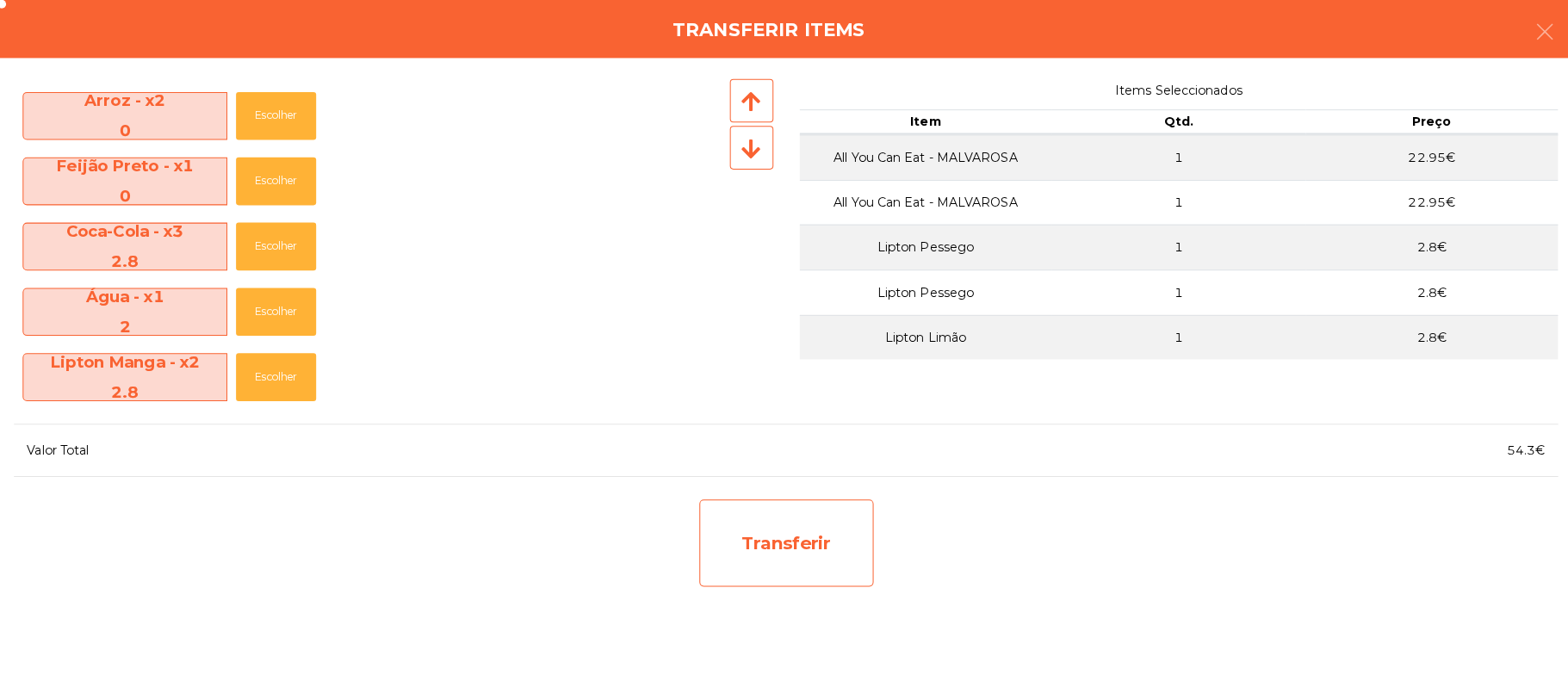
click at [820, 545] on div "Transferir" at bounding box center [784, 542] width 172 height 86
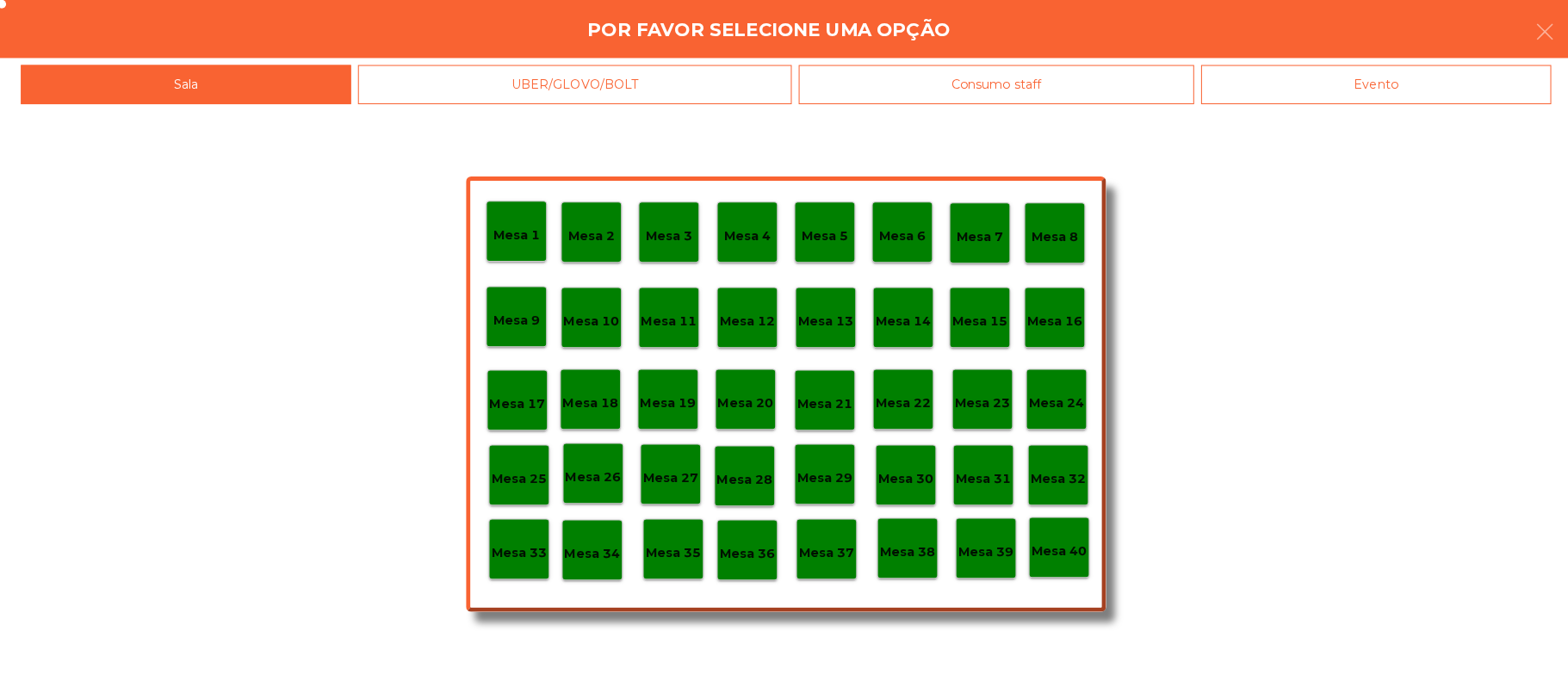
click at [525, 491] on div "Mesa 25" at bounding box center [520, 474] width 60 height 60
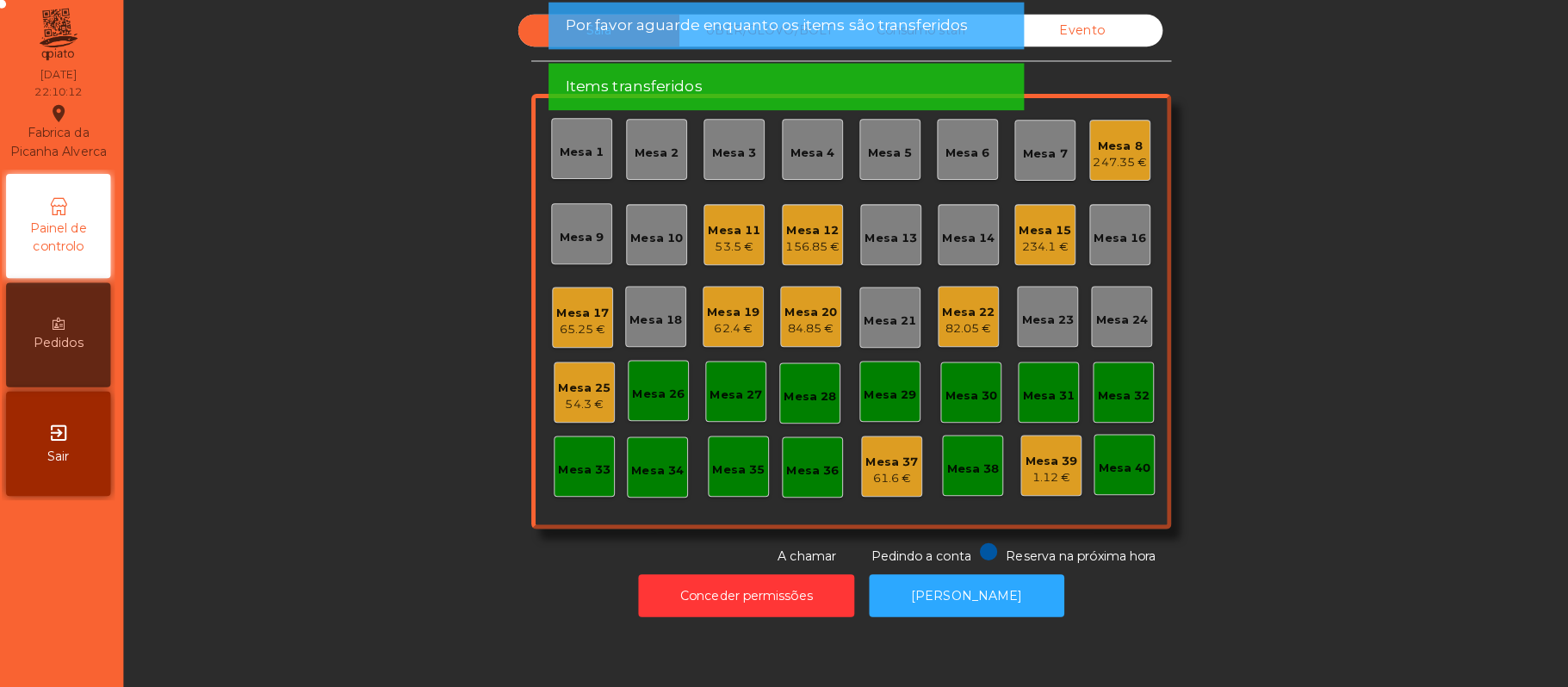
click at [590, 406] on div "54.3 €" at bounding box center [584, 404] width 52 height 18
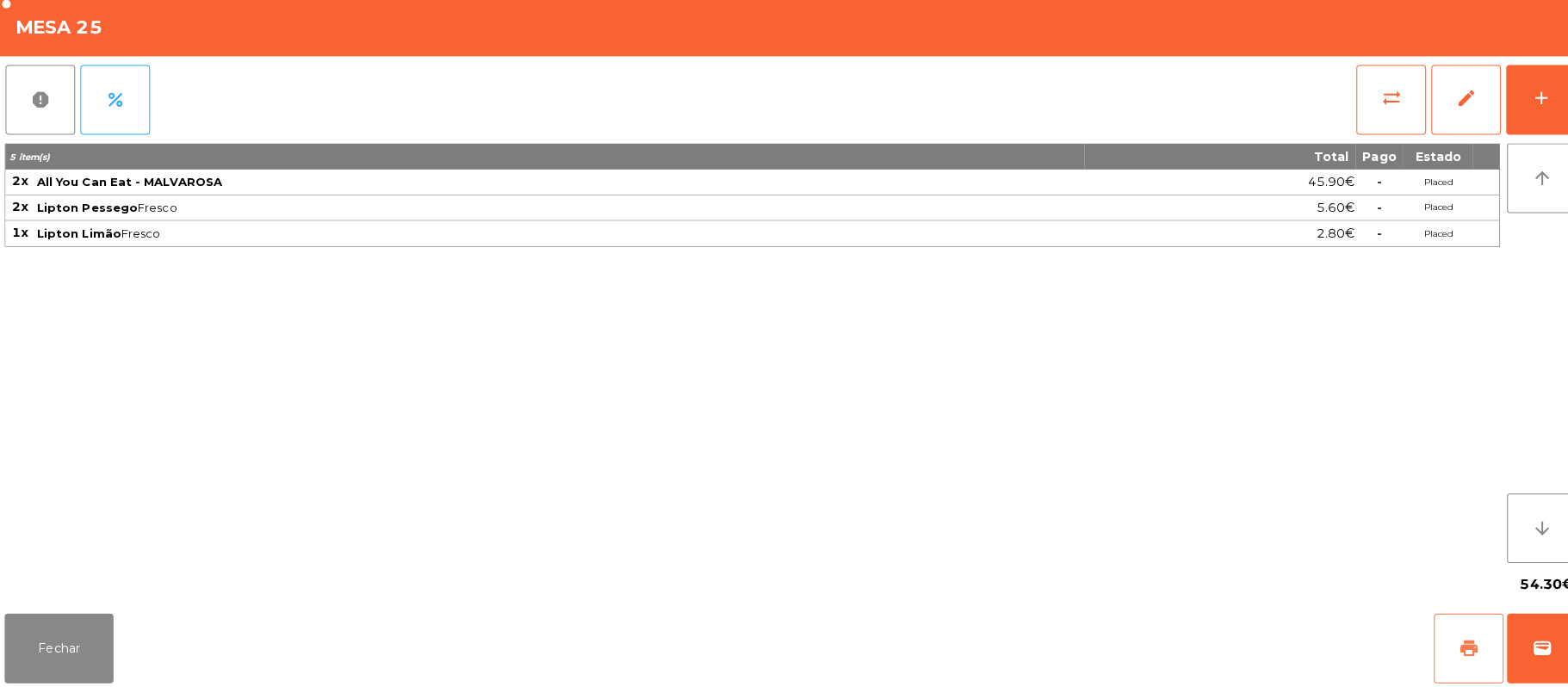
click at [1426, 637] on button "print" at bounding box center [1454, 645] width 69 height 69
click at [1452, 637] on span "print" at bounding box center [1454, 646] width 21 height 21
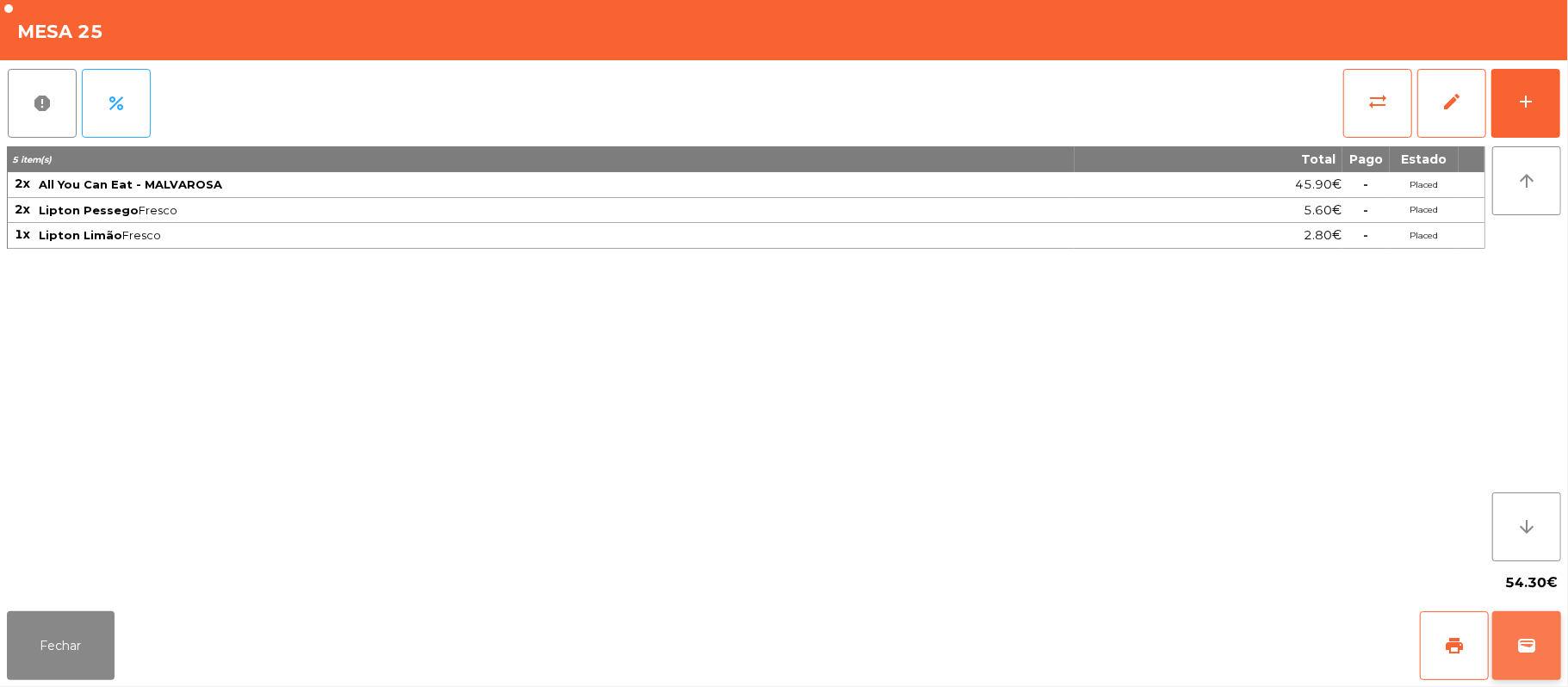
click at [1523, 645] on span "wallet" at bounding box center [1527, 646] width 21 height 21
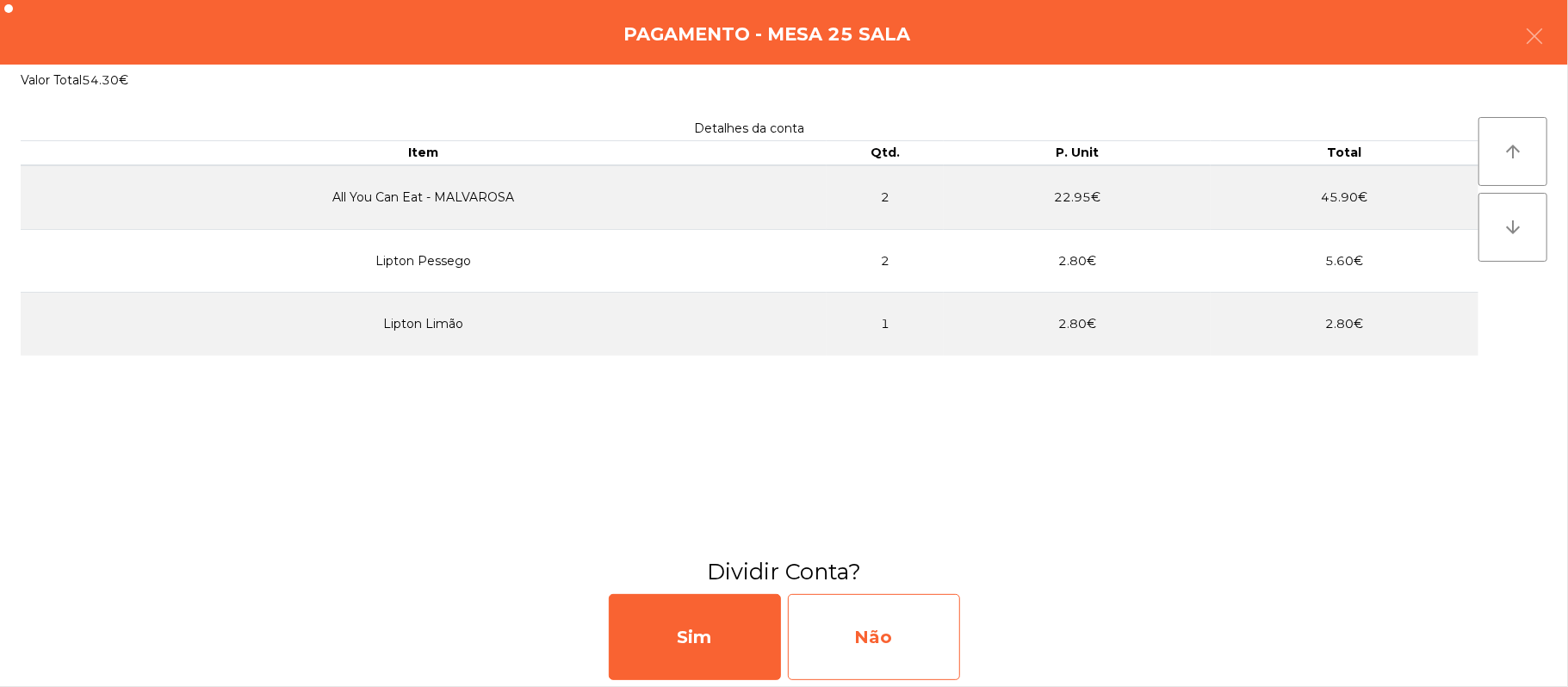
click at [878, 634] on div "Não" at bounding box center [874, 637] width 172 height 86
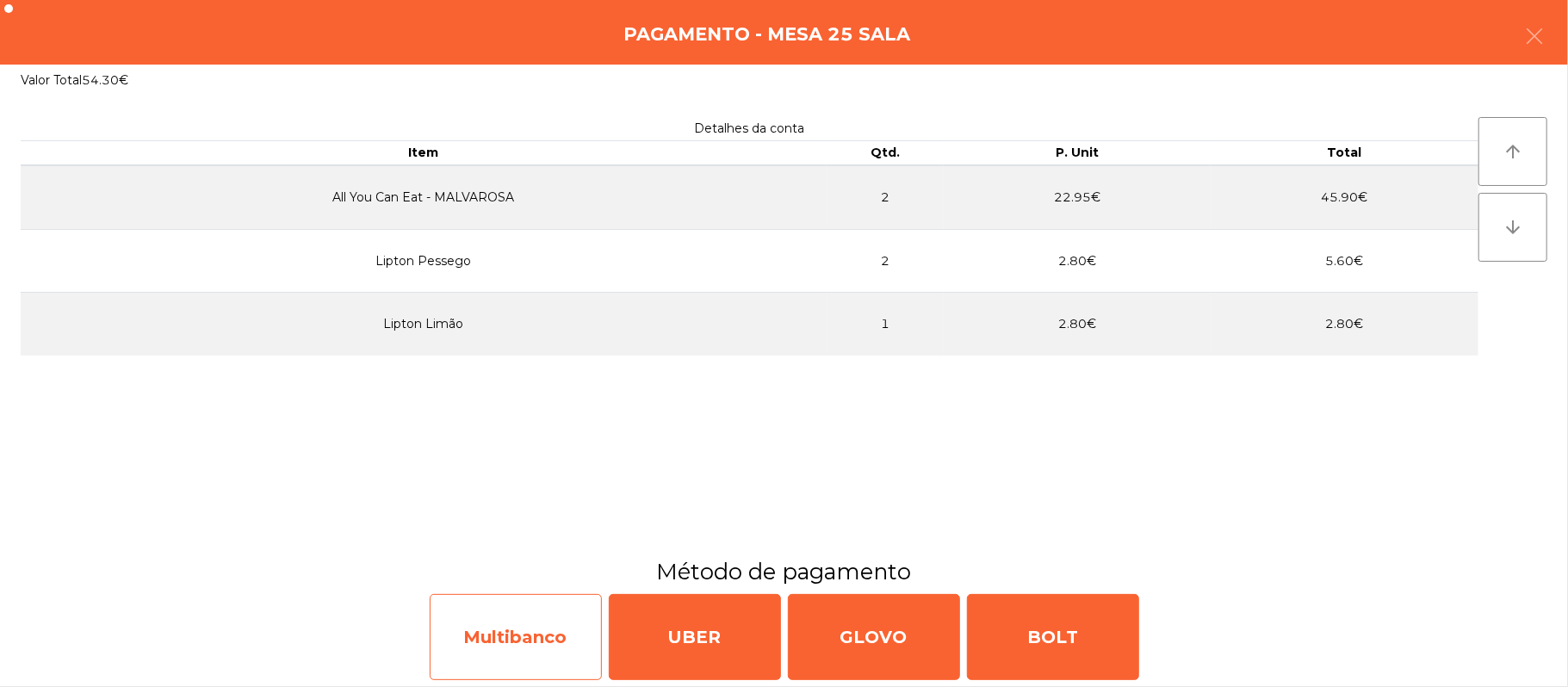
click at [541, 641] on div "Multibanco" at bounding box center [516, 637] width 172 height 86
select select "**"
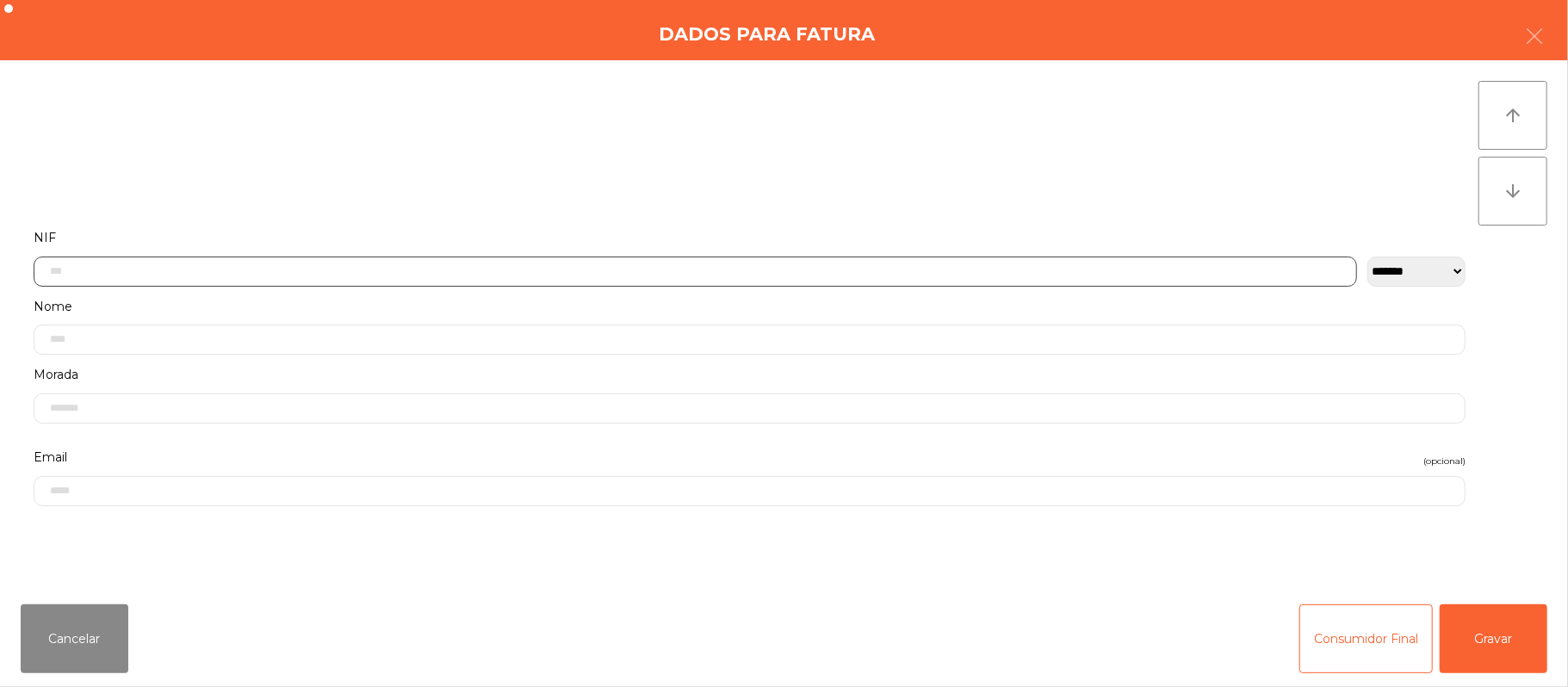
click at [591, 270] on input "text" at bounding box center [695, 271] width 1324 height 30
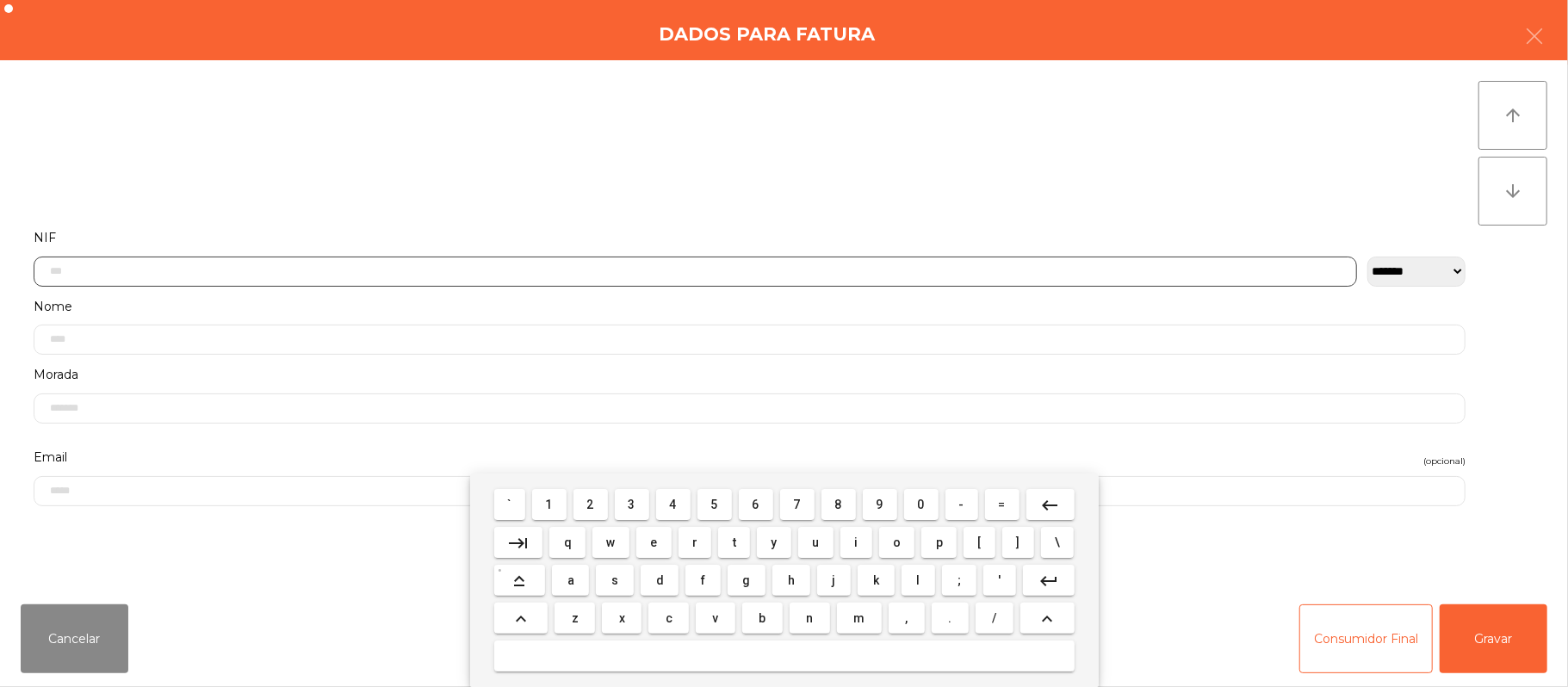
scroll to position [144, 0]
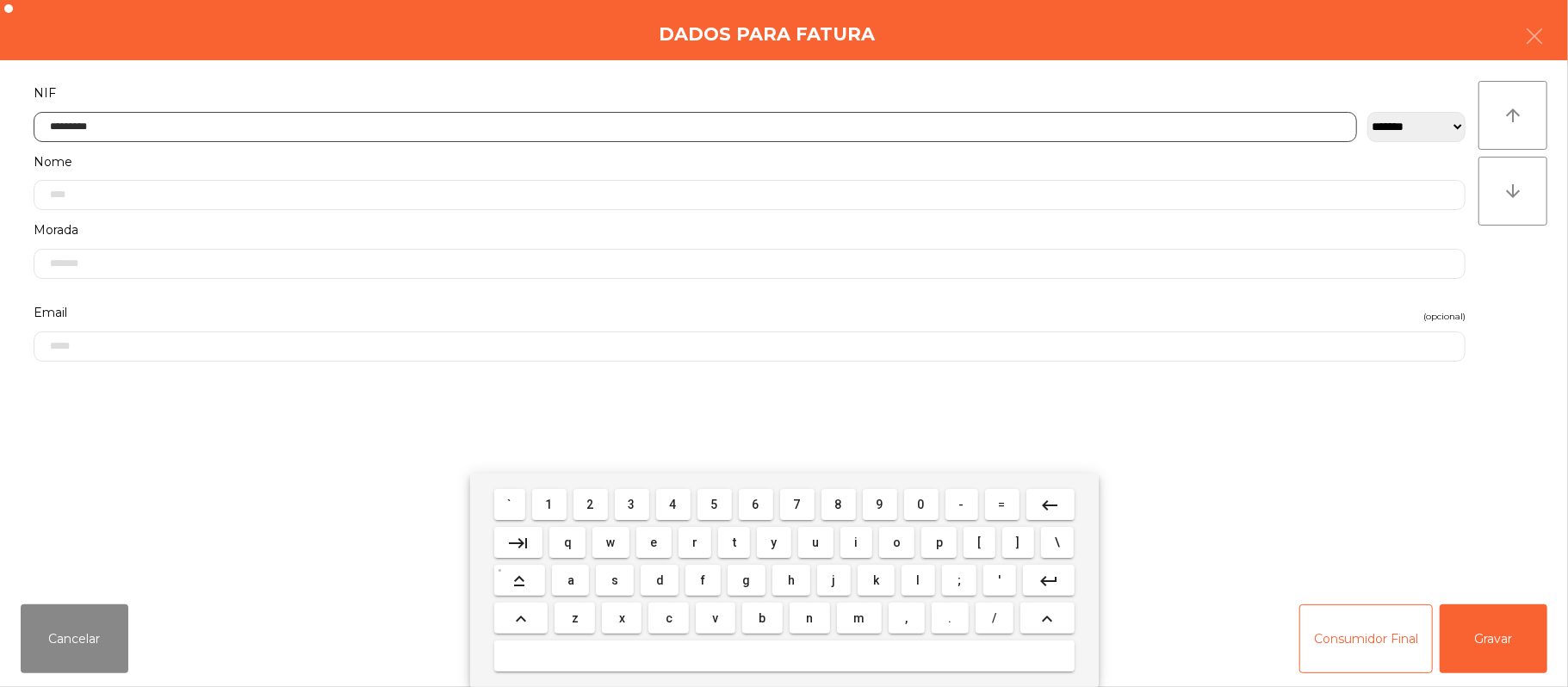
type input "*********"
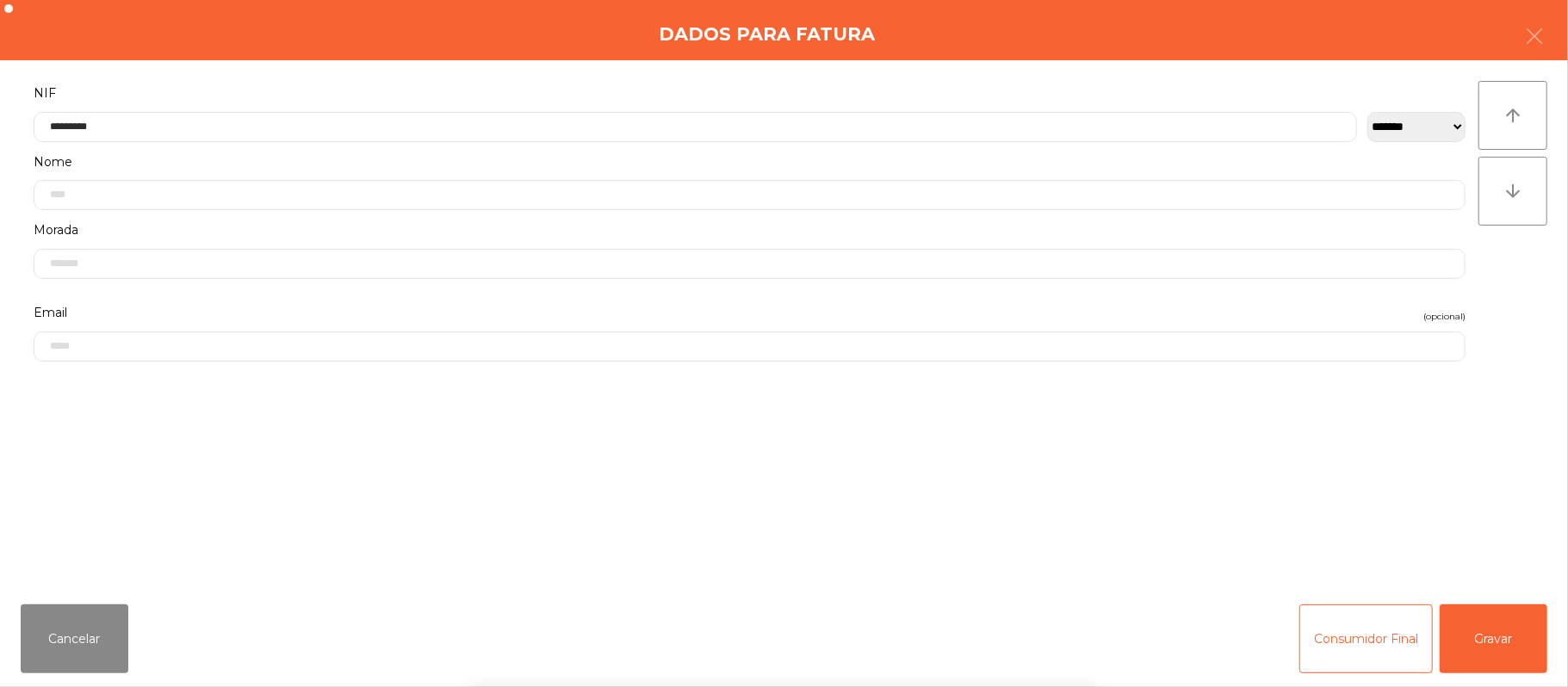
click at [1517, 645] on div "` 1 2 3 4 5 6 7 8 9 0 - = keyboard_backspace keyboard_tab q w e r t y u i o p […" at bounding box center [784, 580] width 1568 height 214
click at [1513, 624] on div "` 1 2 3 4 5 6 7 8 9 0 - = keyboard_backspace keyboard_tab q w e r t y u i o p […" at bounding box center [784, 580] width 1568 height 214
click at [1517, 624] on button "Gravar" at bounding box center [1494, 638] width 108 height 69
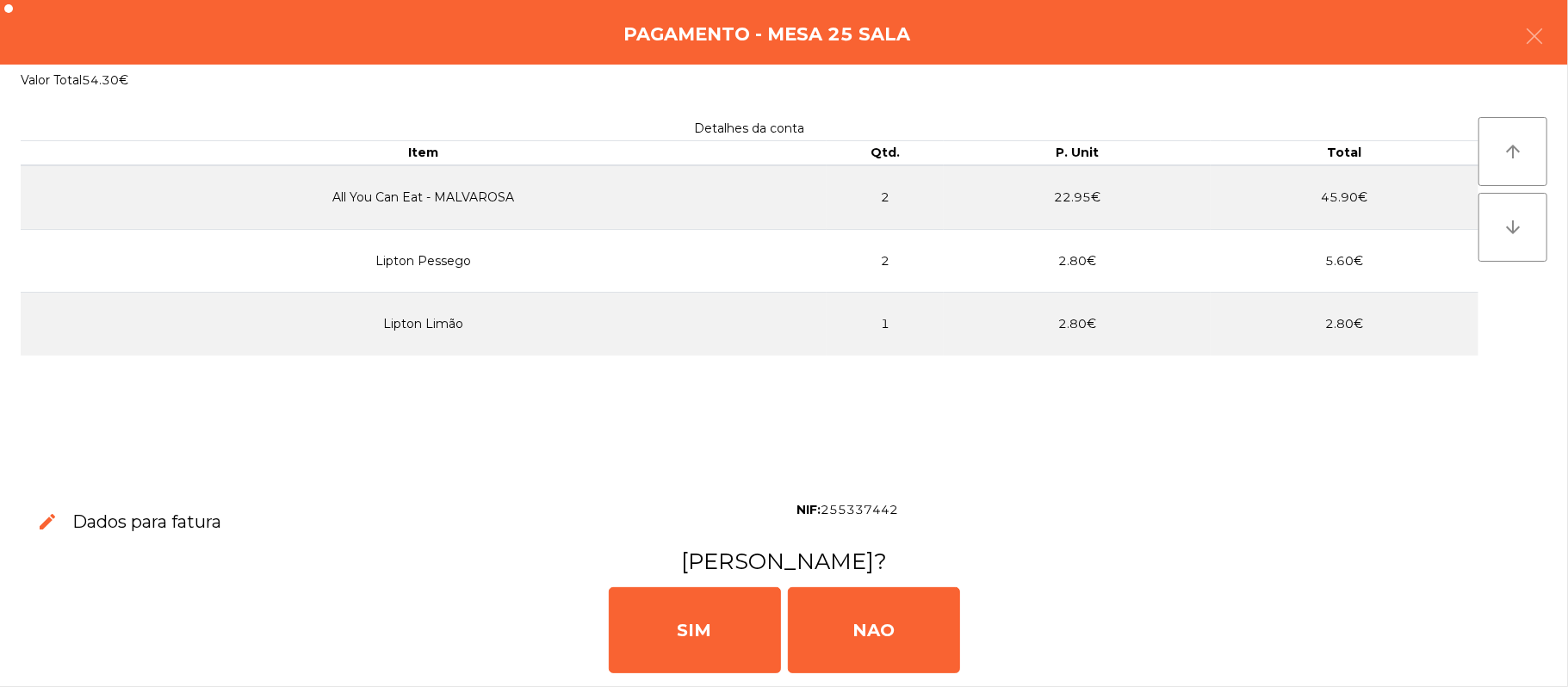
click at [1520, 634] on div "[PERSON_NAME]" at bounding box center [784, 628] width 1554 height 103
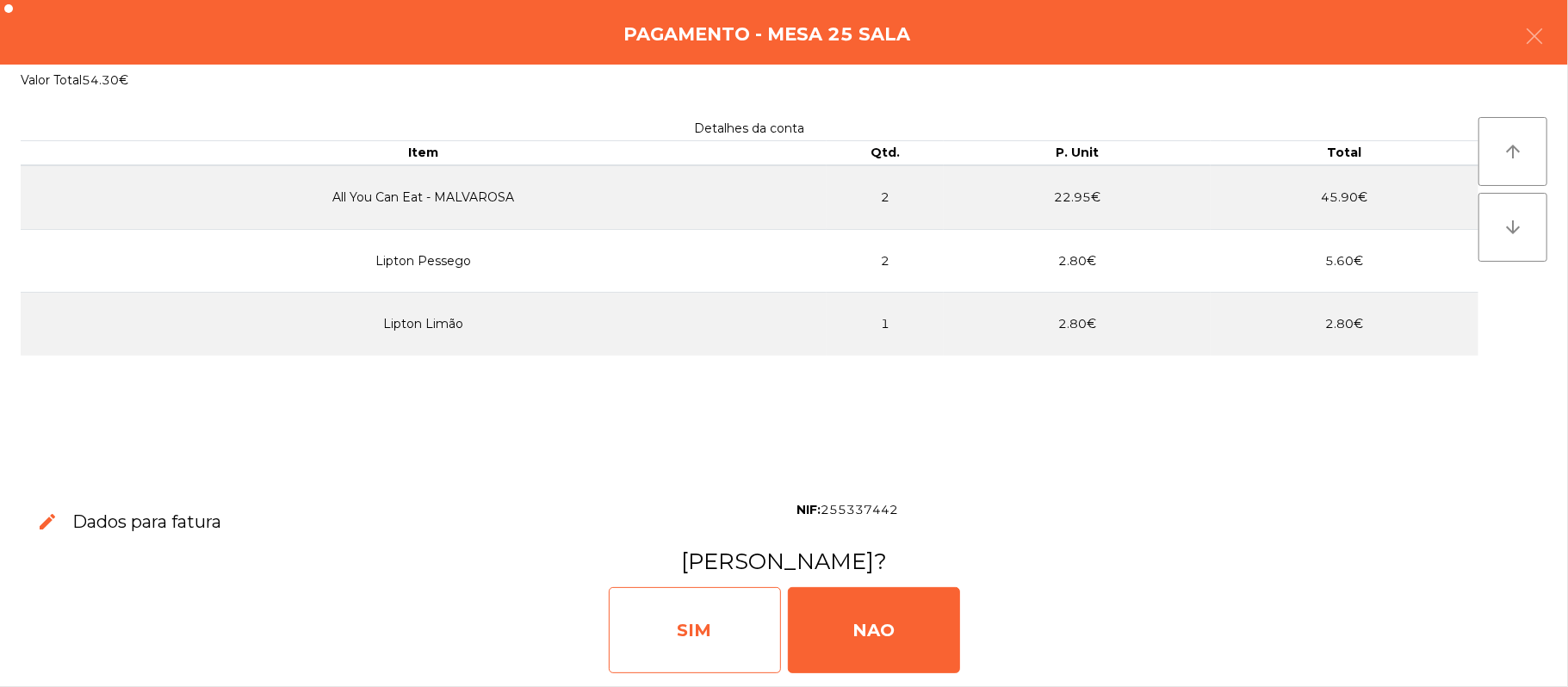
click at [684, 607] on div "SIM" at bounding box center [694, 630] width 172 height 86
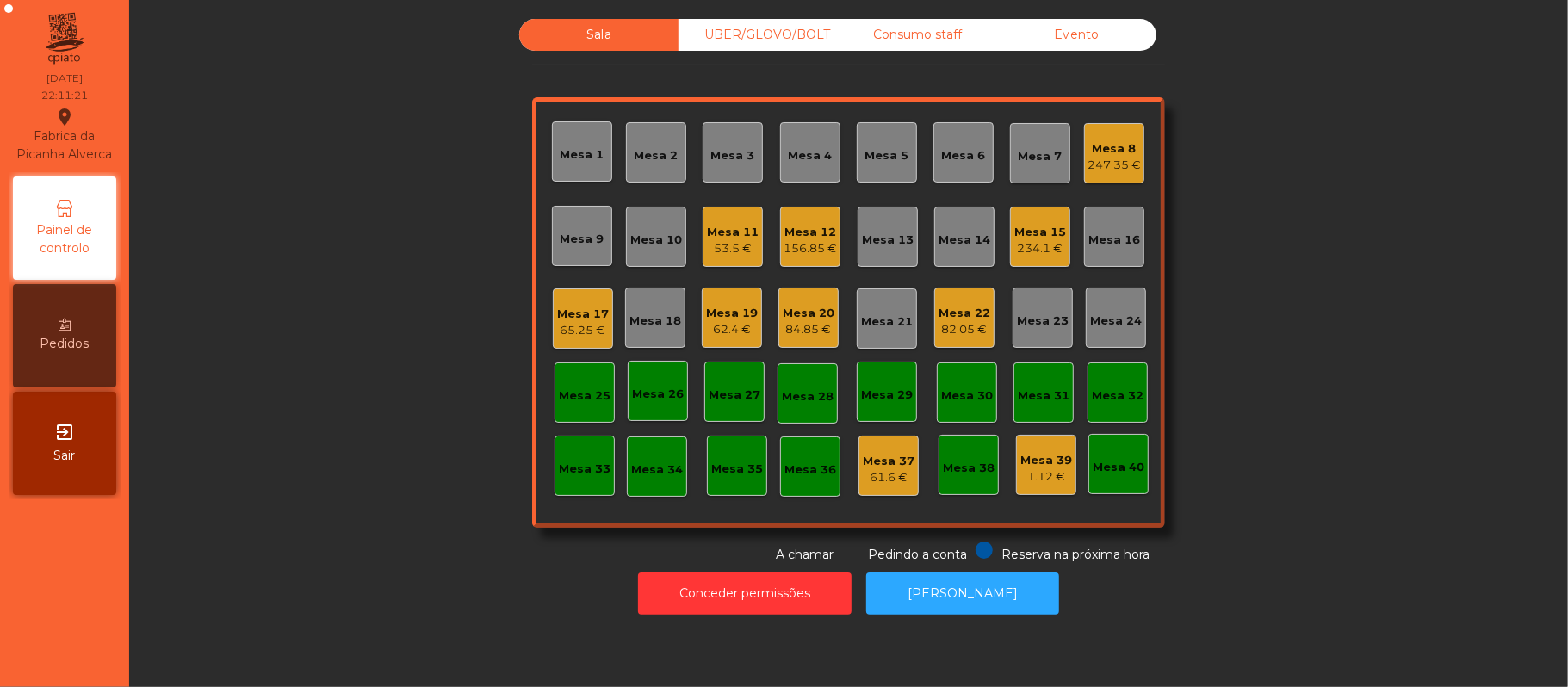
click at [969, 328] on div "82.05 €" at bounding box center [964, 330] width 52 height 18
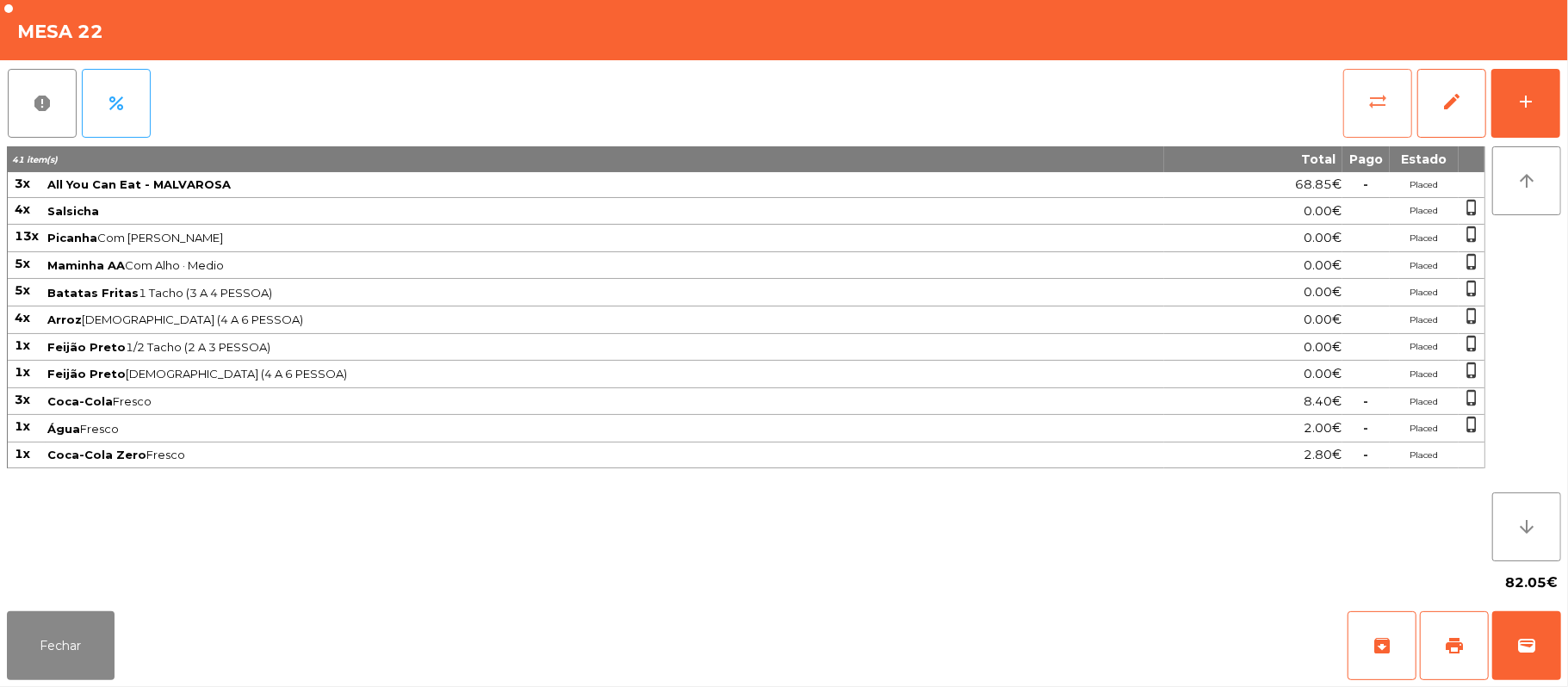
click at [1369, 105] on span "sync_alt" at bounding box center [1378, 102] width 21 height 21
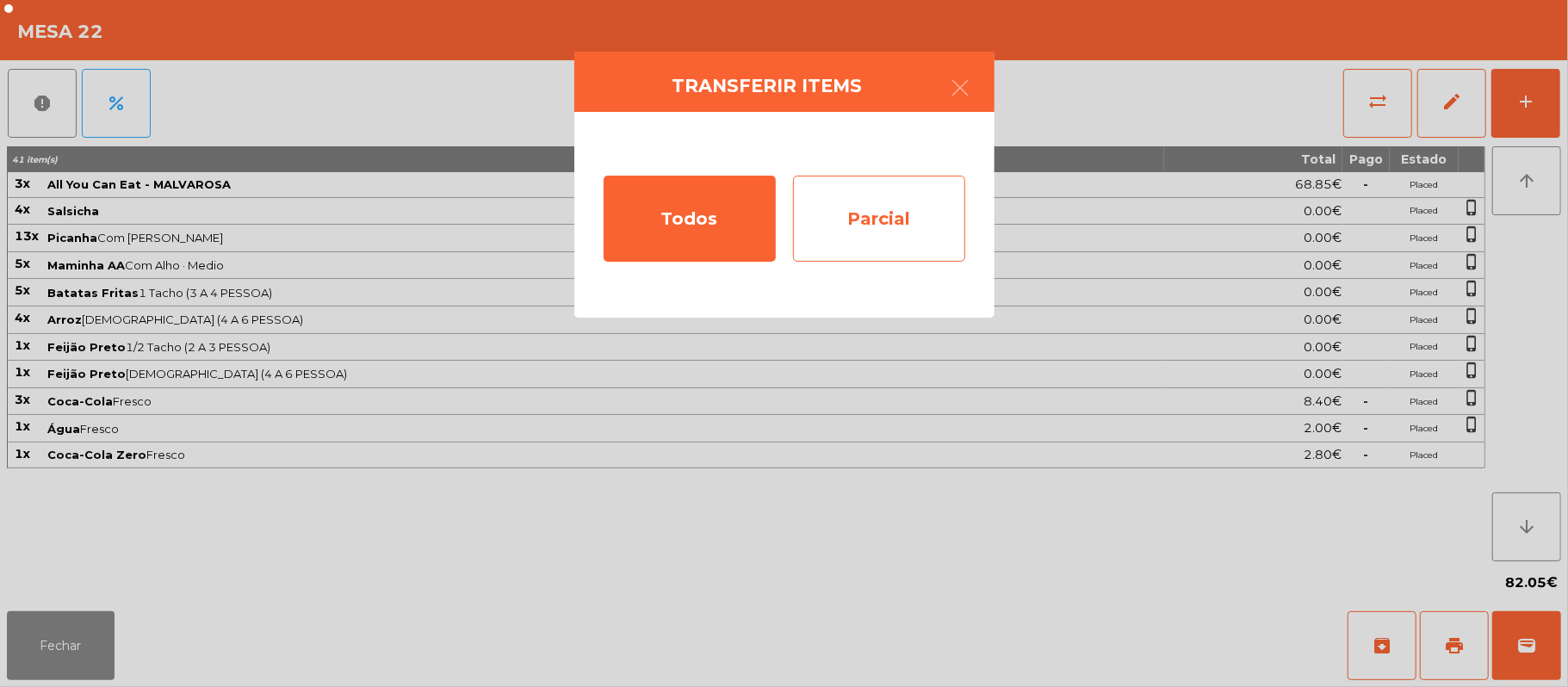
click at [899, 226] on div "Parcial" at bounding box center [879, 219] width 172 height 86
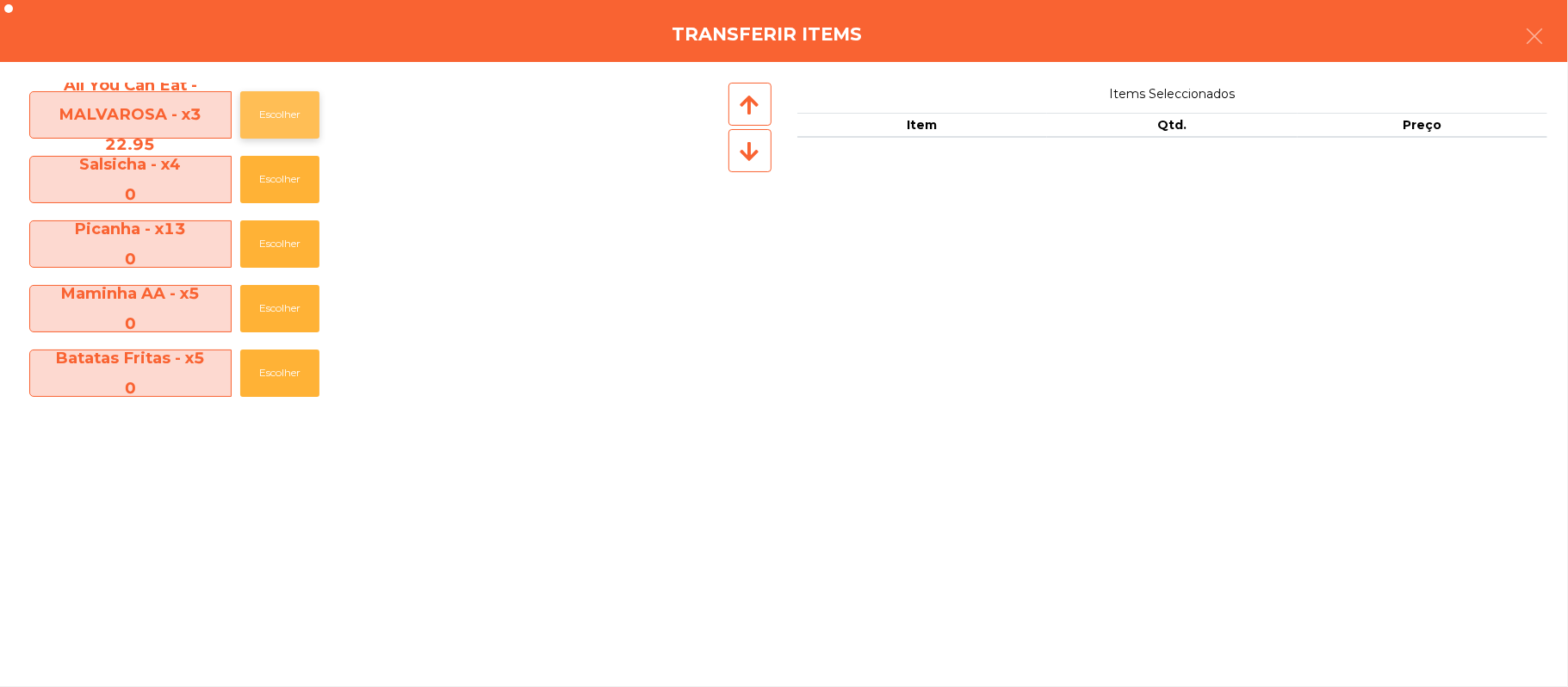
click at [292, 110] on button "Escolher" at bounding box center [279, 115] width 79 height 47
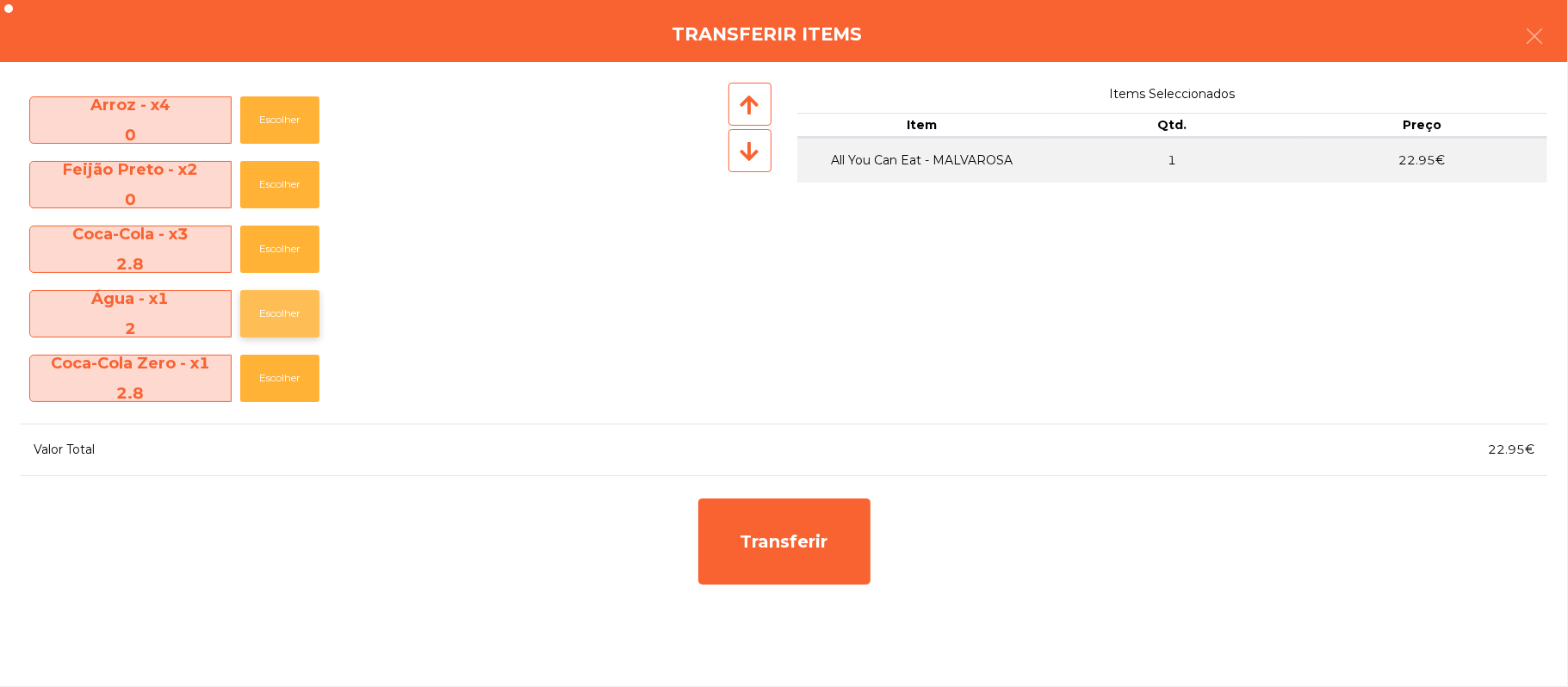
click at [320, 308] on button "Escolher" at bounding box center [279, 313] width 79 height 47
click at [289, 319] on button "Escolher" at bounding box center [279, 313] width 79 height 47
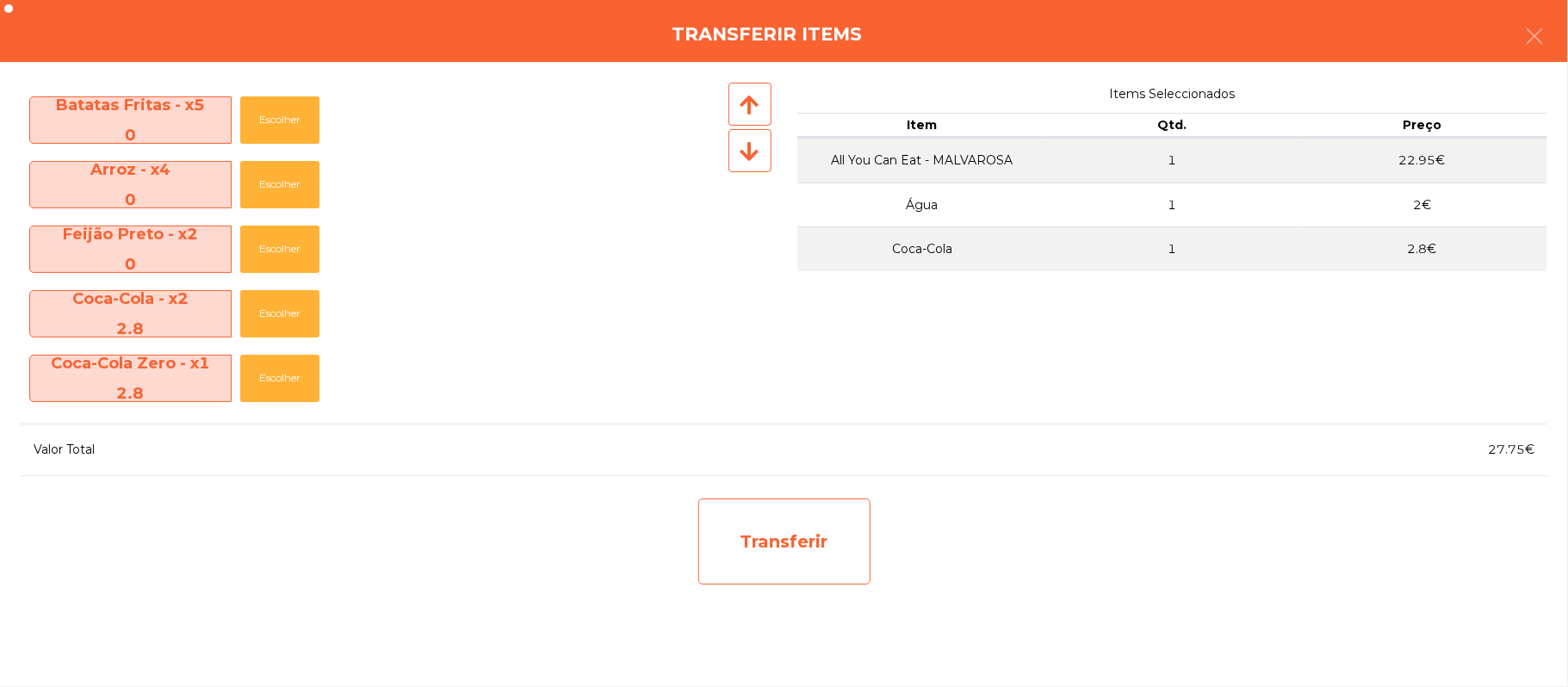
click at [786, 579] on div "Transferir" at bounding box center [784, 542] width 172 height 86
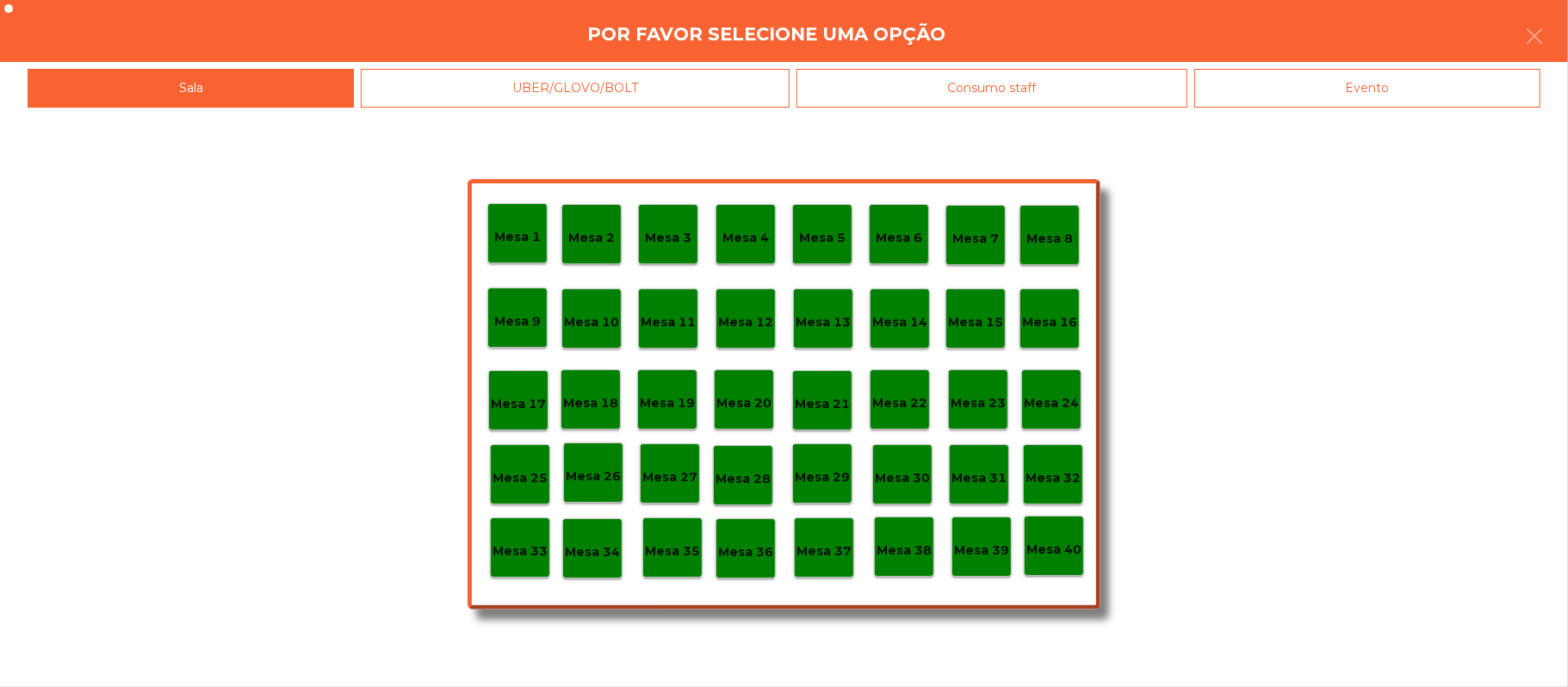
click at [510, 462] on div "Mesa 25" at bounding box center [520, 474] width 55 height 26
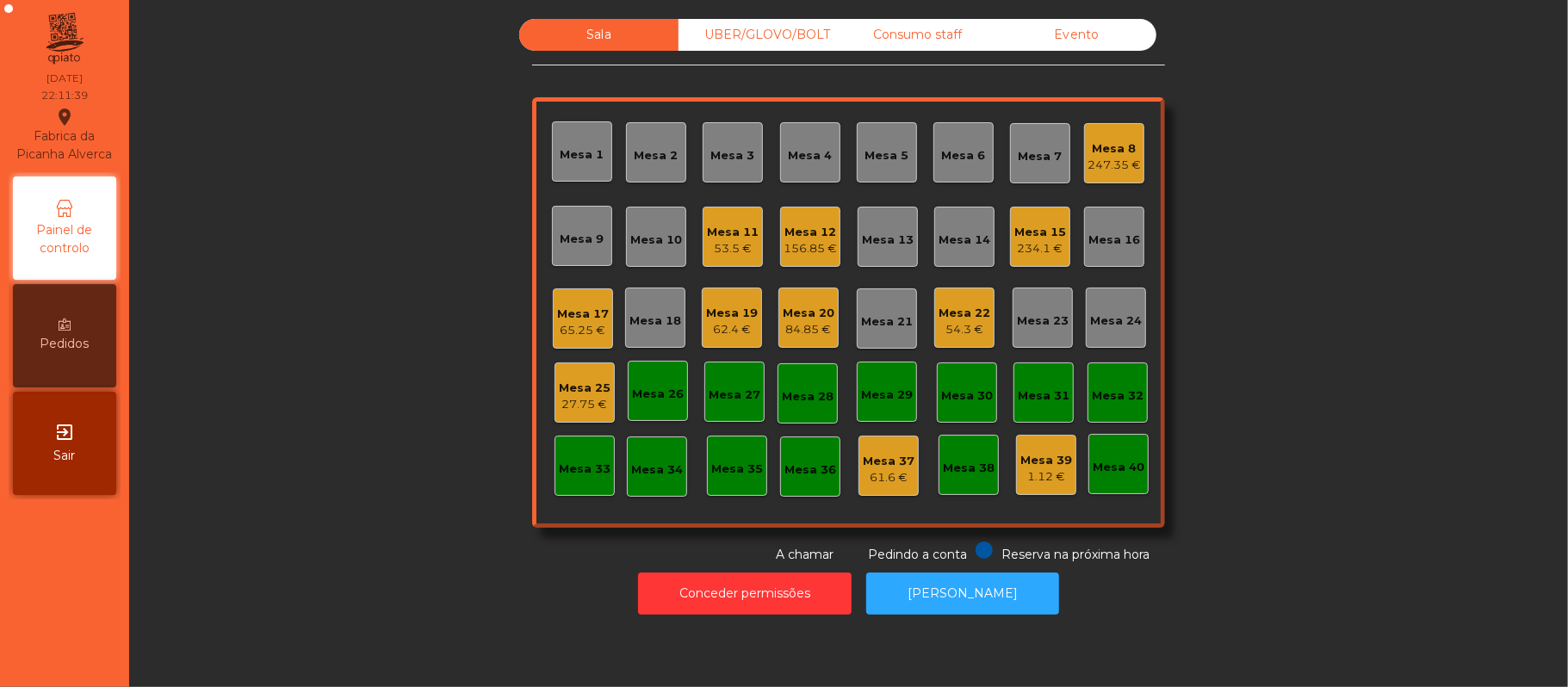
click at [572, 408] on div "27.75 €" at bounding box center [584, 404] width 52 height 18
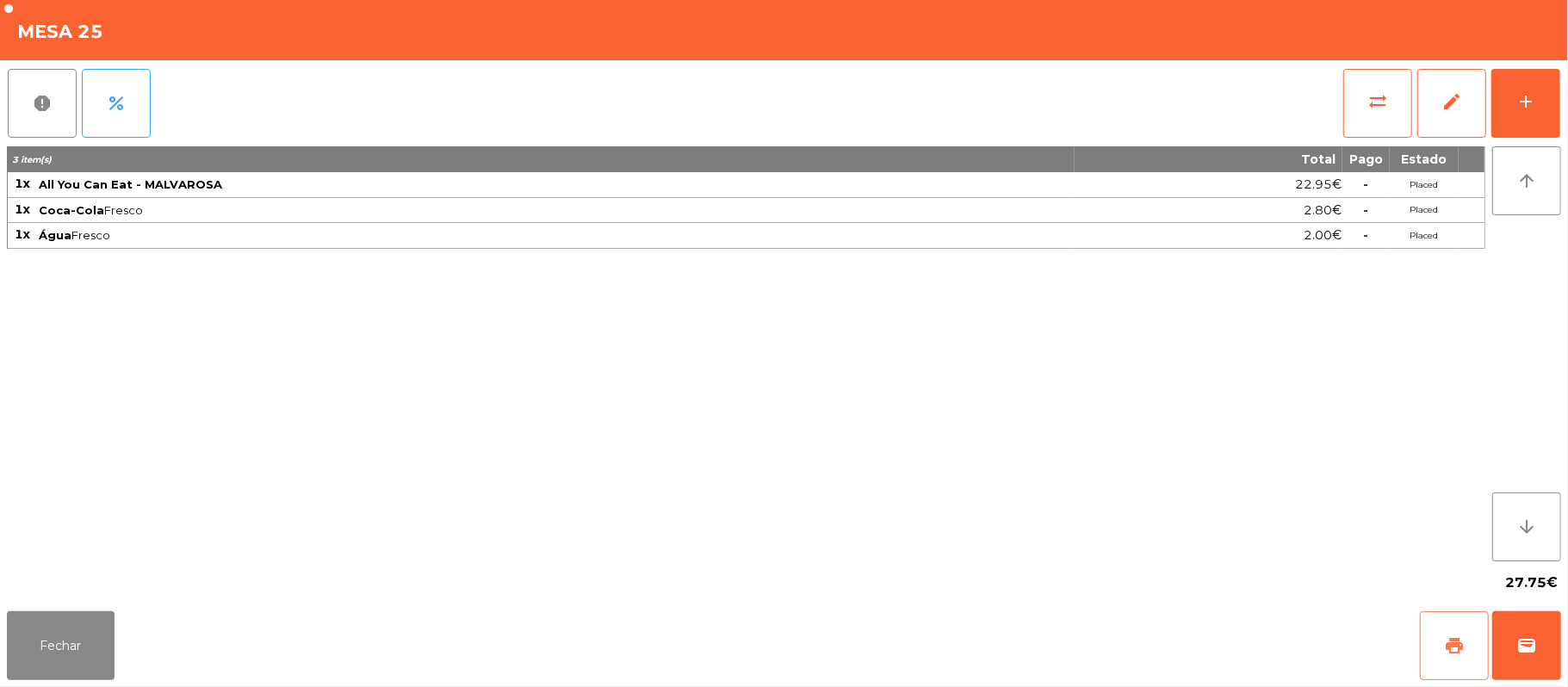
click at [1437, 651] on button "print" at bounding box center [1454, 645] width 69 height 69
click at [1519, 641] on span "wallet" at bounding box center [1527, 646] width 21 height 21
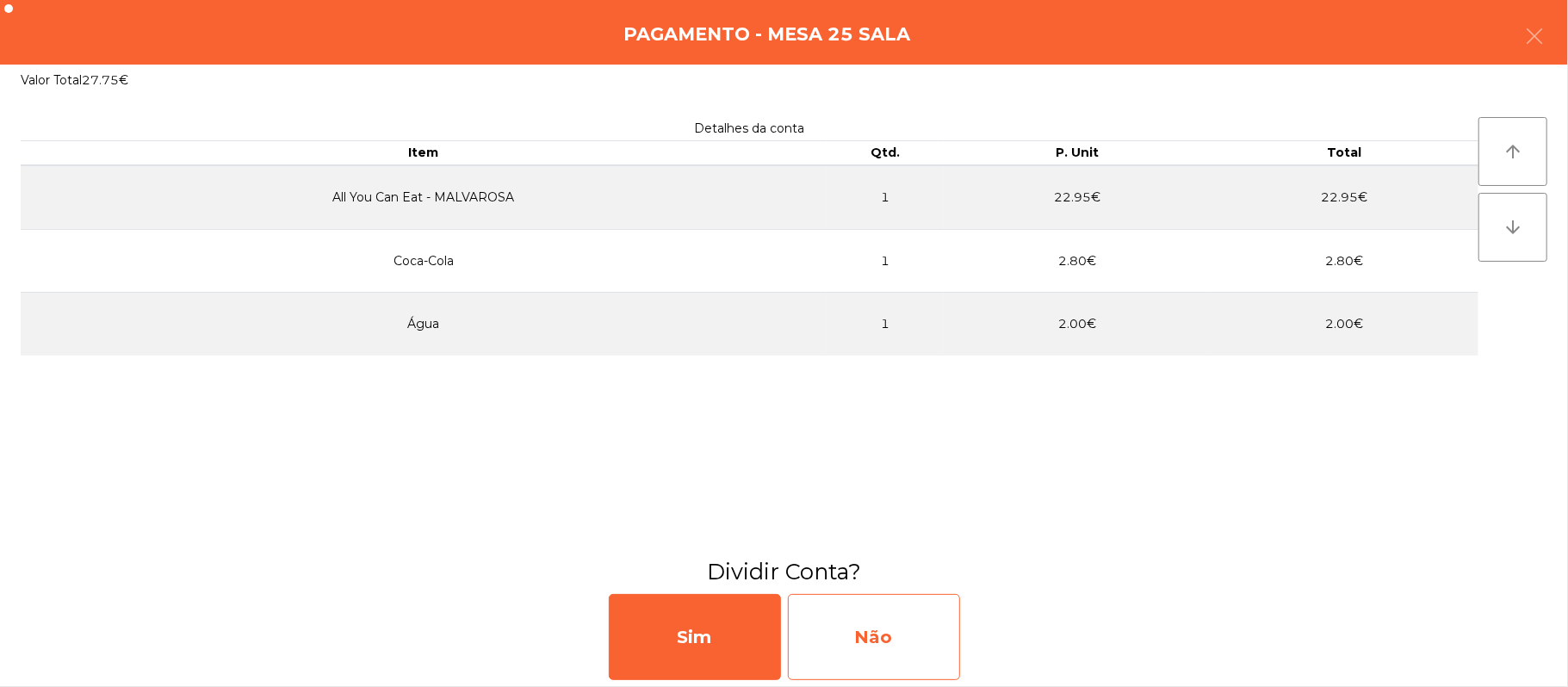
click at [868, 617] on div "Não" at bounding box center [874, 637] width 172 height 86
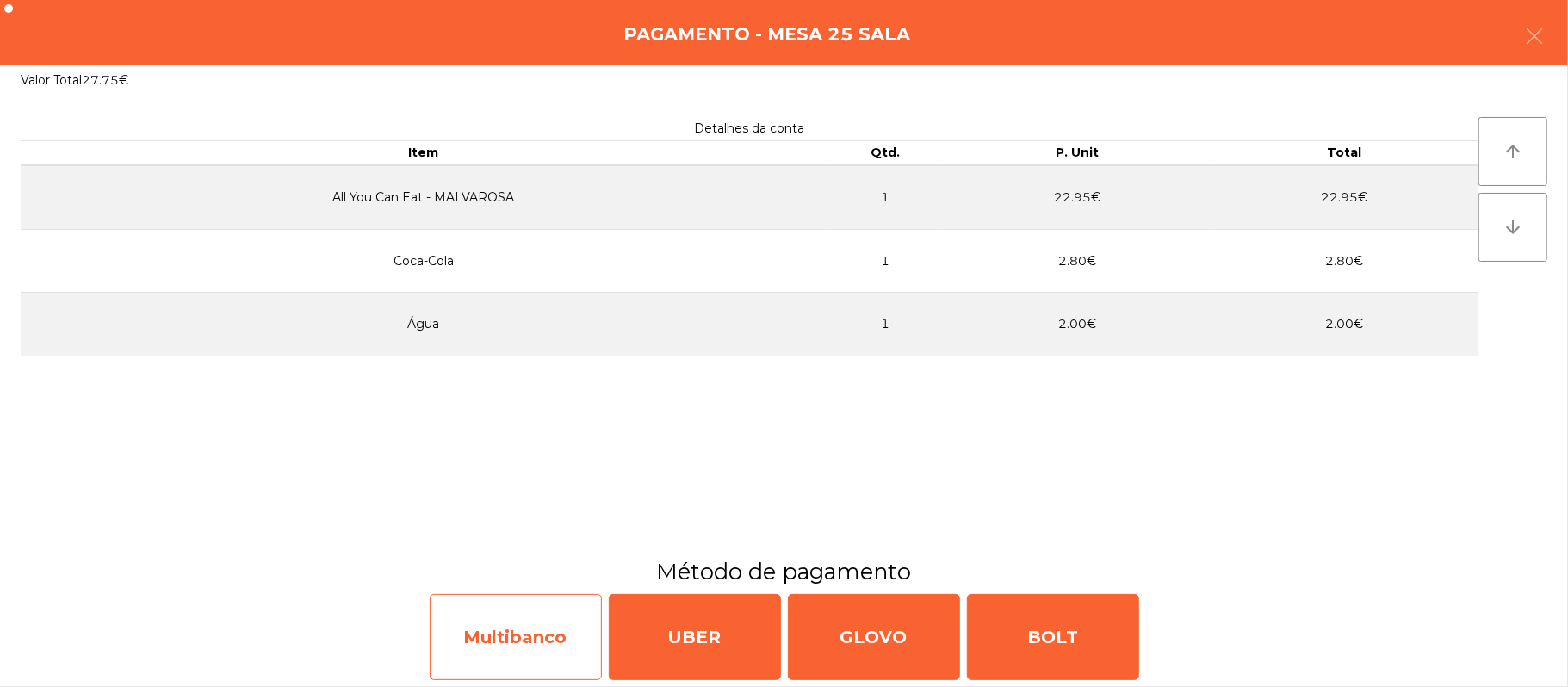
click at [529, 652] on div "Multibanco" at bounding box center [516, 637] width 172 height 86
select select "**"
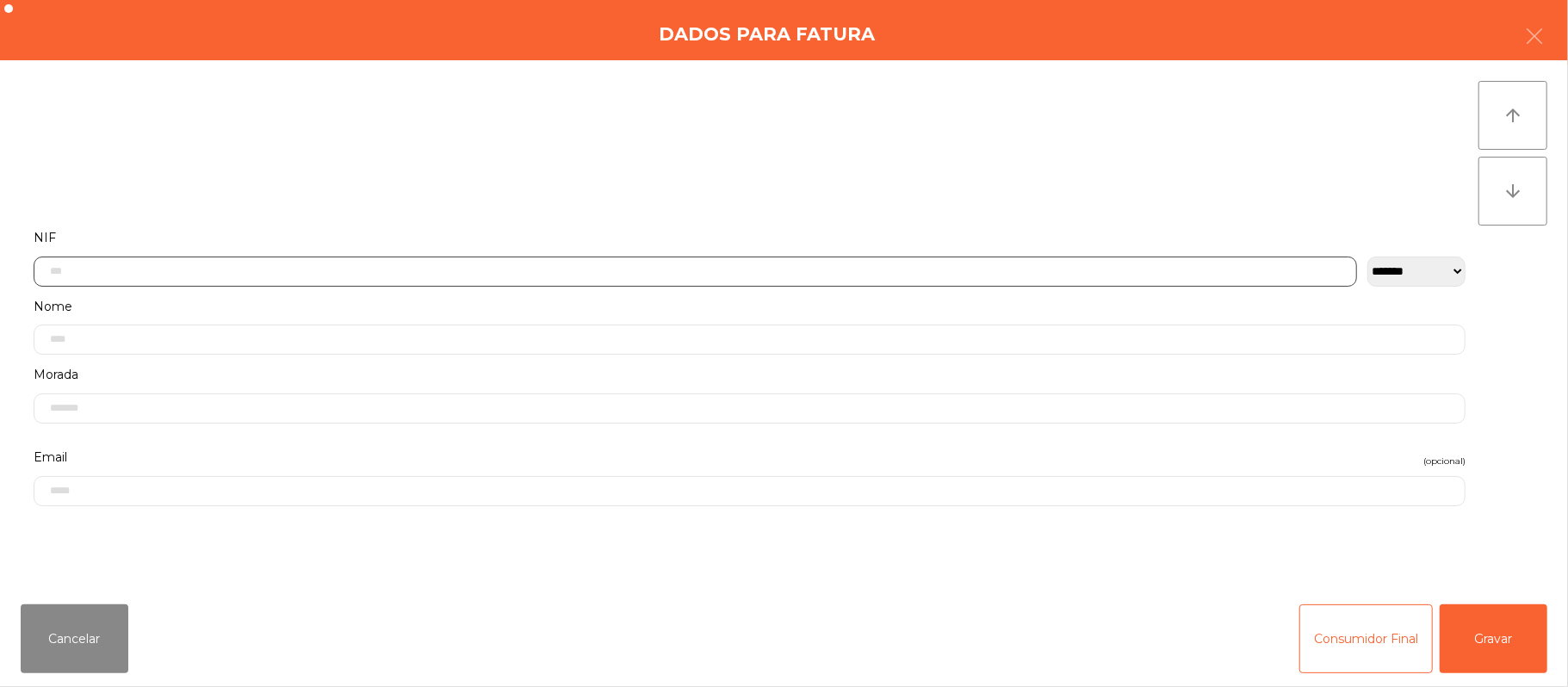
click at [590, 269] on input "text" at bounding box center [695, 271] width 1324 height 30
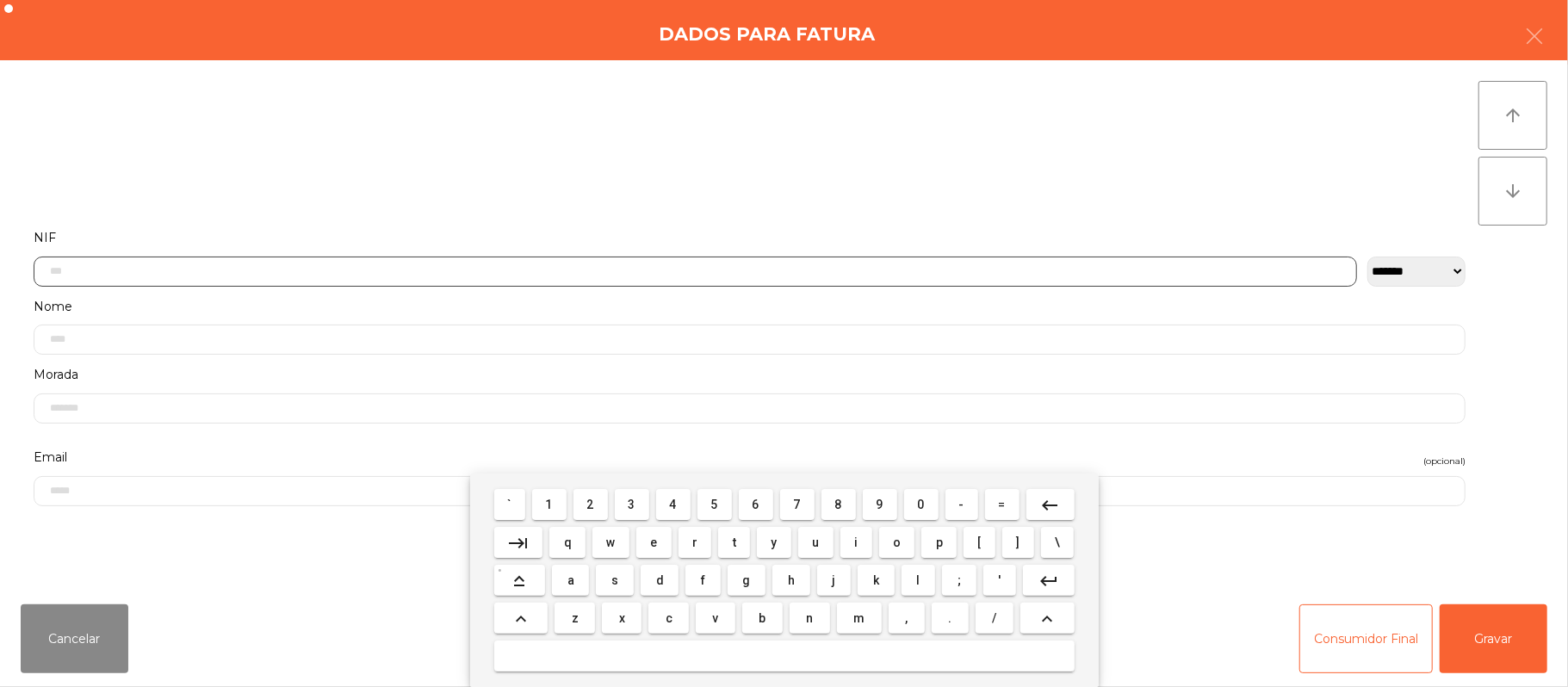
scroll to position [144, 0]
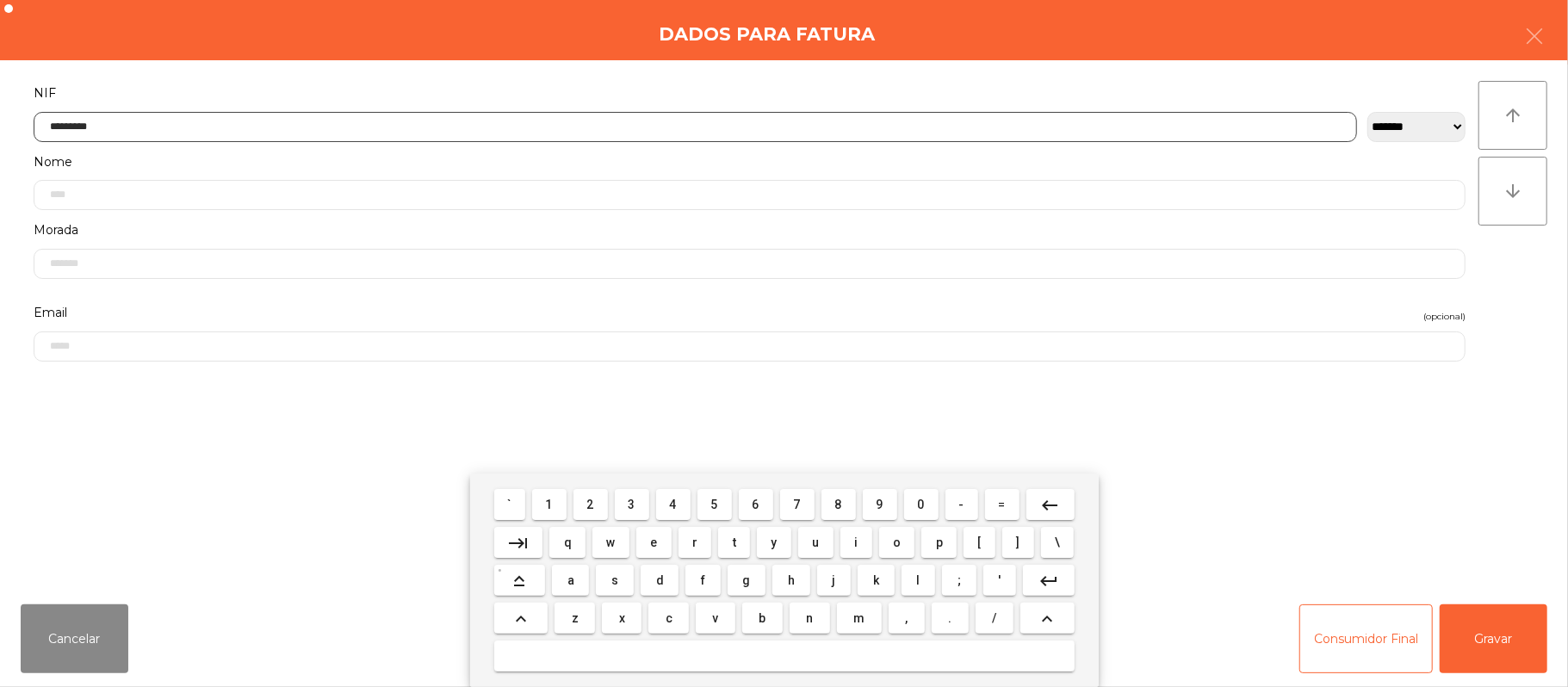
type input "*********"
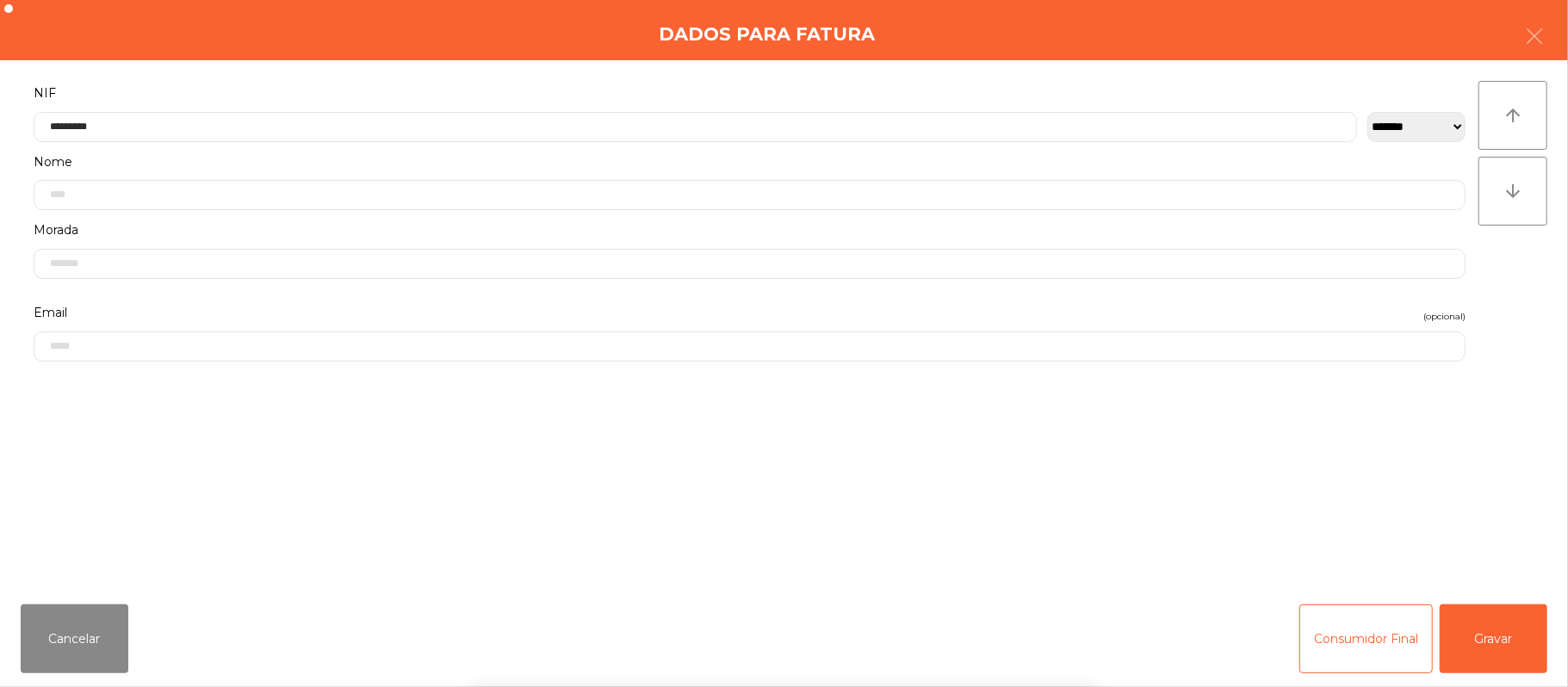
click at [1522, 646] on div "` 1 2 3 4 5 6 7 8 9 0 - = keyboard_backspace keyboard_tab q w e r t y u i o p […" at bounding box center [784, 580] width 1568 height 214
click at [1519, 641] on div "` 1 2 3 4 5 6 7 8 9 0 - = keyboard_backspace keyboard_tab q w e r t y u i o p […" at bounding box center [784, 580] width 1568 height 214
click at [1507, 627] on button "Gravar" at bounding box center [1494, 638] width 108 height 69
click at [1503, 617] on div "[PERSON_NAME]" at bounding box center [784, 628] width 1554 height 103
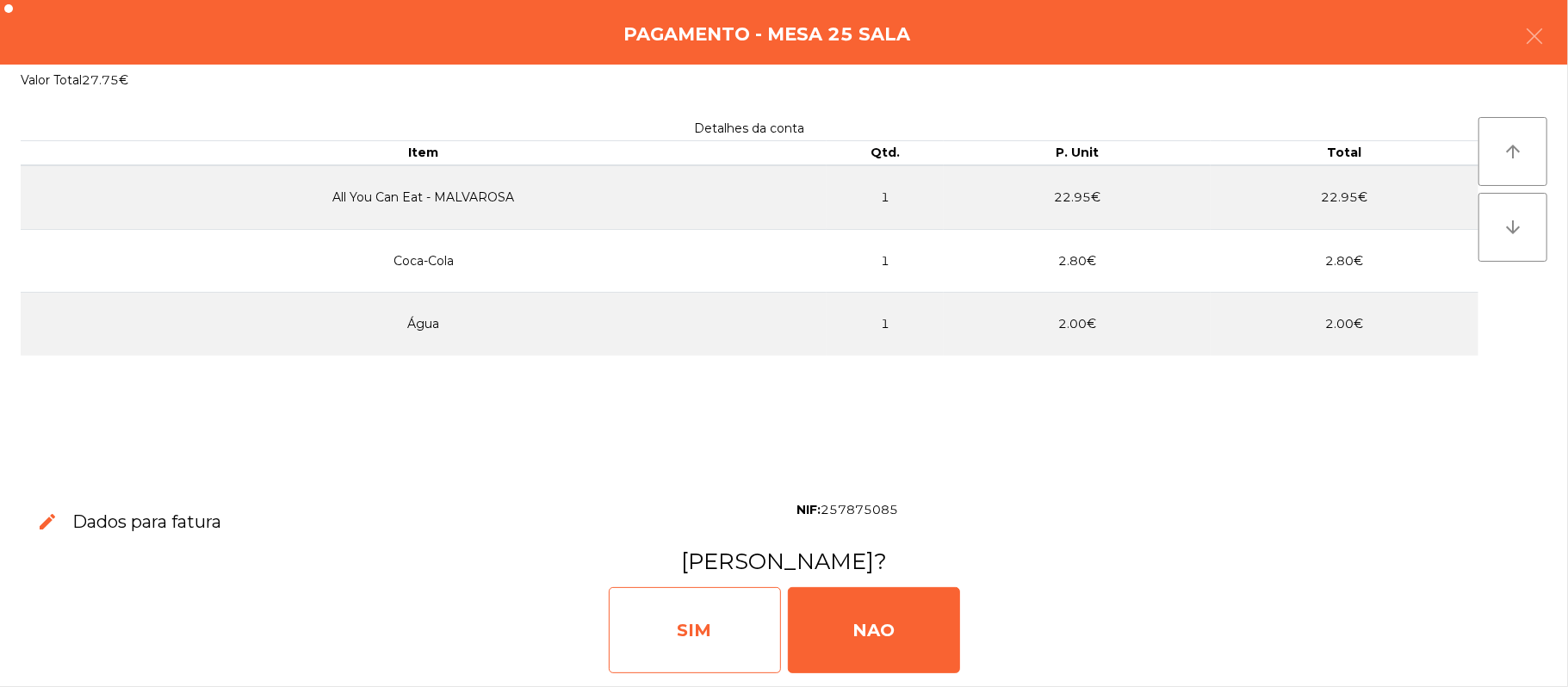
click at [679, 623] on div "SIM" at bounding box center [694, 630] width 172 height 86
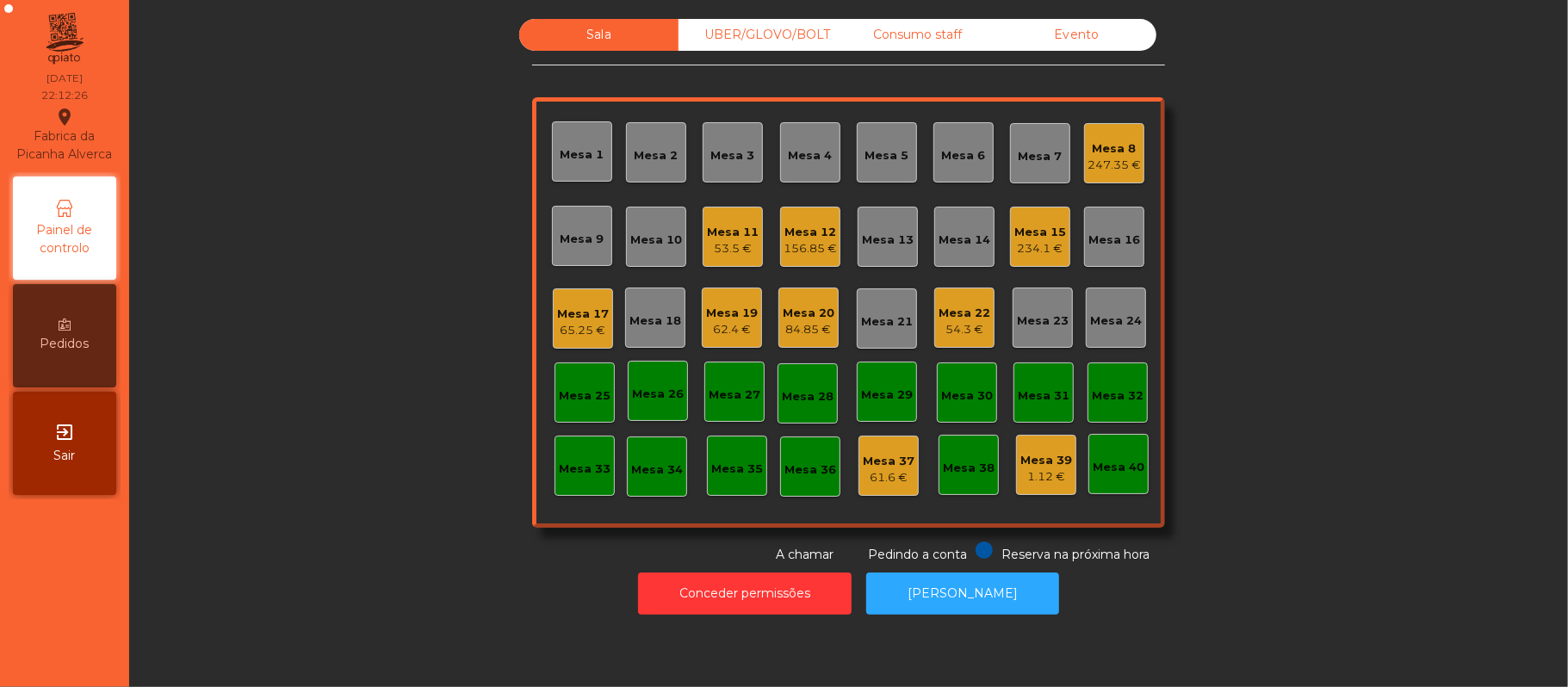
click at [966, 319] on div "Mesa 22" at bounding box center [964, 313] width 52 height 18
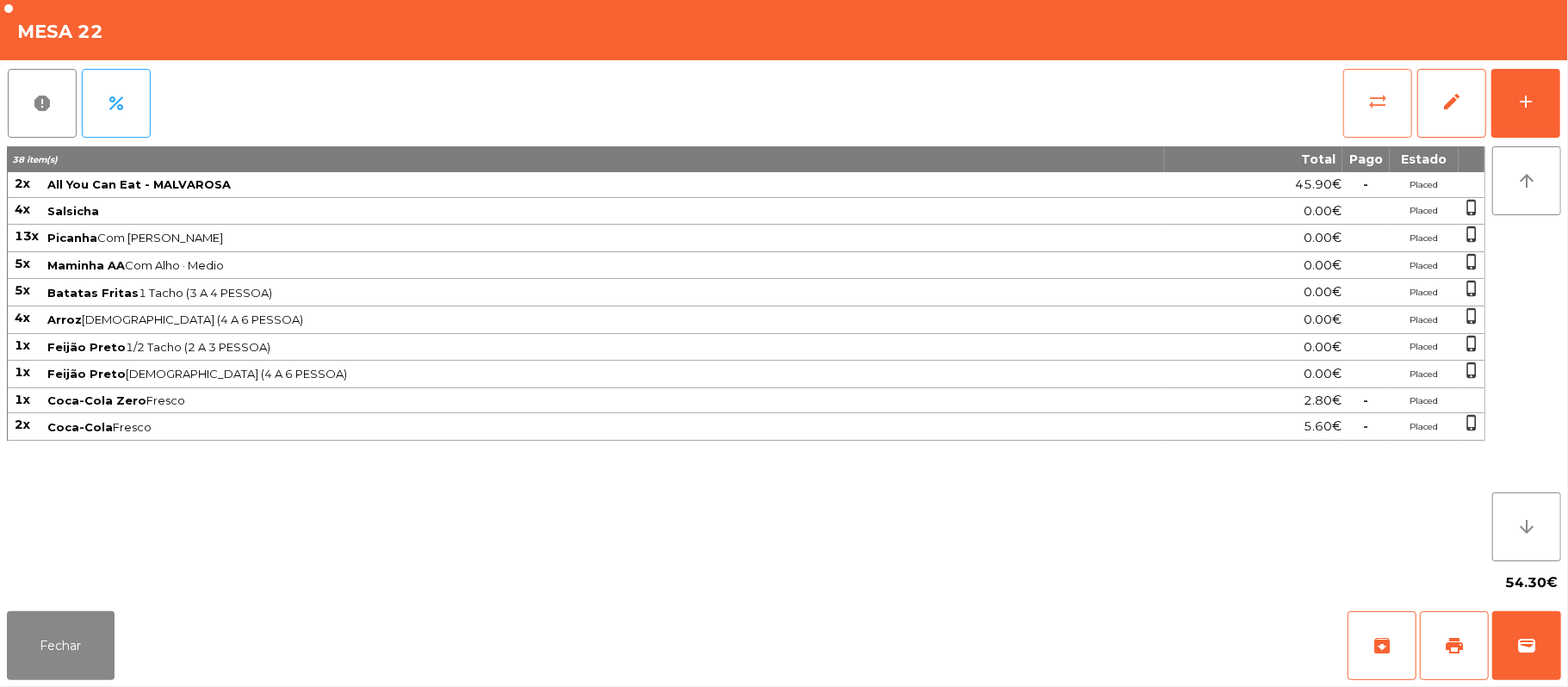
click at [1365, 107] on button "sync_alt" at bounding box center [1377, 103] width 69 height 69
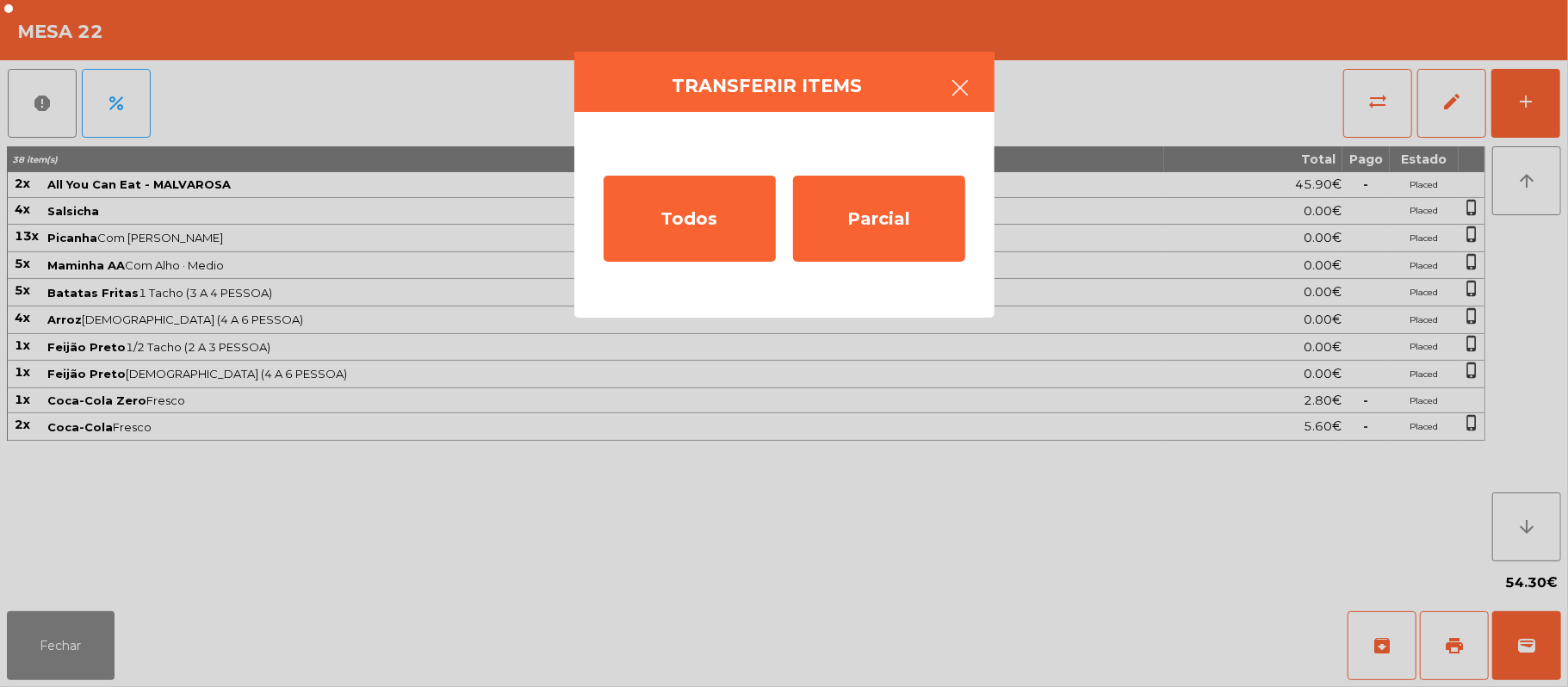
click at [973, 83] on button "button" at bounding box center [960, 89] width 48 height 52
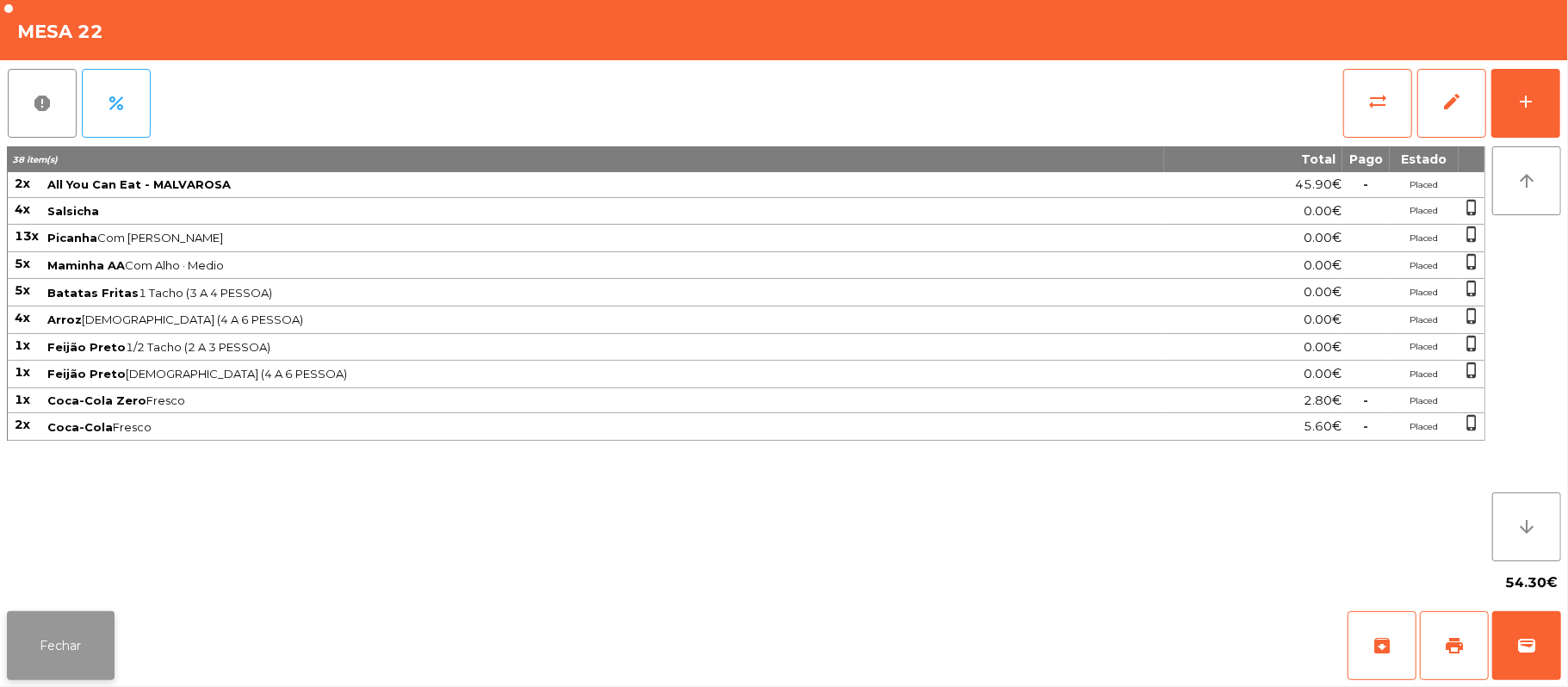
click at [67, 655] on button "Fechar" at bounding box center [60, 645] width 108 height 69
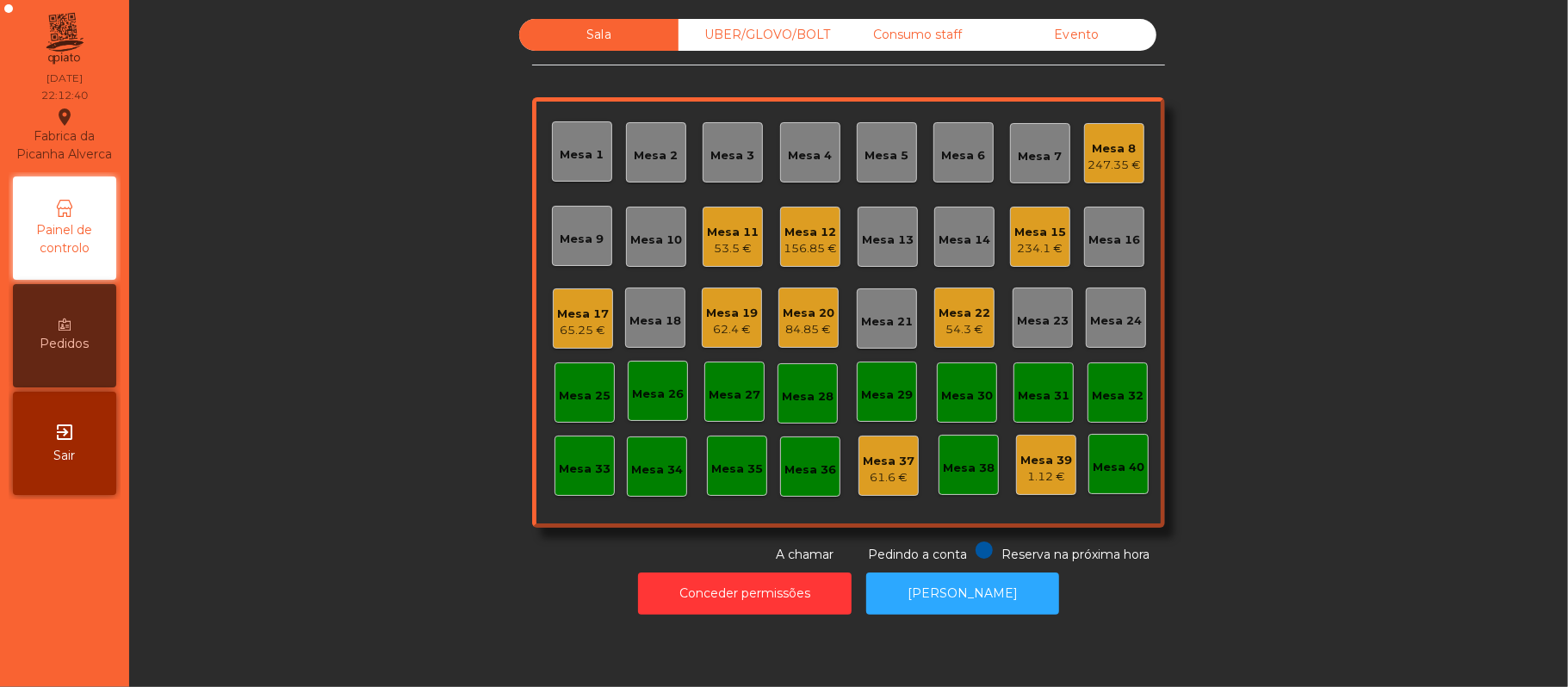
click at [821, 311] on div "Mesa 20" at bounding box center [808, 313] width 52 height 18
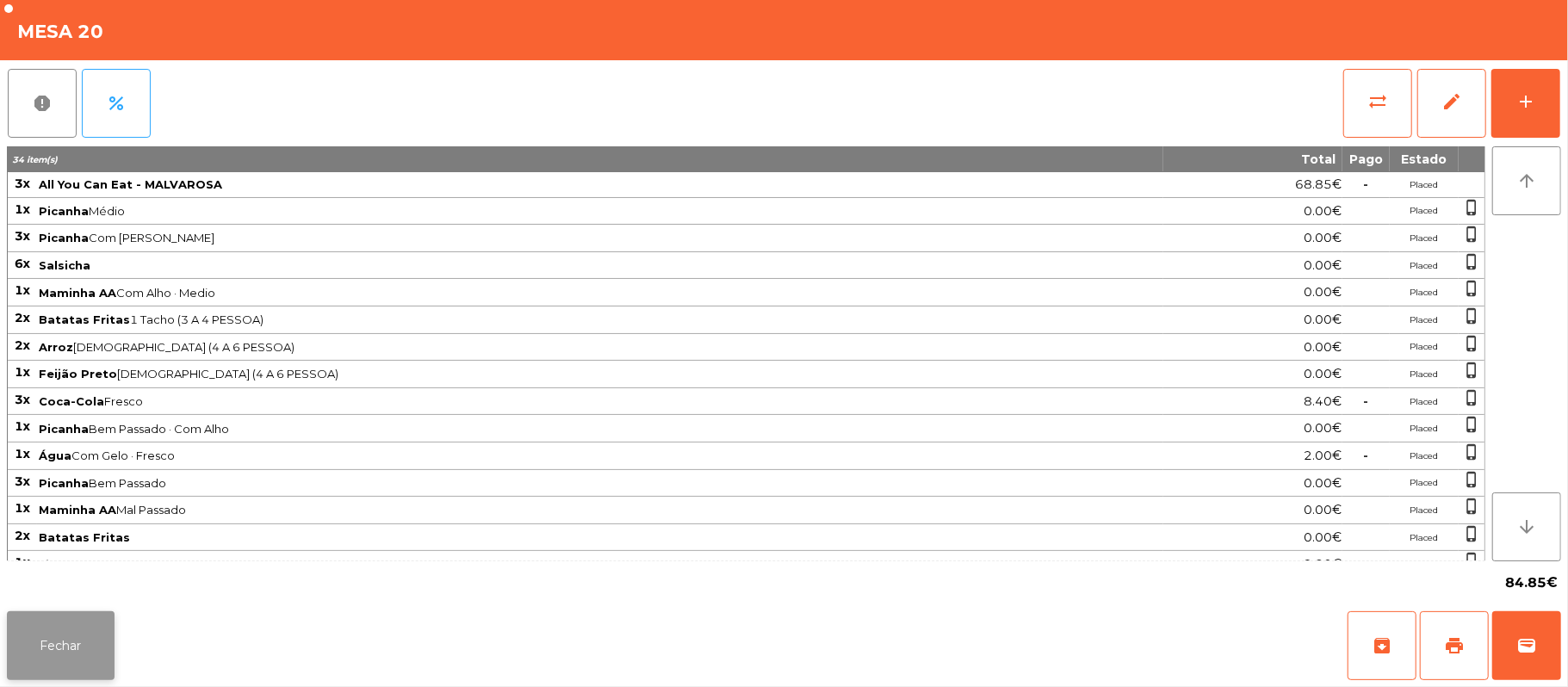
click at [49, 669] on button "Fechar" at bounding box center [60, 645] width 108 height 69
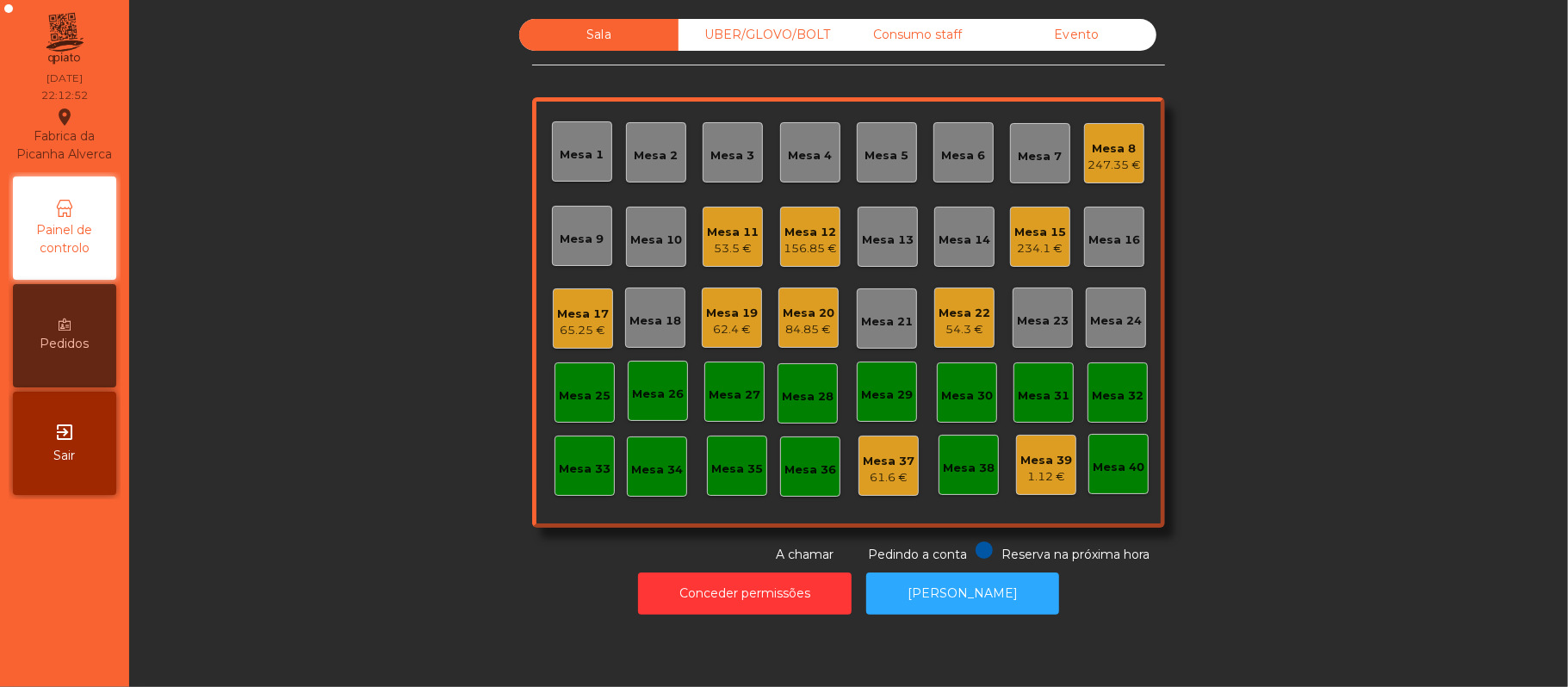
click at [818, 325] on div "84.85 €" at bounding box center [808, 330] width 52 height 18
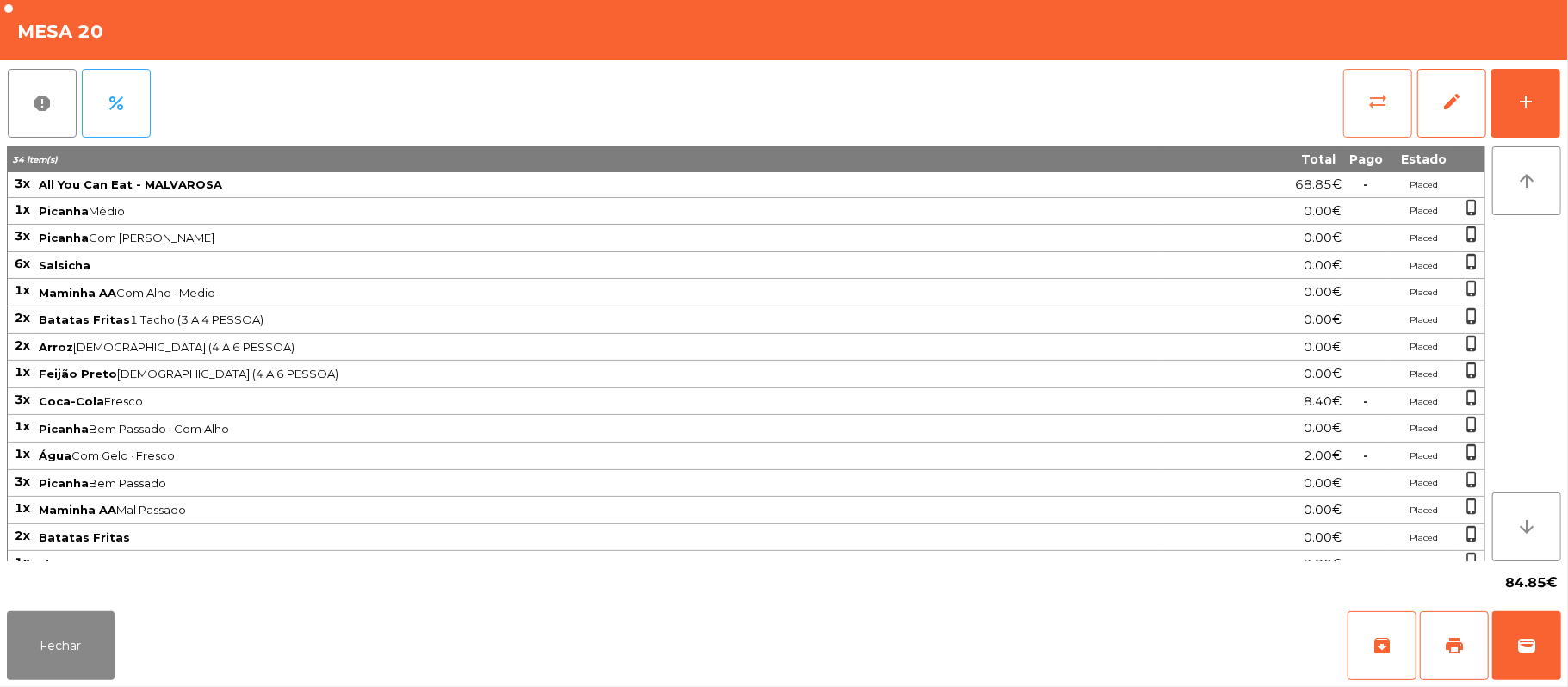
click at [1354, 108] on button "sync_alt" at bounding box center [1377, 103] width 69 height 69
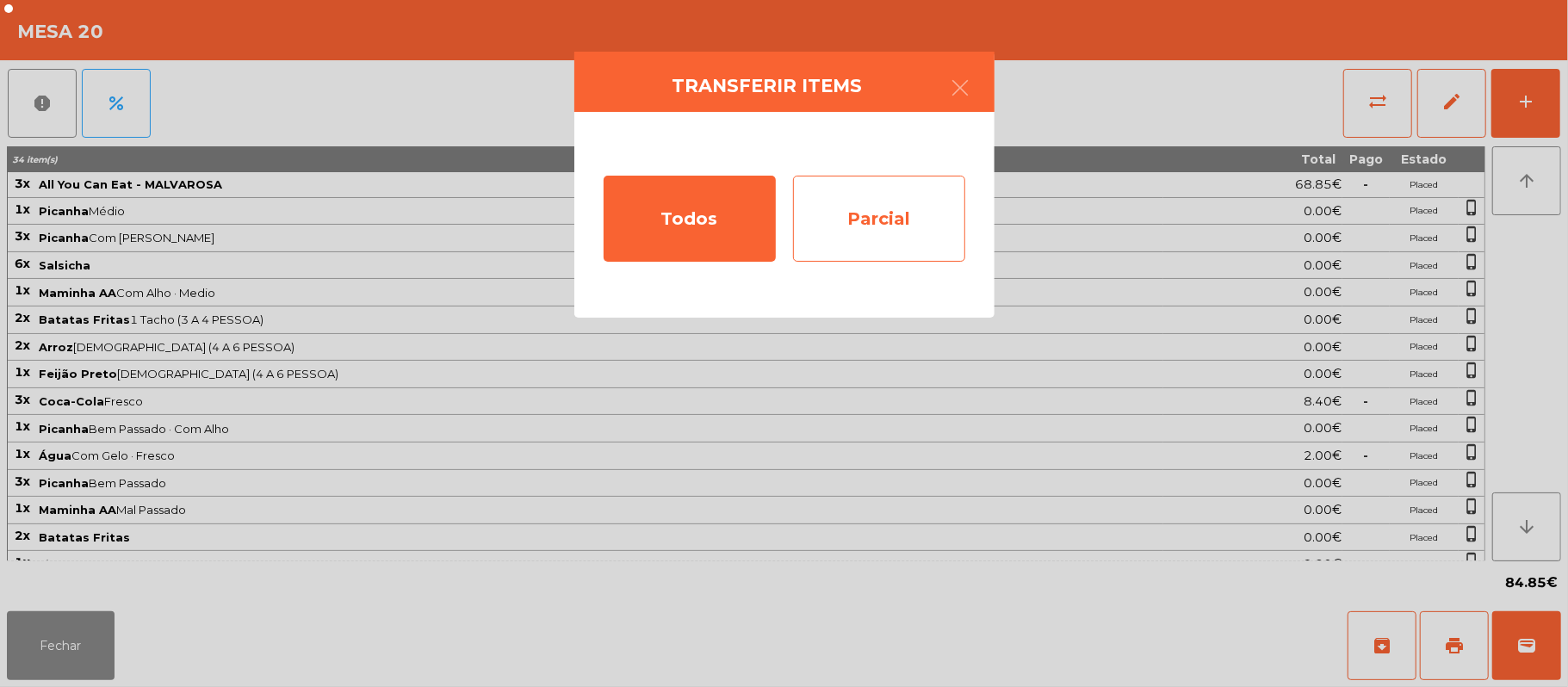
click at [903, 196] on div "Parcial" at bounding box center [879, 219] width 172 height 86
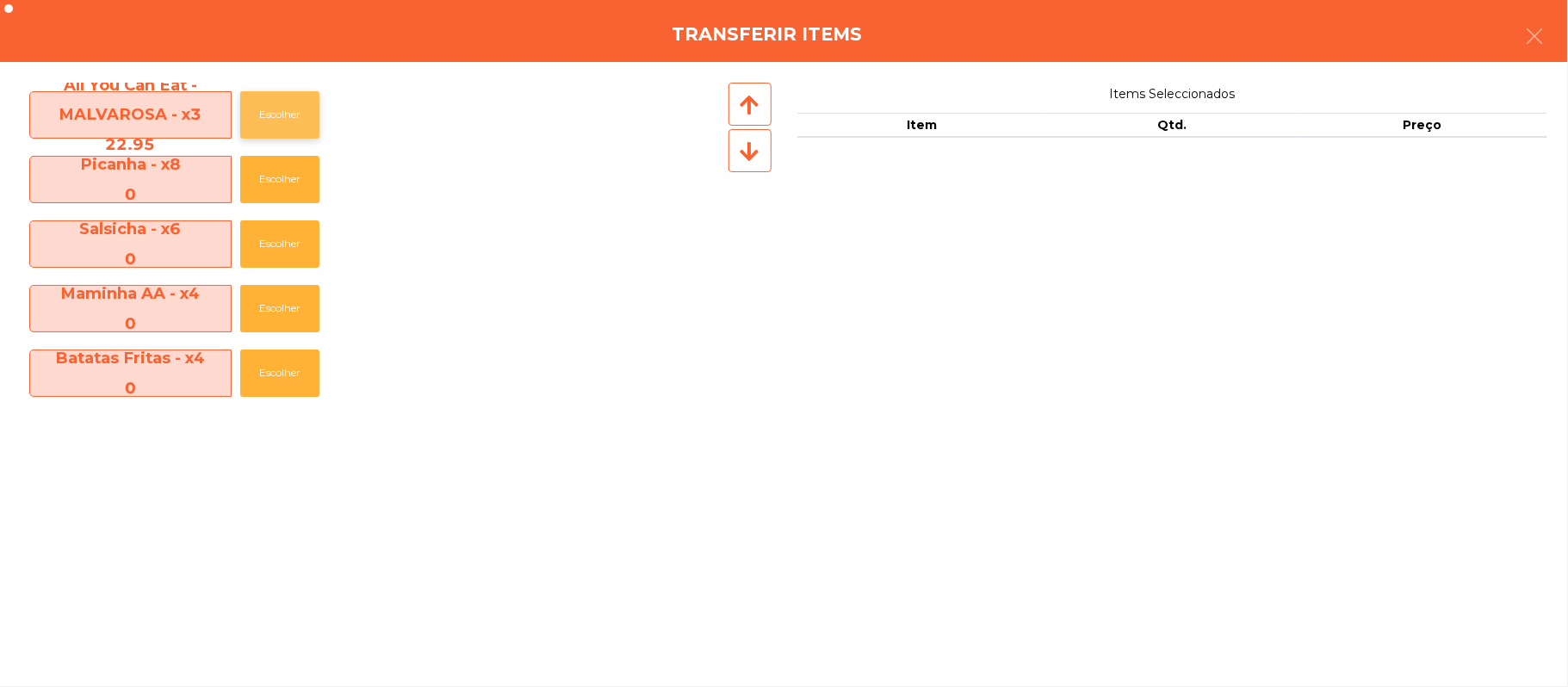
click at [300, 109] on button "Escolher" at bounding box center [279, 115] width 79 height 47
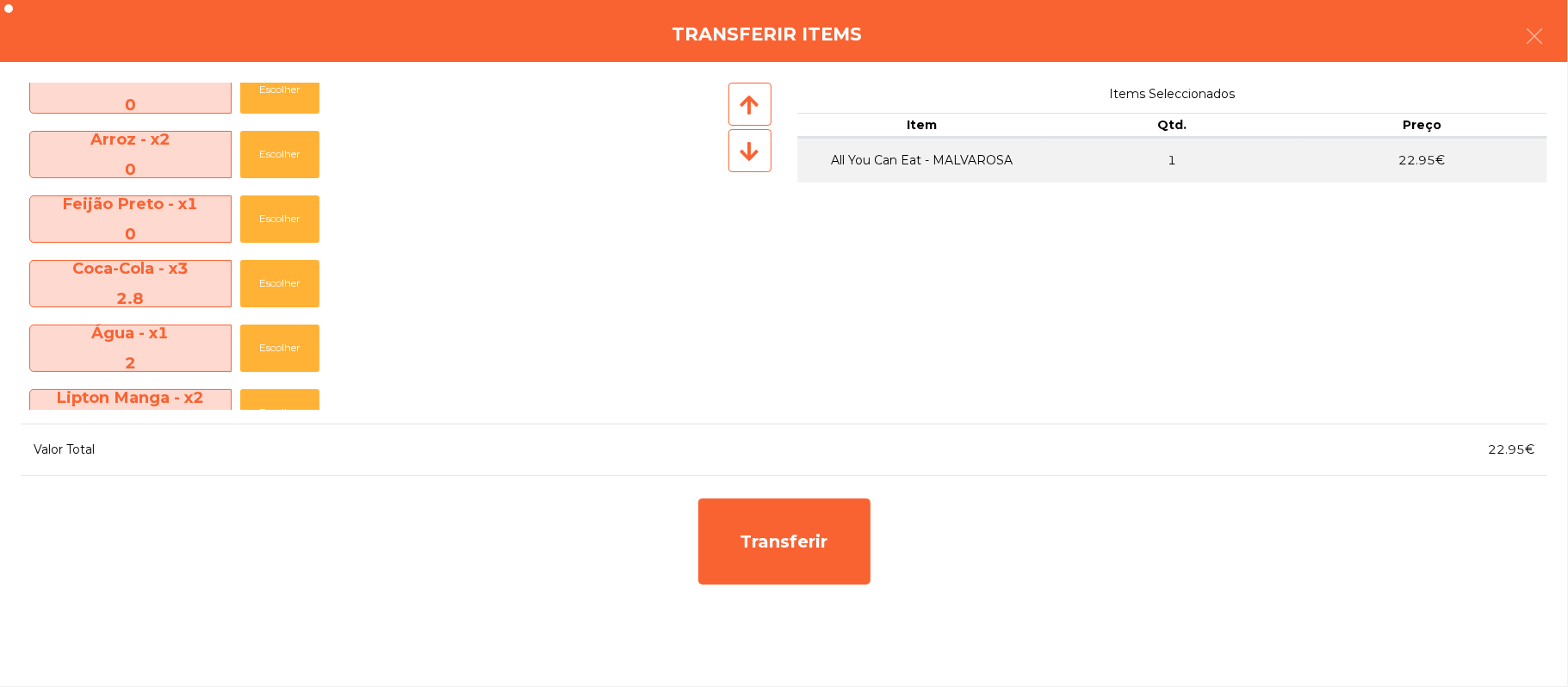
scroll to position [319, 0]
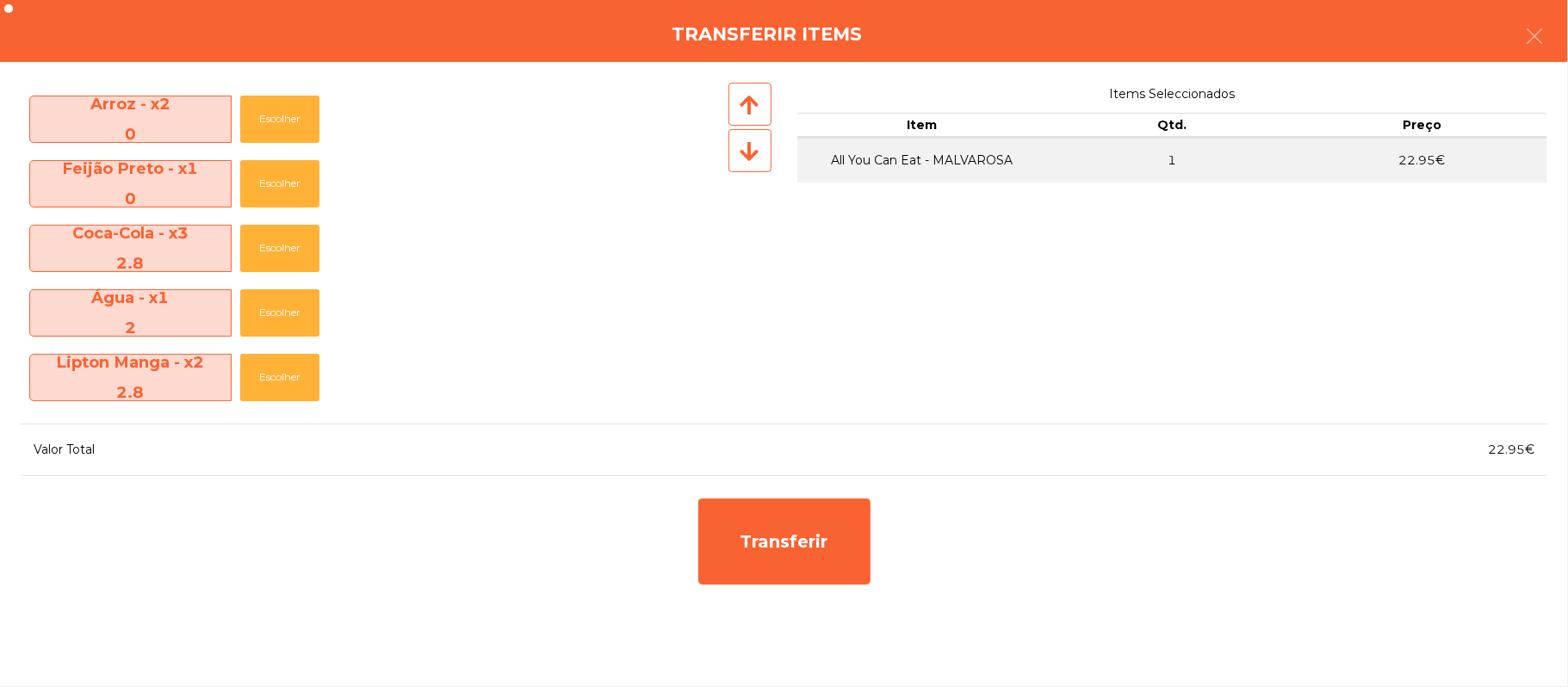
click at [1564, 39] on div "Transferir items" at bounding box center [784, 31] width 1568 height 62
click at [1527, 36] on icon "button" at bounding box center [1535, 37] width 21 height 21
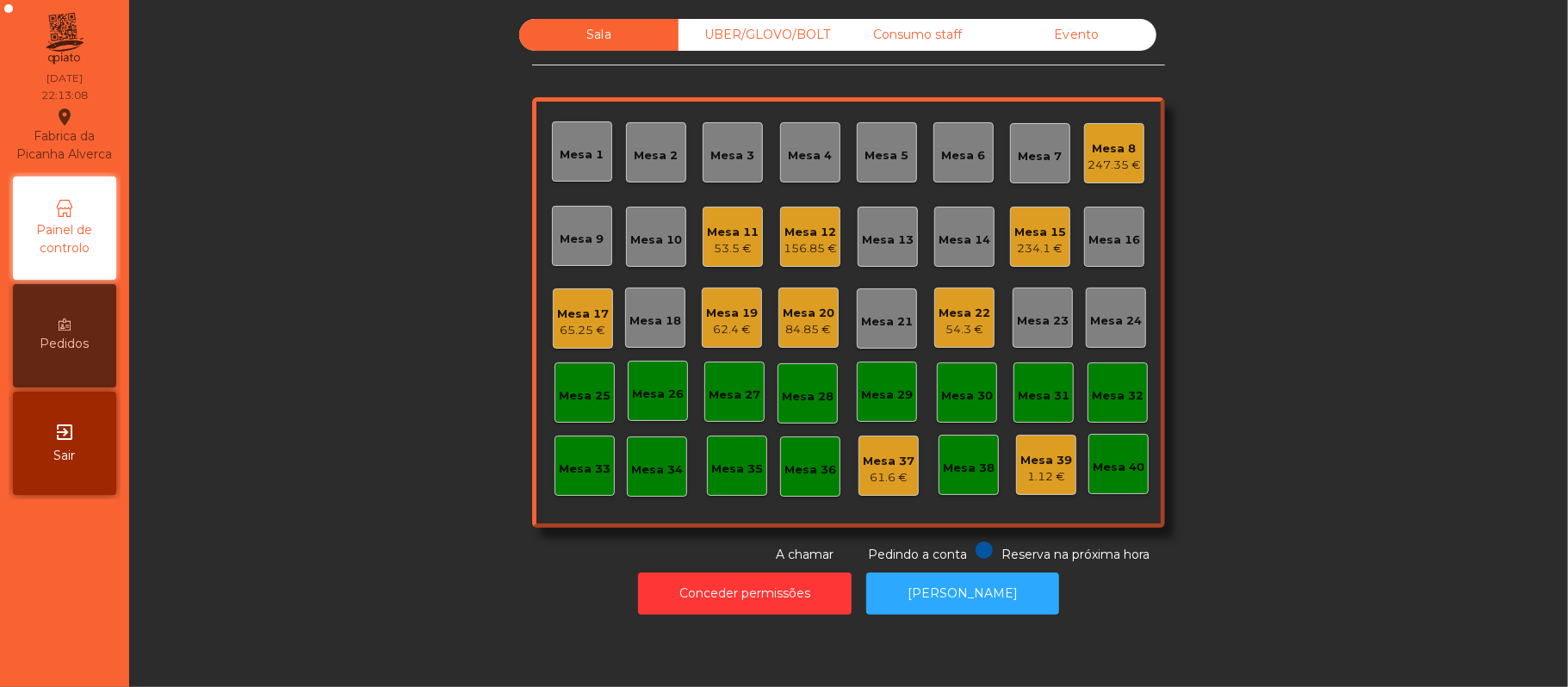
click at [941, 307] on div "Mesa 22" at bounding box center [964, 313] width 52 height 18
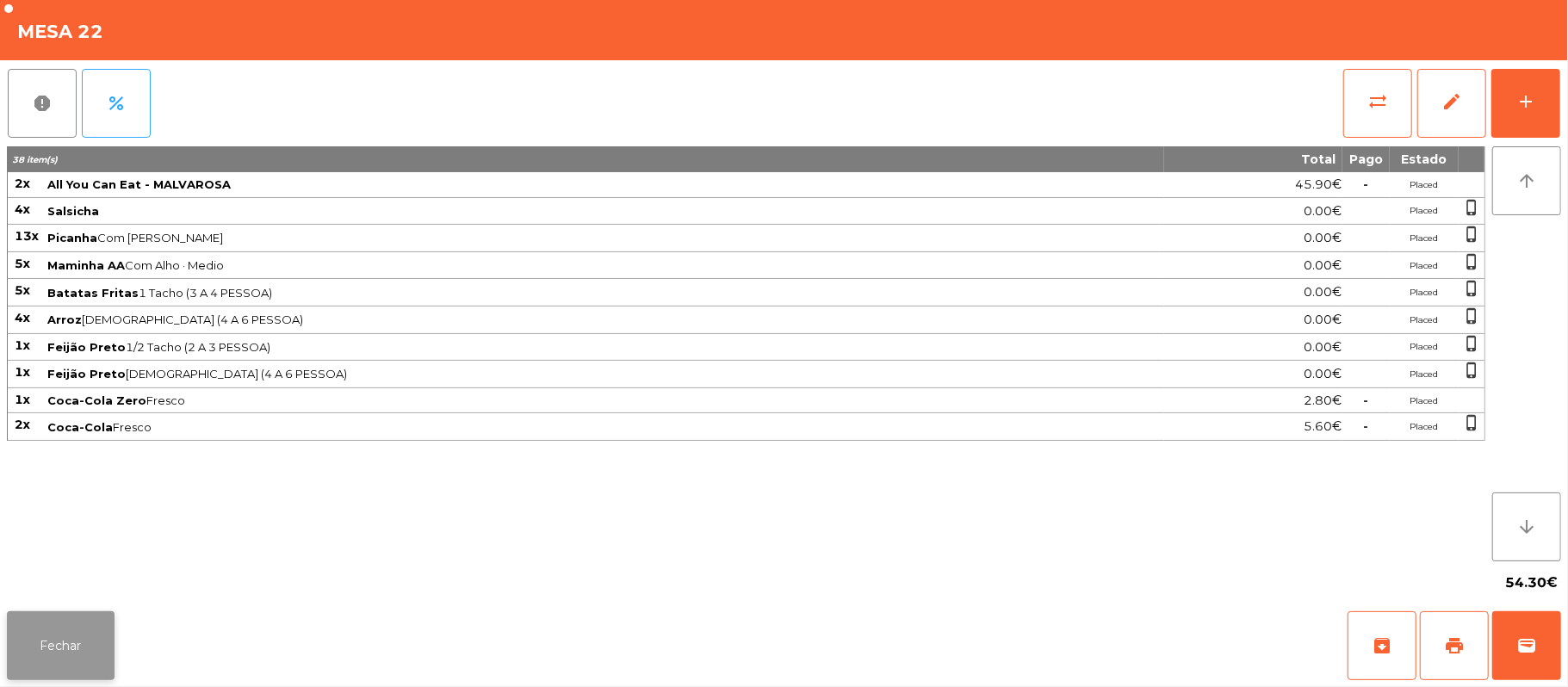
click at [59, 637] on button "Fechar" at bounding box center [60, 645] width 108 height 69
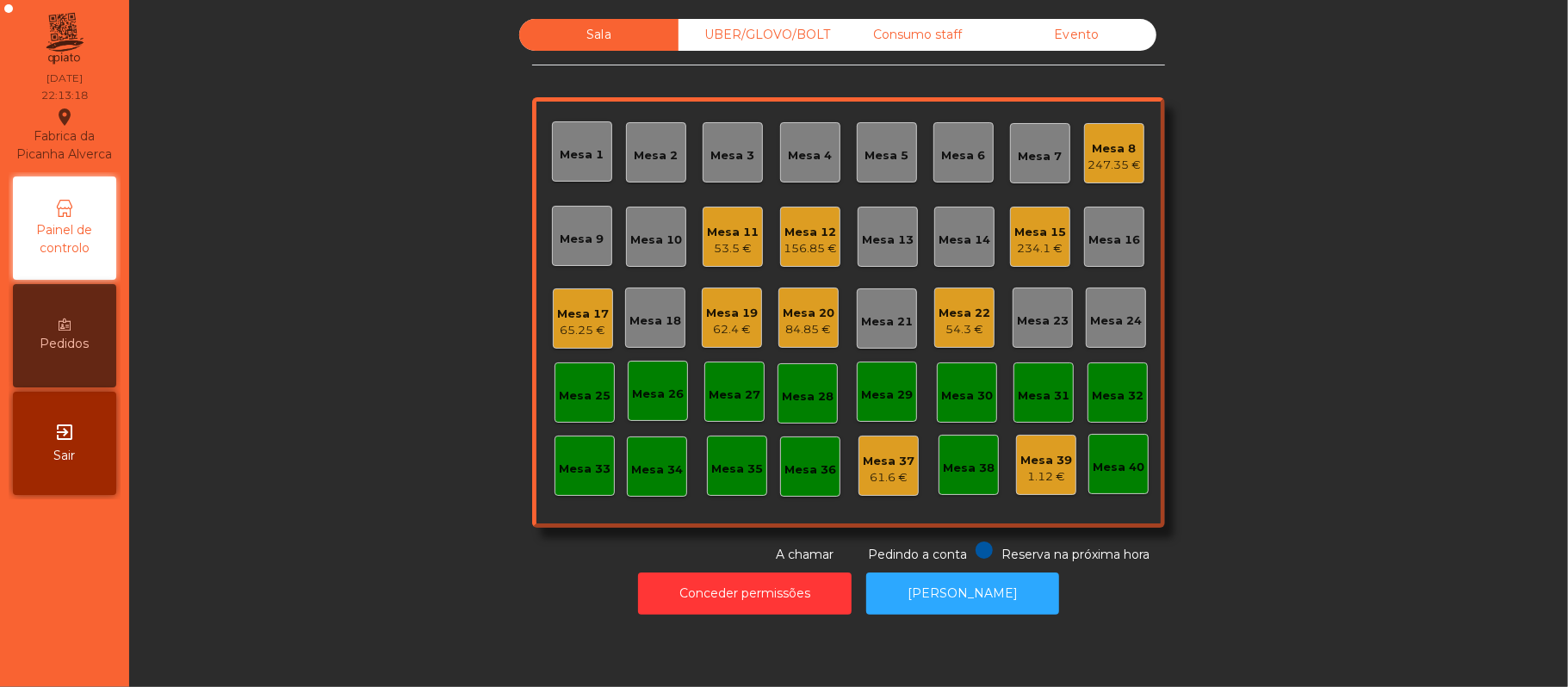
click at [814, 336] on div "84.85 €" at bounding box center [808, 330] width 52 height 18
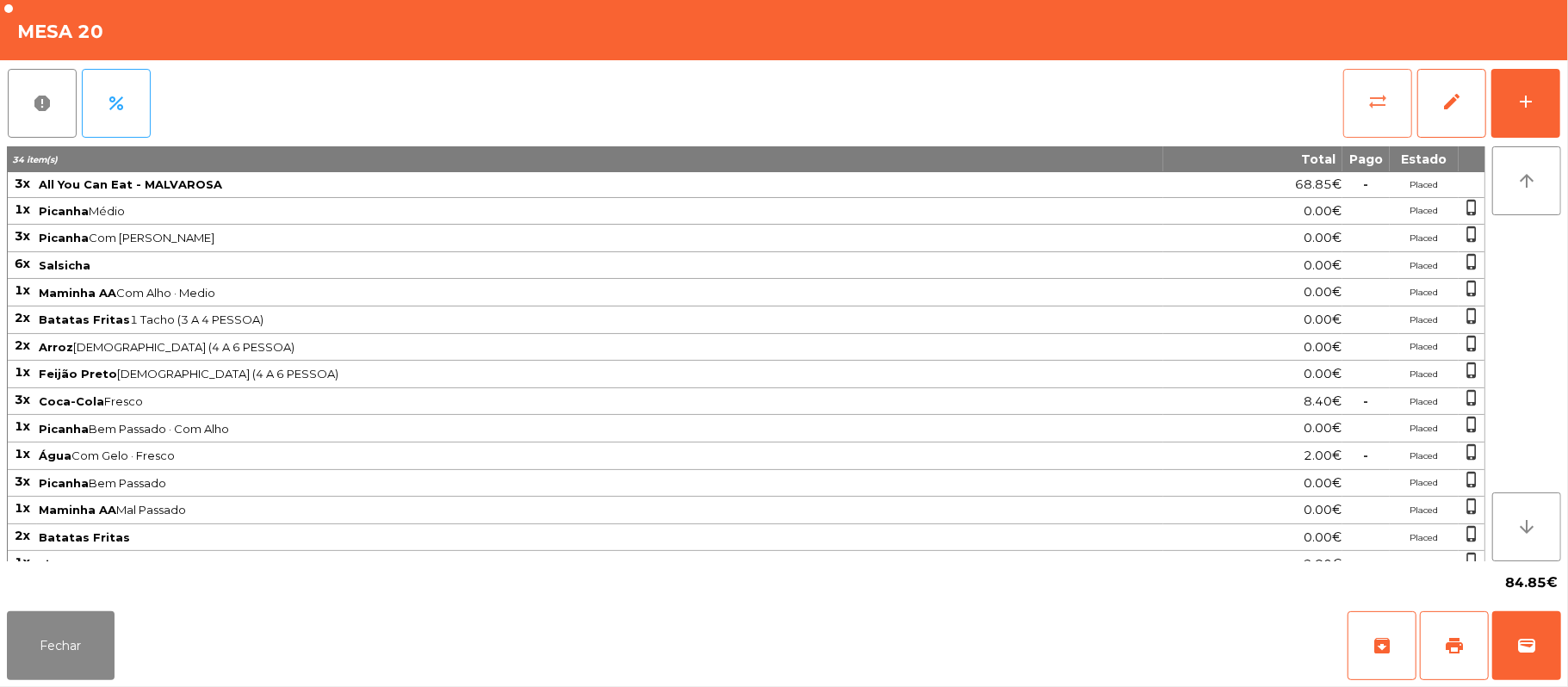
click at [1376, 107] on span "sync_alt" at bounding box center [1378, 102] width 21 height 21
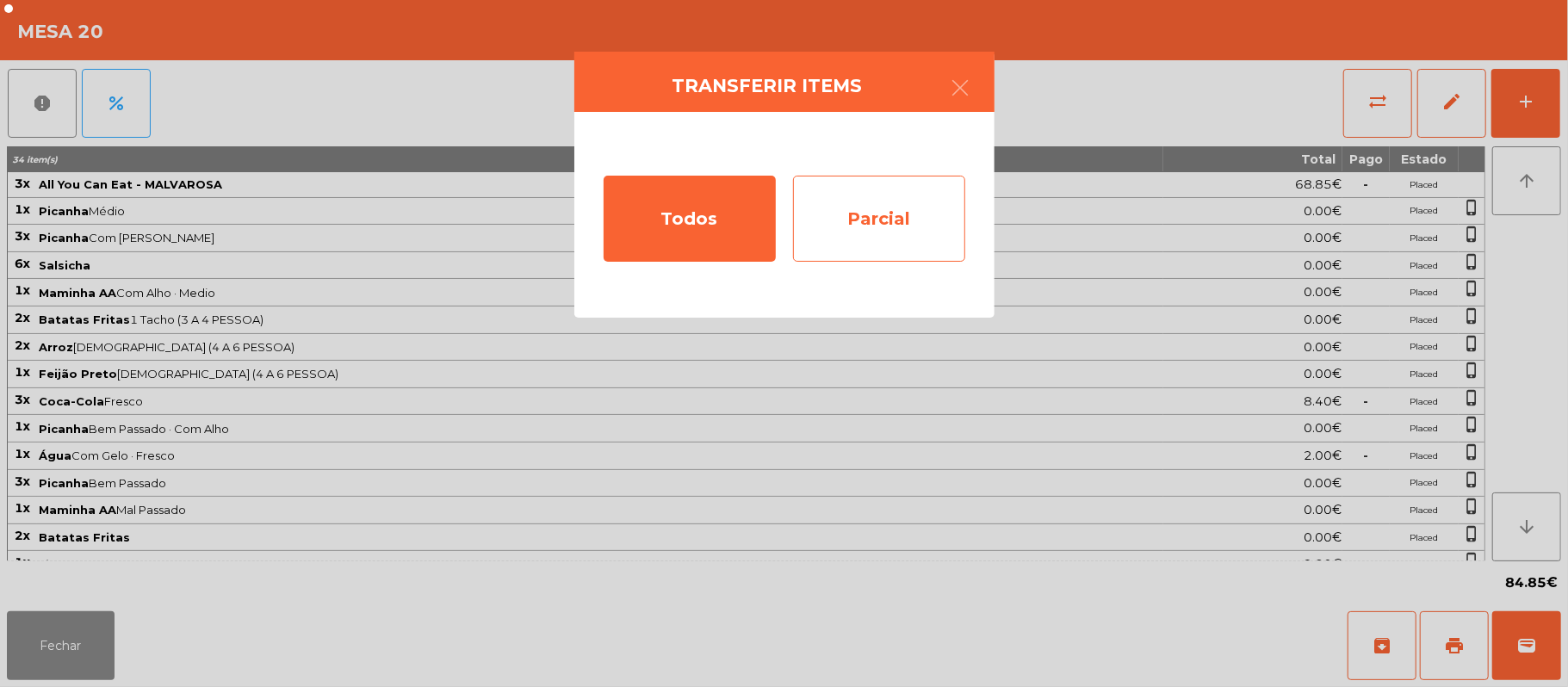
click at [894, 219] on div "Parcial" at bounding box center [879, 219] width 172 height 86
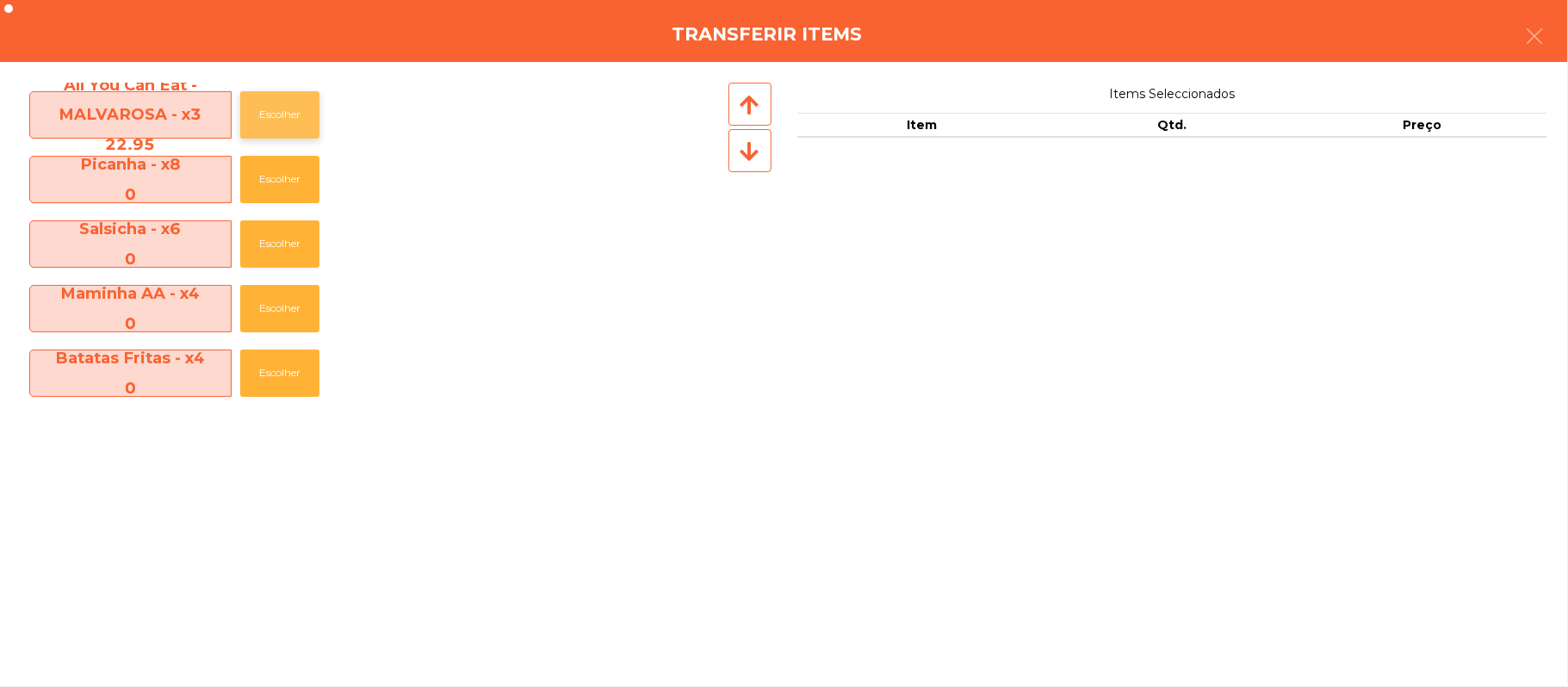
click at [299, 118] on button "Escolher" at bounding box center [279, 115] width 79 height 47
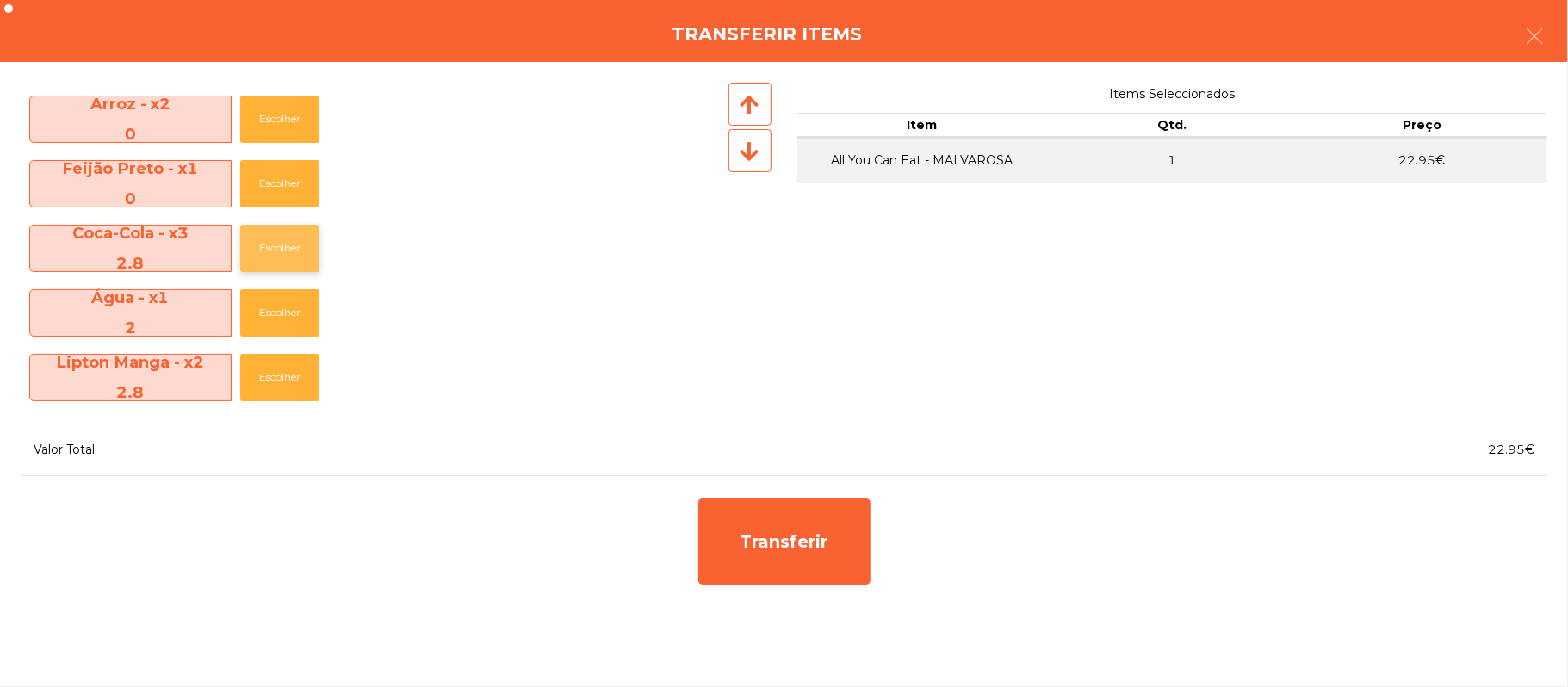
click at [318, 253] on button "Escolher" at bounding box center [279, 249] width 79 height 47
click at [288, 232] on button "Escolher" at bounding box center [279, 249] width 79 height 47
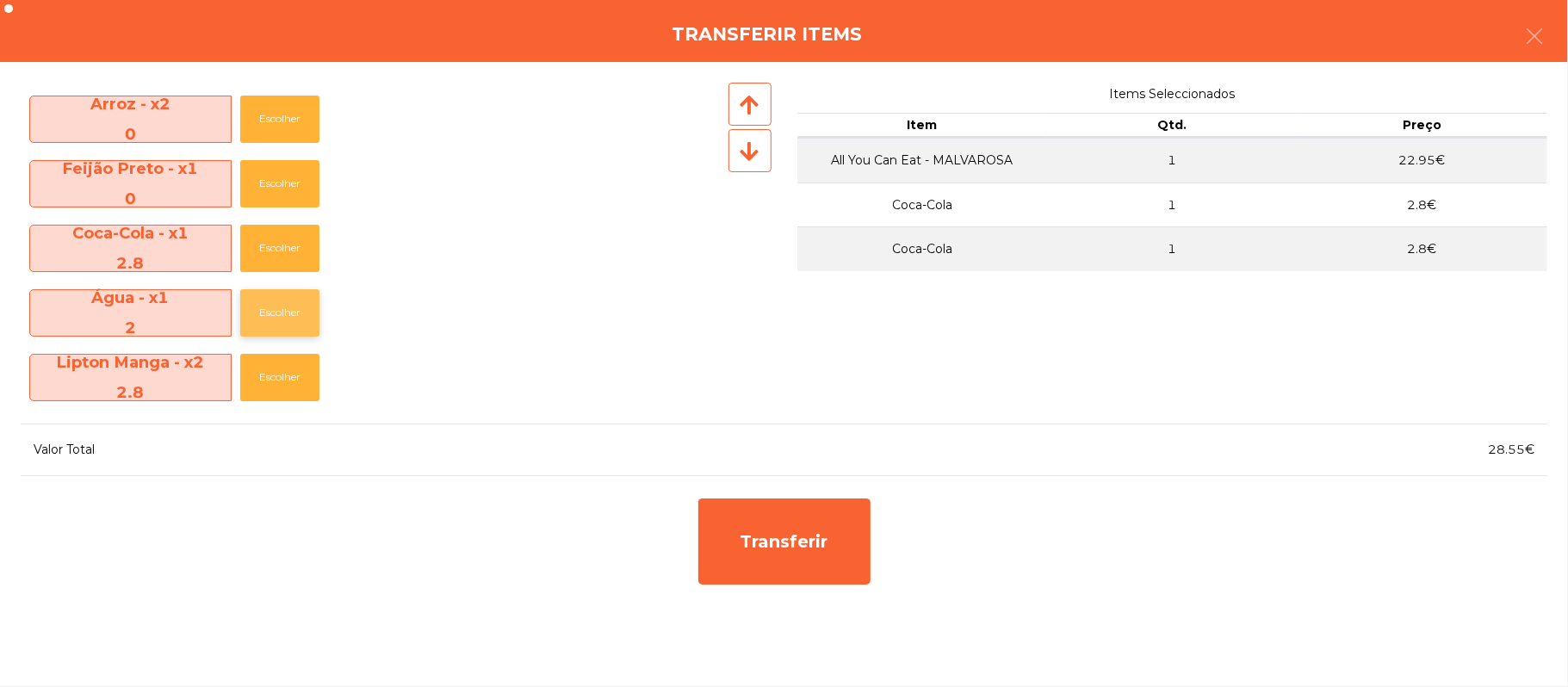
click at [291, 303] on button "Escolher" at bounding box center [279, 312] width 79 height 47
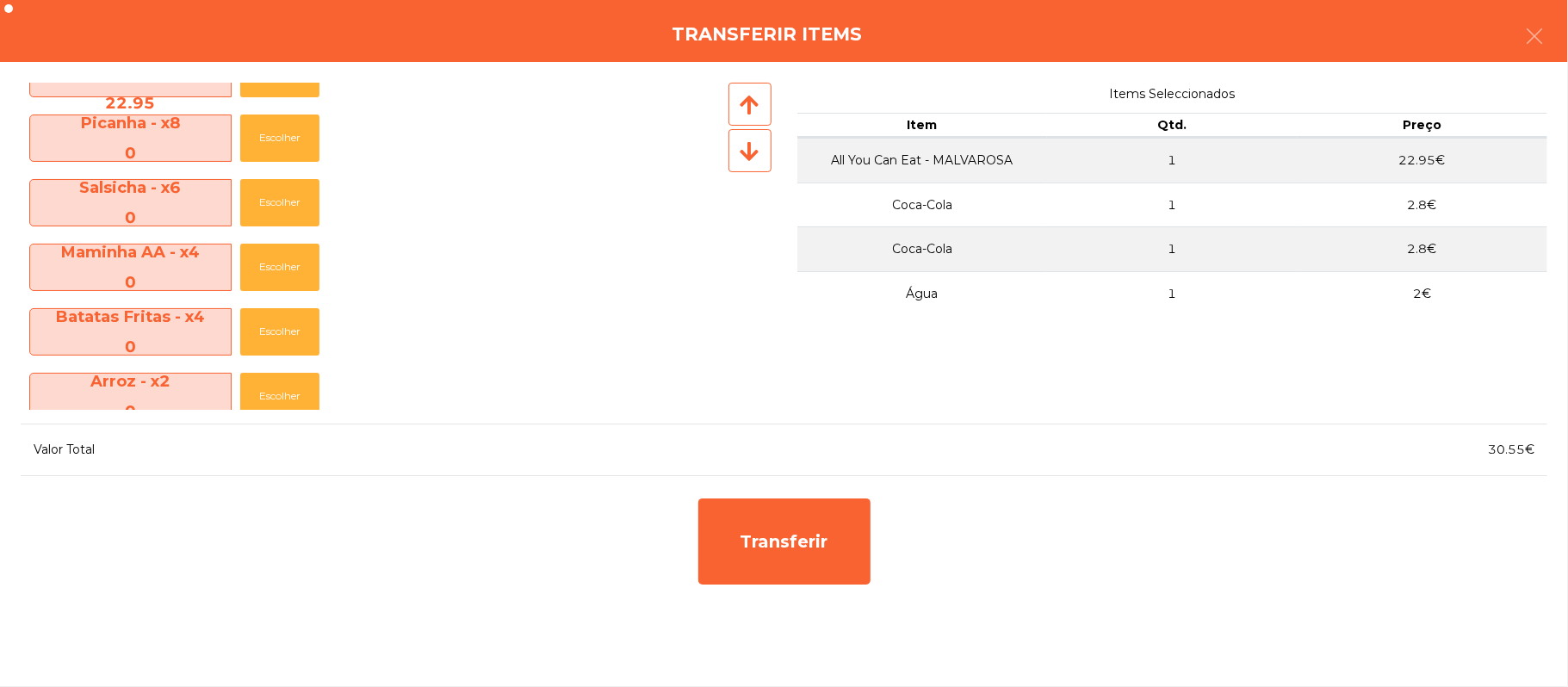
scroll to position [0, 0]
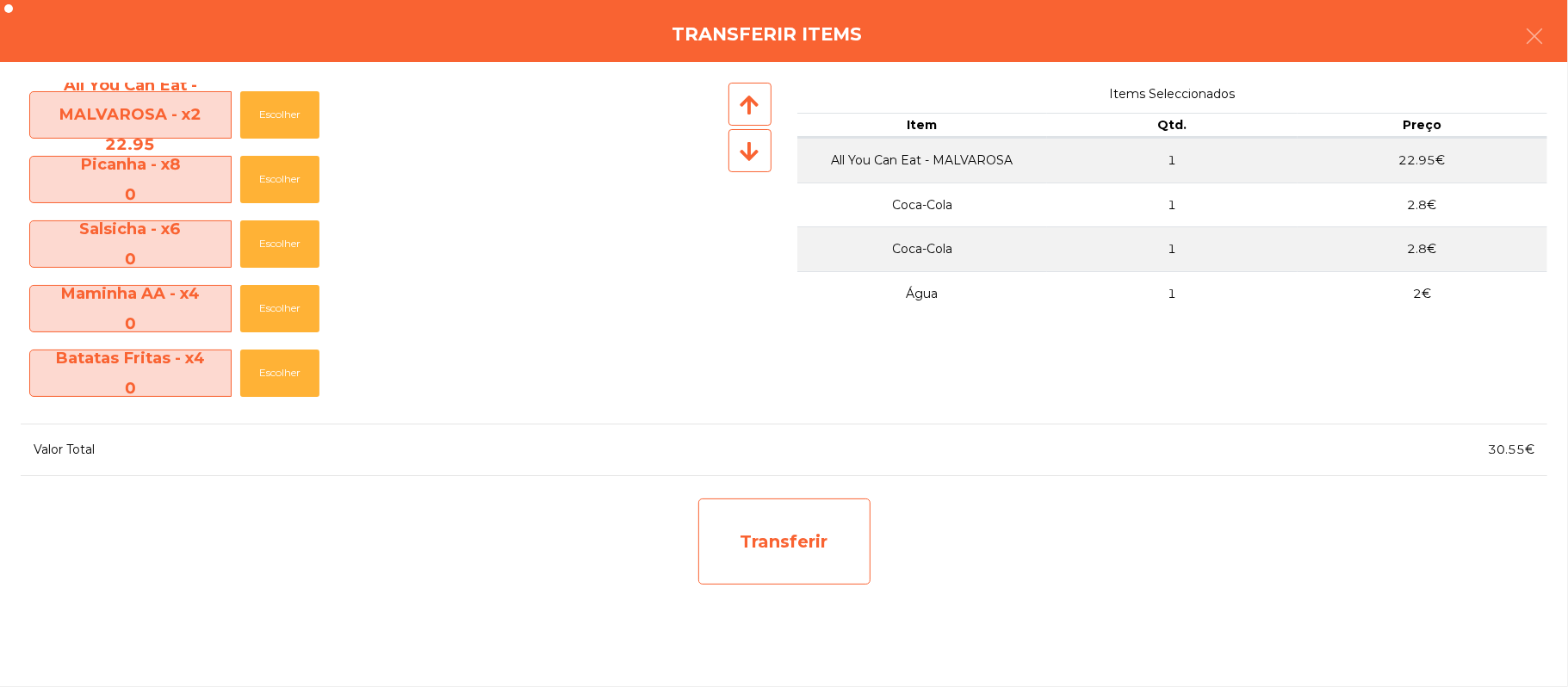
click at [797, 536] on div "Transferir" at bounding box center [784, 542] width 172 height 86
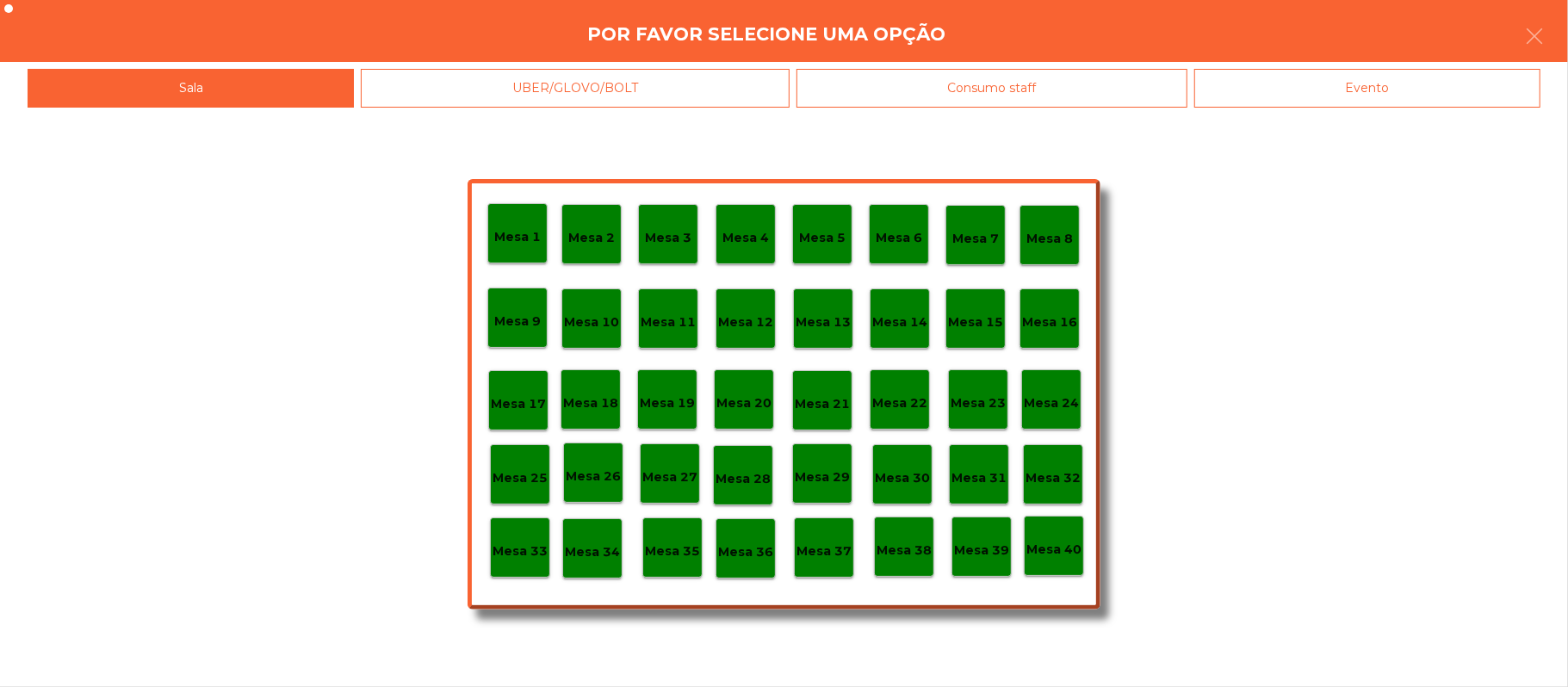
click at [911, 400] on p "Mesa 22" at bounding box center [899, 403] width 55 height 20
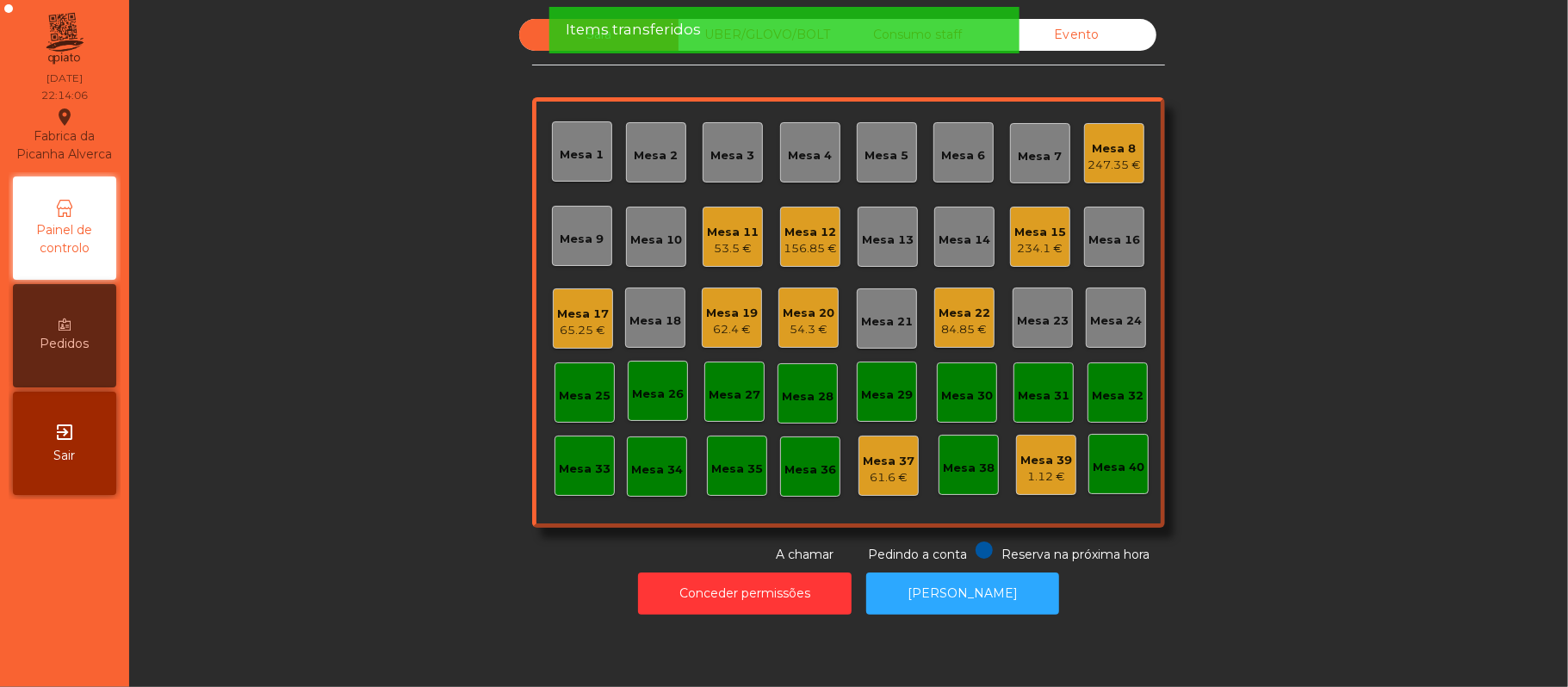
click at [963, 308] on div "Mesa 22" at bounding box center [964, 313] width 52 height 18
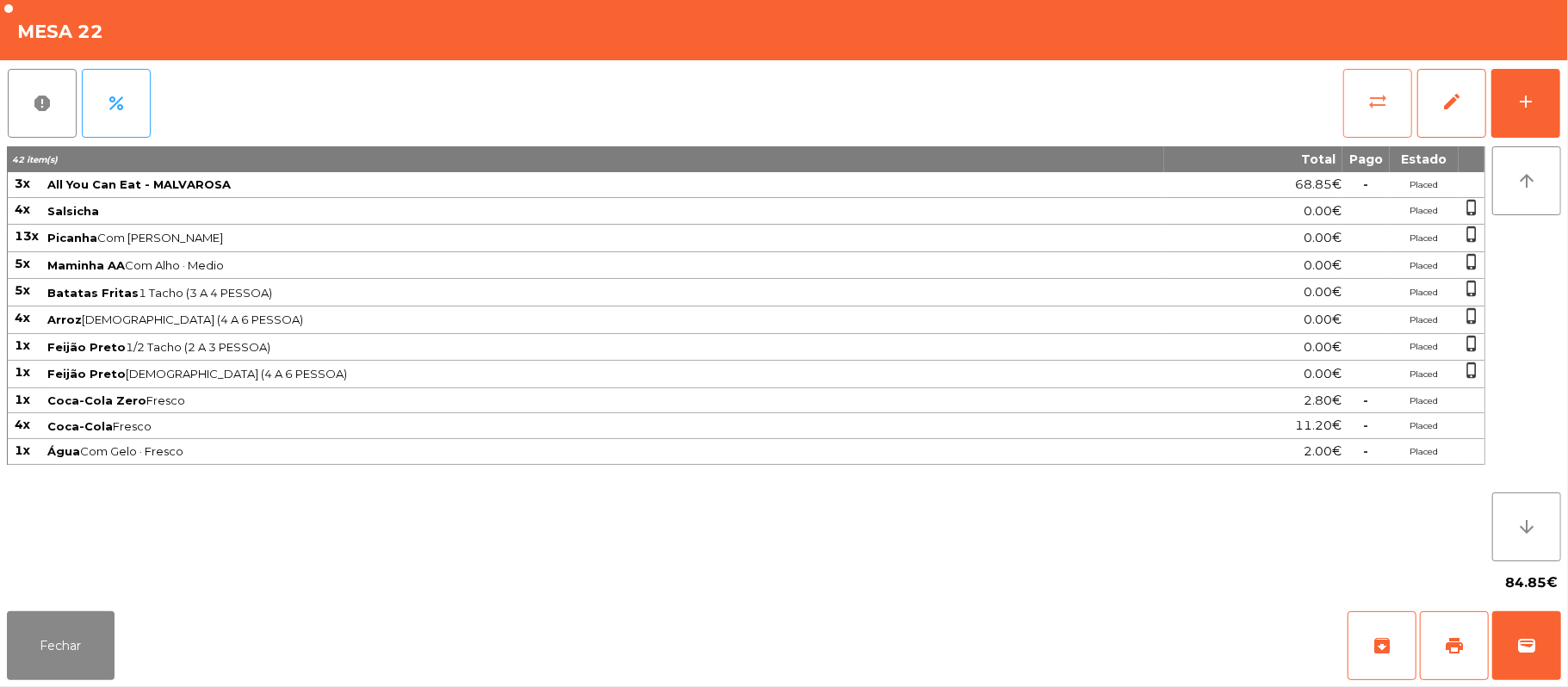
click at [1364, 104] on button "sync_alt" at bounding box center [1377, 103] width 69 height 69
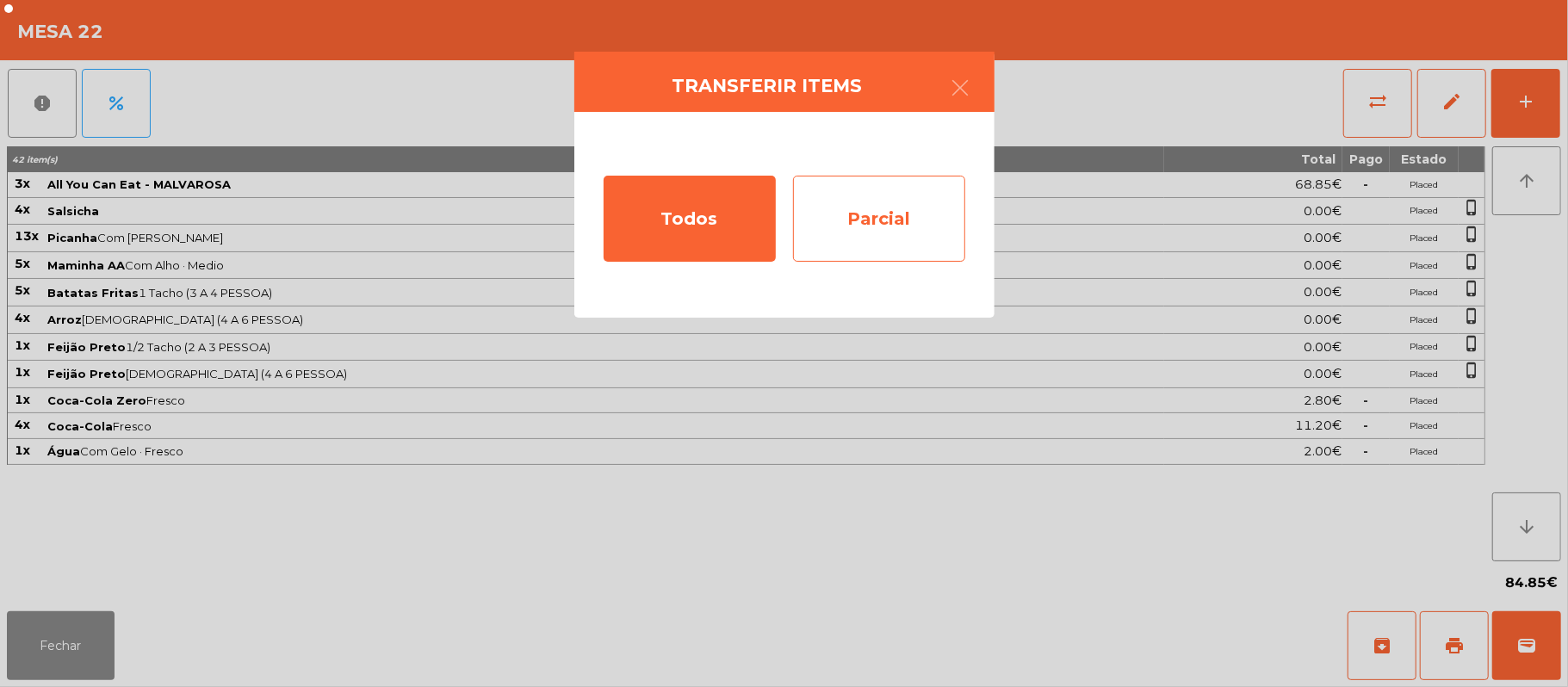
click at [914, 236] on div "Parcial" at bounding box center [879, 219] width 172 height 86
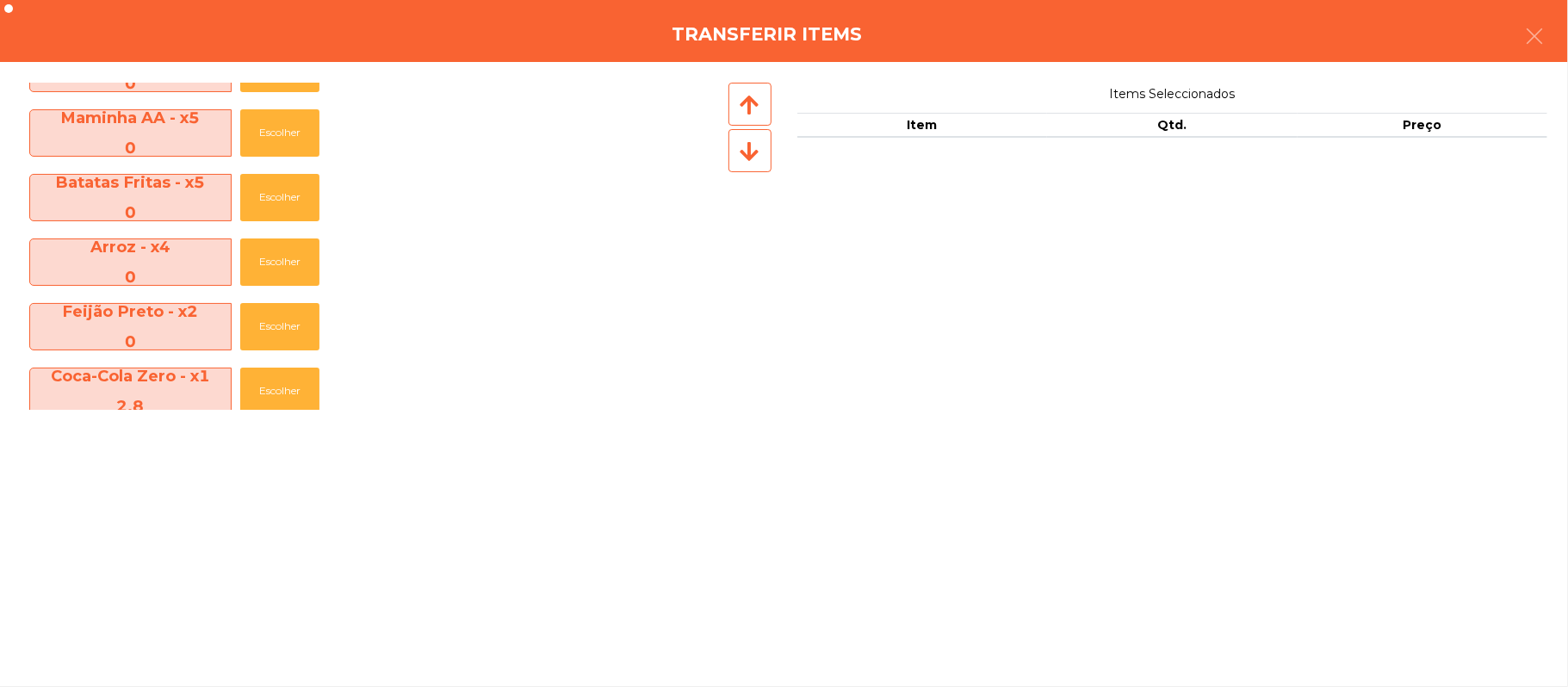
scroll to position [319, 0]
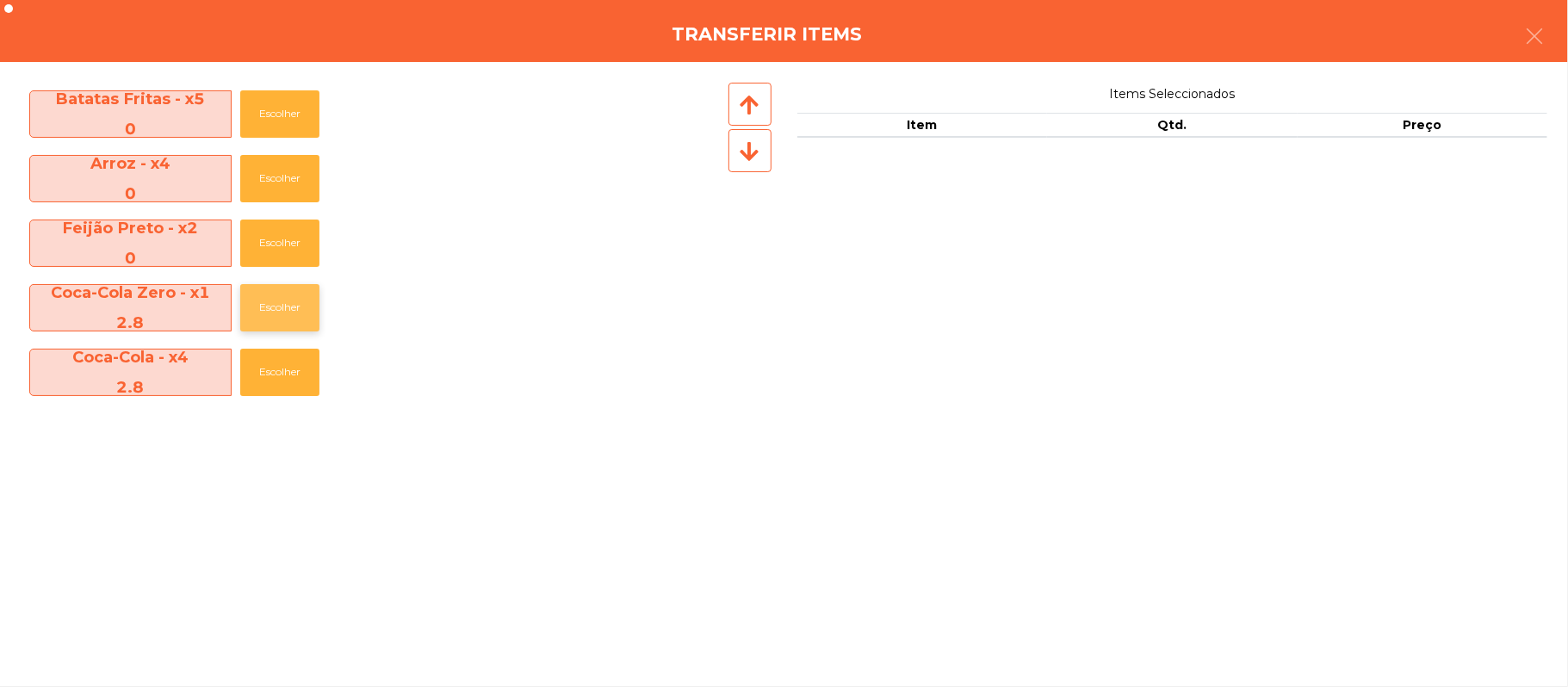
click at [289, 300] on button "Escolher" at bounding box center [279, 308] width 79 height 47
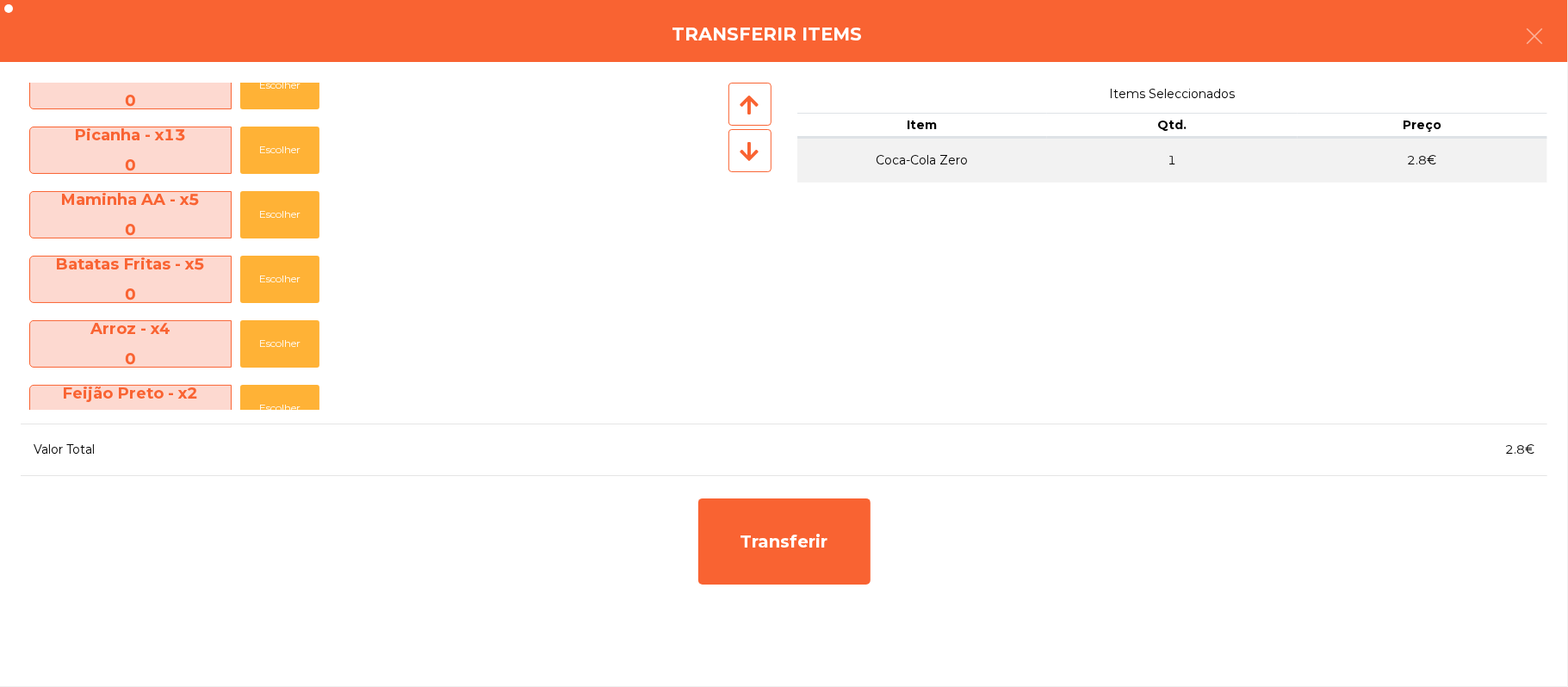
scroll to position [60, 0]
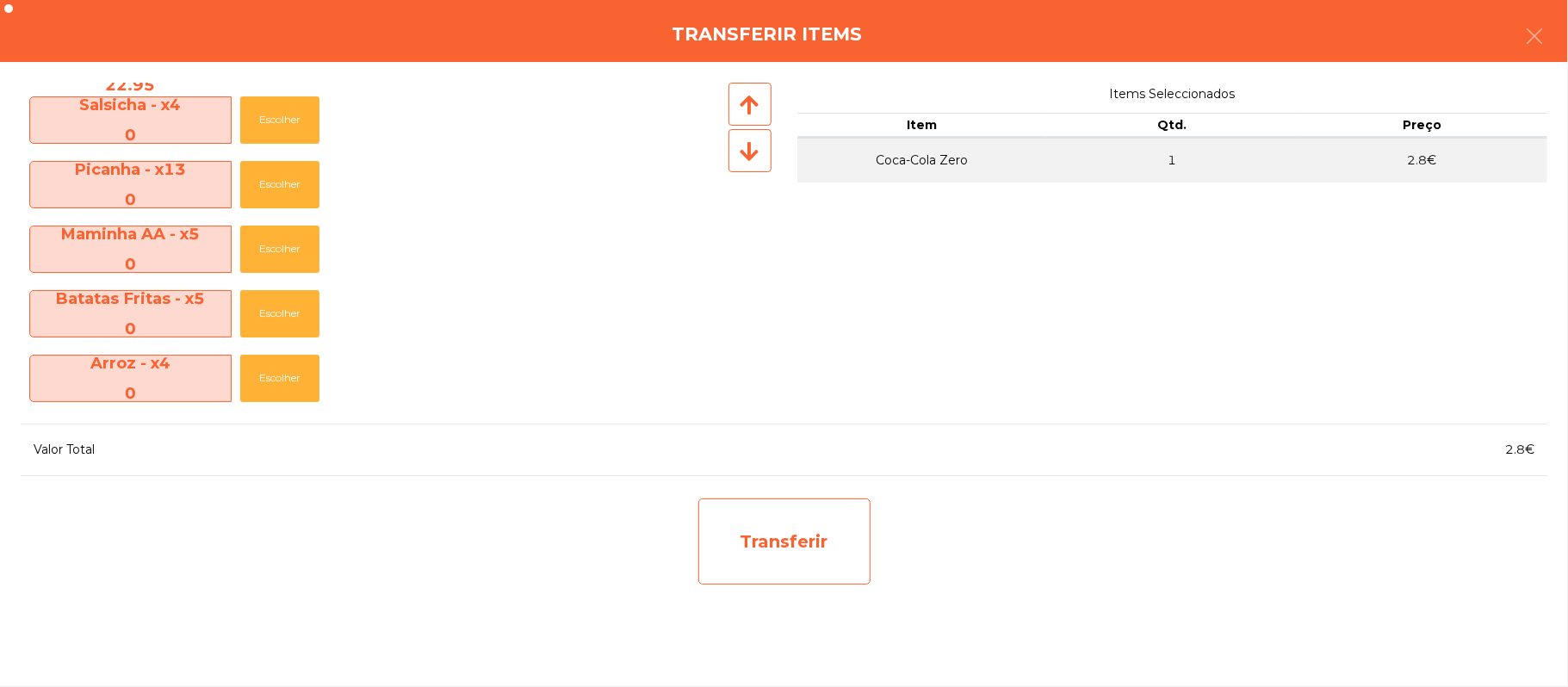
click at [807, 544] on div "Transferir" at bounding box center [784, 542] width 172 height 86
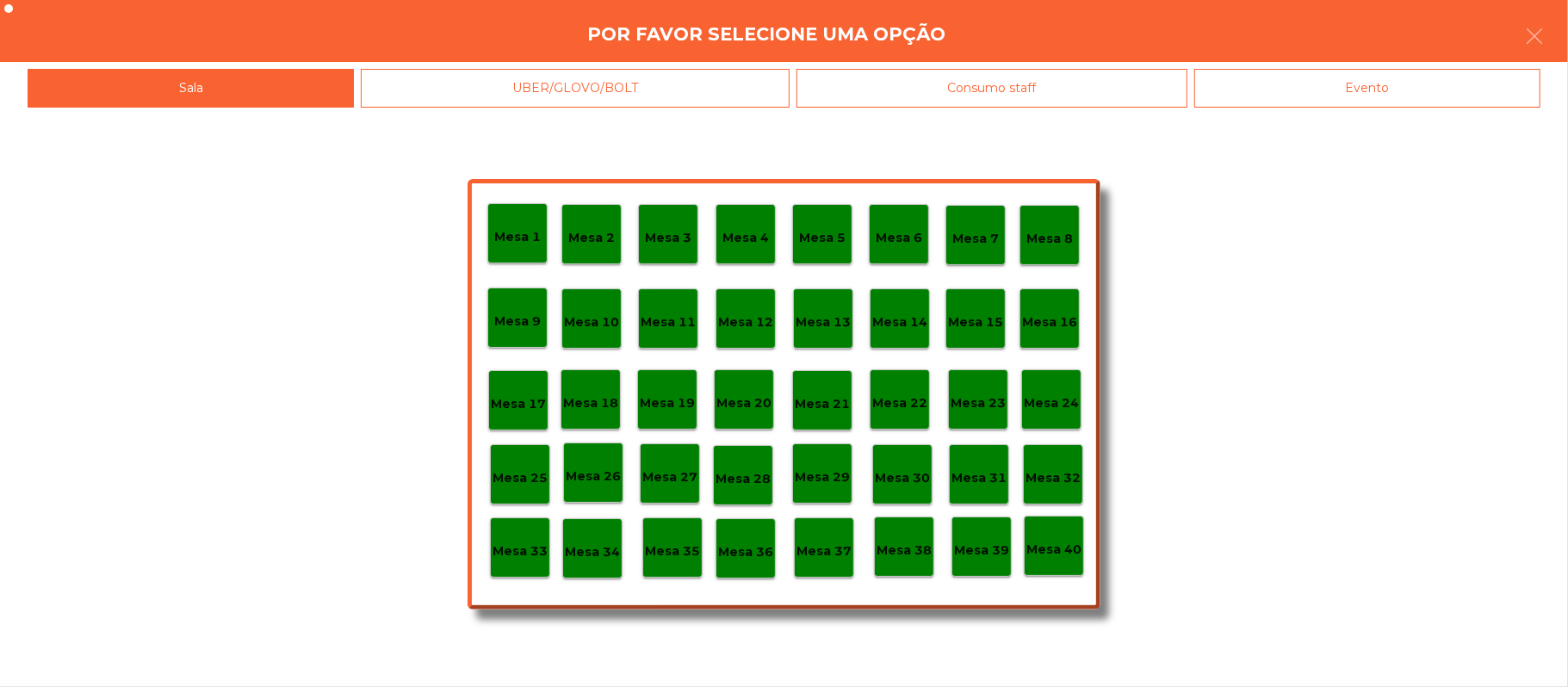
click at [748, 403] on p "Mesa 20" at bounding box center [743, 403] width 55 height 20
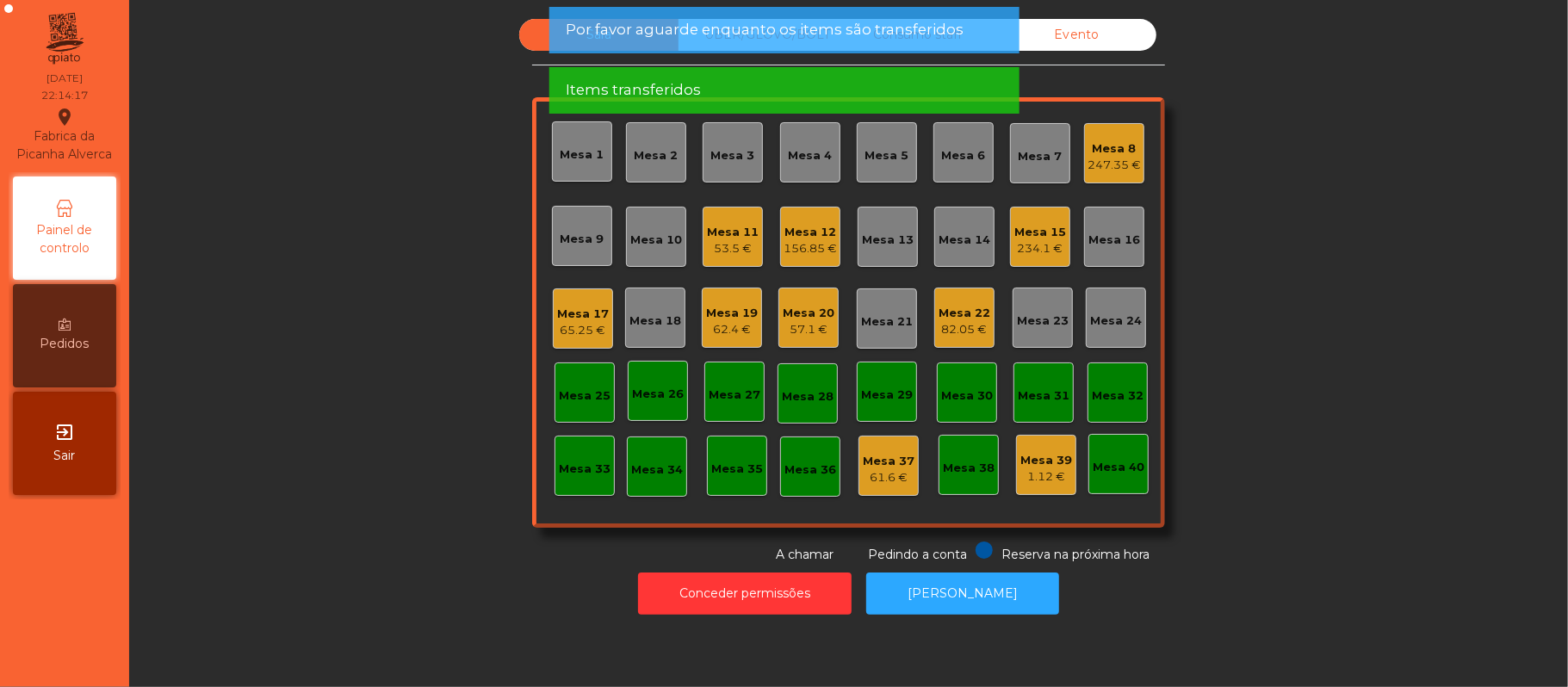
click at [939, 328] on div "82.05 €" at bounding box center [964, 330] width 52 height 18
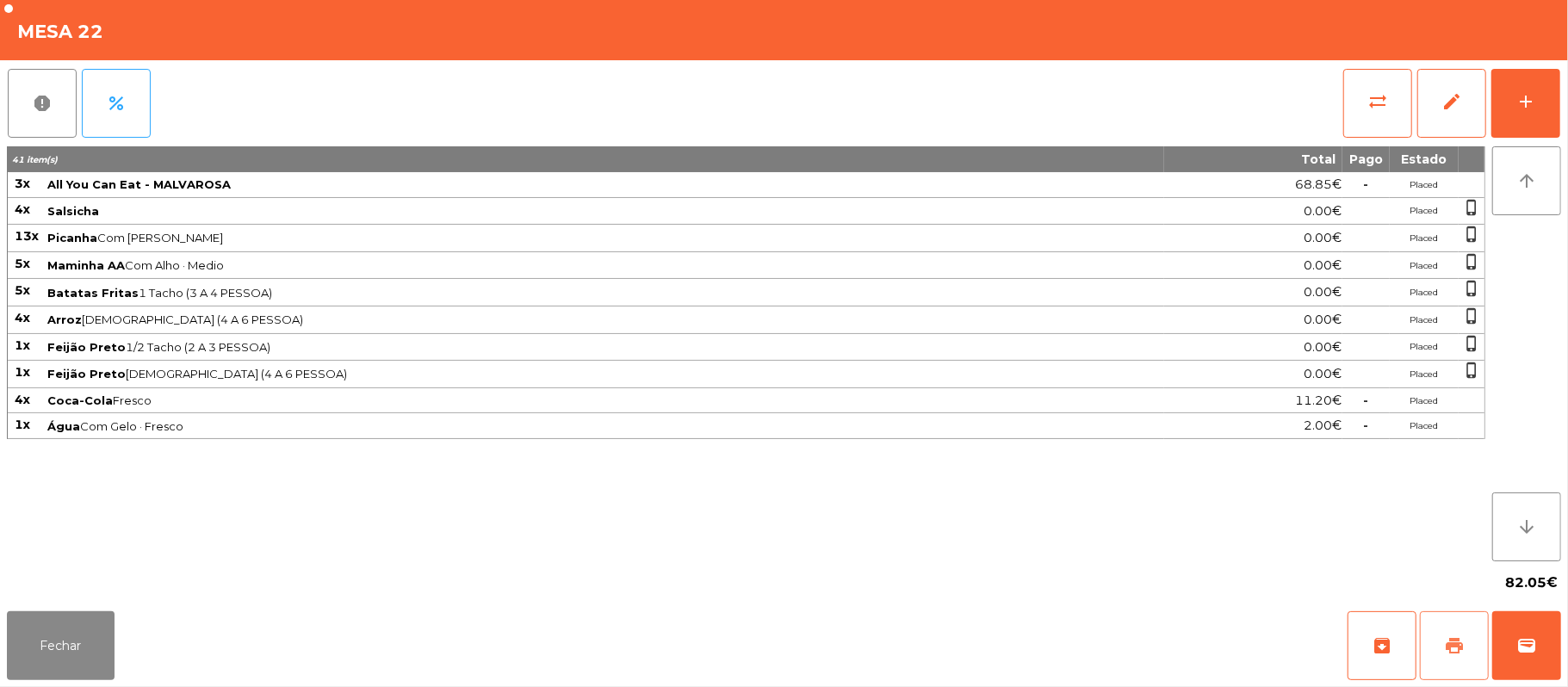
click at [1445, 658] on button "print" at bounding box center [1454, 645] width 69 height 69
click at [1522, 645] on span "wallet" at bounding box center [1527, 646] width 21 height 21
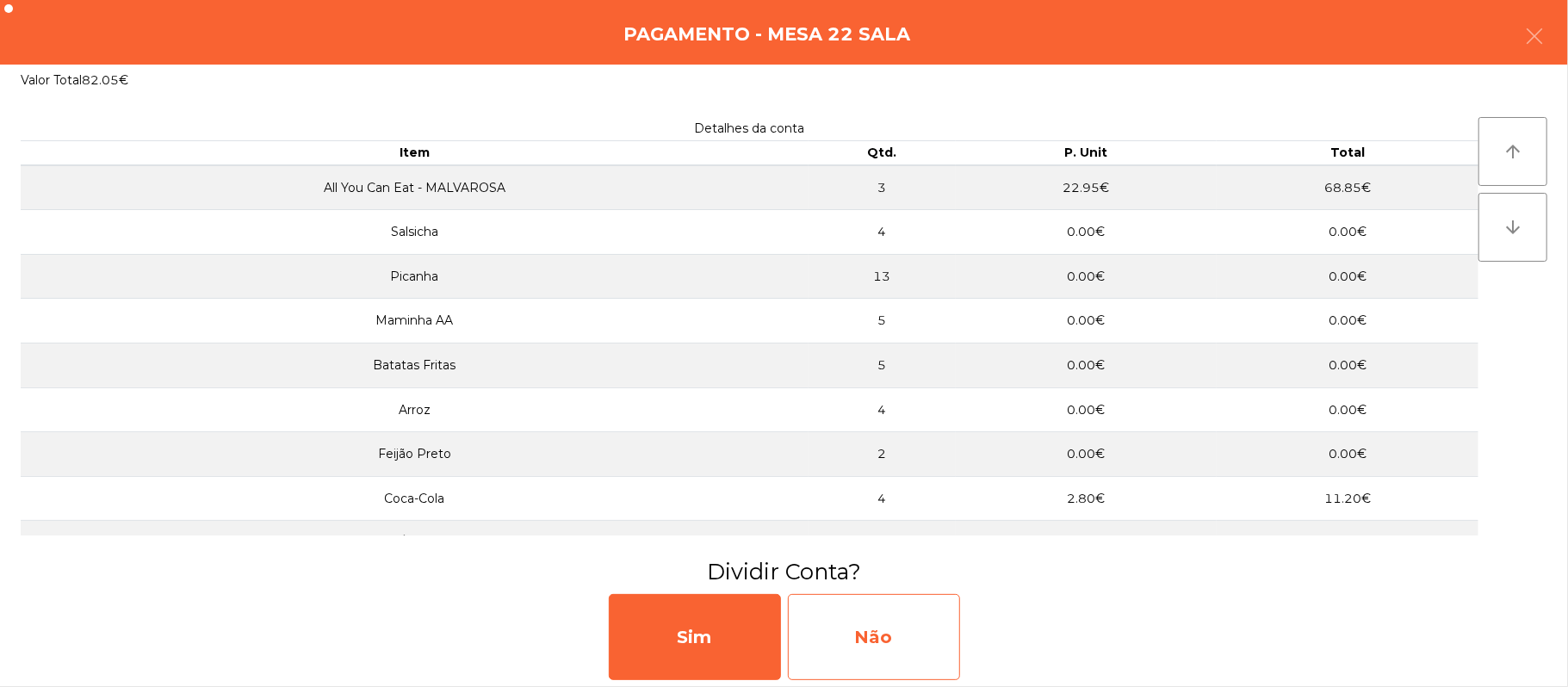
click at [859, 638] on div "Não" at bounding box center [874, 637] width 172 height 86
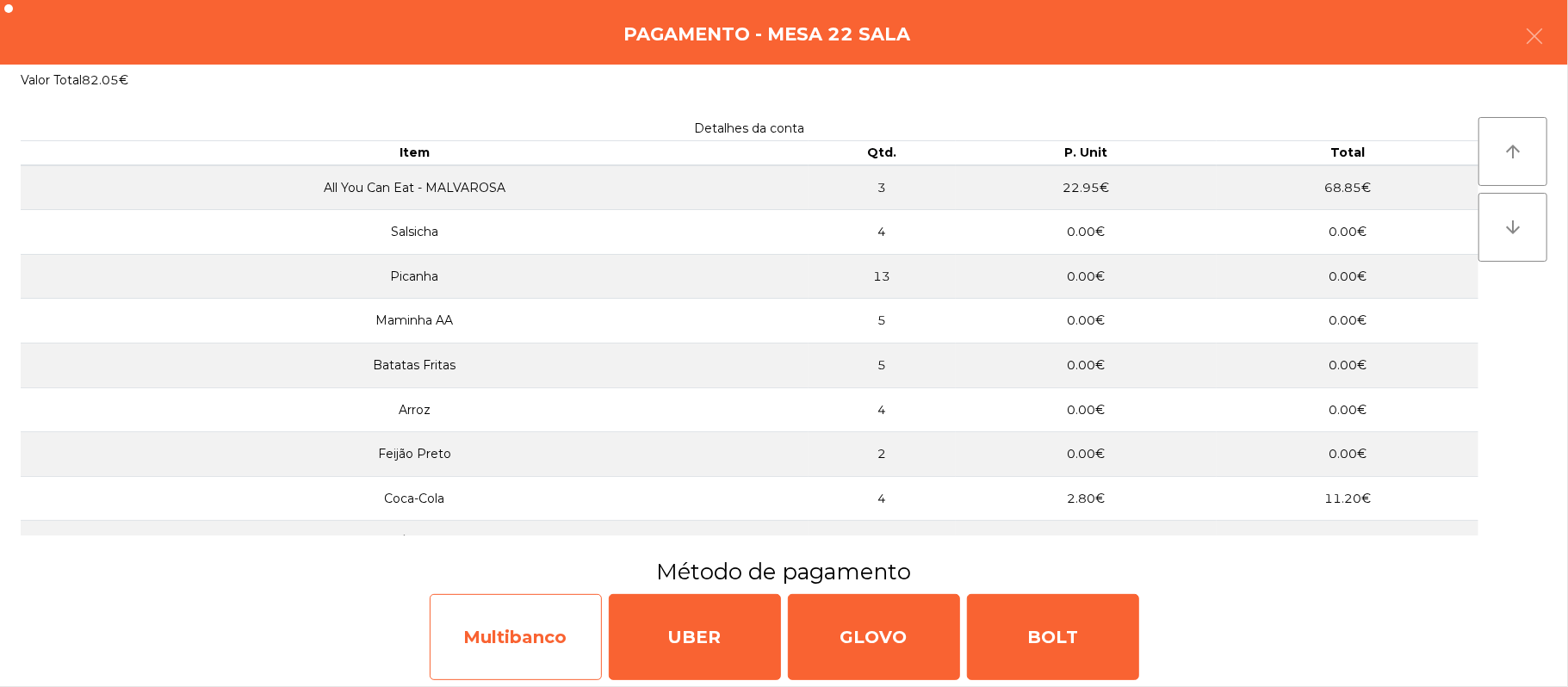
click at [528, 641] on div "Multibanco" at bounding box center [516, 637] width 172 height 86
select select "**"
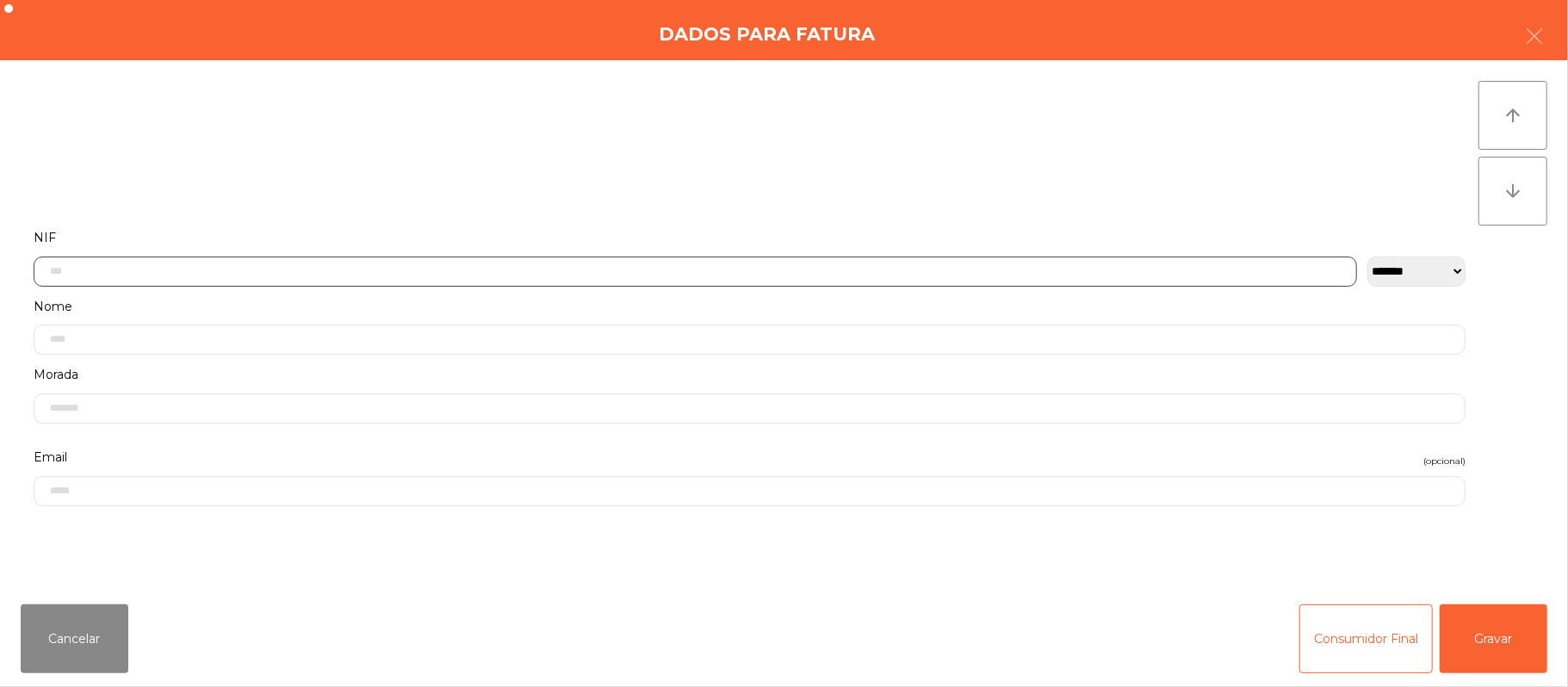
click at [868, 269] on input "text" at bounding box center [695, 271] width 1324 height 30
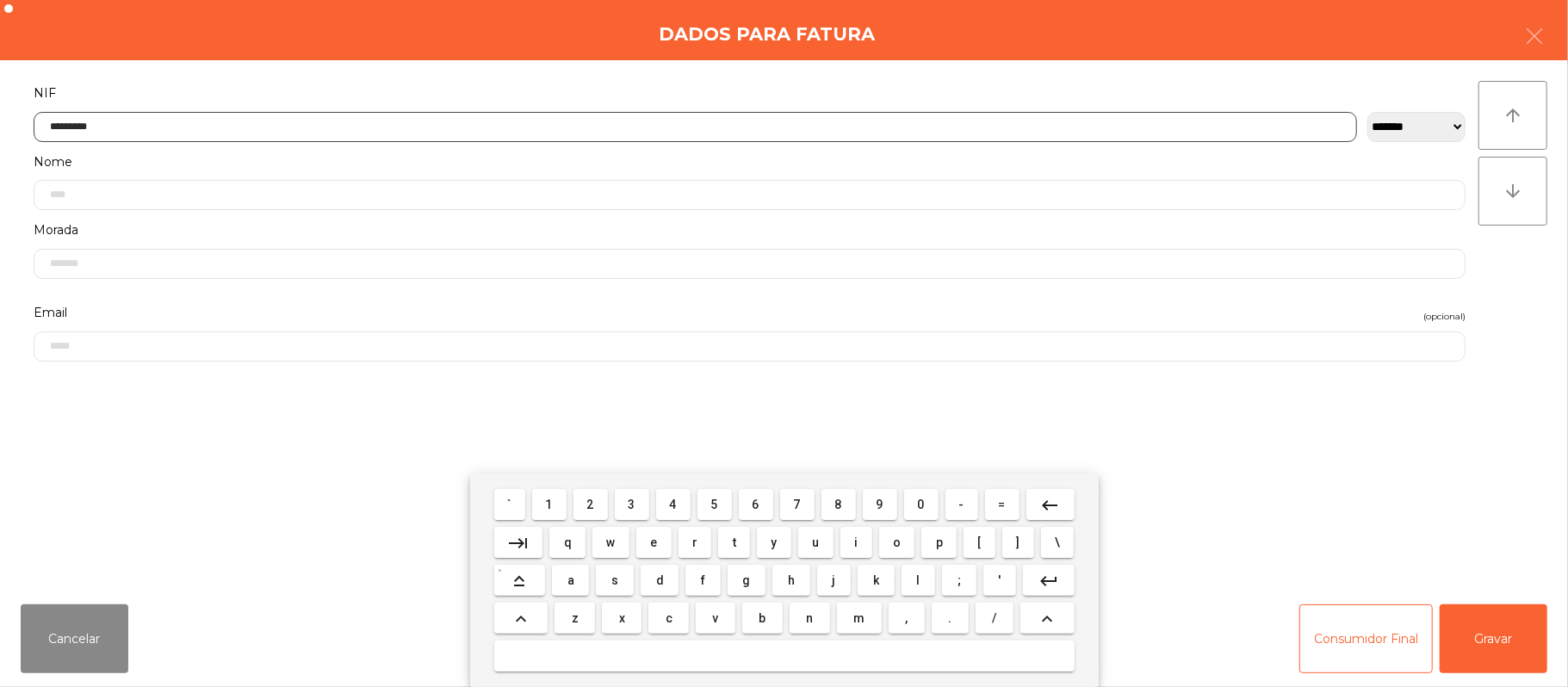
type input "*********"
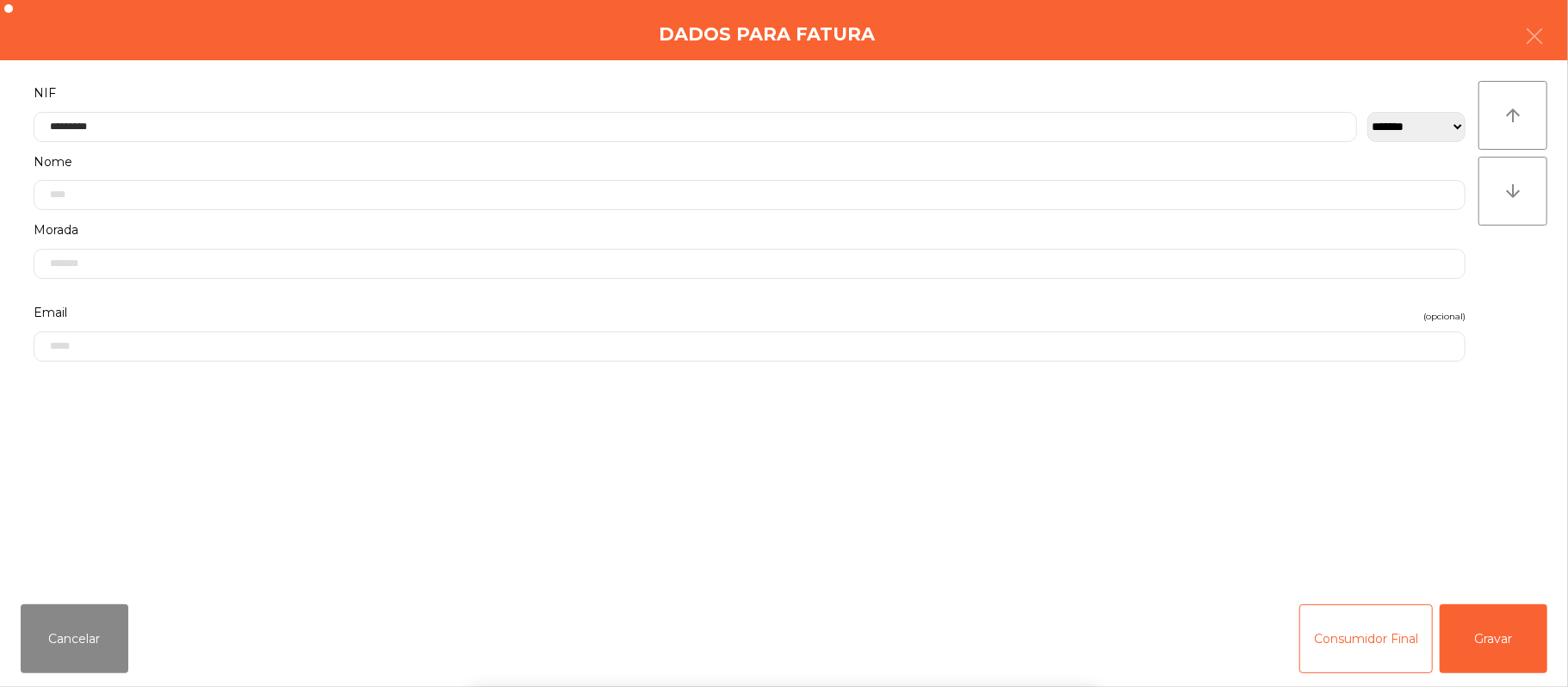
click at [1512, 623] on div "` 1 2 3 4 5 6 7 8 9 0 - = keyboard_backspace keyboard_tab q w e r t y u i o p […" at bounding box center [784, 580] width 1568 height 214
click at [1517, 631] on div "` 1 2 3 4 5 6 7 8 9 0 - = keyboard_backspace keyboard_tab q w e r t y u i o p […" at bounding box center [784, 580] width 1568 height 214
click at [1519, 632] on button "Gravar" at bounding box center [1494, 638] width 108 height 69
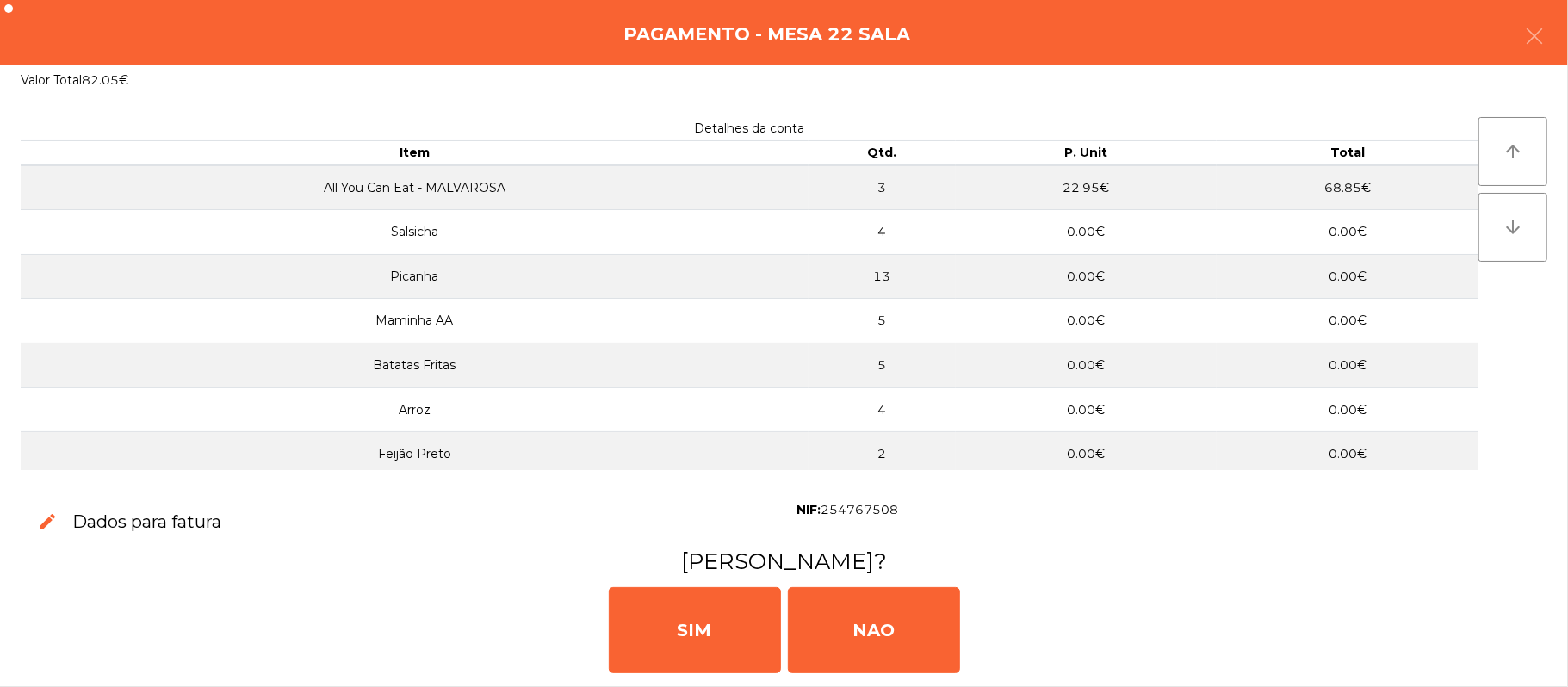
click at [1514, 625] on div "[PERSON_NAME]" at bounding box center [784, 628] width 1554 height 103
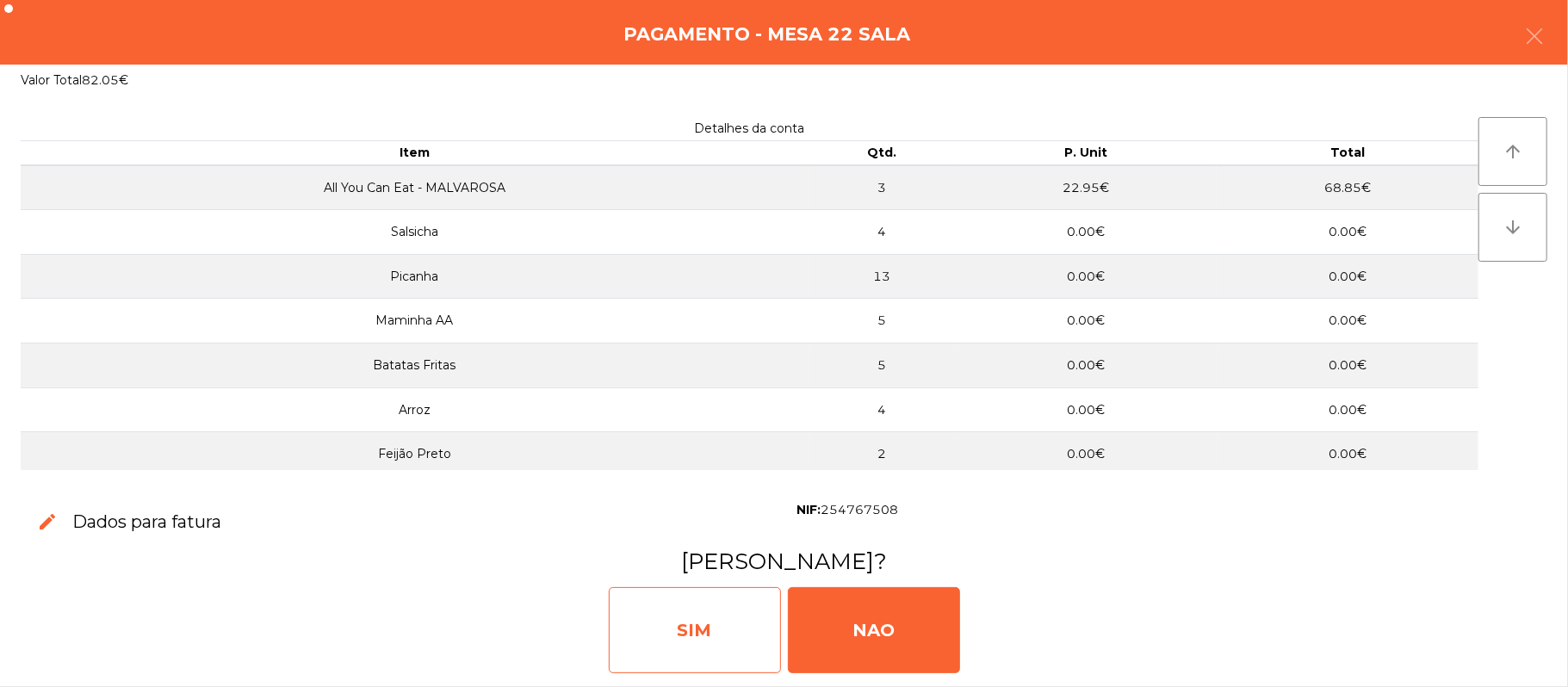
click at [687, 649] on div "SIM" at bounding box center [694, 630] width 172 height 86
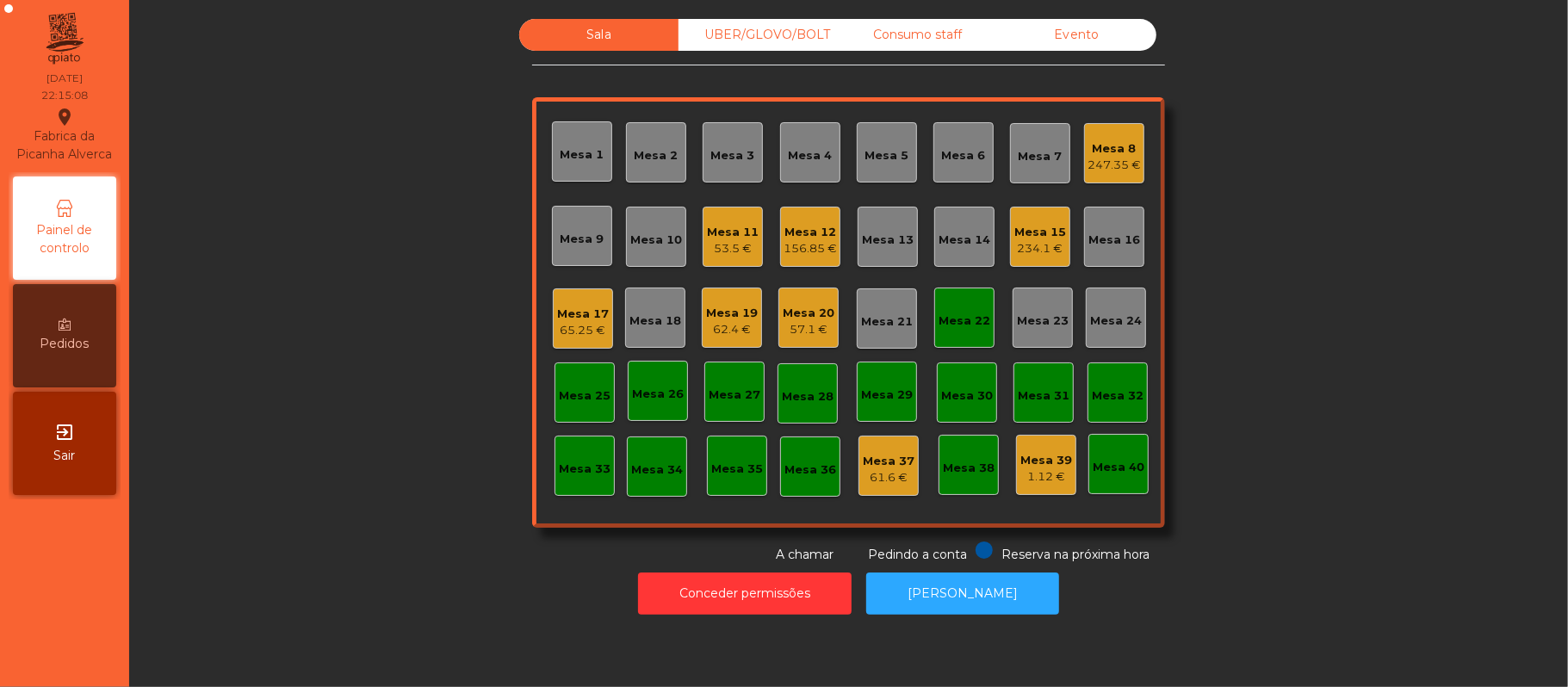
click at [813, 327] on div "57.1 €" at bounding box center [808, 330] width 52 height 18
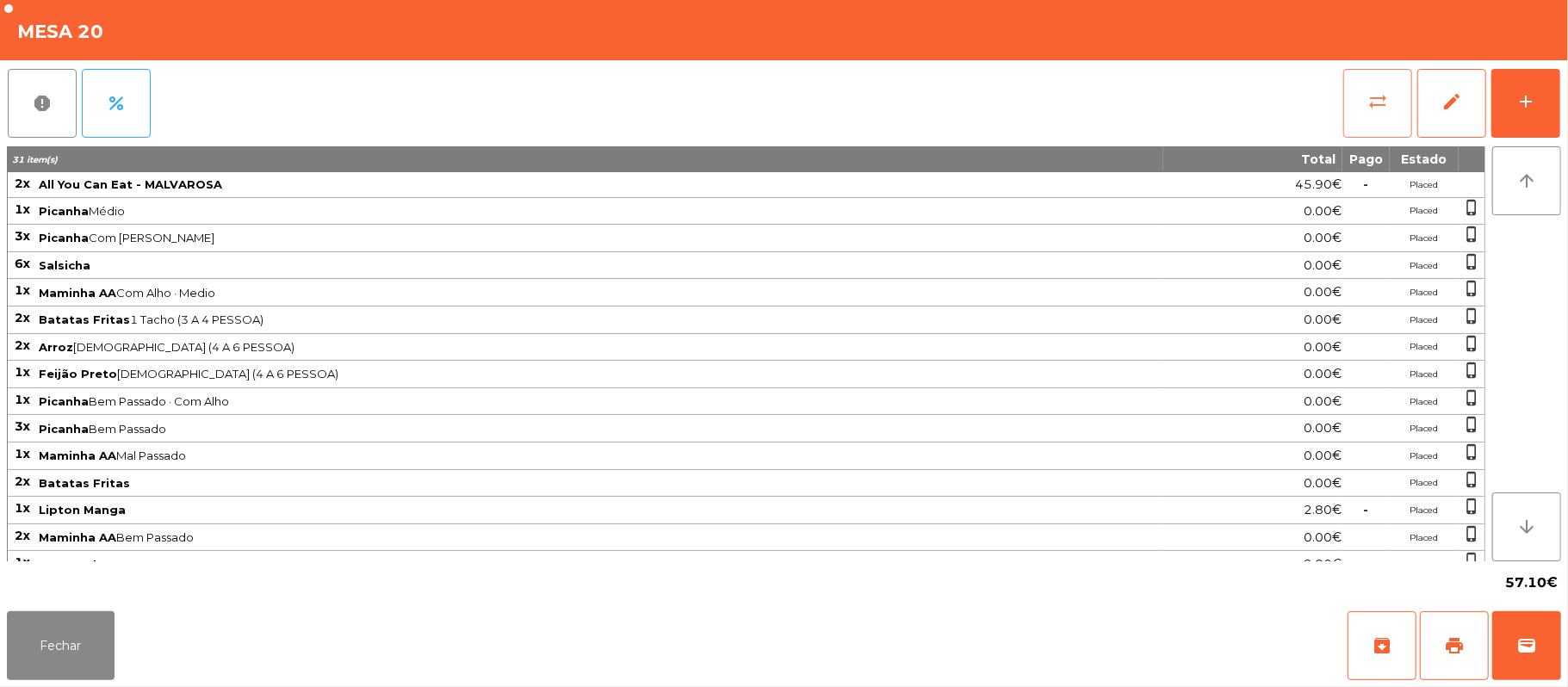
click at [1375, 94] on span "sync_alt" at bounding box center [1378, 102] width 21 height 21
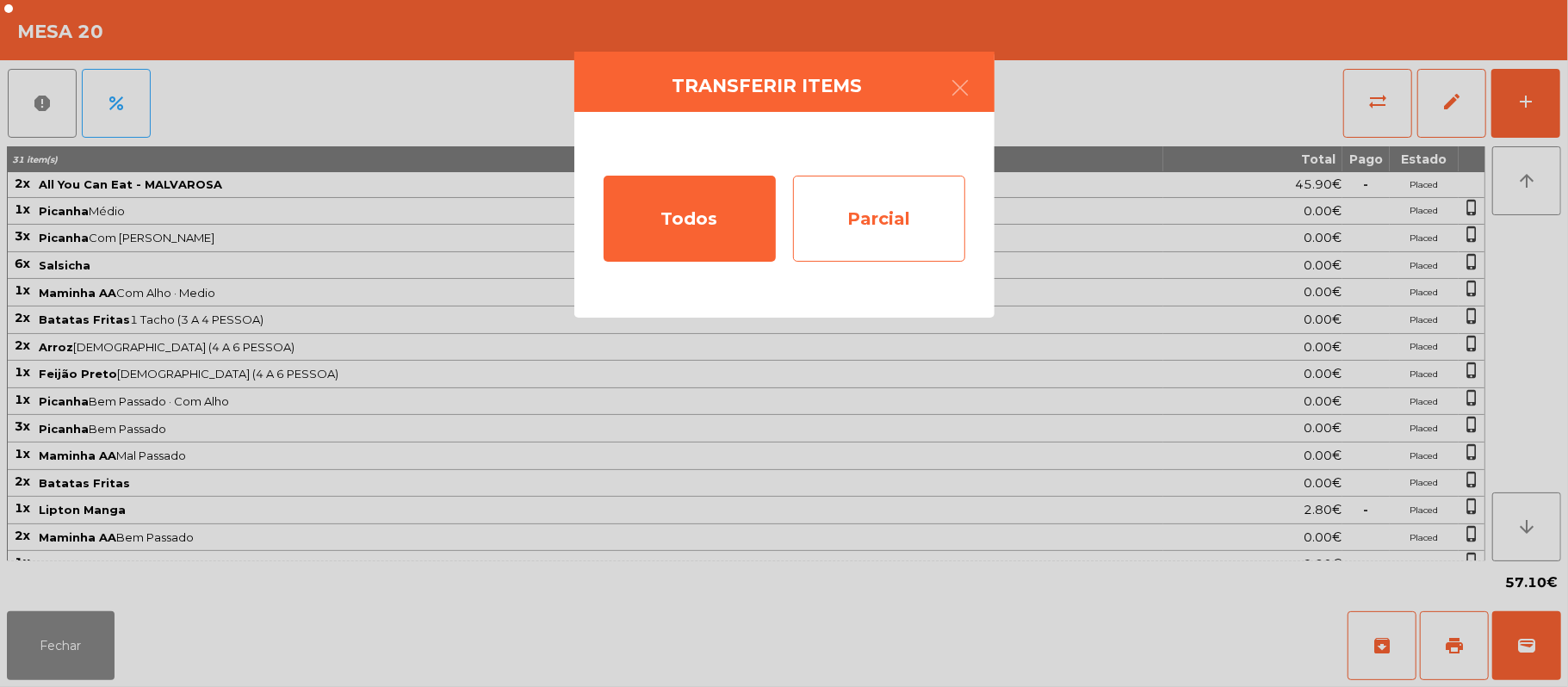
click at [892, 218] on div "Parcial" at bounding box center [879, 219] width 172 height 86
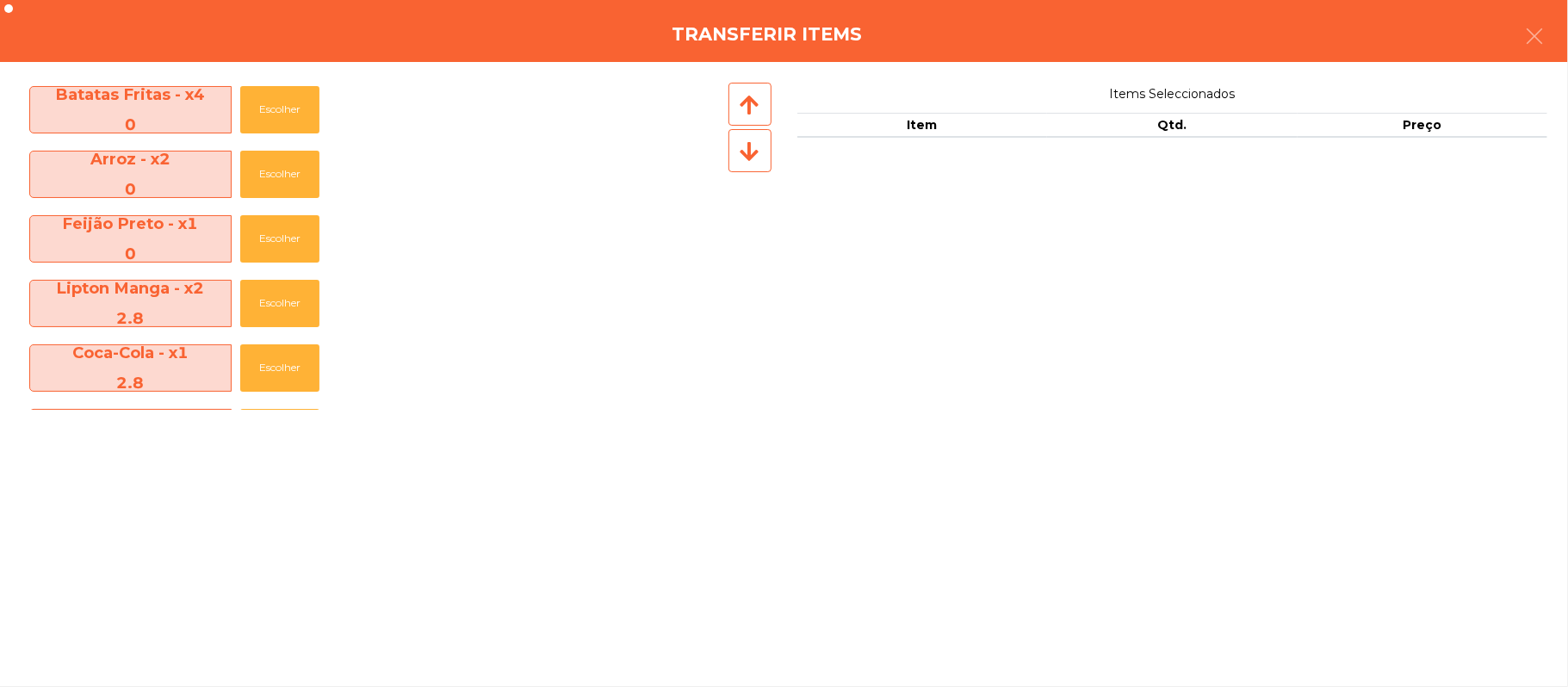
scroll to position [263, 0]
click at [1515, 43] on button "button" at bounding box center [1534, 38] width 48 height 52
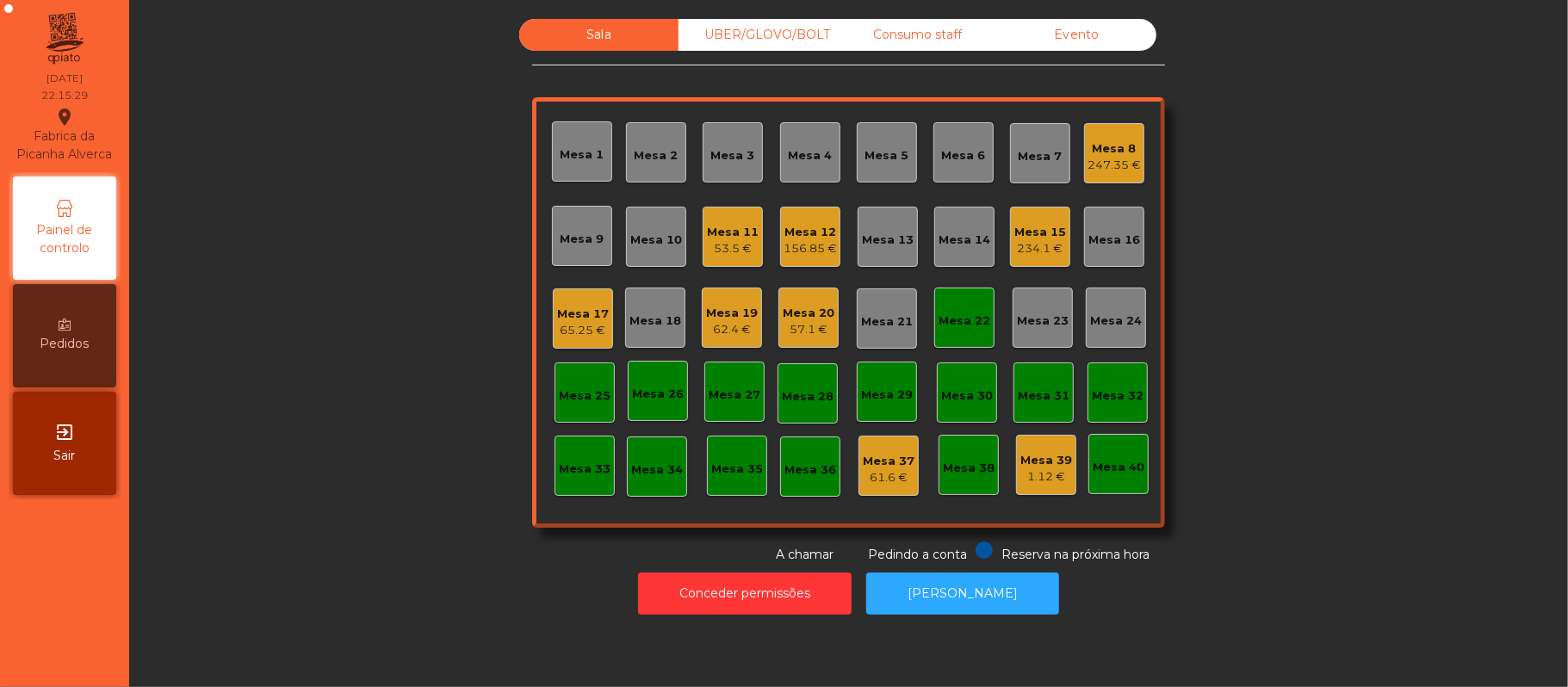
click at [806, 305] on div "Mesa 20" at bounding box center [808, 313] width 52 height 18
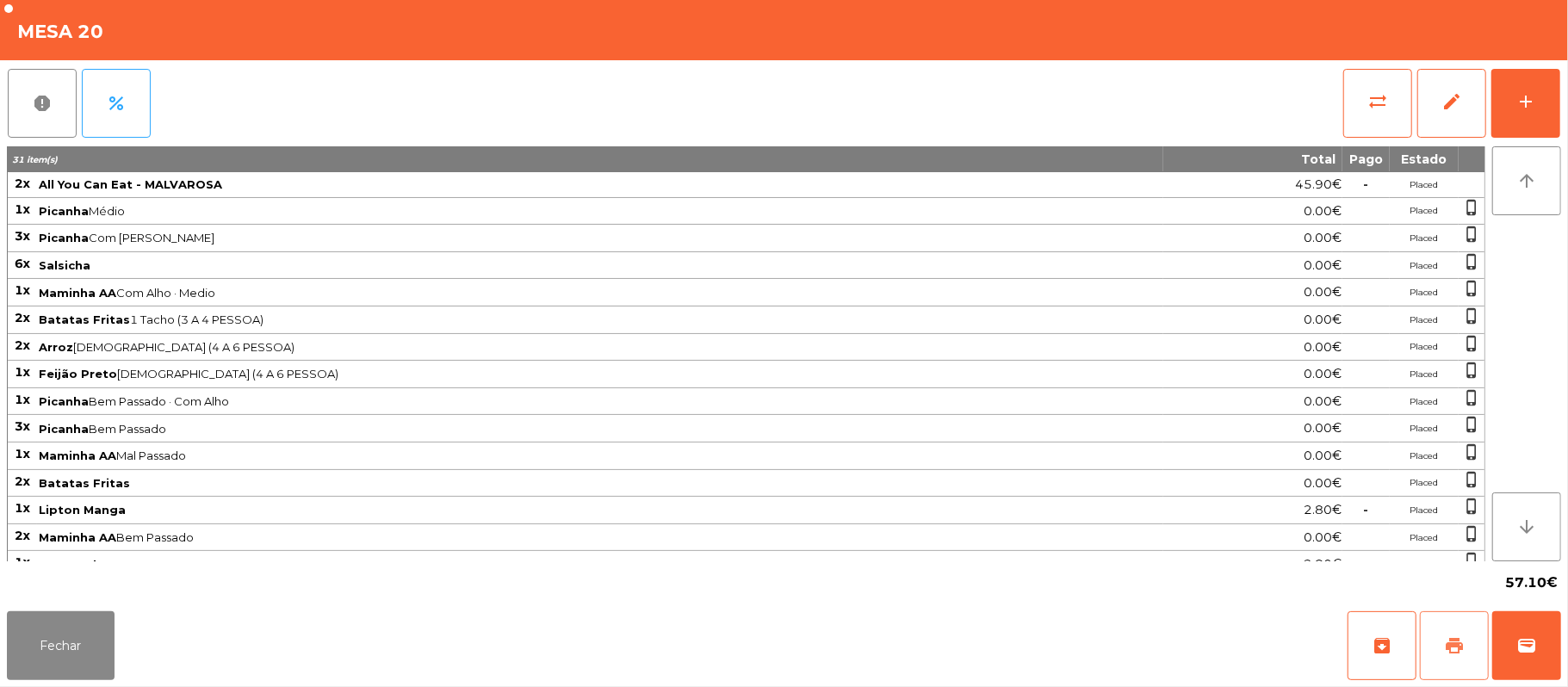
click at [1453, 639] on span "print" at bounding box center [1454, 646] width 21 height 21
click at [1458, 652] on span "print" at bounding box center [1454, 646] width 21 height 21
click at [1527, 655] on span "wallet" at bounding box center [1527, 646] width 21 height 21
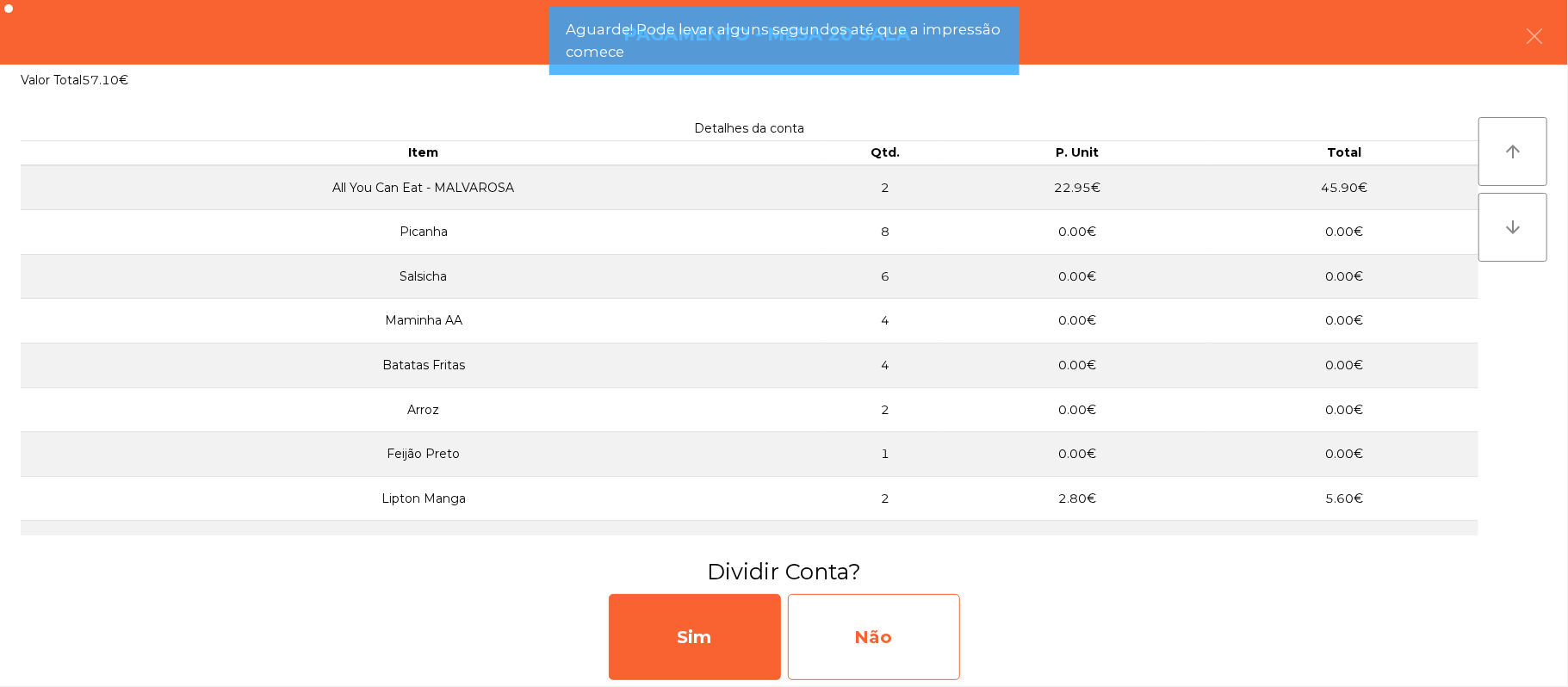
click at [868, 646] on div "Não" at bounding box center [874, 637] width 172 height 86
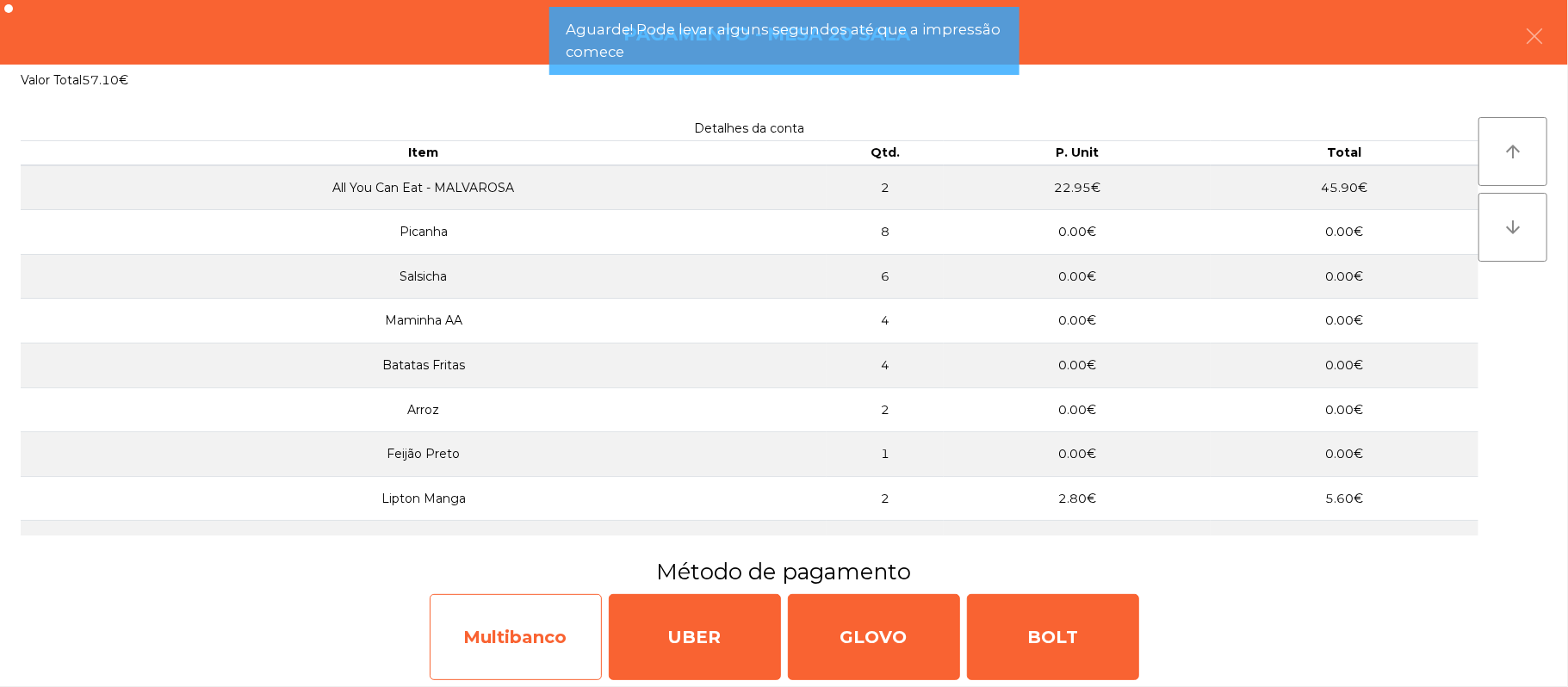
click at [511, 641] on div "Multibanco" at bounding box center [516, 637] width 172 height 86
select select "**"
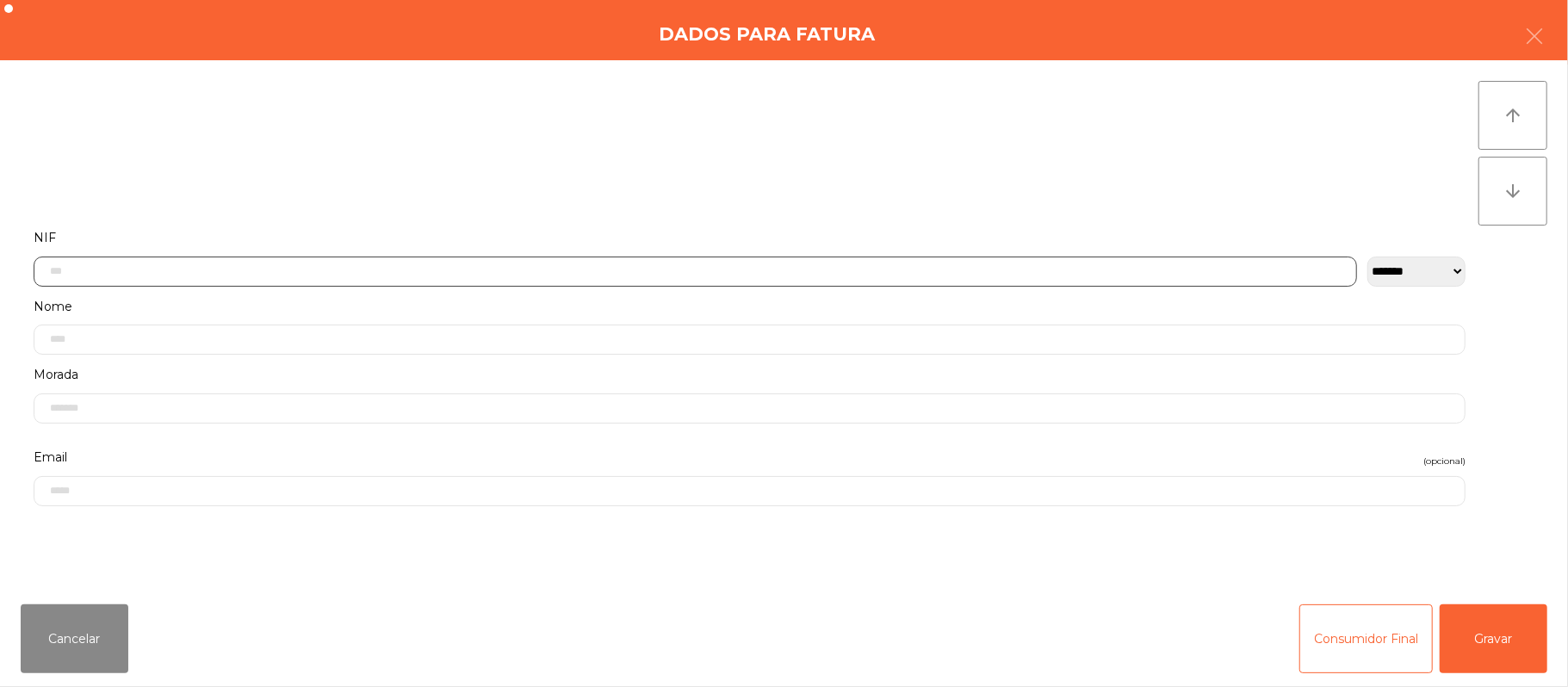
click at [866, 263] on input "text" at bounding box center [695, 271] width 1324 height 30
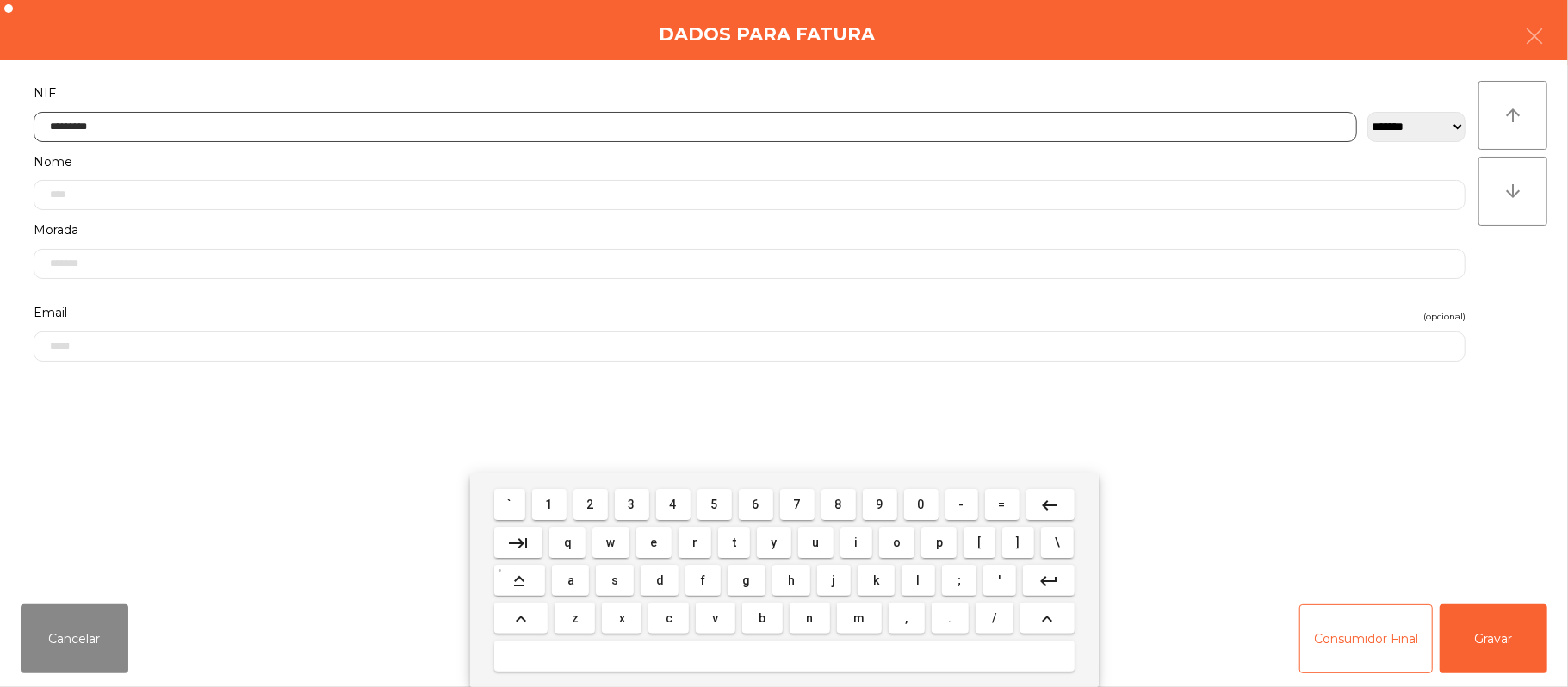
type input "*********"
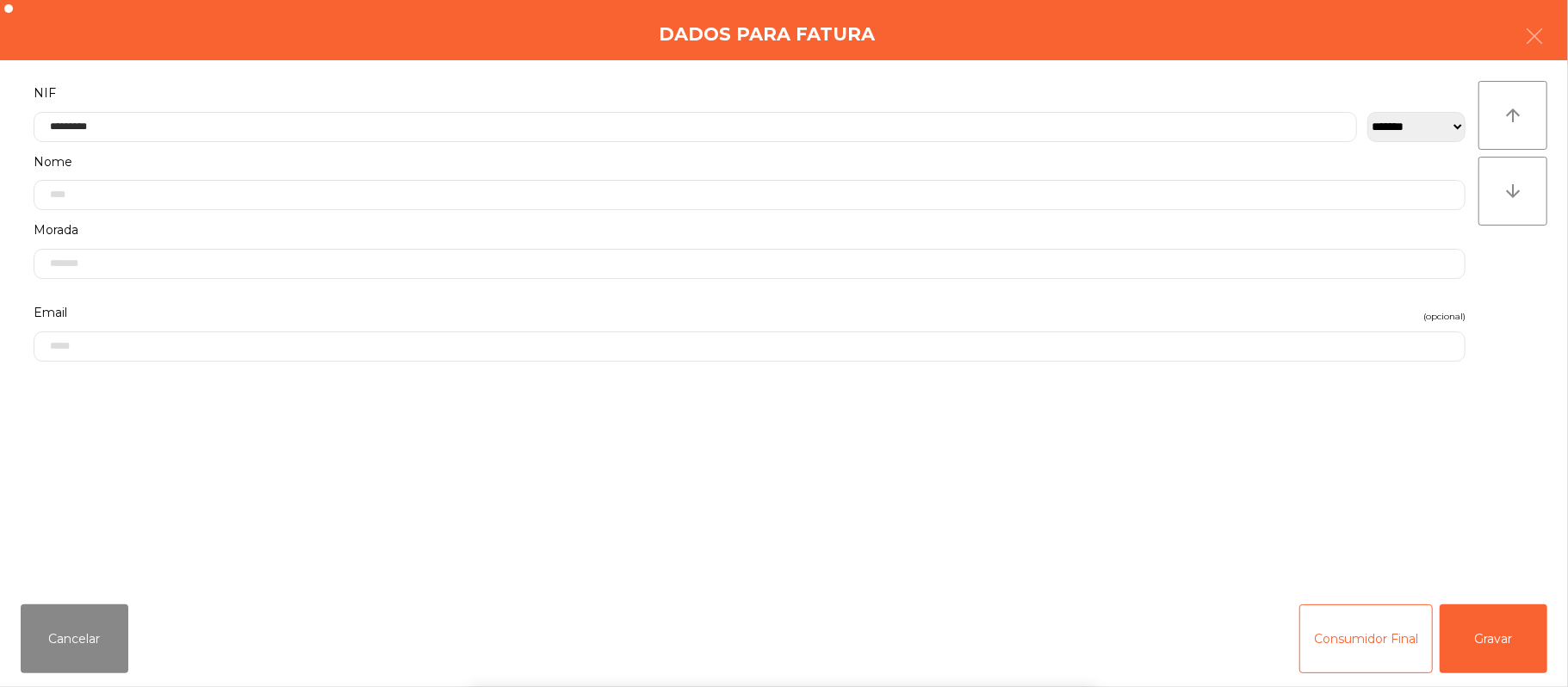
click at [1516, 639] on div "` 1 2 3 4 5 6 7 8 9 0 - = keyboard_backspace keyboard_tab q w e r t y u i o p […" at bounding box center [784, 580] width 1568 height 214
click at [1517, 631] on div "` 1 2 3 4 5 6 7 8 9 0 - = keyboard_backspace keyboard_tab q w e r t y u i o p […" at bounding box center [784, 580] width 1568 height 214
click at [1522, 630] on button "Gravar" at bounding box center [1494, 638] width 108 height 69
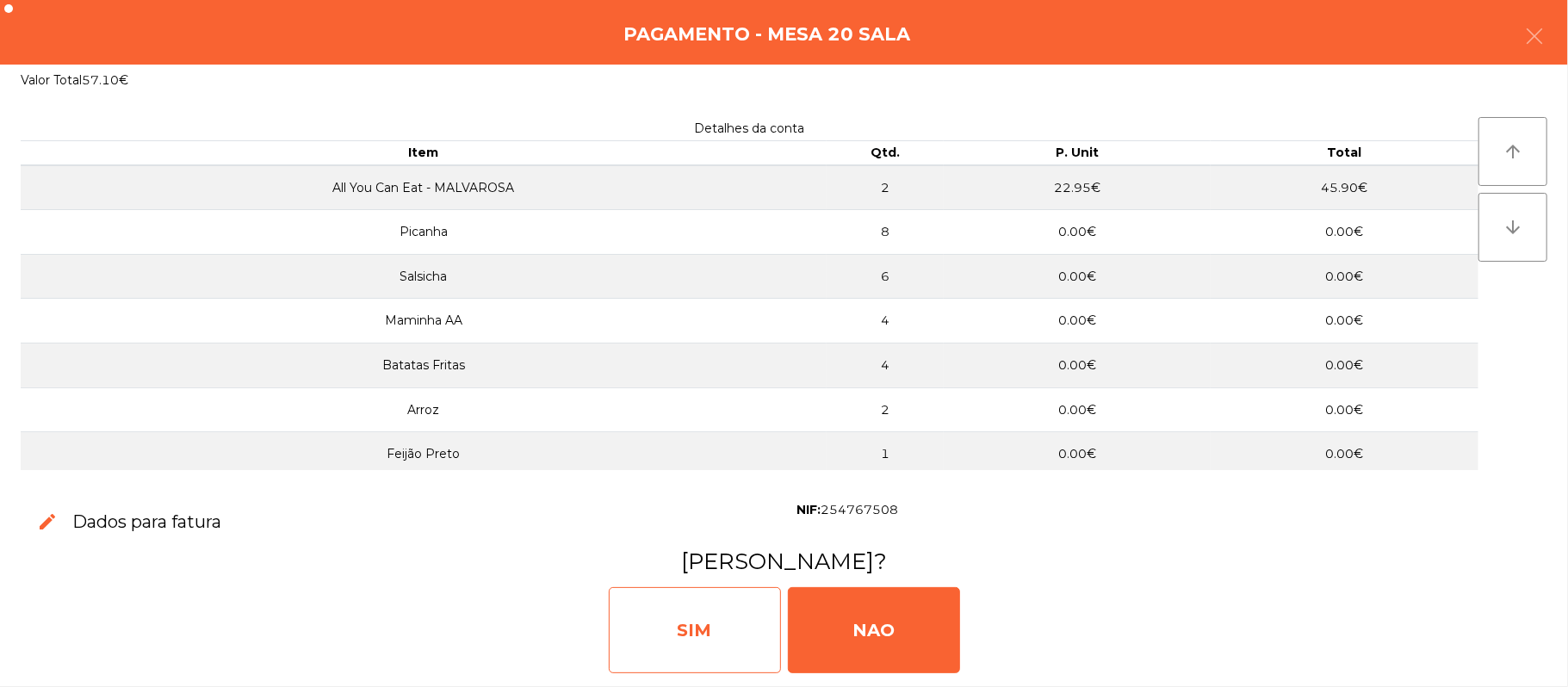
click at [675, 625] on div "SIM" at bounding box center [694, 630] width 172 height 86
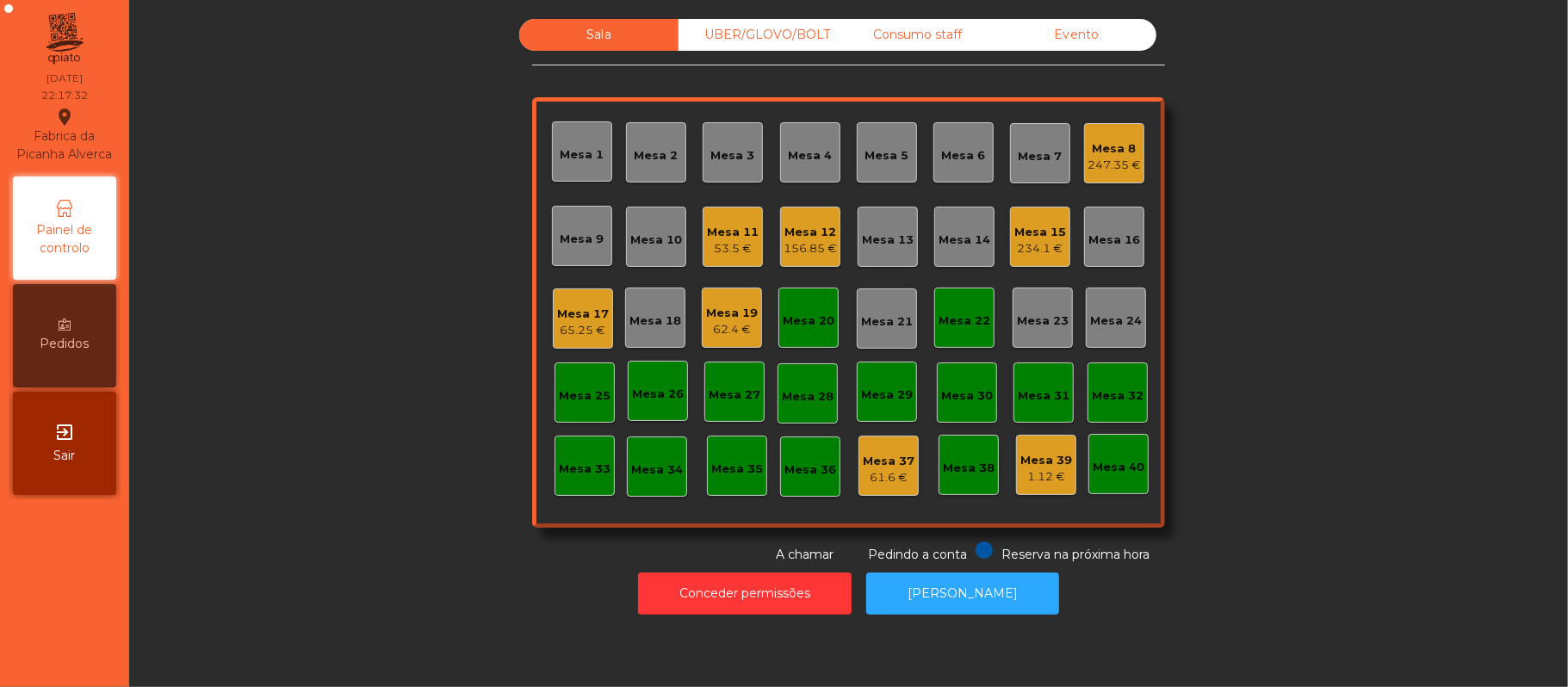
click at [790, 308] on div "Mesa 20" at bounding box center [808, 318] width 52 height 25
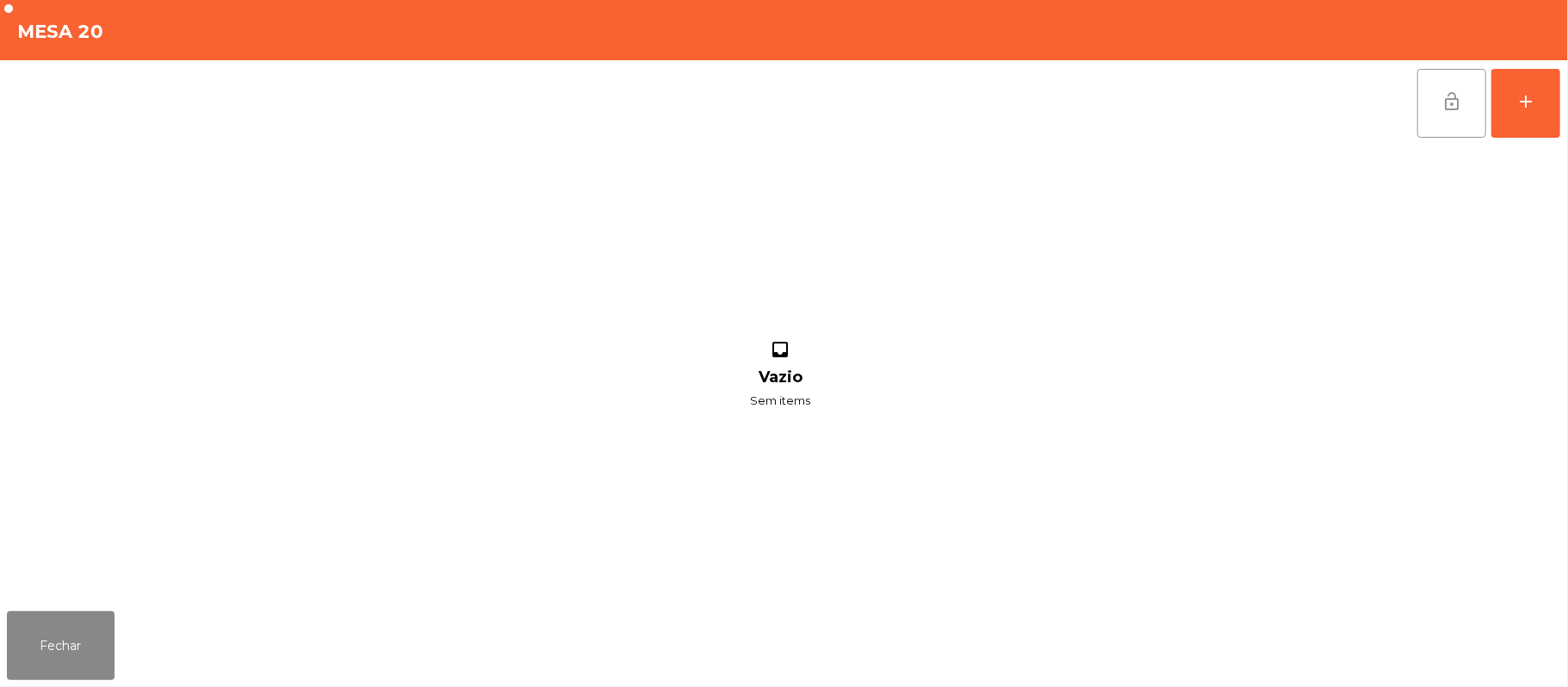
click at [1431, 102] on button "lock_open" at bounding box center [1452, 103] width 69 height 69
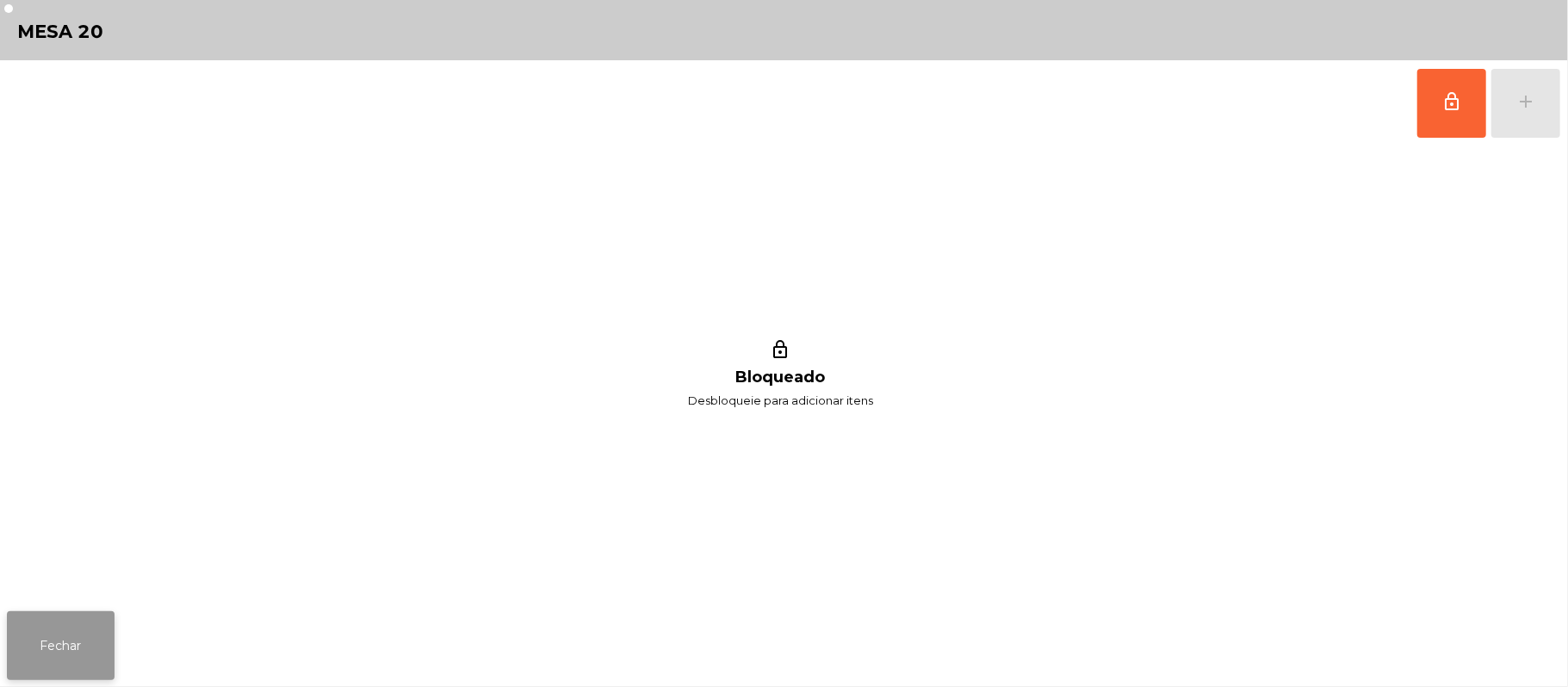
click at [67, 679] on button "Fechar" at bounding box center [60, 645] width 108 height 69
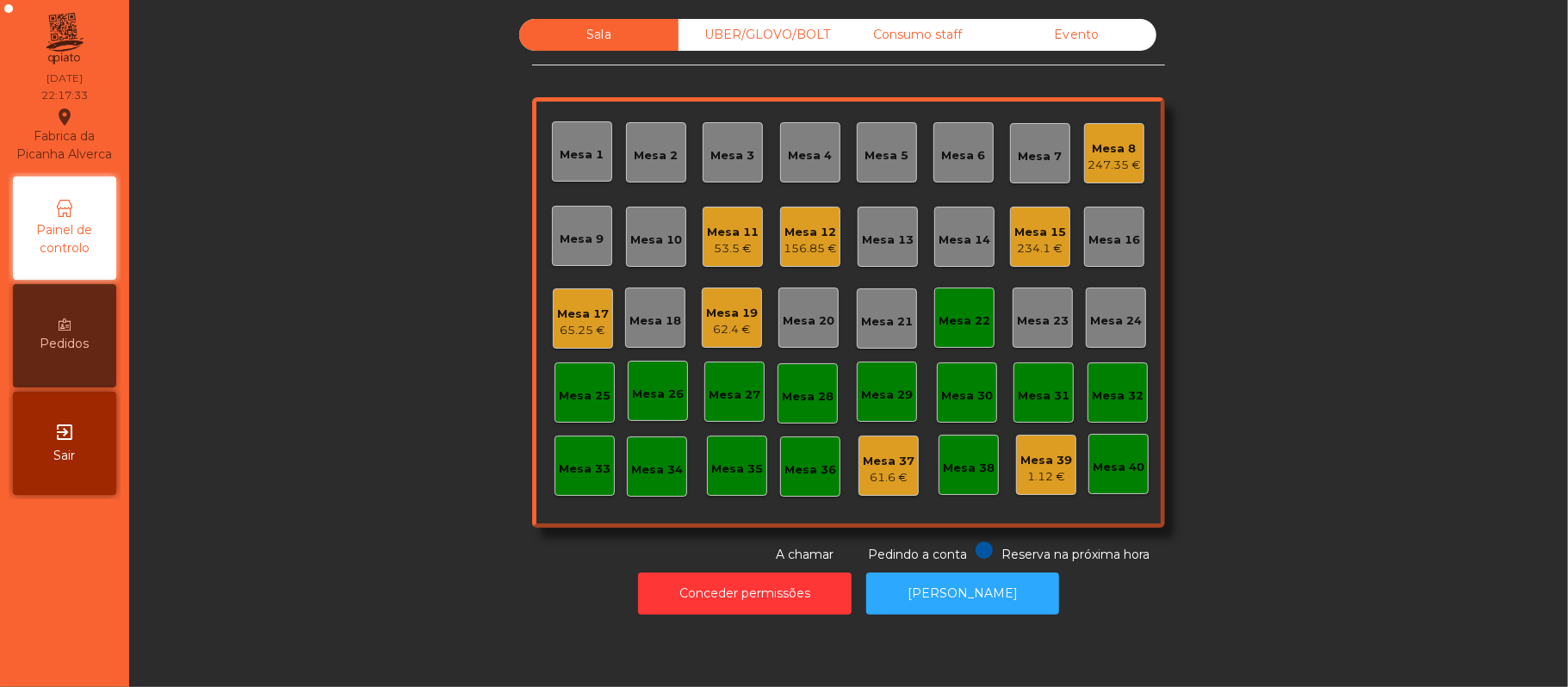
click at [982, 319] on div "Mesa 22" at bounding box center [964, 318] width 60 height 60
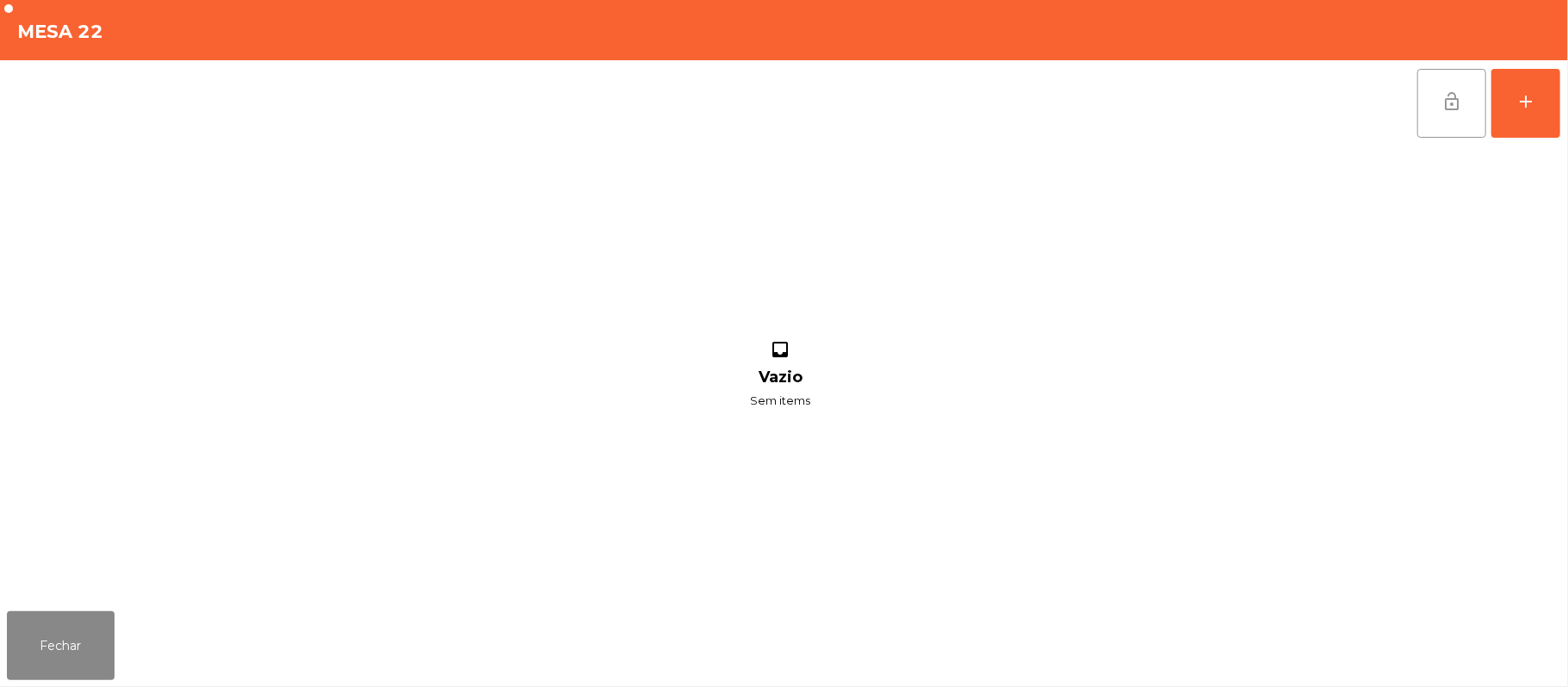
click at [1467, 109] on button "lock_open" at bounding box center [1452, 103] width 69 height 69
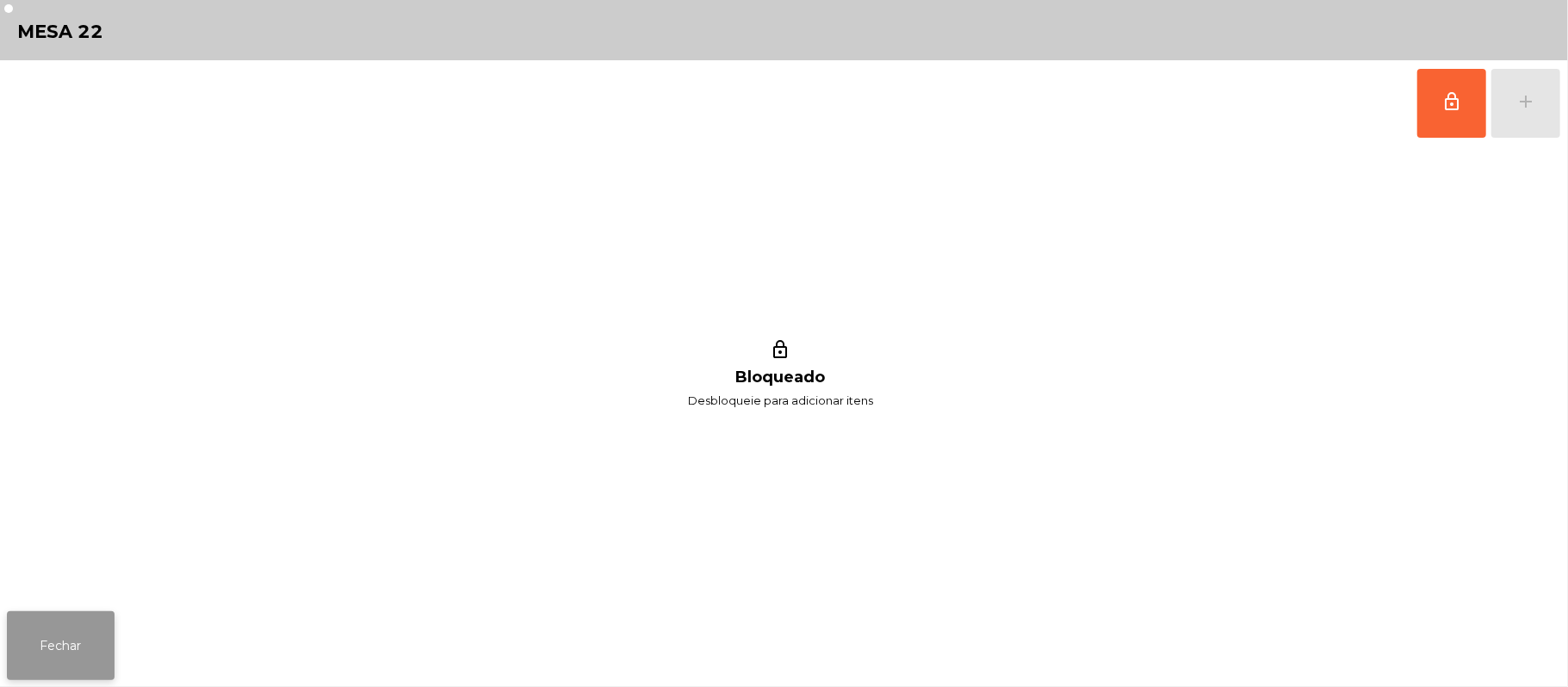
click at [59, 646] on button "Fechar" at bounding box center [60, 645] width 108 height 69
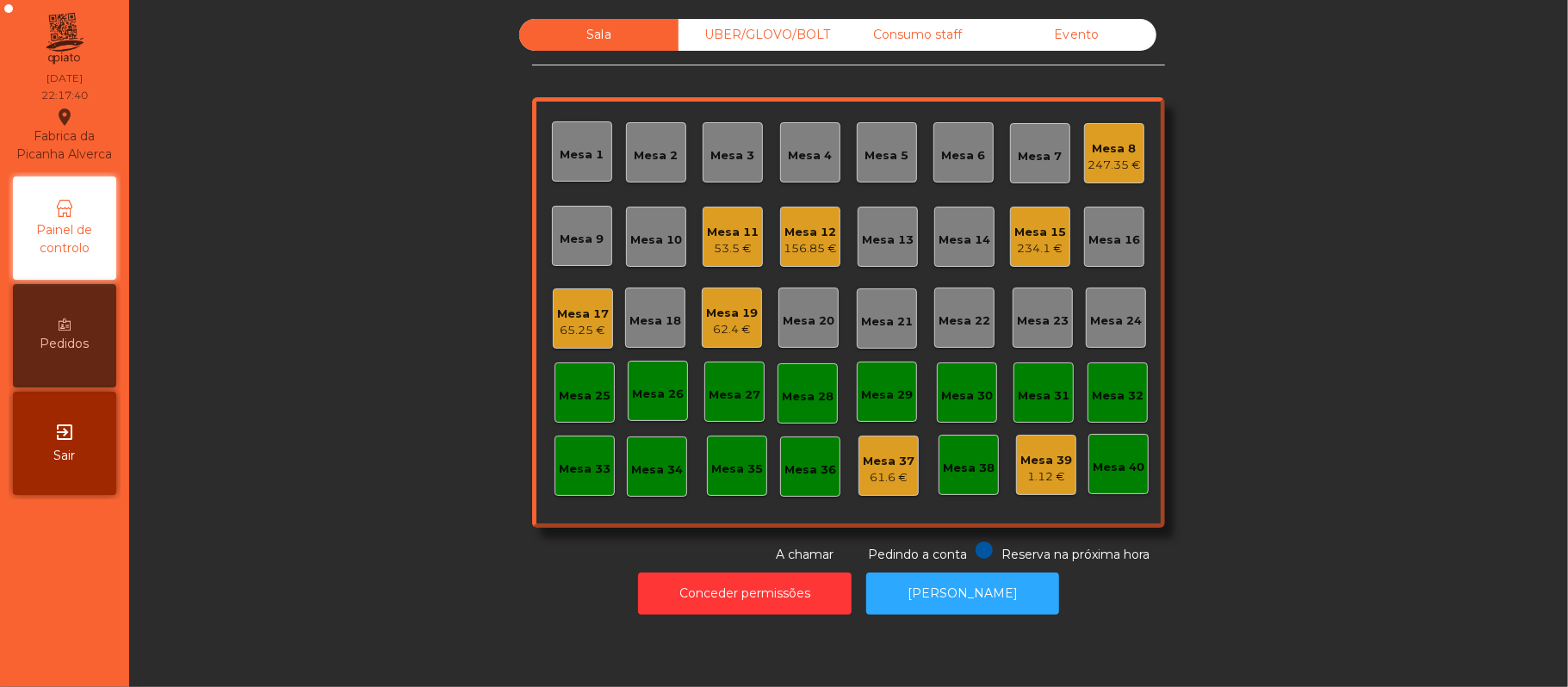
click at [1031, 242] on div "234.1 €" at bounding box center [1040, 249] width 52 height 18
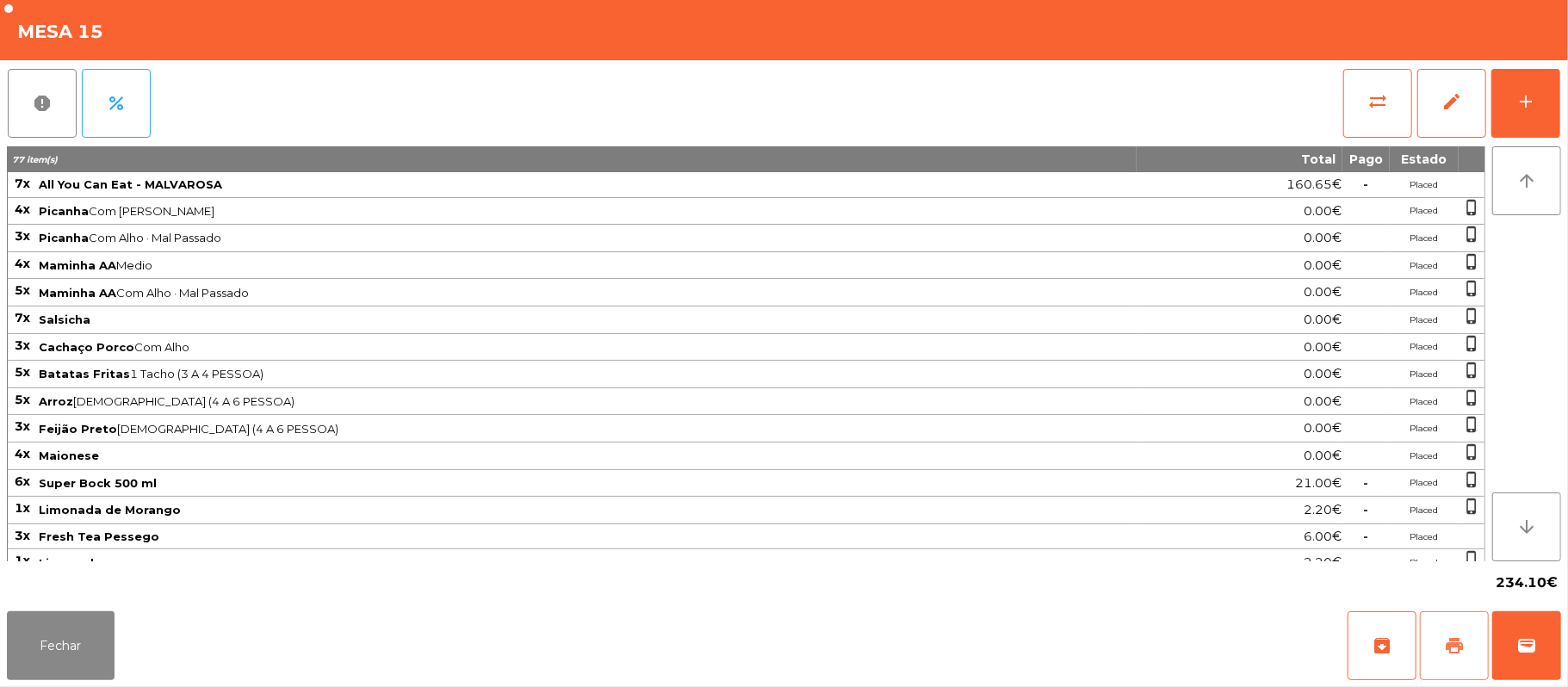
click at [1473, 644] on button "print" at bounding box center [1454, 645] width 69 height 69
click at [1555, 665] on button "wallet" at bounding box center [1527, 645] width 69 height 69
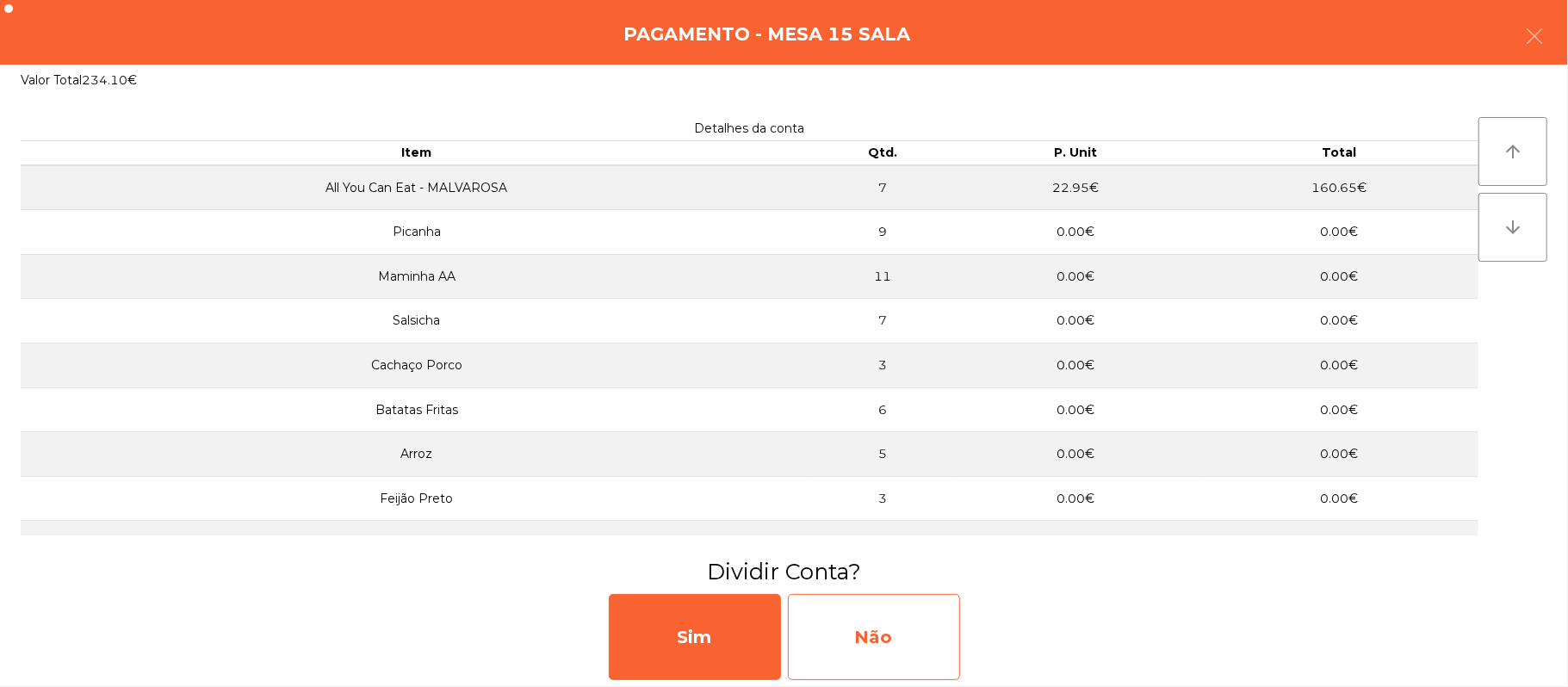
click at [871, 655] on div "Não" at bounding box center [874, 637] width 172 height 86
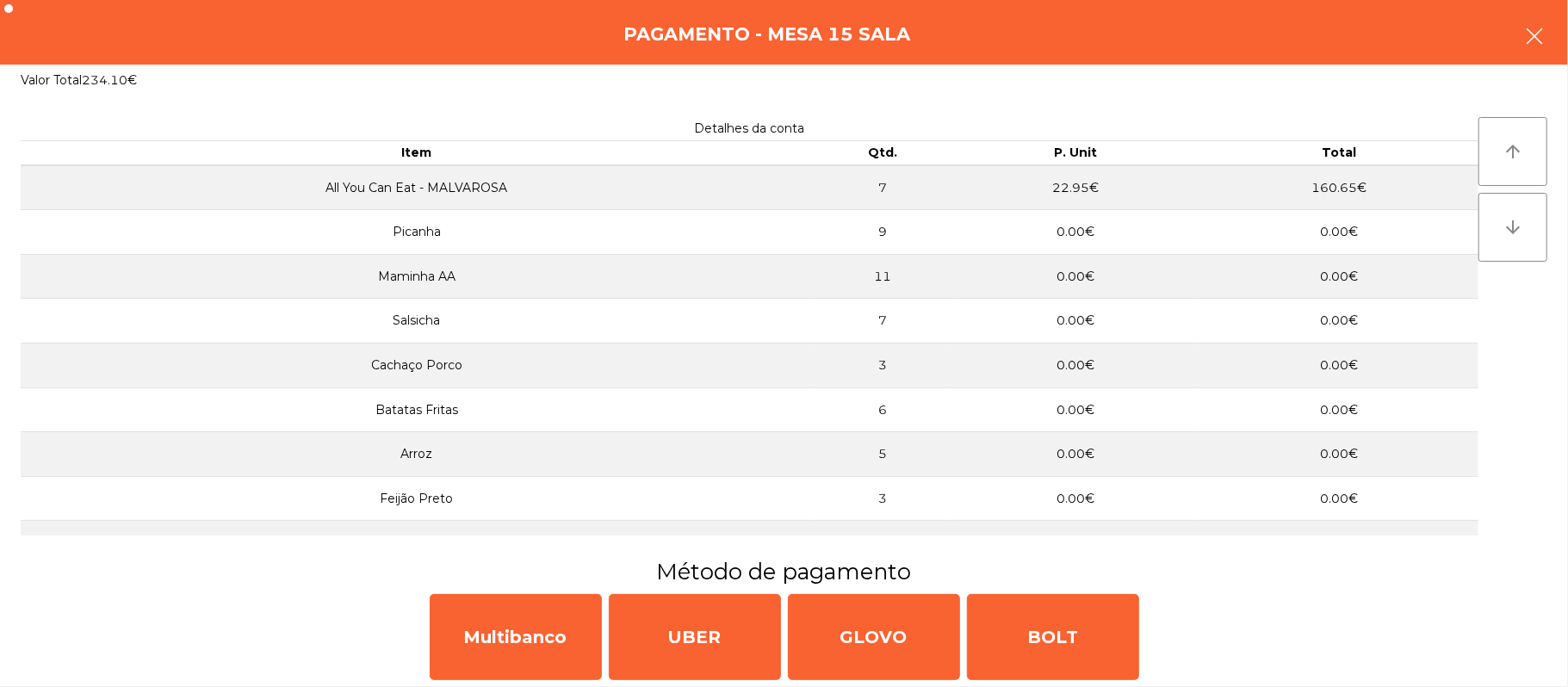
click at [1520, 41] on button "button" at bounding box center [1534, 38] width 48 height 52
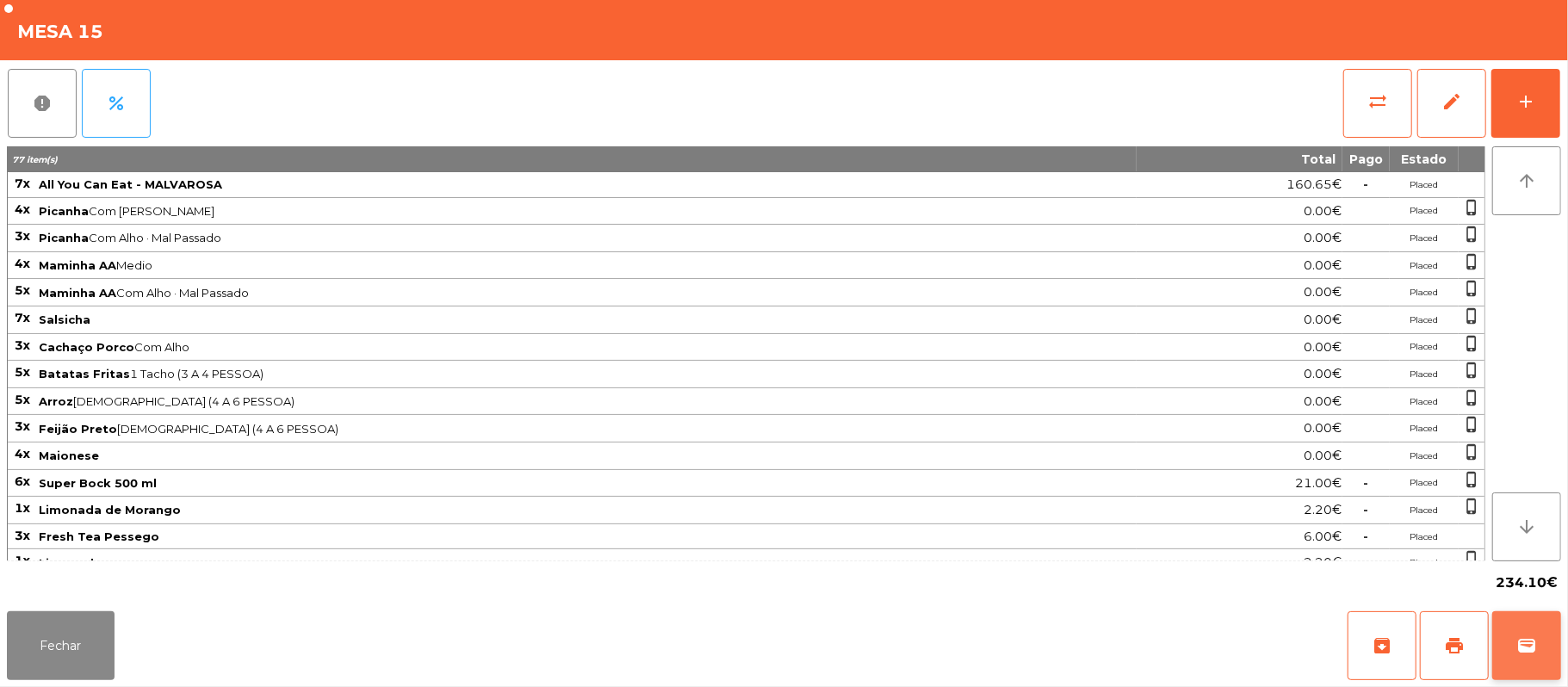
click at [1528, 651] on span "wallet" at bounding box center [1527, 646] width 21 height 21
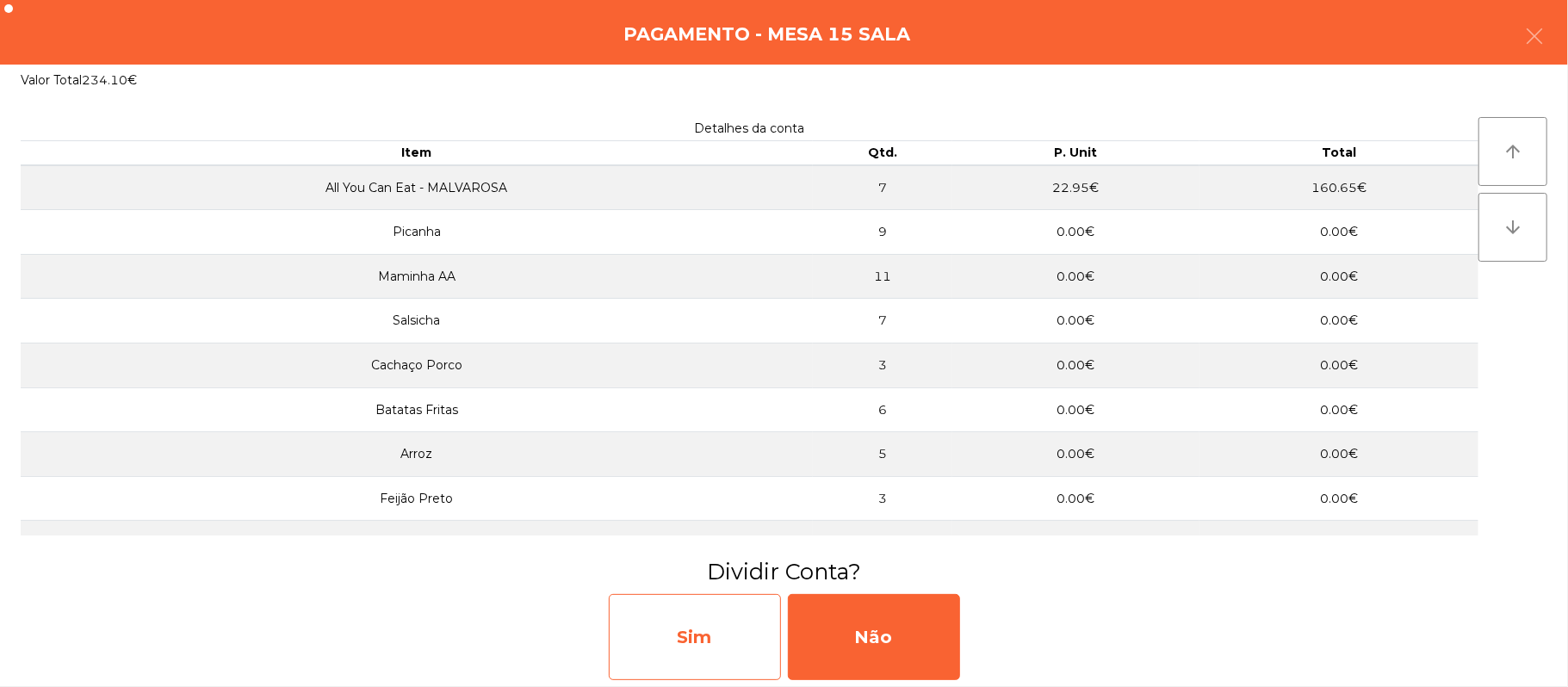
click at [744, 618] on div "Sim" at bounding box center [694, 637] width 172 height 86
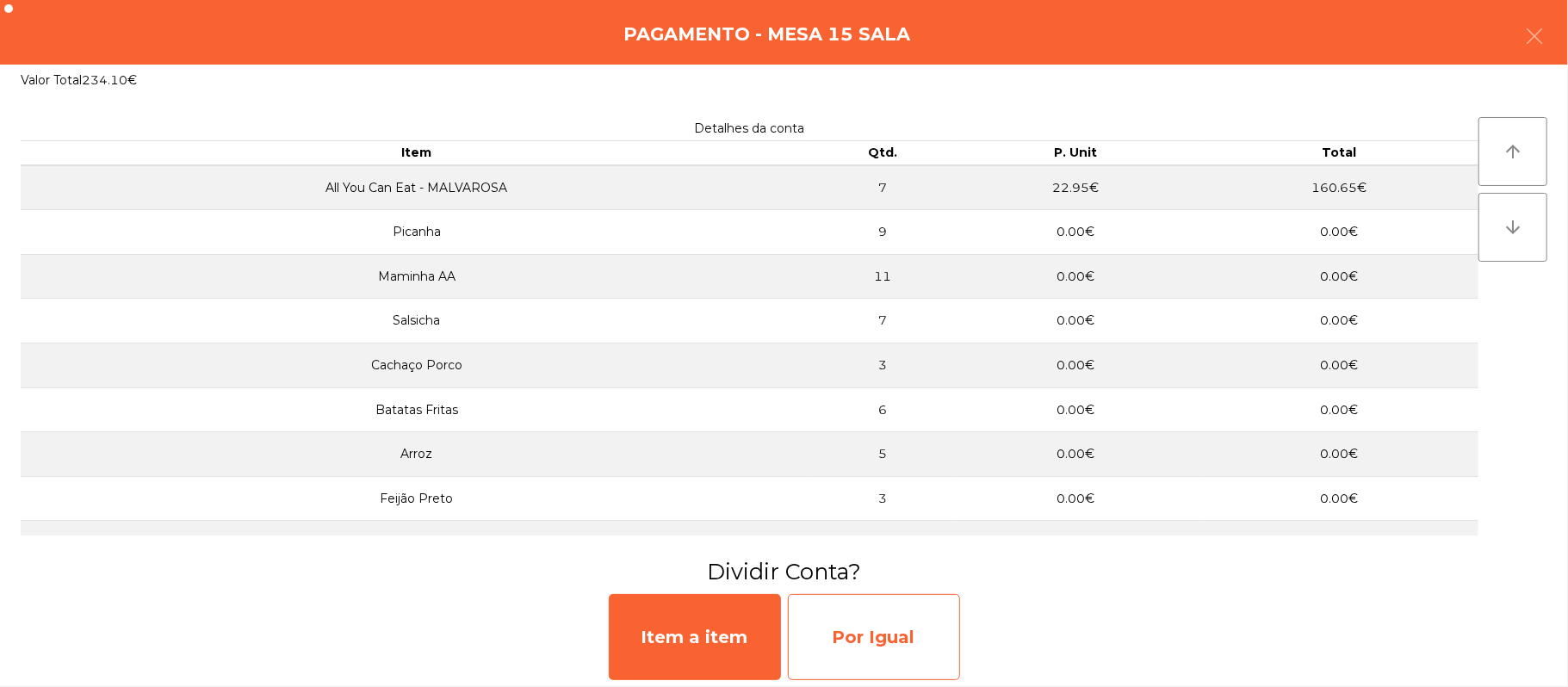
click at [862, 655] on div "Por Igual" at bounding box center [874, 637] width 172 height 86
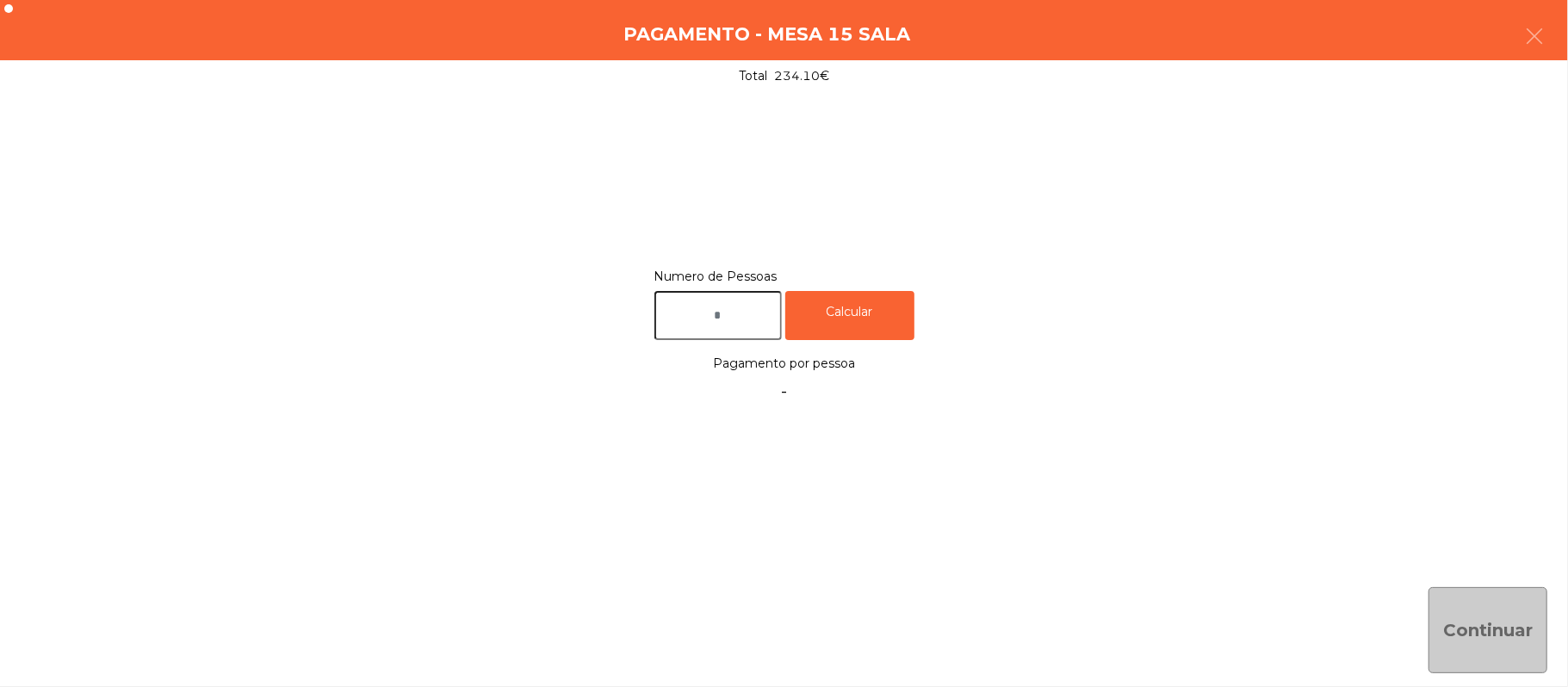
click at [756, 315] on input "text" at bounding box center [719, 315] width 128 height 49
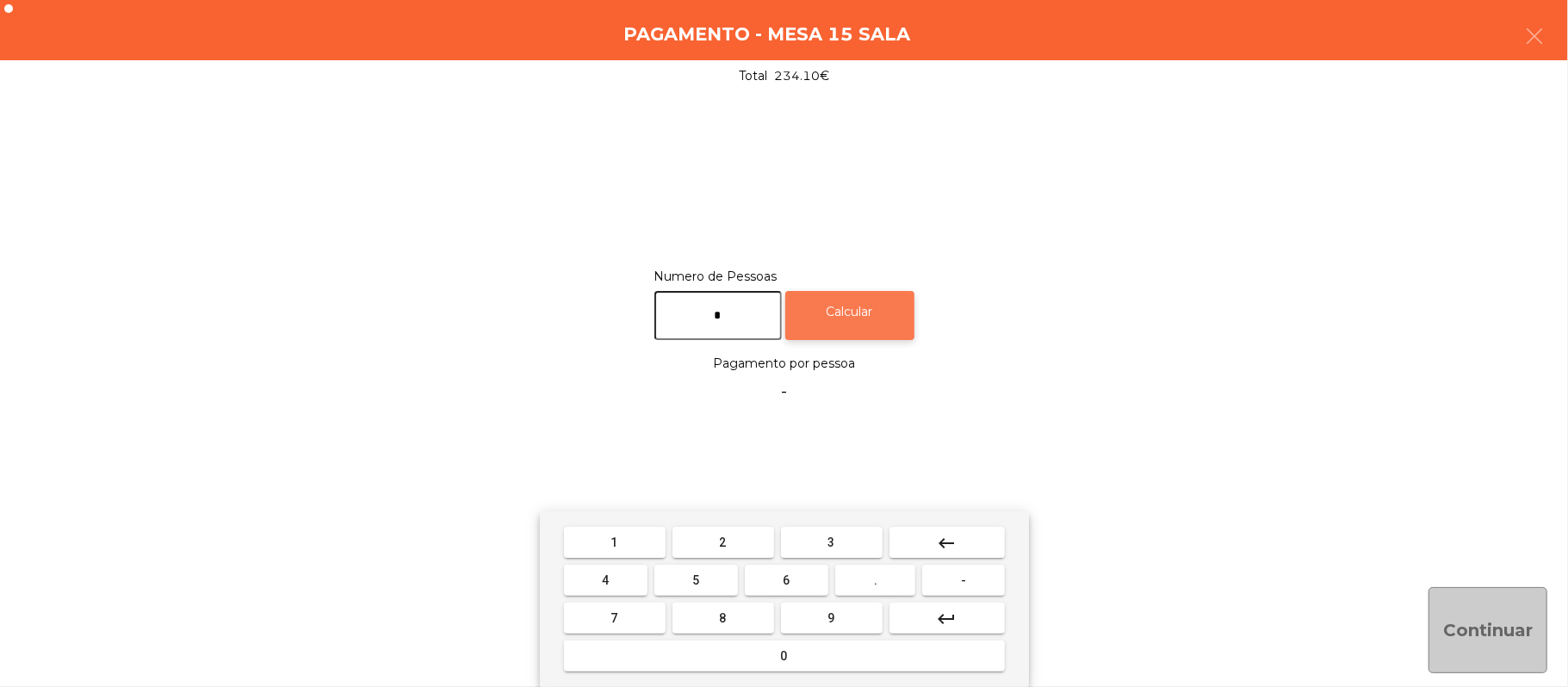
type input "*"
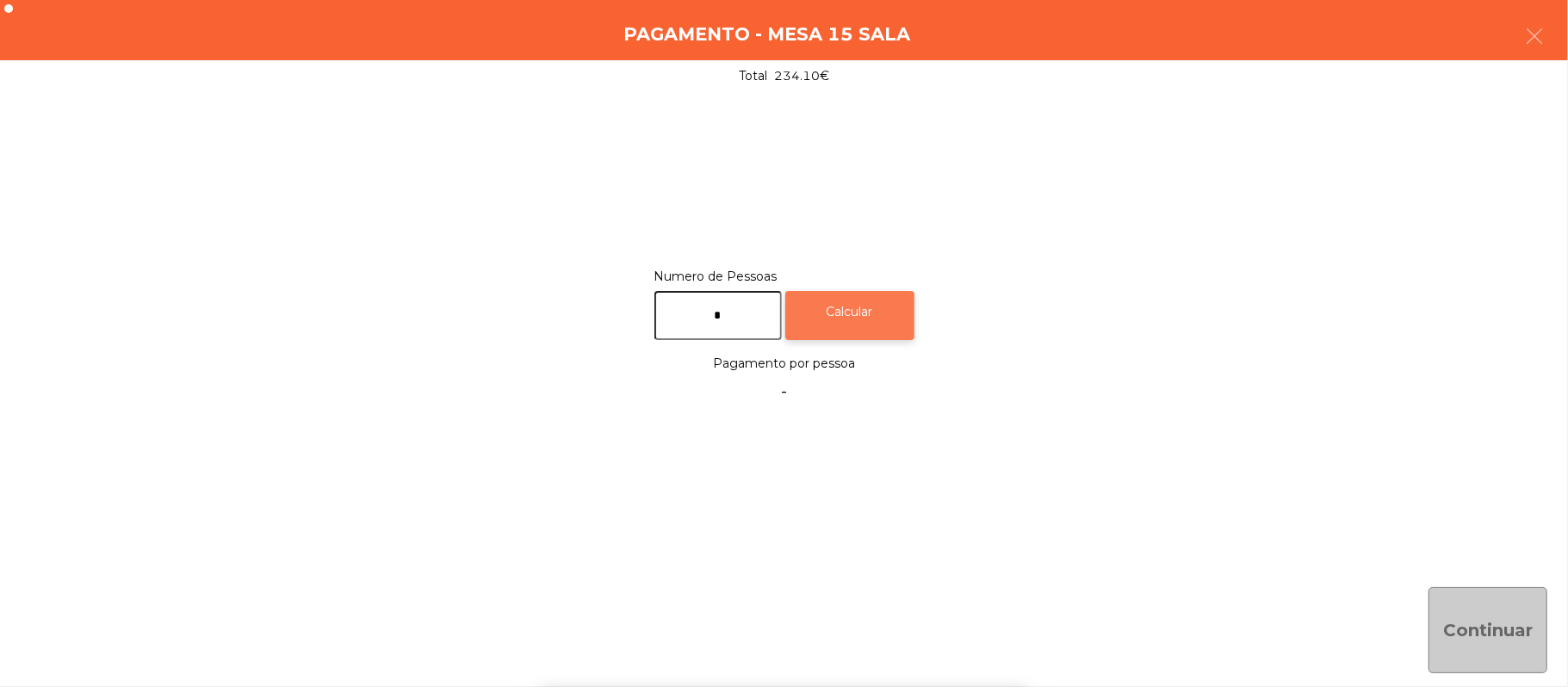
click at [862, 312] on div "Calcular" at bounding box center [850, 315] width 130 height 49
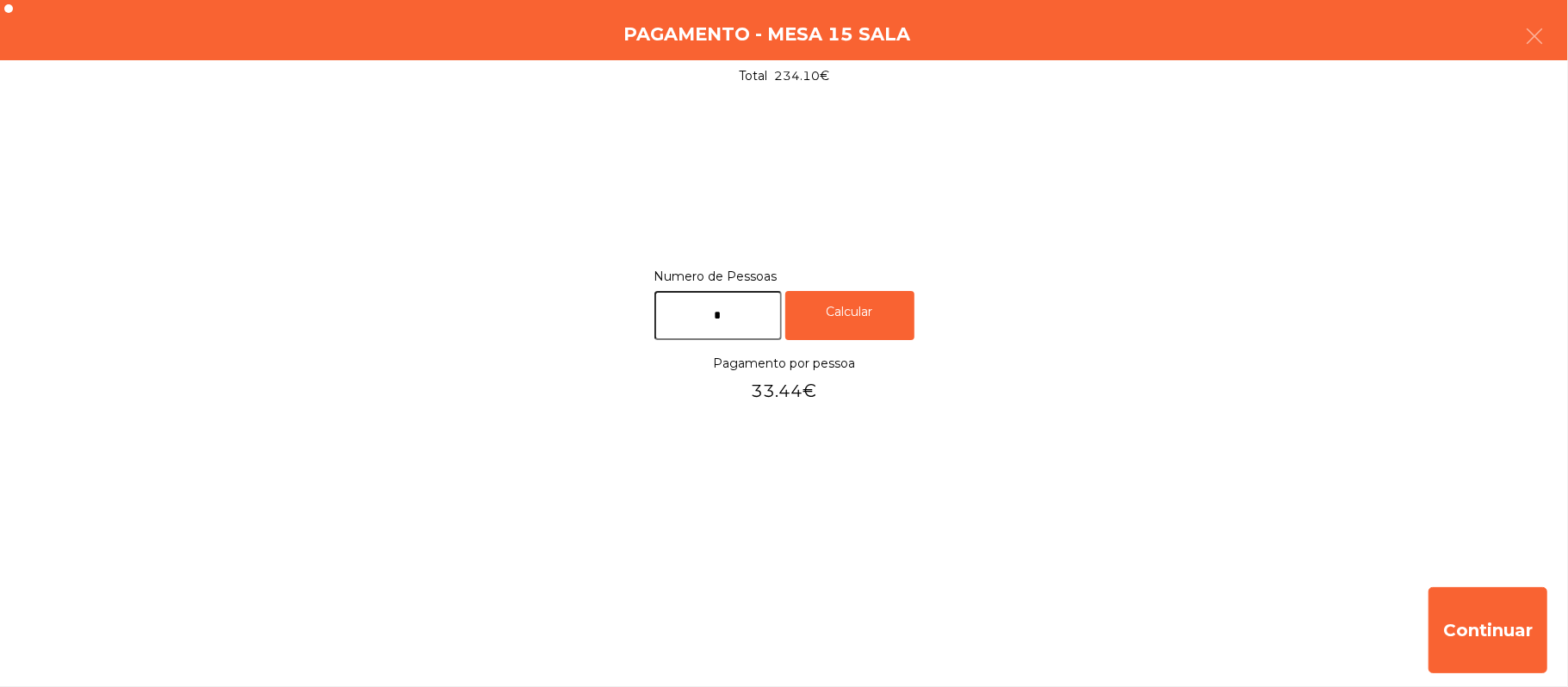
click at [1562, 39] on div "Pagamento - Mesa 15 Sala" at bounding box center [784, 30] width 1568 height 60
click at [1557, 28] on button "button" at bounding box center [1534, 38] width 48 height 52
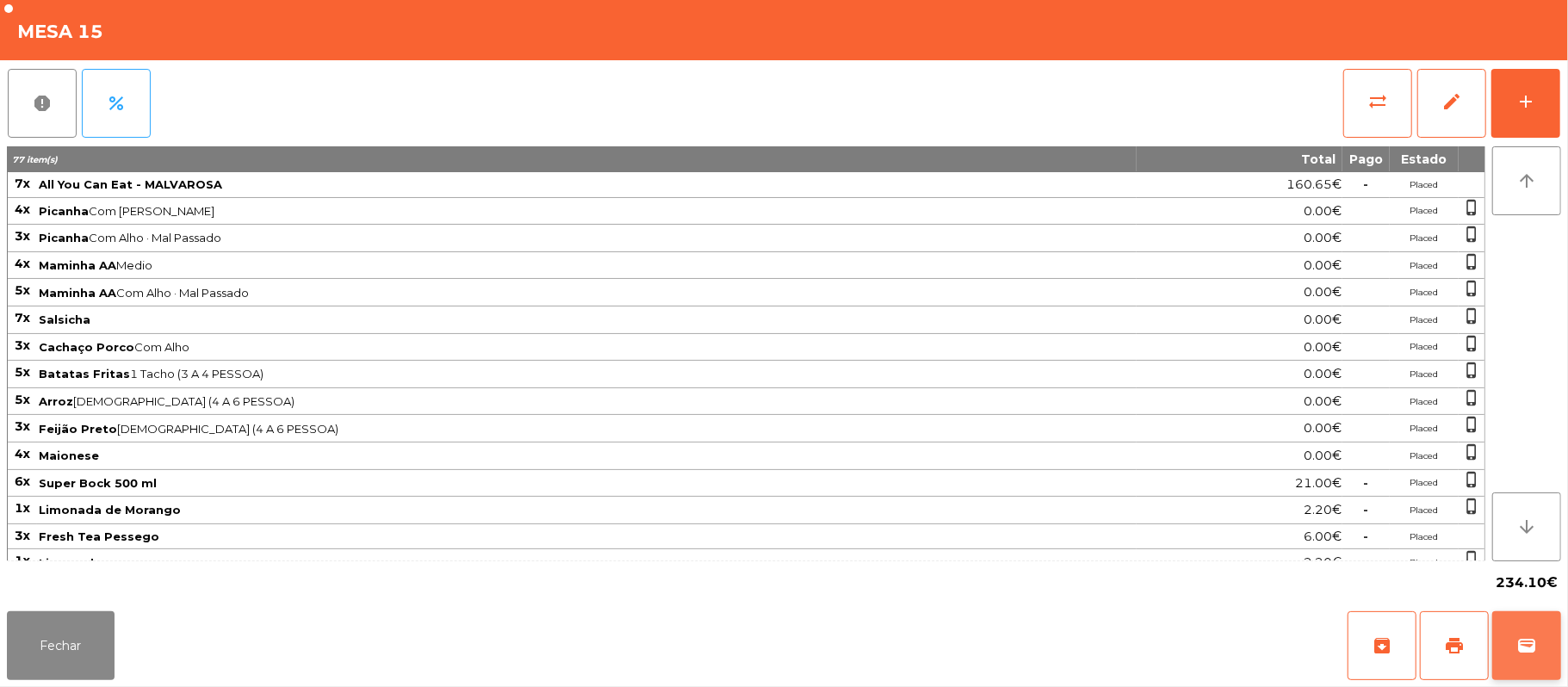
click at [1553, 642] on button "wallet" at bounding box center [1527, 645] width 69 height 69
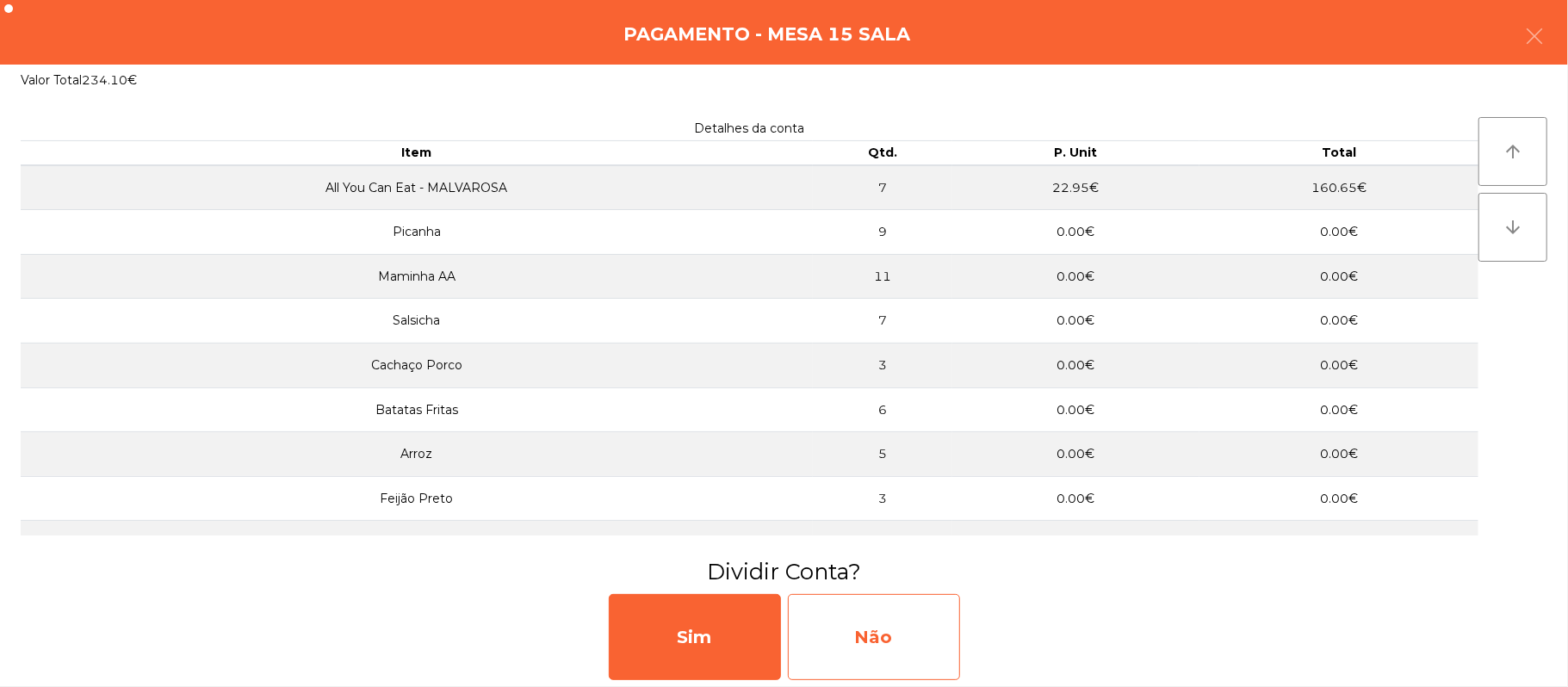
click at [904, 623] on div "Não" at bounding box center [874, 637] width 172 height 86
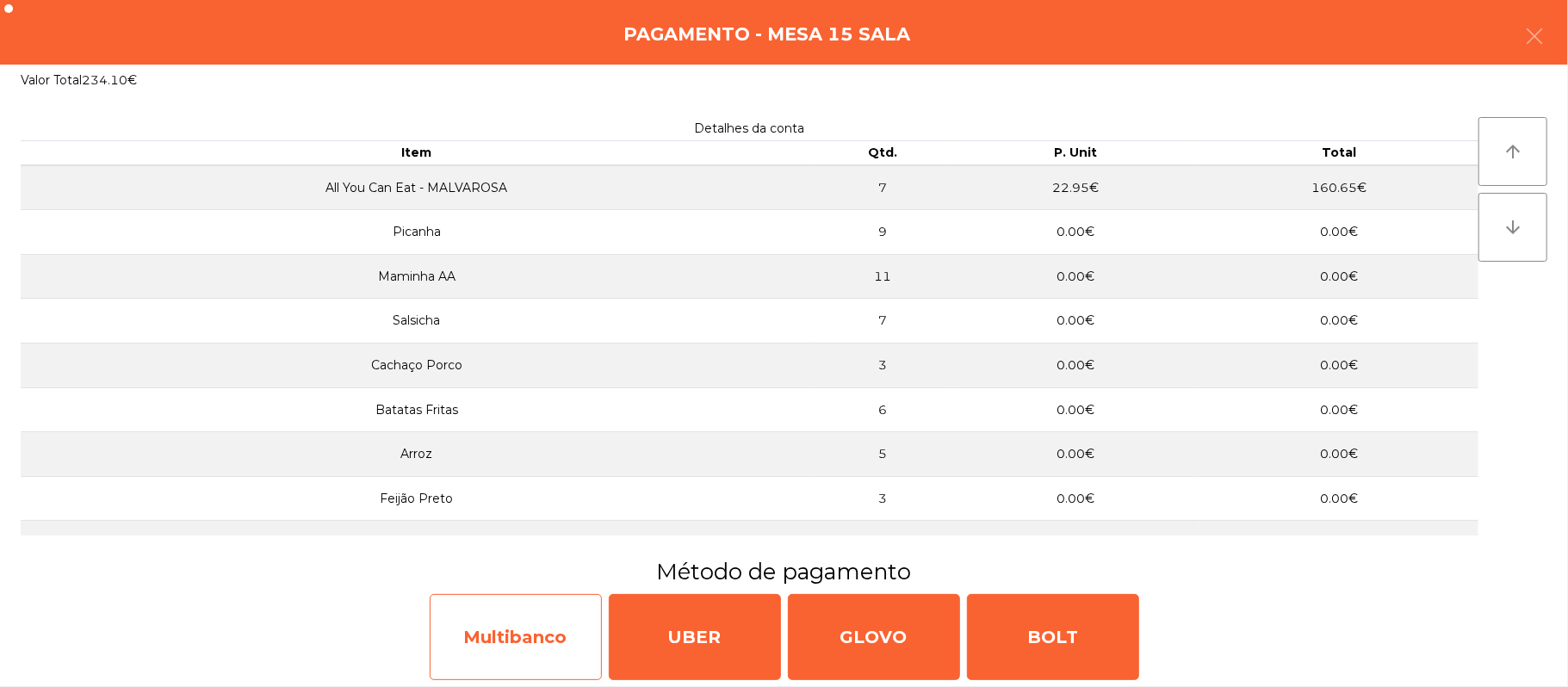
click at [524, 649] on div "Multibanco" at bounding box center [516, 637] width 172 height 86
select select "**"
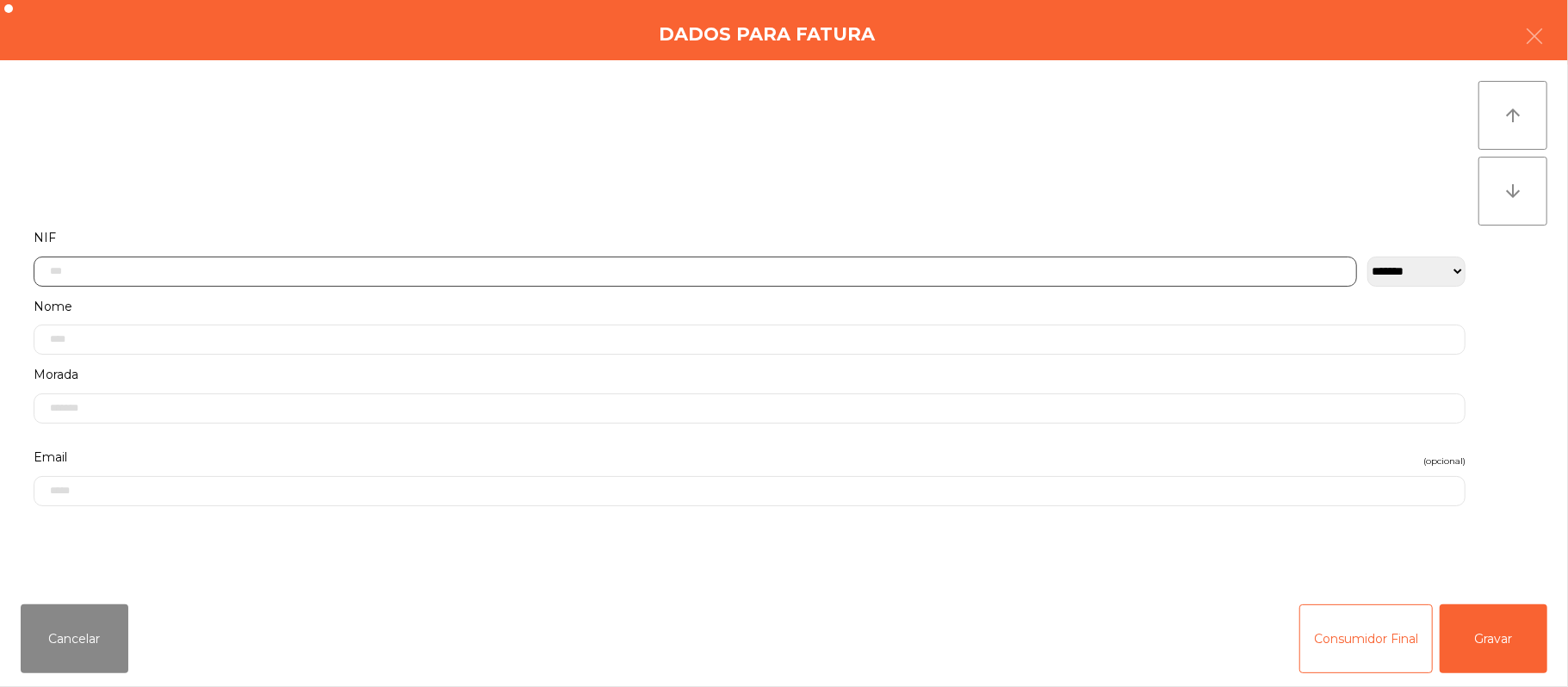
click at [813, 270] on input "text" at bounding box center [695, 271] width 1324 height 30
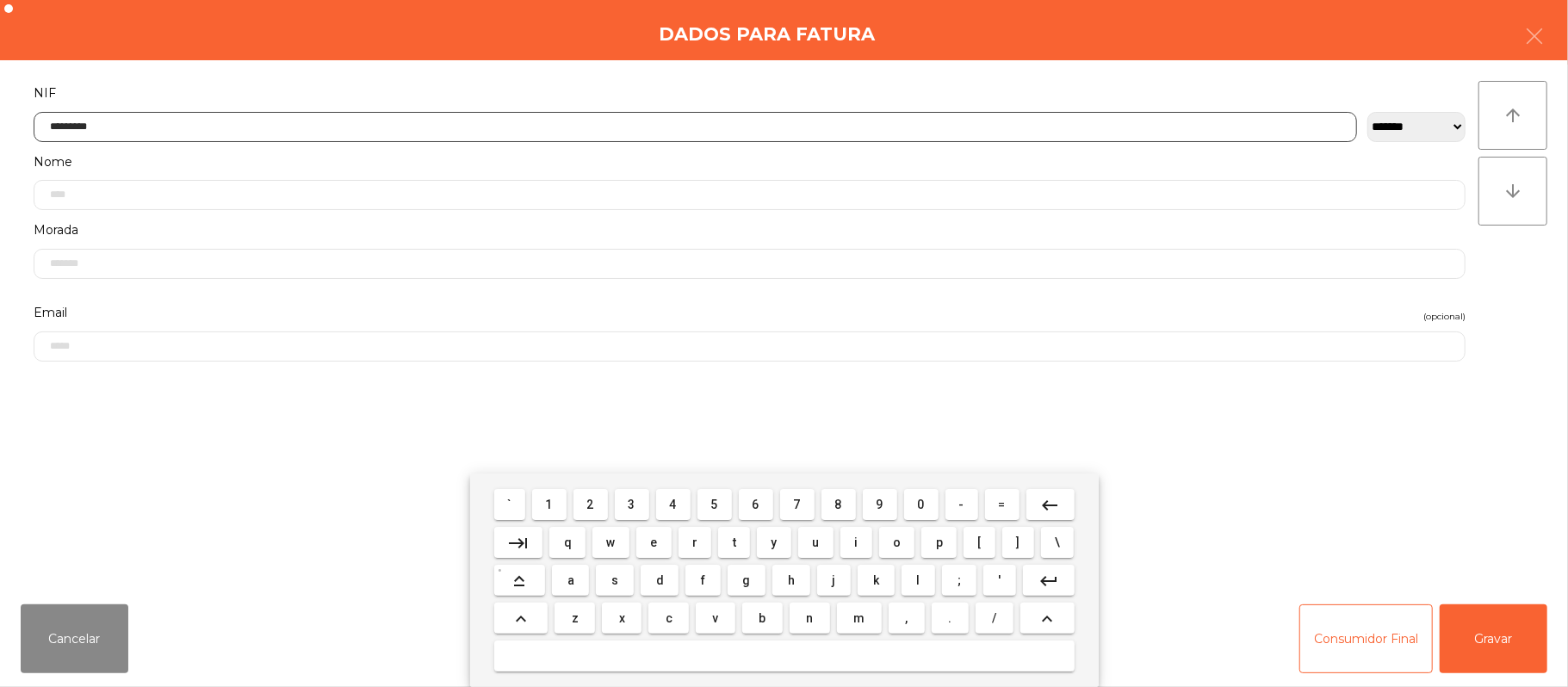
type input "*********"
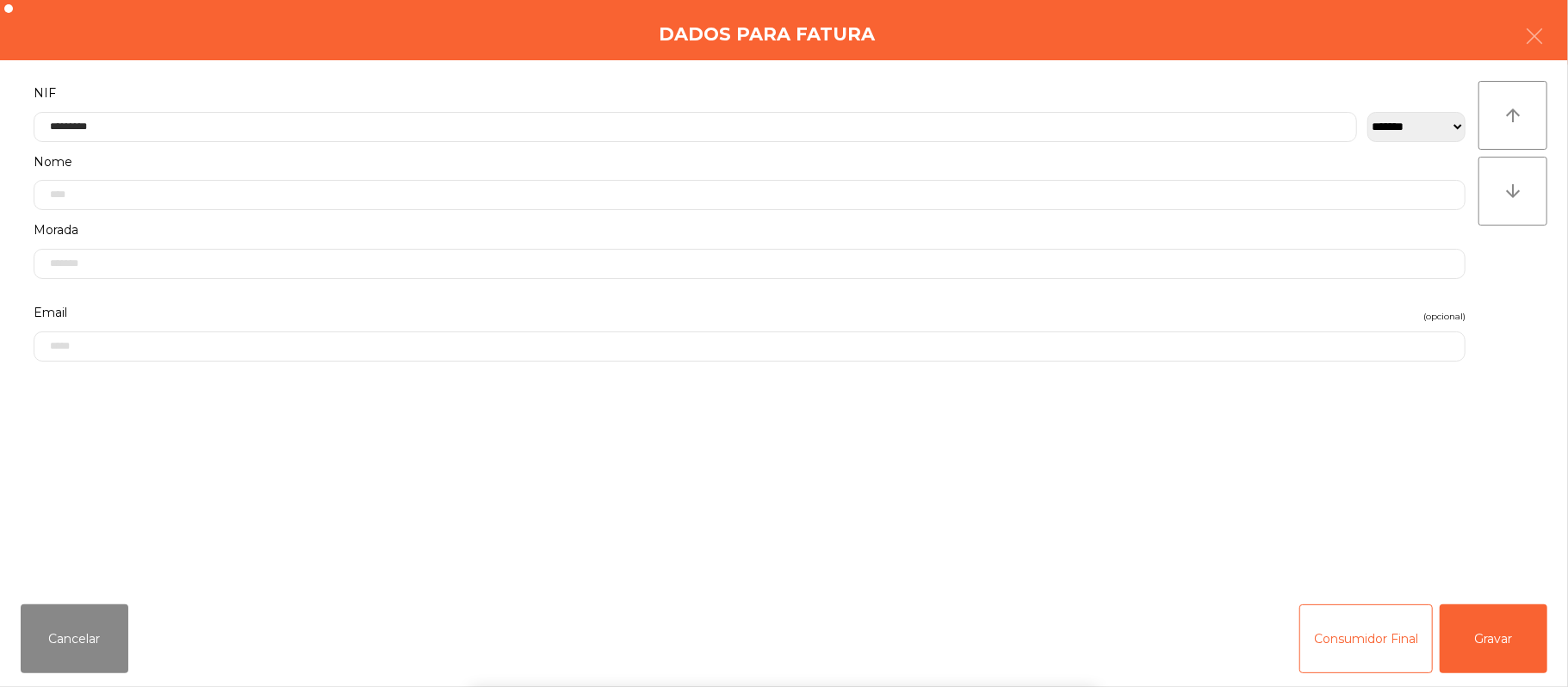
click at [1495, 645] on div "` 1 2 3 4 5 6 7 8 9 0 - = keyboard_backspace keyboard_tab q w e r t y u i o p […" at bounding box center [784, 580] width 1568 height 214
click at [1562, 665] on div "` 1 2 3 4 5 6 7 8 9 0 - = keyboard_backspace keyboard_tab q w e r t y u i o p […" at bounding box center [784, 580] width 1568 height 214
click at [1523, 638] on button "Gravar" at bounding box center [1494, 638] width 108 height 69
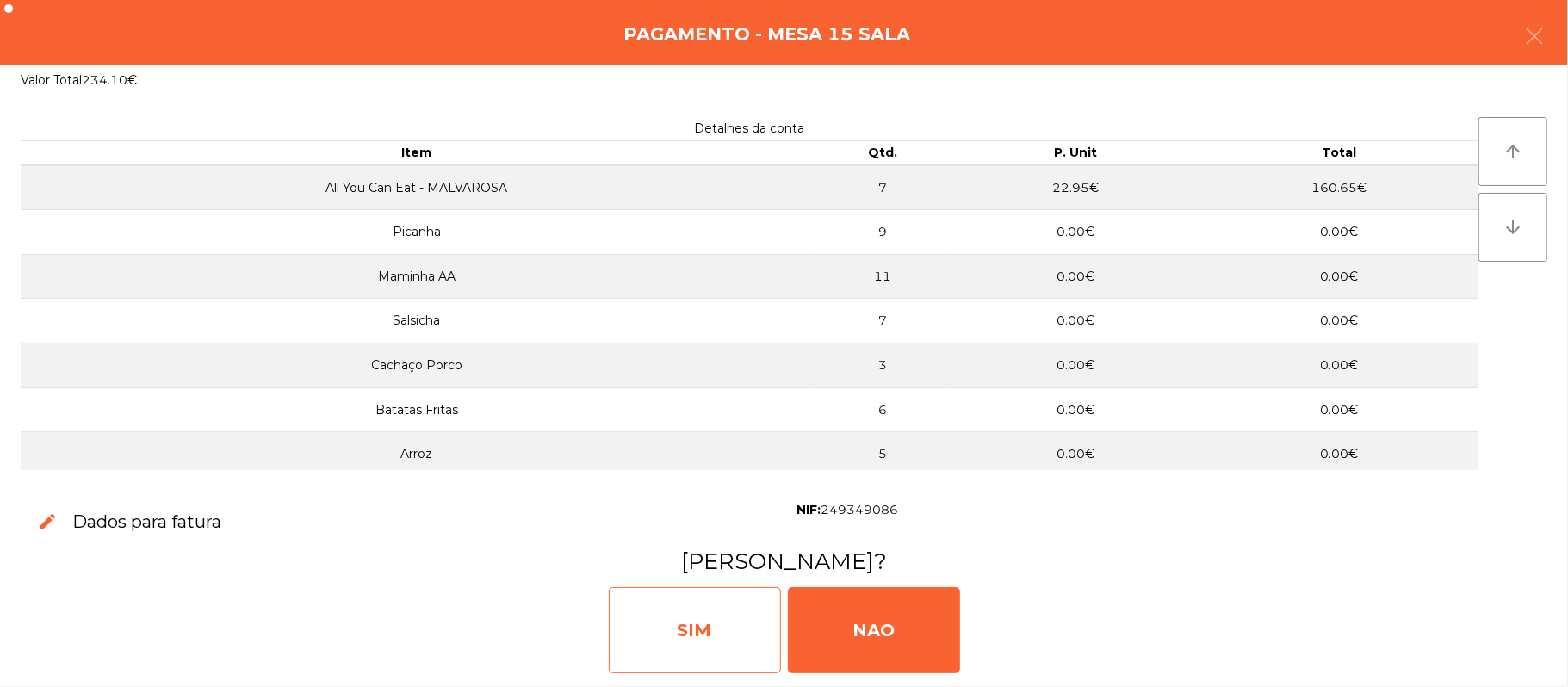
click at [690, 655] on div "SIM" at bounding box center [694, 630] width 172 height 86
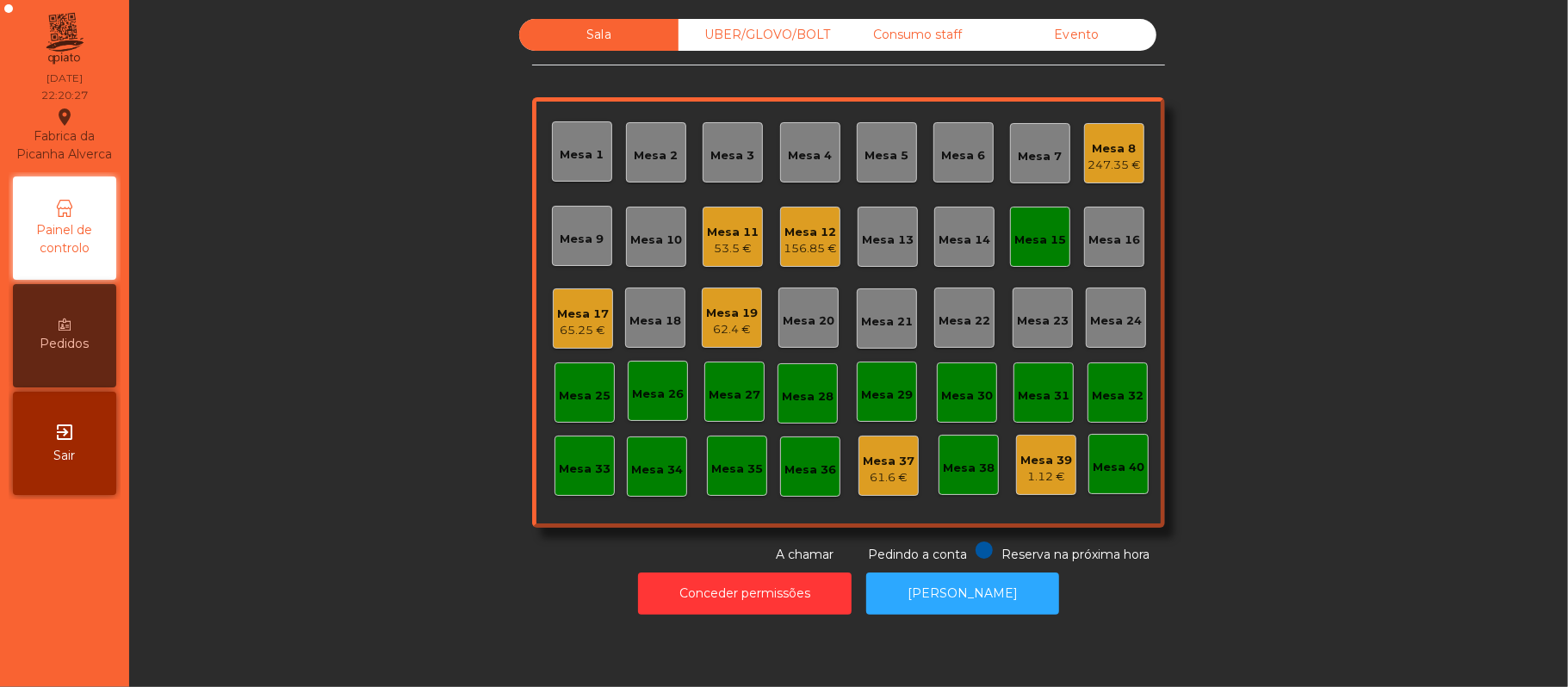
click at [1037, 222] on div "Mesa 15" at bounding box center [1040, 236] width 60 height 60
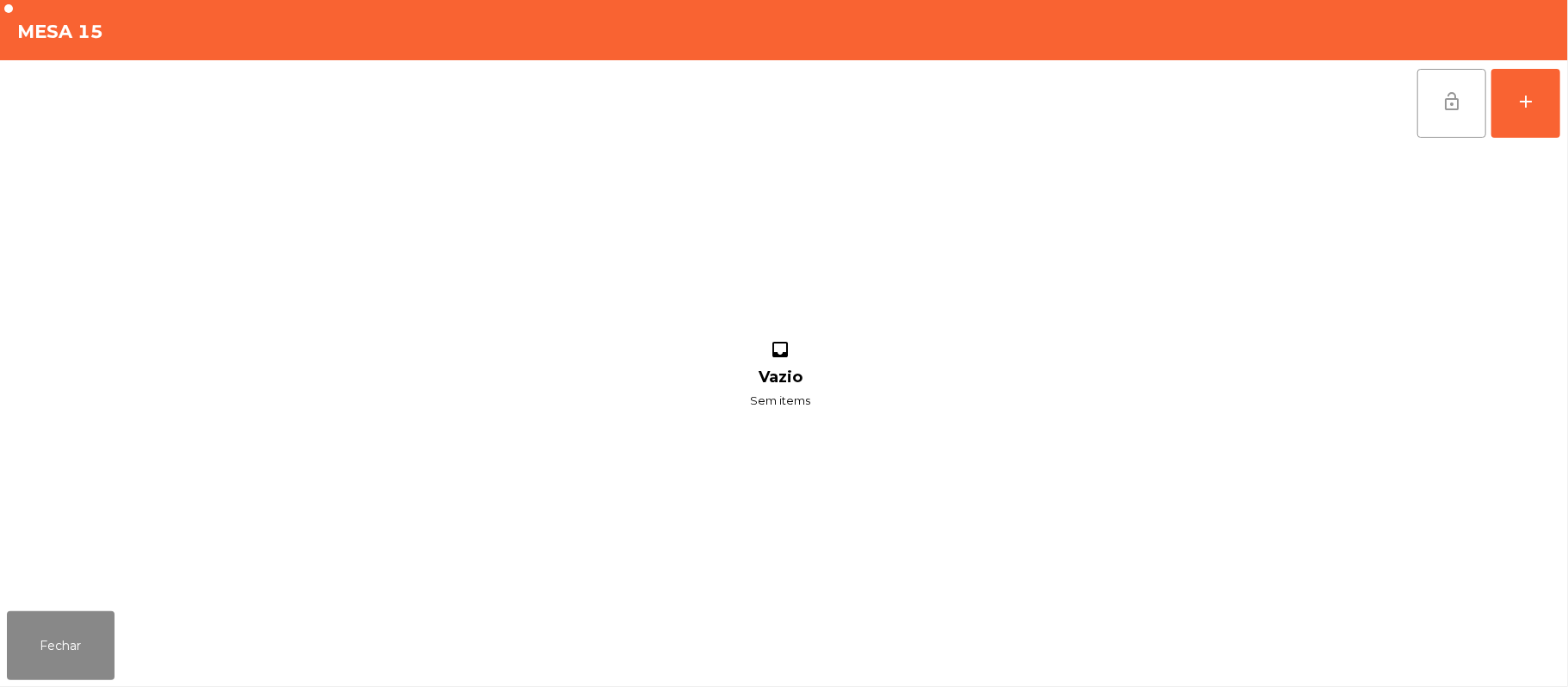
click at [1450, 69] on button "lock_open" at bounding box center [1452, 103] width 69 height 69
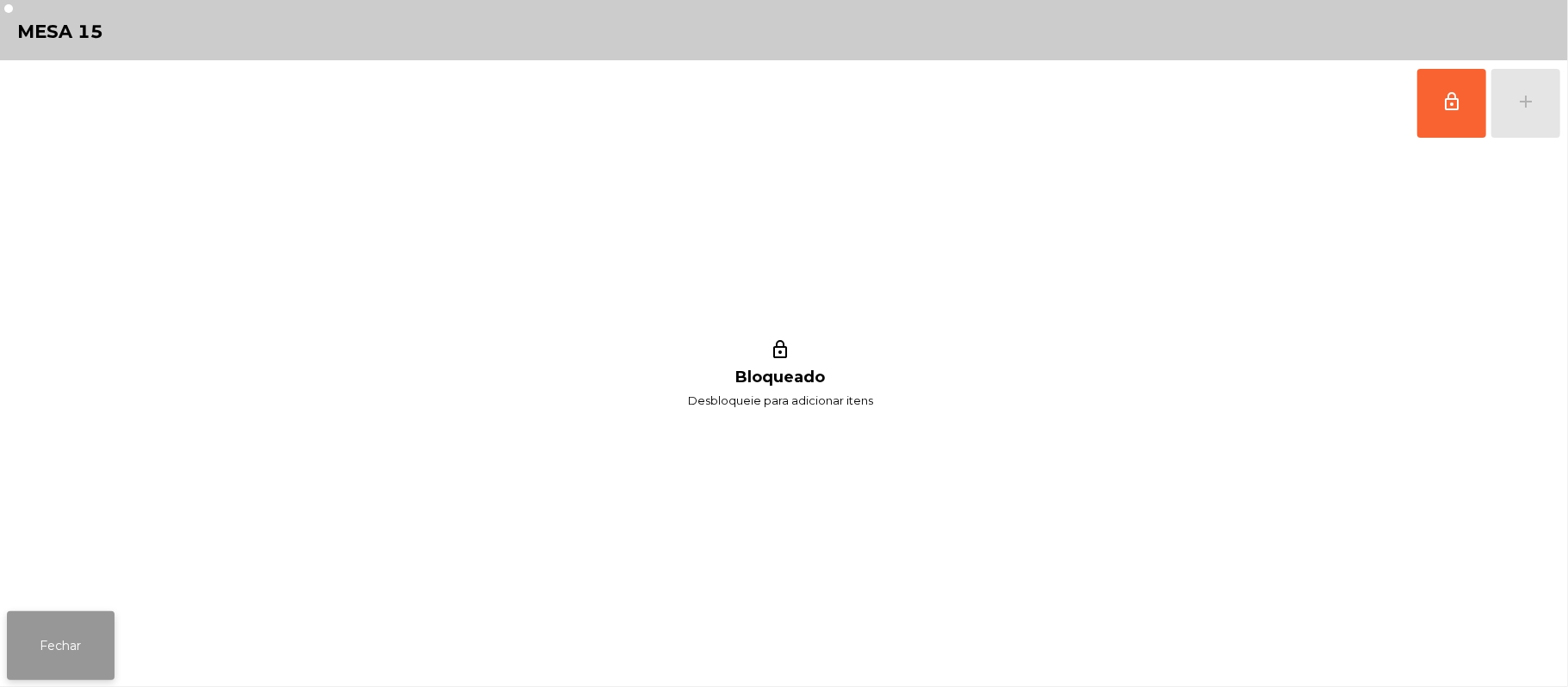
click at [87, 637] on button "Fechar" at bounding box center [60, 645] width 108 height 69
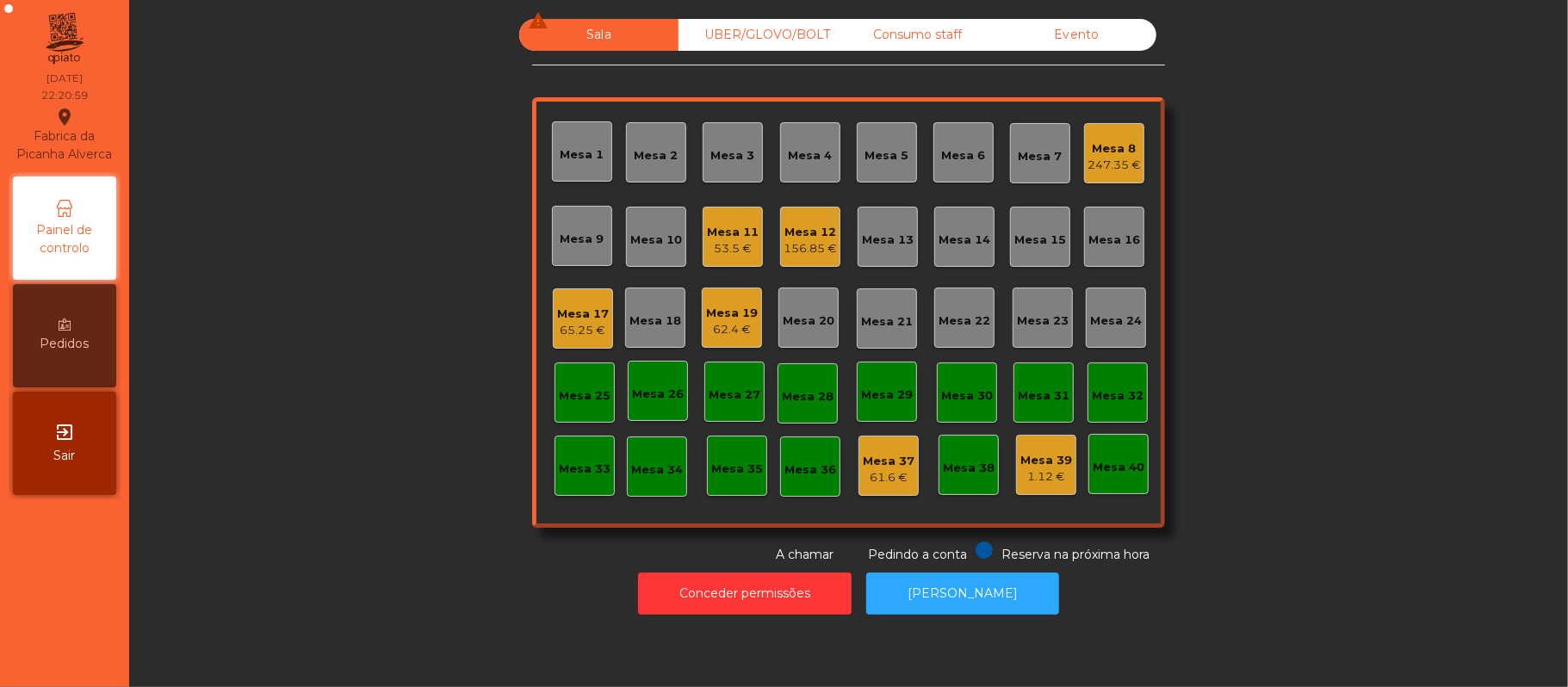
click at [561, 324] on div "65.25 €" at bounding box center [582, 331] width 52 height 18
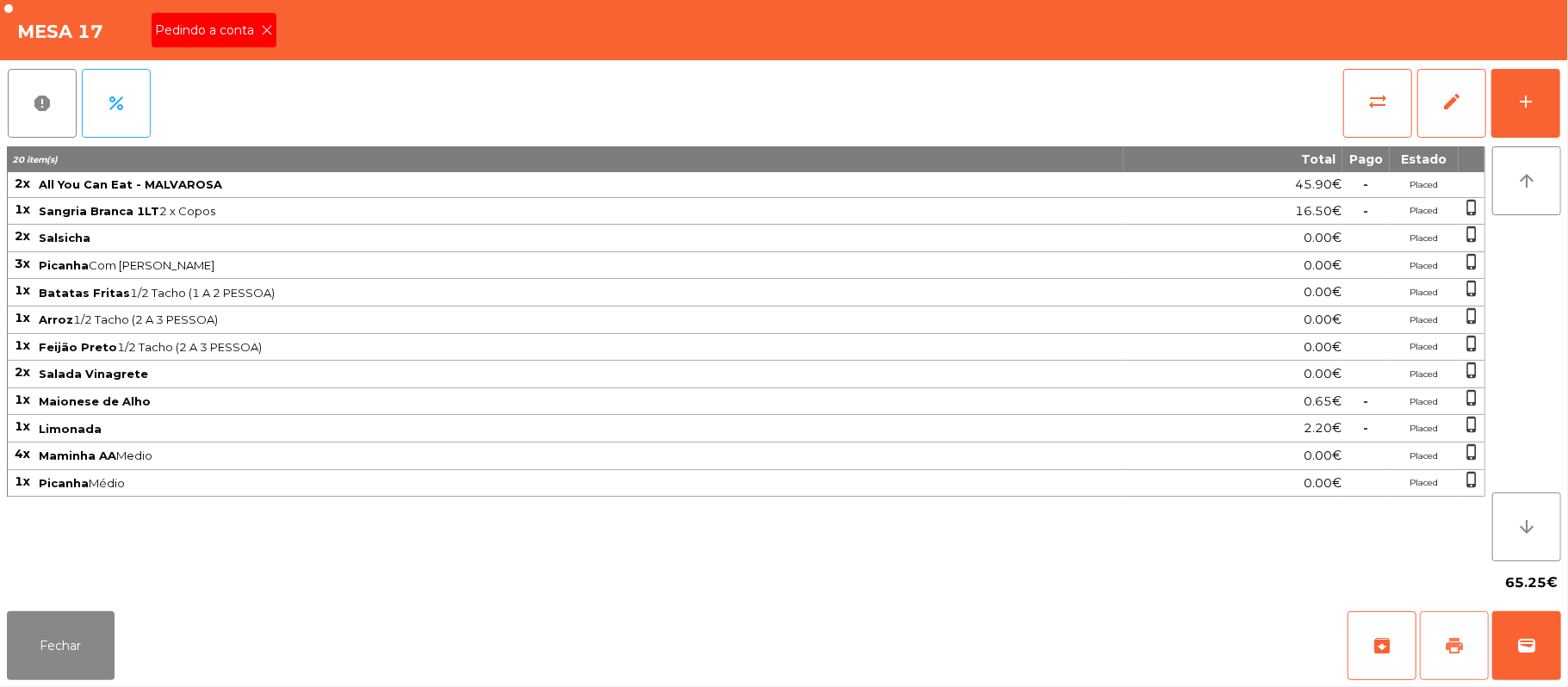
click at [1444, 662] on button "print" at bounding box center [1454, 645] width 69 height 69
click at [265, 28] on icon at bounding box center [267, 31] width 12 height 12
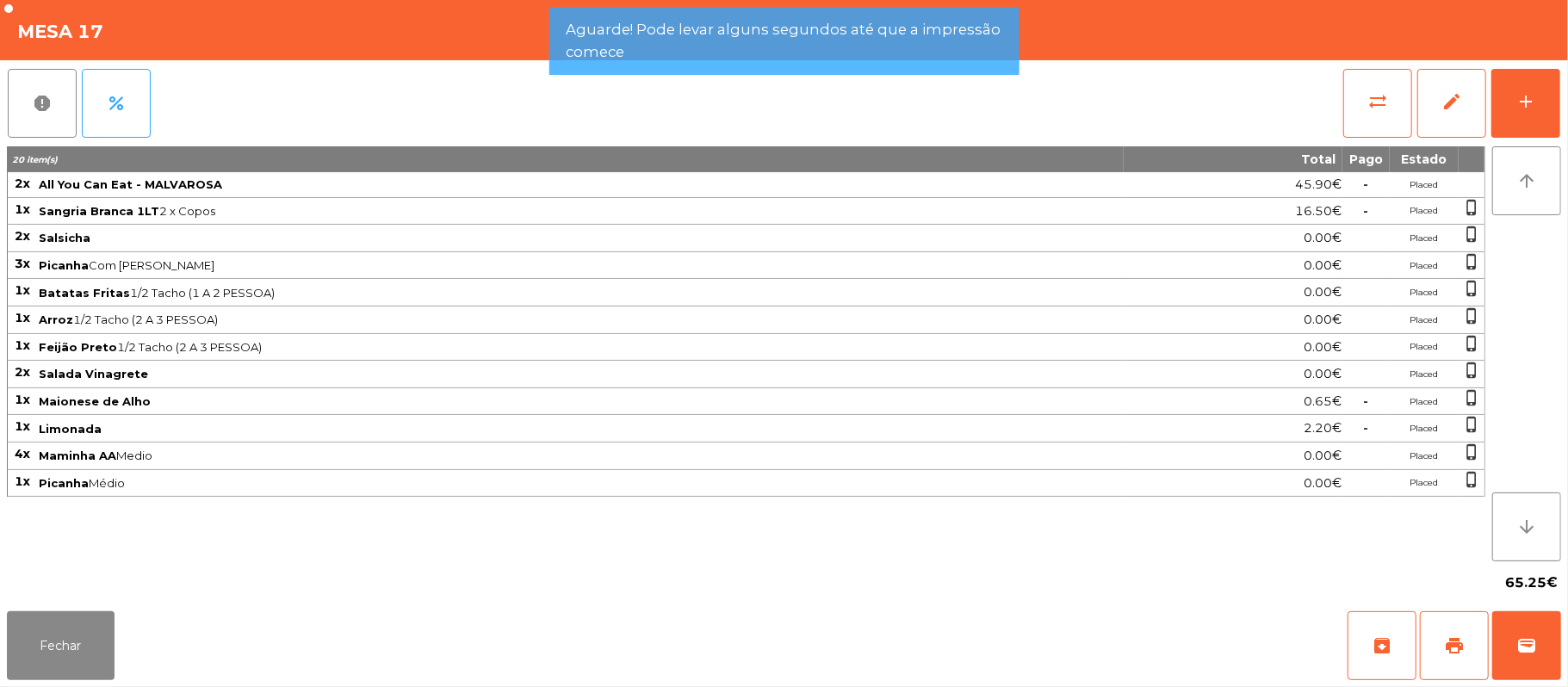
click at [257, 35] on div "Mesa 17" at bounding box center [784, 30] width 1568 height 60
click at [60, 672] on button "Fechar" at bounding box center [60, 645] width 108 height 69
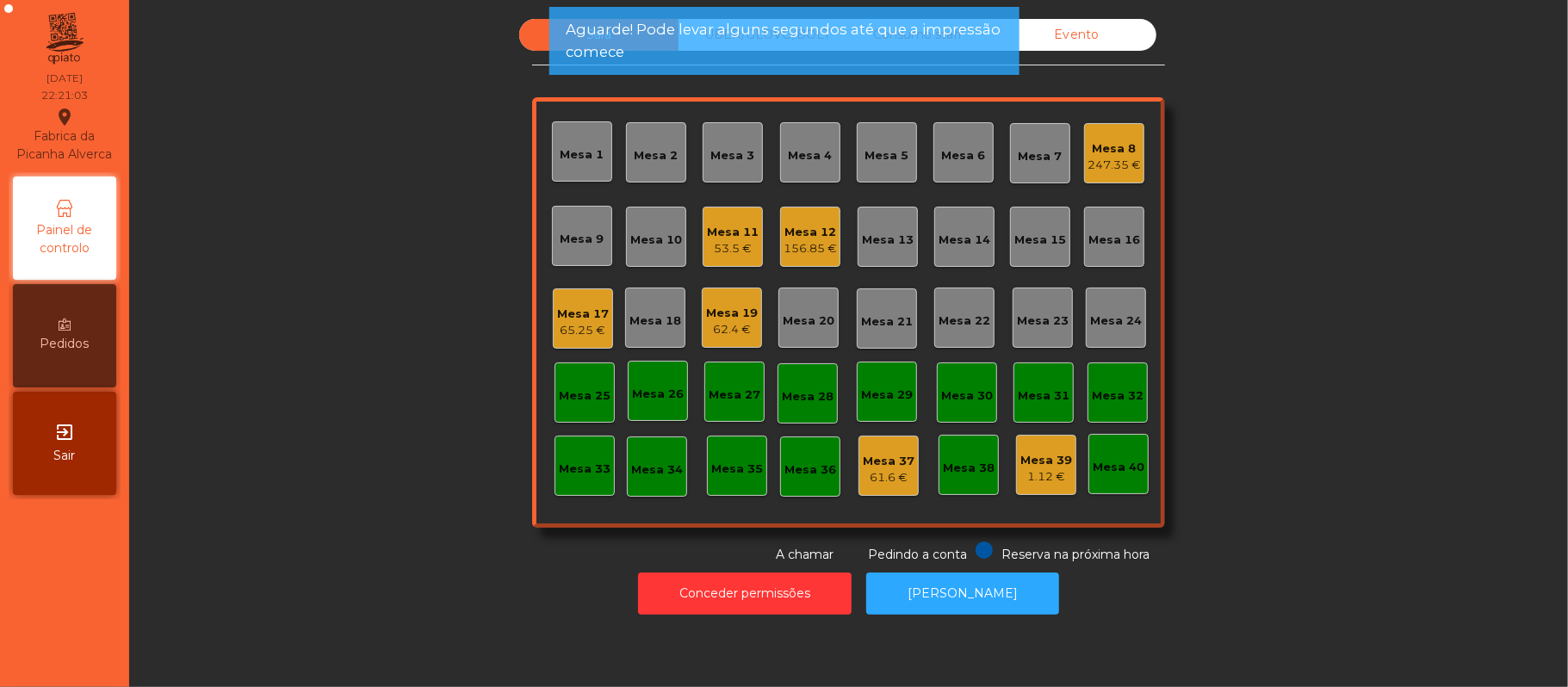
click at [749, 53] on span "Aguarde! Pode levar alguns segundos até que a impressão comece" at bounding box center [784, 40] width 436 height 43
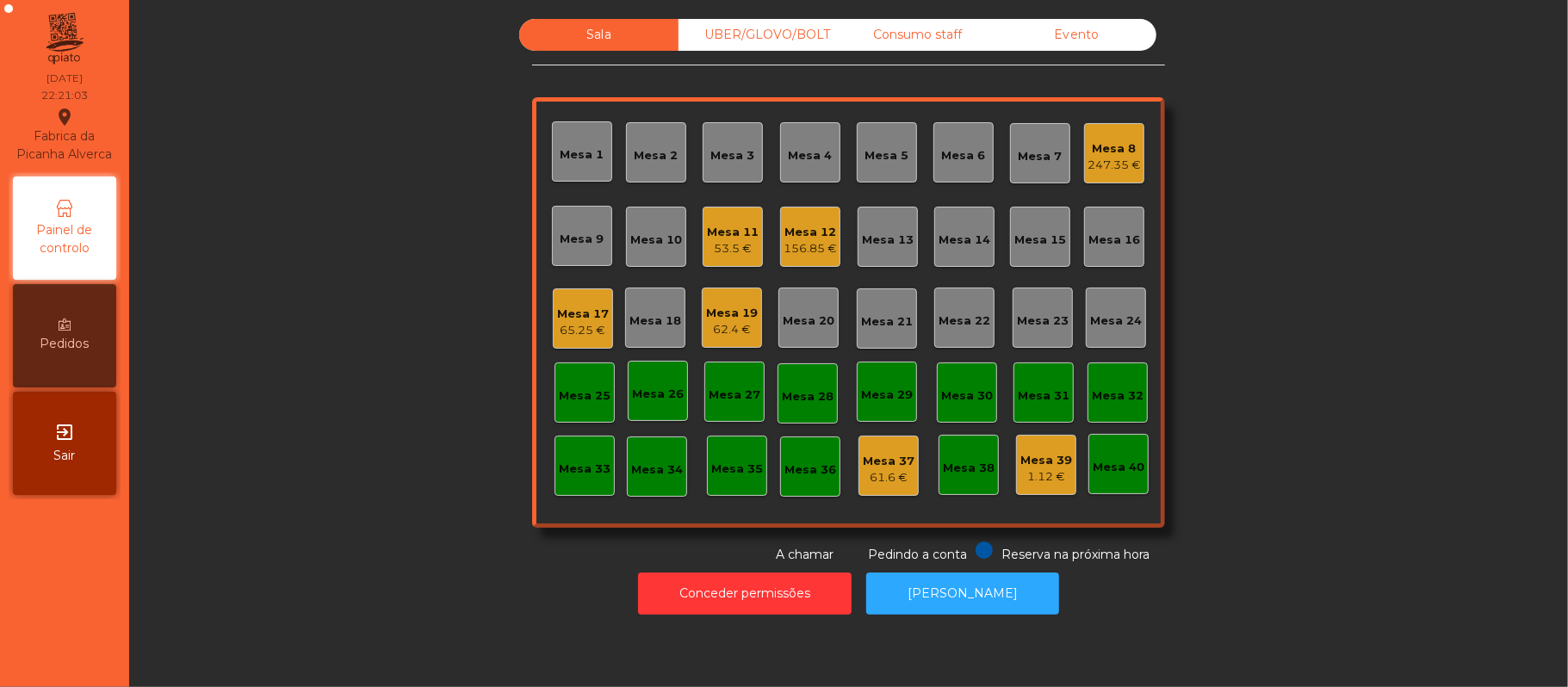
click at [845, 27] on div "Consumo staff" at bounding box center [918, 35] width 159 height 32
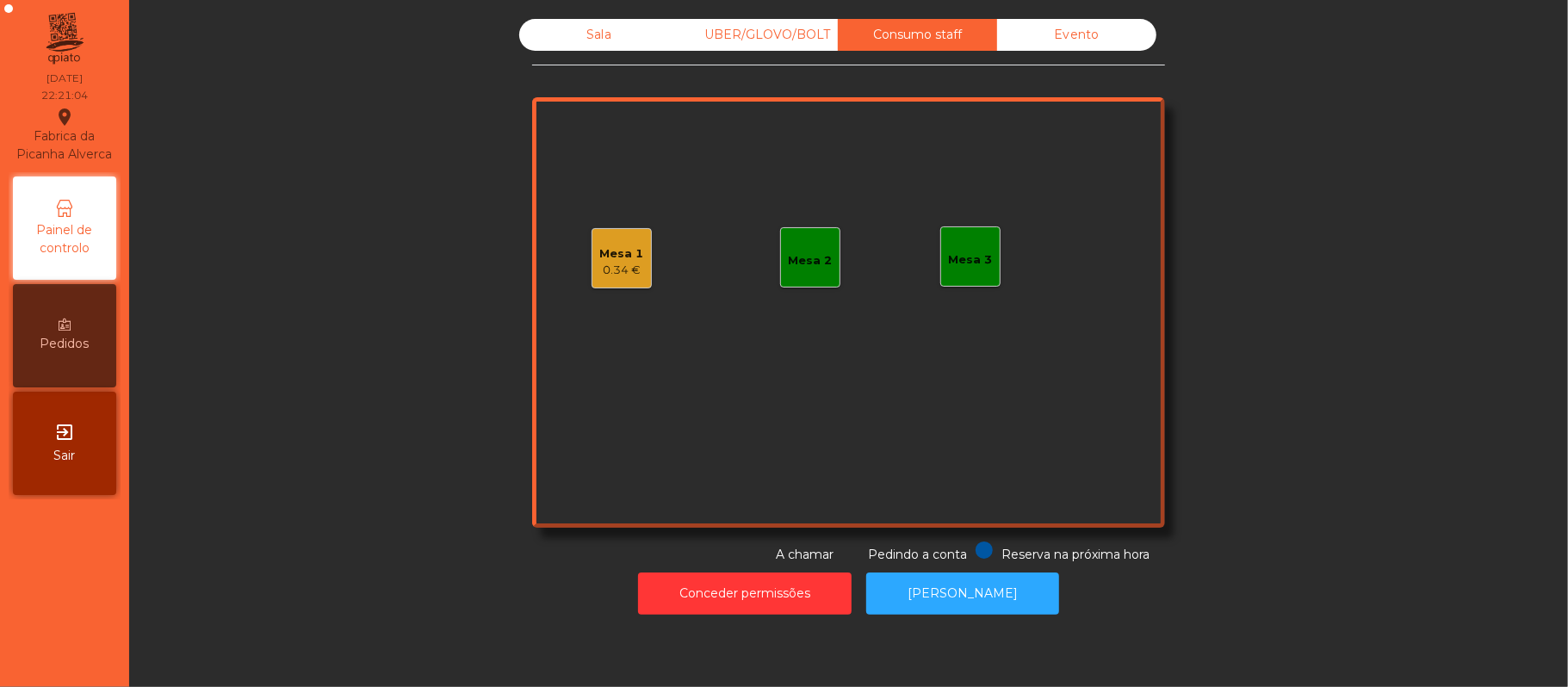
click at [742, 49] on div "UBER/GLOVO/BOLT" at bounding box center [758, 35] width 159 height 32
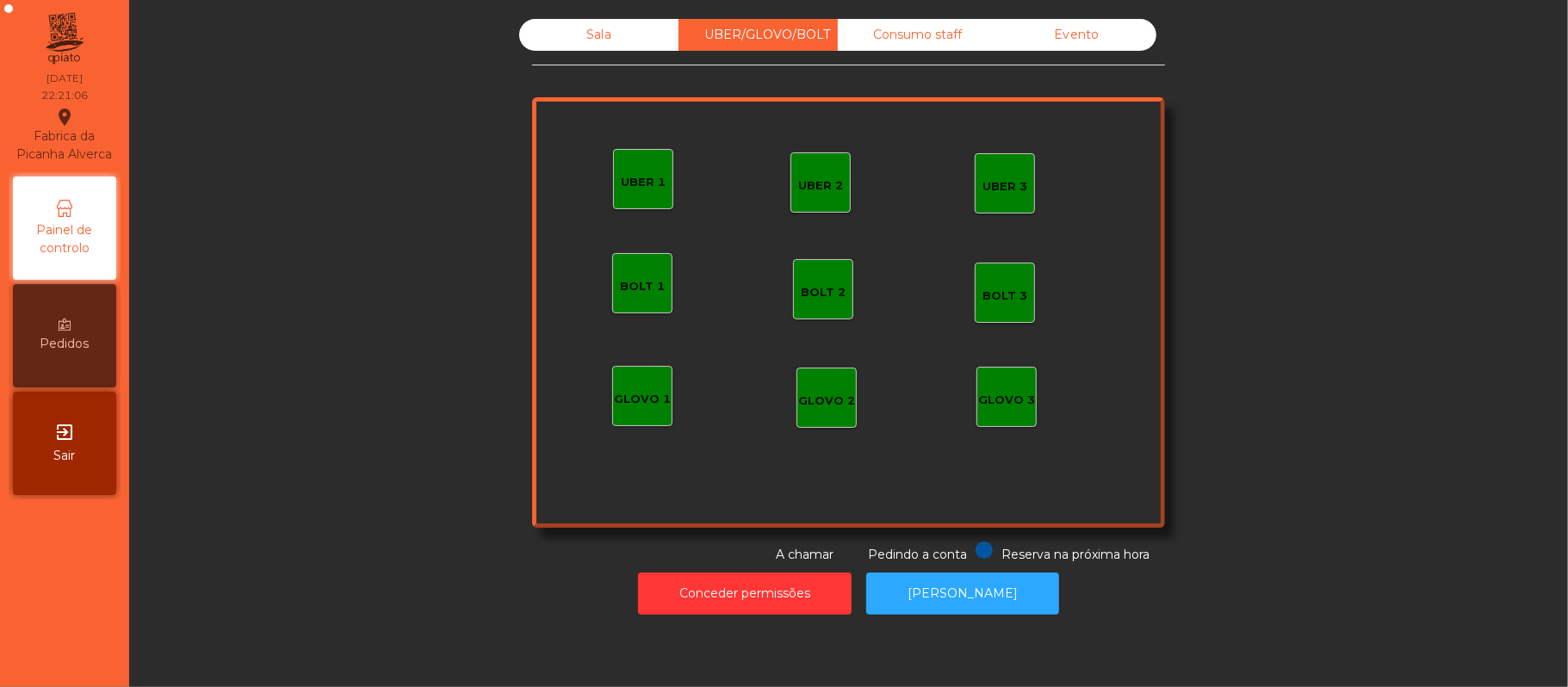
click at [613, 157] on div "UBER 1" at bounding box center [643, 179] width 60 height 60
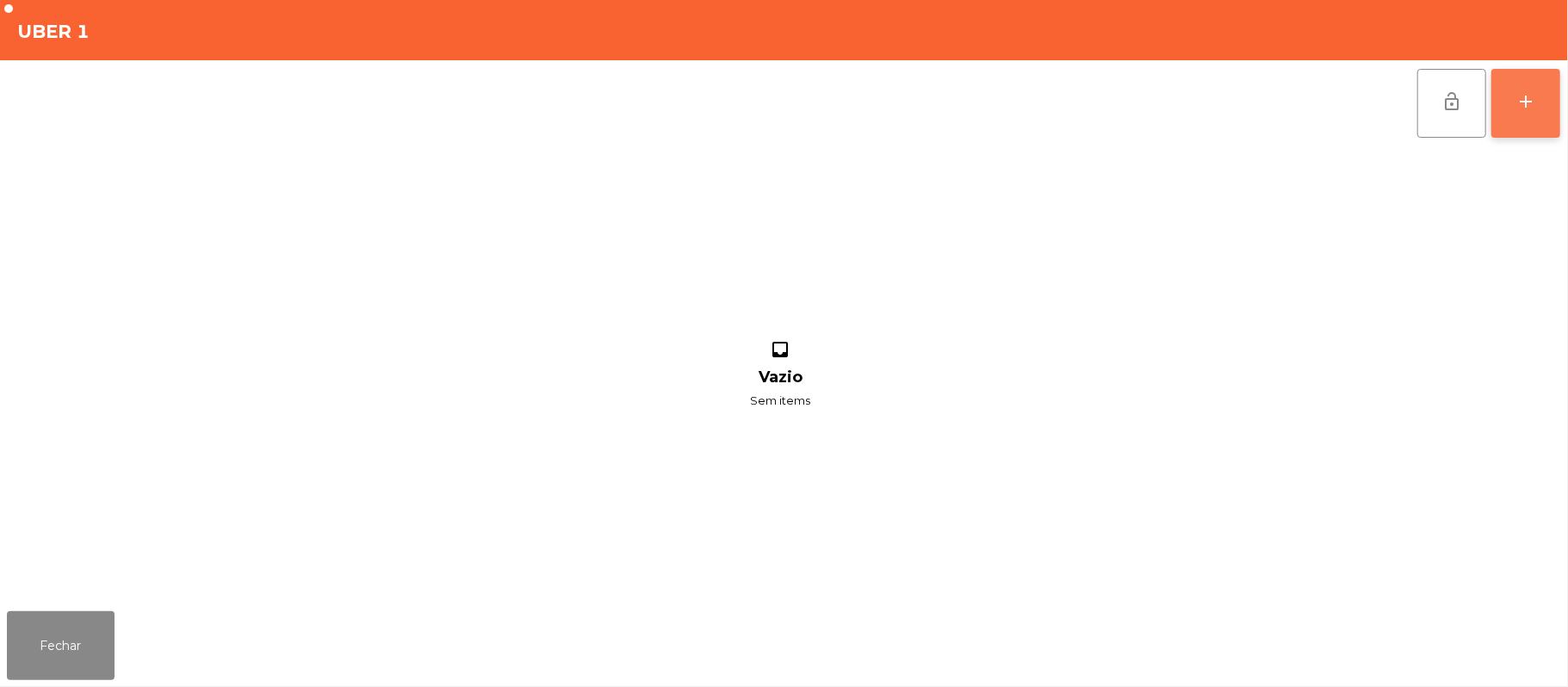
click at [1526, 103] on div "add" at bounding box center [1526, 102] width 21 height 21
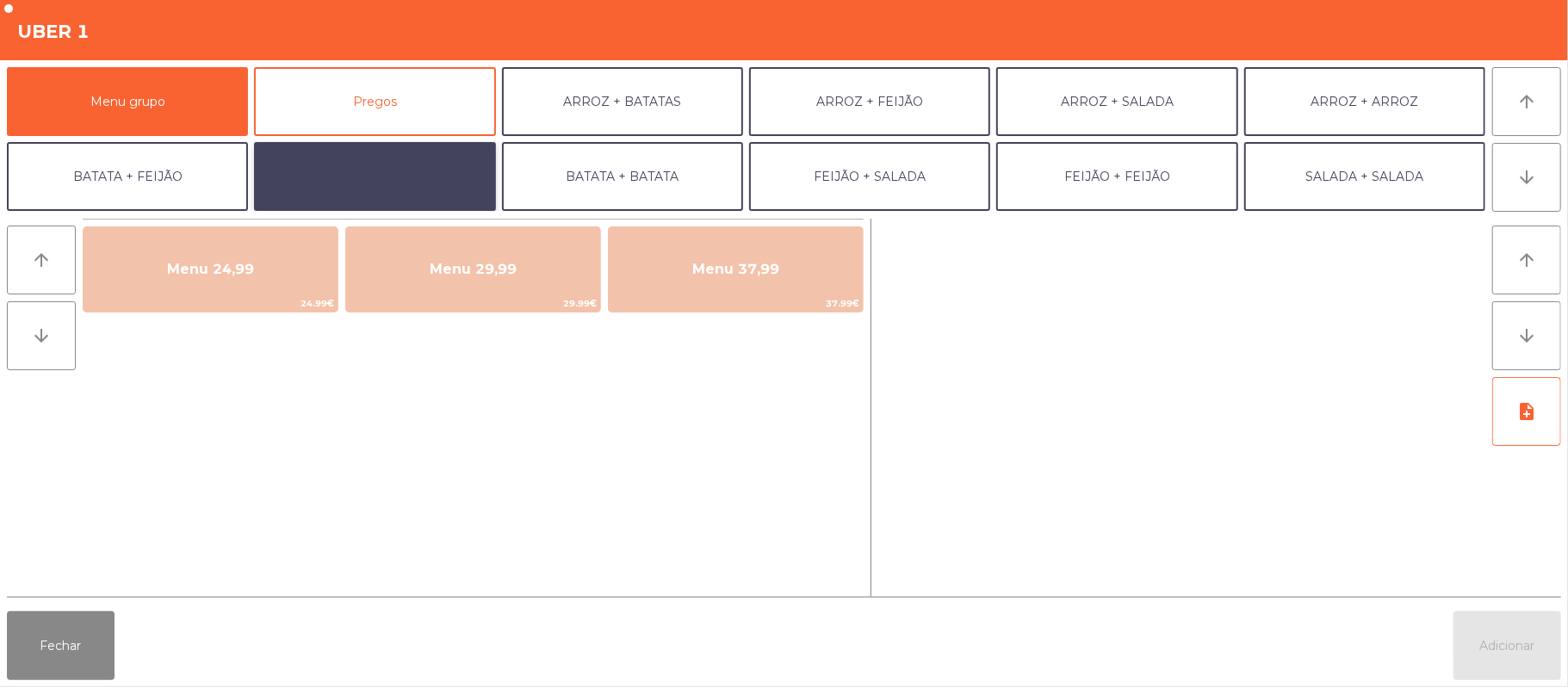
click at [441, 200] on button "BATATA + SALADA" at bounding box center [374, 176] width 241 height 69
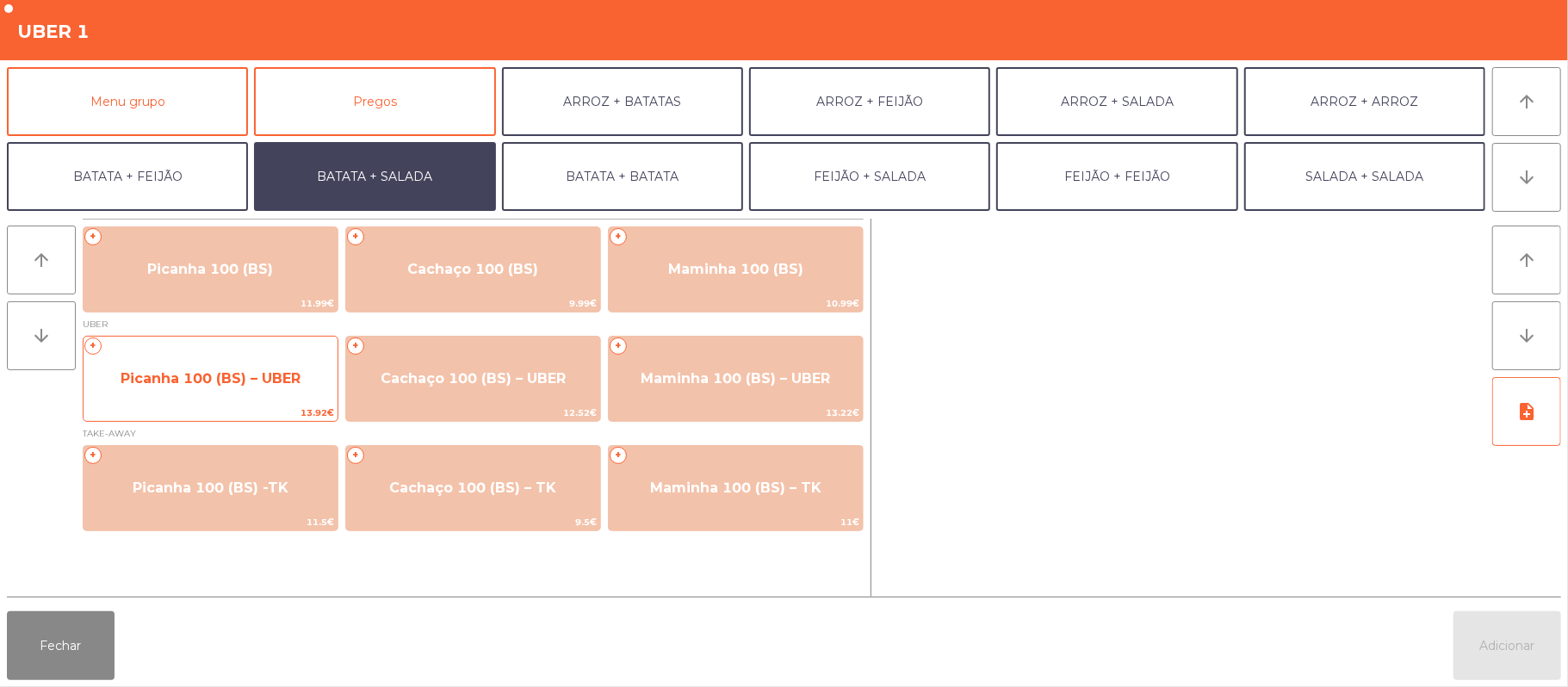
click at [253, 388] on span "Picanha 100 (BS) – UBER" at bounding box center [210, 378] width 254 height 46
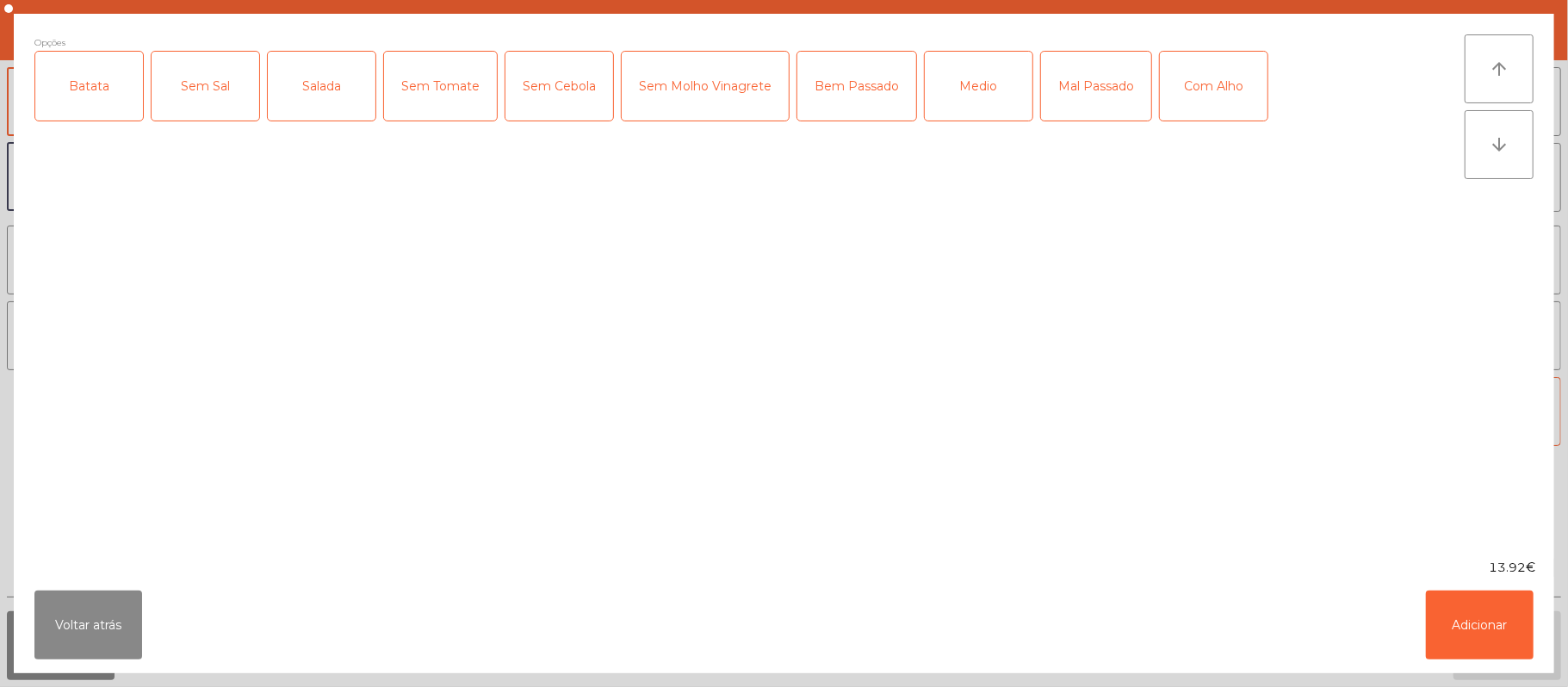
click at [87, 110] on div "Batata" at bounding box center [88, 86] width 108 height 69
click at [214, 88] on div "Sem Sal" at bounding box center [205, 86] width 108 height 69
click at [217, 105] on div "Sem Sal" at bounding box center [205, 86] width 108 height 69
click at [326, 93] on div "Salada" at bounding box center [321, 86] width 108 height 69
click at [859, 74] on div "Bem Passado" at bounding box center [857, 86] width 119 height 69
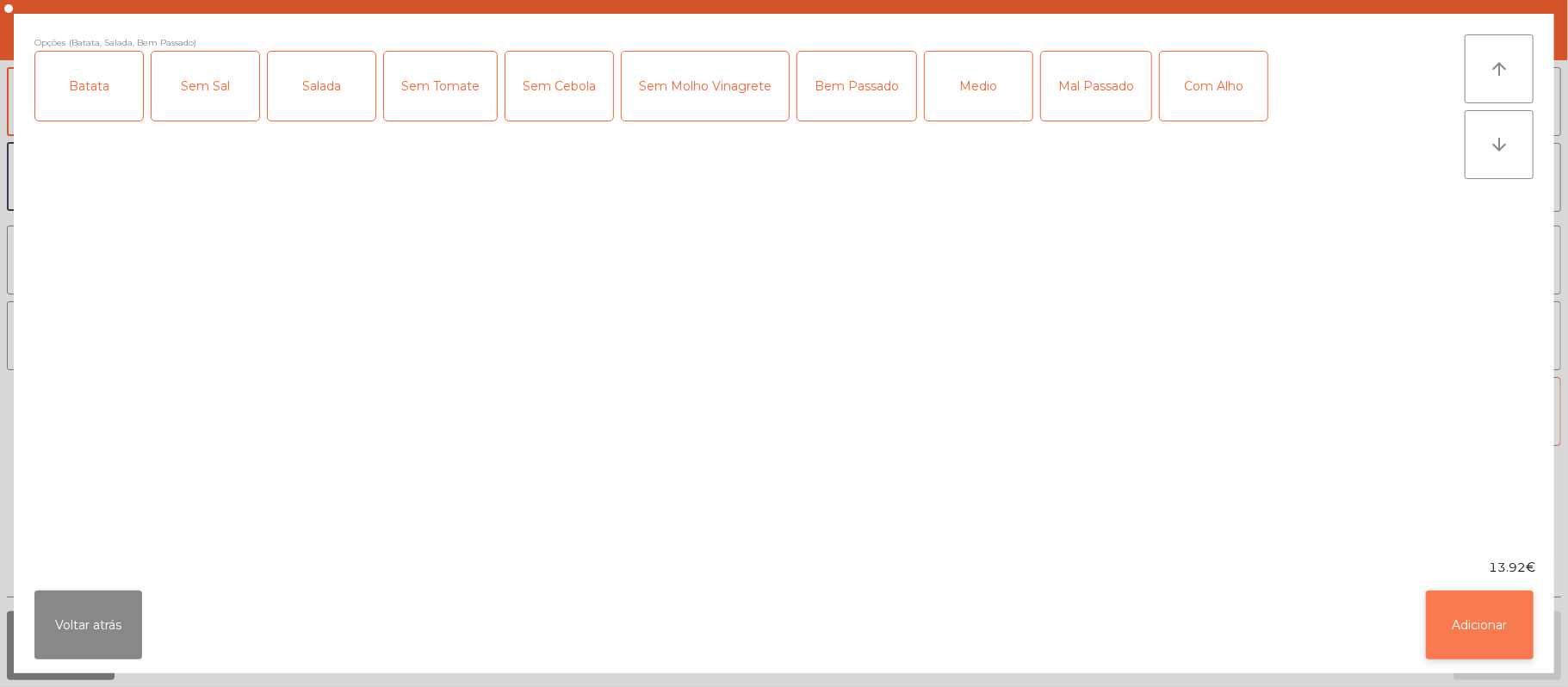
click at [1481, 627] on button "Adicionar" at bounding box center [1480, 625] width 108 height 69
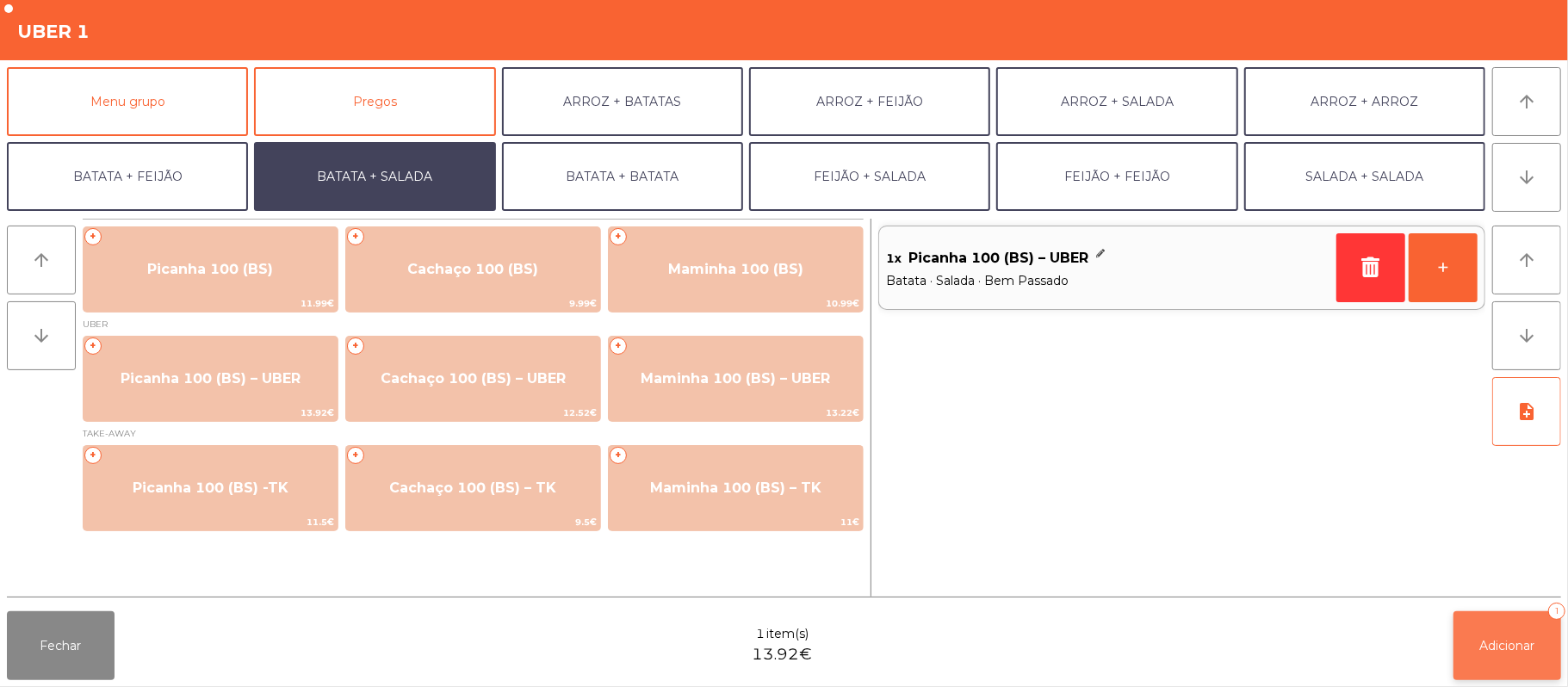
click at [1529, 666] on button "Adicionar 1" at bounding box center [1507, 645] width 108 height 69
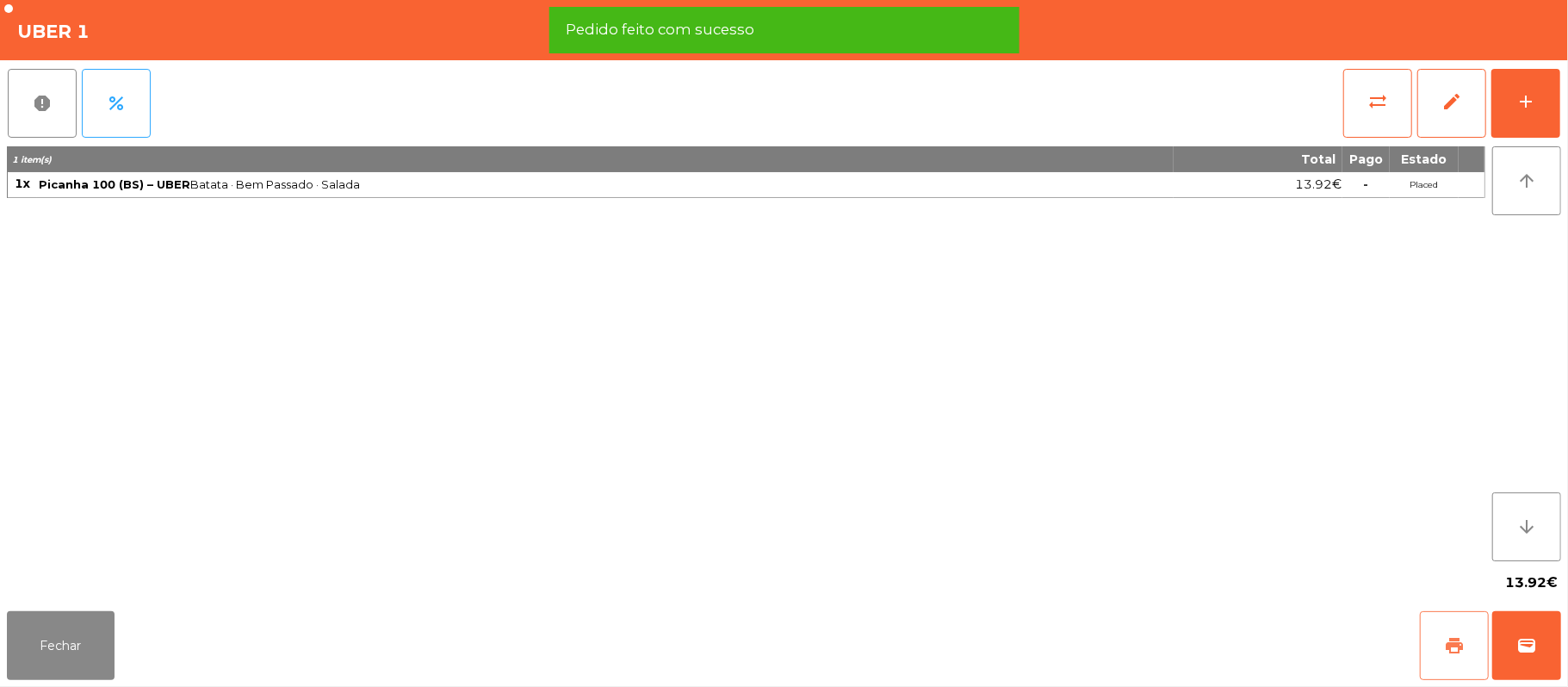
click at [1451, 634] on button "print" at bounding box center [1454, 645] width 69 height 69
click at [1549, 655] on button "wallet" at bounding box center [1527, 645] width 69 height 69
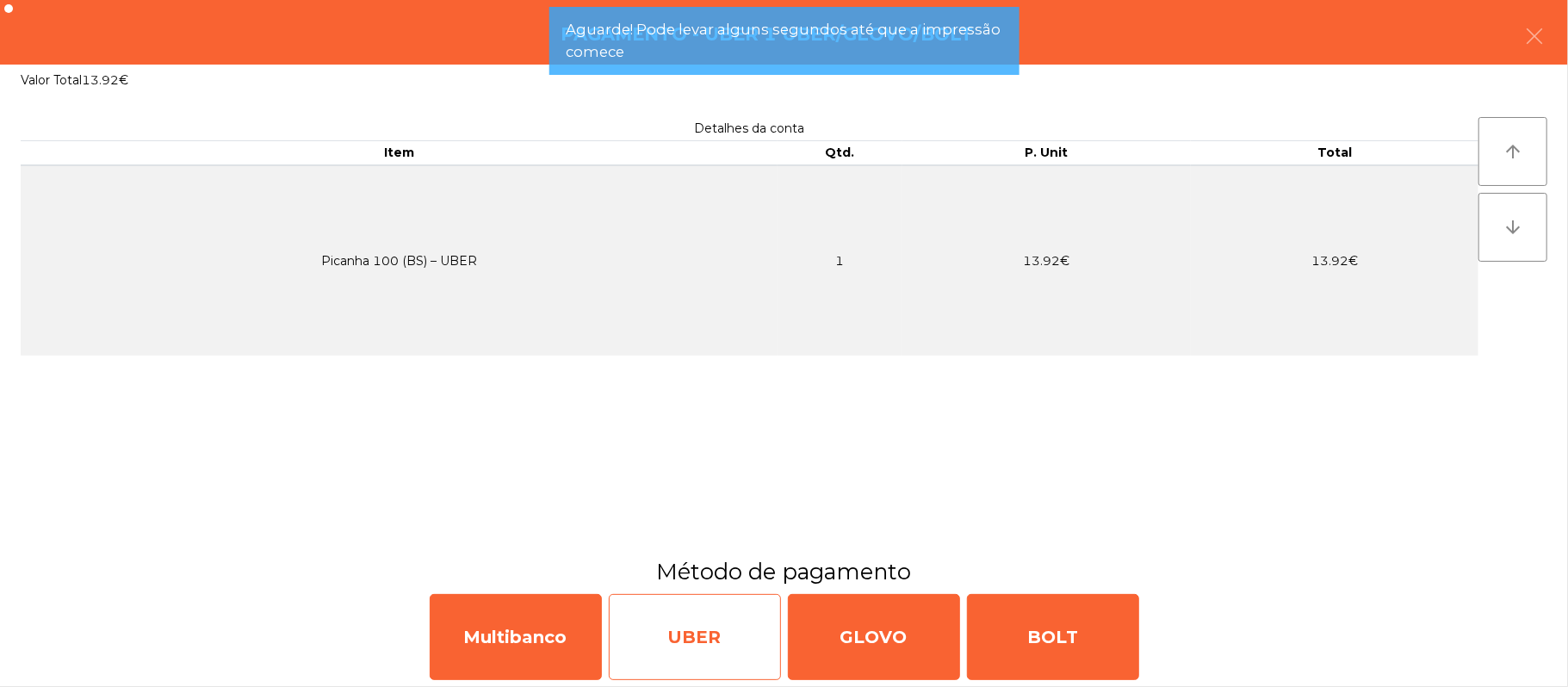
click at [713, 662] on div "UBER" at bounding box center [694, 637] width 172 height 86
select select "**"
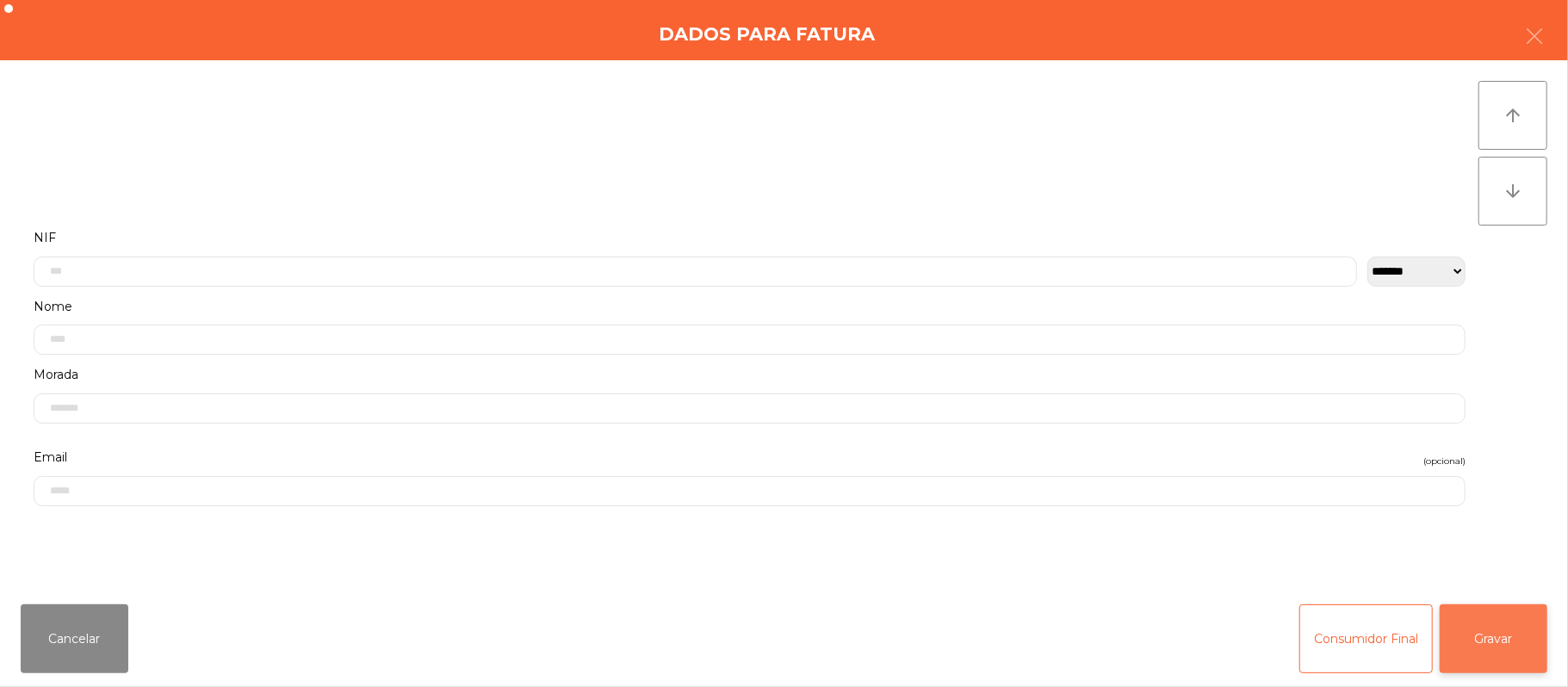
click at [1540, 658] on button "Gravar" at bounding box center [1494, 638] width 108 height 69
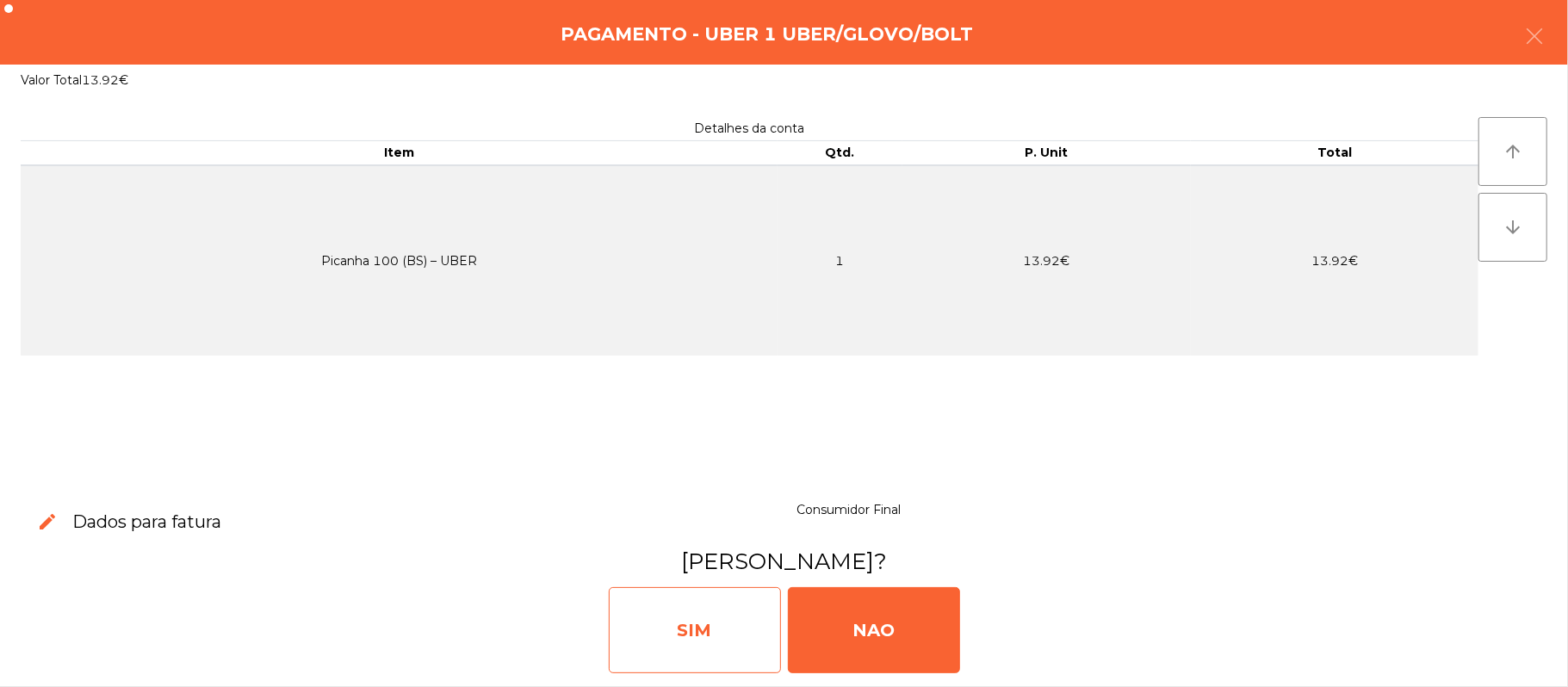
click at [701, 607] on div "SIM" at bounding box center [694, 630] width 172 height 86
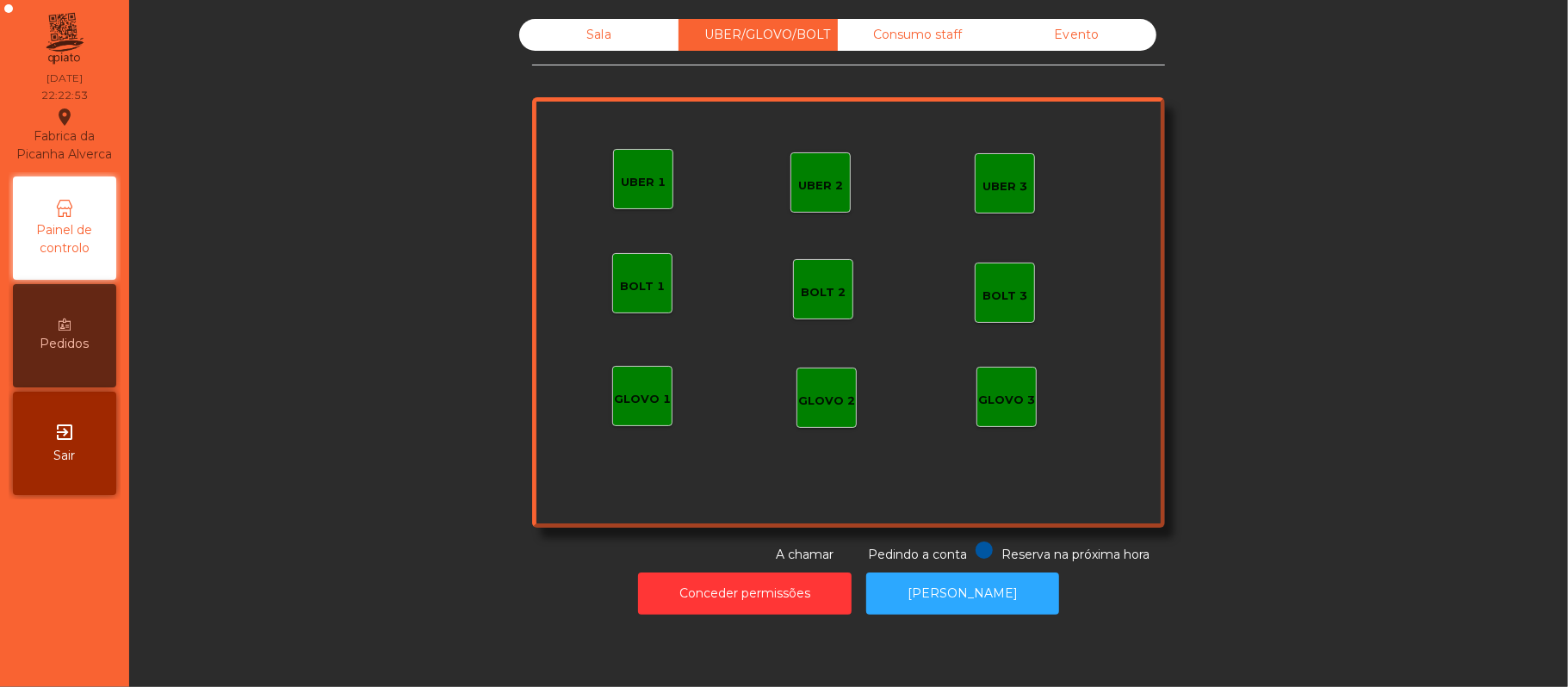
click at [603, 42] on div "Sala" at bounding box center [599, 35] width 159 height 32
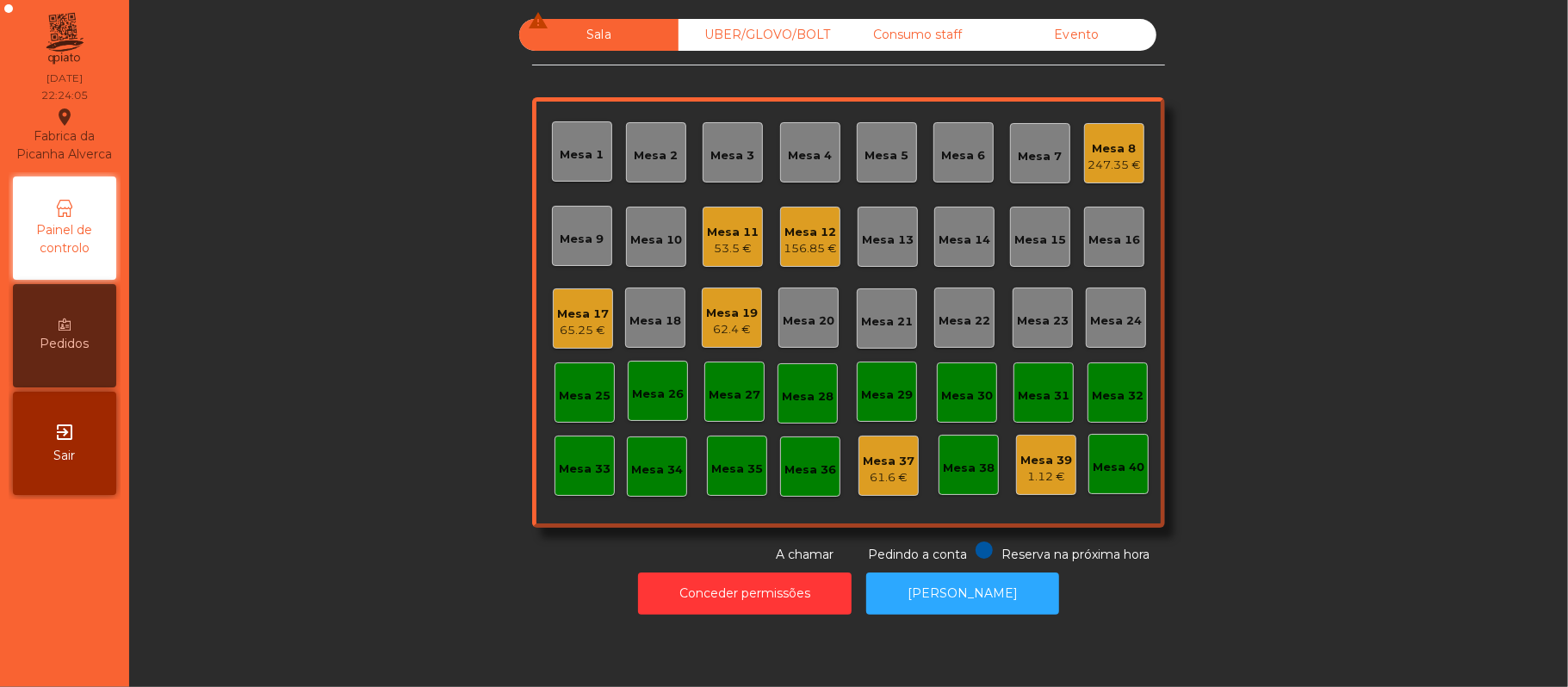
click at [558, 301] on div "Mesa 17 65.25 €" at bounding box center [582, 319] width 52 height 40
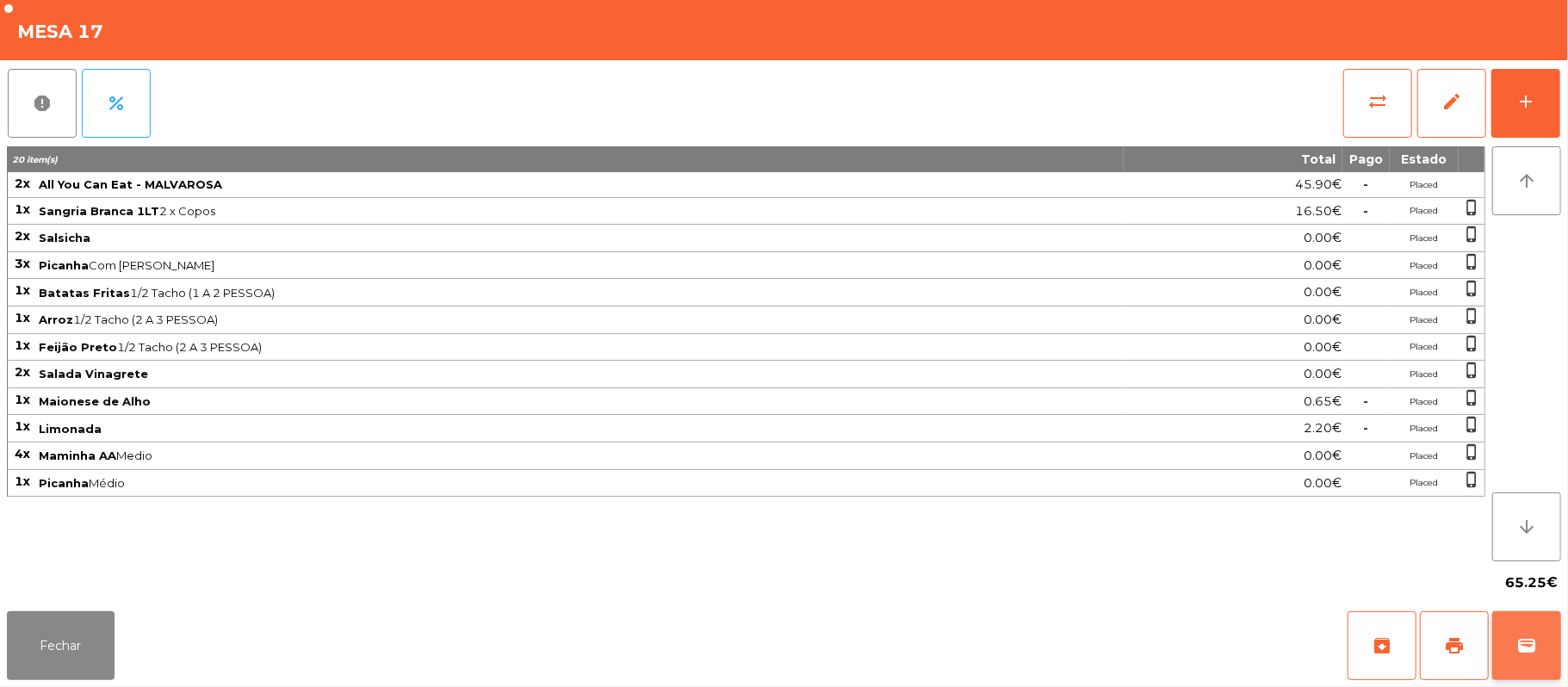
click at [1530, 653] on span "wallet" at bounding box center [1527, 646] width 21 height 21
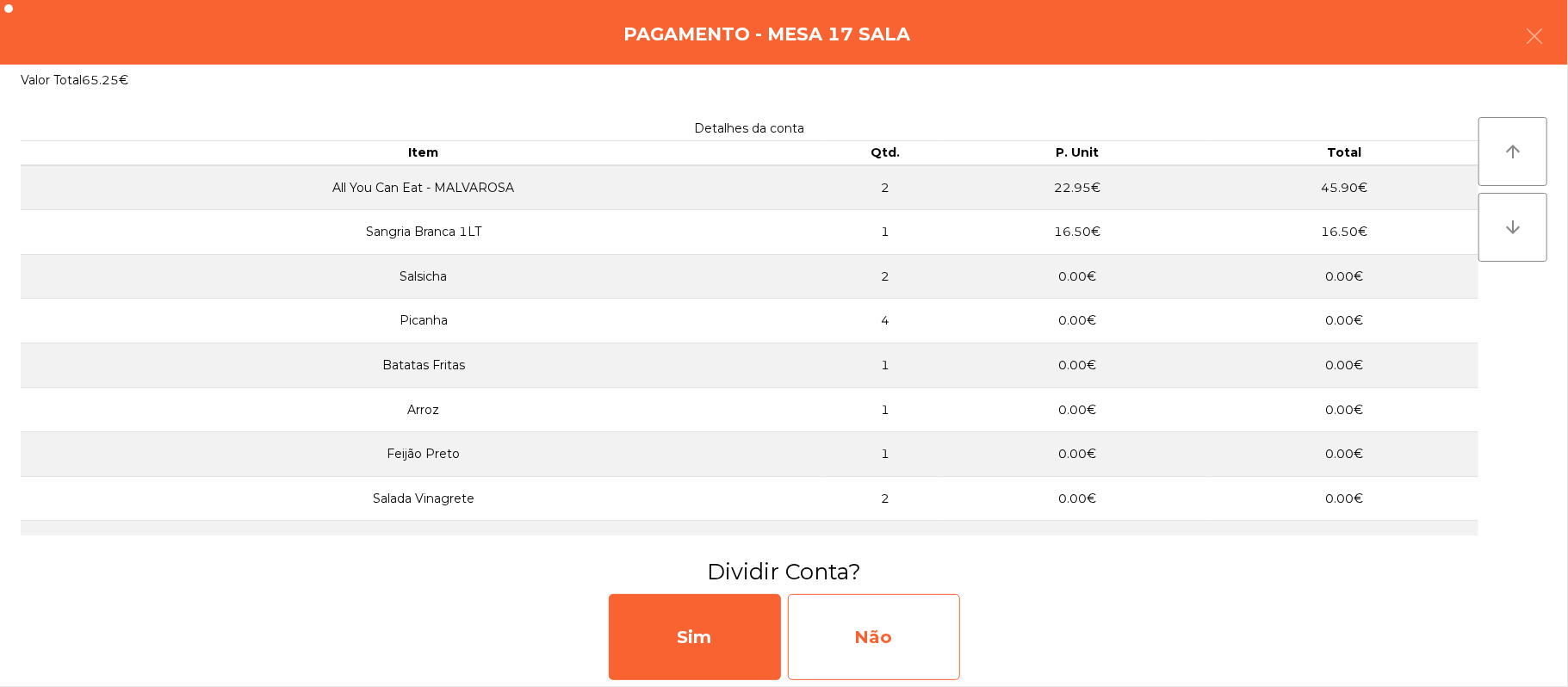
click at [875, 646] on div "Não" at bounding box center [874, 637] width 172 height 86
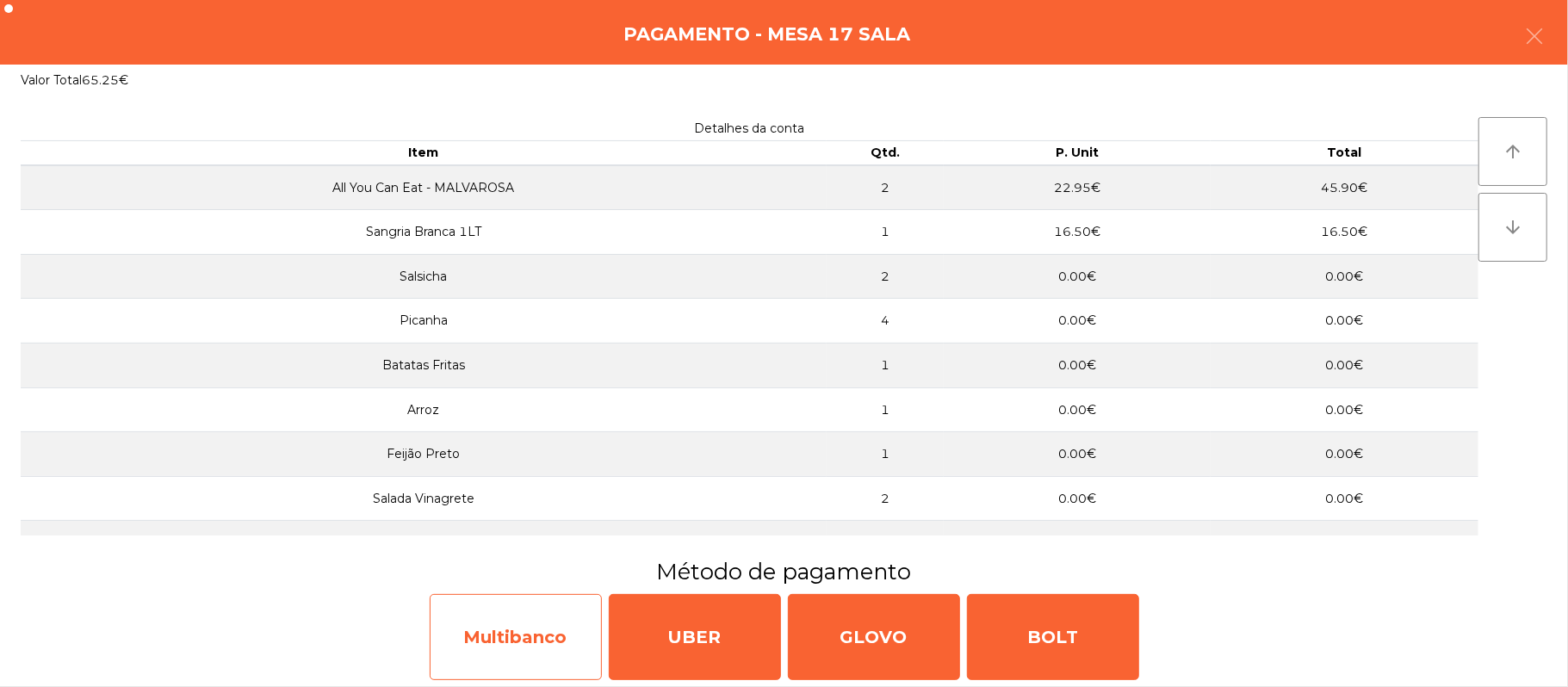
click at [546, 620] on div "Multibanco" at bounding box center [516, 637] width 172 height 86
select select "**"
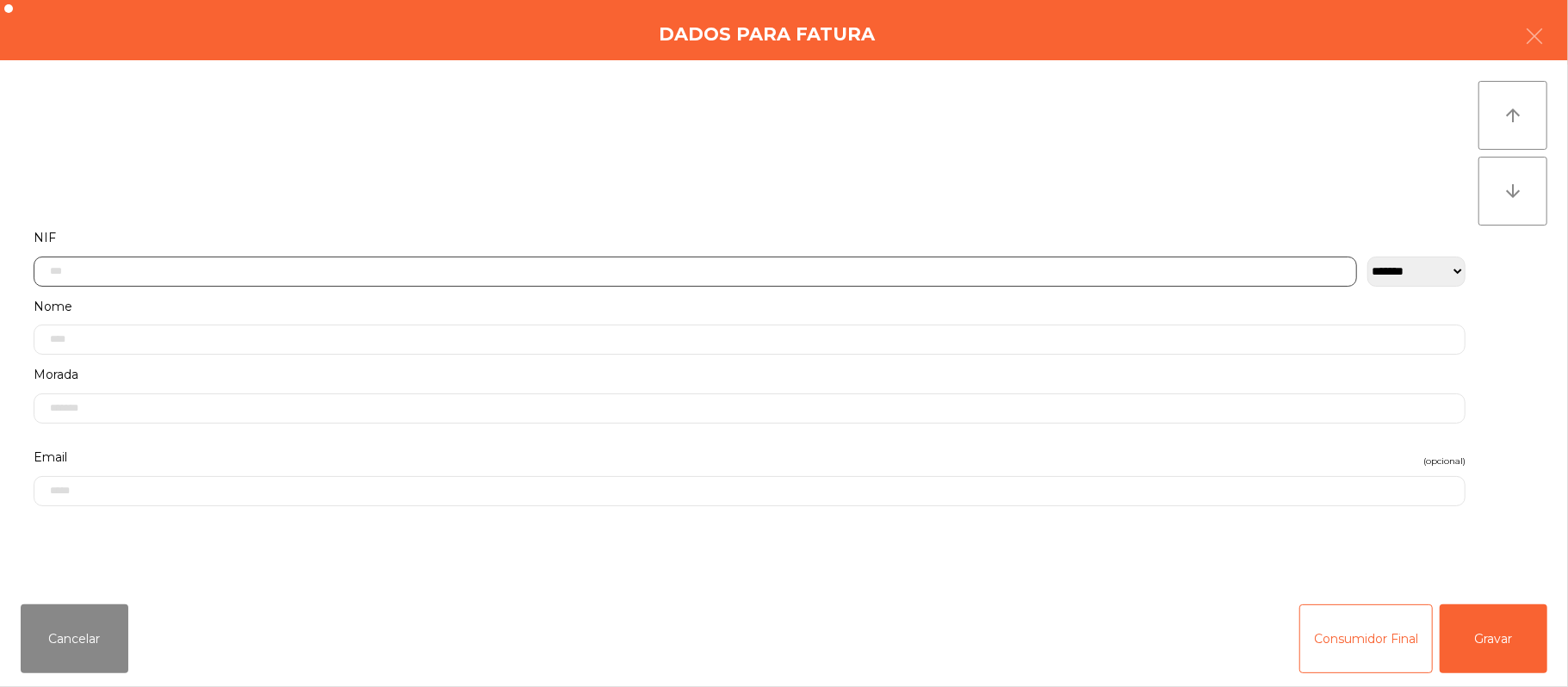
click at [593, 270] on input "text" at bounding box center [695, 271] width 1324 height 30
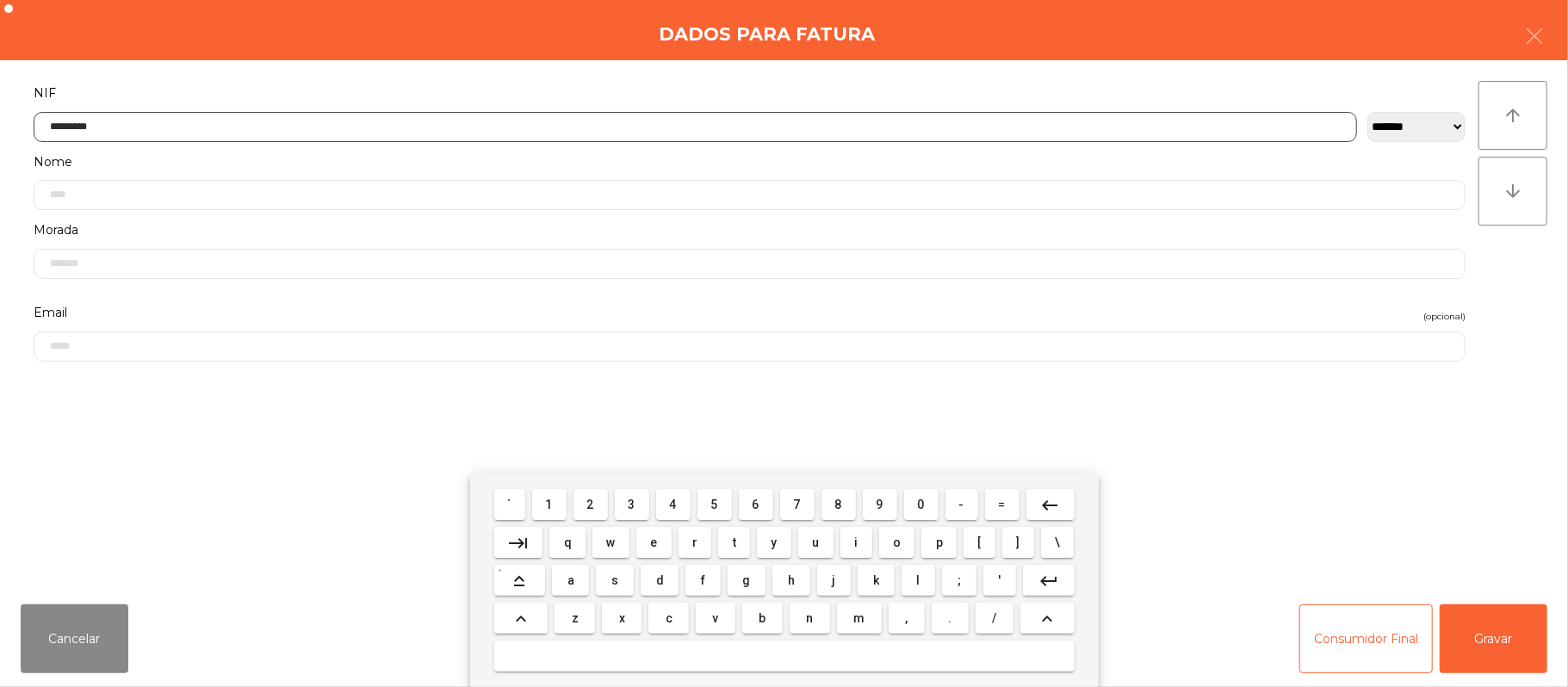
type input "*********"
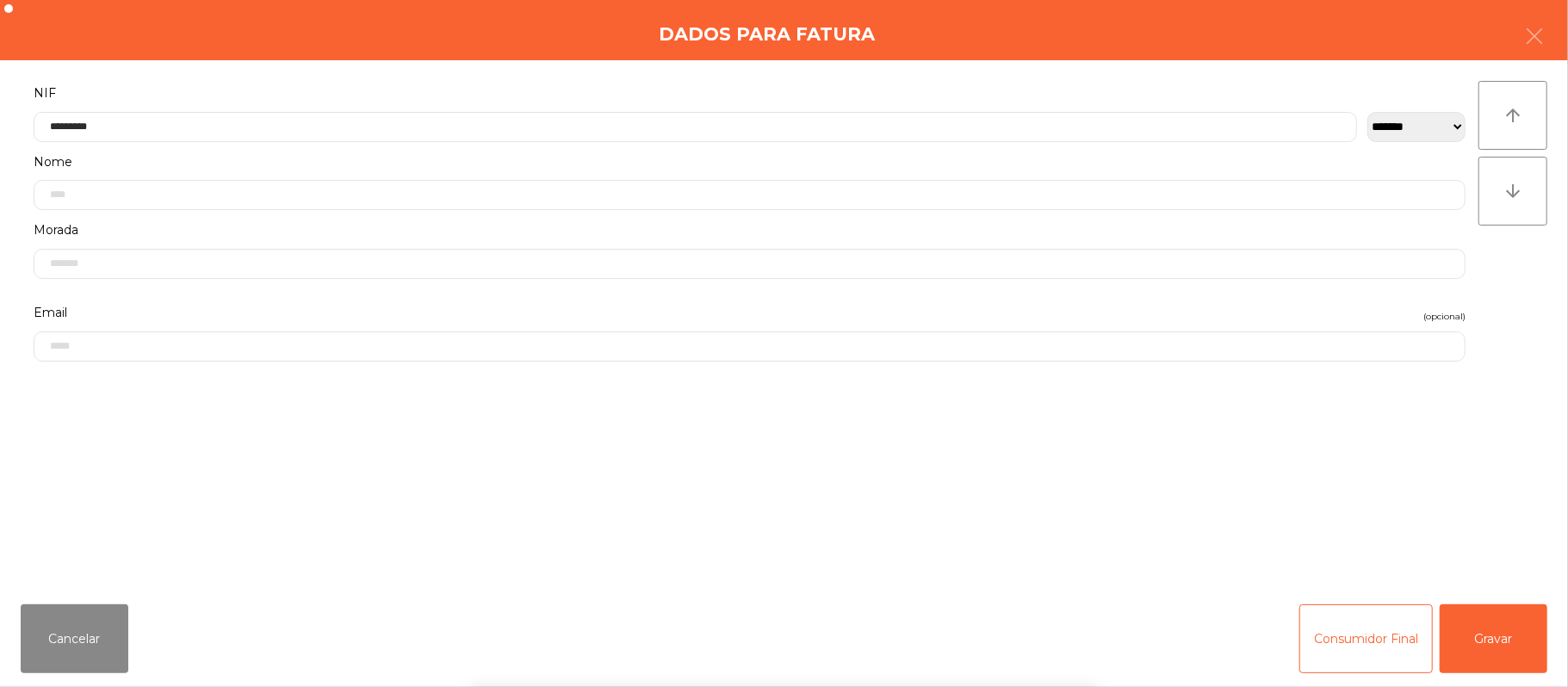
click at [1536, 637] on div "` 1 2 3 4 5 6 7 8 9 0 - = keyboard_backspace keyboard_tab q w e r t y u i o p […" at bounding box center [784, 580] width 1568 height 214
click at [1517, 625] on button "Gravar" at bounding box center [1494, 638] width 108 height 69
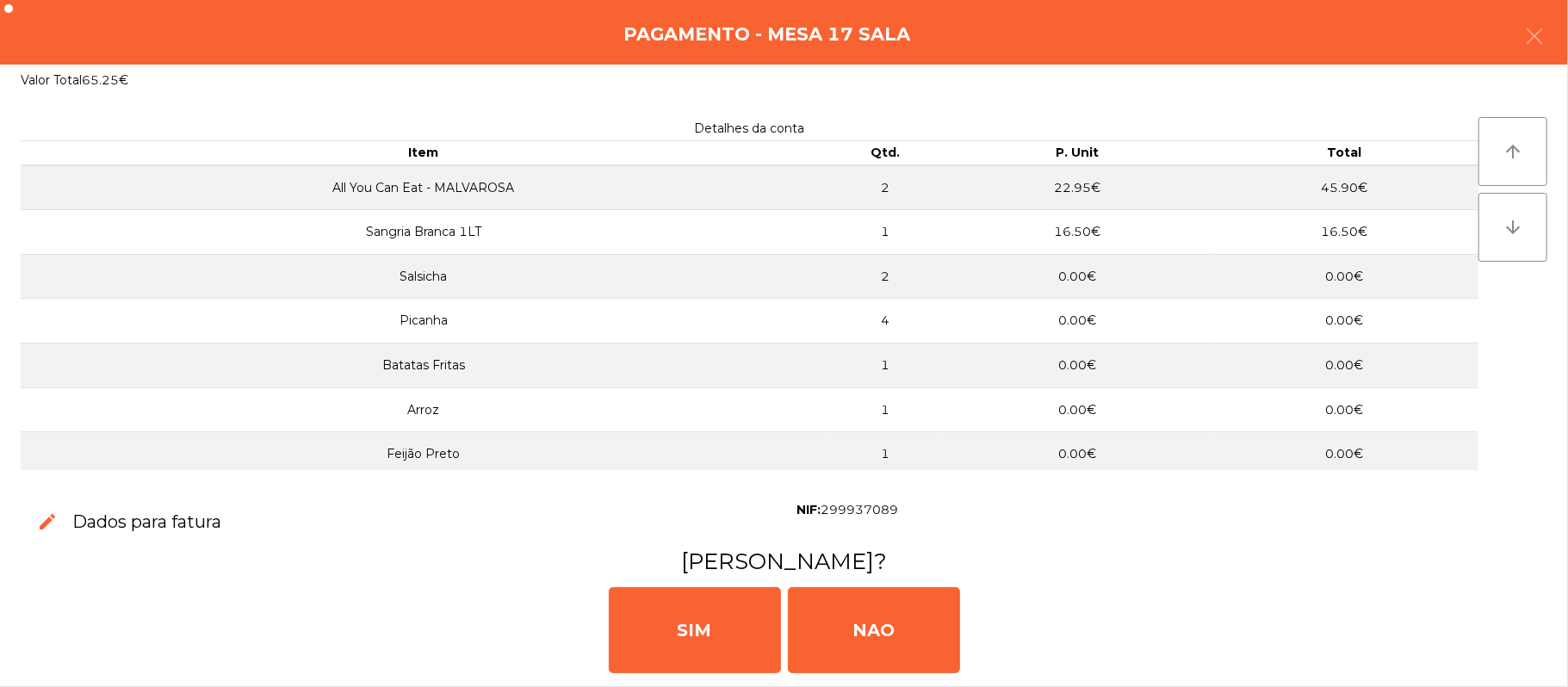
click at [1514, 634] on div "[PERSON_NAME]" at bounding box center [784, 628] width 1554 height 103
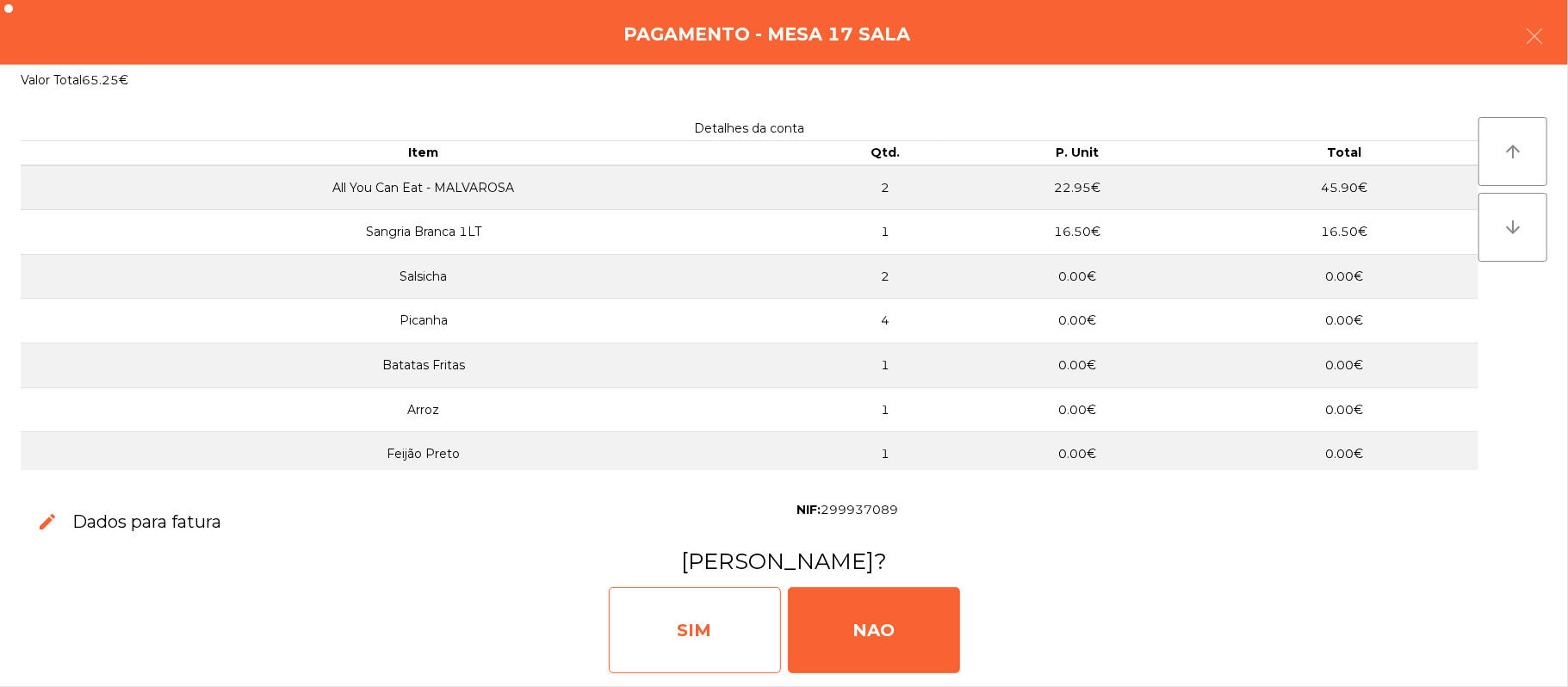
click at [709, 631] on div "SIM" at bounding box center [694, 630] width 172 height 86
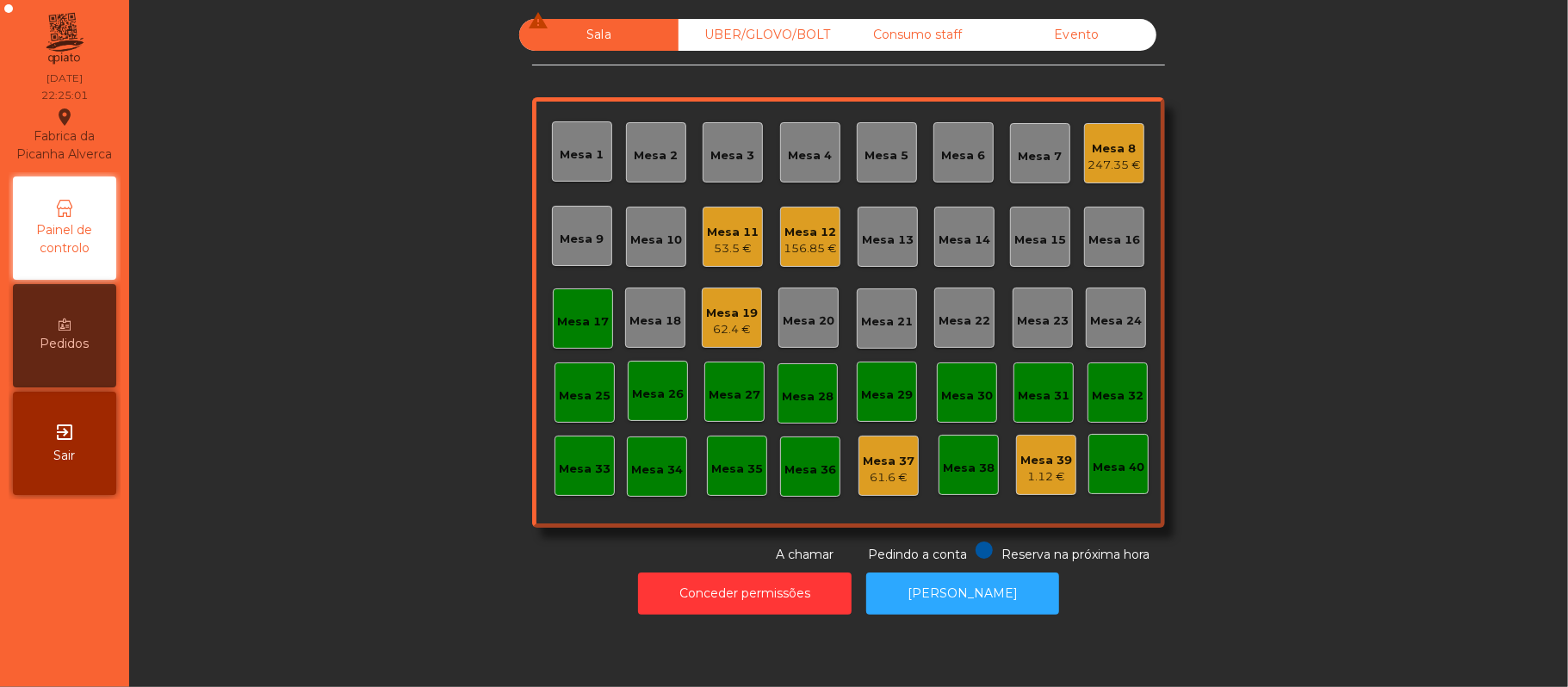
click at [566, 306] on div "Mesa 17" at bounding box center [582, 319] width 52 height 25
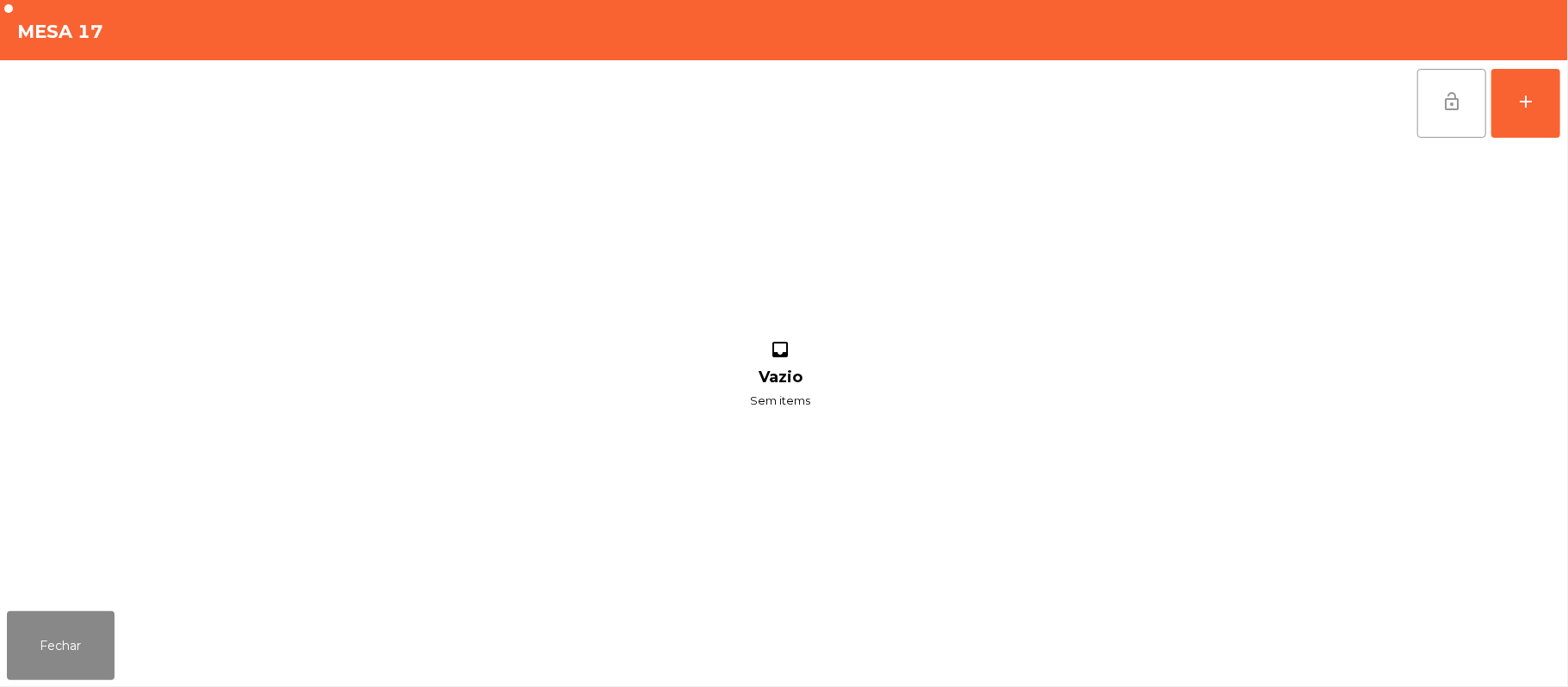
click at [1469, 89] on button "lock_open" at bounding box center [1452, 103] width 69 height 69
click at [84, 613] on button "Fechar" at bounding box center [60, 645] width 108 height 69
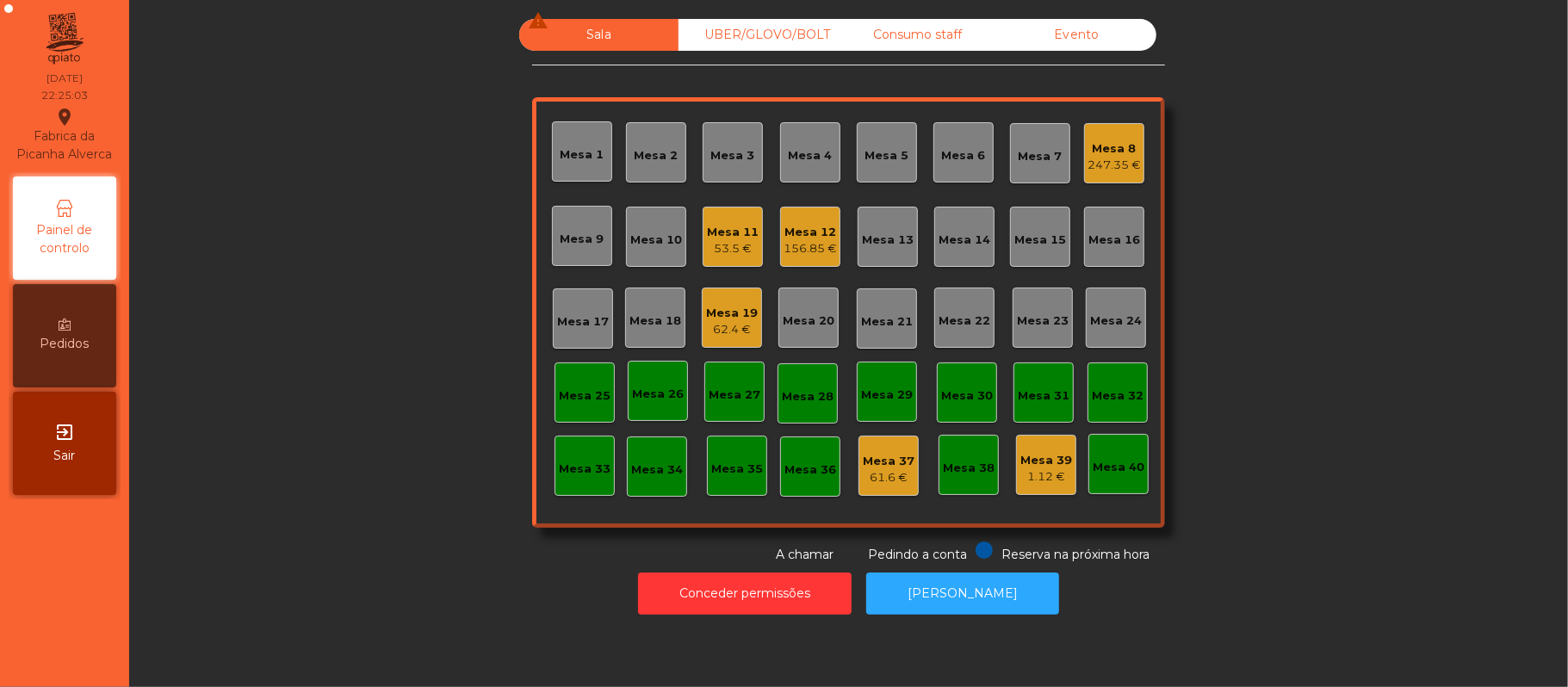
click at [735, 228] on div "Mesa 11" at bounding box center [733, 233] width 52 height 18
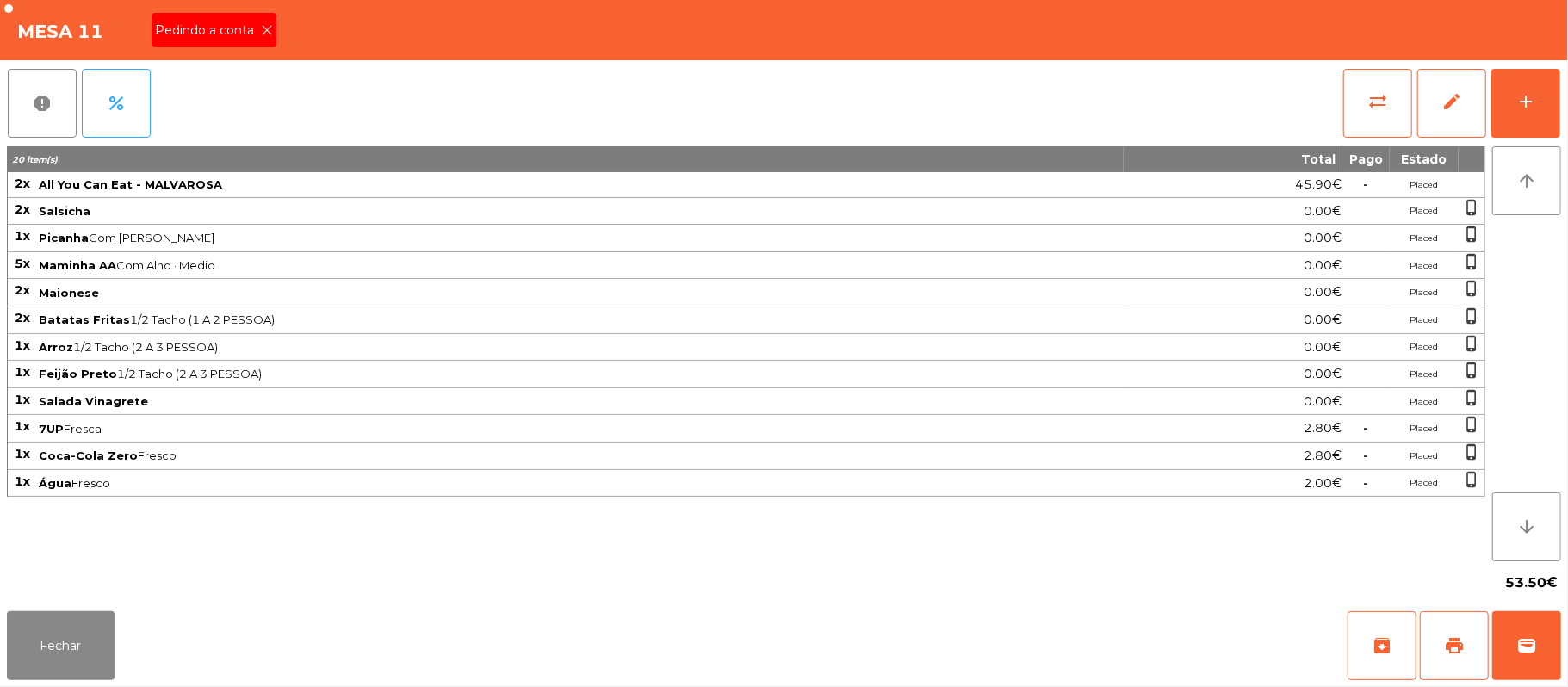
click at [272, 35] on div "Pedindo a conta" at bounding box center [214, 30] width 125 height 34
click at [1453, 651] on span "print" at bounding box center [1454, 646] width 21 height 21
click at [64, 624] on button "Fechar" at bounding box center [60, 645] width 108 height 69
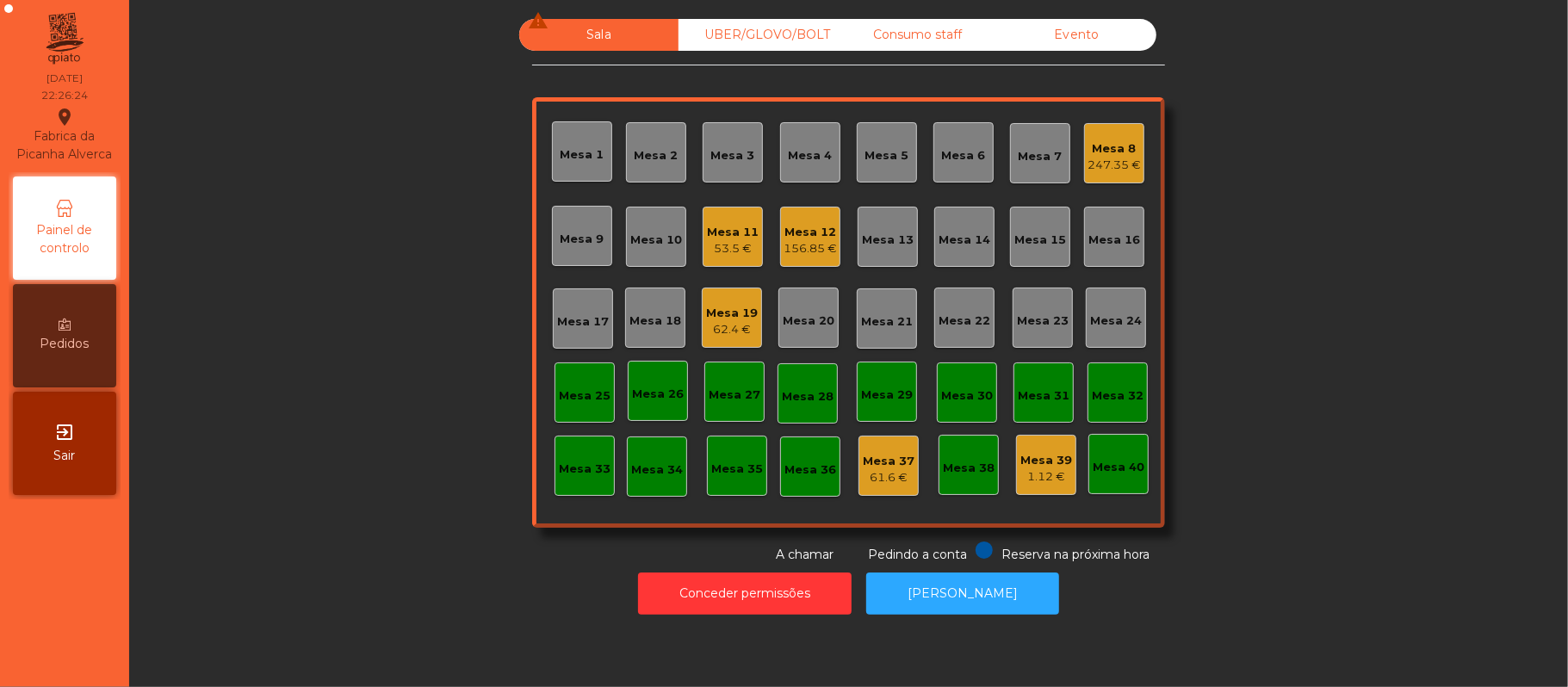
click at [711, 221] on div "Mesa 11 53.5 €" at bounding box center [733, 237] width 52 height 40
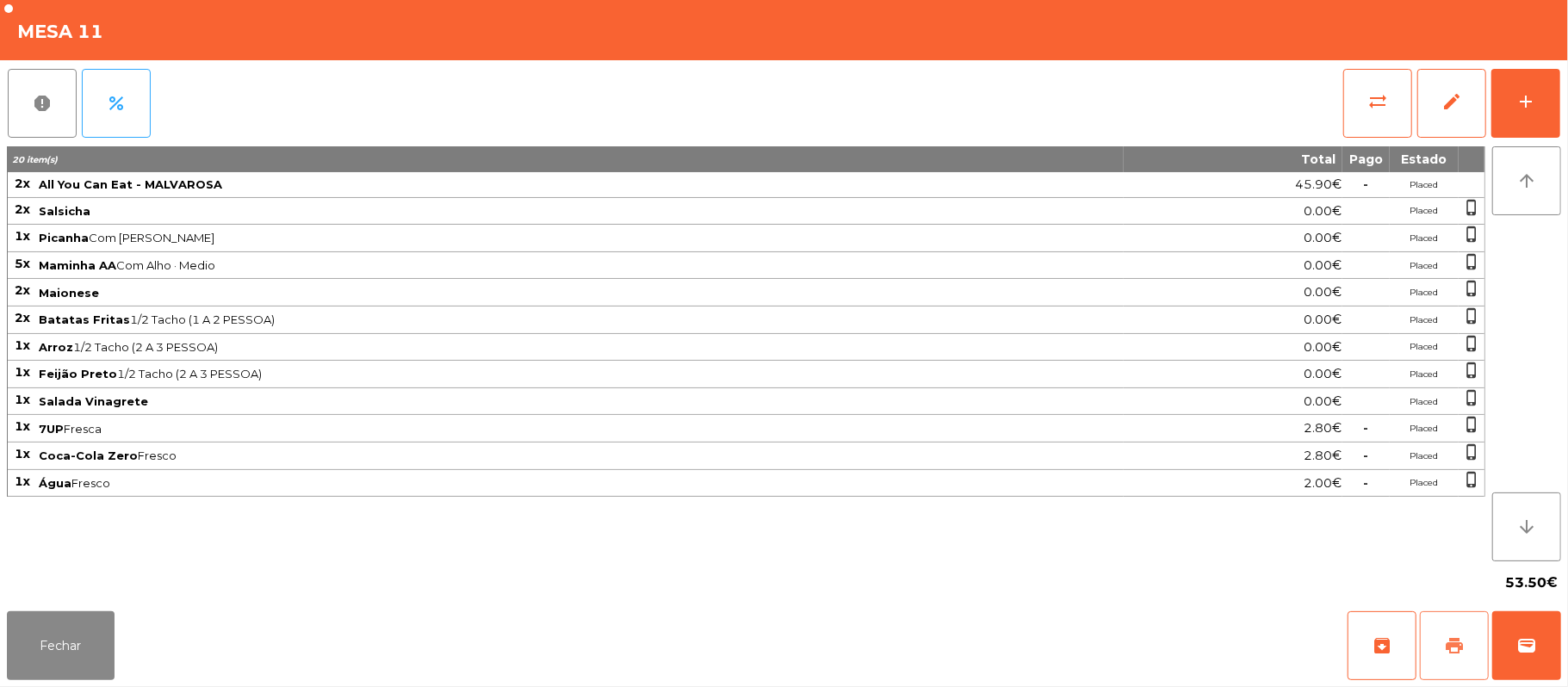
click at [1458, 649] on span "print" at bounding box center [1454, 646] width 21 height 21
click at [1361, 89] on button "sync_alt" at bounding box center [1377, 103] width 69 height 69
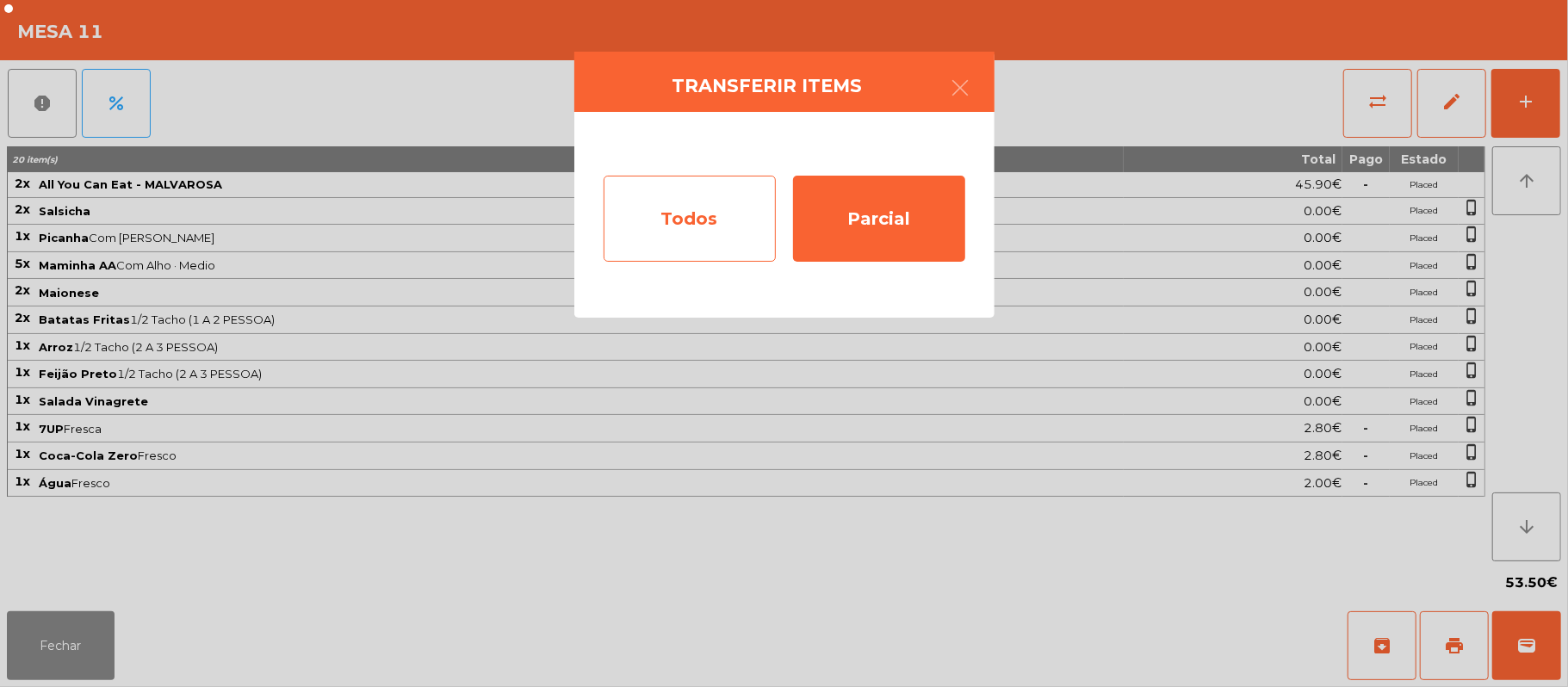
click at [676, 228] on div "Todos" at bounding box center [689, 219] width 172 height 86
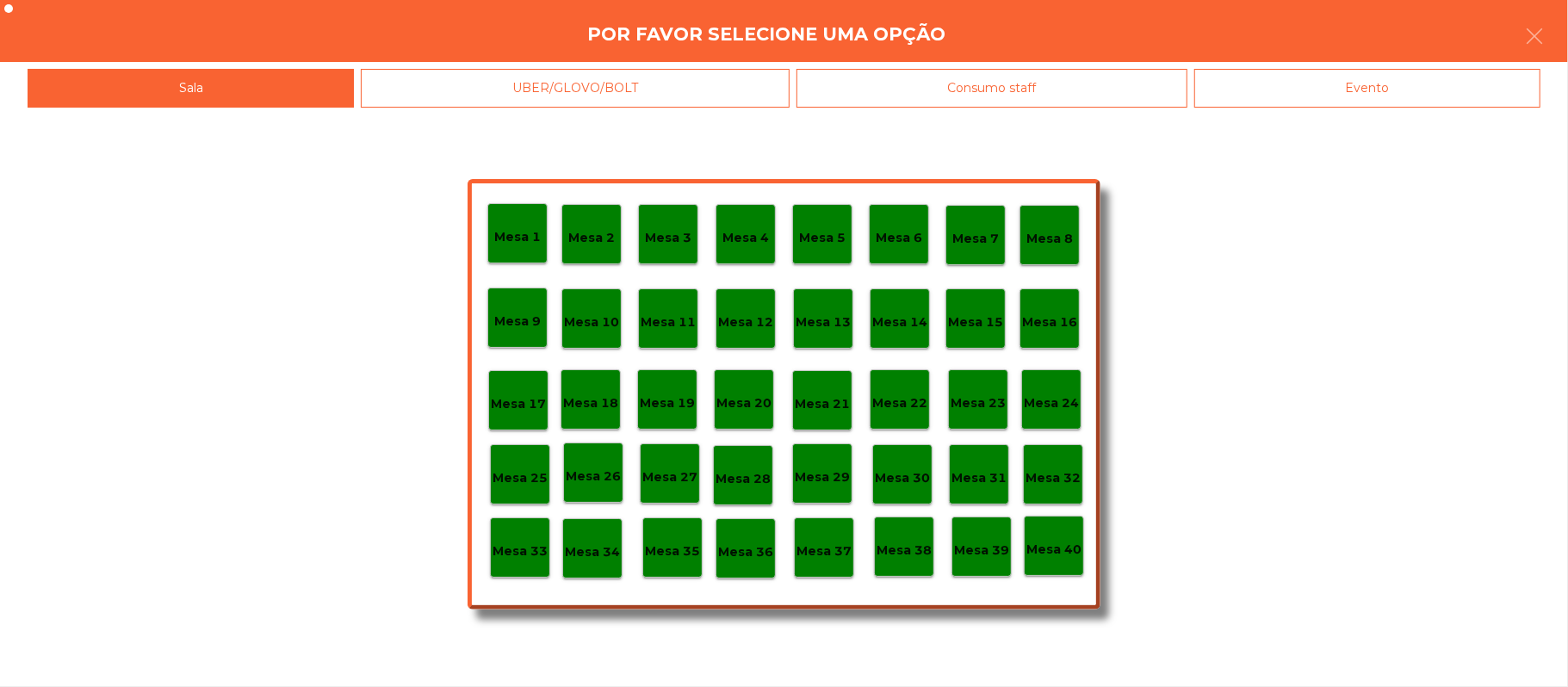
click at [1378, 93] on div "Evento" at bounding box center [1367, 88] width 346 height 39
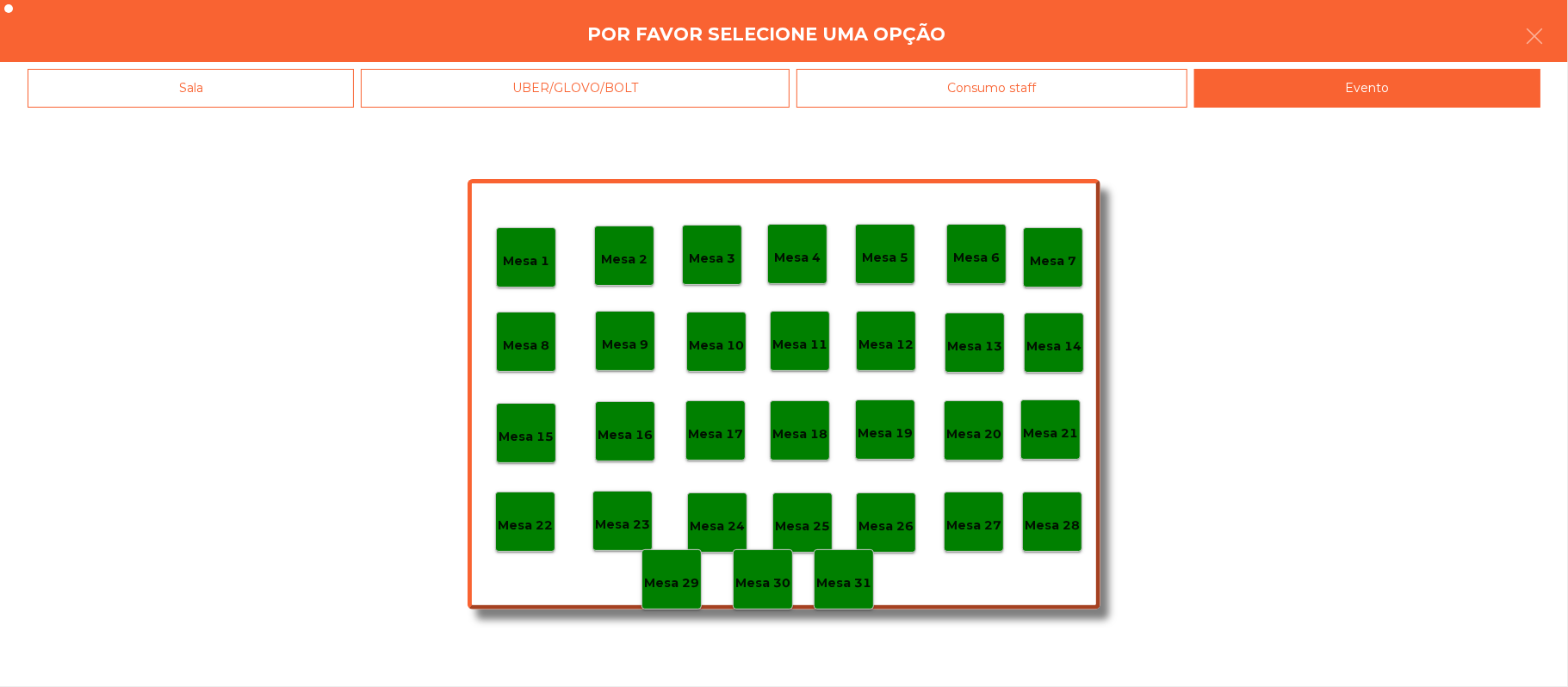
click at [1065, 516] on p "Mesa 28" at bounding box center [1051, 525] width 55 height 20
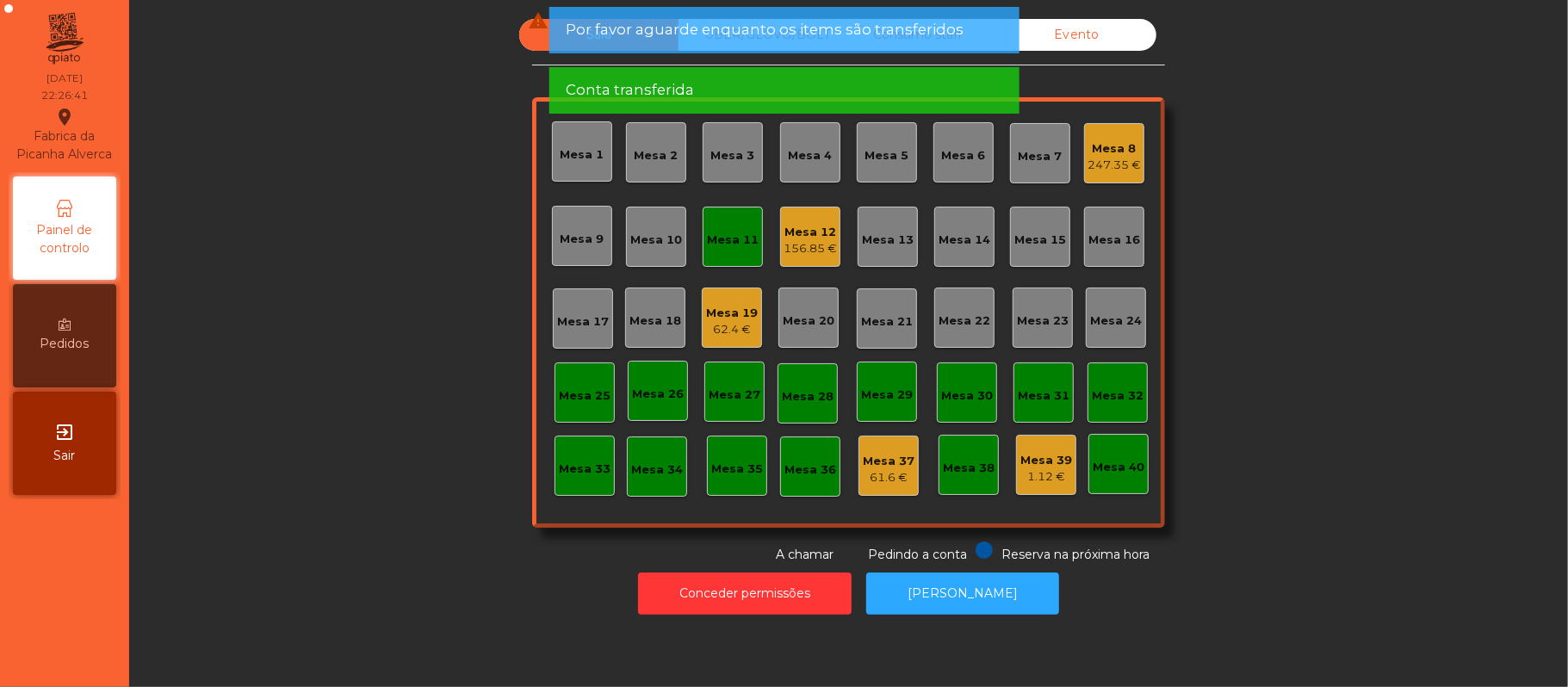
click at [714, 228] on div "Mesa 11" at bounding box center [733, 237] width 52 height 25
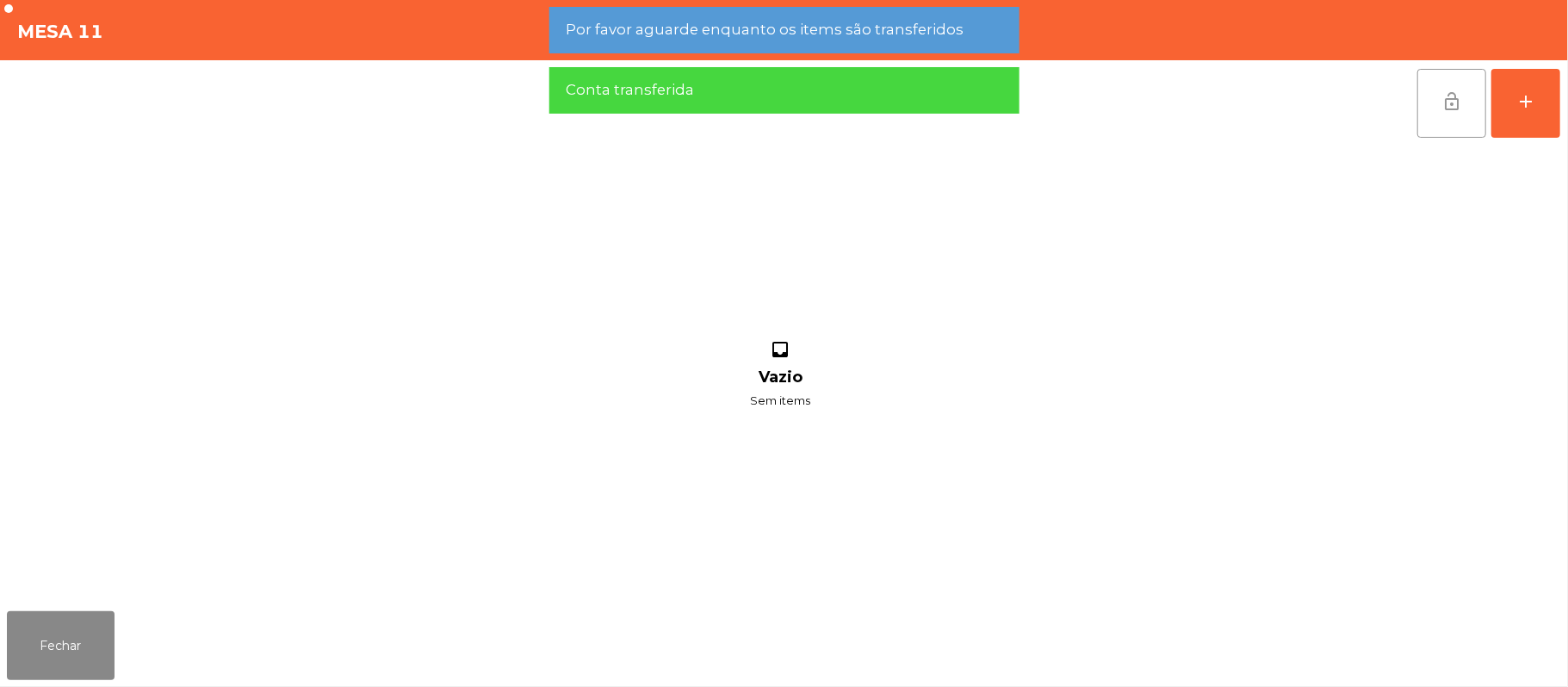
click at [1434, 101] on button "lock_open" at bounding box center [1452, 103] width 69 height 69
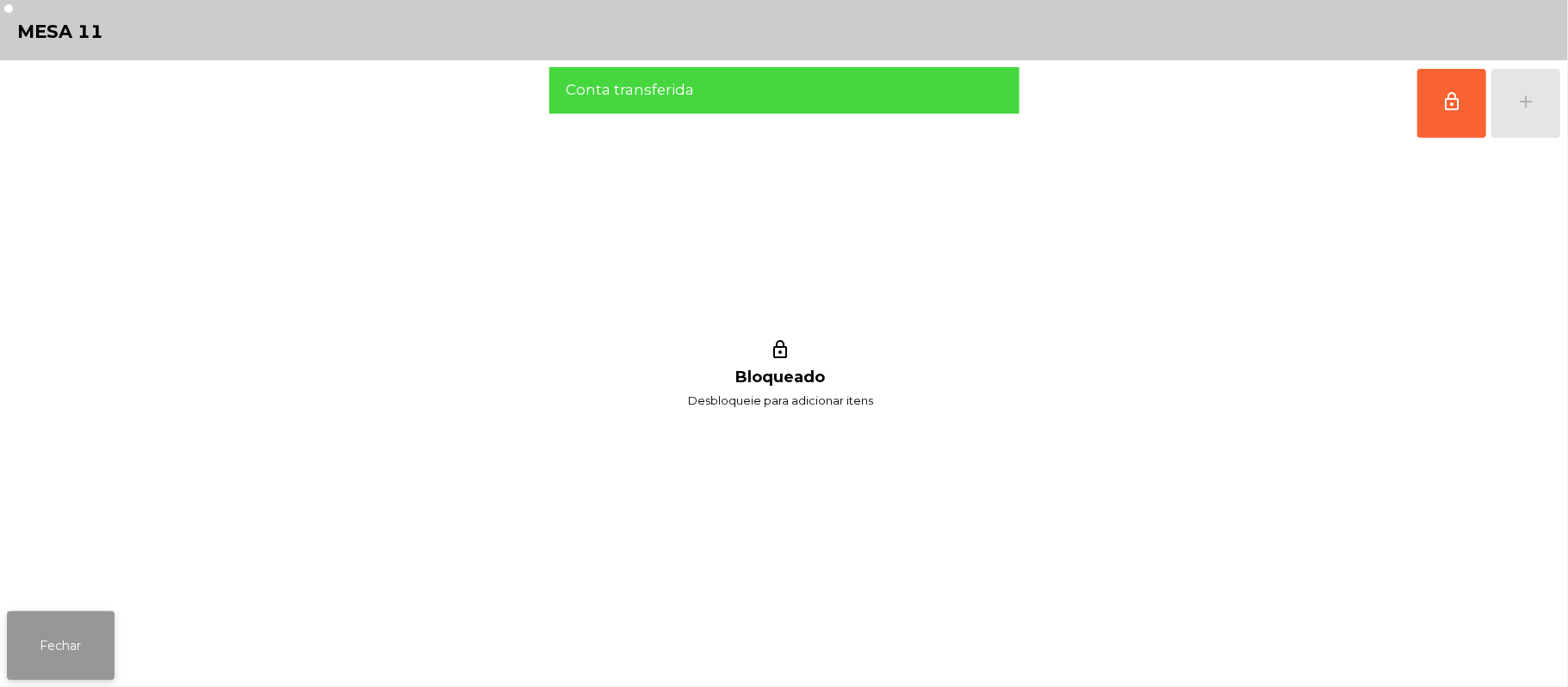
click at [16, 648] on button "Fechar" at bounding box center [60, 645] width 108 height 69
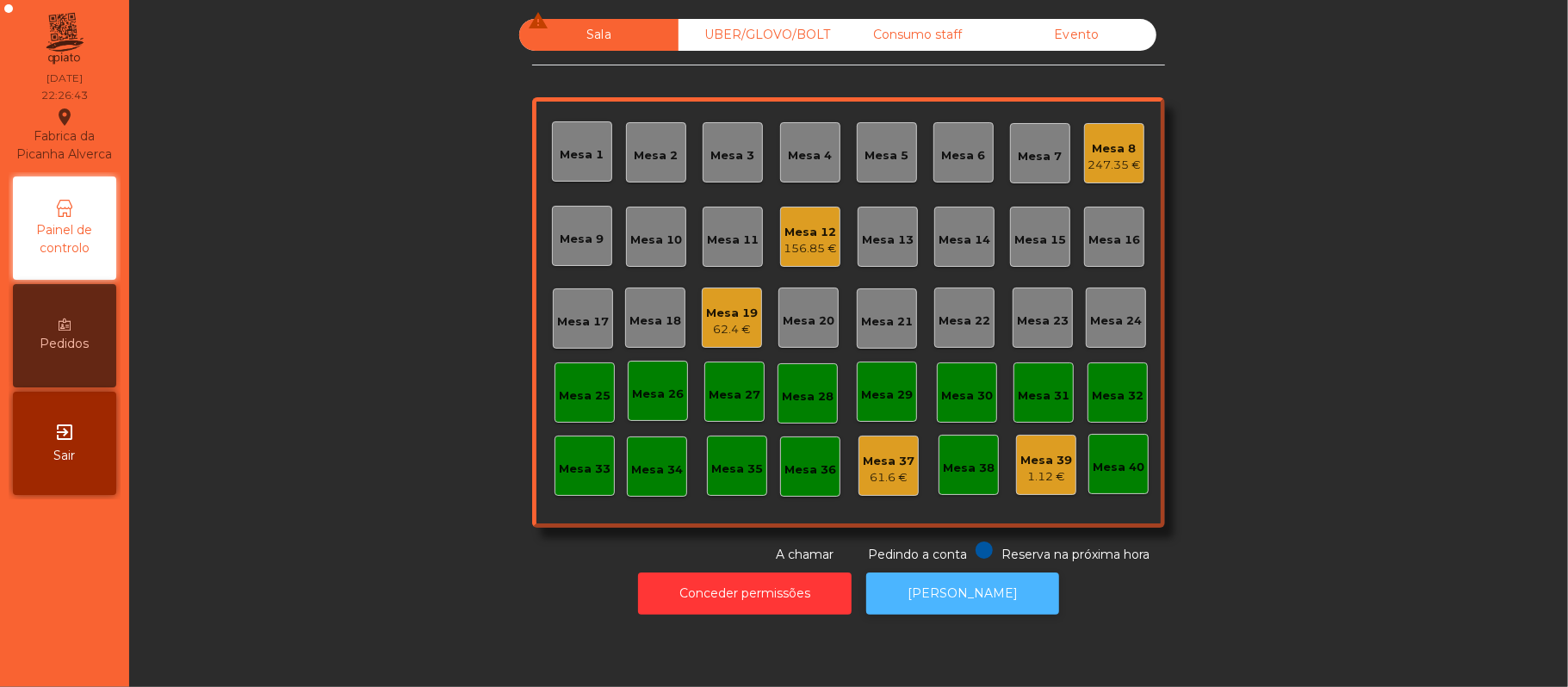
click at [967, 607] on button "[PERSON_NAME]" at bounding box center [962, 593] width 193 height 42
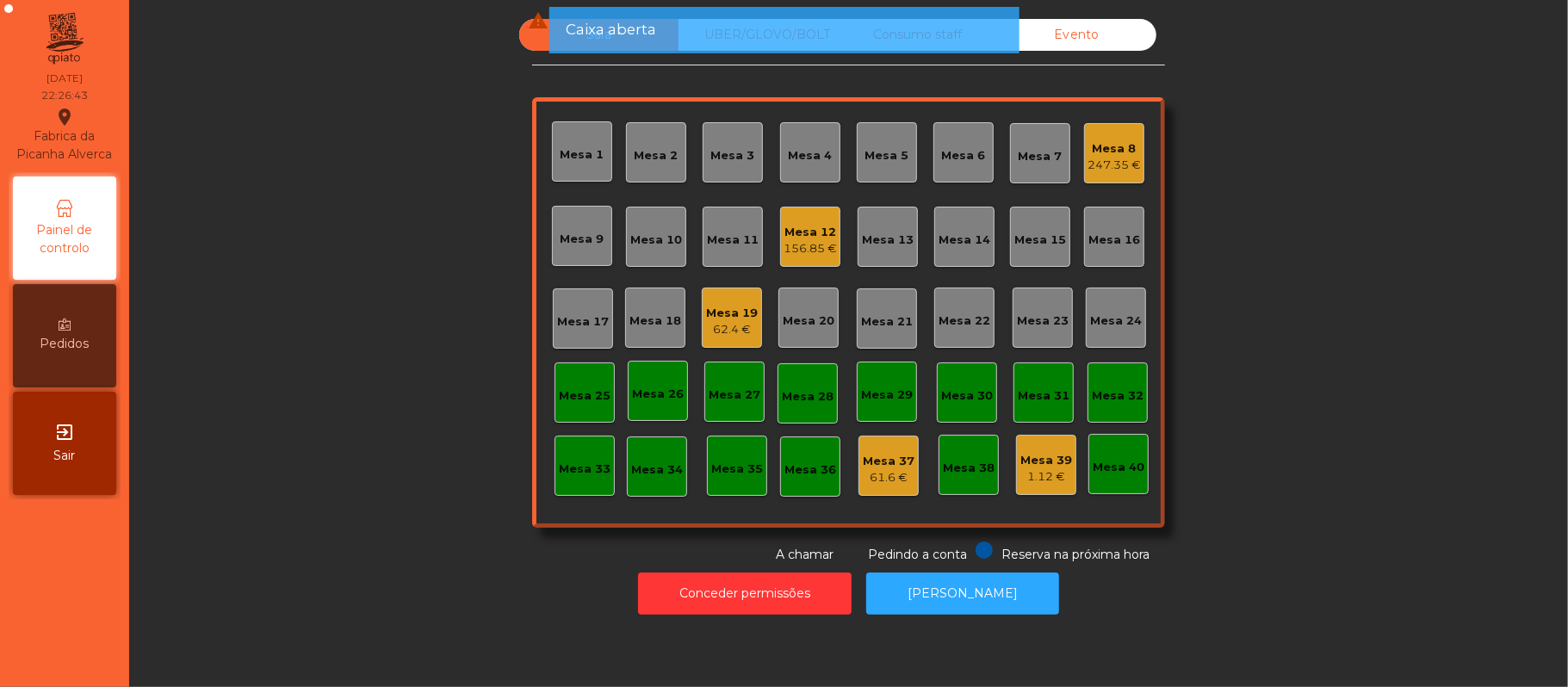
click at [1118, 142] on div "Mesa 8" at bounding box center [1114, 149] width 53 height 18
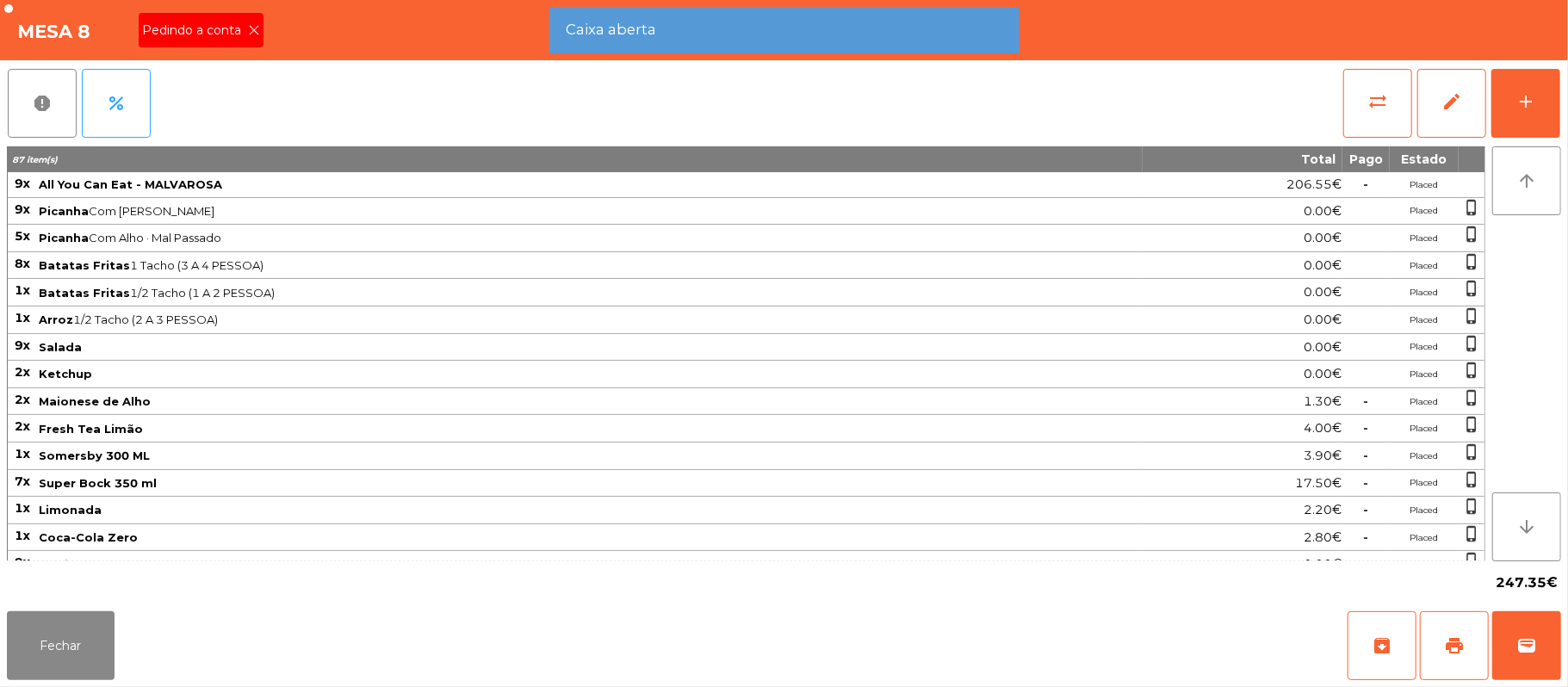
click at [238, 43] on div "Pedindo a conta" at bounding box center [200, 30] width 125 height 34
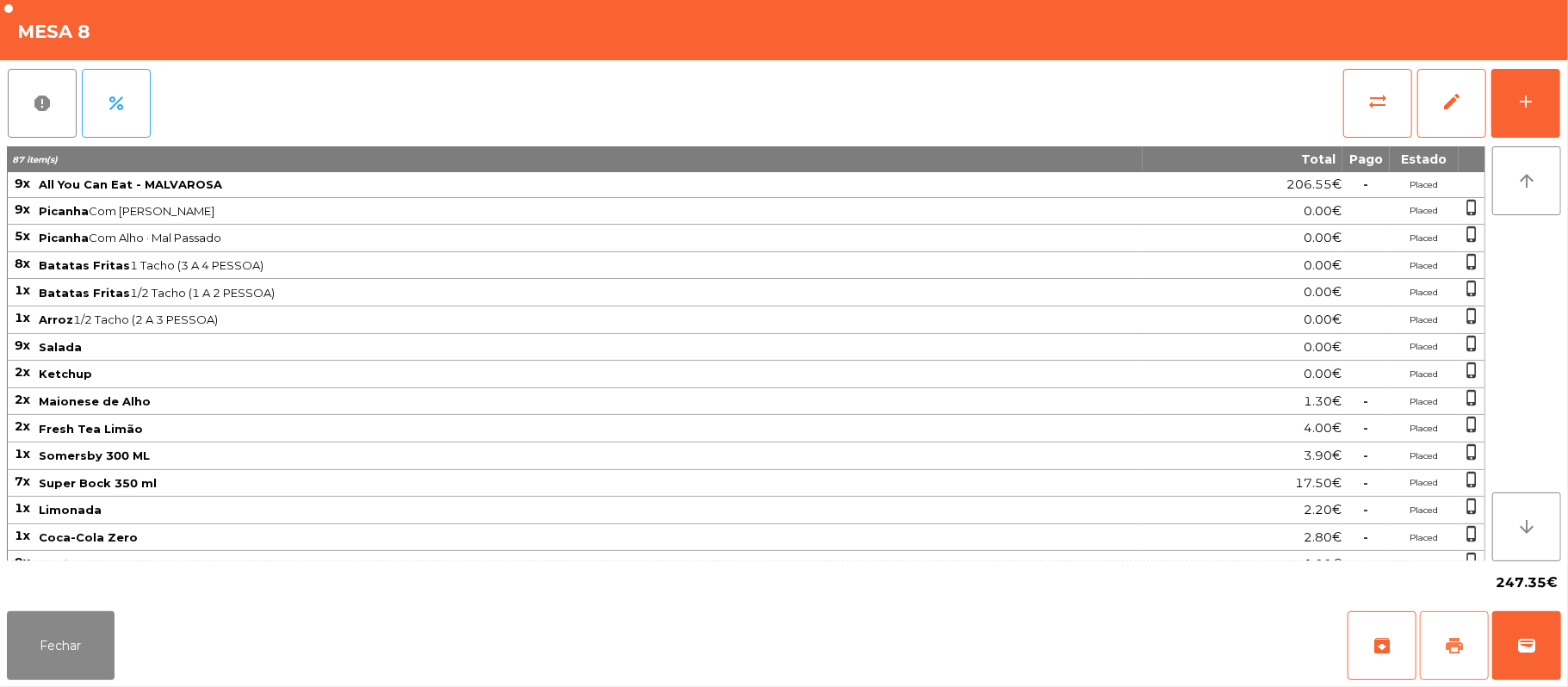
click at [1444, 648] on span "print" at bounding box center [1454, 646] width 21 height 21
click at [67, 657] on button "Fechar" at bounding box center [60, 645] width 108 height 69
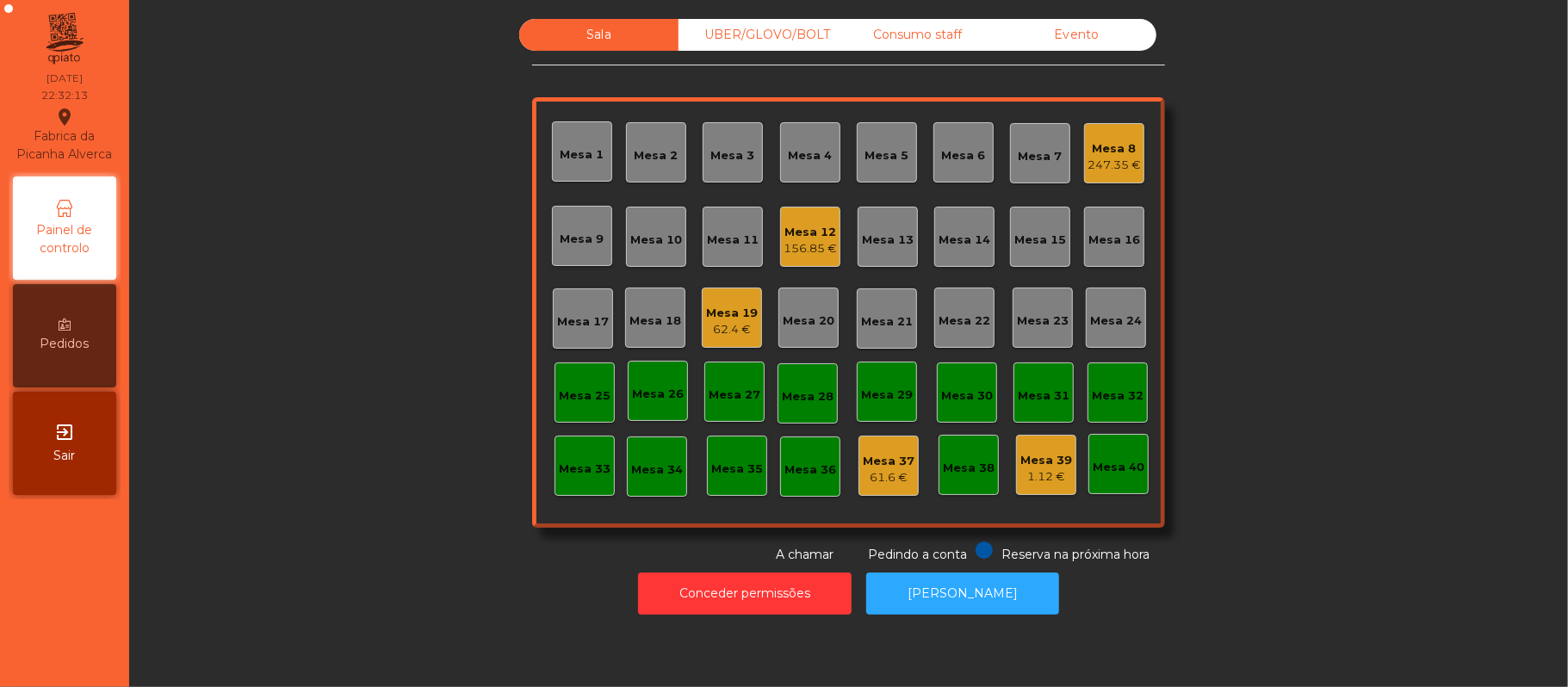
click at [1127, 145] on div "Mesa 8" at bounding box center [1114, 149] width 53 height 18
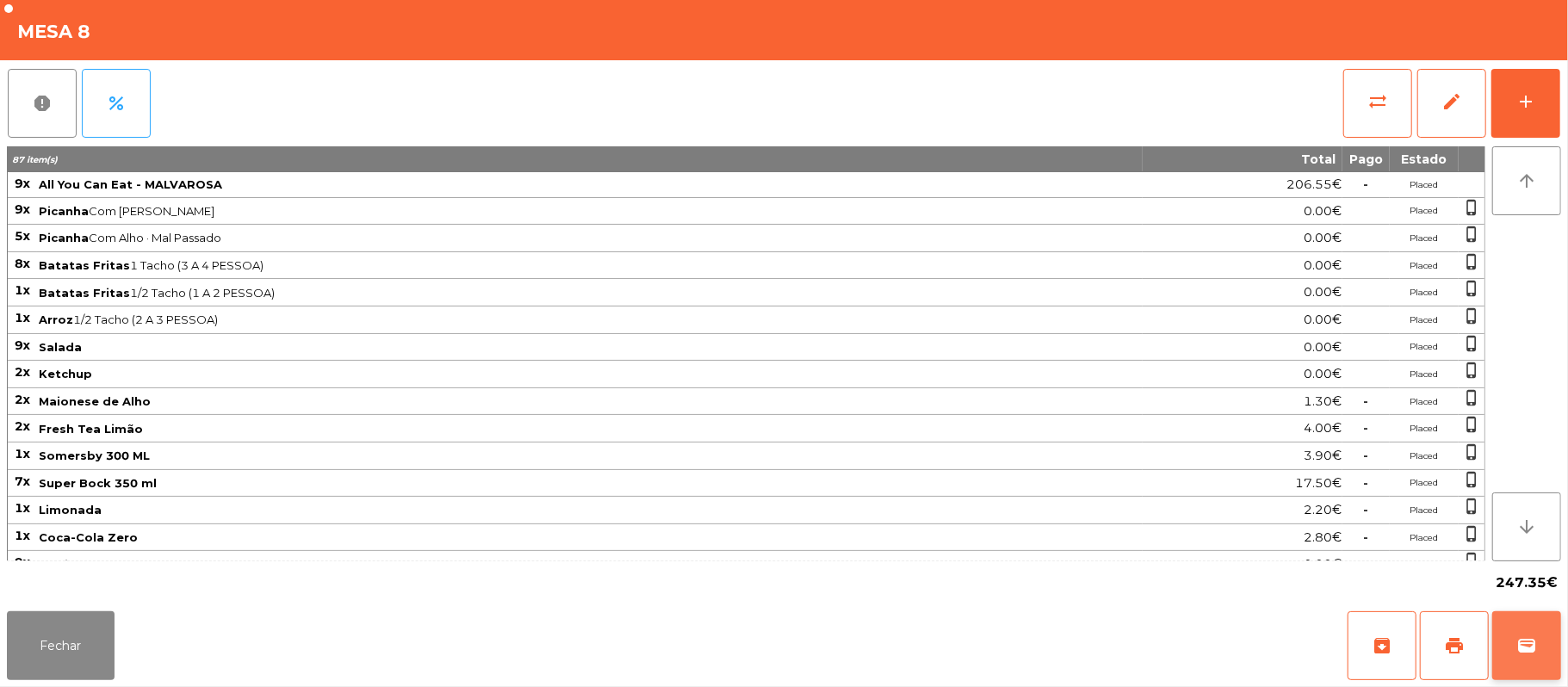
click at [1554, 664] on button "wallet" at bounding box center [1527, 645] width 69 height 69
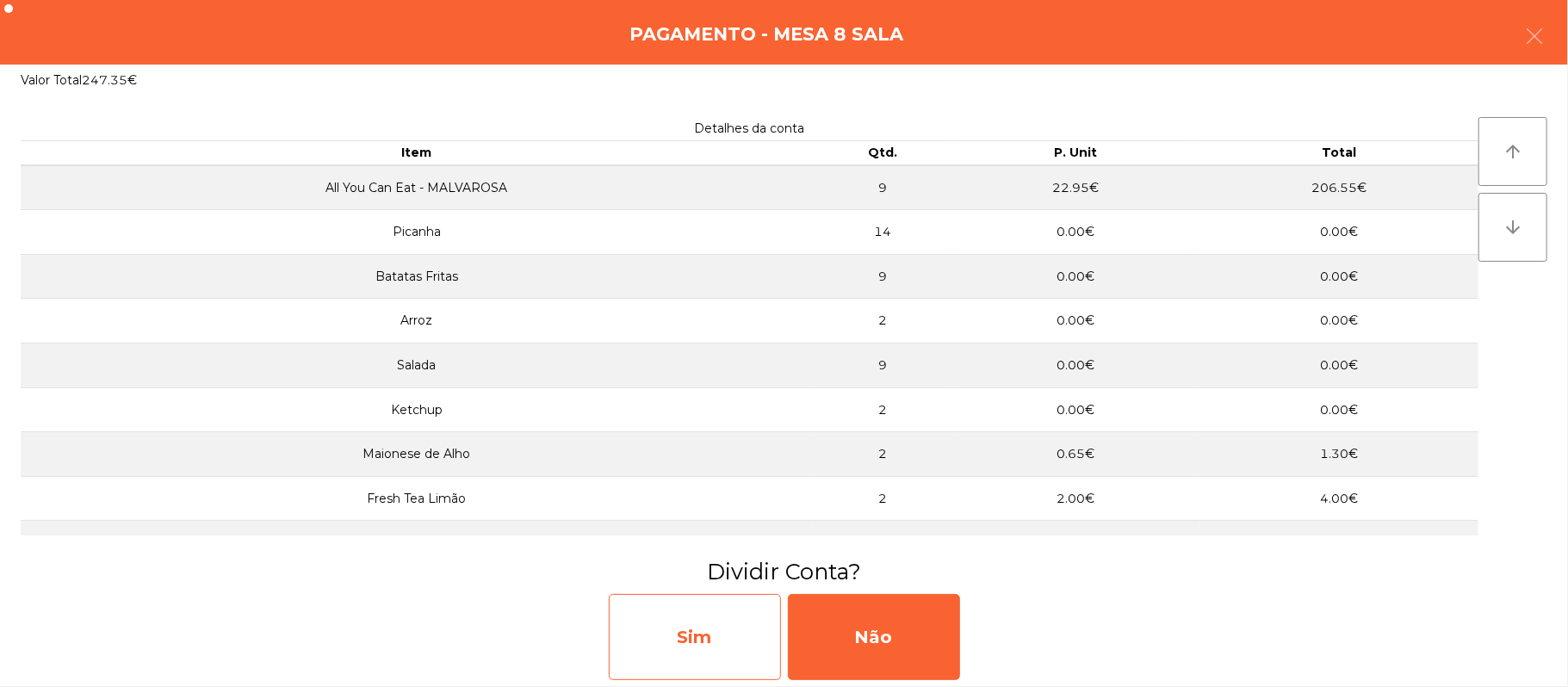
click at [707, 620] on div "Sim" at bounding box center [694, 637] width 172 height 86
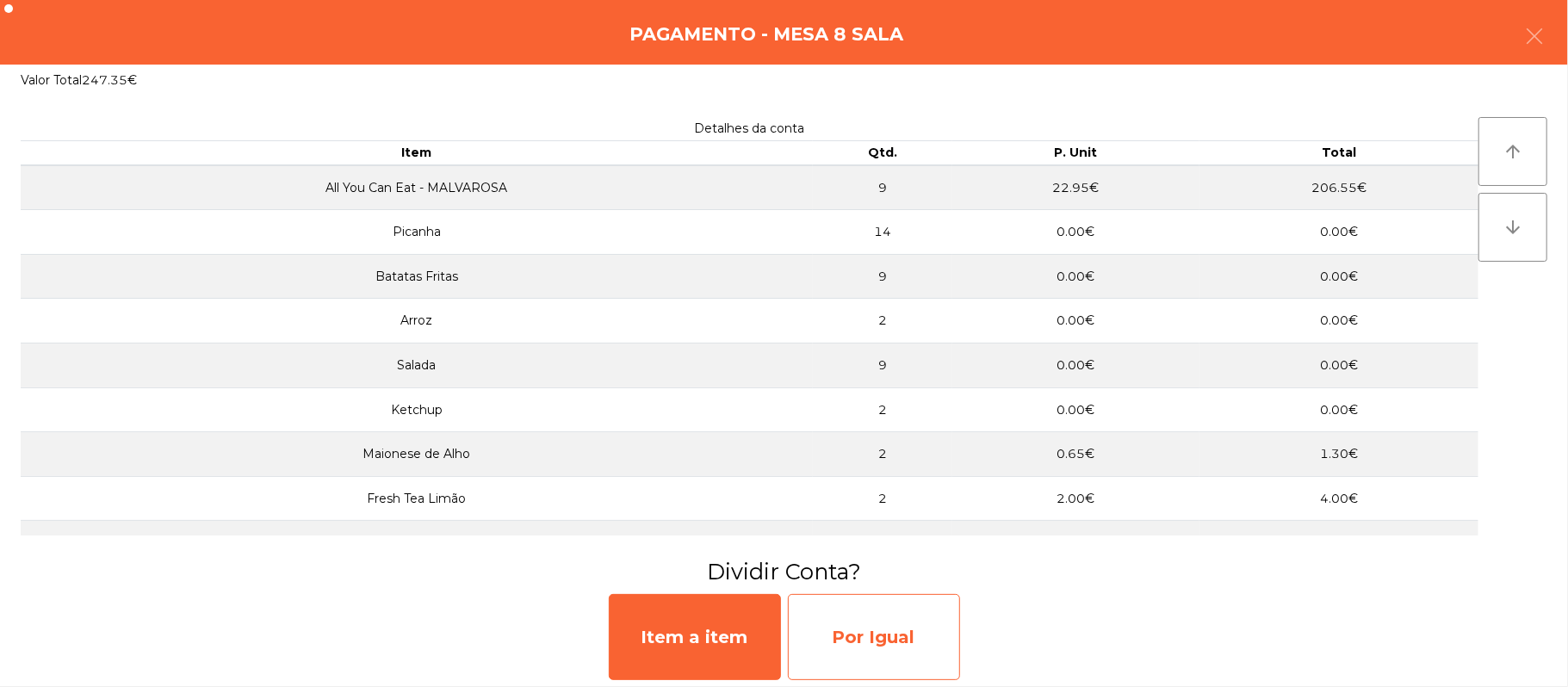
click at [865, 645] on div "Por Igual" at bounding box center [874, 637] width 172 height 86
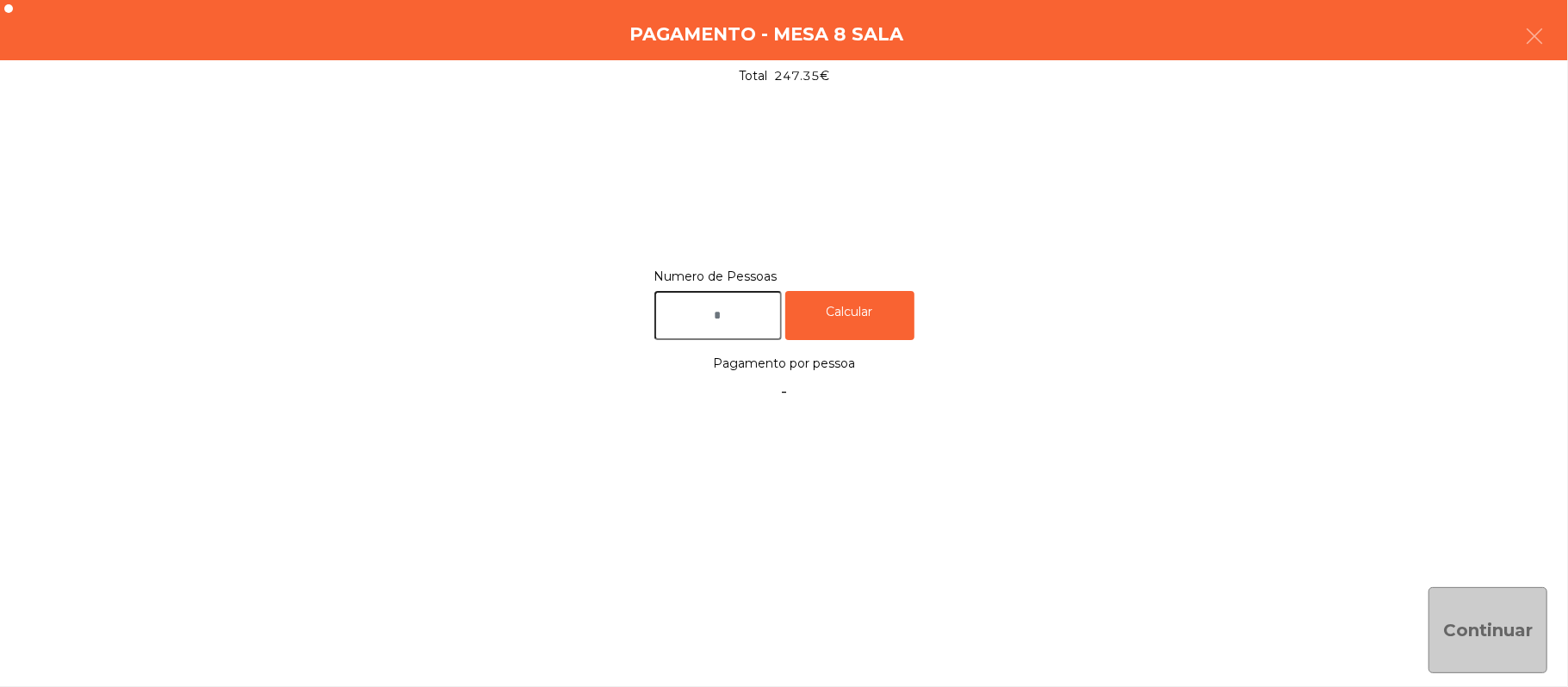
click at [741, 322] on input "text" at bounding box center [719, 315] width 128 height 49
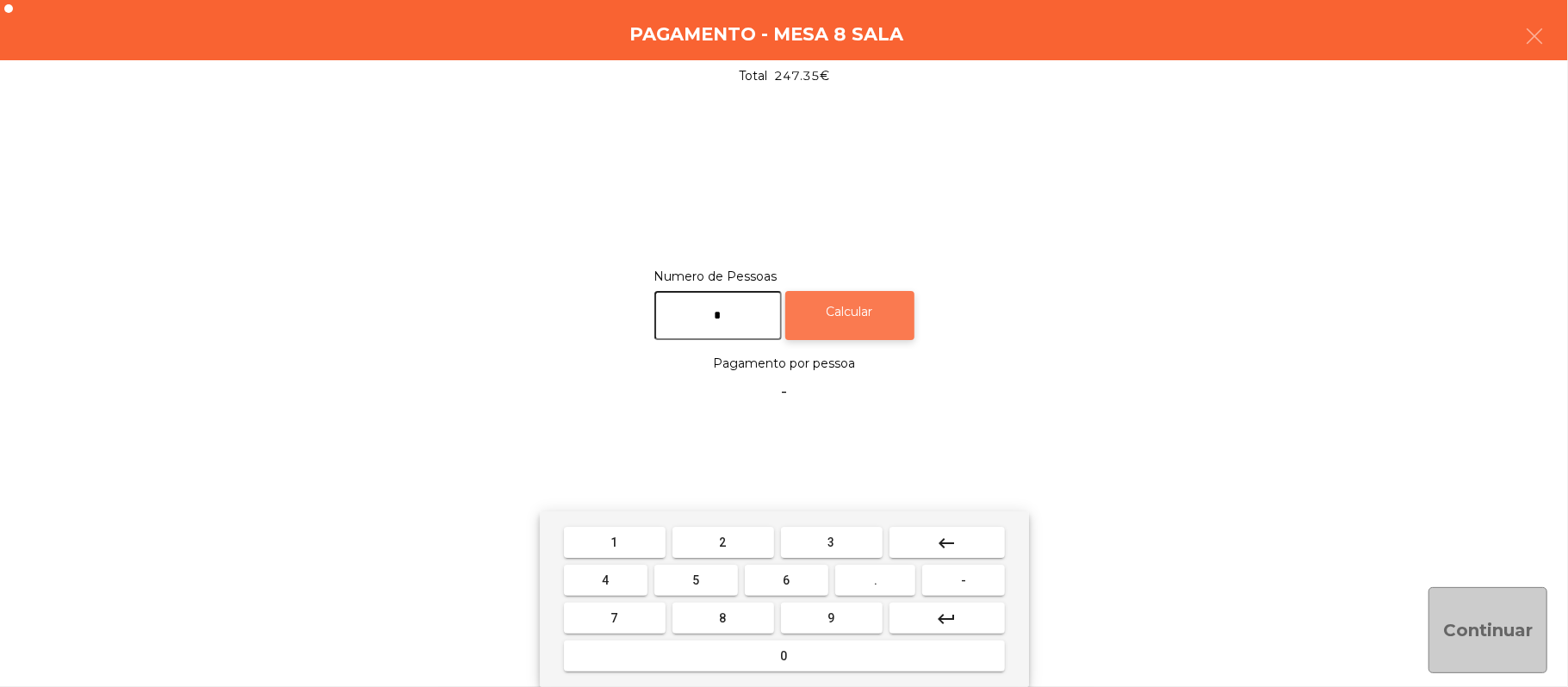
type input "*"
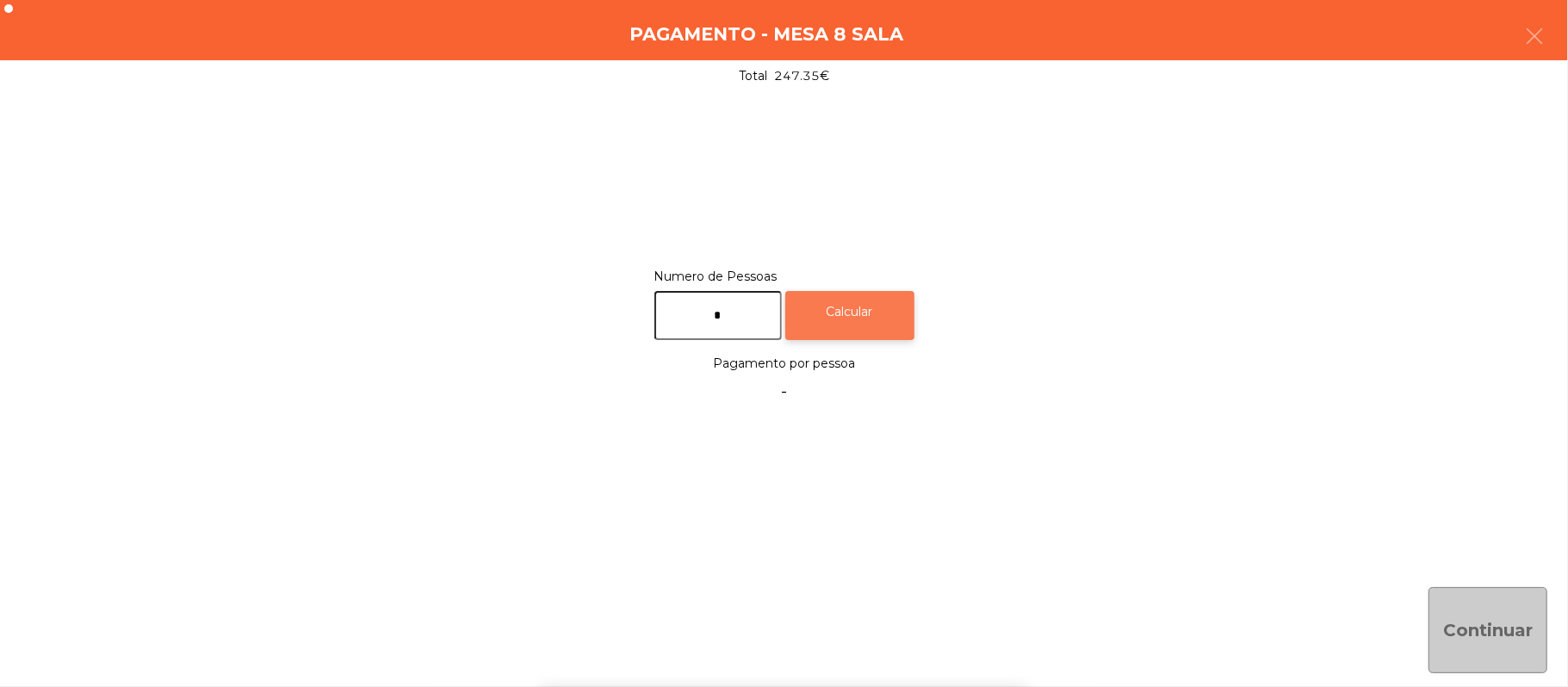
click at [863, 306] on div "Calcular" at bounding box center [850, 315] width 130 height 49
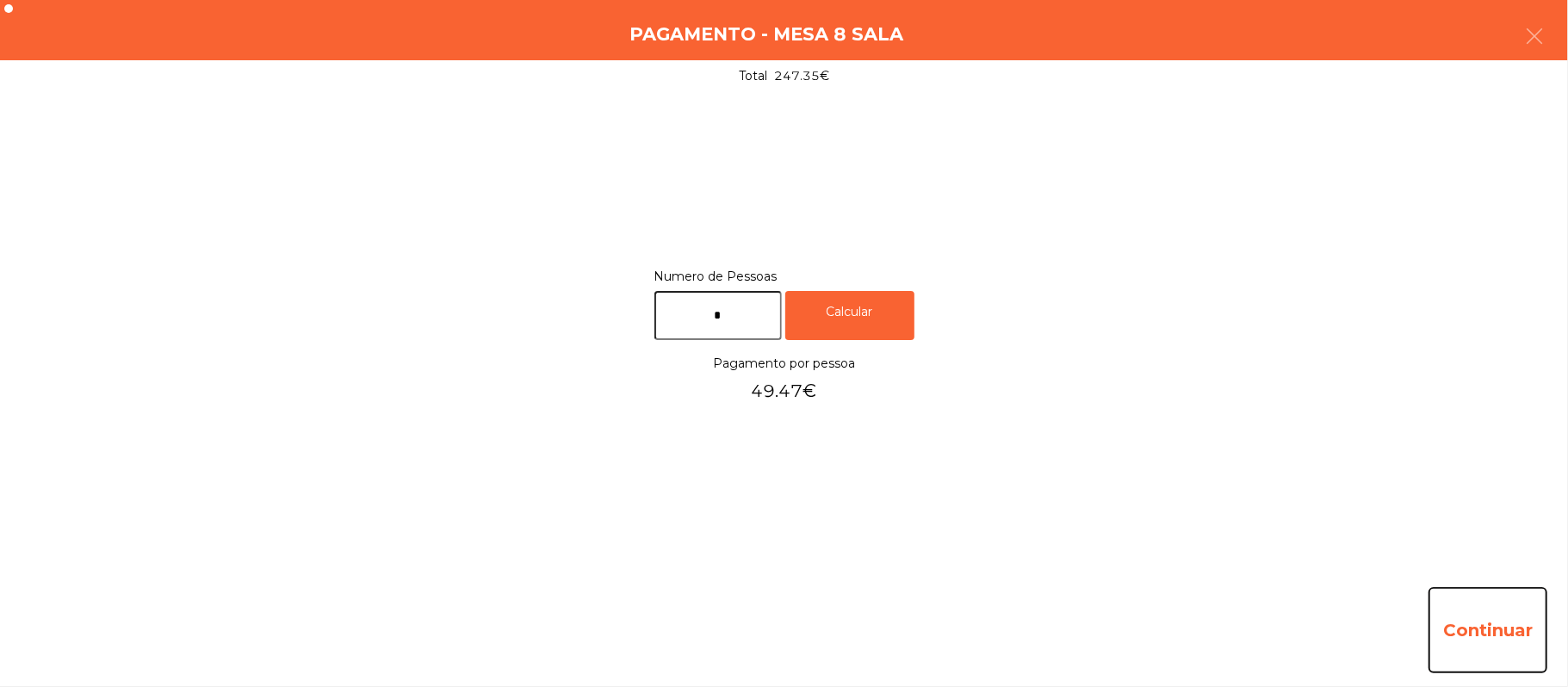
click at [1469, 618] on button "Continuar" at bounding box center [1488, 630] width 119 height 86
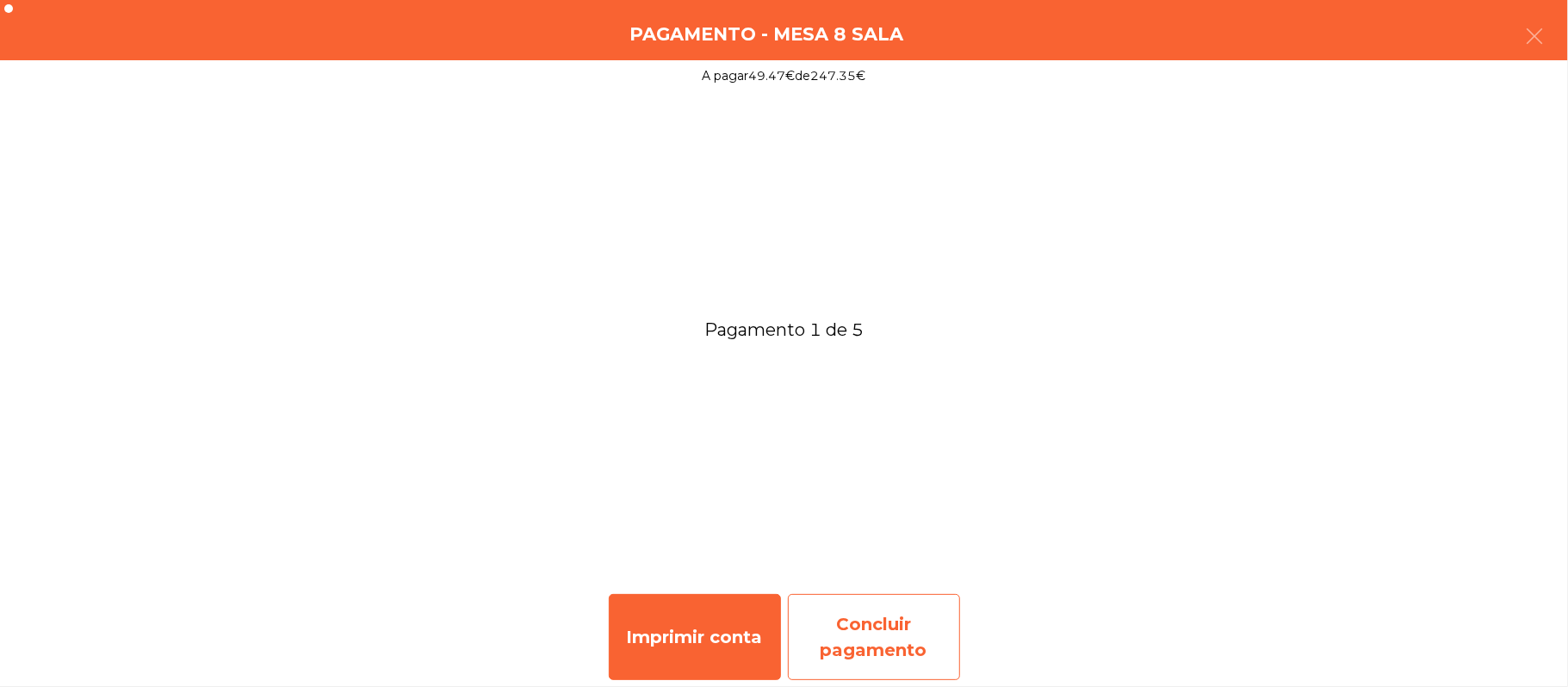
click at [897, 620] on div "Concluir pagamento" at bounding box center [874, 637] width 172 height 86
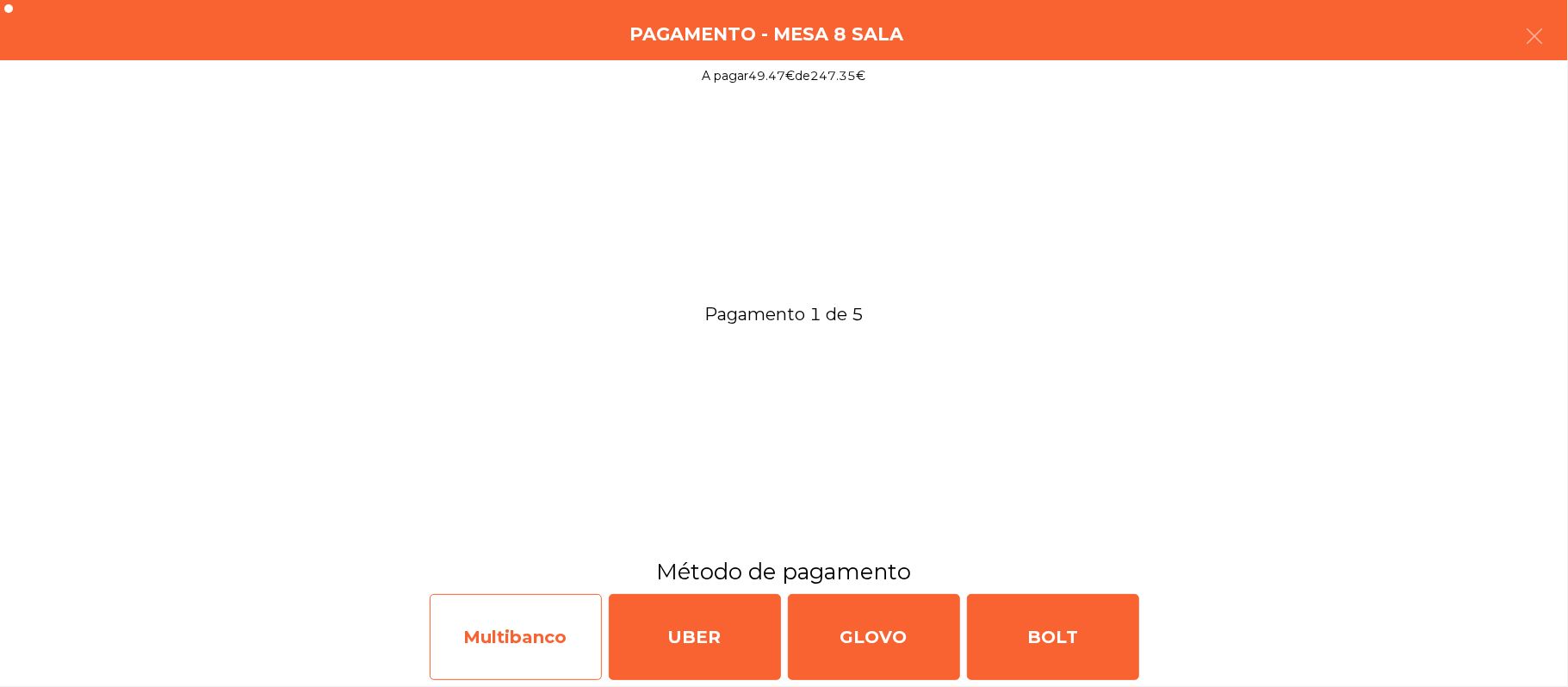
click at [531, 634] on div "Multibanco" at bounding box center [516, 637] width 172 height 86
select select "**"
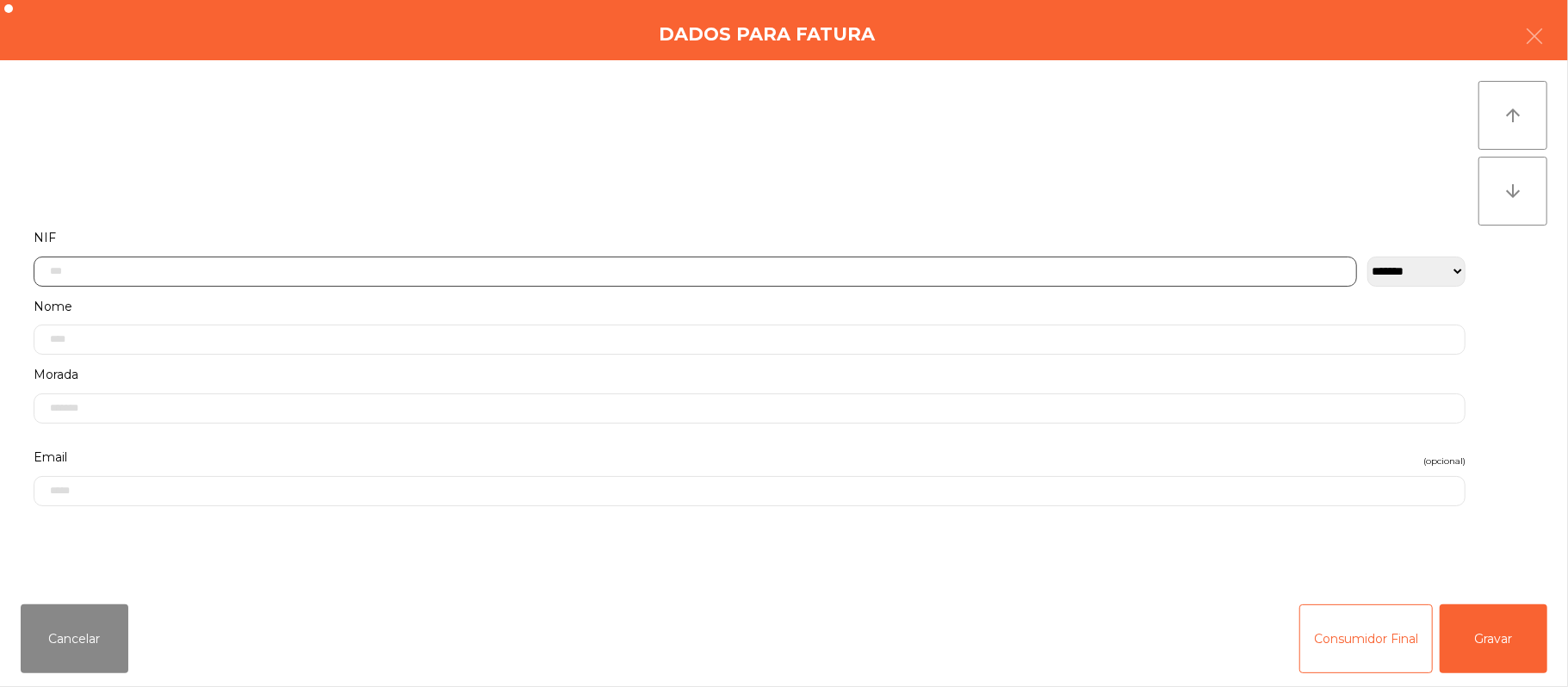
click at [671, 273] on input "text" at bounding box center [695, 271] width 1324 height 30
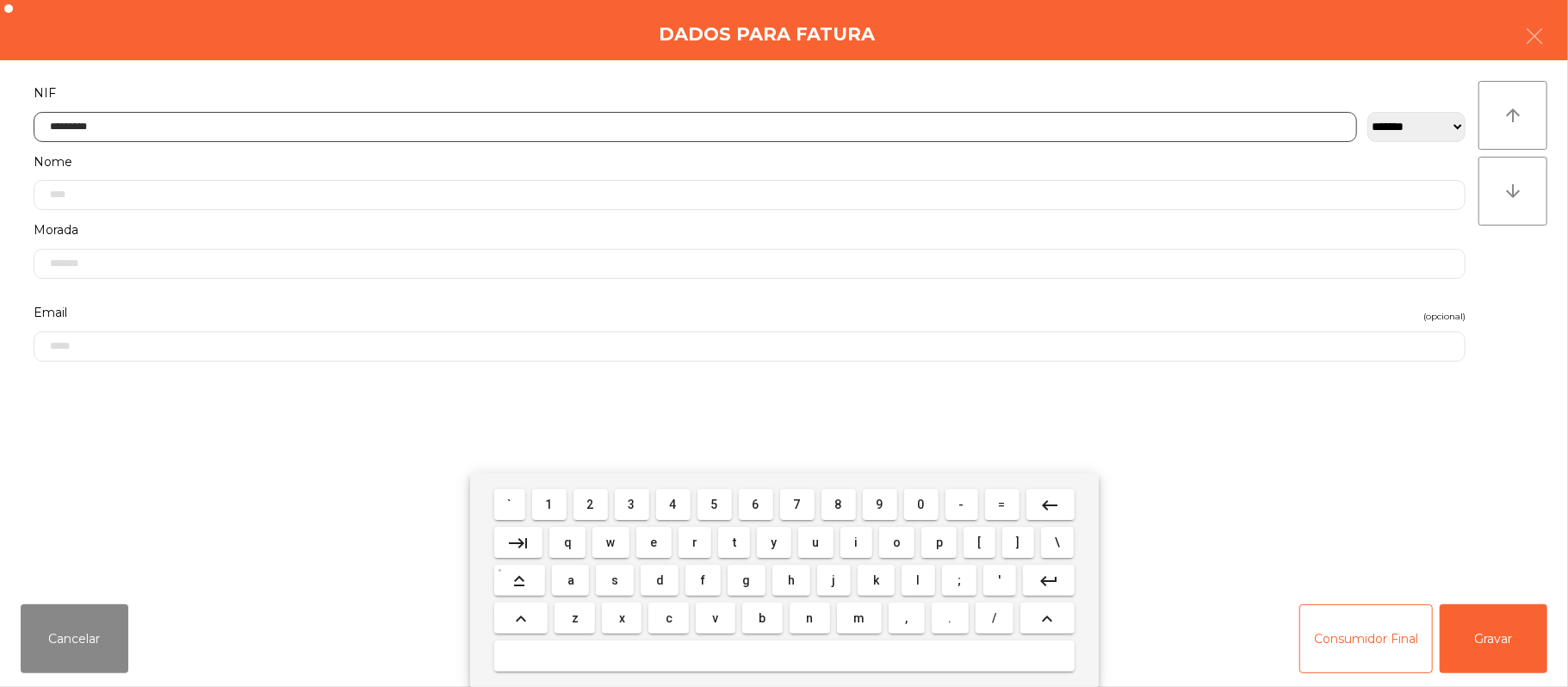
type input "*********"
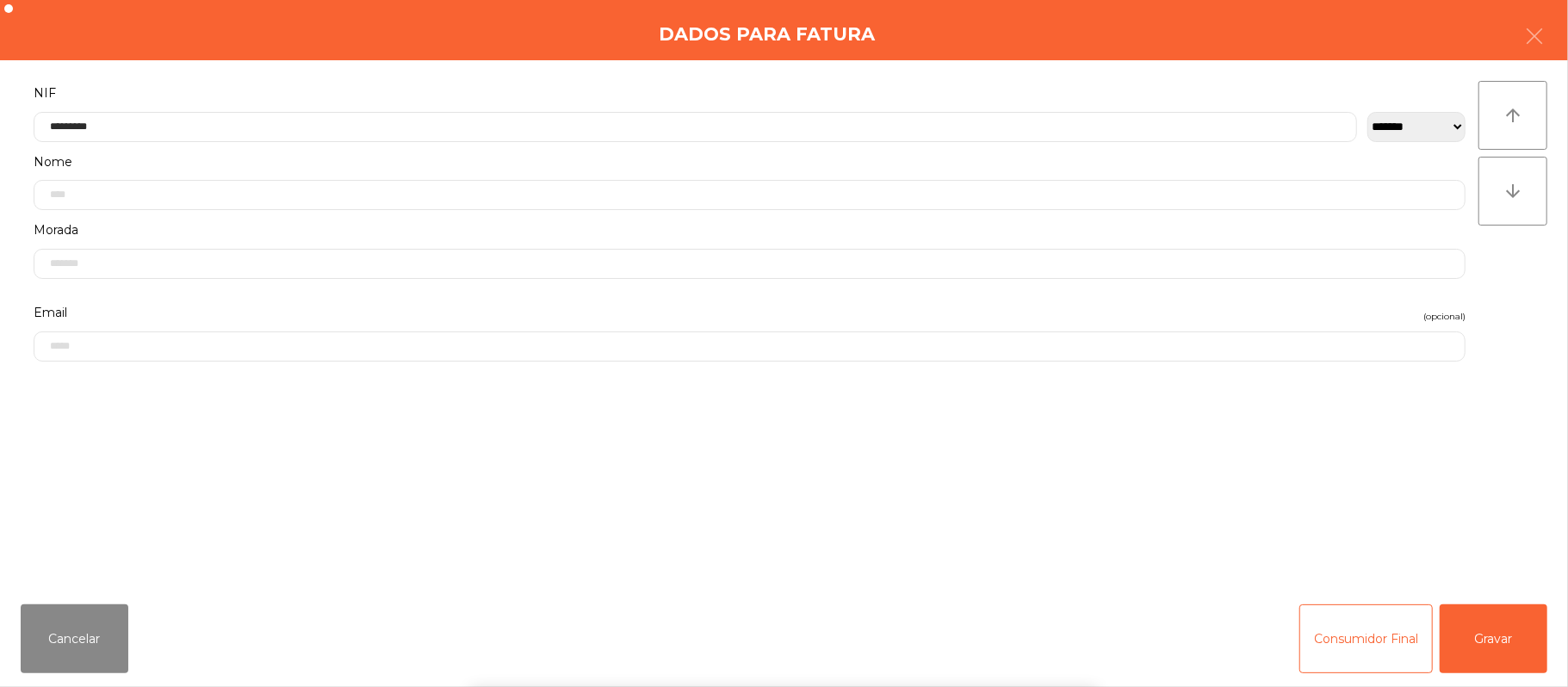
click at [1515, 618] on div "` 1 2 3 4 5 6 7 8 9 0 - = keyboard_backspace keyboard_tab q w e r t y u i o p […" at bounding box center [784, 580] width 1568 height 214
click at [1481, 637] on button "Gravar" at bounding box center [1494, 638] width 108 height 69
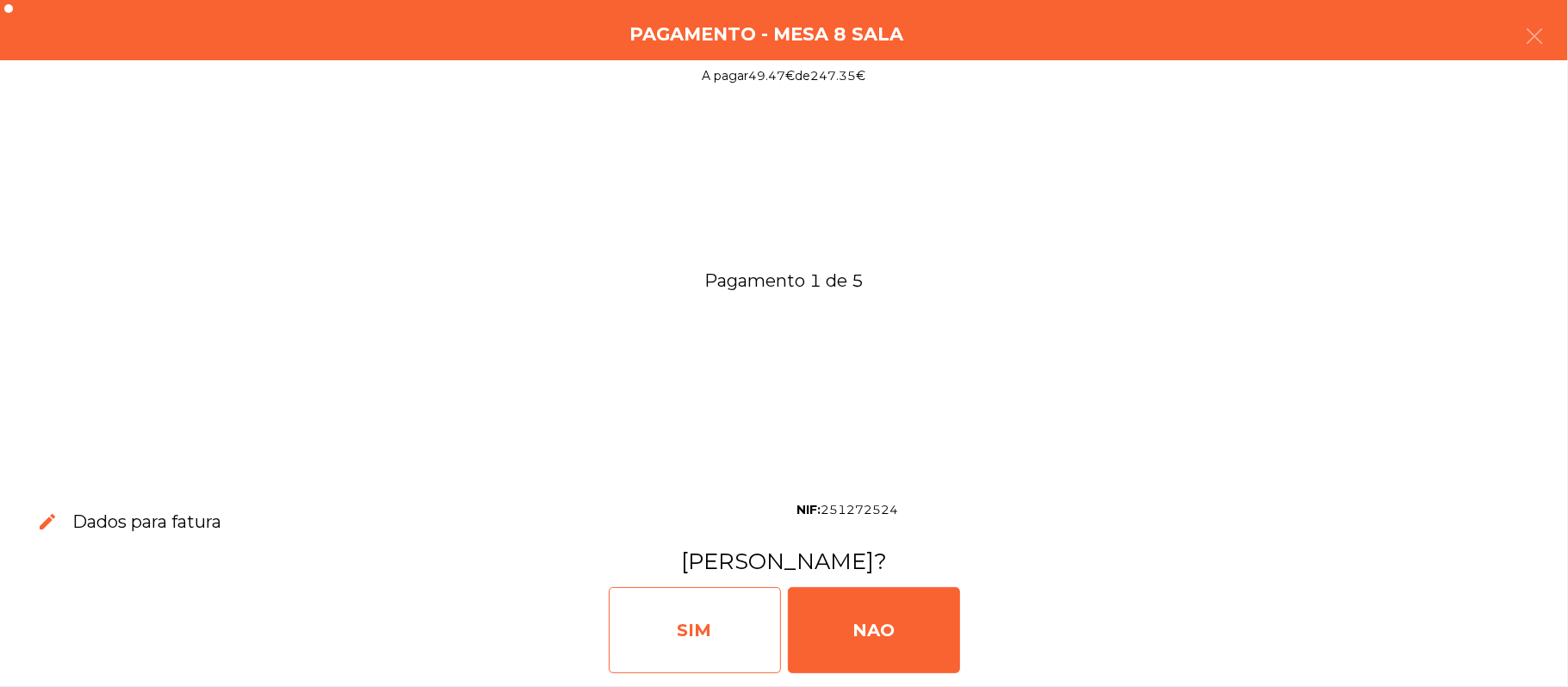
click at [673, 635] on div "SIM" at bounding box center [694, 630] width 172 height 86
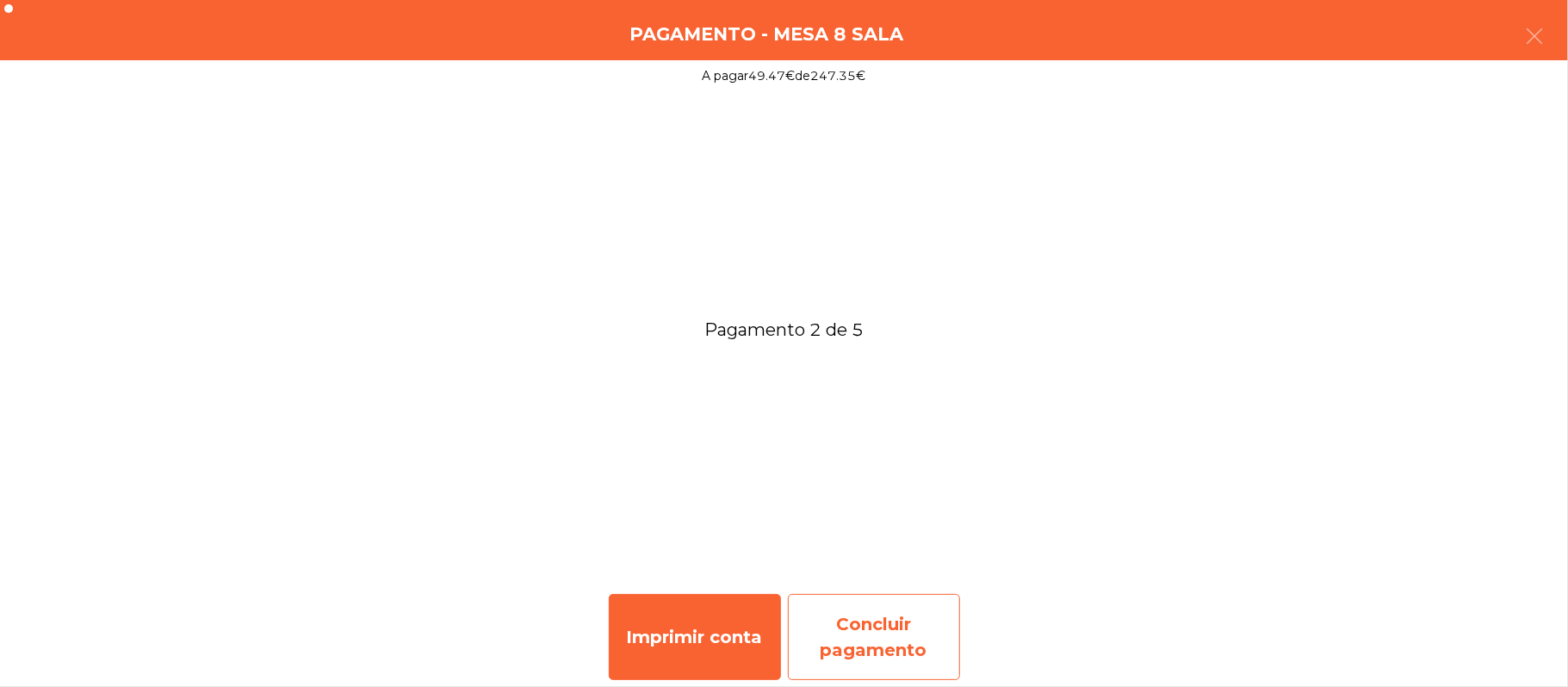
click at [897, 648] on div "Concluir pagamento" at bounding box center [874, 637] width 172 height 86
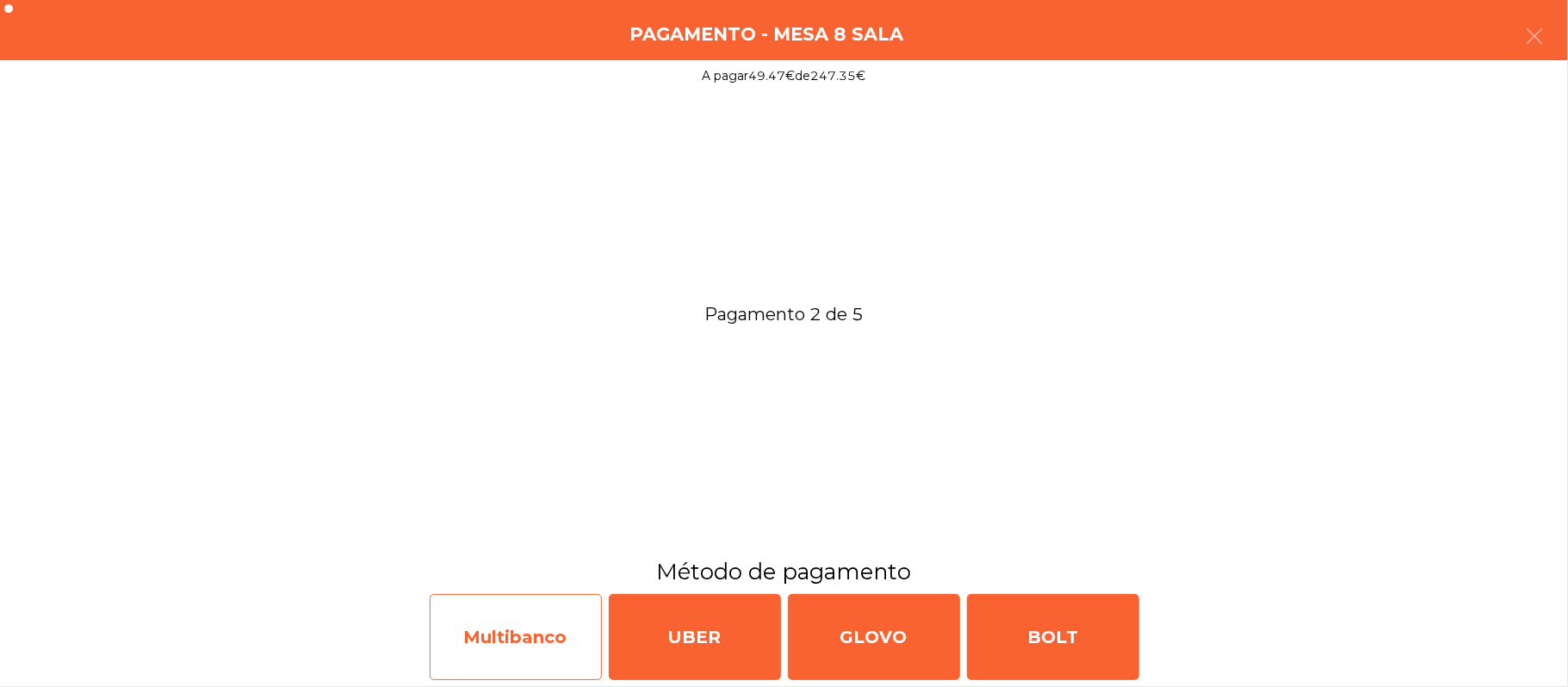
click at [518, 638] on div "Multibanco" at bounding box center [516, 637] width 172 height 86
select select "**"
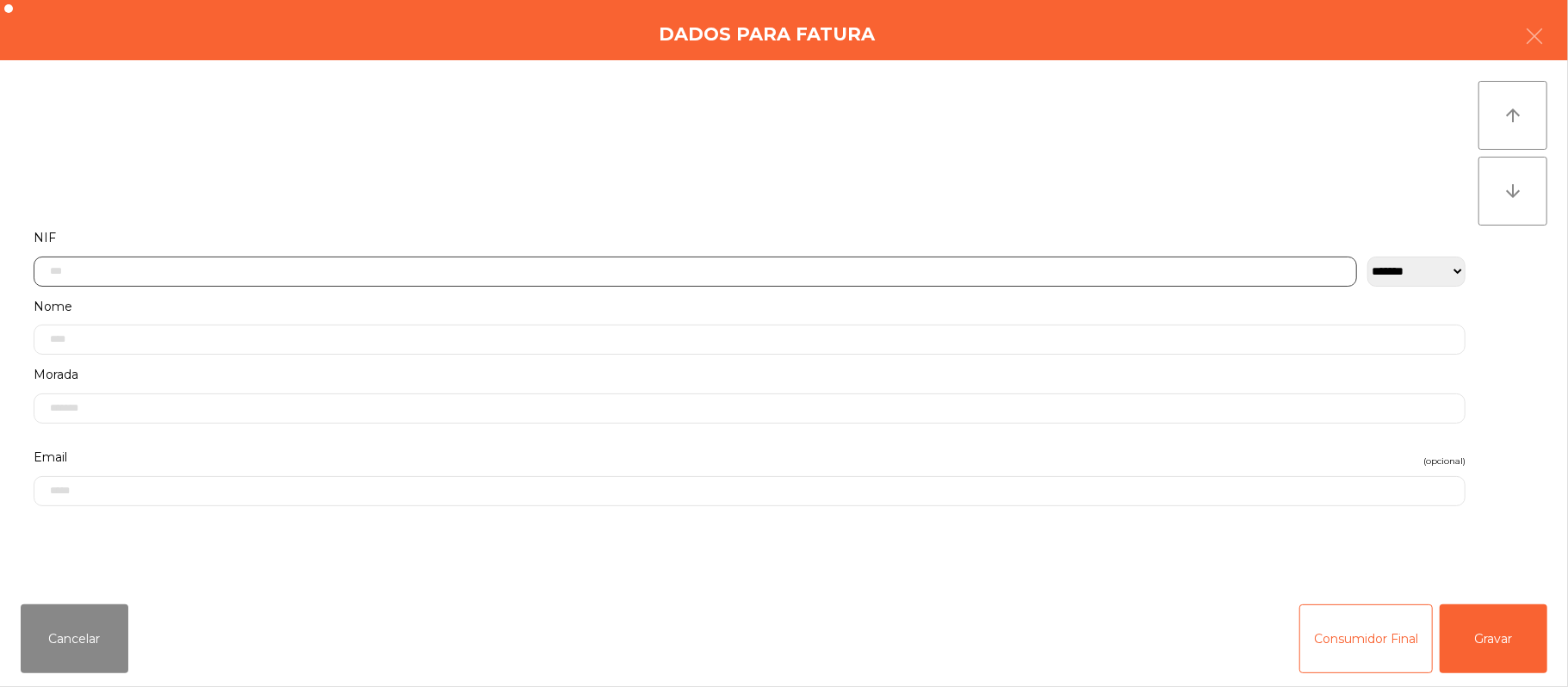
click at [594, 273] on input "text" at bounding box center [695, 271] width 1324 height 30
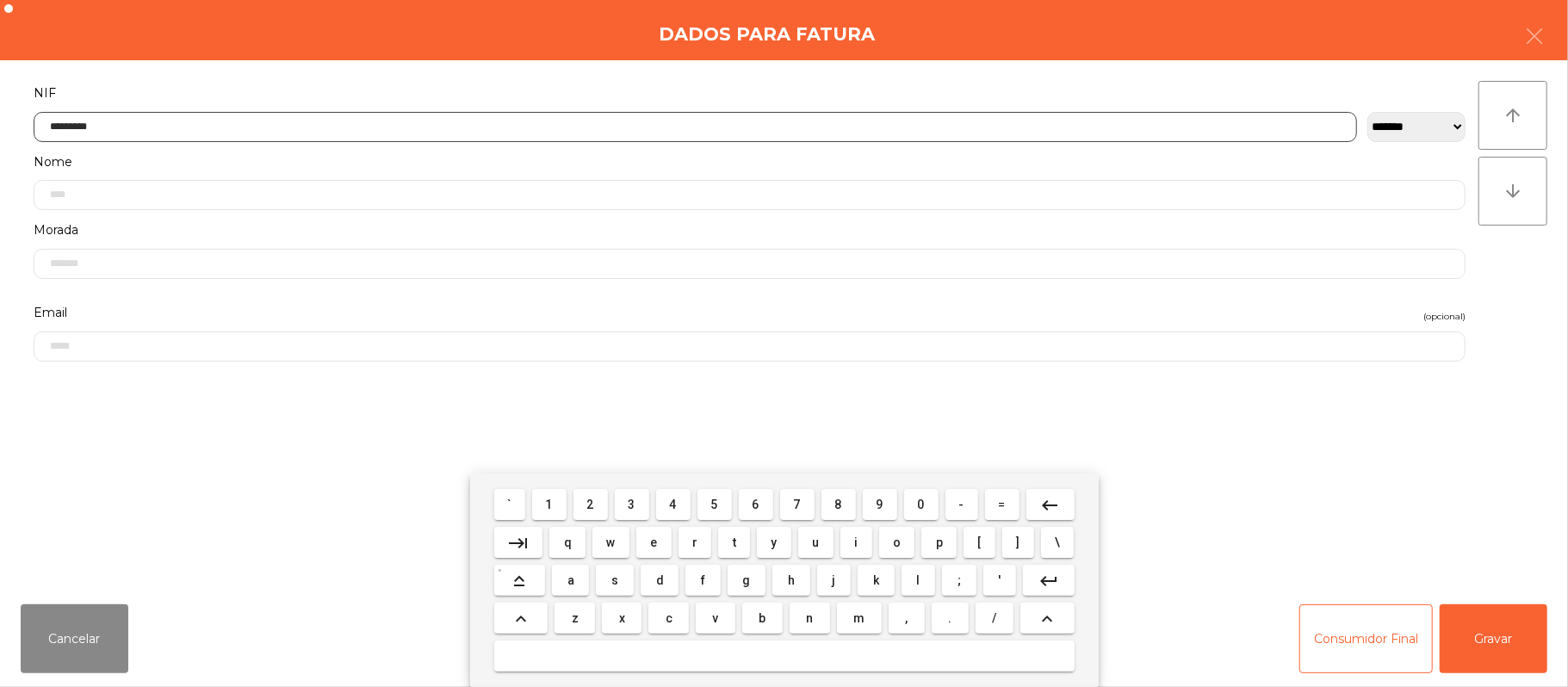
type input "*********"
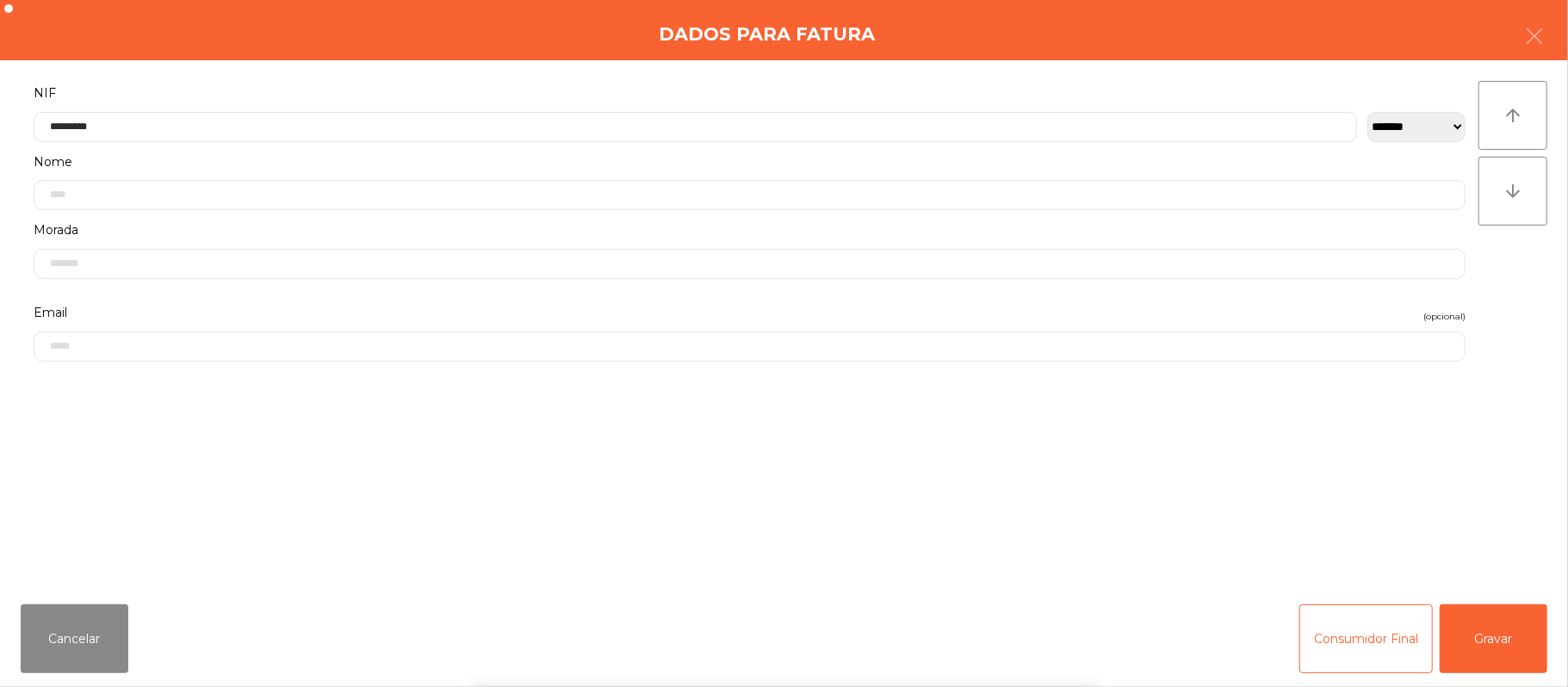
click at [1508, 659] on div "` 1 2 3 4 5 6 7 8 9 0 - = keyboard_backspace keyboard_tab q w e r t y u i o p […" at bounding box center [784, 580] width 1568 height 214
click at [1522, 655] on div "` 1 2 3 4 5 6 7 8 9 0 - = keyboard_backspace keyboard_tab q w e r t y u i o p […" at bounding box center [784, 580] width 1568 height 214
click at [1514, 634] on button "Gravar" at bounding box center [1494, 638] width 108 height 69
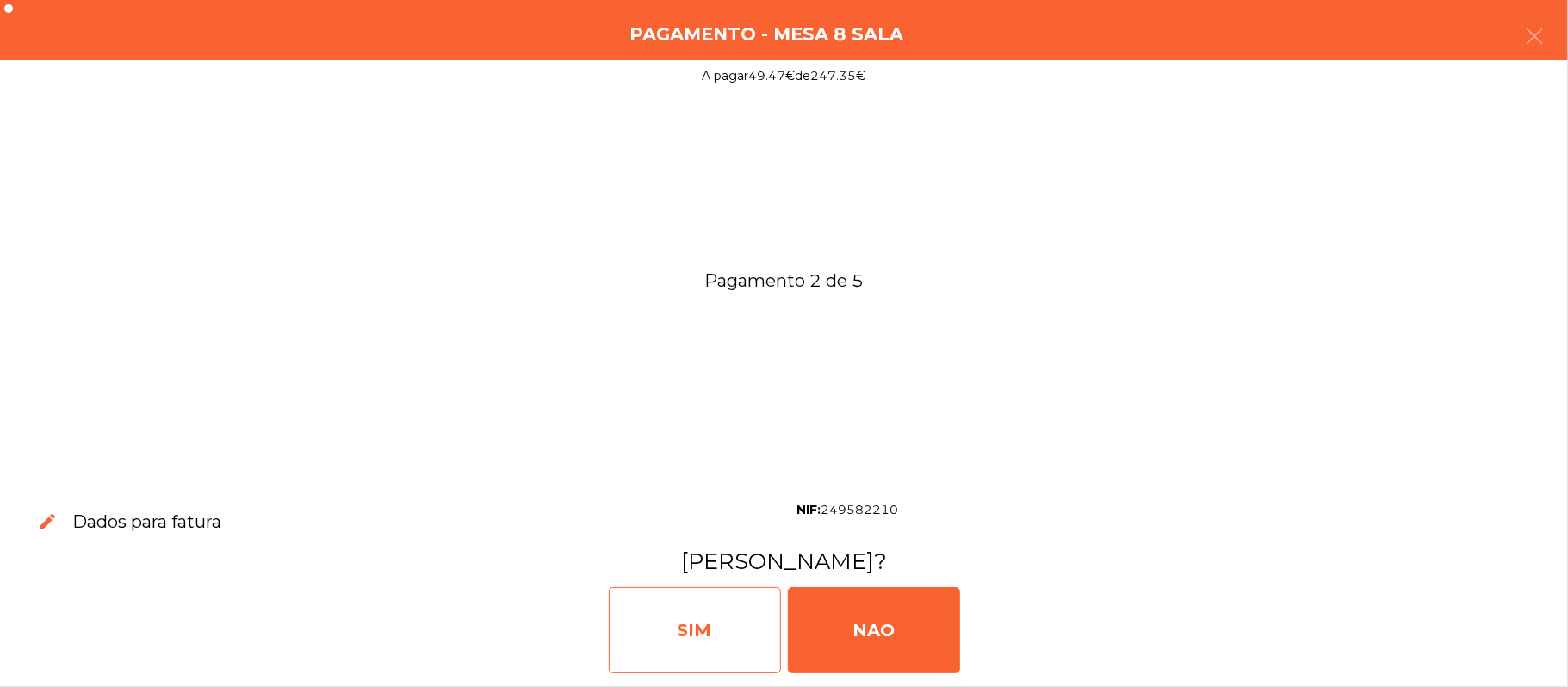
click at [696, 603] on div "SIM" at bounding box center [694, 630] width 172 height 86
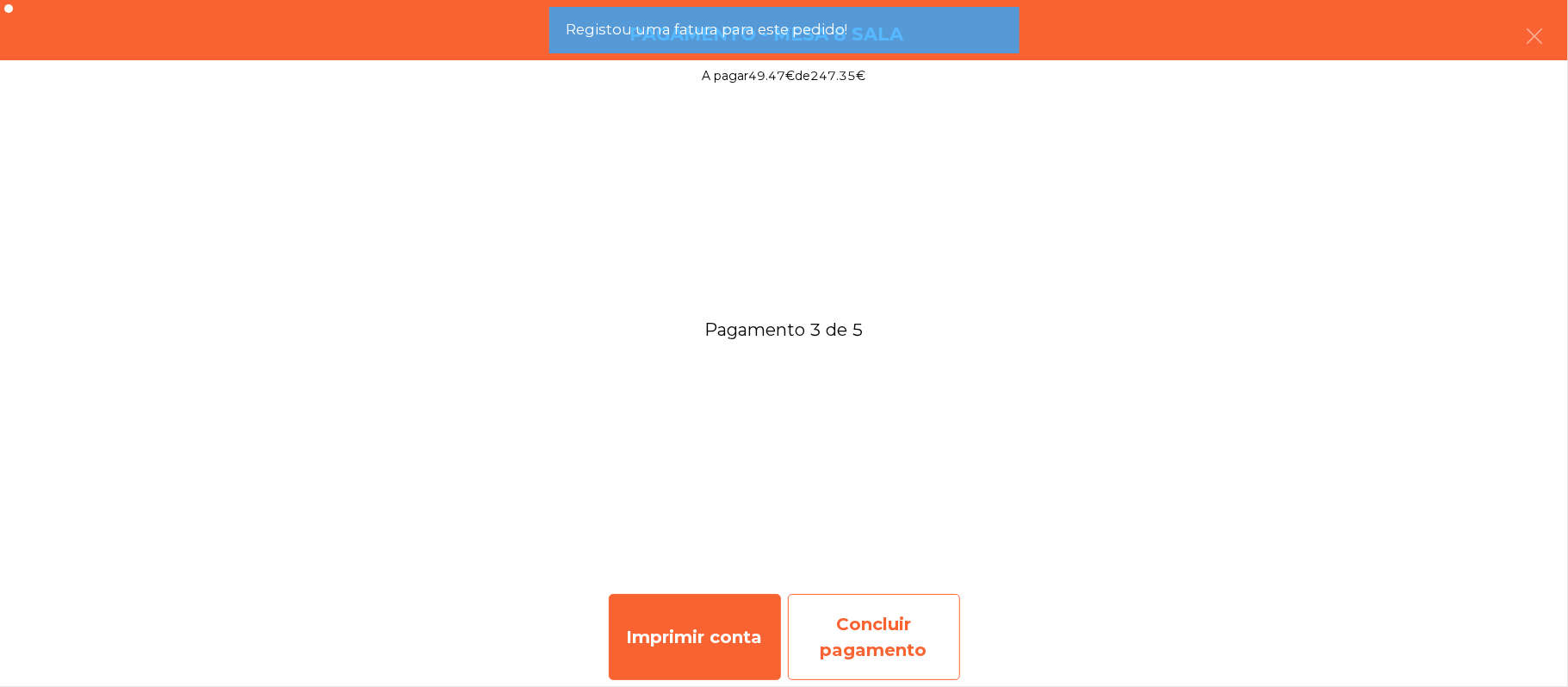
click at [938, 627] on div "Concluir pagamento" at bounding box center [874, 637] width 172 height 86
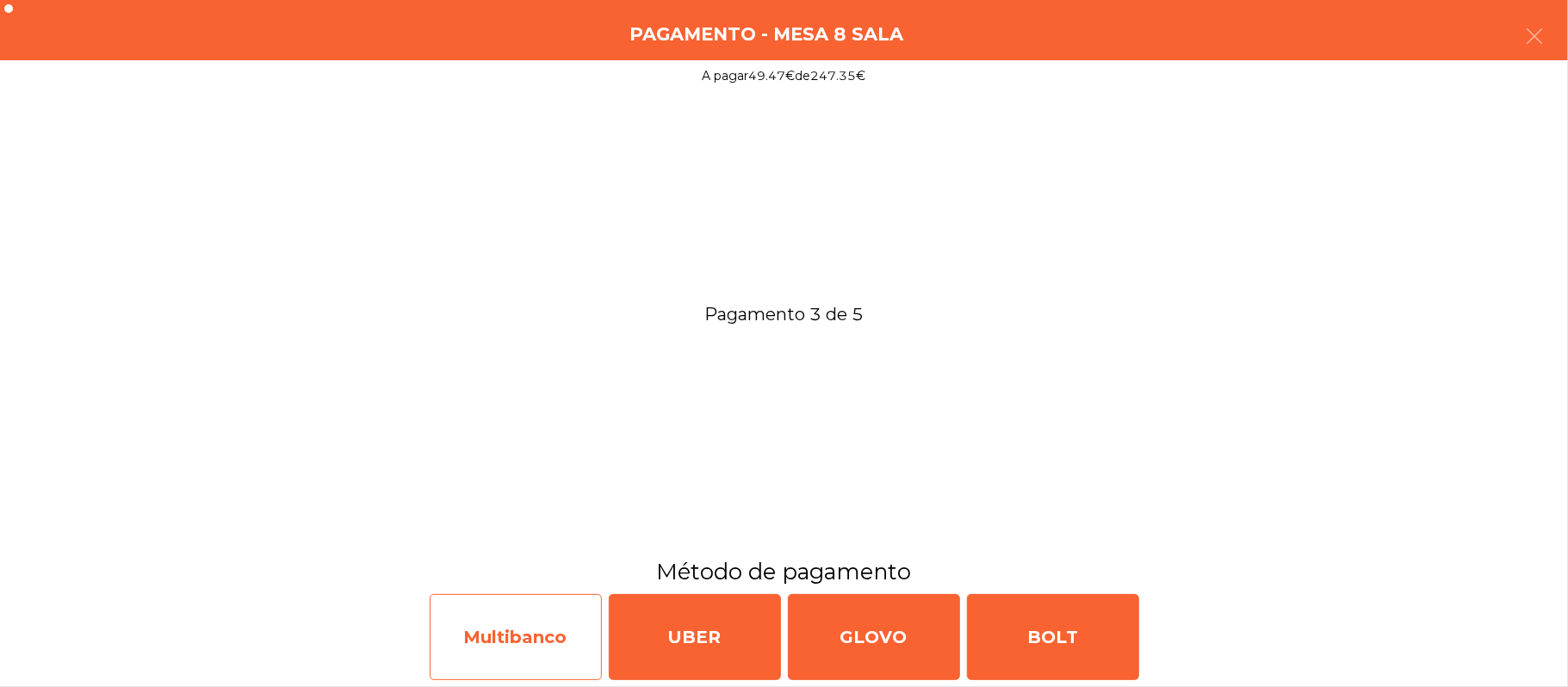
click at [550, 655] on div "Multibanco" at bounding box center [516, 637] width 172 height 86
select select "**"
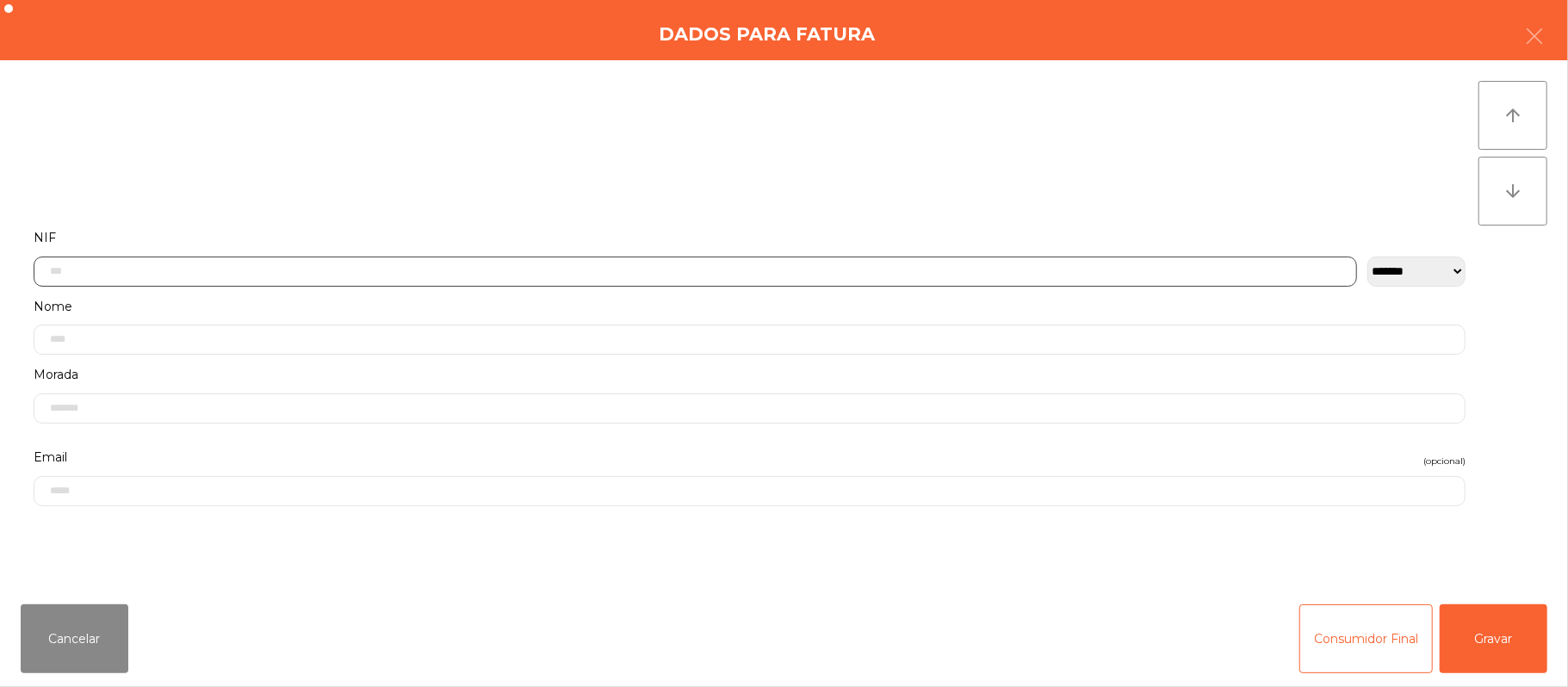
click at [956, 267] on input "text" at bounding box center [695, 271] width 1324 height 30
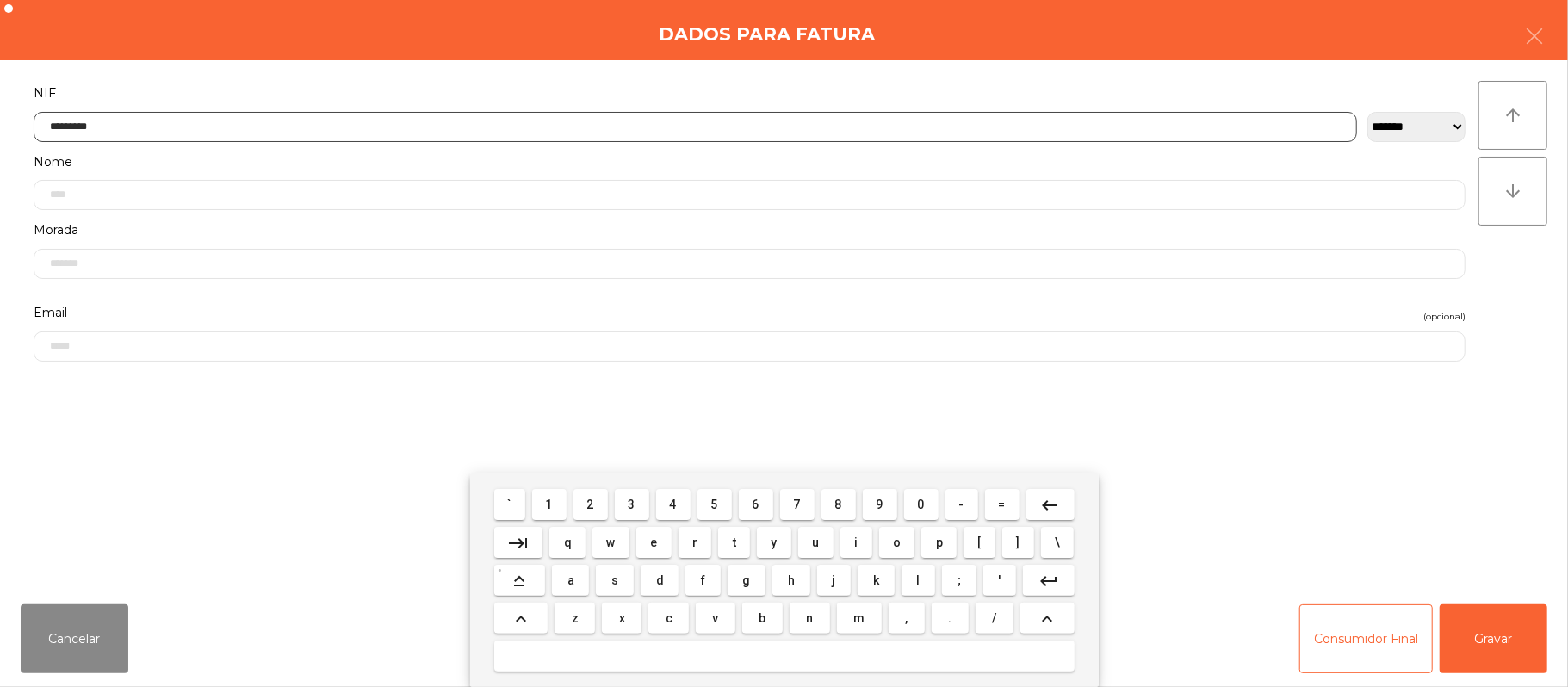
type input "*********"
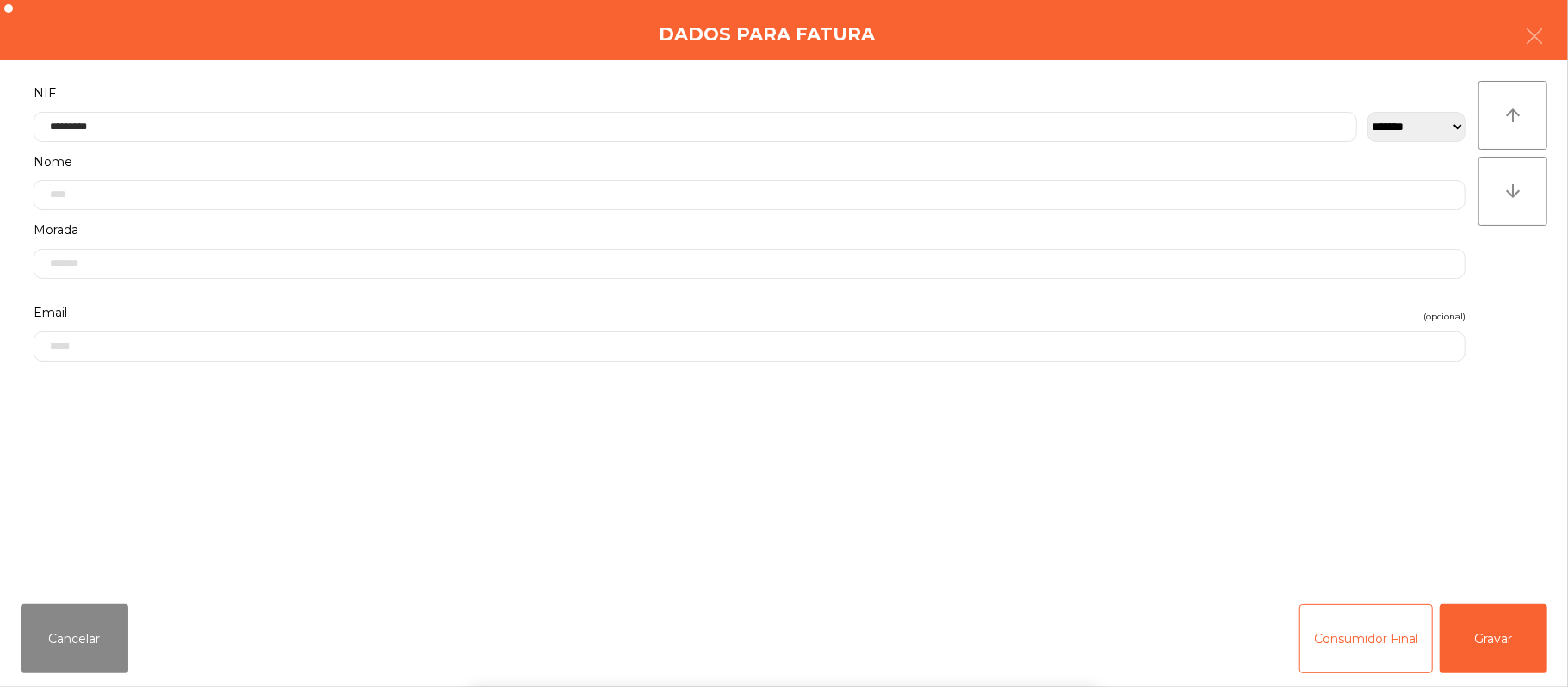
click at [1483, 635] on div "` 1 2 3 4 5 6 7 8 9 0 - = keyboard_backspace keyboard_tab q w e r t y u i o p […" at bounding box center [784, 580] width 1568 height 214
click at [1526, 635] on div "` 1 2 3 4 5 6 7 8 9 0 - = keyboard_backspace keyboard_tab q w e r t y u i o p […" at bounding box center [784, 580] width 1568 height 214
click at [1531, 637] on button "Gravar" at bounding box center [1494, 638] width 108 height 69
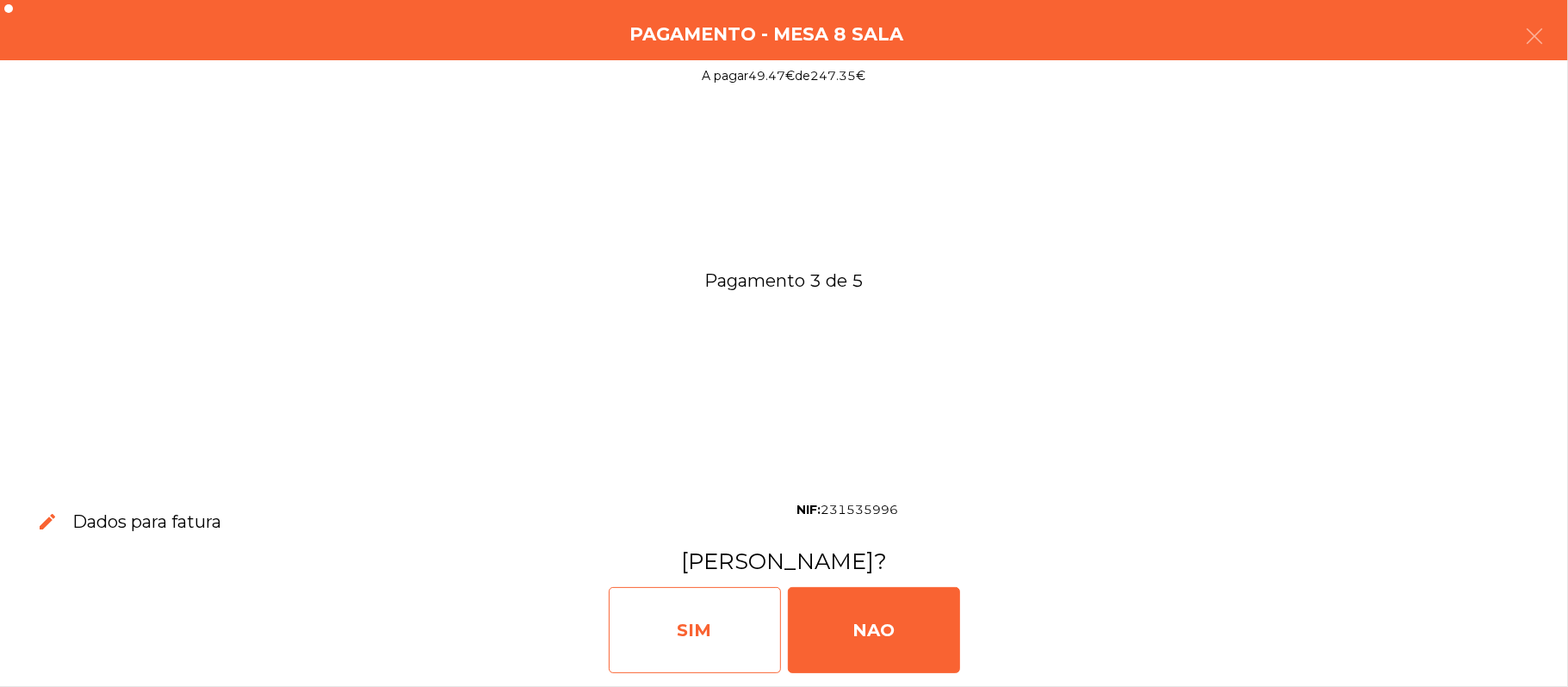
click at [669, 621] on div "SIM" at bounding box center [694, 630] width 172 height 86
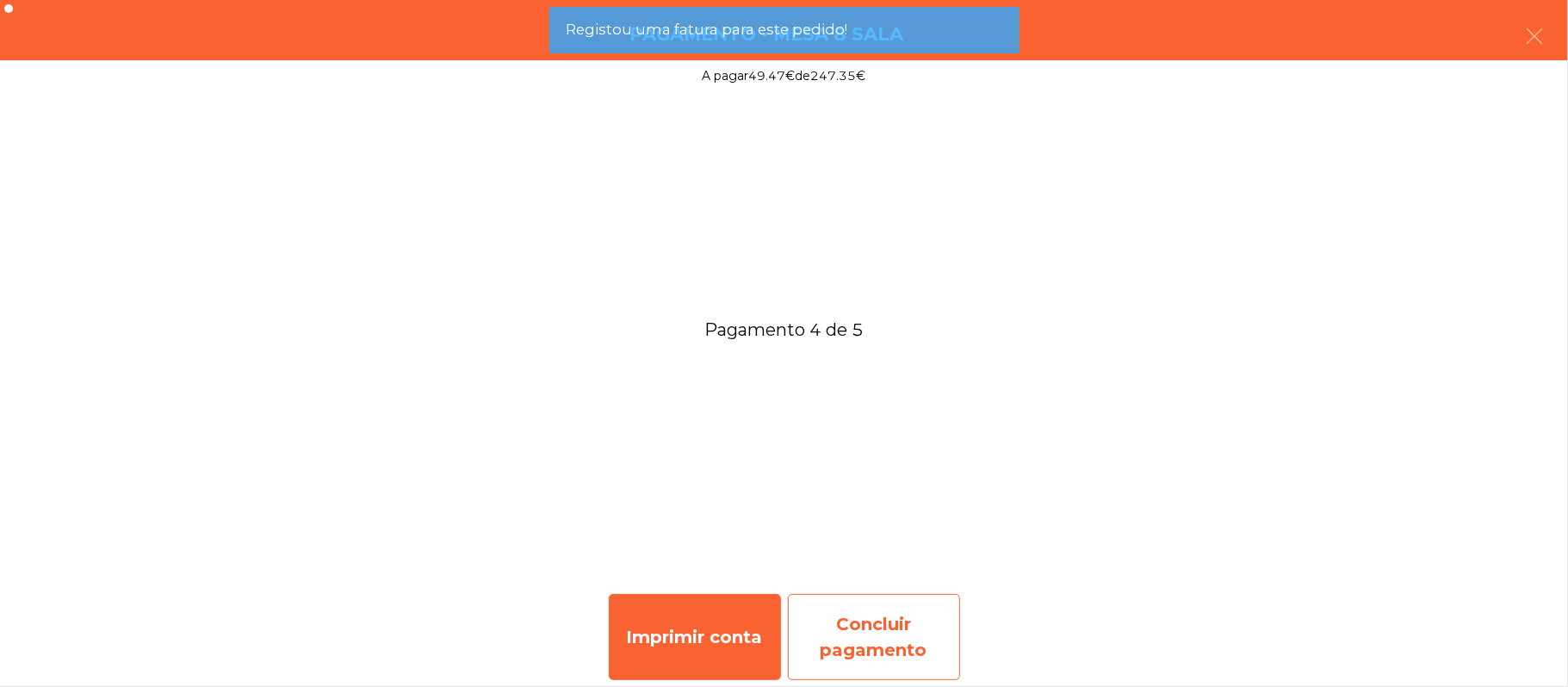
click at [896, 627] on div "Concluir pagamento" at bounding box center [874, 637] width 172 height 86
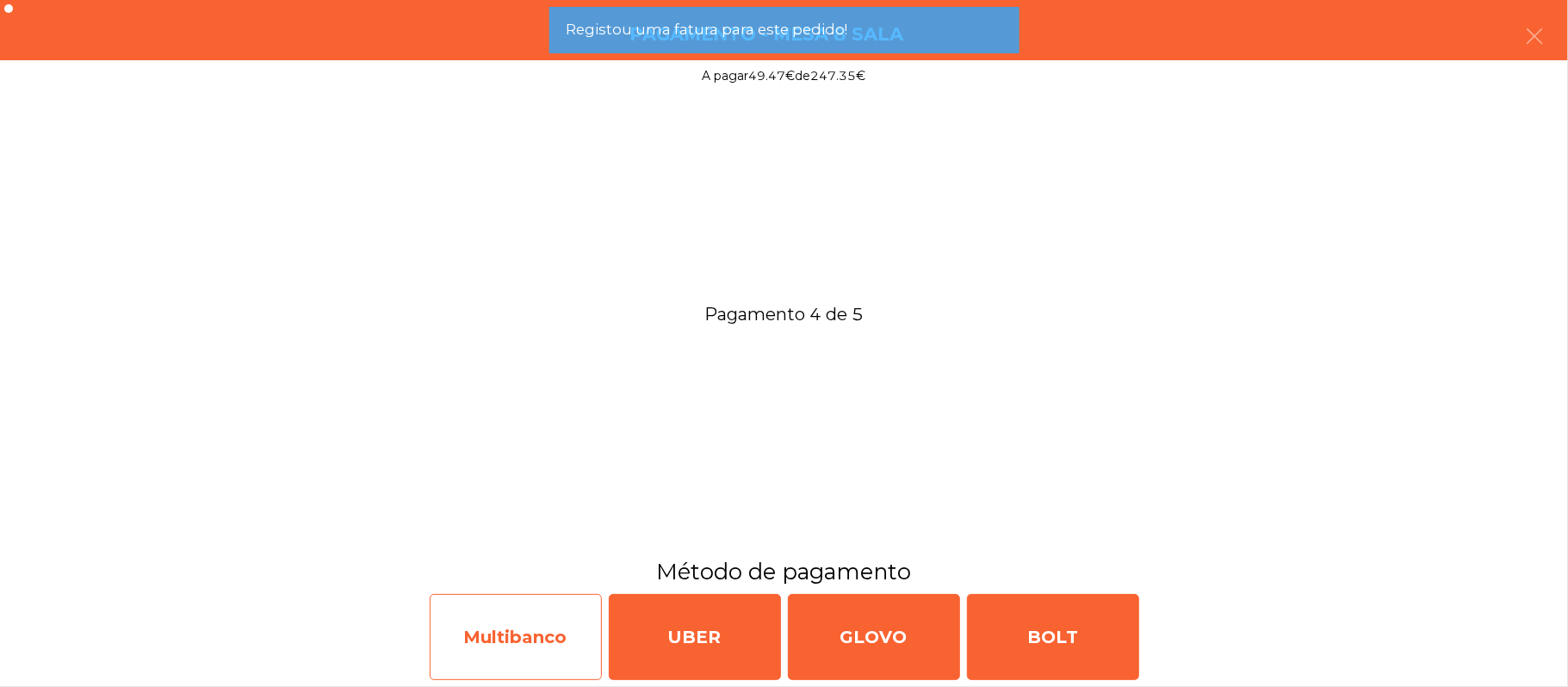
click at [549, 600] on div "Multibanco" at bounding box center [516, 637] width 172 height 86
select select "**"
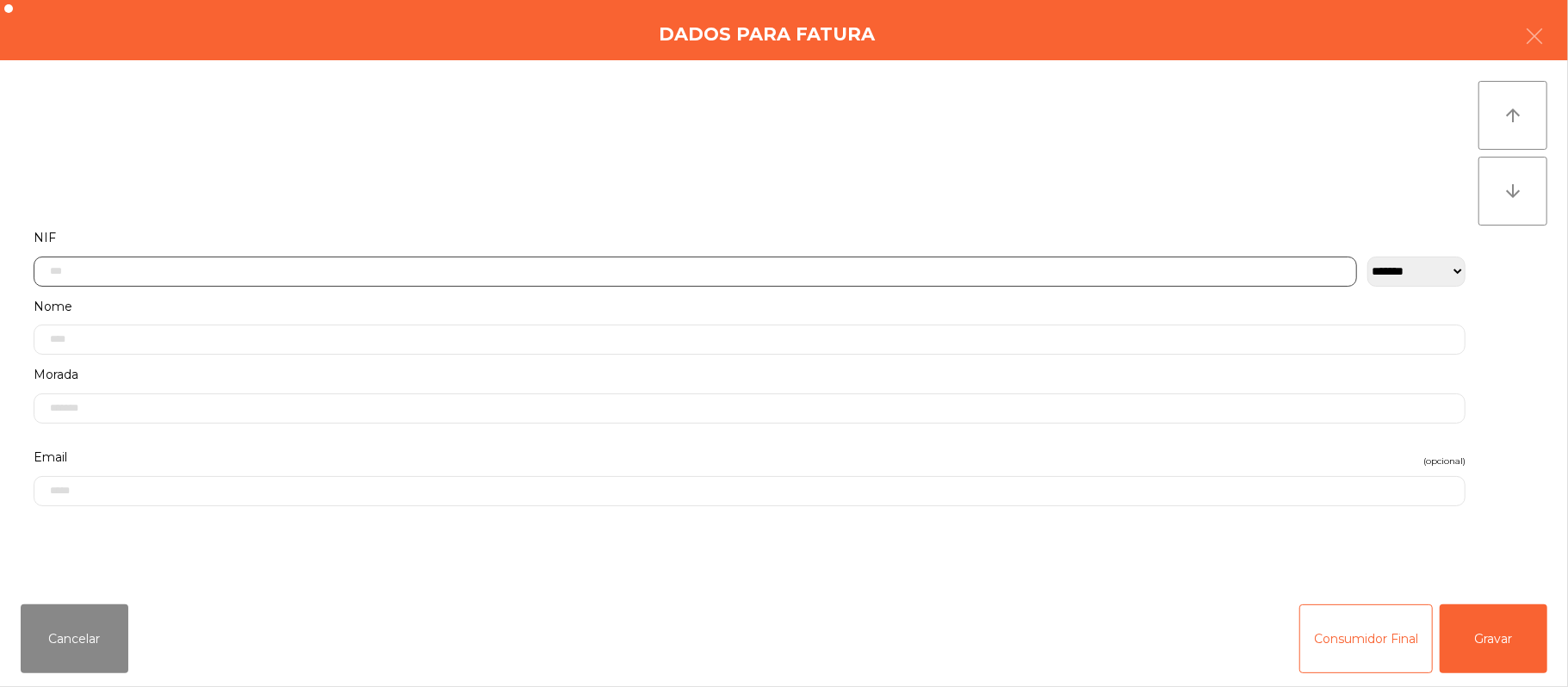
click at [622, 263] on input "text" at bounding box center [695, 271] width 1324 height 30
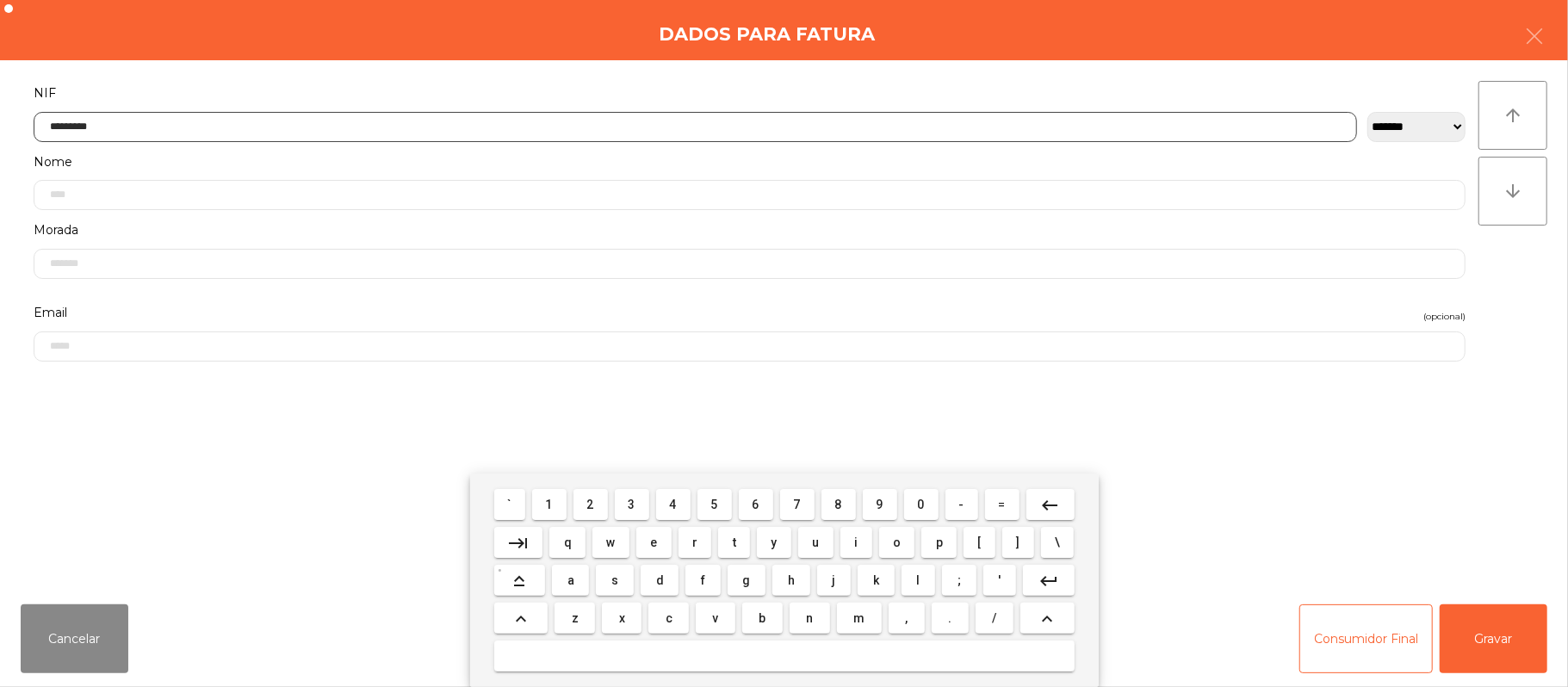
type input "*********"
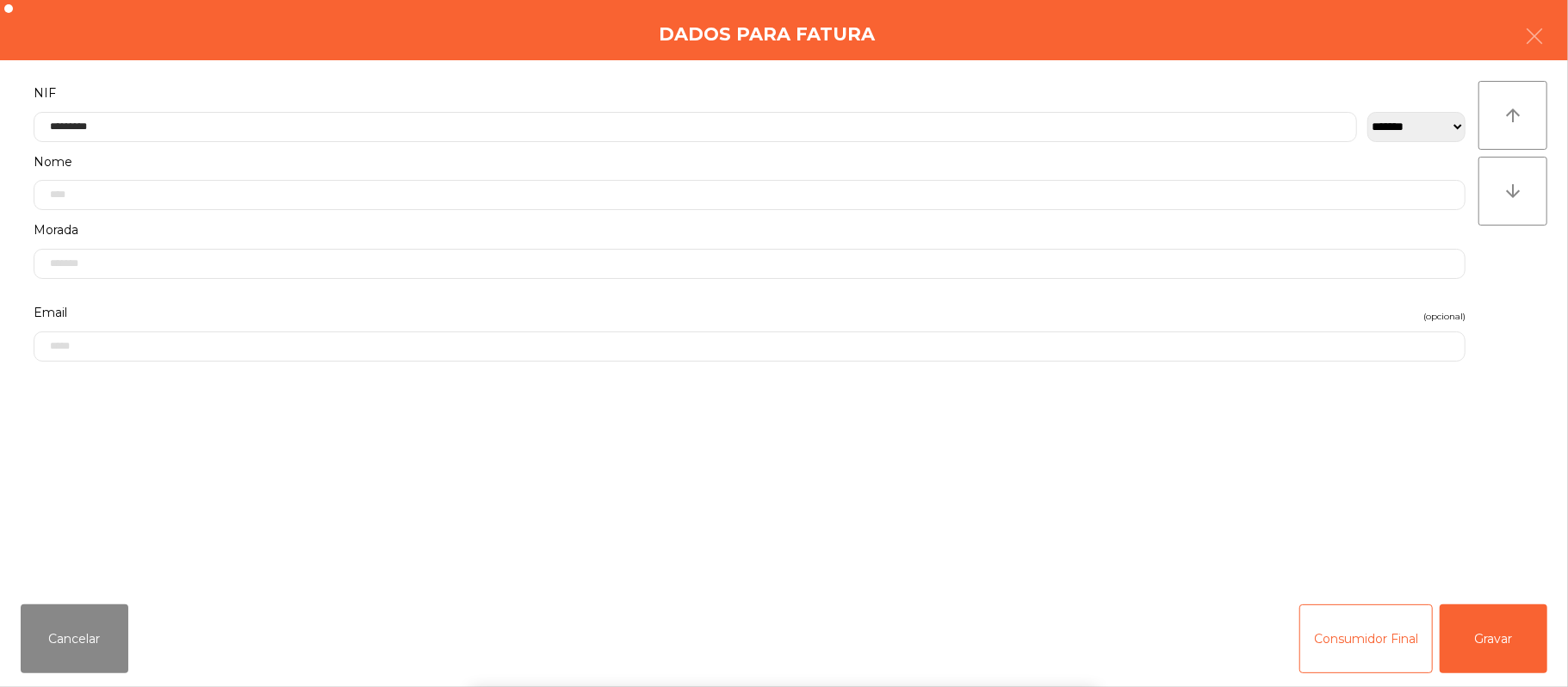
click at [1516, 637] on div "` 1 2 3 4 5 6 7 8 9 0 - = keyboard_backspace keyboard_tab q w e r t y u i o p […" at bounding box center [784, 580] width 1568 height 214
click at [1565, 669] on div "` 1 2 3 4 5 6 7 8 9 0 - = keyboard_backspace keyboard_tab q w e r t y u i o p […" at bounding box center [784, 580] width 1568 height 214
click at [1513, 618] on button "Gravar" at bounding box center [1494, 638] width 108 height 69
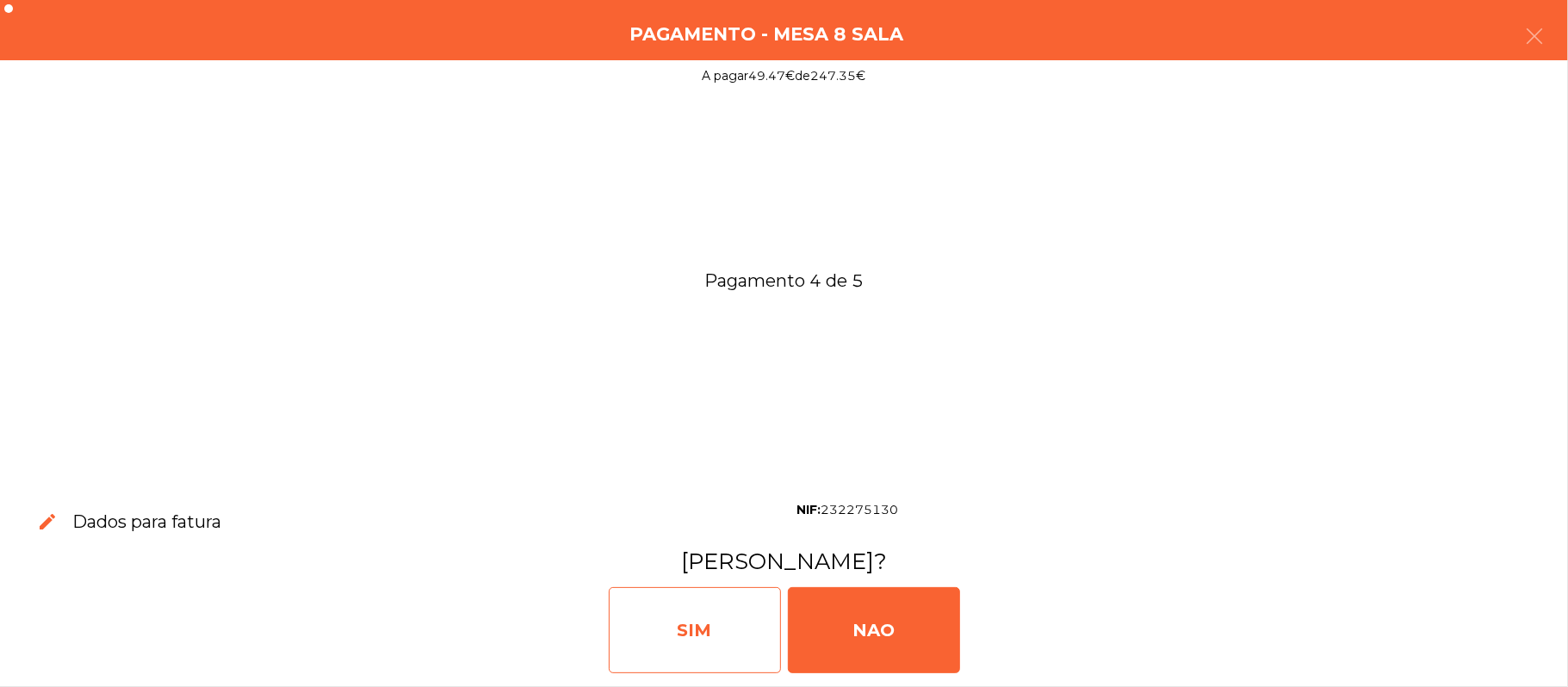
click at [686, 606] on div "SIM" at bounding box center [694, 630] width 172 height 86
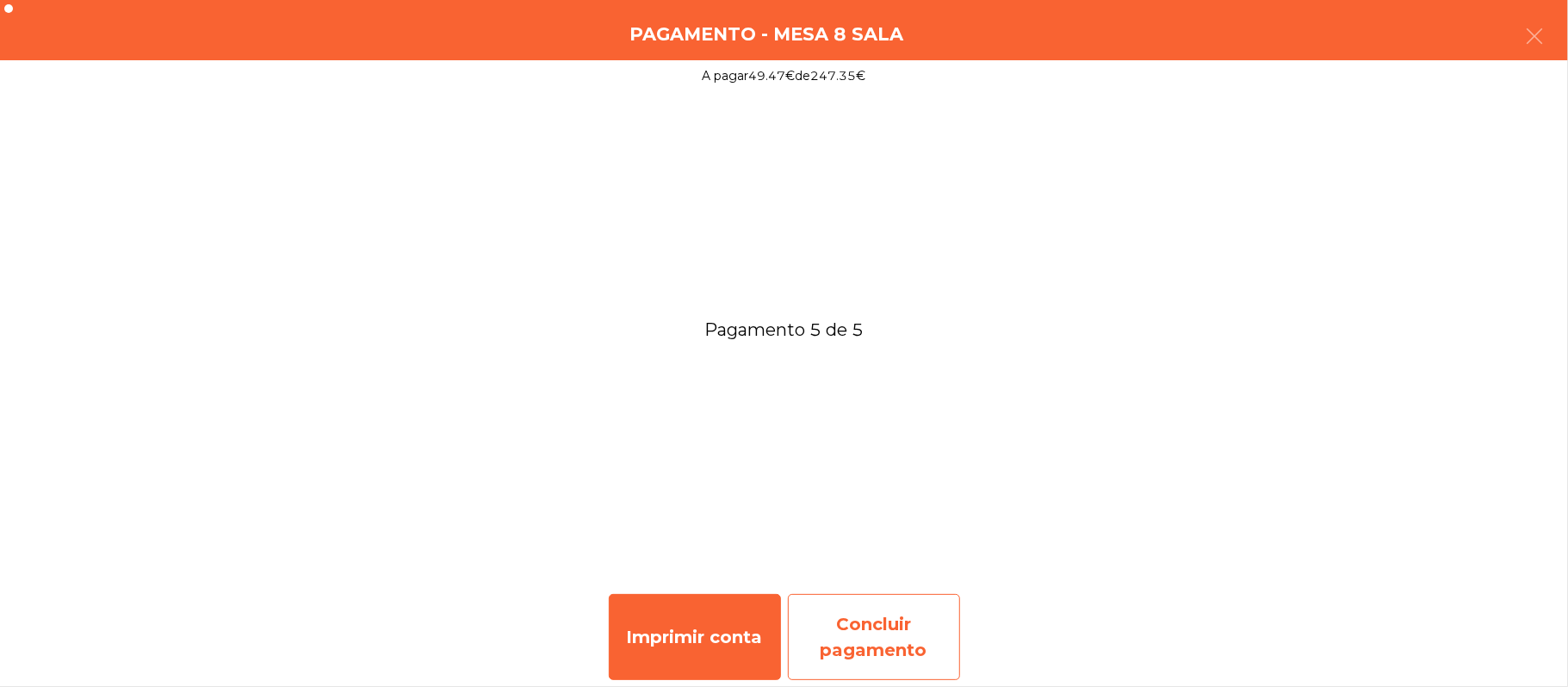
click at [896, 641] on div "Concluir pagamento" at bounding box center [874, 637] width 172 height 86
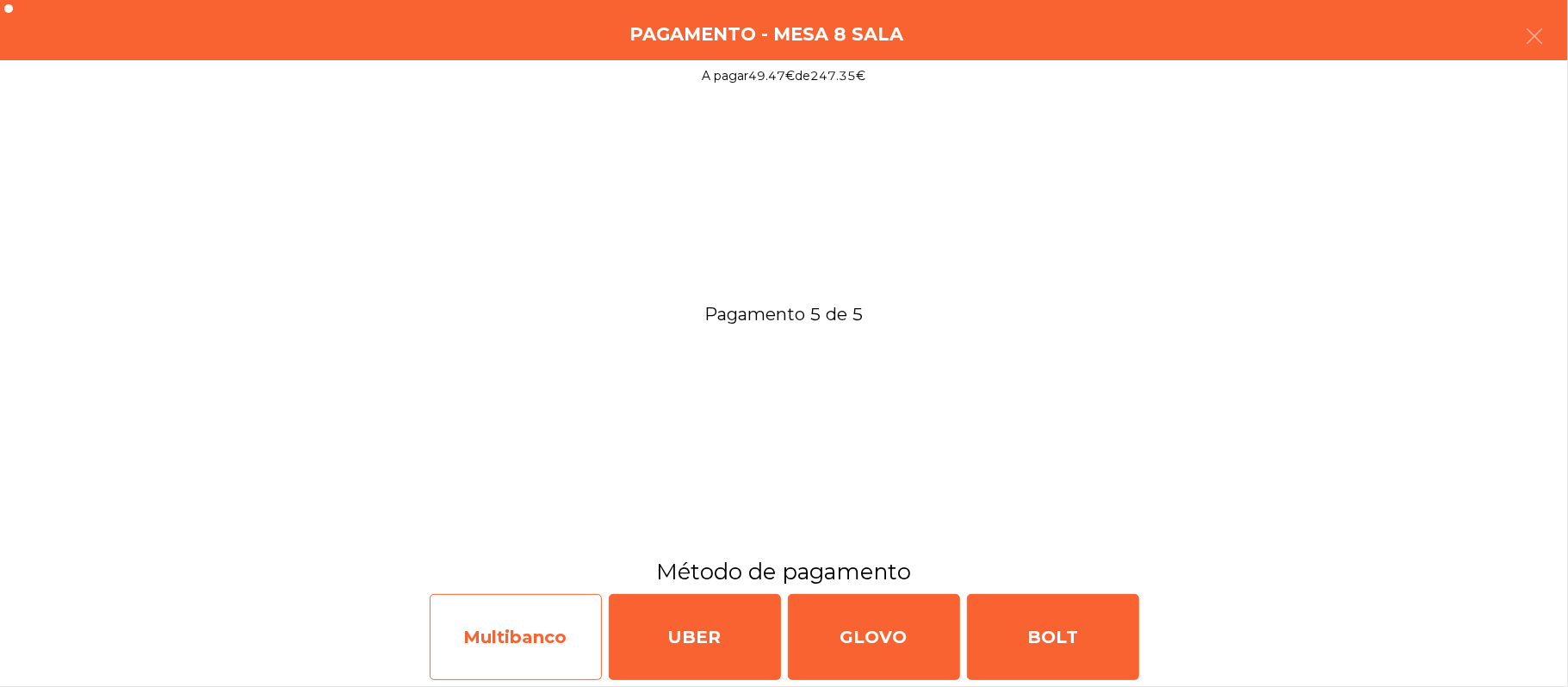
click at [520, 658] on div "Multibanco" at bounding box center [516, 637] width 172 height 86
select select "**"
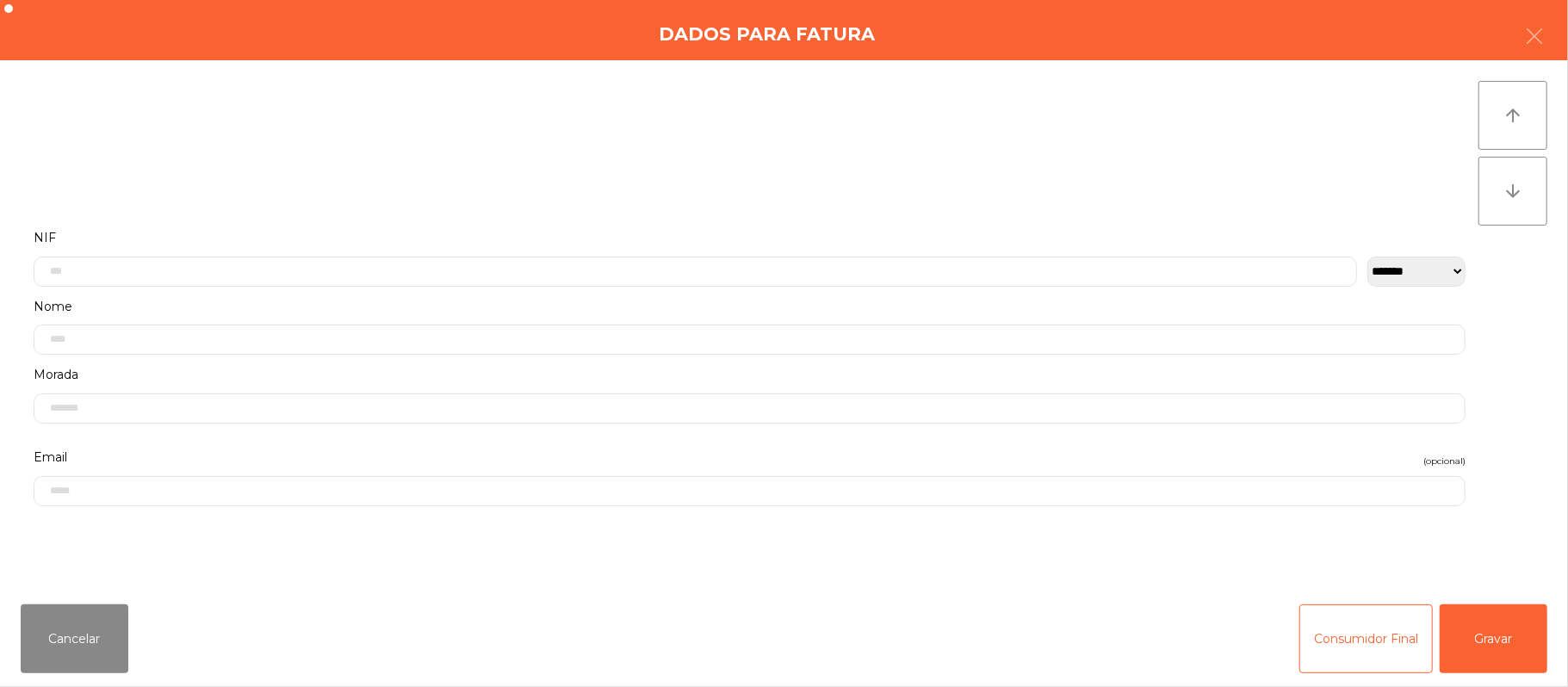
click at [709, 301] on label "Nome" at bounding box center [749, 306] width 1432 height 24
click at [488, 270] on input "text" at bounding box center [695, 271] width 1324 height 30
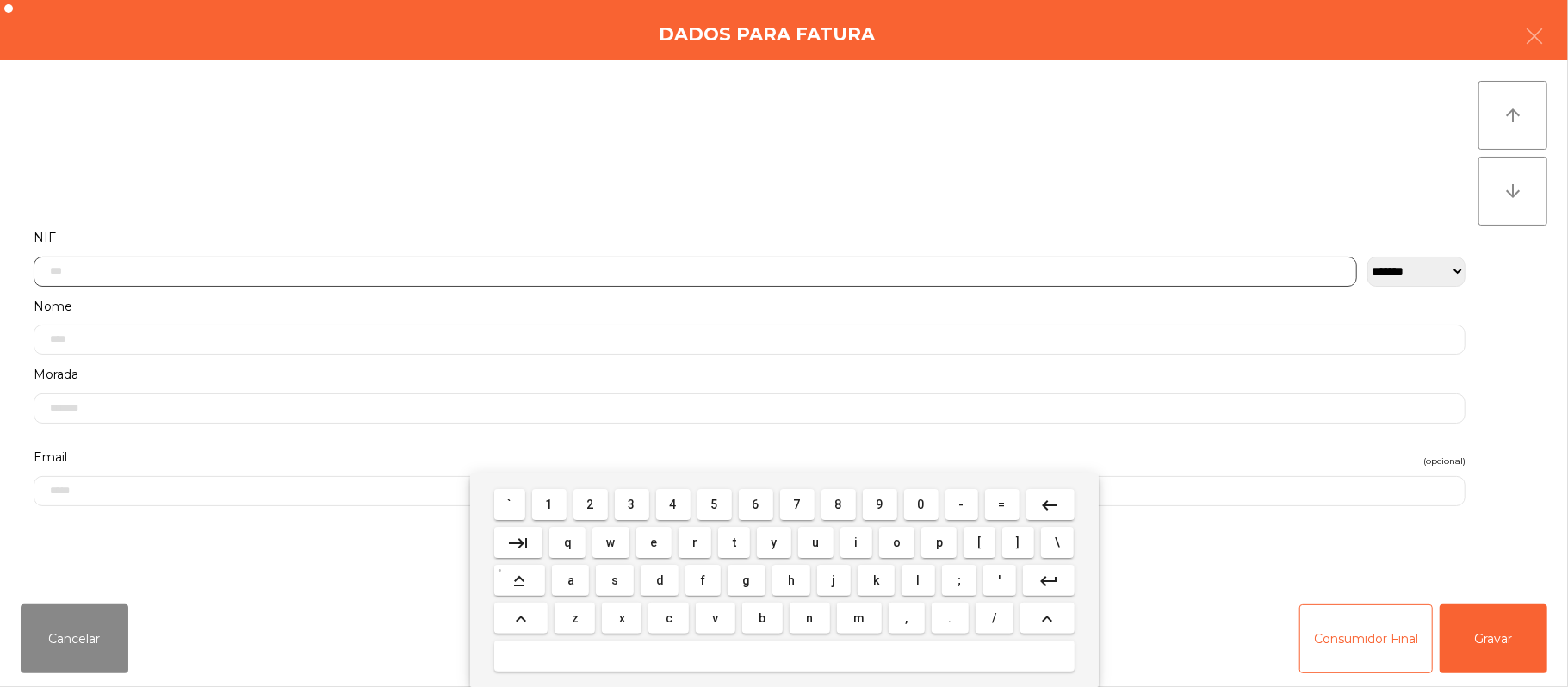
scroll to position [144, 0]
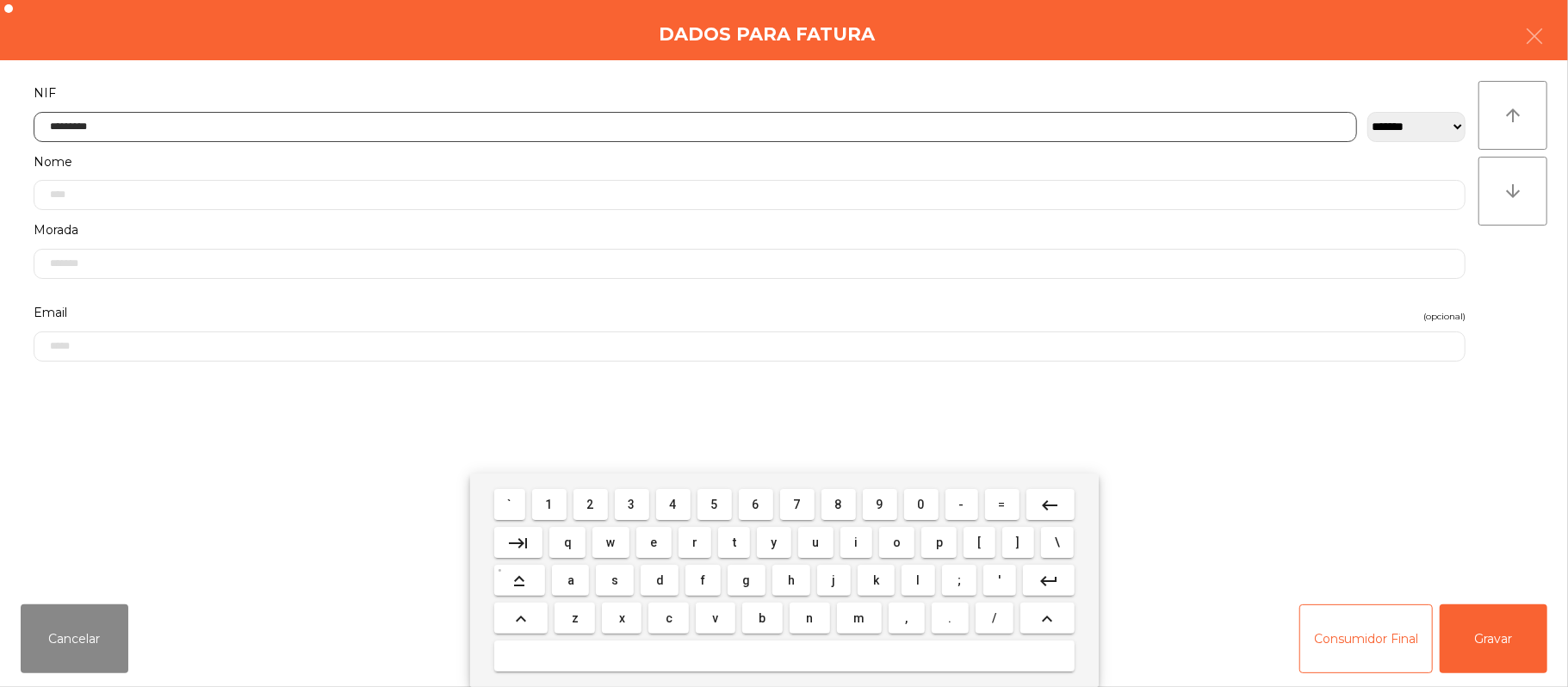
type input "*********"
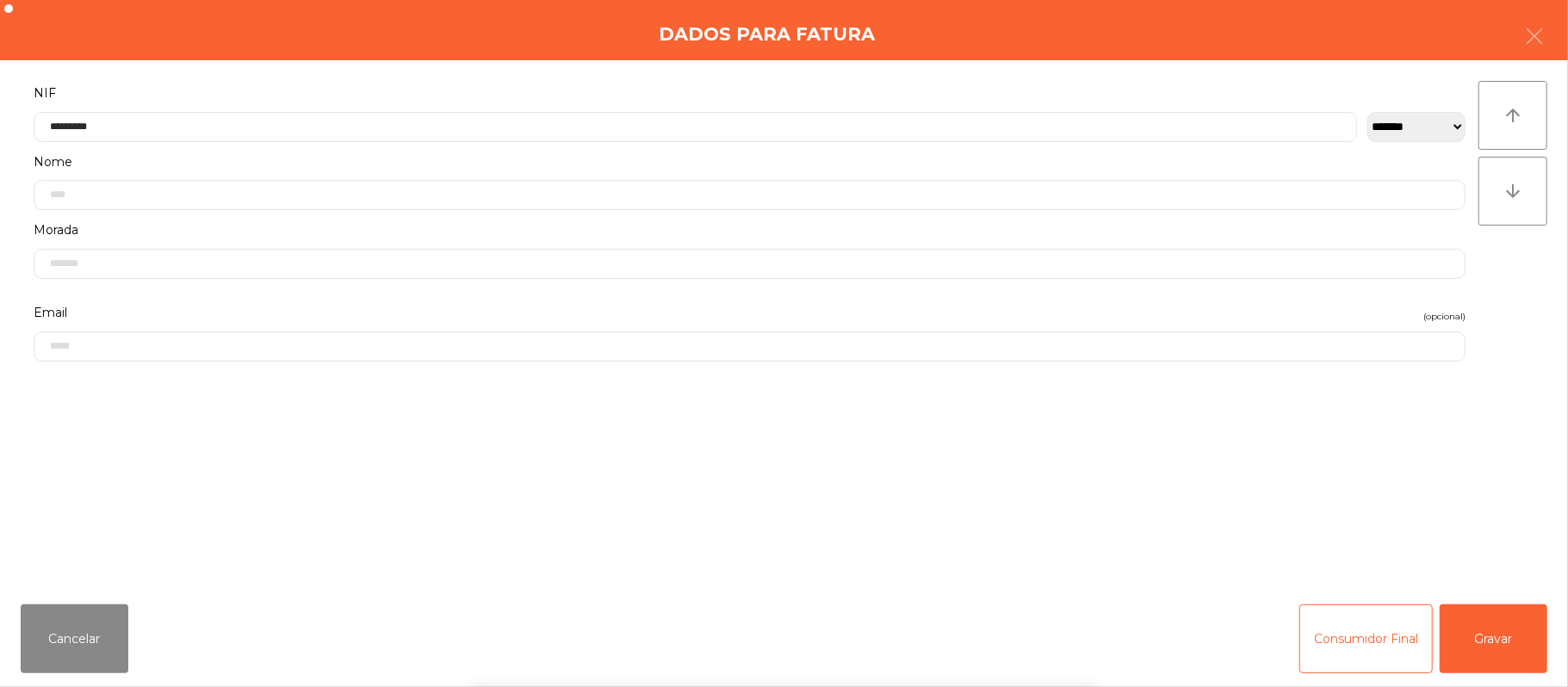
click at [1519, 624] on div "` 1 2 3 4 5 6 7 8 9 0 - = keyboard_backspace keyboard_tab q w e r t y u i o p […" at bounding box center [784, 580] width 1568 height 214
click at [1545, 642] on div "` 1 2 3 4 5 6 7 8 9 0 - = keyboard_backspace keyboard_tab q w e r t y u i o p […" at bounding box center [784, 580] width 1568 height 214
click at [1527, 632] on button "Gravar" at bounding box center [1494, 638] width 108 height 69
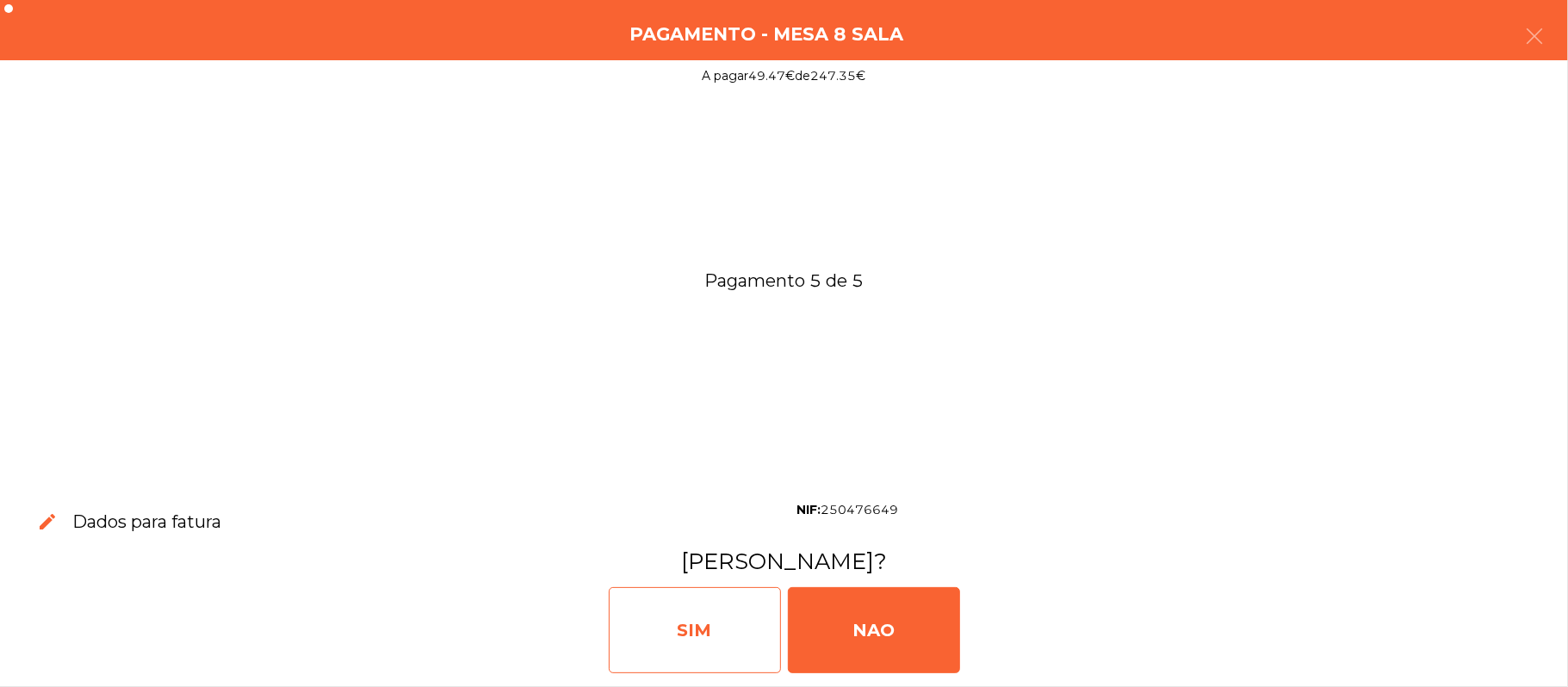
click at [700, 637] on div "SIM" at bounding box center [694, 630] width 172 height 86
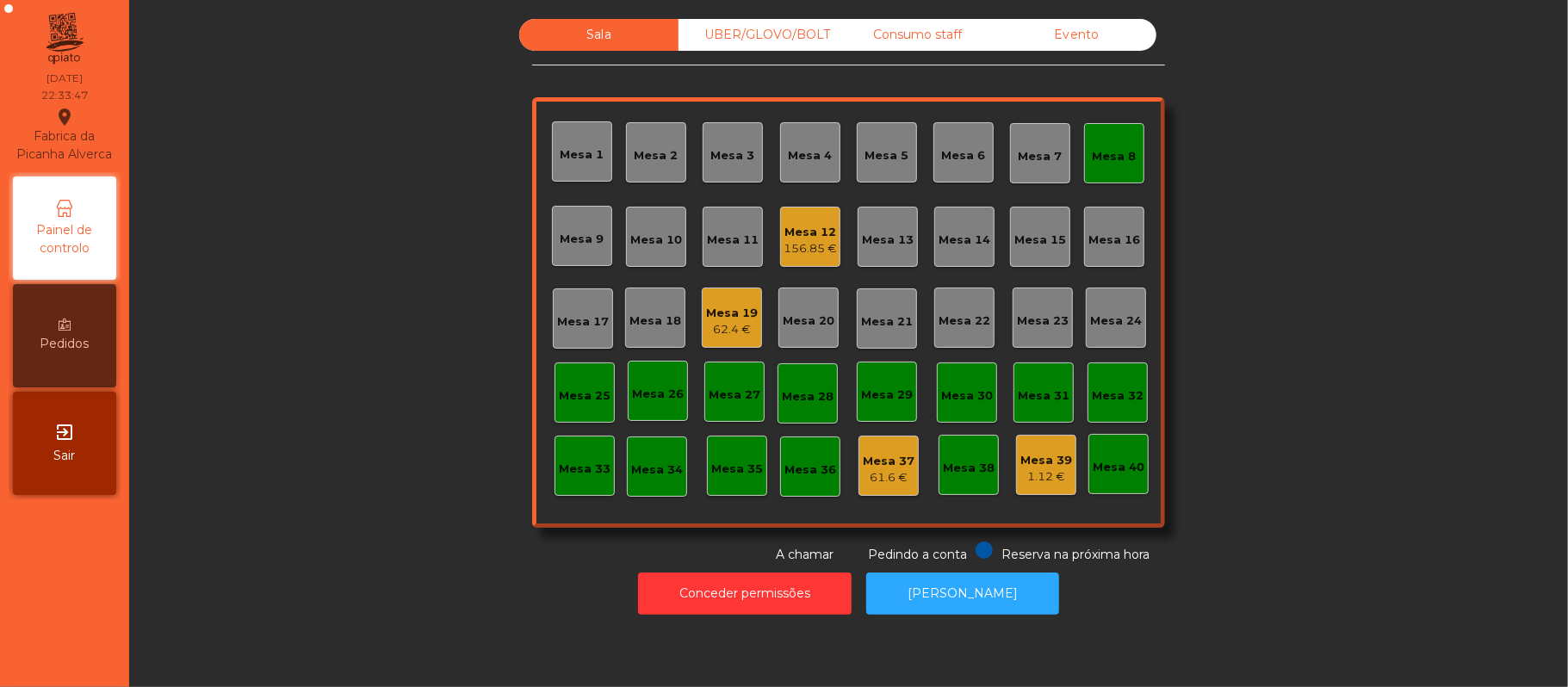
click at [1096, 135] on div "Mesa 8" at bounding box center [1114, 153] width 60 height 60
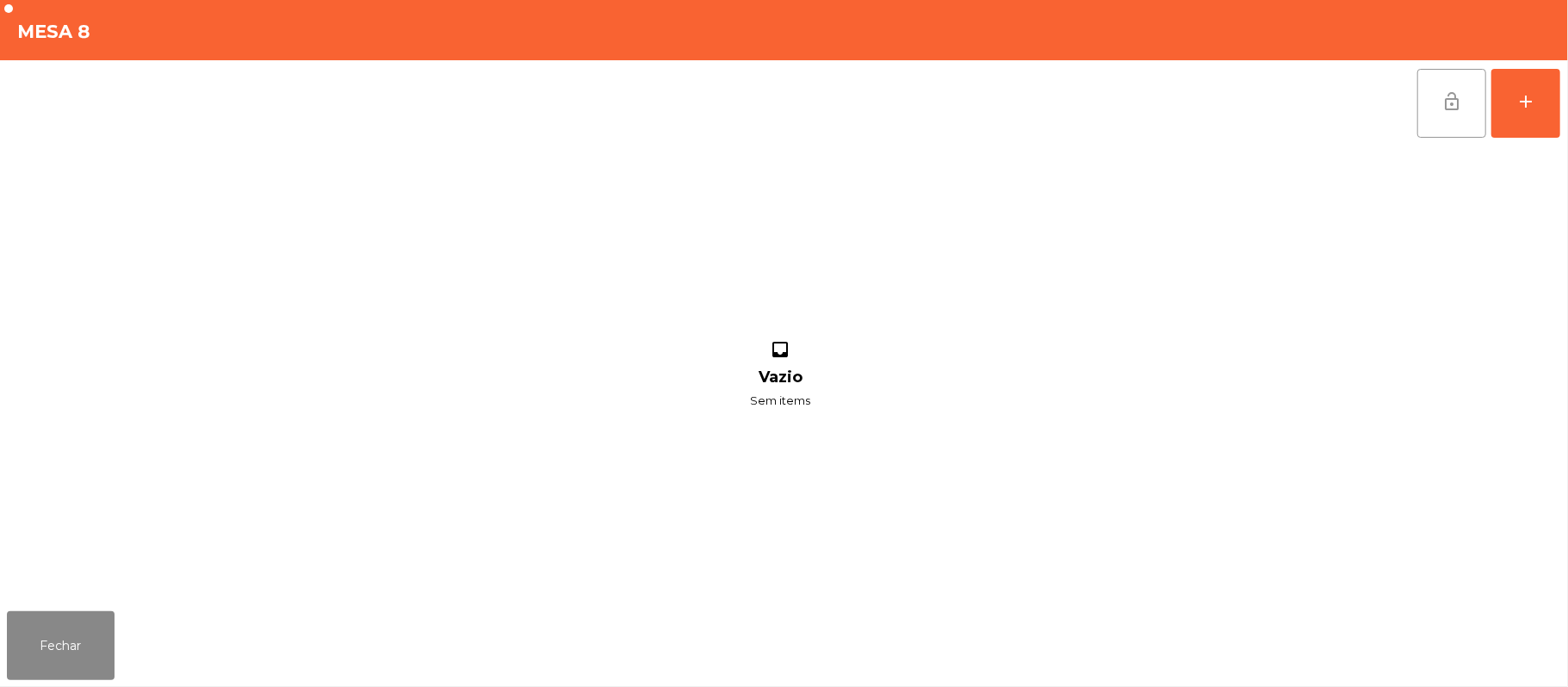
click at [1434, 95] on button "lock_open" at bounding box center [1452, 103] width 69 height 69
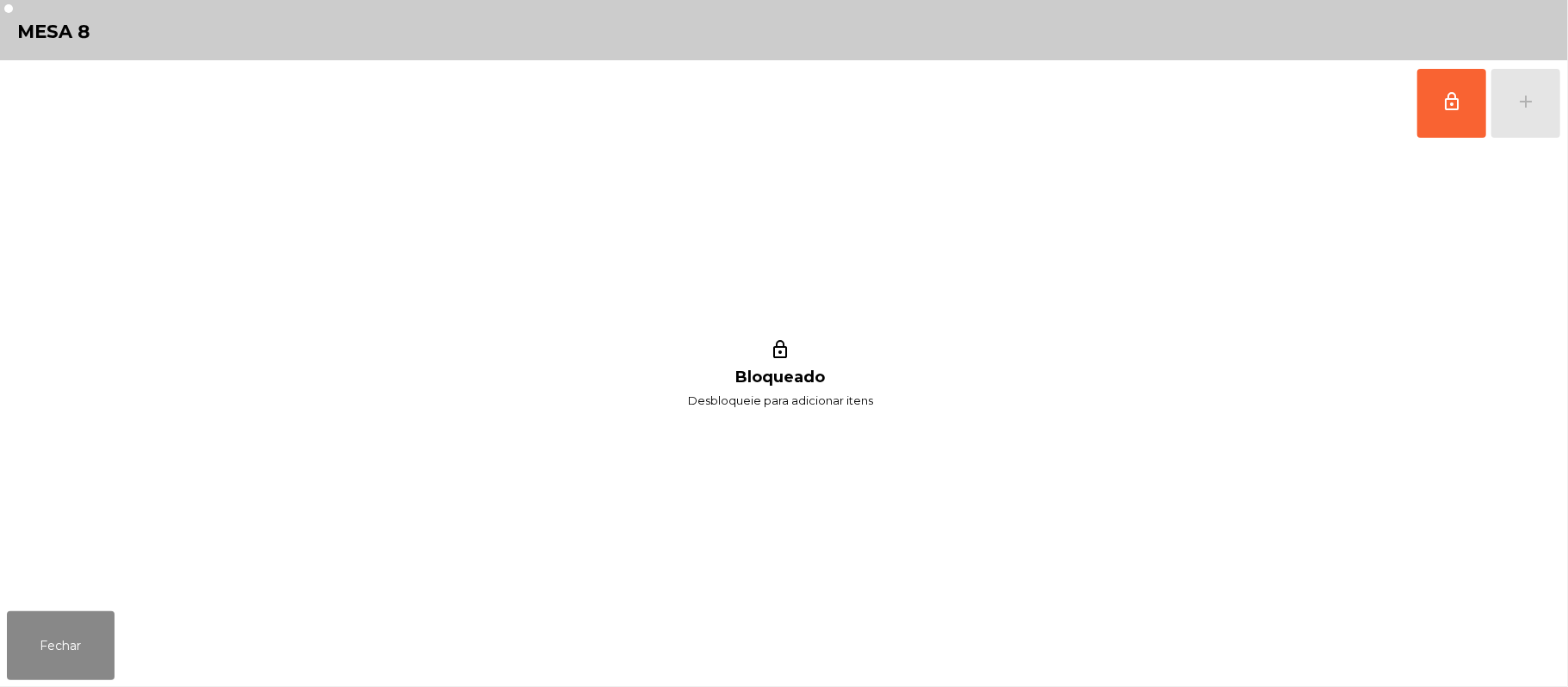
click at [136, 662] on div "Fechar" at bounding box center [784, 645] width 1568 height 82
click at [105, 659] on button "Fechar" at bounding box center [60, 645] width 108 height 69
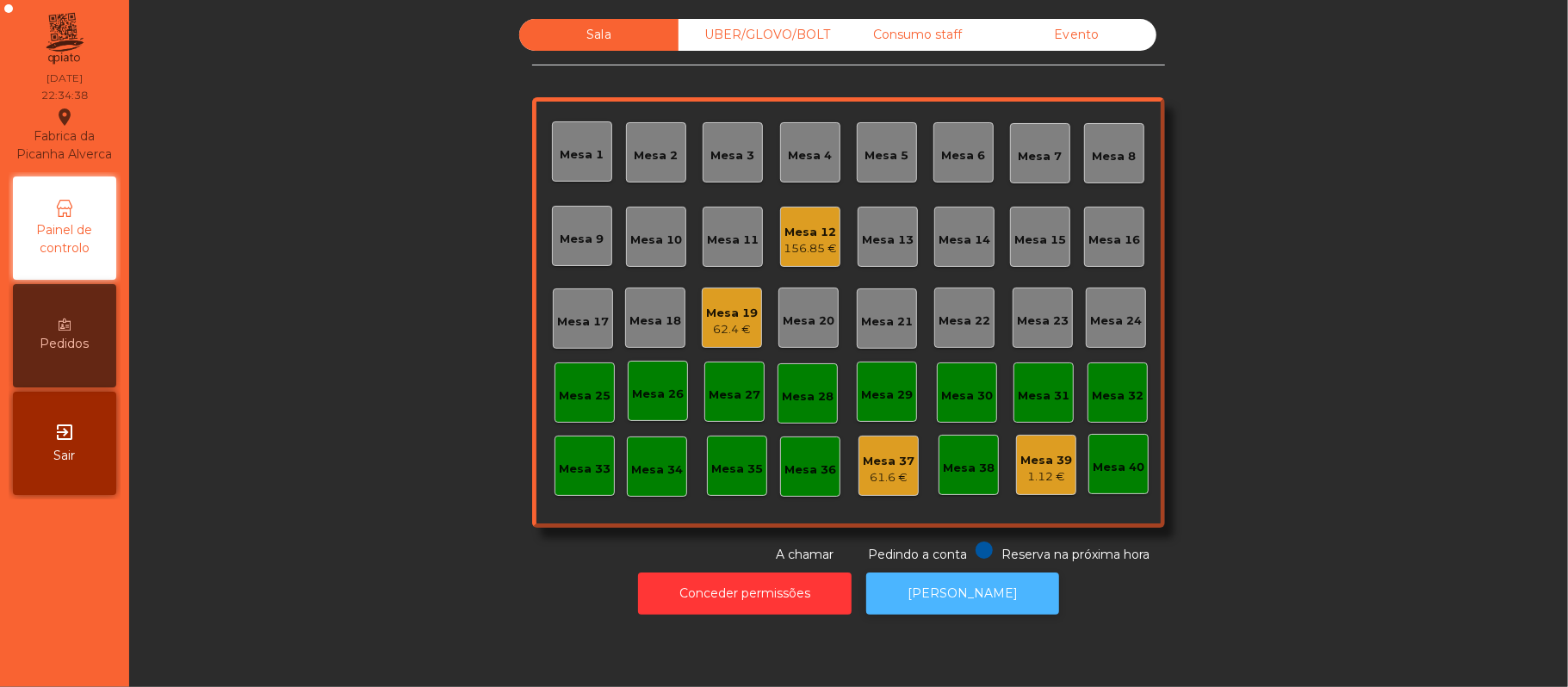
click at [956, 610] on button "[PERSON_NAME]" at bounding box center [962, 593] width 193 height 42
click at [1001, 611] on button "[PERSON_NAME]" at bounding box center [962, 593] width 193 height 42
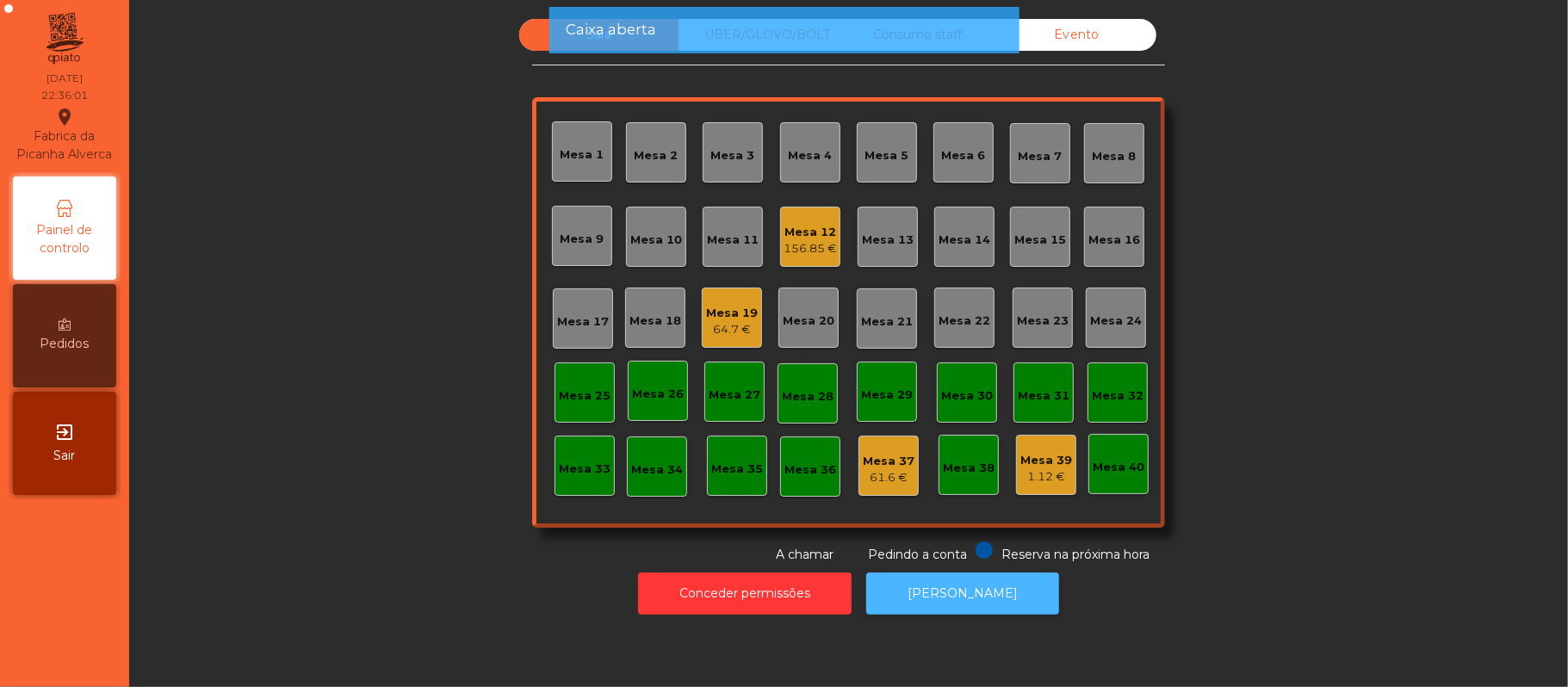
click at [1009, 604] on button "[PERSON_NAME]" at bounding box center [962, 593] width 193 height 42
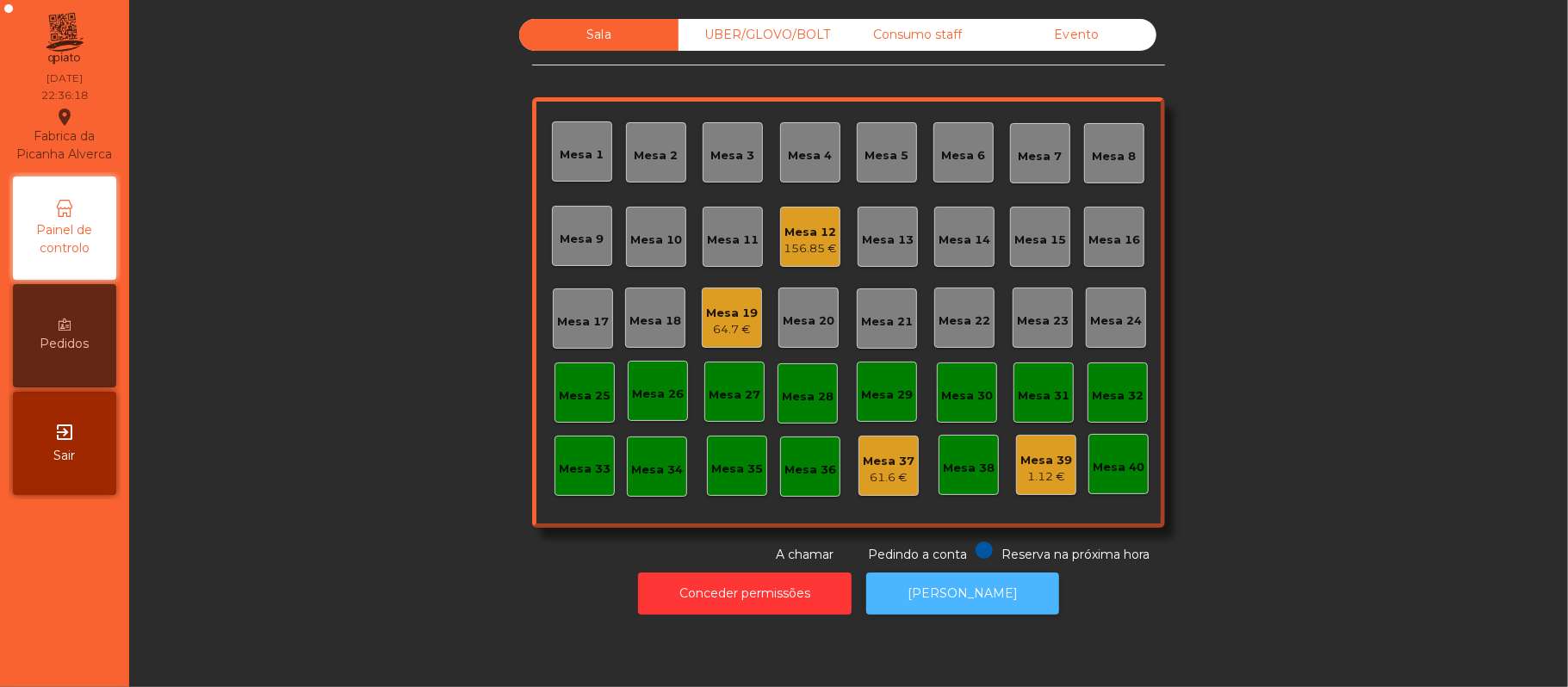
click at [1023, 603] on button "[PERSON_NAME]" at bounding box center [962, 593] width 193 height 42
click at [714, 329] on div "64.7 €" at bounding box center [732, 330] width 52 height 18
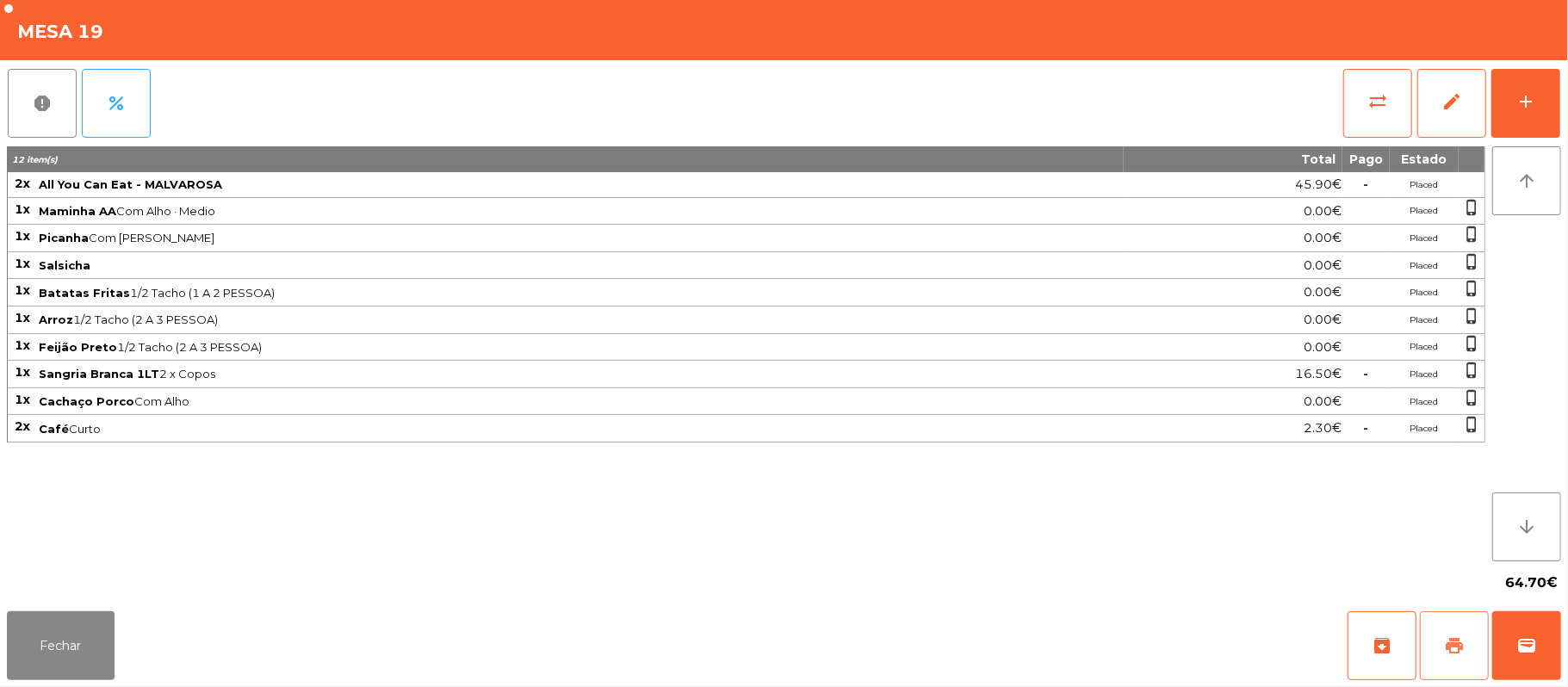
click at [1442, 639] on button "print" at bounding box center [1454, 645] width 69 height 69
click at [1523, 648] on span "wallet" at bounding box center [1527, 646] width 21 height 21
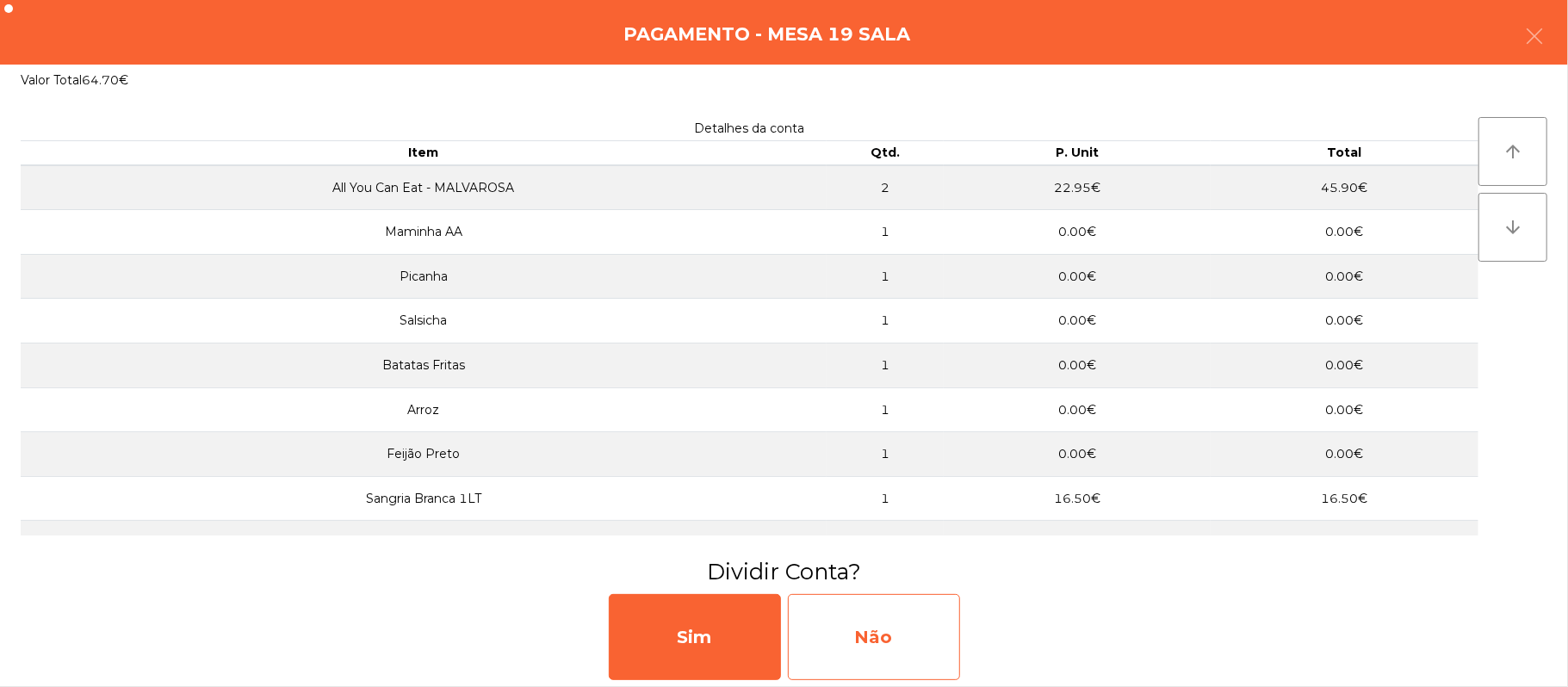
click at [840, 616] on div "Não" at bounding box center [874, 637] width 172 height 86
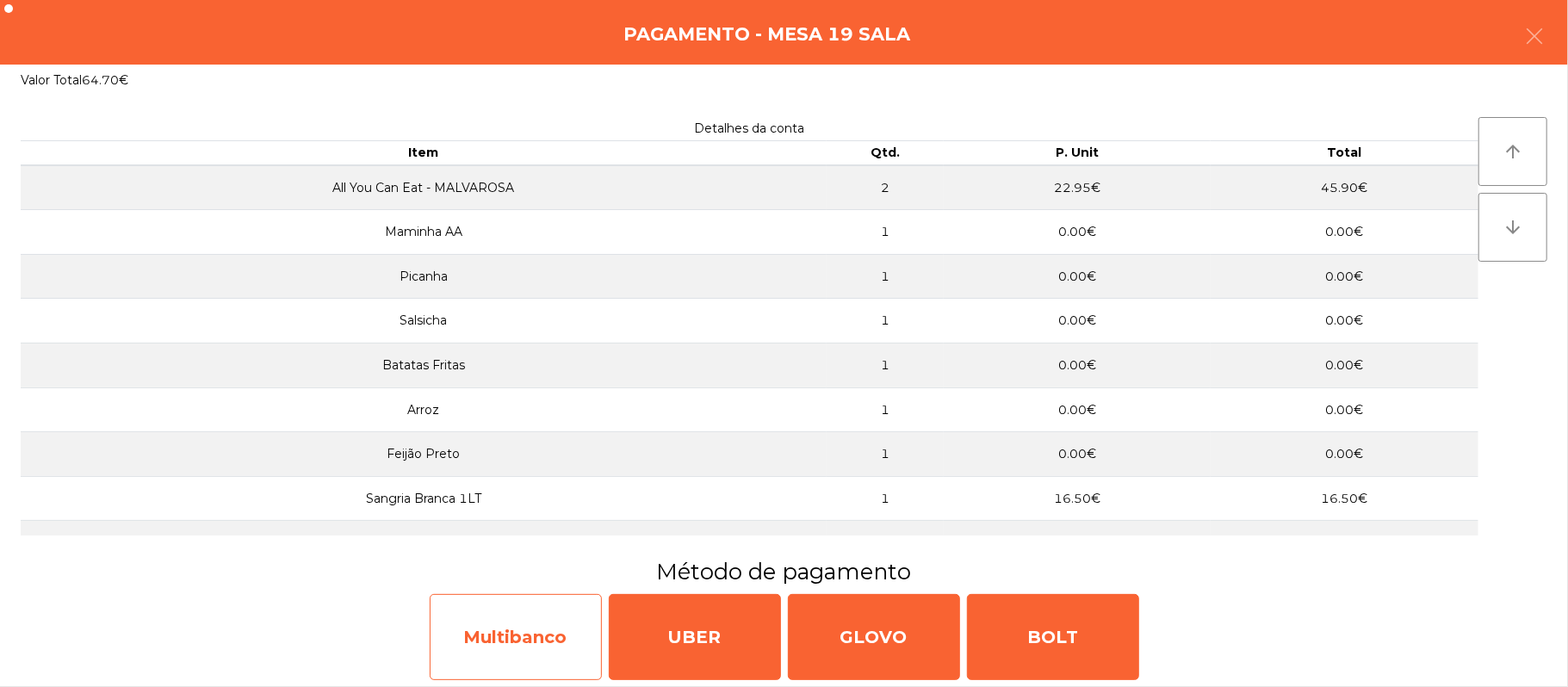
click at [524, 609] on div "Multibanco" at bounding box center [516, 637] width 172 height 86
select select "**"
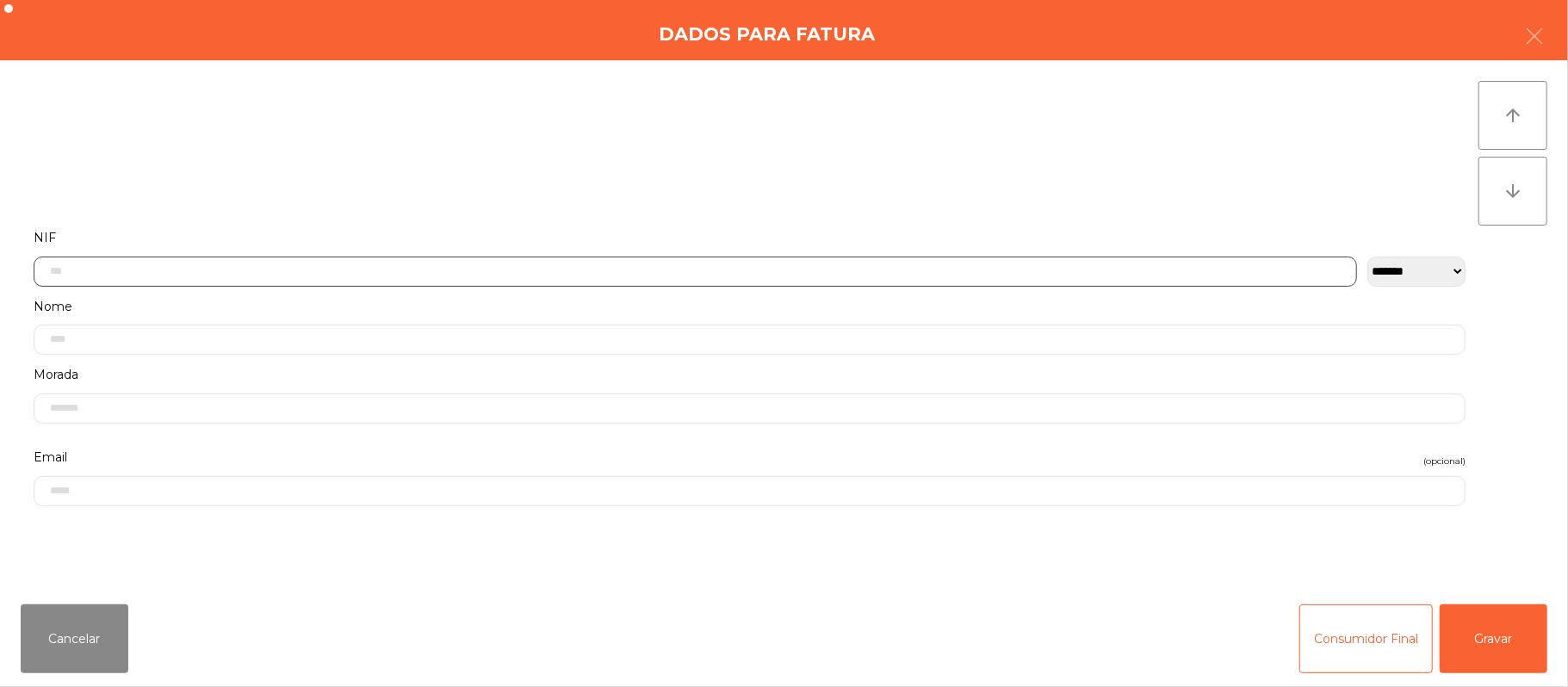
click at [594, 269] on input "text" at bounding box center [695, 271] width 1324 height 30
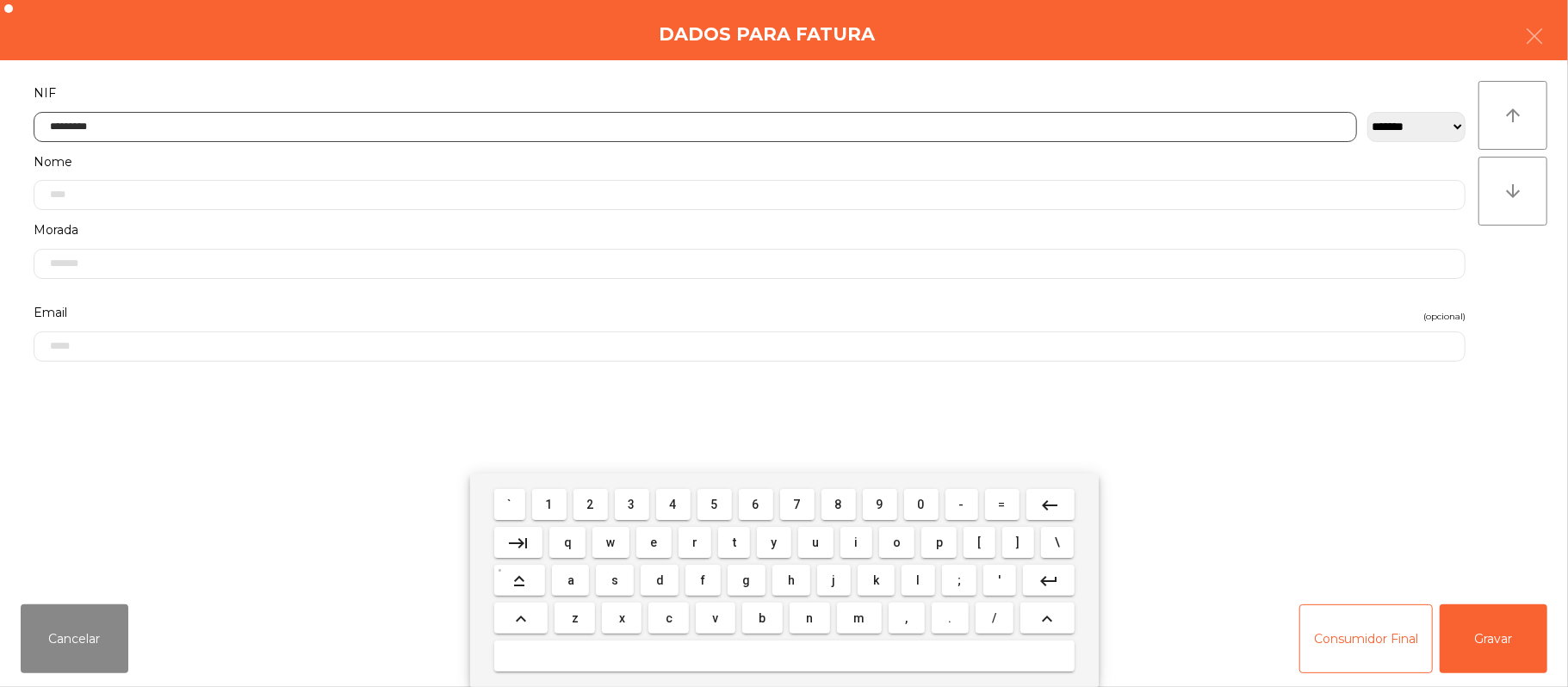
type input "*********"
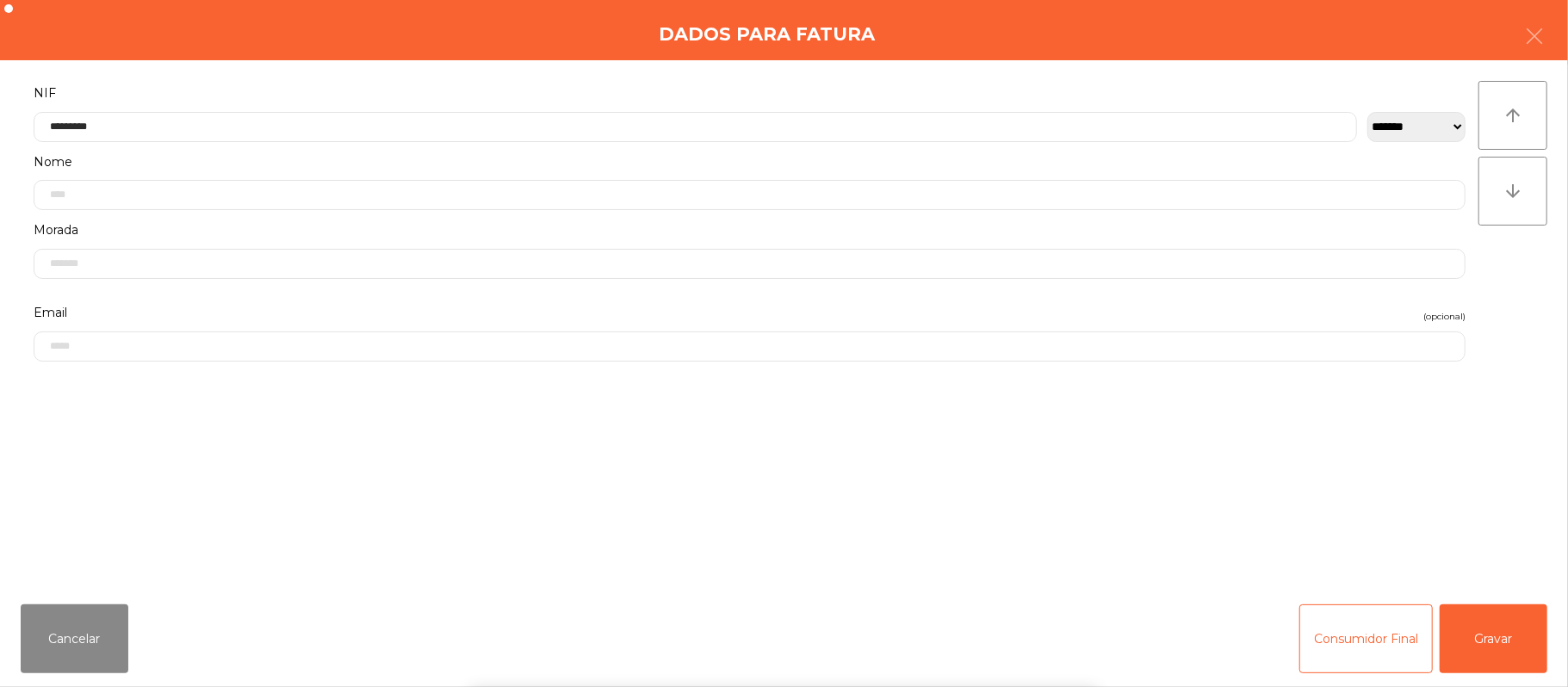
click at [1516, 641] on div "` 1 2 3 4 5 6 7 8 9 0 - = keyboard_backspace keyboard_tab q w e r t y u i o p […" at bounding box center [784, 580] width 1568 height 214
click at [1508, 641] on div "` 1 2 3 4 5 6 7 8 9 0 - = keyboard_backspace keyboard_tab q w e r t y u i o p […" at bounding box center [784, 580] width 1568 height 214
click at [1508, 638] on button "Gravar" at bounding box center [1494, 638] width 108 height 69
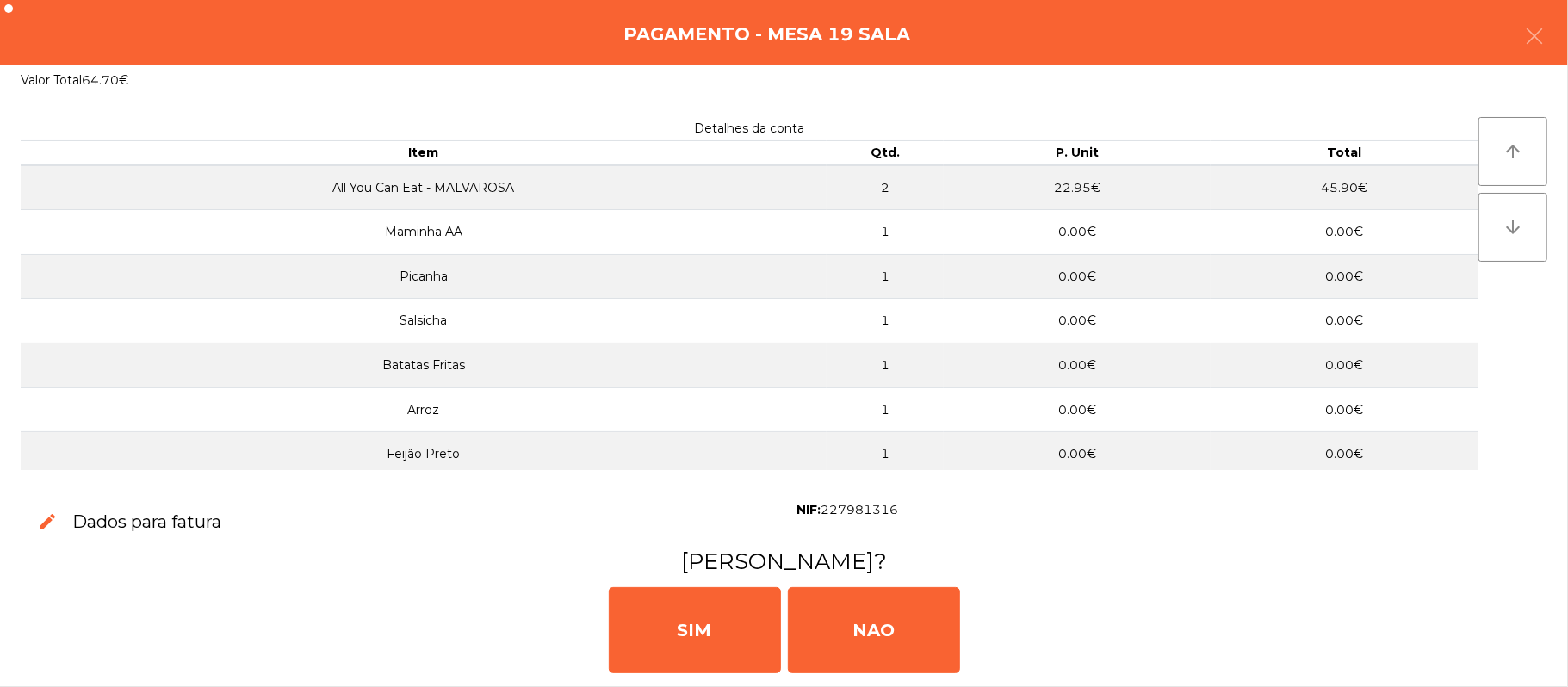
click at [1509, 627] on div "[PERSON_NAME]" at bounding box center [784, 628] width 1554 height 103
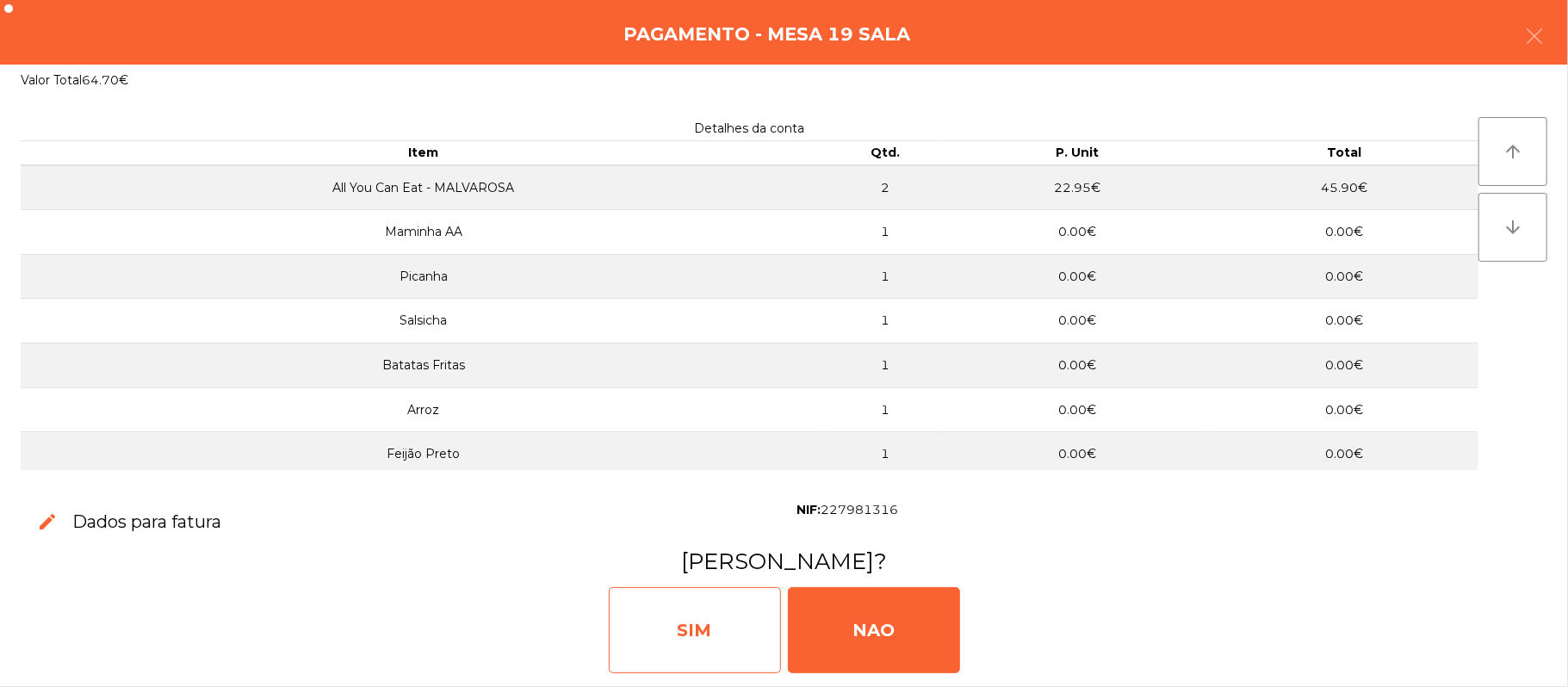
click at [671, 606] on div "SIM" at bounding box center [694, 630] width 172 height 86
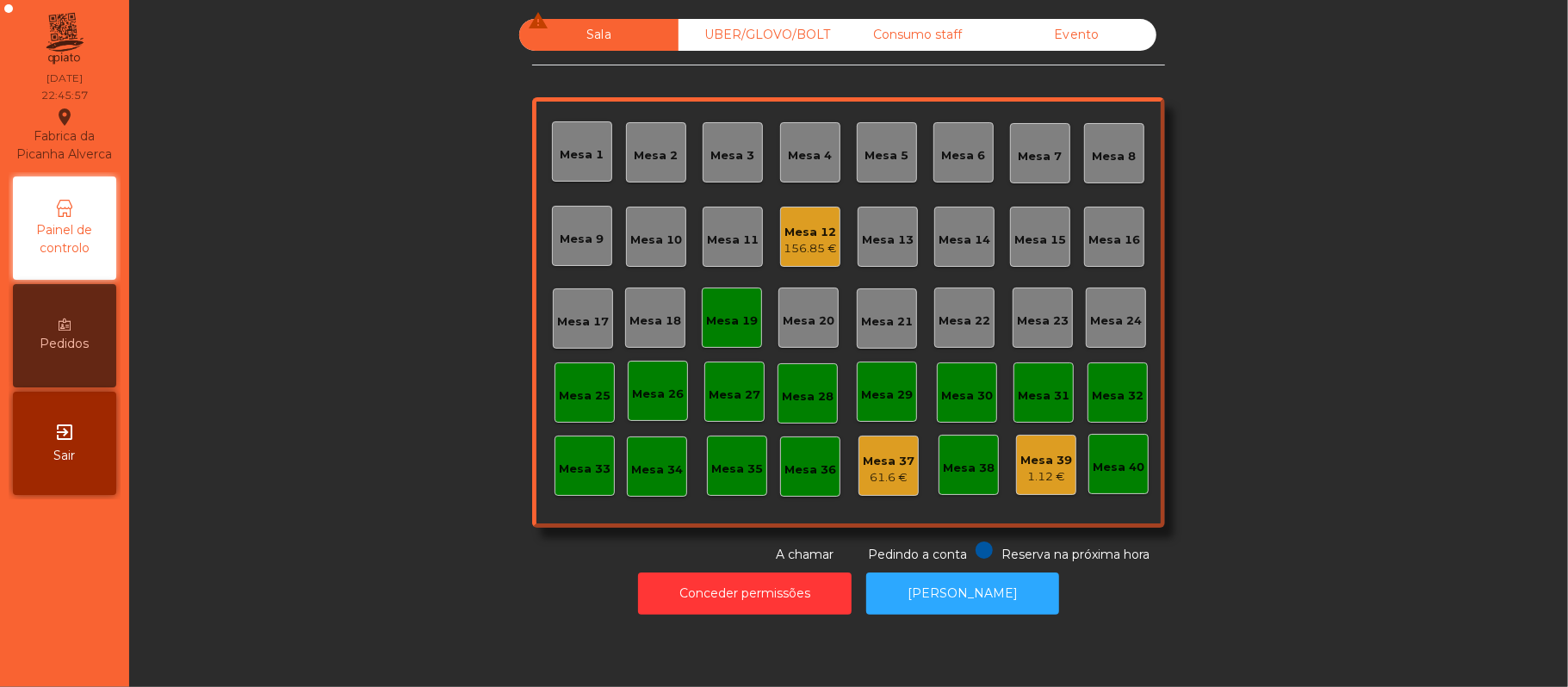
click at [748, 324] on div "Mesa 19" at bounding box center [732, 321] width 52 height 18
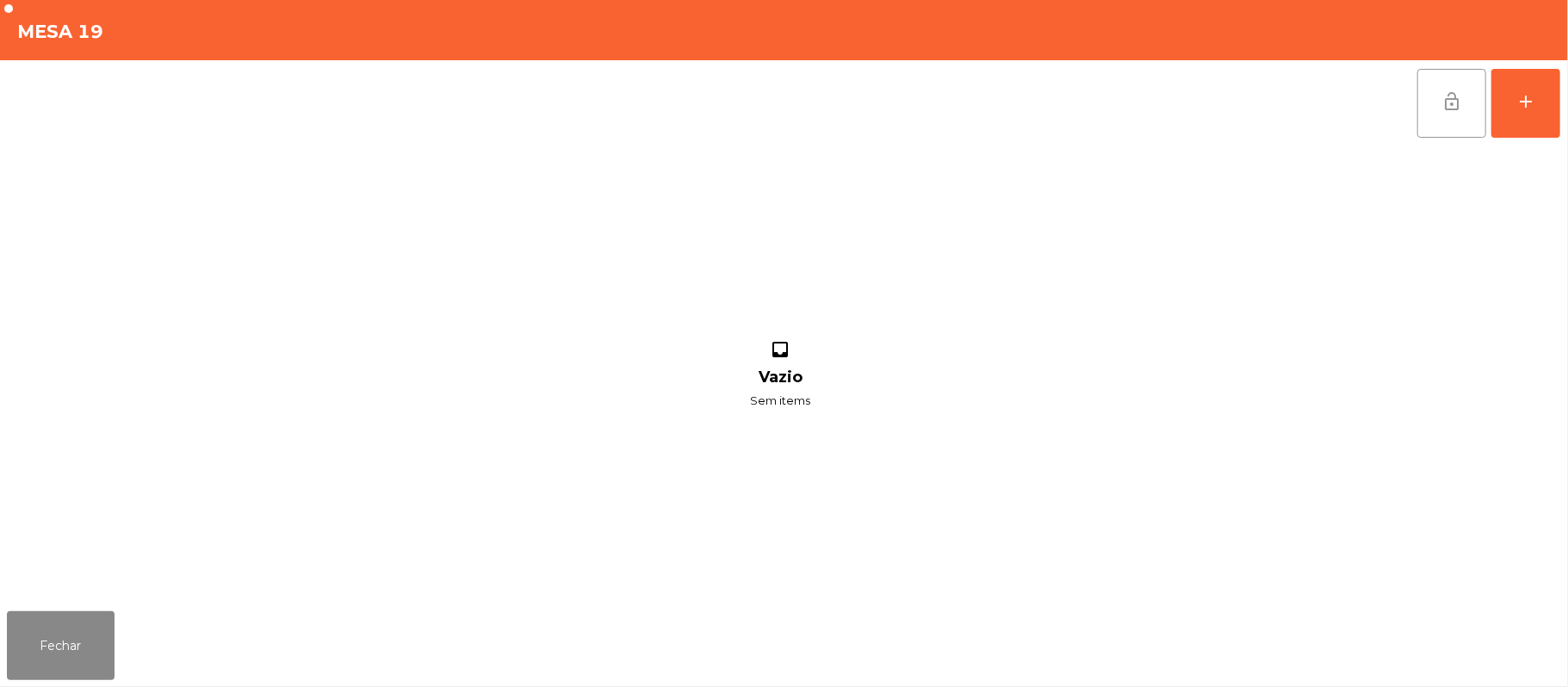
click at [1428, 110] on button "lock_open" at bounding box center [1452, 103] width 69 height 69
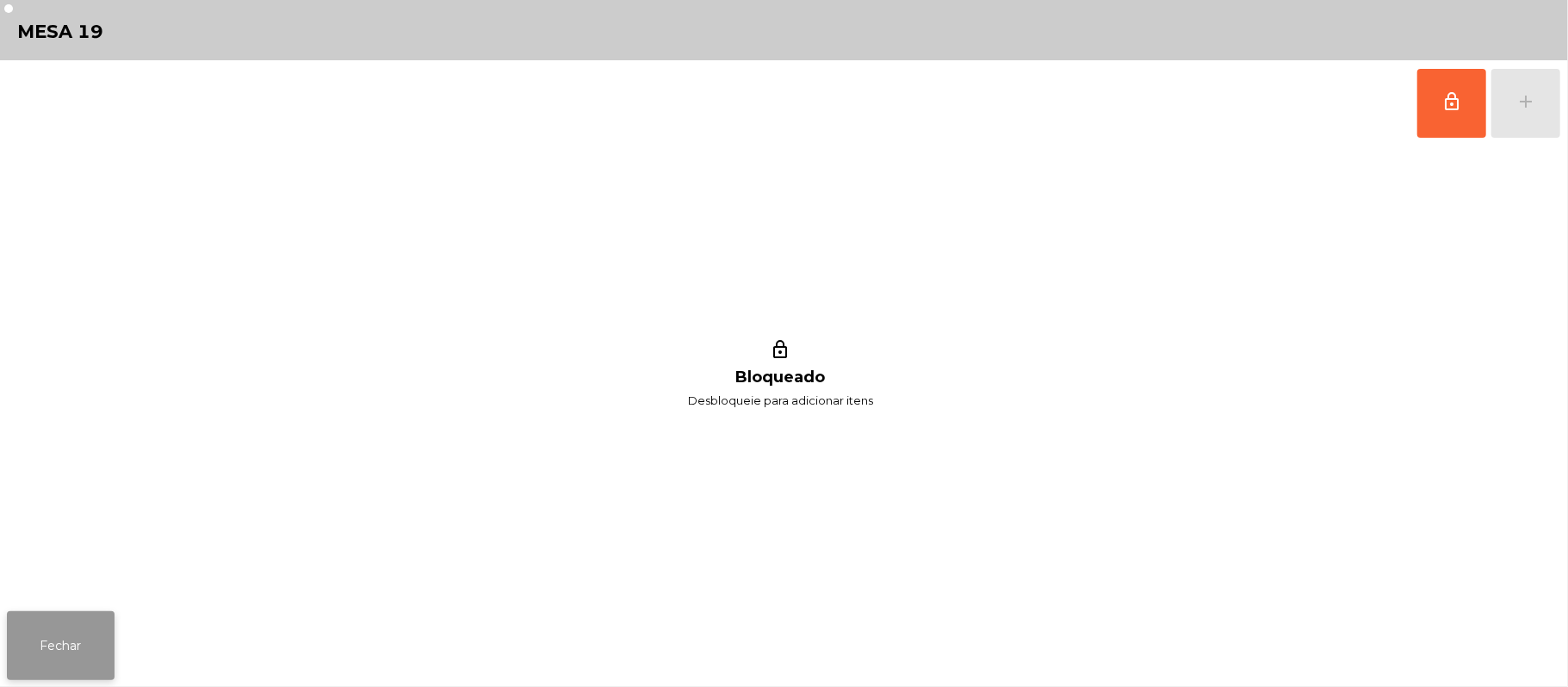
click at [98, 673] on button "Fechar" at bounding box center [60, 645] width 108 height 69
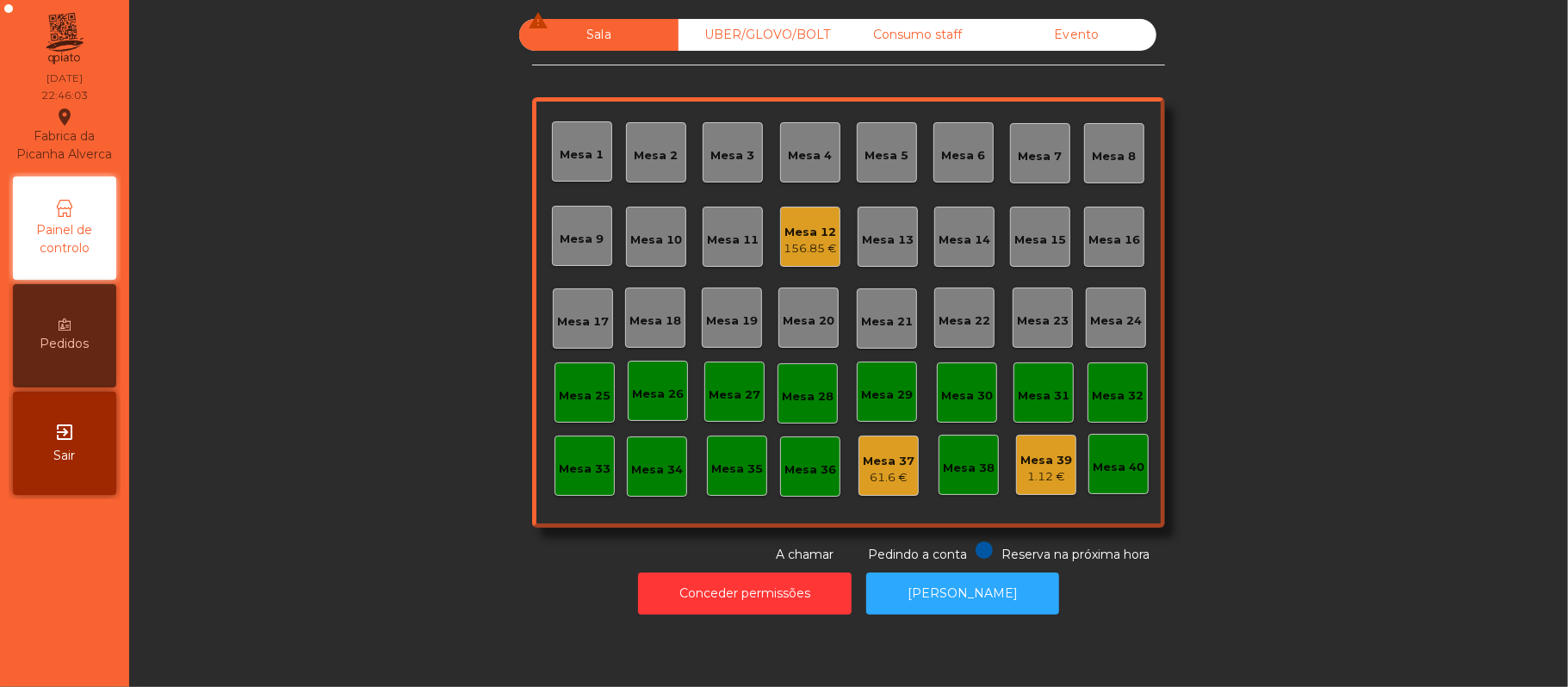
click at [821, 244] on div "156.85 €" at bounding box center [810, 249] width 53 height 18
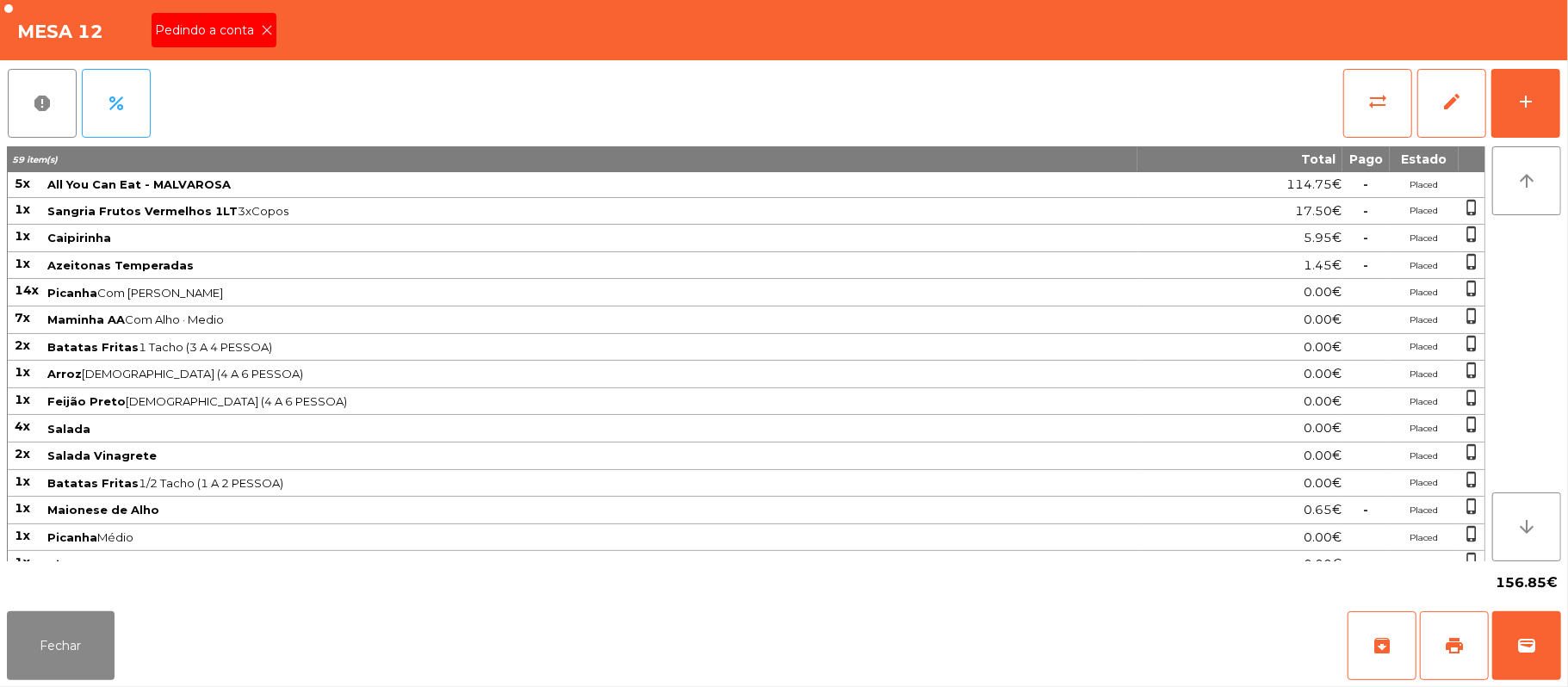
click at [258, 42] on div "Pedindo a conta" at bounding box center [214, 30] width 125 height 34
click at [265, 29] on icon at bounding box center [267, 31] width 12 height 12
click at [1447, 639] on span "print" at bounding box center [1454, 646] width 21 height 21
click at [18, 648] on button "Fechar" at bounding box center [60, 645] width 108 height 69
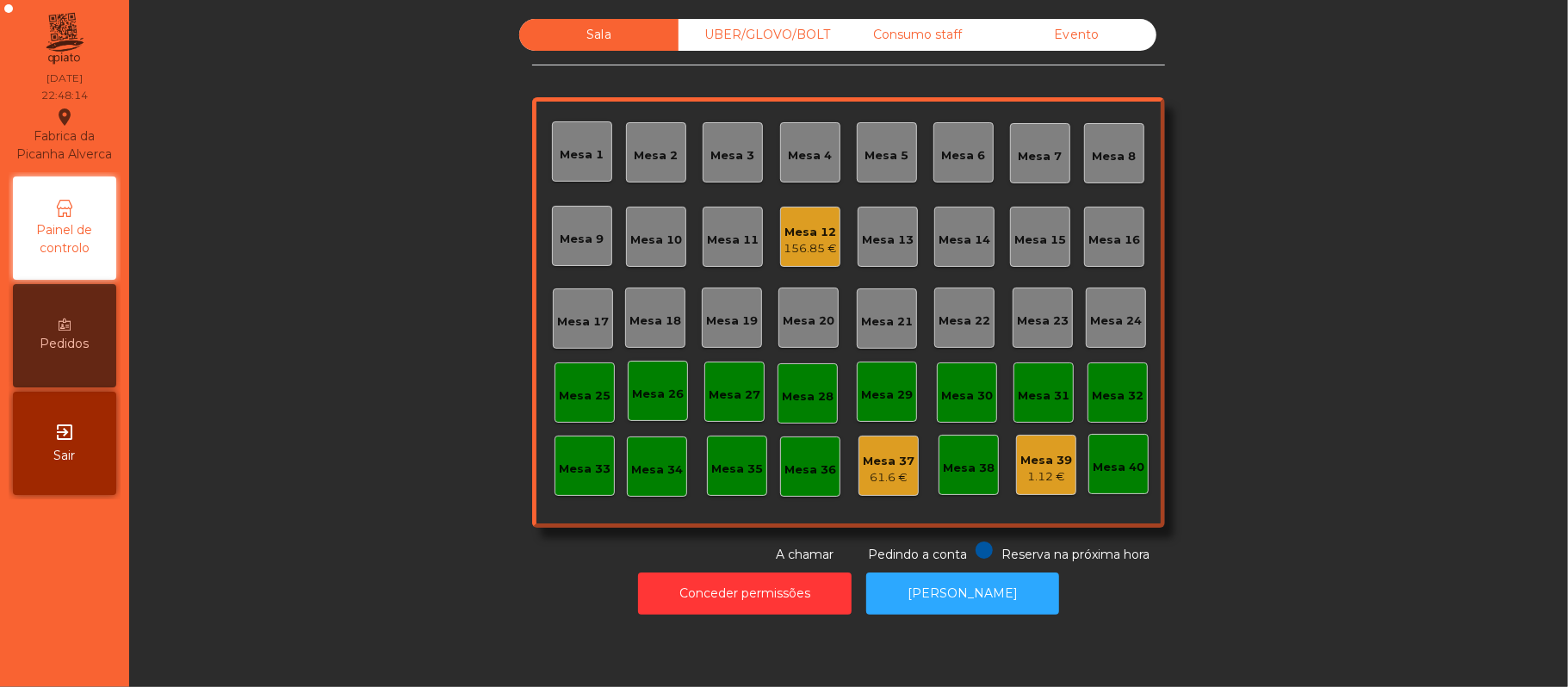
click at [818, 225] on div "Mesa 12" at bounding box center [810, 233] width 53 height 18
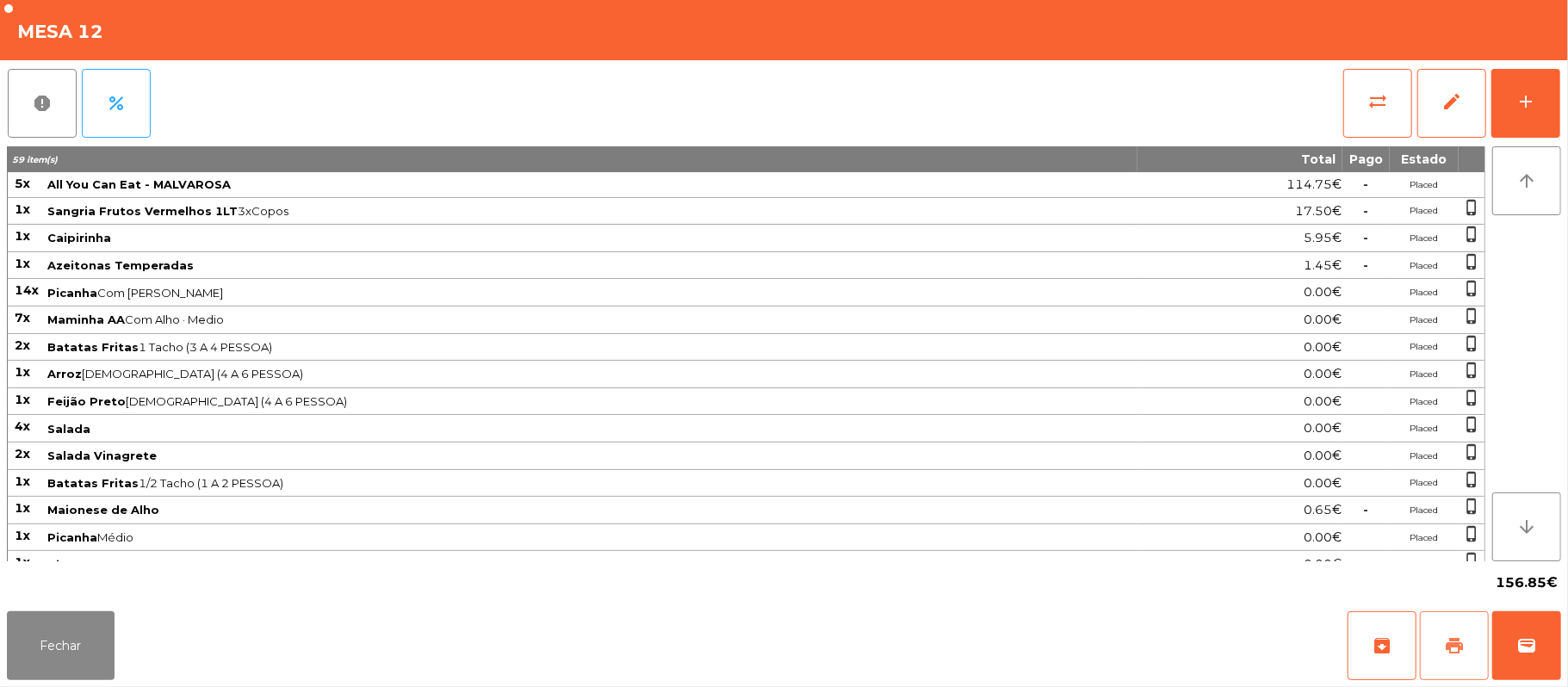
click at [1460, 648] on span "print" at bounding box center [1454, 646] width 21 height 21
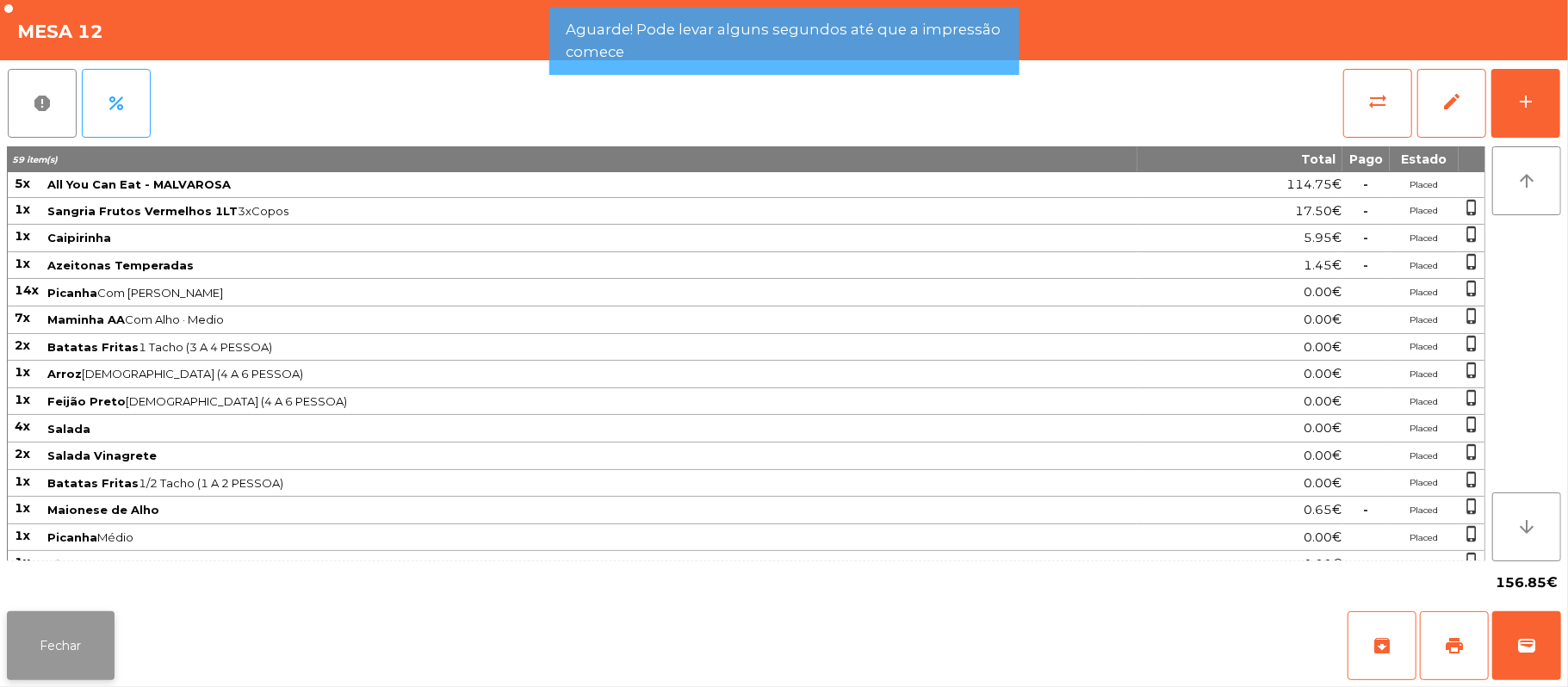
click at [89, 645] on button "Fechar" at bounding box center [60, 645] width 108 height 69
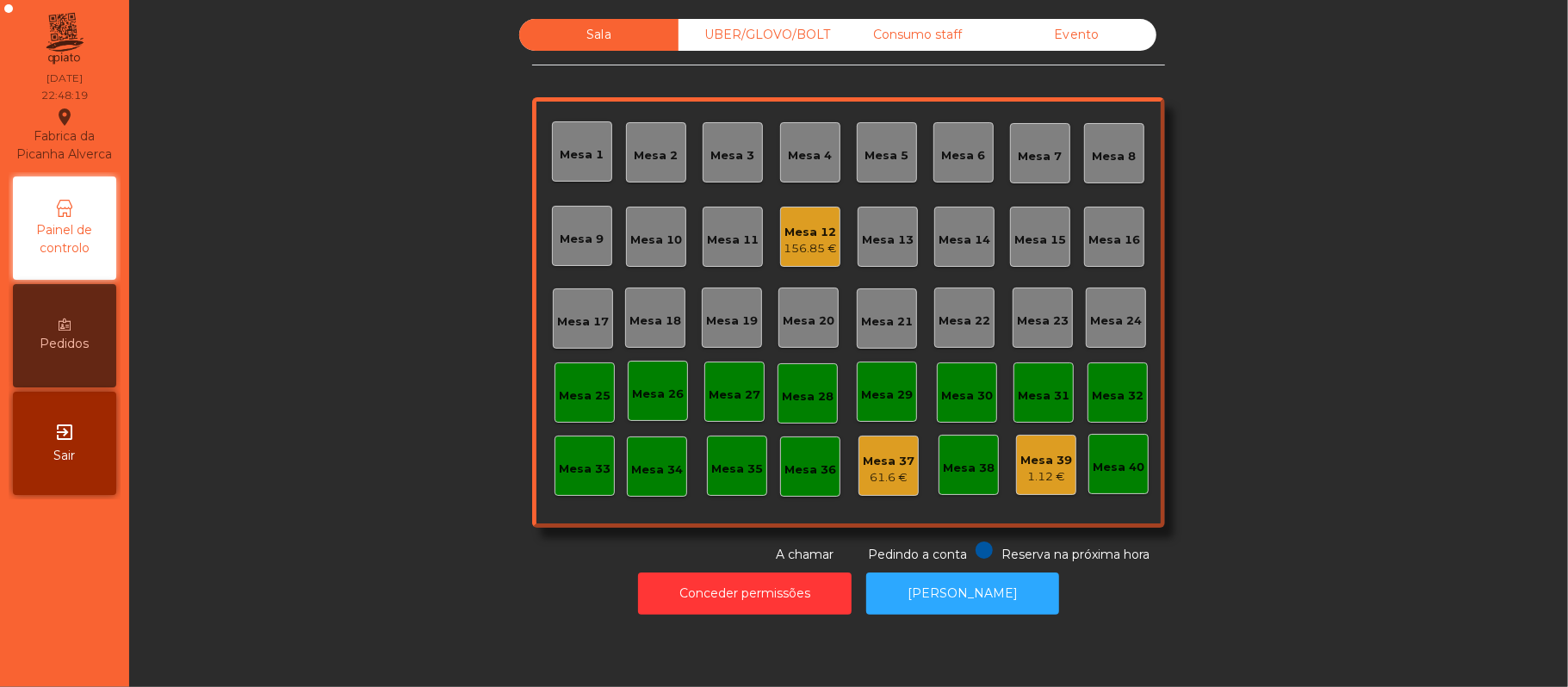
click at [813, 251] on div "156.85 €" at bounding box center [810, 249] width 53 height 18
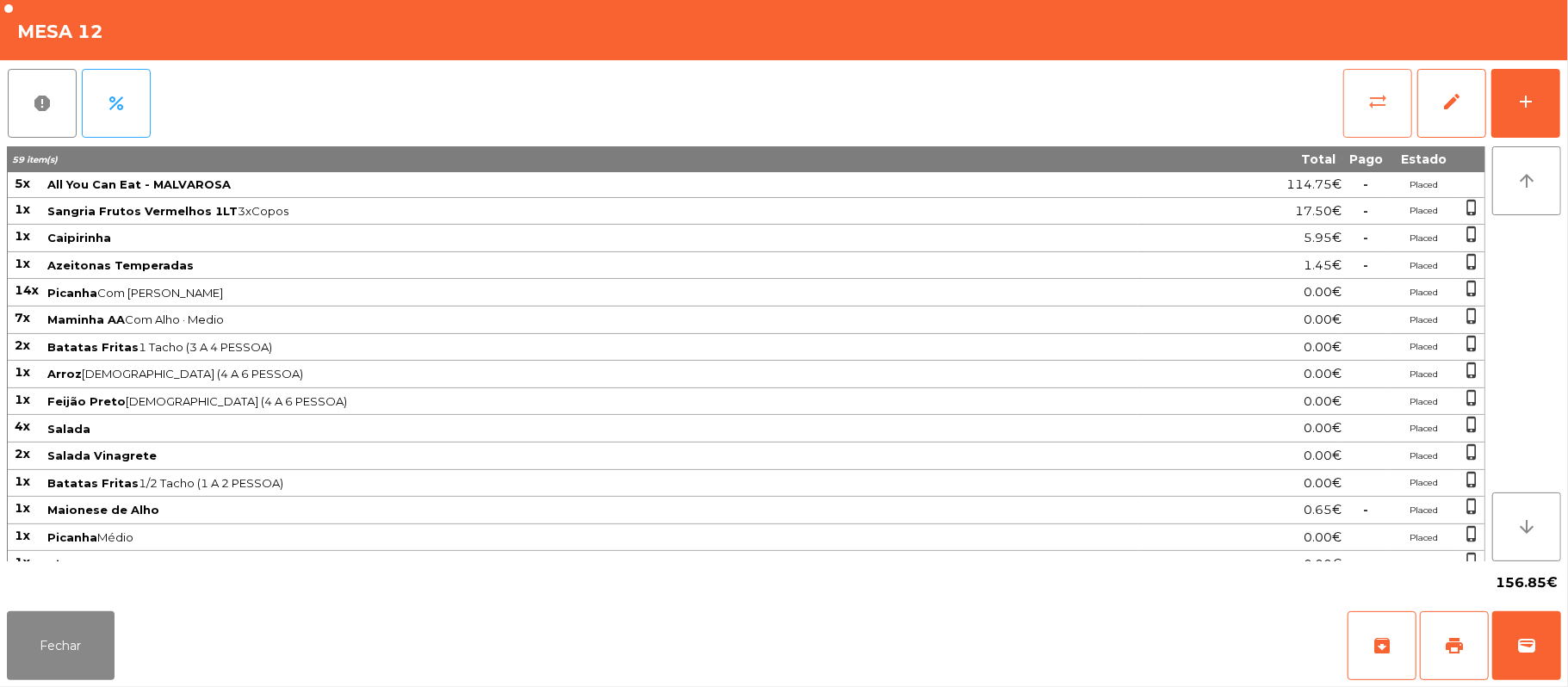
click at [1351, 102] on button "sync_alt" at bounding box center [1377, 103] width 69 height 69
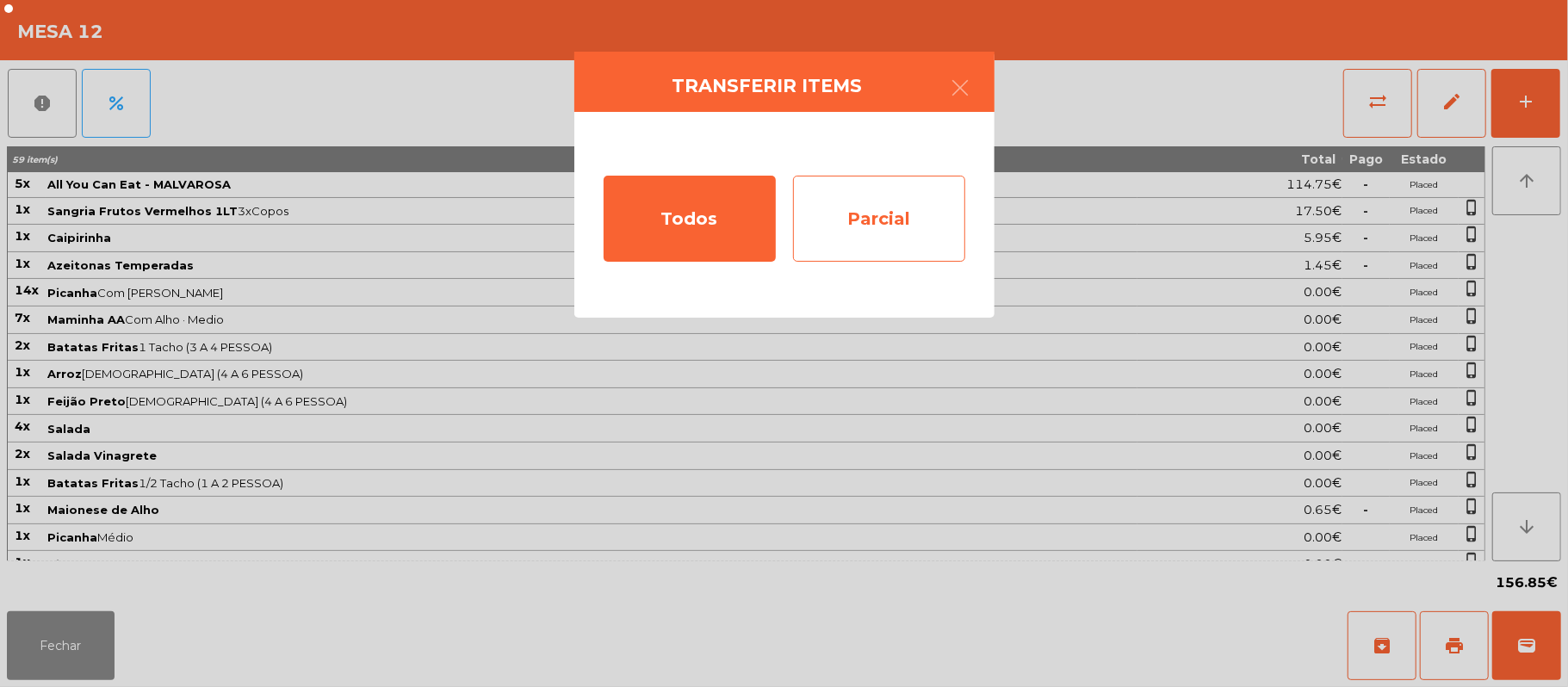
click at [889, 226] on div "Parcial" at bounding box center [879, 219] width 172 height 86
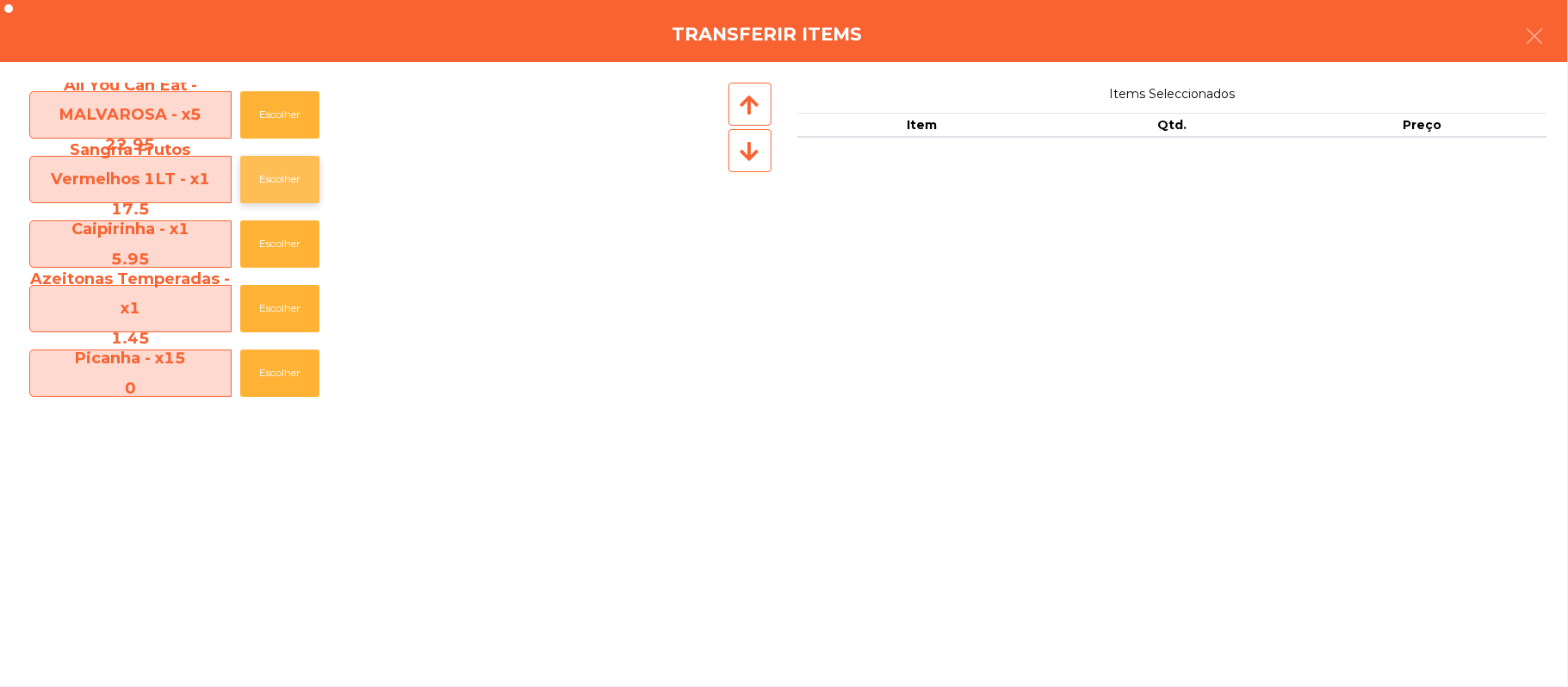
click at [287, 159] on button "Escolher" at bounding box center [279, 179] width 79 height 47
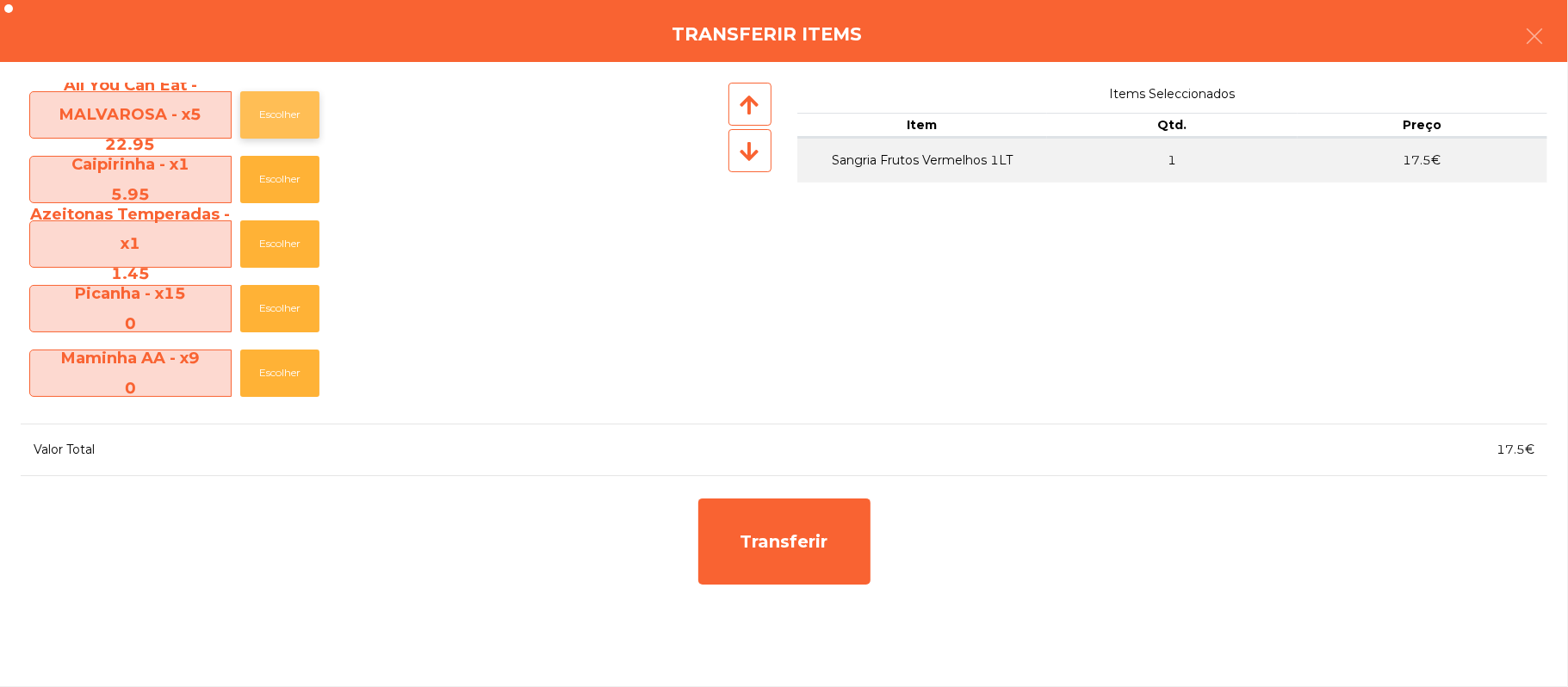
click at [288, 122] on button "Escolher" at bounding box center [279, 115] width 79 height 47
click at [1410, 186] on td "22.95€" at bounding box center [1423, 205] width 250 height 45
click at [1554, 41] on button "button" at bounding box center [1534, 38] width 48 height 52
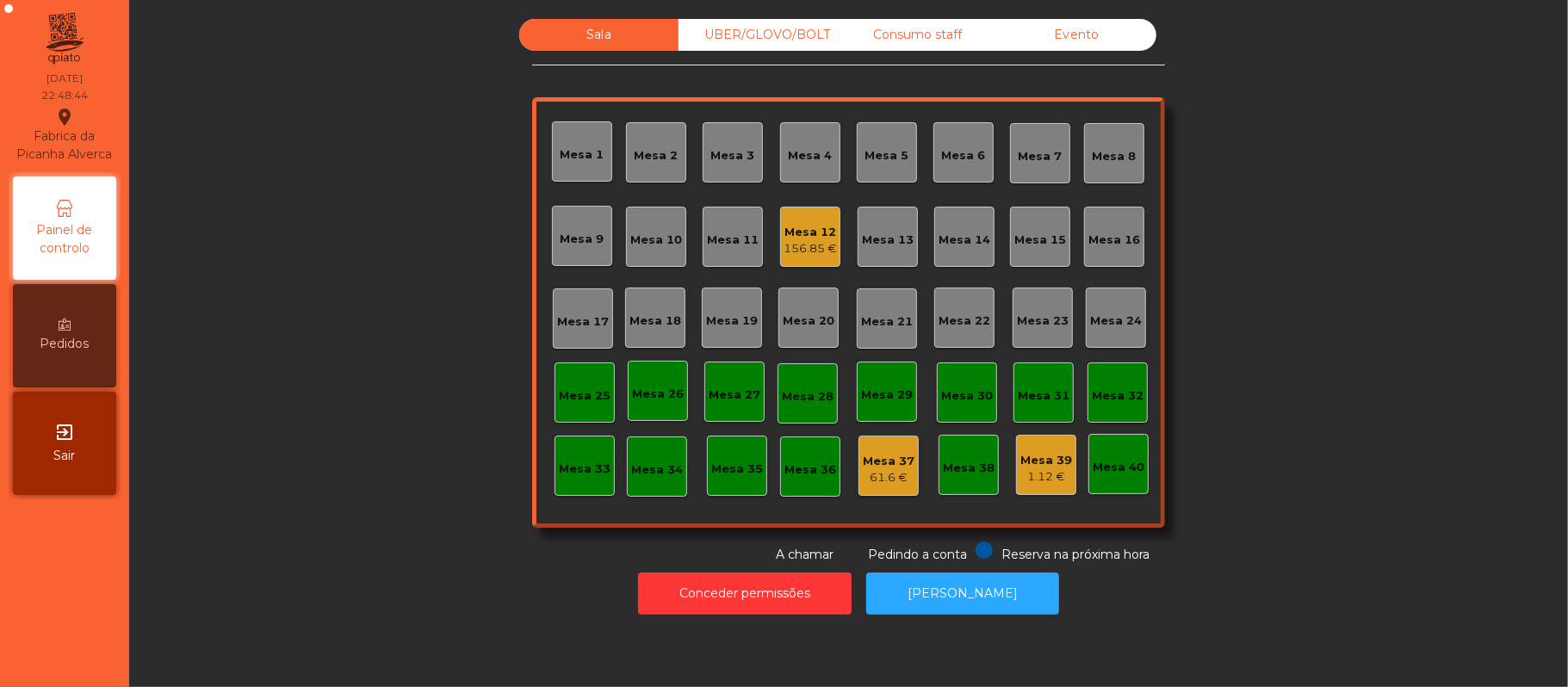
click at [810, 225] on div "Mesa 12" at bounding box center [810, 233] width 53 height 18
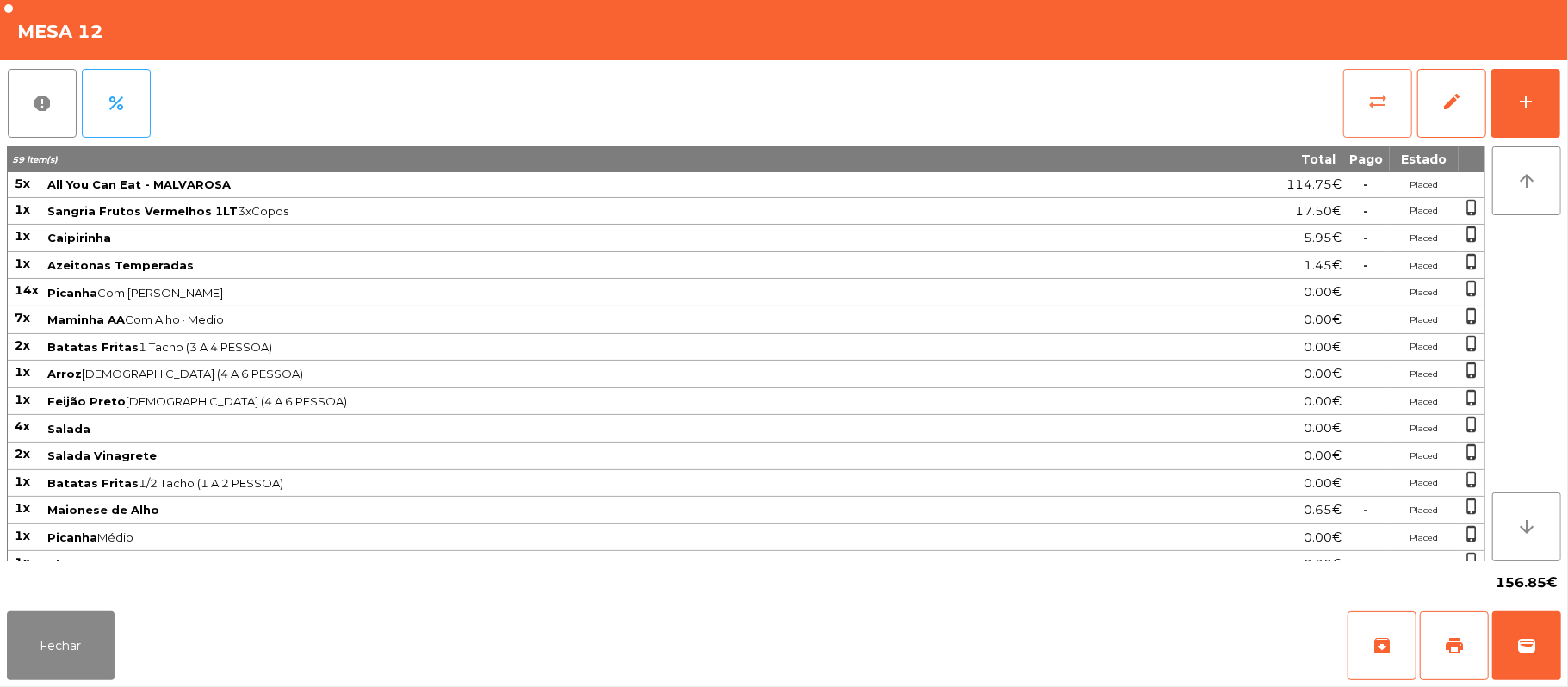
click at [1357, 77] on button "sync_alt" at bounding box center [1377, 103] width 69 height 69
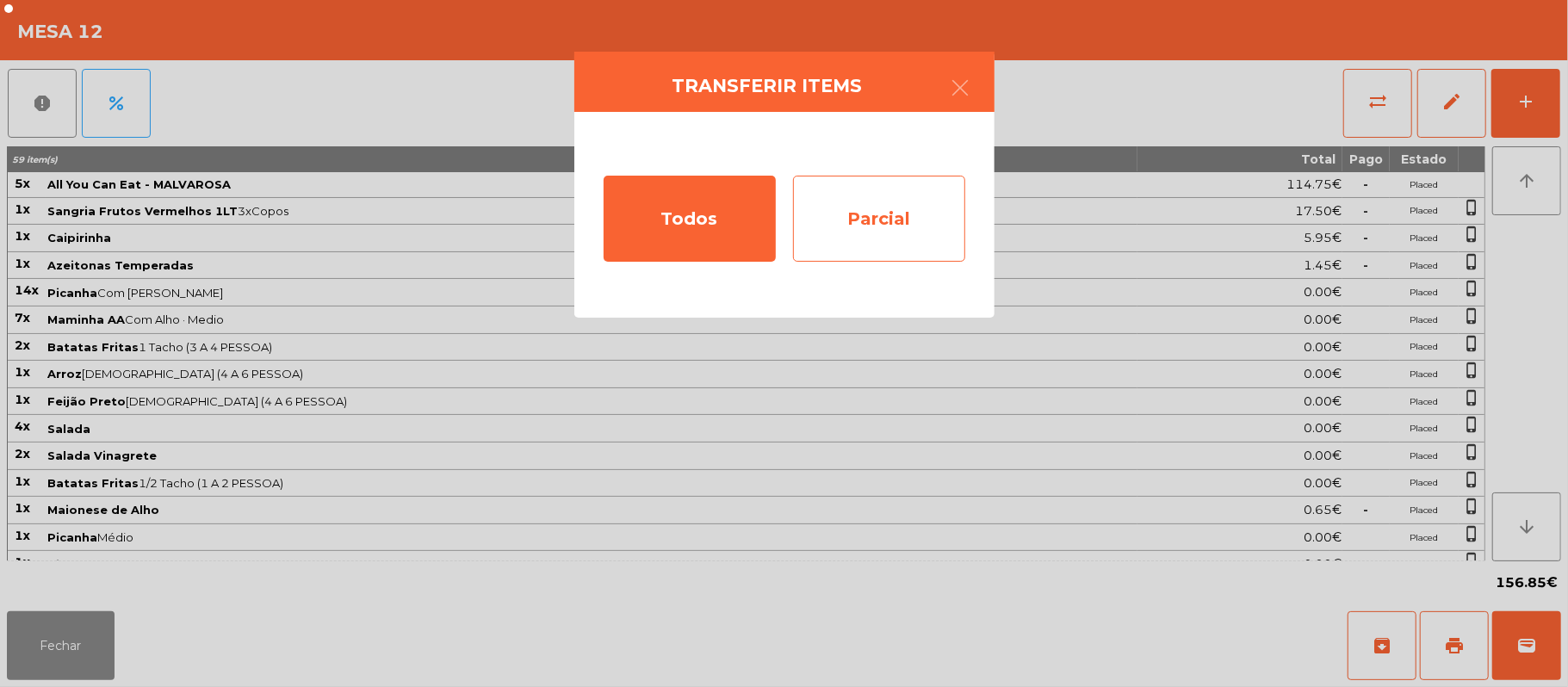
click at [886, 252] on div "Parcial" at bounding box center [879, 219] width 172 height 86
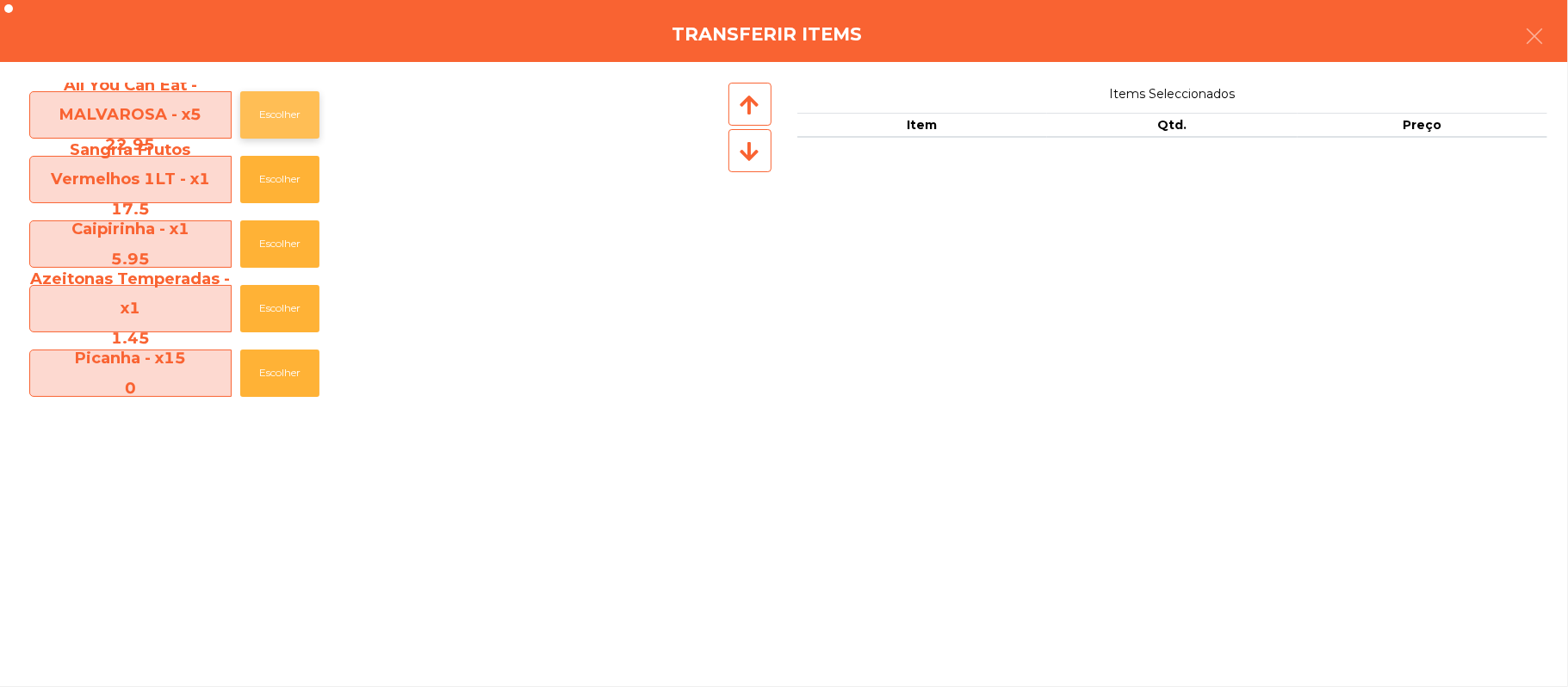
click at [278, 112] on button "Escolher" at bounding box center [279, 115] width 79 height 47
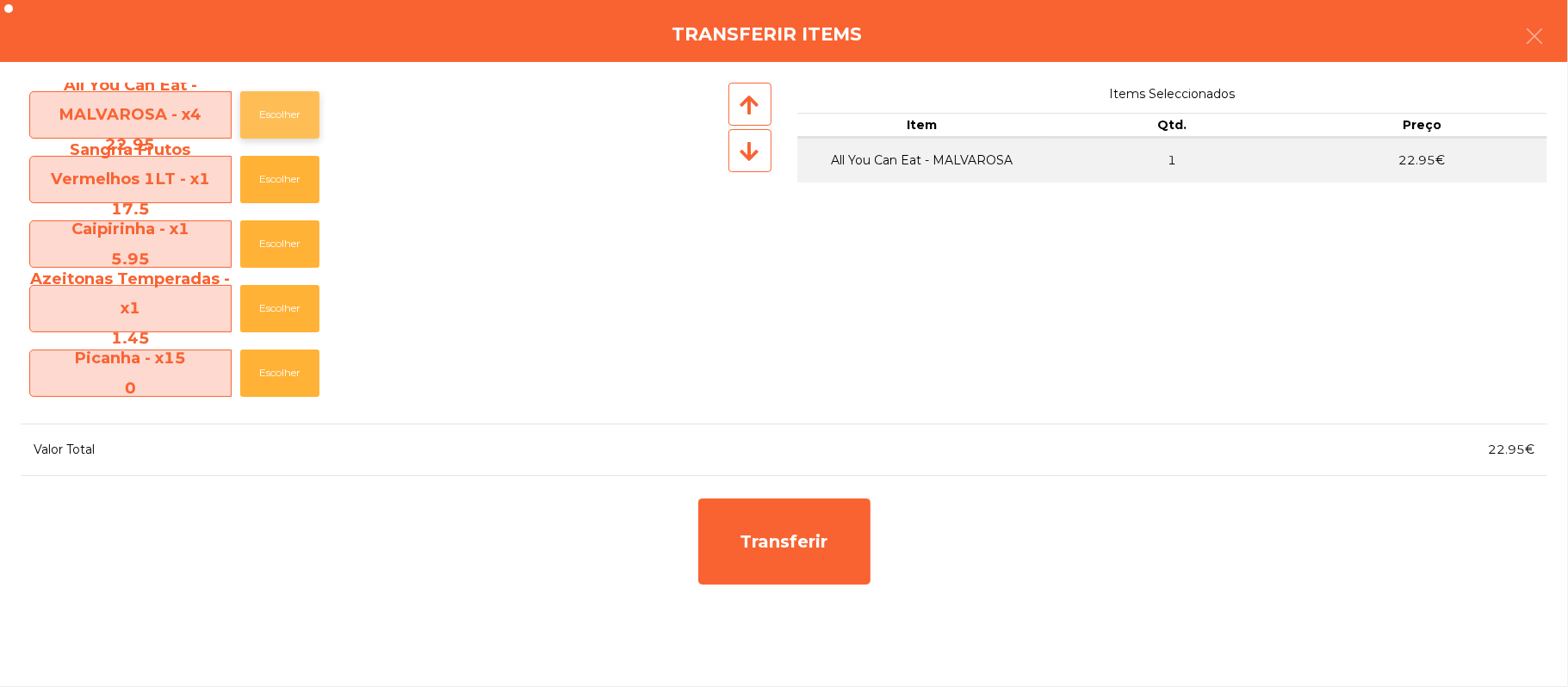
click at [281, 116] on button "Escolher" at bounding box center [279, 115] width 79 height 47
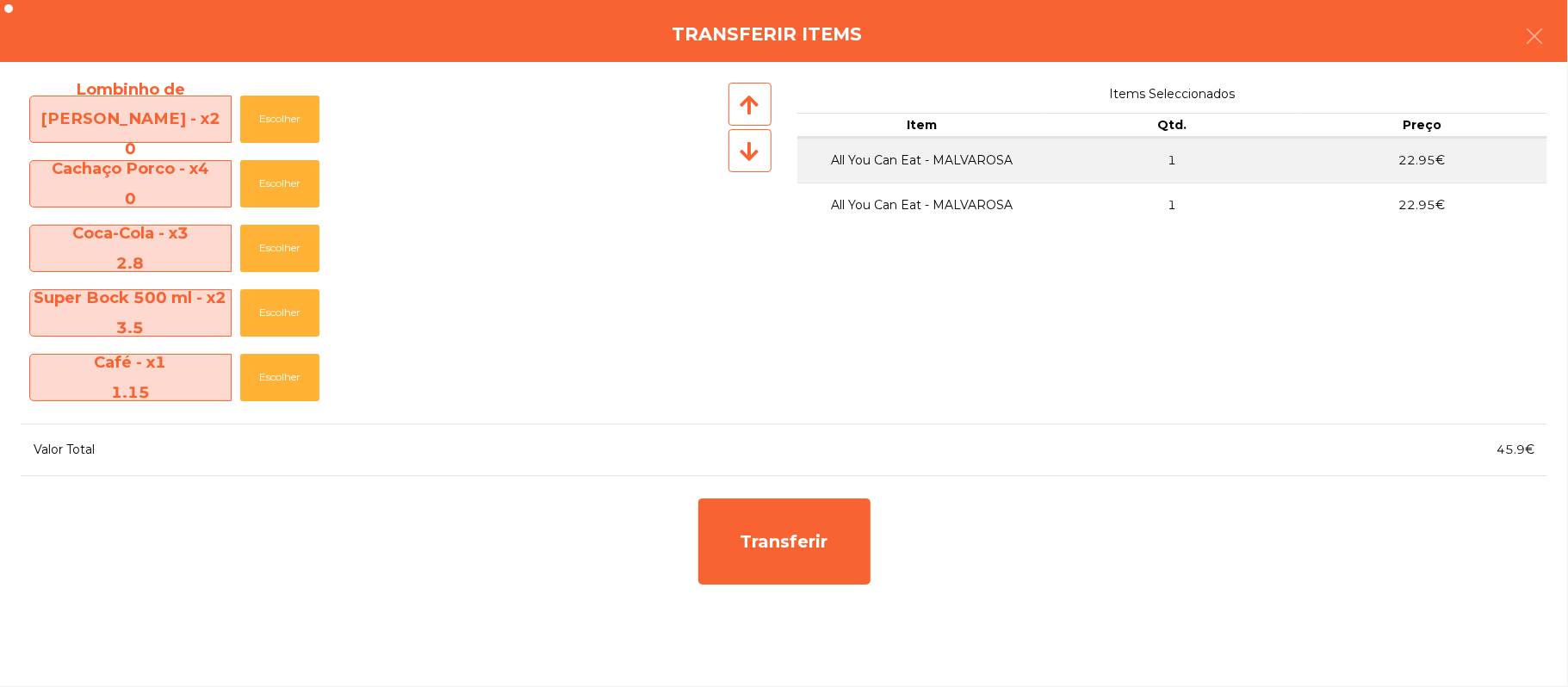
scroll to position [894, 0]
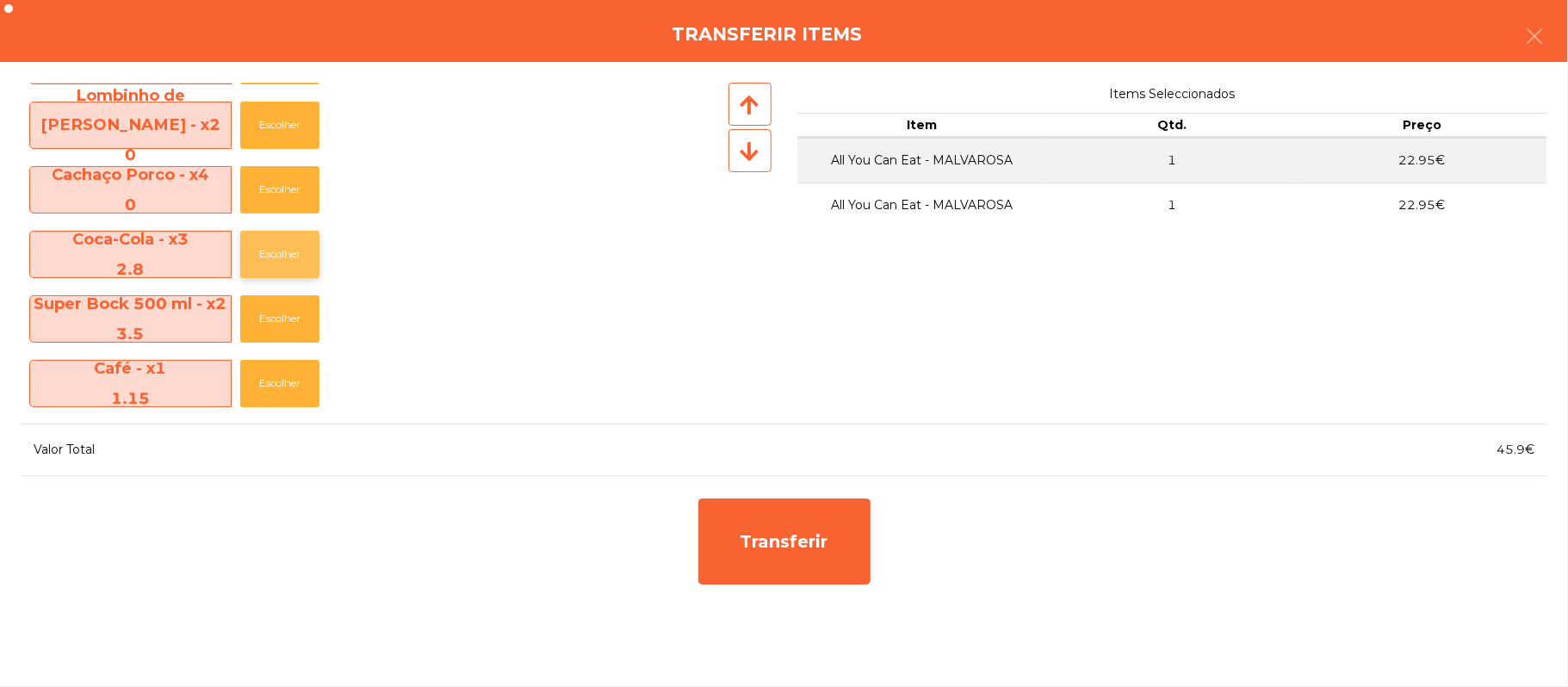
click at [315, 256] on button "Escolher" at bounding box center [279, 255] width 79 height 47
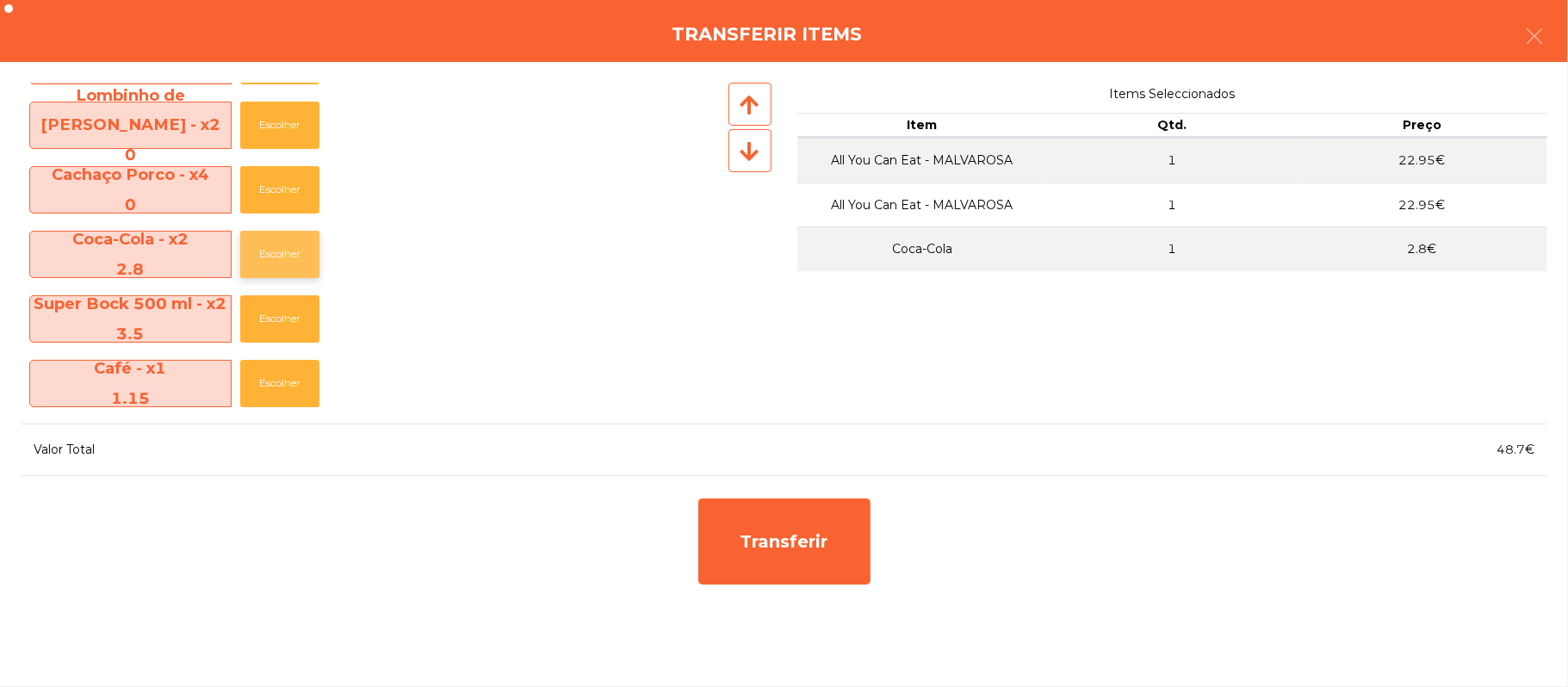
click at [284, 253] on button "Escolher" at bounding box center [279, 255] width 79 height 47
click at [281, 253] on button "Escolher" at bounding box center [279, 255] width 79 height 47
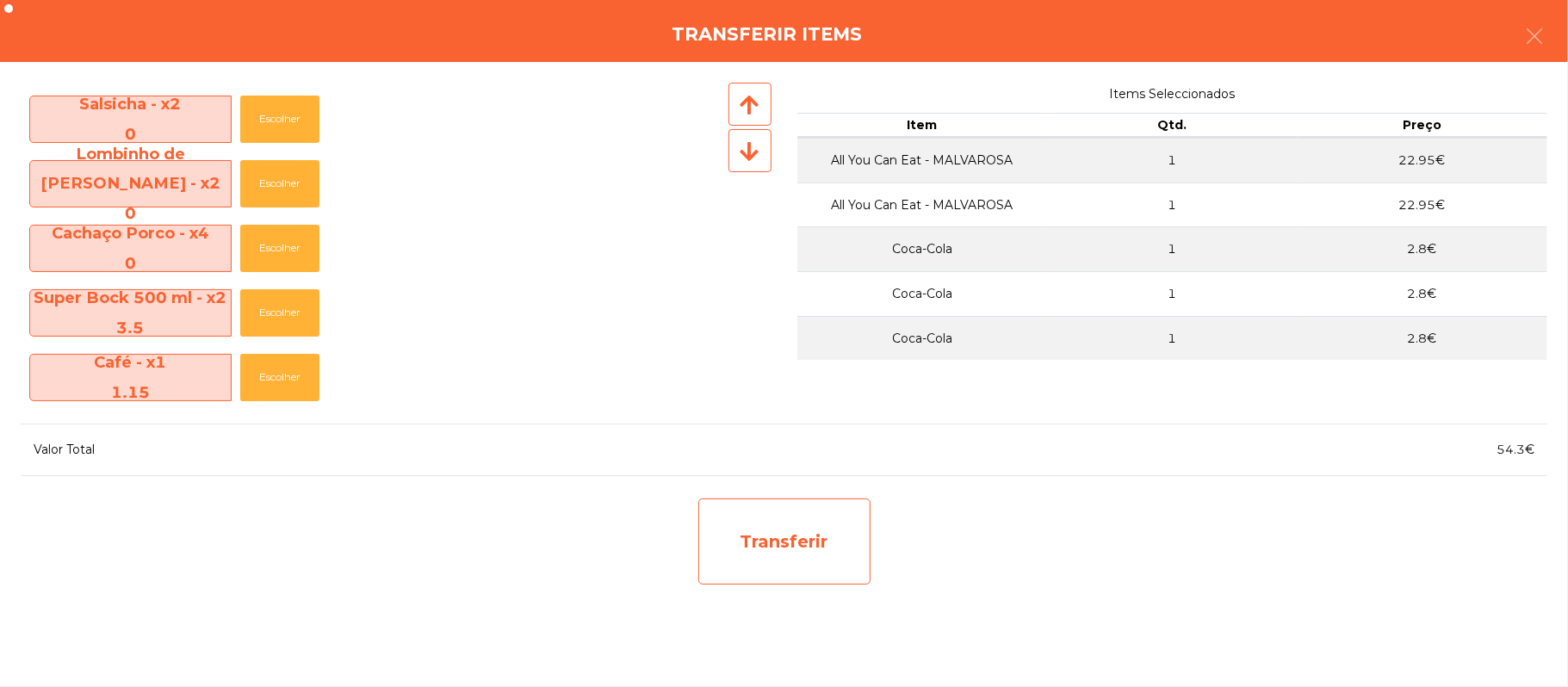
click at [823, 566] on div "Transferir" at bounding box center [784, 542] width 172 height 86
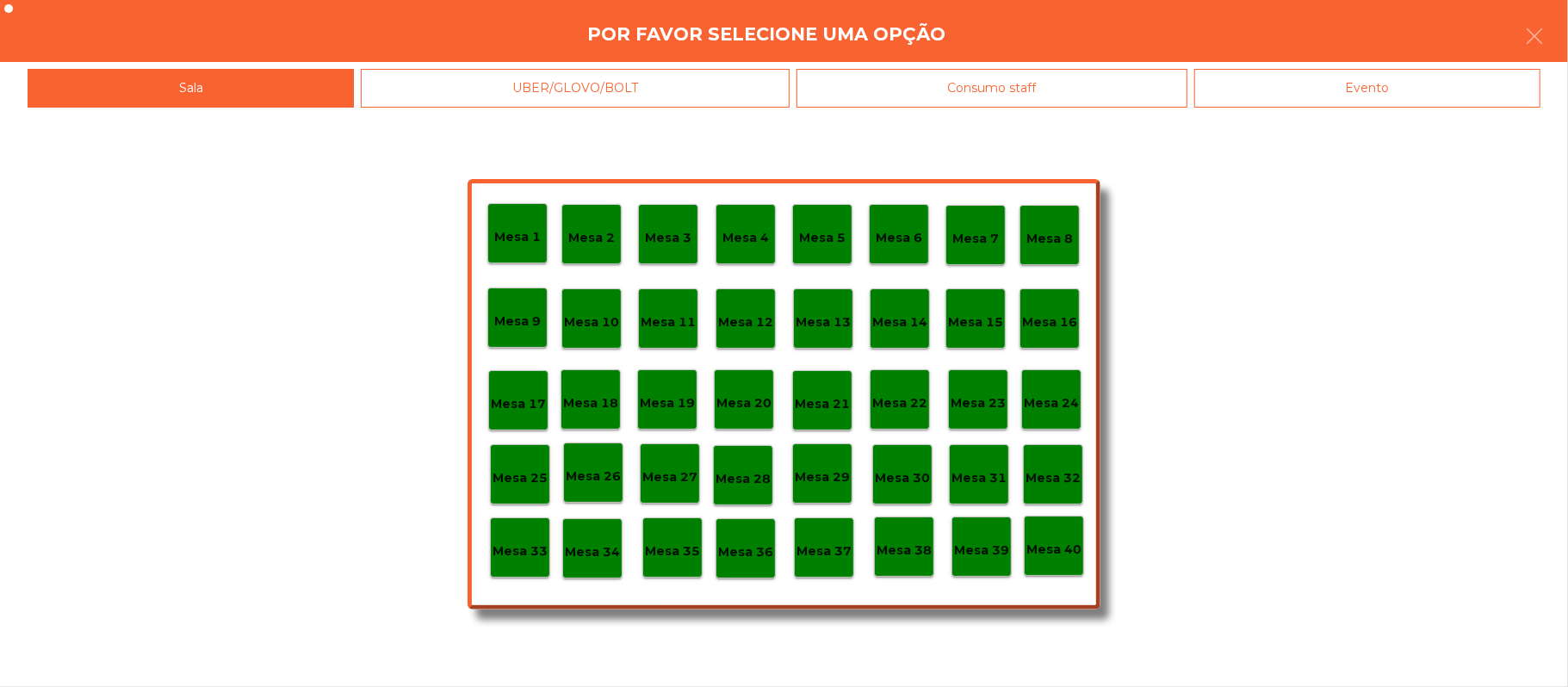
click at [543, 468] on p "Mesa 25" at bounding box center [520, 478] width 55 height 20
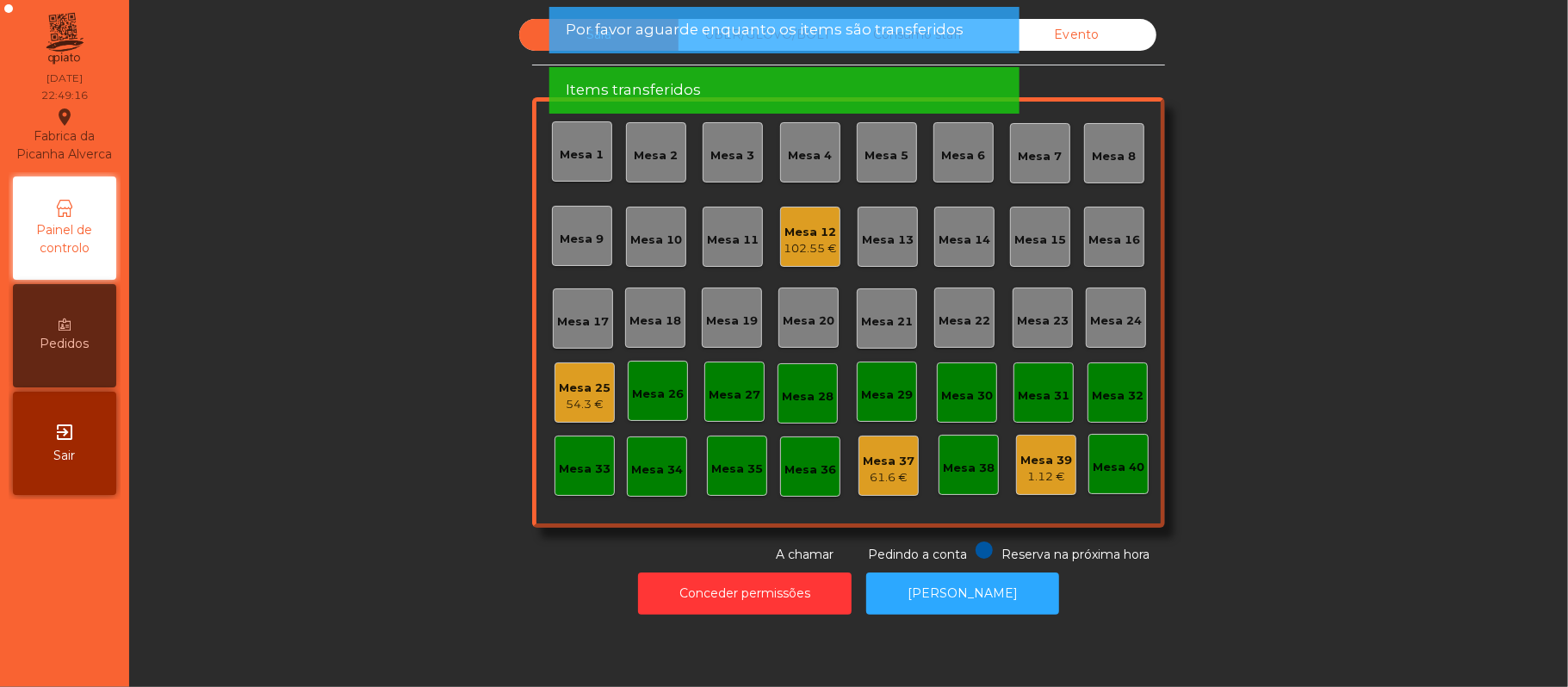
click at [566, 403] on div "54.3 €" at bounding box center [584, 404] width 52 height 18
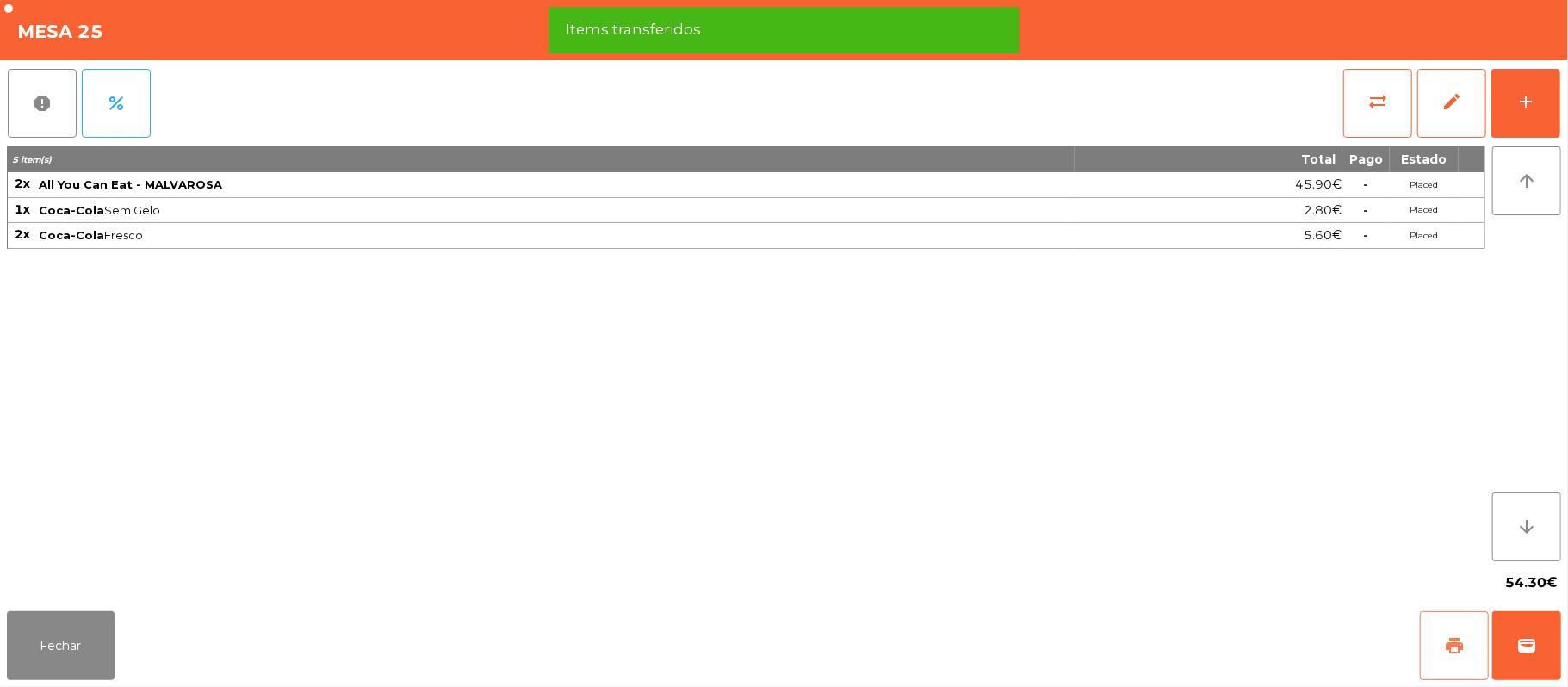
click at [1431, 673] on button "print" at bounding box center [1454, 645] width 69 height 69
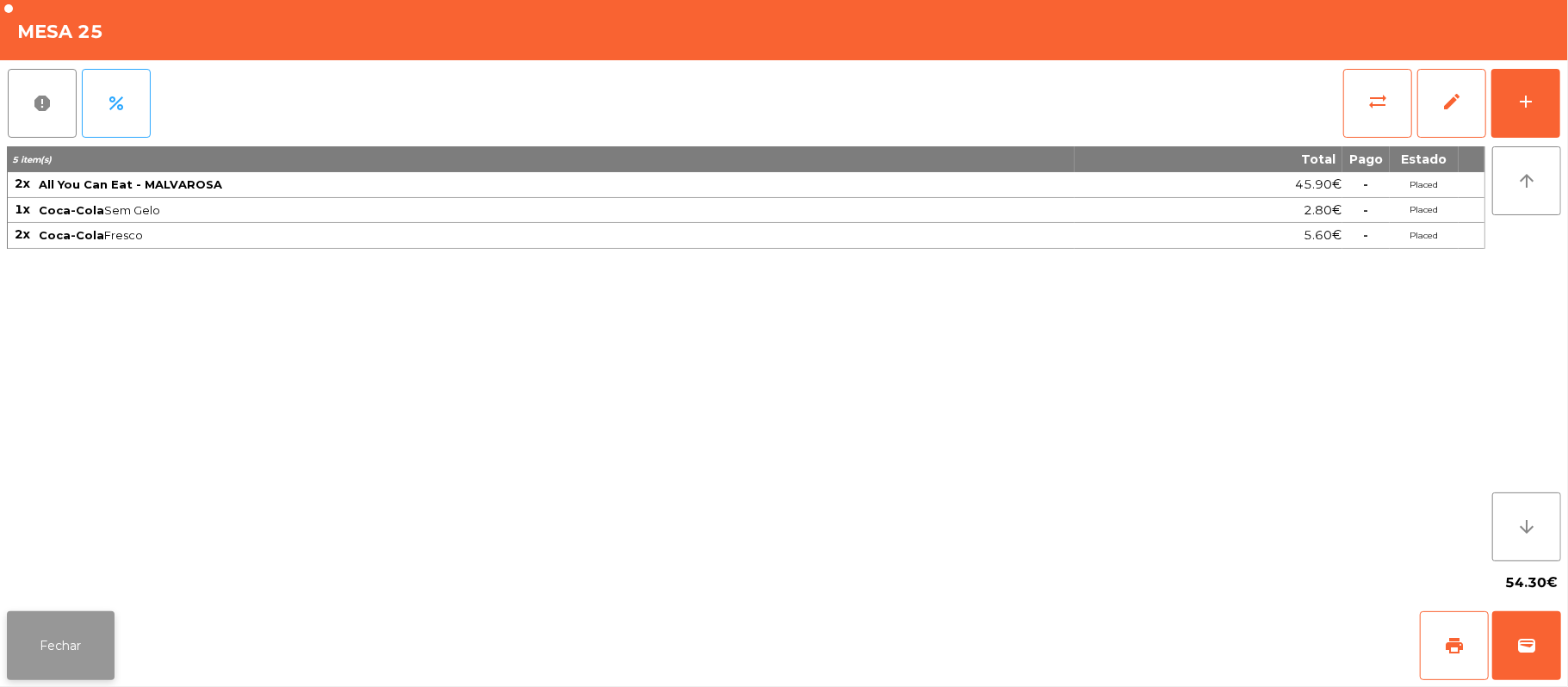
click at [55, 649] on button "Fechar" at bounding box center [60, 645] width 108 height 69
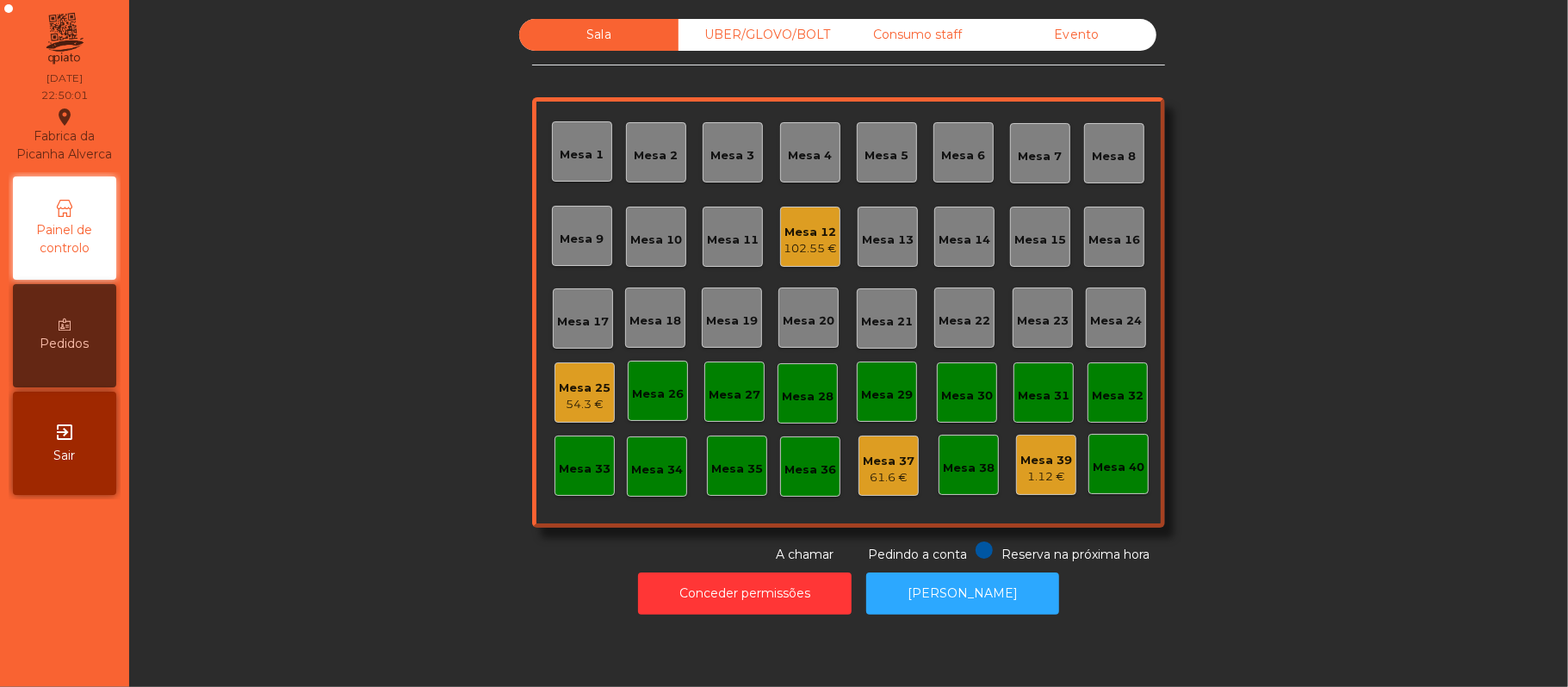
click at [813, 237] on div "Mesa 12" at bounding box center [810, 233] width 53 height 18
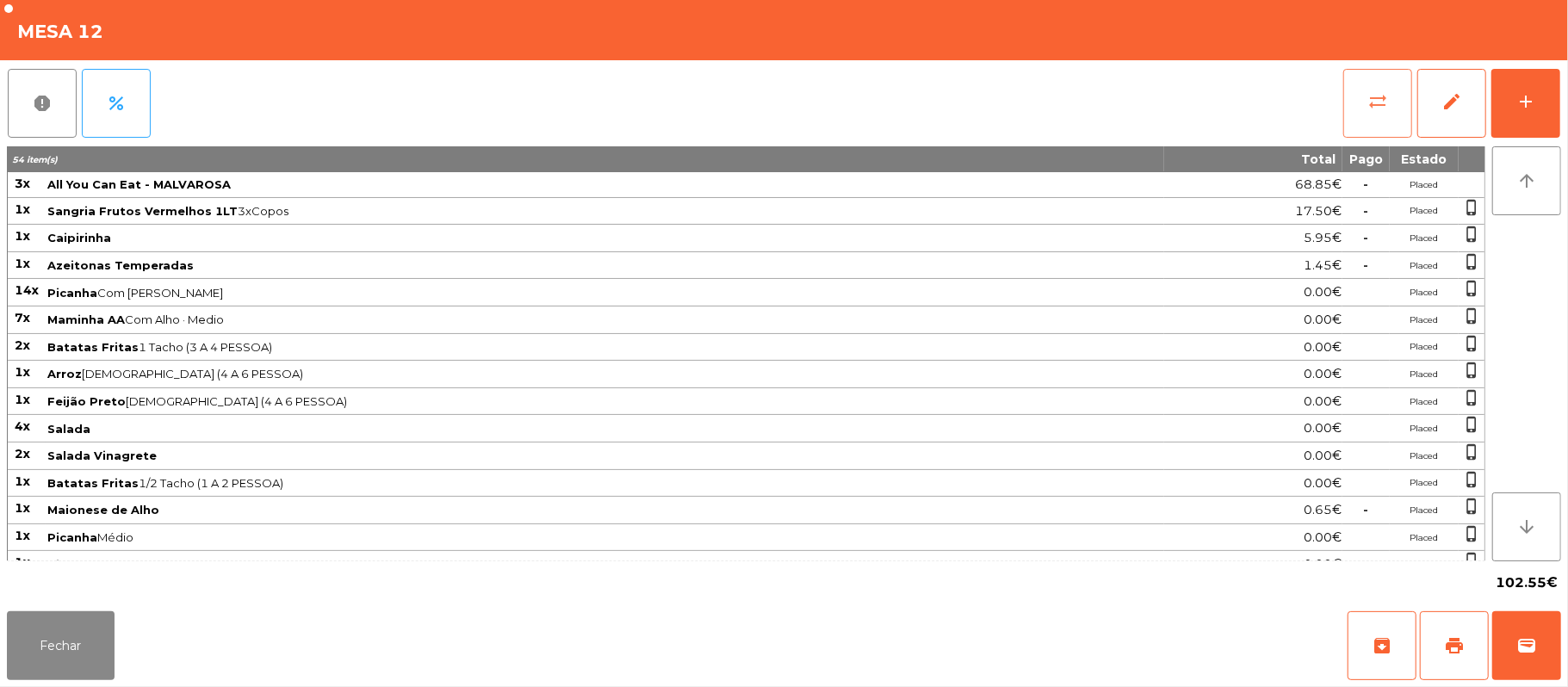
click at [1369, 94] on span "sync_alt" at bounding box center [1378, 102] width 21 height 21
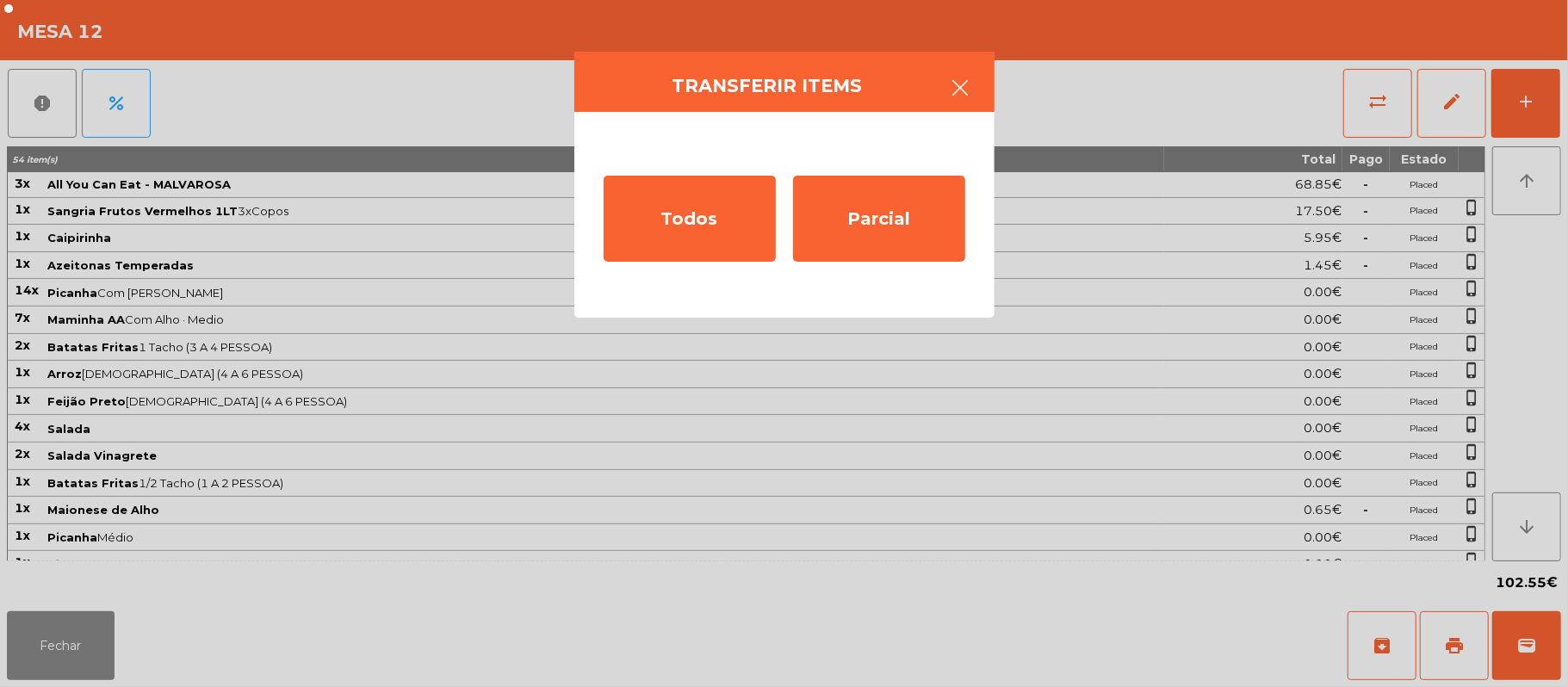
click at [961, 107] on button "button" at bounding box center [960, 89] width 48 height 52
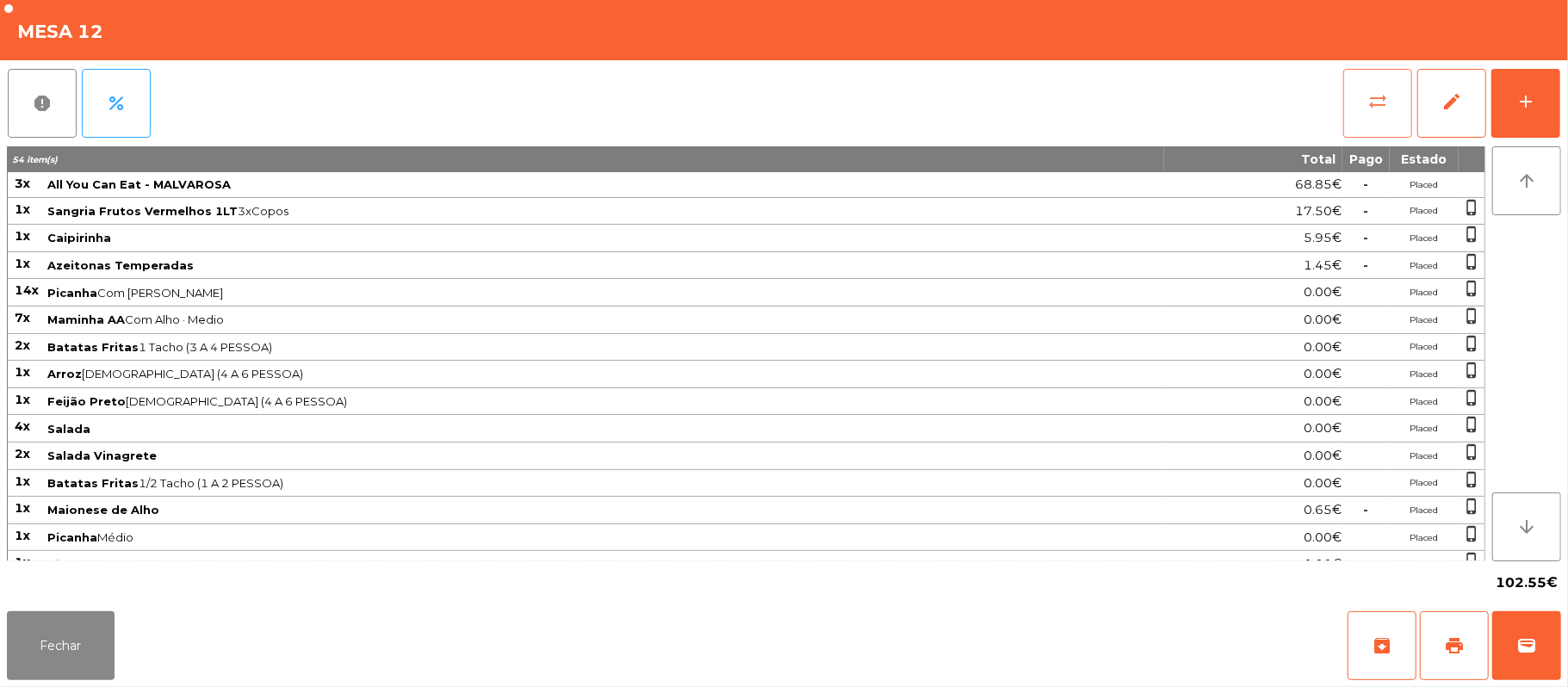
click at [1372, 97] on span "sync_alt" at bounding box center [1378, 102] width 21 height 21
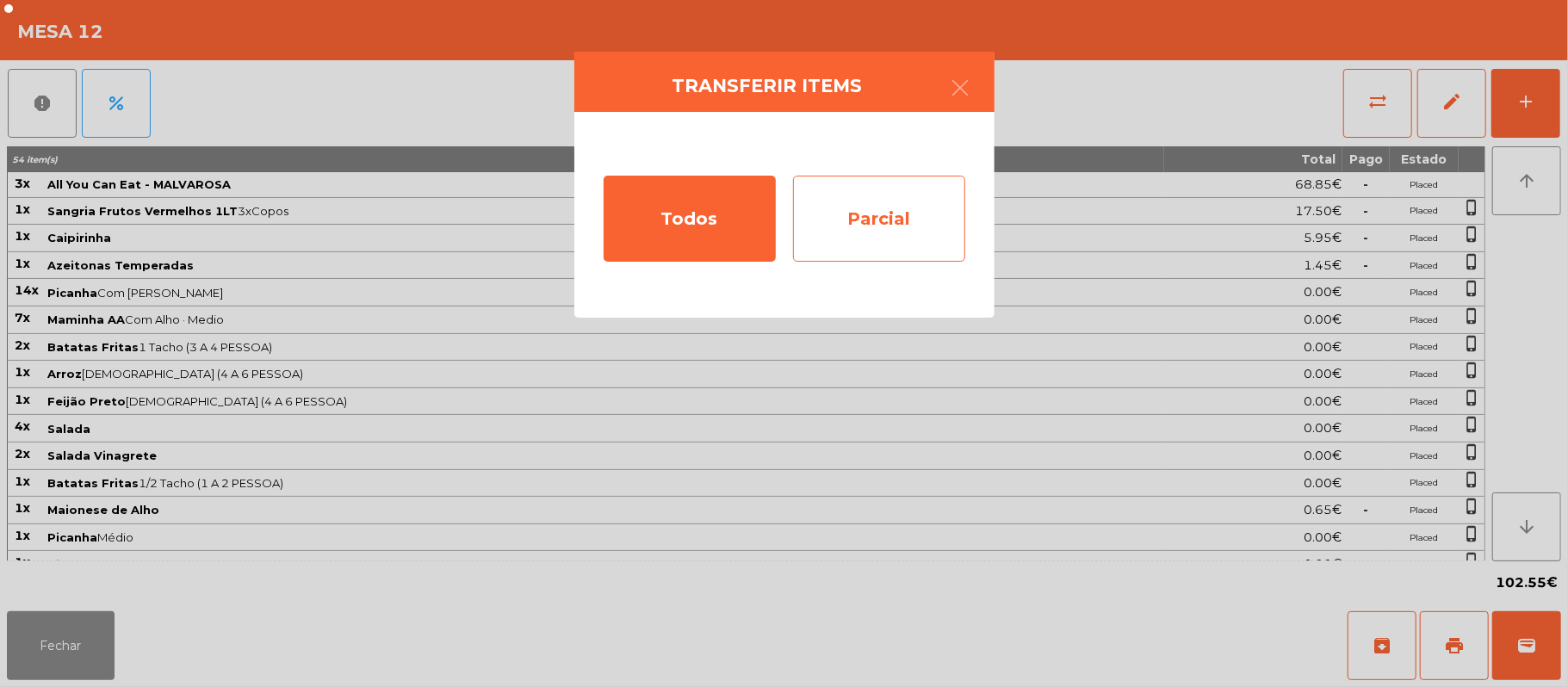
click at [896, 222] on div "Parcial" at bounding box center [879, 219] width 172 height 86
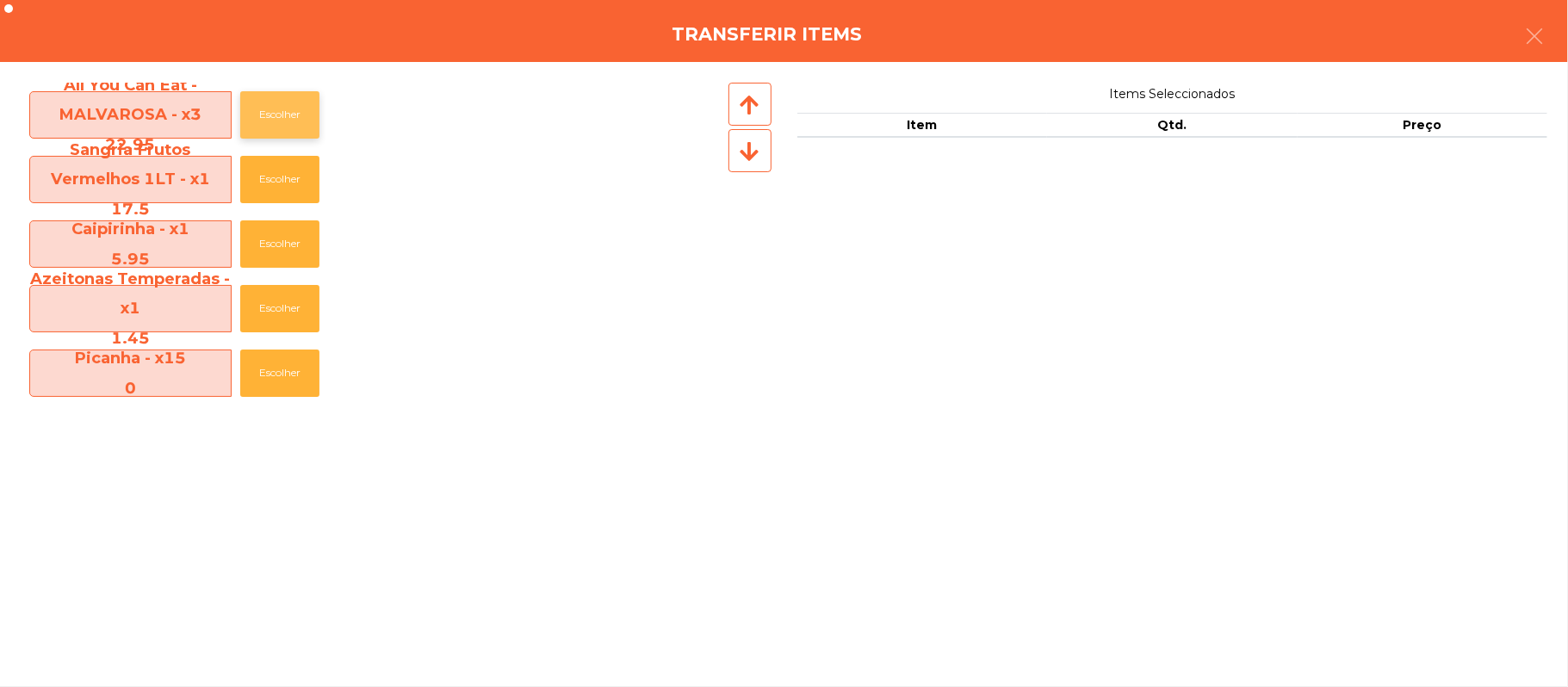
click at [320, 114] on button "Escolher" at bounding box center [279, 115] width 79 height 47
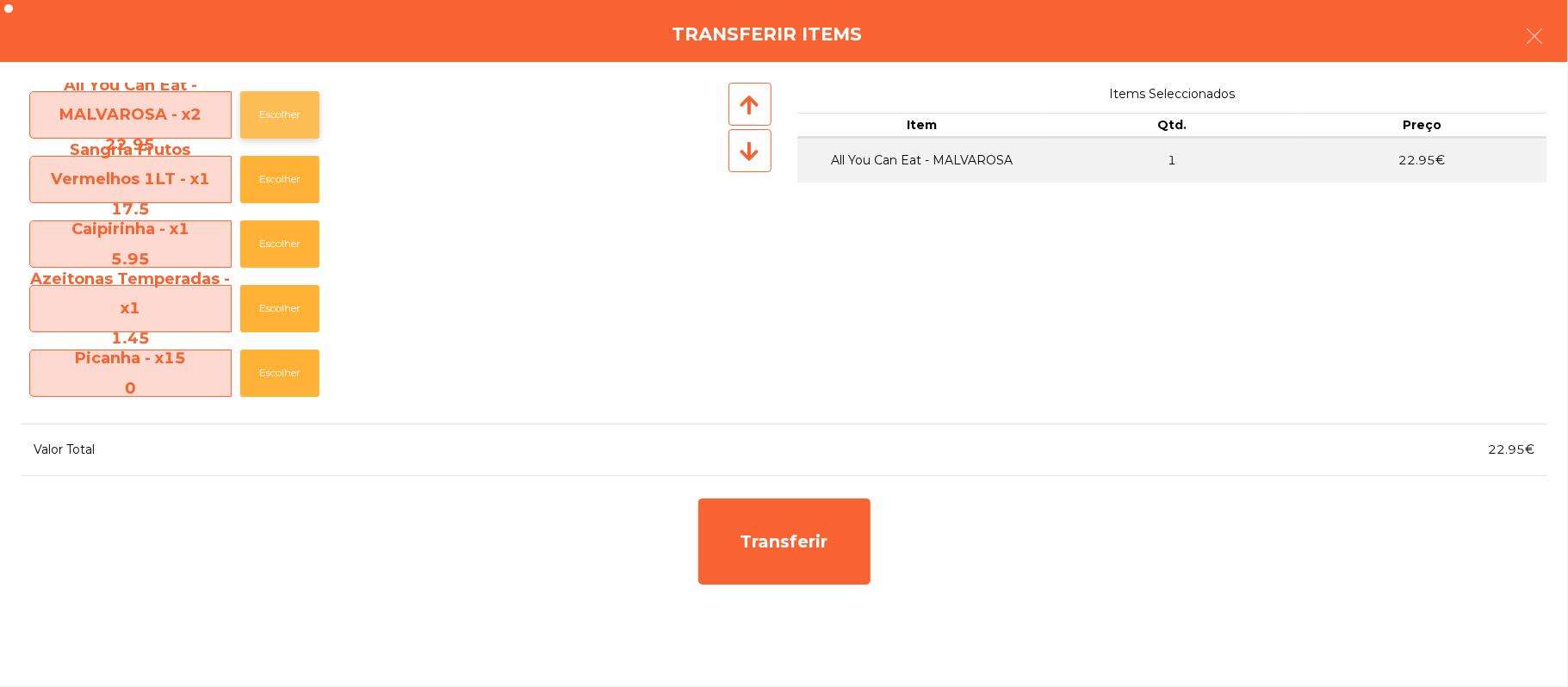
click at [301, 110] on button "Escolher" at bounding box center [279, 115] width 79 height 47
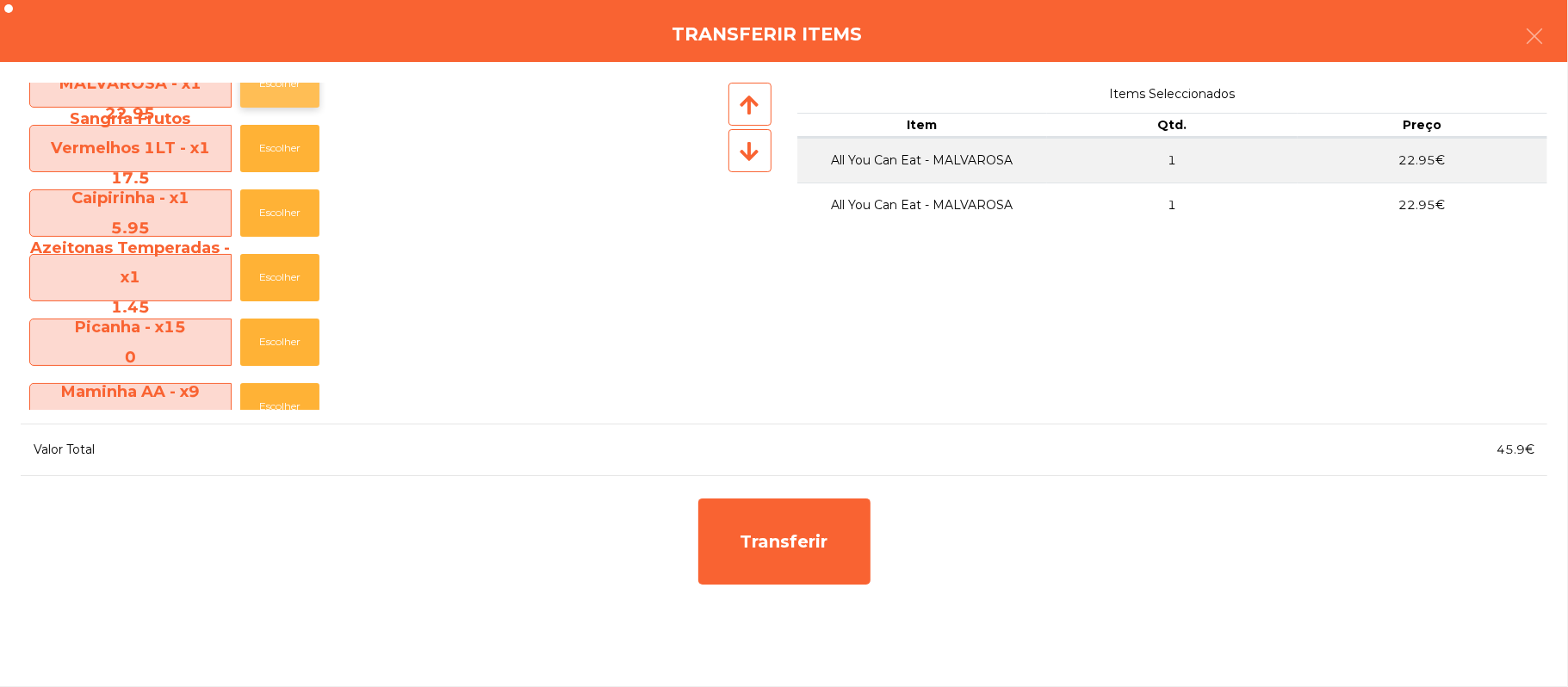
scroll to position [25, 0]
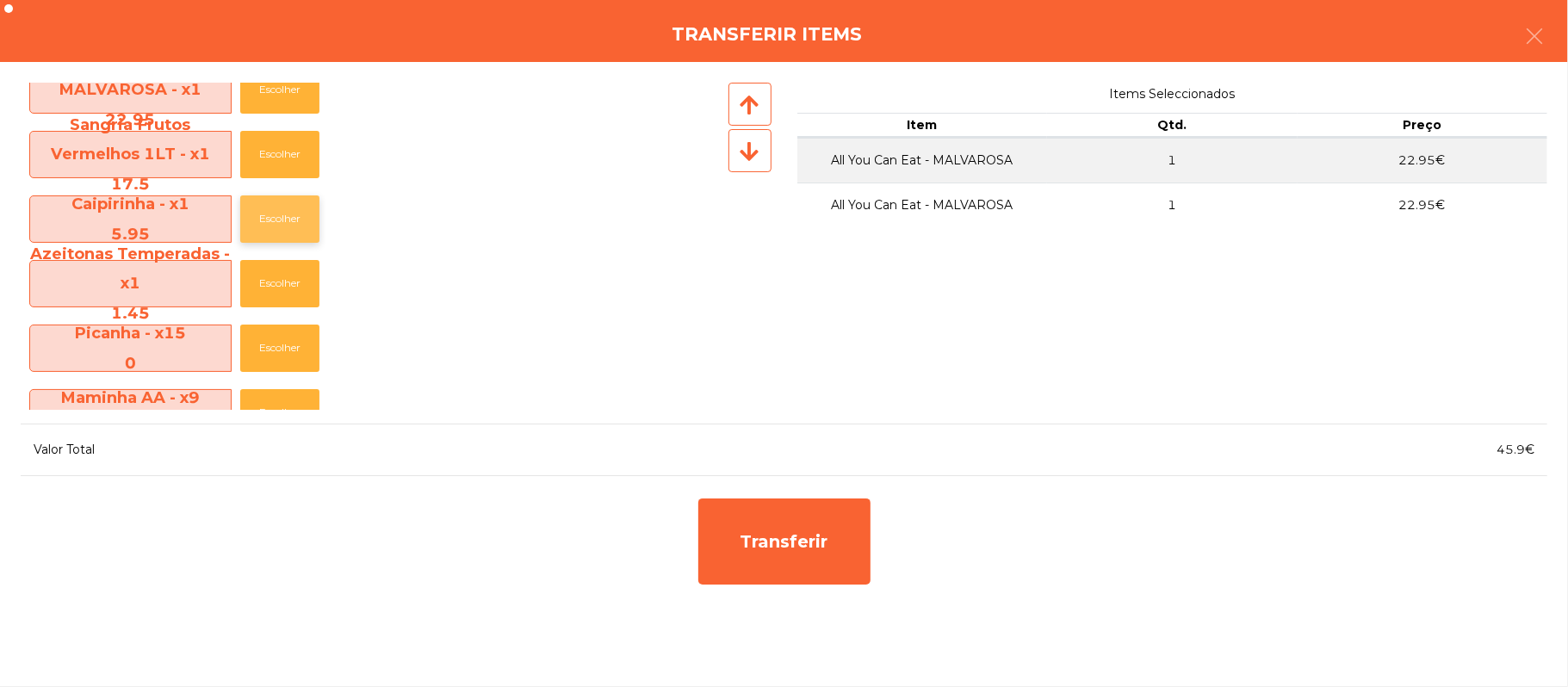
click at [298, 224] on button "Escolher" at bounding box center [279, 219] width 79 height 47
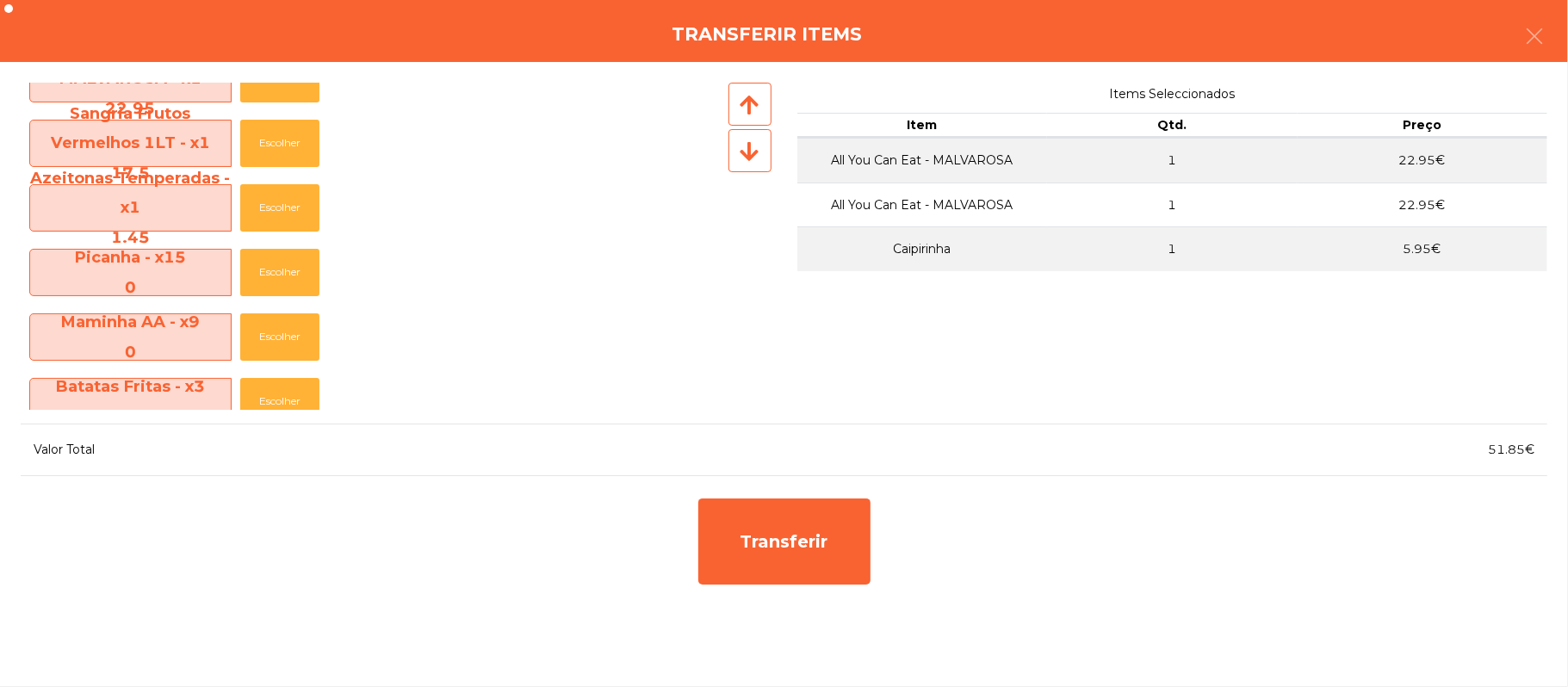
scroll to position [41, 0]
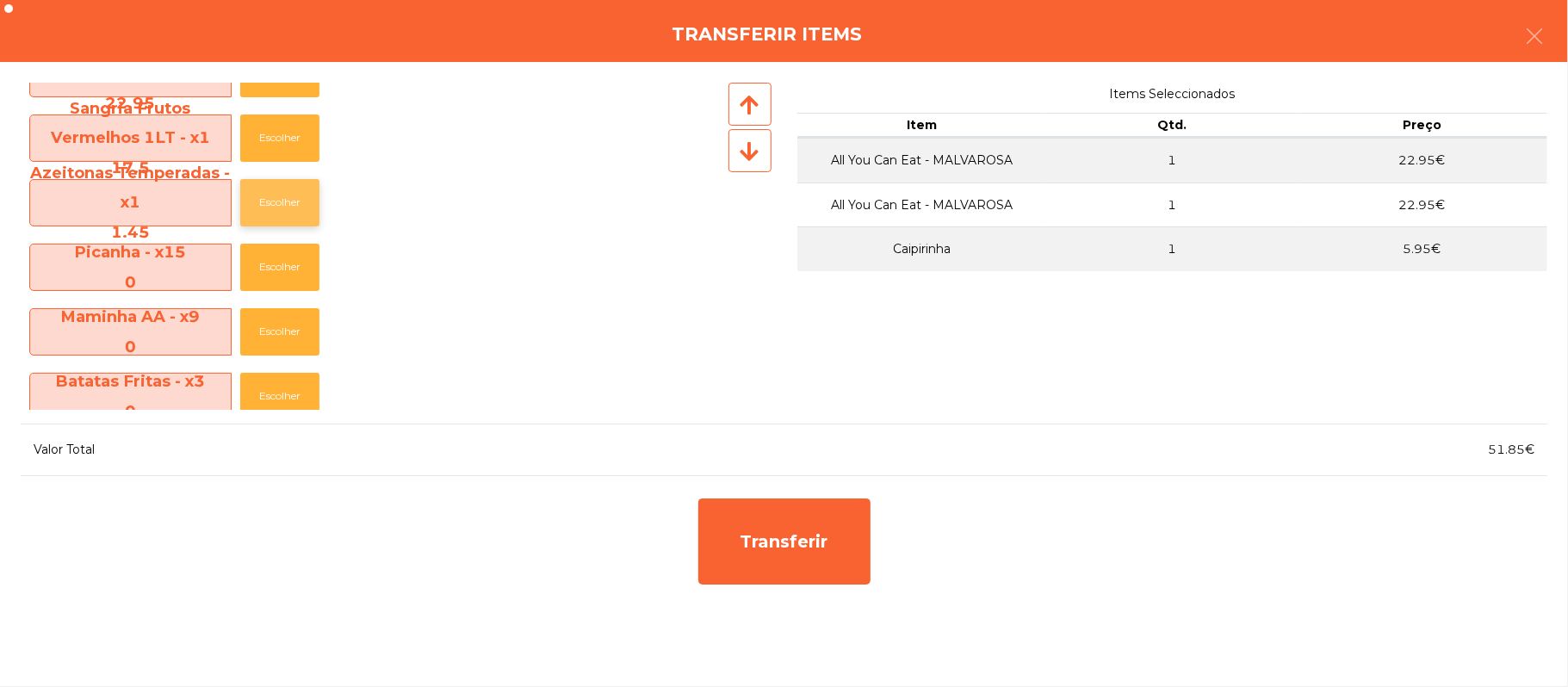
click at [299, 201] on button "Escolher" at bounding box center [279, 203] width 79 height 47
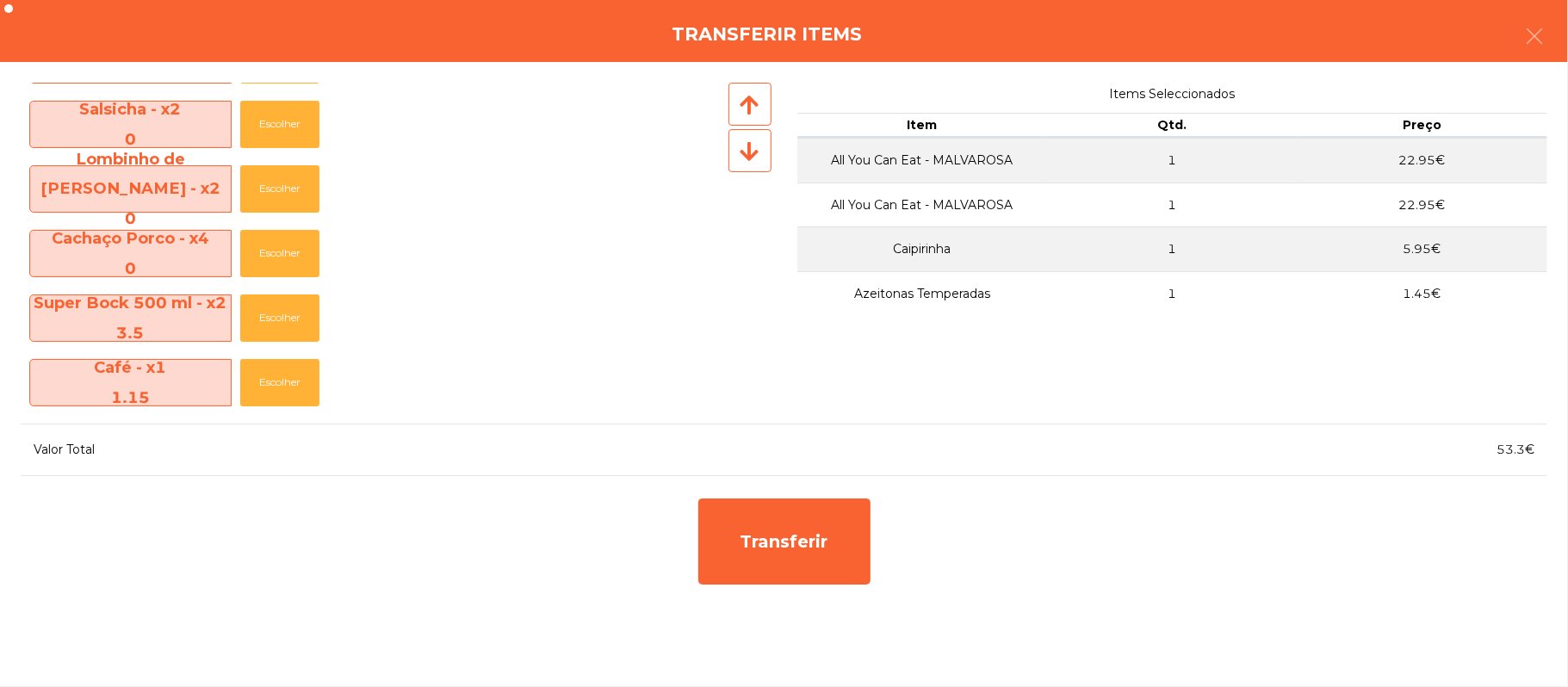
scroll to position [706, 0]
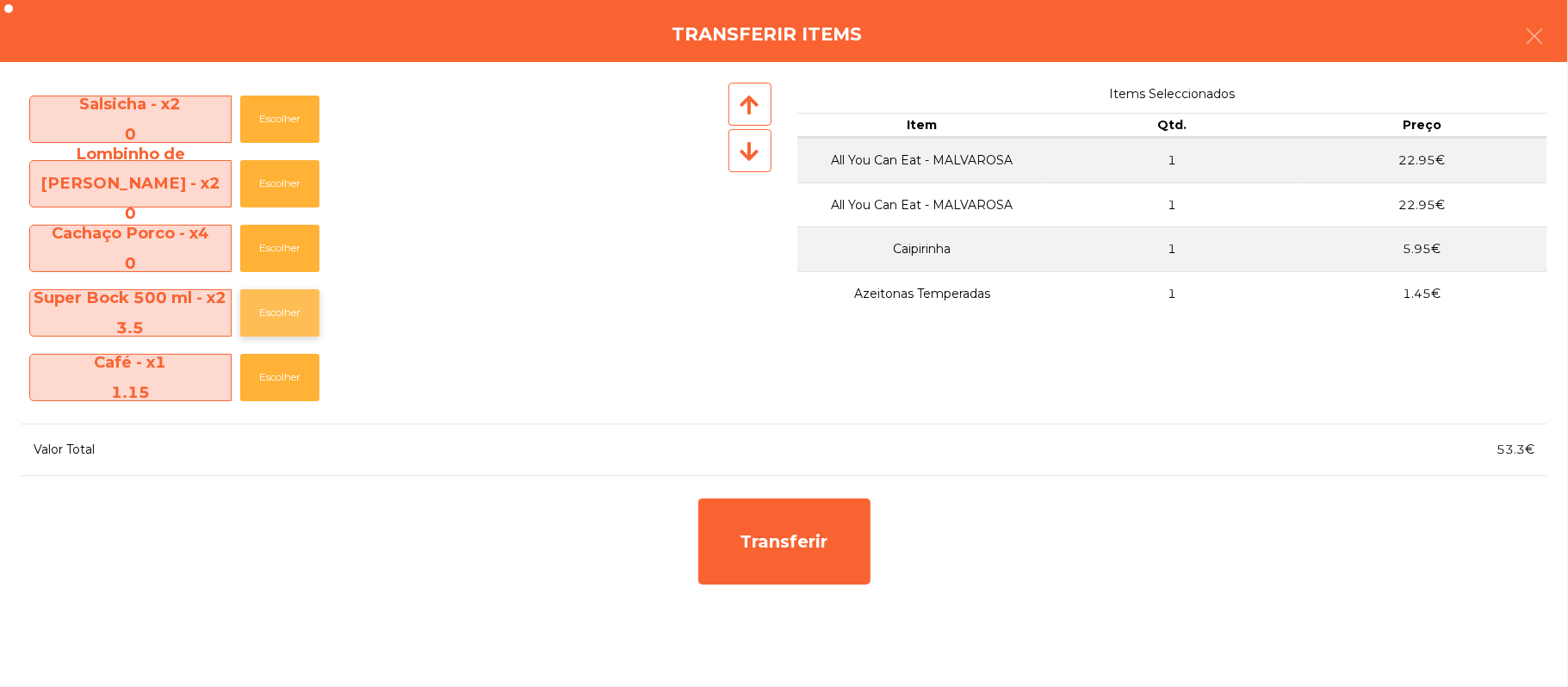
click at [314, 308] on button "Escolher" at bounding box center [279, 312] width 79 height 47
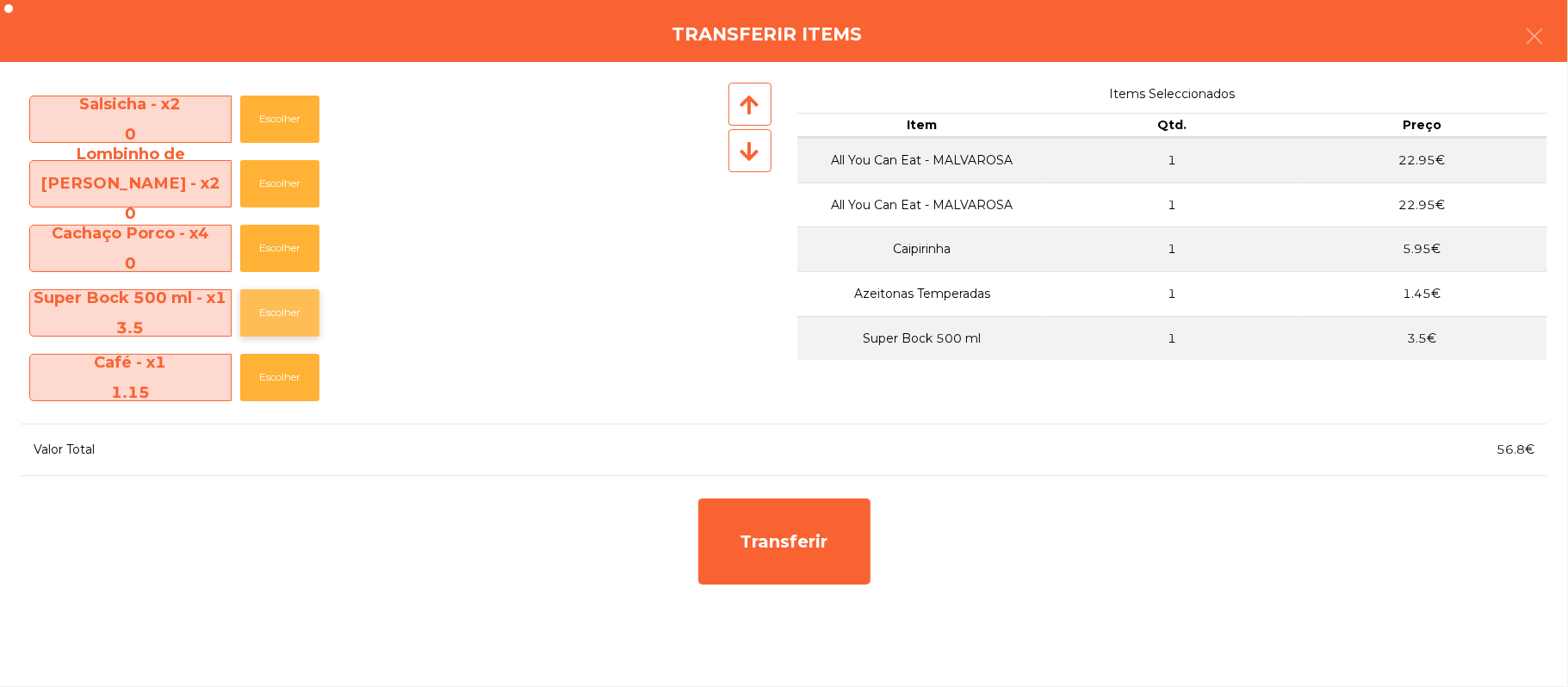
click at [298, 310] on button "Escolher" at bounding box center [279, 312] width 79 height 47
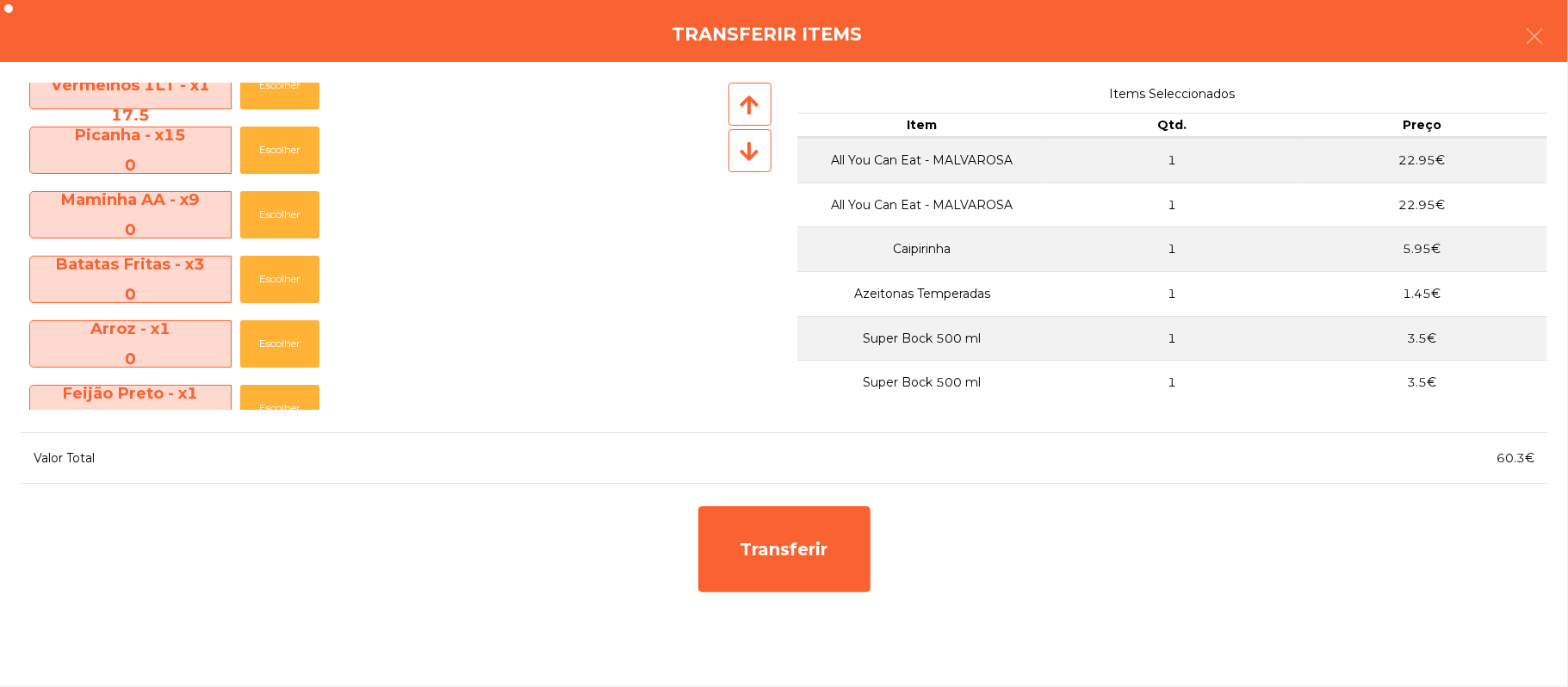
scroll to position [0, 0]
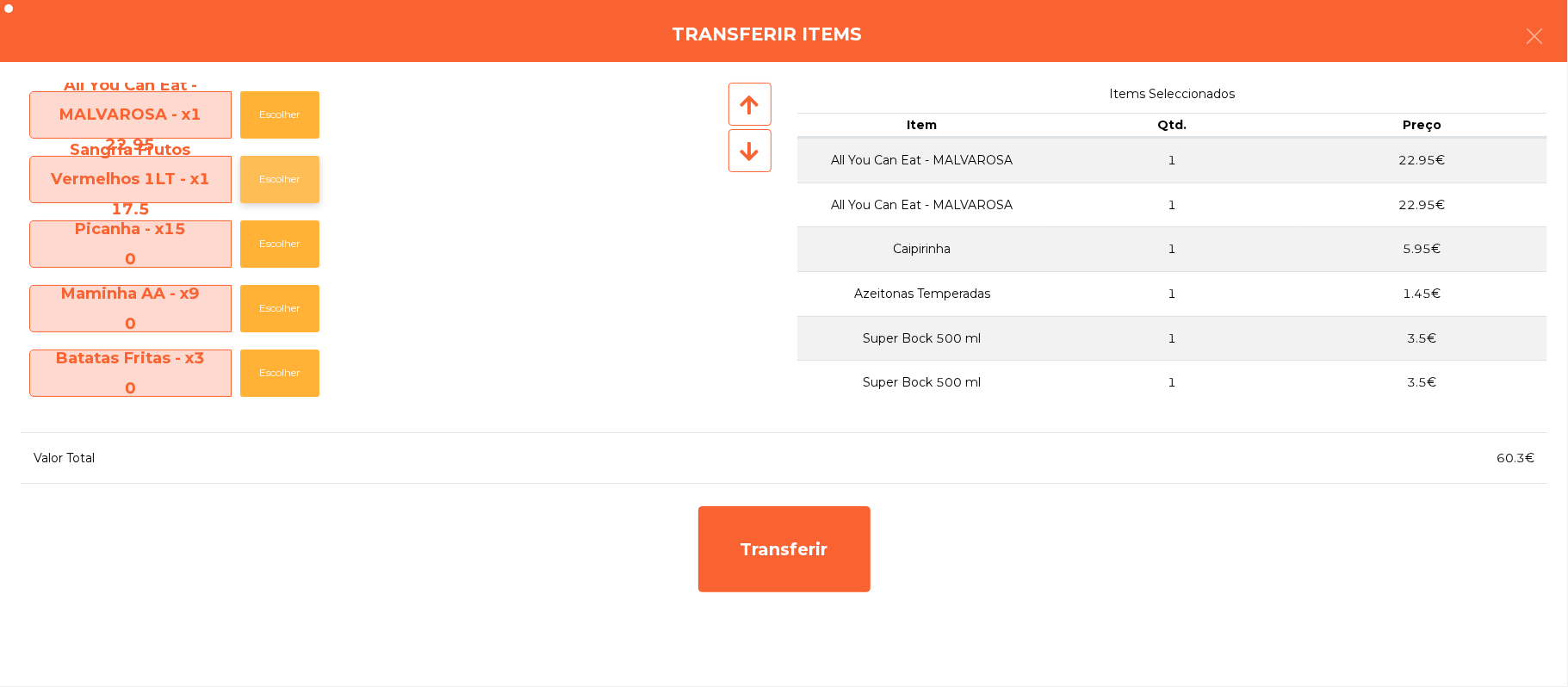
click at [319, 190] on button "Escolher" at bounding box center [279, 179] width 79 height 47
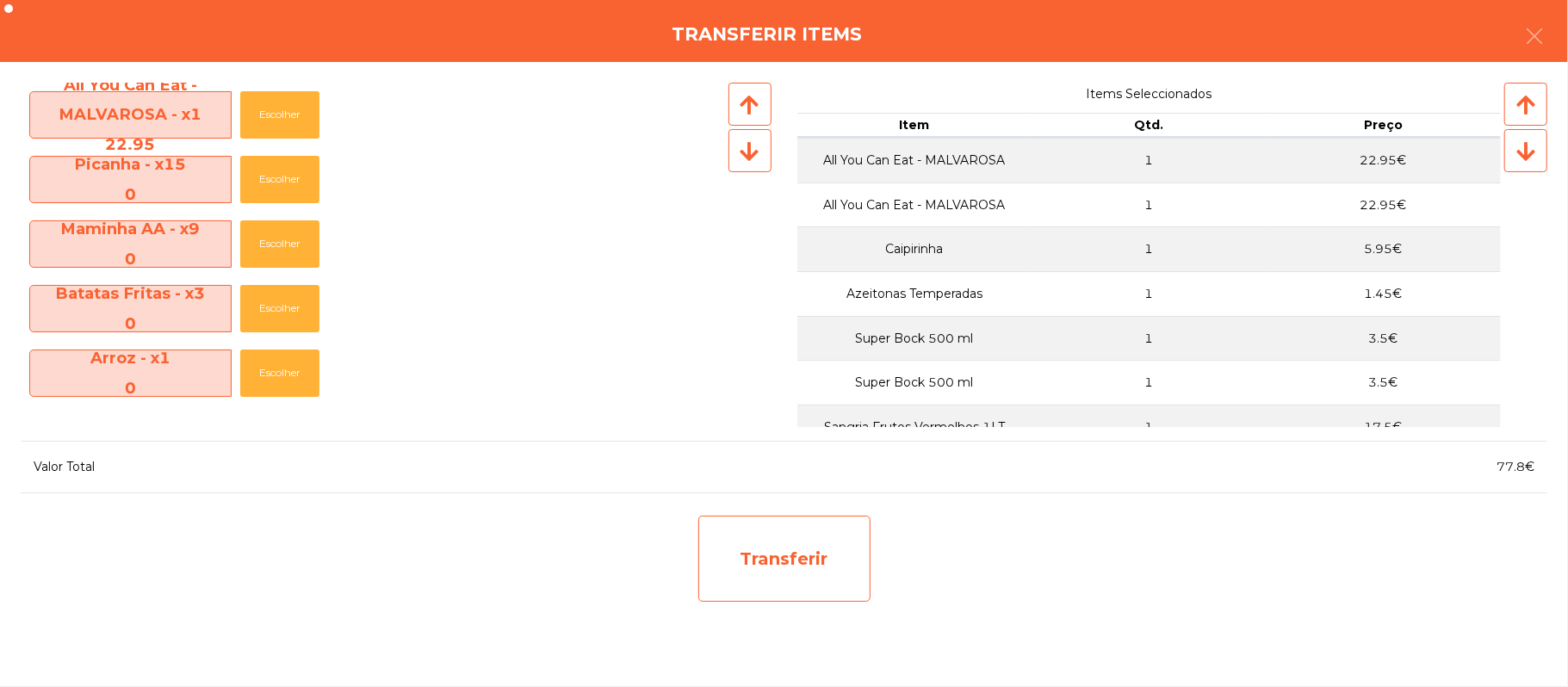
click at [813, 557] on div "Transferir" at bounding box center [784, 558] width 172 height 86
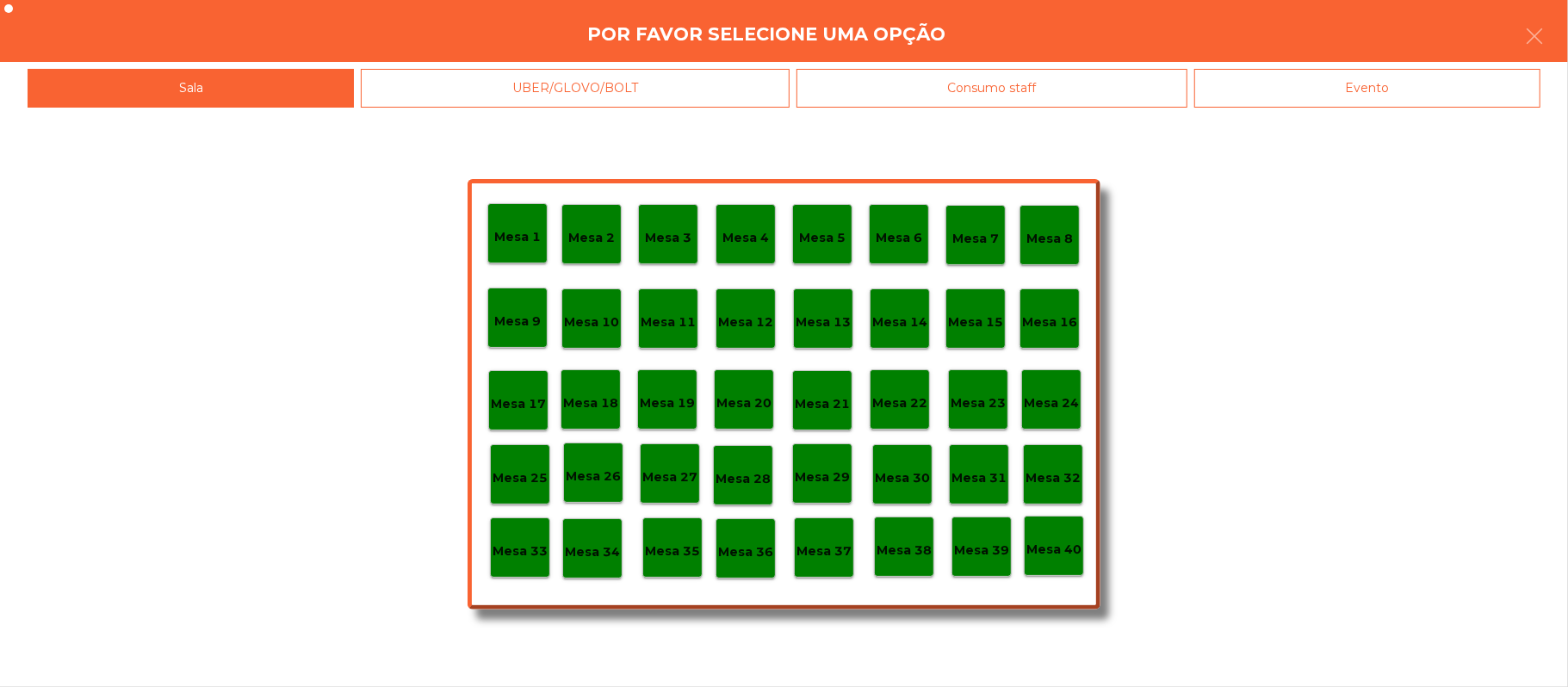
click at [609, 479] on p "Mesa 26" at bounding box center [593, 476] width 55 height 20
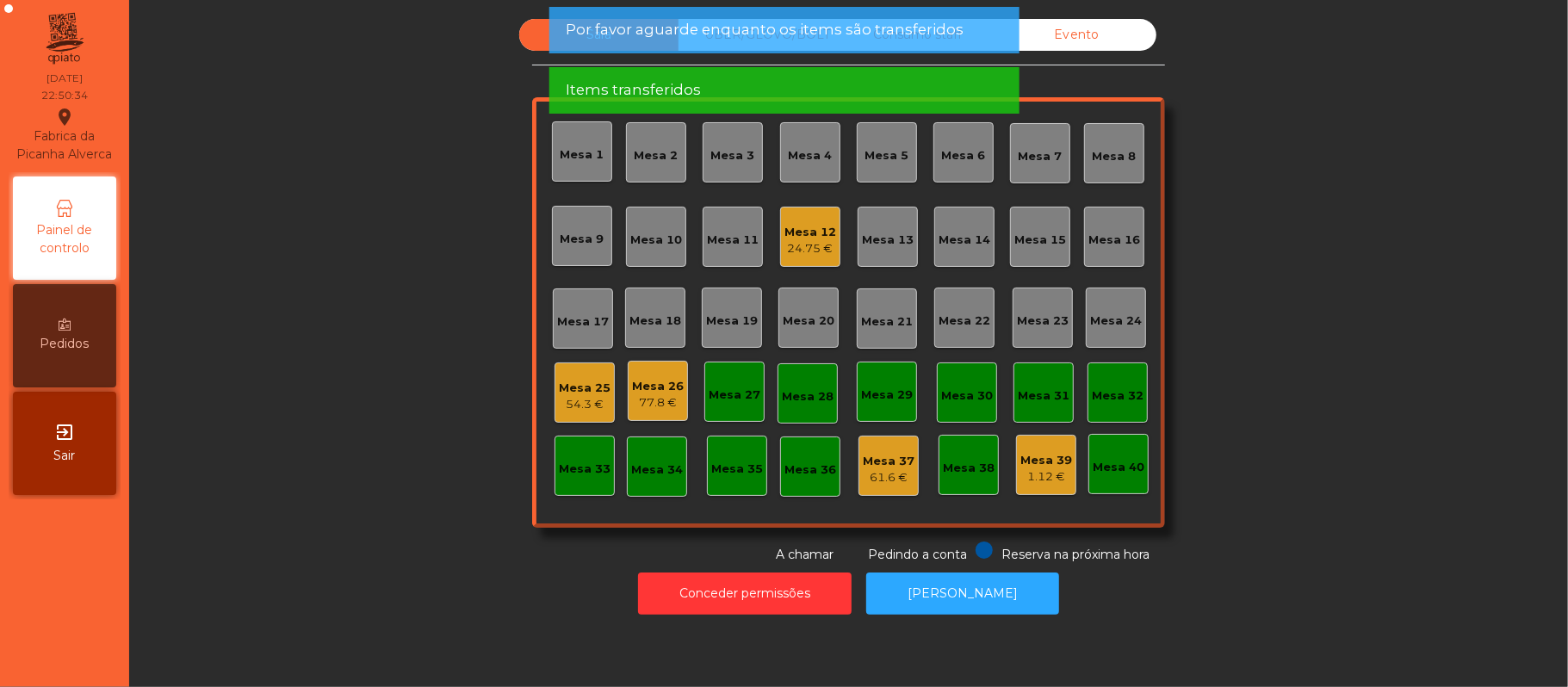
click at [665, 388] on div "Mesa 26" at bounding box center [657, 387] width 52 height 18
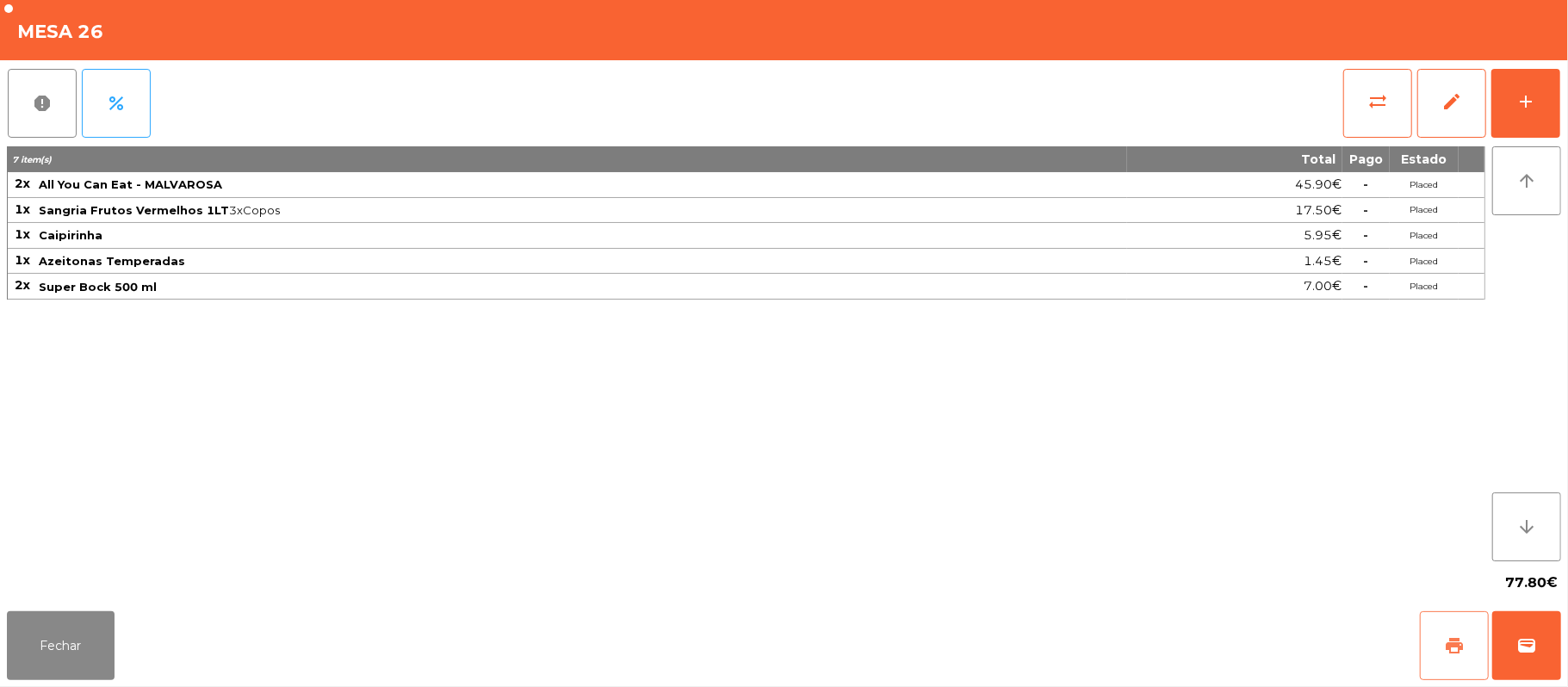
click at [1458, 652] on span "print" at bounding box center [1454, 646] width 21 height 21
click at [1428, 649] on button "print" at bounding box center [1454, 645] width 69 height 69
click at [78, 641] on button "Fechar" at bounding box center [60, 645] width 108 height 69
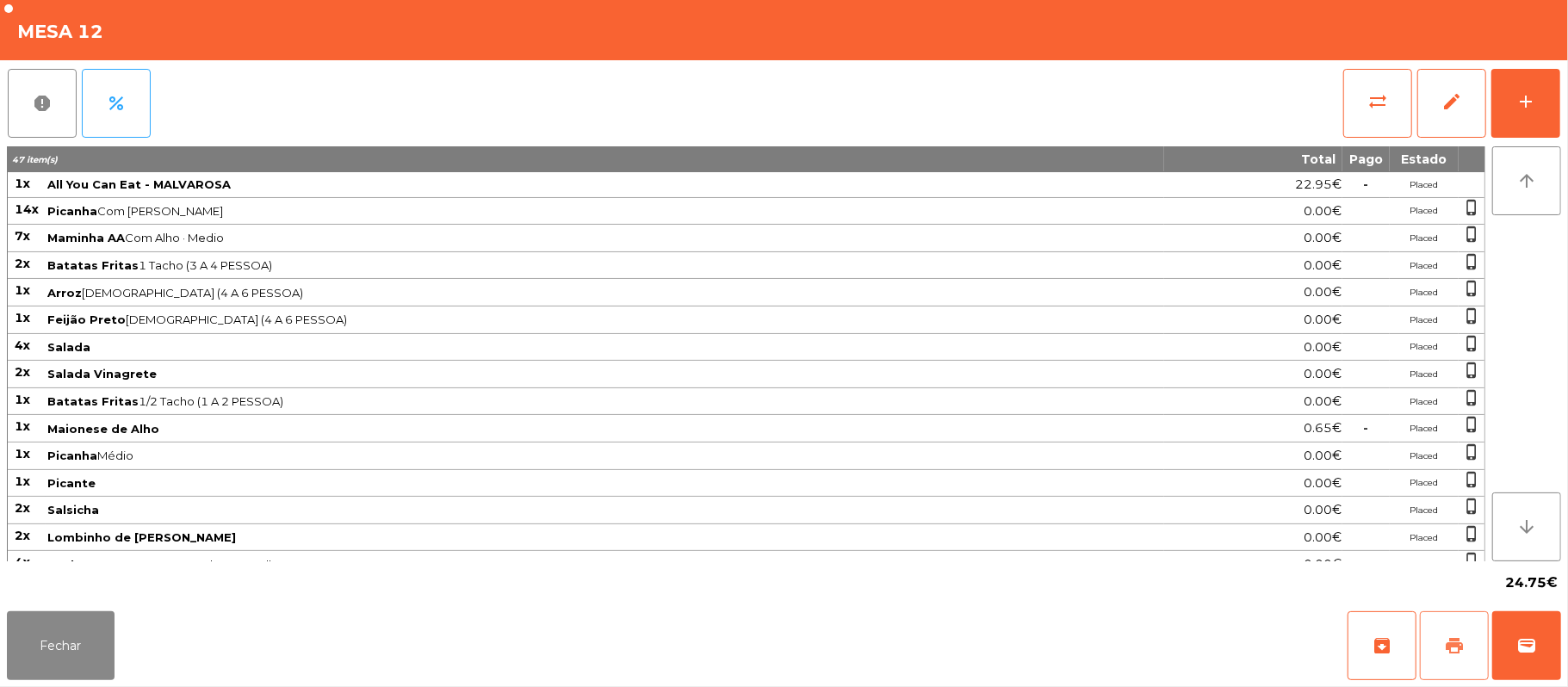
click at [1446, 661] on button "print" at bounding box center [1454, 645] width 69 height 69
click at [1350, 105] on button "sync_alt" at bounding box center [1377, 103] width 69 height 69
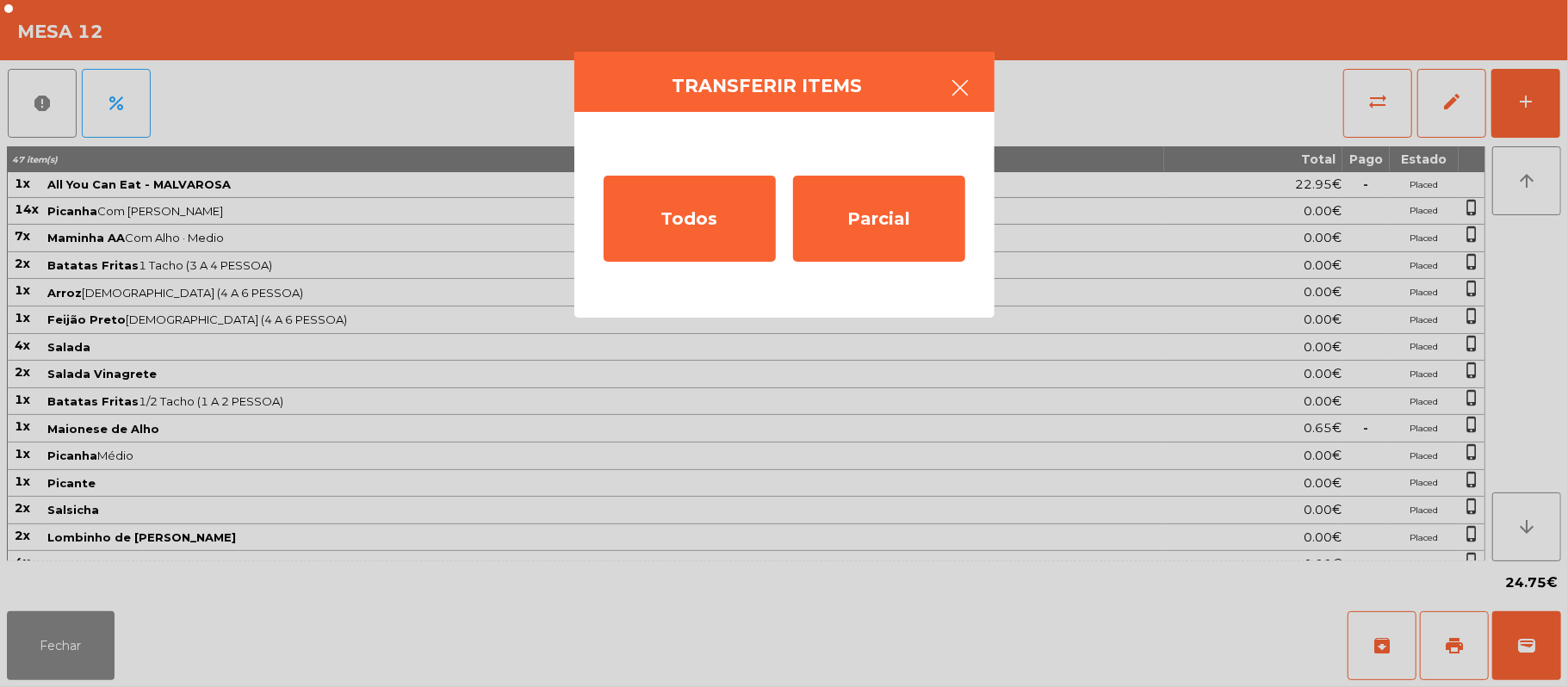
click at [970, 97] on icon "button" at bounding box center [961, 88] width 21 height 21
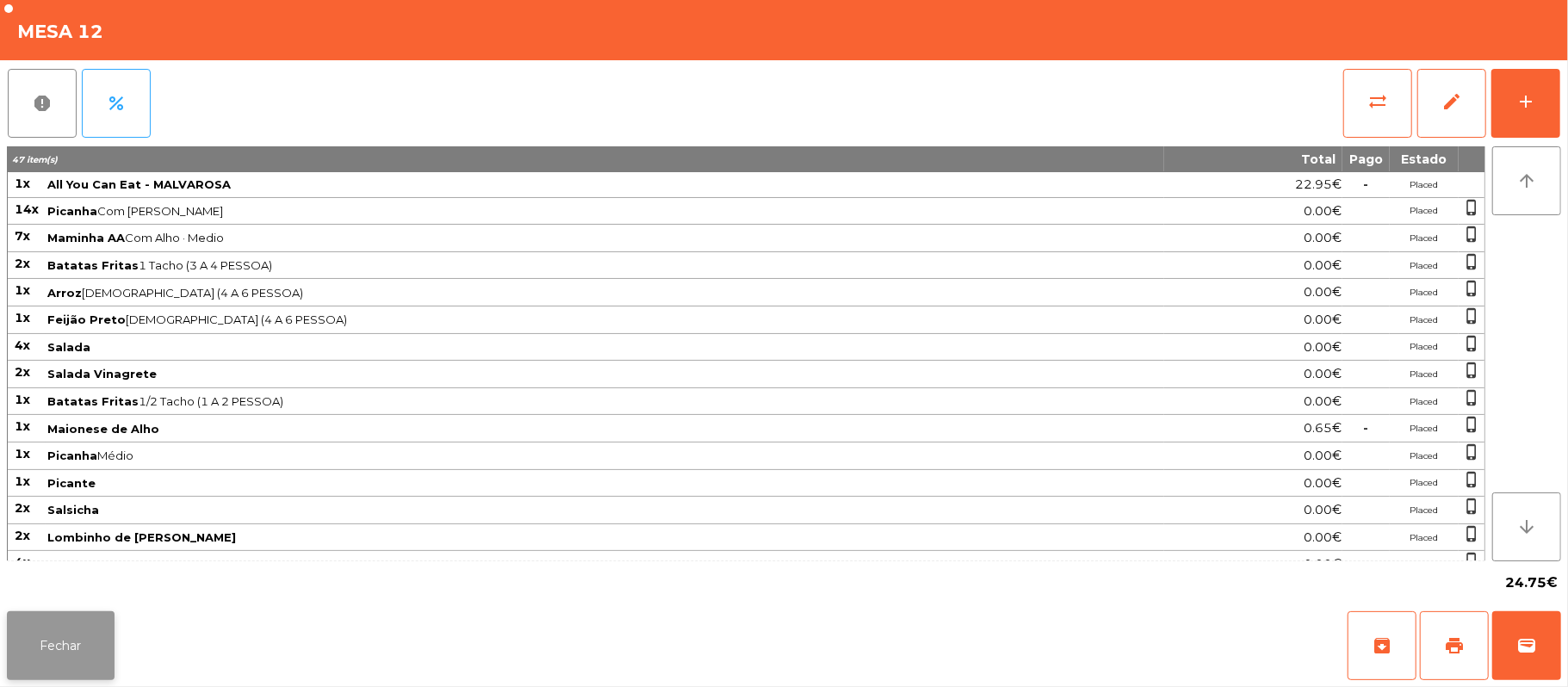
click at [90, 651] on button "Fechar" at bounding box center [60, 645] width 108 height 69
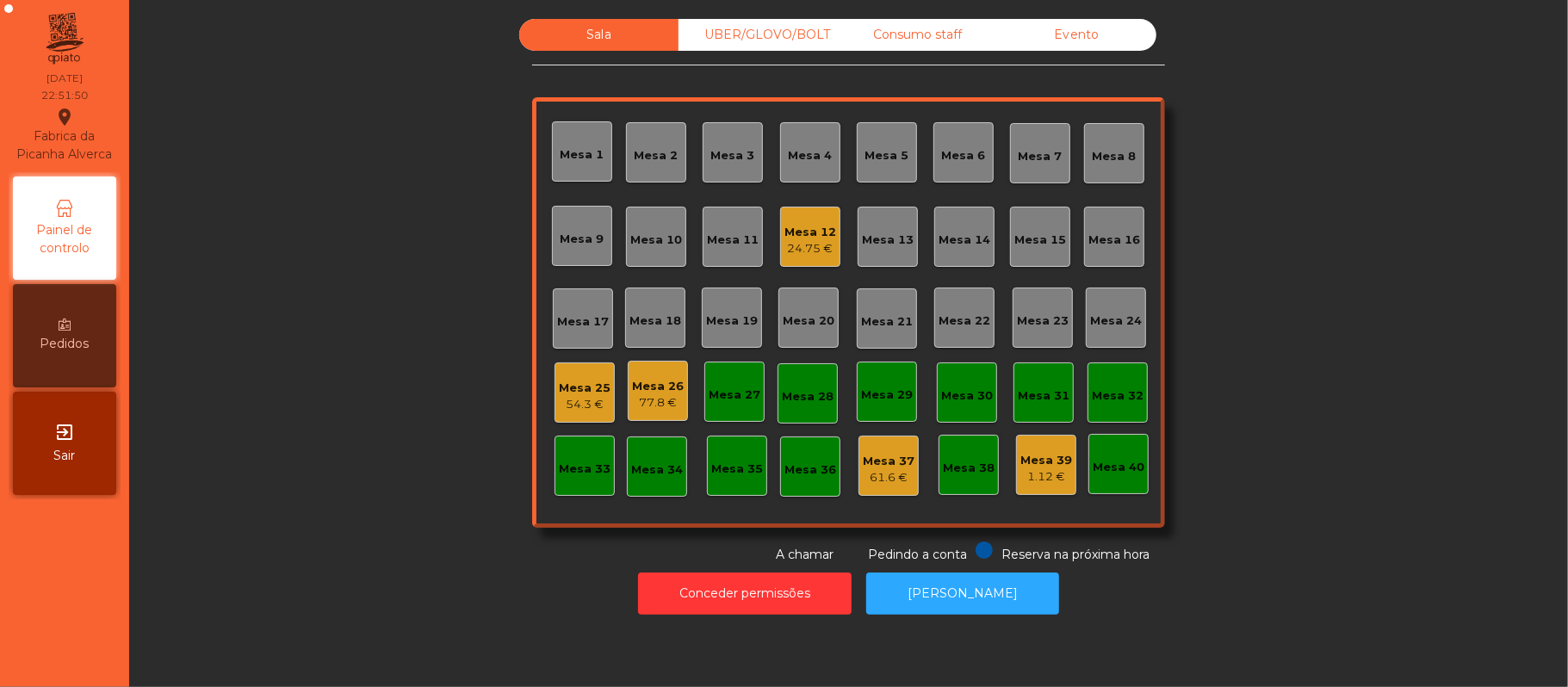
click at [586, 381] on div "Mesa 25" at bounding box center [584, 389] width 52 height 18
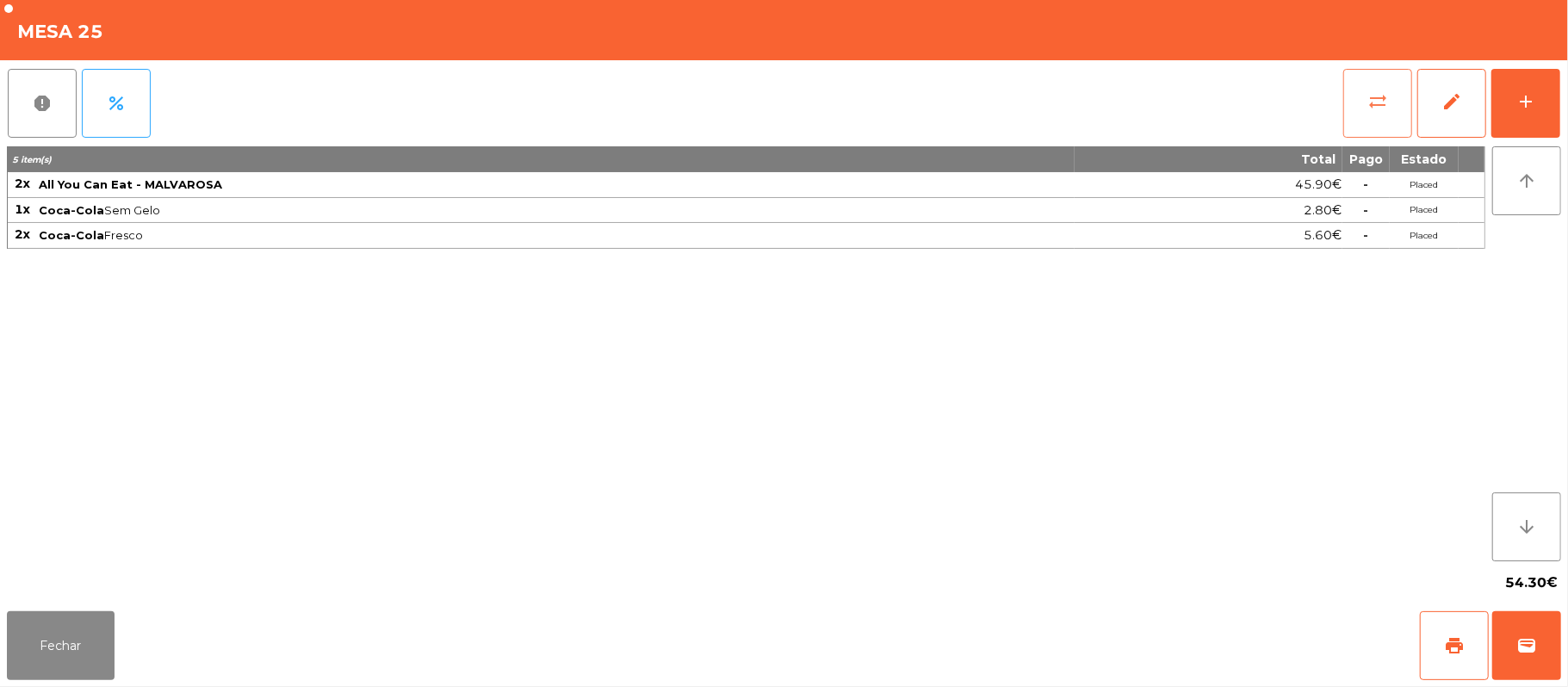
click at [1372, 86] on button "sync_alt" at bounding box center [1377, 103] width 69 height 69
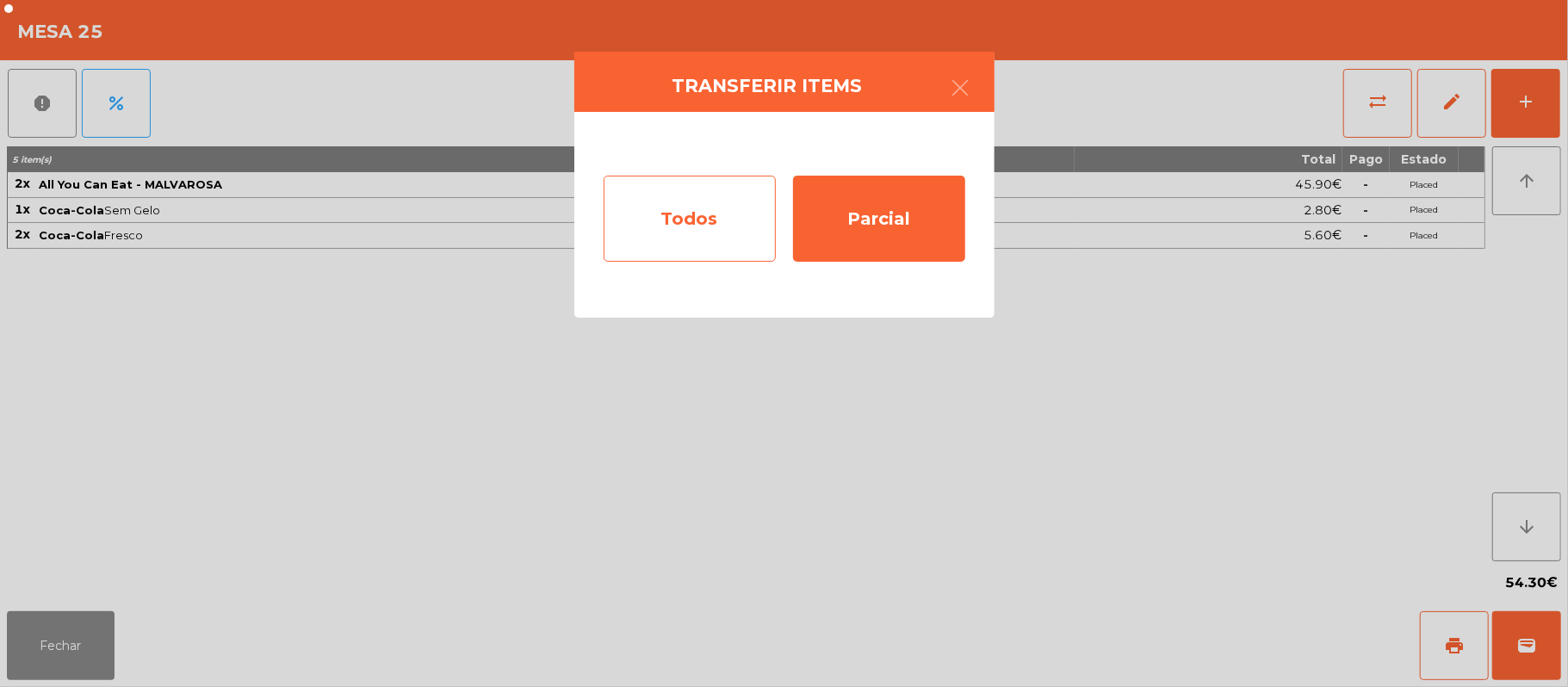
click at [707, 228] on div "Todos" at bounding box center [689, 219] width 172 height 86
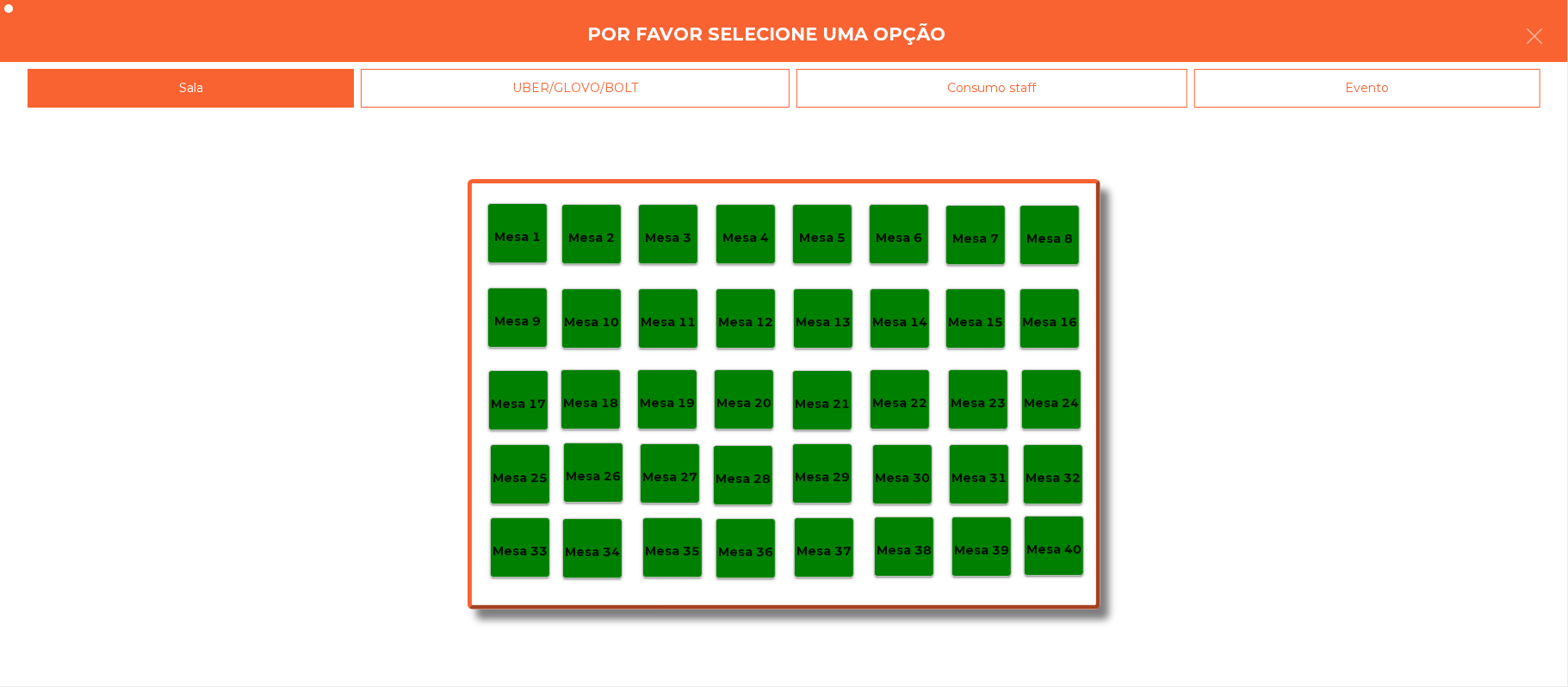
click at [745, 332] on div "Mesa 12" at bounding box center [745, 319] width 60 height 60
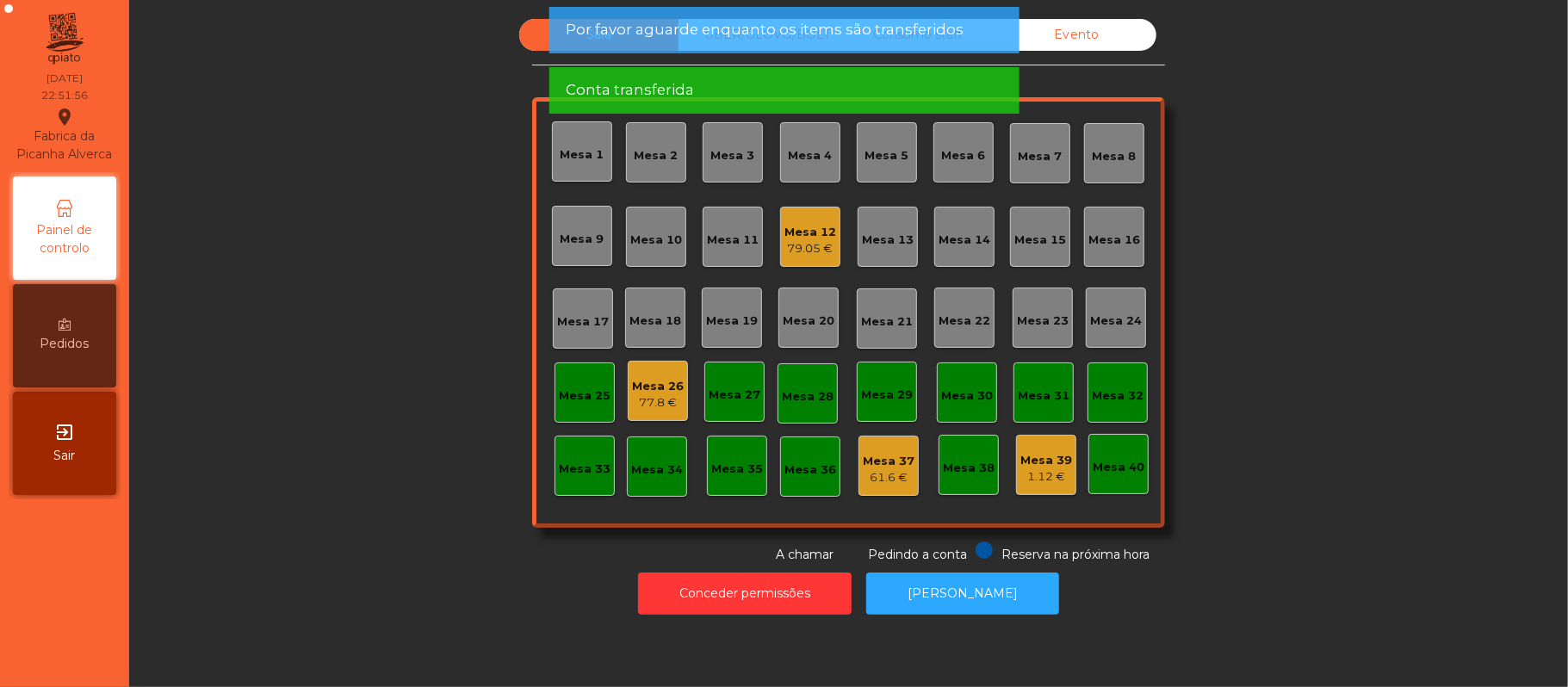
click at [657, 382] on div "Mesa 26" at bounding box center [657, 387] width 52 height 18
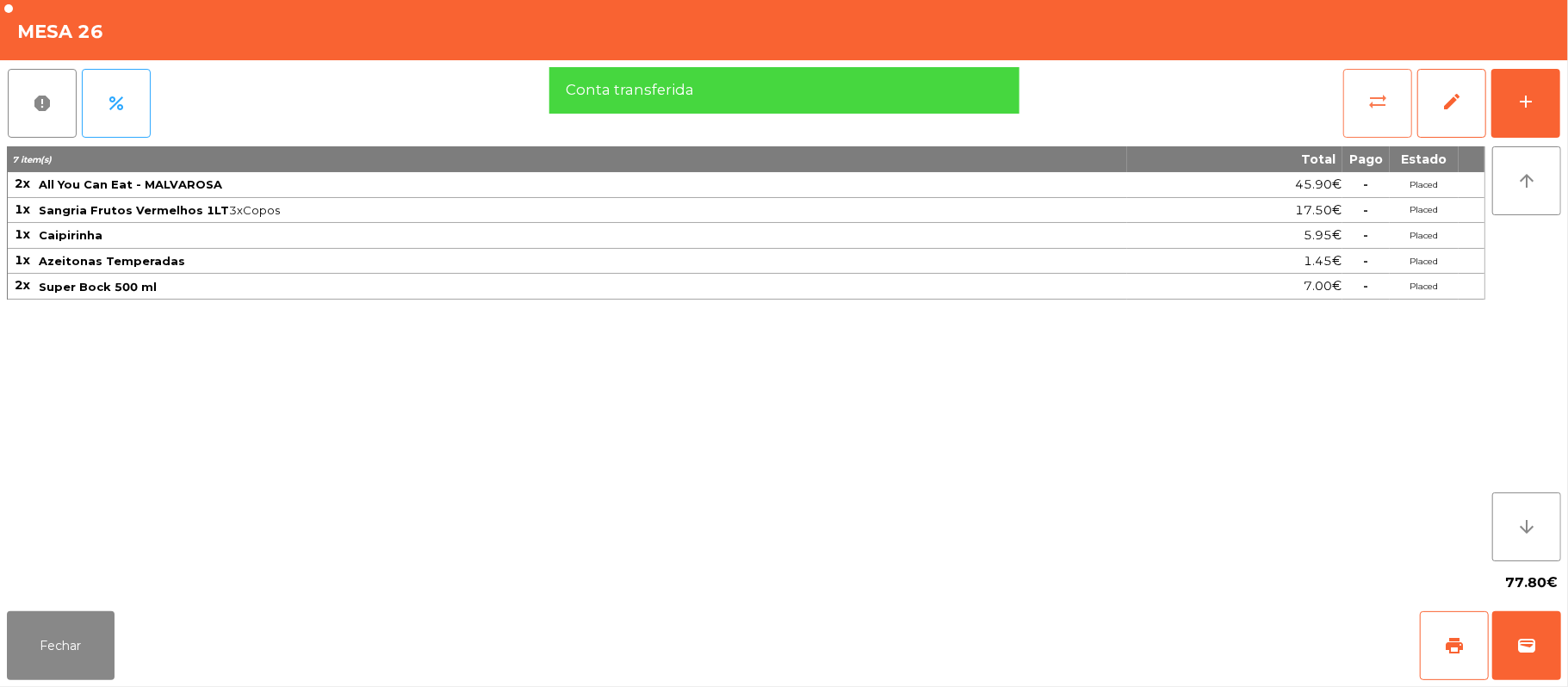
click at [1396, 83] on button "sync_alt" at bounding box center [1377, 103] width 69 height 69
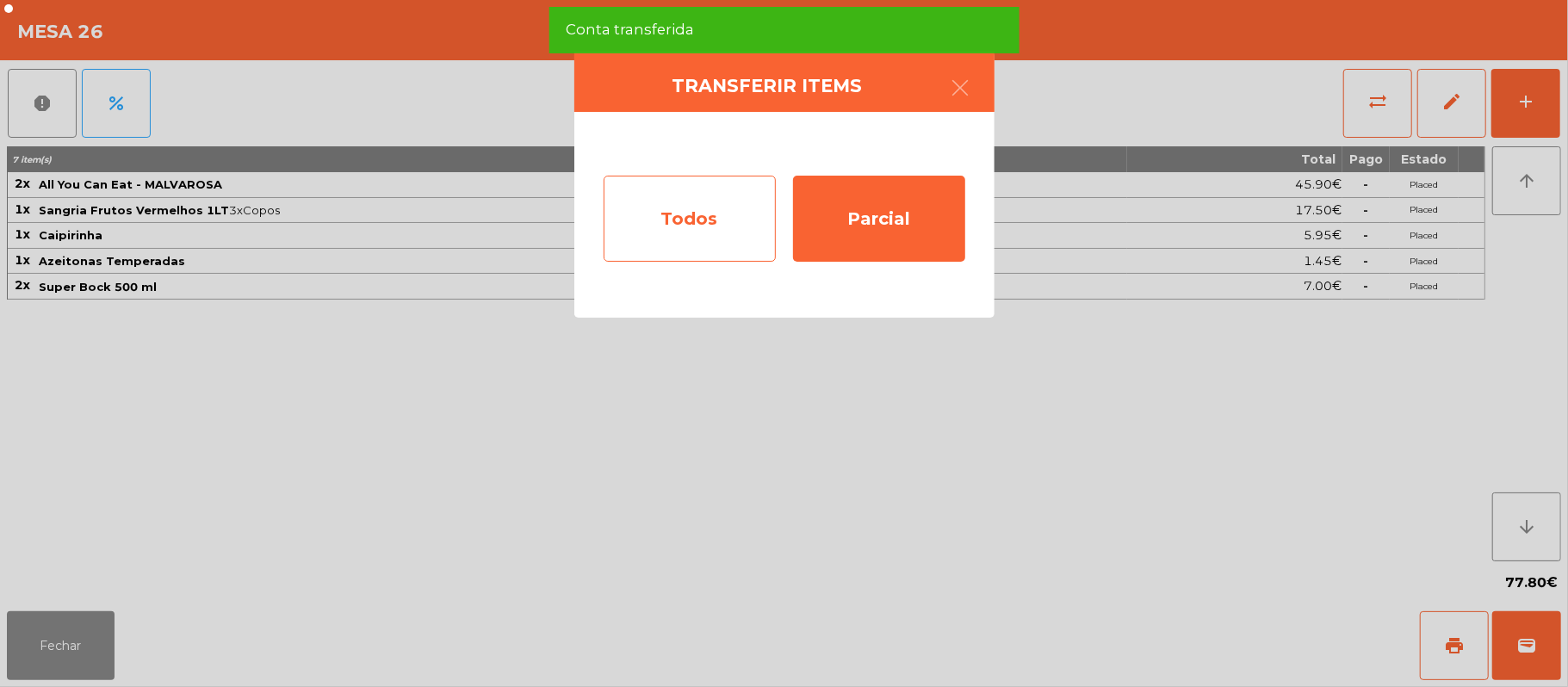
click at [709, 239] on div "Todos" at bounding box center [689, 219] width 172 height 86
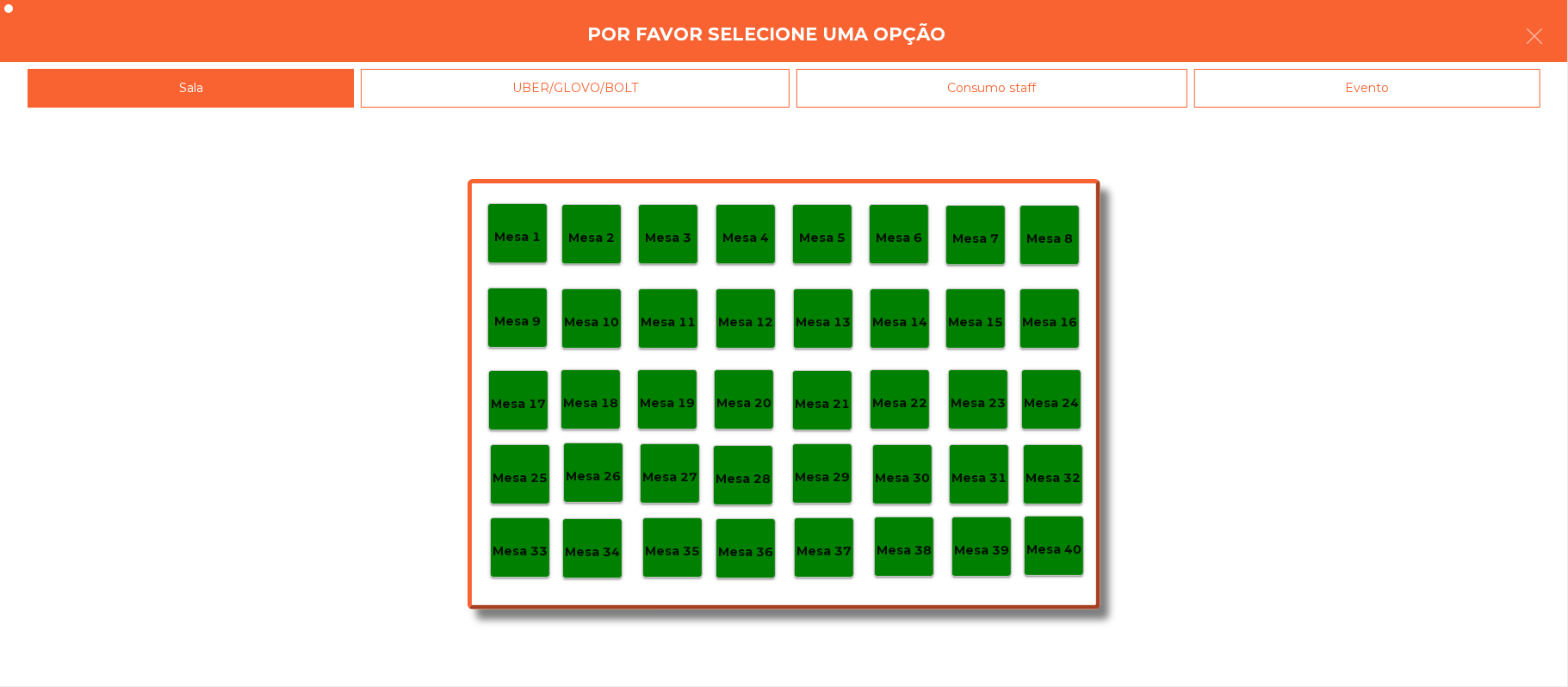
click at [742, 308] on div "Mesa 12" at bounding box center [745, 319] width 55 height 26
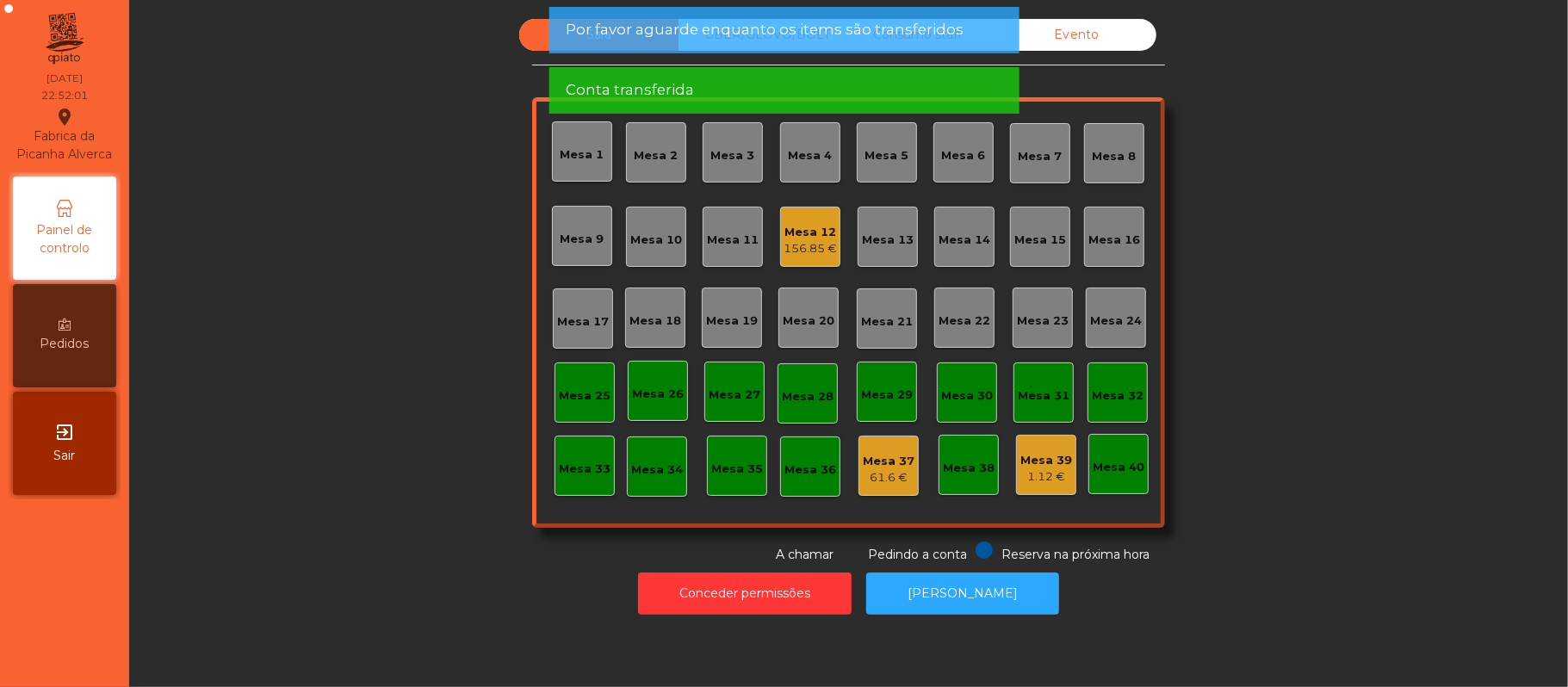
click at [804, 233] on div "Mesa 12" at bounding box center [810, 233] width 53 height 18
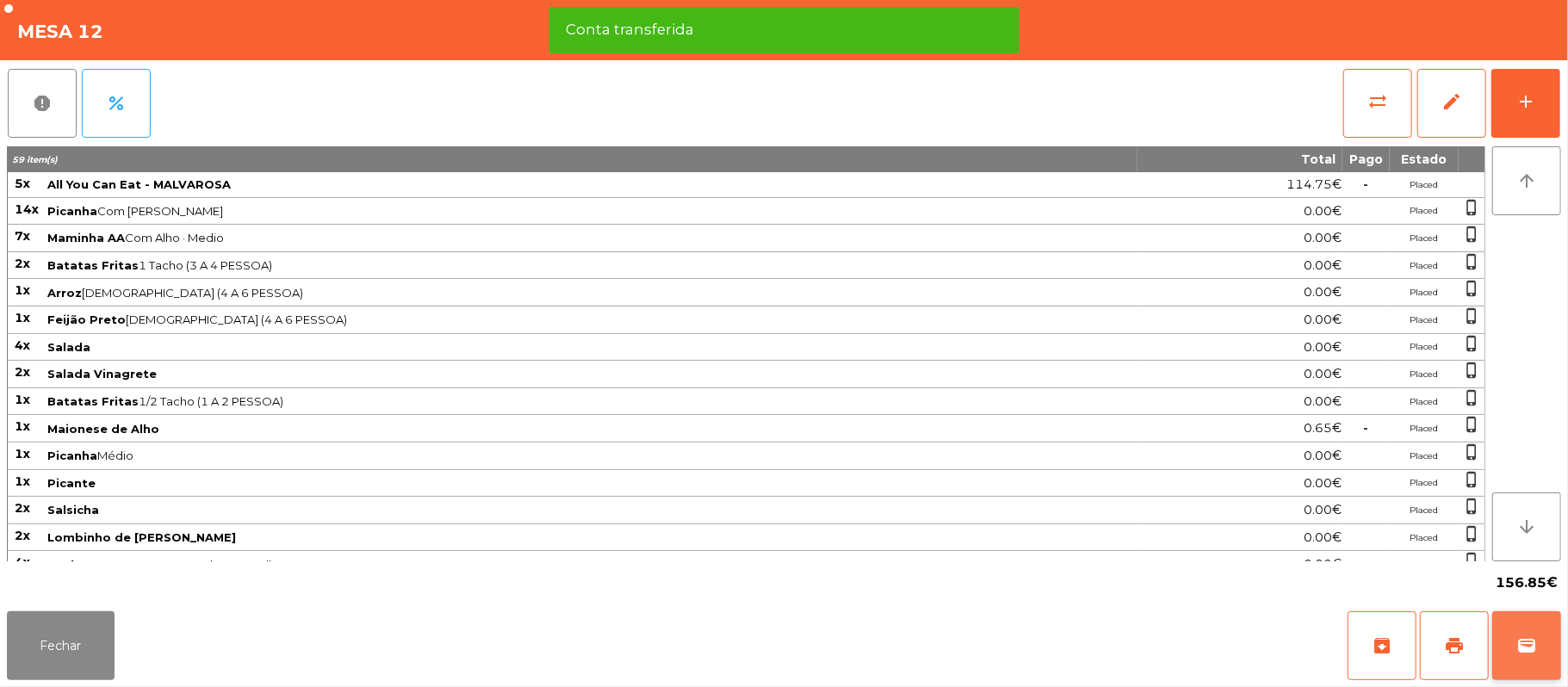
click at [1527, 657] on button "wallet" at bounding box center [1527, 645] width 69 height 69
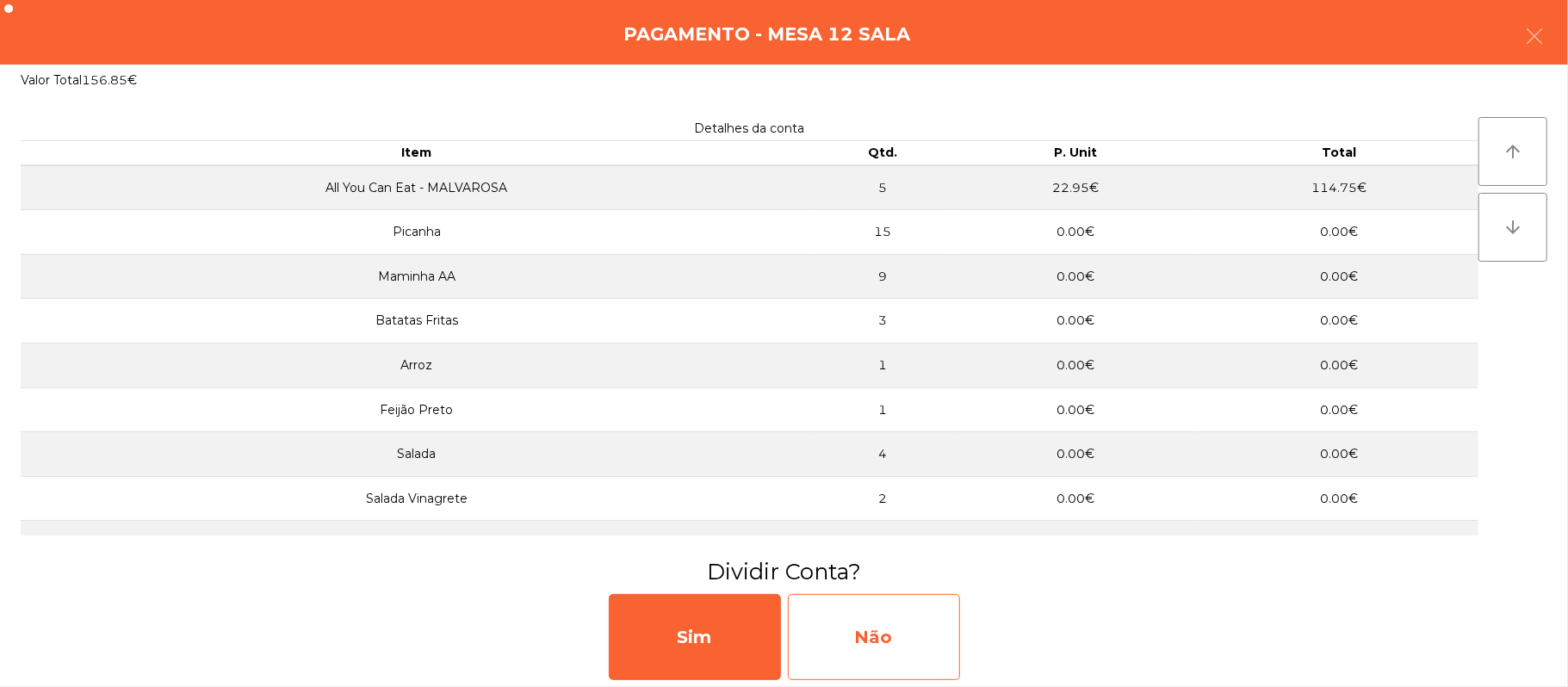
click at [863, 653] on div "Não" at bounding box center [874, 637] width 172 height 86
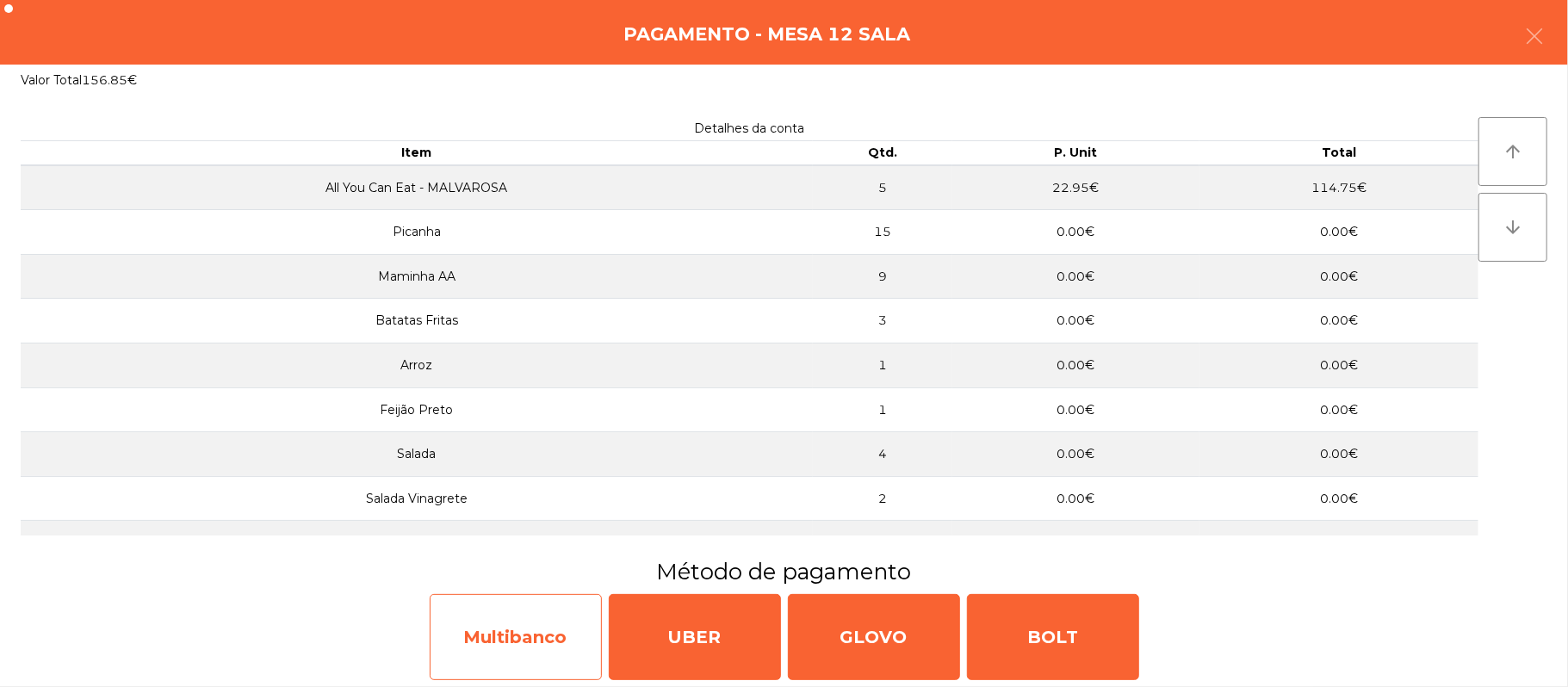
click at [510, 634] on div "Multibanco" at bounding box center [516, 637] width 172 height 86
select select "**"
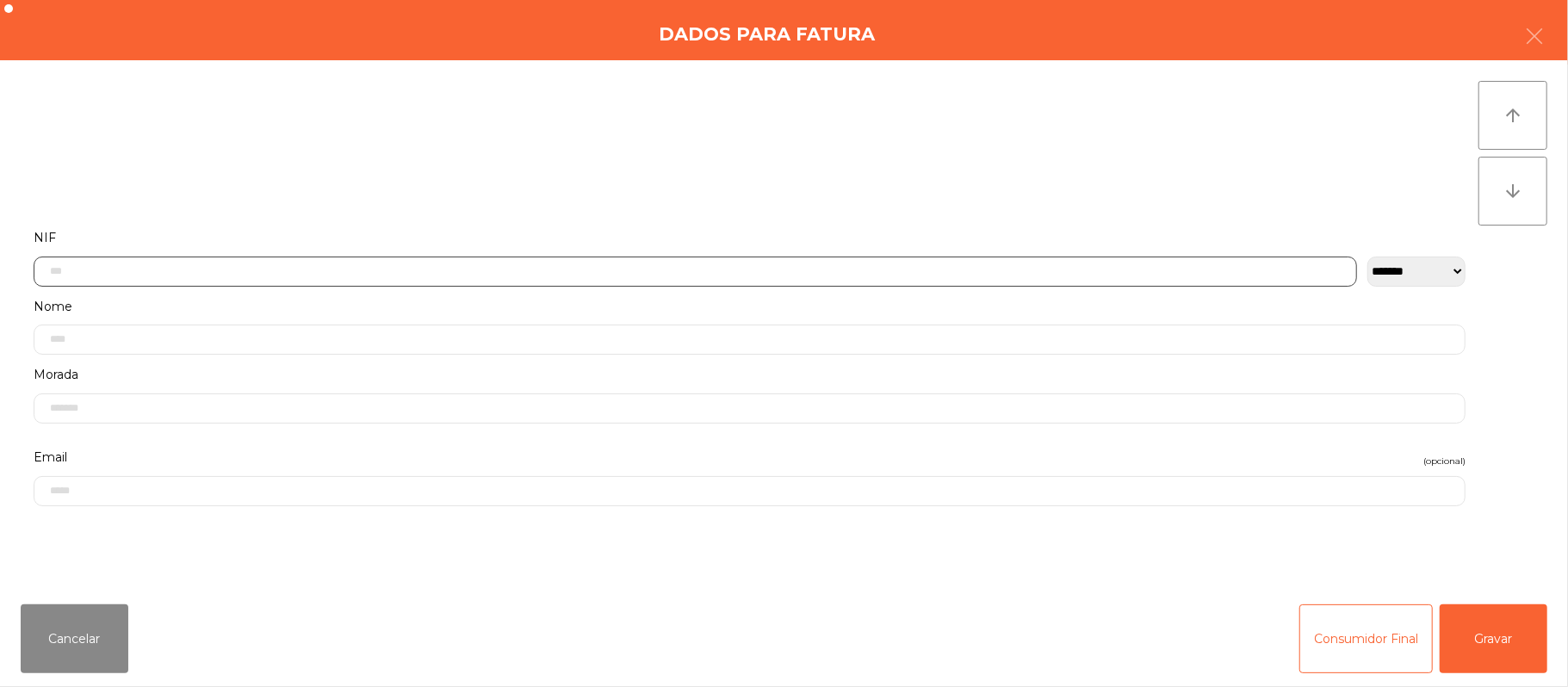
click at [668, 269] on input "text" at bounding box center [695, 271] width 1324 height 30
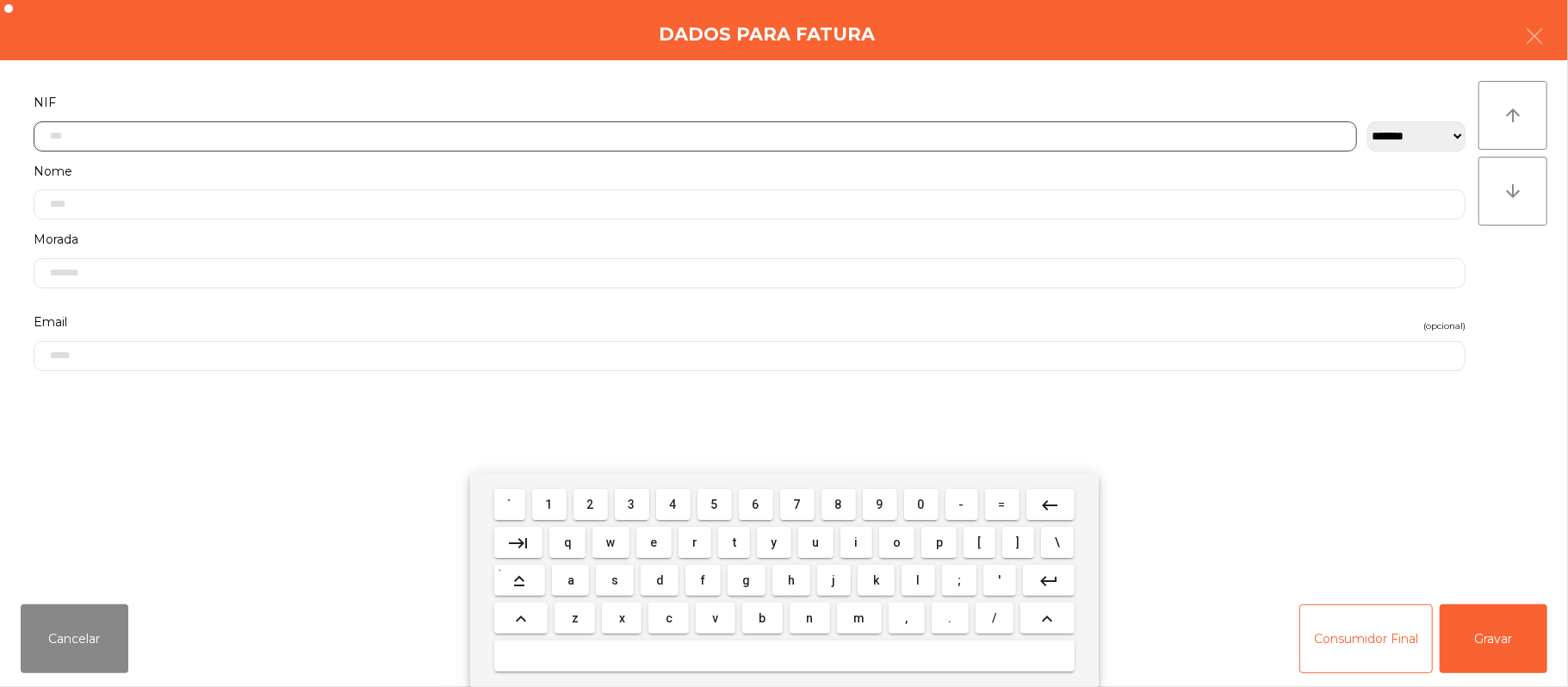
scroll to position [144, 0]
type input "*********"
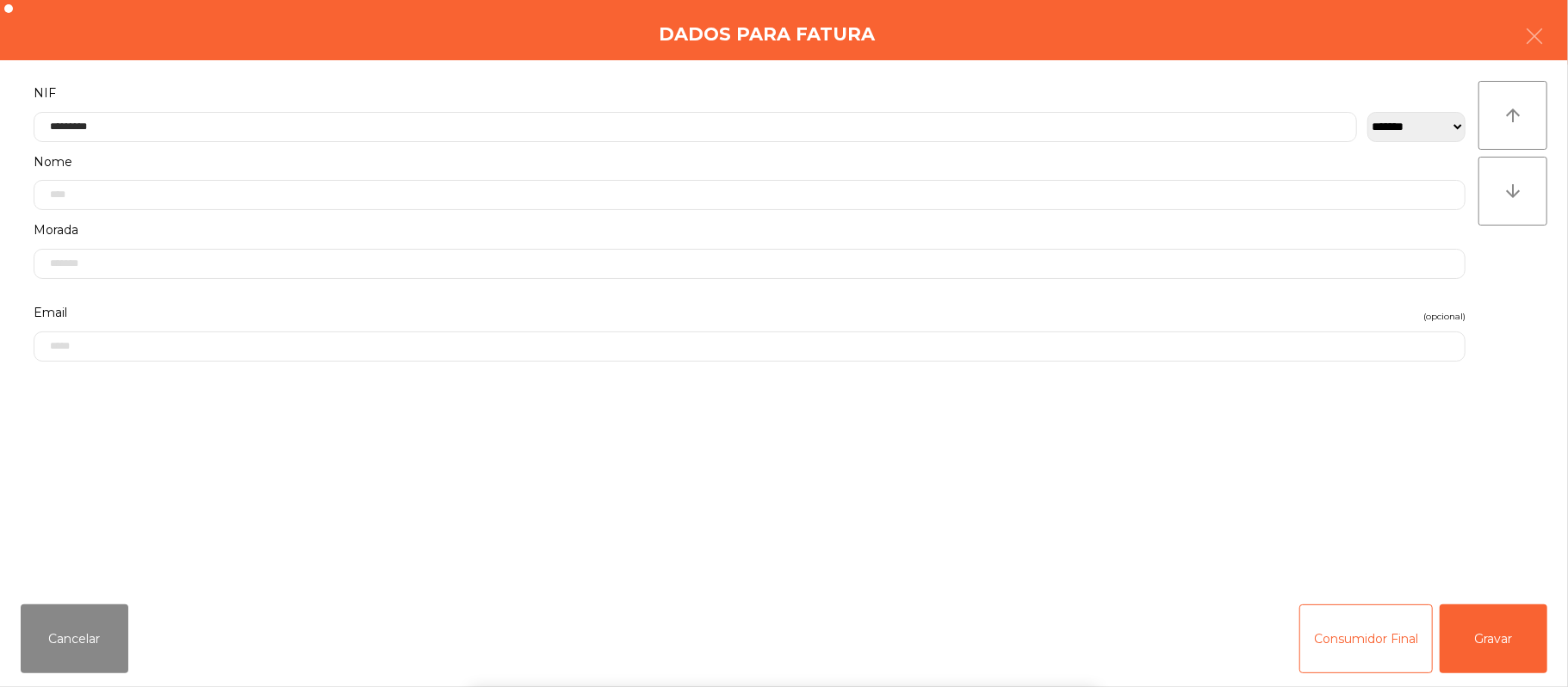
click at [1516, 627] on div "` 1 2 3 4 5 6 7 8 9 0 - = keyboard_backspace keyboard_tab q w e r t y u i o p […" at bounding box center [784, 580] width 1568 height 214
click at [1523, 632] on div "` 1 2 3 4 5 6 7 8 9 0 - = keyboard_backspace keyboard_tab q w e r t y u i o p […" at bounding box center [784, 580] width 1568 height 214
click at [1527, 639] on button "Gravar" at bounding box center [1494, 638] width 108 height 69
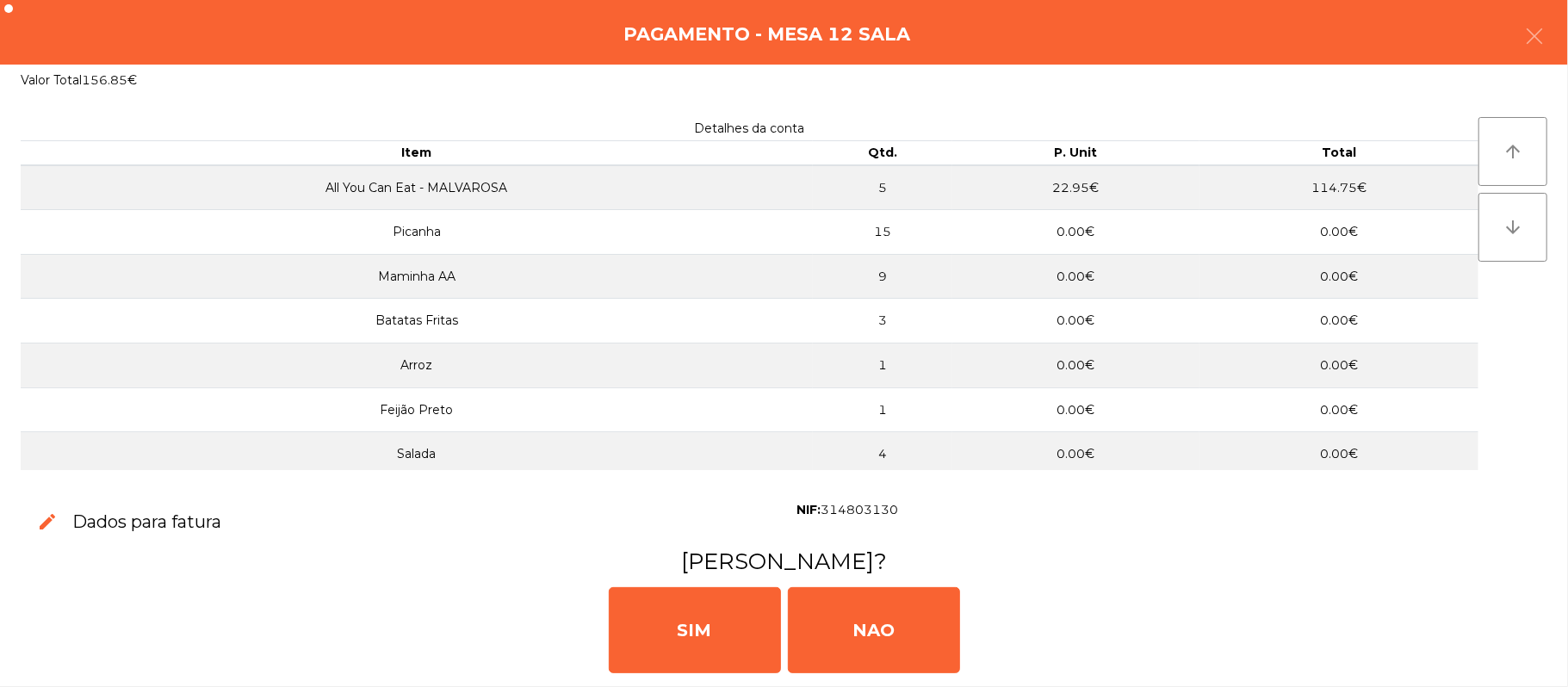
click at [1523, 634] on div "[PERSON_NAME]" at bounding box center [784, 628] width 1554 height 103
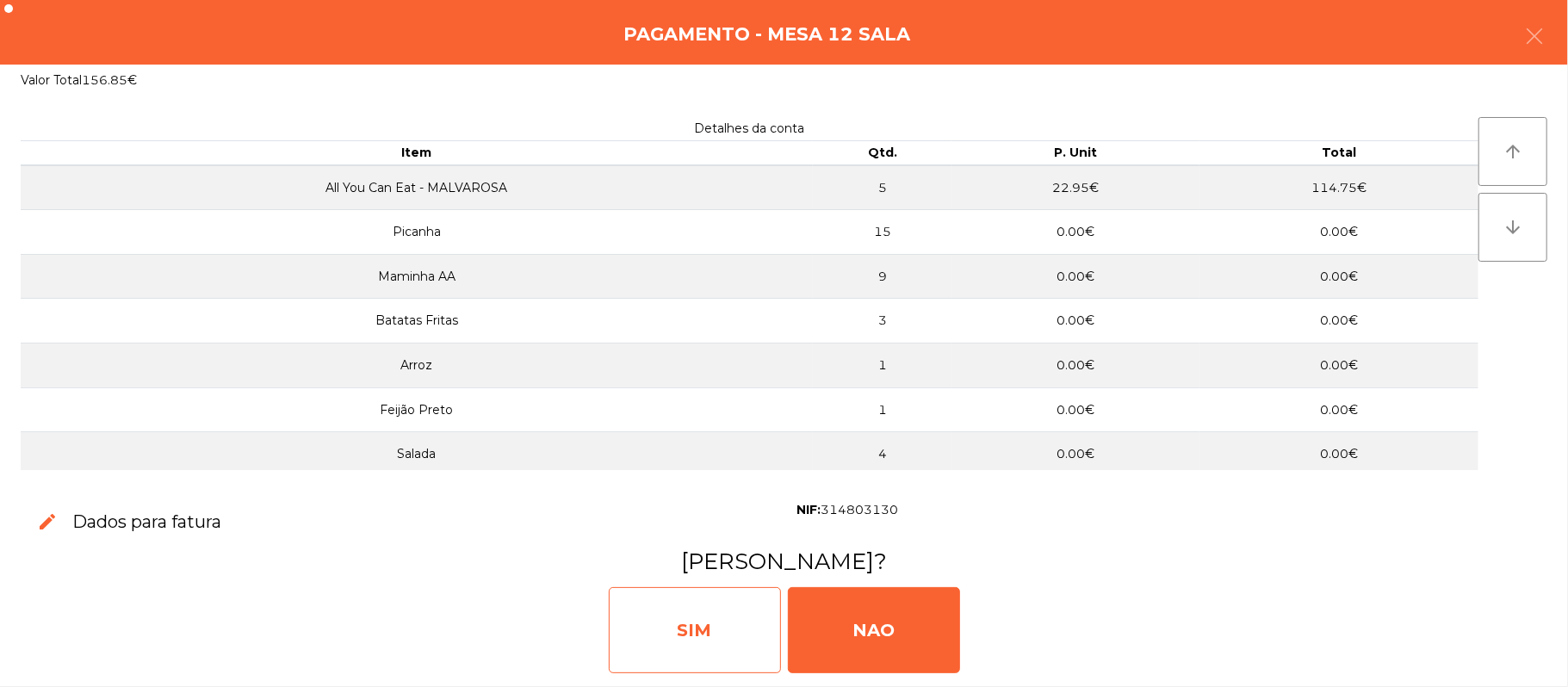
click at [716, 620] on div "SIM" at bounding box center [694, 630] width 172 height 86
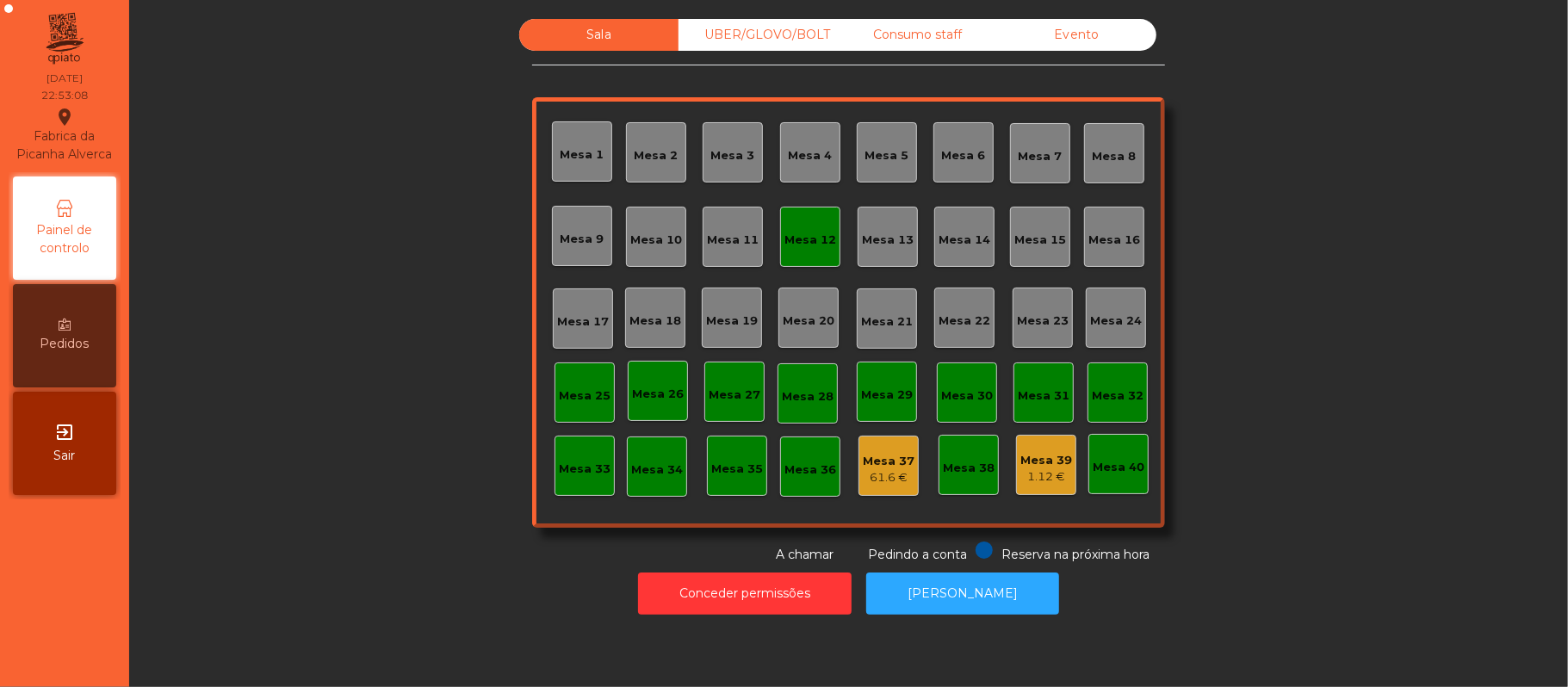
click at [786, 256] on div "Mesa 12" at bounding box center [810, 236] width 60 height 60
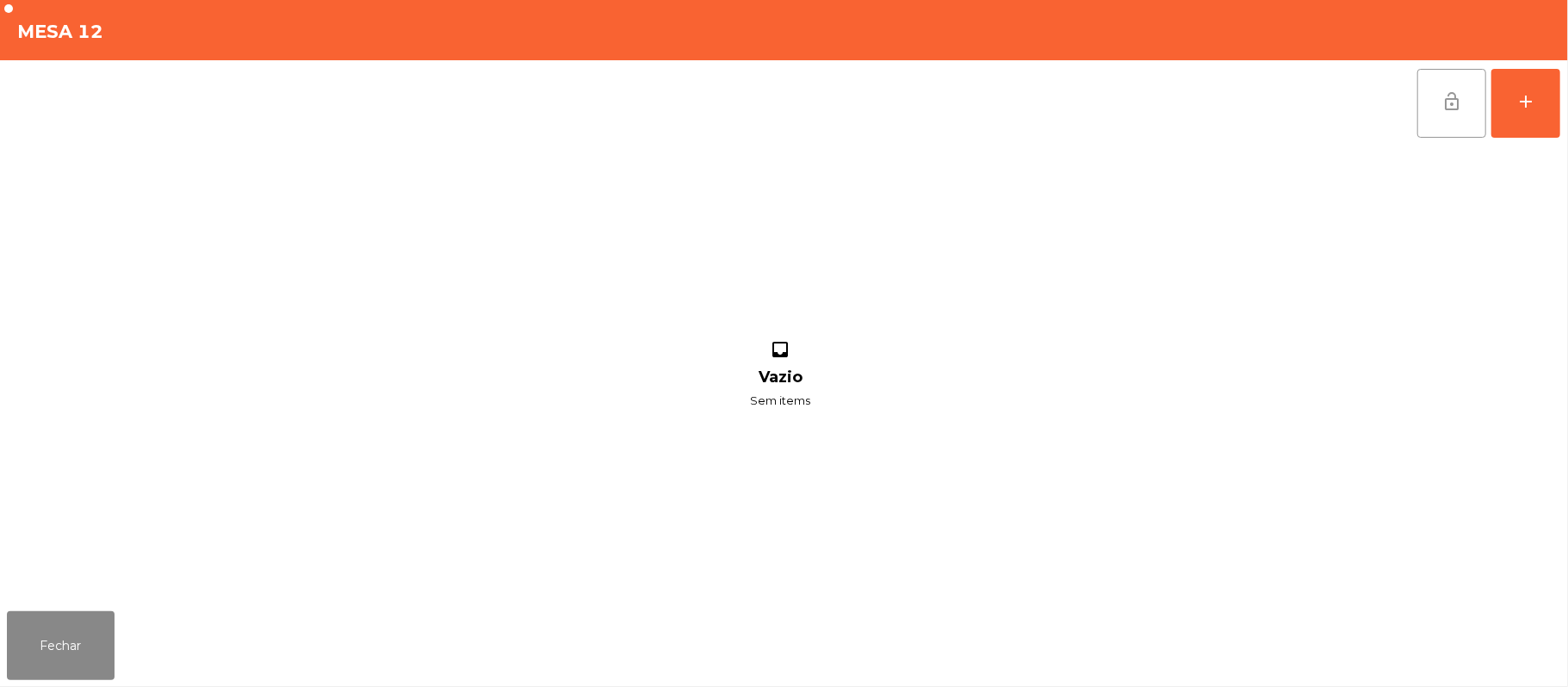
click at [1426, 104] on button "lock_open" at bounding box center [1452, 103] width 69 height 69
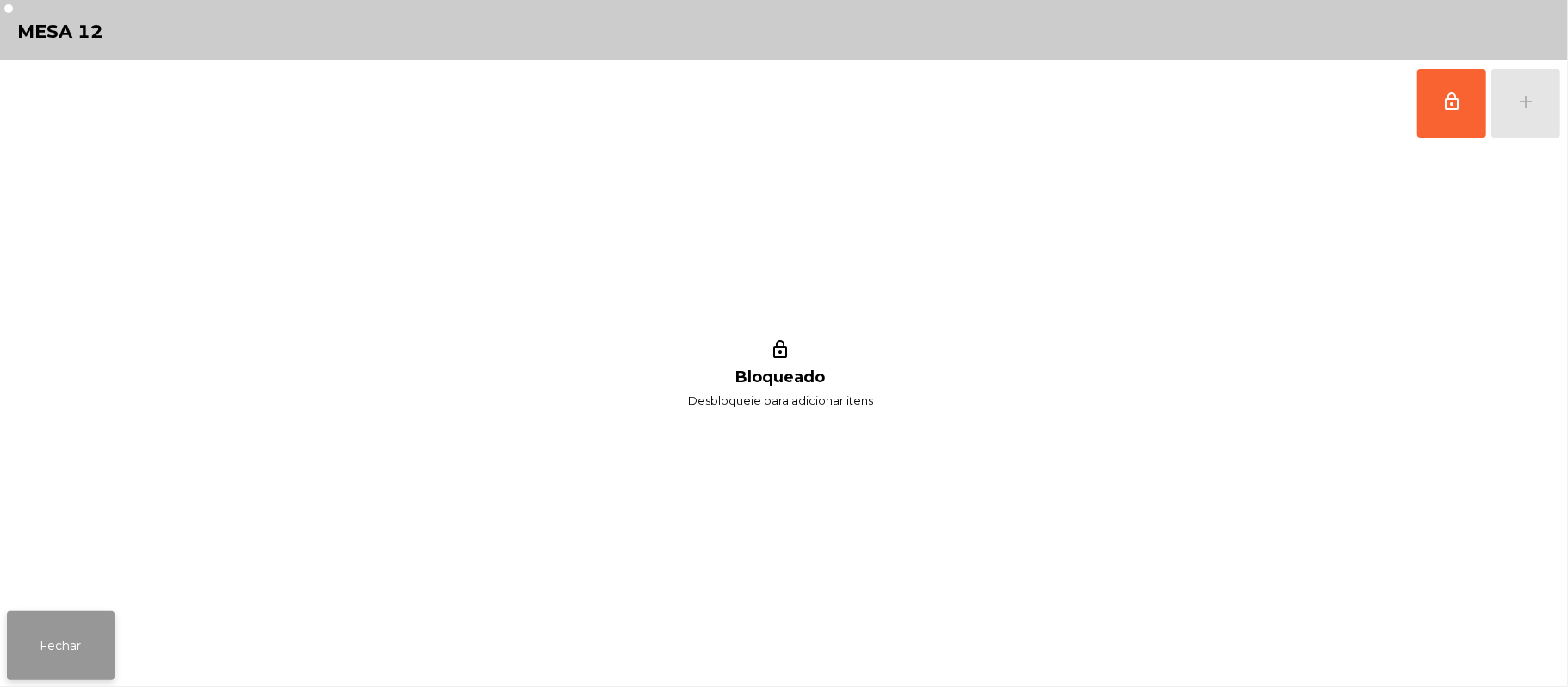
click at [55, 661] on button "Fechar" at bounding box center [60, 645] width 108 height 69
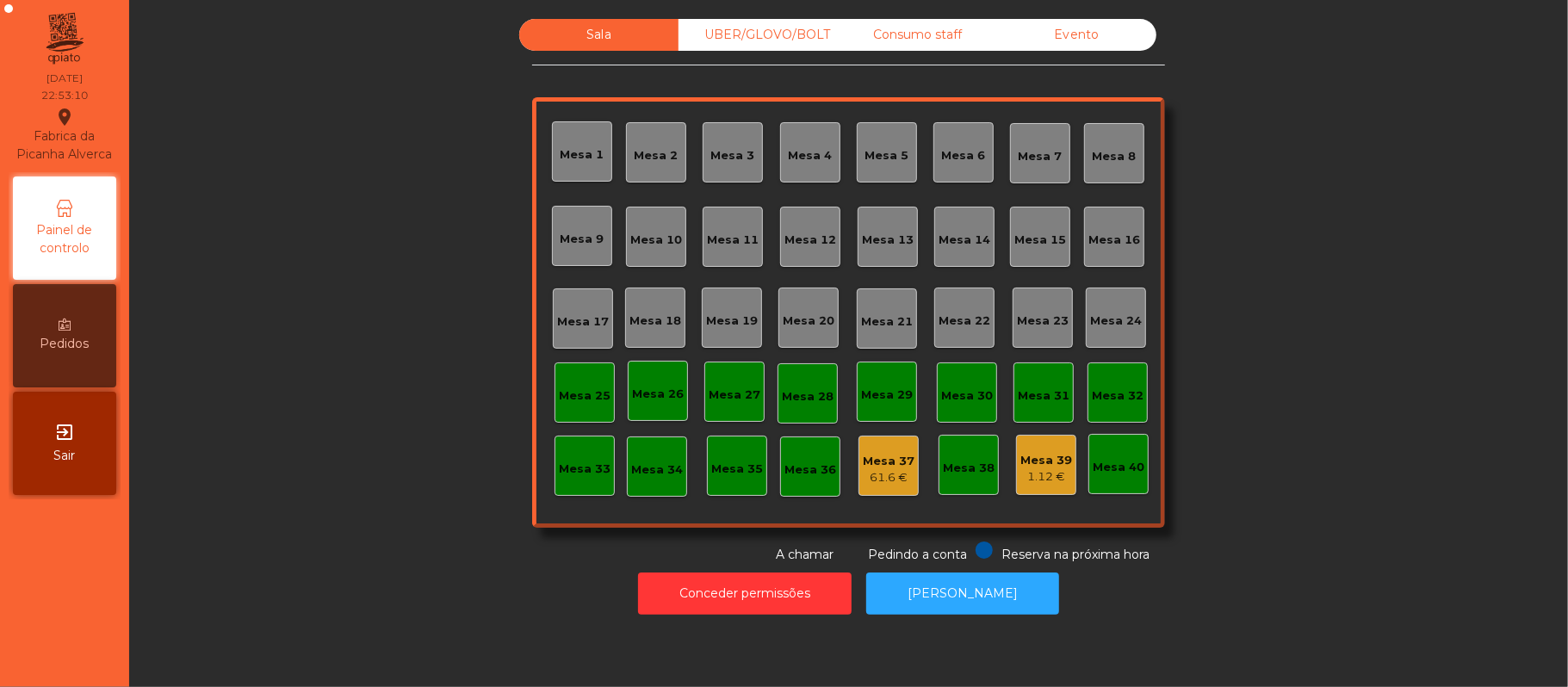
click at [777, 48] on div "UBER/GLOVO/BOLT" at bounding box center [758, 35] width 159 height 32
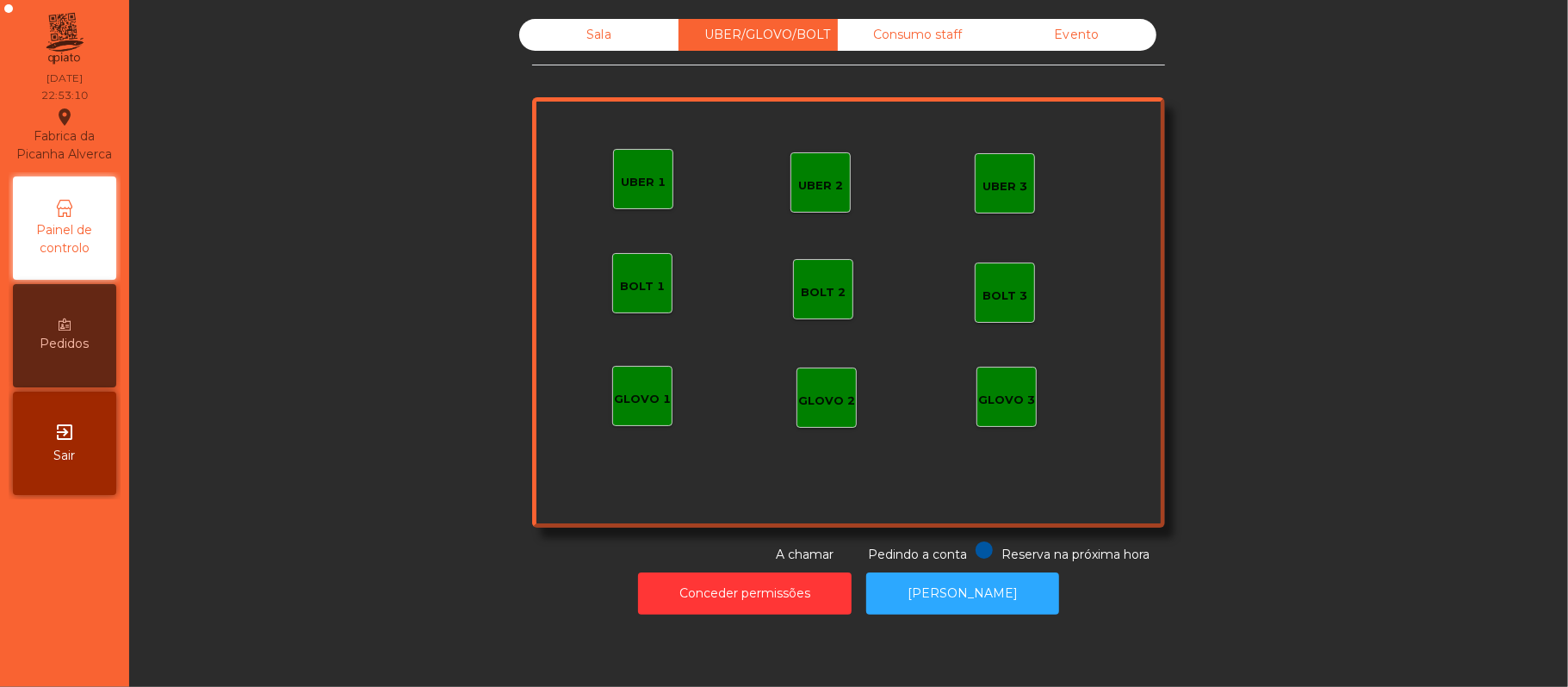
click at [825, 183] on div "UBER 2" at bounding box center [820, 186] width 45 height 18
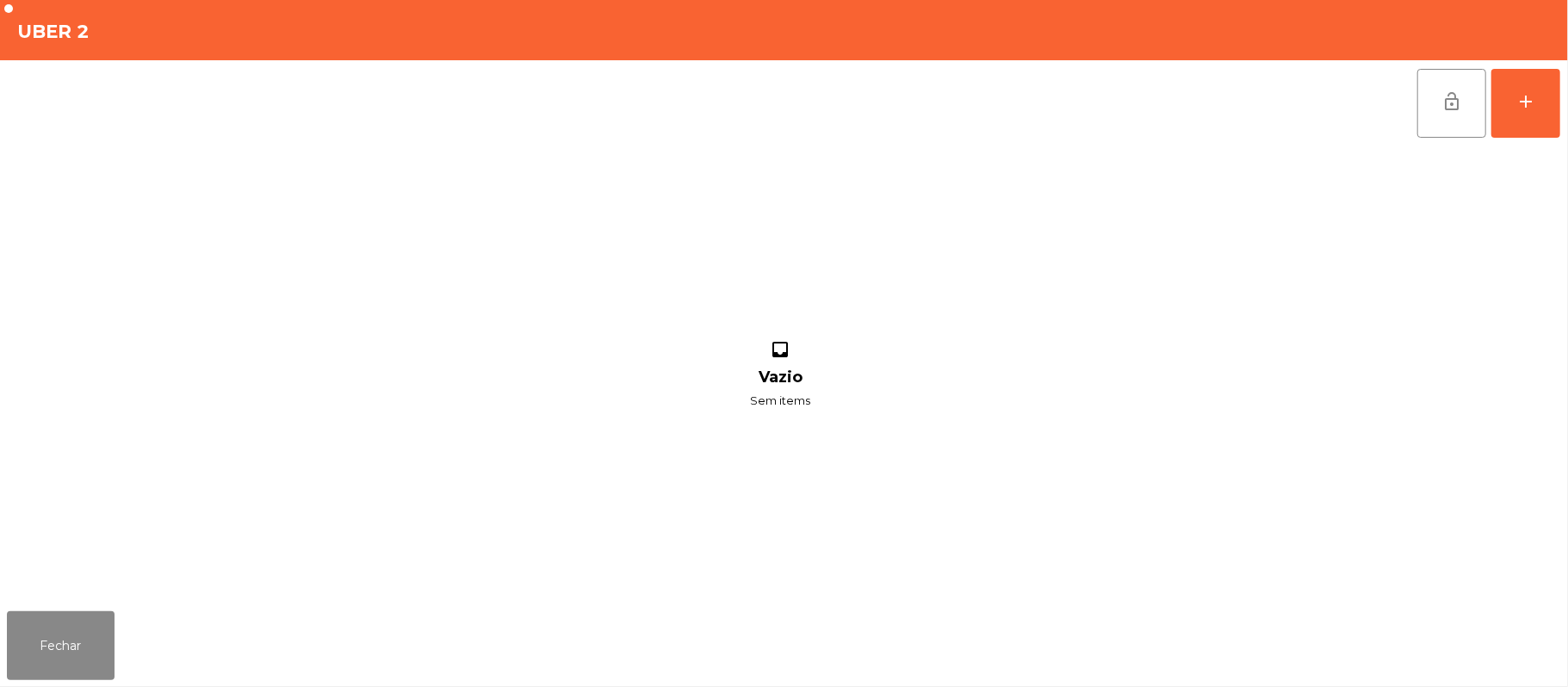
click at [1564, 103] on div "lock_open add inbox Vazio Sem items" at bounding box center [784, 333] width 1568 height 544
click at [1543, 105] on button "add" at bounding box center [1526, 103] width 69 height 69
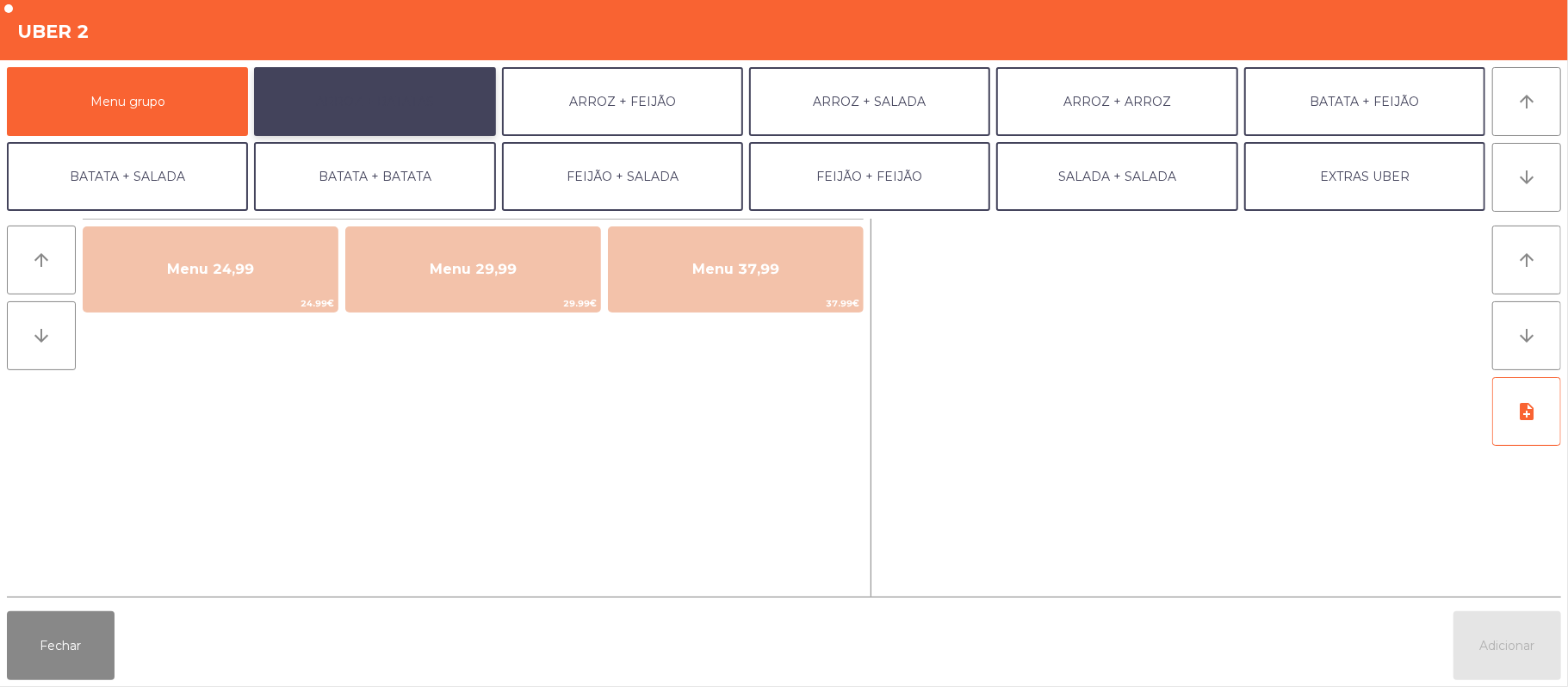
click at [445, 101] on button "ARROZ + BATATAS" at bounding box center [374, 102] width 241 height 69
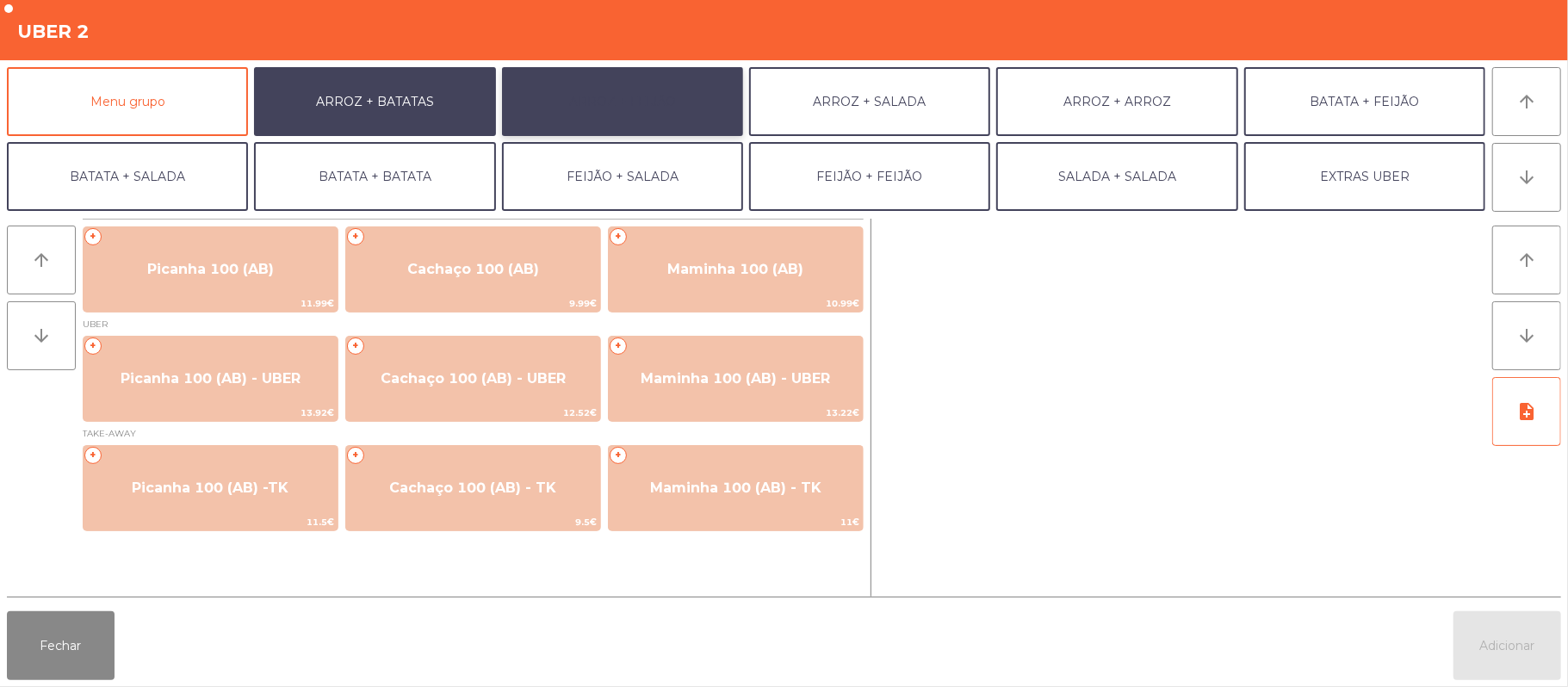
click at [669, 90] on button "ARROZ + FEIJÃO" at bounding box center [622, 102] width 241 height 69
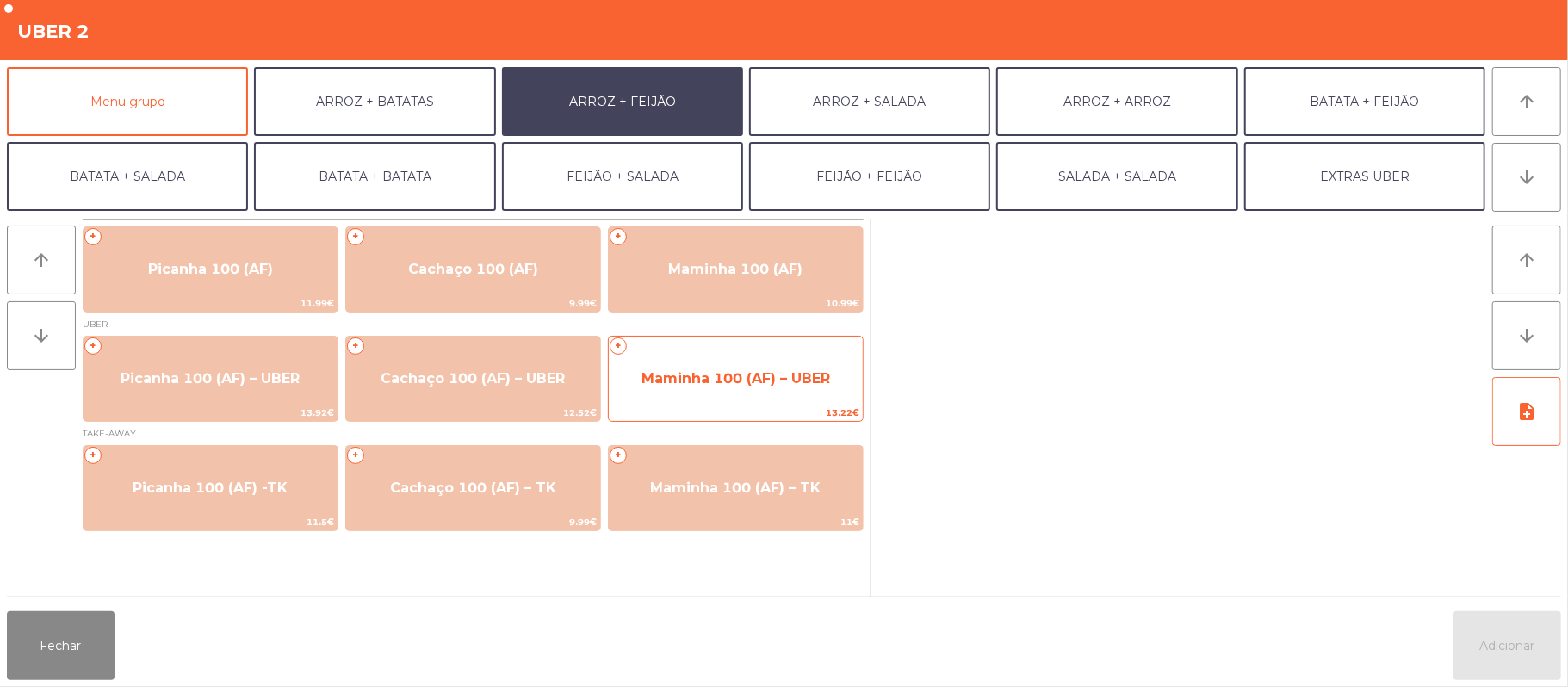
click at [693, 389] on span "Maminha 100 (AF) – UBER" at bounding box center [735, 378] width 254 height 46
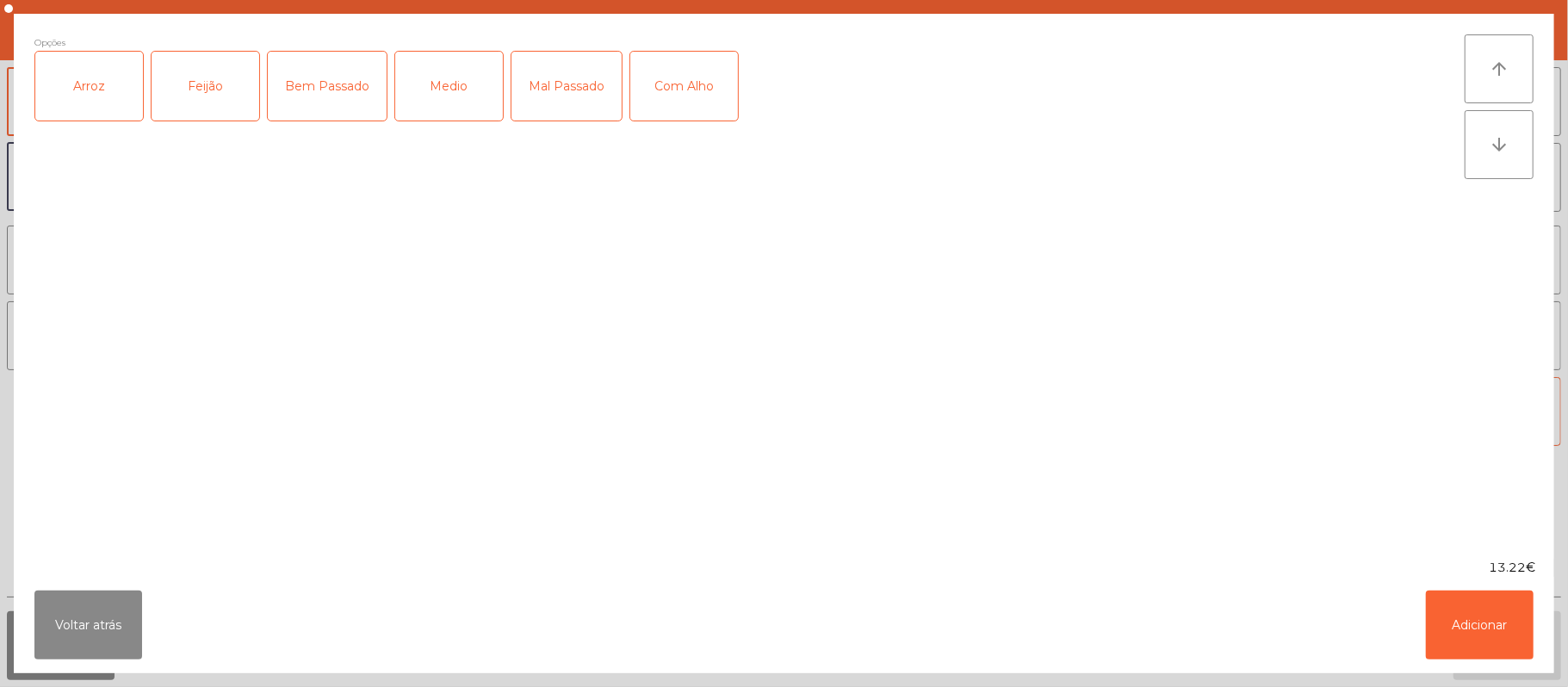
click at [97, 73] on div "Arroz" at bounding box center [88, 86] width 108 height 69
click at [177, 87] on div "Feijão" at bounding box center [205, 86] width 108 height 69
click at [465, 88] on div "Medio" at bounding box center [448, 86] width 108 height 69
click at [1495, 634] on button "Adicionar" at bounding box center [1480, 625] width 108 height 69
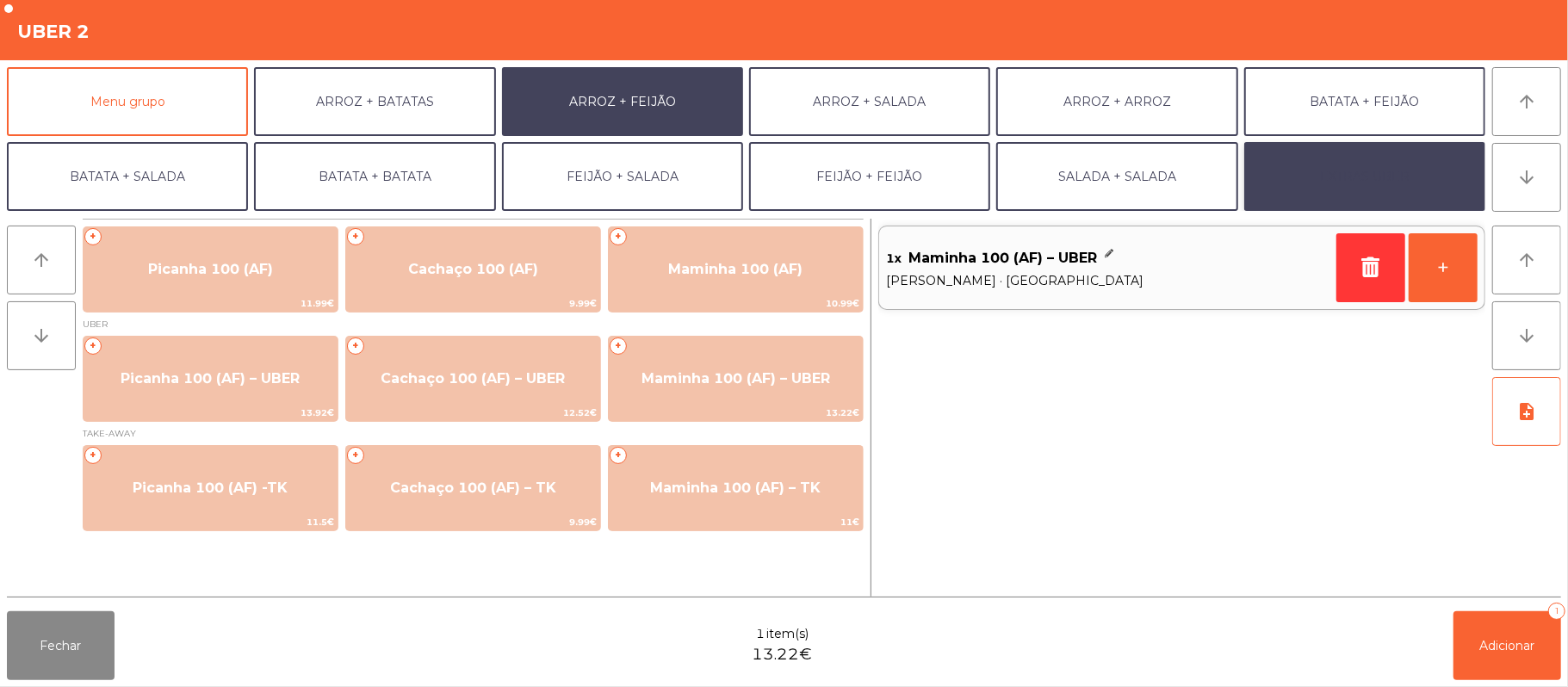
click at [1391, 186] on button "EXTRAS UBER" at bounding box center [1364, 176] width 241 height 69
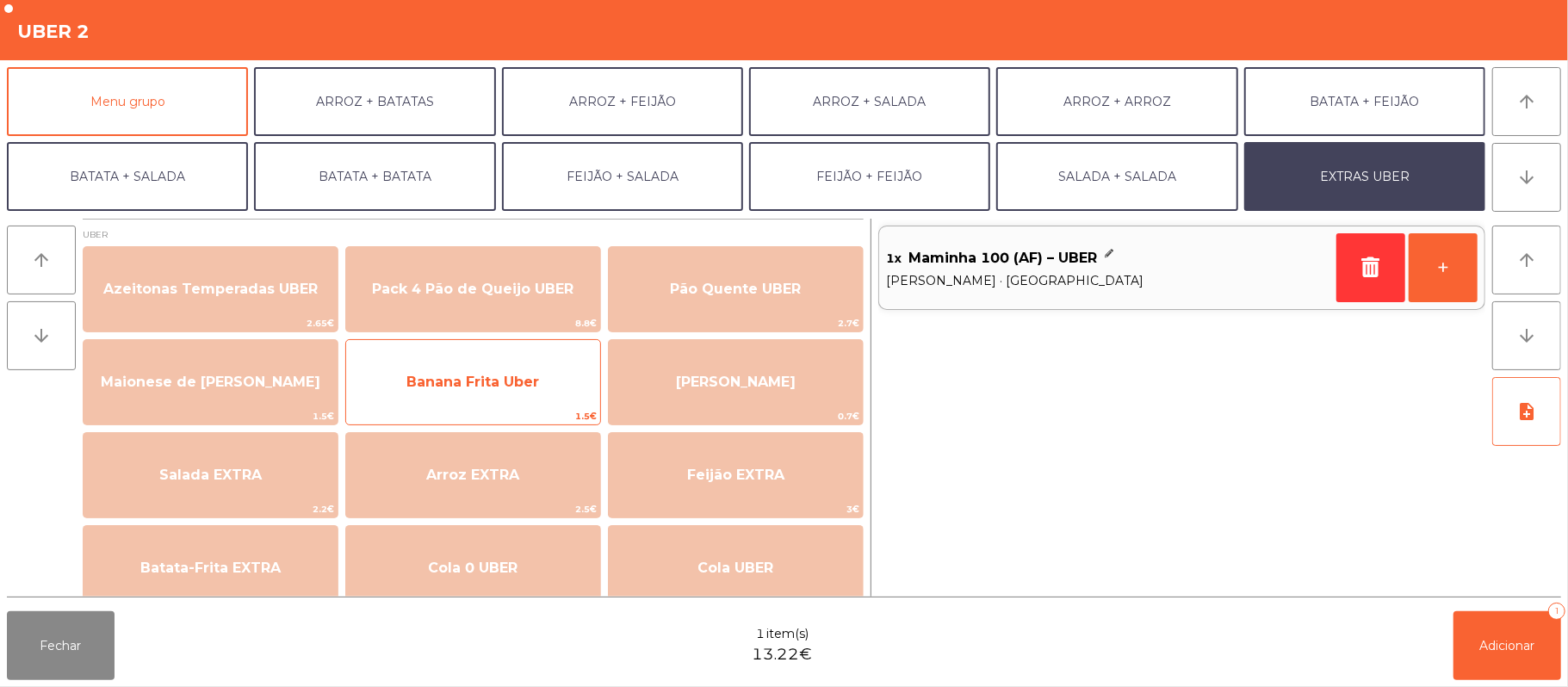
click at [552, 401] on span "Banana Frita Uber" at bounding box center [473, 382] width 254 height 46
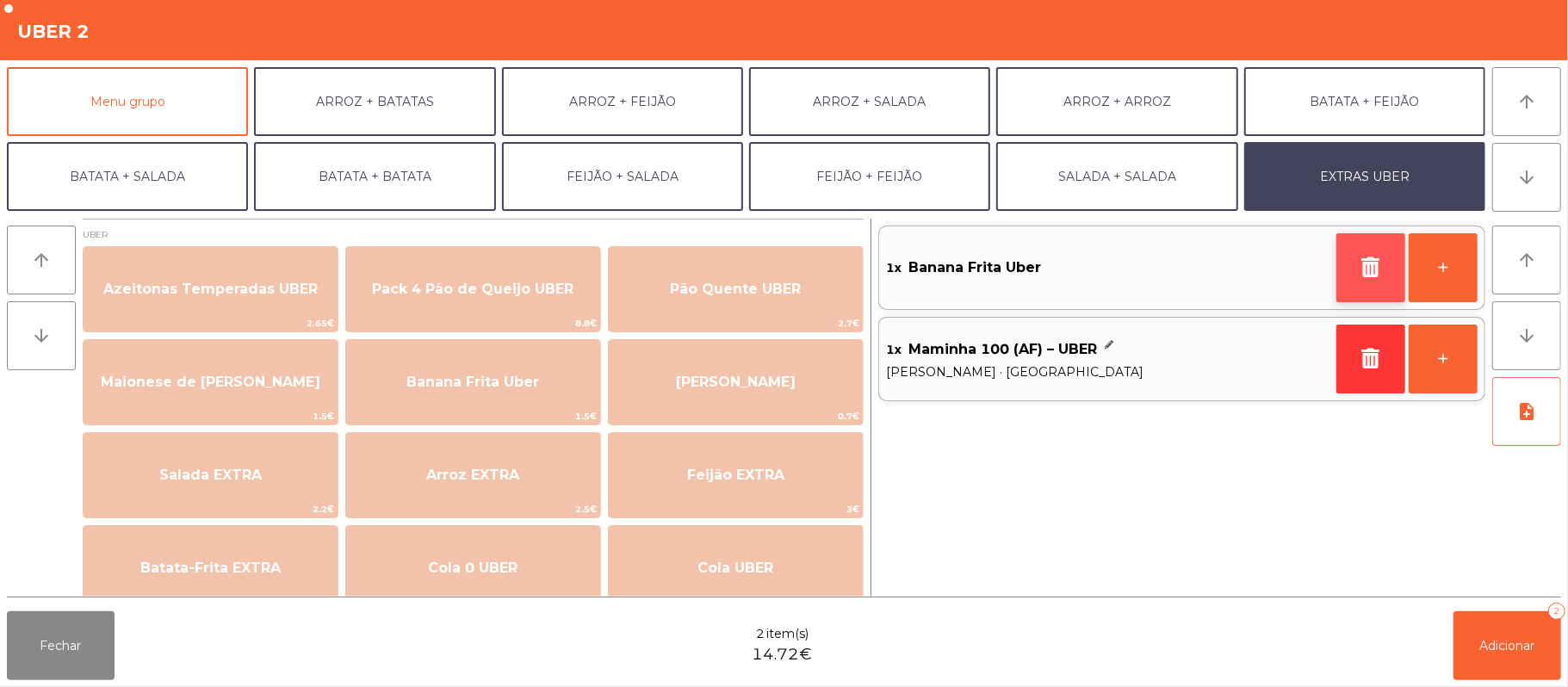
click at [1355, 266] on button "button" at bounding box center [1371, 268] width 69 height 69
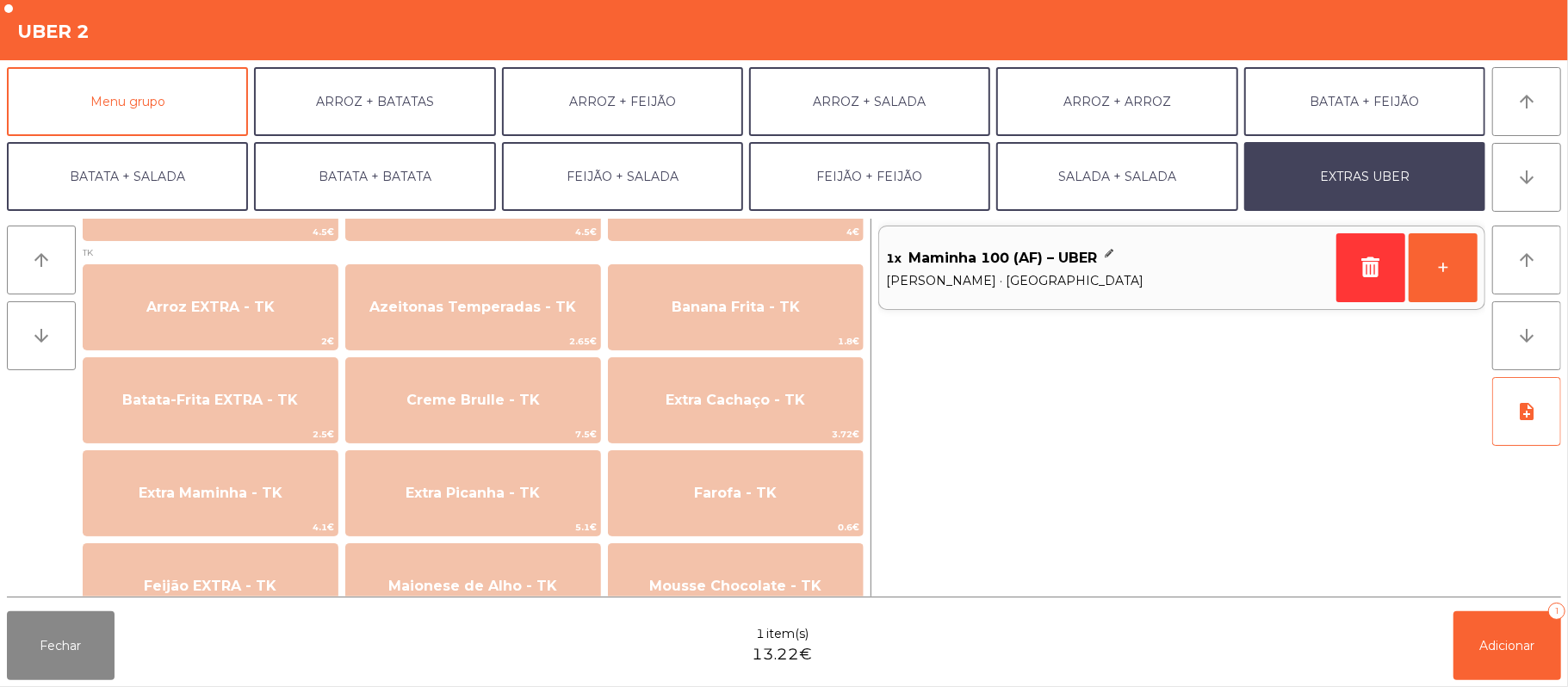
scroll to position [651, 0]
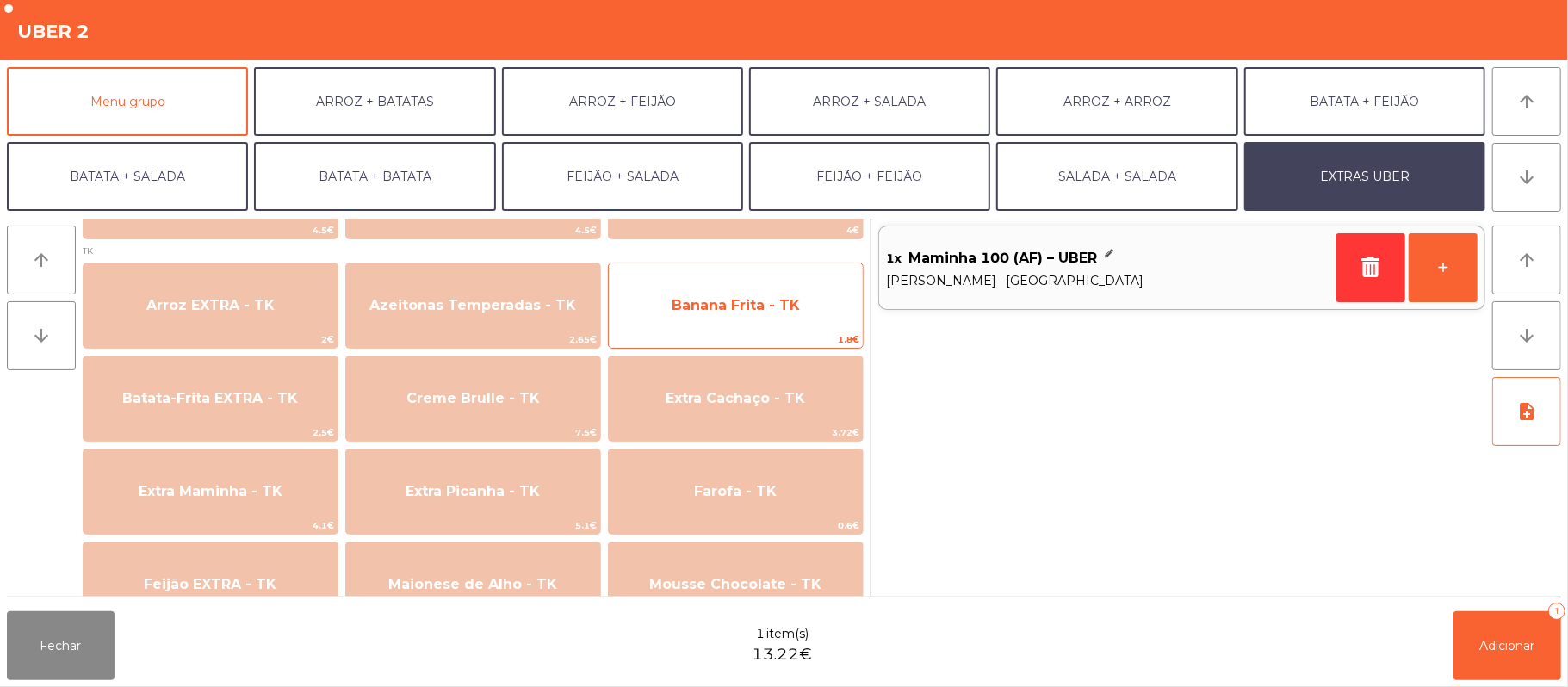
click at [779, 317] on span "Banana Frita - TK" at bounding box center [735, 305] width 254 height 46
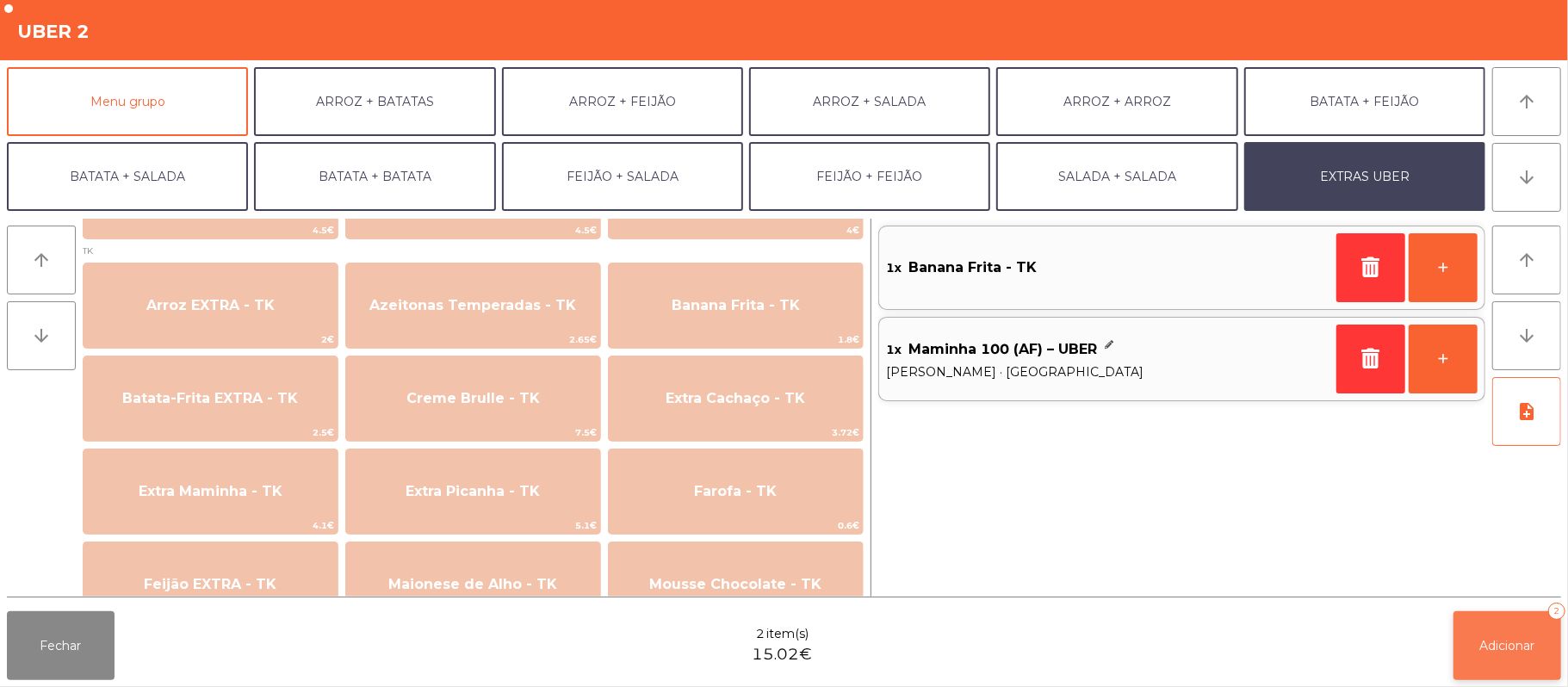
click at [1498, 652] on span "Adicionar" at bounding box center [1508, 646] width 55 height 16
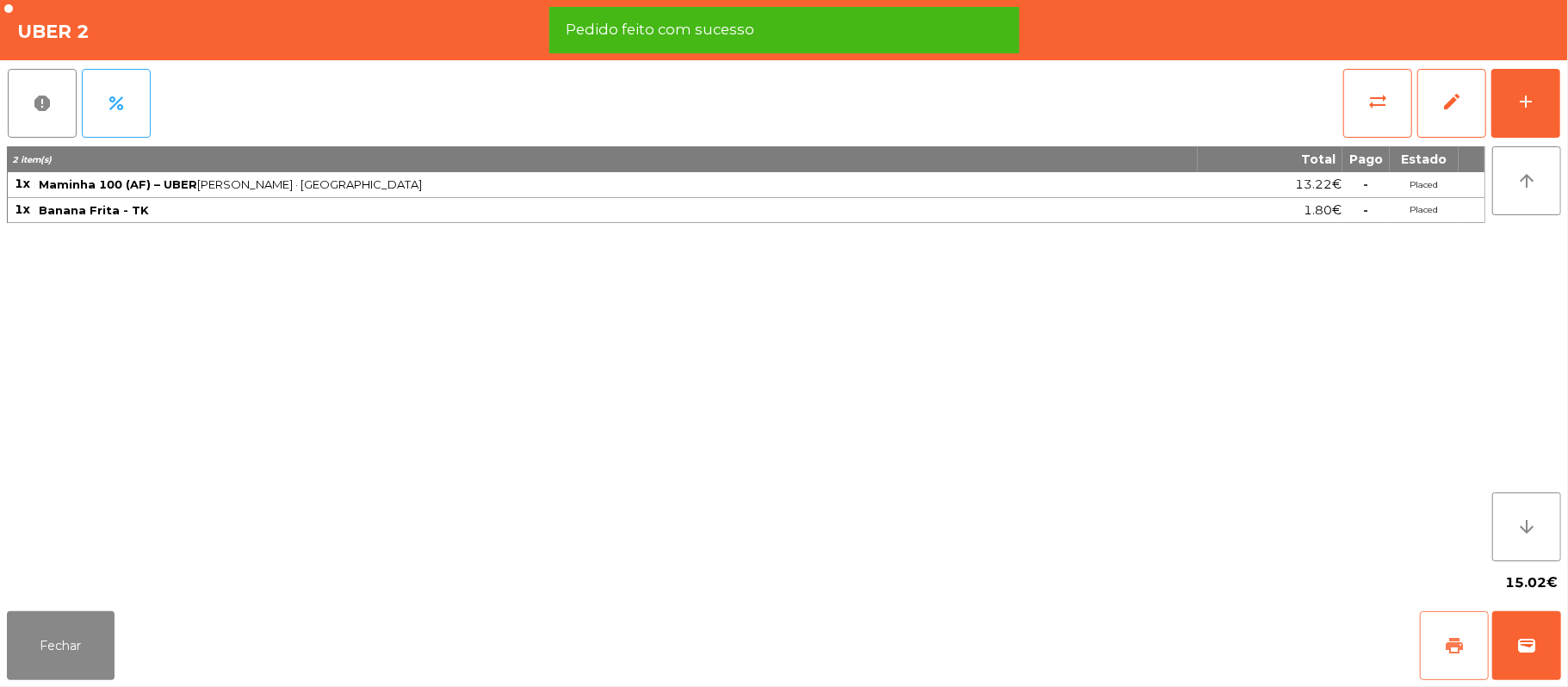
click at [1444, 649] on button "print" at bounding box center [1454, 645] width 69 height 69
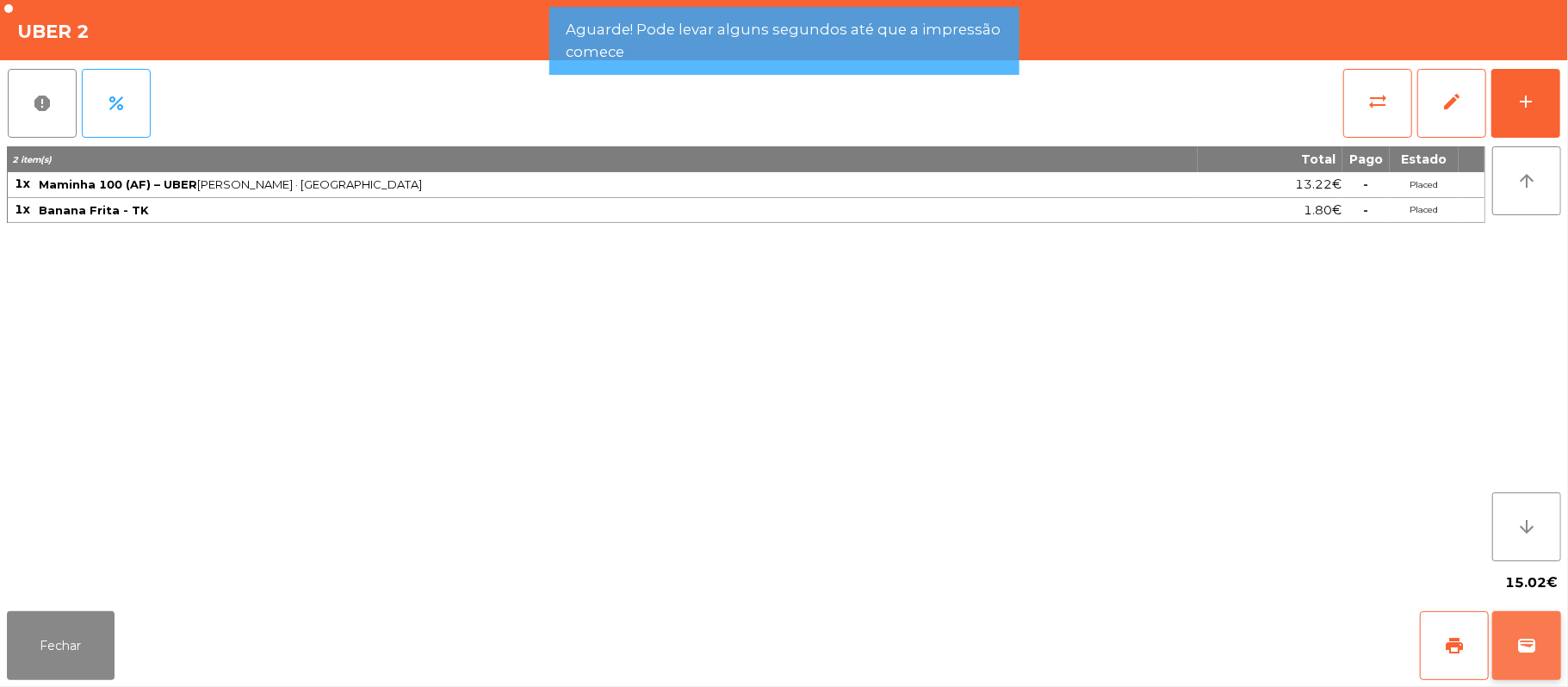
click at [1548, 642] on button "wallet" at bounding box center [1527, 645] width 69 height 69
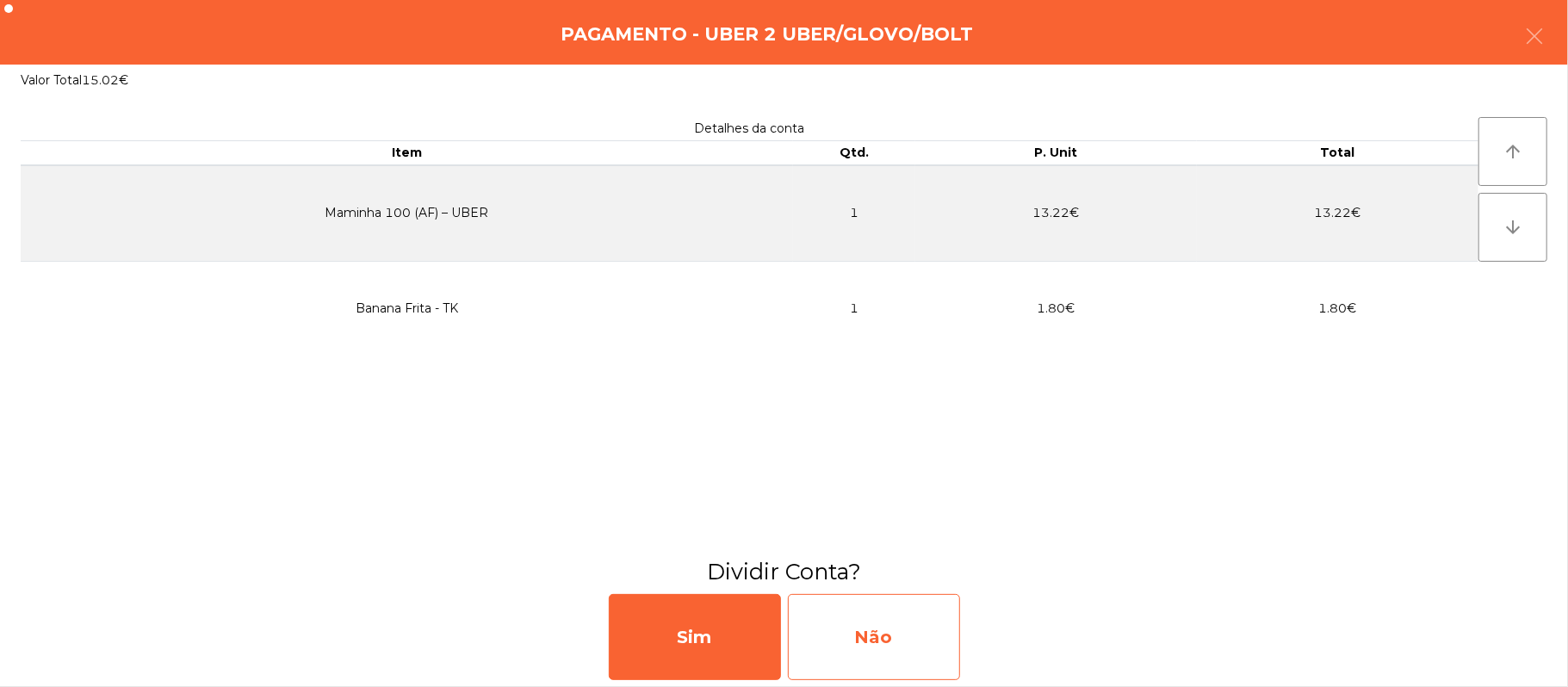
click at [897, 637] on div "Não" at bounding box center [874, 637] width 172 height 86
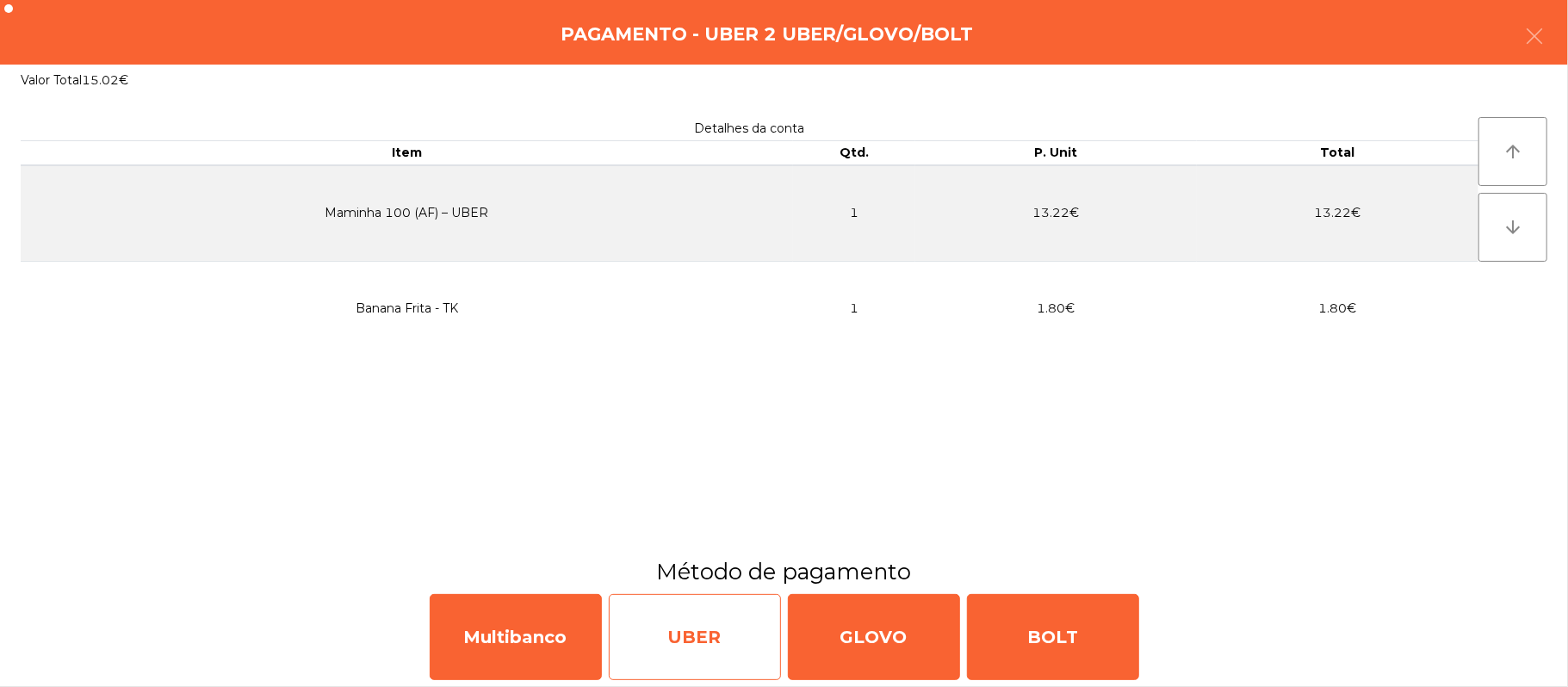
click at [709, 621] on div "UBER" at bounding box center [694, 637] width 172 height 86
select select "**"
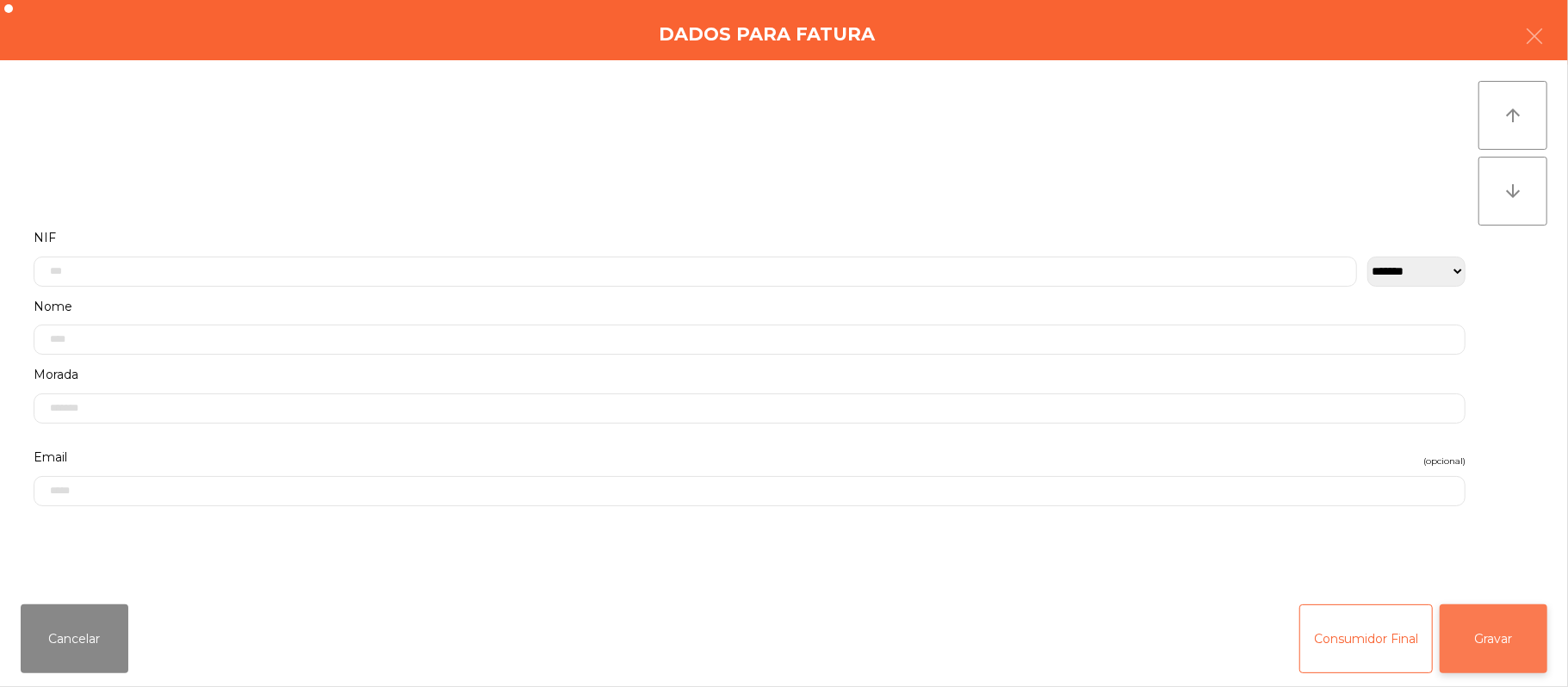
click at [1510, 646] on button "Gravar" at bounding box center [1494, 638] width 108 height 69
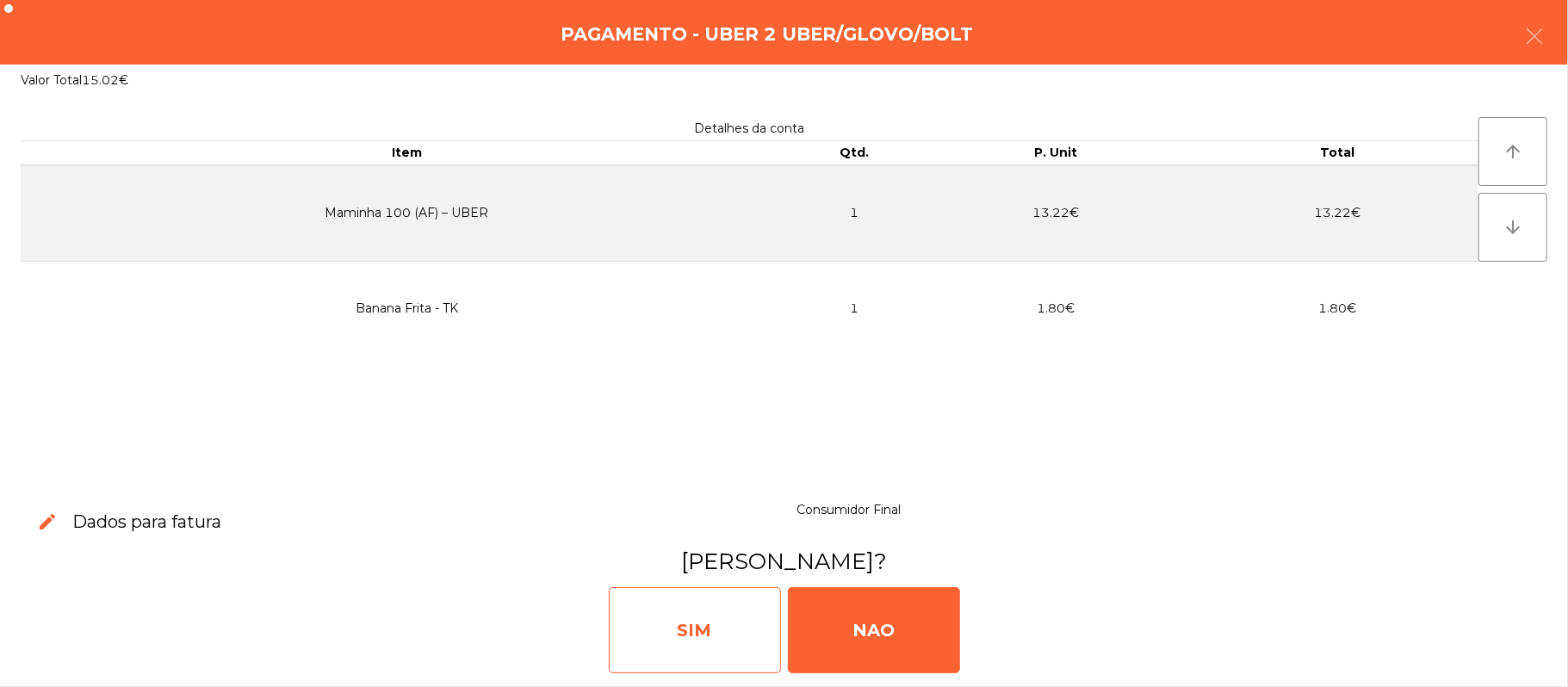
click at [701, 635] on div "SIM" at bounding box center [694, 630] width 172 height 86
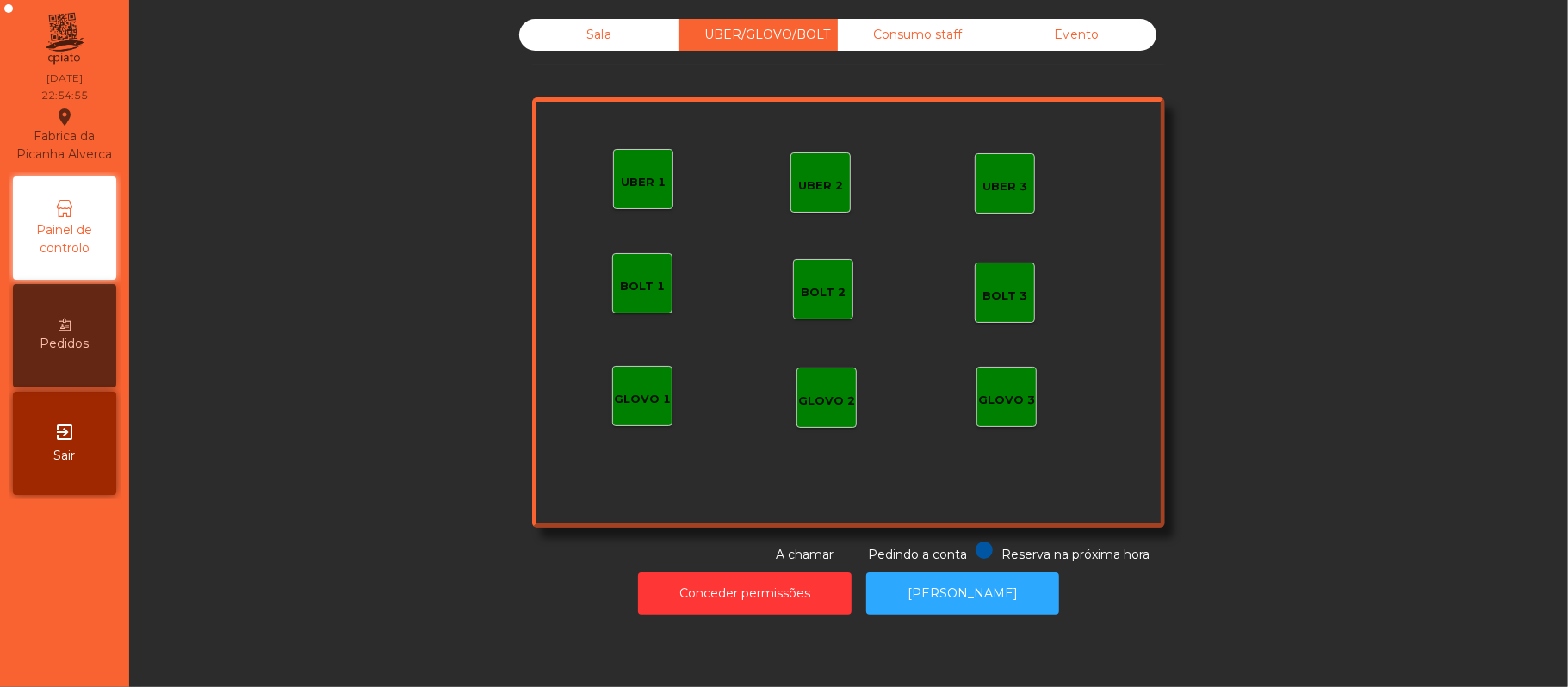
click at [583, 39] on div "Sala" at bounding box center [599, 35] width 159 height 32
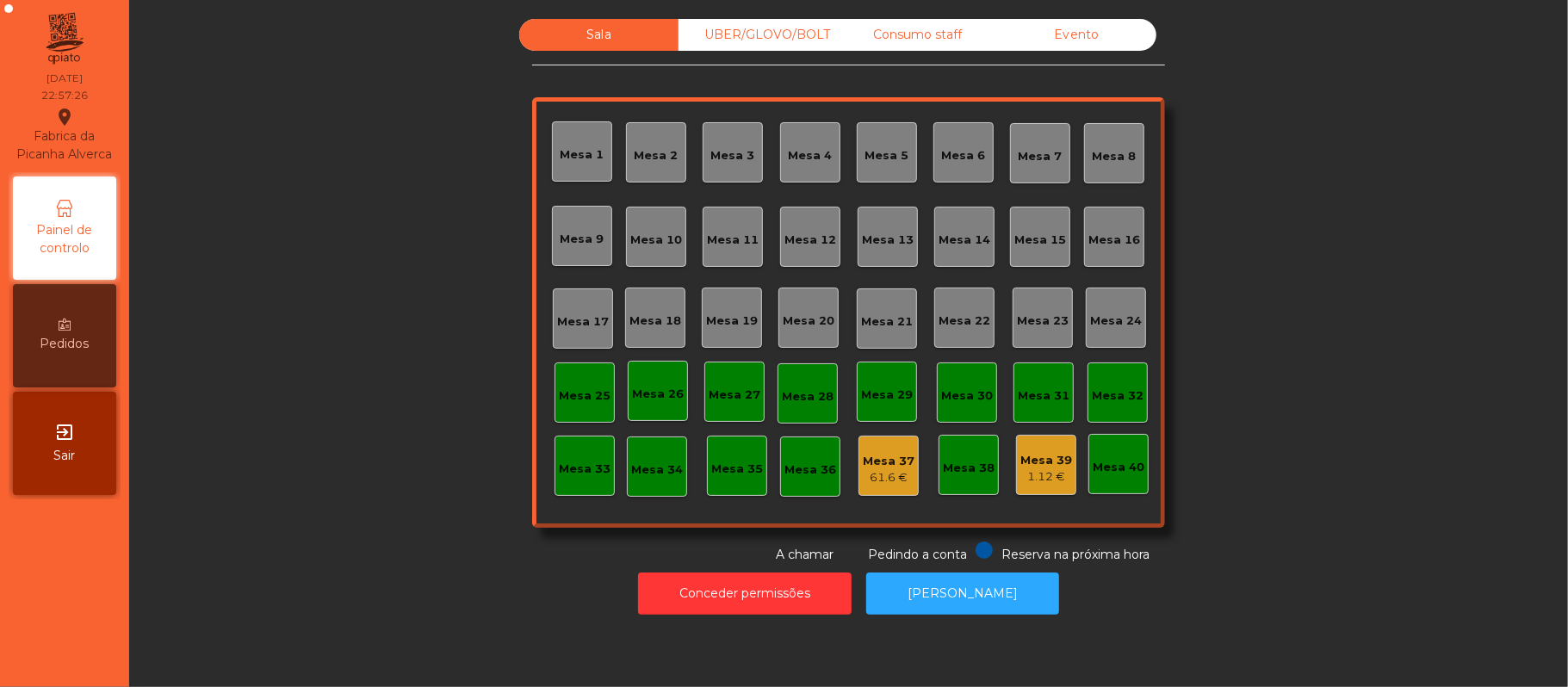
click at [760, 35] on div "UBER/GLOVO/BOLT" at bounding box center [758, 35] width 159 height 32
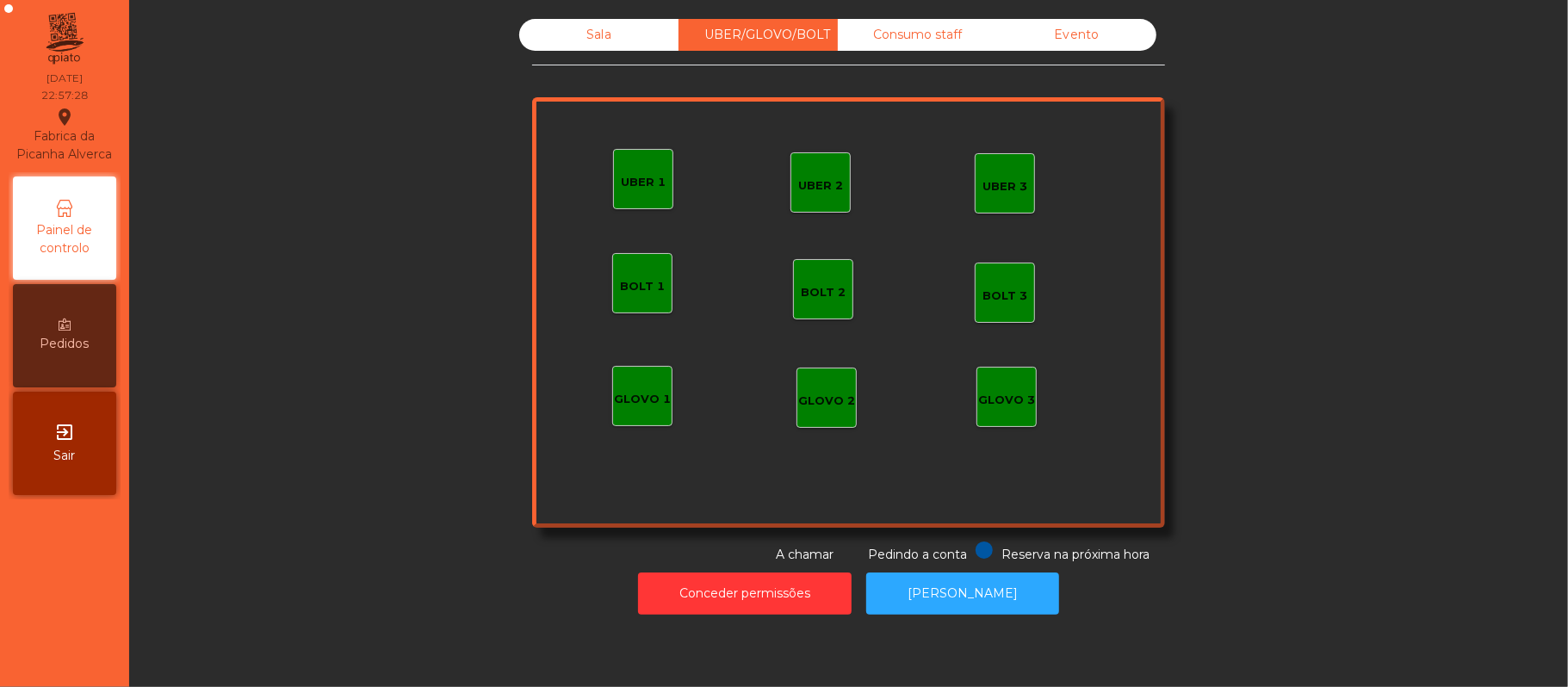
click at [910, 41] on div "Consumo staff" at bounding box center [918, 35] width 159 height 32
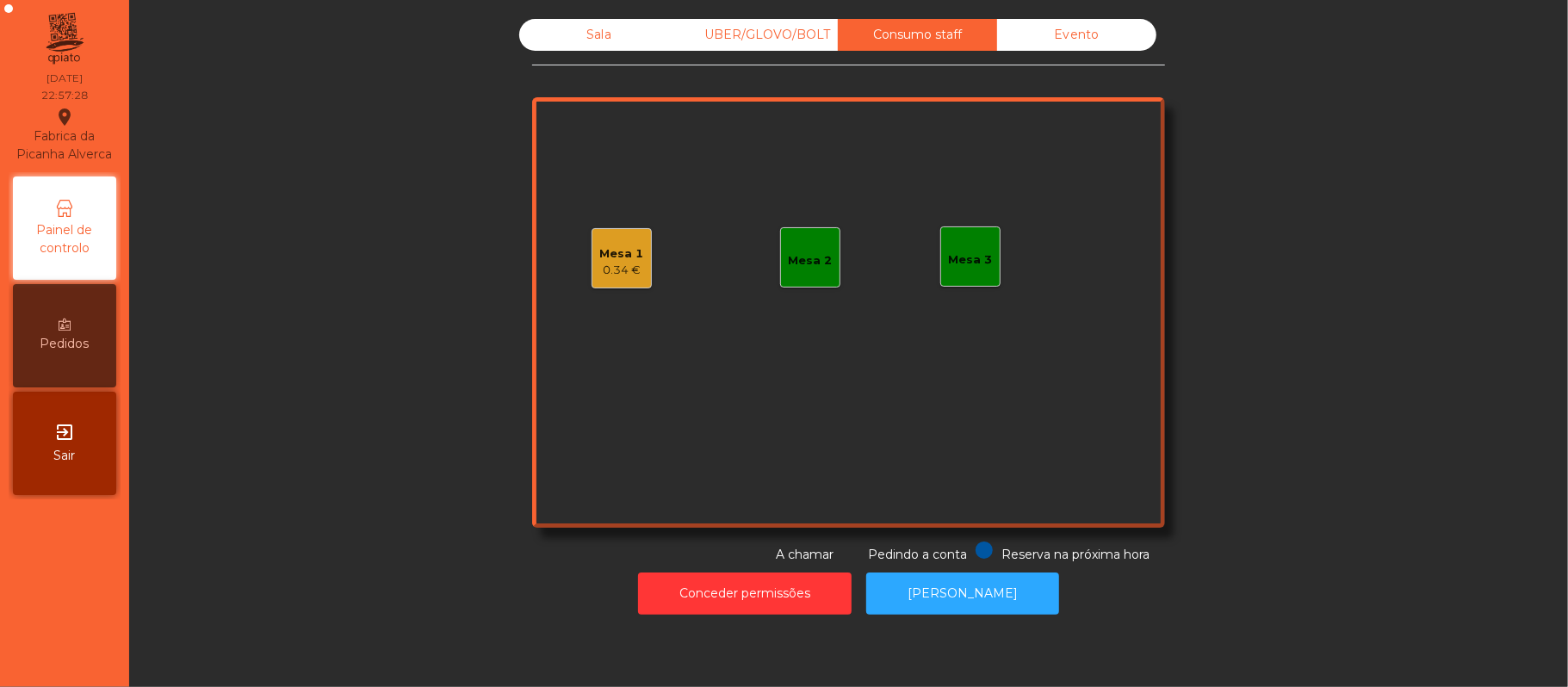
click at [1065, 42] on div "Evento" at bounding box center [1077, 35] width 159 height 32
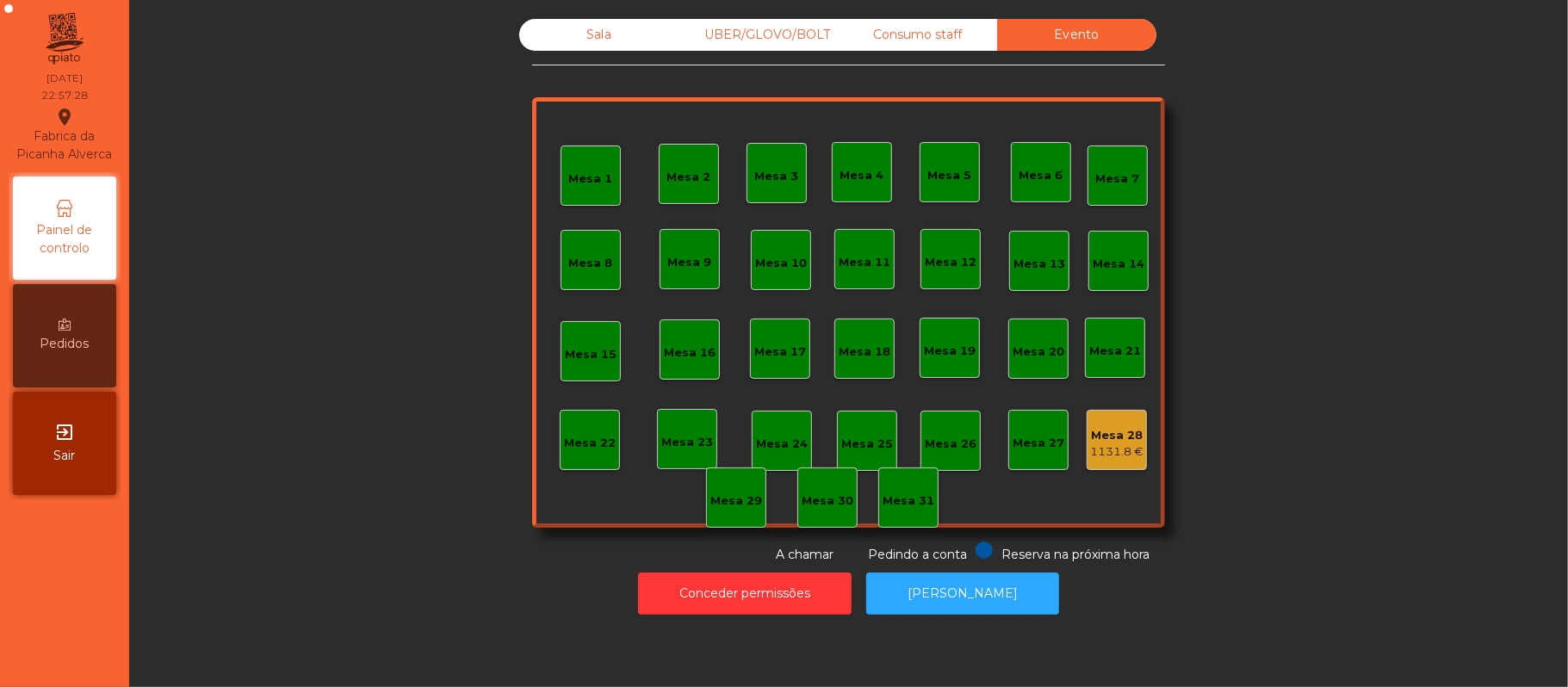
click at [896, 35] on div "Consumo staff" at bounding box center [918, 35] width 159 height 32
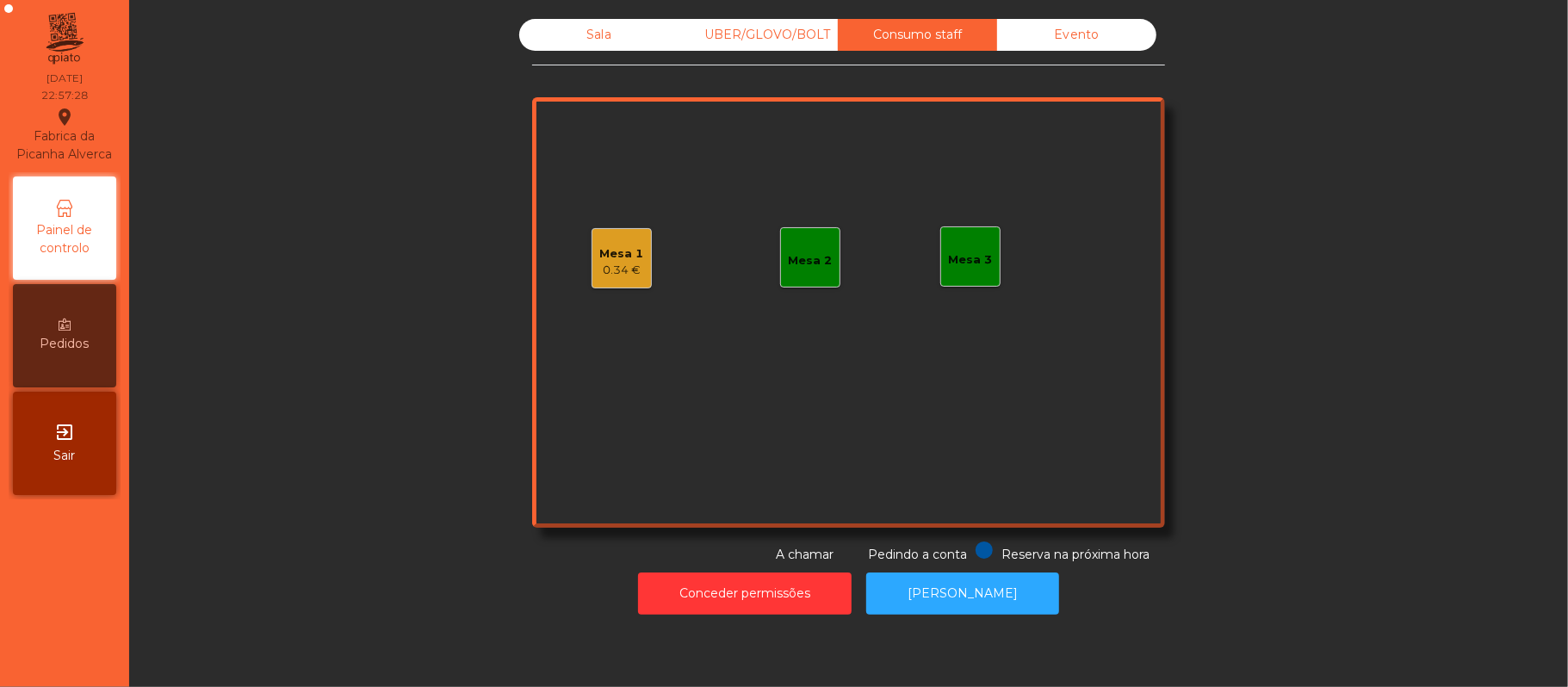
click at [771, 34] on div "UBER/GLOVO/BOLT" at bounding box center [758, 35] width 159 height 32
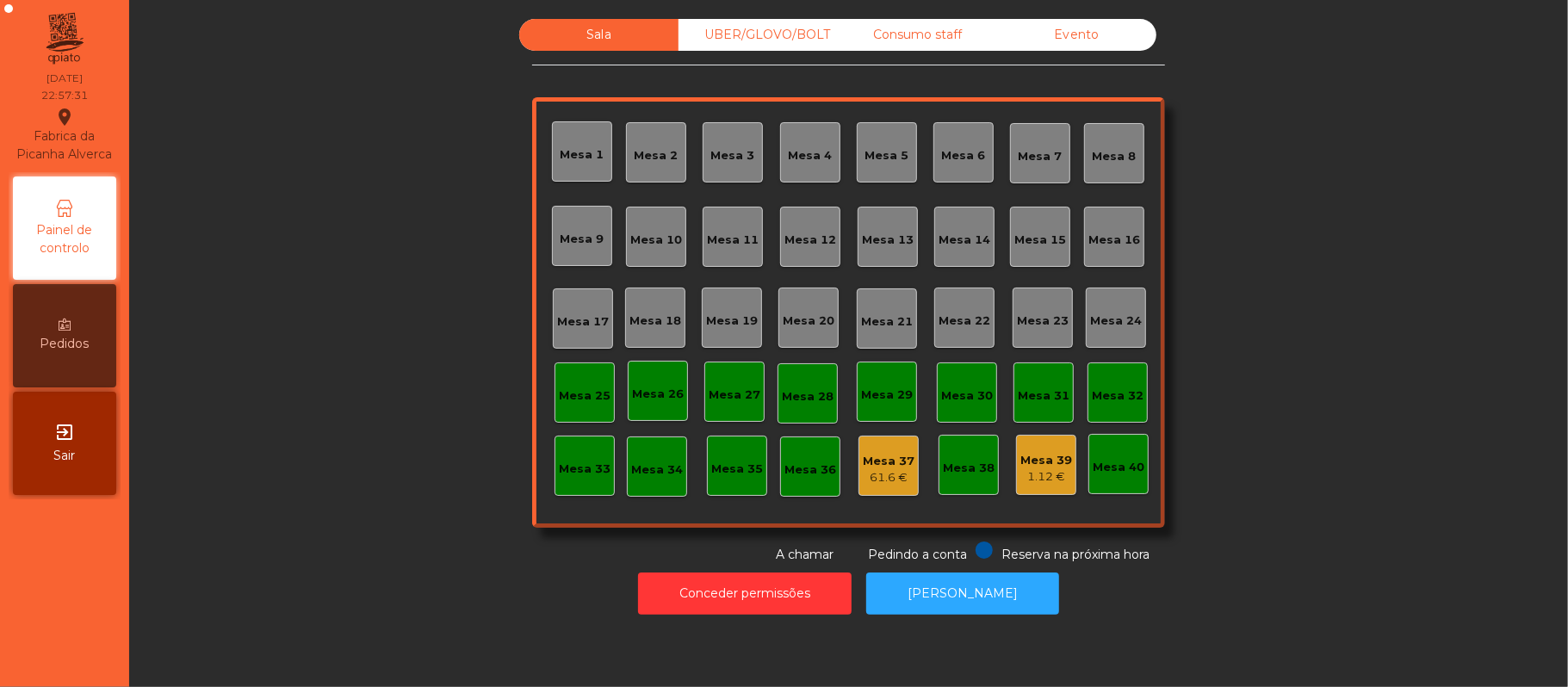
click at [1040, 459] on div "Mesa 39" at bounding box center [1046, 460] width 52 height 18
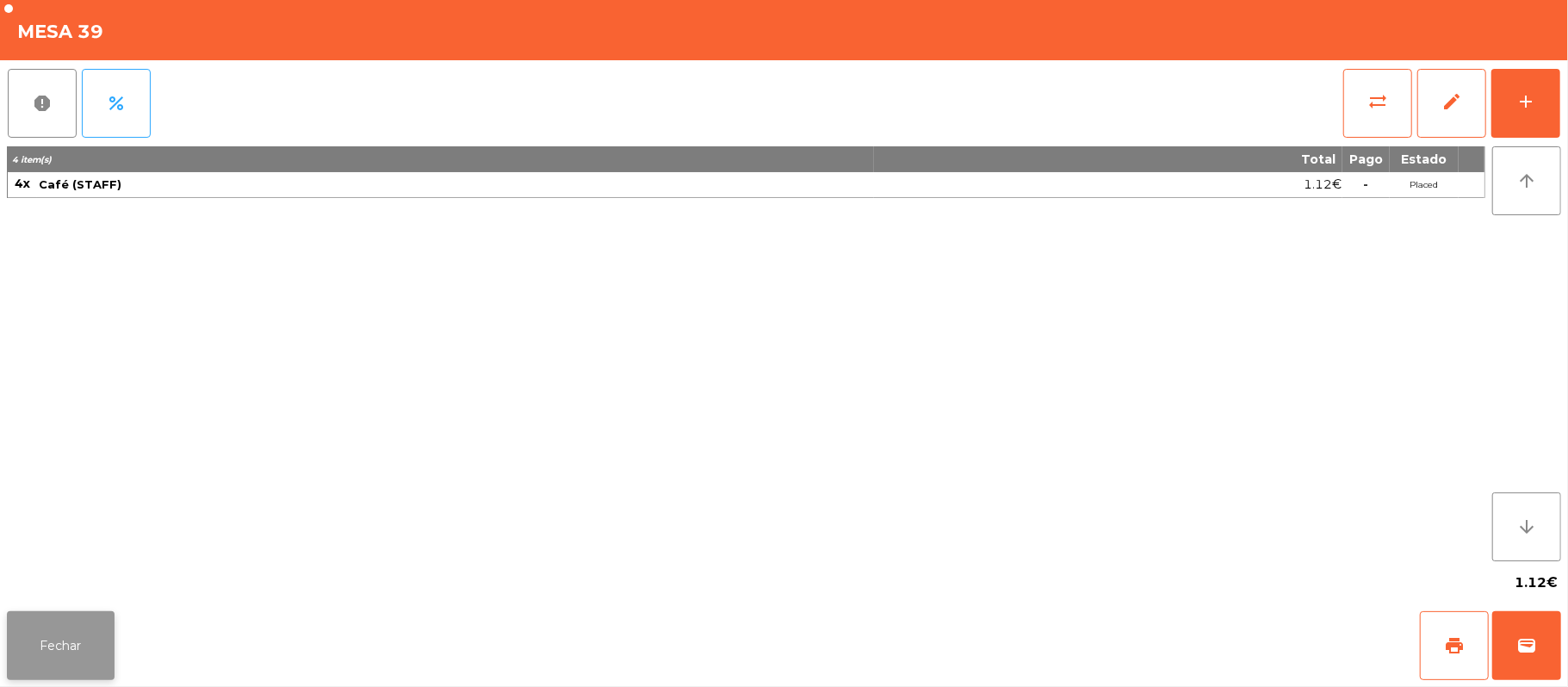
click at [66, 635] on button "Fechar" at bounding box center [60, 645] width 108 height 69
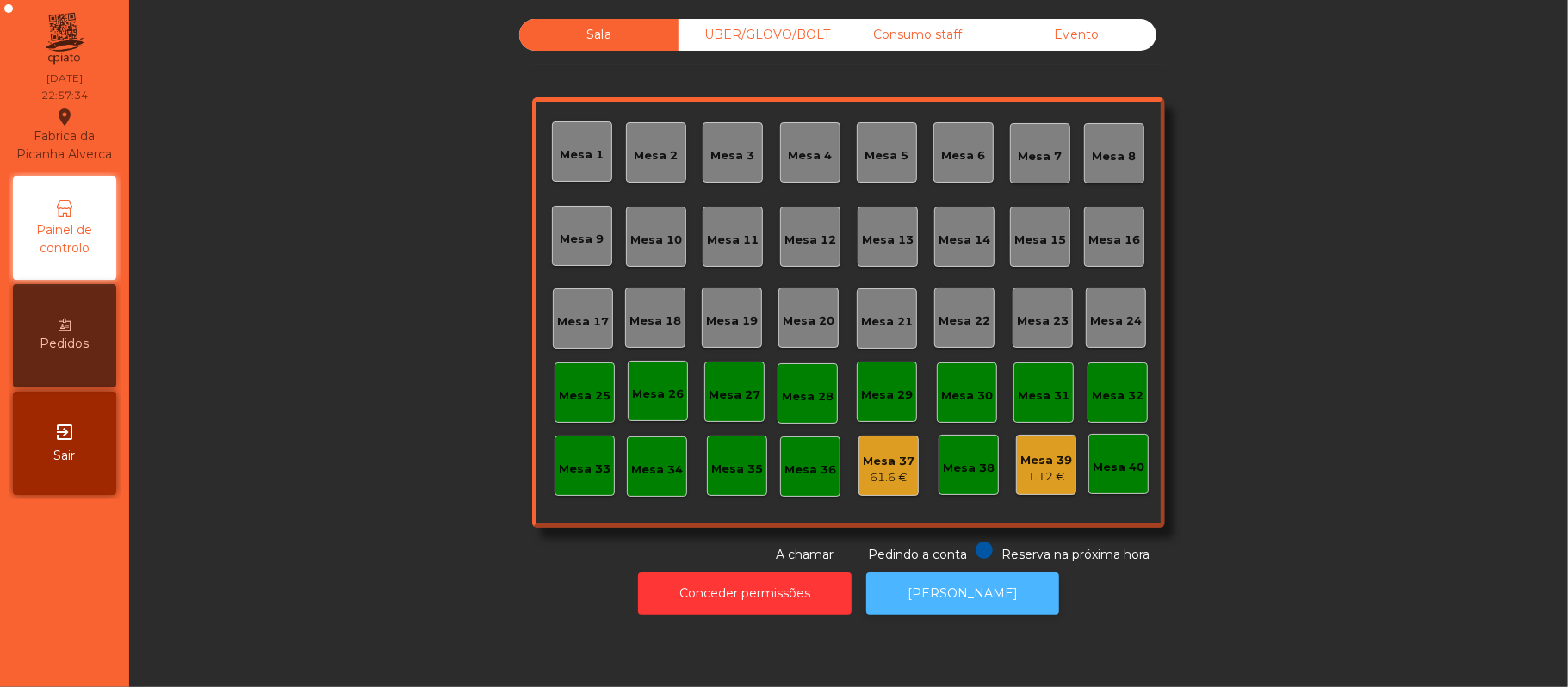
click at [973, 593] on button "[PERSON_NAME]" at bounding box center [962, 593] width 193 height 42
click at [761, 27] on div "UBER/GLOVO/BOLT" at bounding box center [758, 35] width 159 height 32
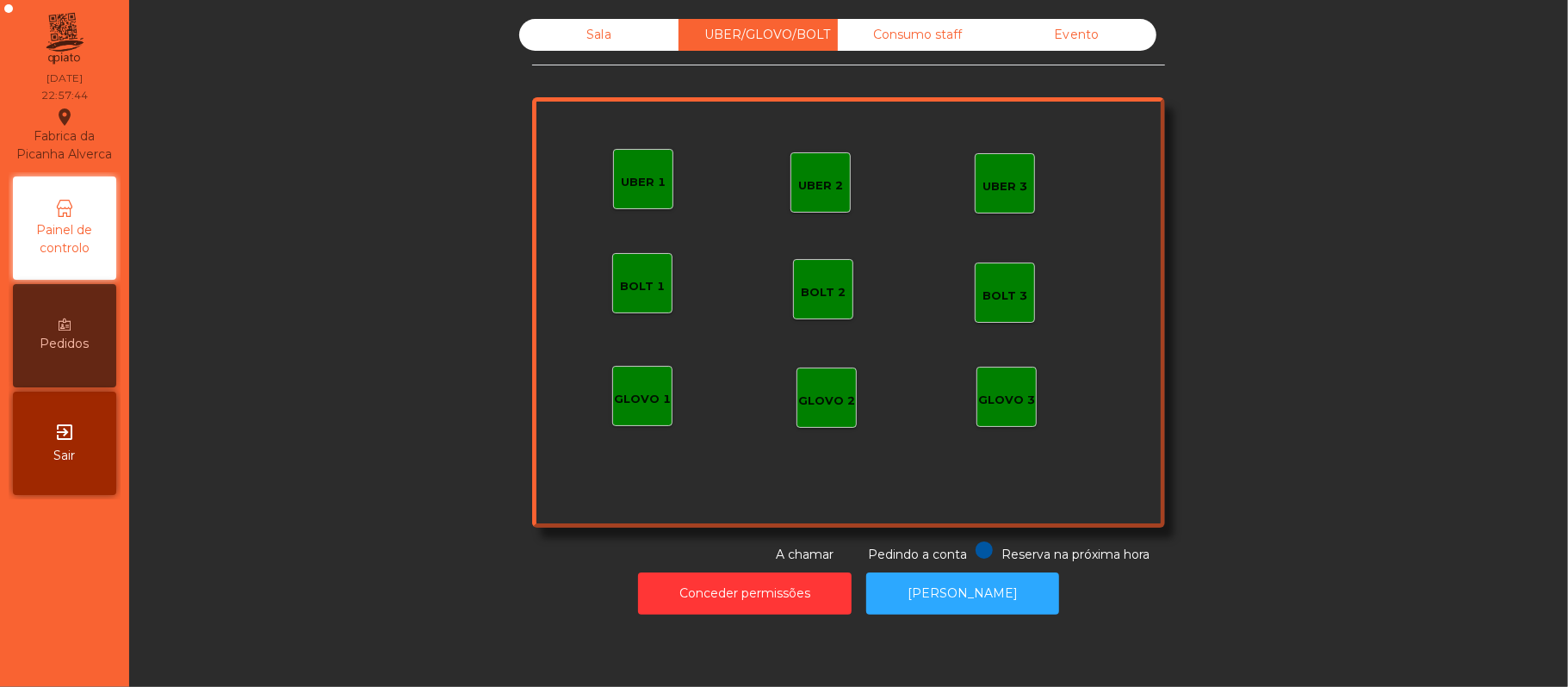
click at [641, 36] on div "Sala" at bounding box center [599, 35] width 159 height 32
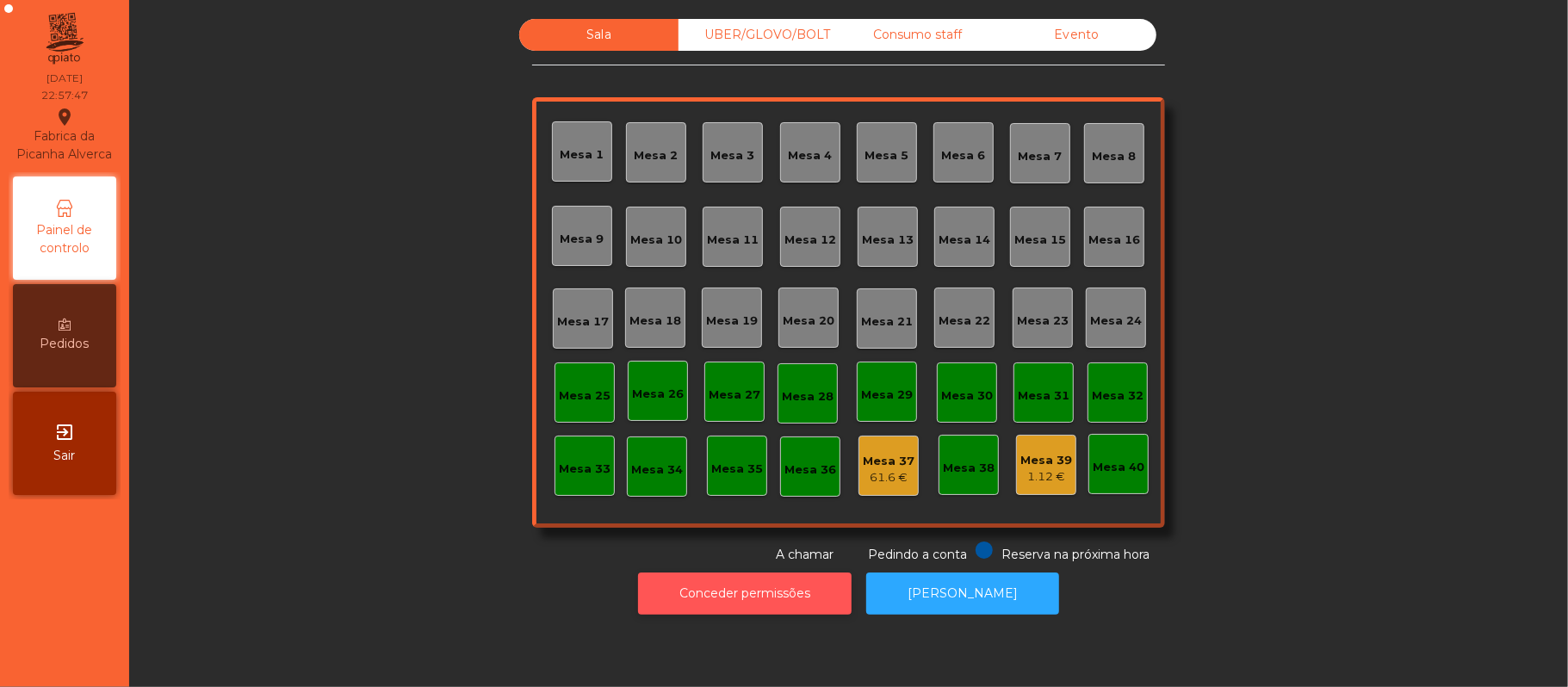
click at [760, 593] on button "Conceder permissões" at bounding box center [745, 593] width 214 height 42
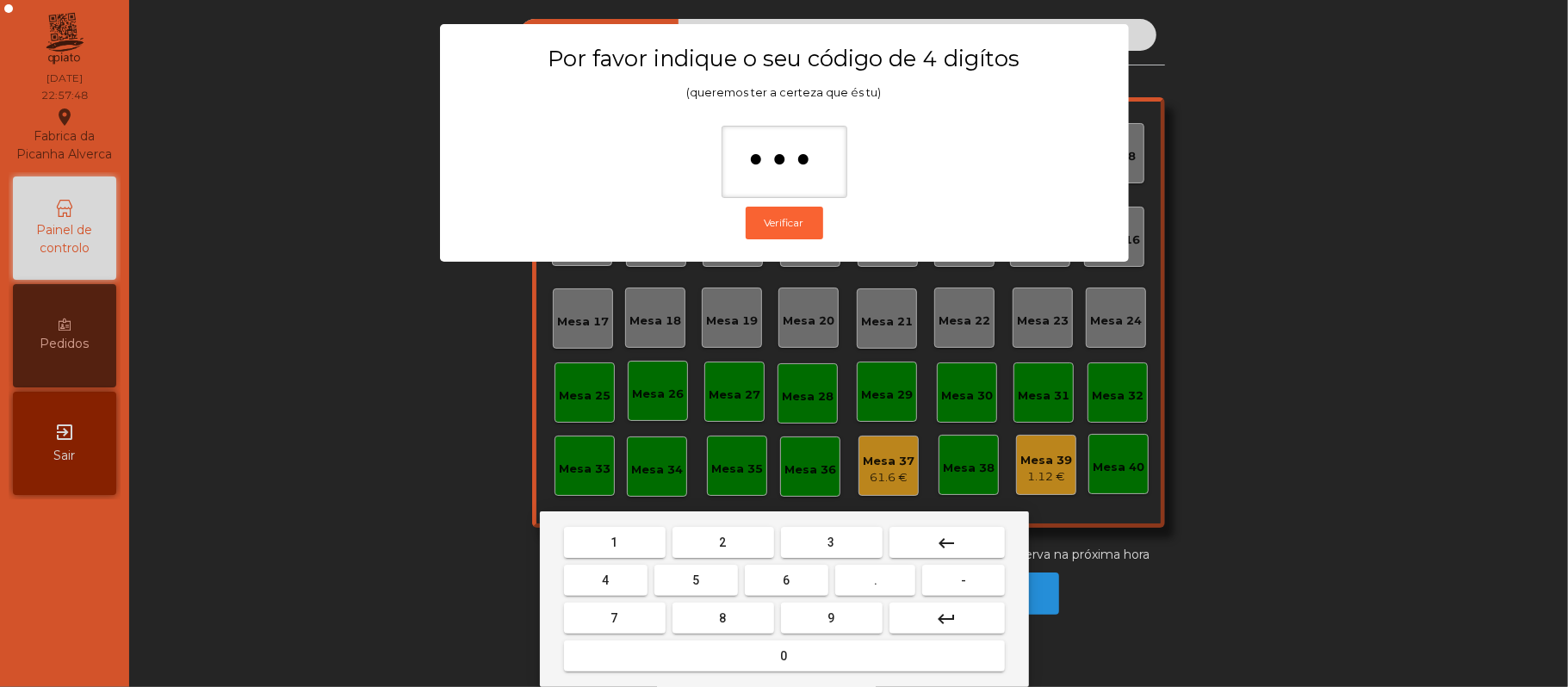
type input "****"
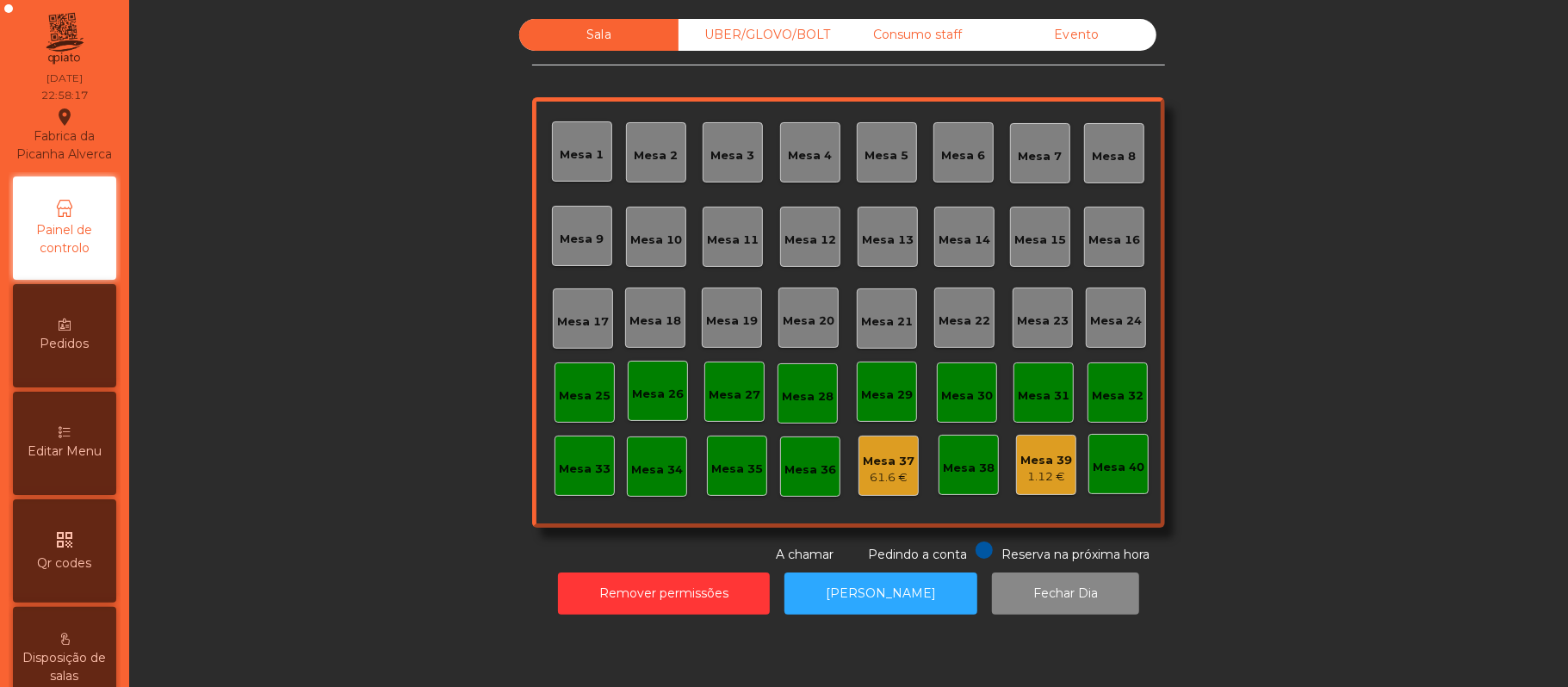
click at [792, 34] on div "UBER/GLOVO/BOLT" at bounding box center [758, 35] width 159 height 32
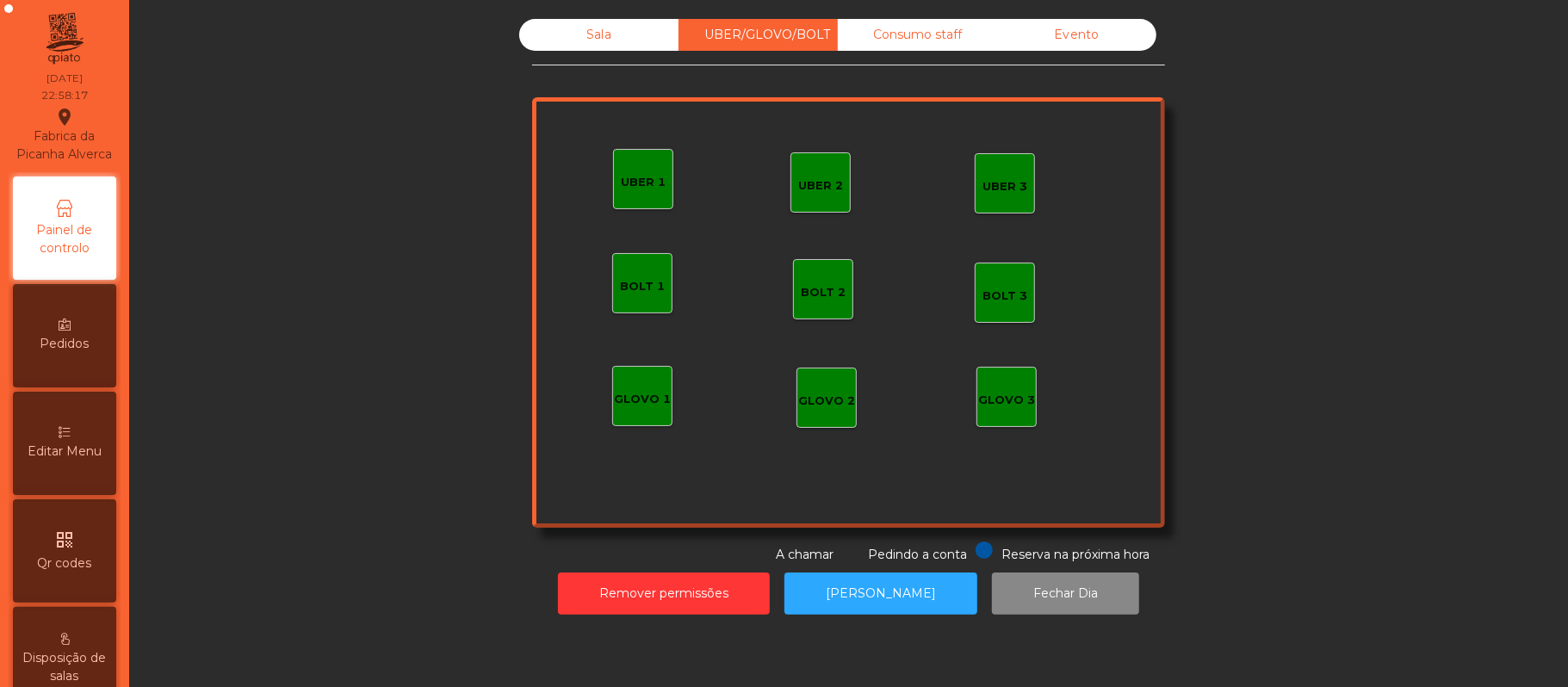
click at [907, 36] on div "Consumo staff" at bounding box center [918, 35] width 159 height 32
click at [1097, 29] on div "Evento" at bounding box center [1077, 35] width 159 height 32
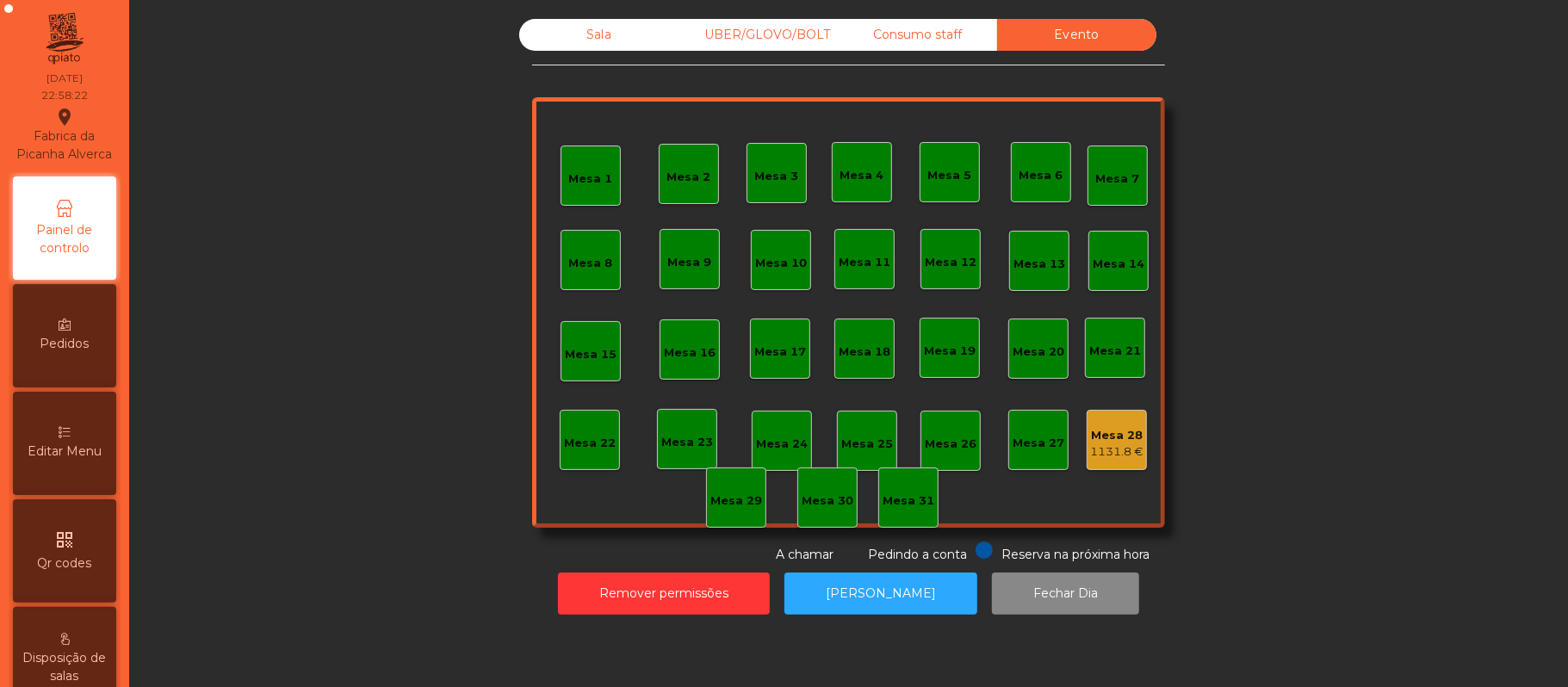
click at [956, 32] on div "Consumo staff" at bounding box center [918, 35] width 159 height 32
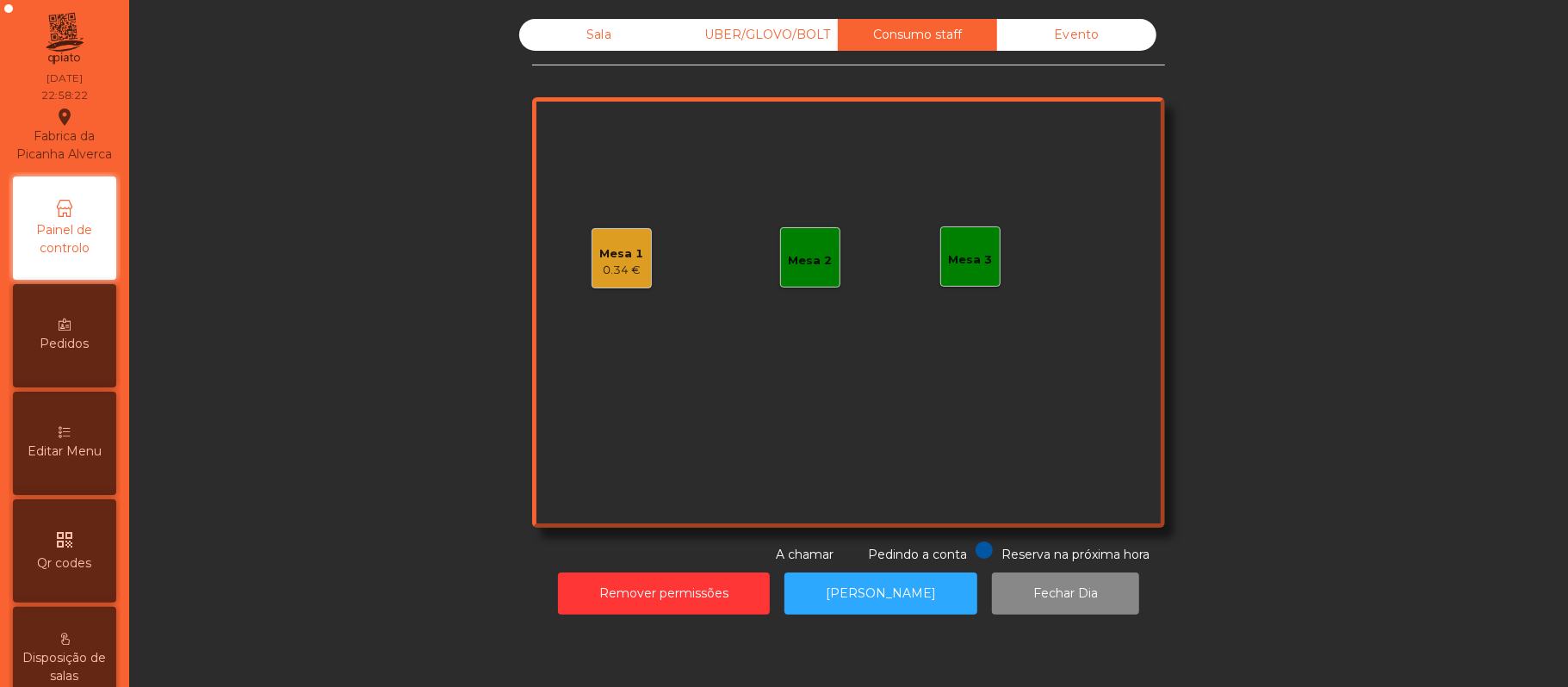
click at [792, 39] on div "UBER/GLOVO/BOLT" at bounding box center [758, 35] width 159 height 32
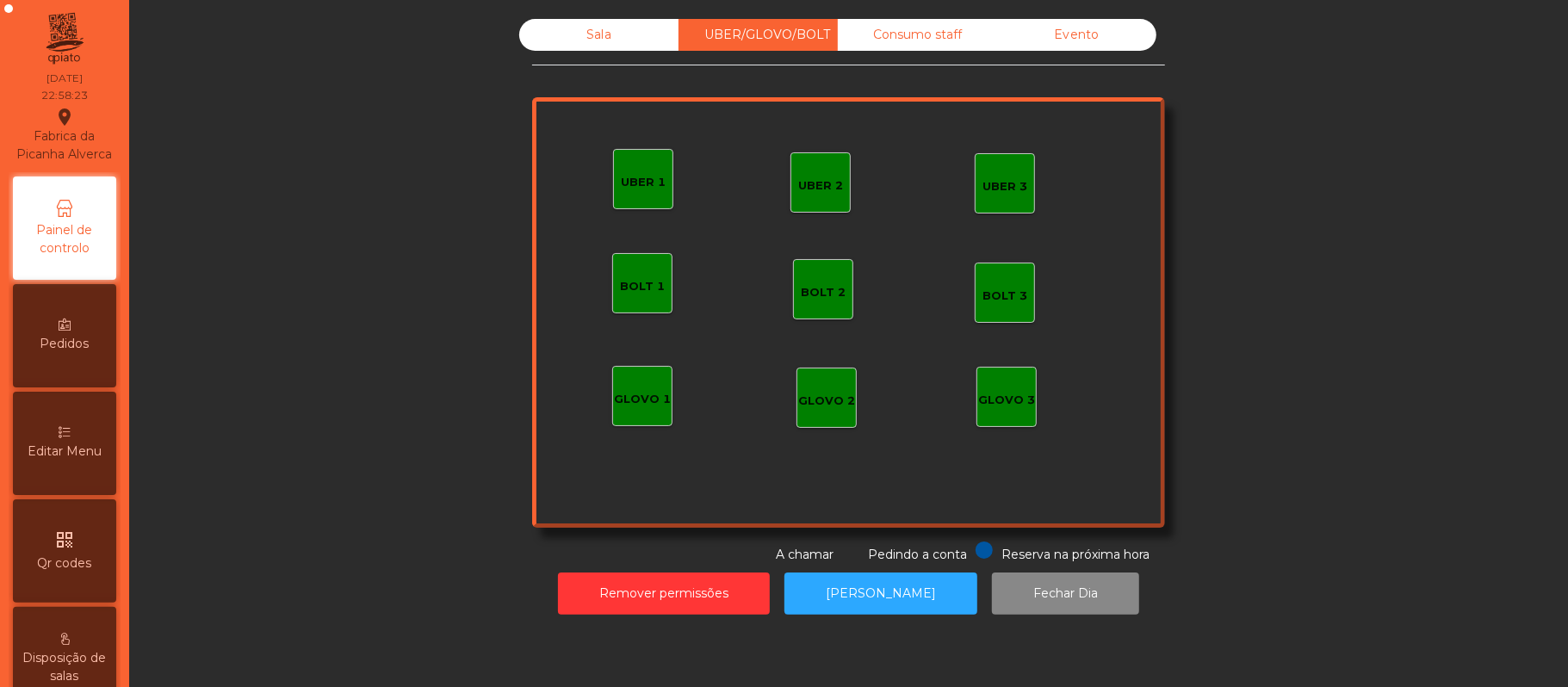
click at [911, 34] on div "Consumo staff" at bounding box center [918, 35] width 159 height 32
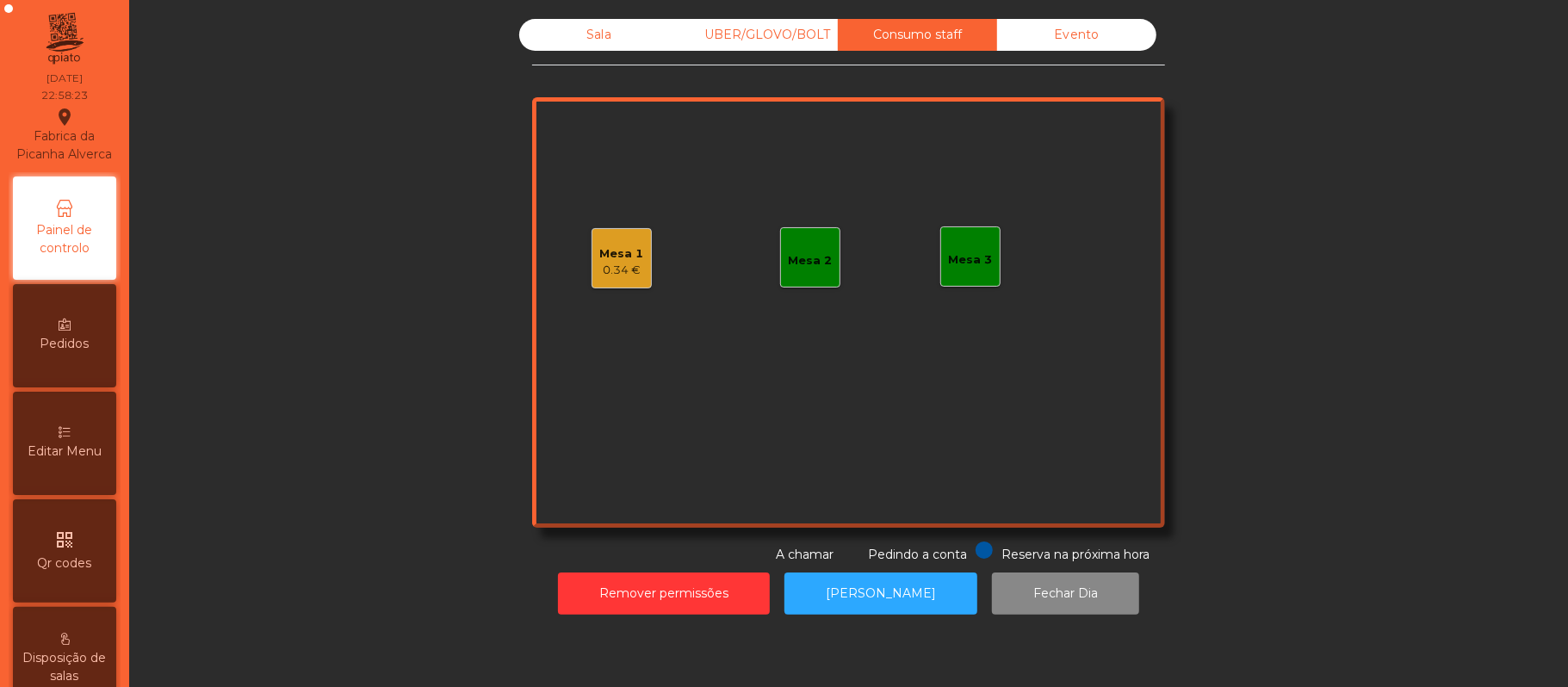
click at [606, 265] on div "0.34 €" at bounding box center [622, 270] width 44 height 18
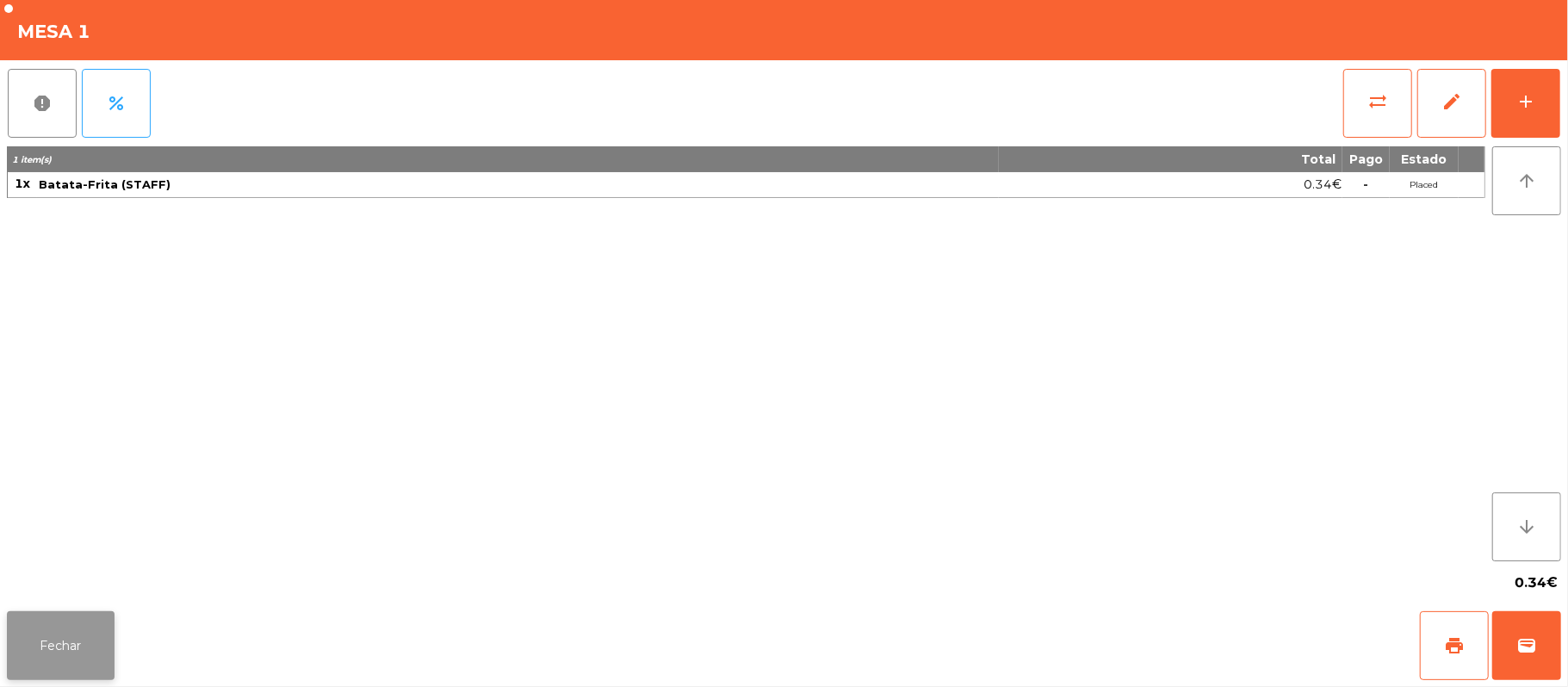
click at [69, 618] on button "Fechar" at bounding box center [60, 645] width 108 height 69
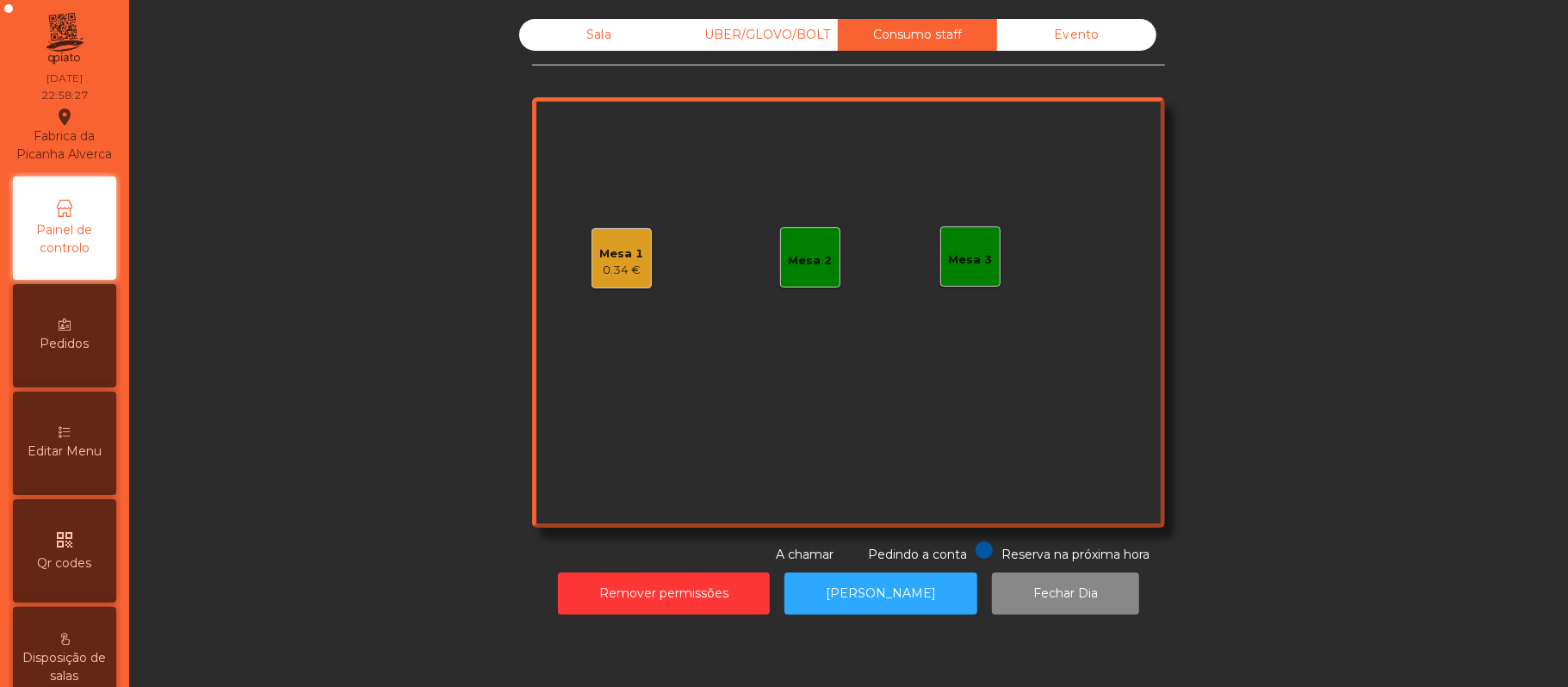
click at [636, 263] on div "Mesa 1 0.34 €" at bounding box center [622, 258] width 60 height 60
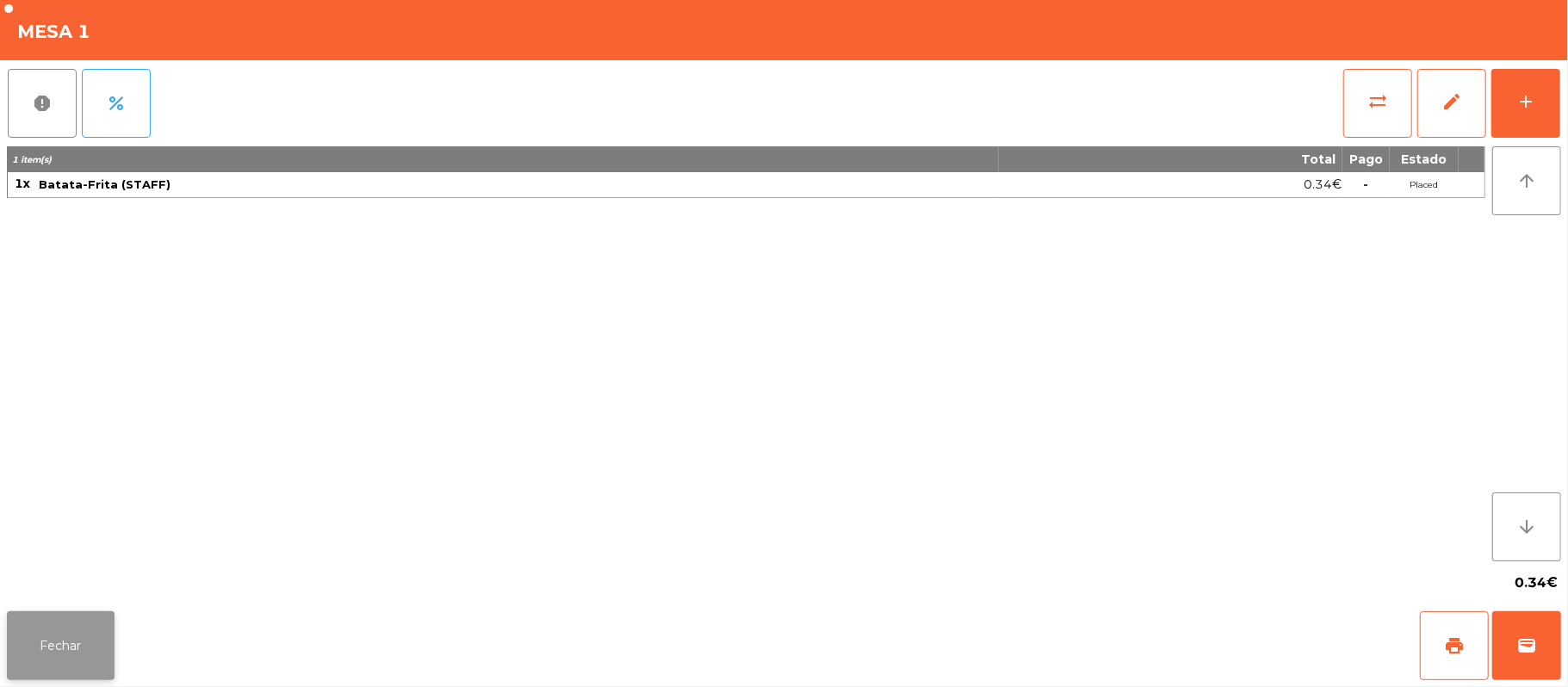
click at [56, 655] on button "Fechar" at bounding box center [60, 645] width 108 height 69
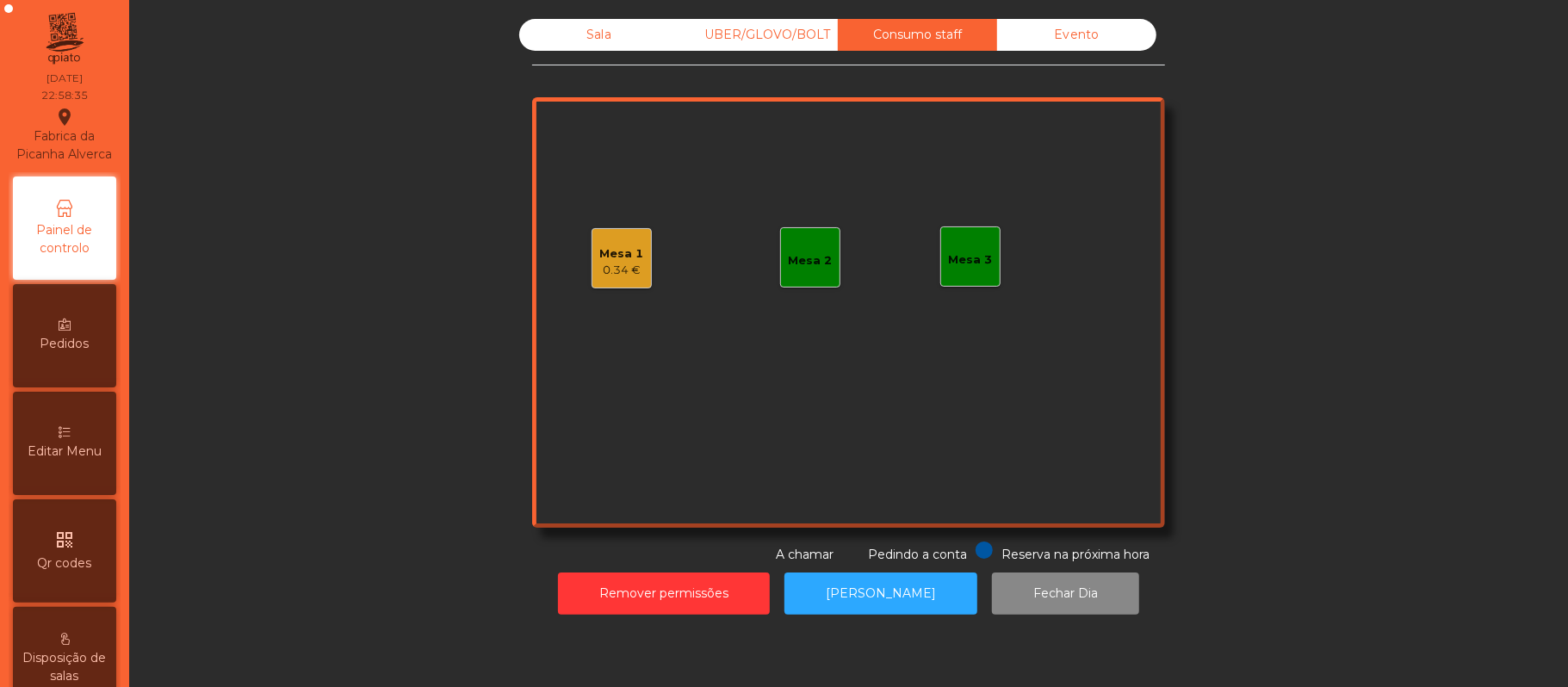
click at [630, 266] on div "0.34 €" at bounding box center [622, 270] width 44 height 18
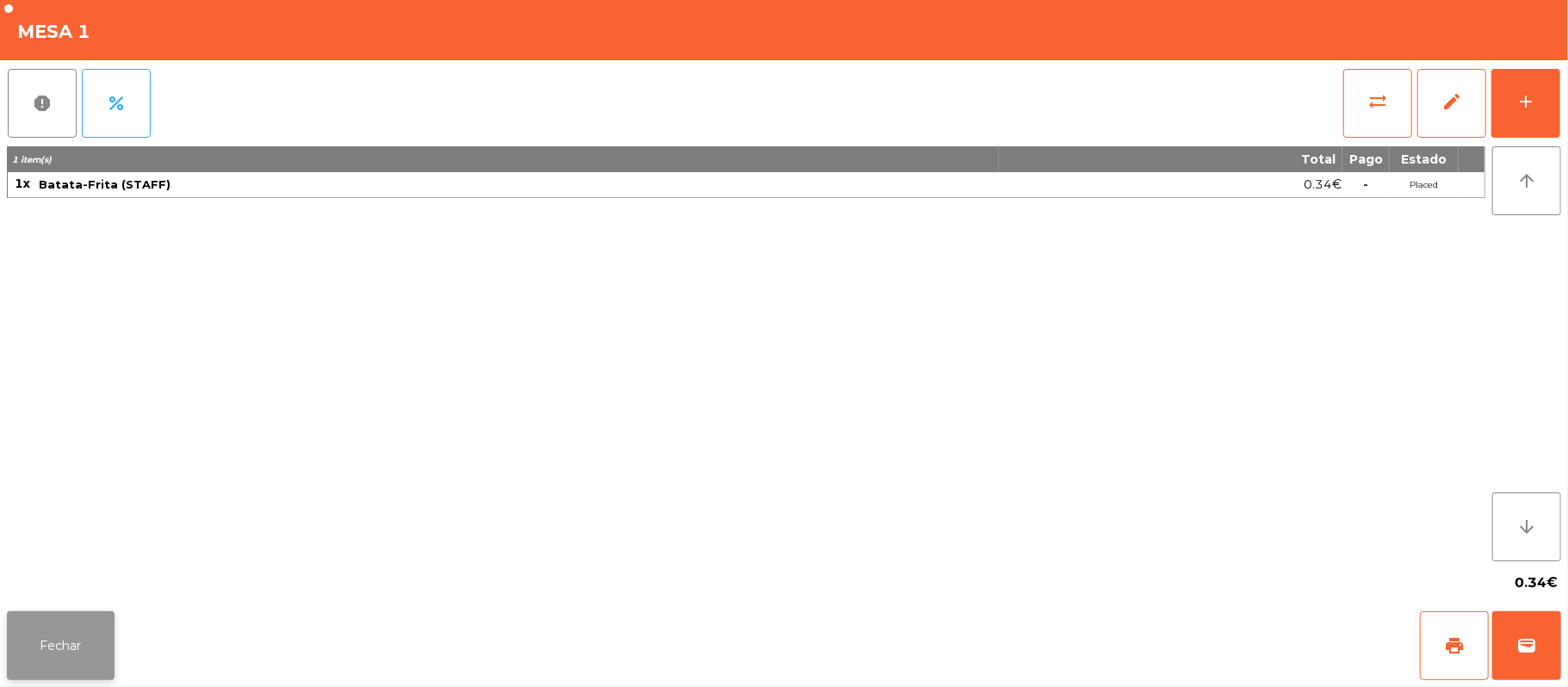
click at [88, 624] on button "Fechar" at bounding box center [60, 645] width 108 height 69
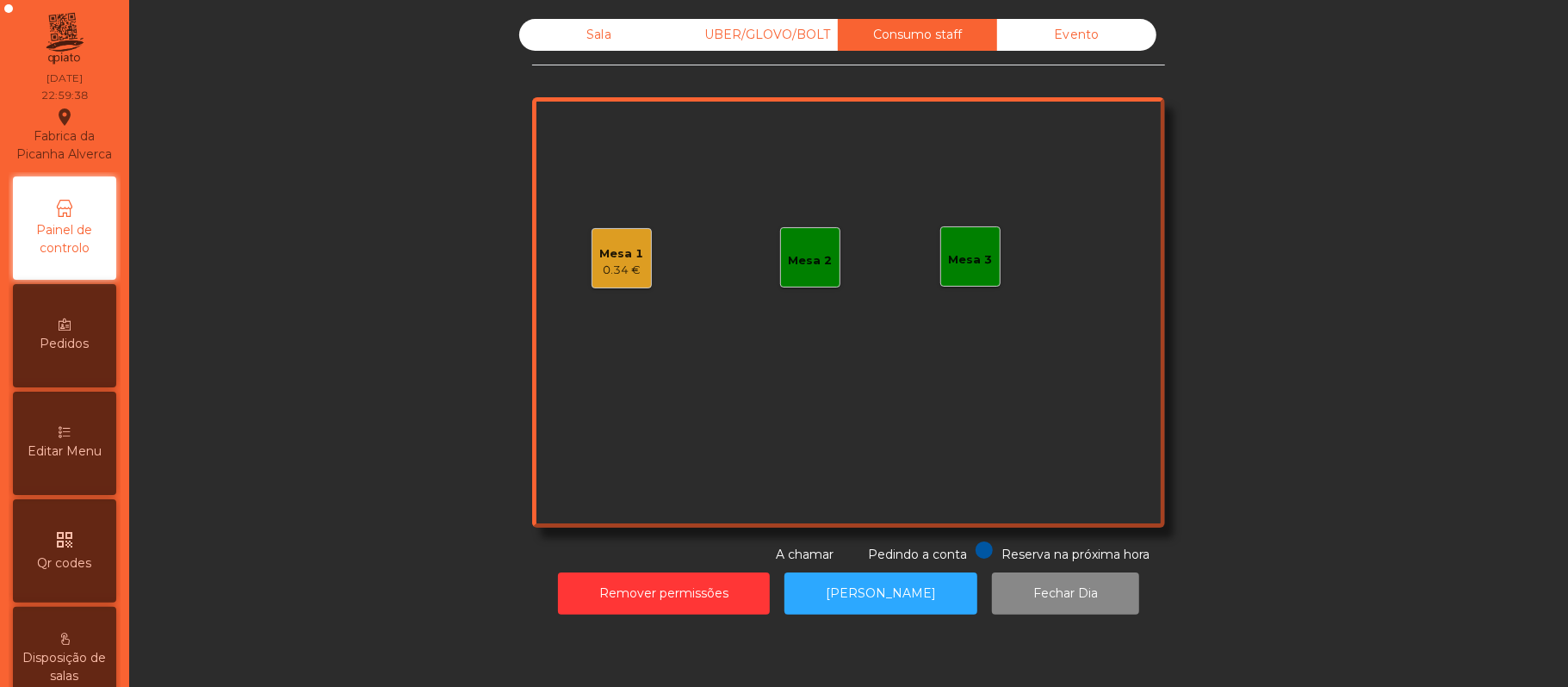
click at [601, 251] on div "Mesa 1" at bounding box center [622, 254] width 44 height 18
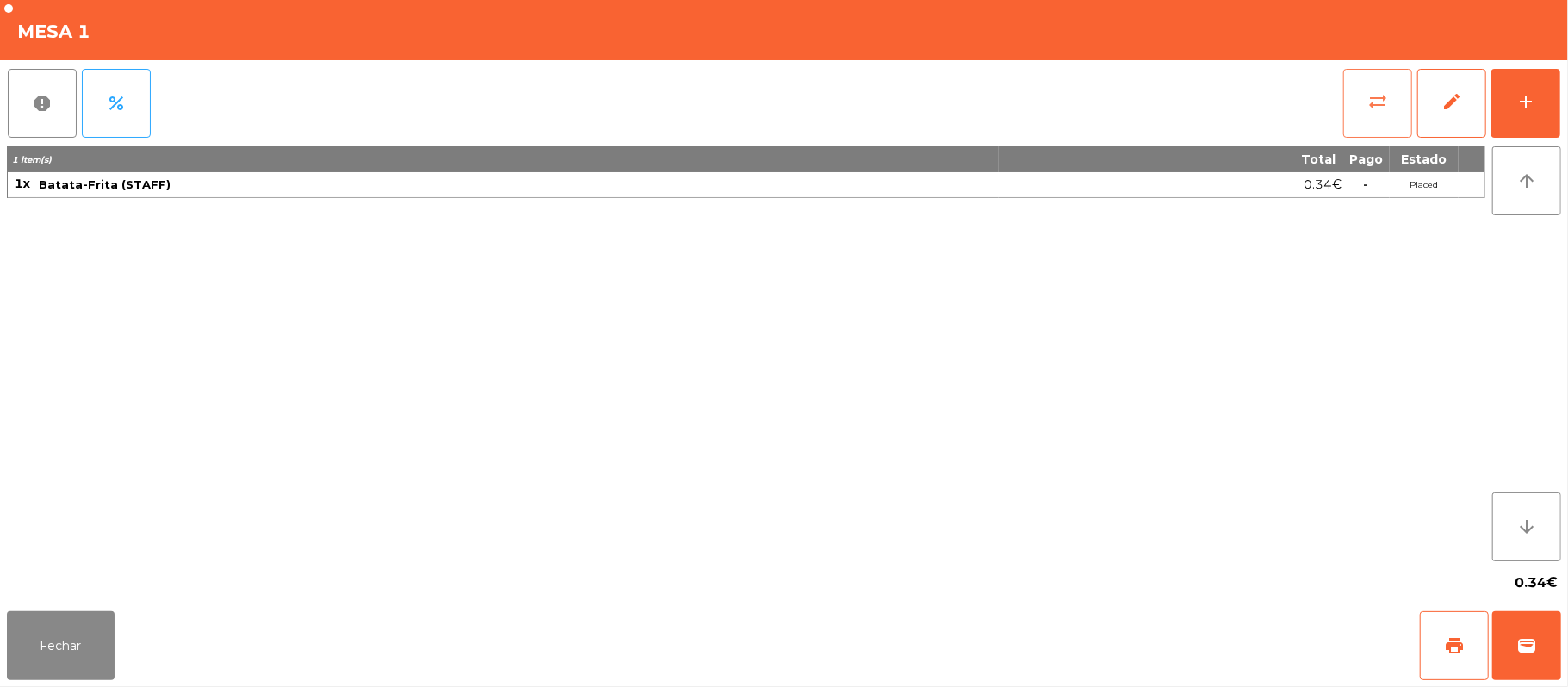
click at [1400, 100] on button "sync_alt" at bounding box center [1377, 103] width 69 height 69
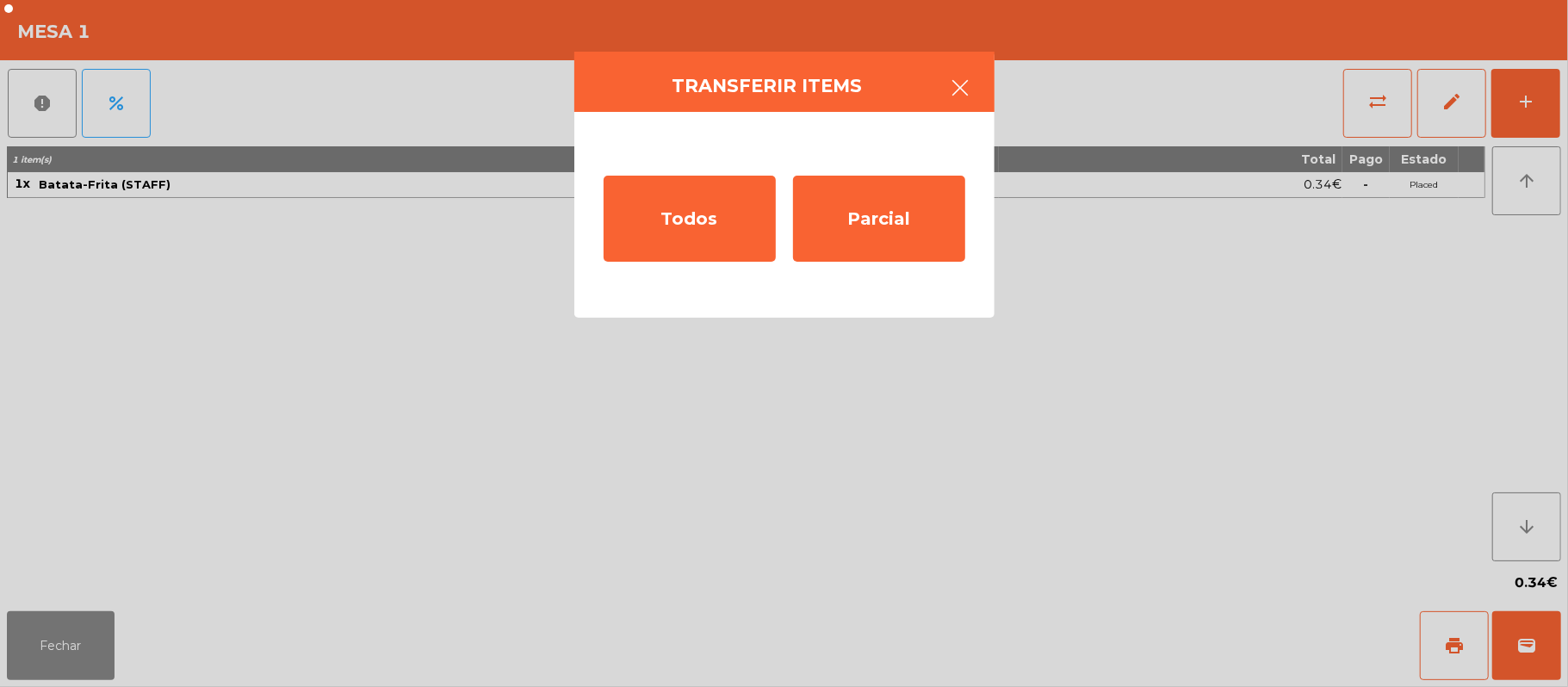
click at [965, 100] on button "button" at bounding box center [960, 89] width 48 height 52
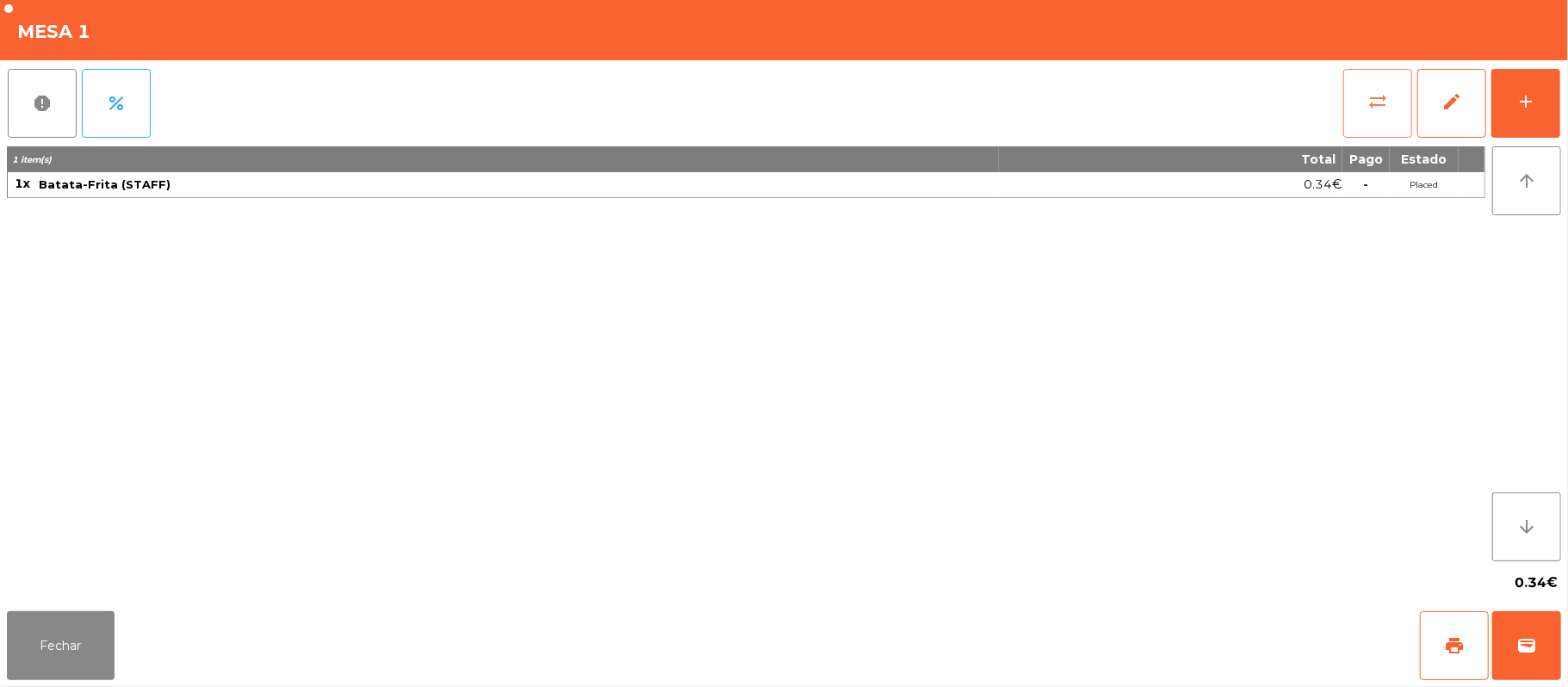
click at [1355, 109] on button "sync_alt" at bounding box center [1377, 103] width 69 height 69
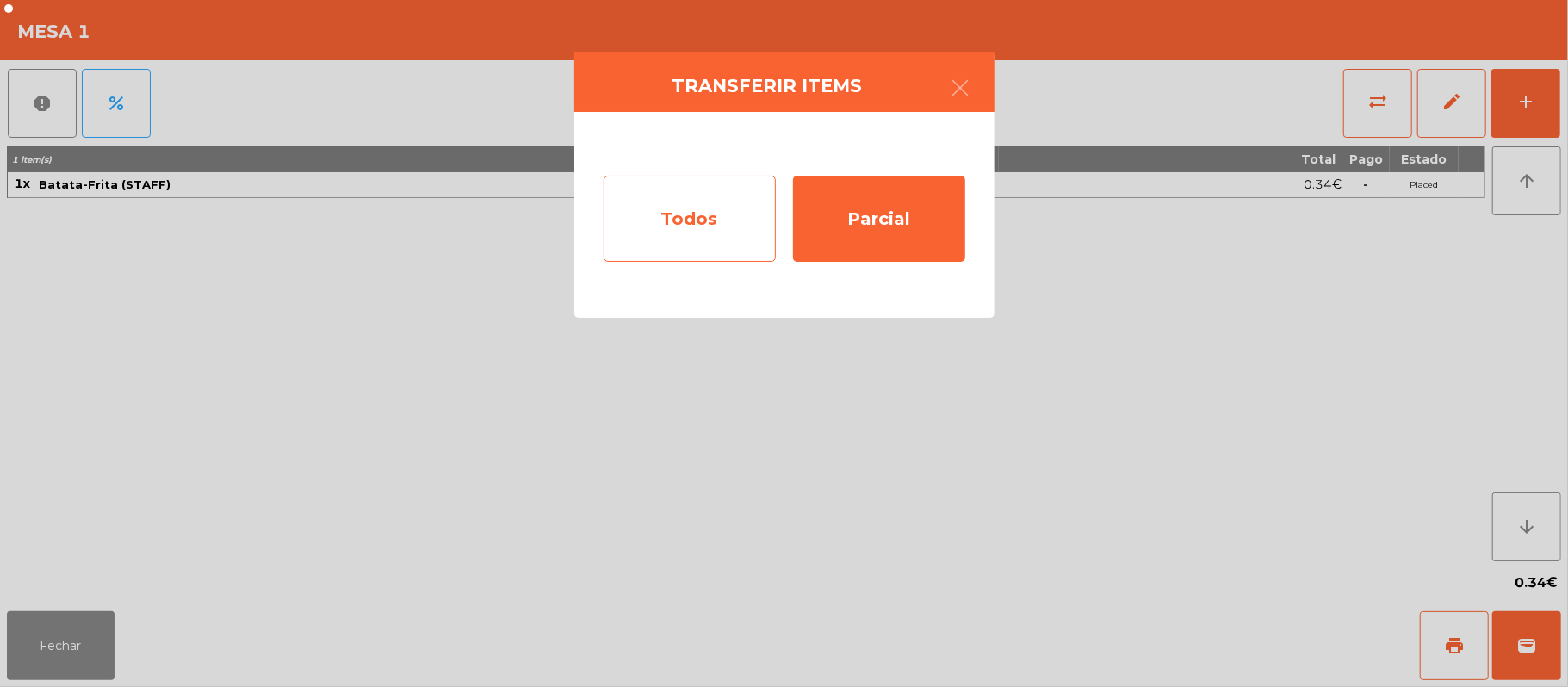
click at [708, 258] on div "Todos" at bounding box center [689, 219] width 172 height 86
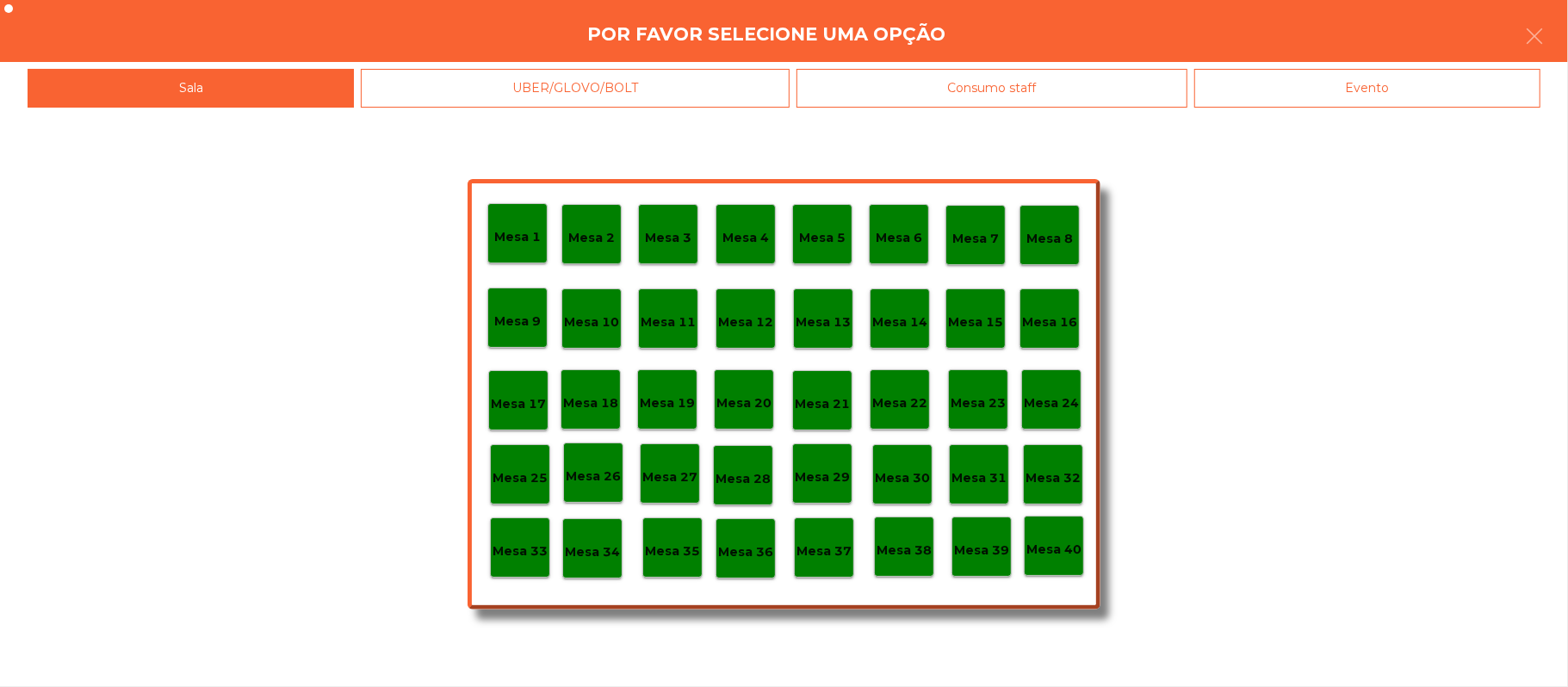
click at [1351, 107] on div "Evento" at bounding box center [1367, 88] width 346 height 39
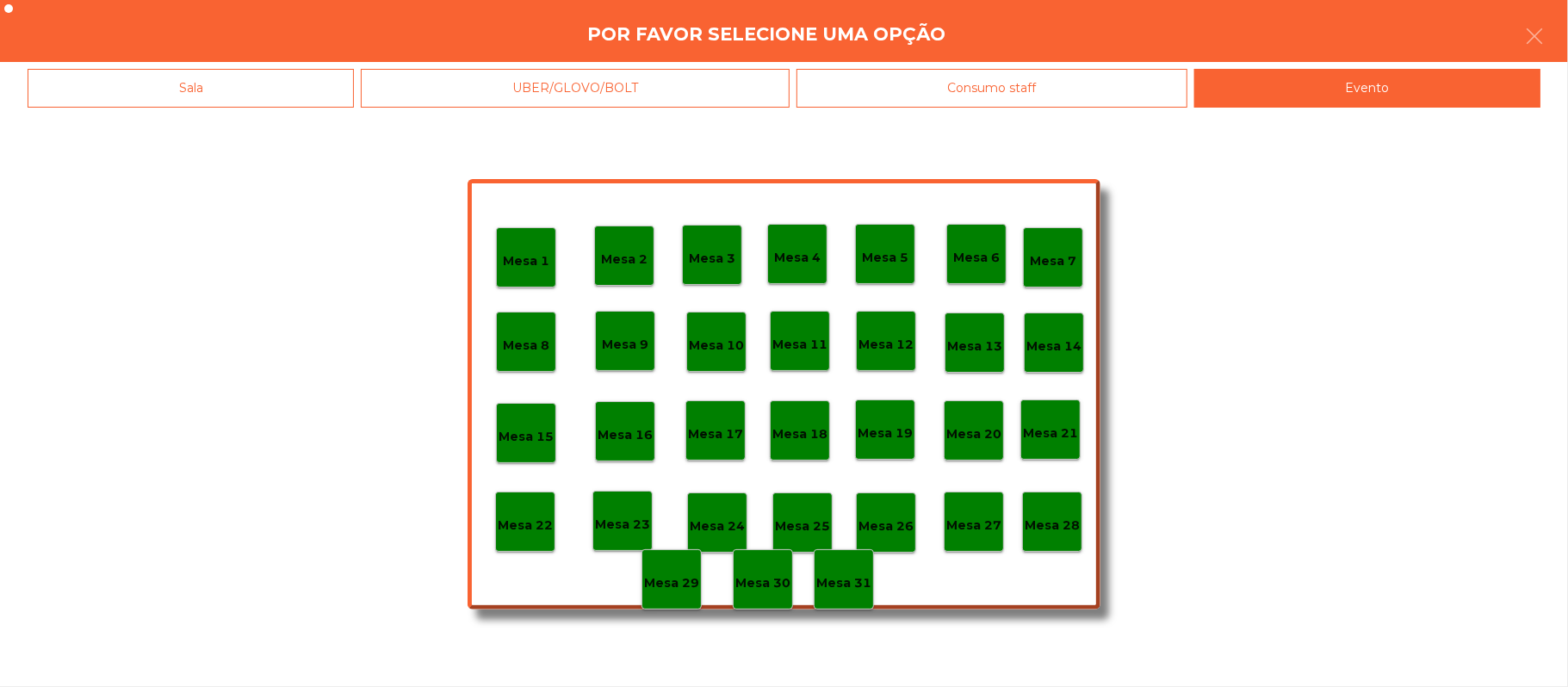
click at [1045, 523] on p "Mesa 28" at bounding box center [1051, 525] width 55 height 20
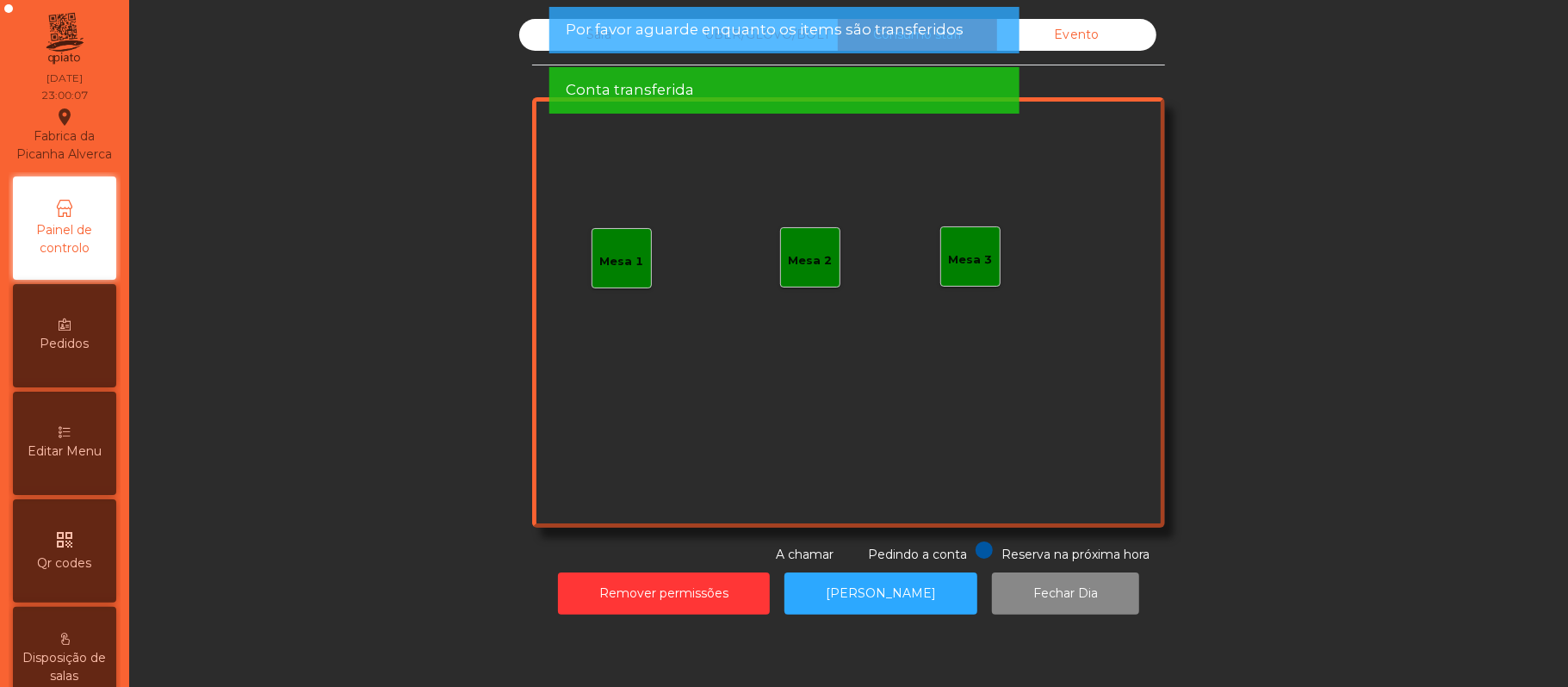
click at [613, 262] on div "Mesa 1" at bounding box center [622, 262] width 44 height 18
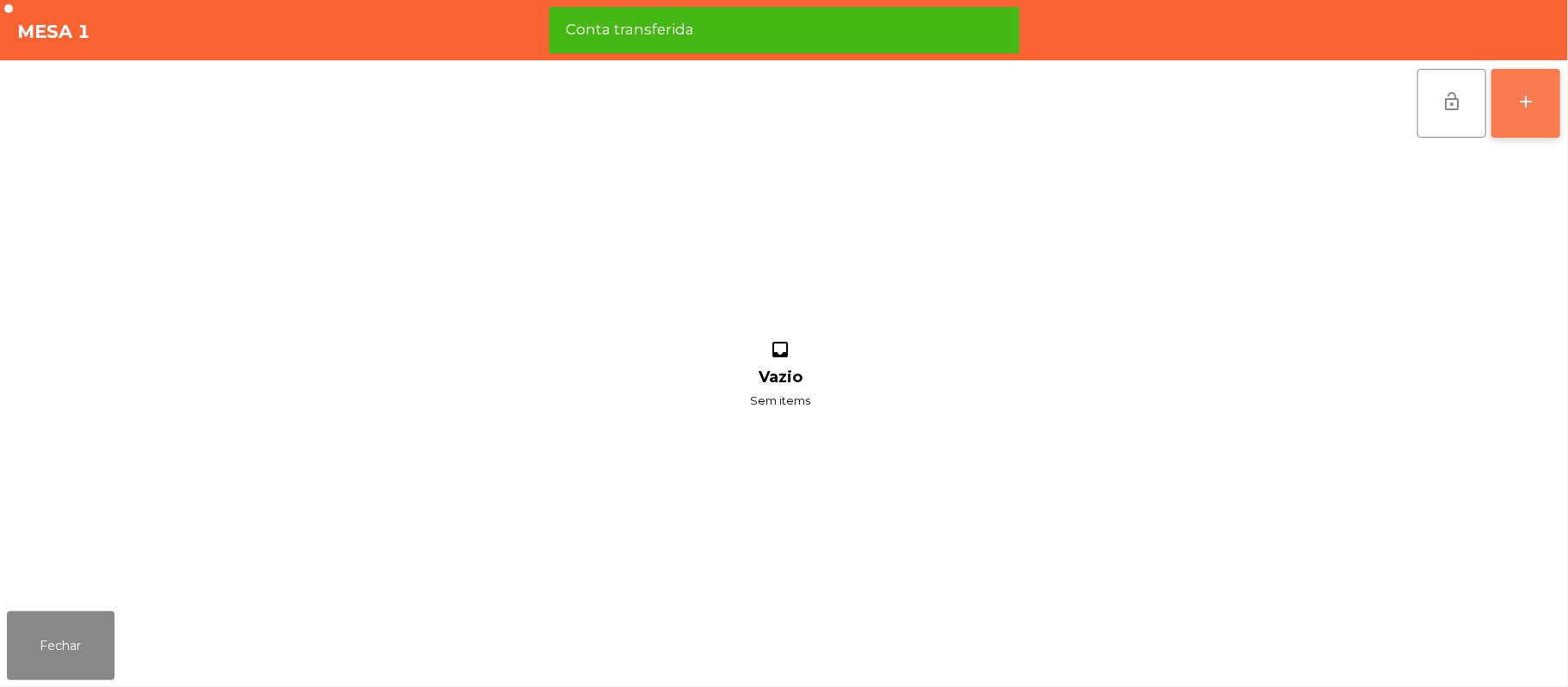
click at [1522, 107] on div "add" at bounding box center [1526, 102] width 21 height 21
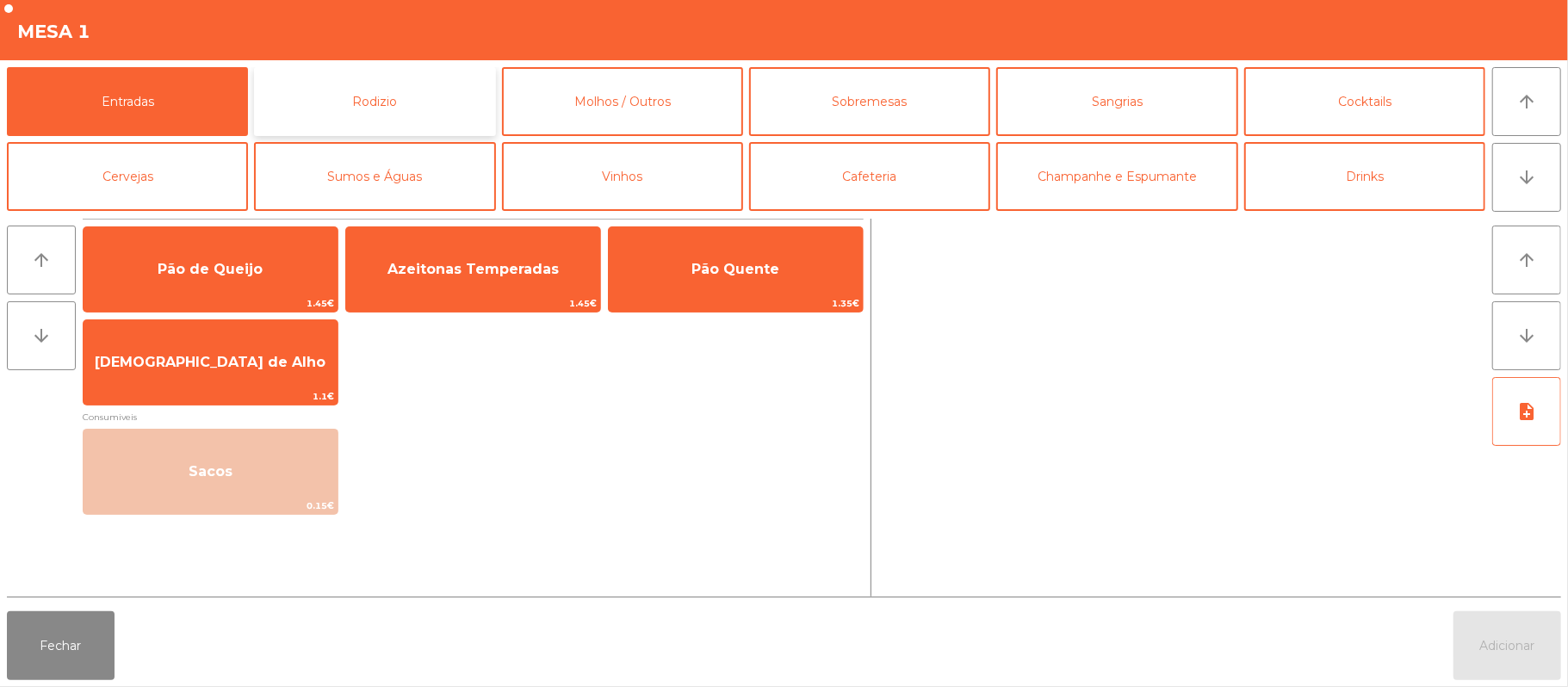
click at [425, 91] on button "Rodizio" at bounding box center [374, 102] width 241 height 69
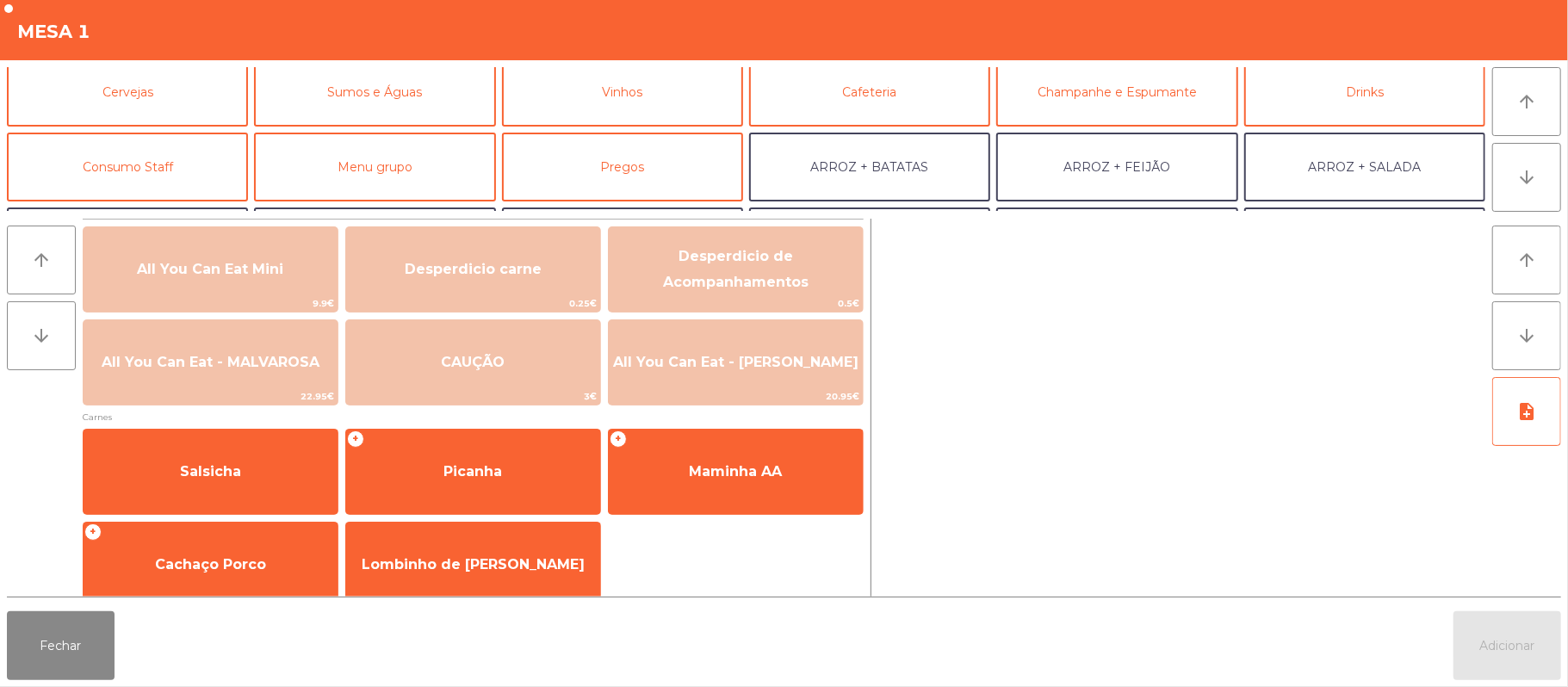
scroll to position [87, 0]
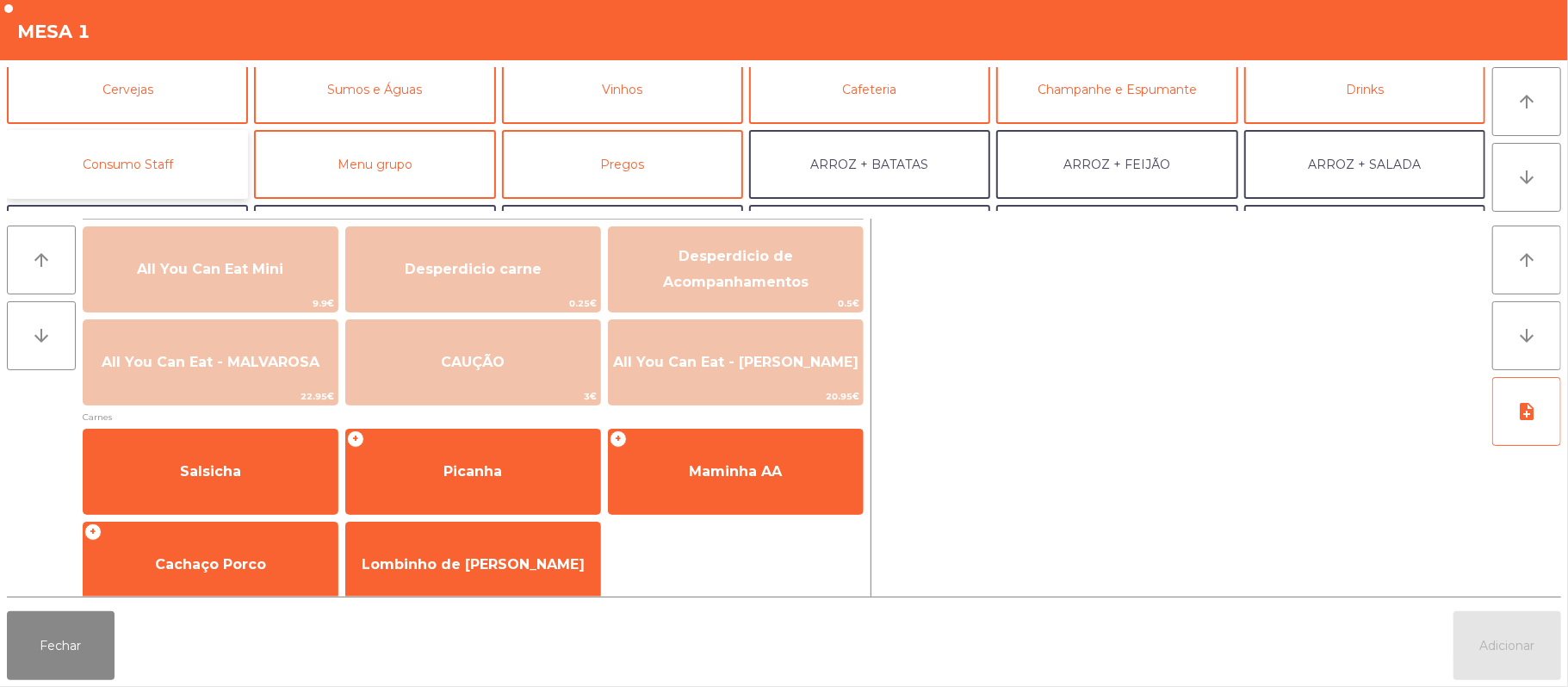
click at [169, 153] on button "Consumo Staff" at bounding box center [127, 165] width 241 height 69
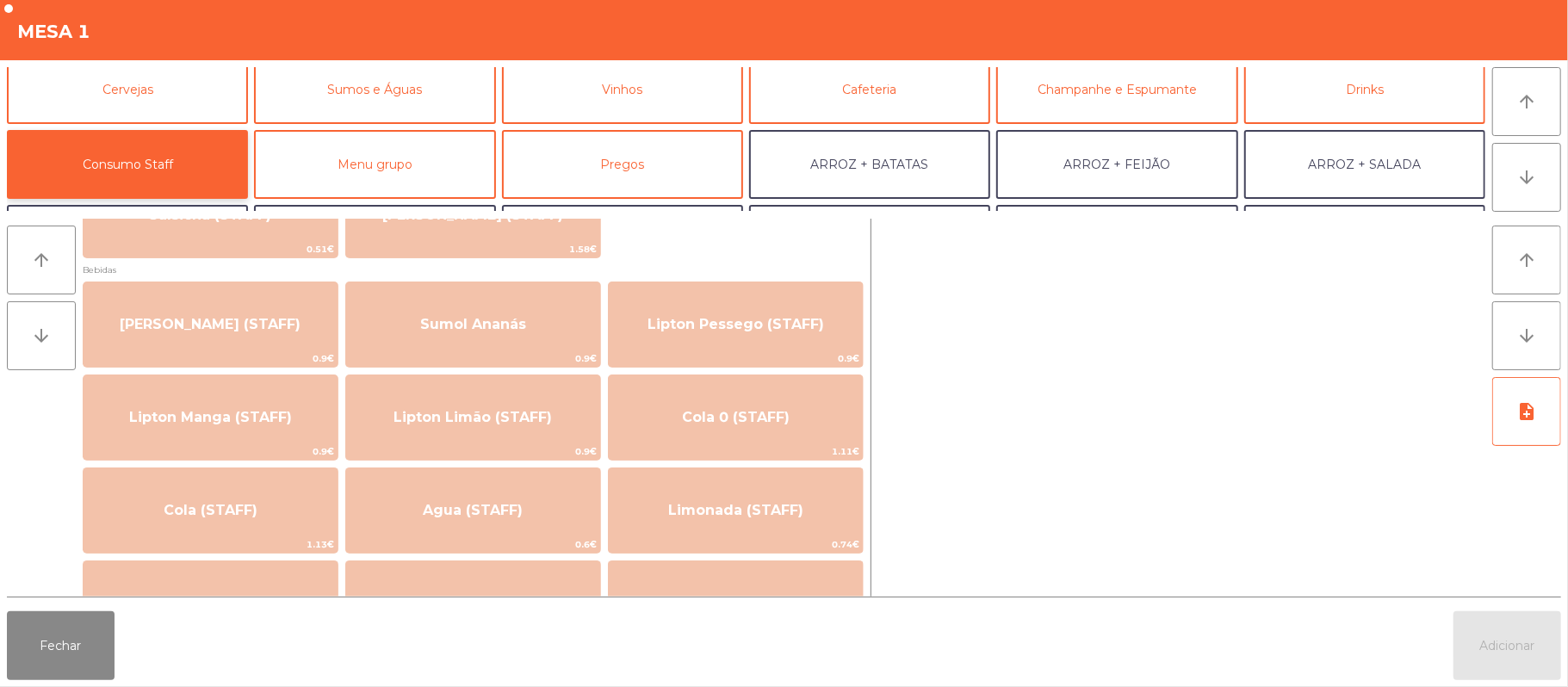
scroll to position [172, 0]
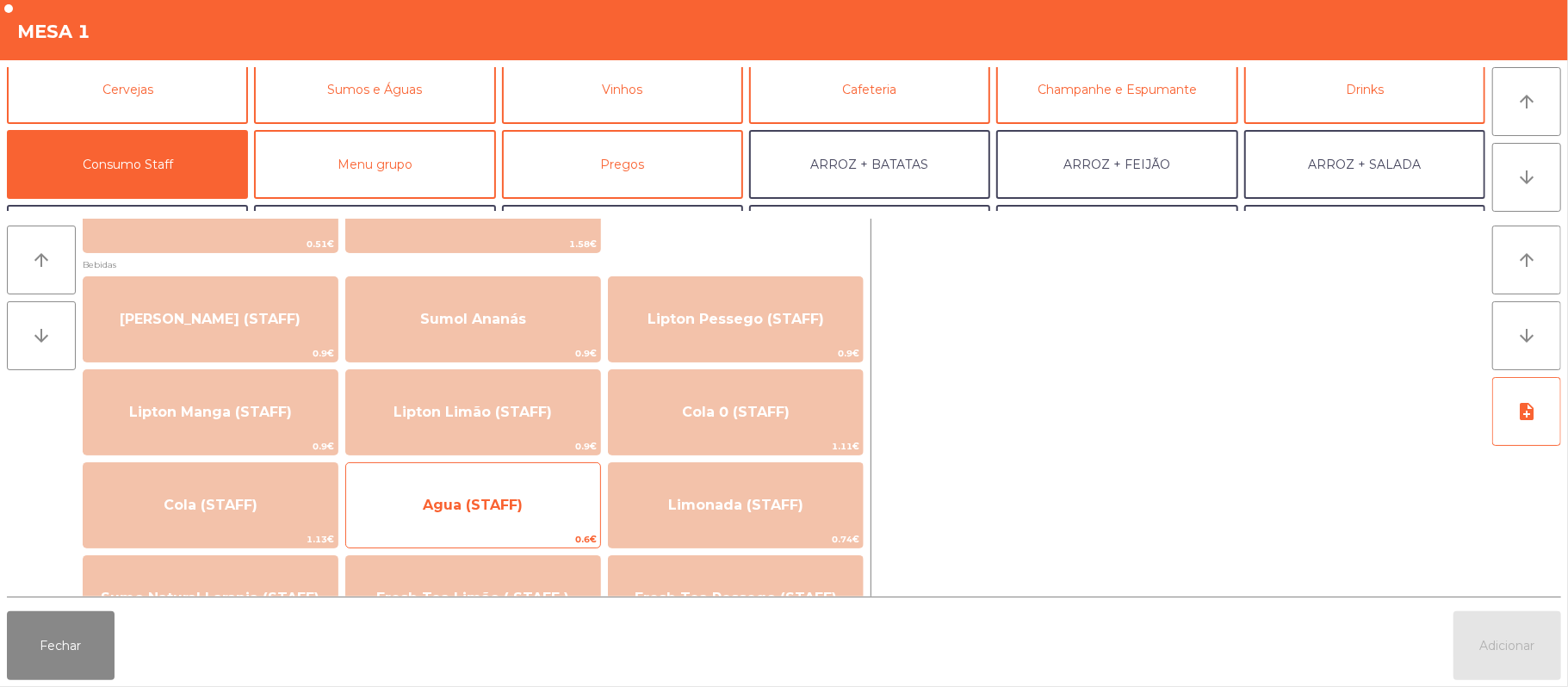
click at [446, 502] on span "Agua (STAFF)" at bounding box center [473, 505] width 100 height 17
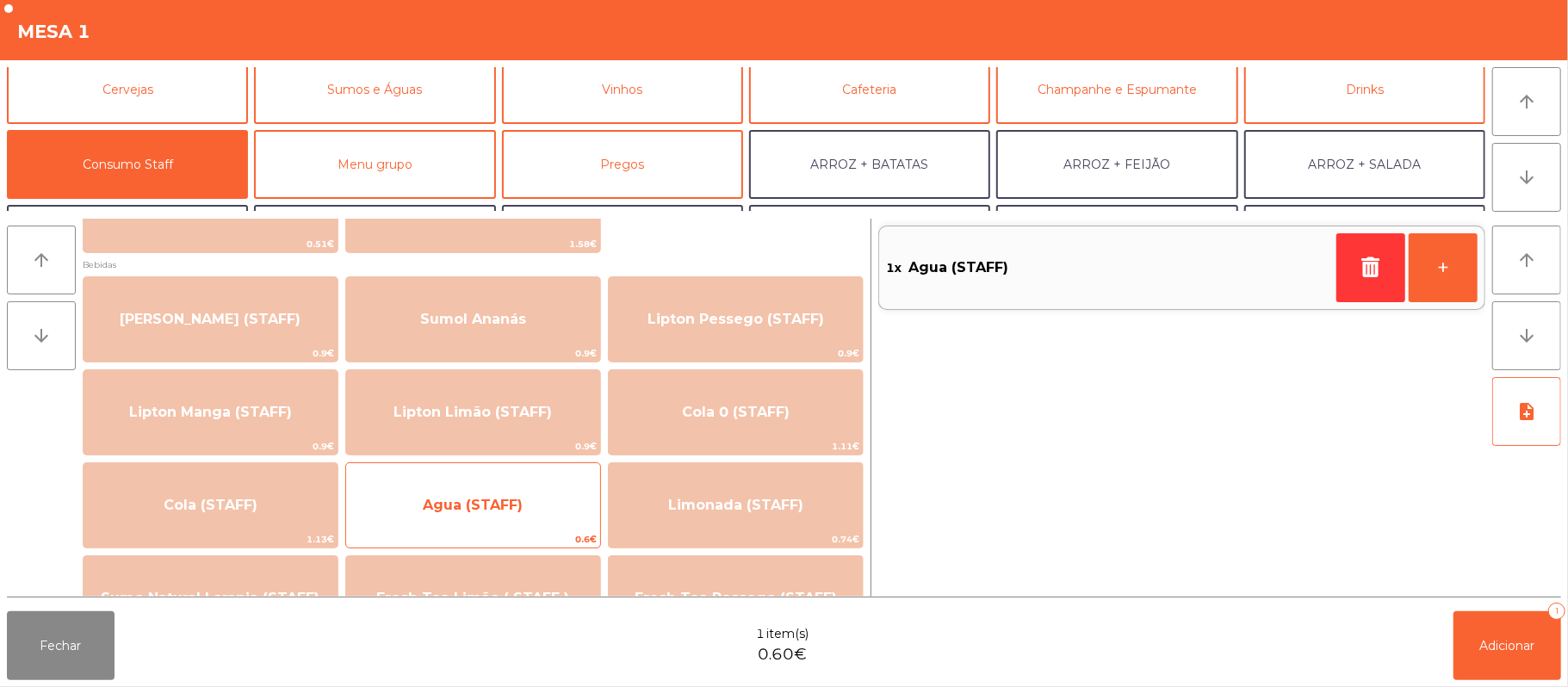
click at [442, 506] on span "Agua (STAFF)" at bounding box center [473, 505] width 100 height 17
click at [442, 518] on span "Agua (STAFF)" at bounding box center [473, 505] width 254 height 46
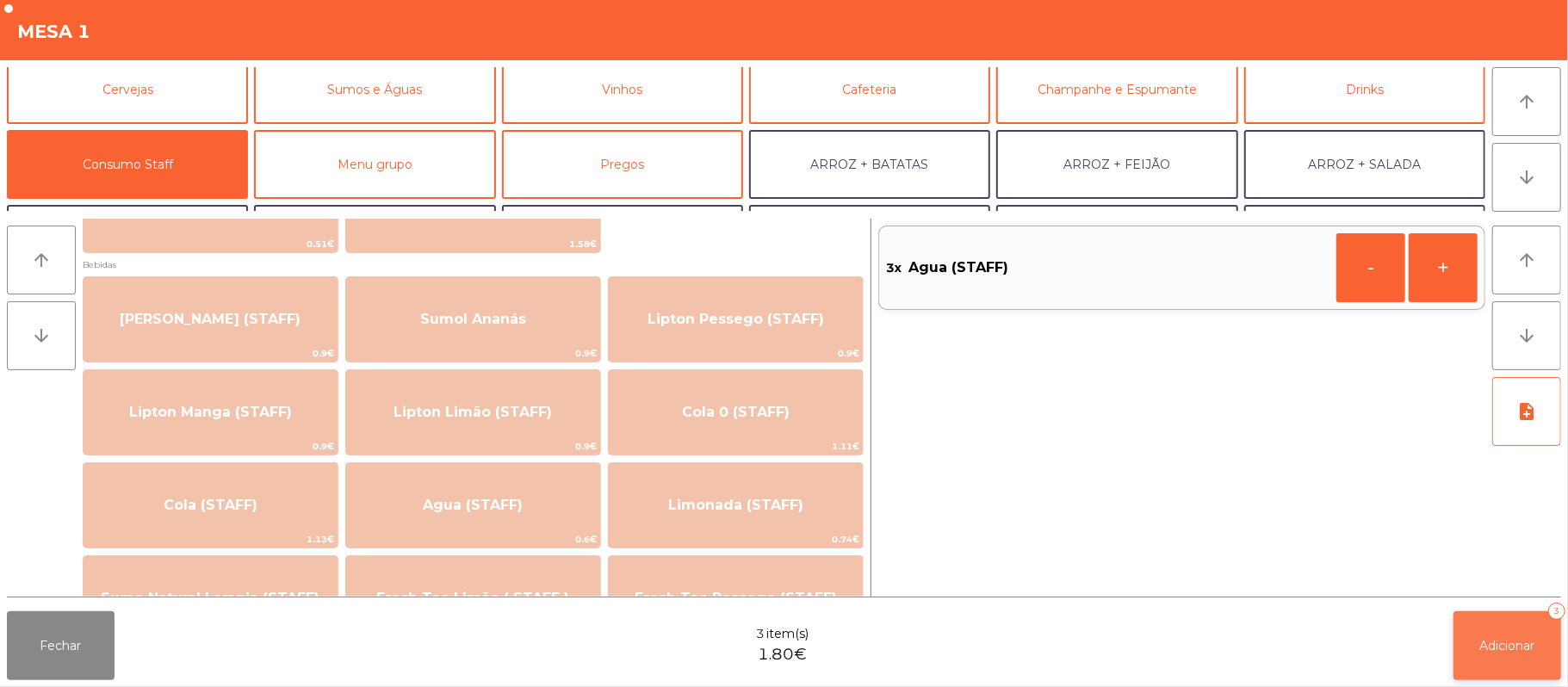
click at [1501, 635] on button "Adicionar 3" at bounding box center [1507, 645] width 108 height 69
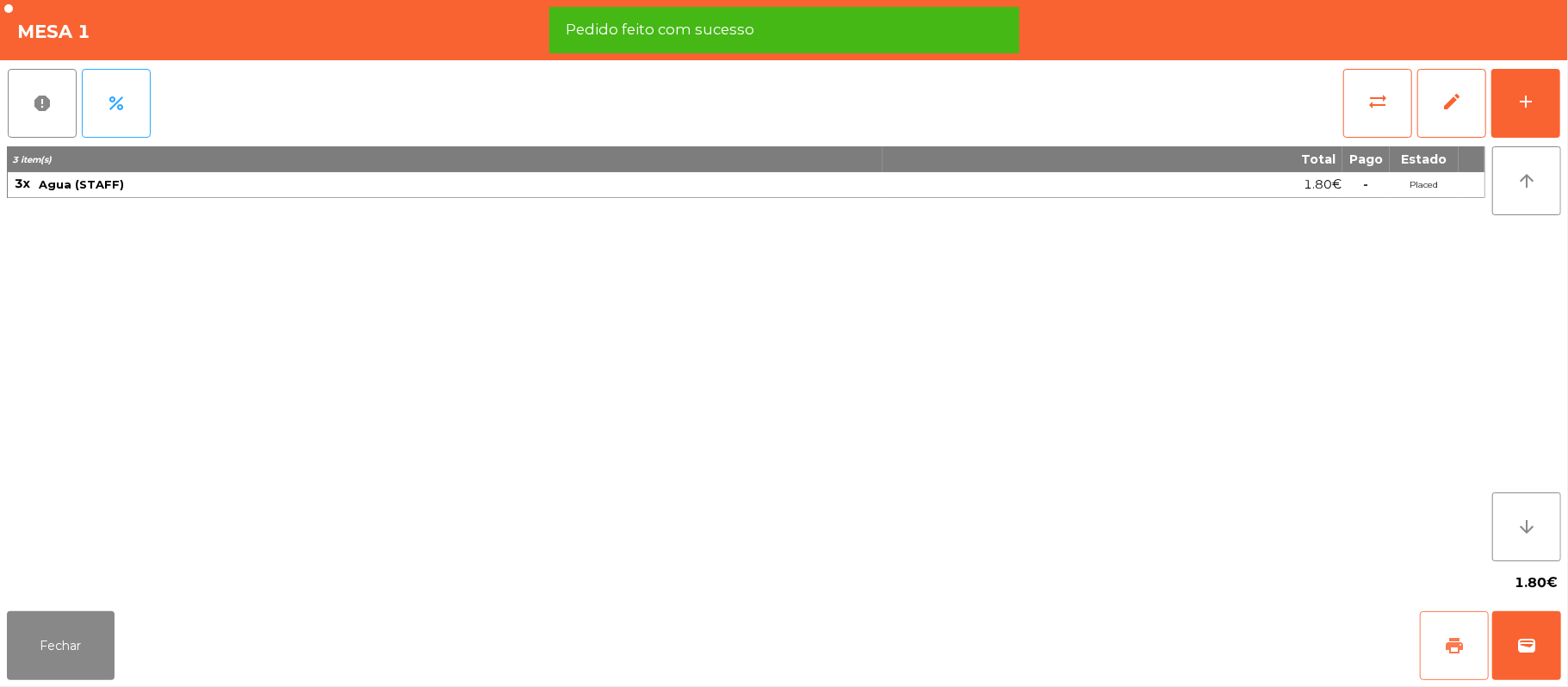
click at [1473, 644] on button "print" at bounding box center [1454, 645] width 69 height 69
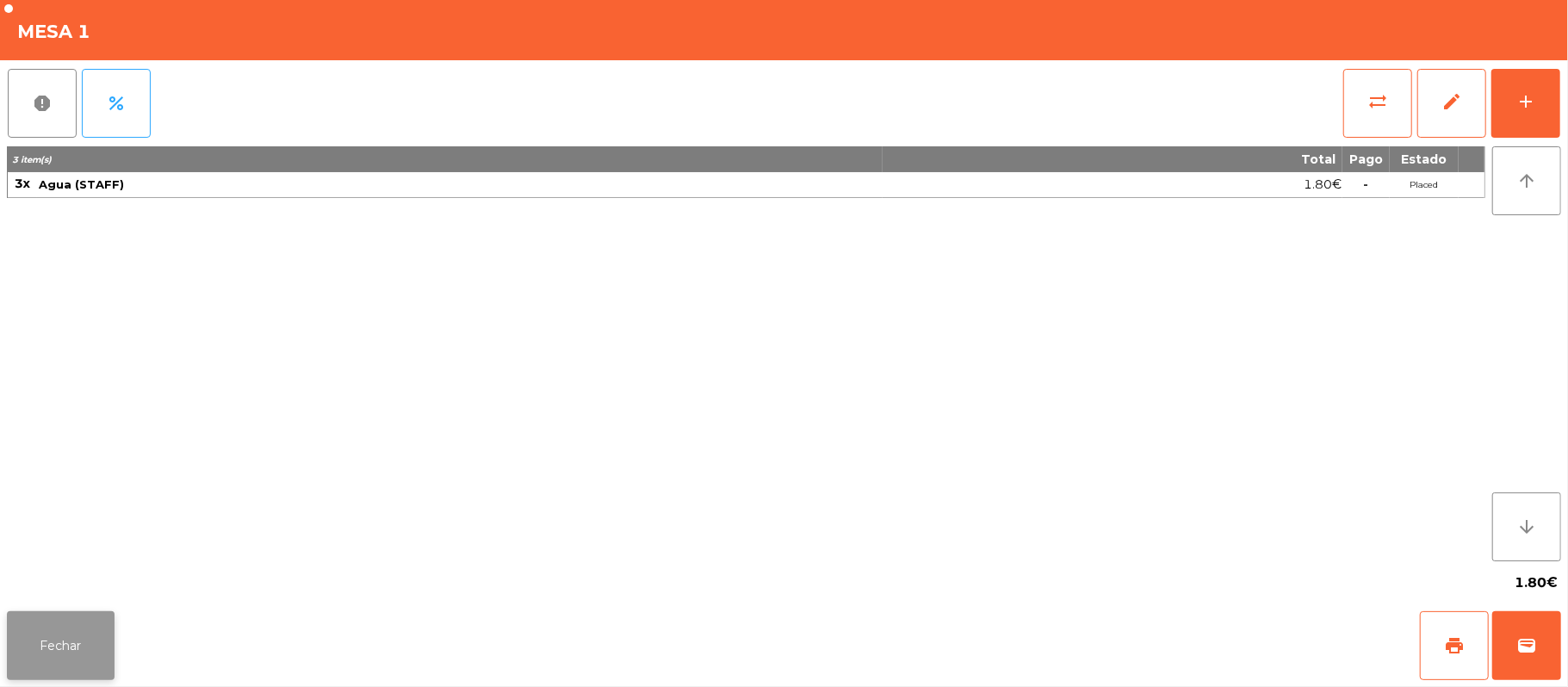
click at [66, 621] on button "Fechar" at bounding box center [60, 645] width 108 height 69
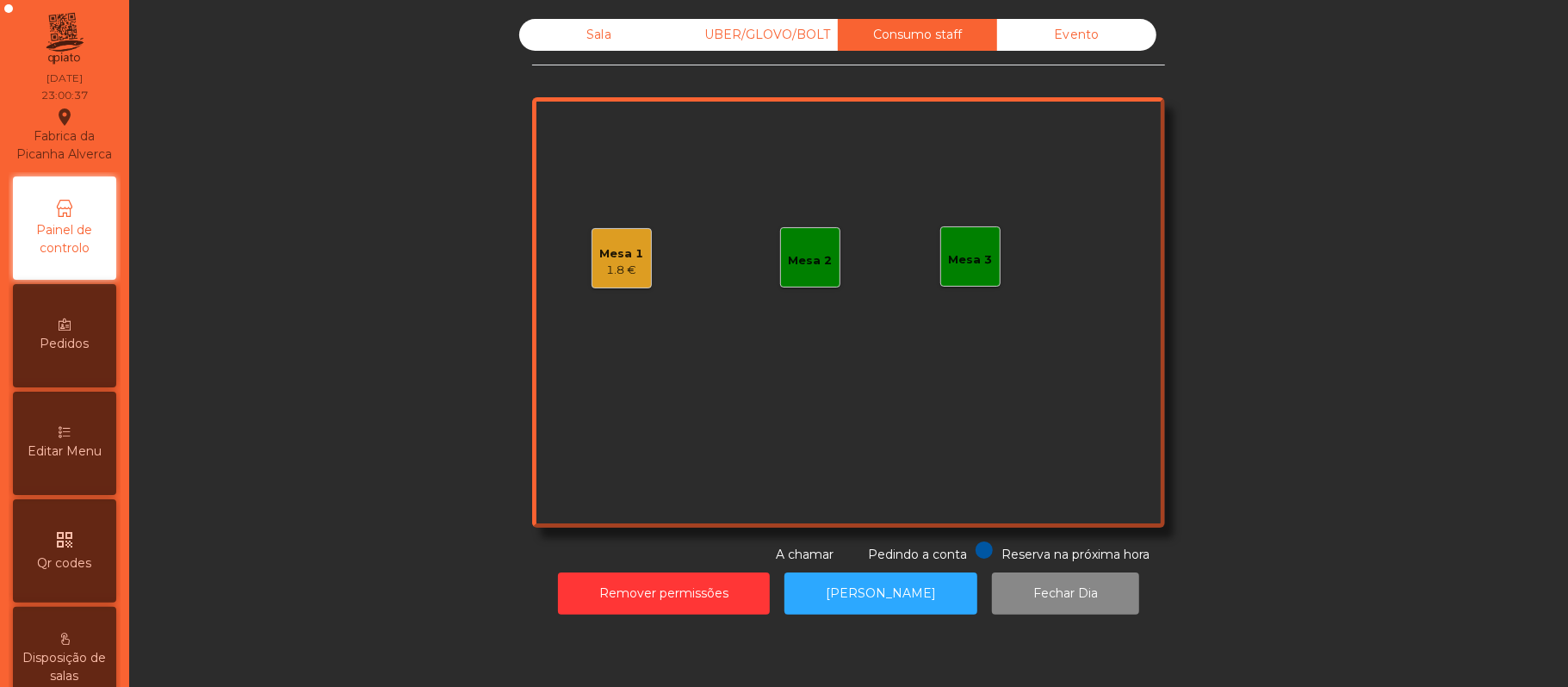
click at [630, 255] on div "Mesa 1" at bounding box center [622, 254] width 44 height 18
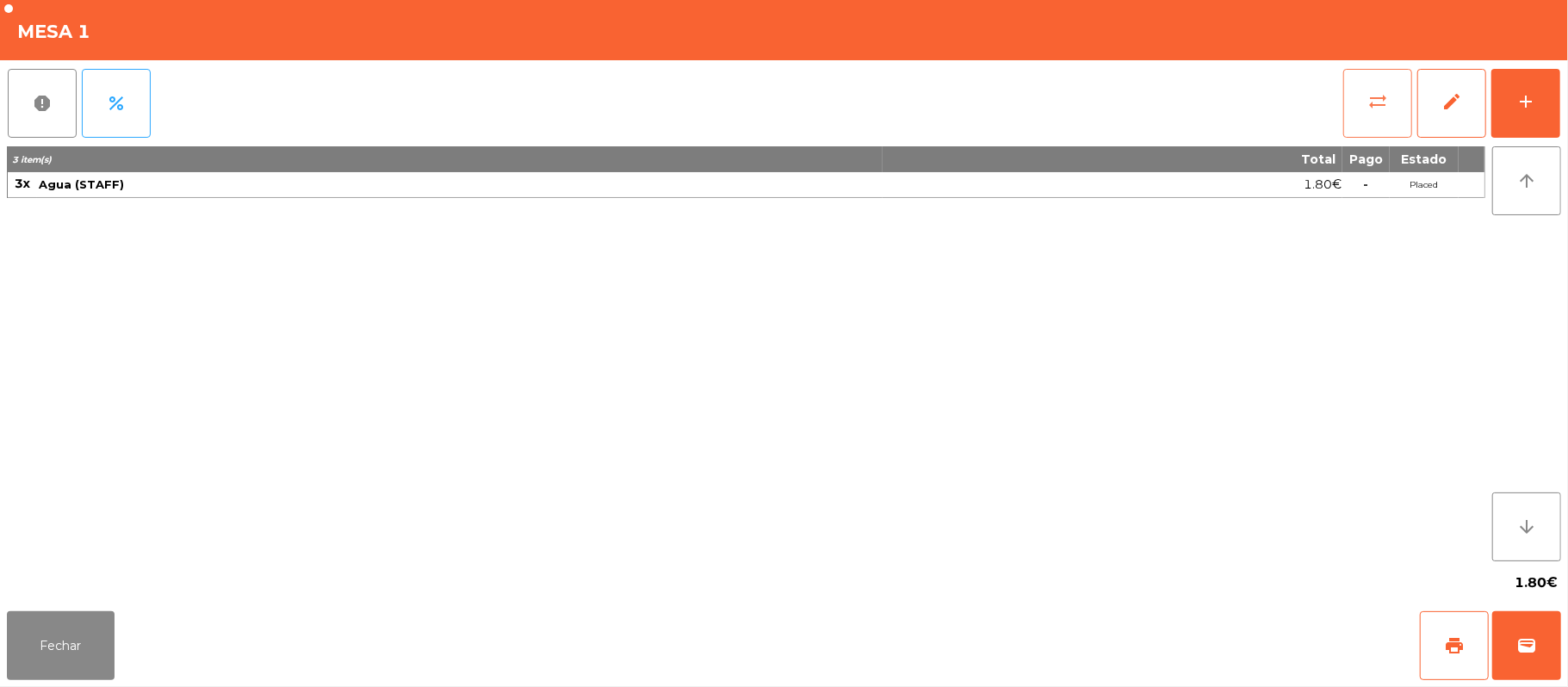
click at [1358, 101] on button "sync_alt" at bounding box center [1377, 103] width 69 height 69
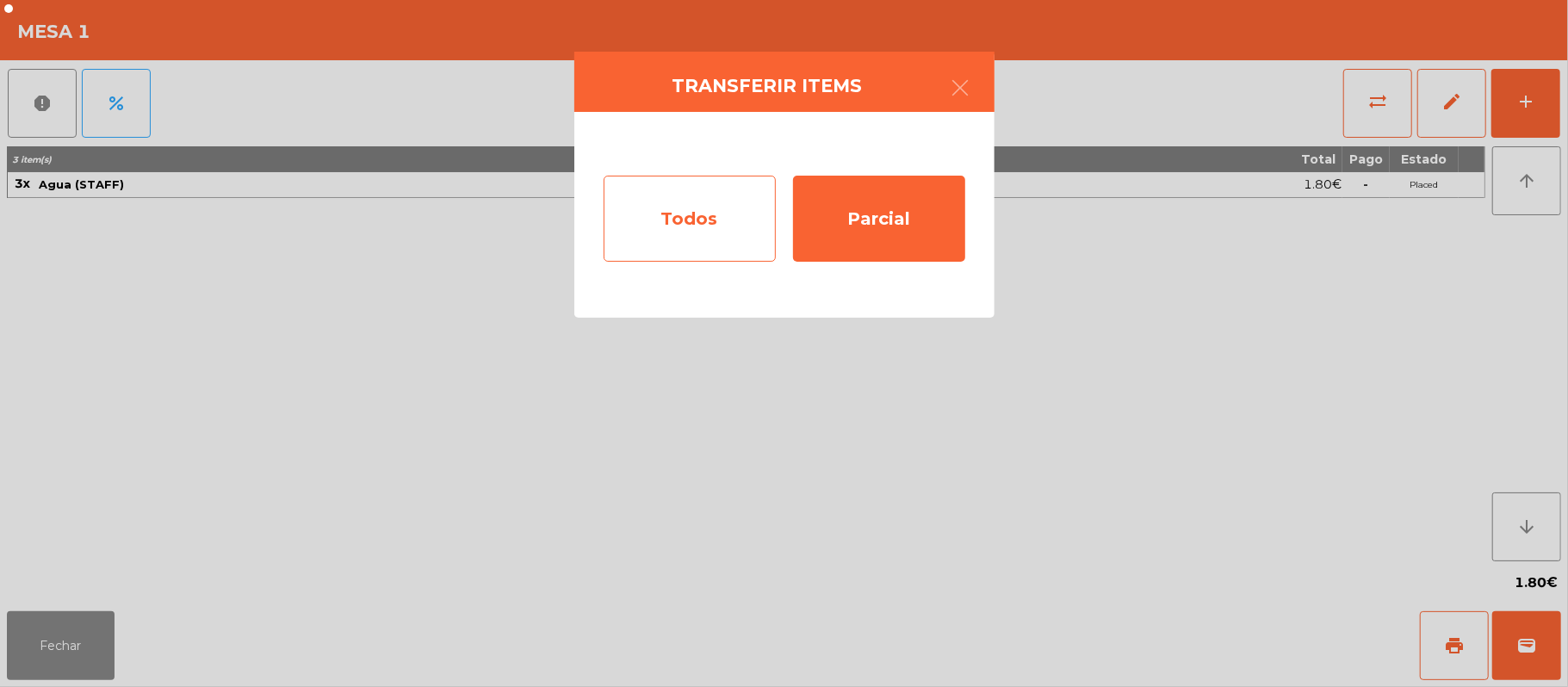
click at [707, 232] on div "Todos" at bounding box center [689, 219] width 172 height 86
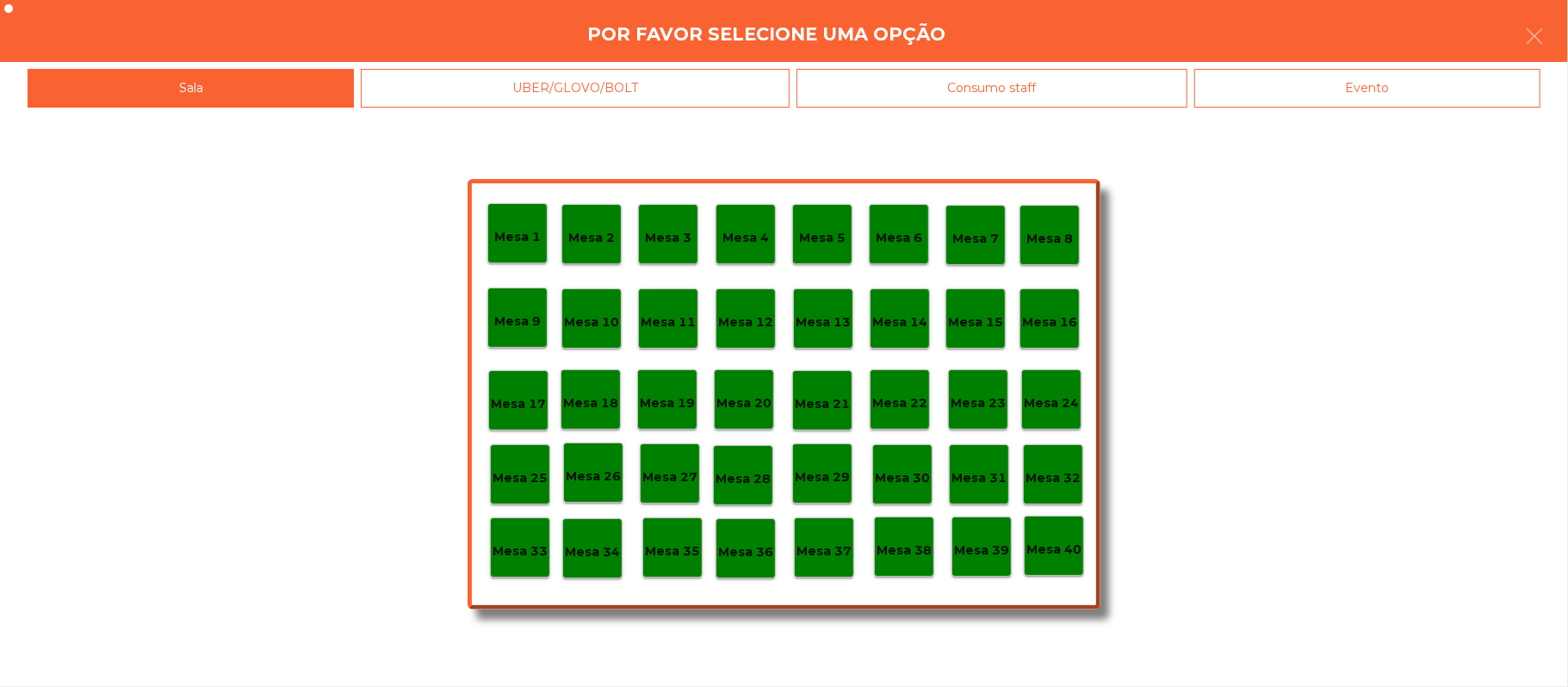
click at [980, 541] on p "Mesa 39" at bounding box center [981, 550] width 55 height 20
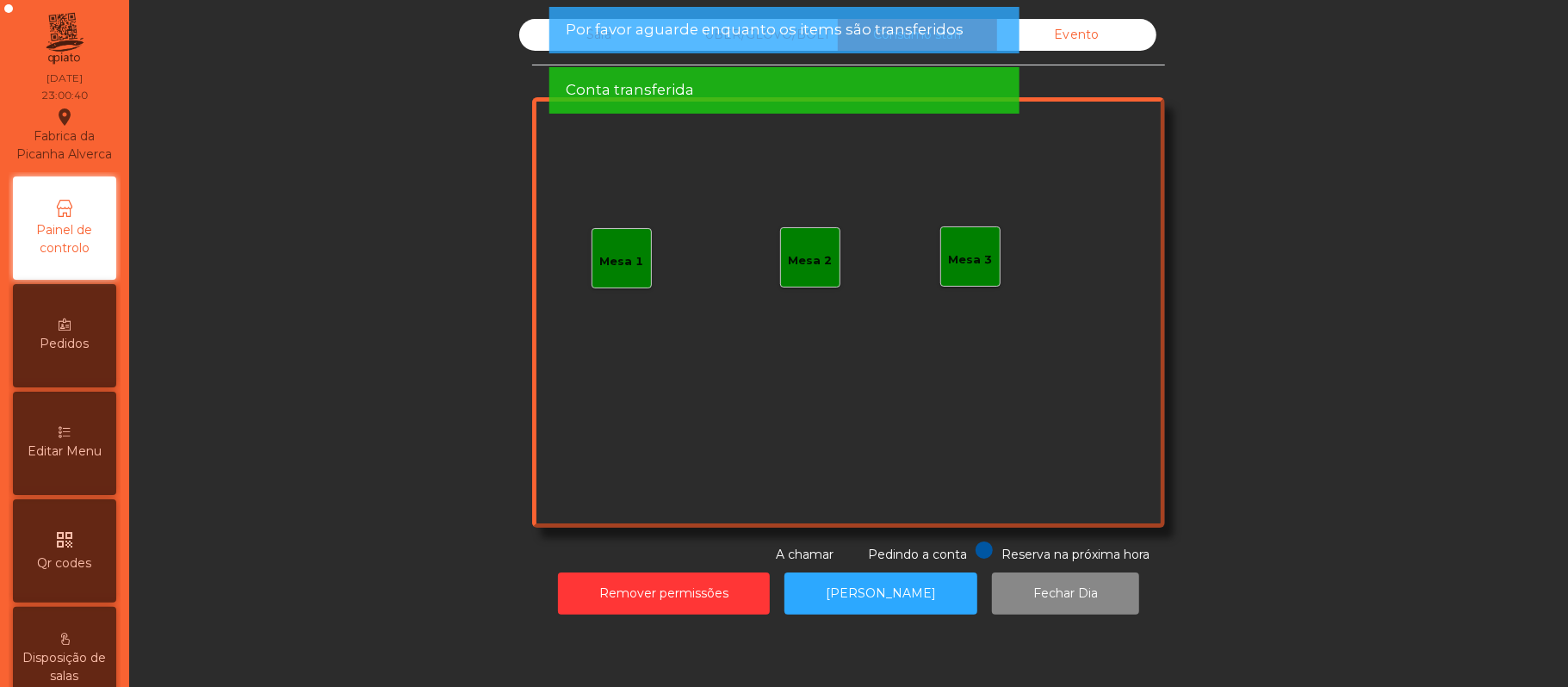
click at [666, 83] on span "Conta transferida" at bounding box center [629, 89] width 129 height 22
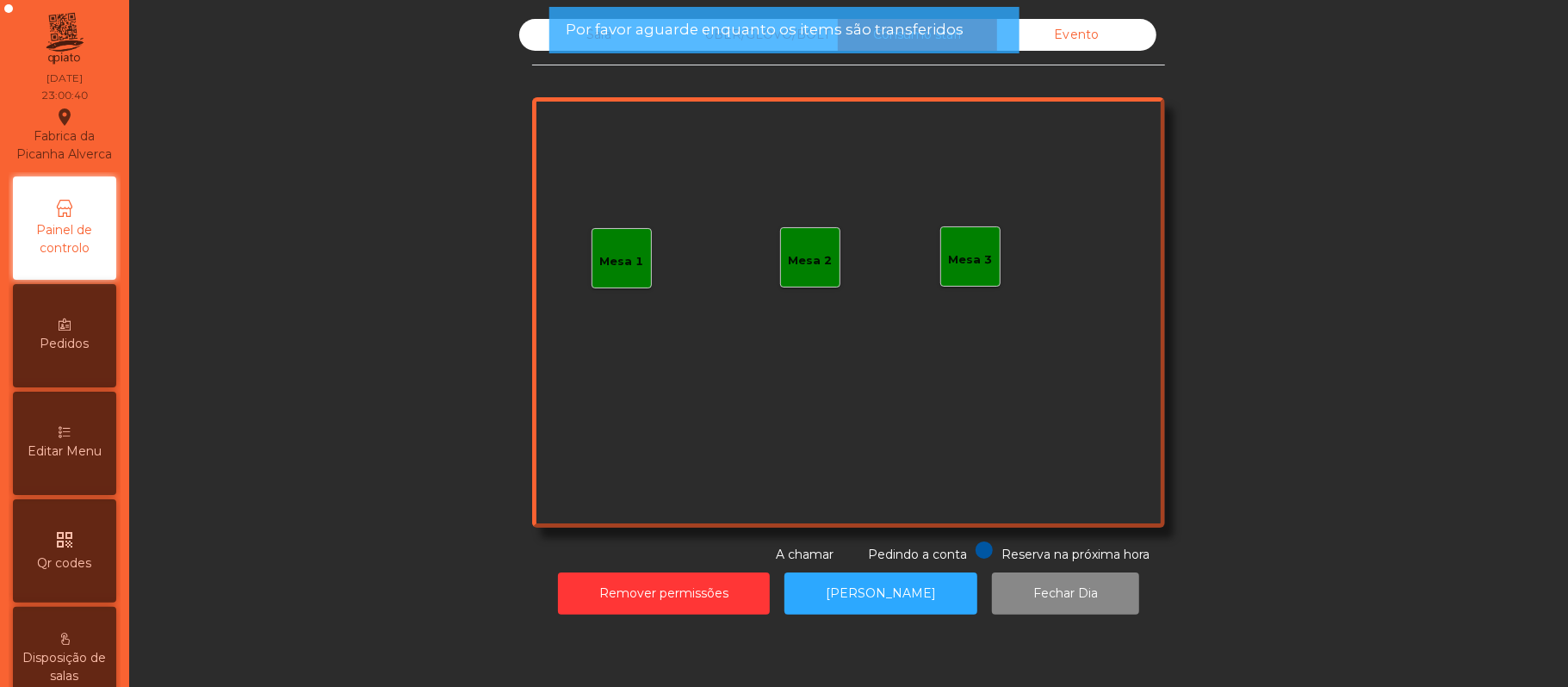
click at [635, 32] on span "Por favor aguarde enquanto os items são transferidos" at bounding box center [764, 30] width 397 height 22
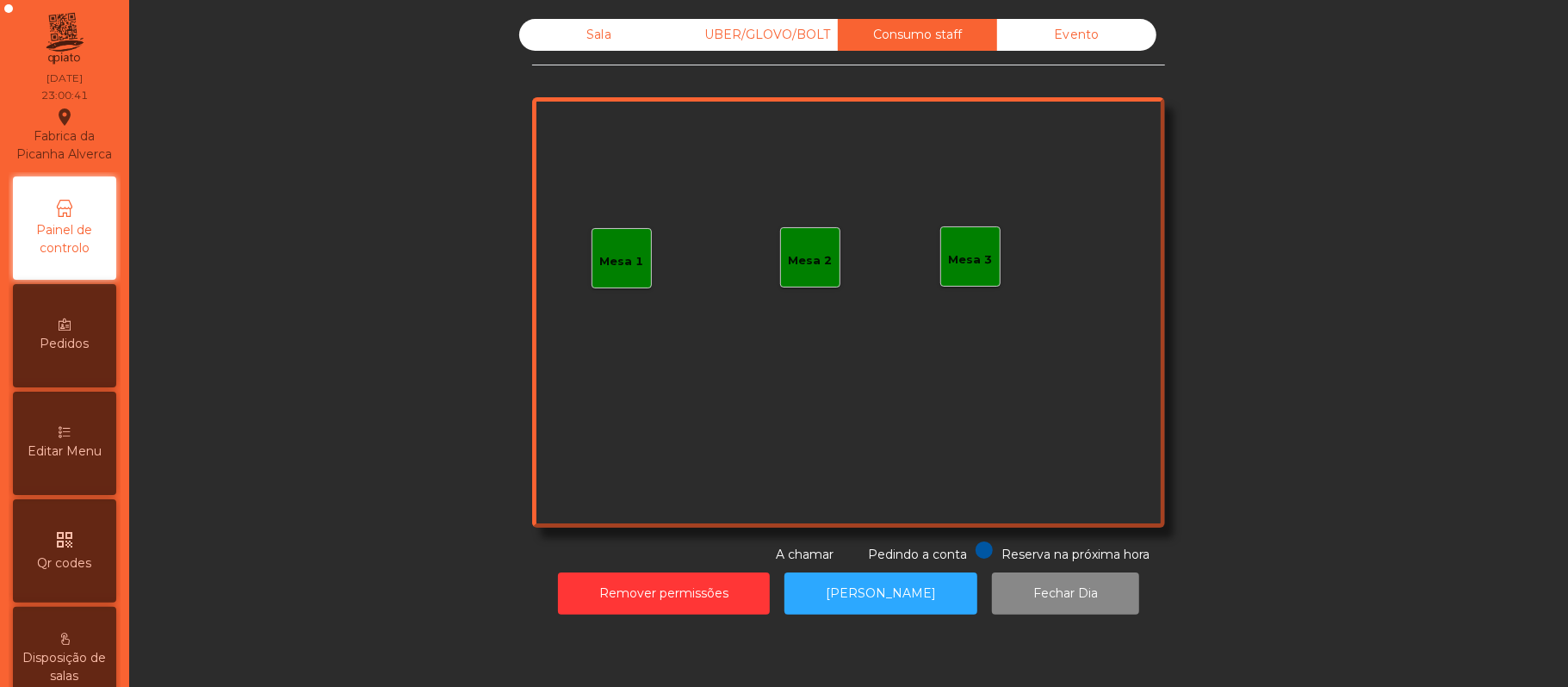
click at [587, 34] on div "Sala" at bounding box center [599, 35] width 159 height 32
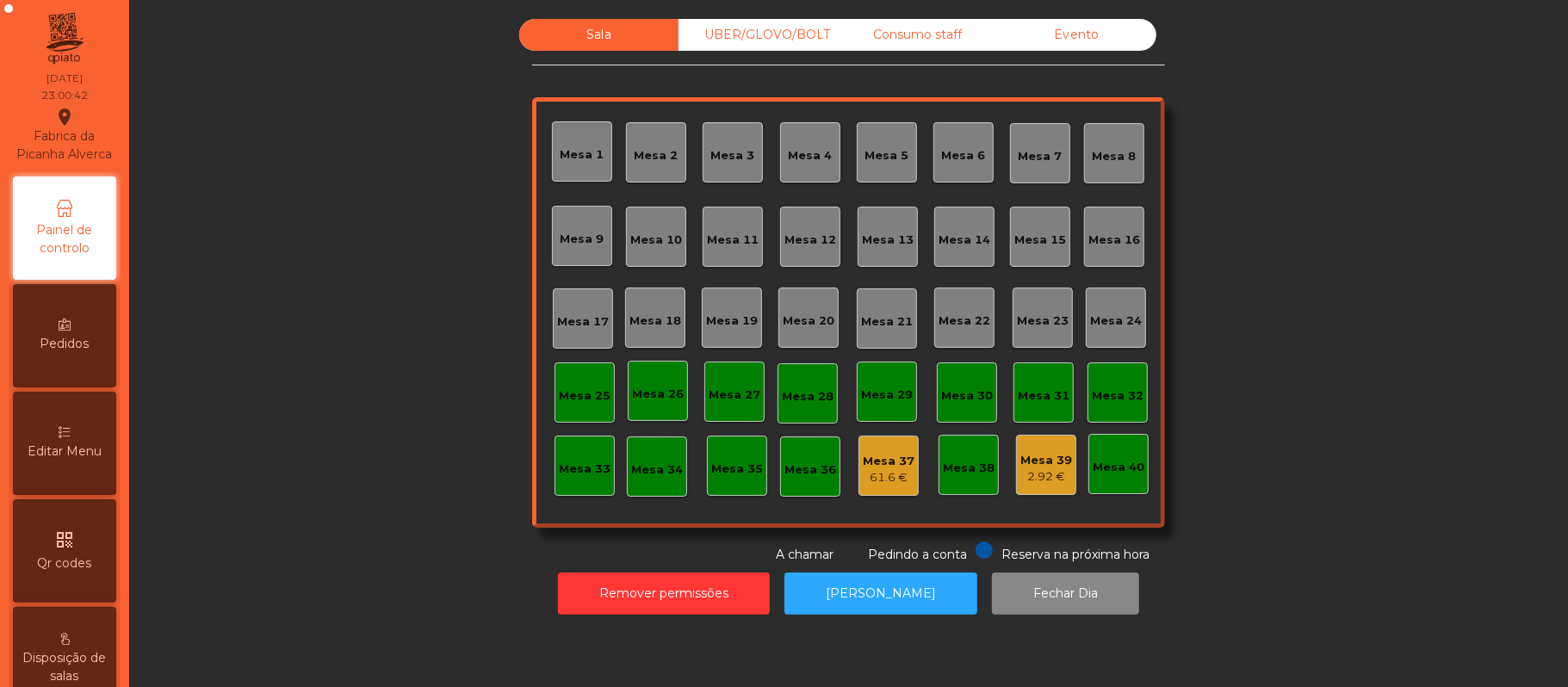
click at [1047, 476] on div "2.92 €" at bounding box center [1046, 477] width 52 height 18
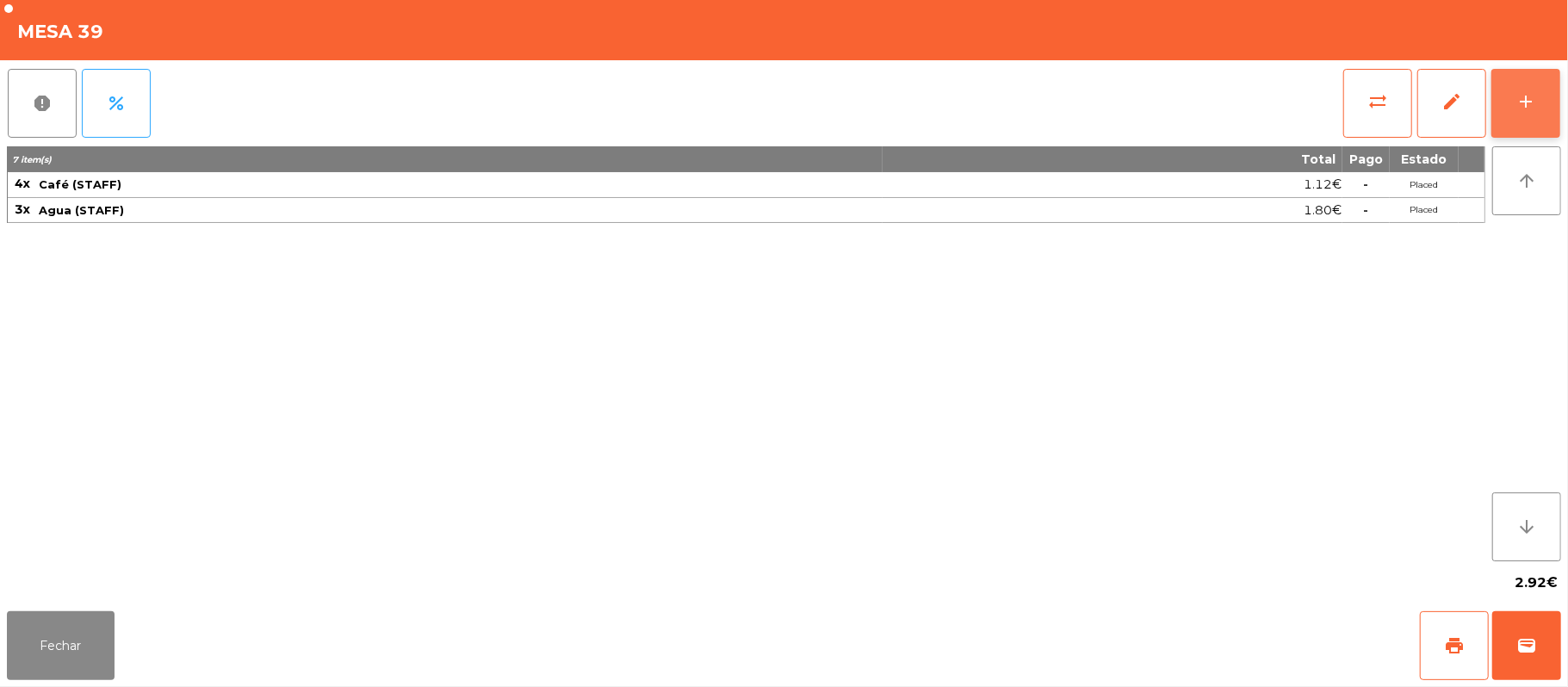
click at [1526, 130] on button "add" at bounding box center [1526, 103] width 69 height 69
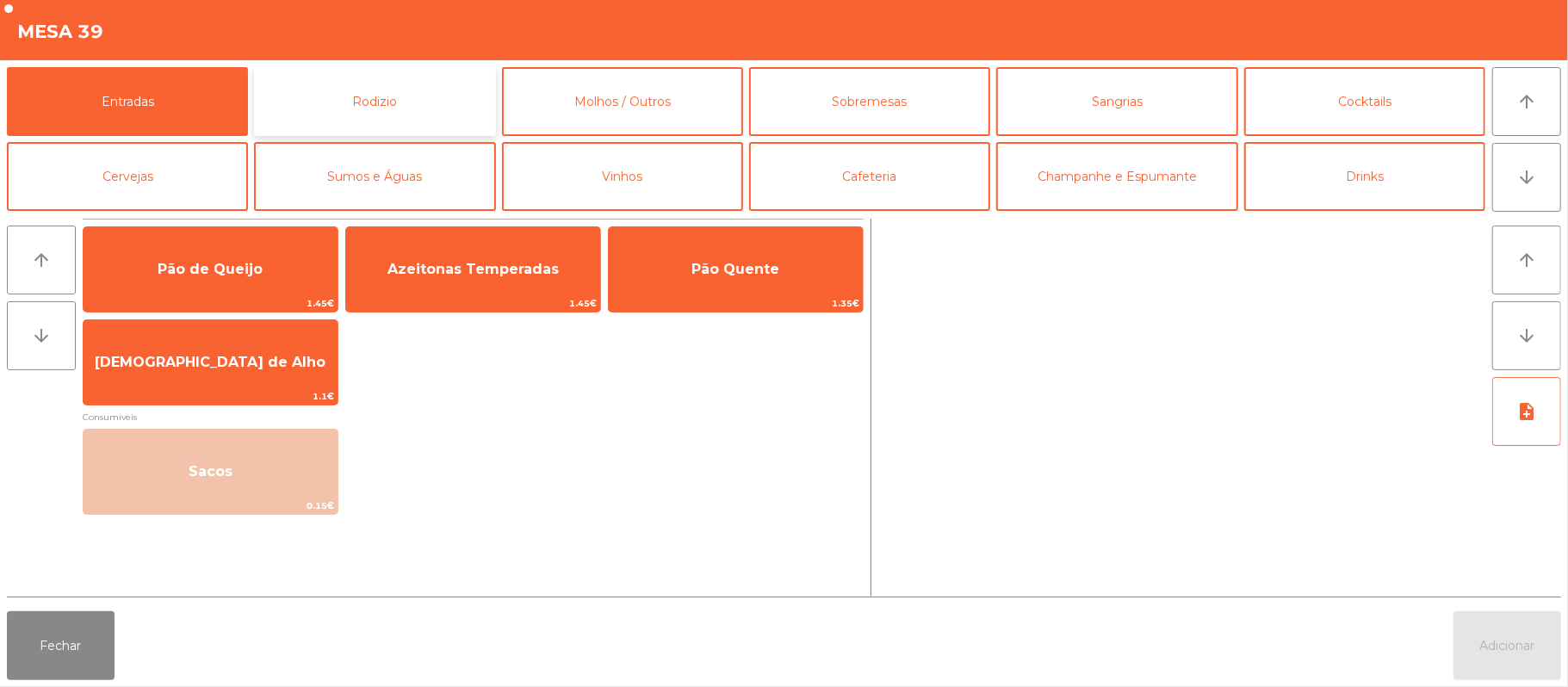
click at [425, 110] on button "Rodizio" at bounding box center [374, 102] width 241 height 69
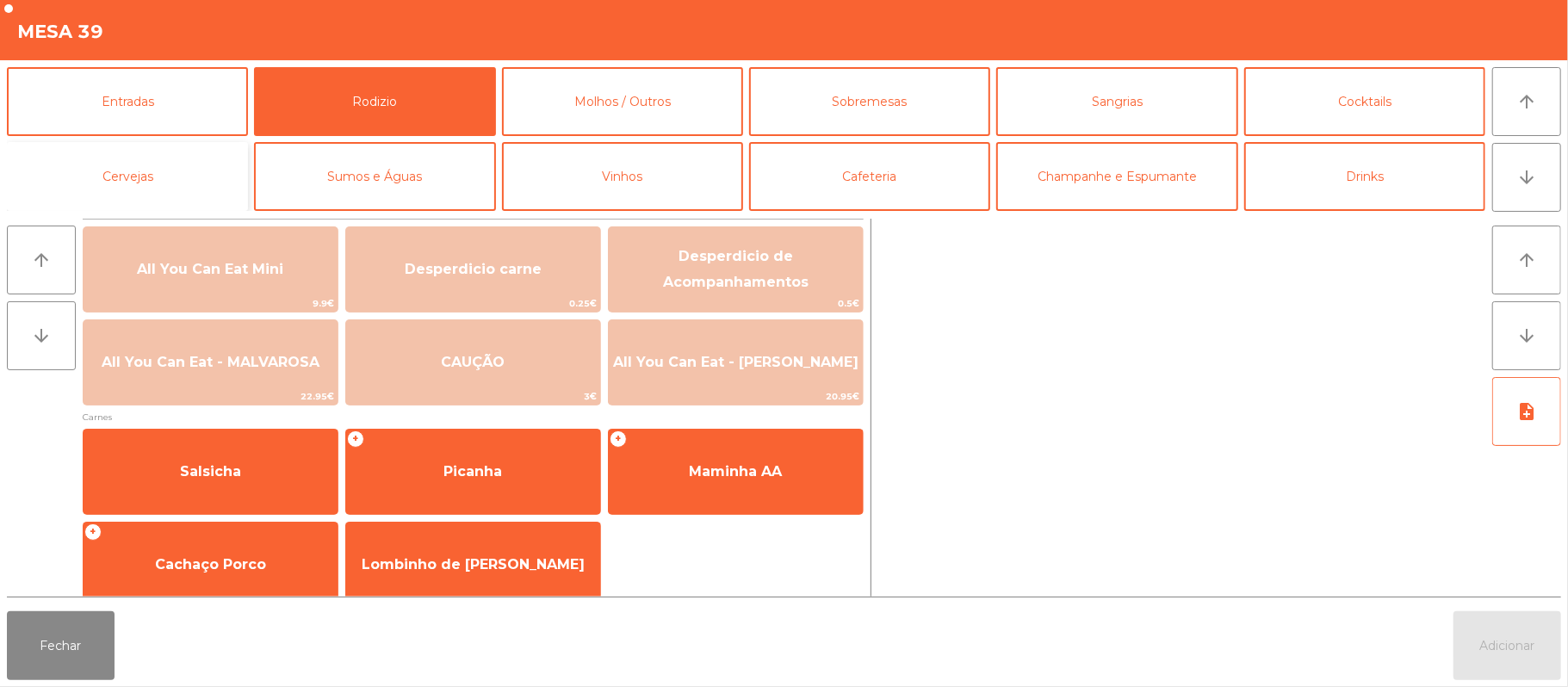
click at [186, 178] on button "Cervejas" at bounding box center [127, 176] width 241 height 69
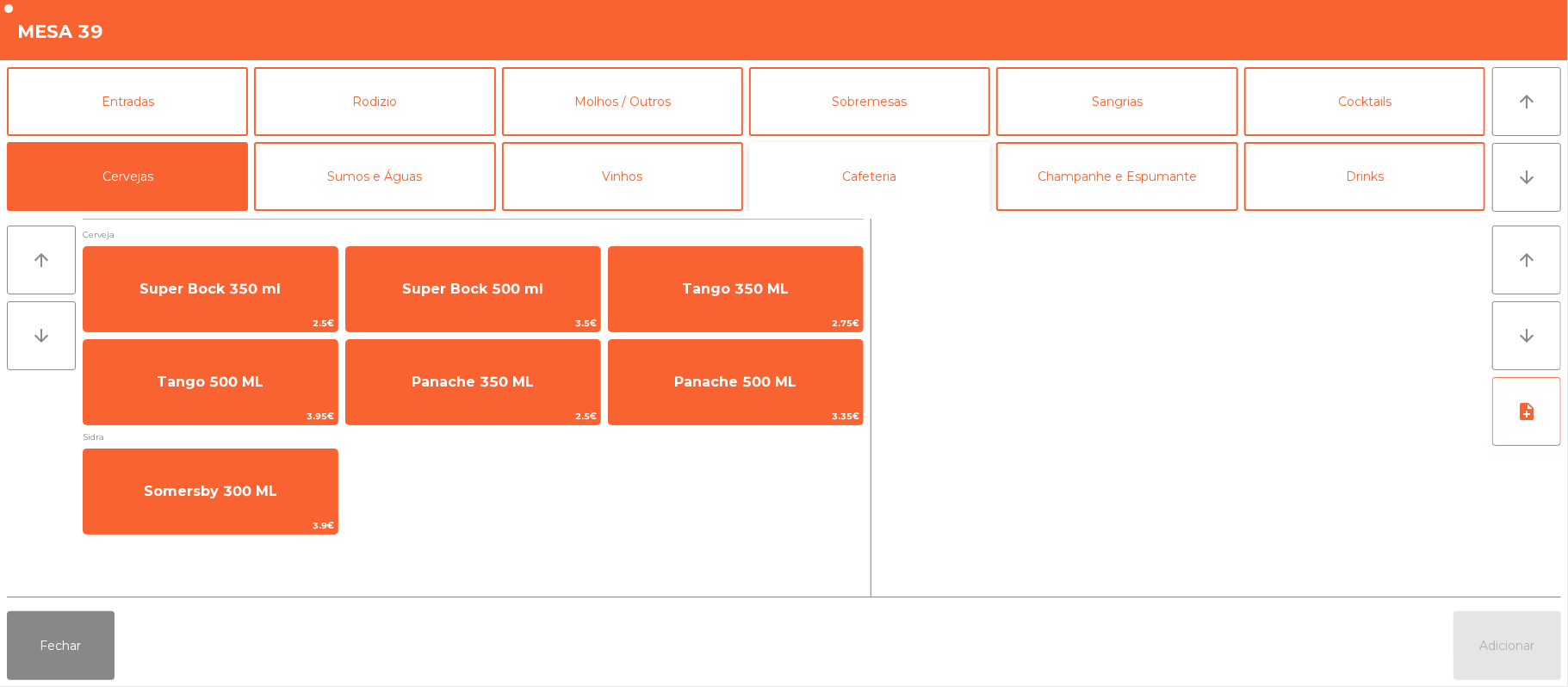
click at [941, 183] on button "Cafeteria" at bounding box center [869, 176] width 241 height 69
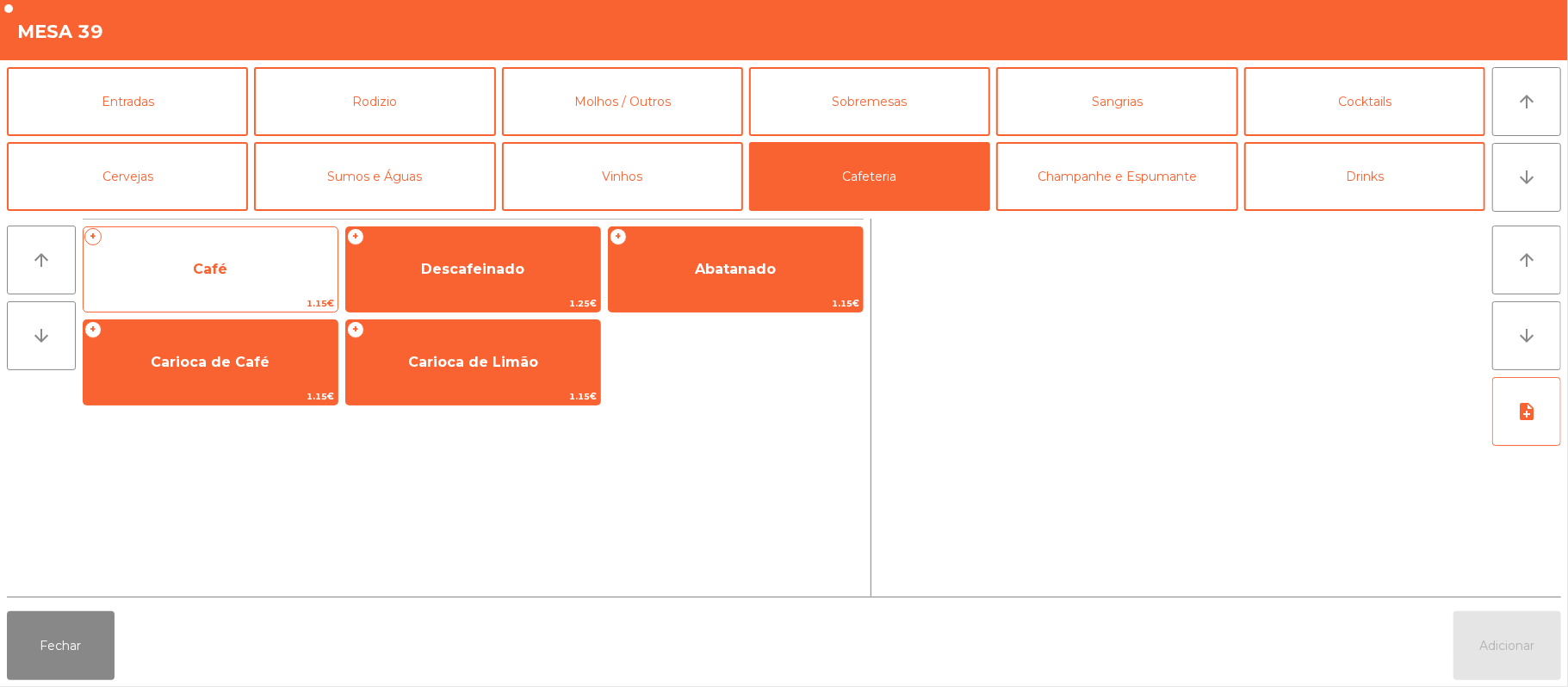
click at [257, 288] on span "Café" at bounding box center [210, 269] width 254 height 46
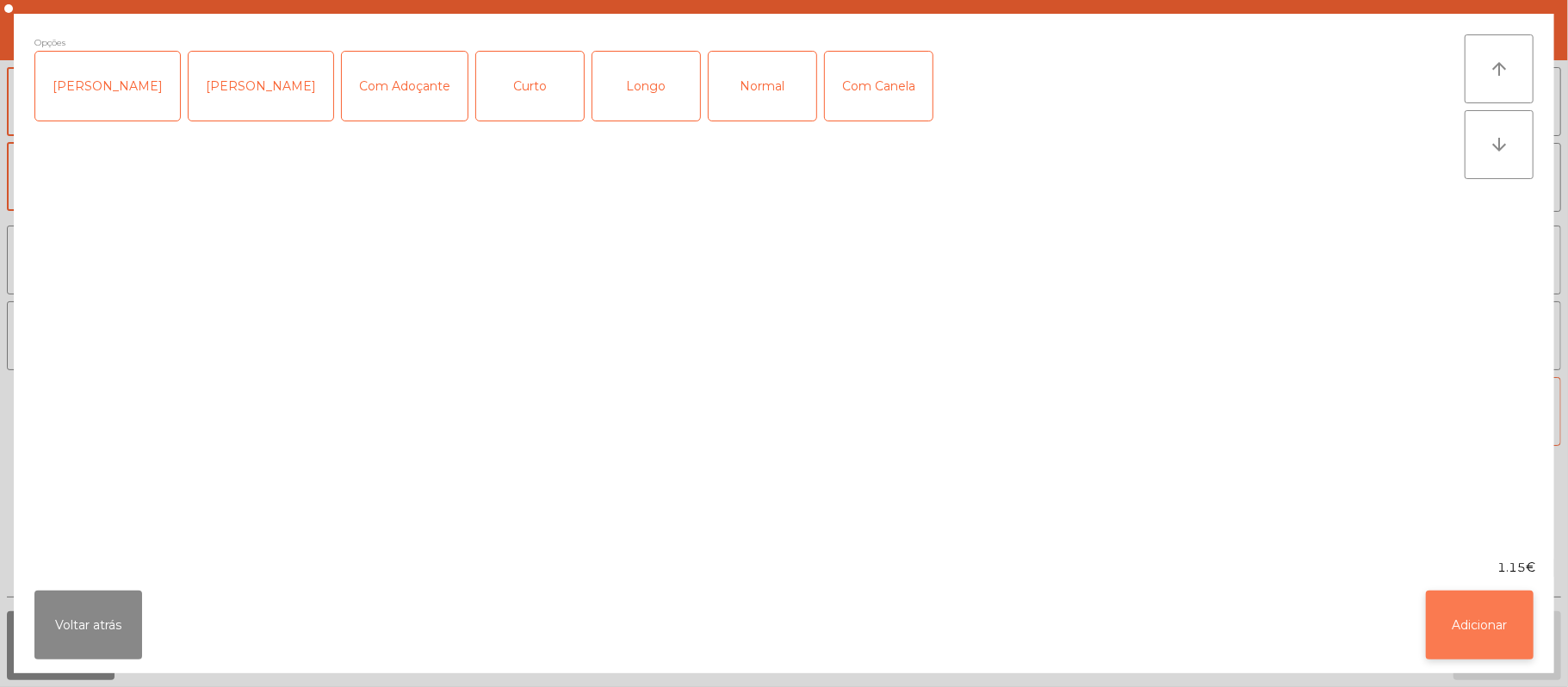
click at [1494, 618] on button "Adicionar" at bounding box center [1480, 625] width 108 height 69
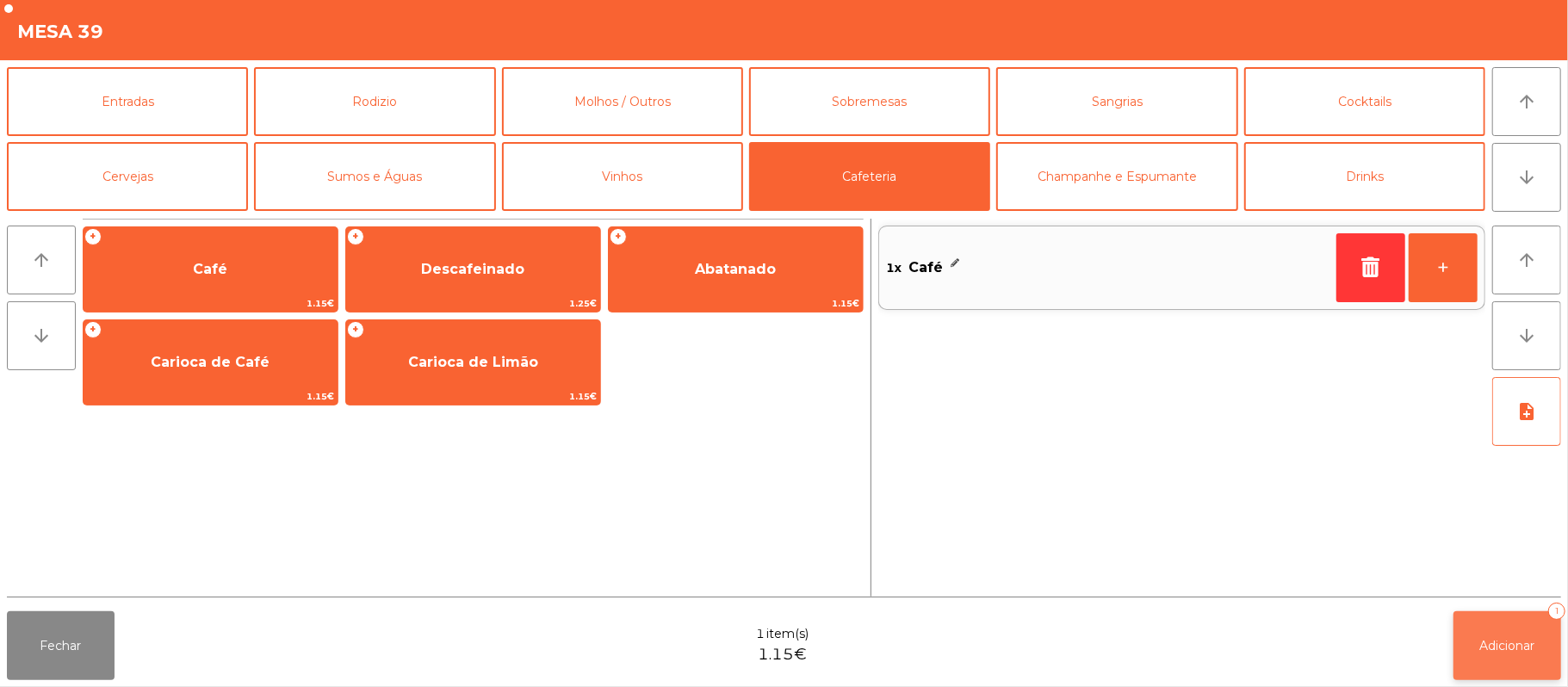
click at [1495, 639] on span "Adicionar" at bounding box center [1508, 646] width 55 height 16
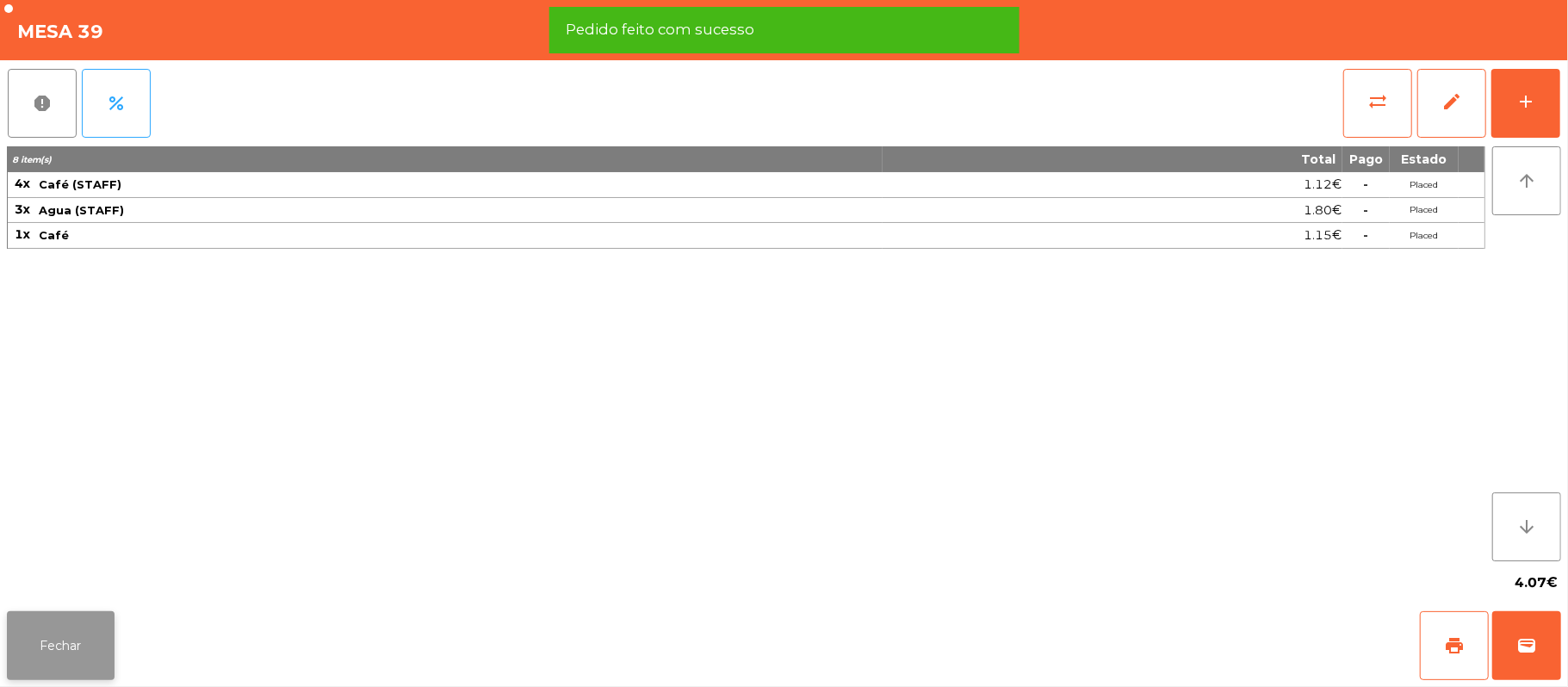
click at [91, 644] on button "Fechar" at bounding box center [60, 645] width 108 height 69
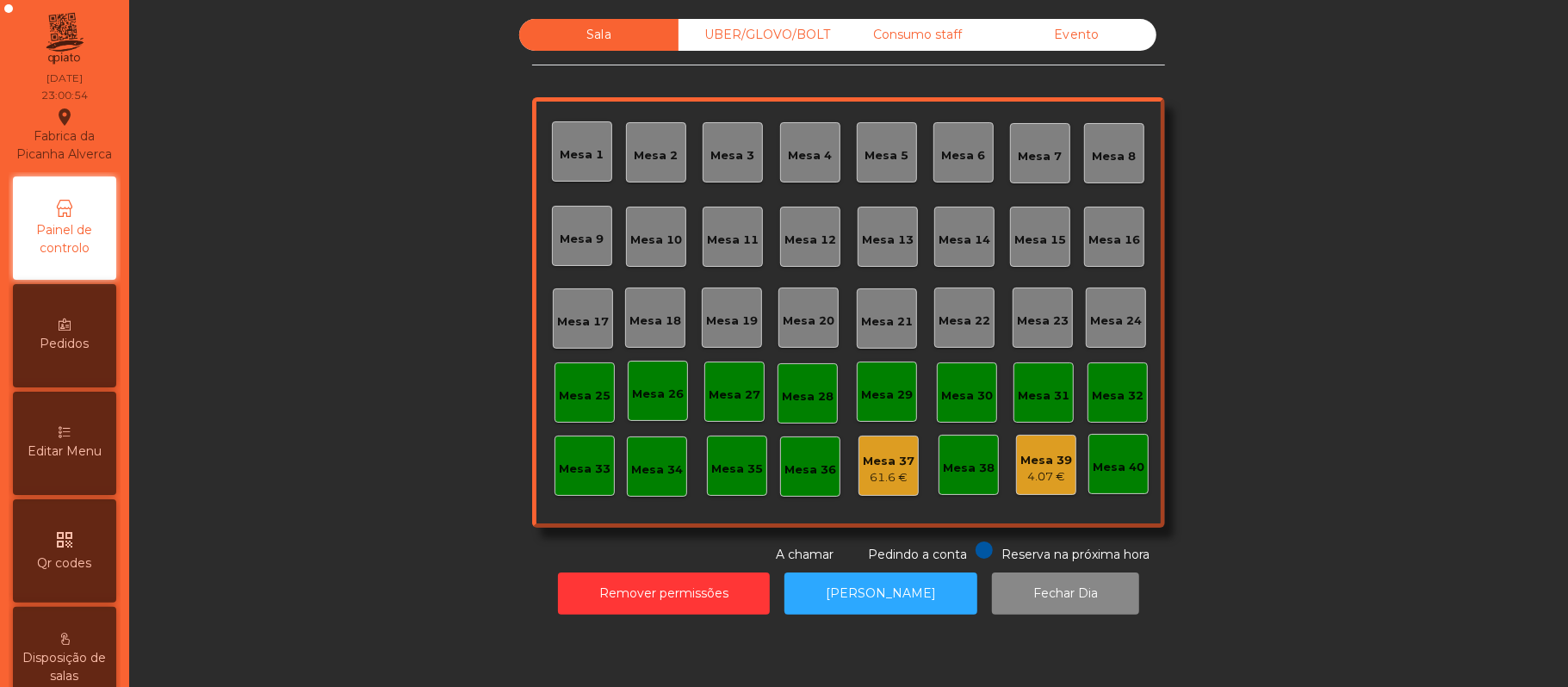
click at [1021, 463] on div "Mesa 39" at bounding box center [1046, 460] width 52 height 18
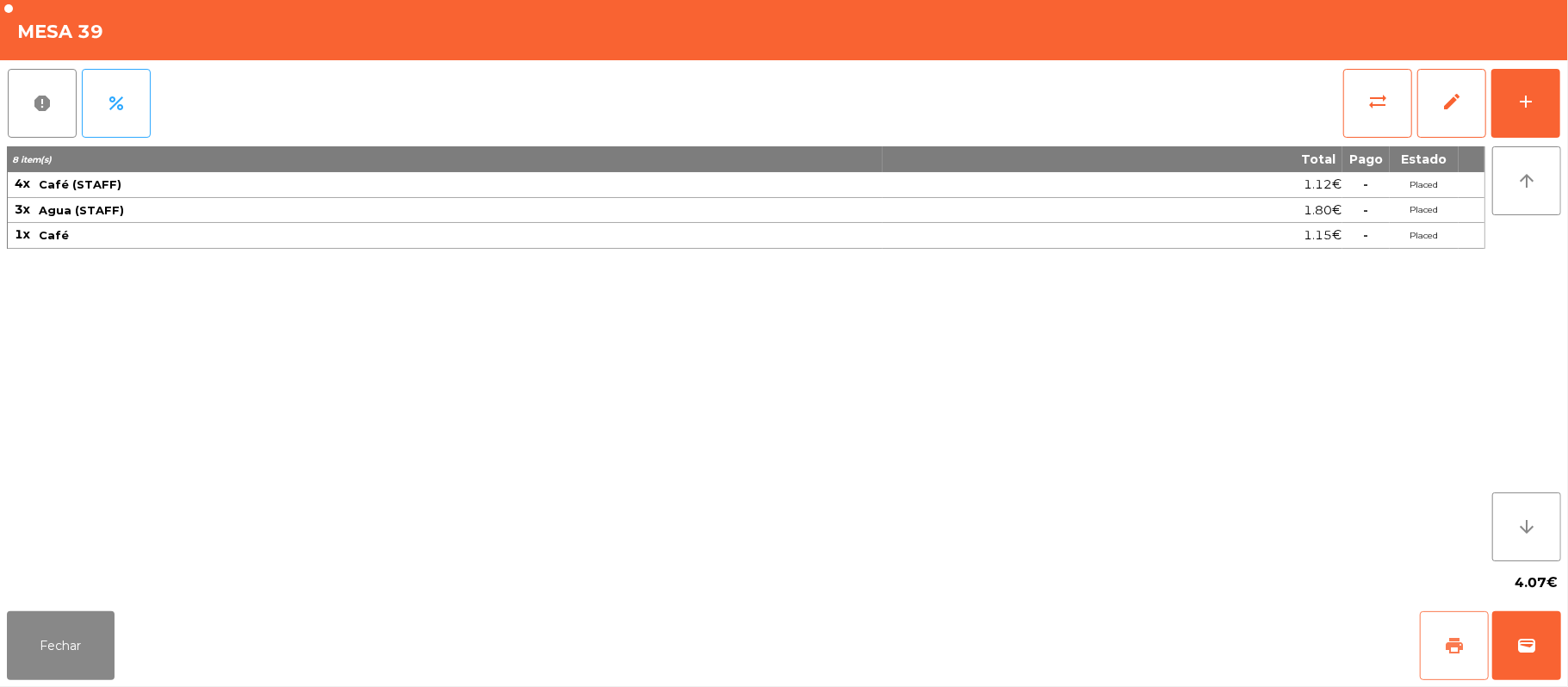
click at [1438, 655] on button "print" at bounding box center [1454, 645] width 69 height 69
click at [56, 634] on button "Fechar" at bounding box center [60, 645] width 108 height 69
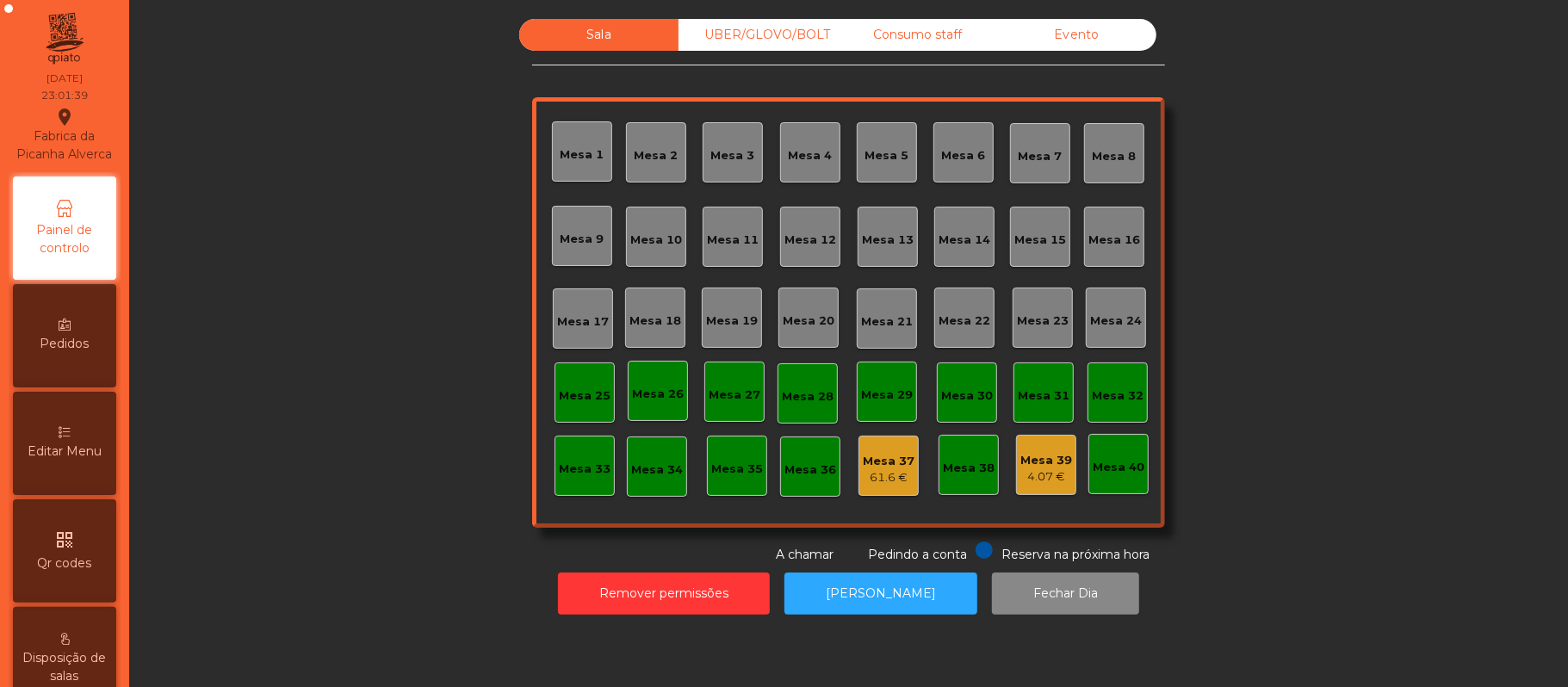
click at [772, 31] on div "UBER/GLOVO/BOLT" at bounding box center [758, 35] width 159 height 32
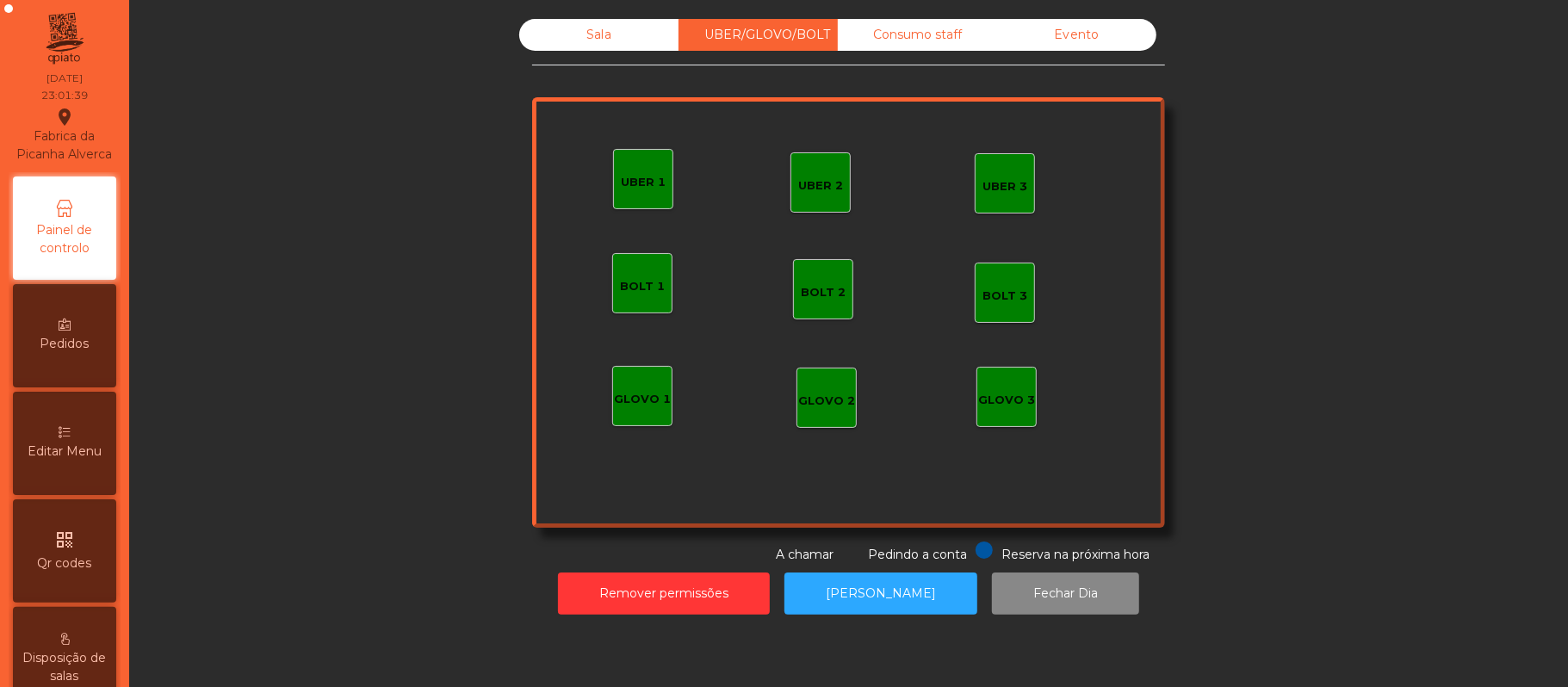
click at [937, 35] on div "Consumo staff" at bounding box center [918, 35] width 159 height 32
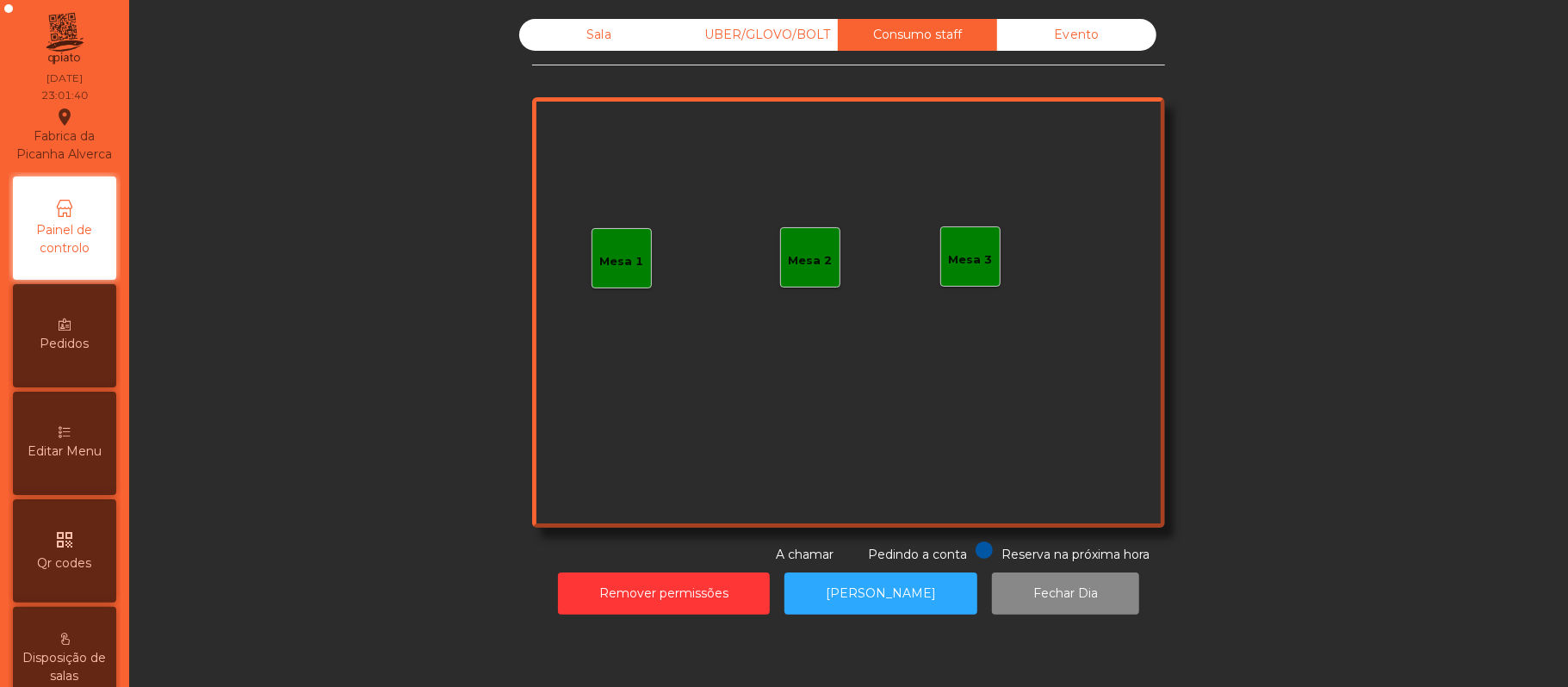
click at [1081, 45] on div "Evento" at bounding box center [1077, 35] width 159 height 32
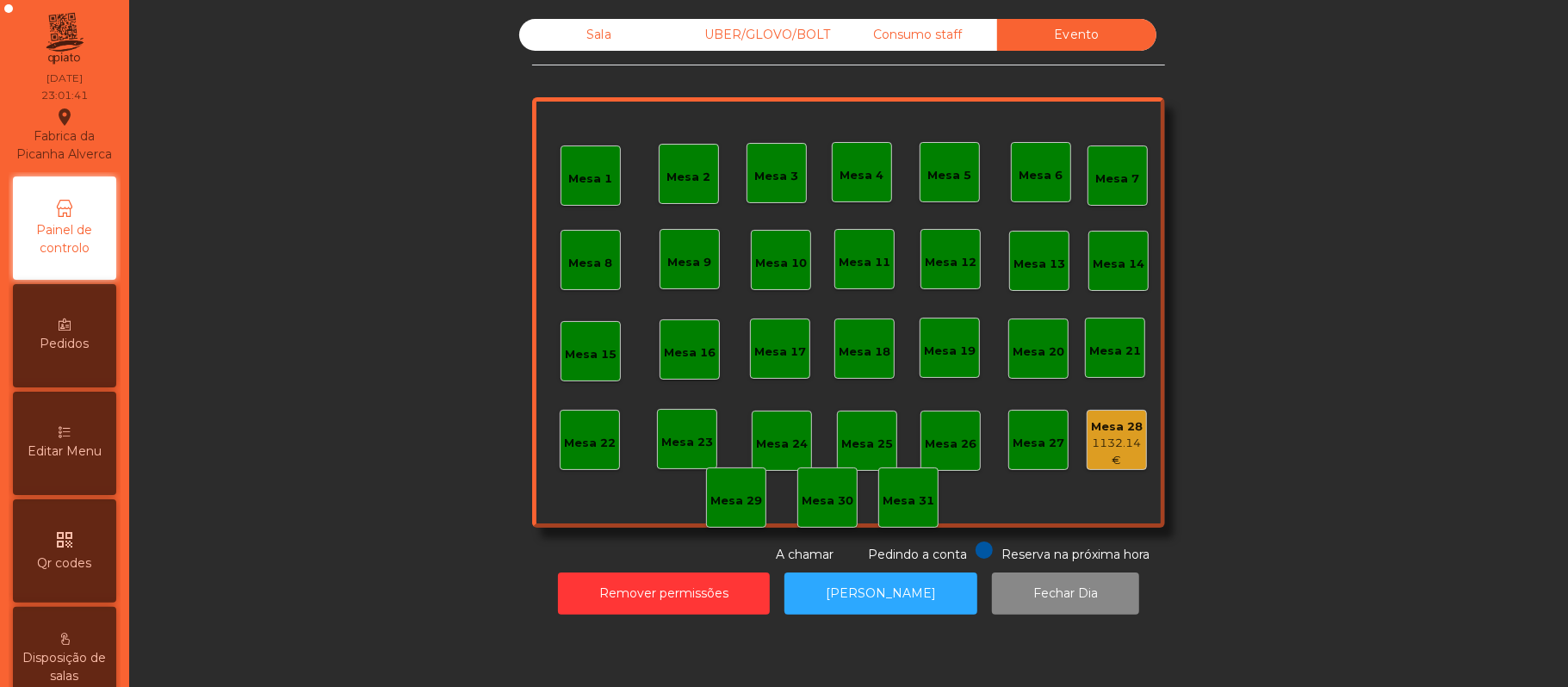
click at [590, 34] on div "Sala" at bounding box center [599, 35] width 159 height 32
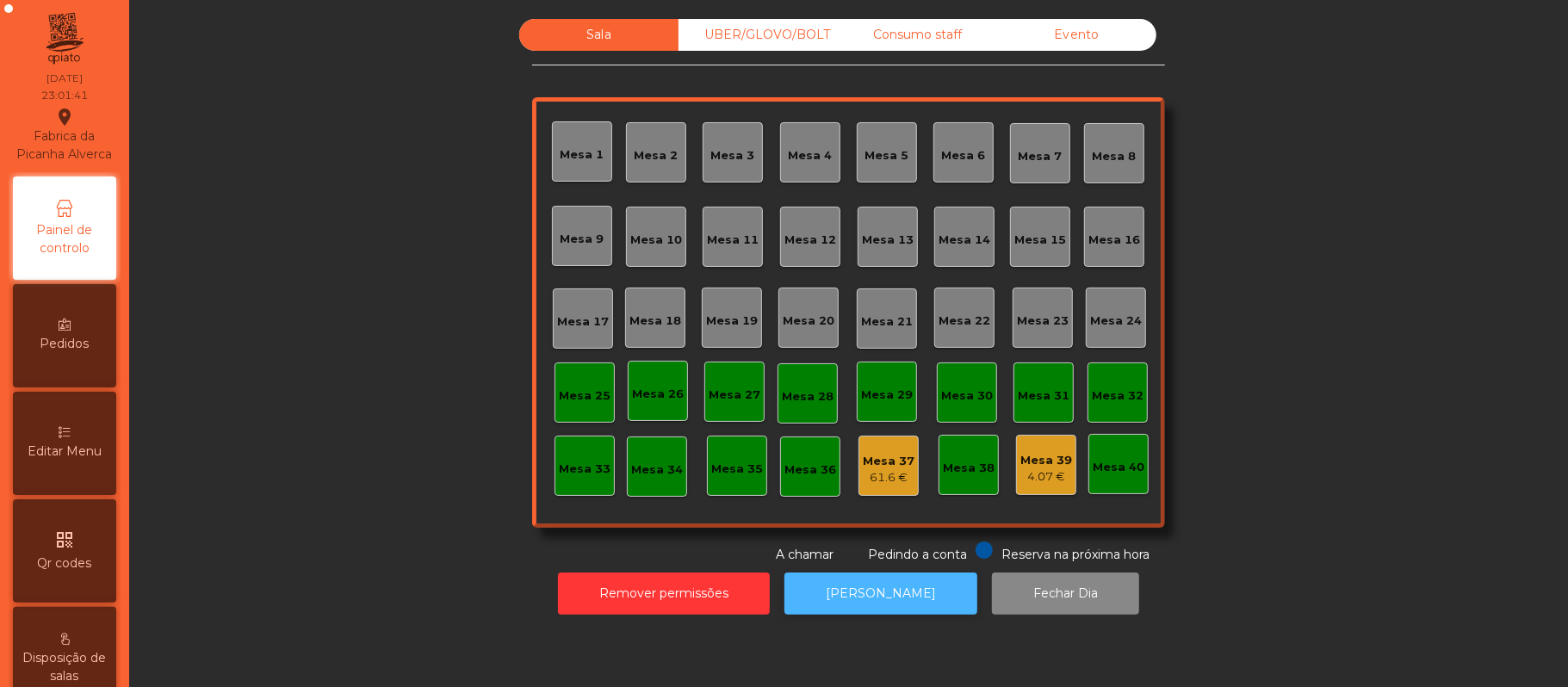
click at [897, 592] on button "[PERSON_NAME]" at bounding box center [881, 593] width 193 height 42
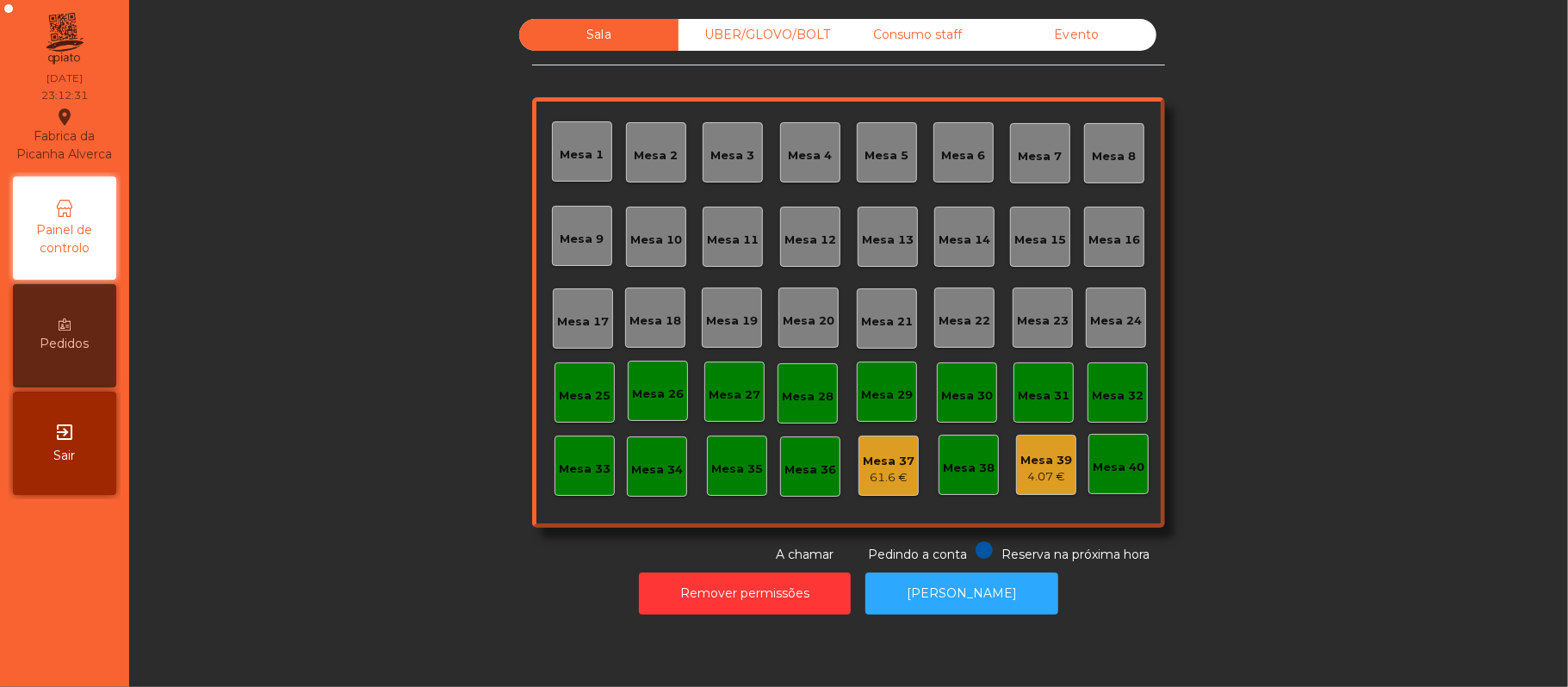
click at [792, 34] on div "UBER/GLOVO/BOLT" at bounding box center [758, 35] width 159 height 32
click at [924, 34] on div "Consumo staff" at bounding box center [918, 35] width 159 height 32
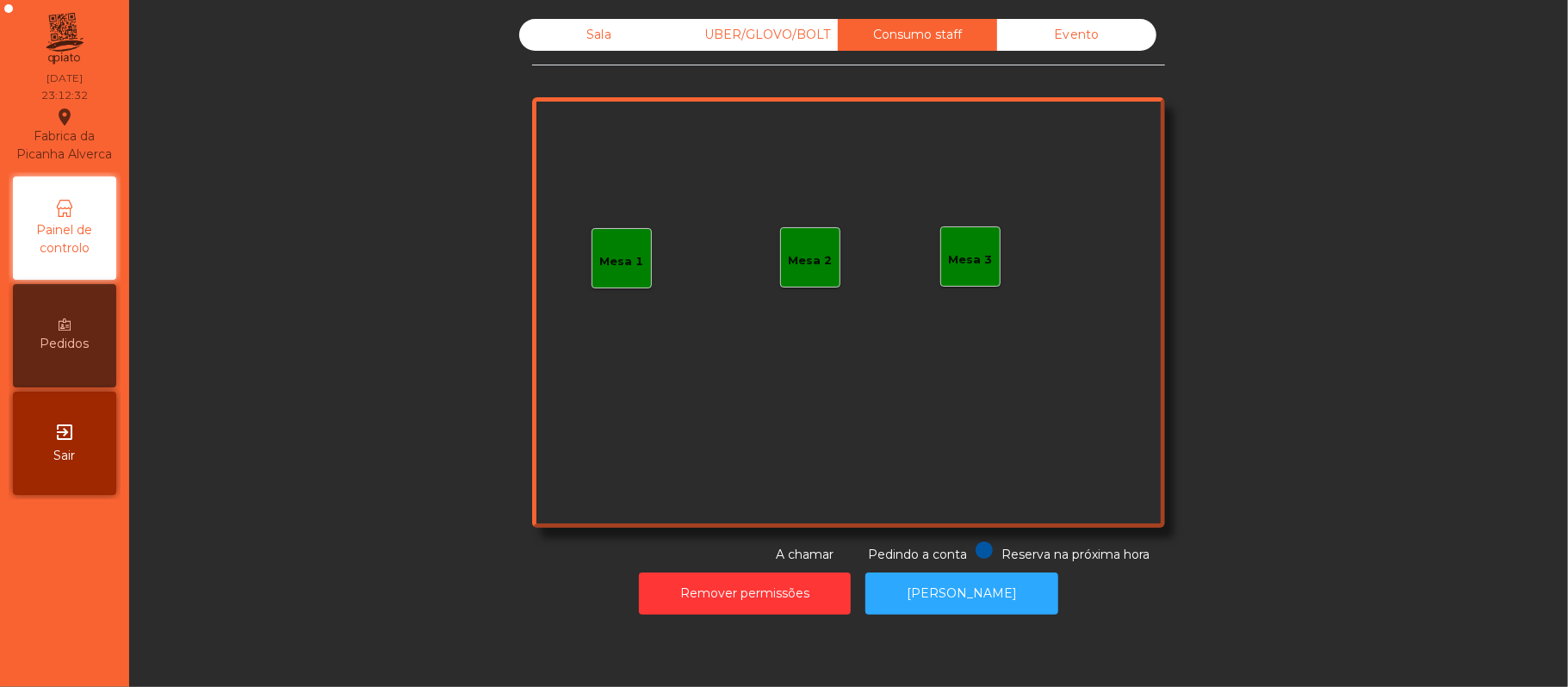
click at [1097, 25] on div "Evento" at bounding box center [1077, 35] width 159 height 32
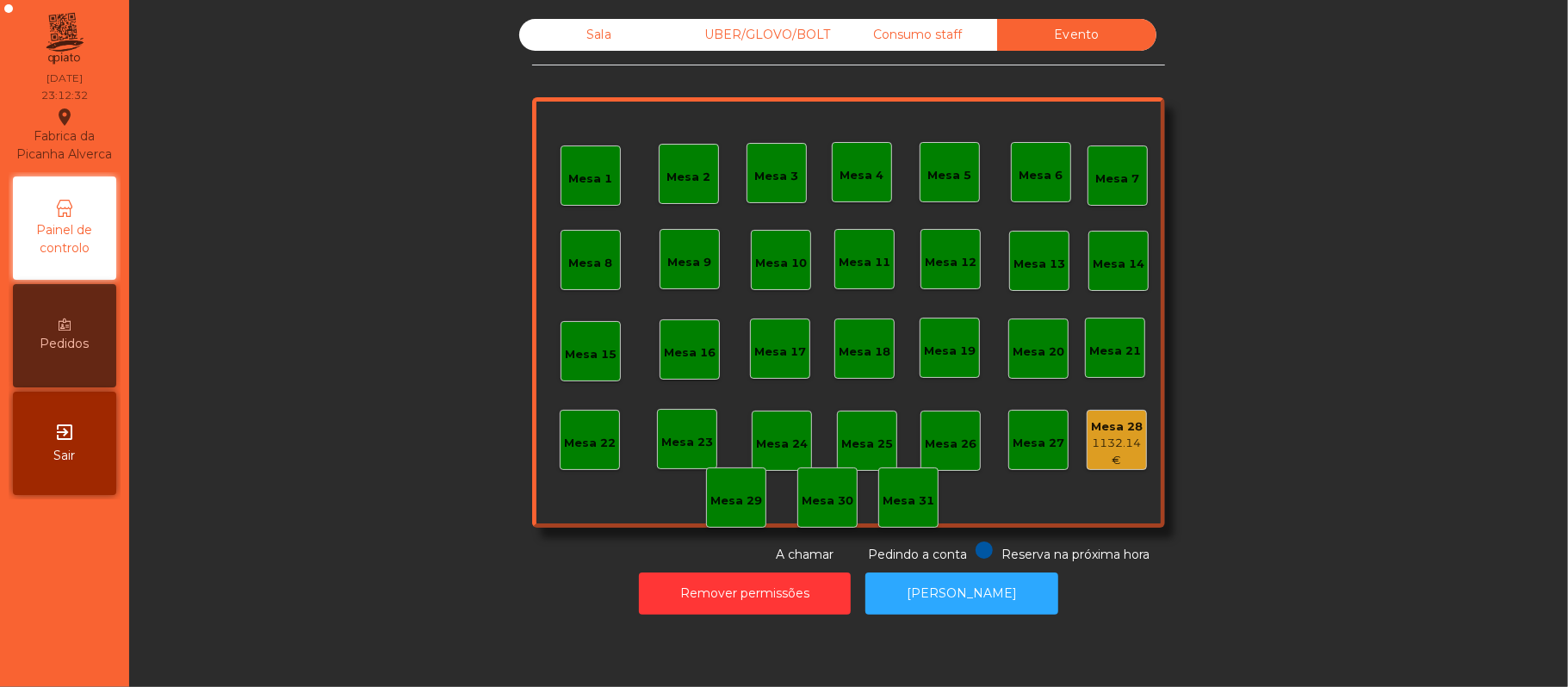
click at [609, 38] on div "Sala" at bounding box center [599, 35] width 159 height 32
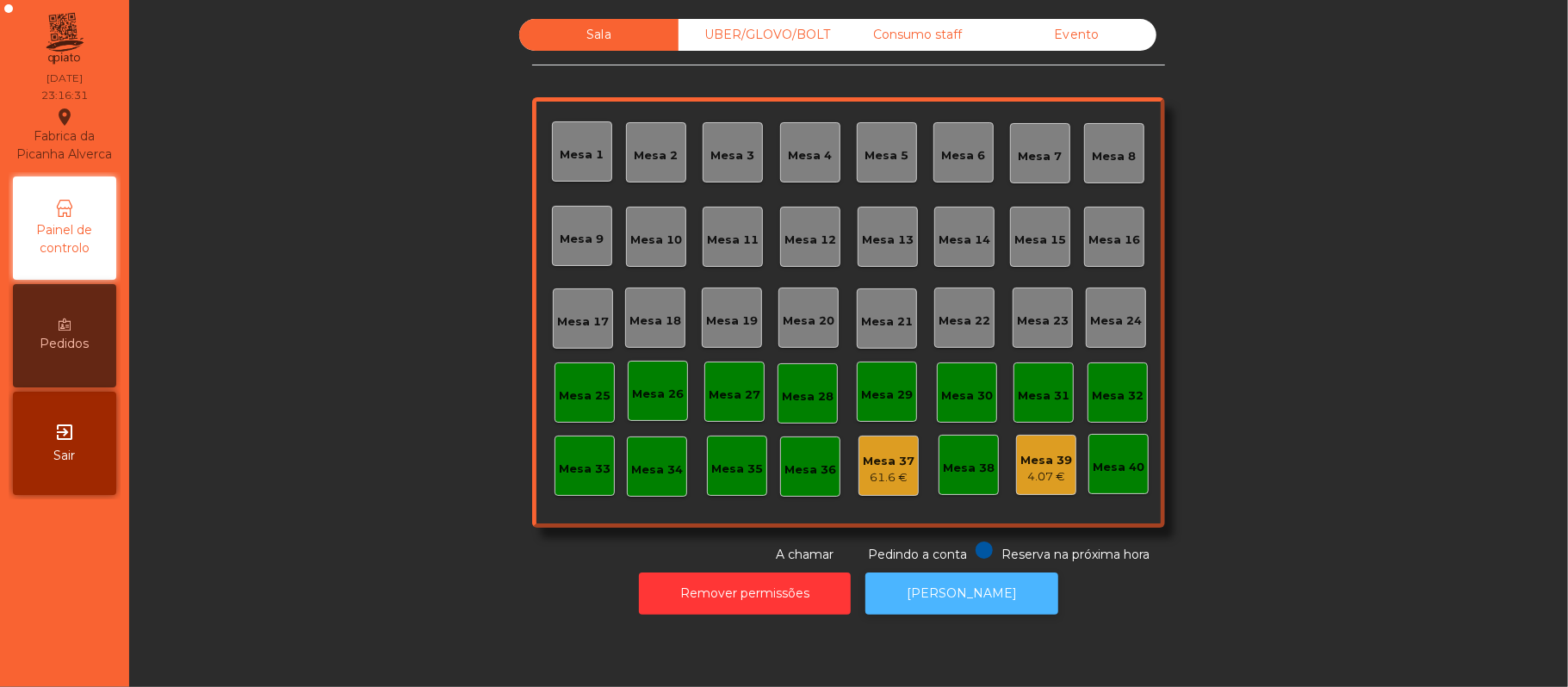
click at [971, 594] on button "[PERSON_NAME]" at bounding box center [962, 593] width 193 height 42
click at [1269, 531] on div "Sala UBER/GLOVO/BOLT Consumo staff Evento [GEOGRAPHIC_DATA] 2 [GEOGRAPHIC_DATA]…" at bounding box center [848, 291] width 1392 height 545
click at [366, 524] on div "Sala UBER/GLOVO/BOLT Consumo staff Evento [GEOGRAPHIC_DATA] 2 [GEOGRAPHIC_DATA]…" at bounding box center [848, 291] width 1392 height 545
click at [989, 600] on button "[PERSON_NAME]" at bounding box center [962, 593] width 193 height 42
click at [983, 601] on button "[PERSON_NAME]" at bounding box center [962, 593] width 193 height 42
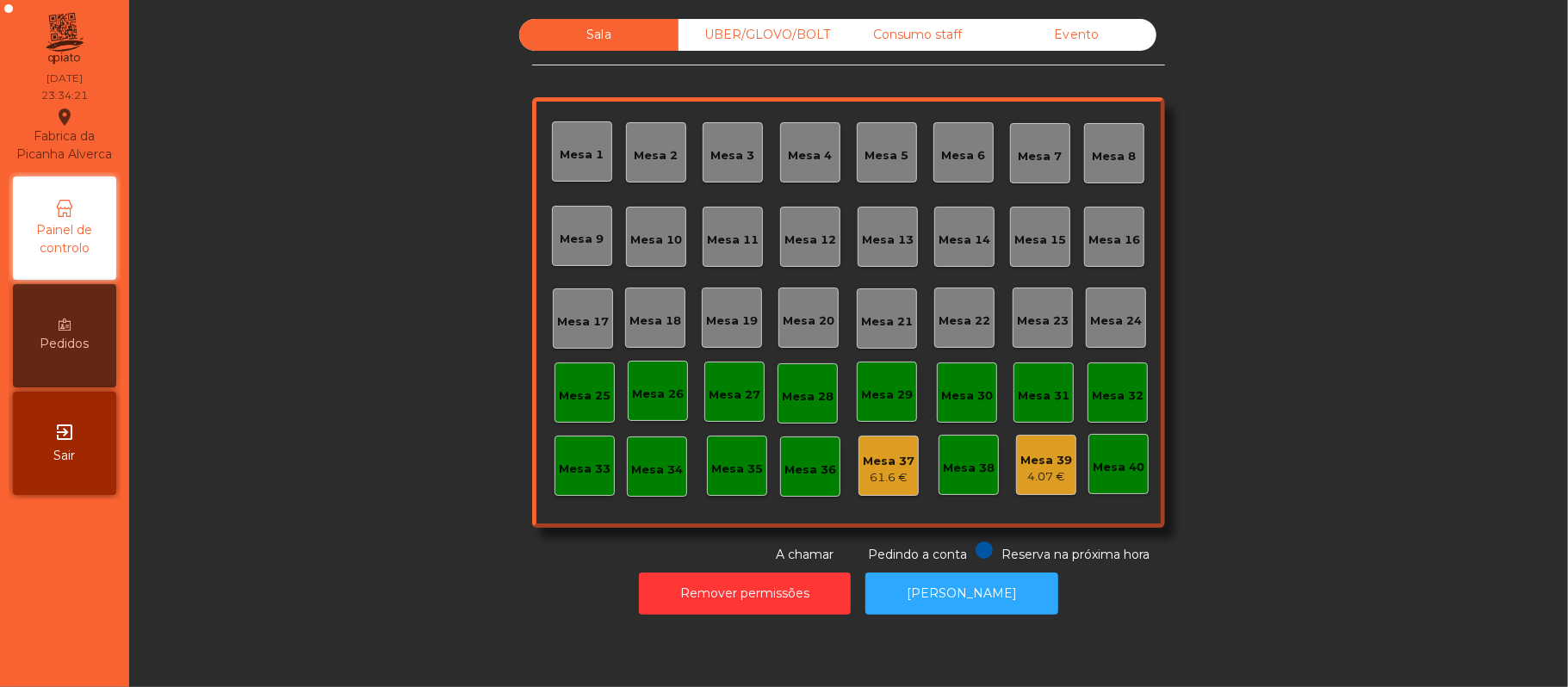
click at [904, 491] on div "Mesa 37 61.6 €" at bounding box center [889, 466] width 60 height 60
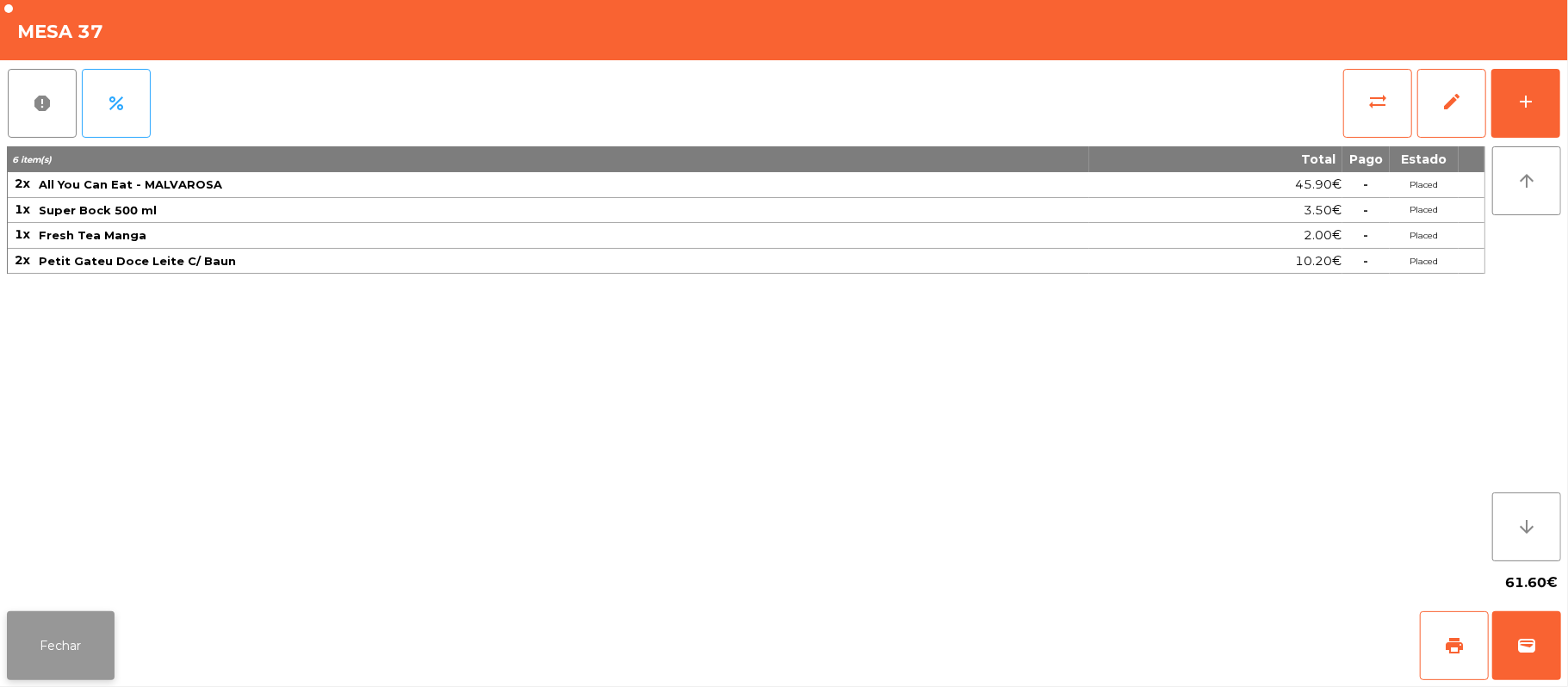
click at [52, 652] on button "Fechar" at bounding box center [60, 645] width 108 height 69
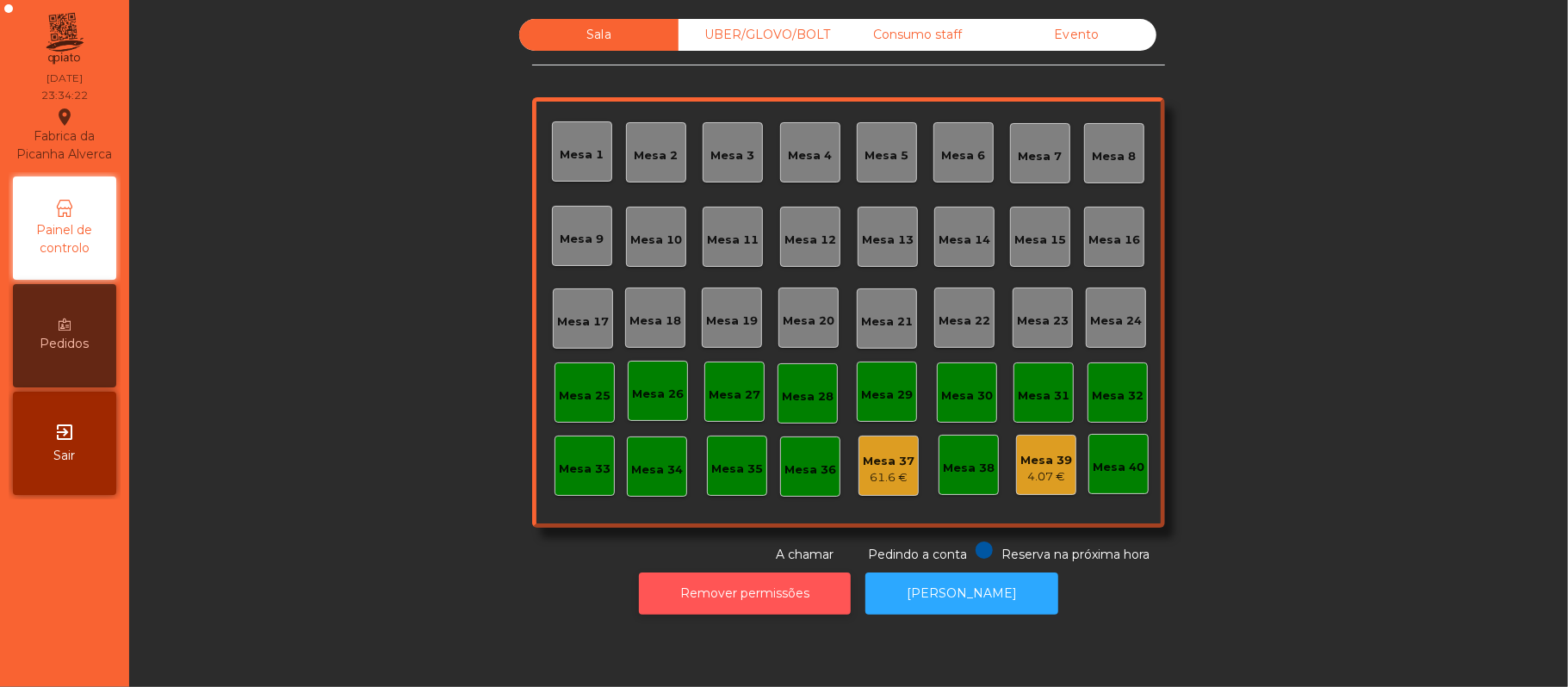
click at [749, 609] on button "Remover permissões" at bounding box center [745, 593] width 212 height 42
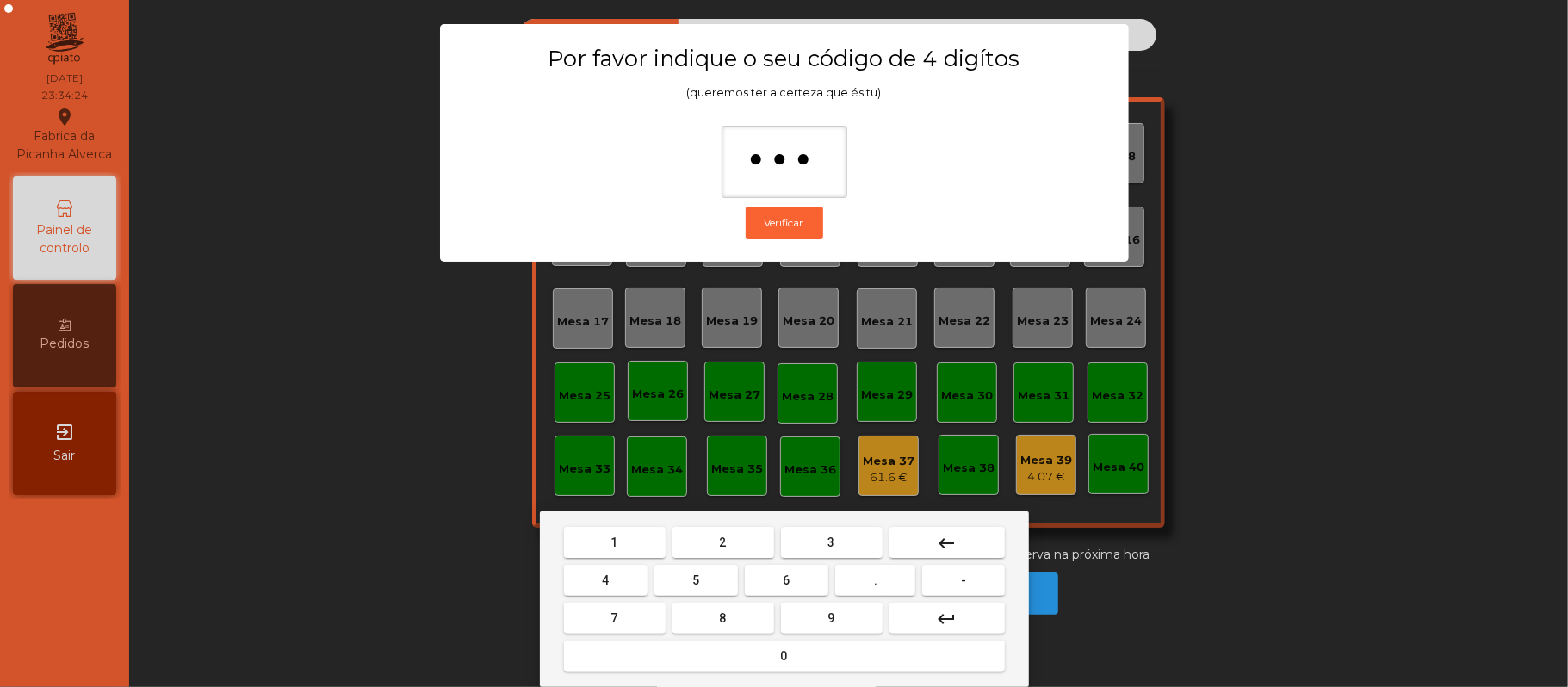
type input "****"
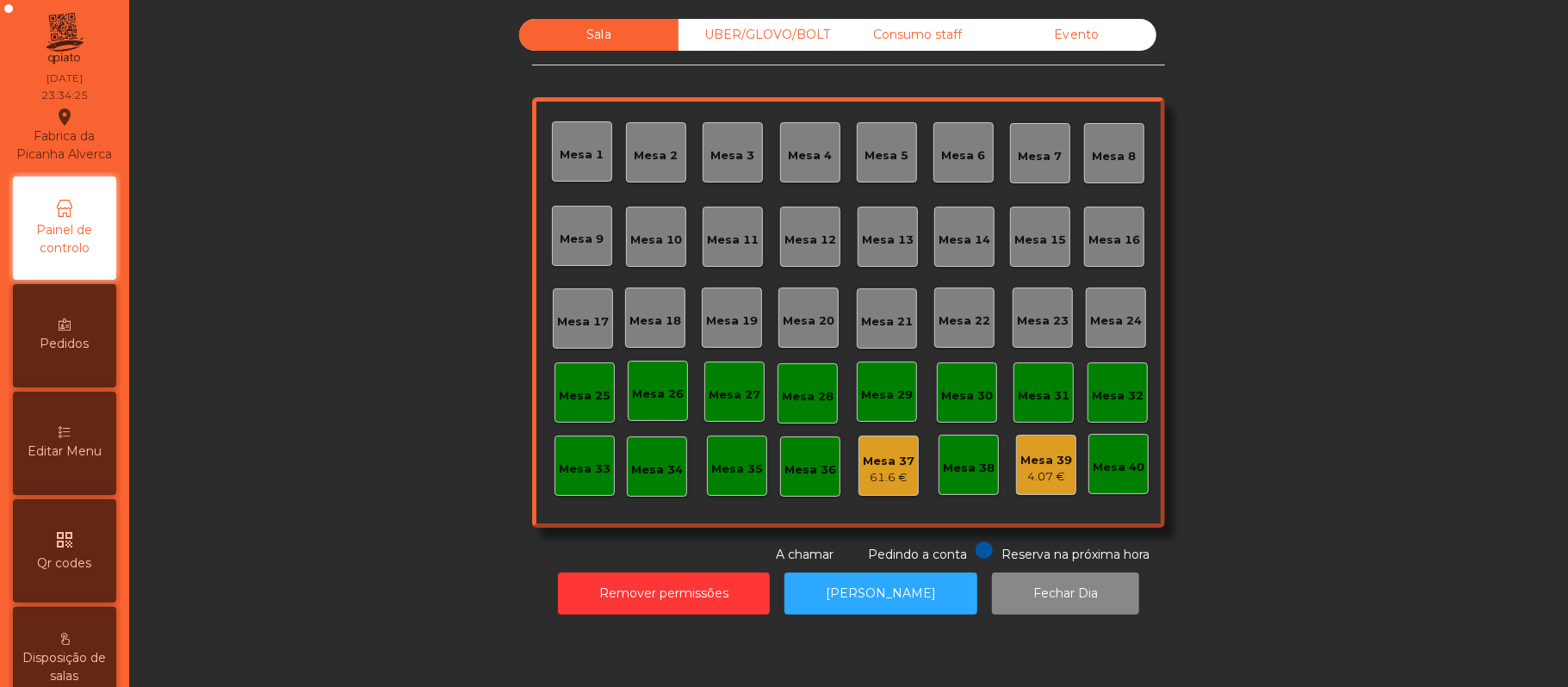
click at [878, 482] on div "61.6 €" at bounding box center [889, 478] width 52 height 18
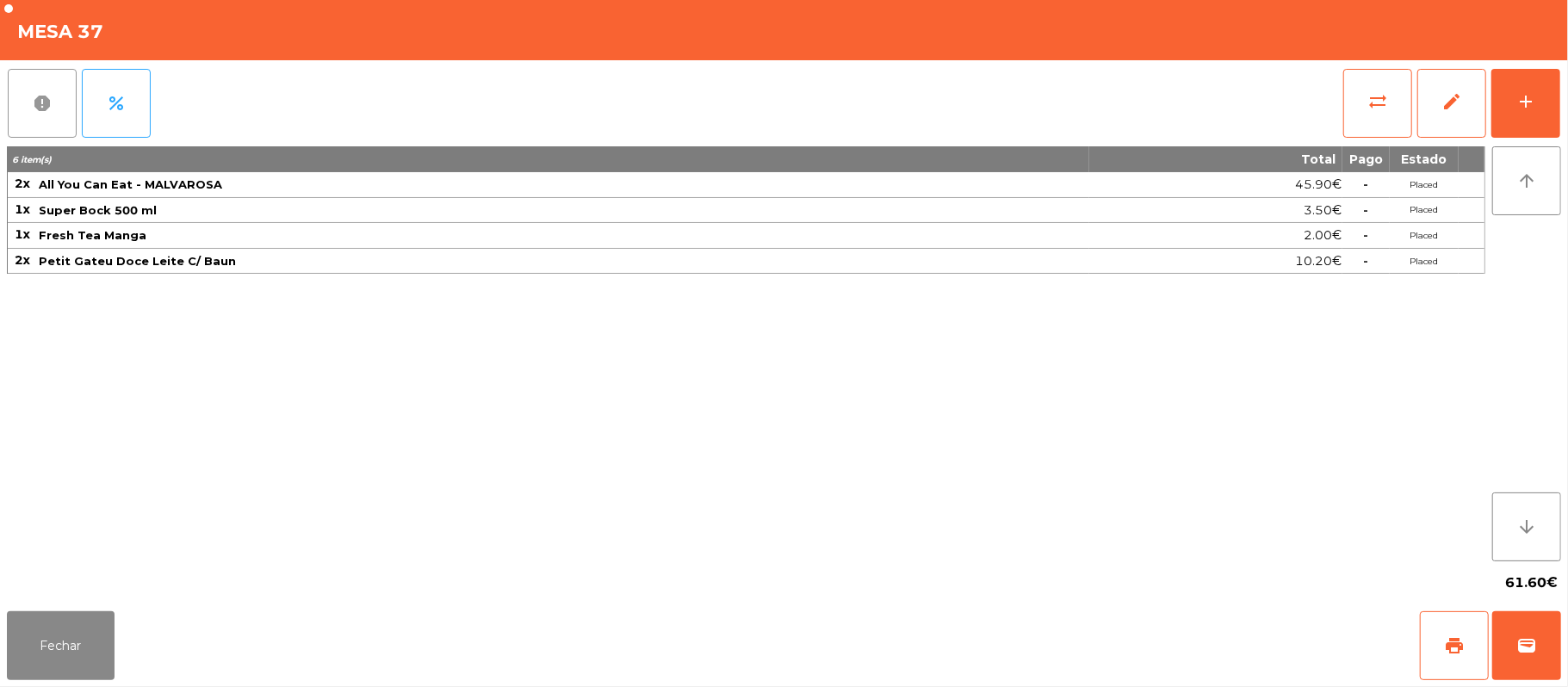
click at [53, 116] on button "report" at bounding box center [42, 103] width 69 height 69
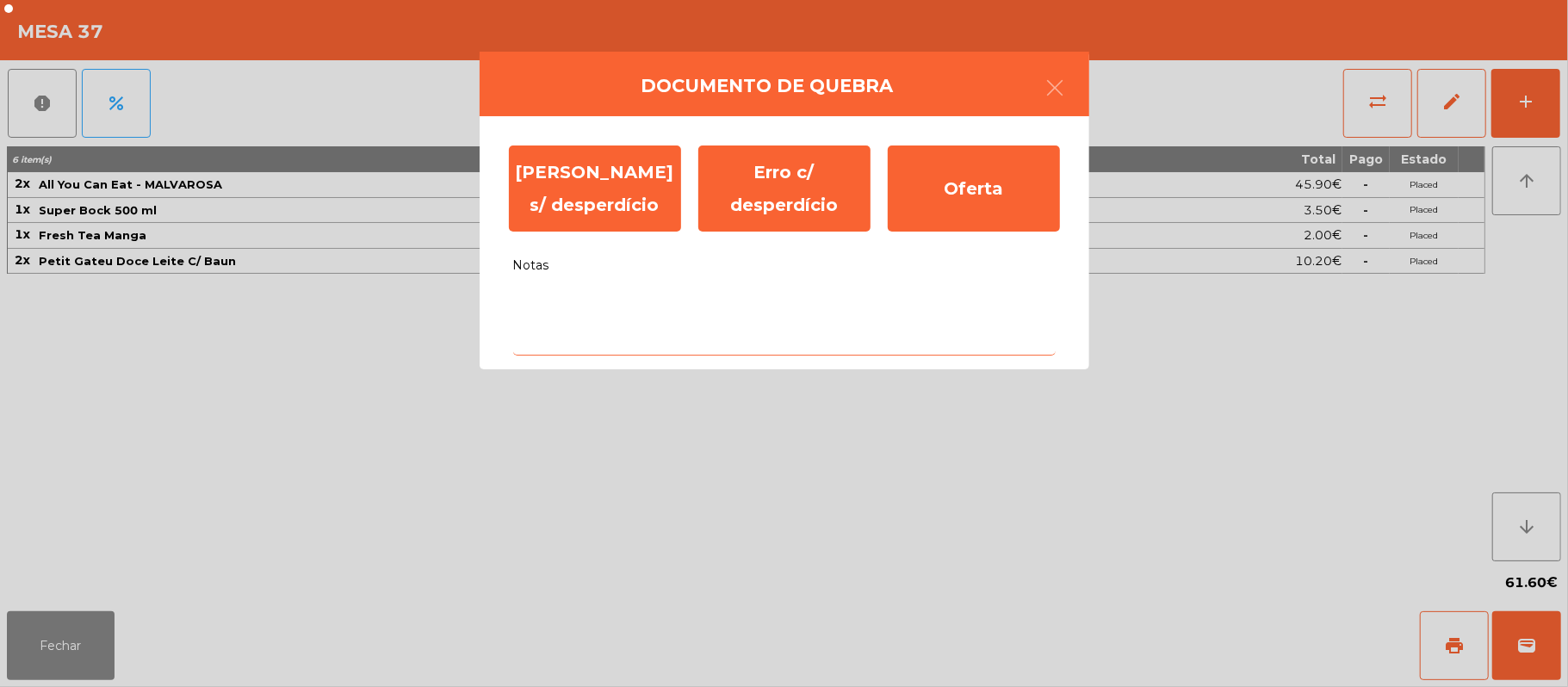
click at [693, 308] on textarea "Notas" at bounding box center [784, 320] width 543 height 72
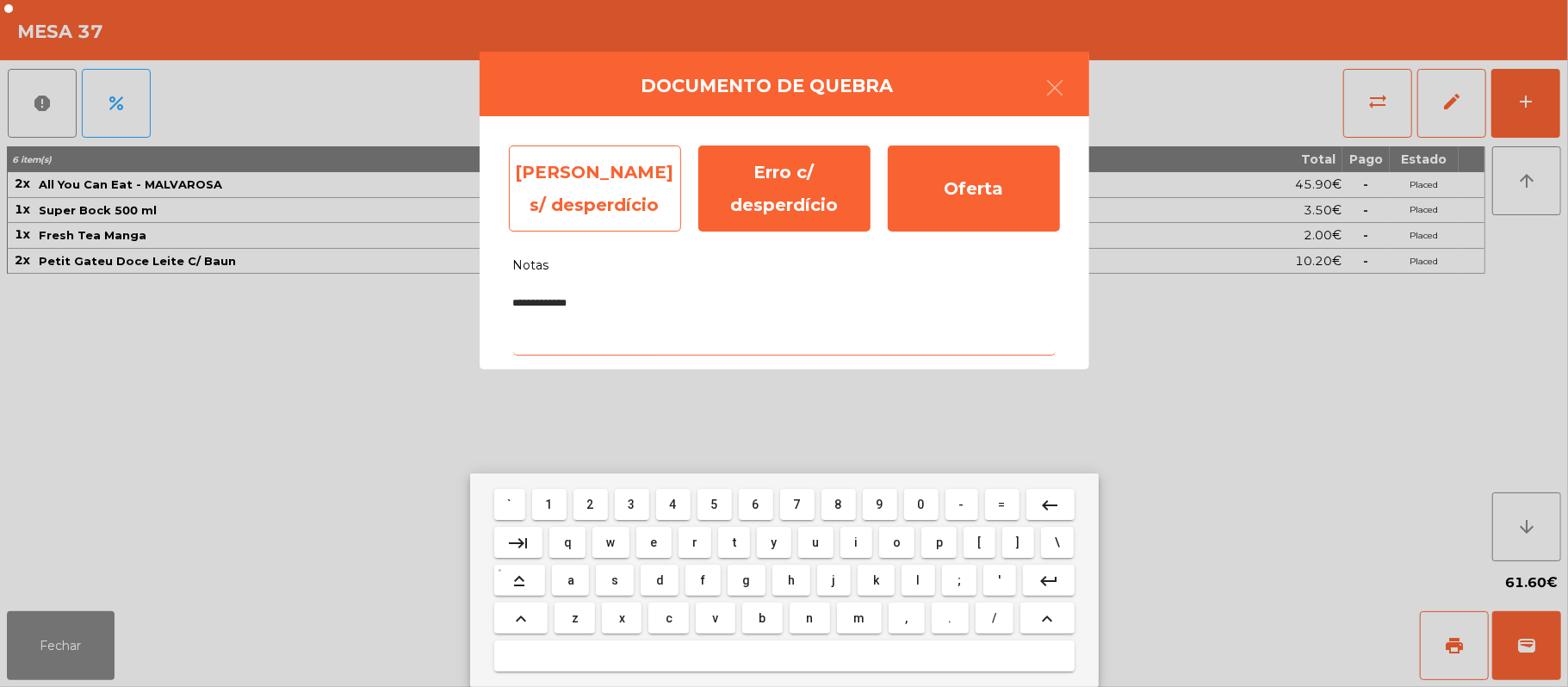
type textarea "**********"
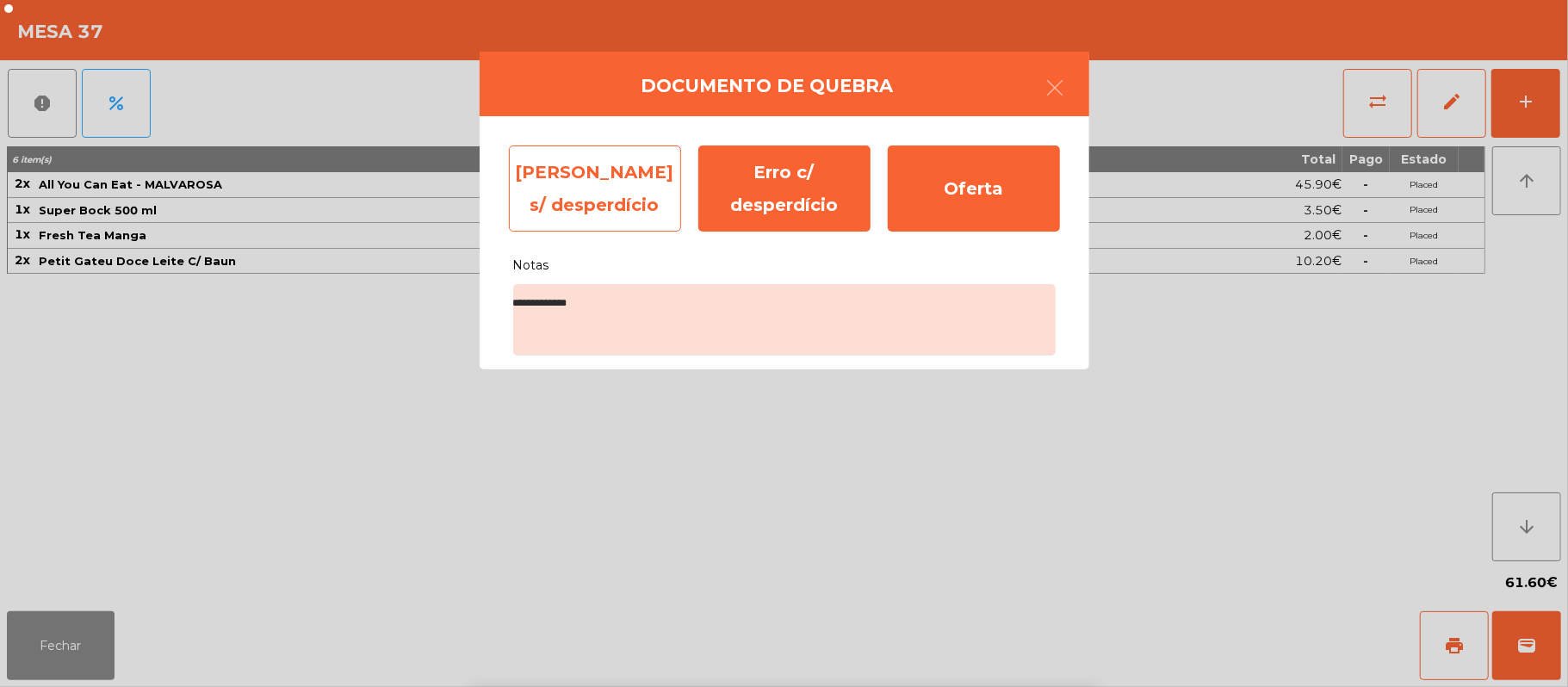
click at [603, 194] on div "[PERSON_NAME] s/ desperdício" at bounding box center [594, 188] width 172 height 86
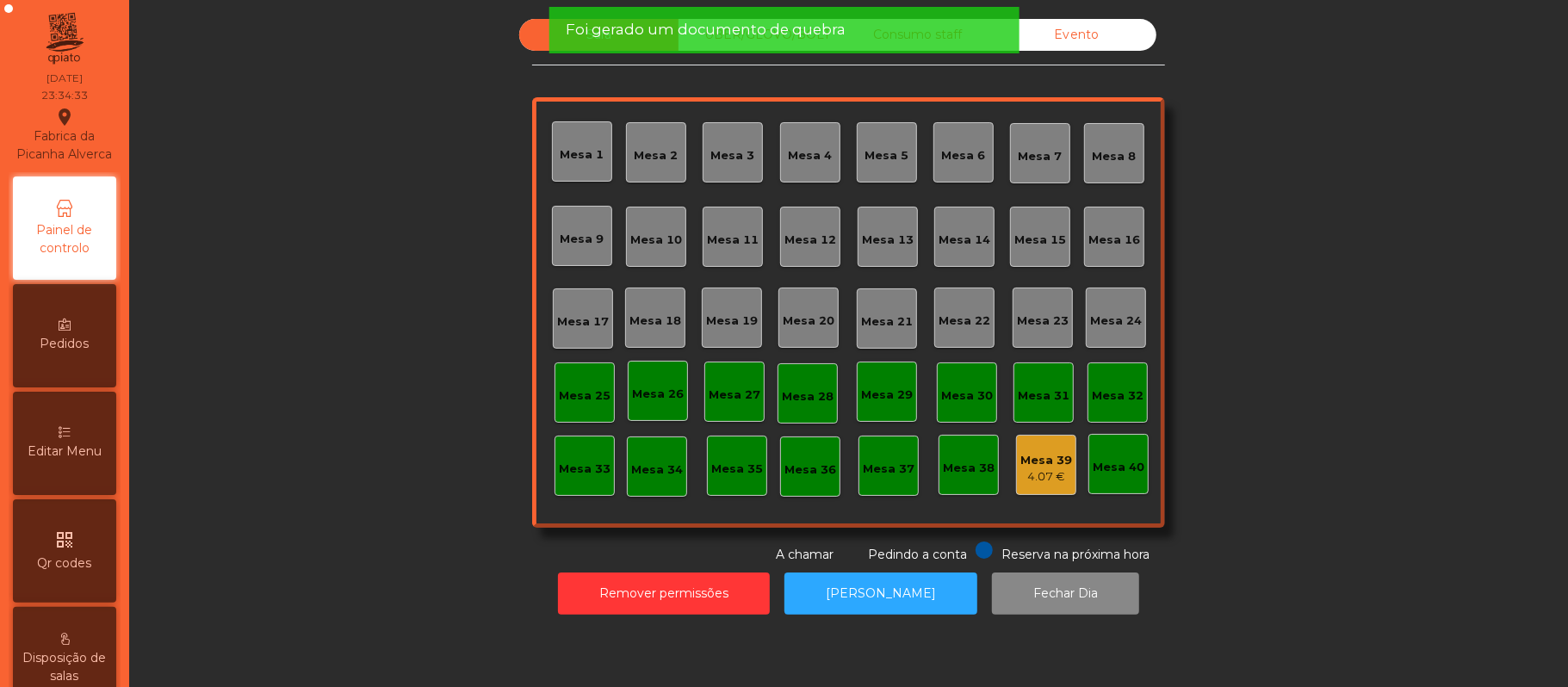
click at [1041, 462] on div "Mesa 39" at bounding box center [1046, 460] width 52 height 18
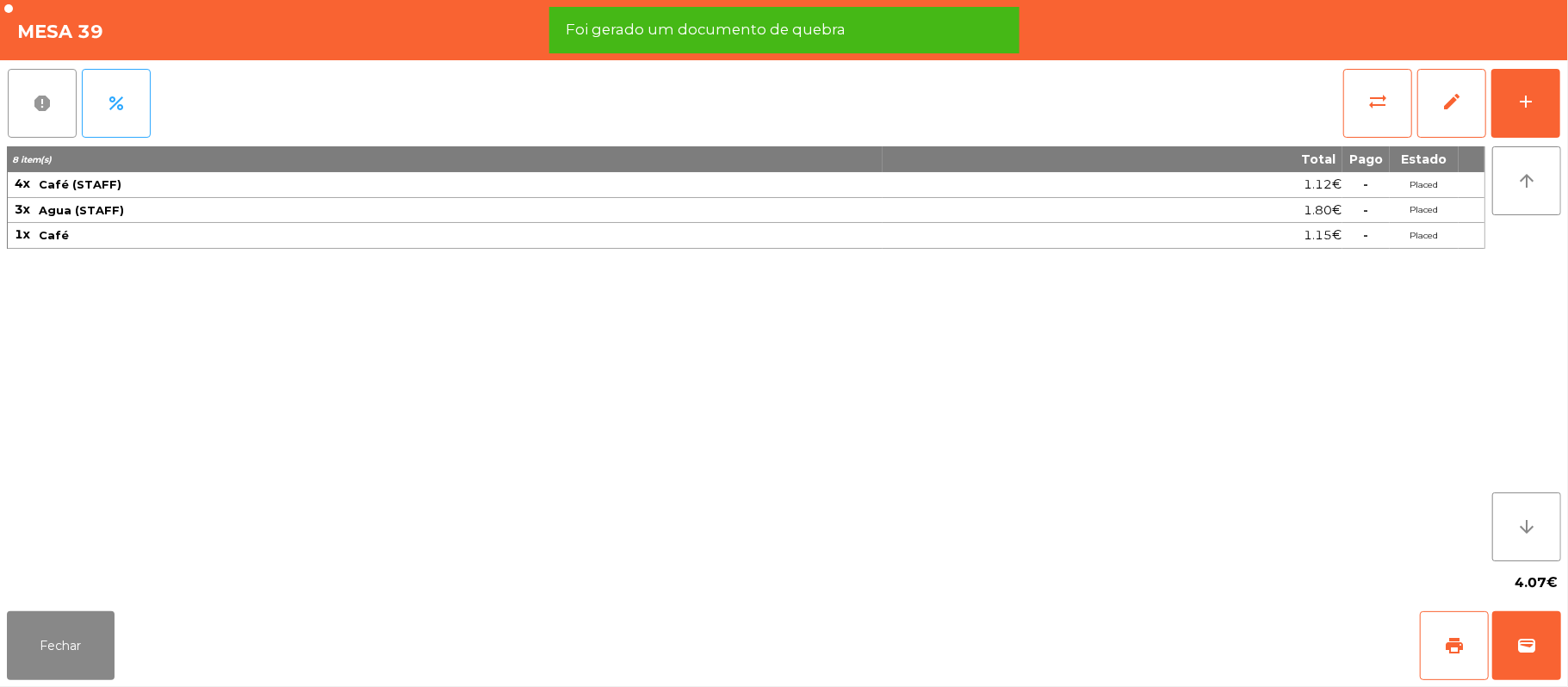
click at [43, 105] on span "report" at bounding box center [42, 103] width 21 height 21
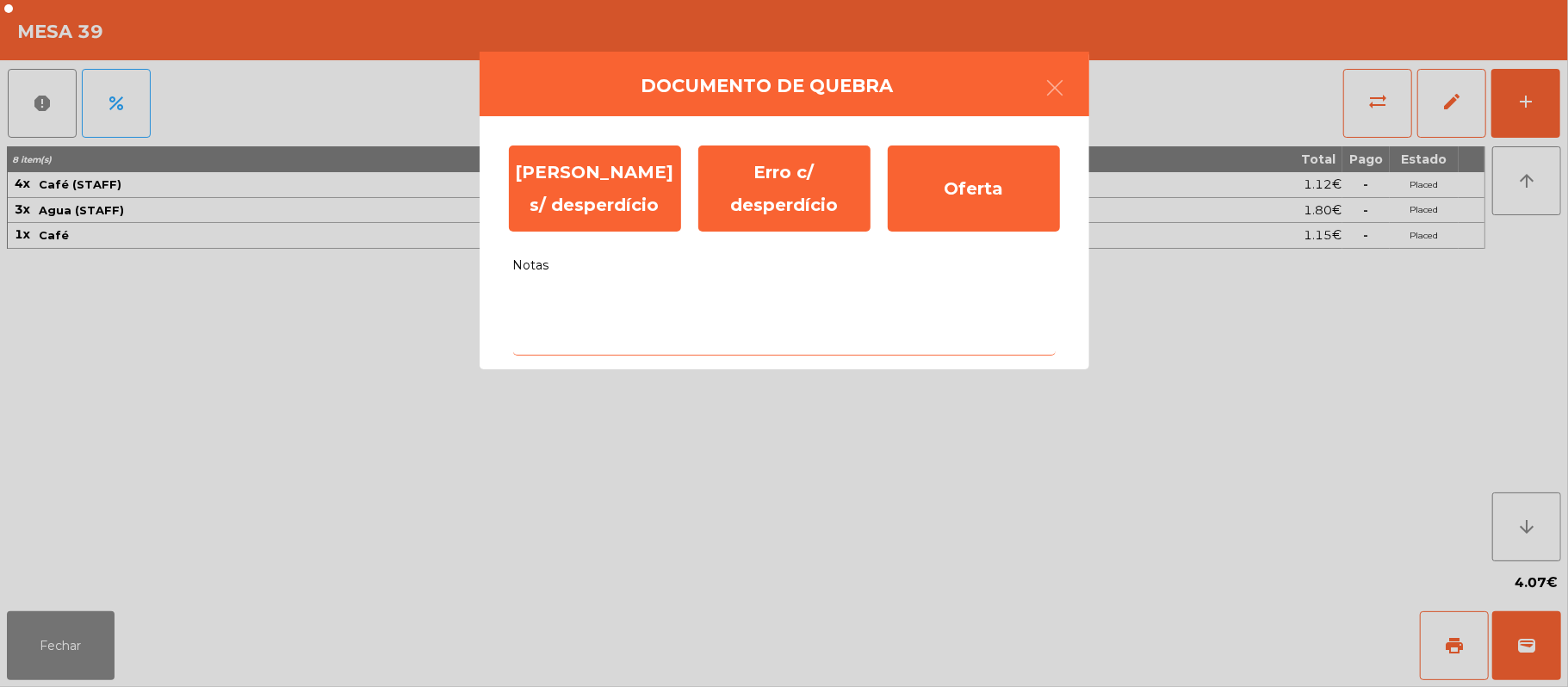
click at [759, 332] on textarea "Notas" at bounding box center [784, 320] width 543 height 72
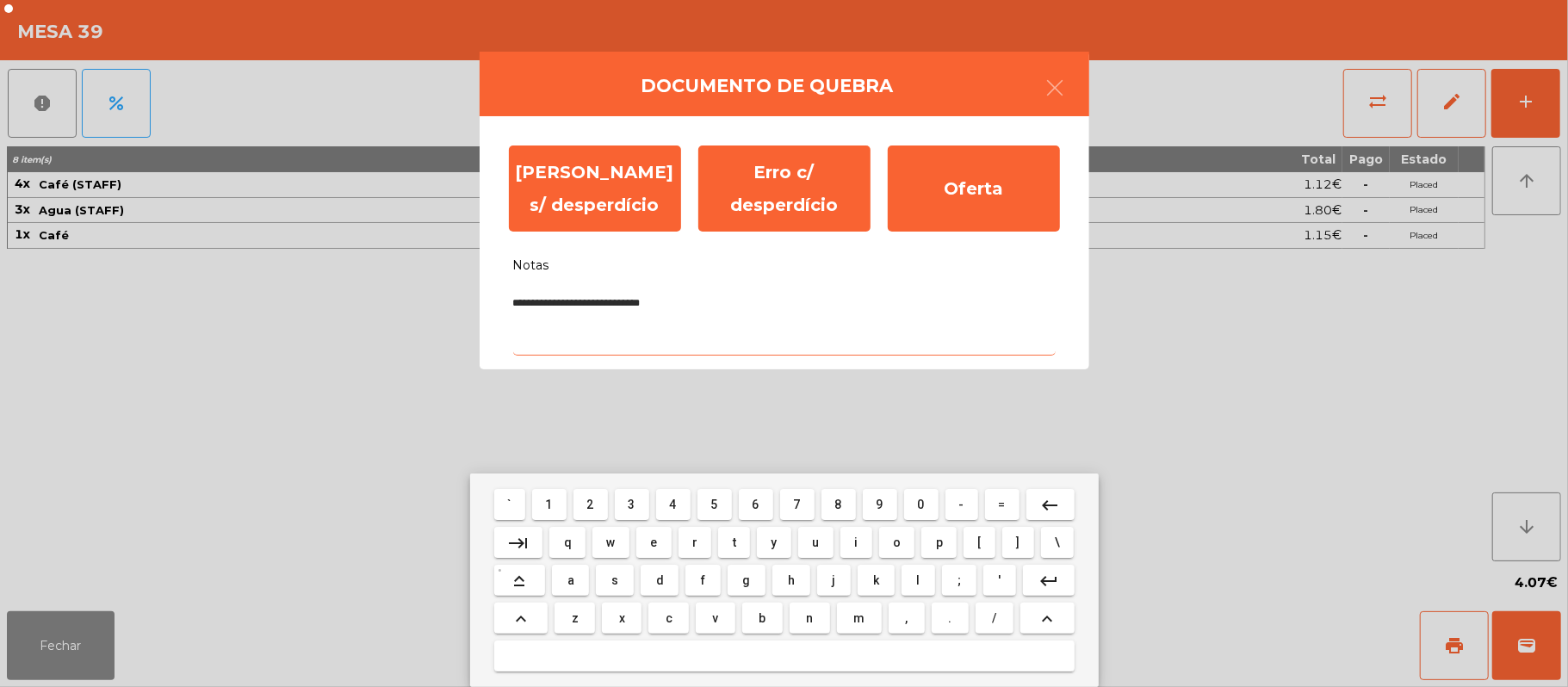
click at [603, 303] on textarea "**********" at bounding box center [784, 320] width 543 height 72
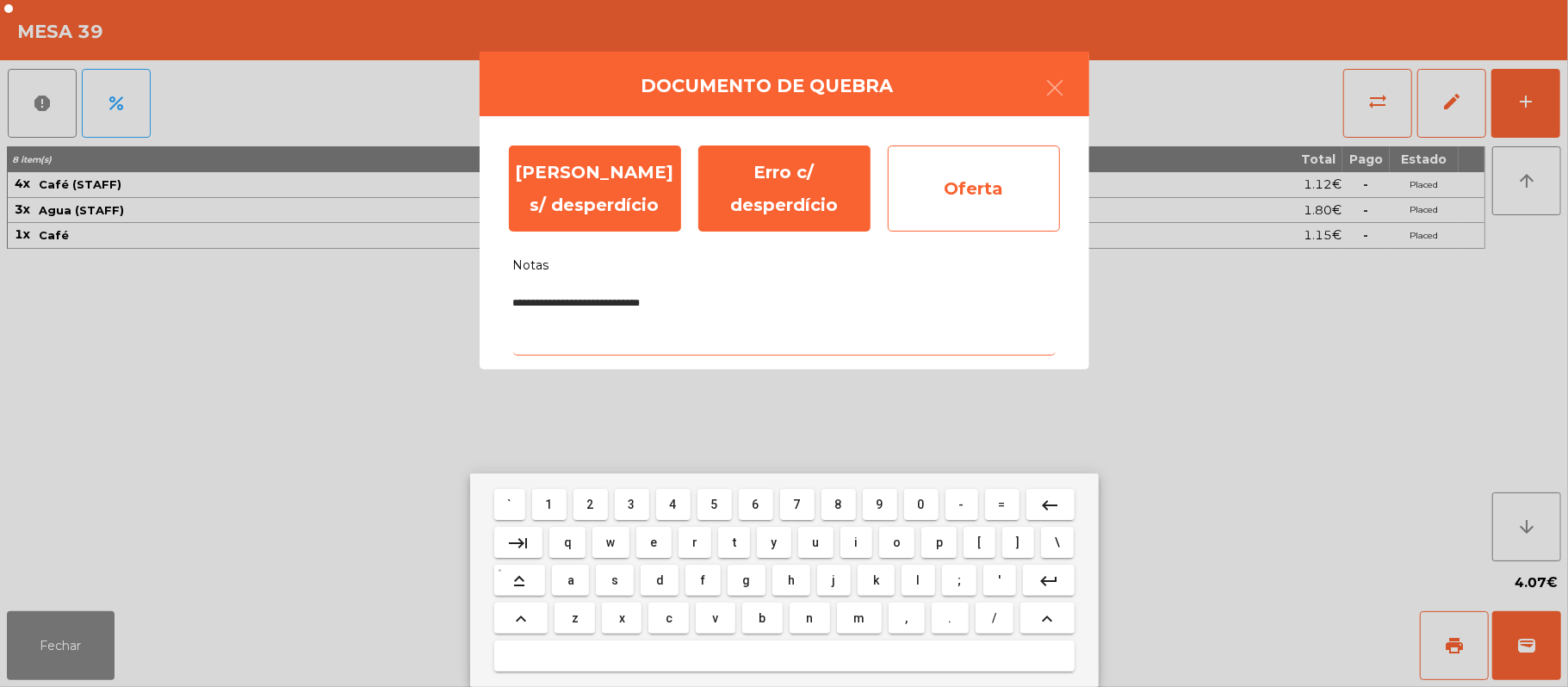
type textarea "**********"
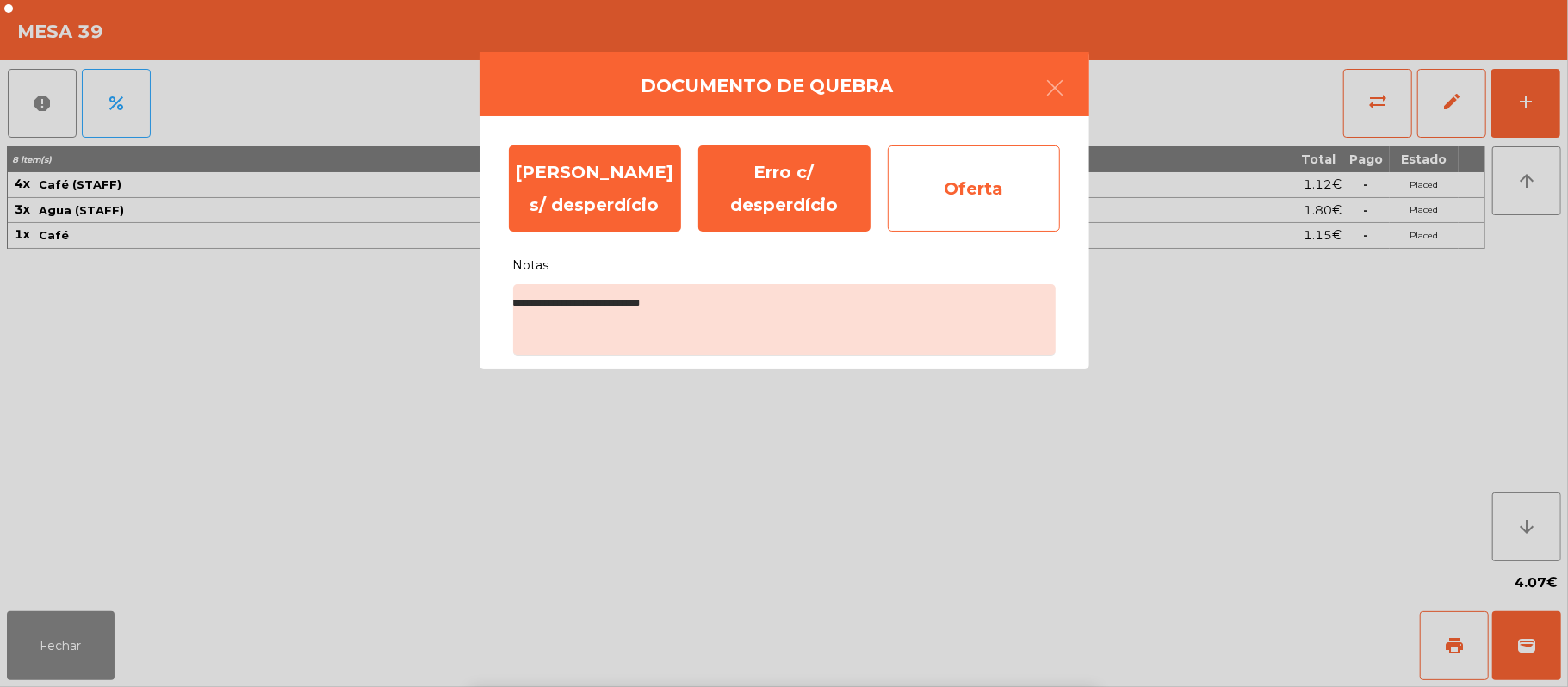
click at [1013, 197] on div "Oferta" at bounding box center [974, 188] width 172 height 86
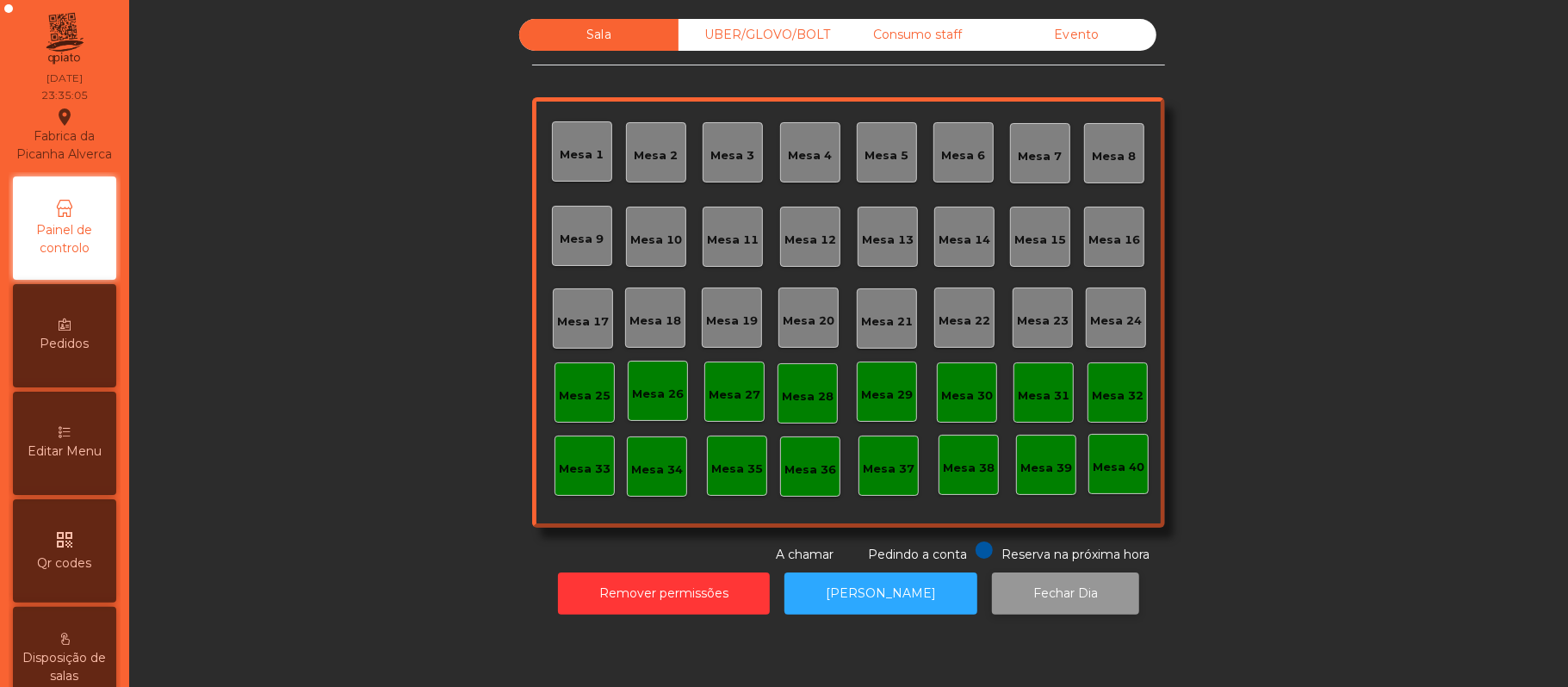
click at [1058, 597] on button "Fechar Dia" at bounding box center [1065, 593] width 147 height 42
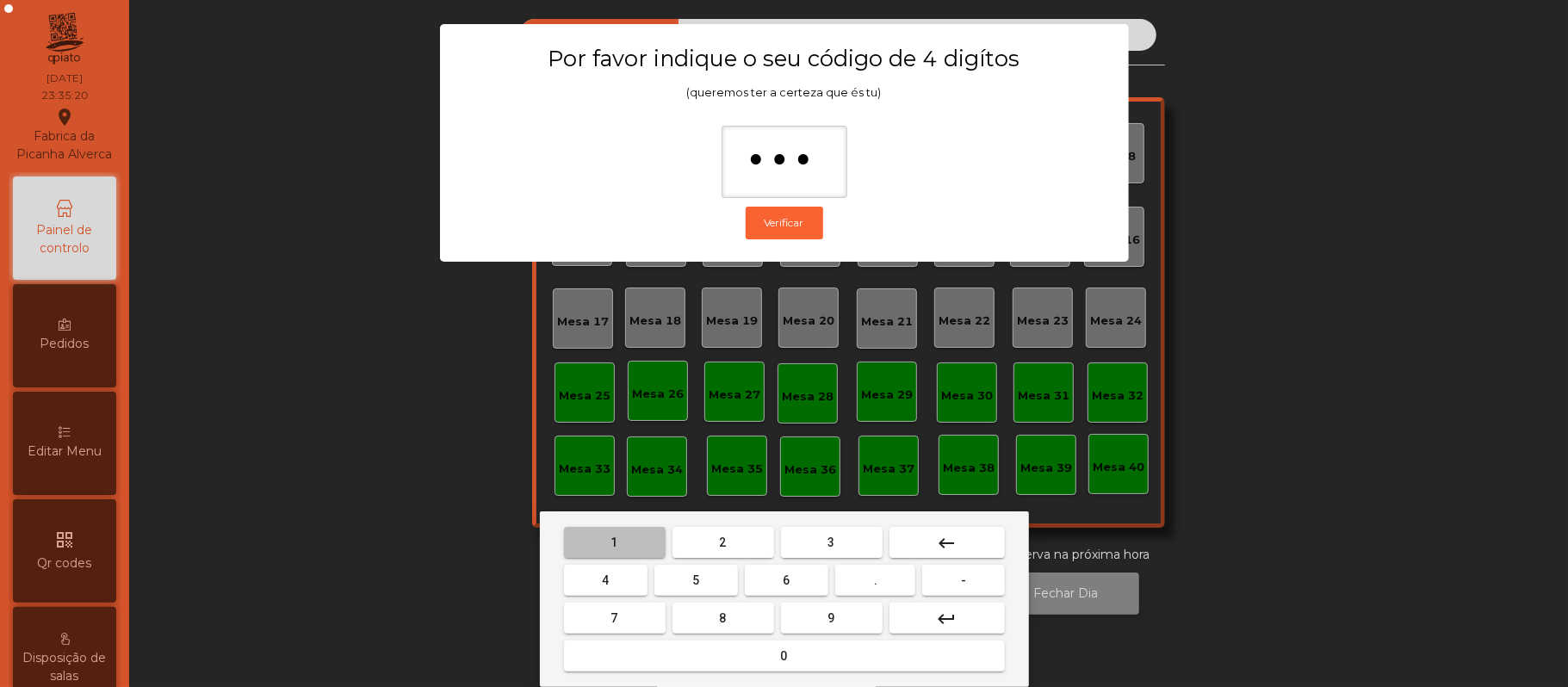
type input "****"
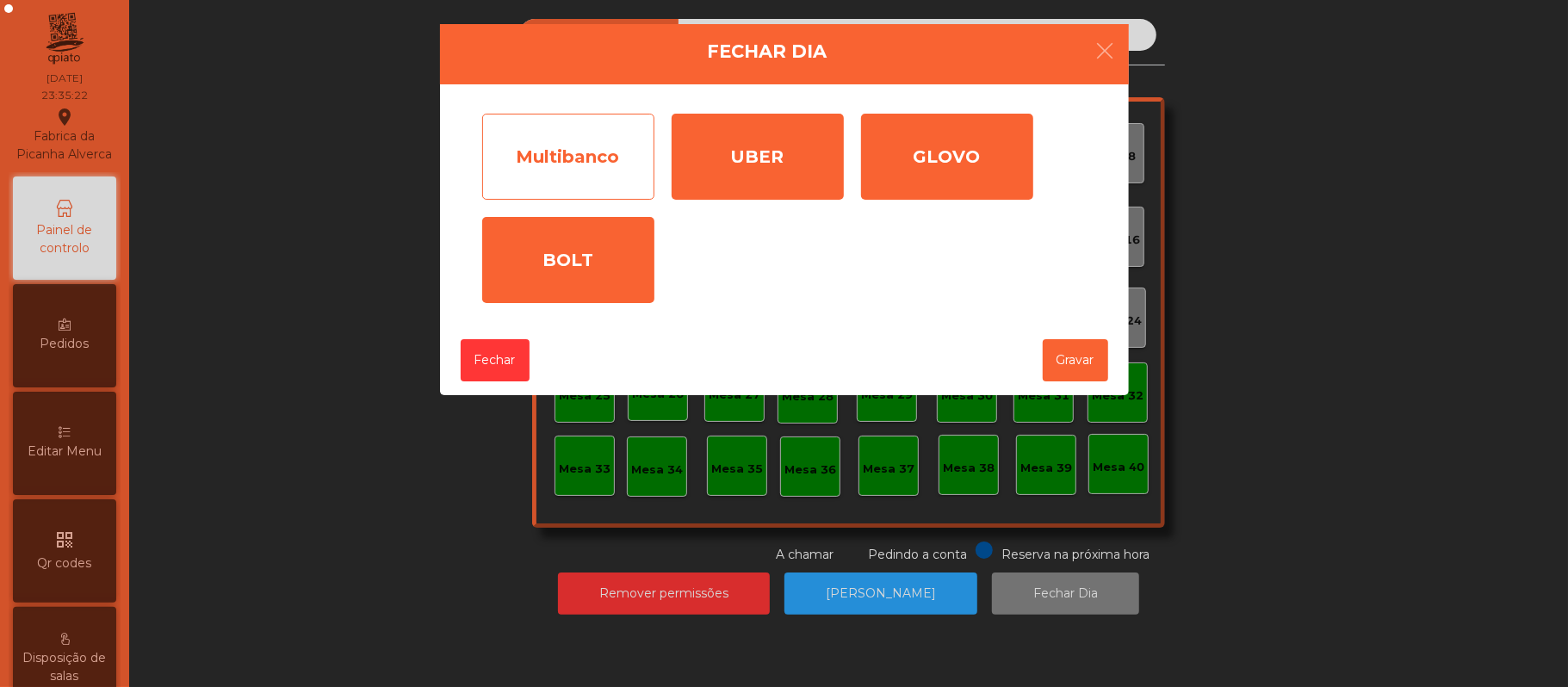
click at [591, 178] on div "Multibanco" at bounding box center [568, 157] width 172 height 86
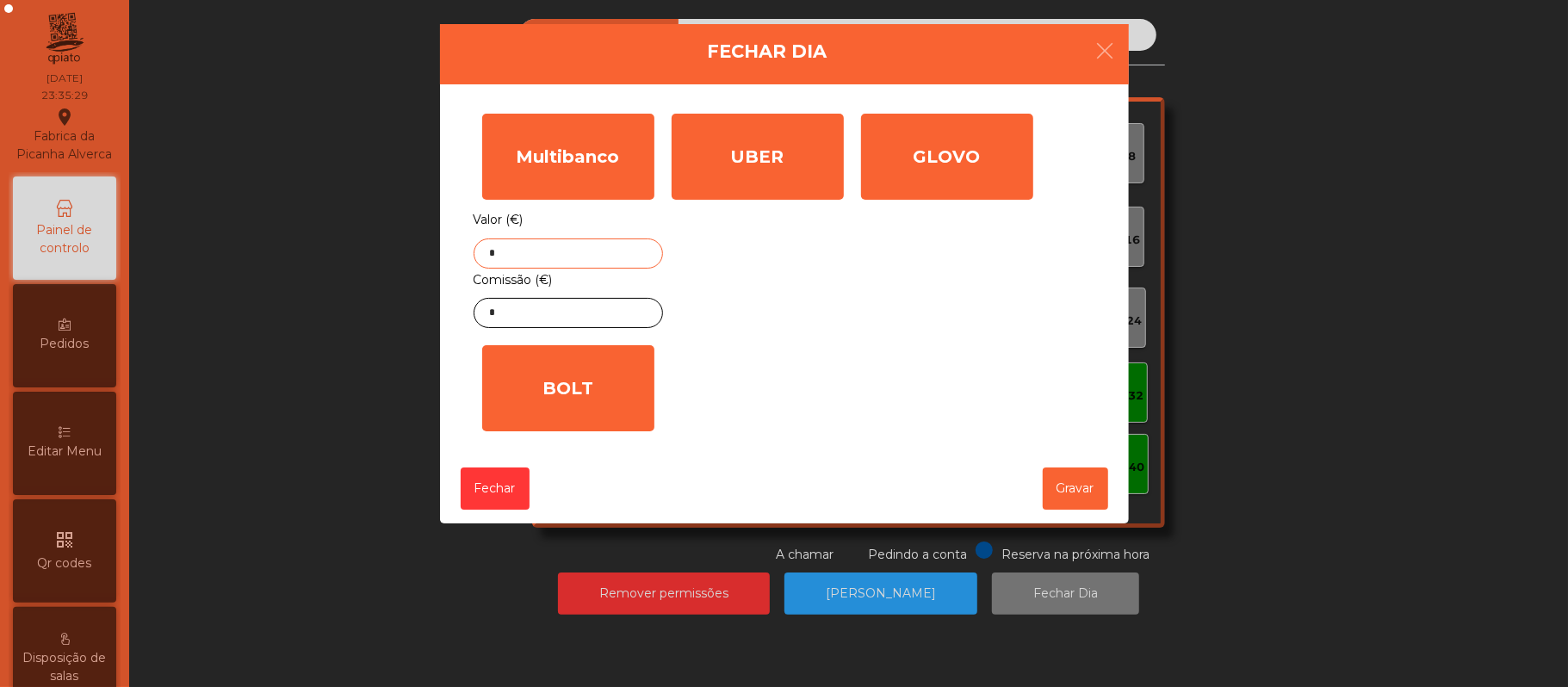
click at [596, 256] on input "*" at bounding box center [568, 253] width 189 height 30
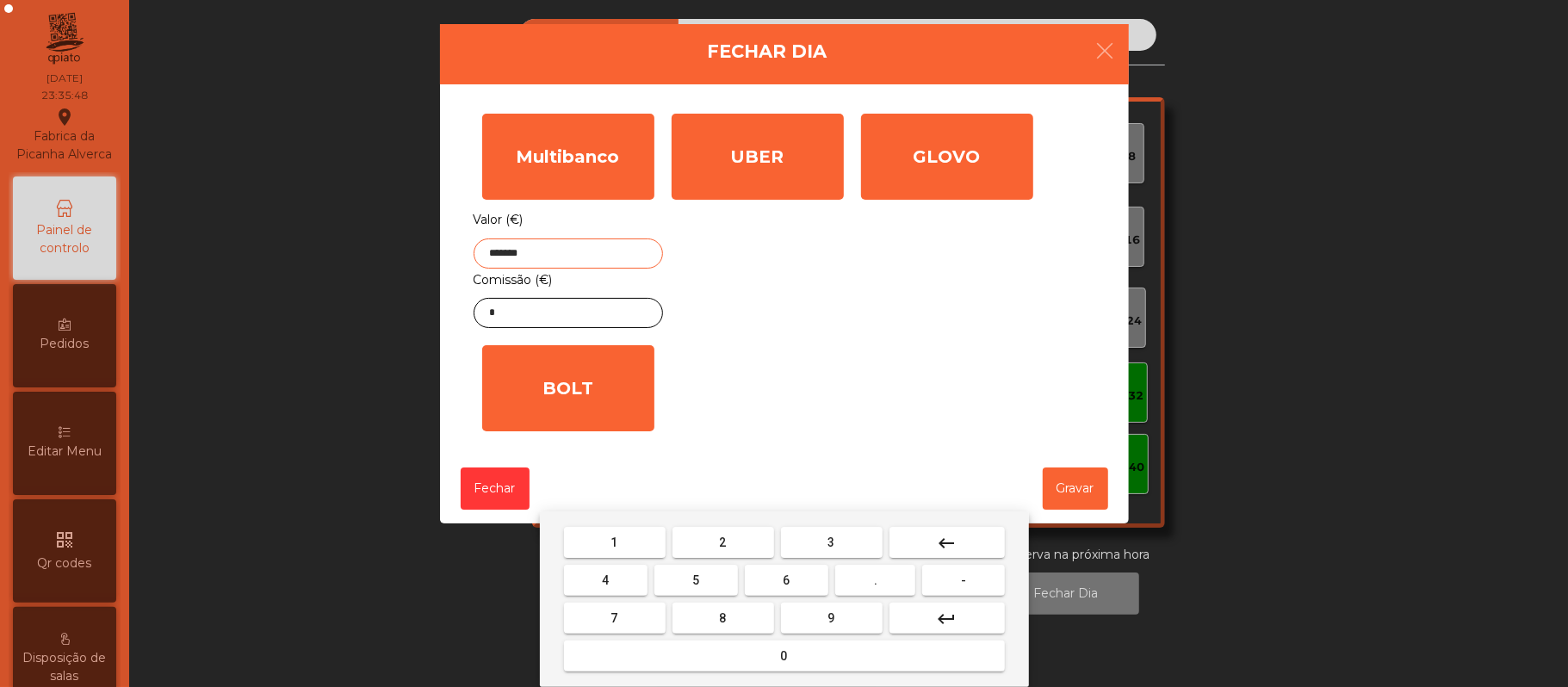
type input "*******"
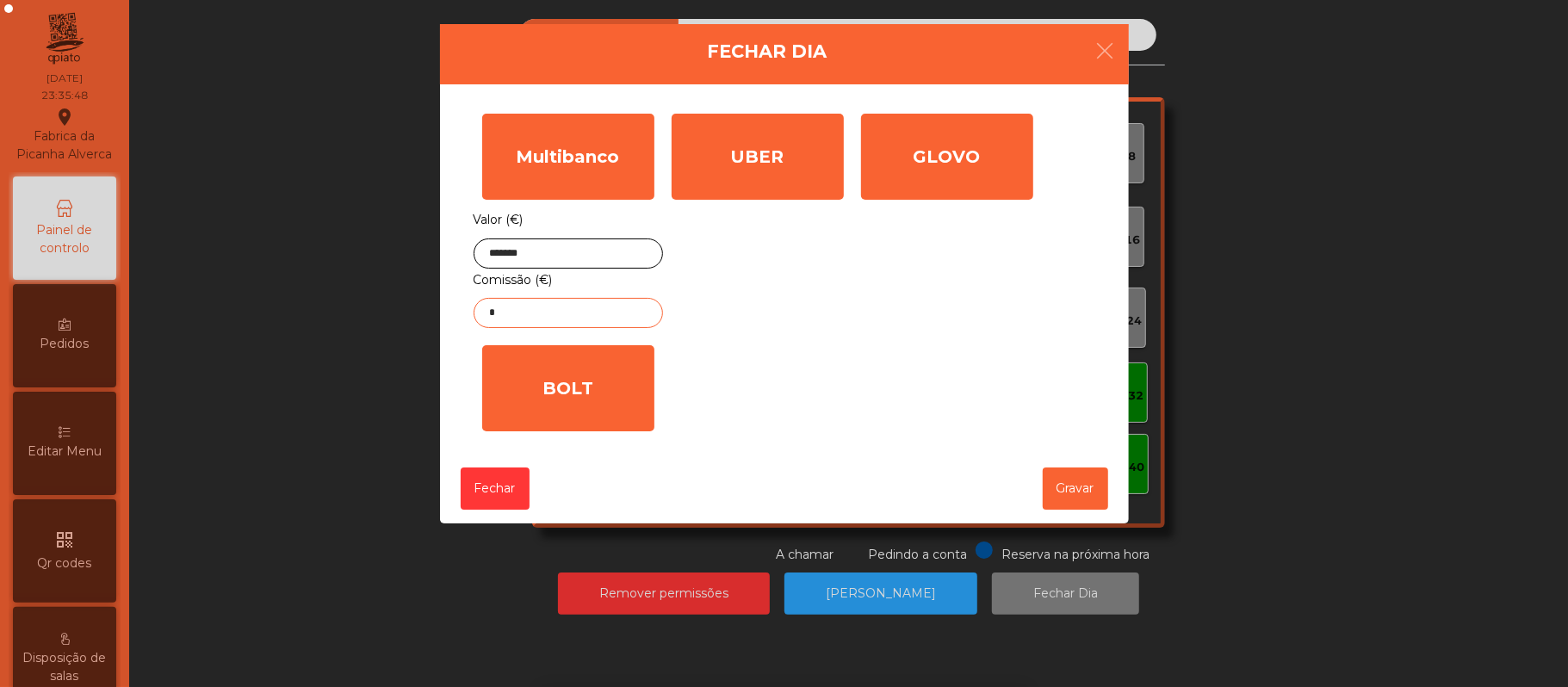
click at [622, 321] on input "*" at bounding box center [568, 312] width 189 height 30
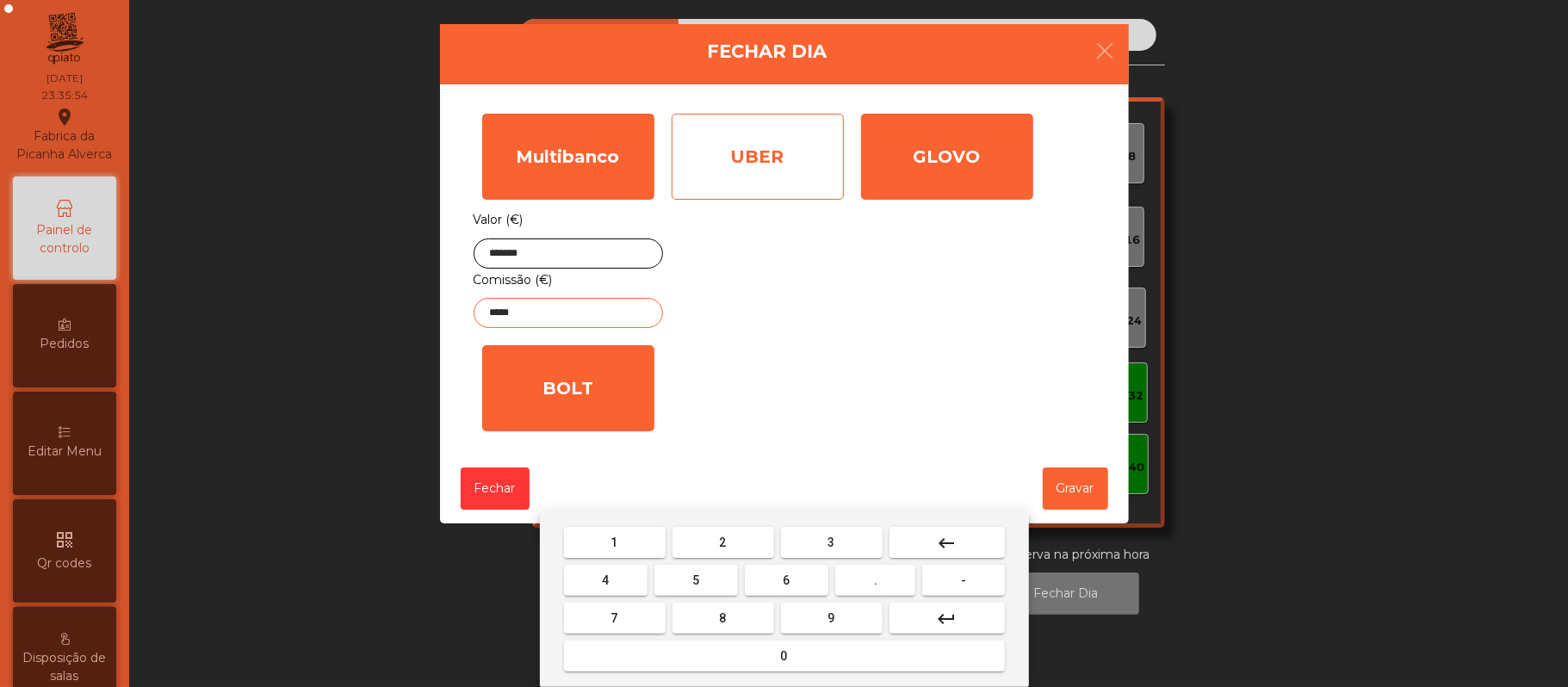
type input "*****"
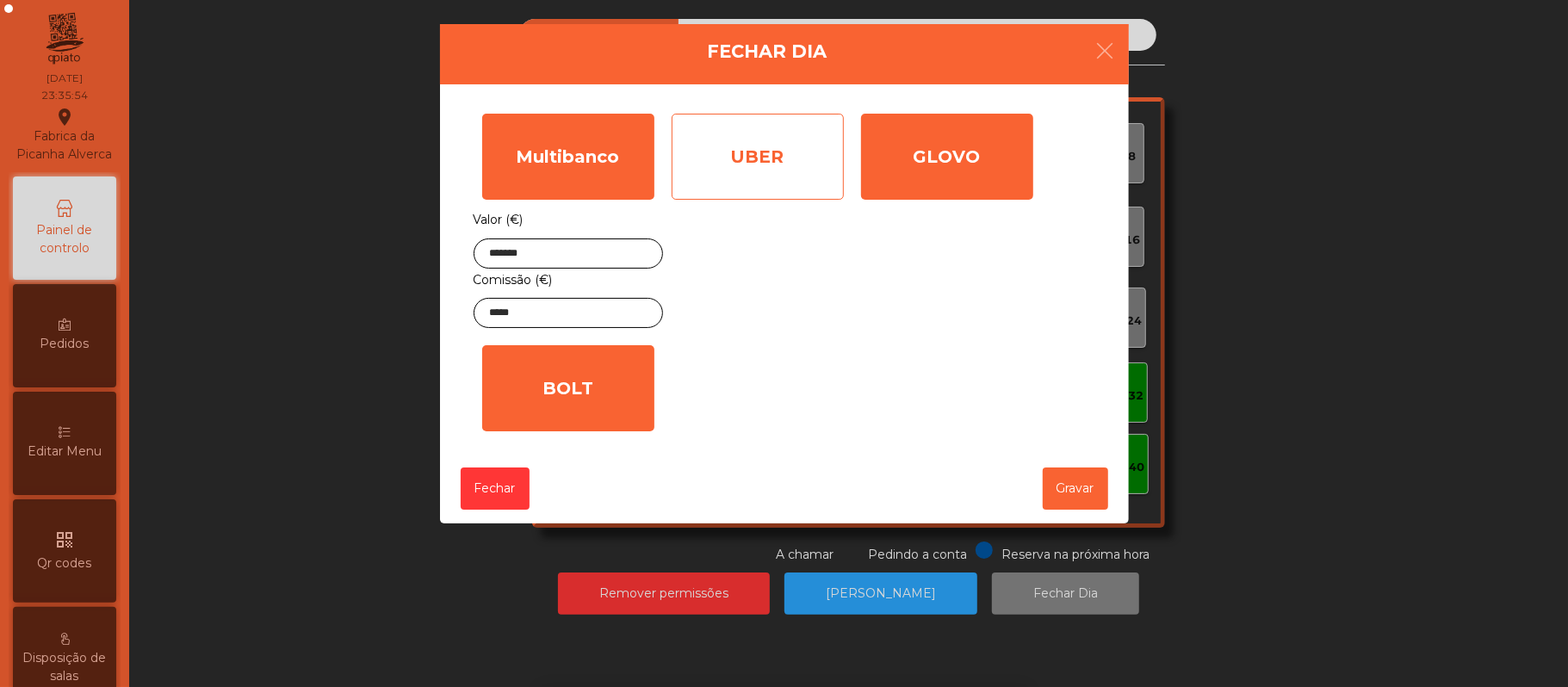
click at [783, 156] on div "UBER" at bounding box center [757, 157] width 172 height 86
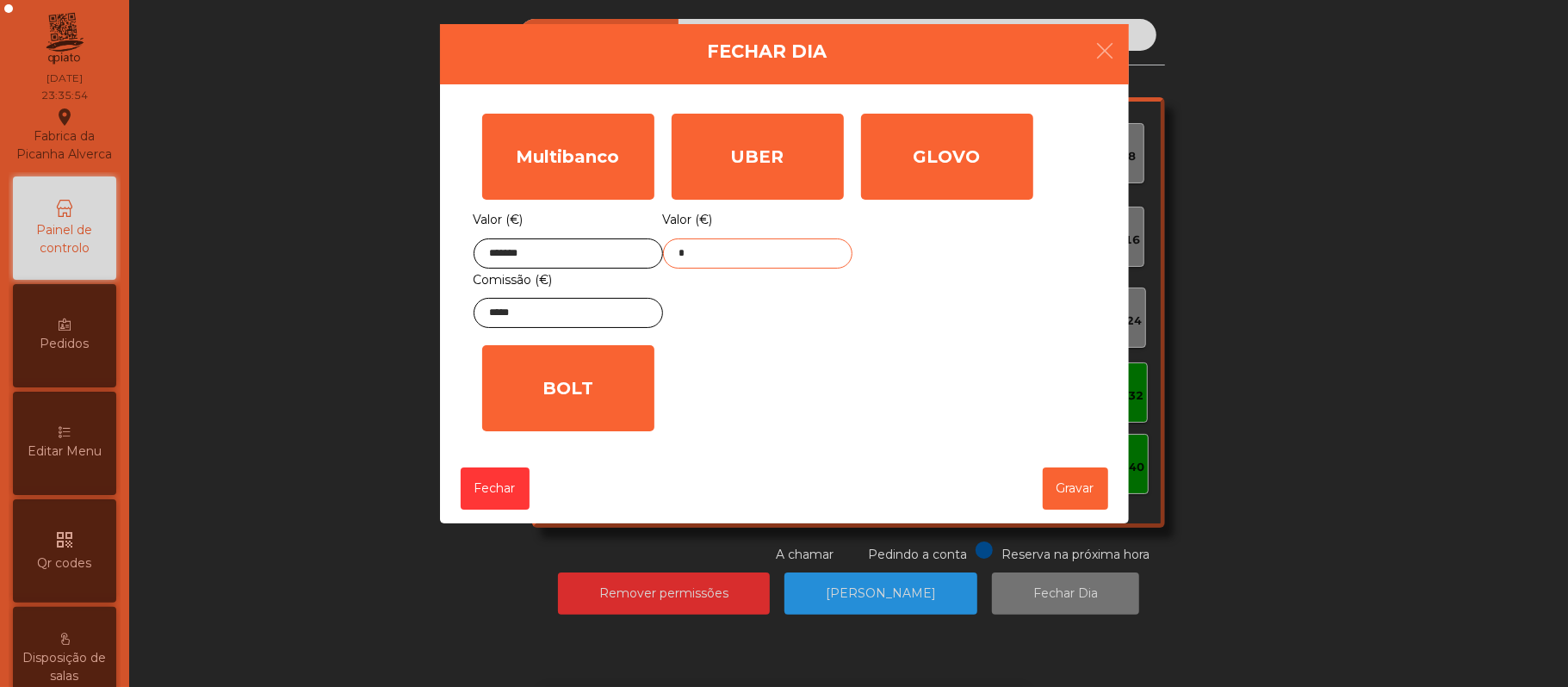
click at [785, 251] on input "*" at bounding box center [757, 253] width 189 height 30
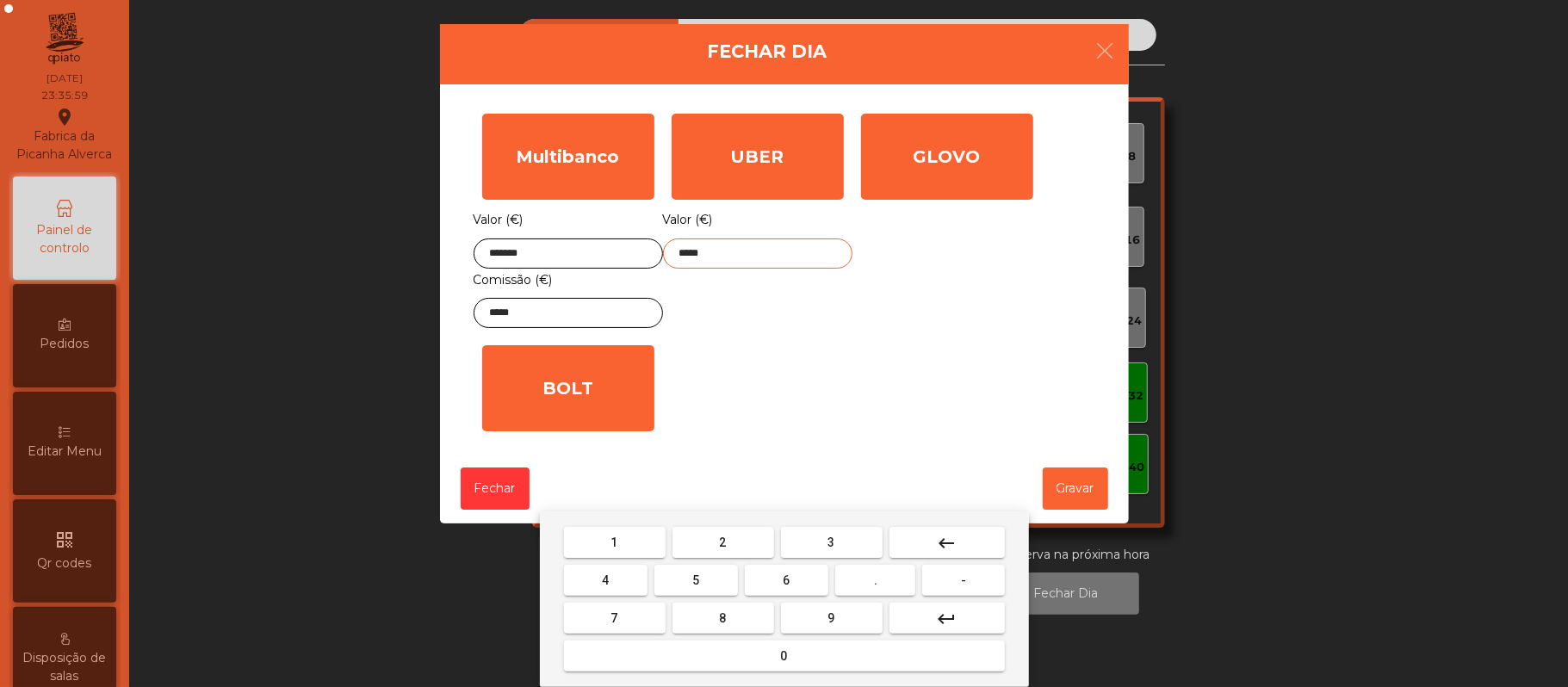
type input "*****"
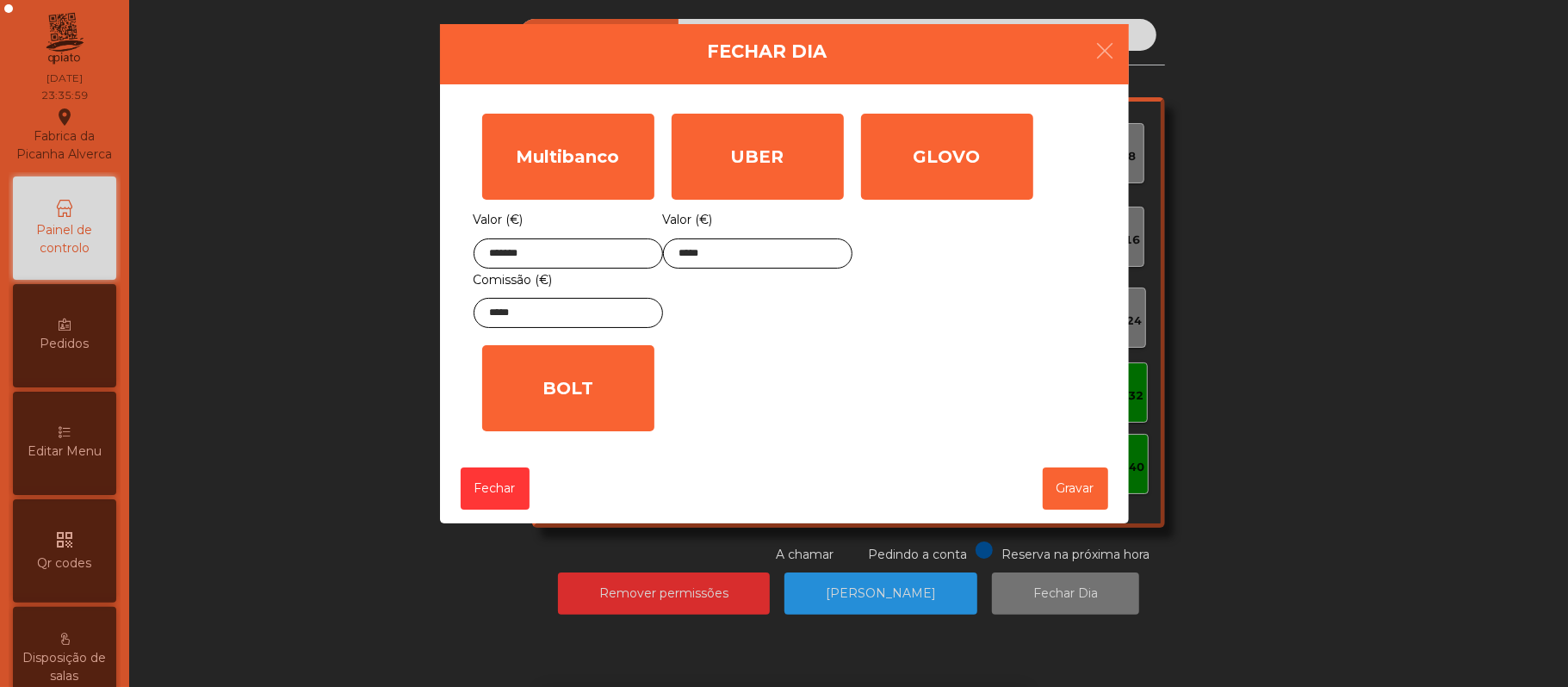
click at [1051, 399] on div "Multibanco Valor (€) ******* Comissão (€) ***** UBER Valor (€) ***** GLOVO Valo…" at bounding box center [784, 272] width 622 height 335
click at [1086, 487] on button "Gravar" at bounding box center [1075, 488] width 66 height 42
